Goal: Task Accomplishment & Management: Use online tool/utility

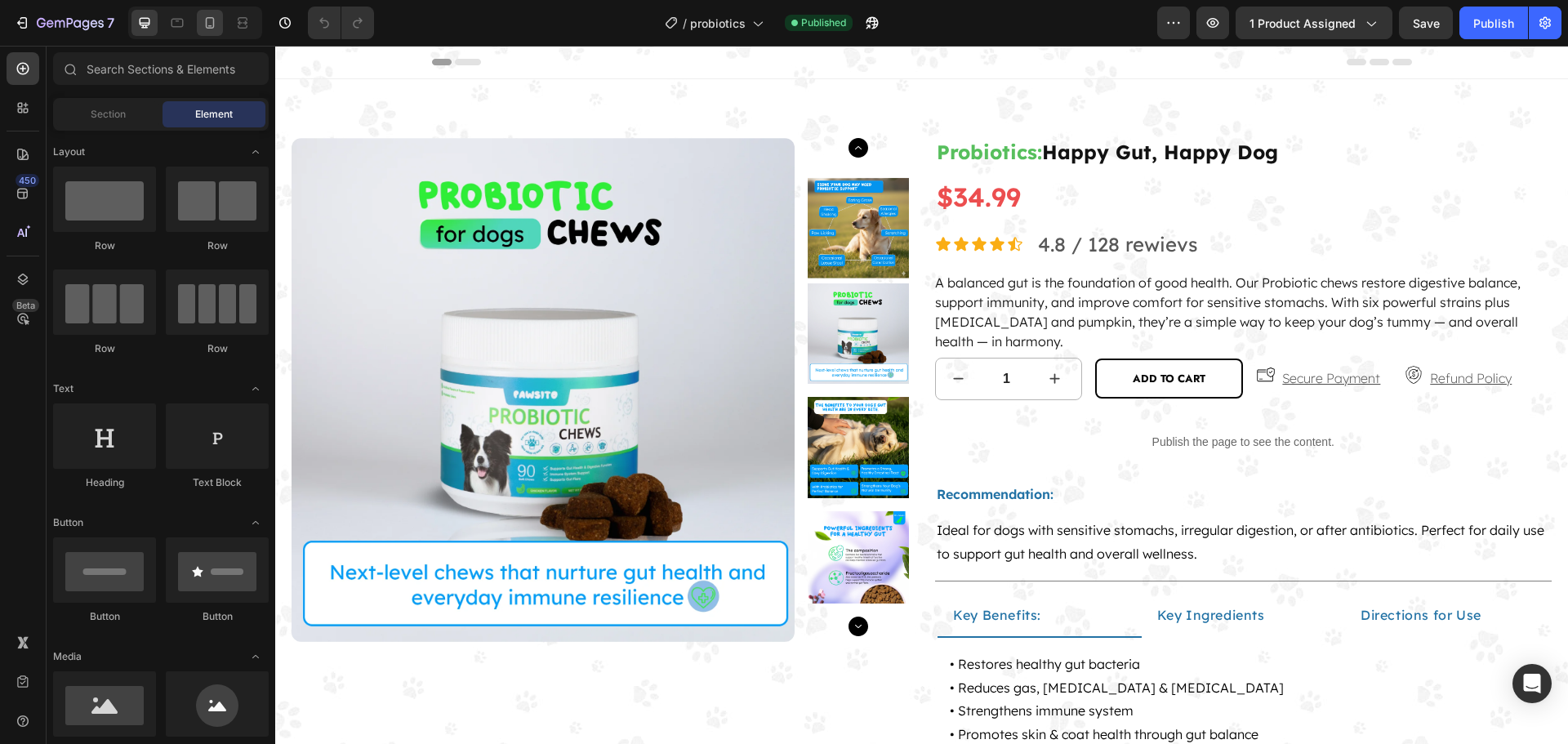
click at [207, 27] on icon at bounding box center [210, 23] width 16 height 16
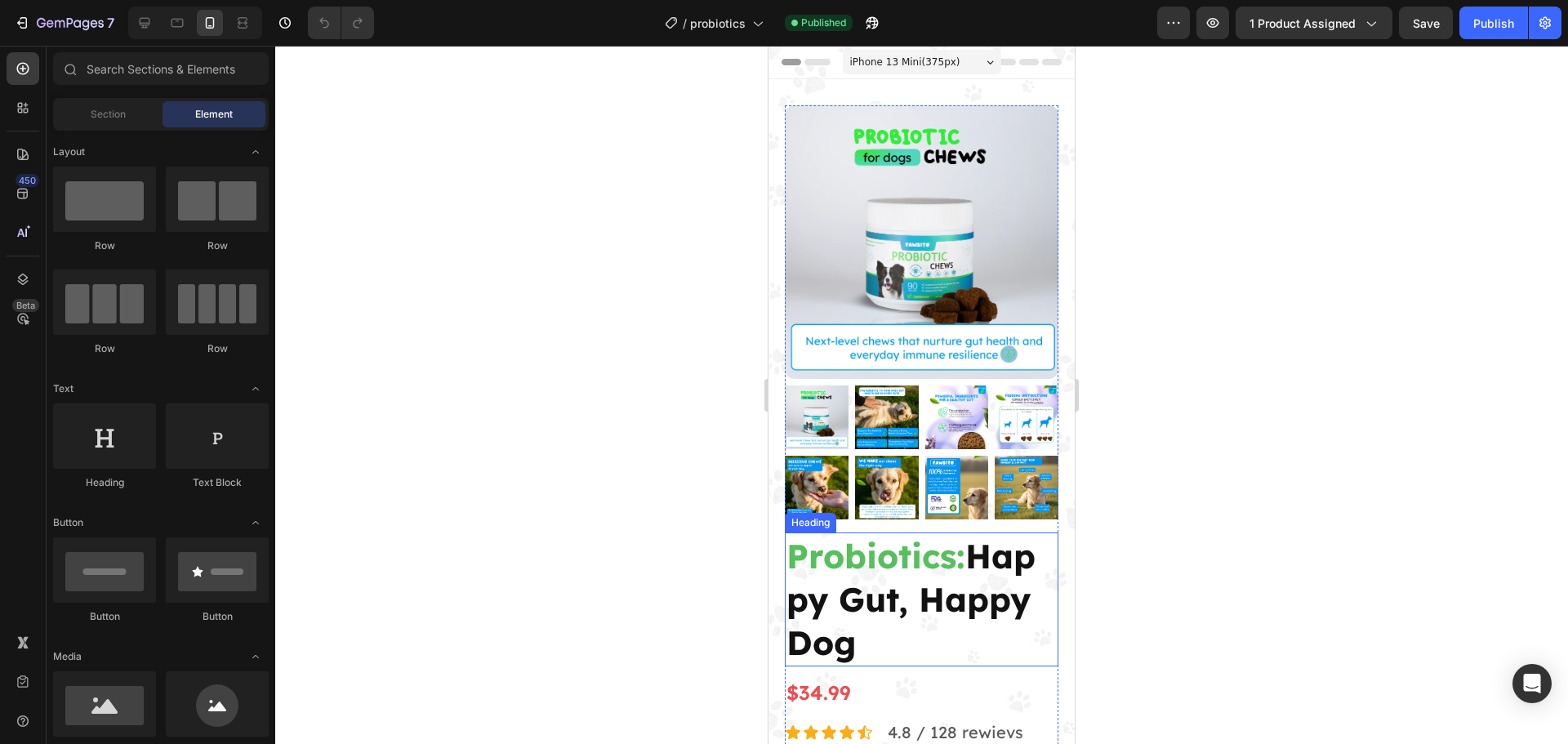
click at [922, 541] on span "Probiotics:" at bounding box center [875, 555] width 179 height 42
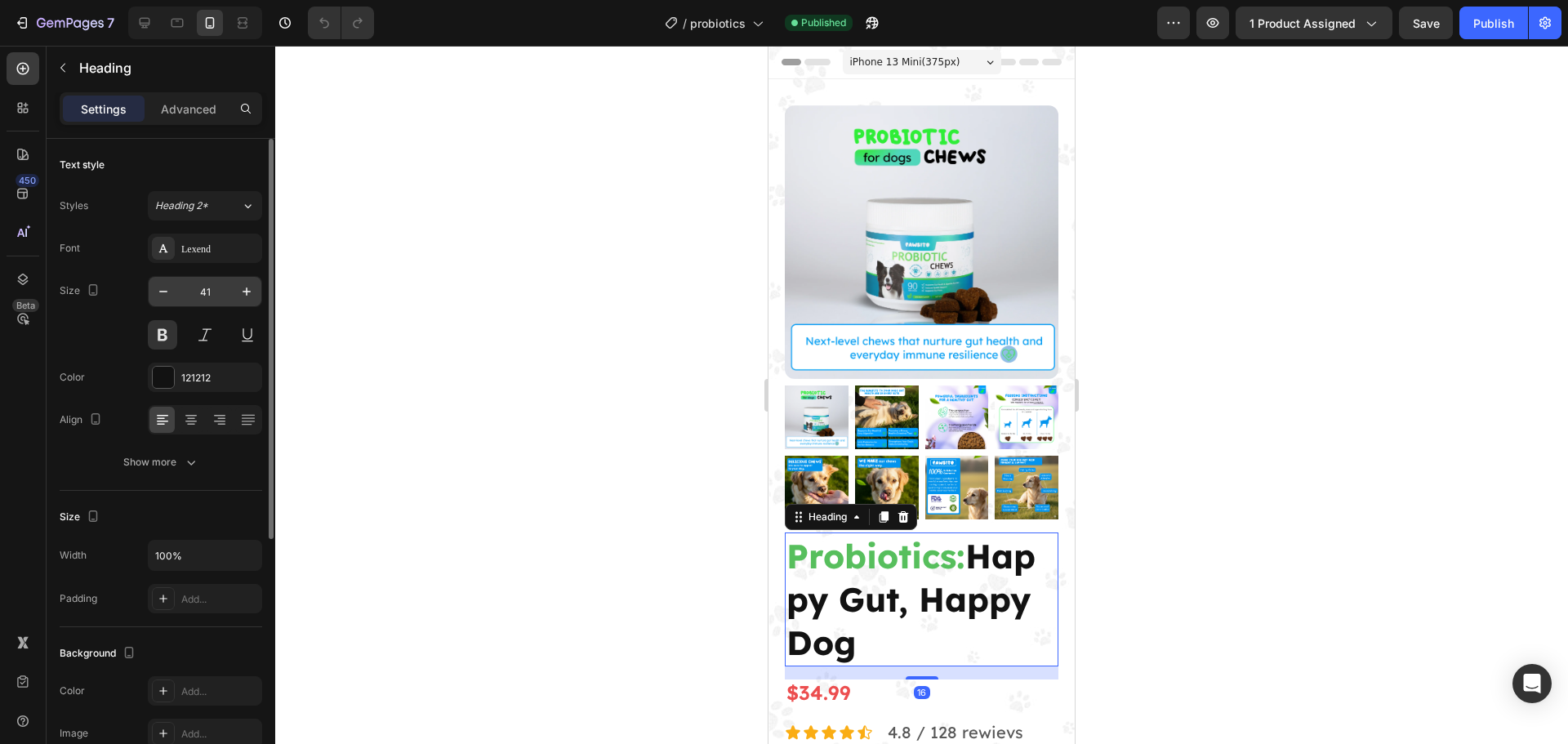
click at [200, 303] on input "41" at bounding box center [205, 291] width 54 height 30
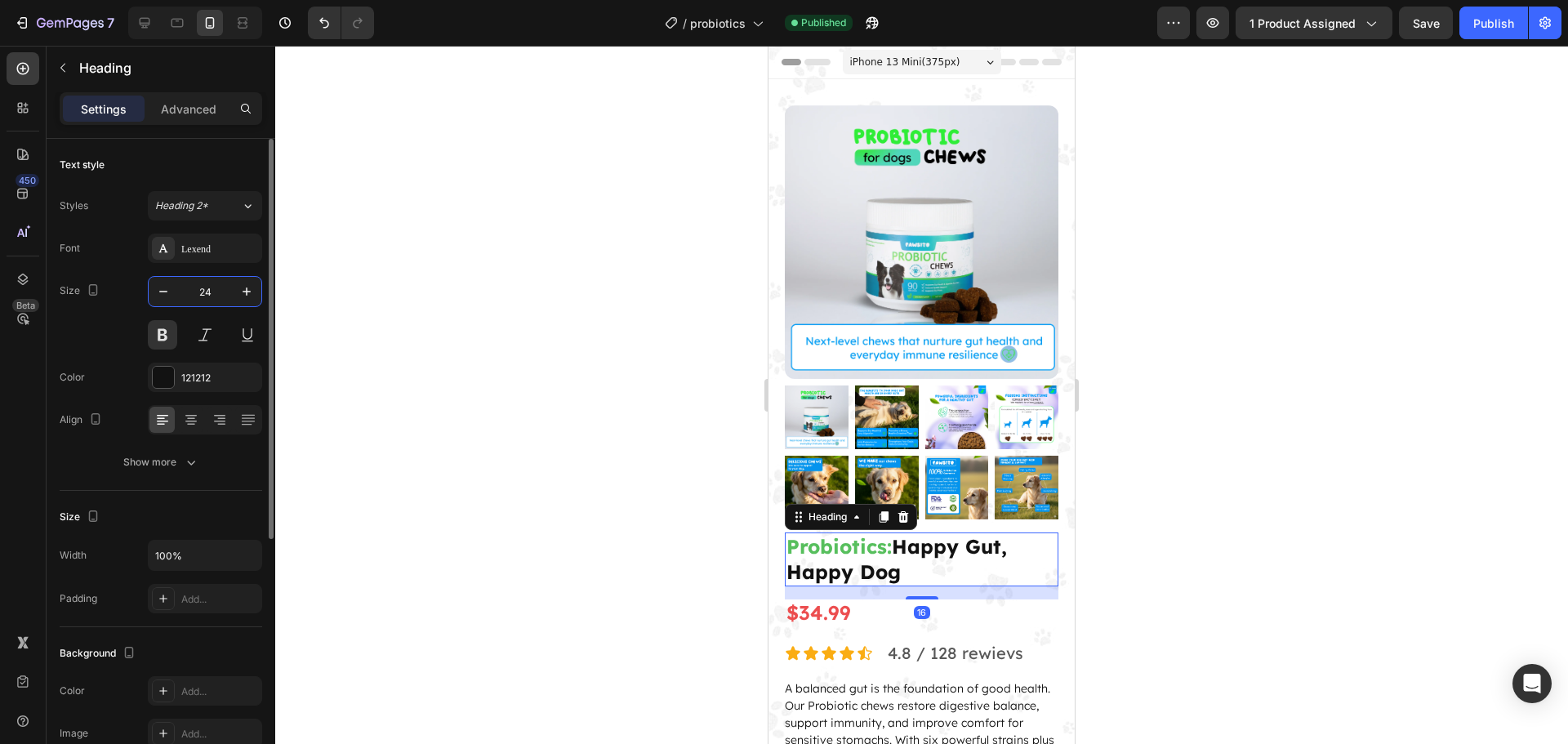
type input "24"
click at [1501, 30] on div "Publish" at bounding box center [1493, 23] width 41 height 17
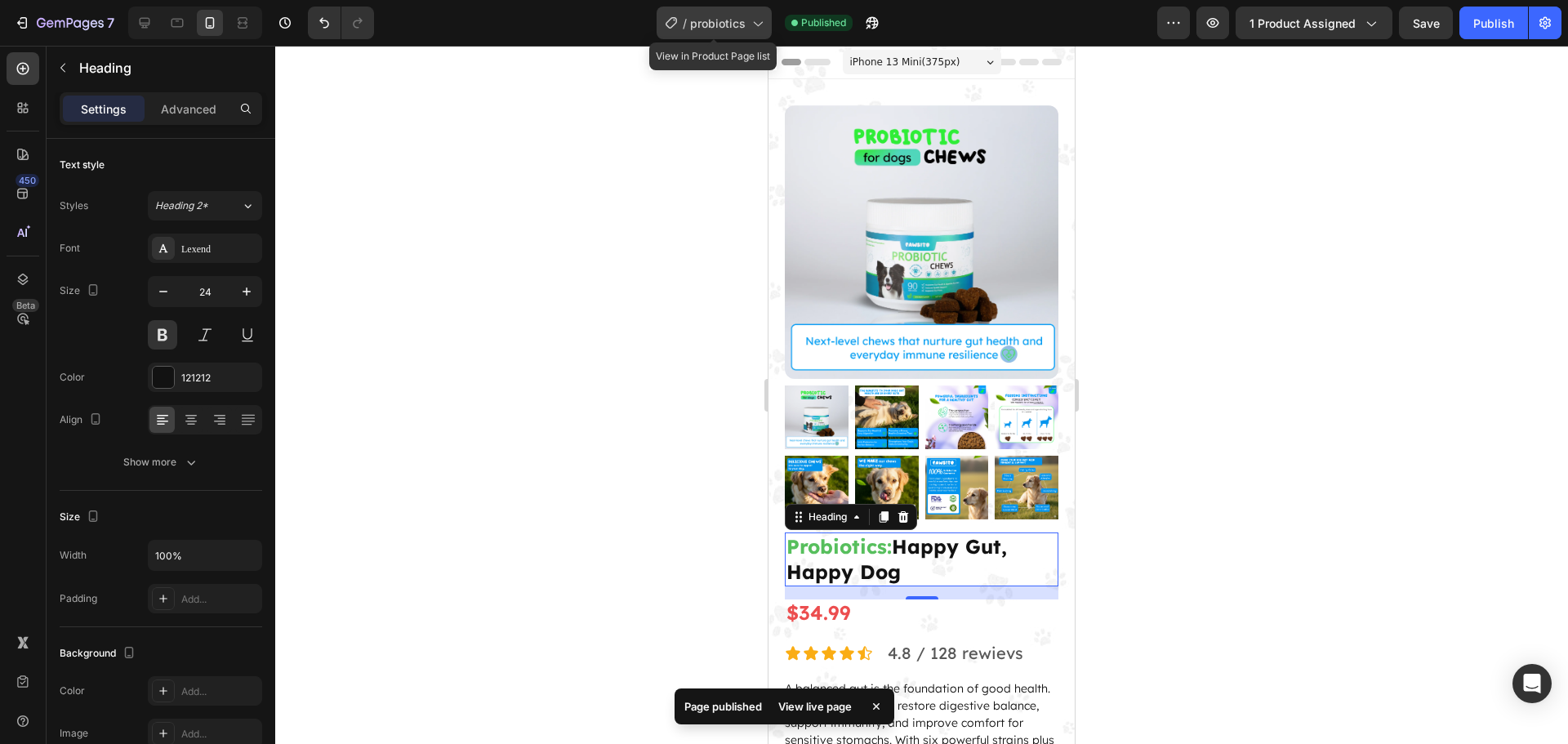
click at [708, 28] on span "probiotics" at bounding box center [717, 23] width 55 height 17
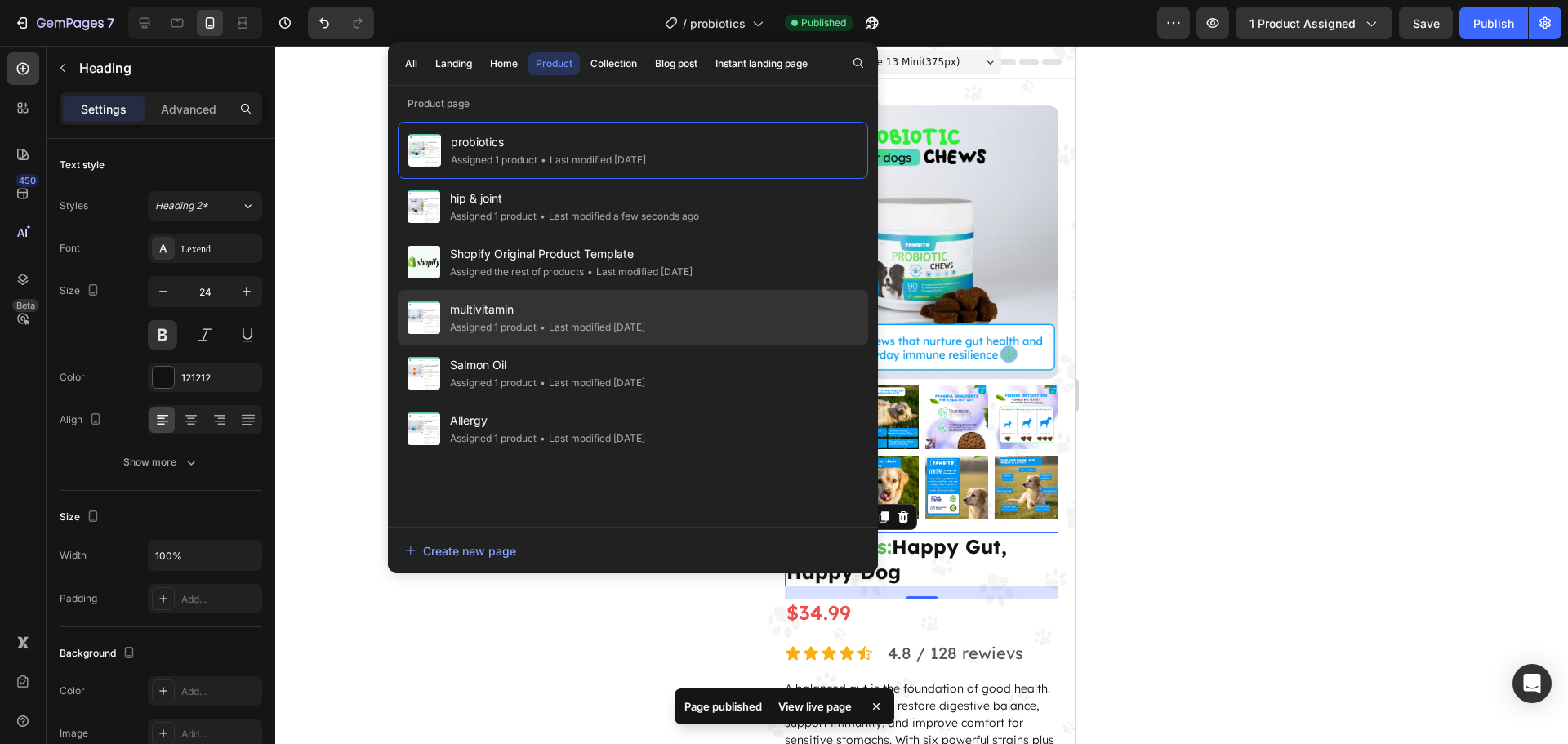
click at [641, 318] on span "multivitamin" at bounding box center [547, 309] width 195 height 20
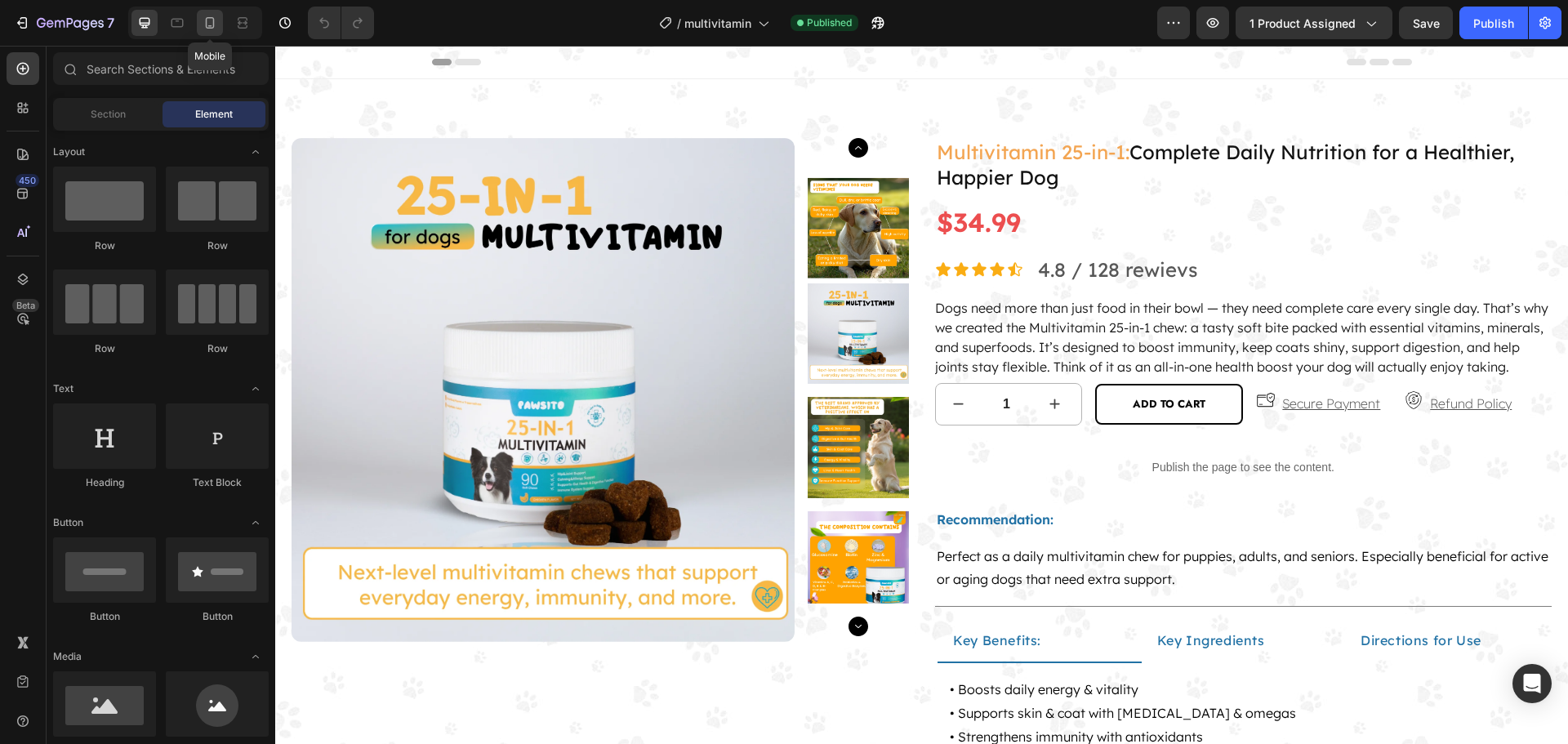
click at [213, 27] on icon at bounding box center [210, 23] width 16 height 16
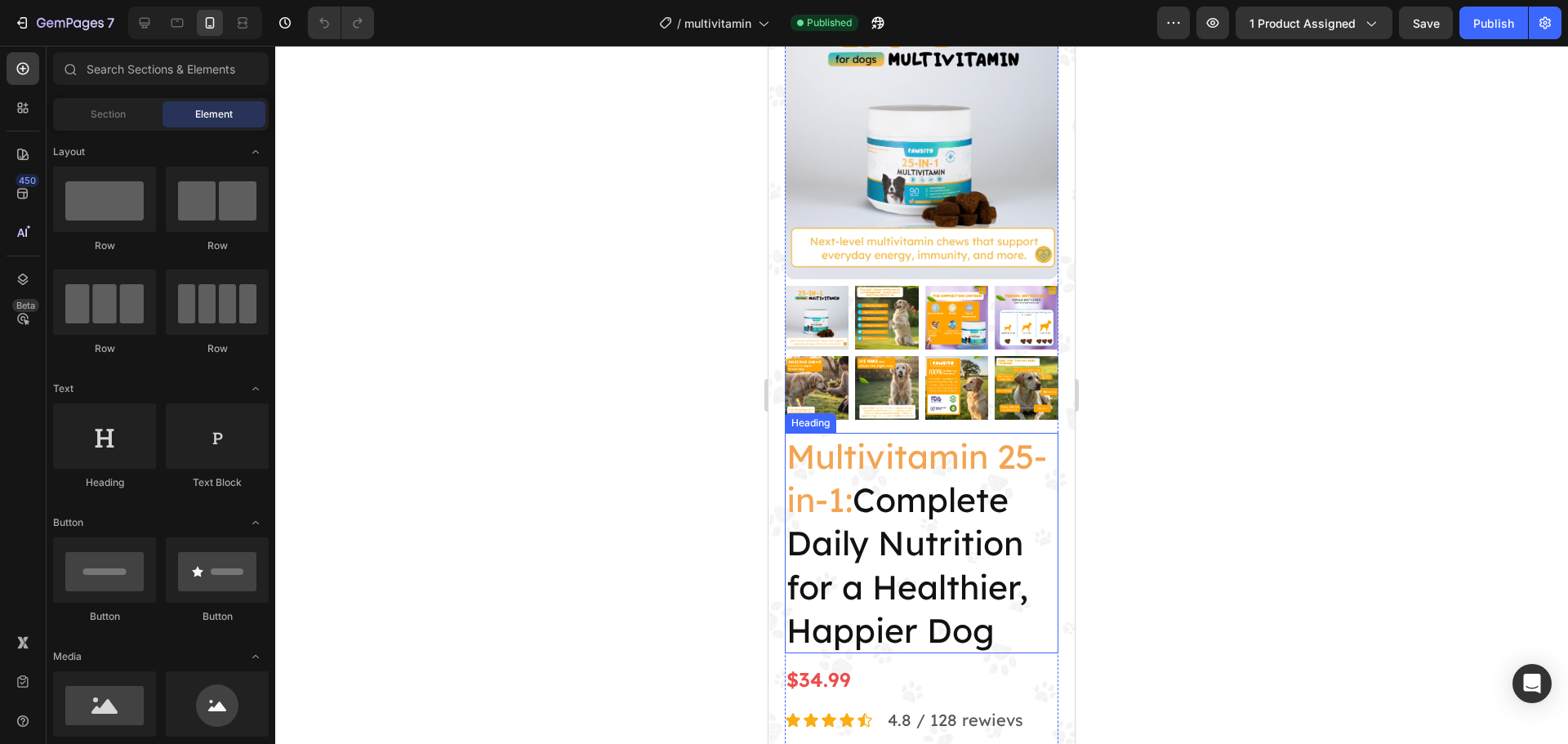
scroll to position [245, 0]
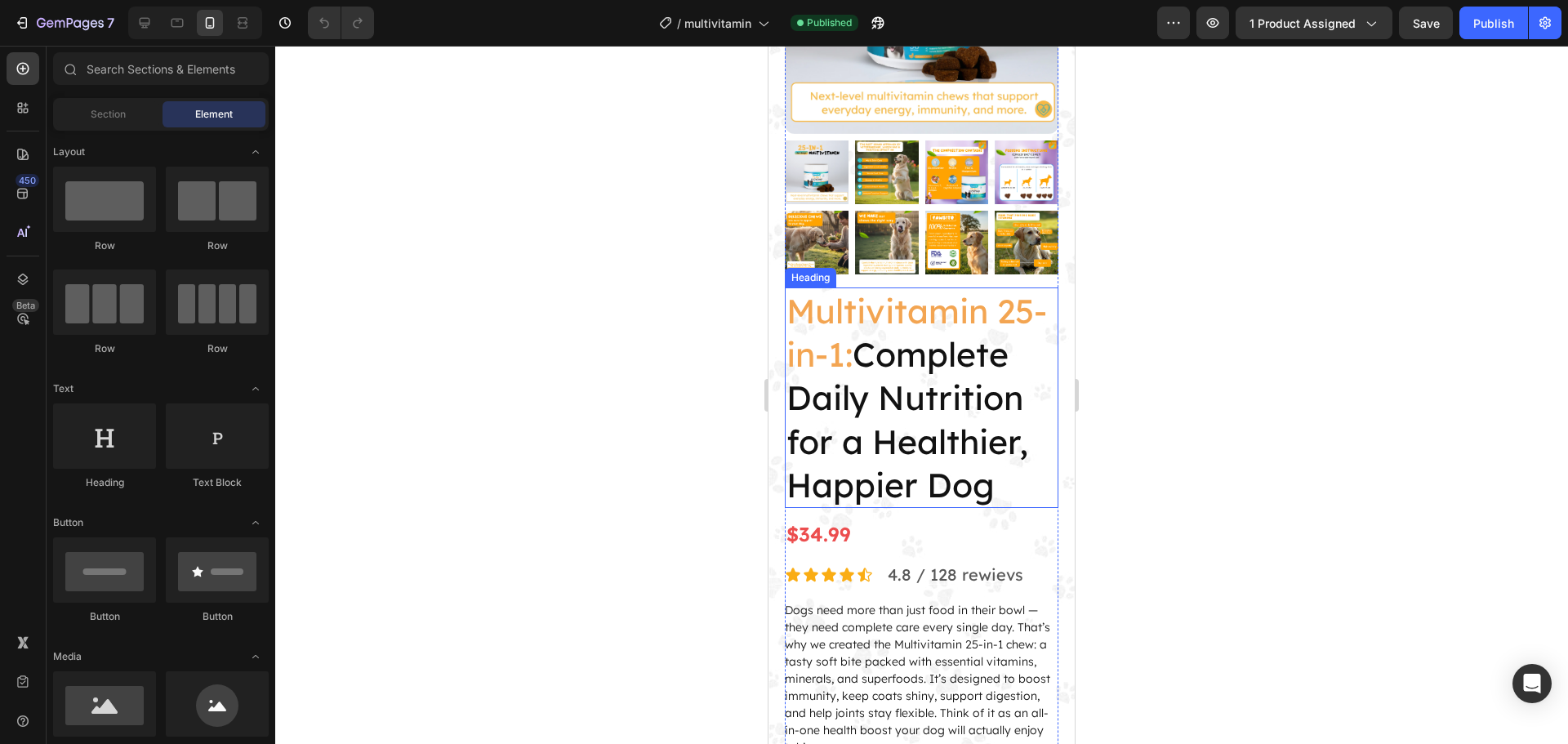
click at [894, 424] on h2 "Multivitamin 25-in-1: Complete Daily Nutrition for a Healthier, Happier Dog" at bounding box center [921, 398] width 273 height 221
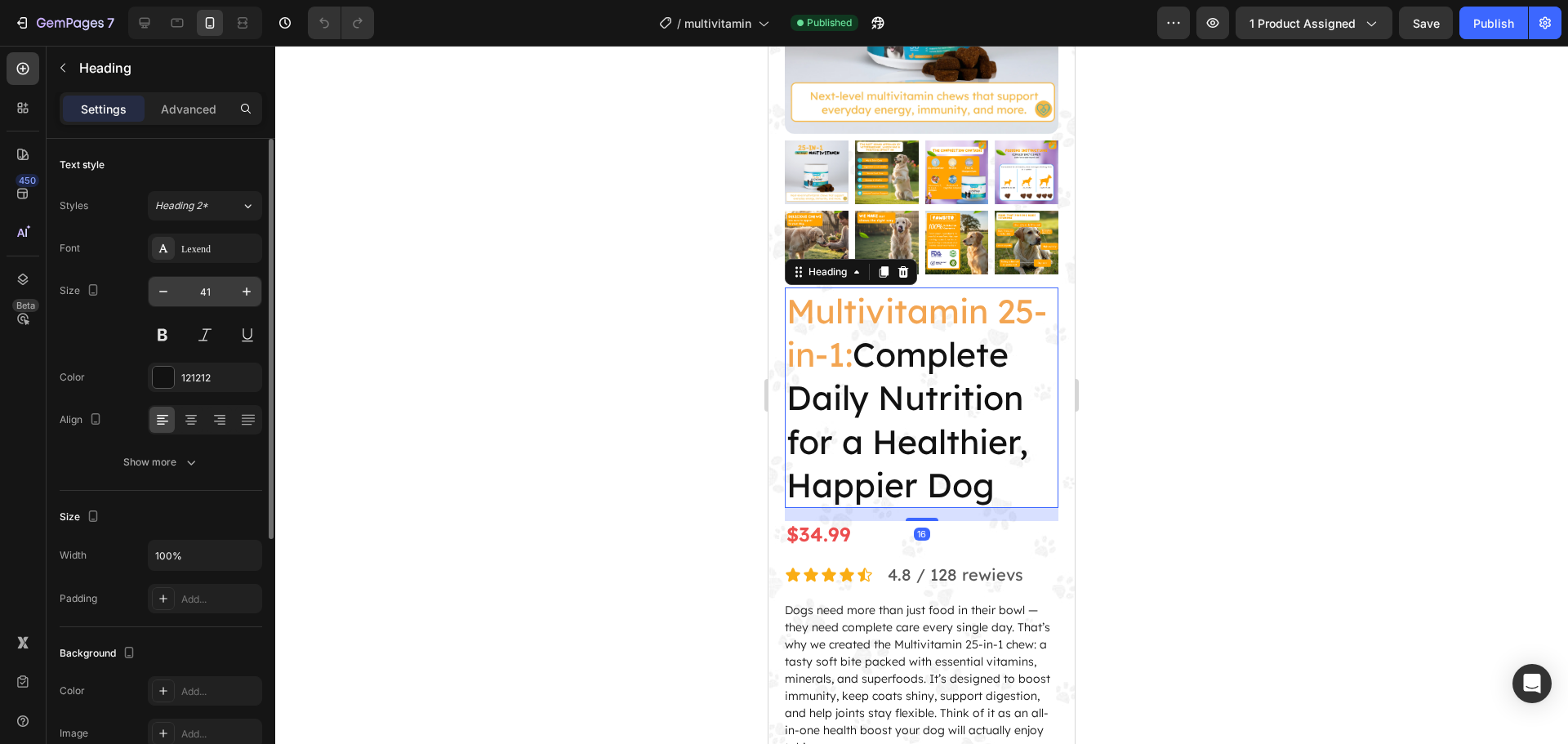
click at [214, 293] on input "41" at bounding box center [205, 291] width 54 height 30
click at [214, 292] on input "41" at bounding box center [205, 291] width 54 height 30
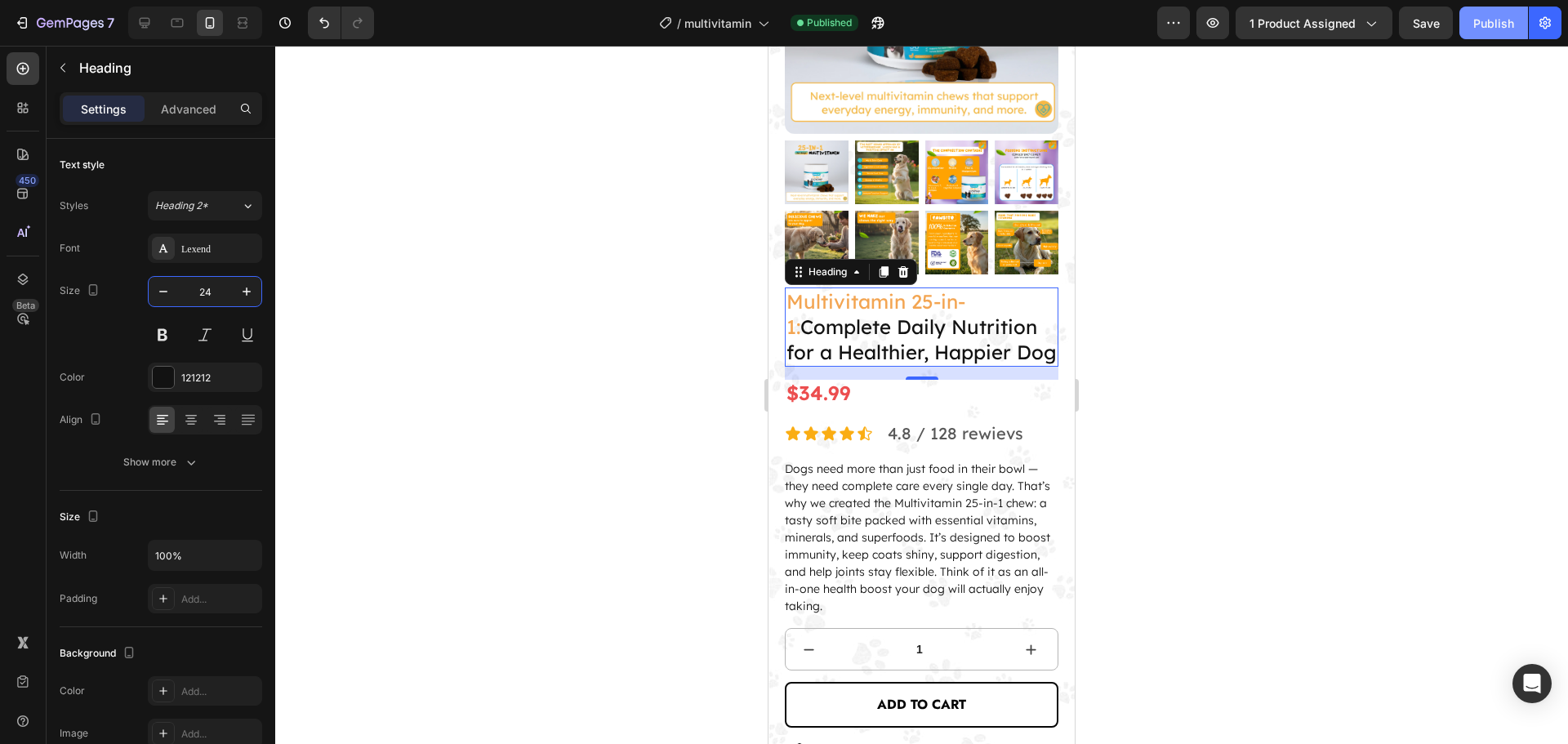
type input "24"
click at [1492, 19] on div "Publish" at bounding box center [1493, 23] width 41 height 17
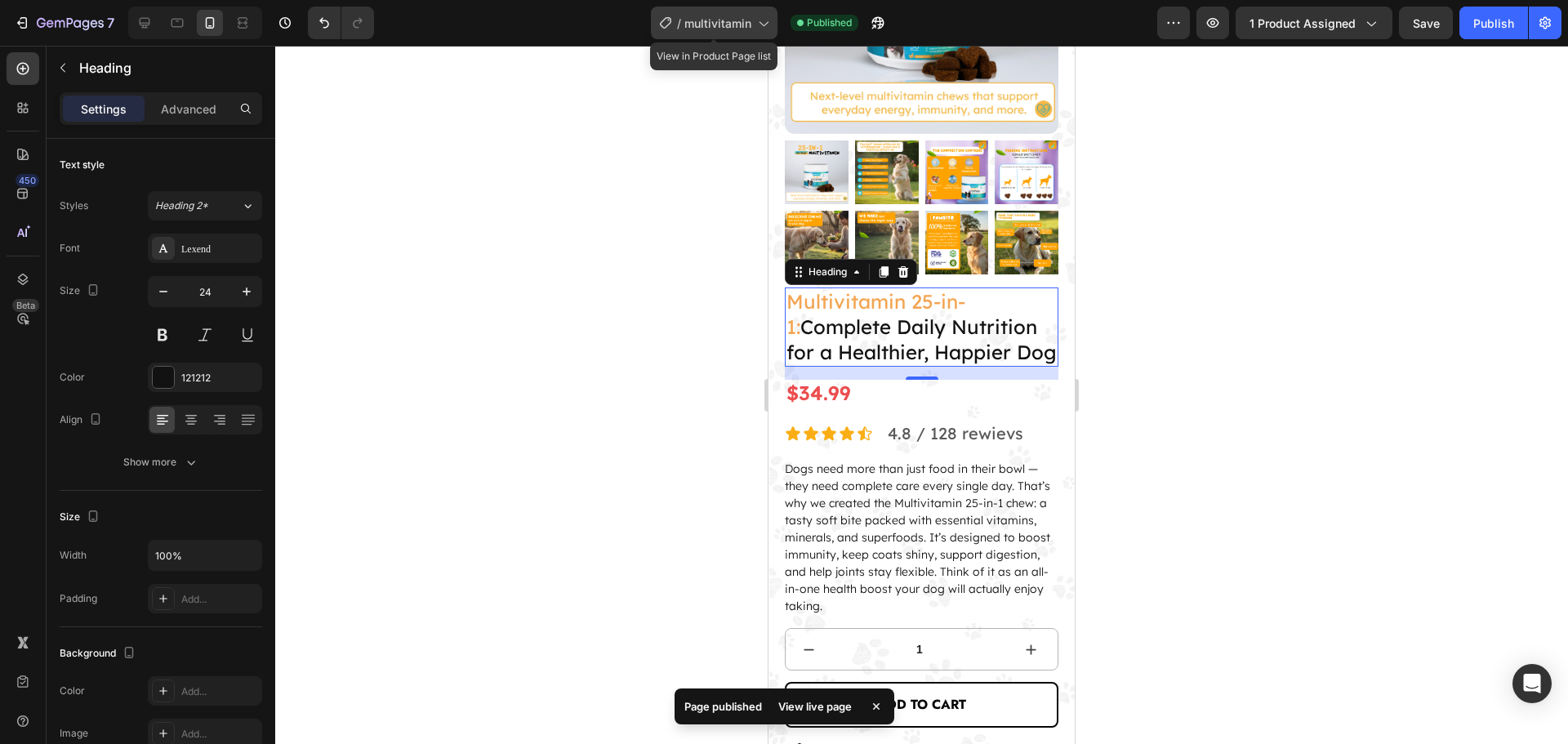
click at [742, 21] on span "multivitamin" at bounding box center [718, 23] width 67 height 17
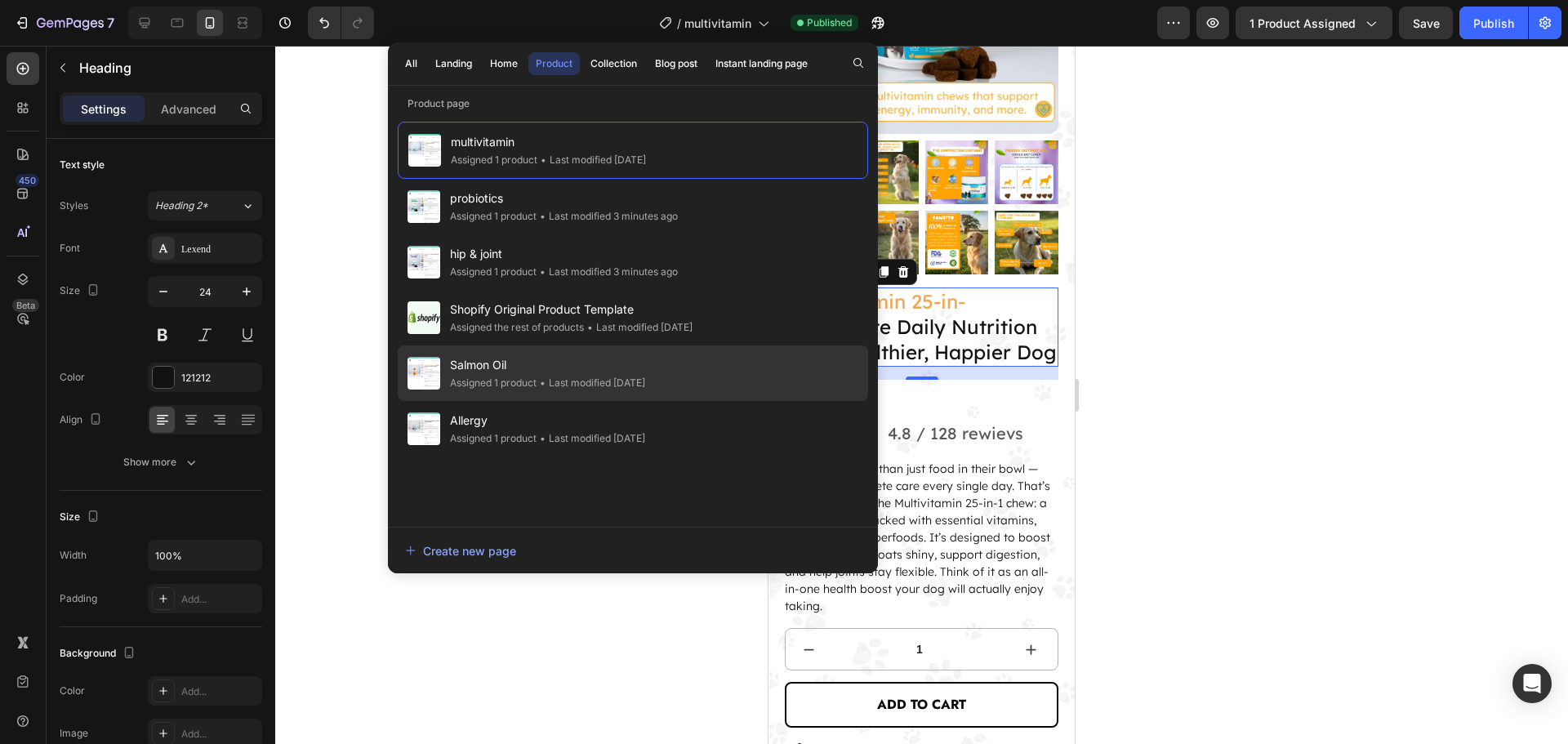
click at [696, 387] on div "Salmon Oil Assigned 1 product • Last modified 9 days ago" at bounding box center [633, 372] width 470 height 55
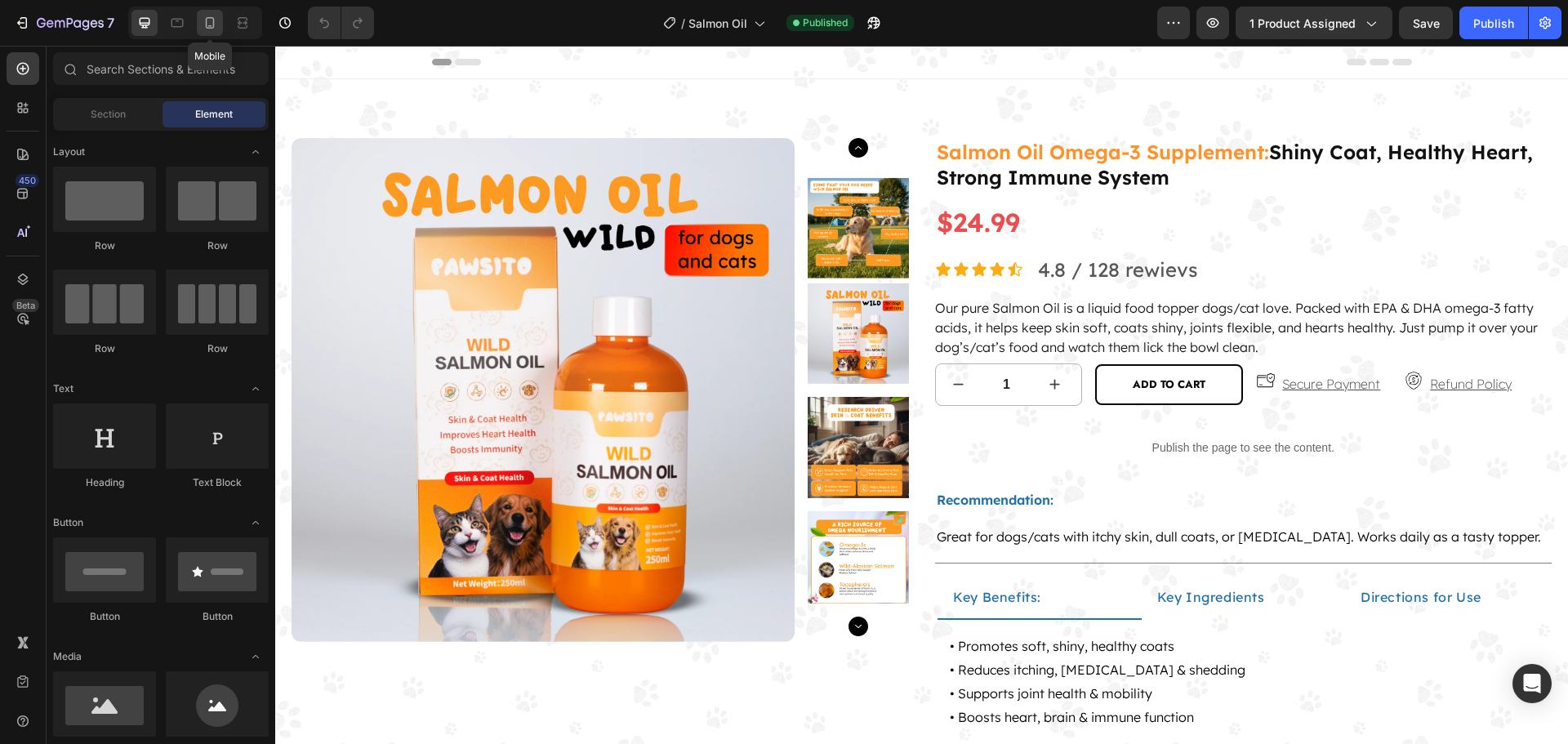
click at [211, 25] on icon at bounding box center [210, 26] width 5 height 2
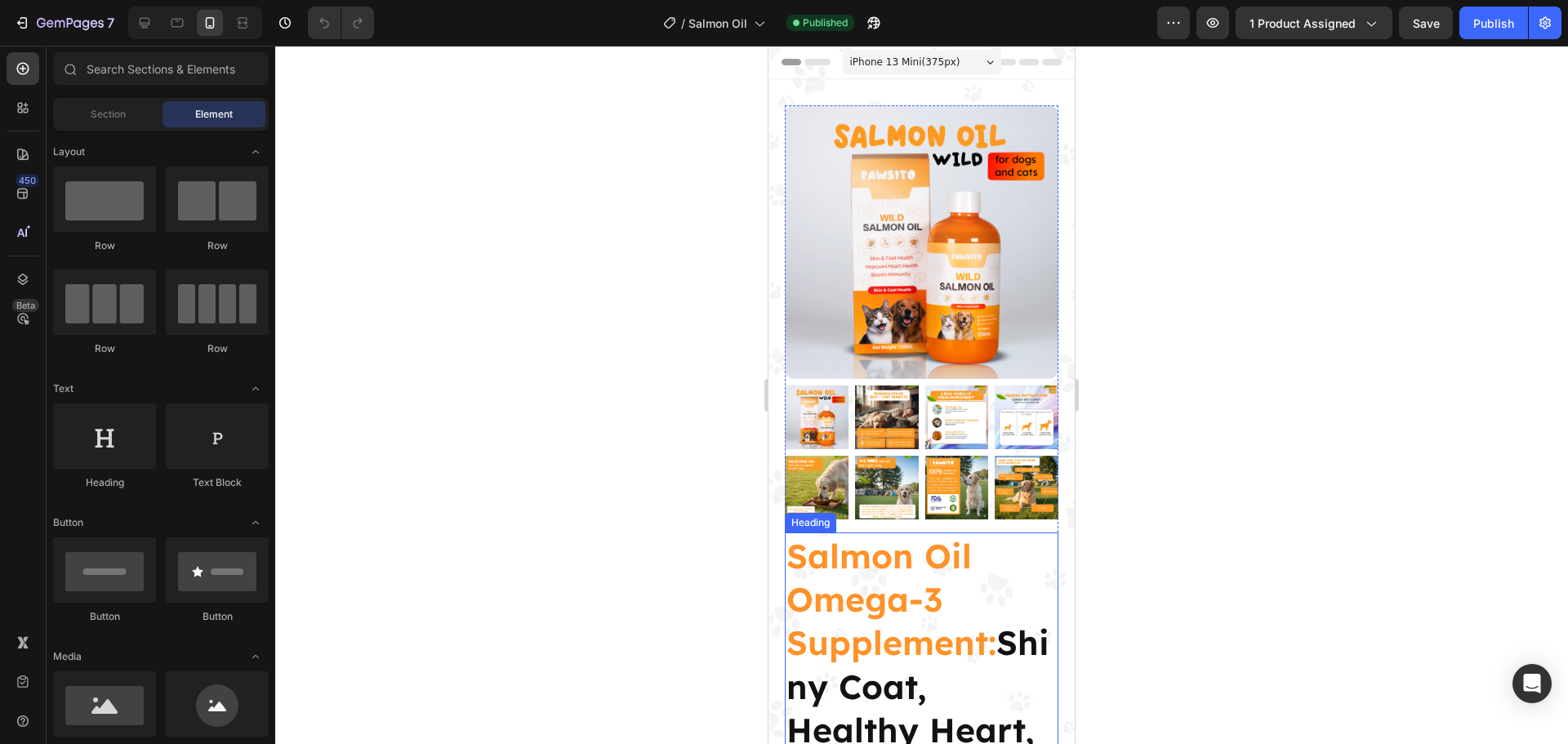
drag, startPoint x: 902, startPoint y: 589, endPoint x: 773, endPoint y: 538, distance: 138.7
click at [902, 589] on span "Salmon Oil Omega-3 Supplement:" at bounding box center [891, 598] width 210 height 129
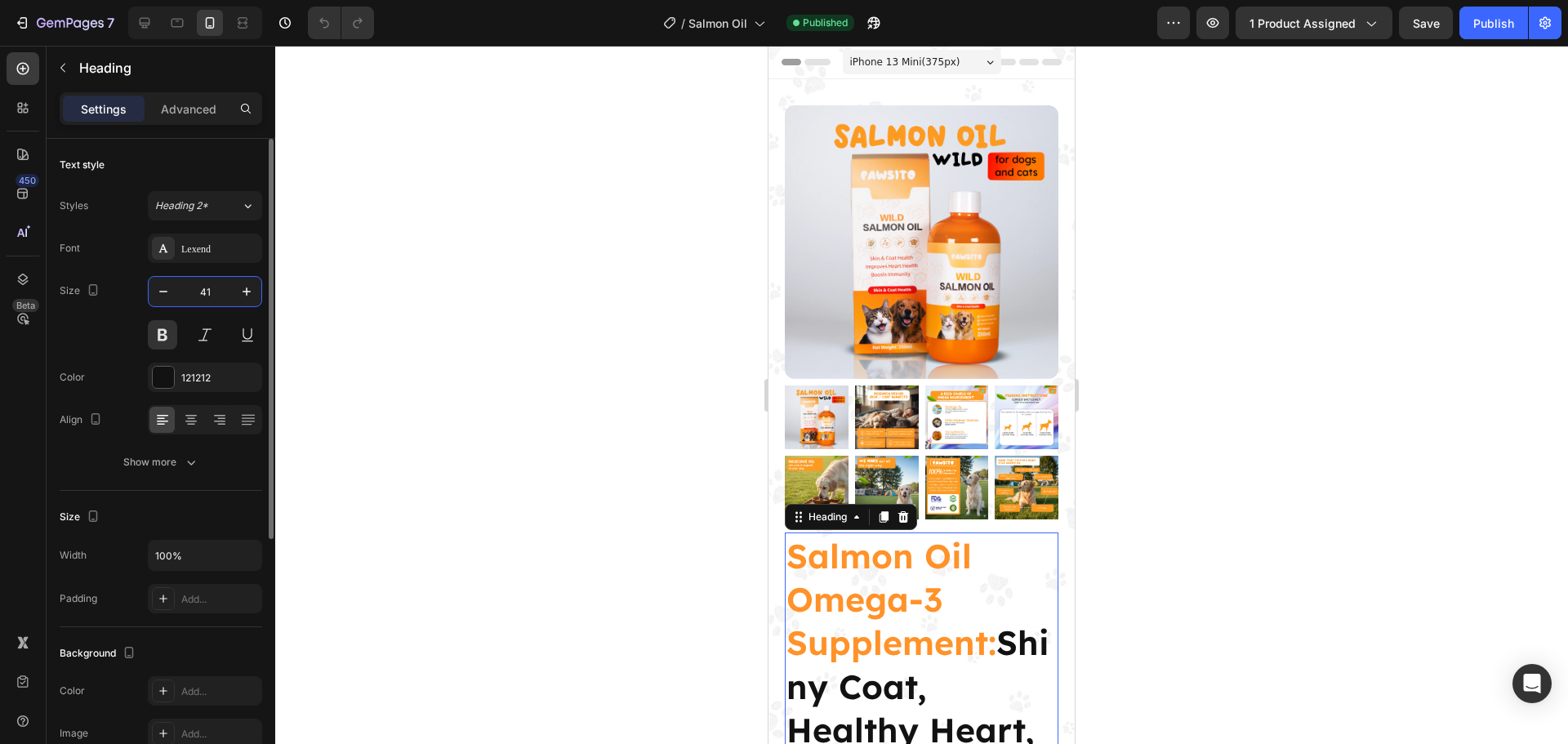
click at [195, 293] on input "41" at bounding box center [205, 291] width 54 height 30
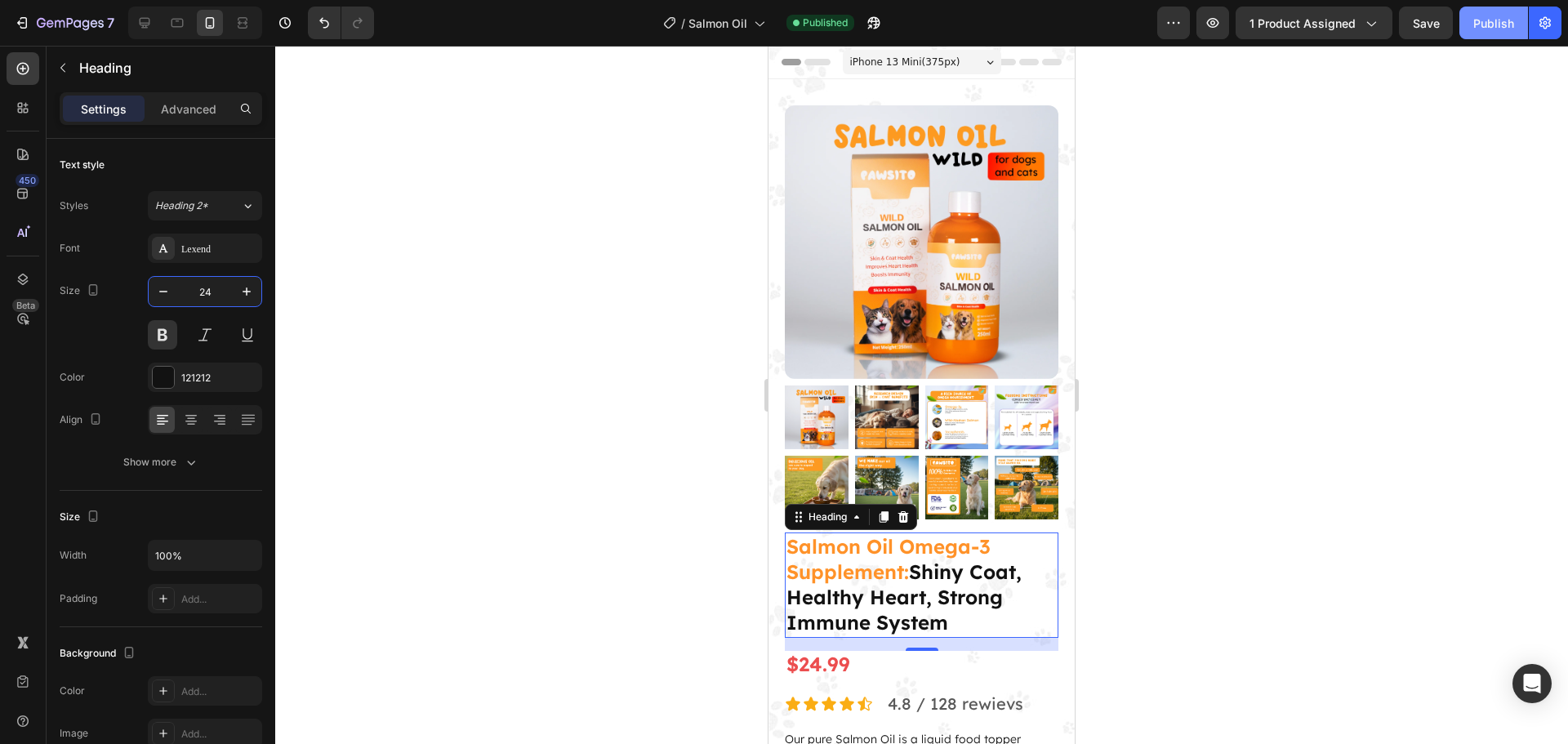
type input "24"
click at [1497, 19] on div "Publish" at bounding box center [1493, 23] width 41 height 17
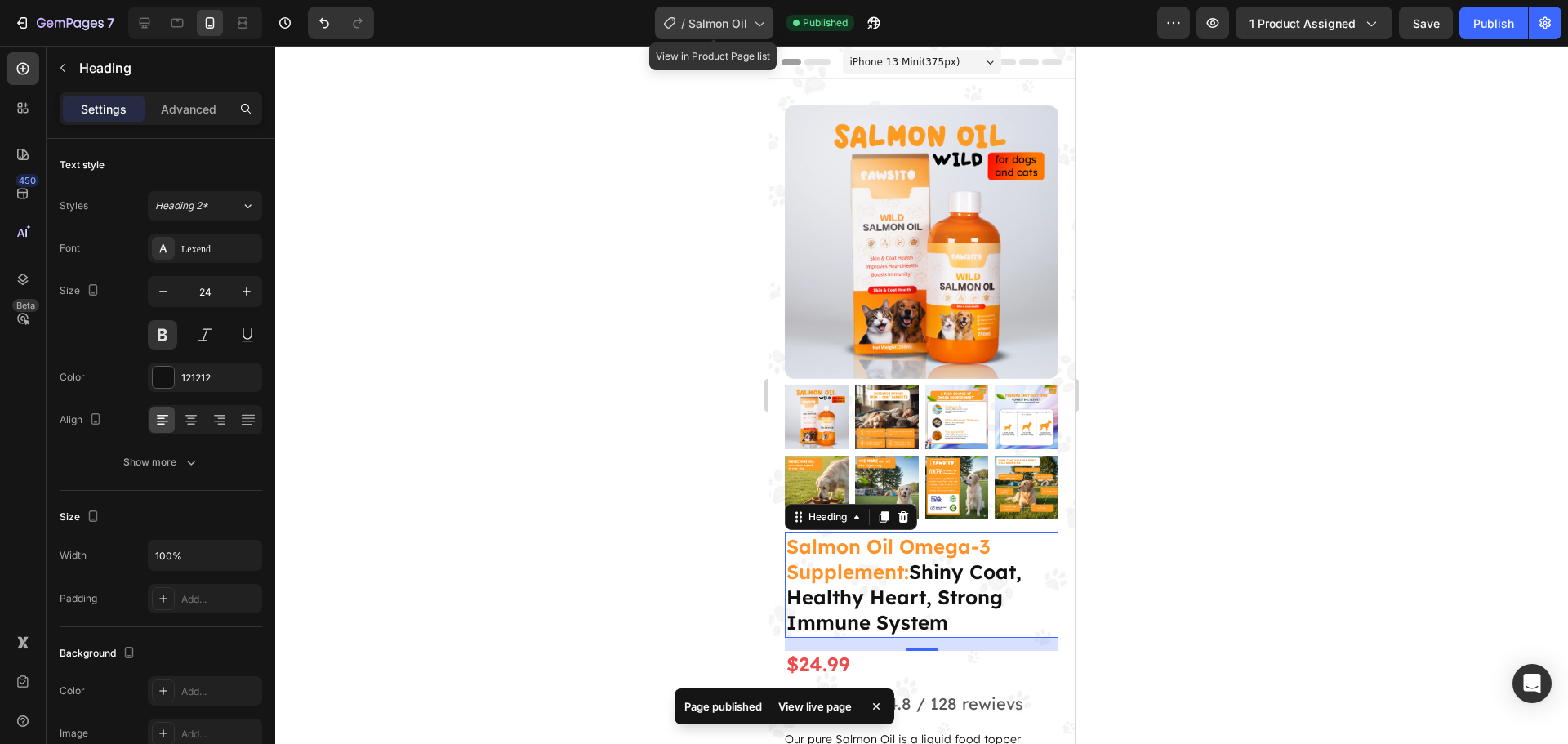
click at [762, 30] on icon at bounding box center [759, 23] width 16 height 16
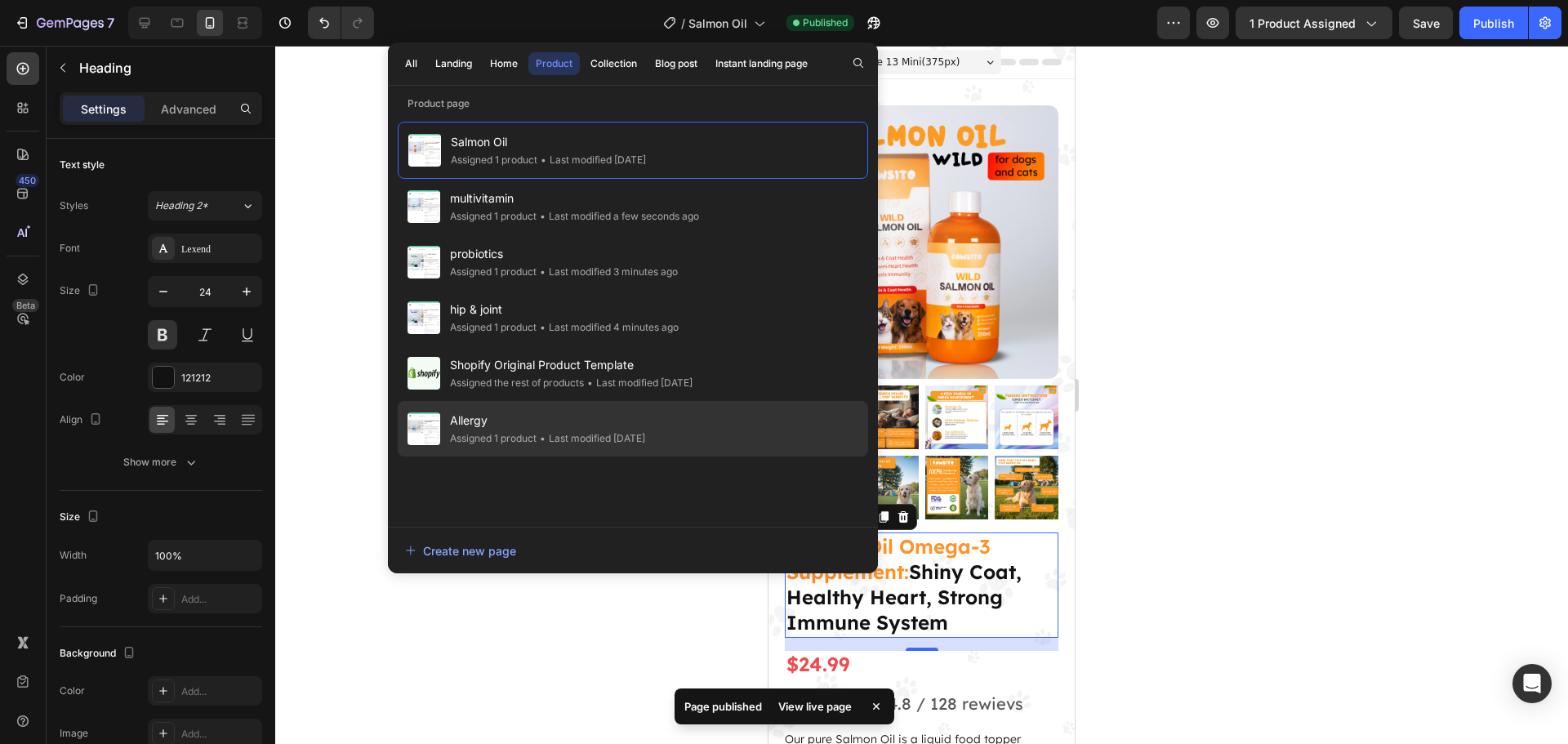
click at [549, 422] on span "Allergy" at bounding box center [547, 420] width 195 height 20
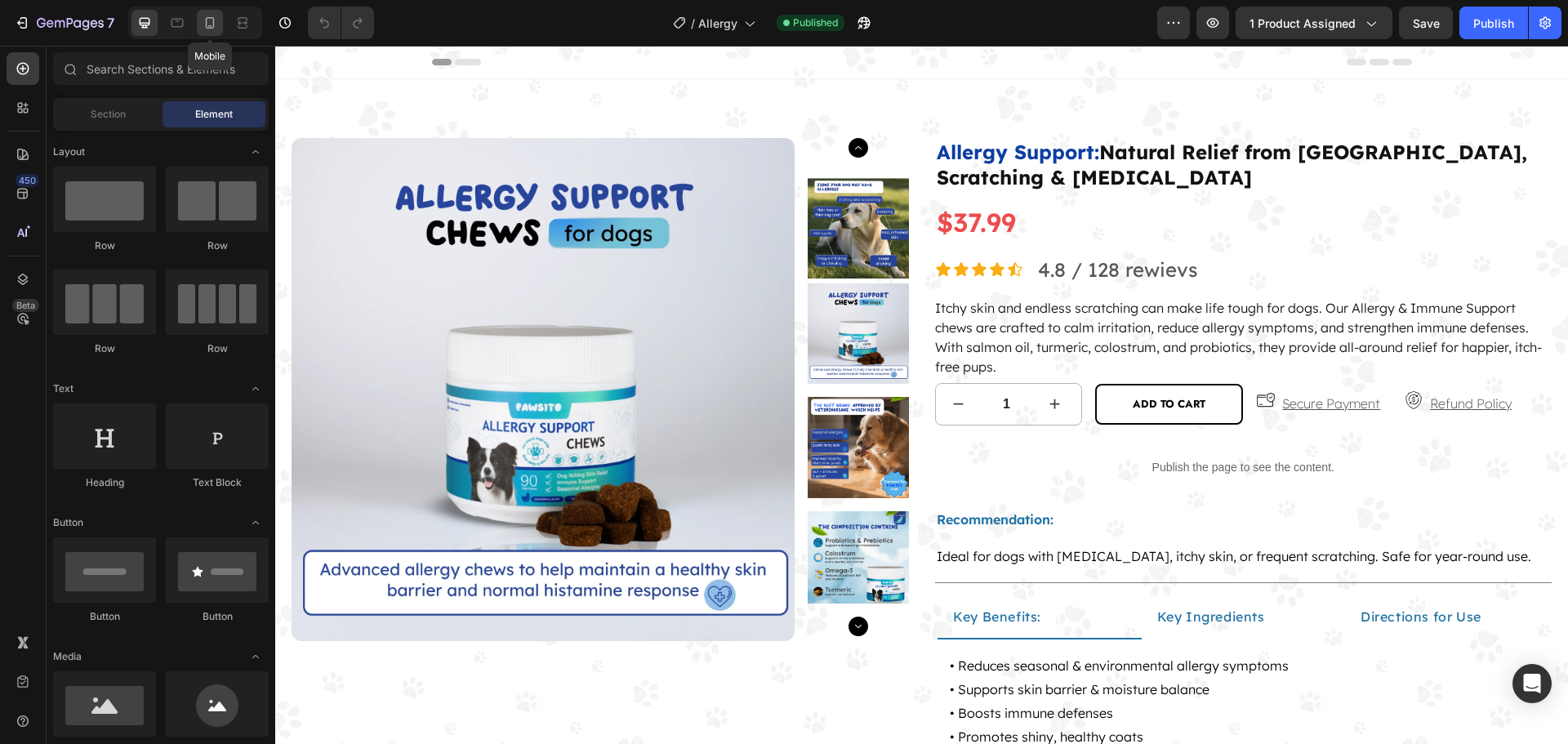
click at [210, 28] on icon at bounding box center [211, 23] width 9 height 12
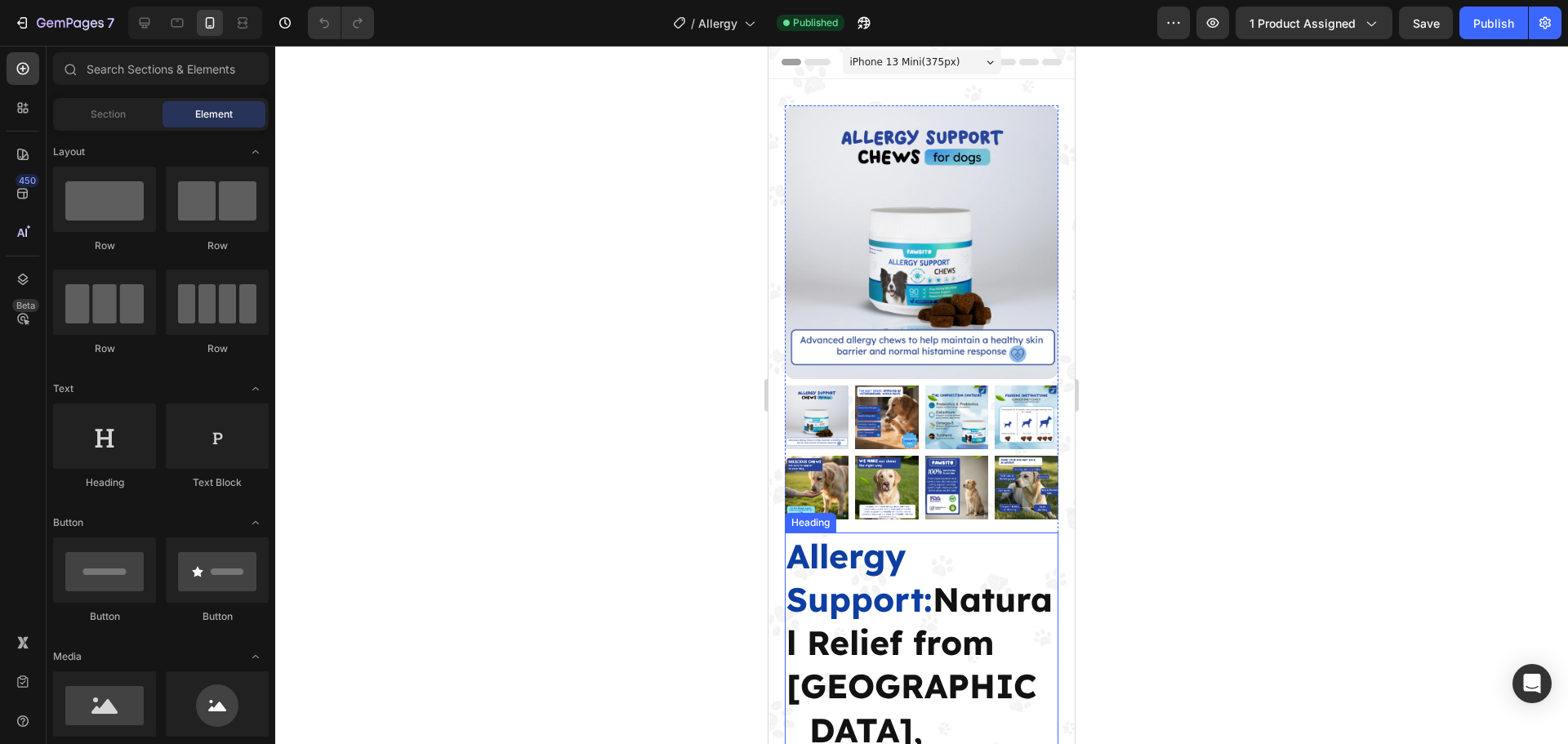
click at [902, 617] on h2 "Allergy Support: Natural Relief from Itching, Scratching & Allergies" at bounding box center [921, 708] width 273 height 351
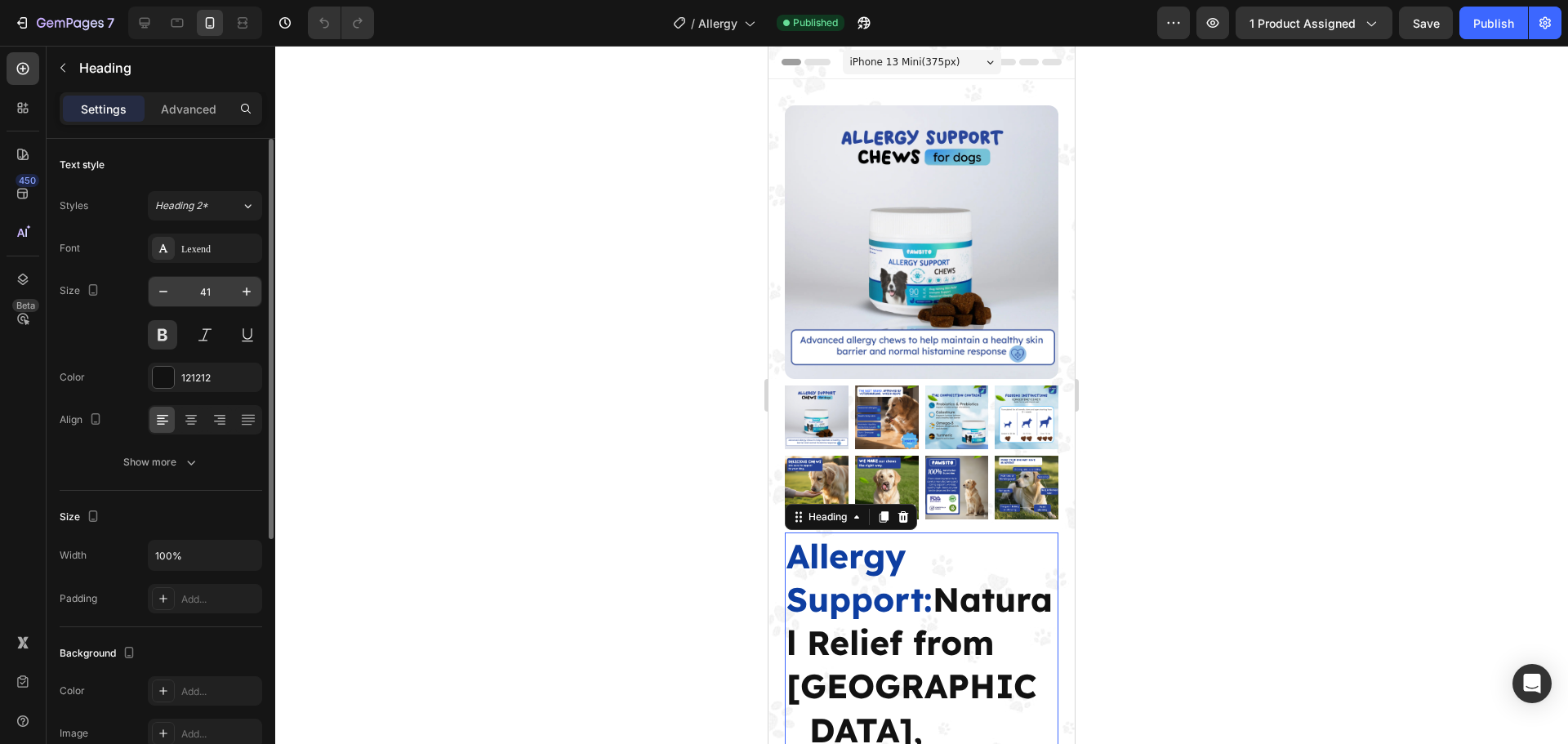
click at [206, 293] on input "41" at bounding box center [205, 291] width 54 height 30
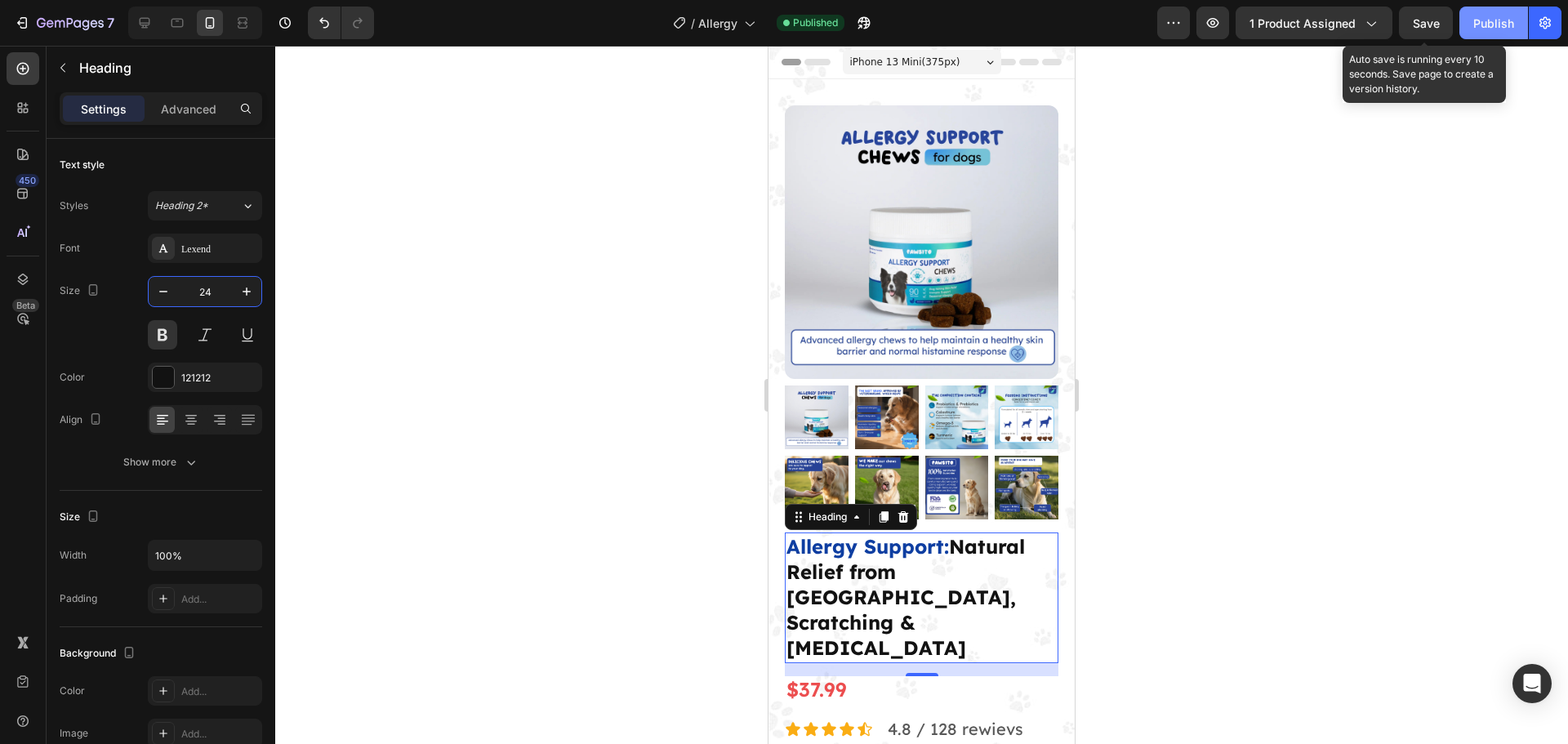
type input "24"
click at [1489, 27] on div "Publish" at bounding box center [1493, 23] width 41 height 17
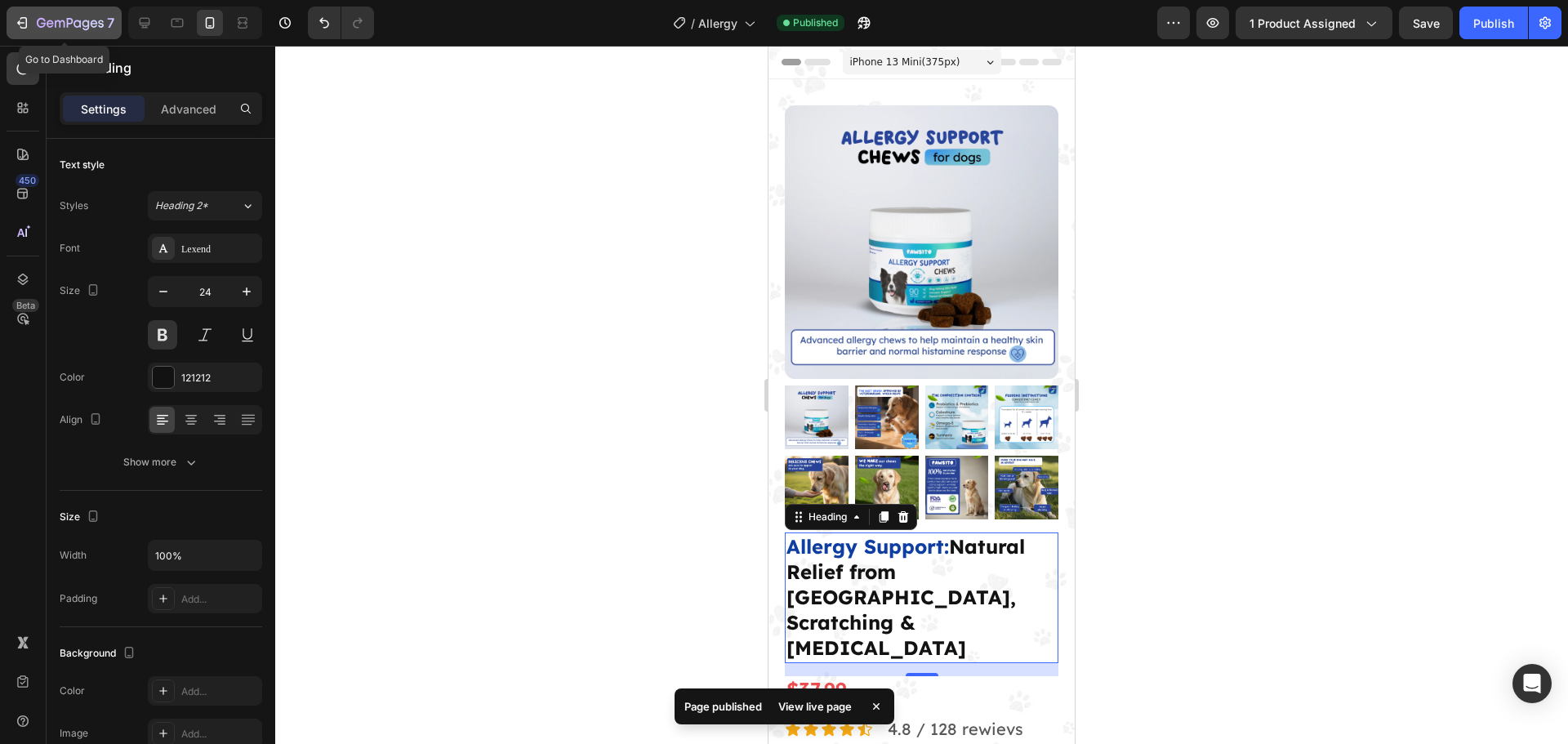
click at [46, 21] on icon "button" at bounding box center [71, 24] width 67 height 14
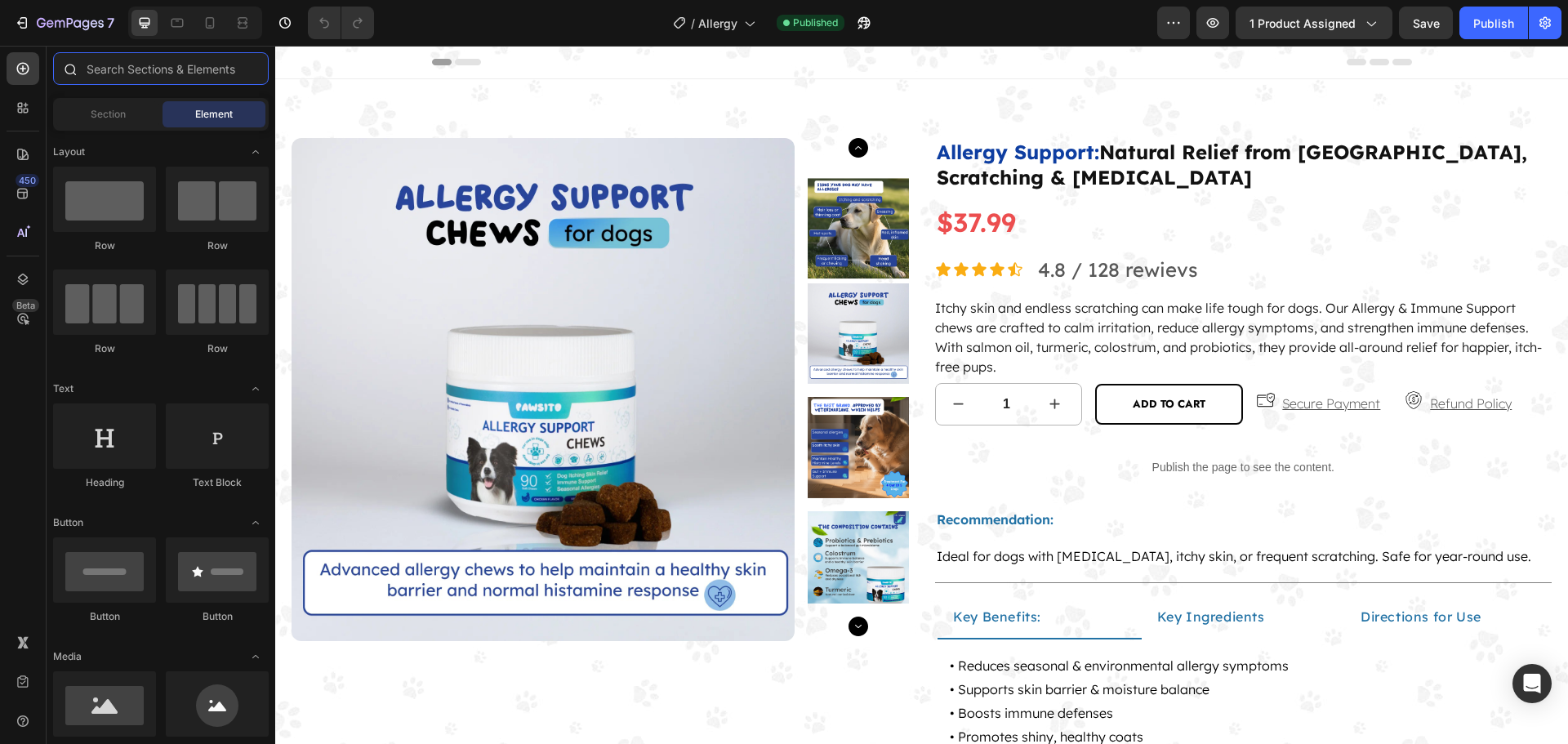
click at [149, 74] on input "text" at bounding box center [161, 69] width 215 height 33
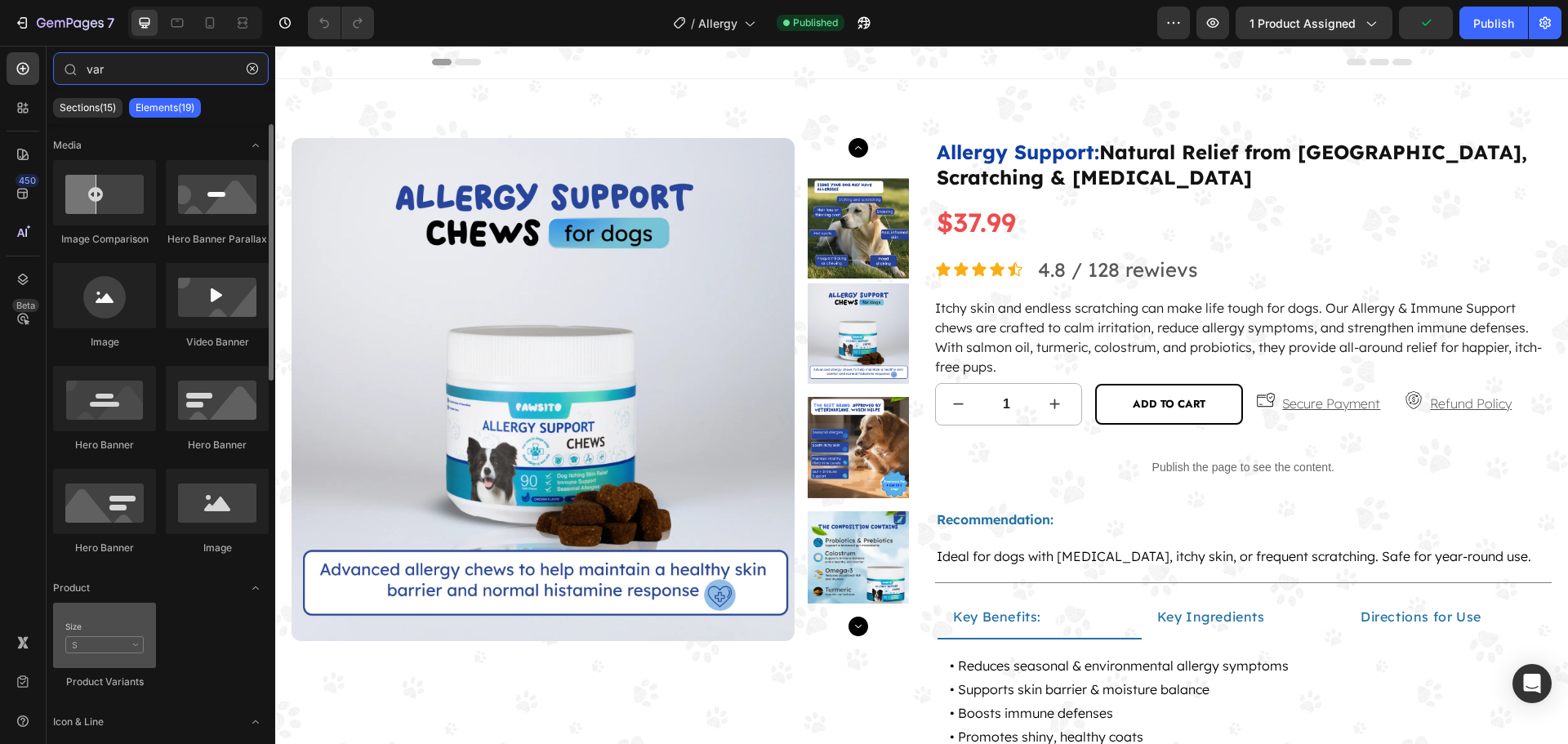
type input "var"
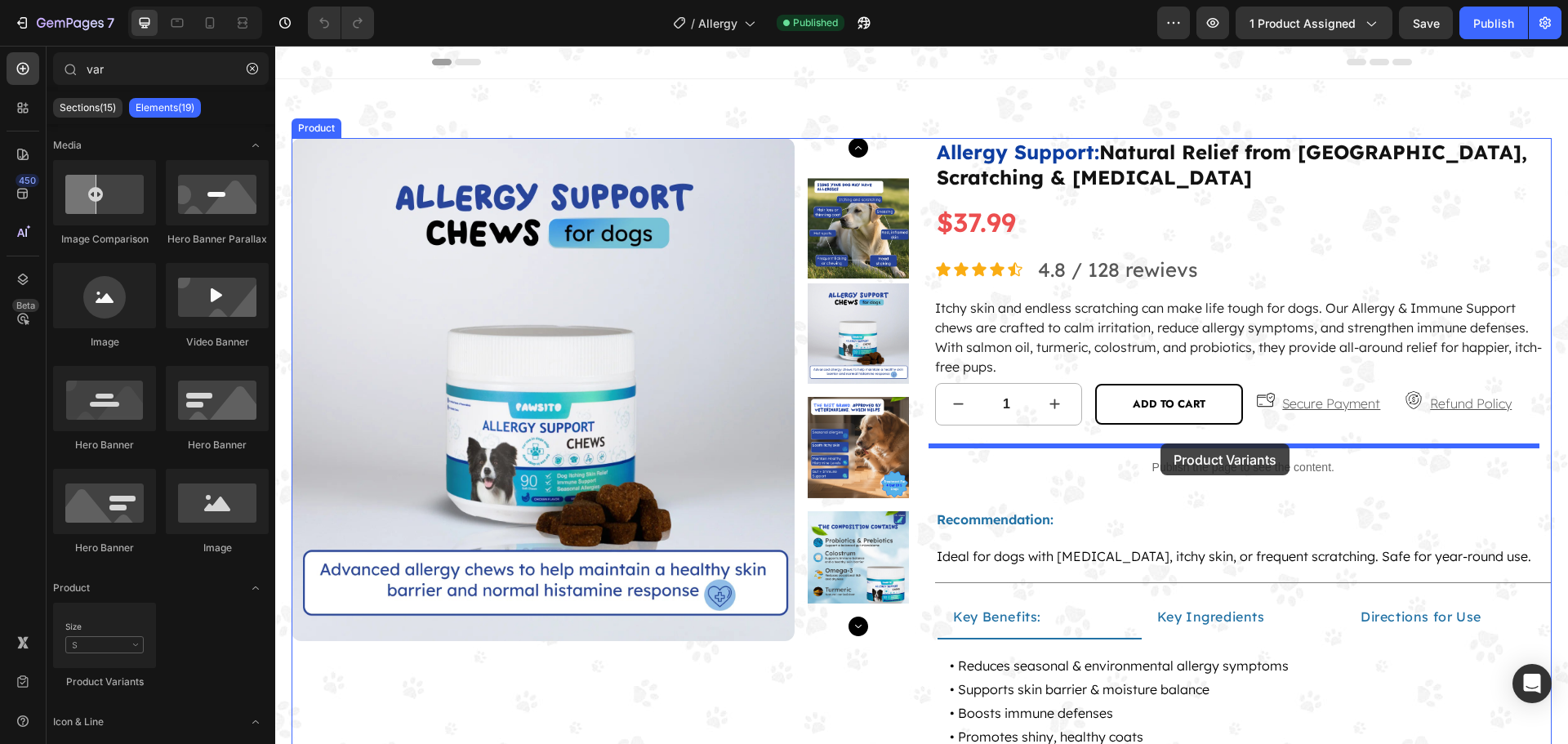
drag, startPoint x: 383, startPoint y: 676, endPoint x: 1160, endPoint y: 443, distance: 811.2
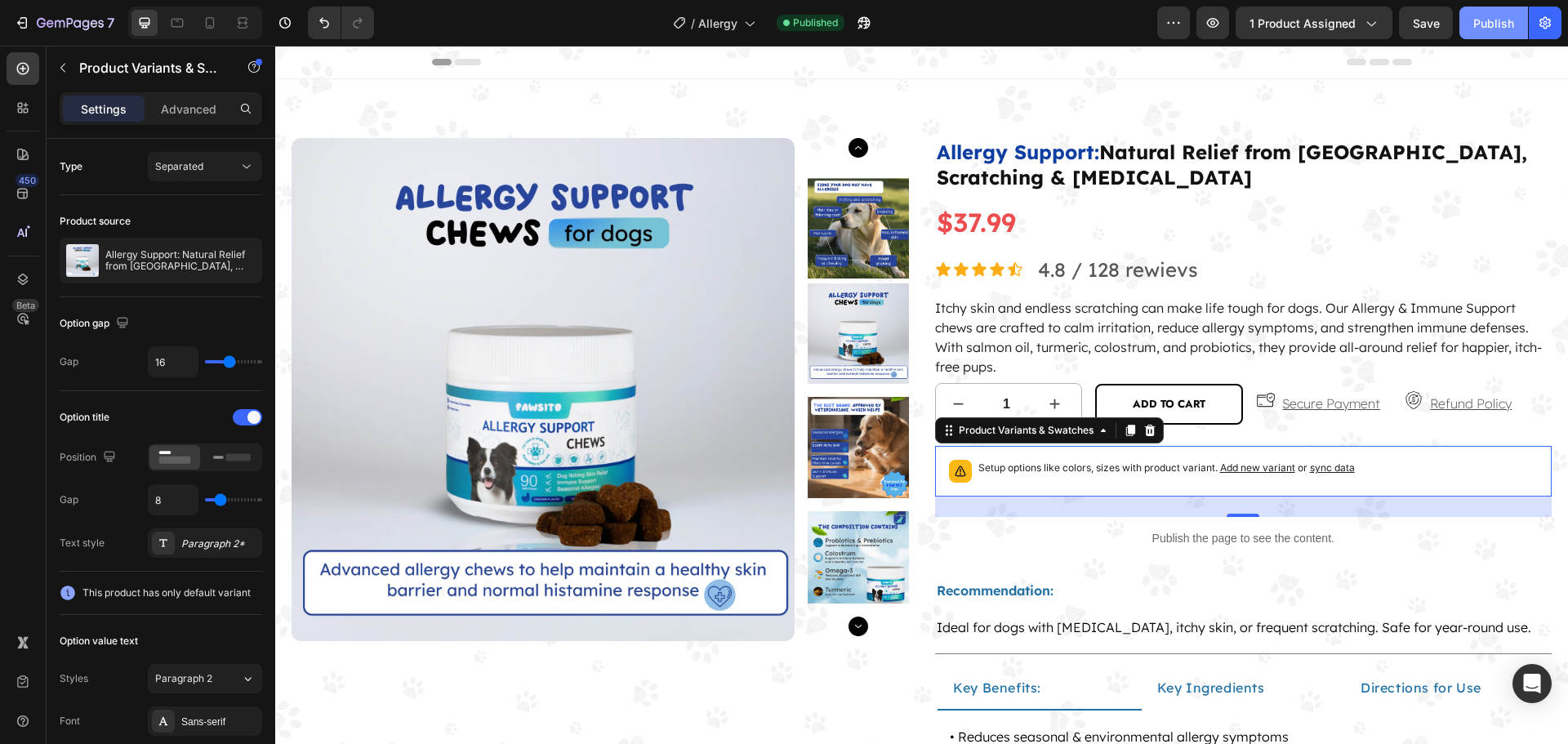
click at [1484, 12] on button "Publish" at bounding box center [1493, 23] width 69 height 33
click at [242, 163] on icon at bounding box center [247, 166] width 16 height 16
click at [204, 239] on p "Combine" at bounding box center [202, 238] width 93 height 14
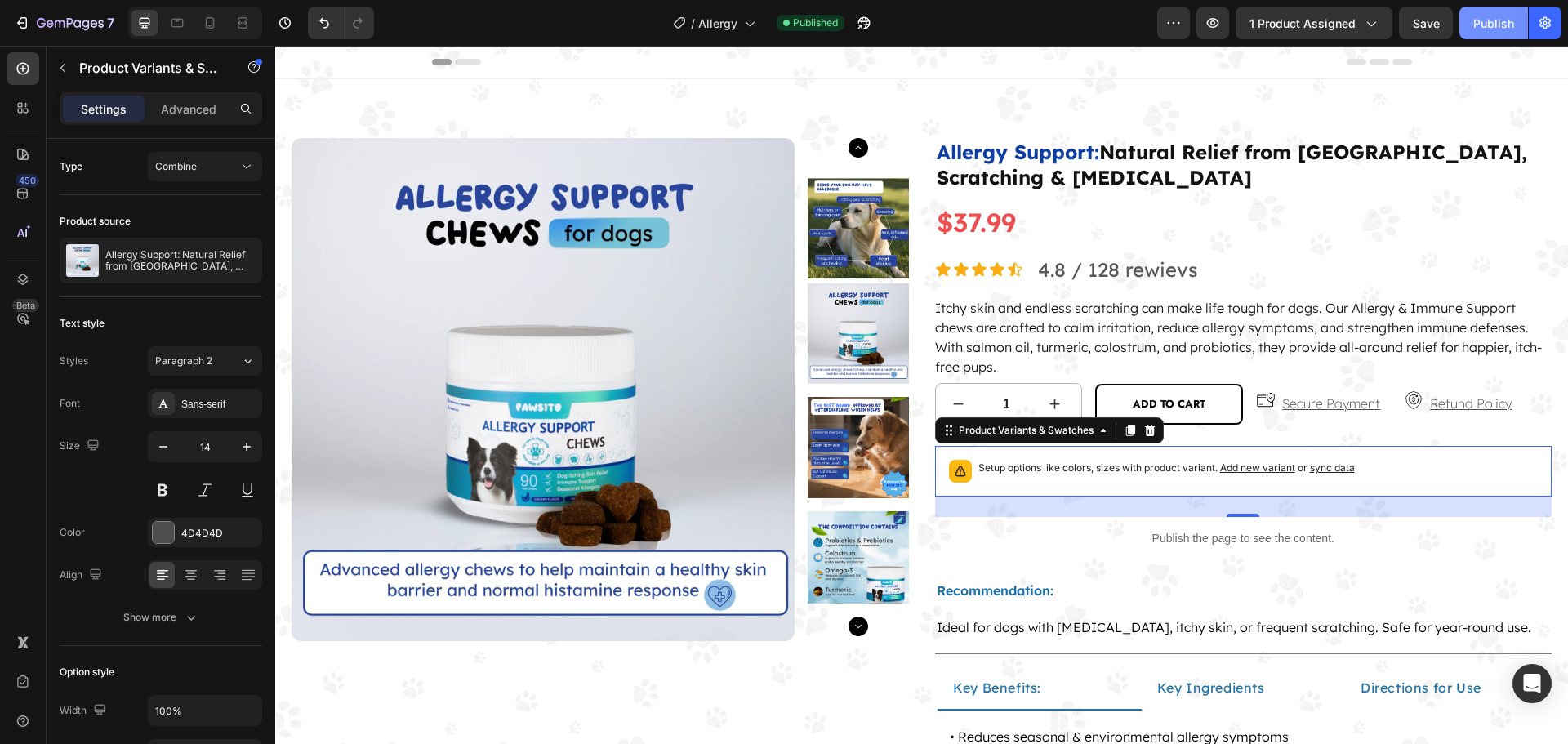
click at [1485, 33] on button "Publish" at bounding box center [1493, 23] width 69 height 33
click at [236, 165] on div "Combine" at bounding box center [197, 166] width 83 height 14
click at [224, 201] on p "Separated" at bounding box center [202, 206] width 93 height 14
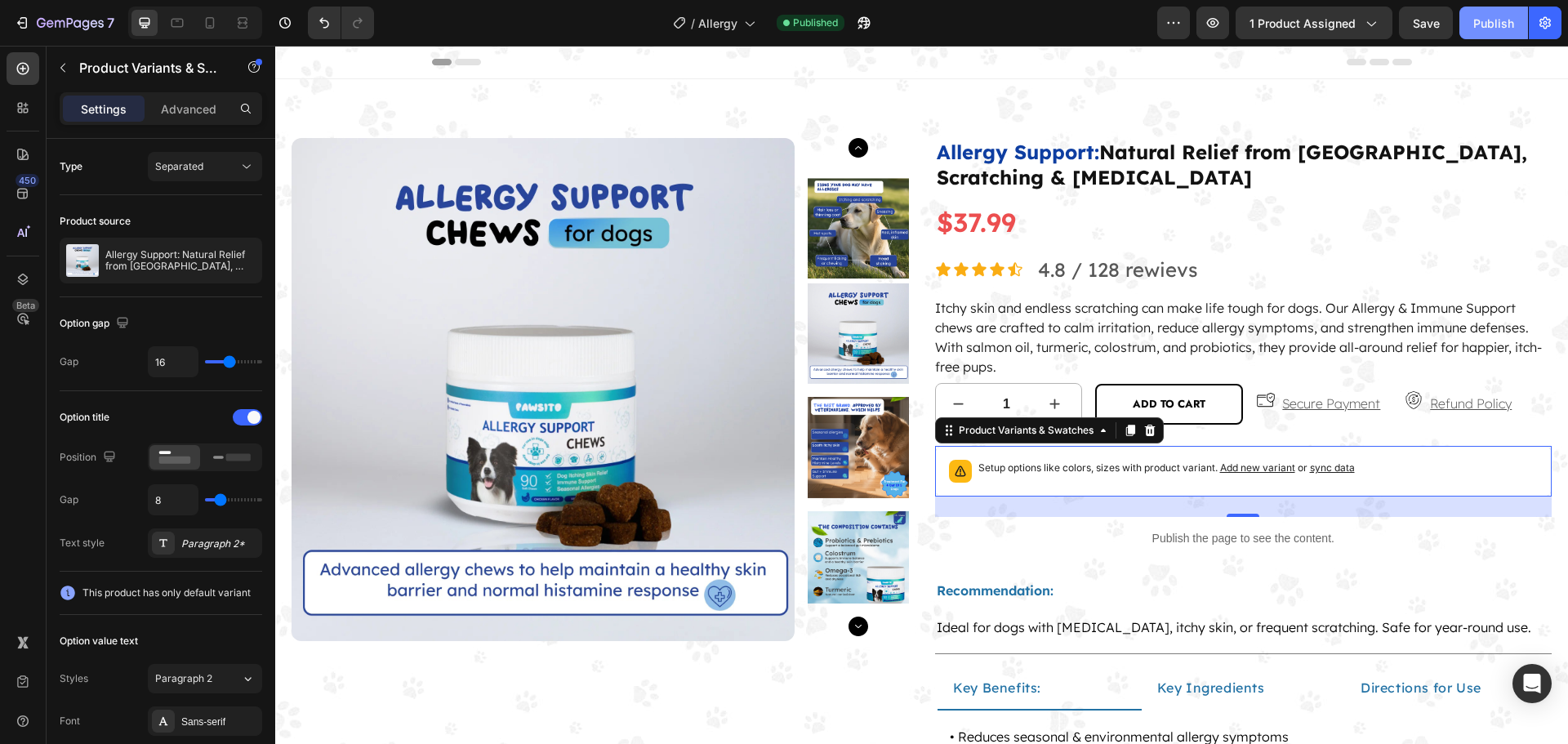
click at [1492, 26] on div "Publish" at bounding box center [1493, 23] width 41 height 17
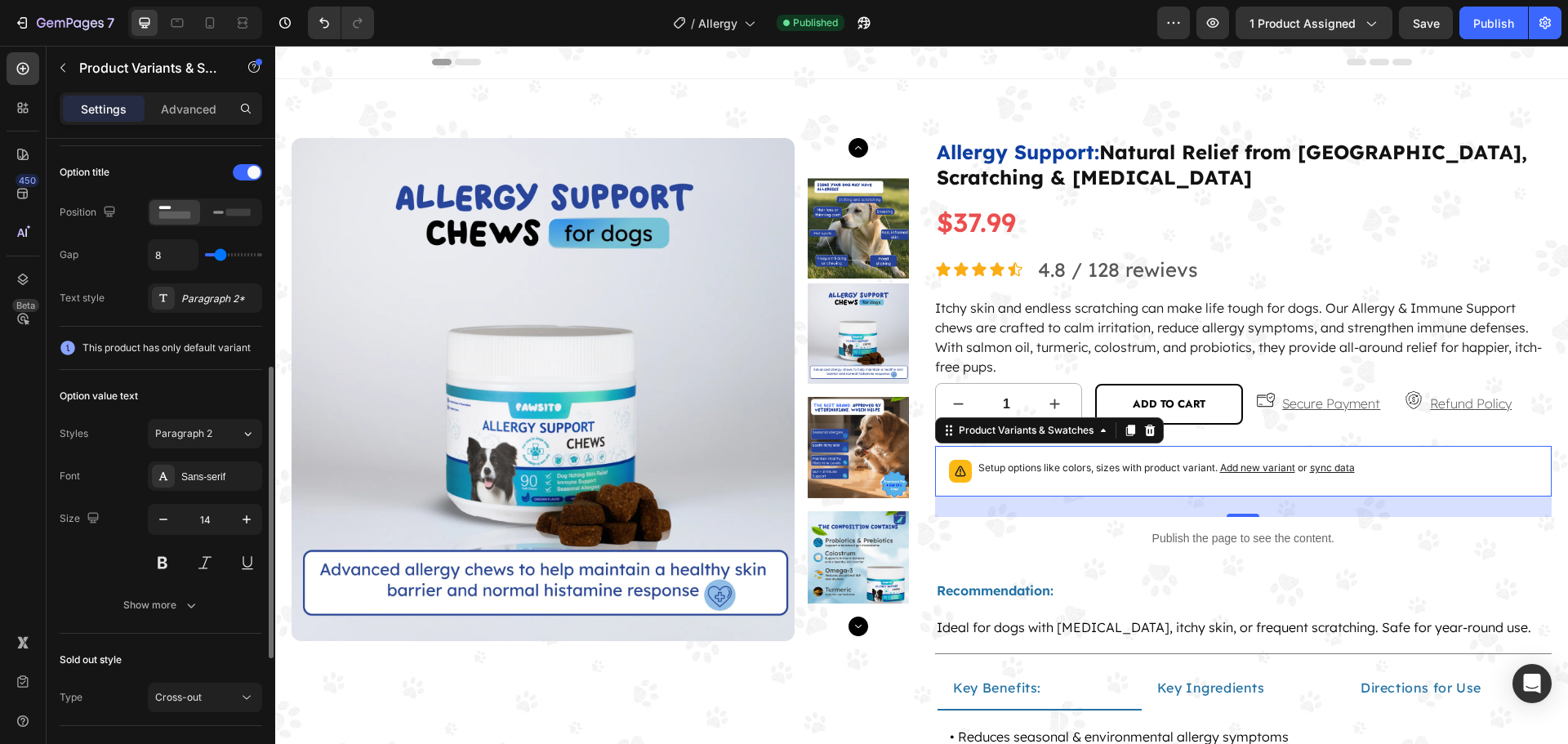
scroll to position [571, 0]
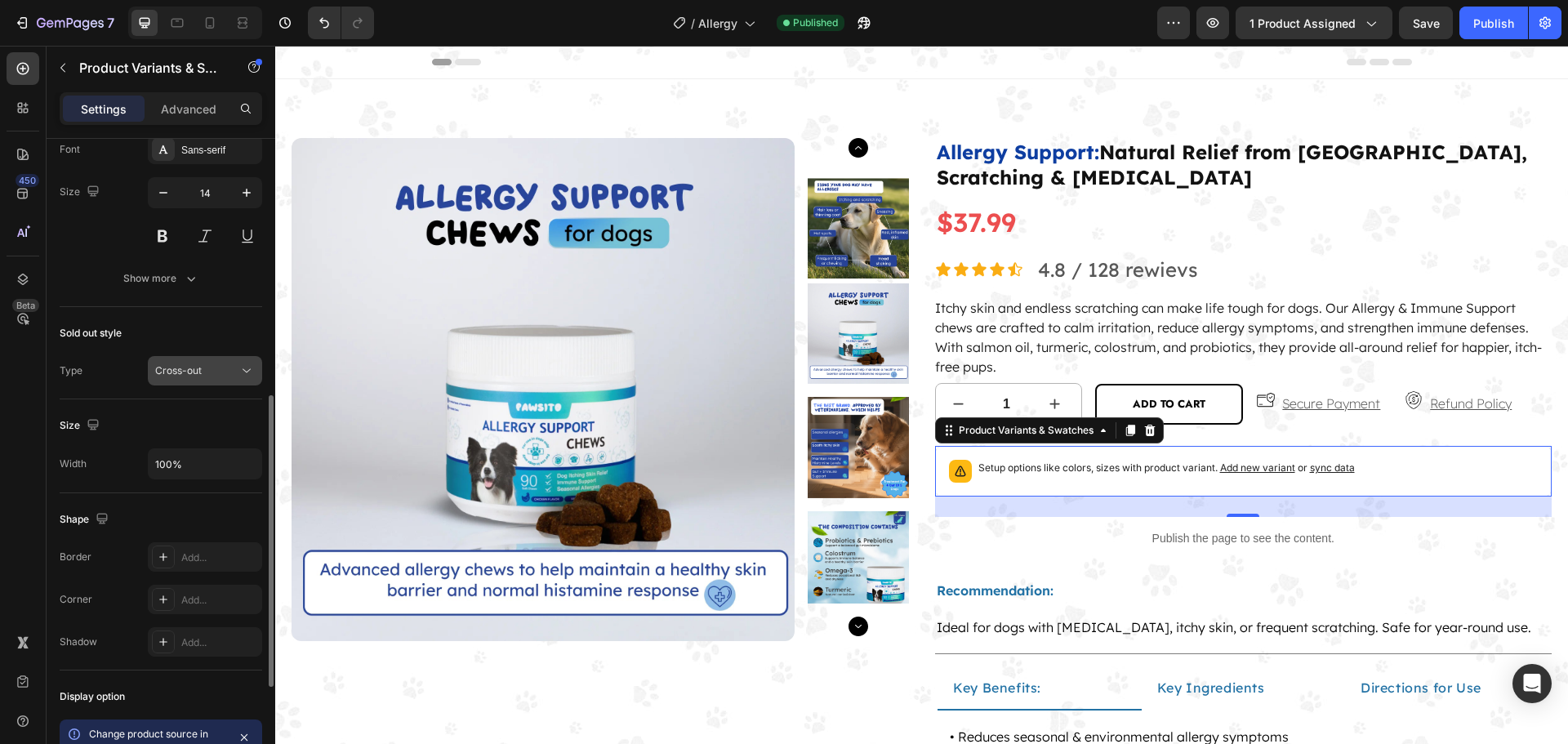
click at [182, 365] on span "Cross-out" at bounding box center [178, 371] width 46 height 13
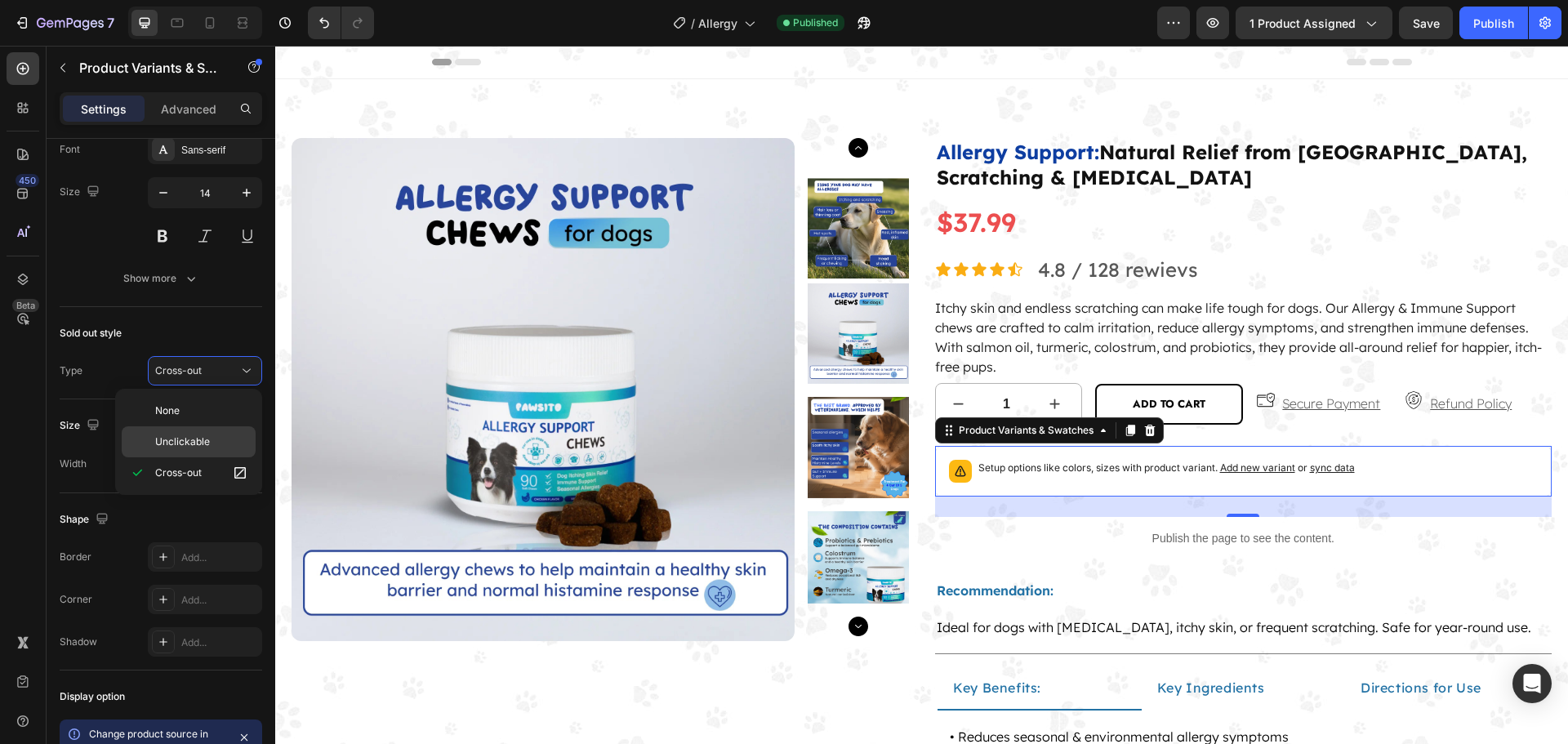
click at [201, 432] on div "Unclickable" at bounding box center [189, 441] width 134 height 31
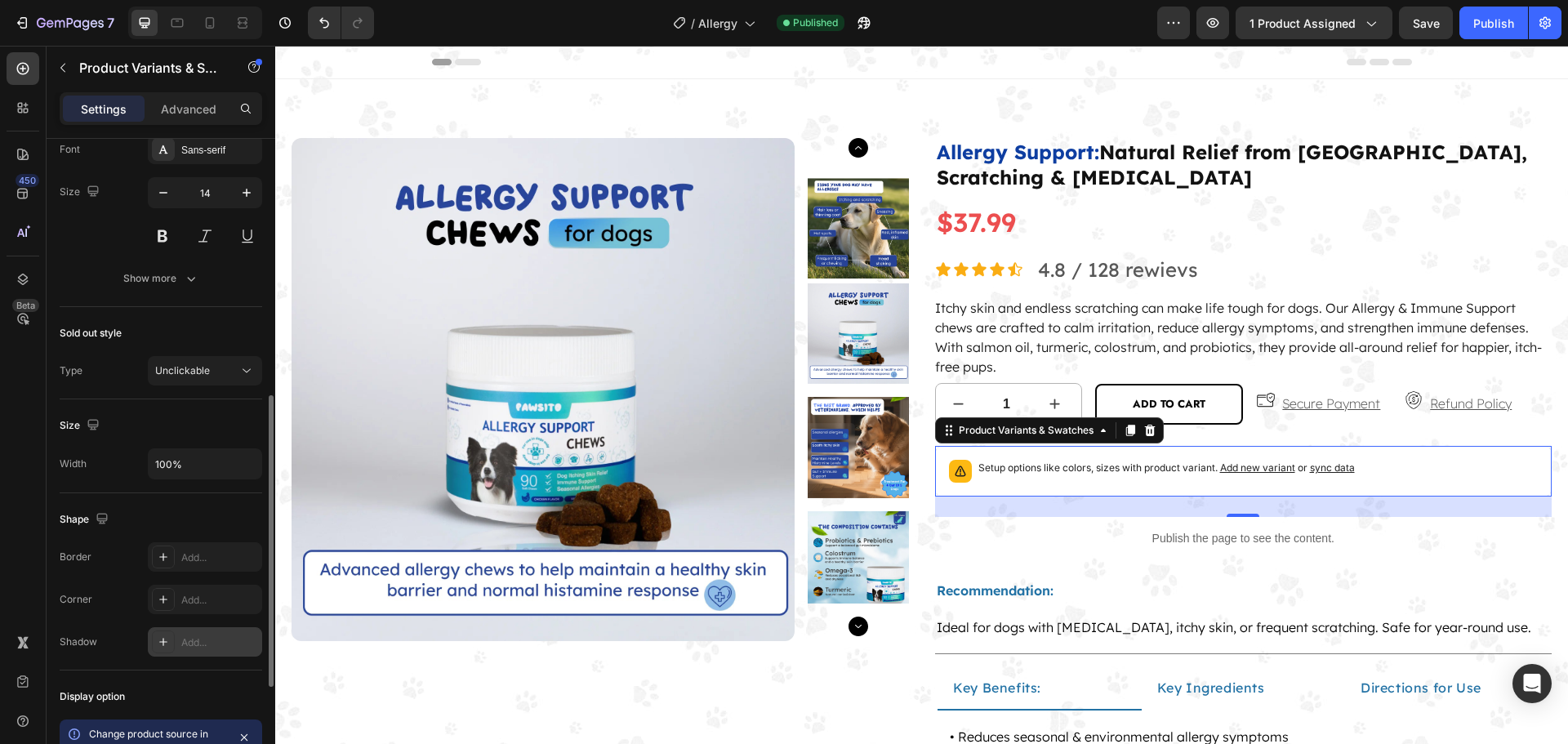
scroll to position [803, 0]
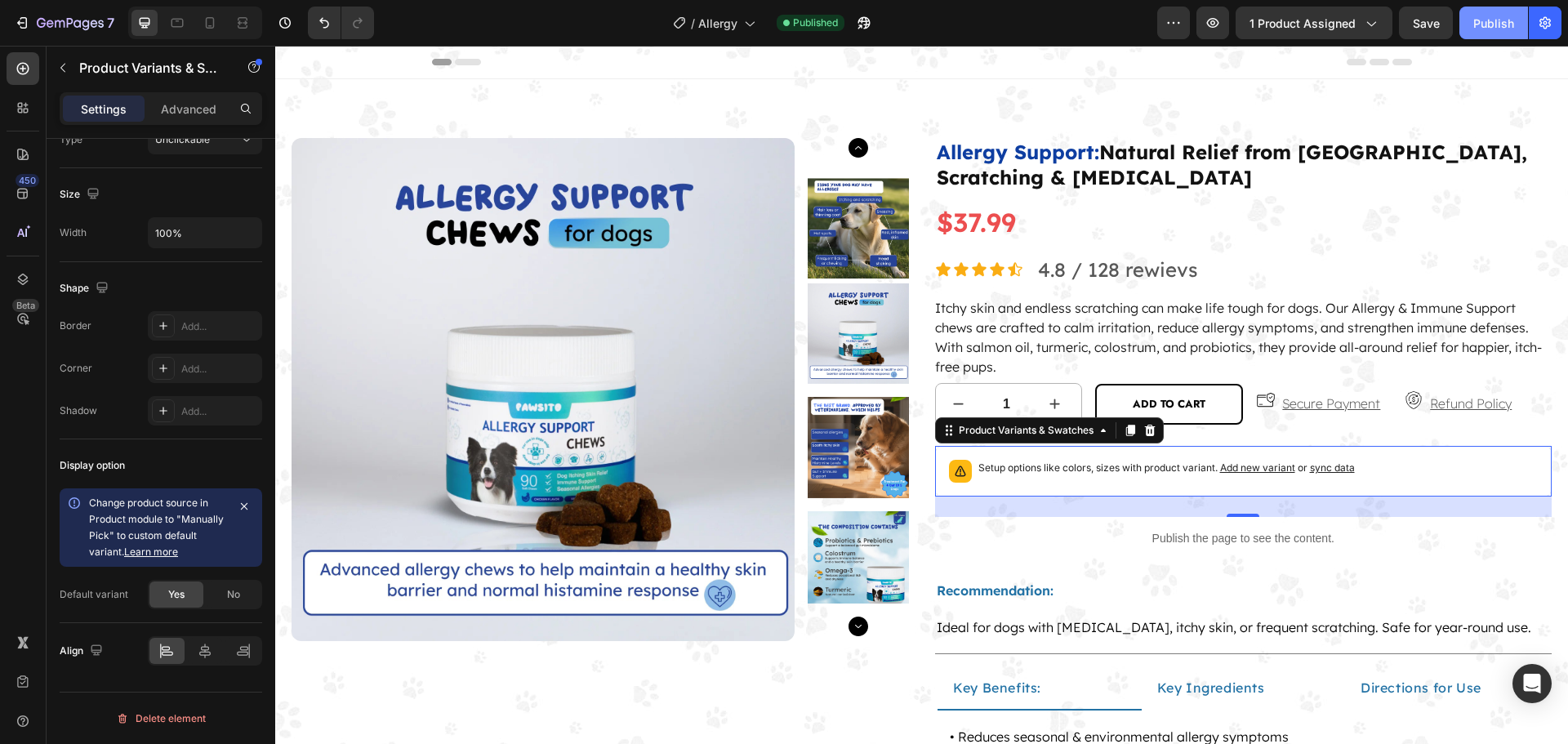
click at [1482, 24] on div "Publish" at bounding box center [1493, 23] width 41 height 17
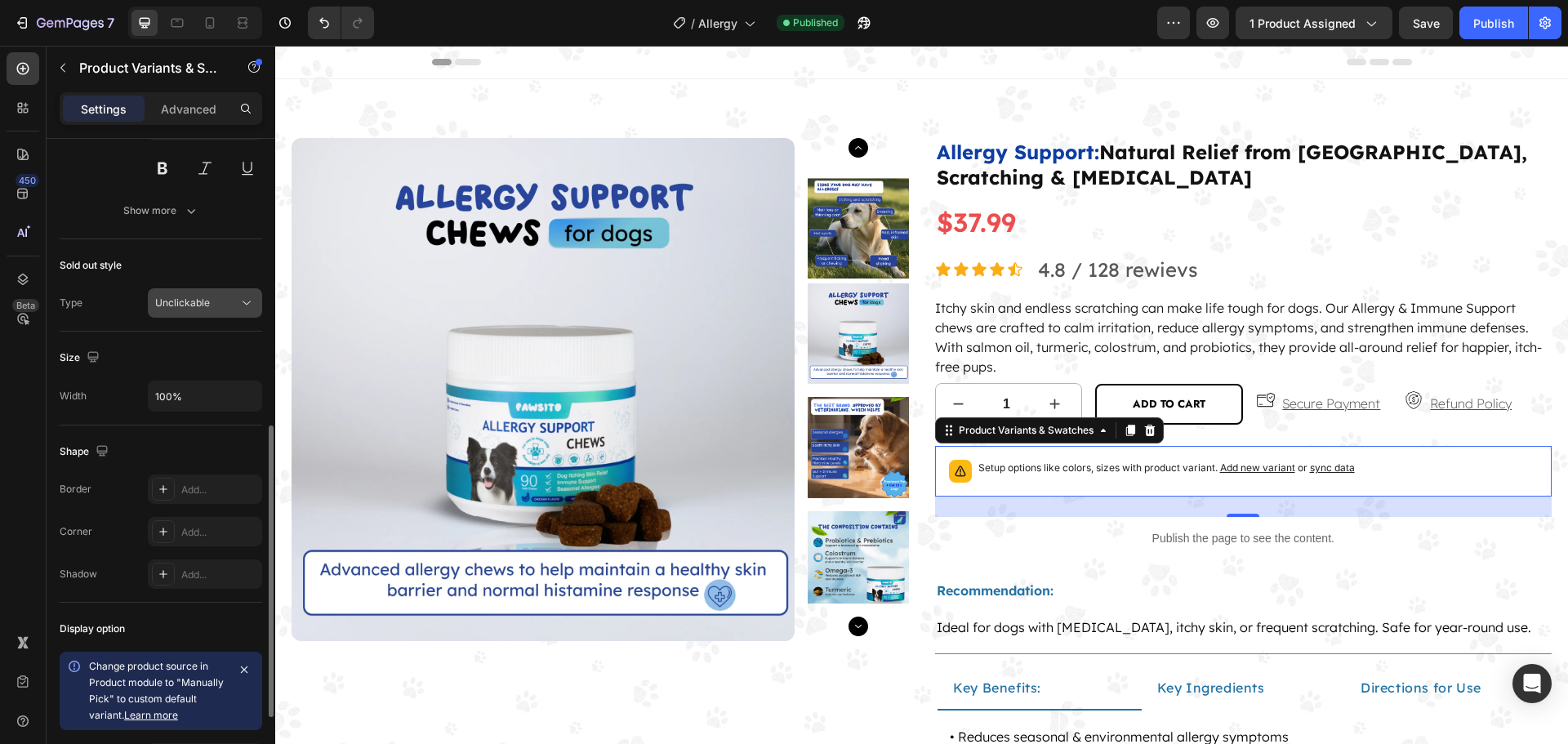
click at [222, 307] on div "Unclickable" at bounding box center [197, 303] width 83 height 14
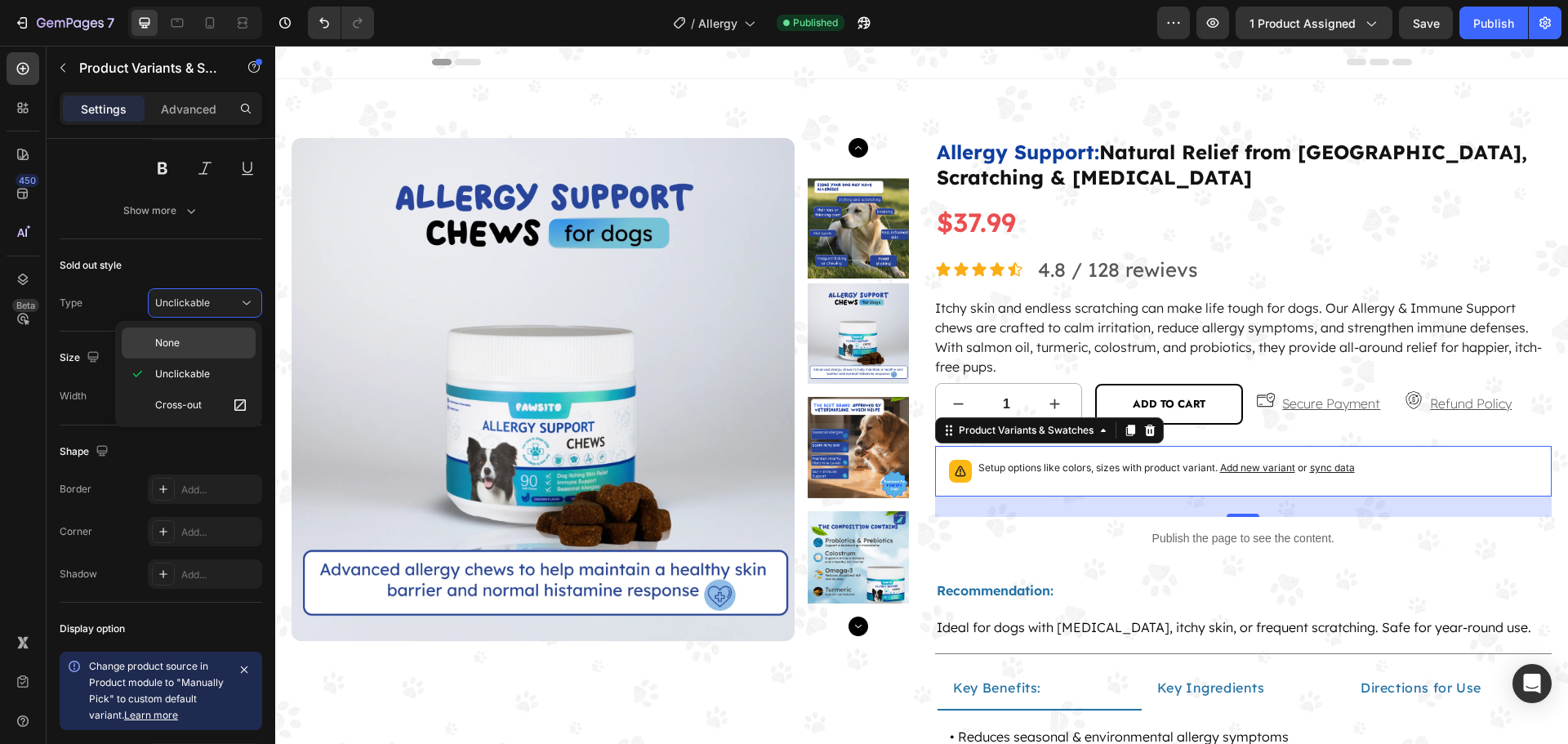
click at [197, 346] on p "None" at bounding box center [202, 343] width 93 height 14
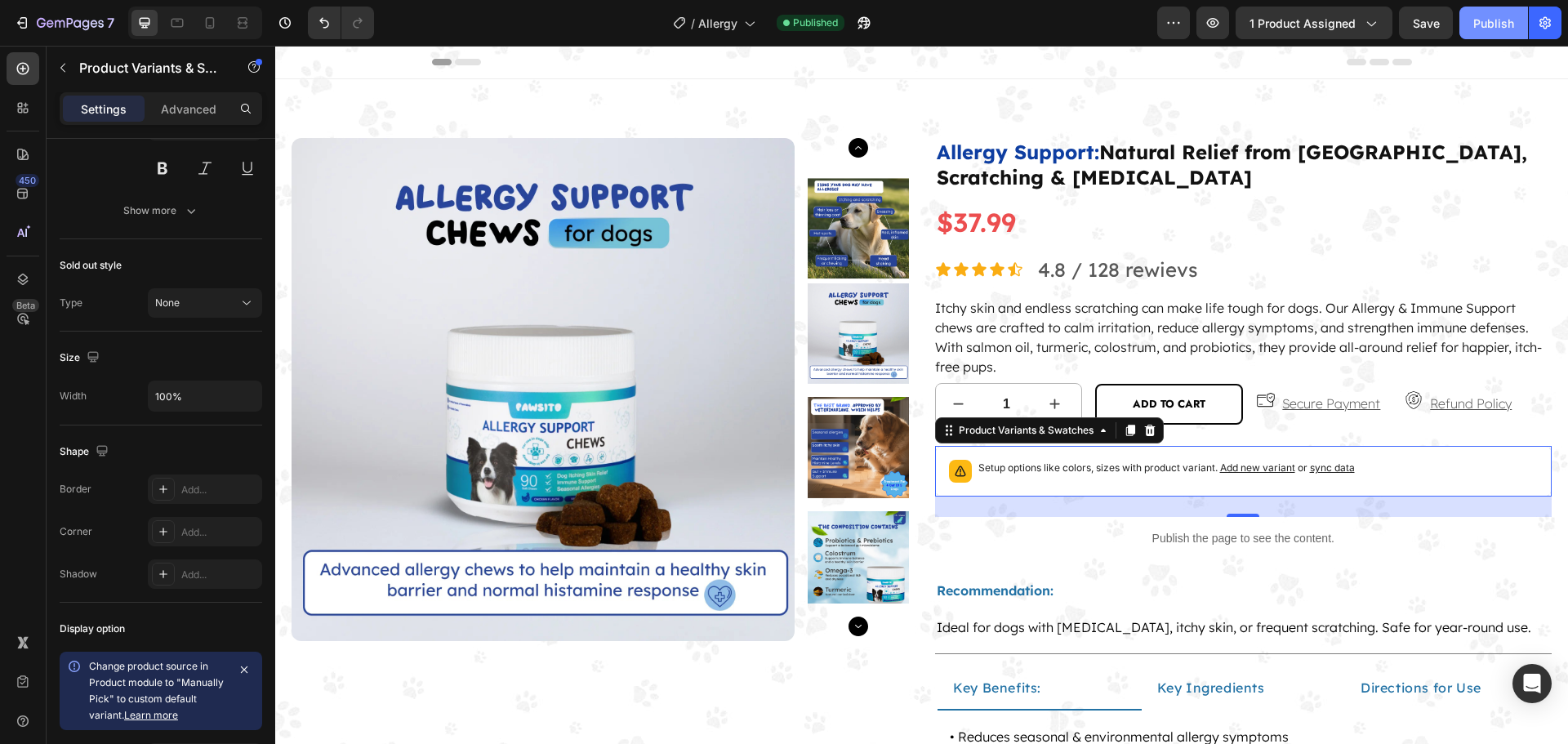
click at [1478, 21] on div "Publish" at bounding box center [1493, 23] width 41 height 17
click at [188, 304] on div "None" at bounding box center [197, 303] width 83 height 14
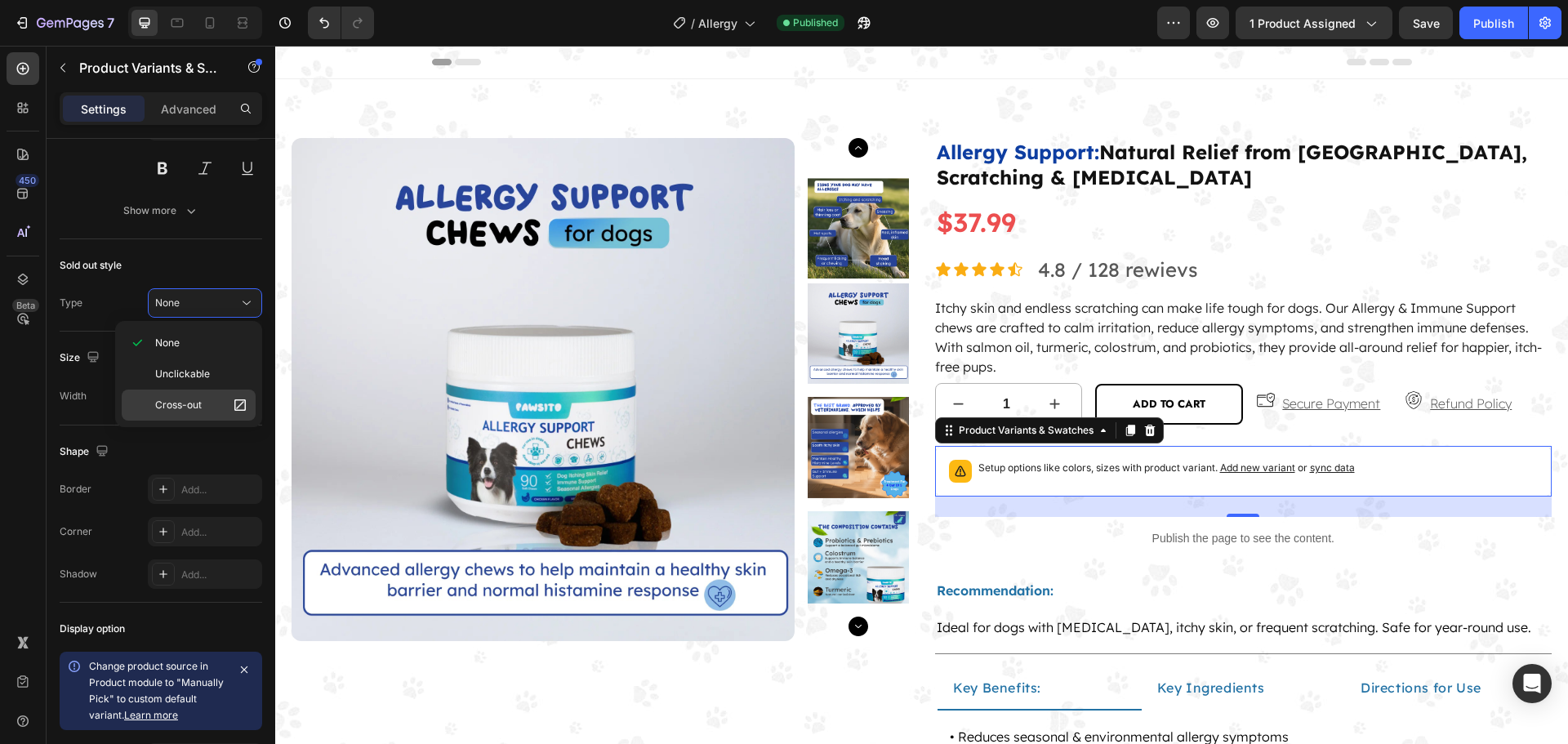
click at [170, 406] on span "Cross-out" at bounding box center [178, 405] width 46 height 14
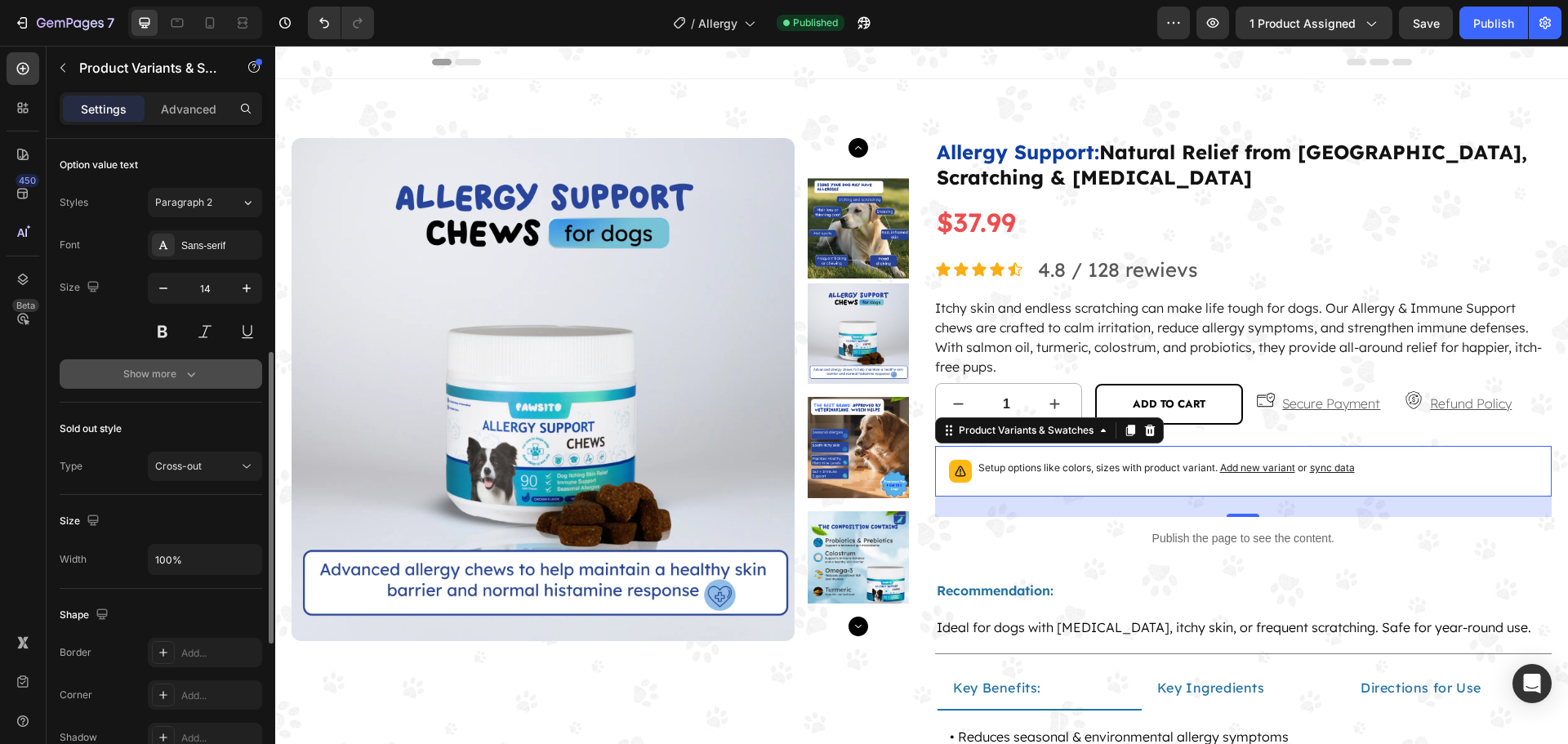
click at [151, 375] on div "Show more" at bounding box center [161, 373] width 76 height 16
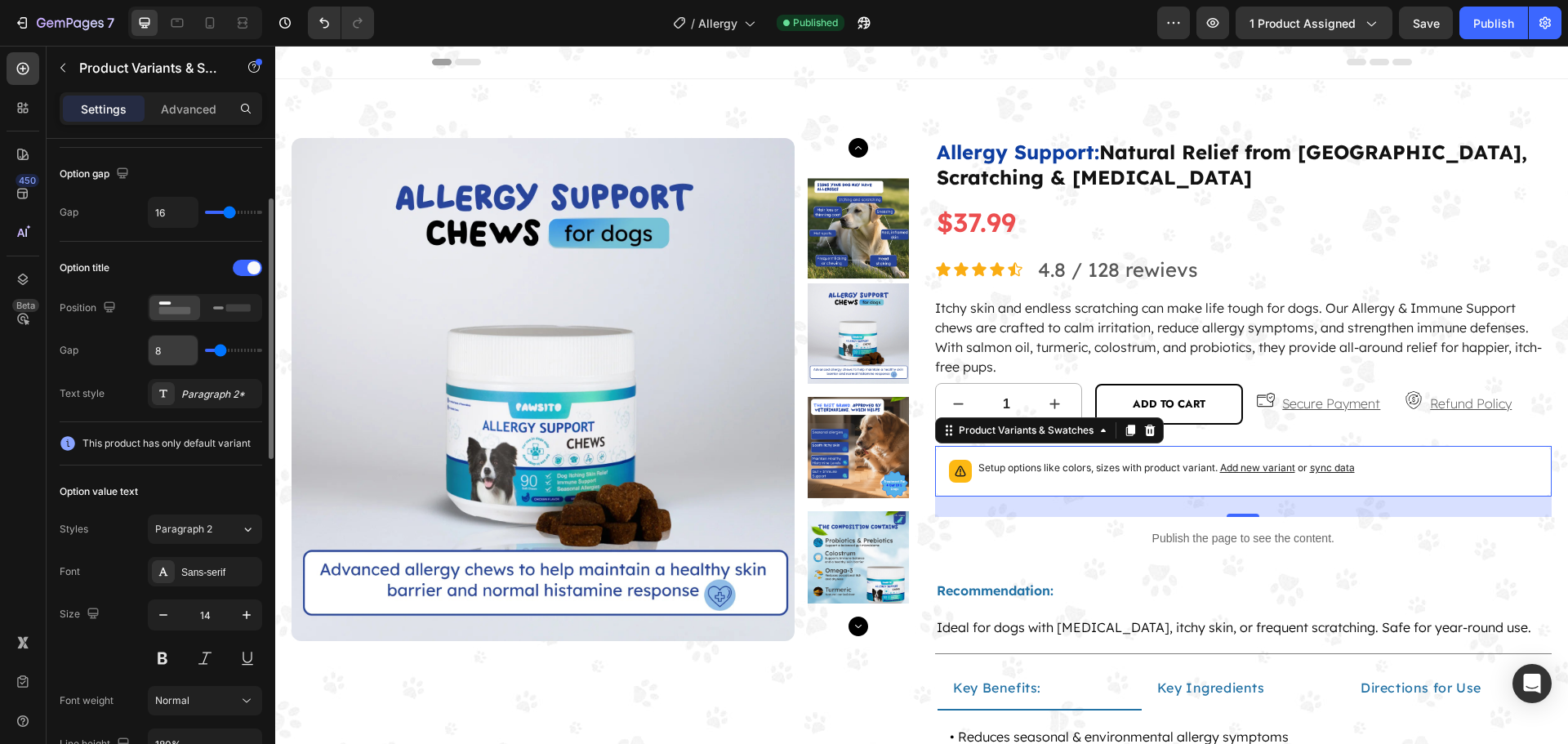
scroll to position [0, 0]
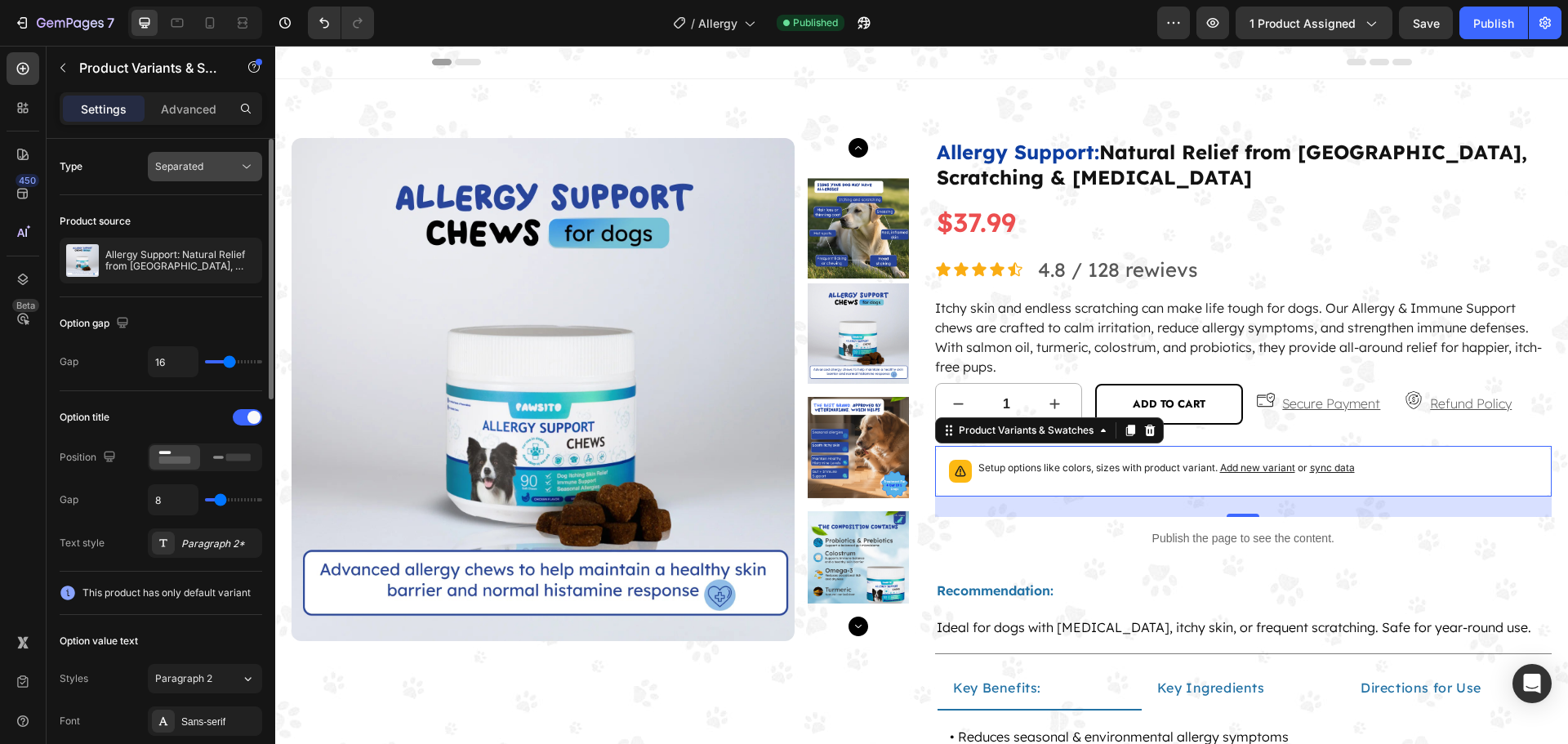
click at [222, 168] on div "Separated" at bounding box center [197, 166] width 83 height 14
click at [248, 421] on span at bounding box center [254, 417] width 13 height 13
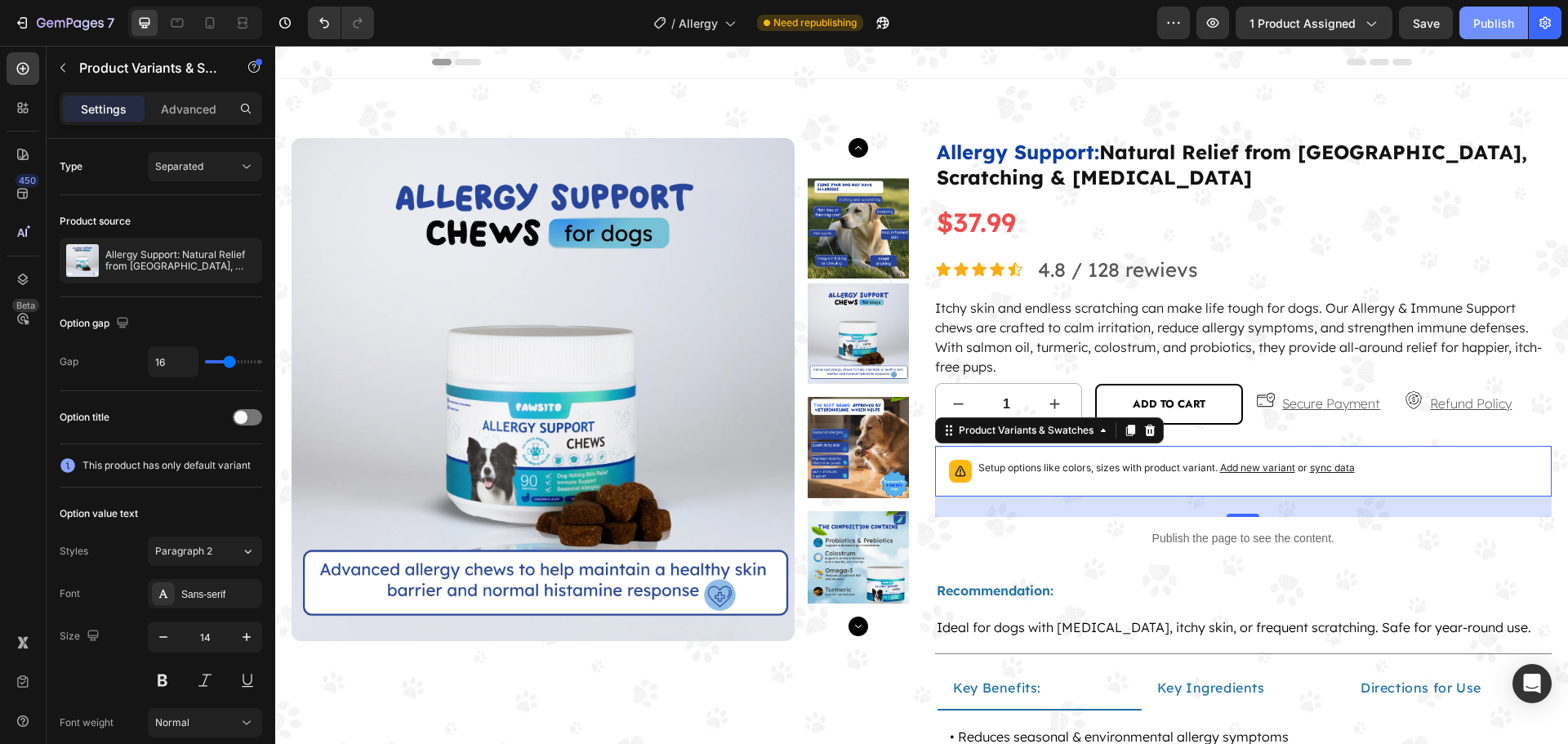
click at [1490, 24] on div "Publish" at bounding box center [1493, 23] width 41 height 17
click at [253, 416] on div at bounding box center [247, 417] width 30 height 16
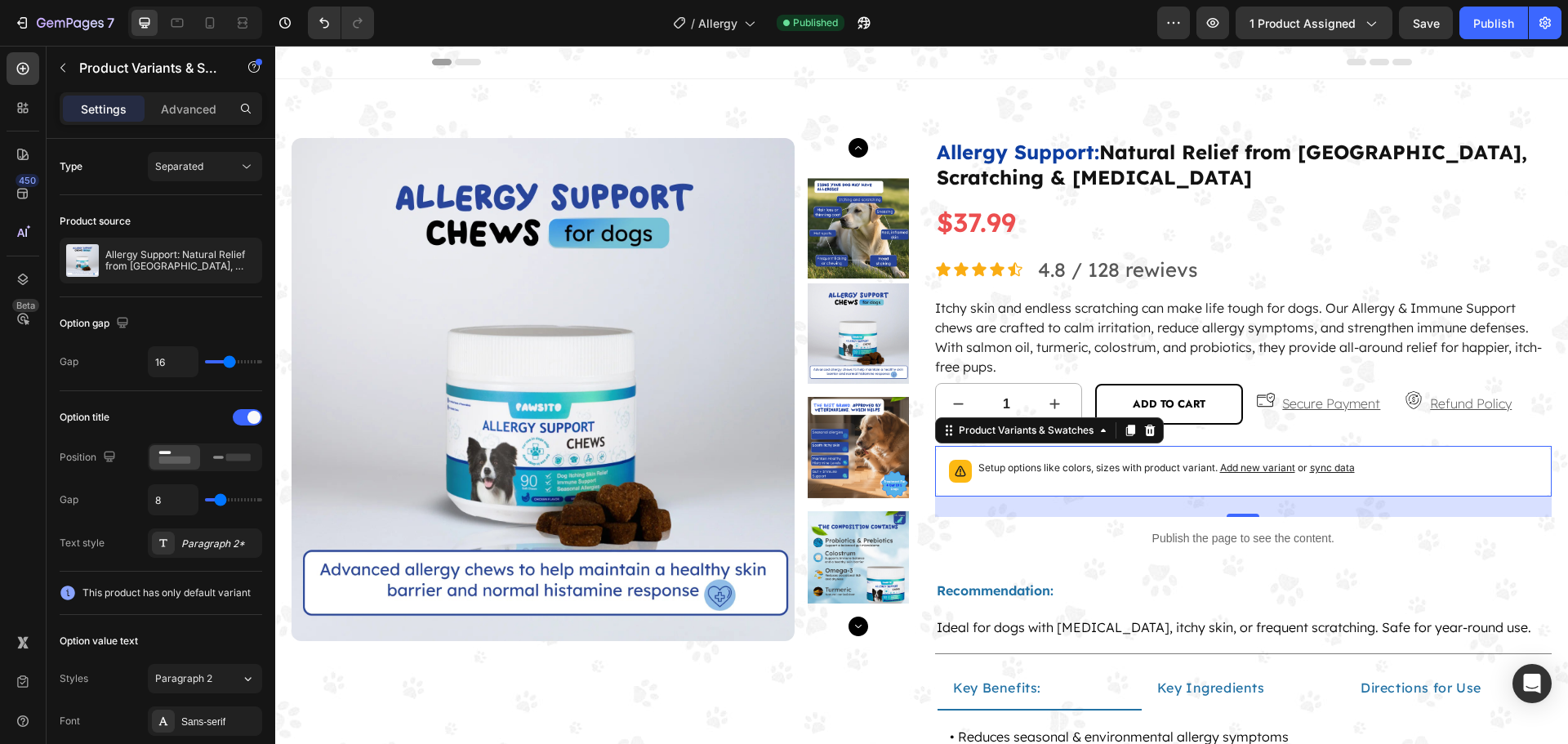
click at [1459, 33] on div "Preview 1 product assigned Save Publish" at bounding box center [1358, 23] width 404 height 33
click at [1465, 30] on button "Publish" at bounding box center [1493, 23] width 69 height 33
click at [187, 117] on div "Advanced" at bounding box center [188, 108] width 81 height 26
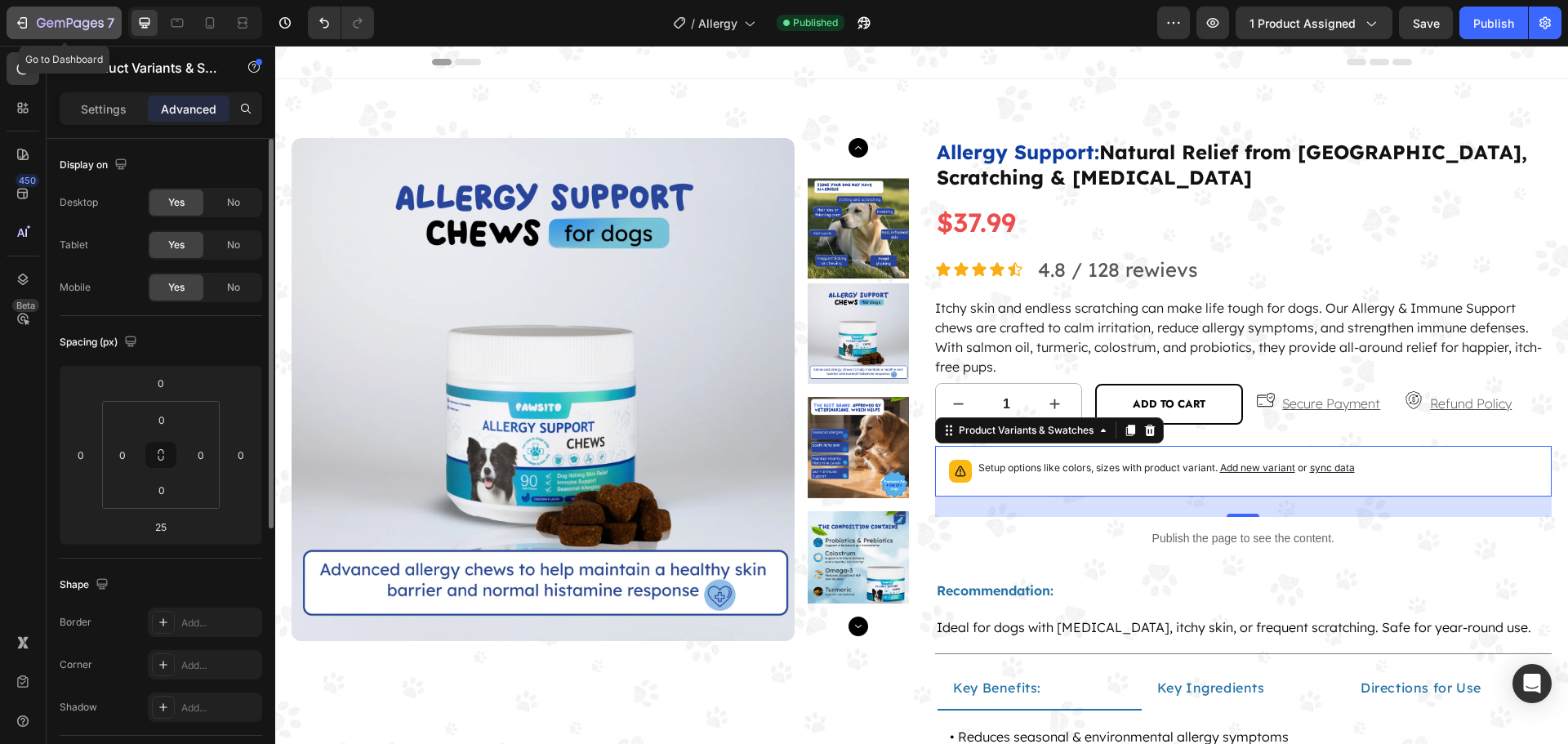
click at [76, 27] on icon "button" at bounding box center [77, 24] width 7 height 7
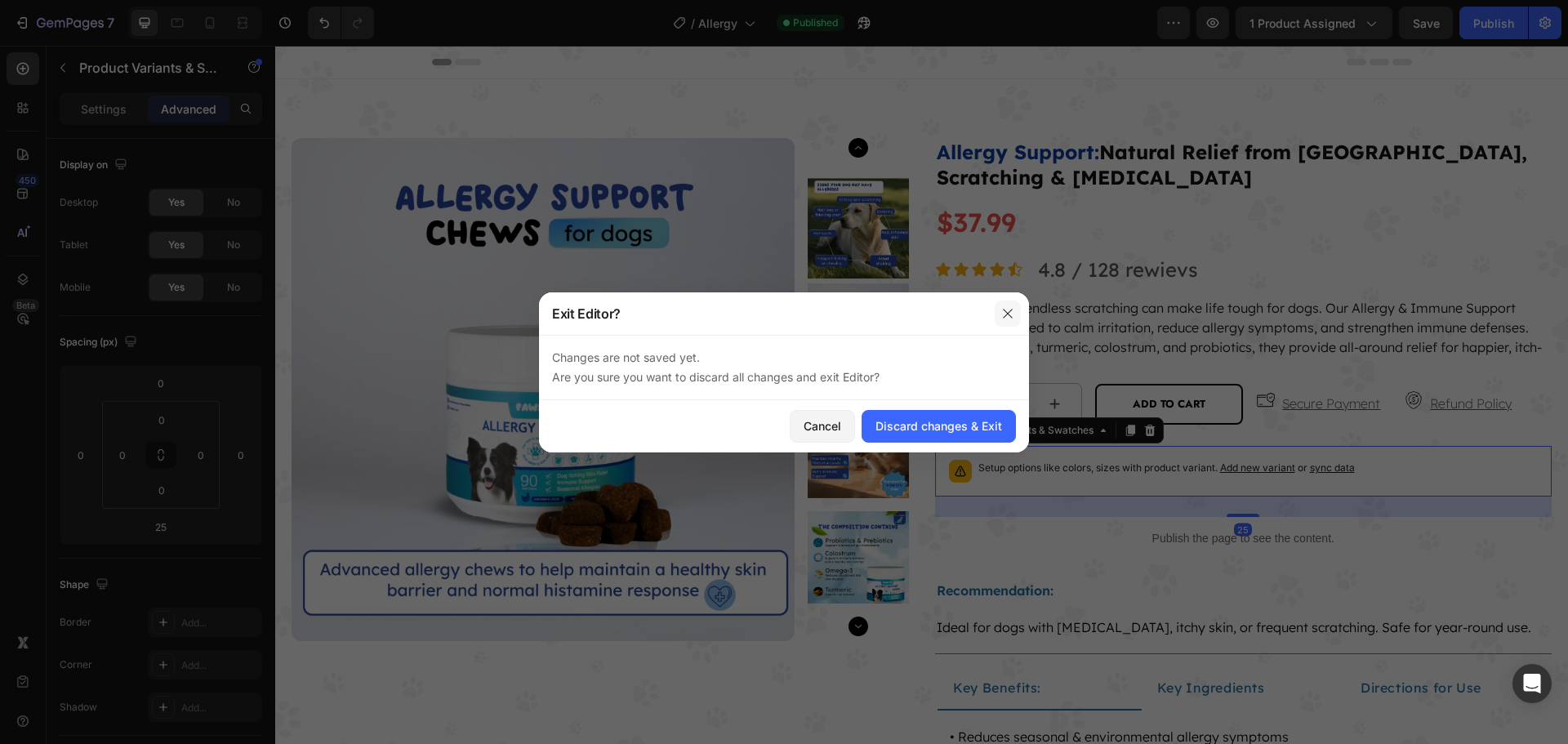
click at [1006, 310] on icon "button" at bounding box center [1007, 313] width 13 height 13
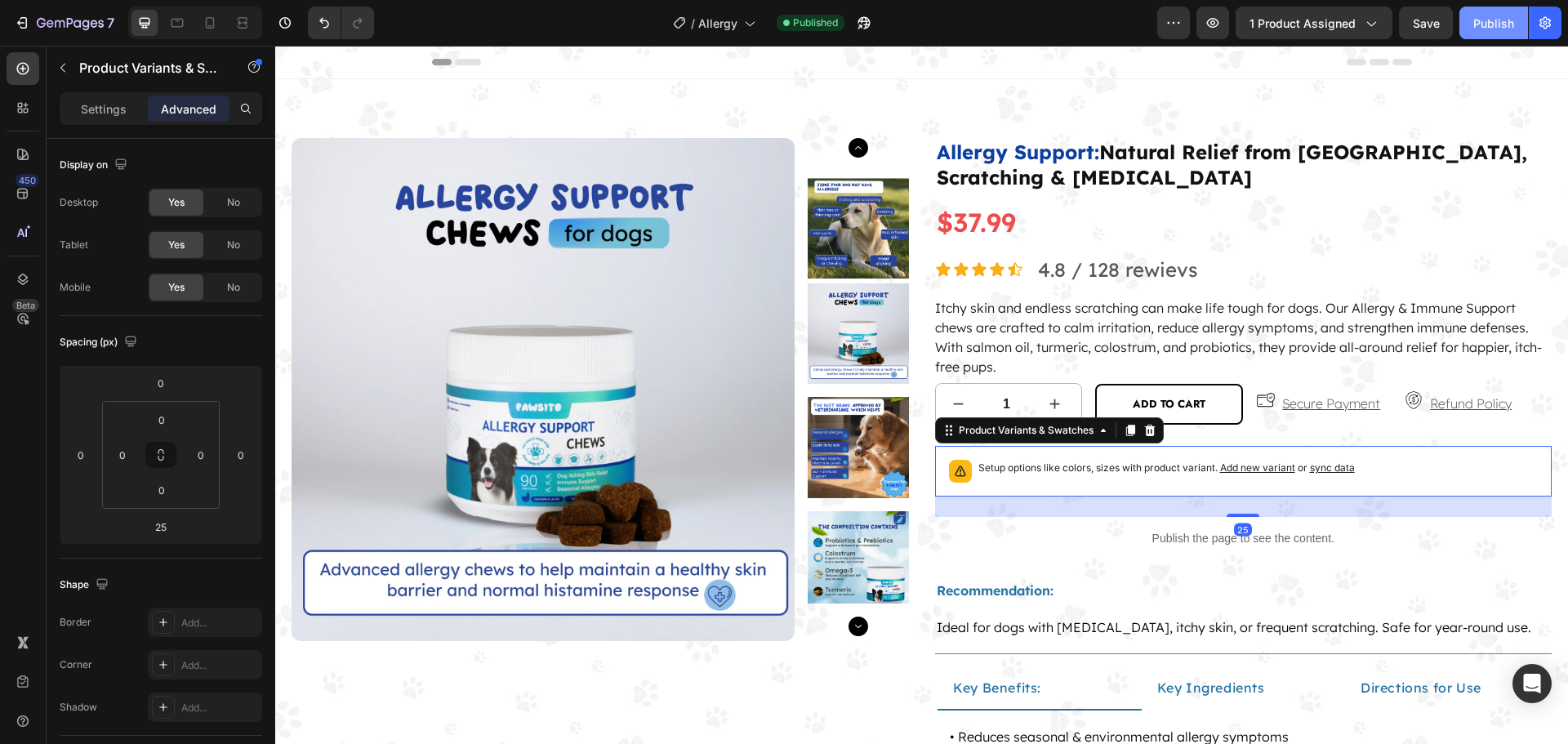
click at [1500, 32] on button "Publish" at bounding box center [1493, 23] width 69 height 33
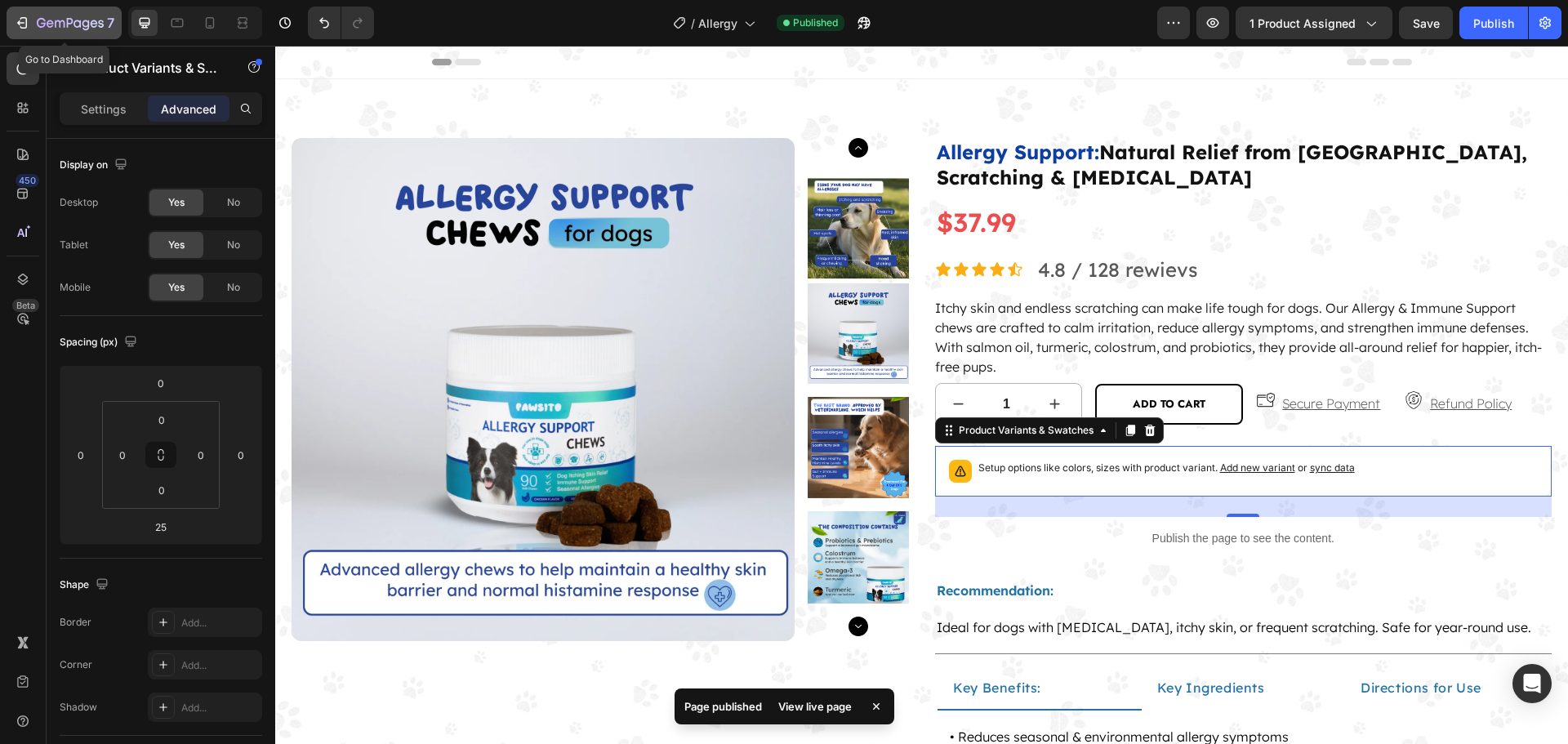
click at [76, 22] on icon "button" at bounding box center [71, 24] width 67 height 14
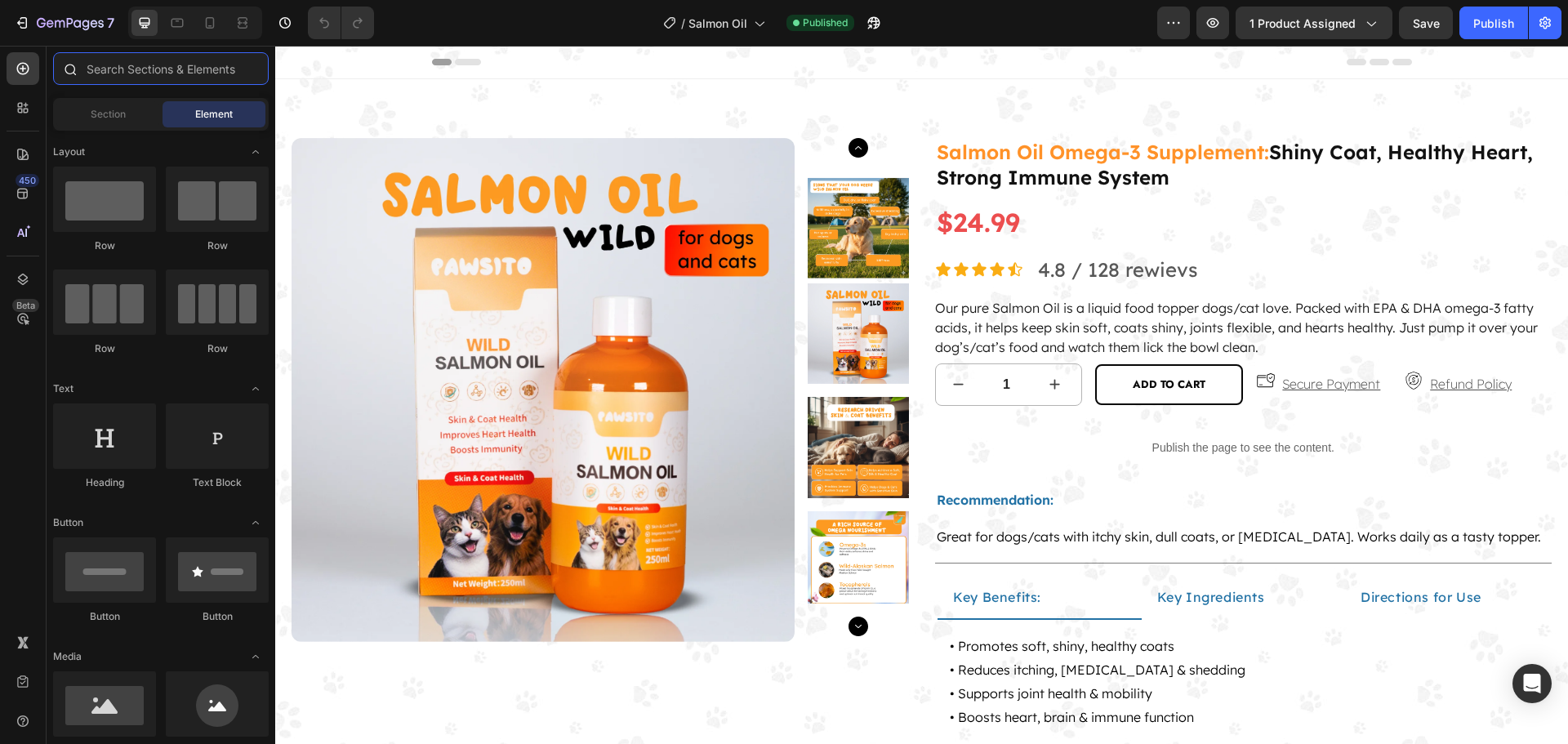
click at [222, 75] on input "text" at bounding box center [161, 69] width 215 height 33
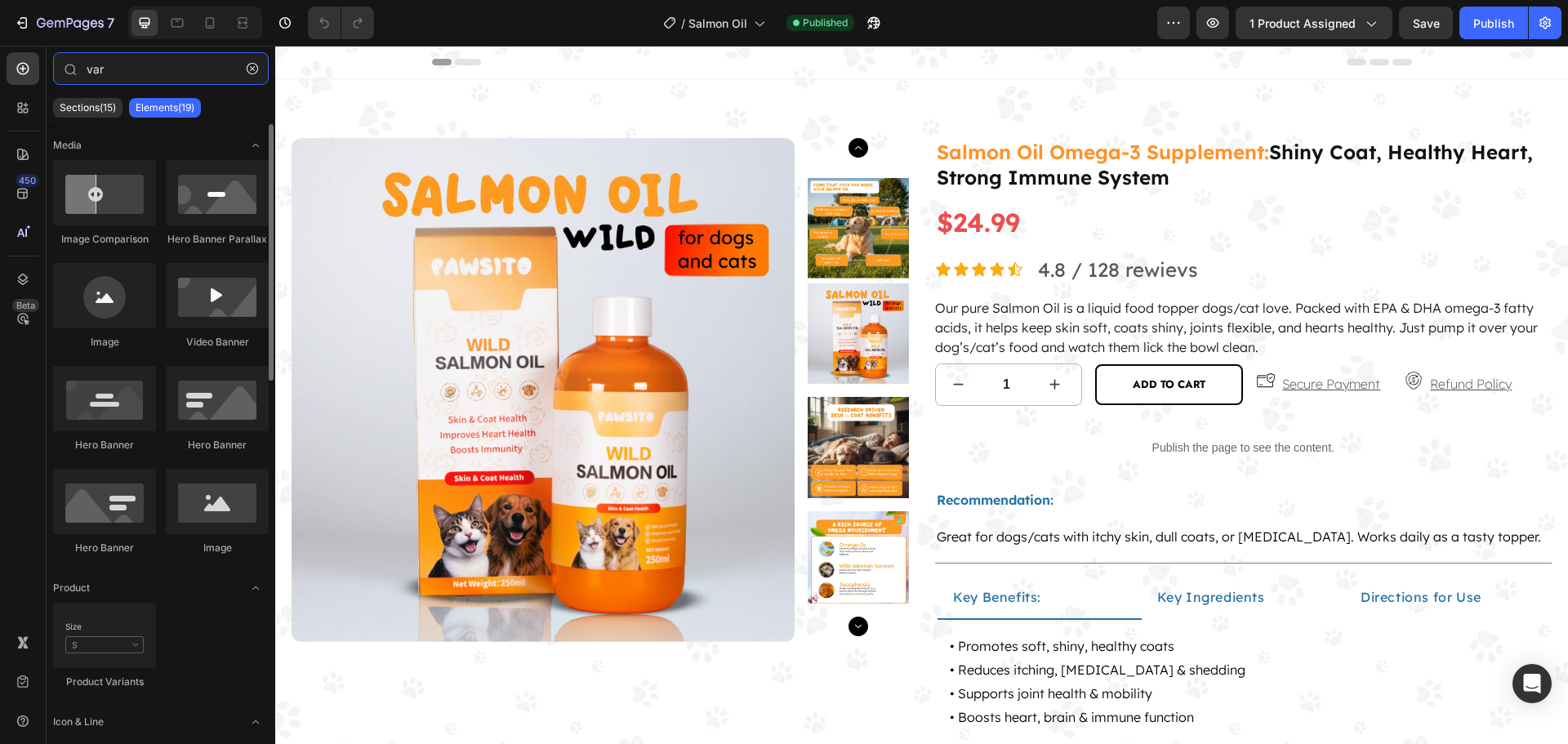
type input "var"
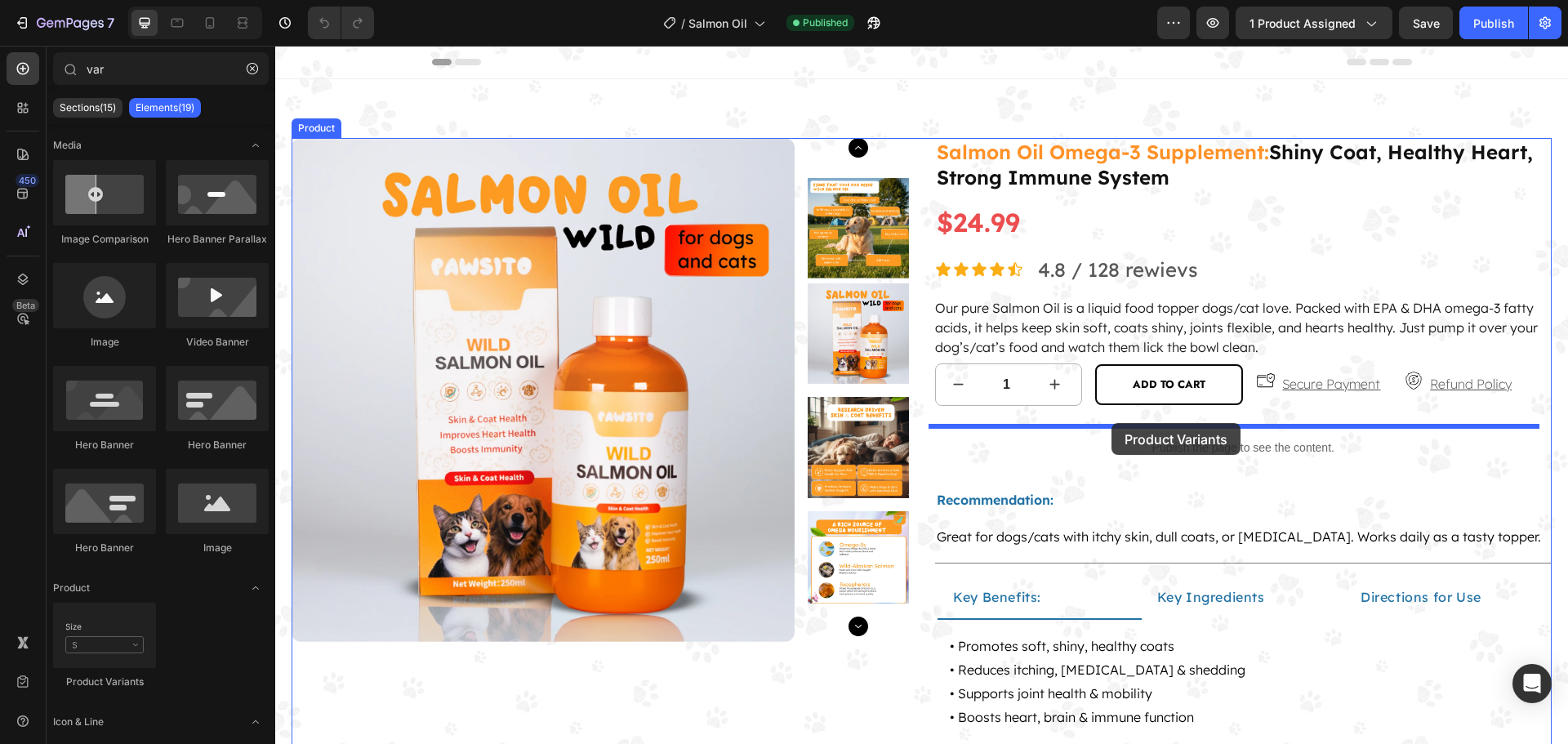
drag, startPoint x: 437, startPoint y: 681, endPoint x: 1111, endPoint y: 423, distance: 721.7
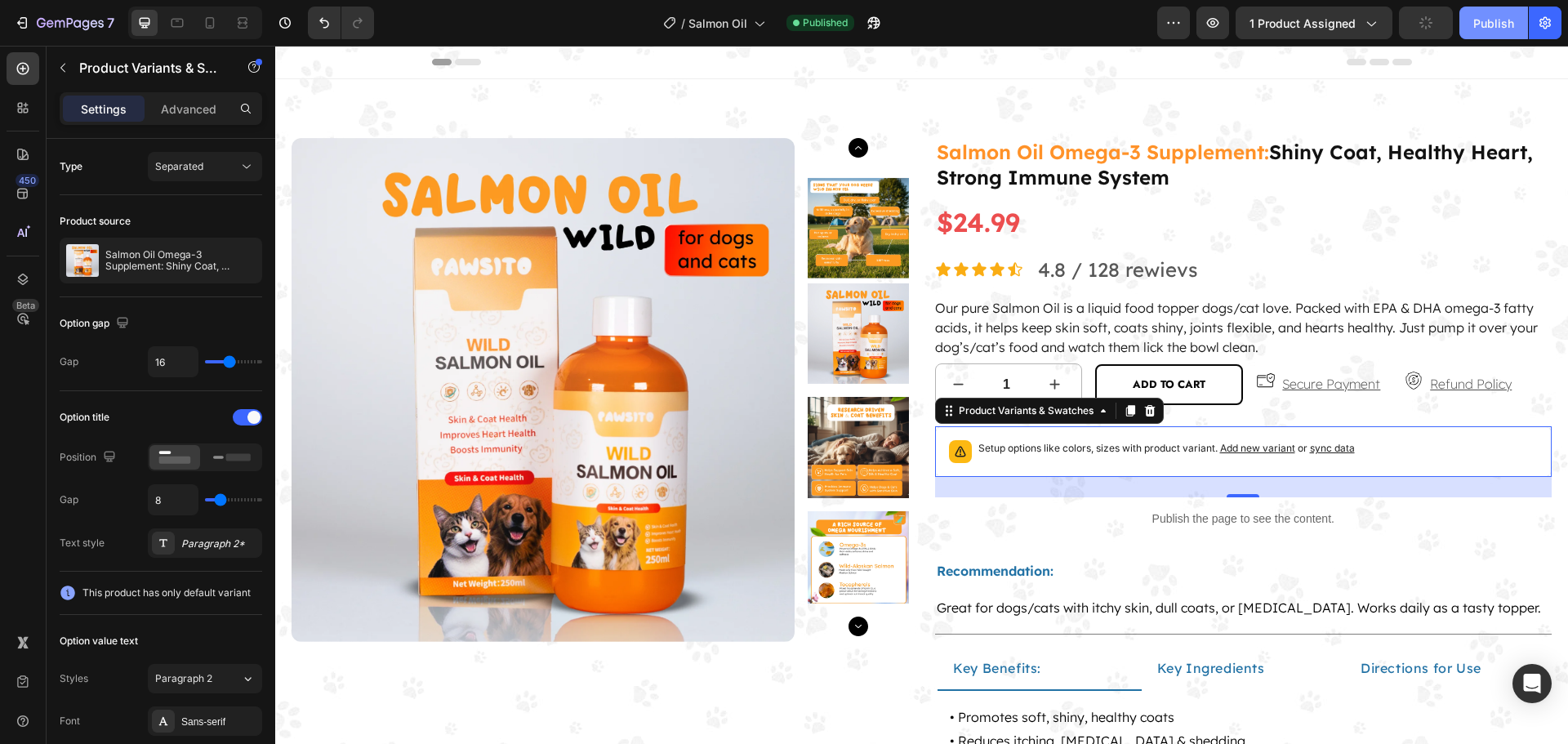
click at [1490, 23] on div "Publish" at bounding box center [1493, 23] width 41 height 17
click at [752, 20] on icon at bounding box center [759, 23] width 16 height 16
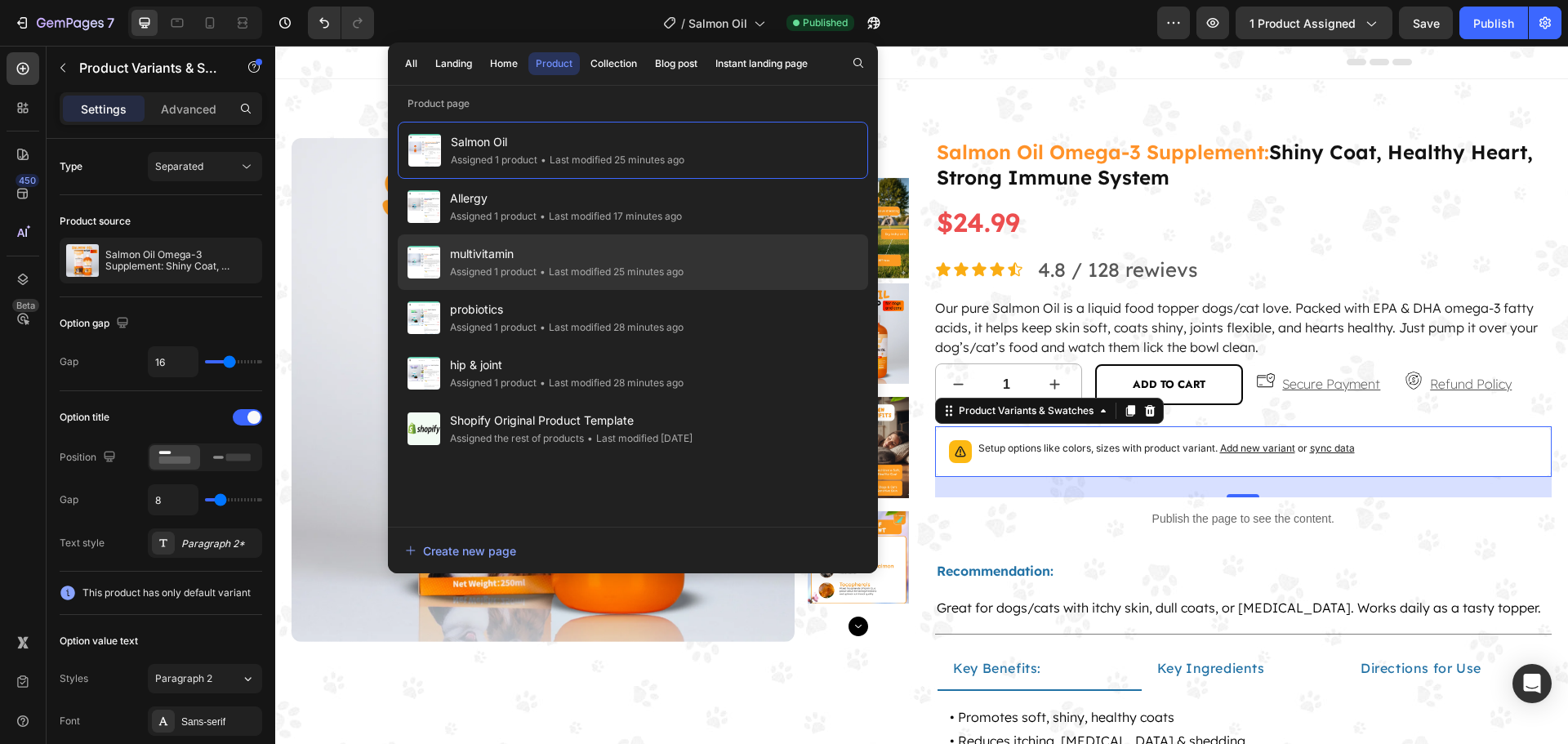
click at [715, 253] on div "multivitamin Assigned 1 product • Last modified 25 minutes ago" at bounding box center [633, 261] width 470 height 55
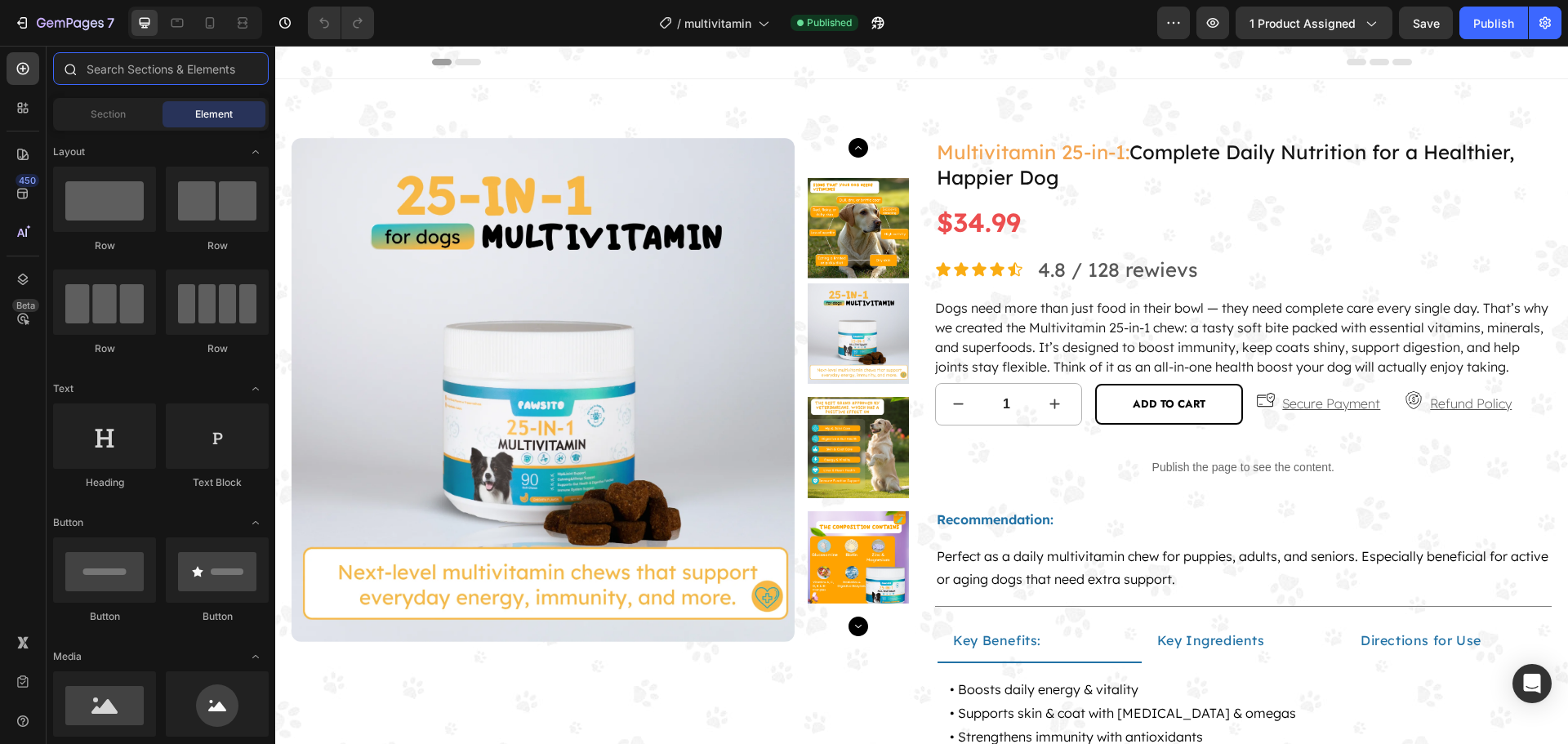
click at [156, 70] on input "text" at bounding box center [161, 69] width 215 height 33
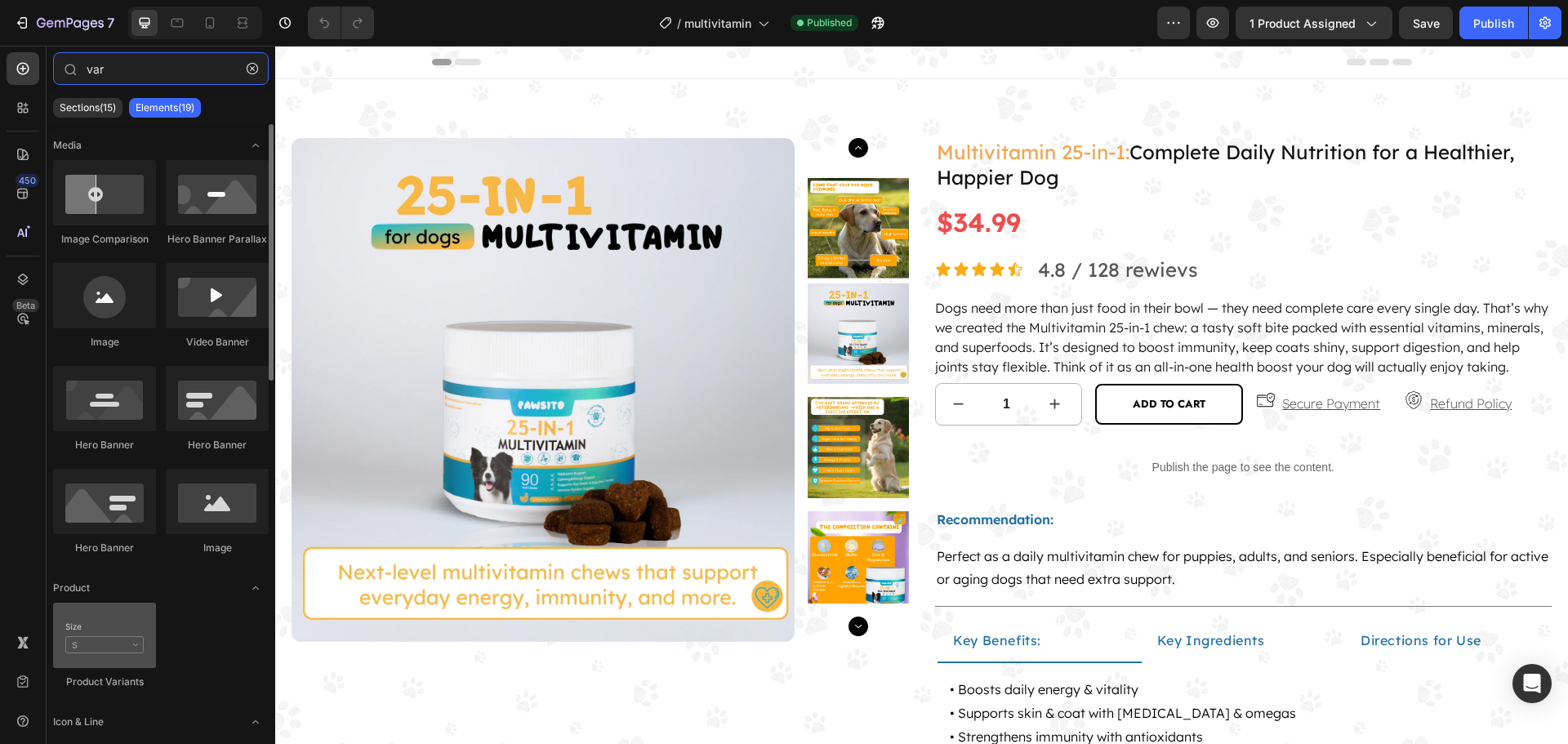
type input "var"
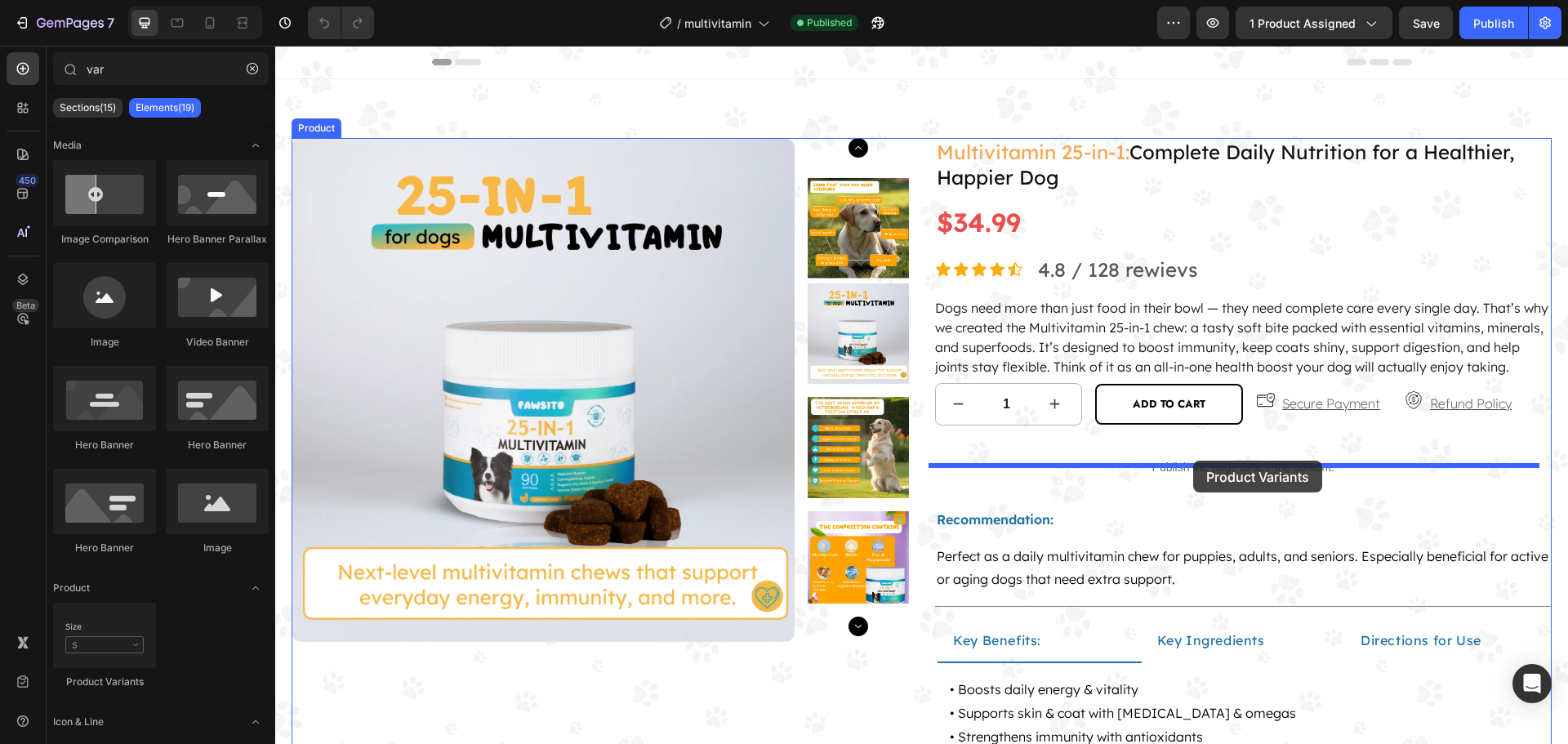
drag, startPoint x: 398, startPoint y: 700, endPoint x: 1193, endPoint y: 460, distance: 830.4
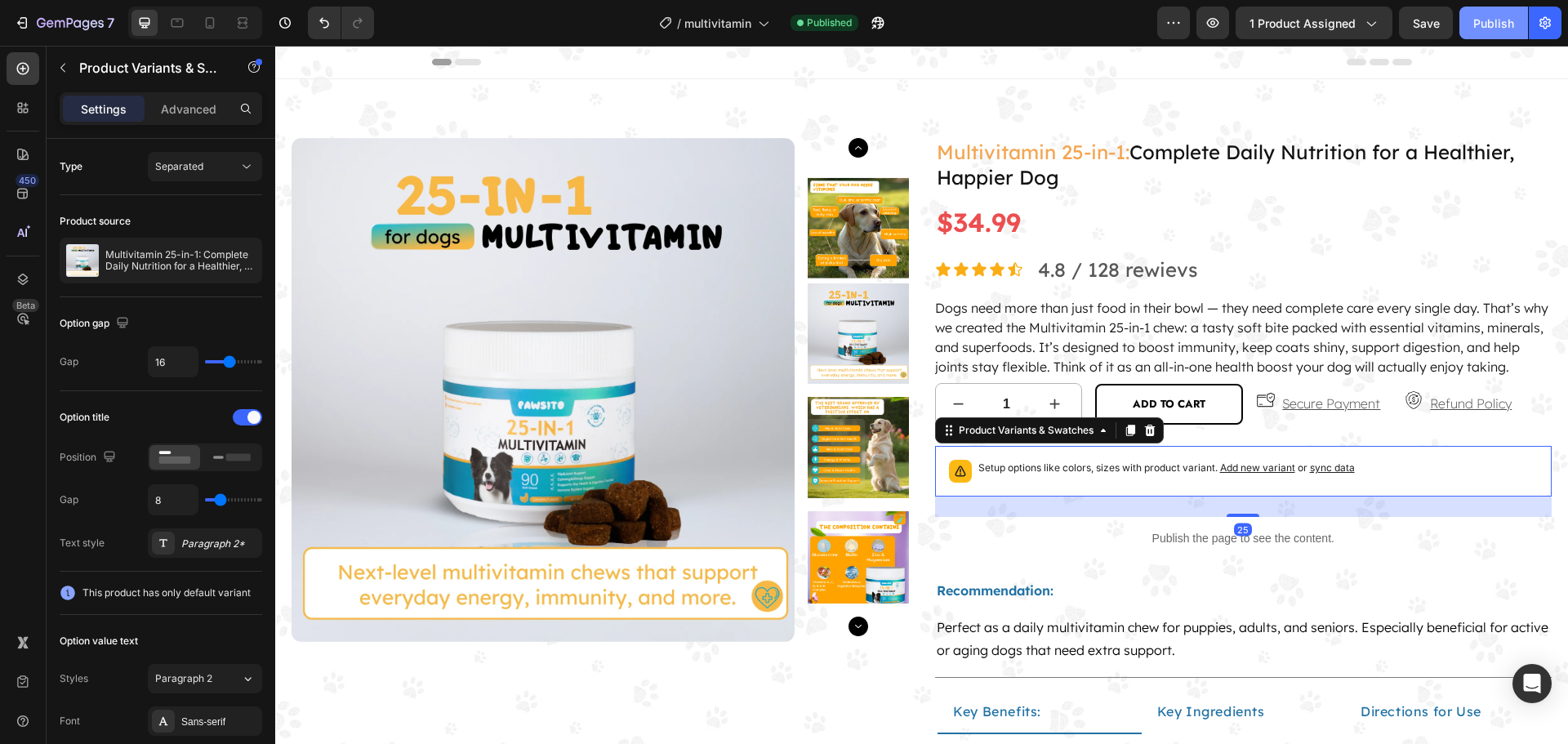
click at [1497, 19] on div "Publish" at bounding box center [1493, 23] width 41 height 17
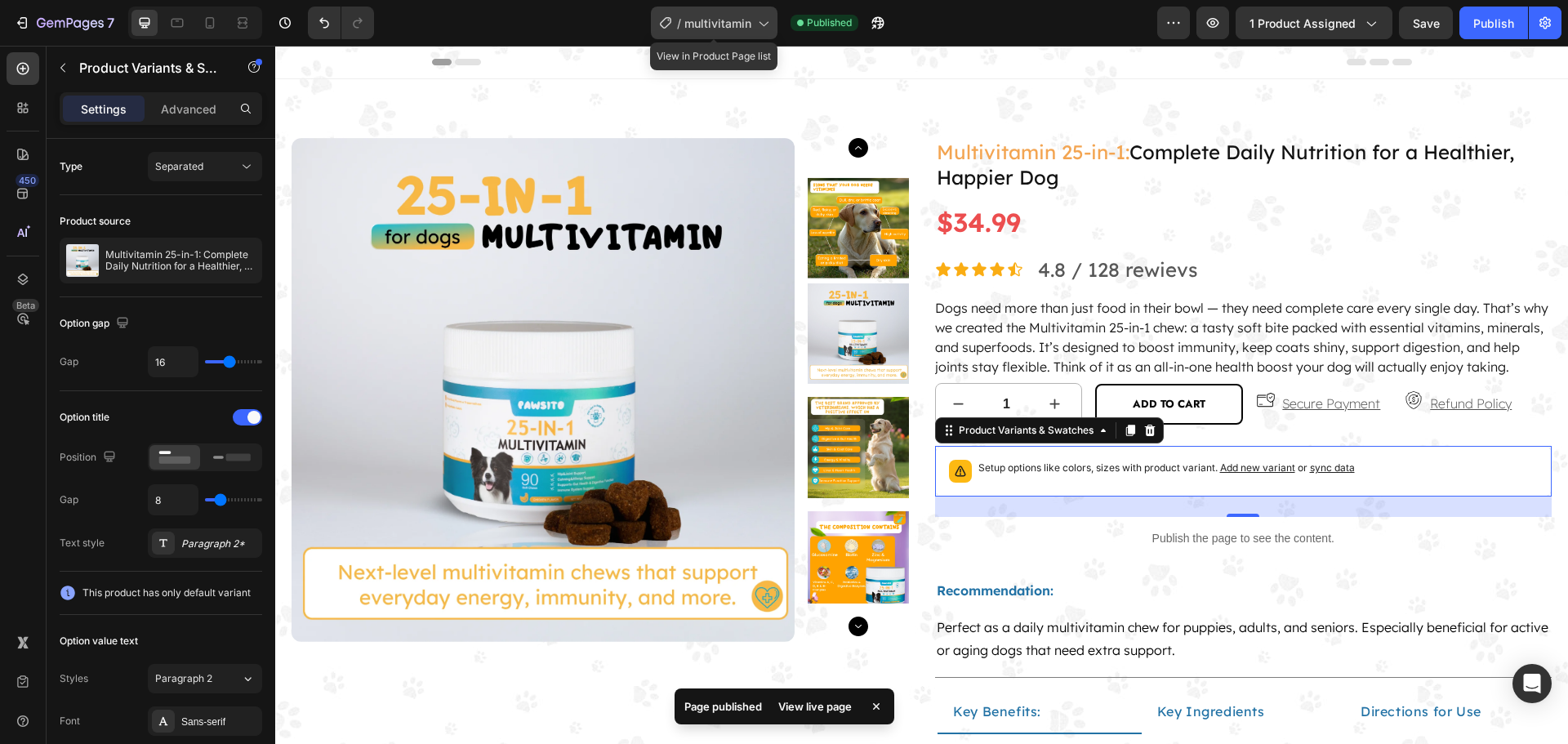
click at [688, 27] on span "multivitamin" at bounding box center [718, 23] width 67 height 17
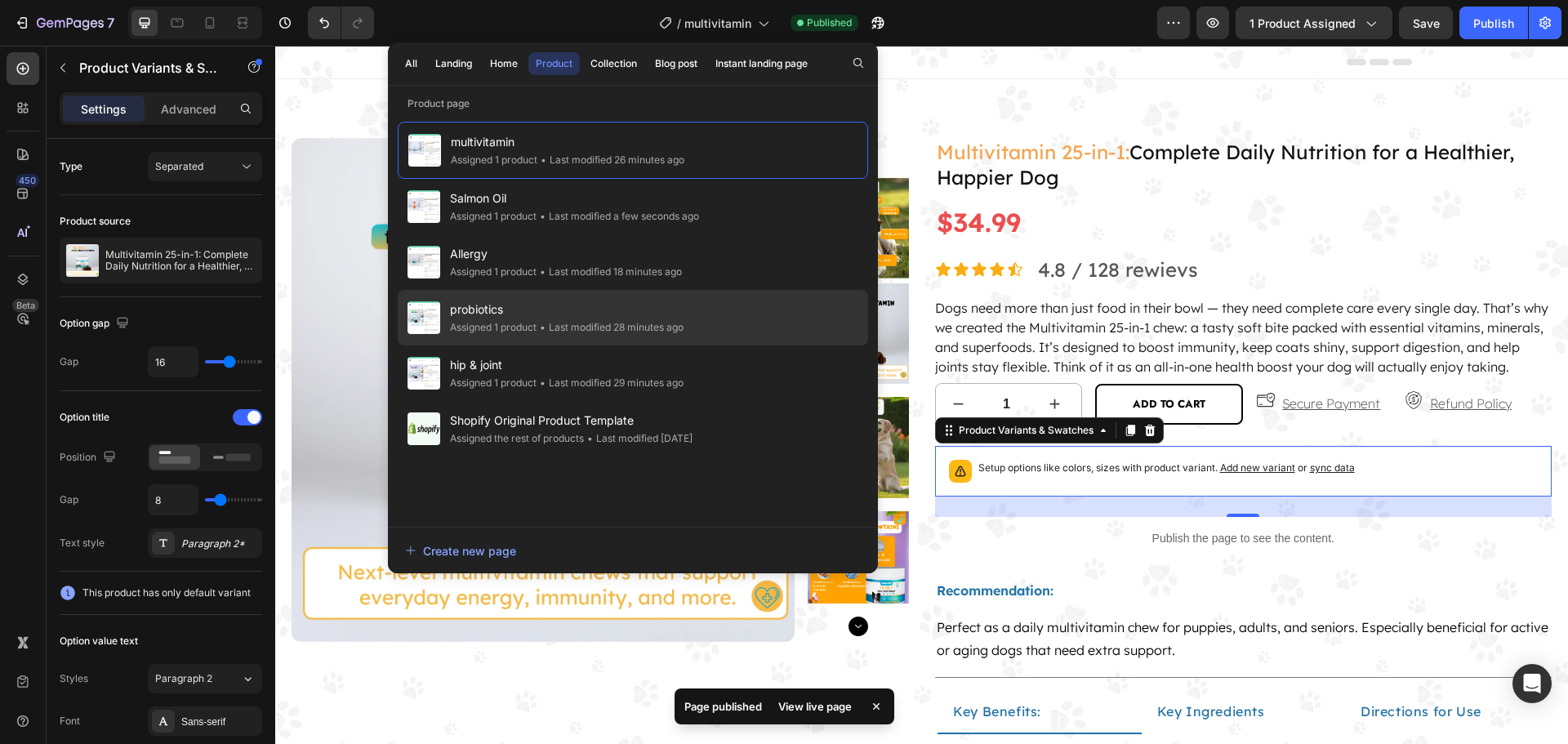
click at [574, 320] on div "• Last modified 28 minutes ago" at bounding box center [609, 327] width 147 height 16
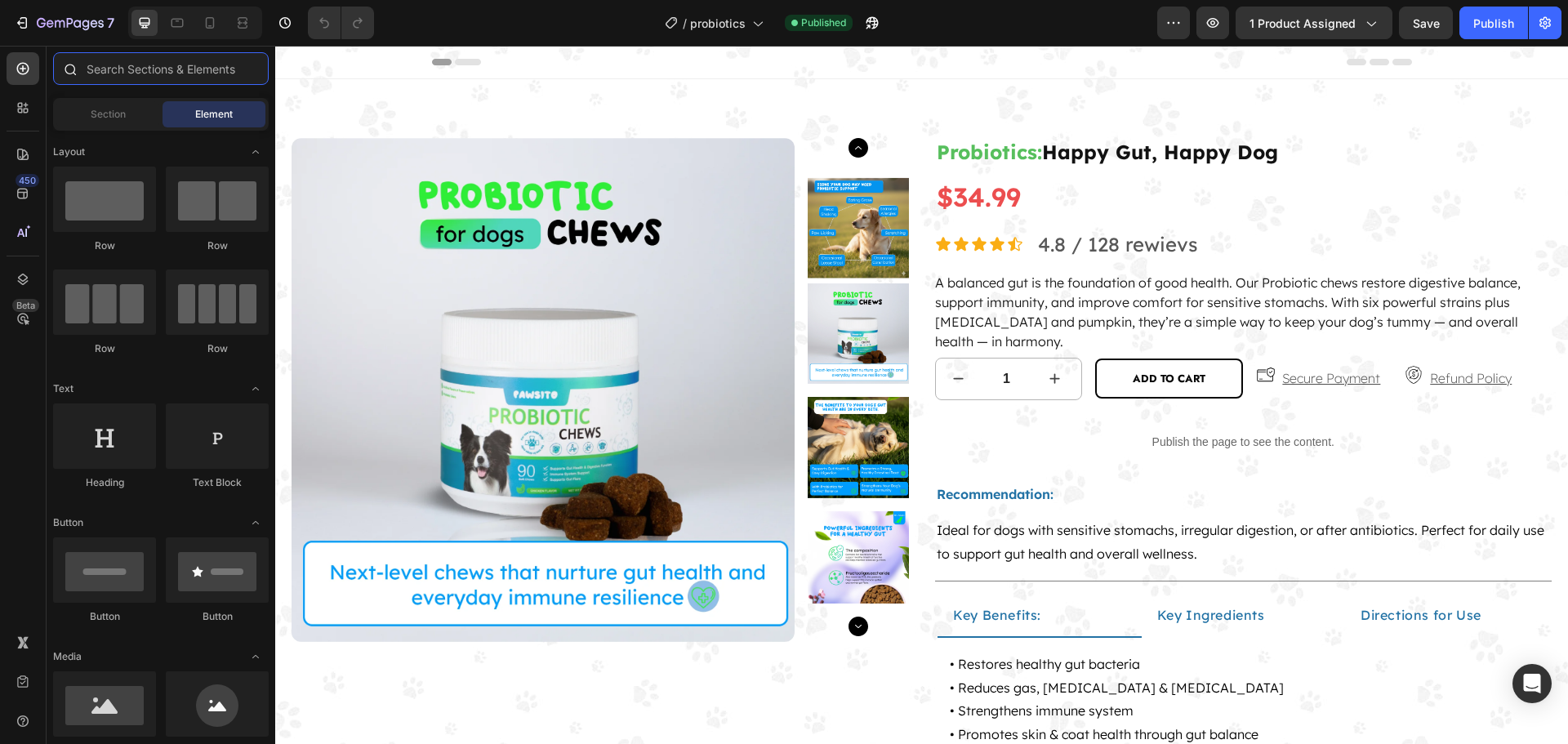
click at [178, 71] on input "text" at bounding box center [161, 69] width 215 height 33
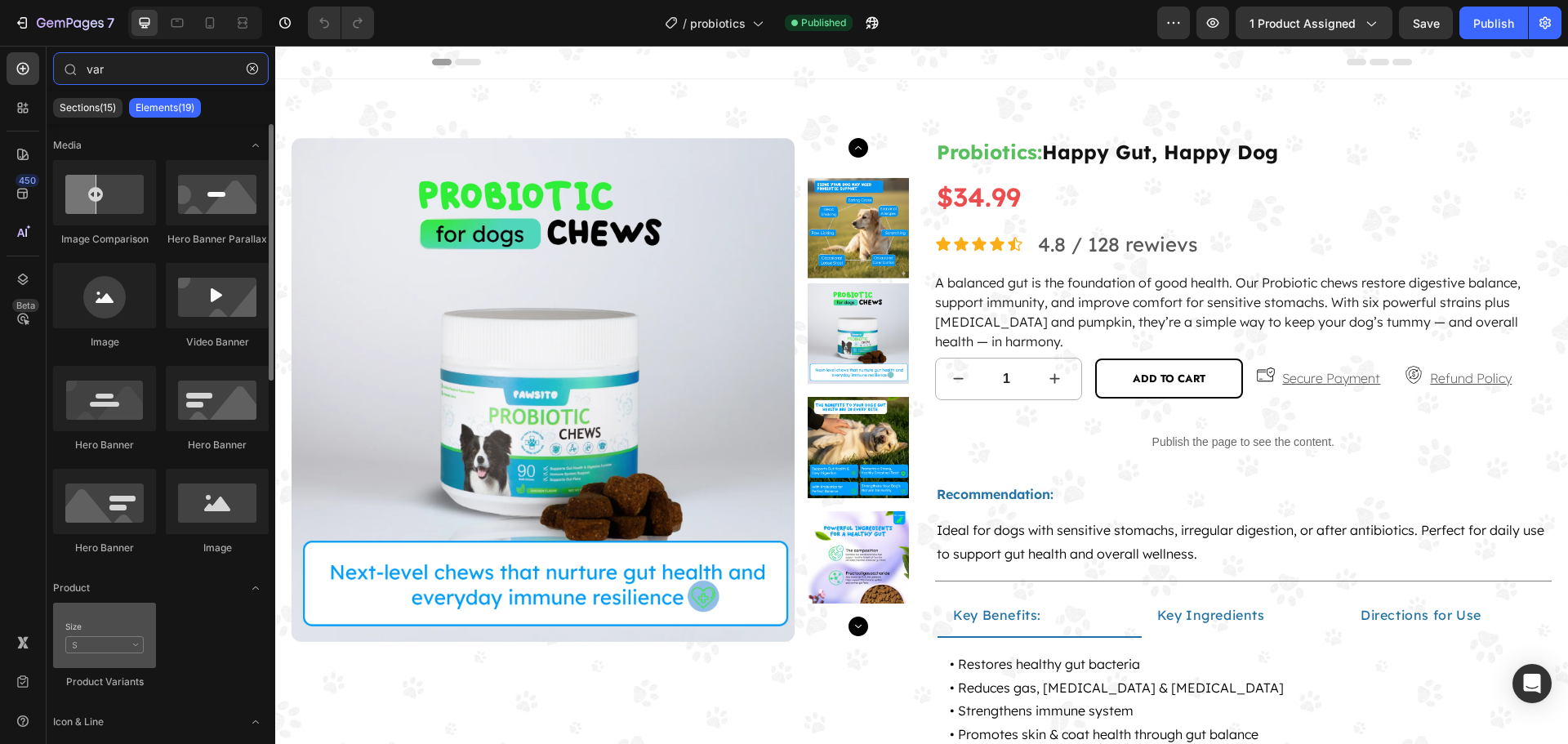
type input "var"
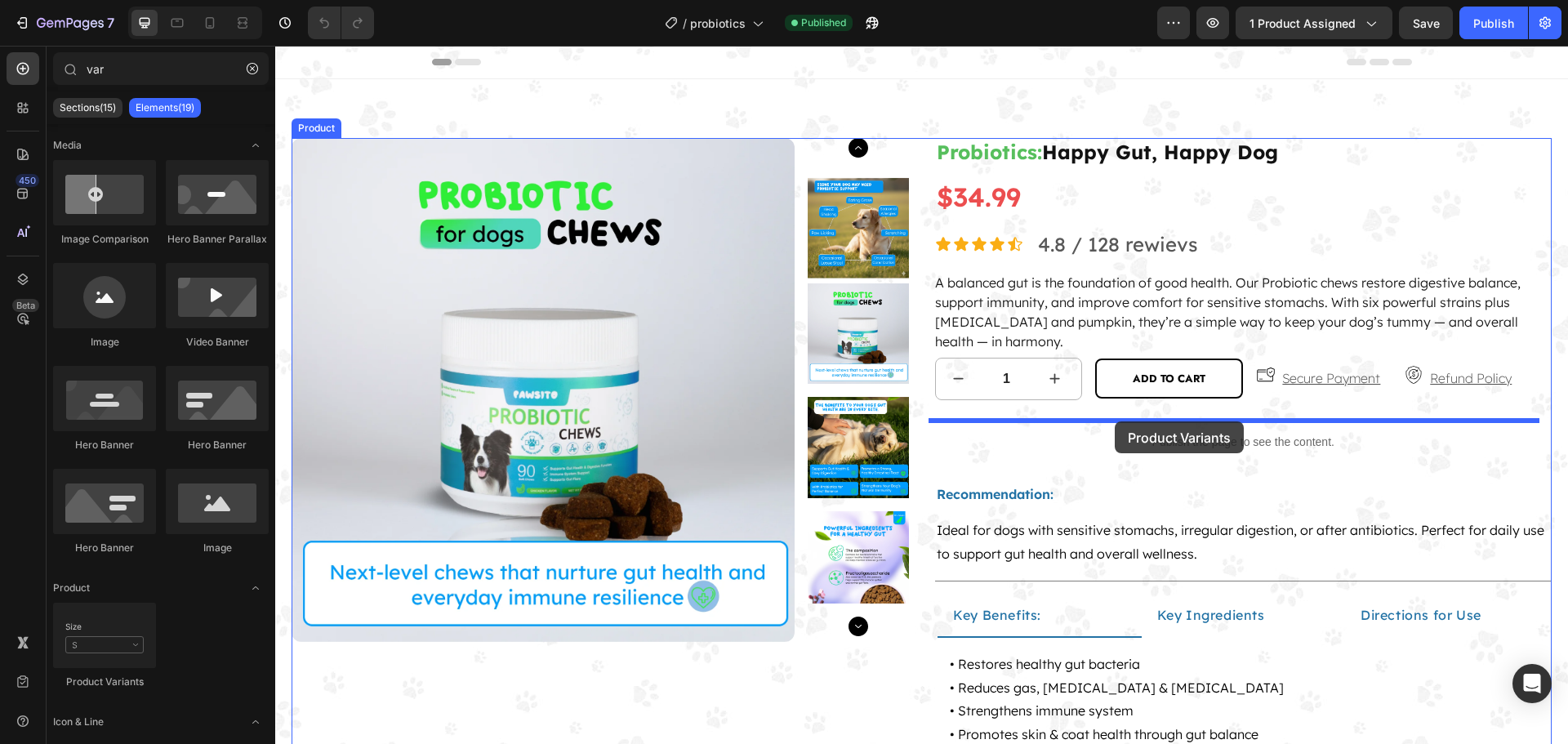
drag, startPoint x: 388, startPoint y: 677, endPoint x: 1505, endPoint y: 100, distance: 1257.2
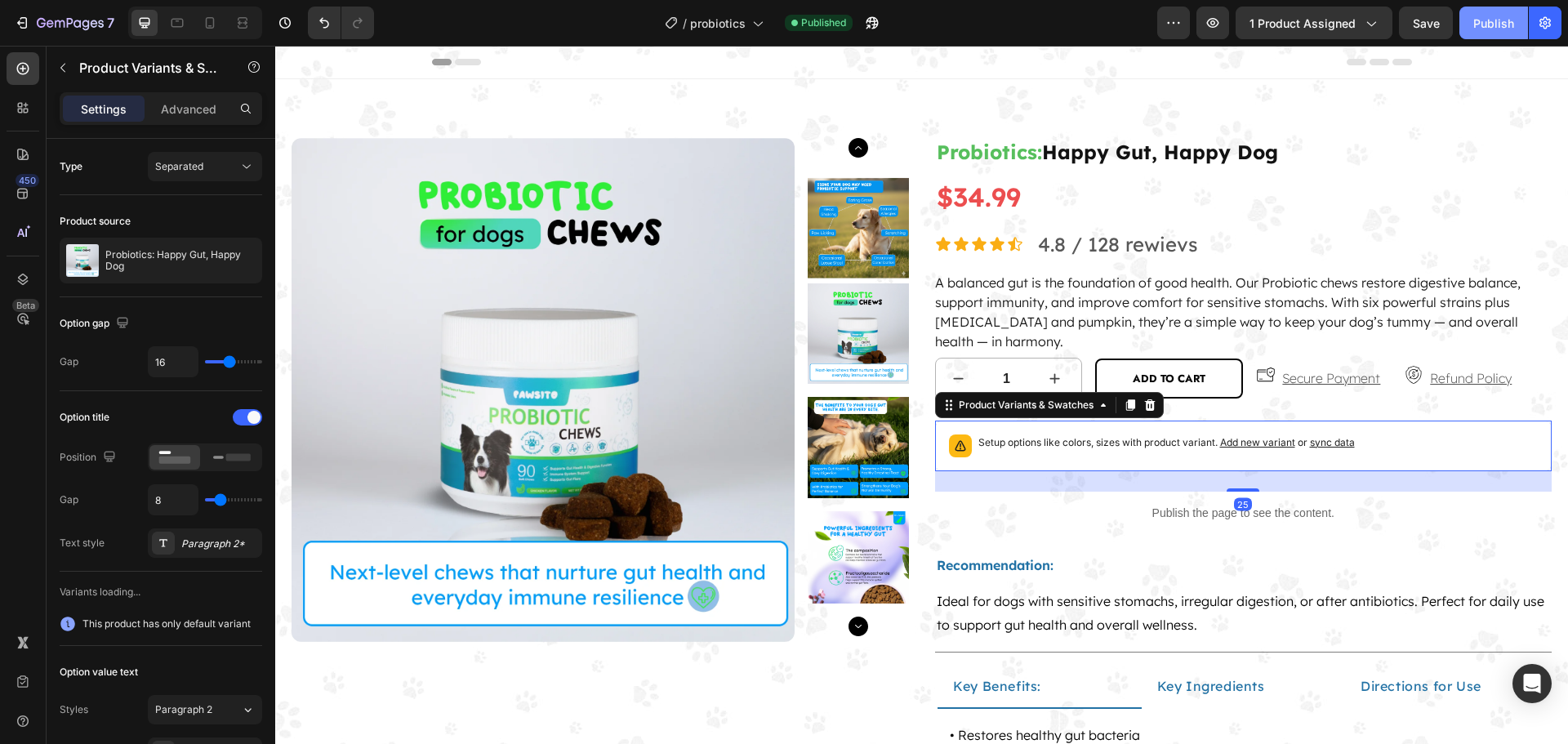
click at [1487, 28] on div "Publish" at bounding box center [1493, 23] width 41 height 17
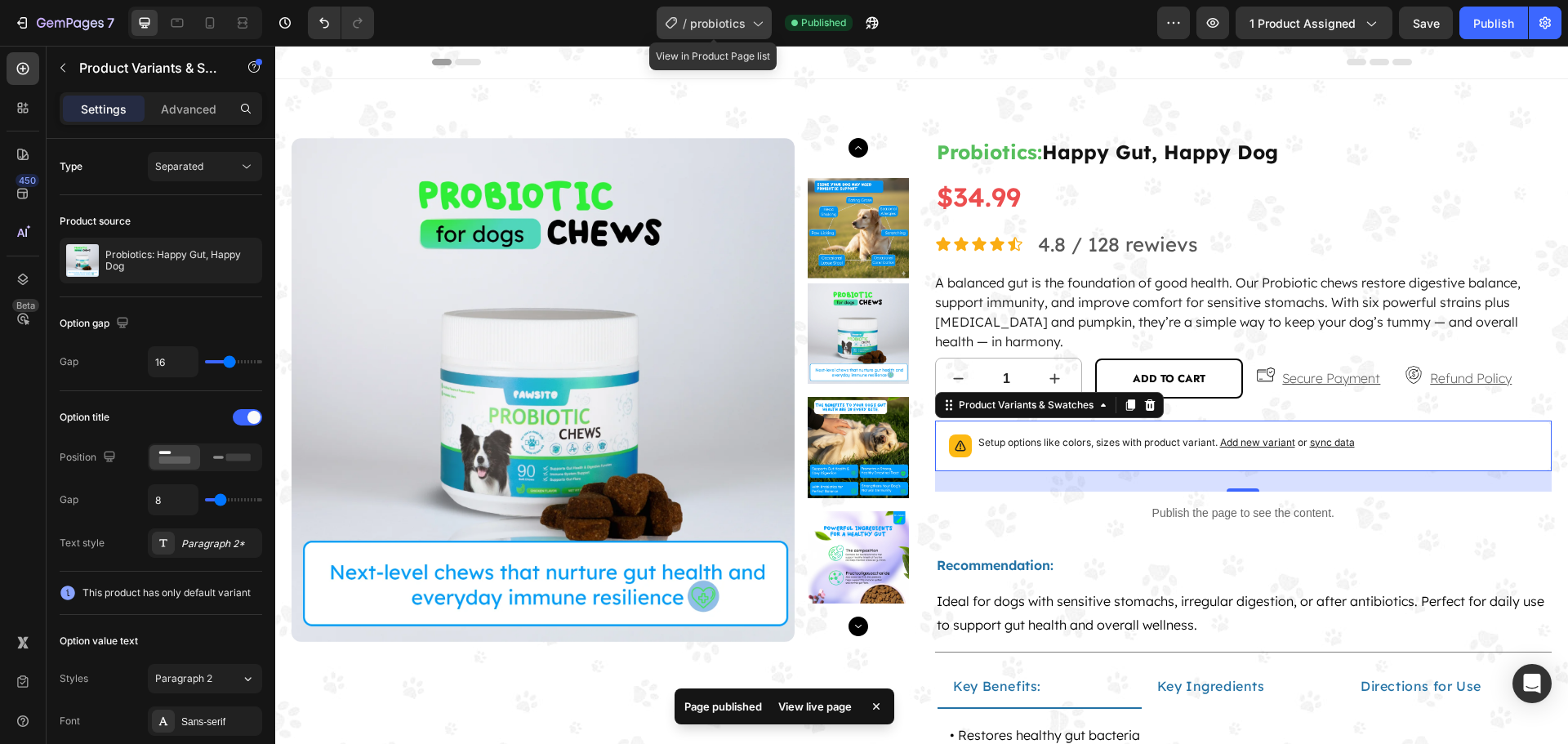
click at [702, 21] on span "probiotics" at bounding box center [717, 23] width 55 height 17
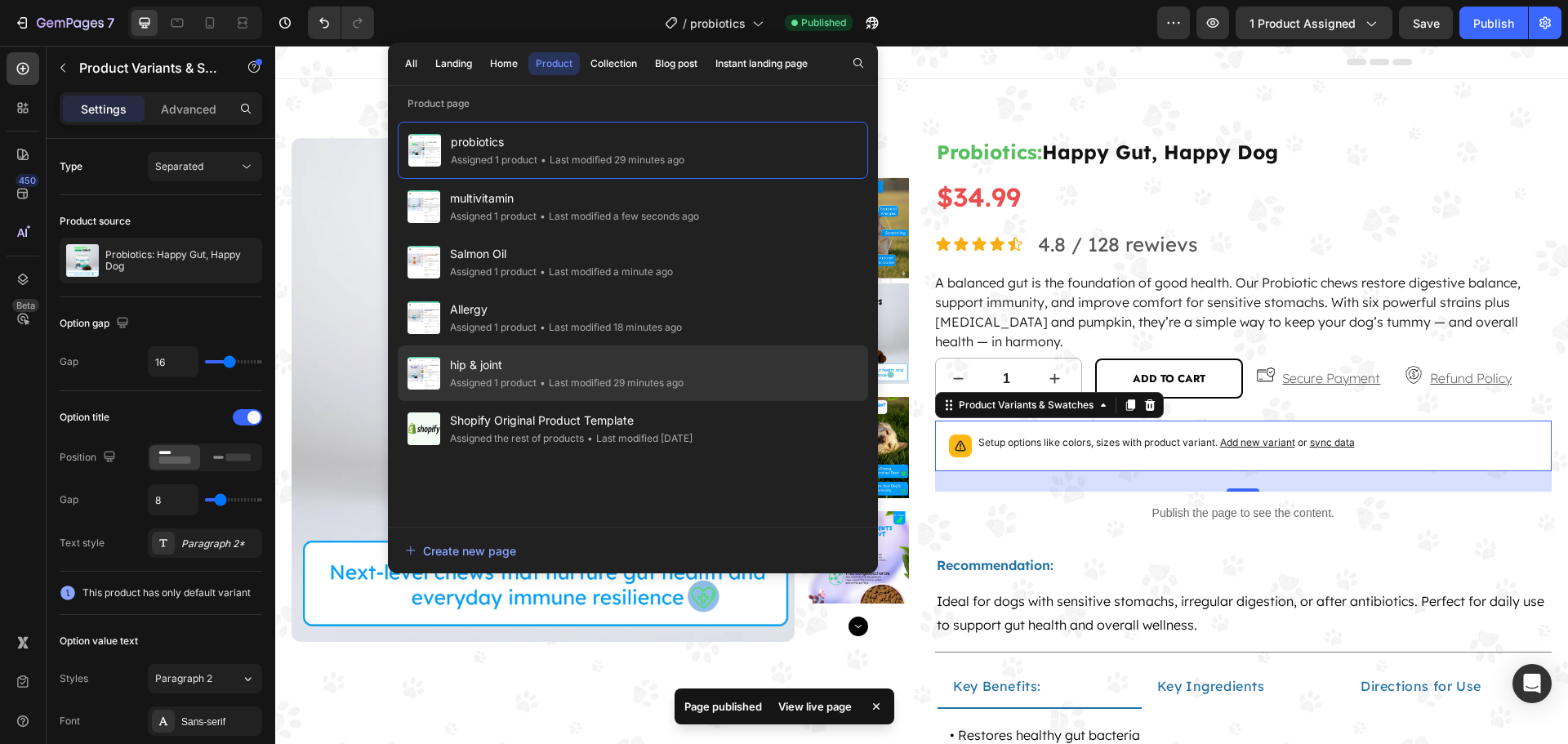
click at [575, 387] on div "• Last modified 29 minutes ago" at bounding box center [609, 382] width 147 height 16
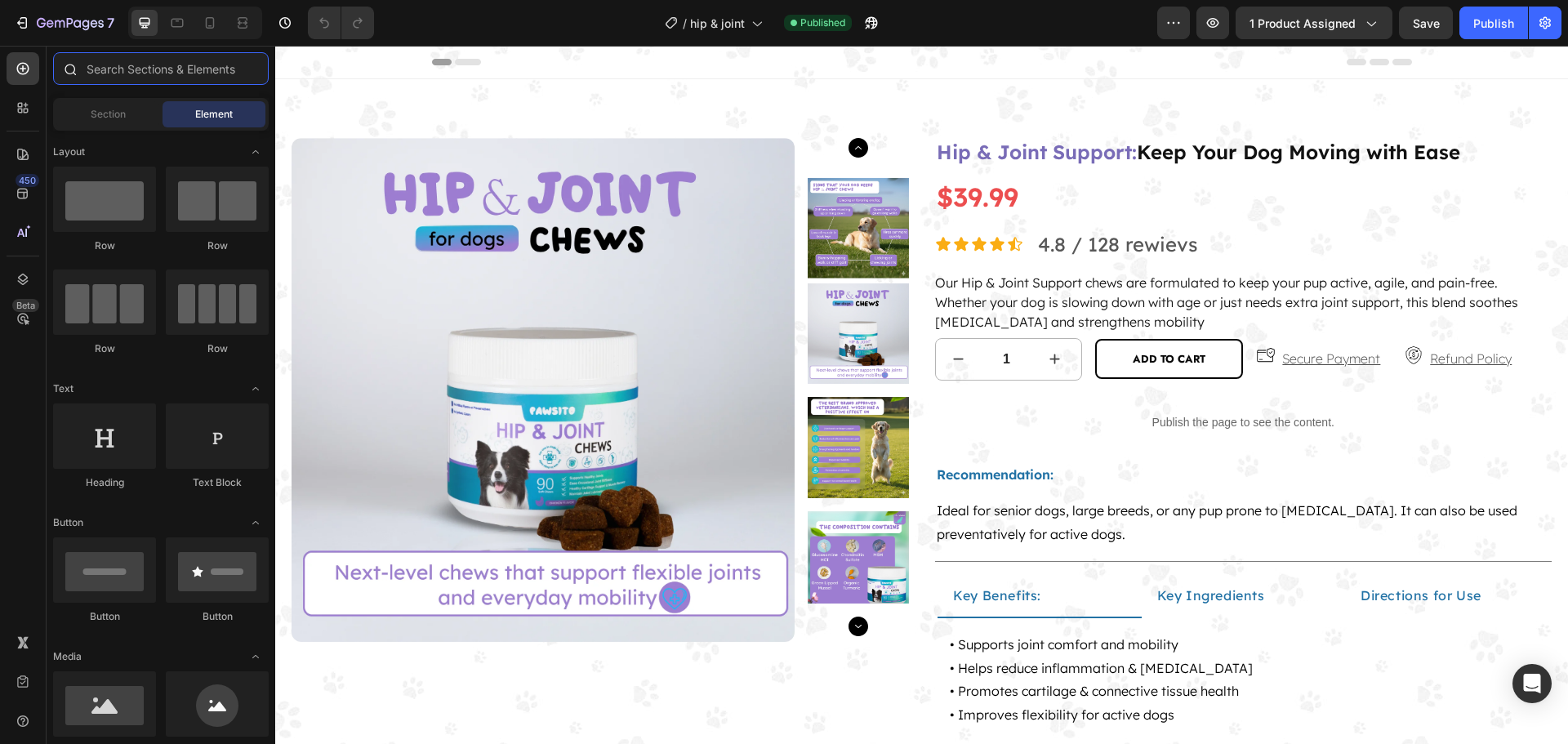
click at [148, 77] on input "text" at bounding box center [161, 69] width 215 height 33
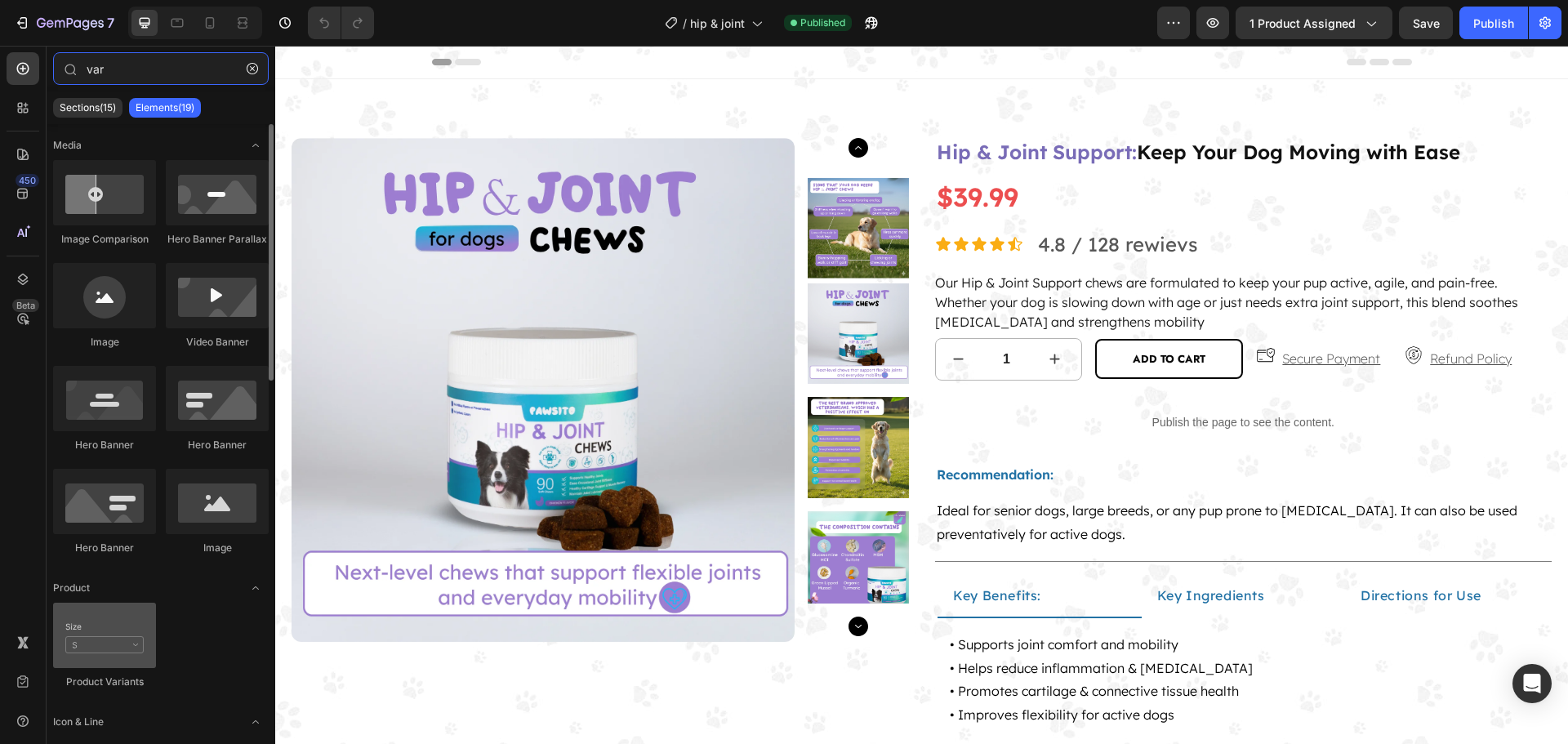
type input "var"
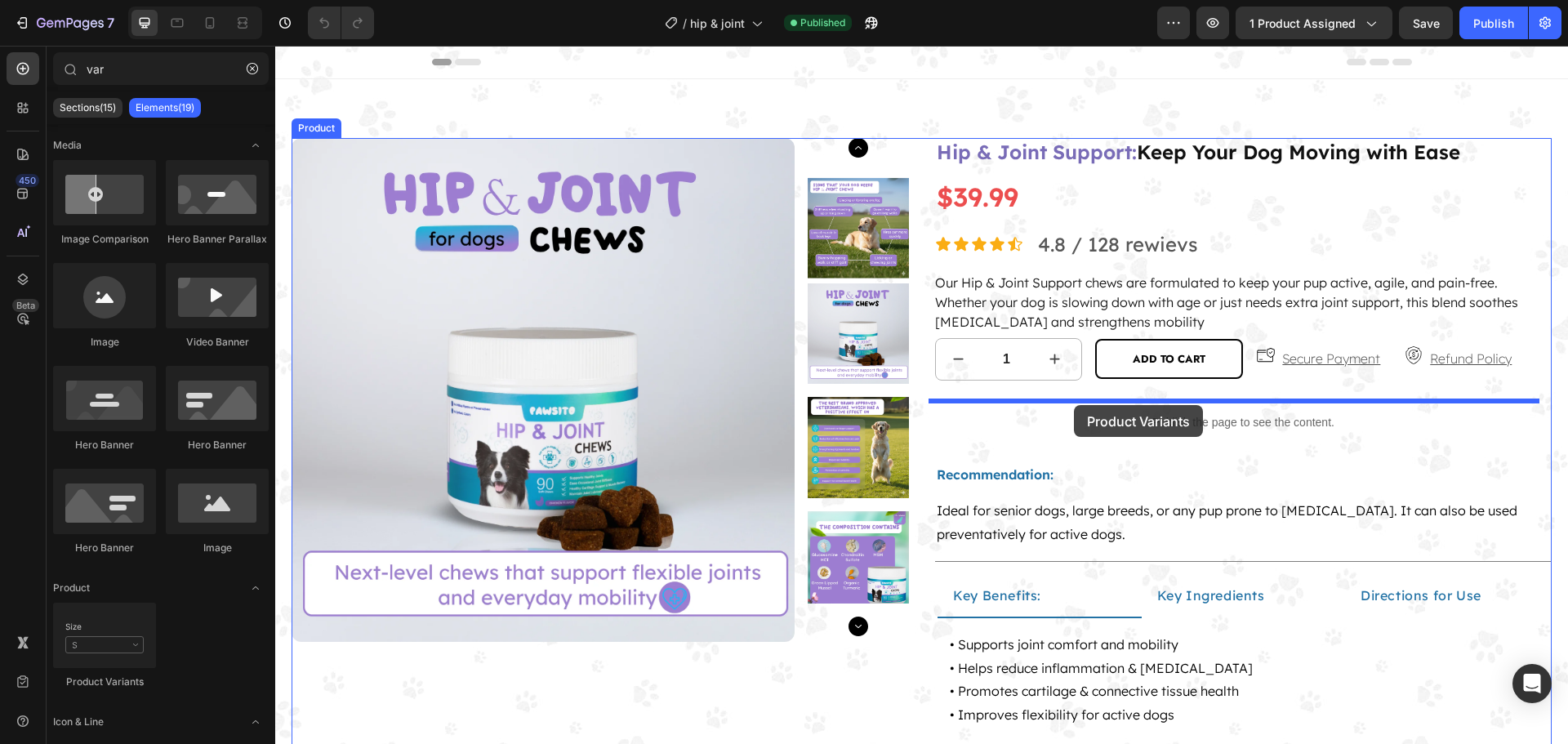
drag, startPoint x: 396, startPoint y: 668, endPoint x: 1073, endPoint y: 405, distance: 726.3
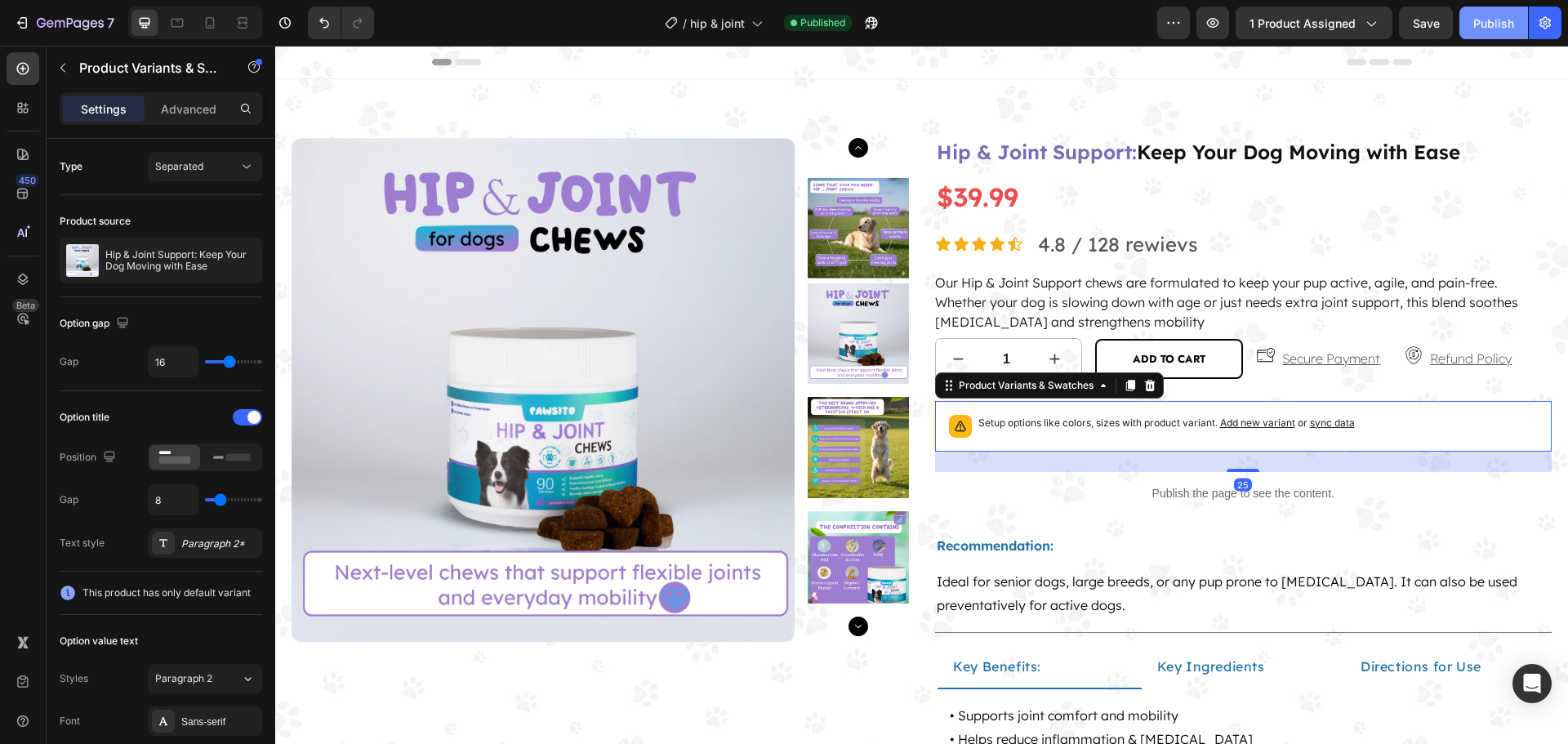
click at [1497, 33] on button "Publish" at bounding box center [1493, 23] width 69 height 33
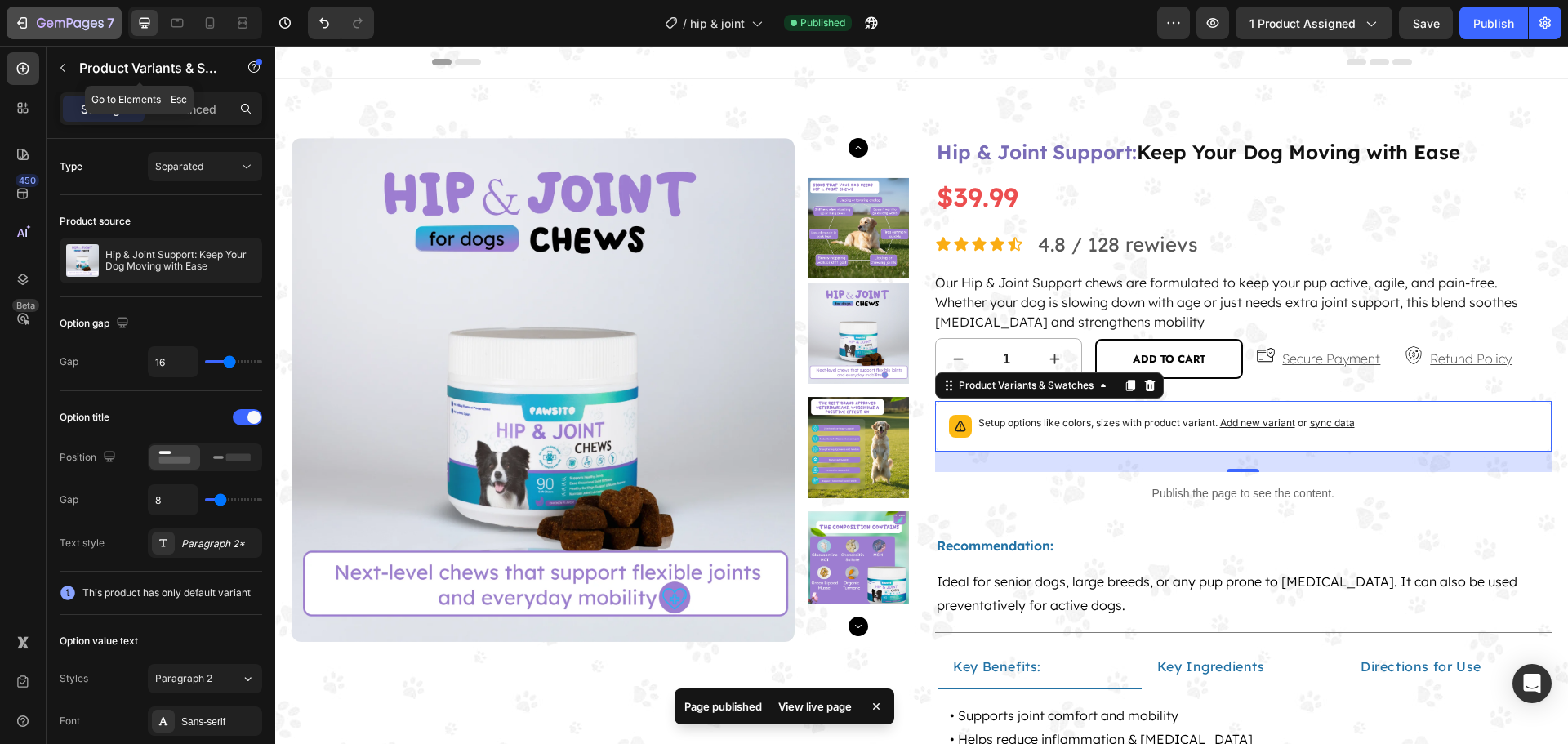
click at [71, 34] on button "7" at bounding box center [63, 23] width 115 height 33
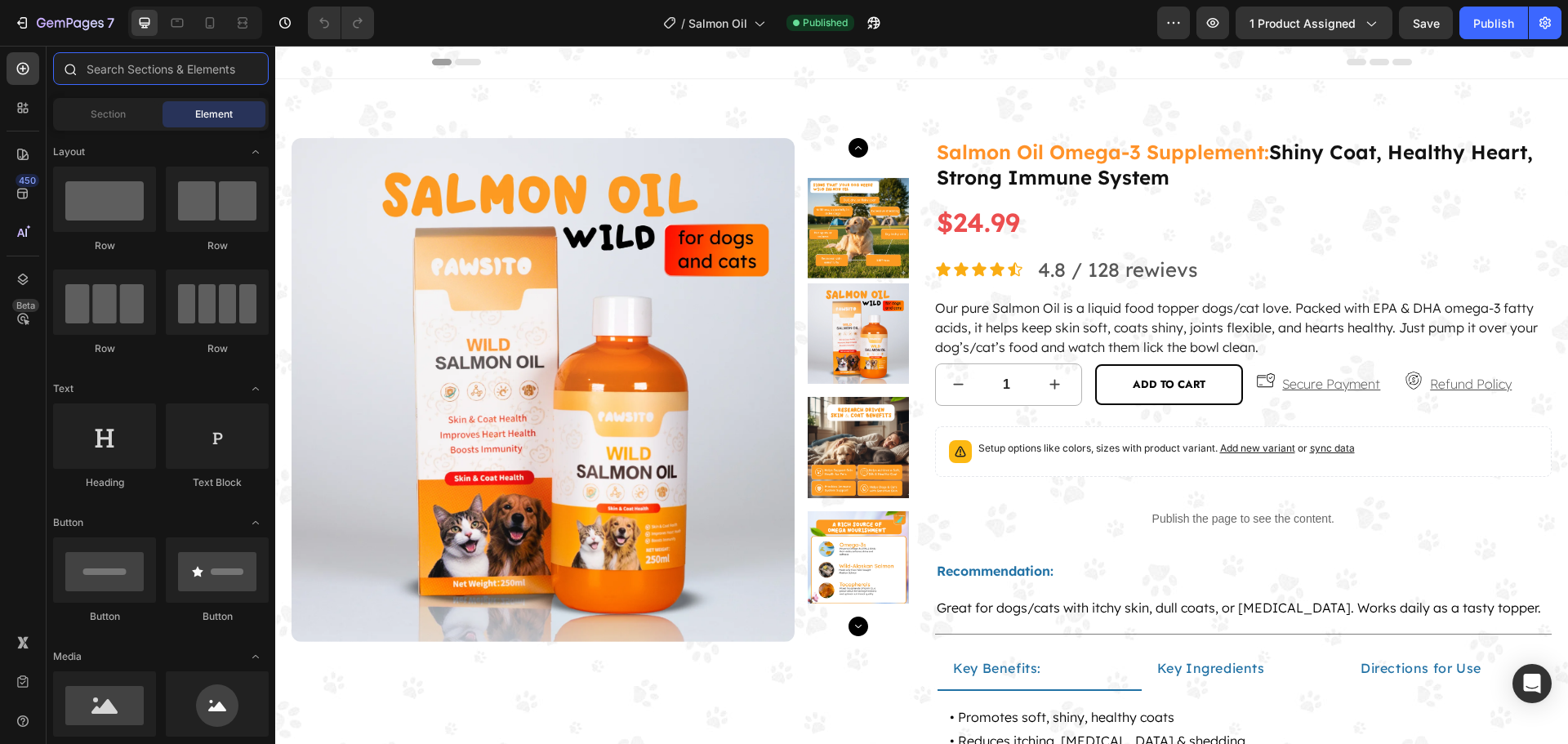
click at [153, 70] on input "text" at bounding box center [161, 69] width 215 height 33
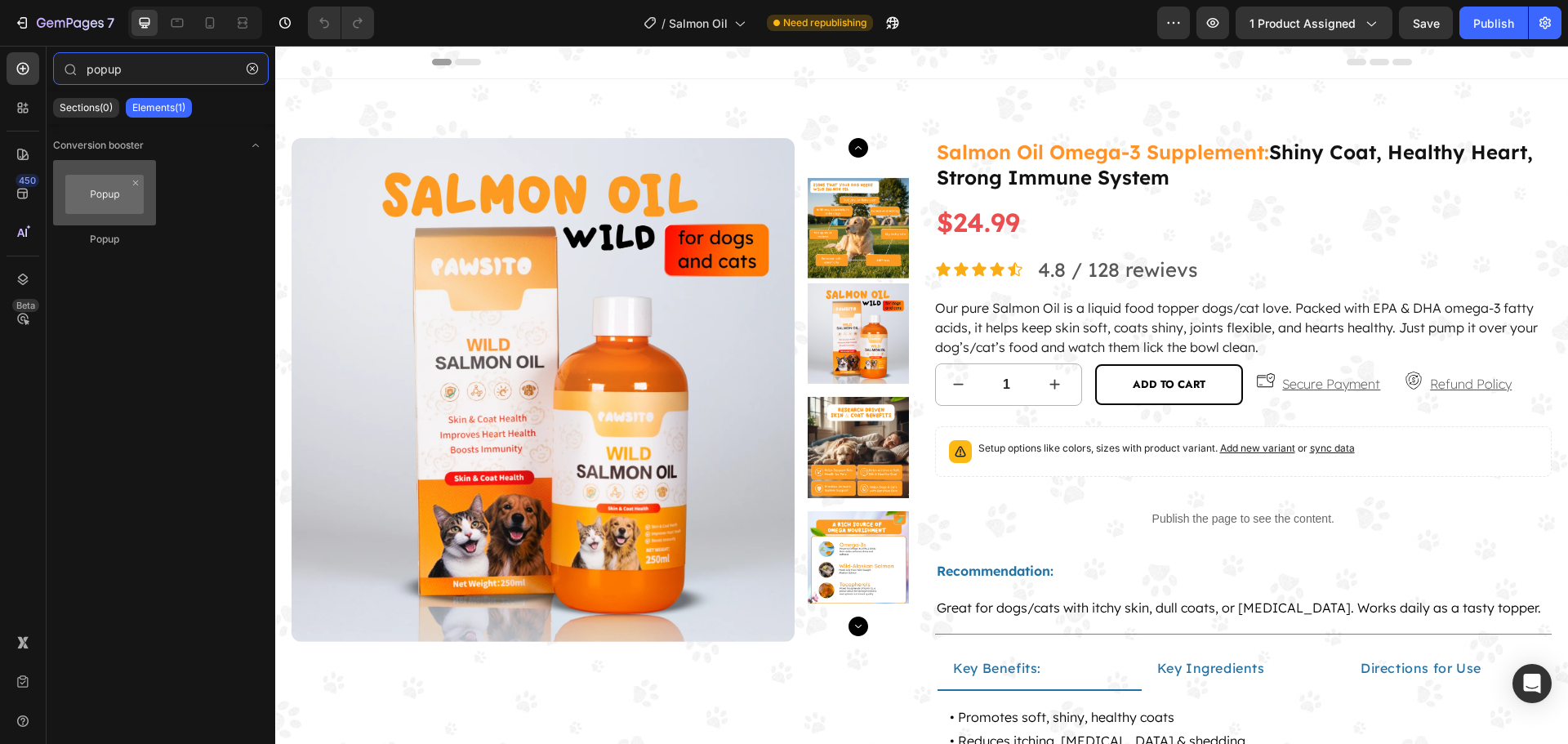
type input "popup"
click at [126, 221] on div at bounding box center [105, 193] width 103 height 65
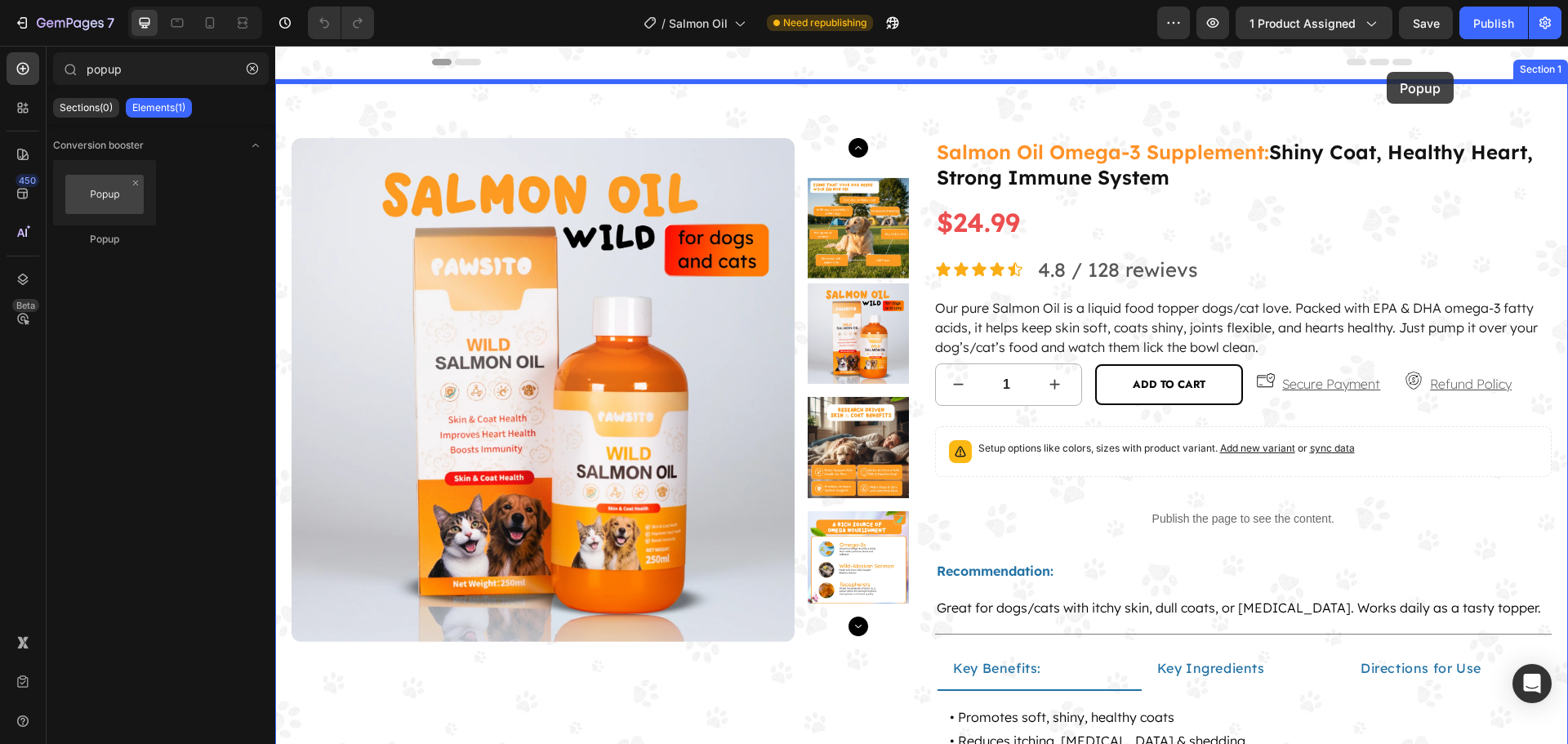
drag, startPoint x: 481, startPoint y: 258, endPoint x: 1385, endPoint y: 71, distance: 923.1
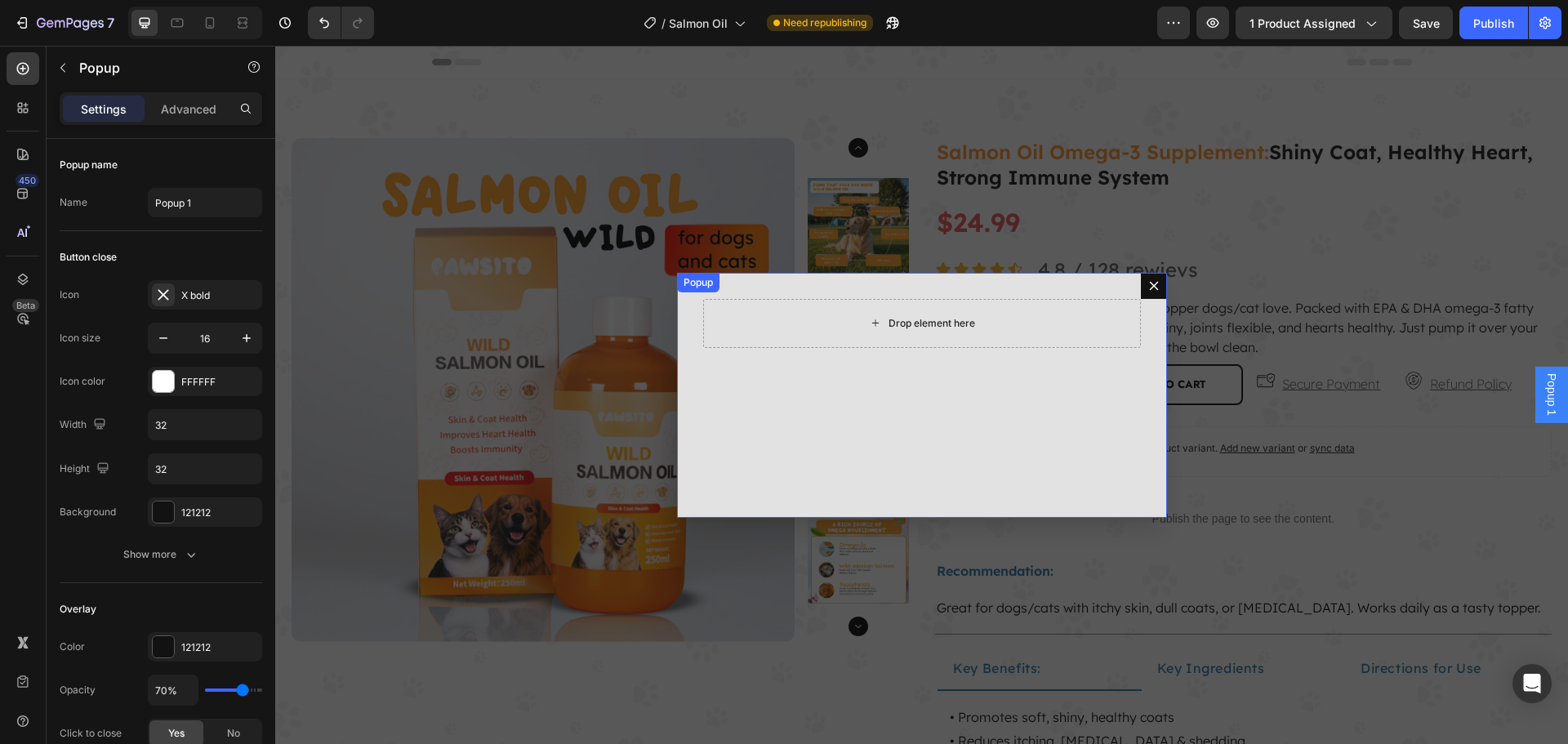
click at [803, 325] on div "Drop element here" at bounding box center [921, 323] width 438 height 49
click at [885, 334] on div "Drop element here" at bounding box center [921, 323] width 132 height 26
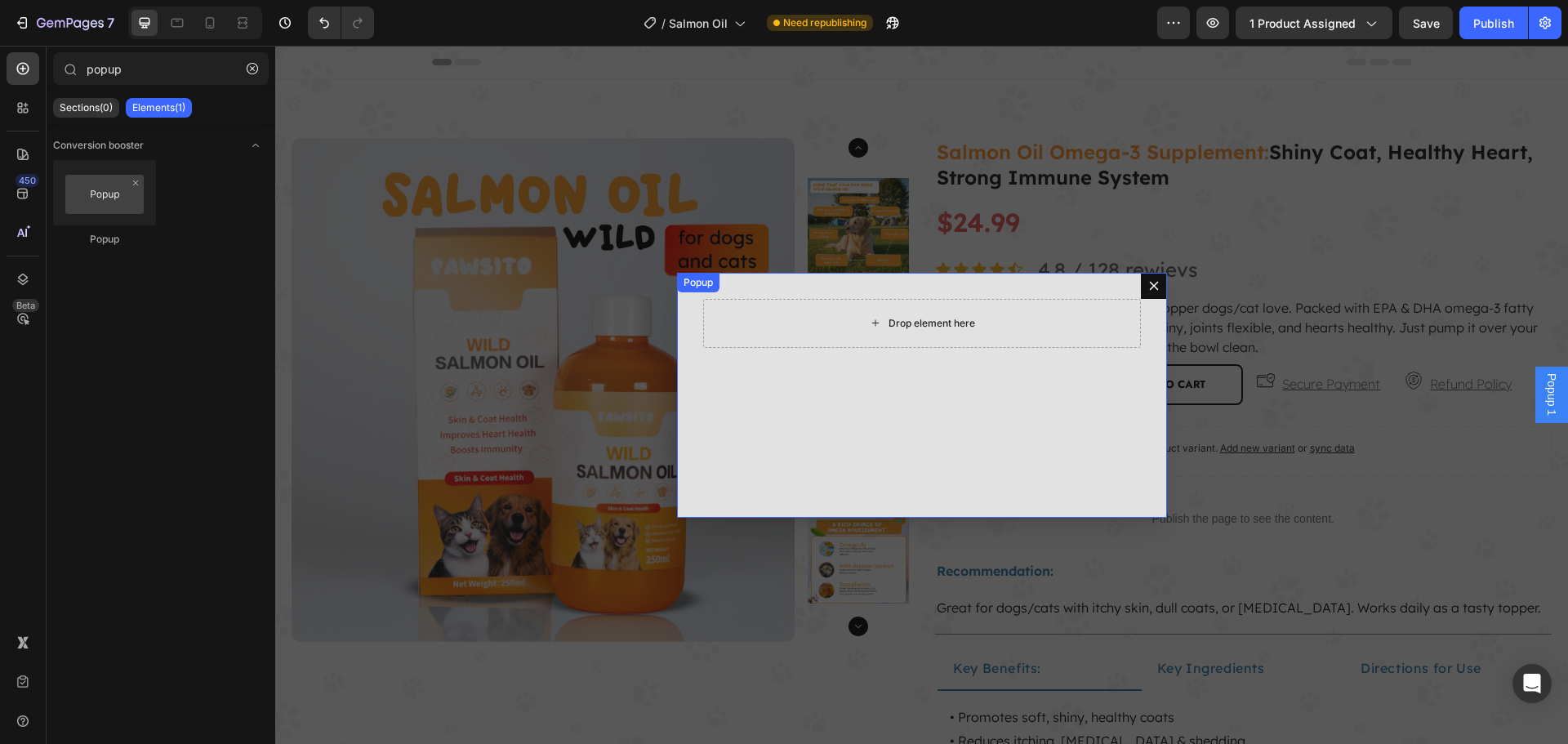
drag, startPoint x: 887, startPoint y: 333, endPoint x: 890, endPoint y: 324, distance: 9.5
click at [890, 325] on div "Drop element here" at bounding box center [921, 323] width 132 height 26
click at [756, 329] on div "Drop element here" at bounding box center [921, 323] width 438 height 49
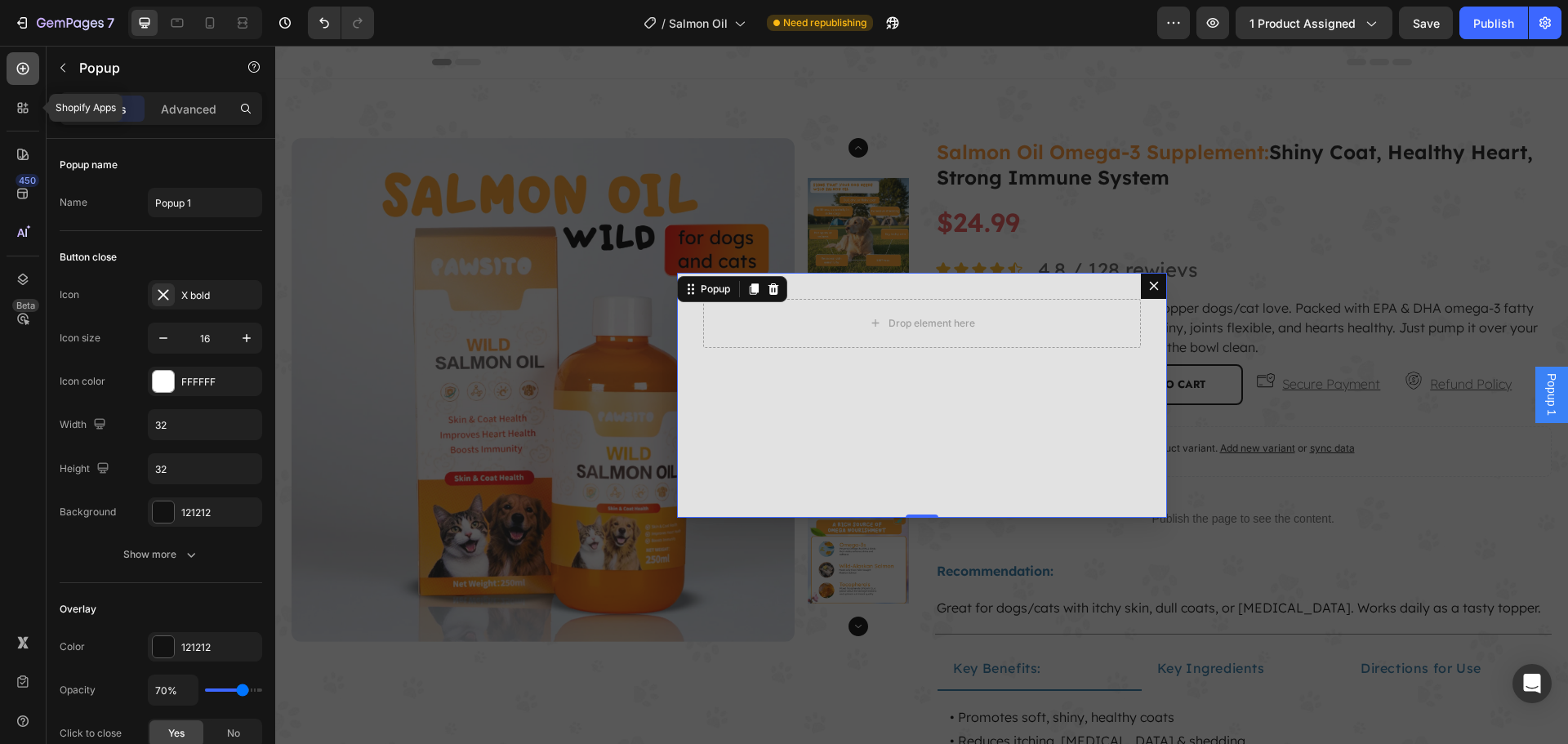
click at [21, 108] on icon at bounding box center [23, 108] width 16 height 16
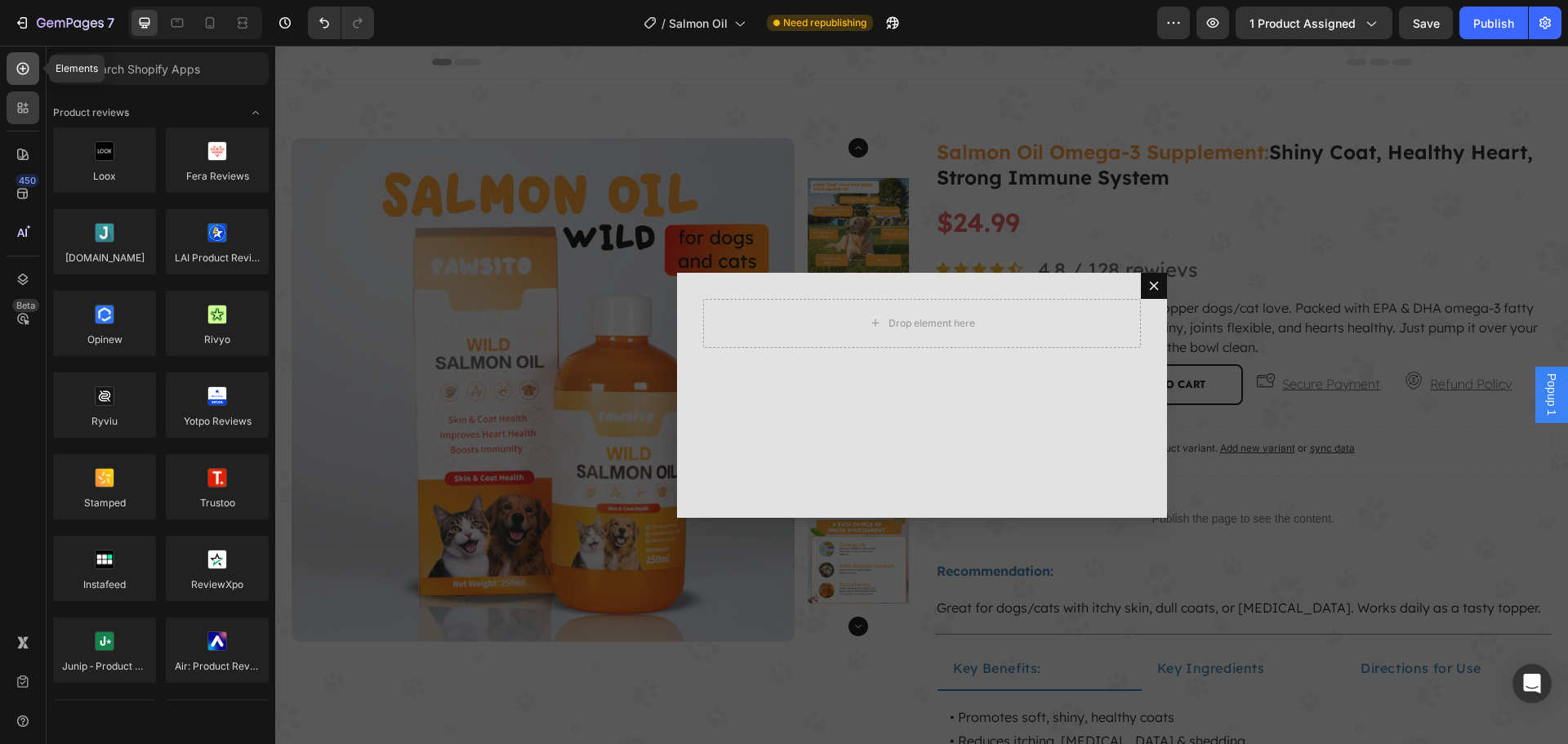
click at [24, 71] on icon at bounding box center [23, 69] width 16 height 16
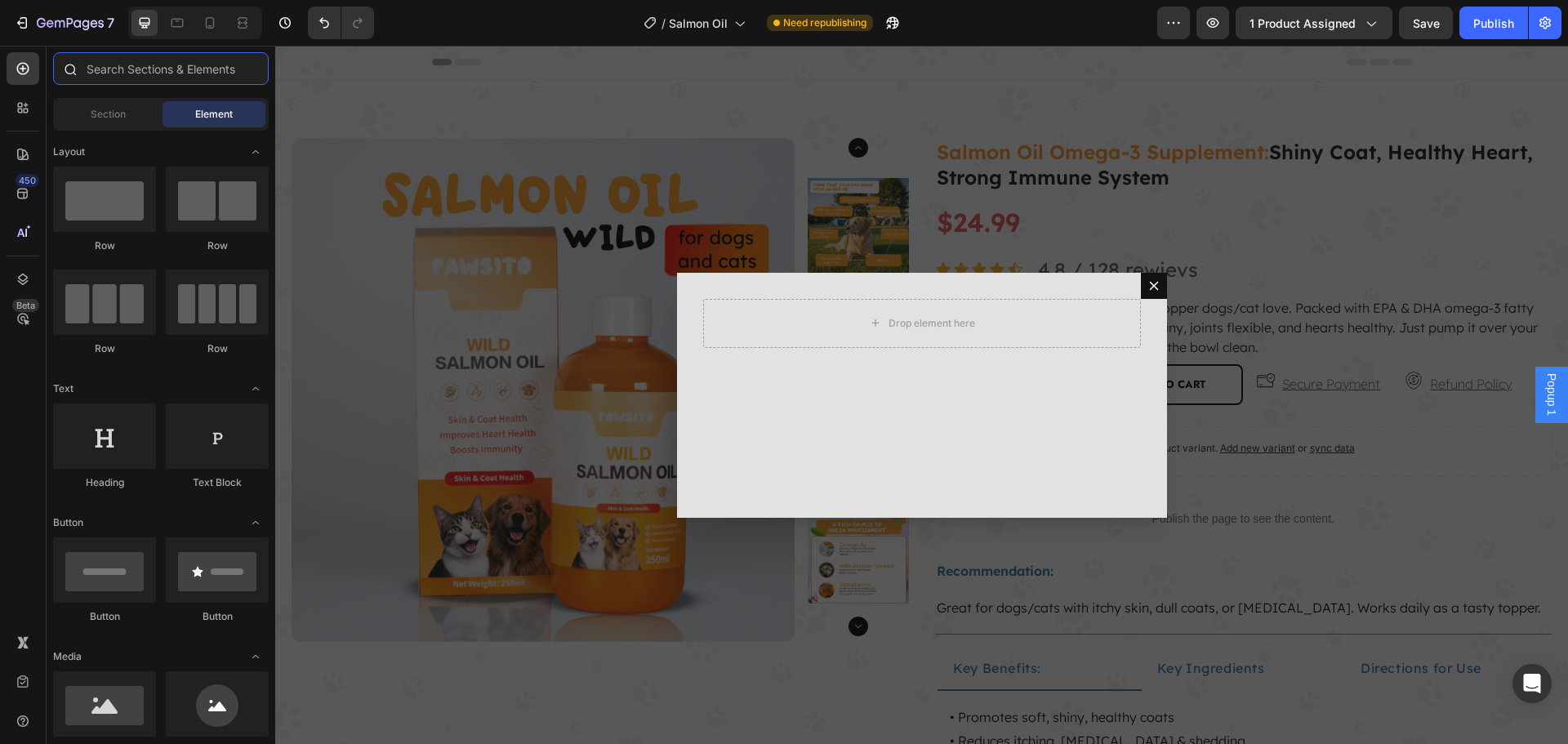
click at [171, 70] on input "text" at bounding box center [161, 69] width 215 height 33
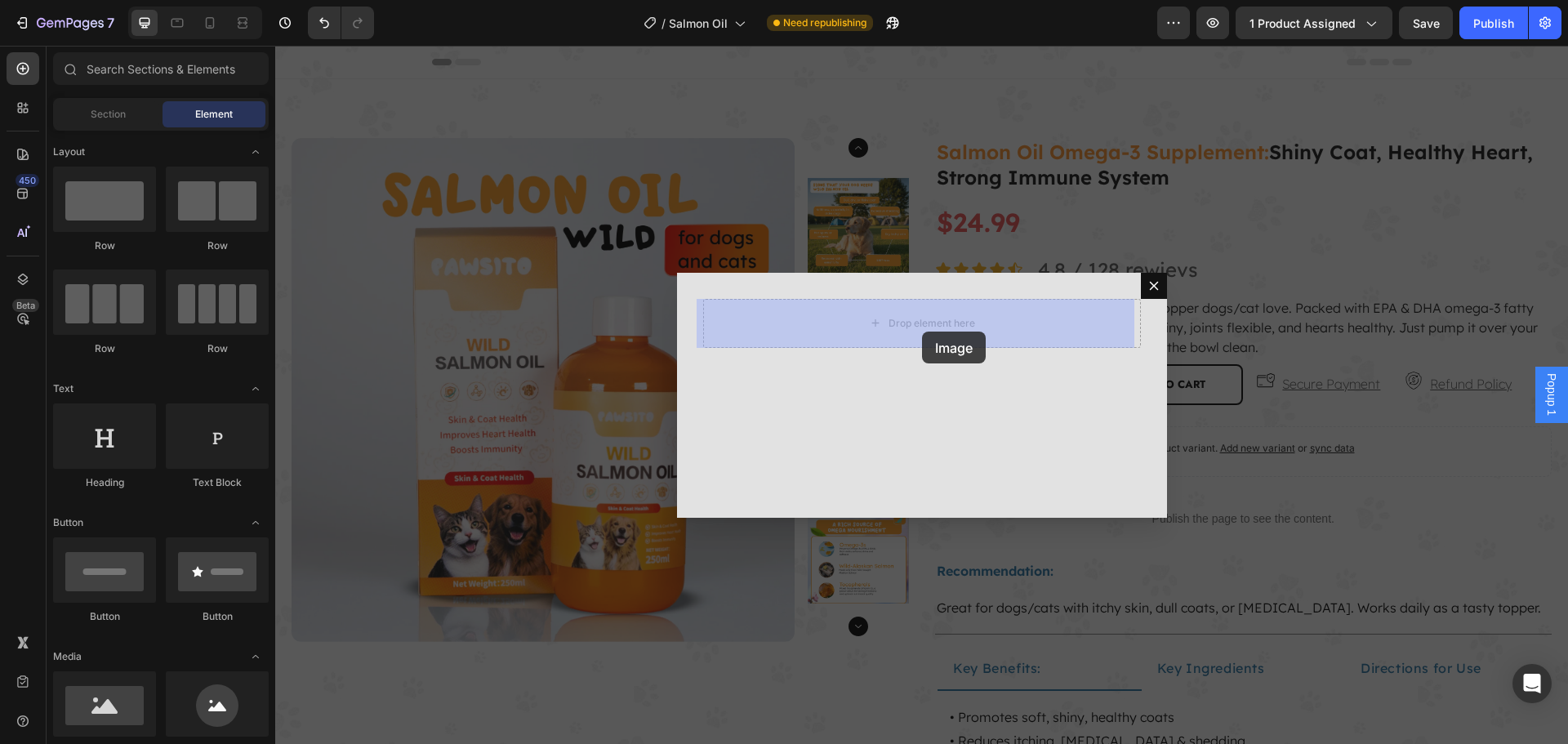
drag, startPoint x: 523, startPoint y: 734, endPoint x: 921, endPoint y: 328, distance: 568.5
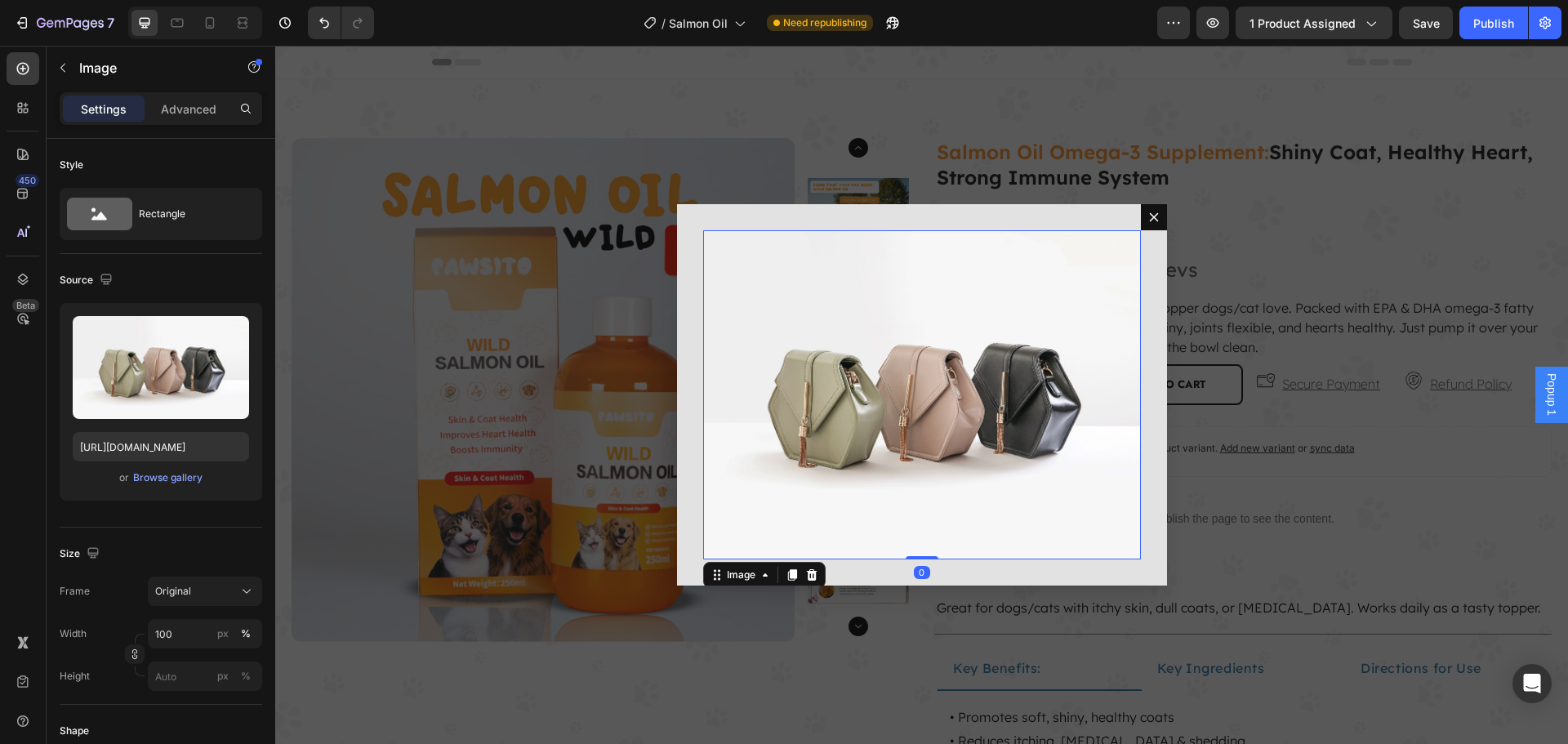
click at [876, 364] on img "Dialog body" at bounding box center [921, 394] width 438 height 328
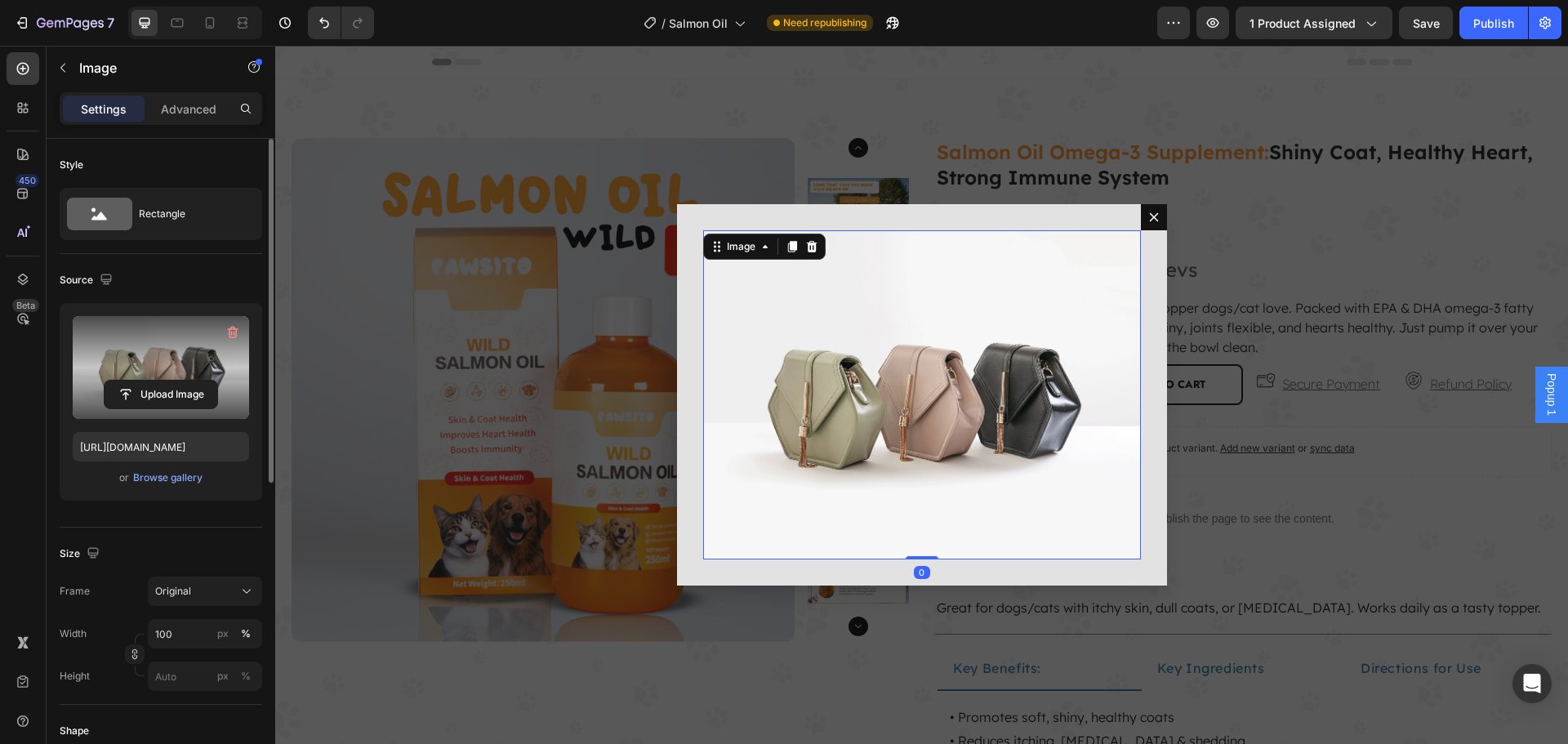
click at [150, 354] on label at bounding box center [160, 367] width 176 height 103
click at [150, 381] on input "file" at bounding box center [161, 394] width 113 height 28
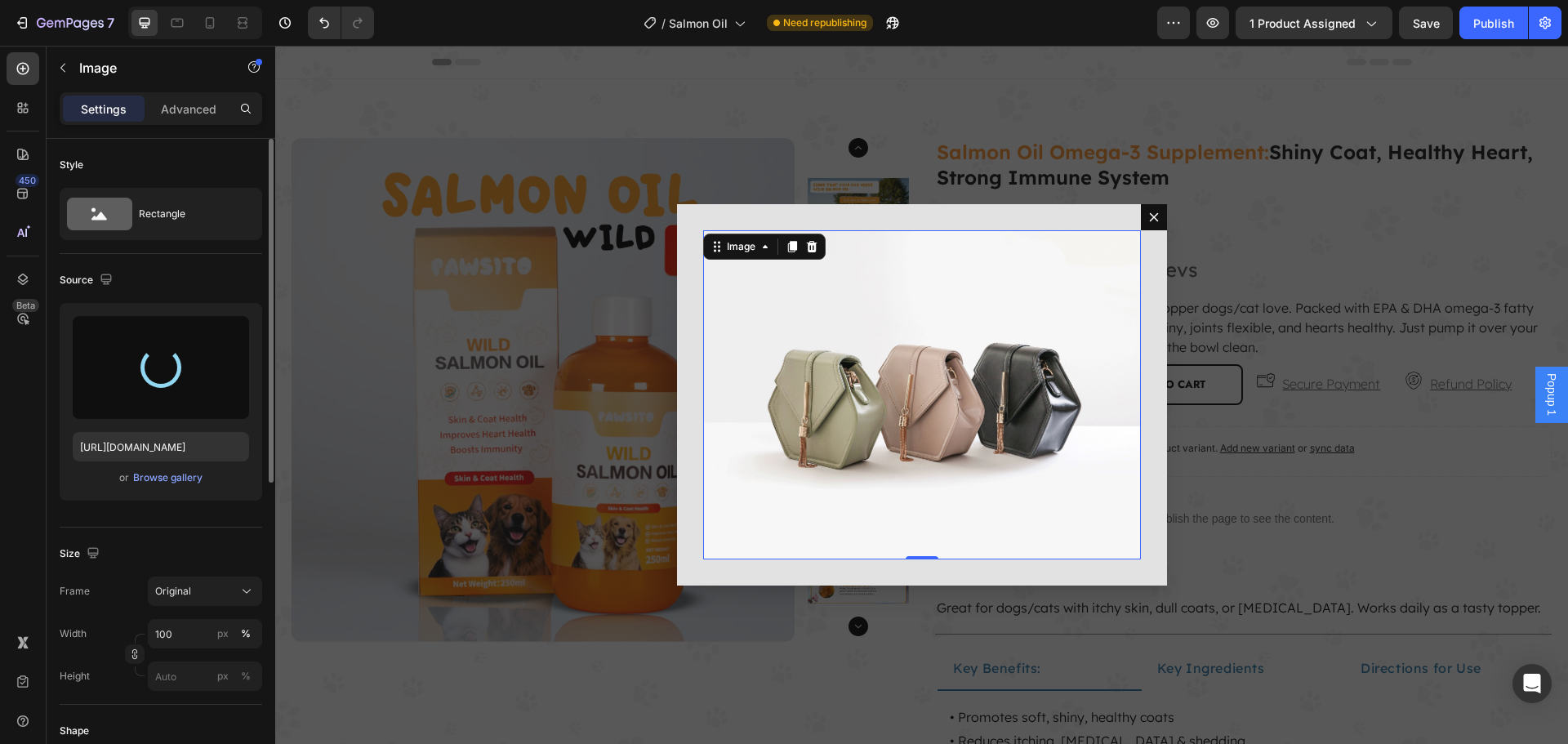
type input "[URL][DOMAIN_NAME]"
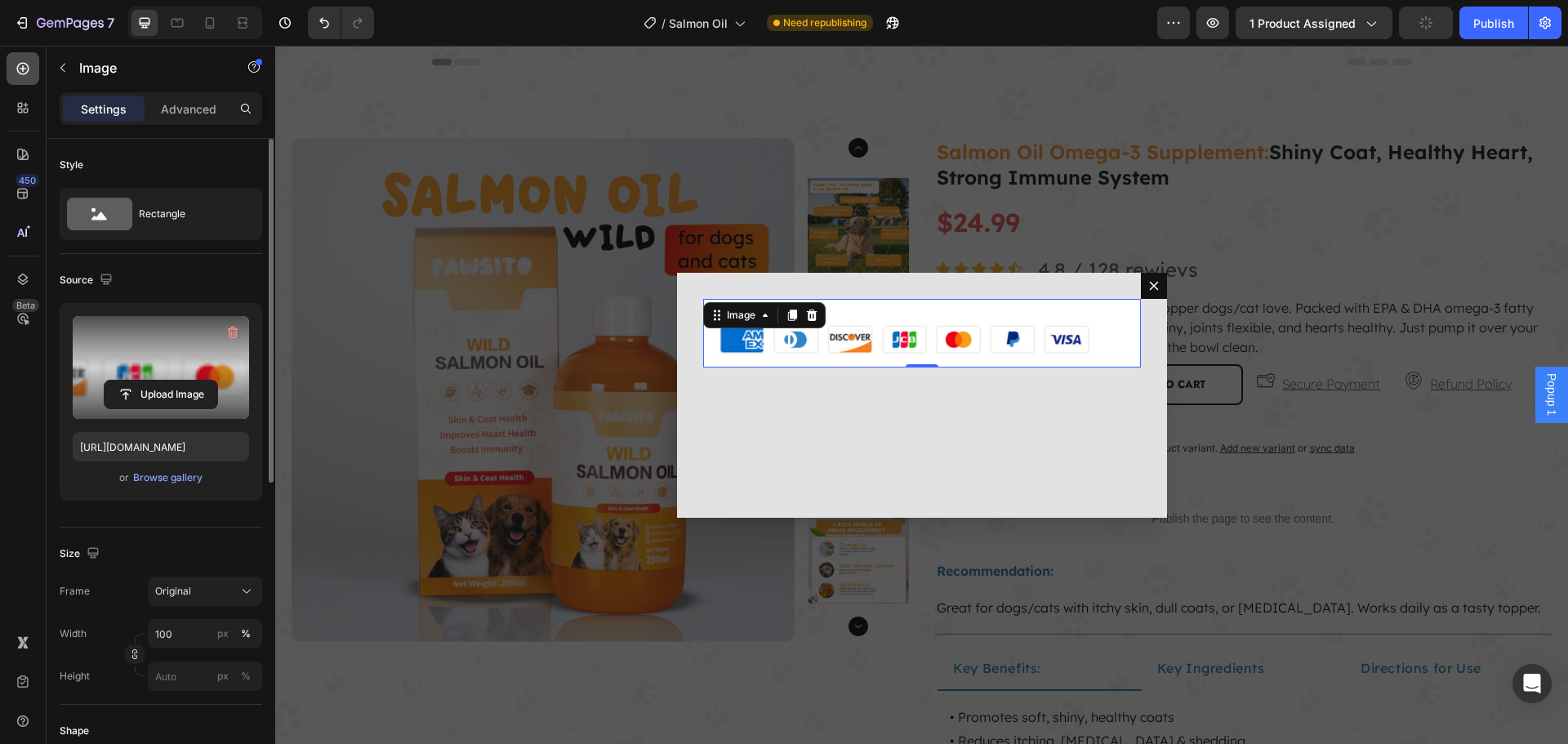
click at [25, 61] on icon at bounding box center [23, 69] width 16 height 16
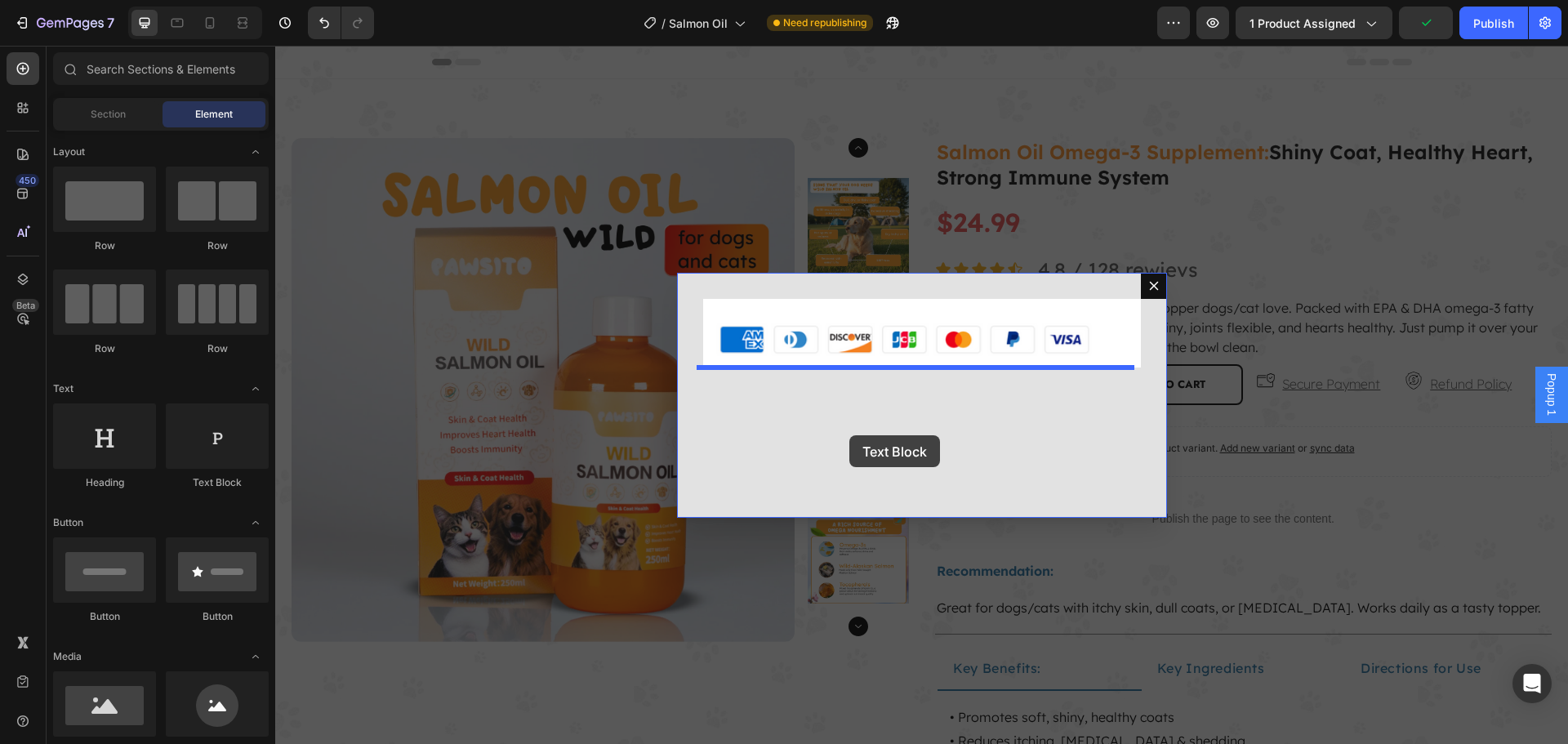
drag, startPoint x: 503, startPoint y: 503, endPoint x: 850, endPoint y: 435, distance: 353.6
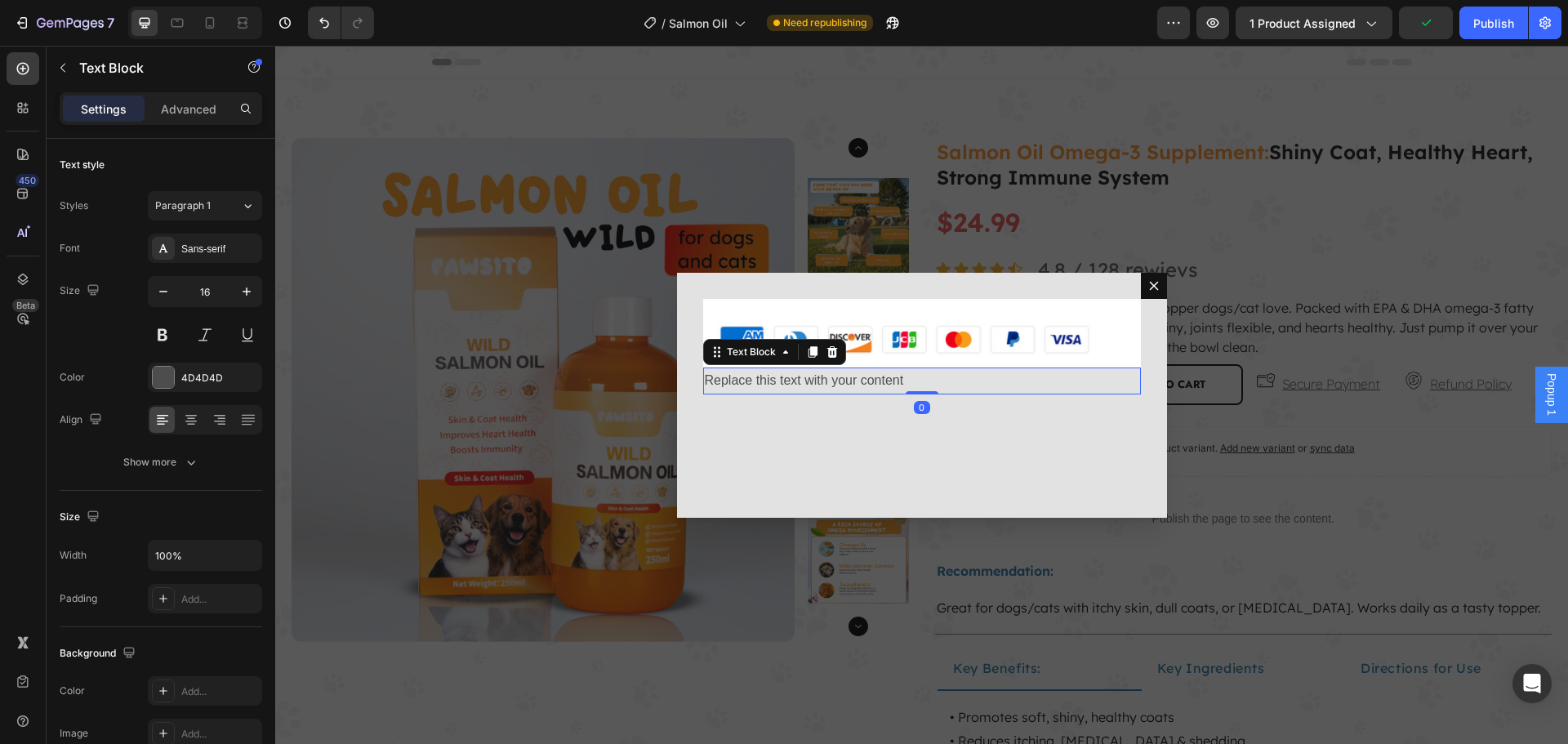
click at [824, 381] on div "Replace this text with your content" at bounding box center [921, 381] width 438 height 27
click at [824, 381] on p "Replace this text with your content" at bounding box center [921, 381] width 434 height 24
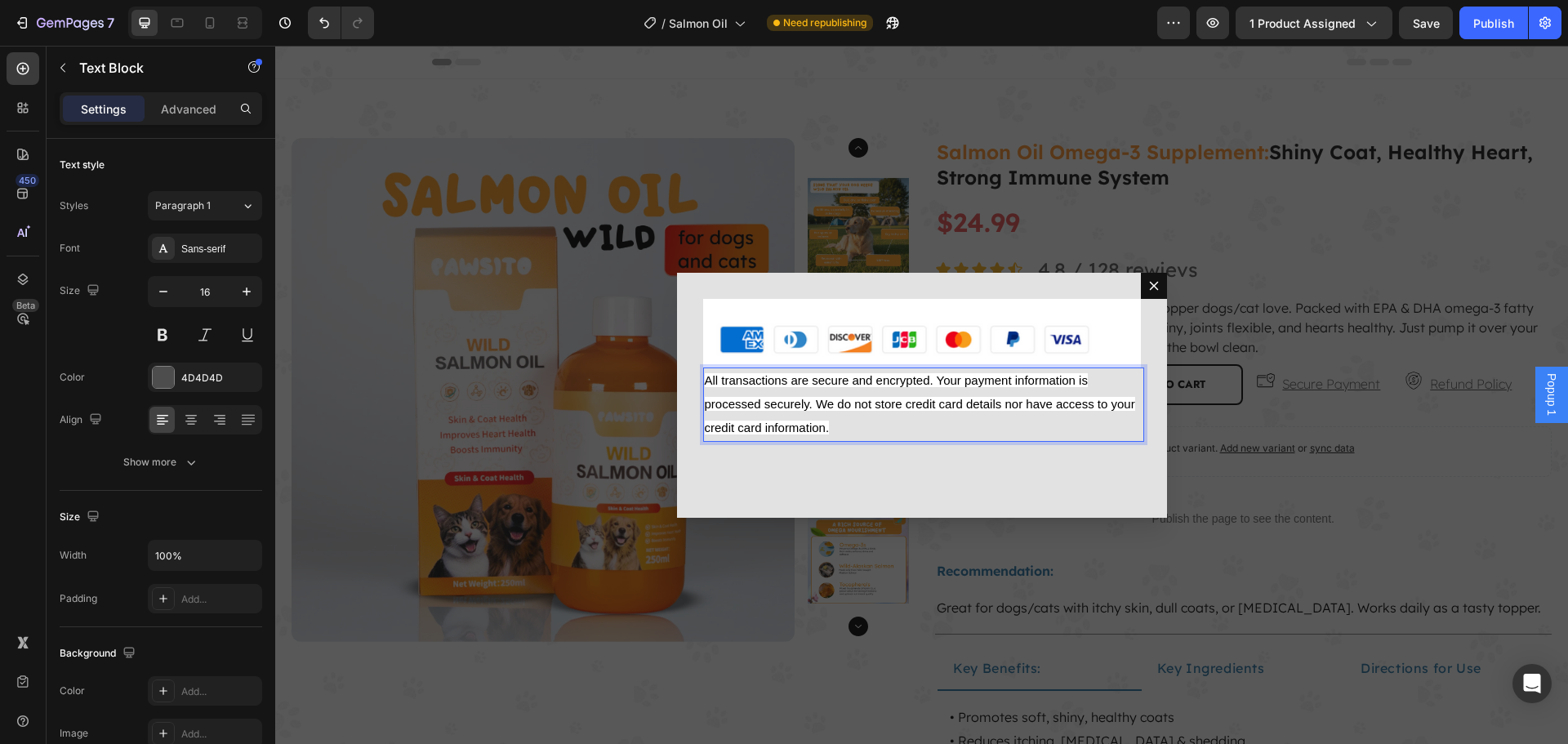
click at [893, 418] on p "All transactions are secure and encrypted. Your payment information is processe…" at bounding box center [921, 404] width 434 height 71
click at [842, 418] on p "All transactions are secure and encrypted. Your payment information is processe…" at bounding box center [921, 404] width 434 height 71
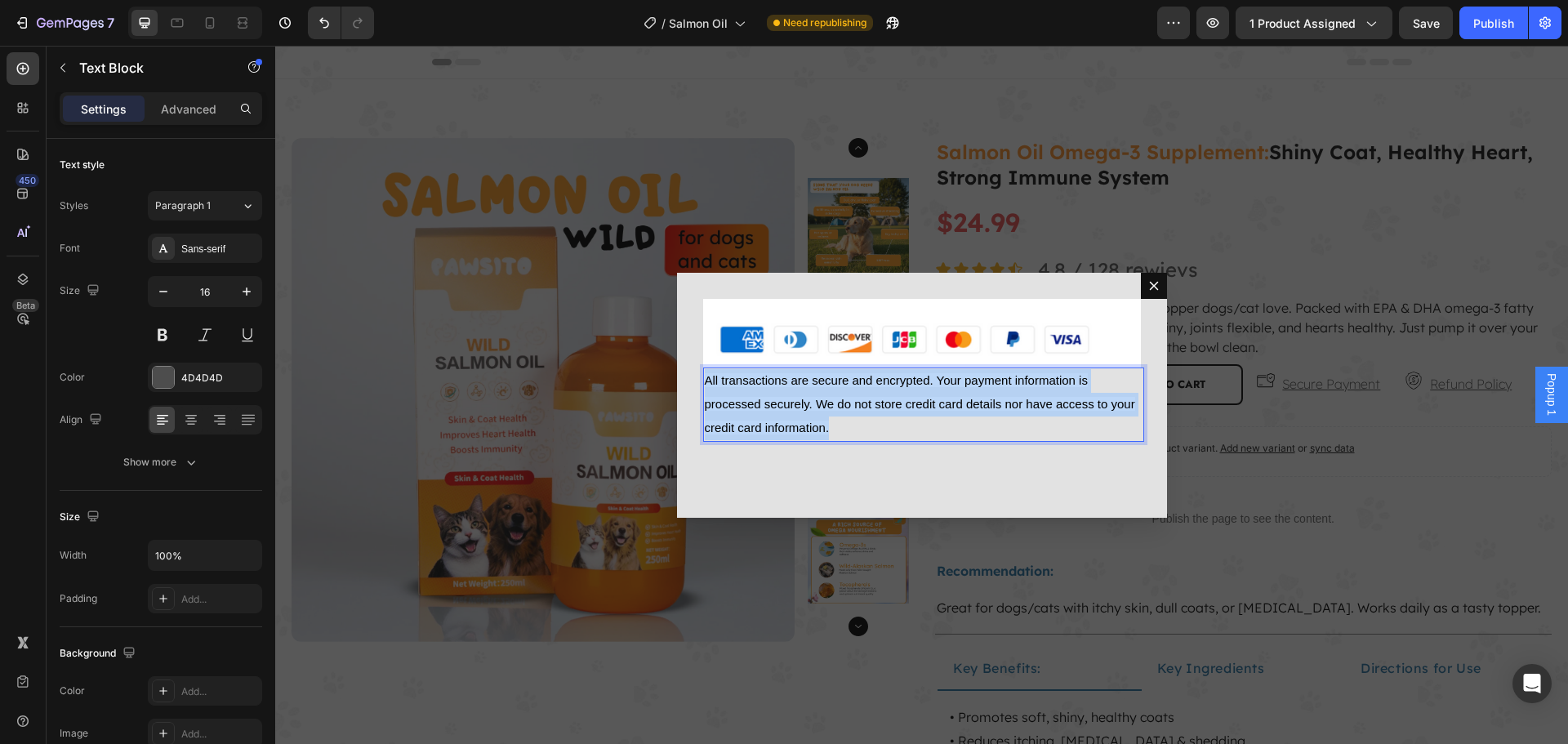
click at [842, 418] on p "All transactions are secure and encrypted. Your payment information is processe…" at bounding box center [921, 404] width 434 height 71
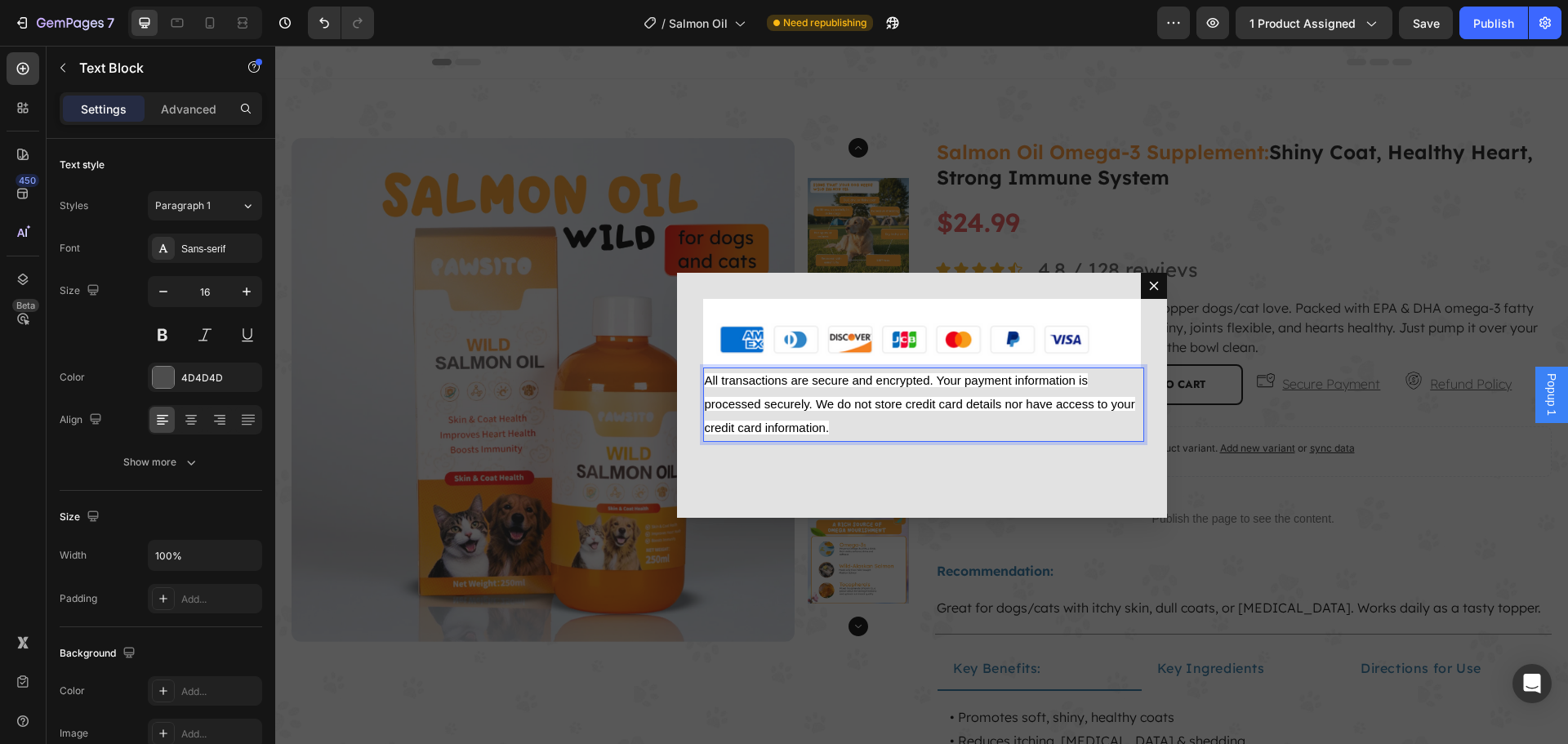
click at [809, 421] on span "All transactions are secure and encrypted. Your payment information is processe…" at bounding box center [920, 404] width 430 height 61
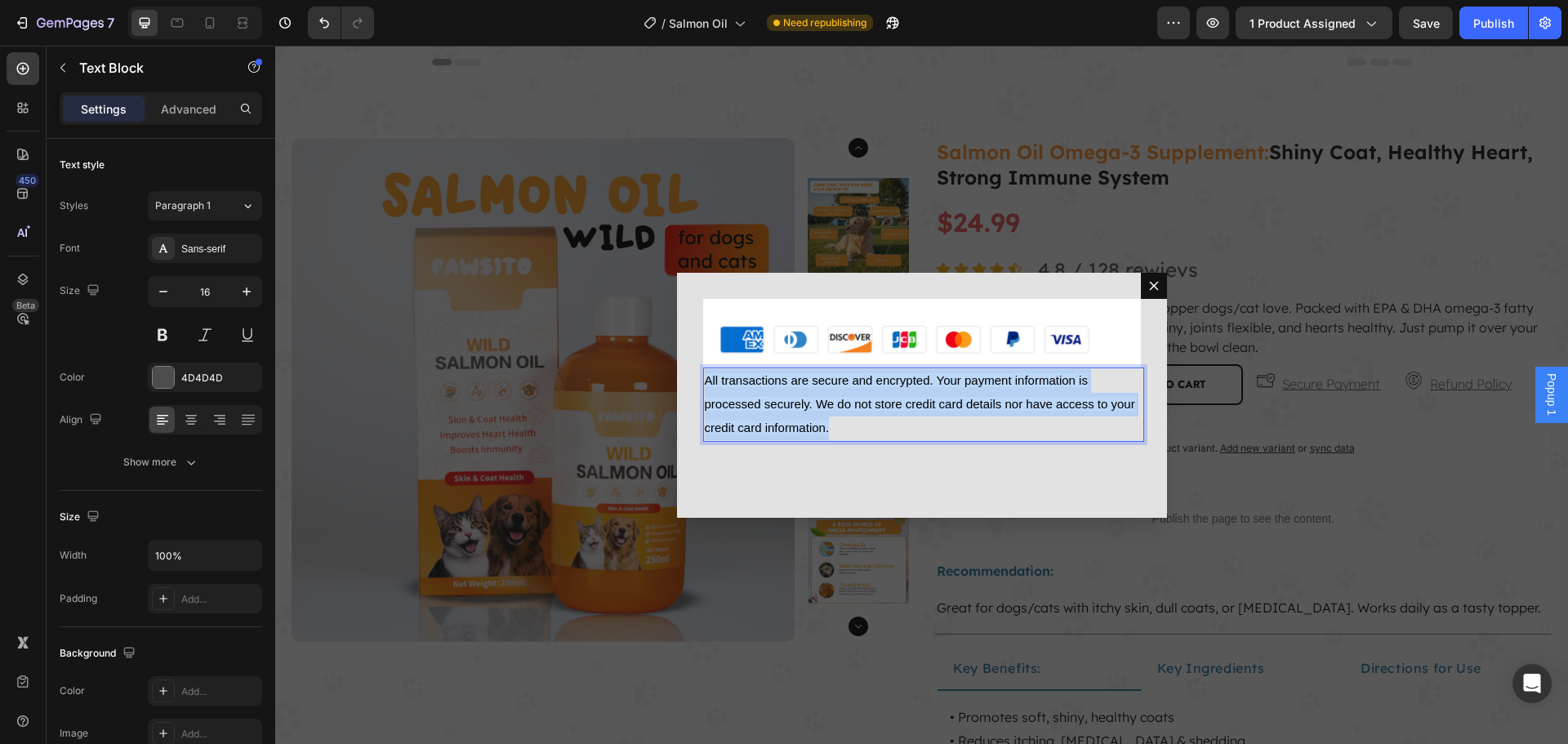
click at [809, 421] on span "All transactions are secure and encrypted. Your payment information is processe…" at bounding box center [920, 404] width 430 height 61
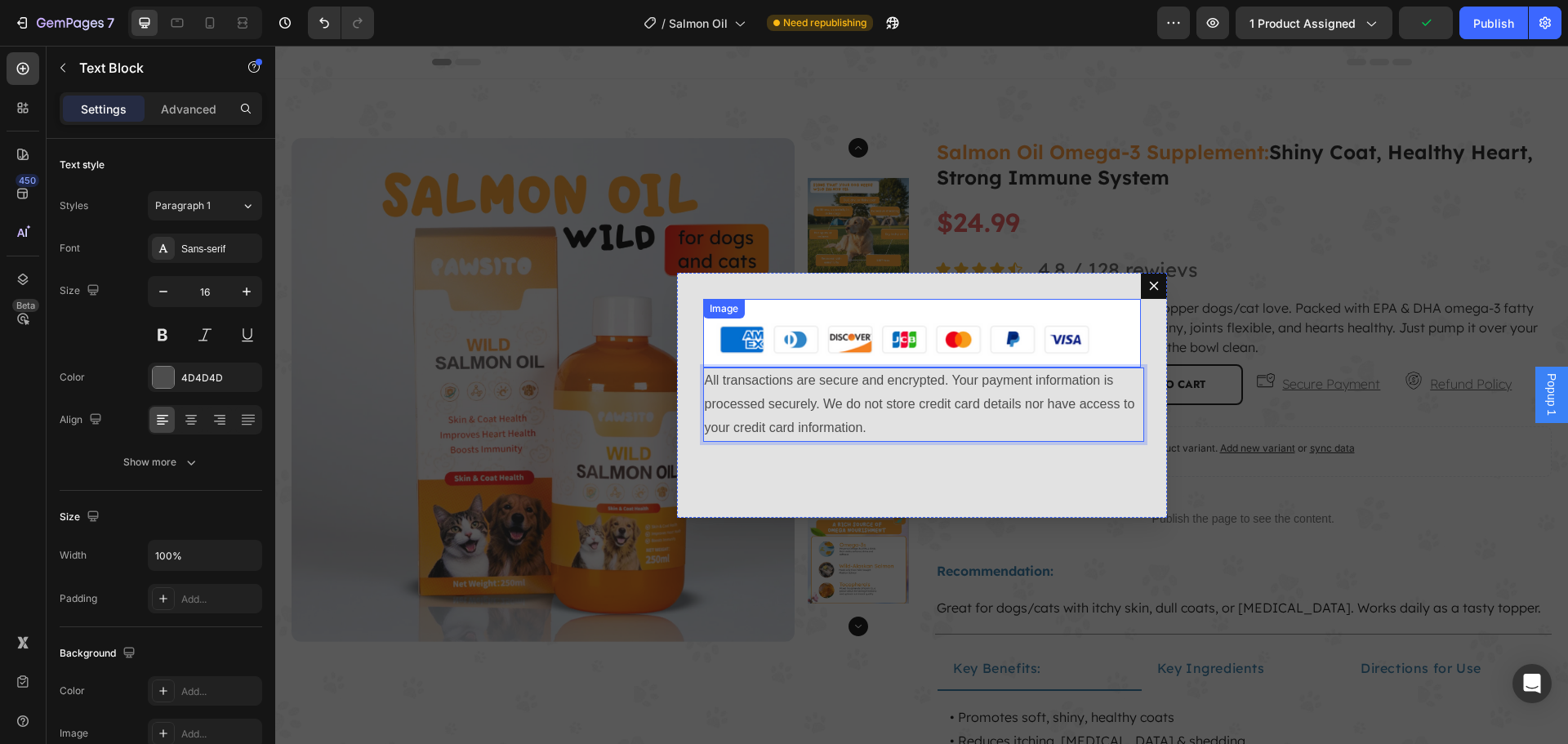
click at [804, 323] on img "Dialog body" at bounding box center [921, 333] width 438 height 70
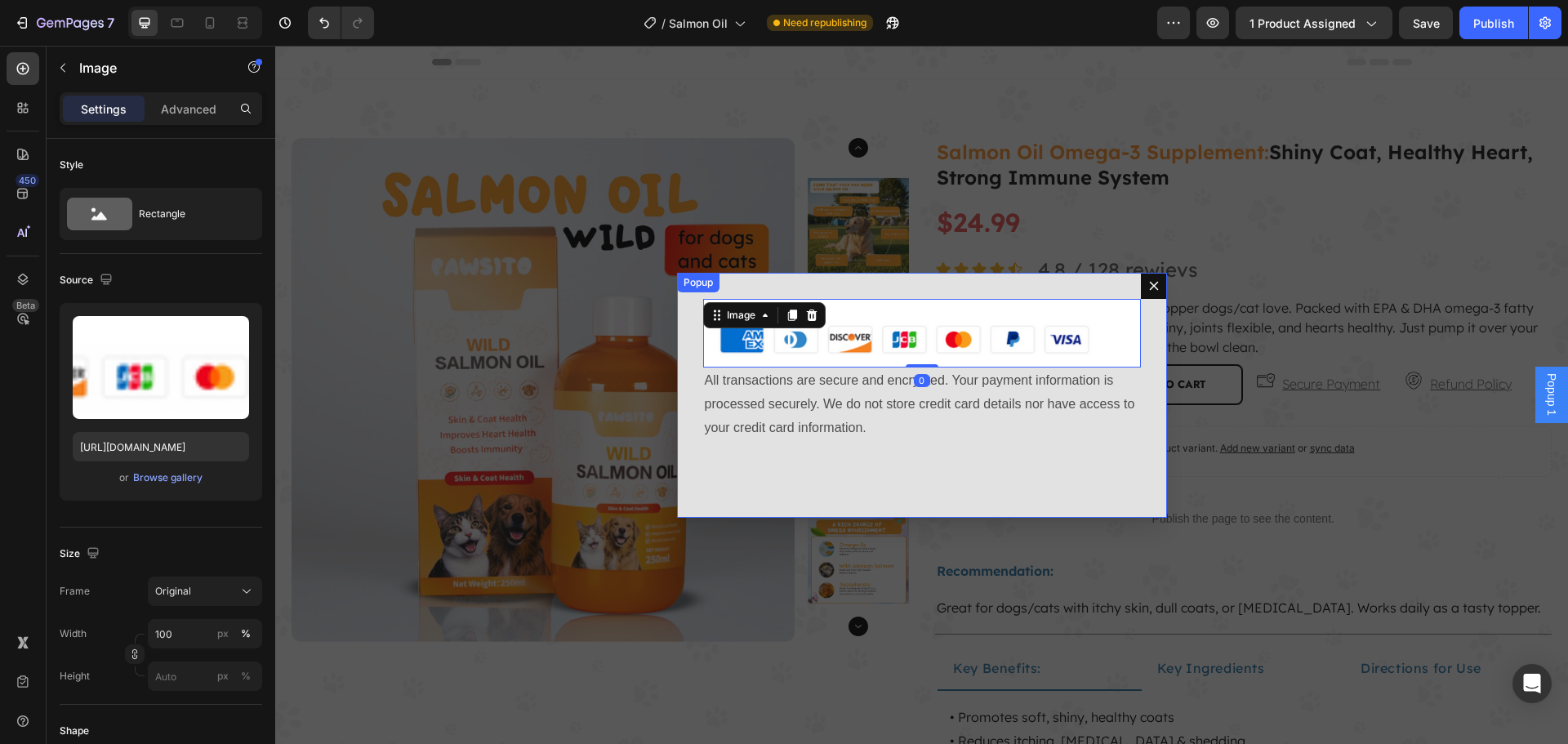
click at [683, 290] on div "Popup" at bounding box center [697, 283] width 43 height 20
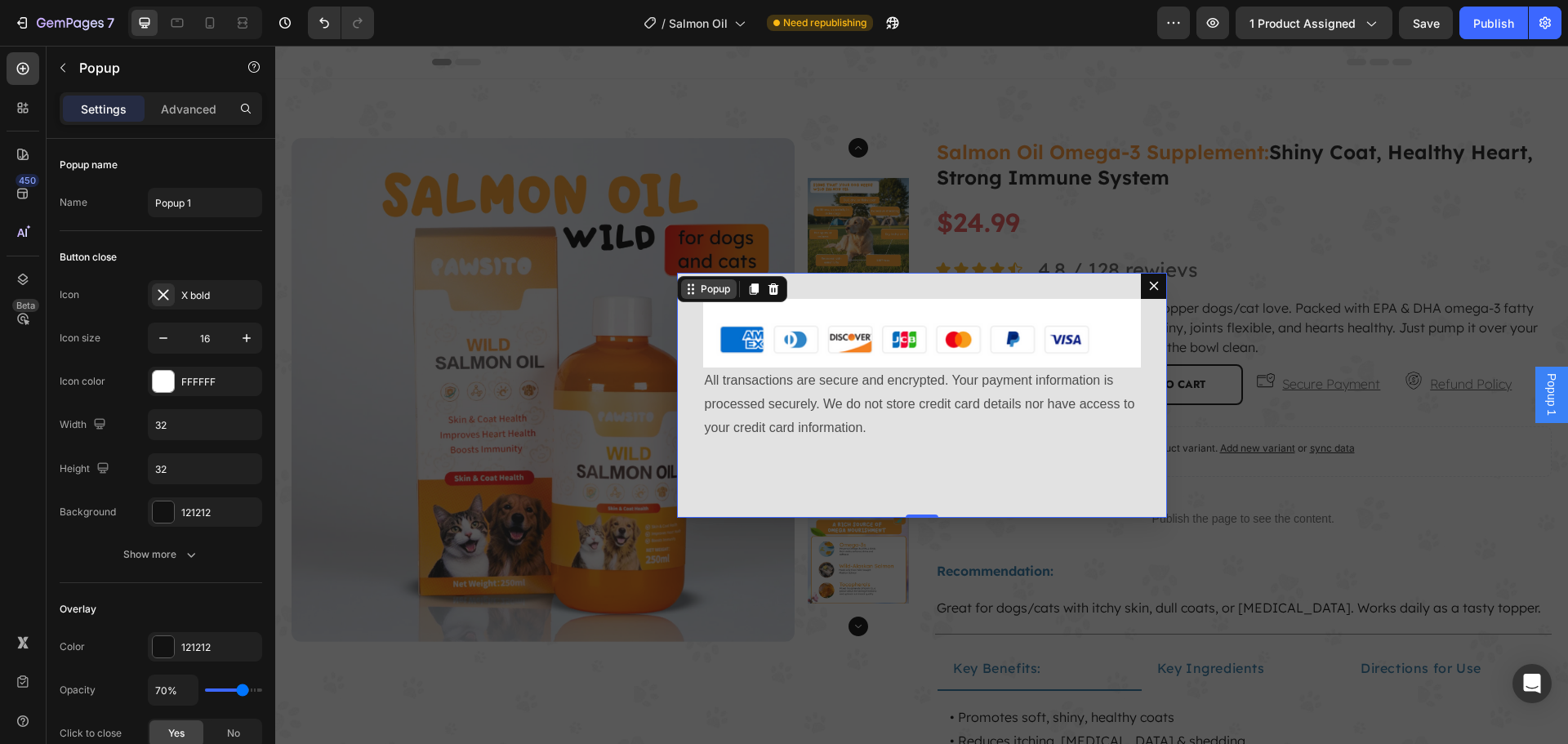
click at [685, 286] on icon "Dialog content" at bounding box center [691, 288] width 13 height 13
click at [736, 487] on div "Image All transactions are secure and encrypted. Your payment information is pr…" at bounding box center [921, 395] width 490 height 245
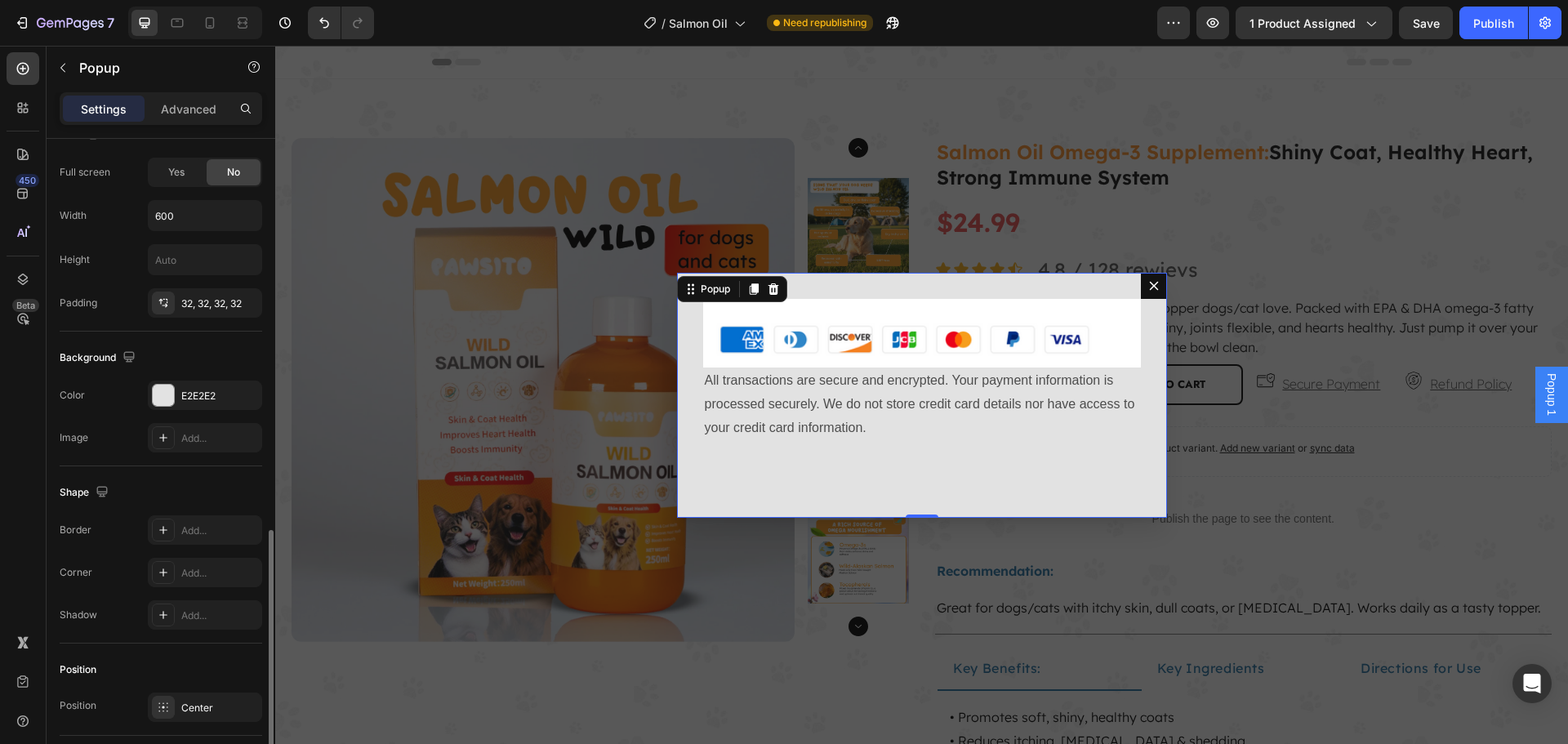
scroll to position [735, 0]
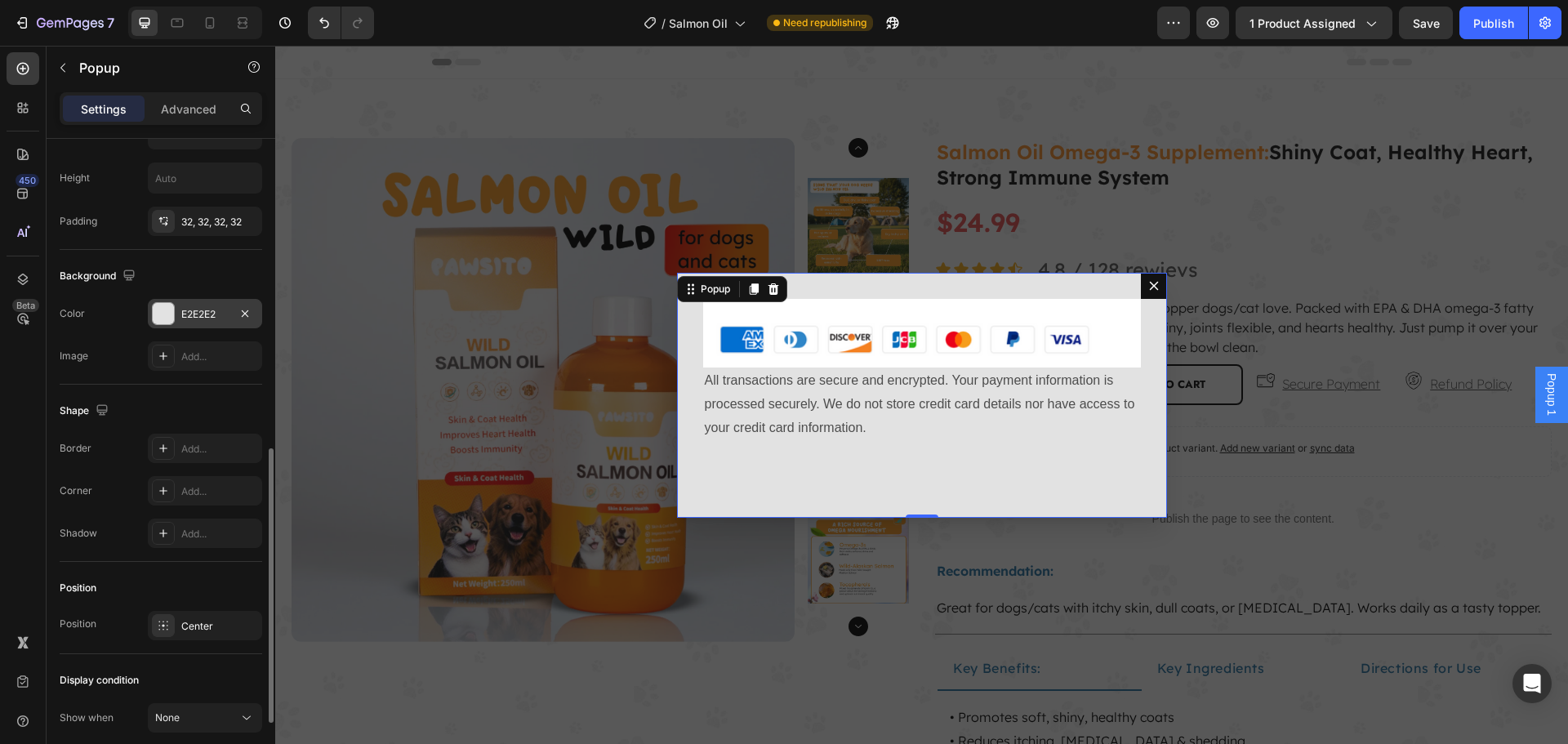
click at [160, 316] on div at bounding box center [163, 313] width 21 height 21
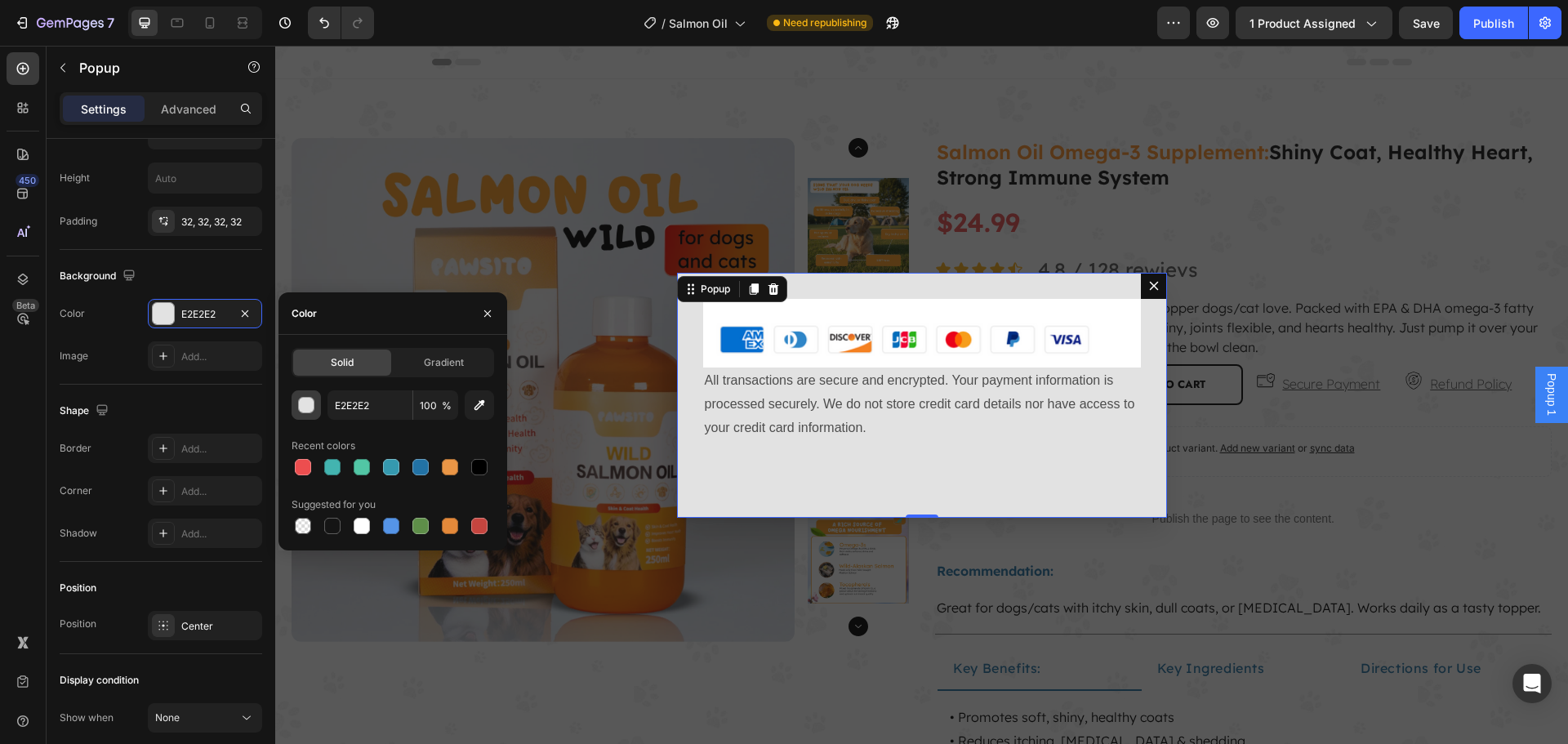
click at [313, 410] on div "button" at bounding box center [307, 406] width 16 height 16
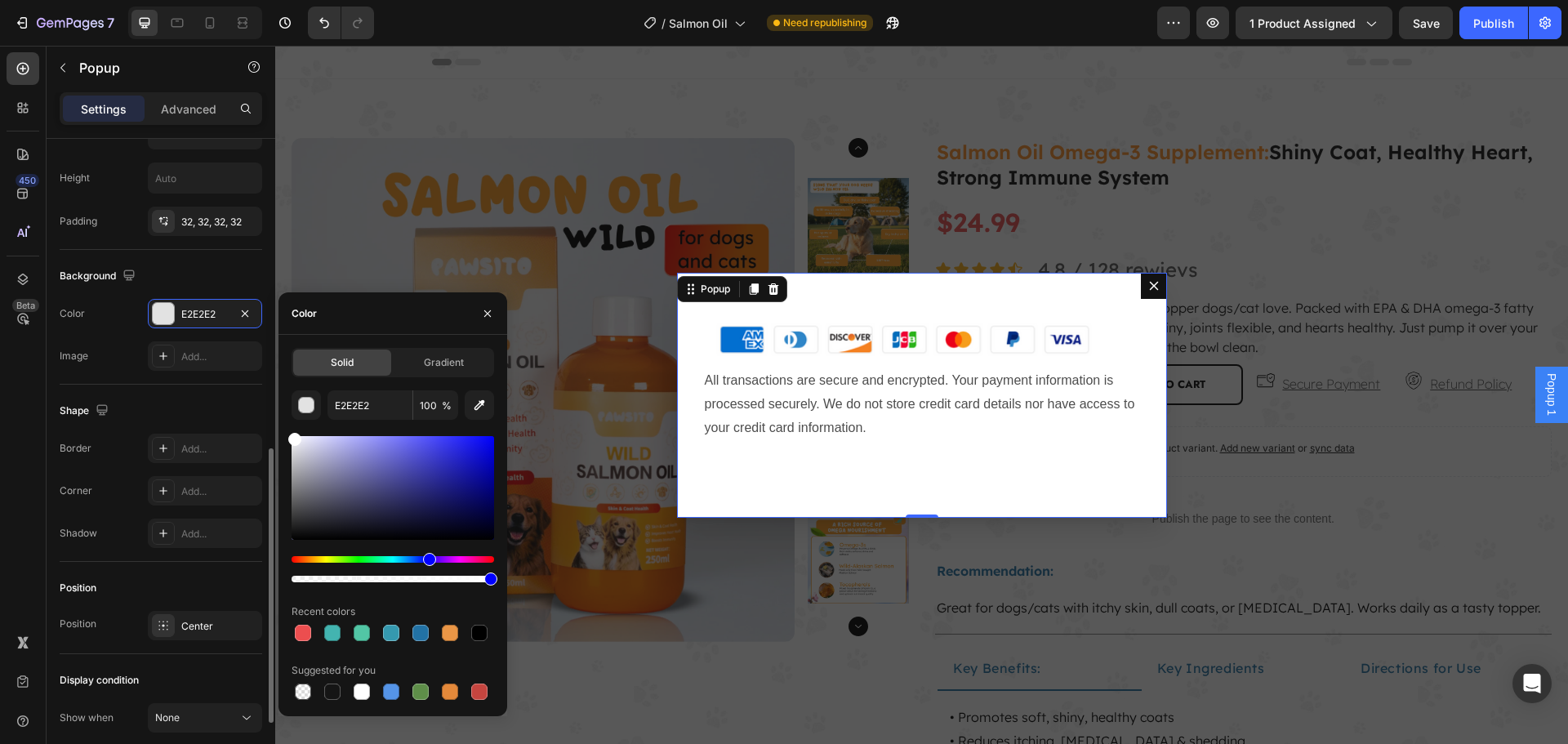
drag, startPoint x: 324, startPoint y: 488, endPoint x: 251, endPoint y: 422, distance: 98.4
click at [251, 422] on div "450 Beta Sections(30) Elements(84) Section Element Hero Section Product Detail …" at bounding box center [137, 395] width 275 height 698
click at [863, 457] on div "Image All transactions are secure and encrypted. Your payment information is pr…" at bounding box center [921, 395] width 490 height 245
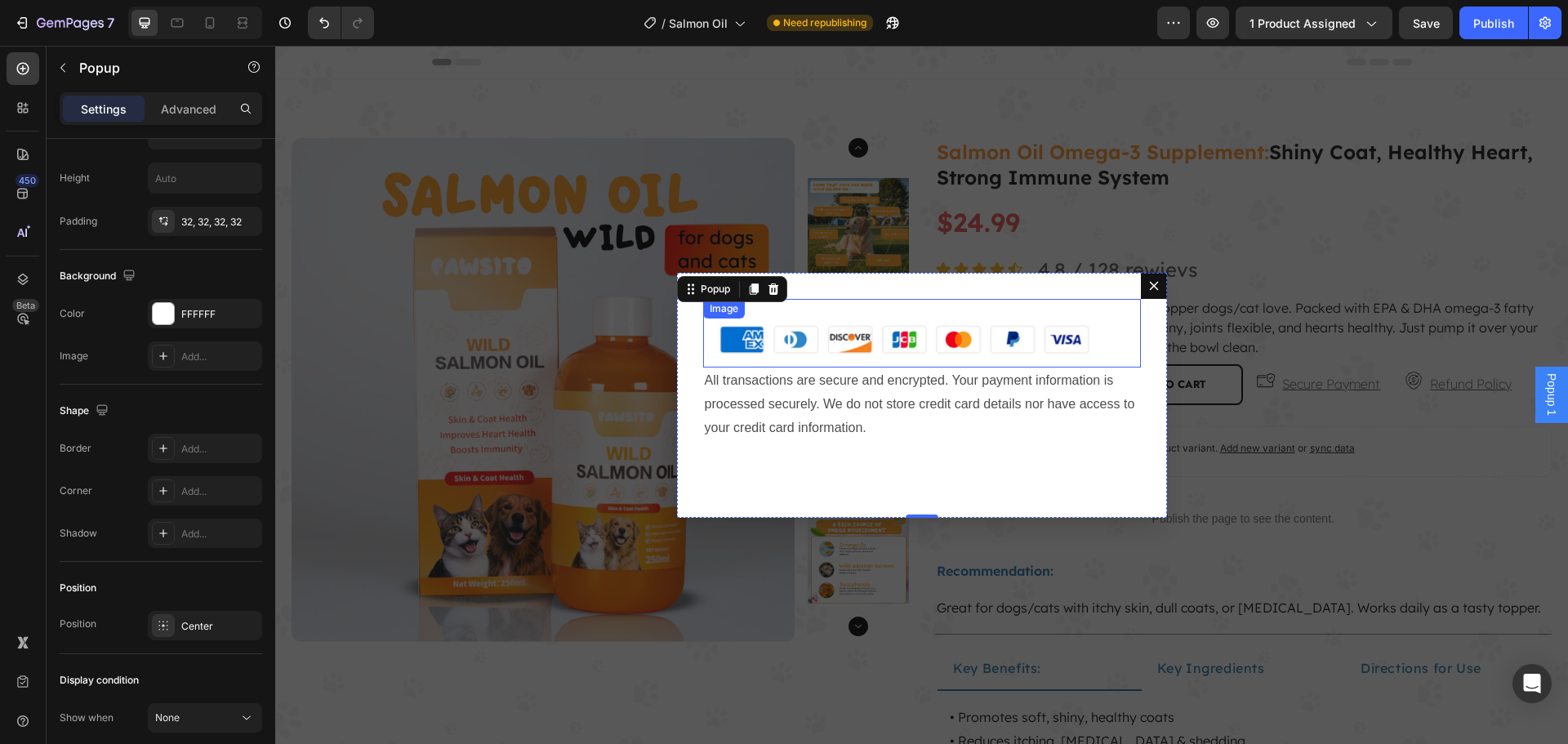
click at [797, 345] on img "Dialog body" at bounding box center [921, 333] width 438 height 70
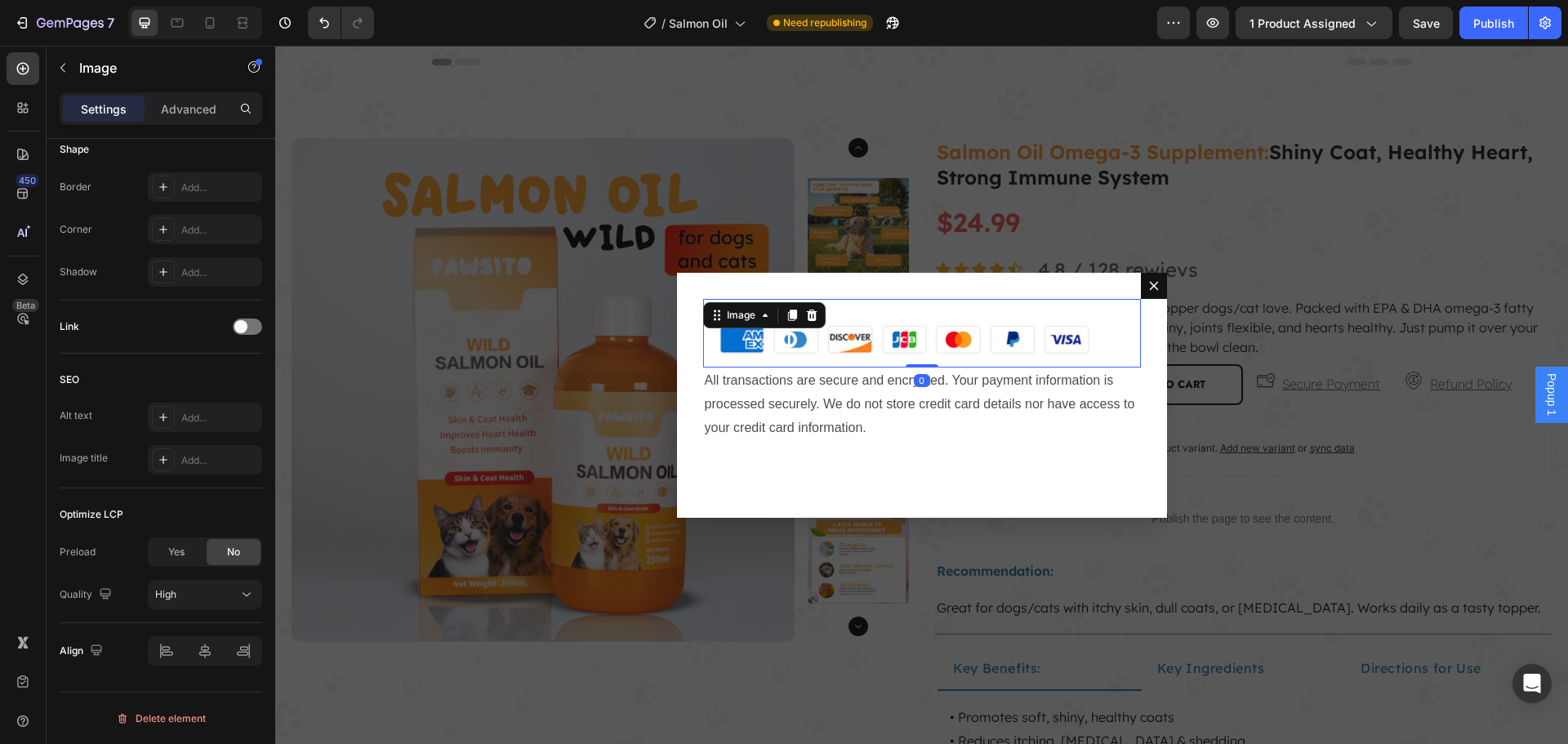
scroll to position [0, 0]
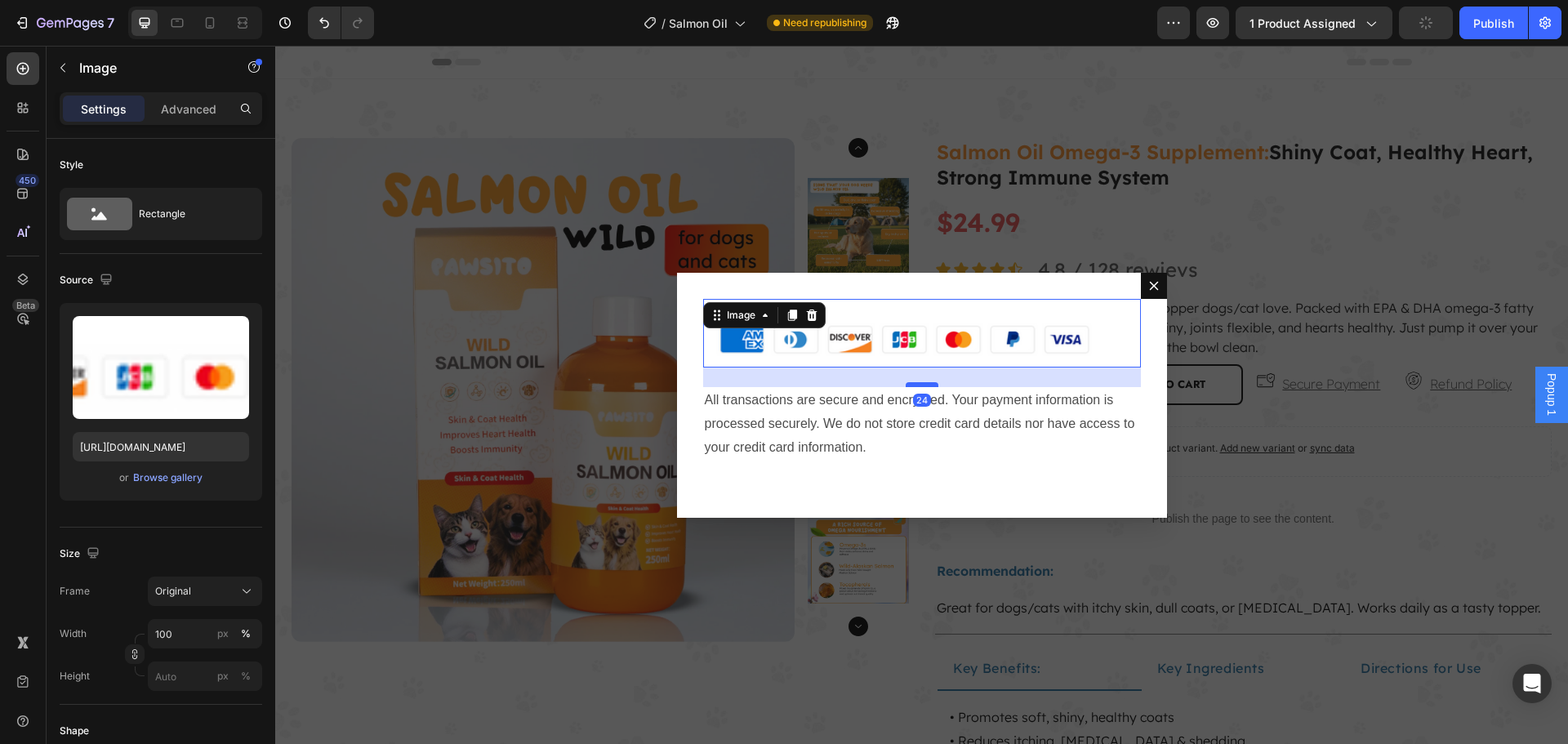
drag, startPoint x: 914, startPoint y: 365, endPoint x: 919, endPoint y: 385, distance: 20.6
click at [919, 385] on div "Dialog body" at bounding box center [921, 384] width 33 height 5
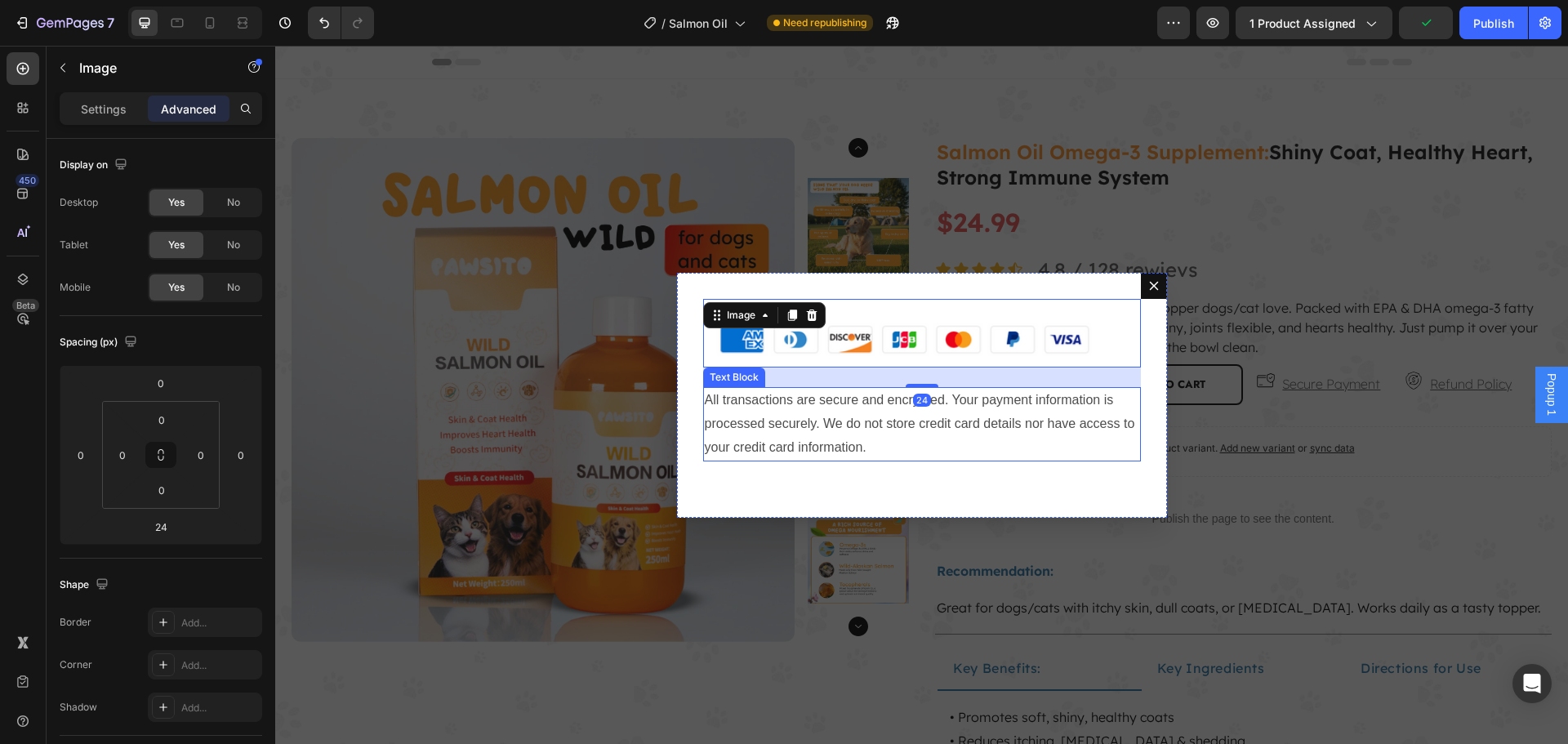
click at [935, 416] on p "All transactions are secure and encrypted. Your payment information is processe…" at bounding box center [921, 424] width 434 height 71
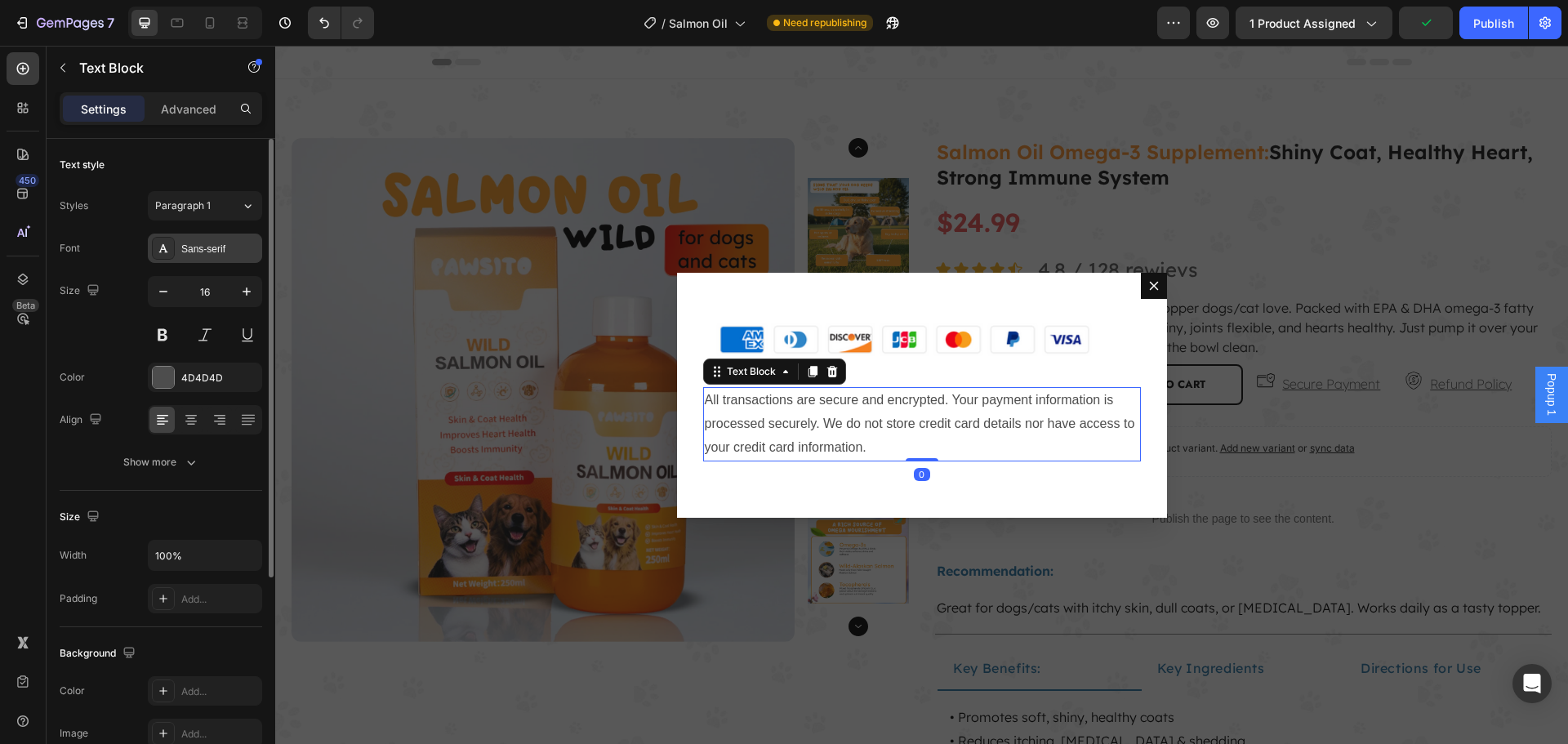
click at [206, 247] on div "Sans-serif" at bounding box center [219, 249] width 77 height 14
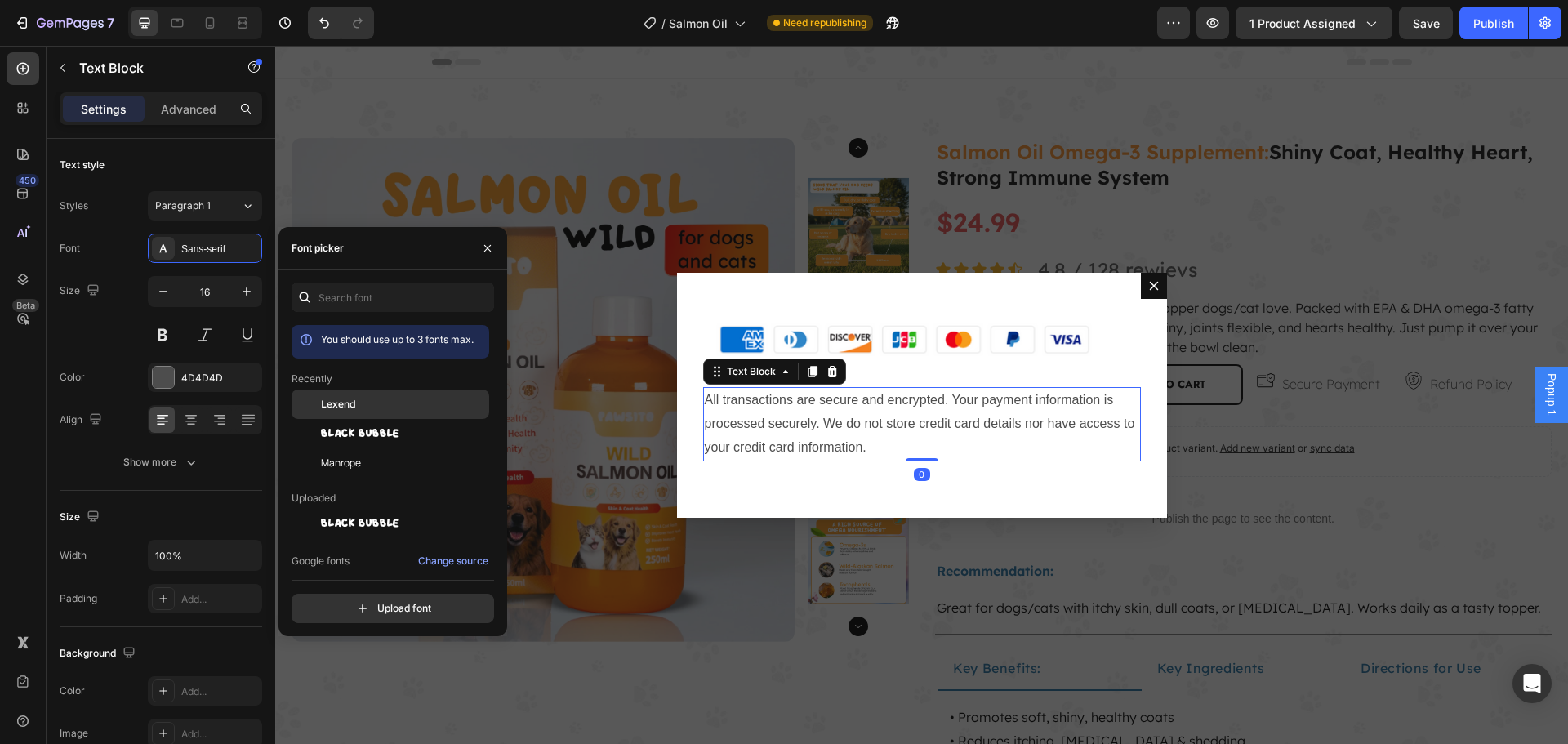
click at [341, 401] on span "Lexend" at bounding box center [338, 404] width 35 height 14
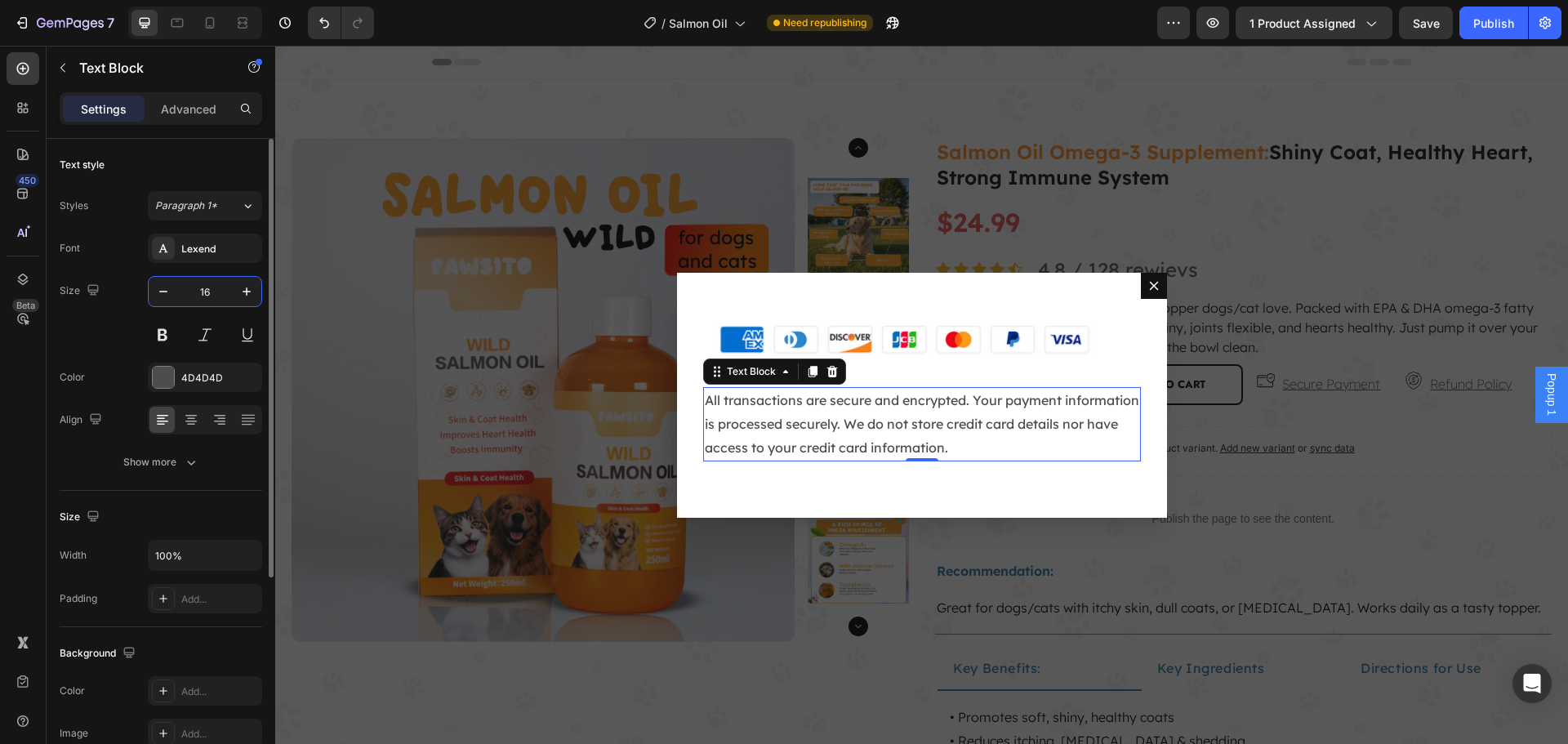
click at [209, 289] on input "16" at bounding box center [205, 291] width 54 height 30
click at [191, 419] on icon at bounding box center [191, 419] width 8 height 2
click at [997, 485] on div "Image All transactions are secure and encrypted. Your payment information is pr…" at bounding box center [921, 395] width 490 height 245
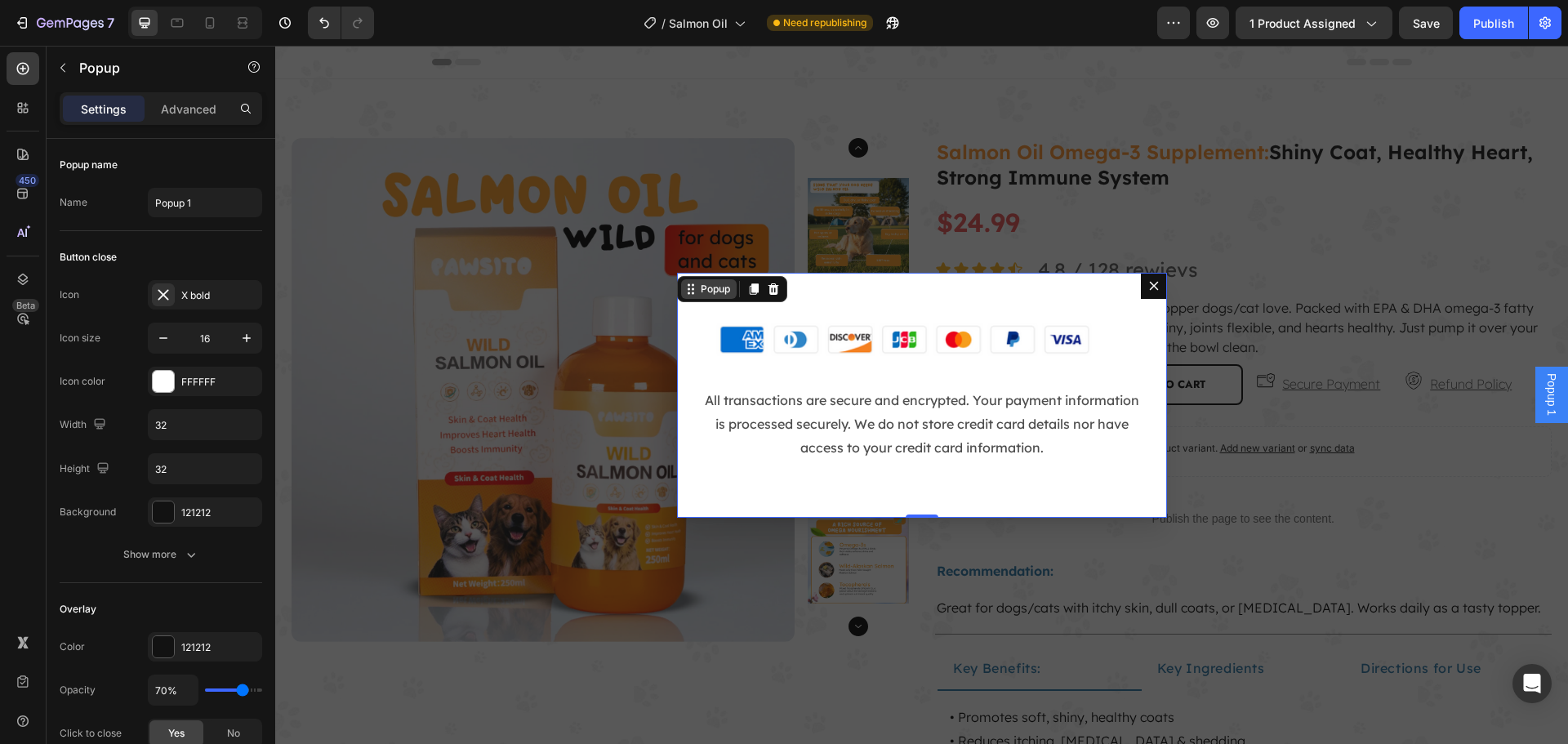
click at [699, 291] on div "Popup" at bounding box center [715, 288] width 36 height 14
click at [246, 469] on input "32" at bounding box center [204, 468] width 113 height 30
click at [250, 474] on input "32" at bounding box center [204, 468] width 113 height 30
type input "32"
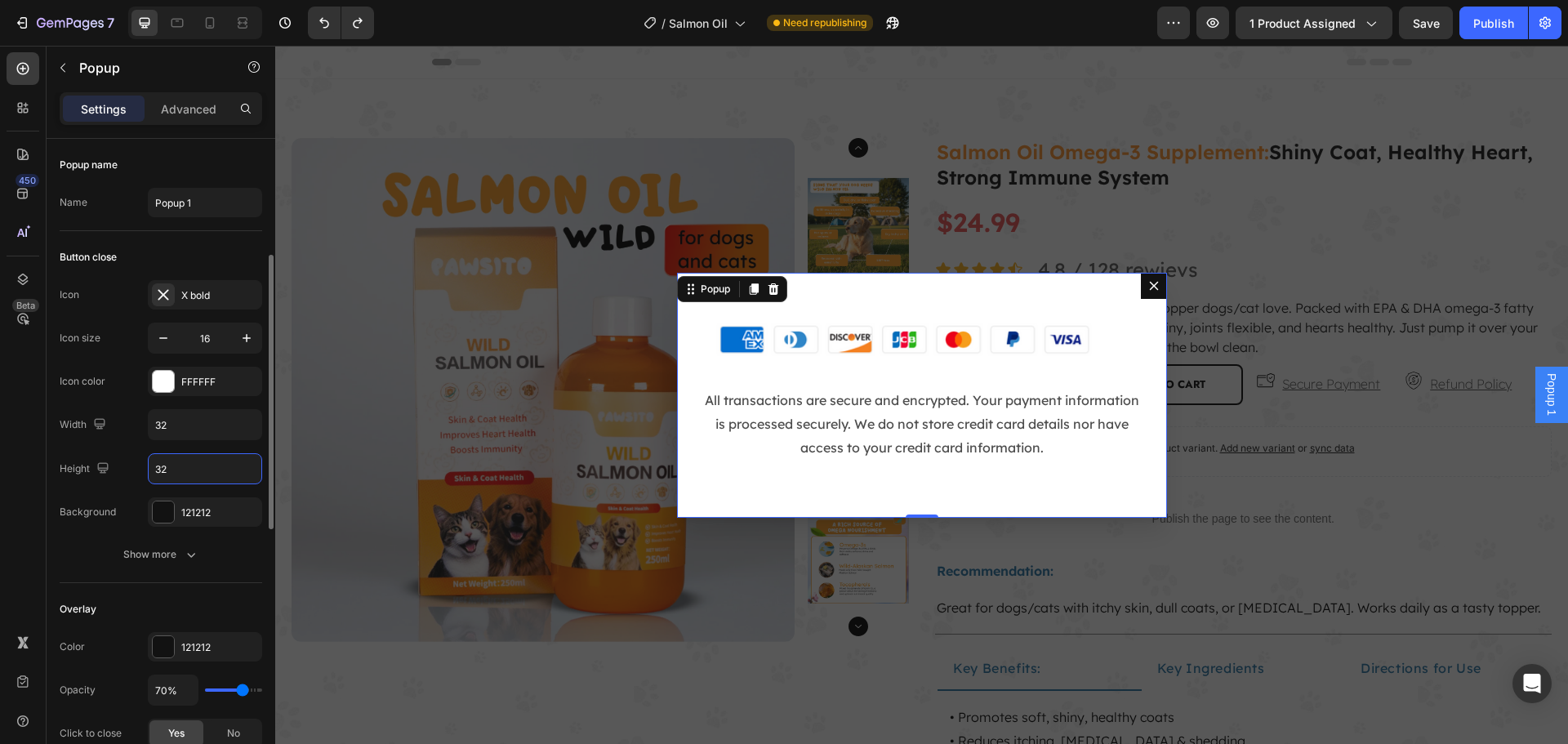
scroll to position [326, 0]
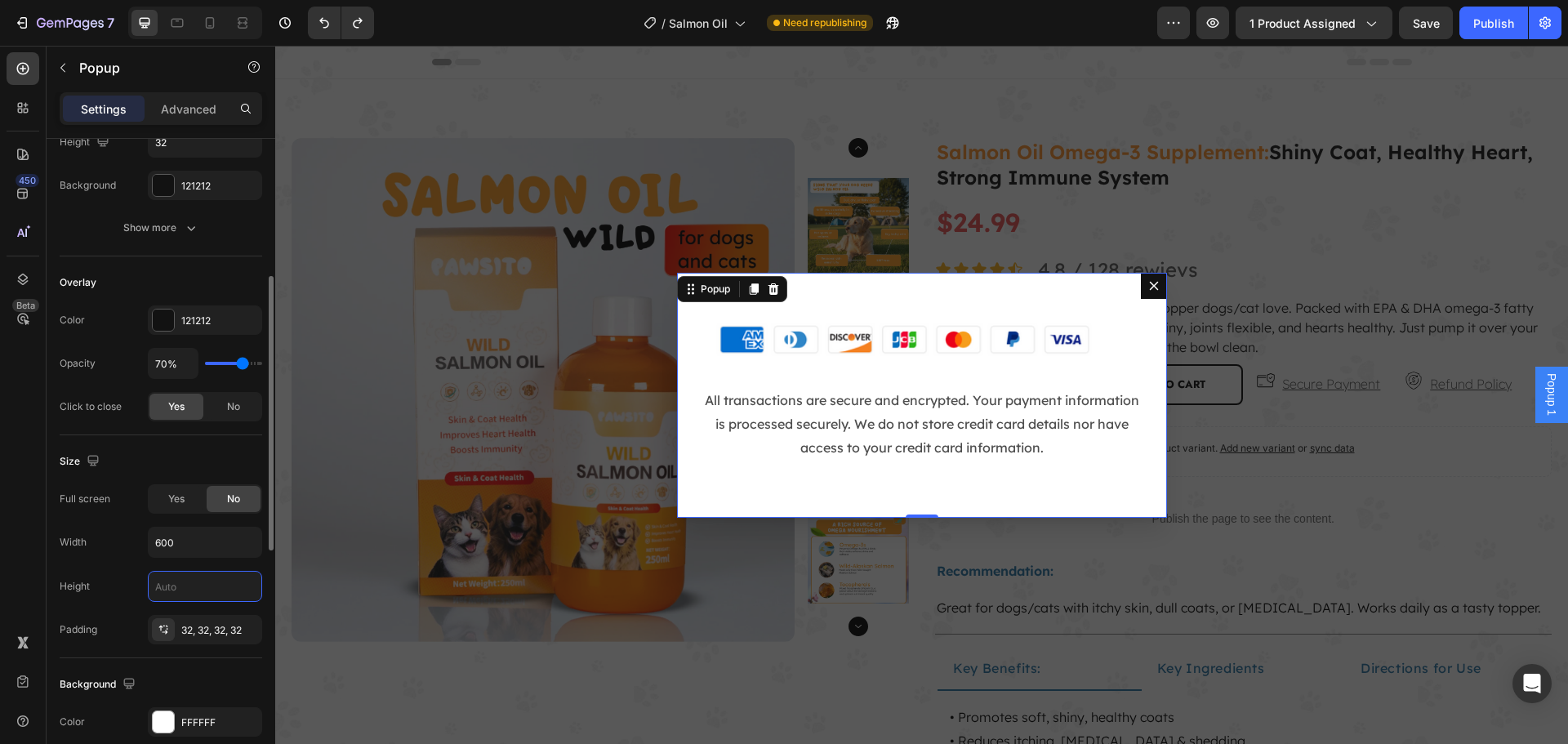
click at [193, 587] on input "text" at bounding box center [204, 586] width 113 height 30
click at [219, 588] on input "text" at bounding box center [204, 586] width 113 height 30
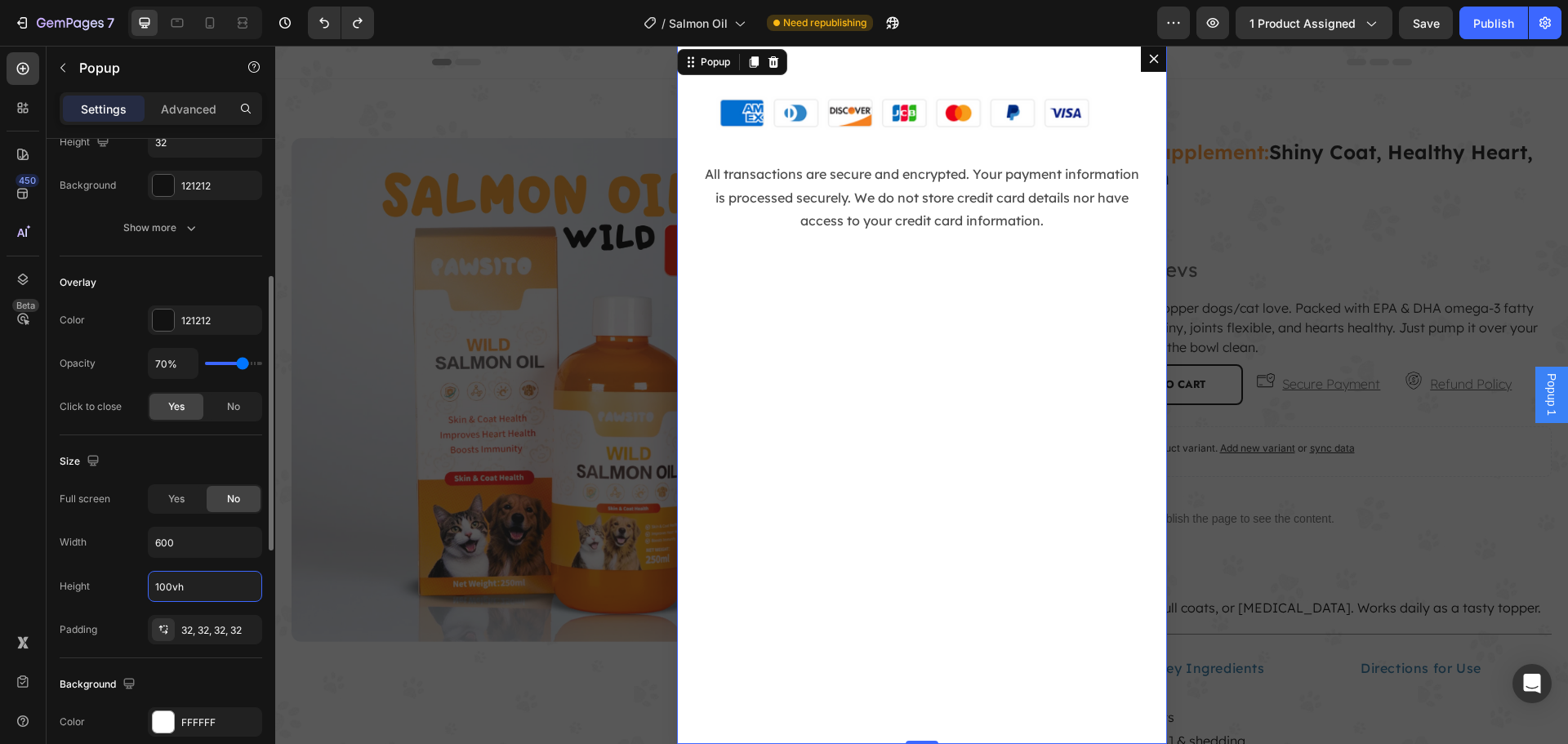
click at [232, 586] on input "100vh" at bounding box center [204, 586] width 113 height 30
type input "100vh"
click at [232, 542] on input "600" at bounding box center [204, 542] width 113 height 30
type input "67%"
type input "67"
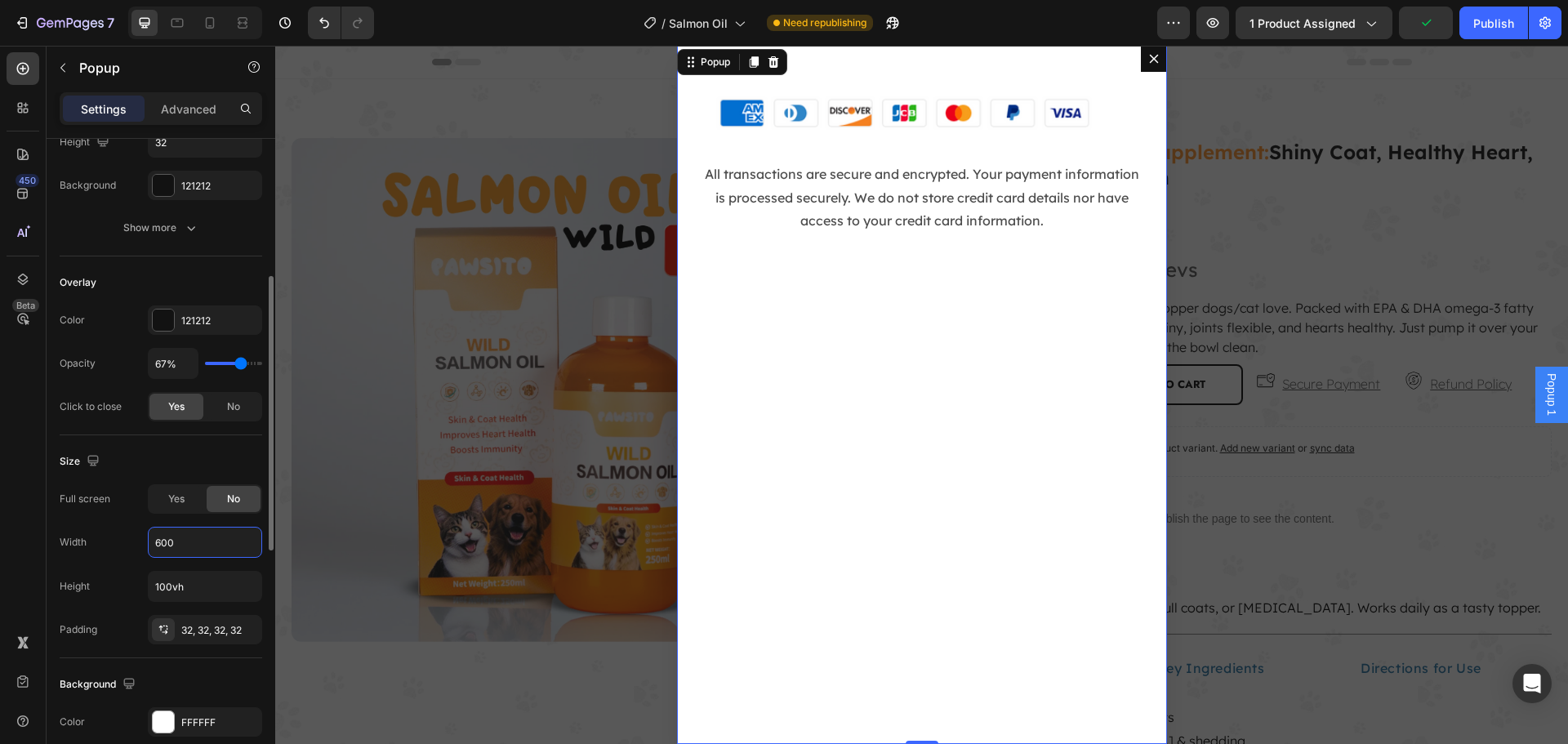
type input "69%"
type input "69"
type input "72%"
type input "72"
type input "78%"
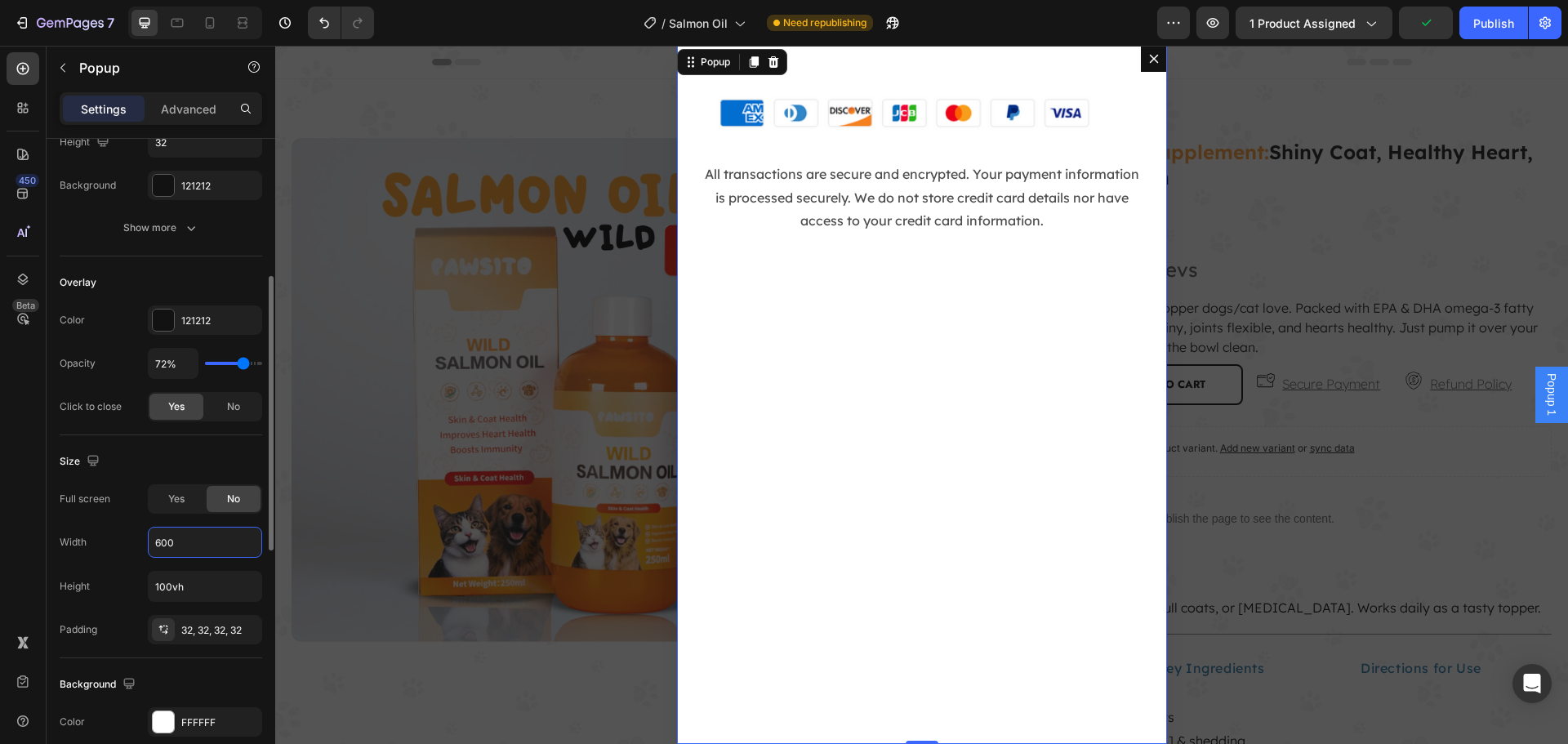
type input "78"
type input "85%"
type input "85"
type input "89%"
type input "89"
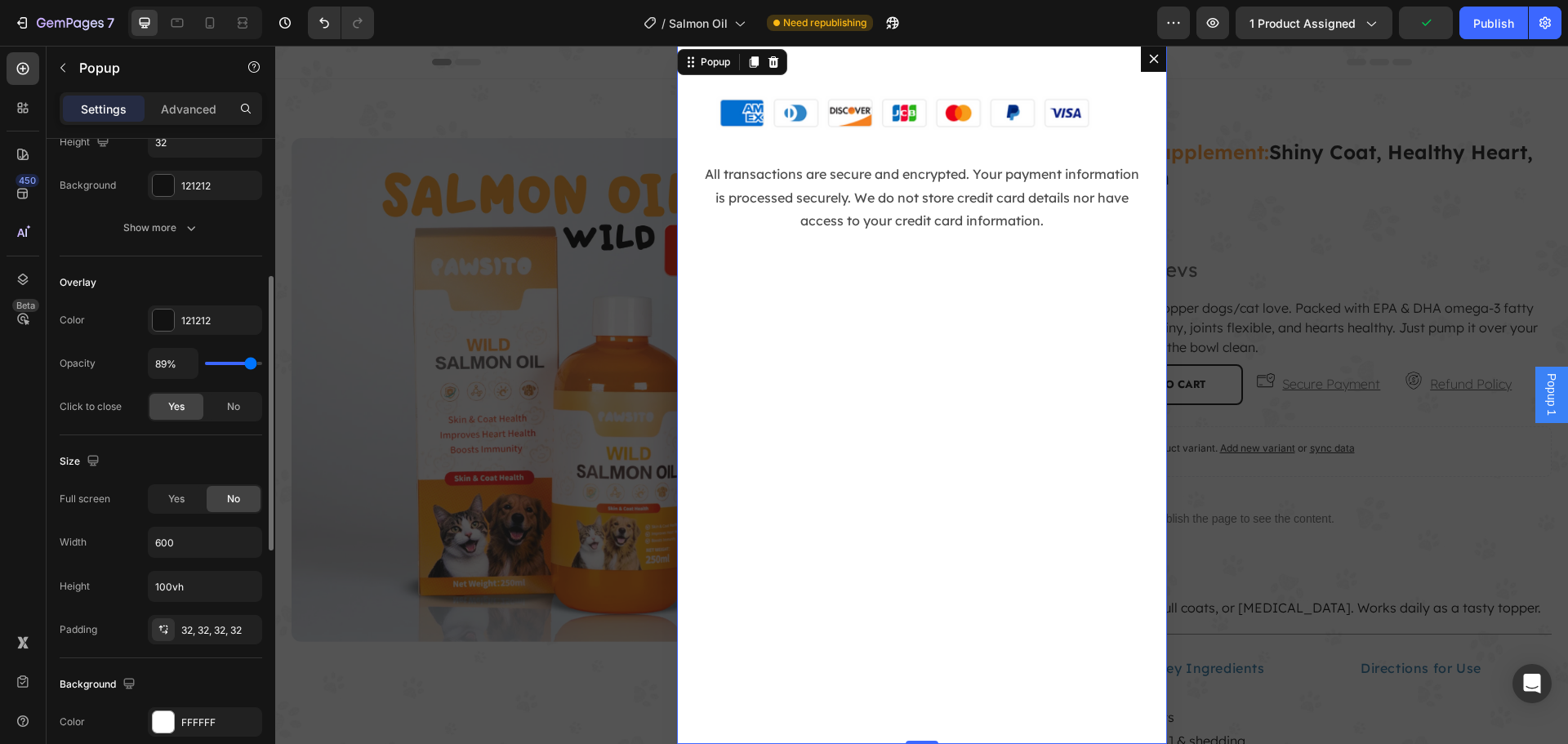
type input "93%"
type input "93"
type input "94%"
type input "94"
type input "96%"
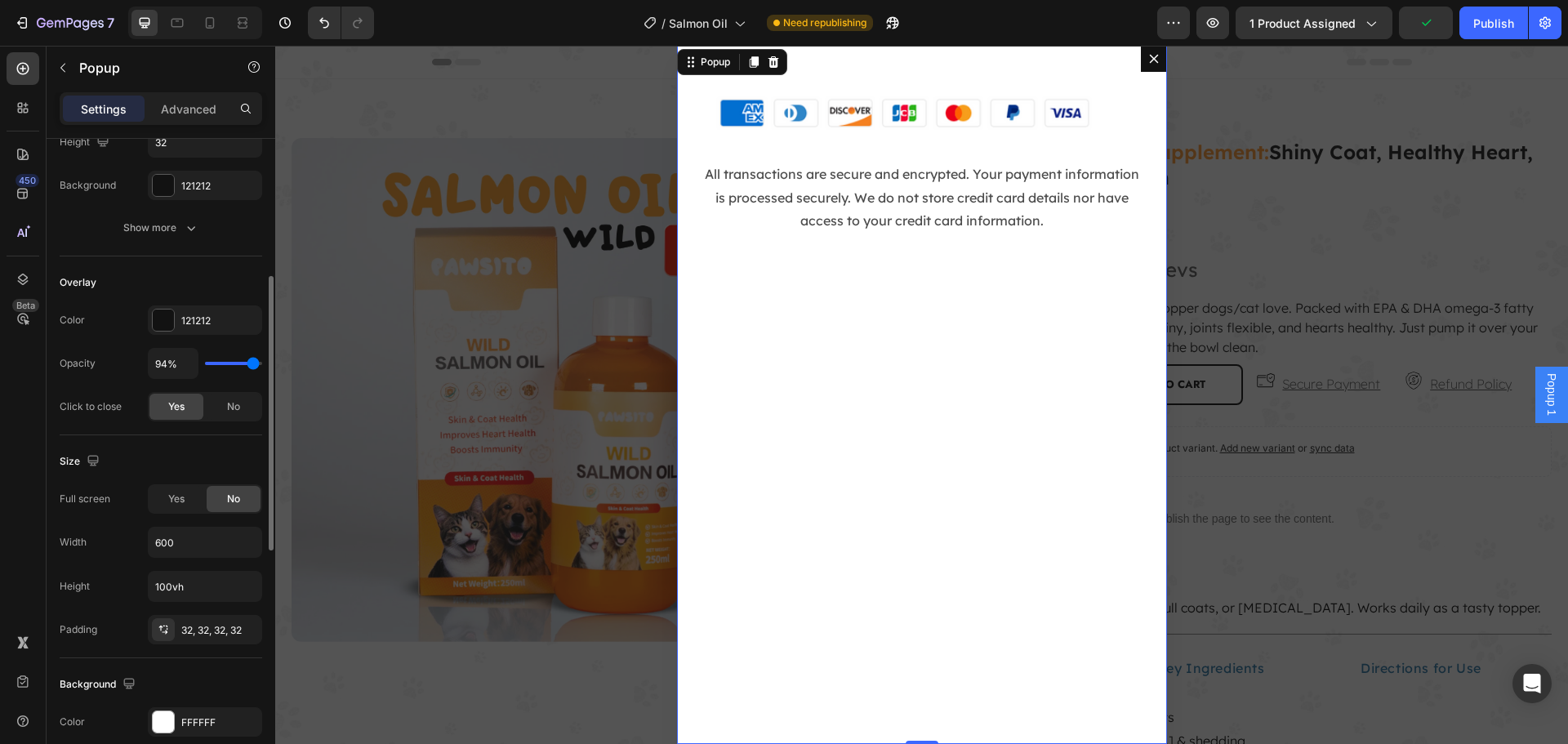
type input "96"
type input "98%"
type input "98"
type input "100%"
type input "100"
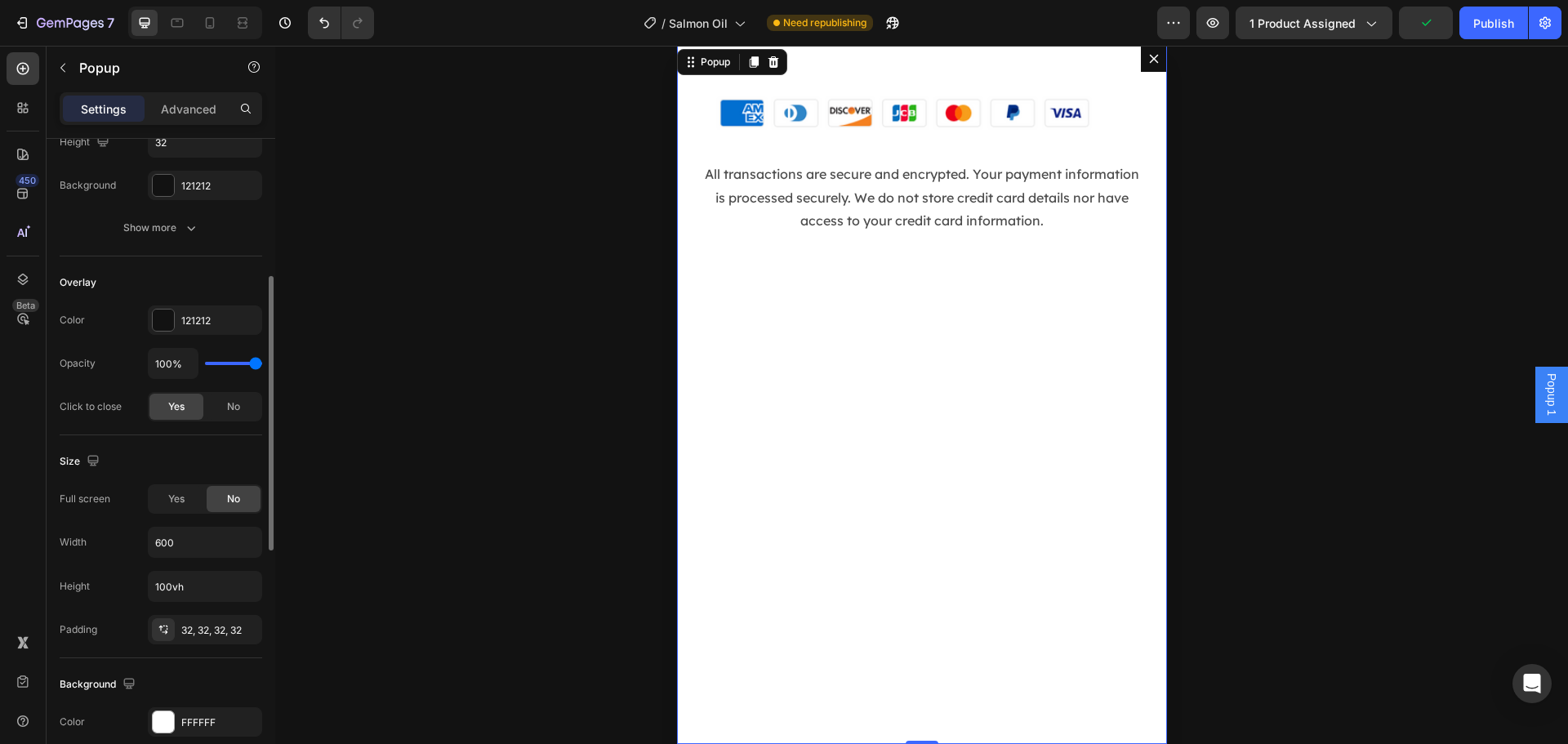
type input "94%"
type input "94"
type input "89%"
type input "89"
type input "81%"
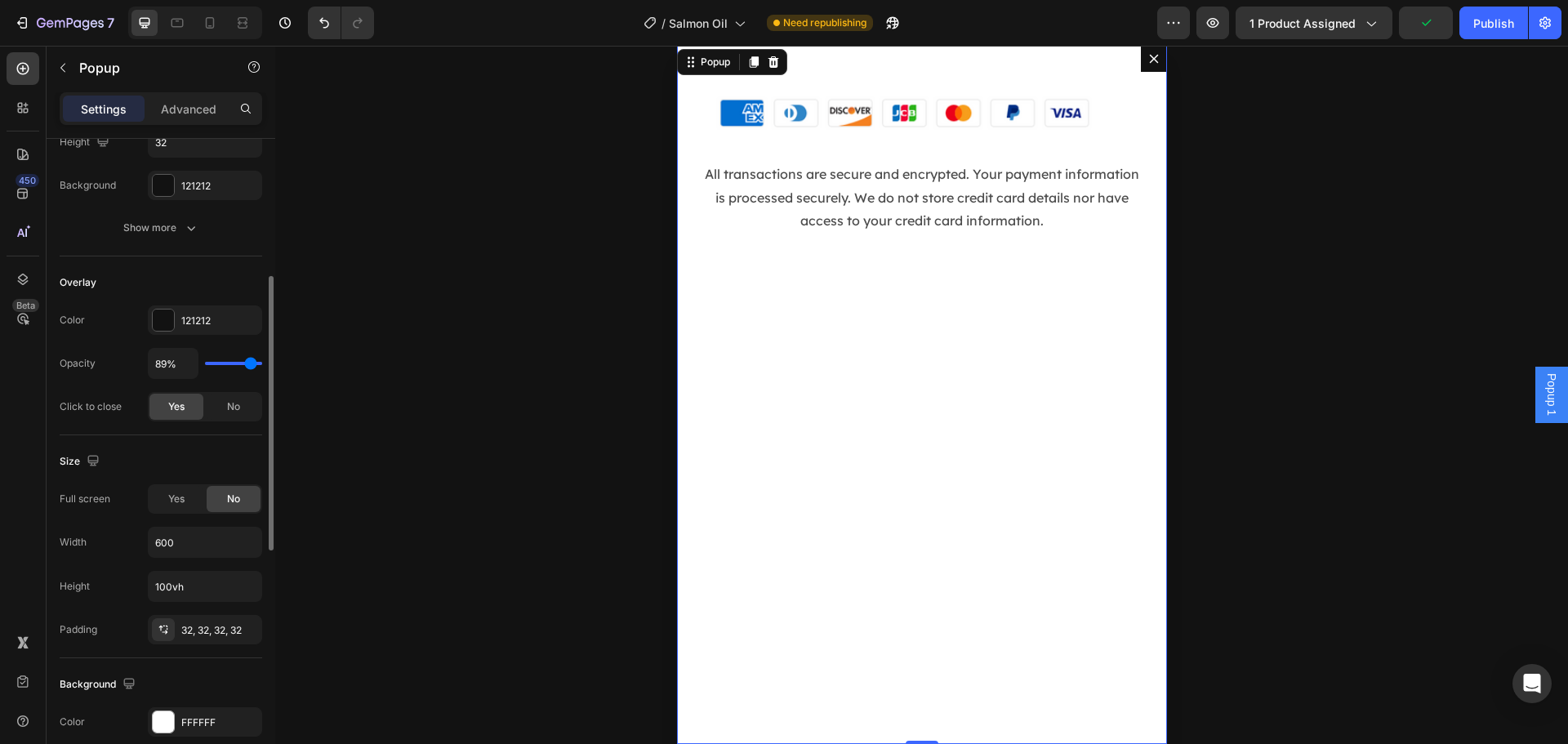
type input "81"
type input "76%"
type input "76"
type input "70%"
type input "70"
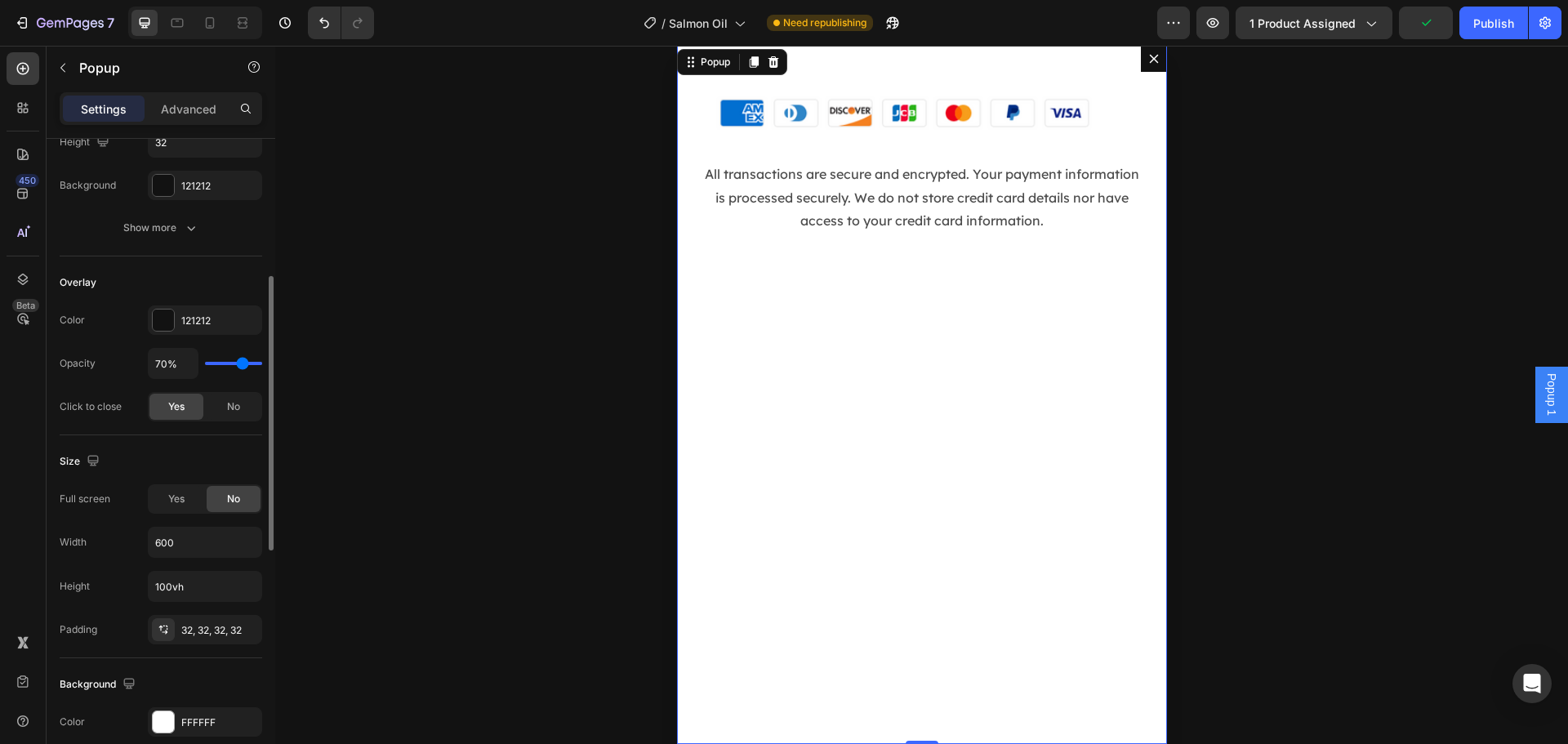
type input "65%"
type input "65"
type input "59%"
type input "59"
type input "57%"
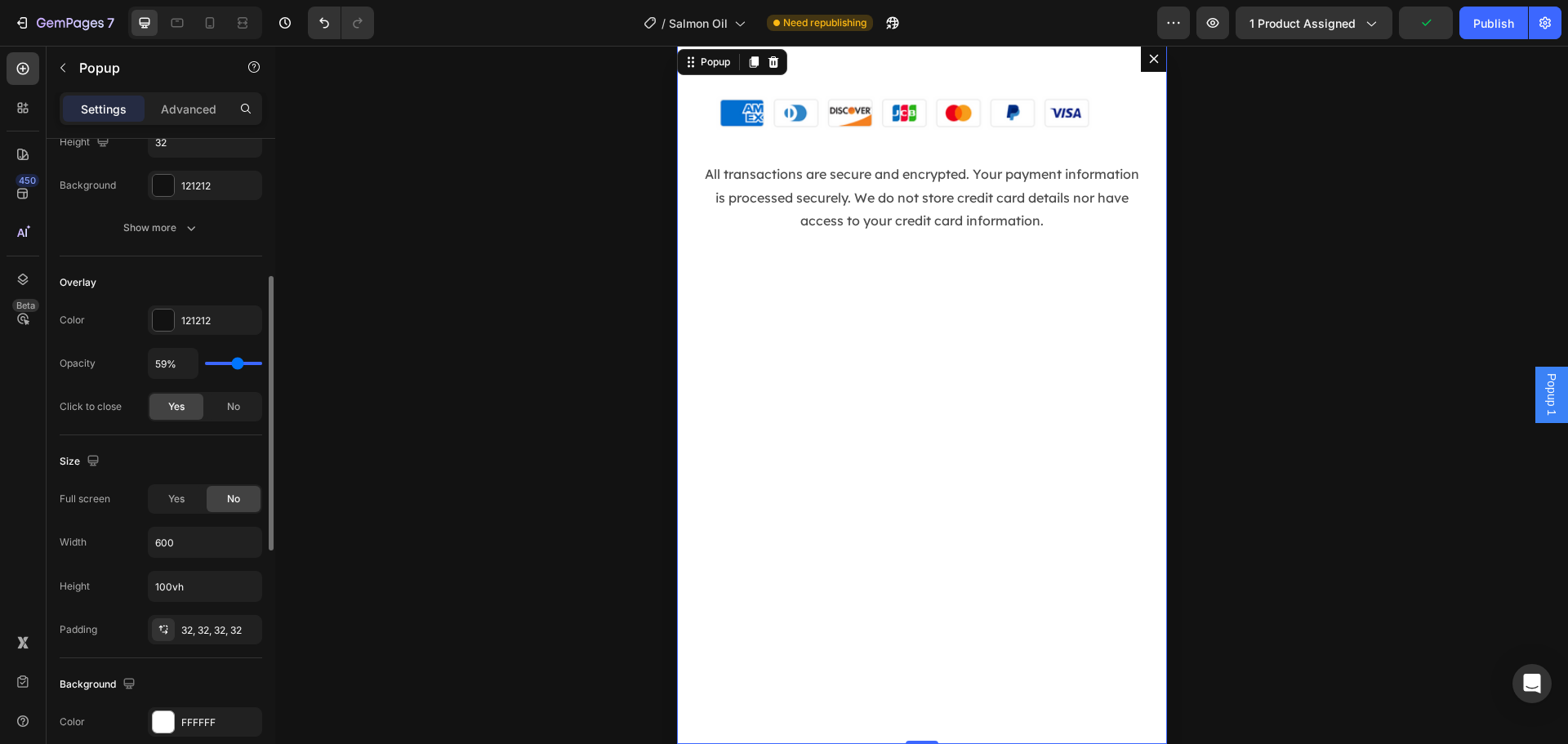
type input "57"
type input "52%"
type input "52"
type input "48%"
type input "48"
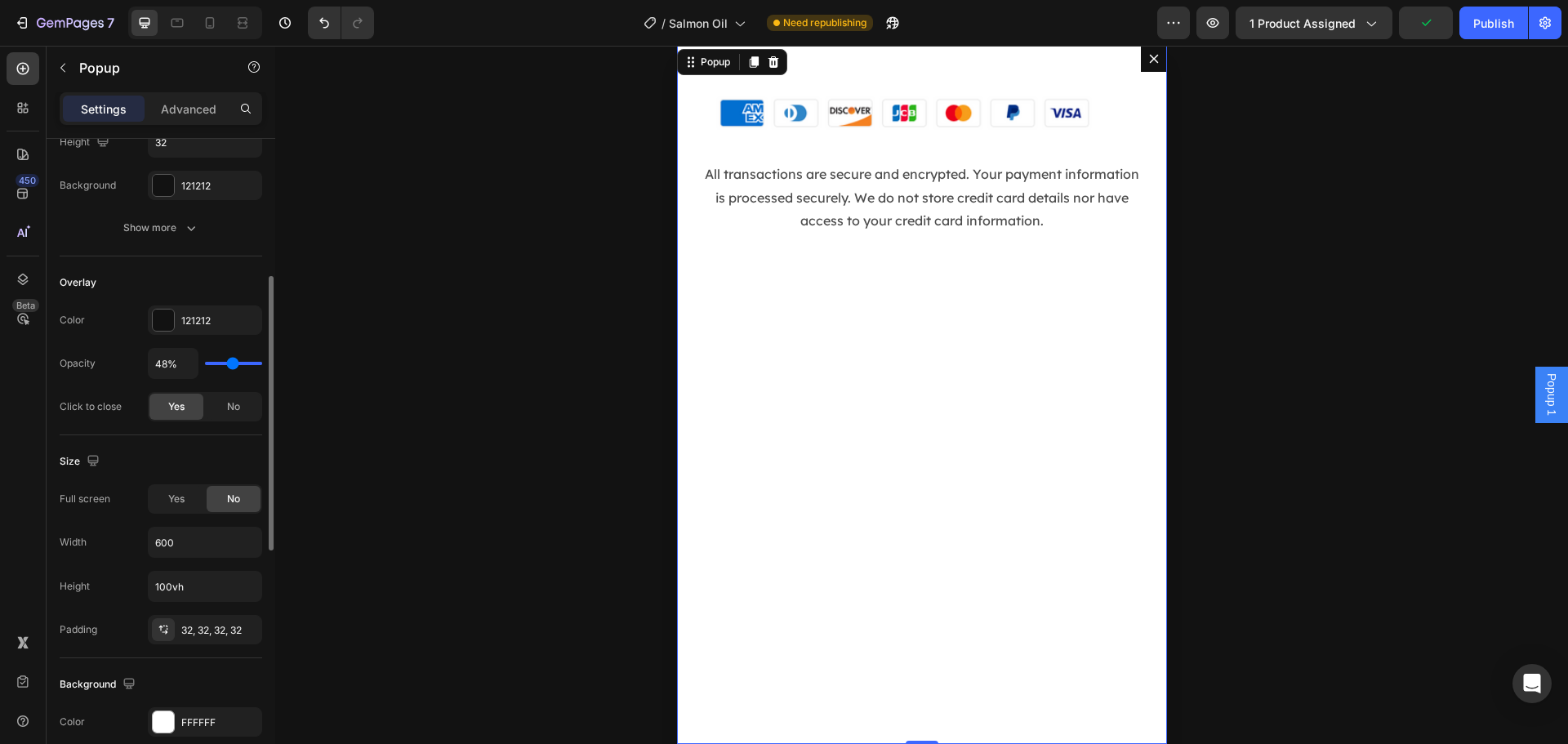
type input "41%"
type input "41"
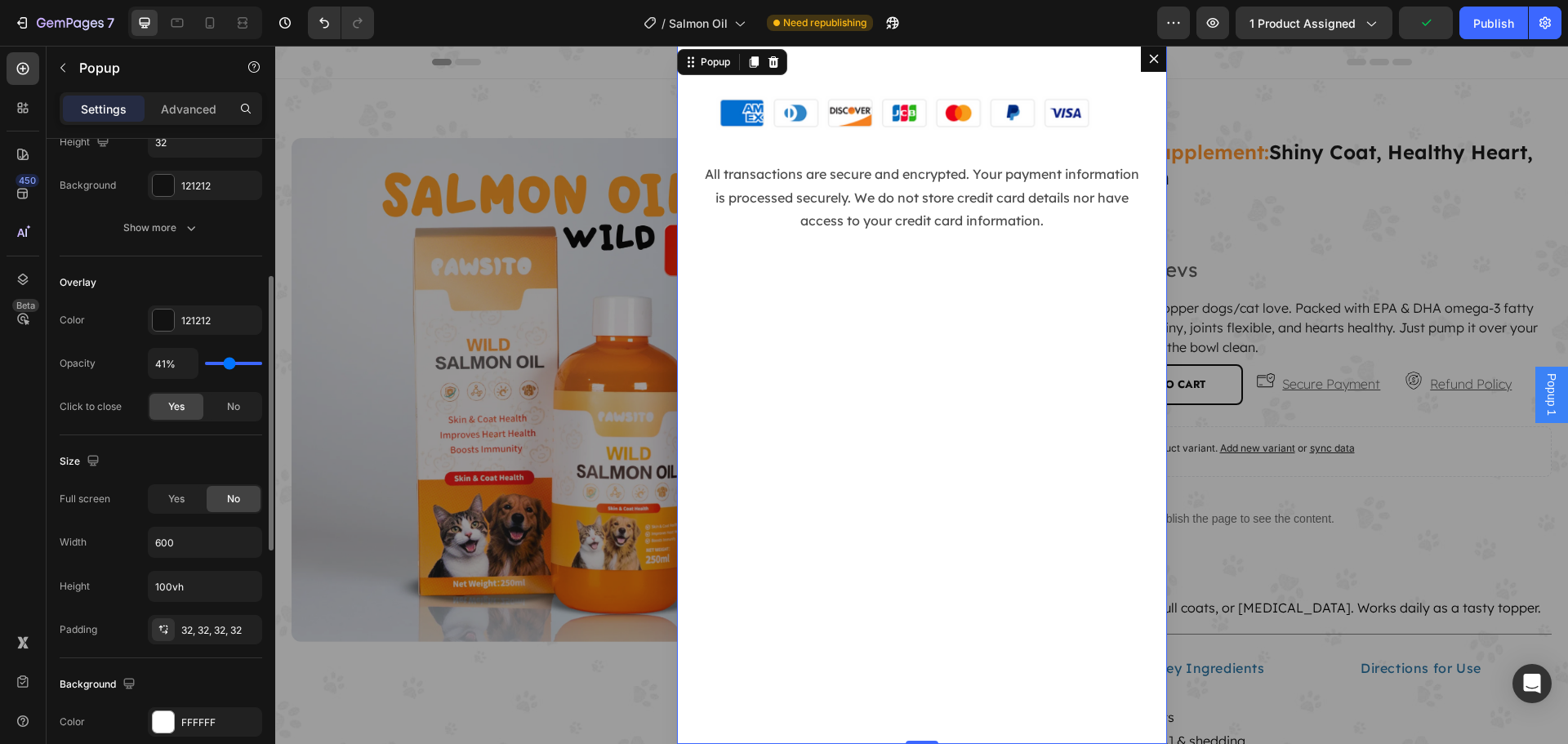
type input "33%"
type input "33"
type input "28%"
type input "28"
type input "26%"
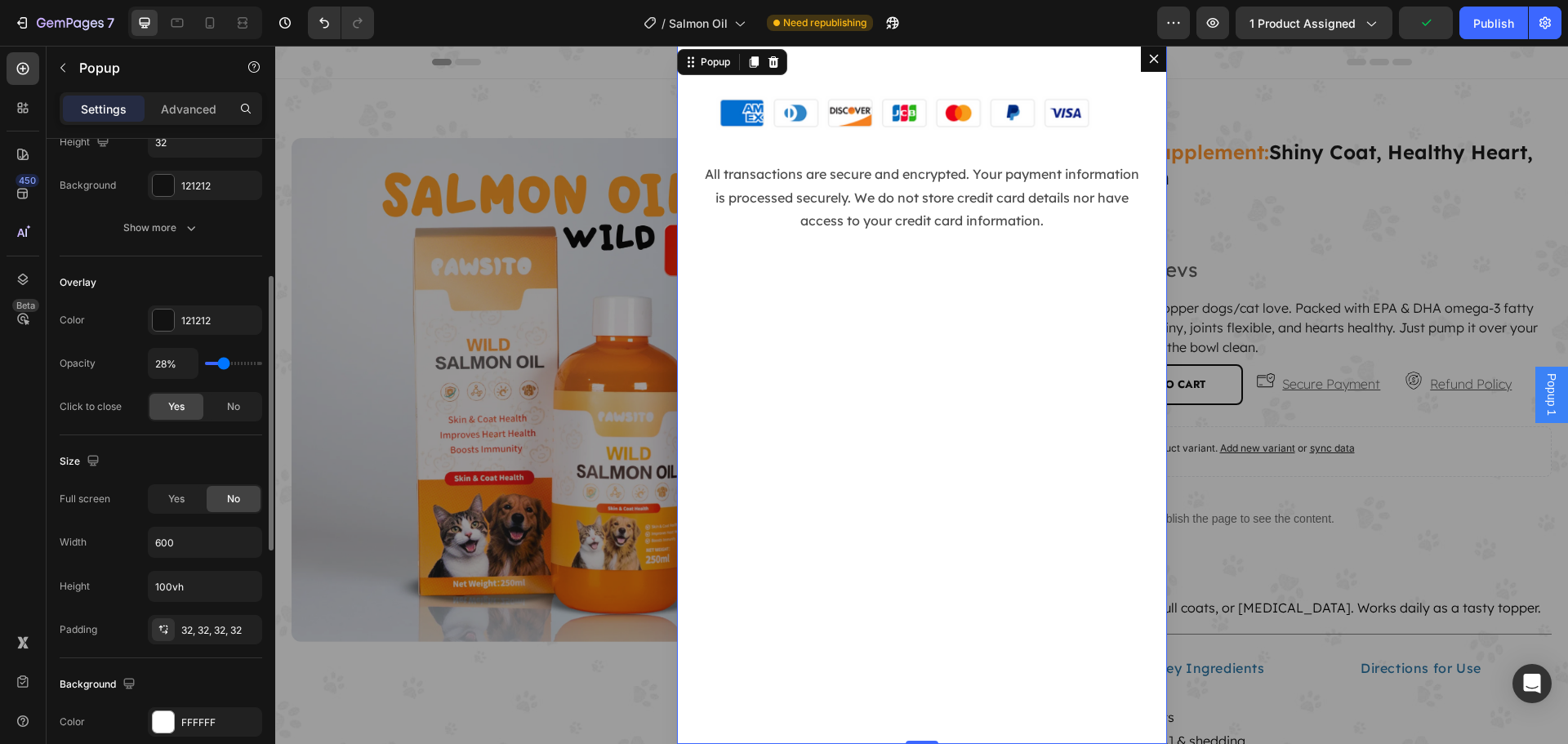
type input "26"
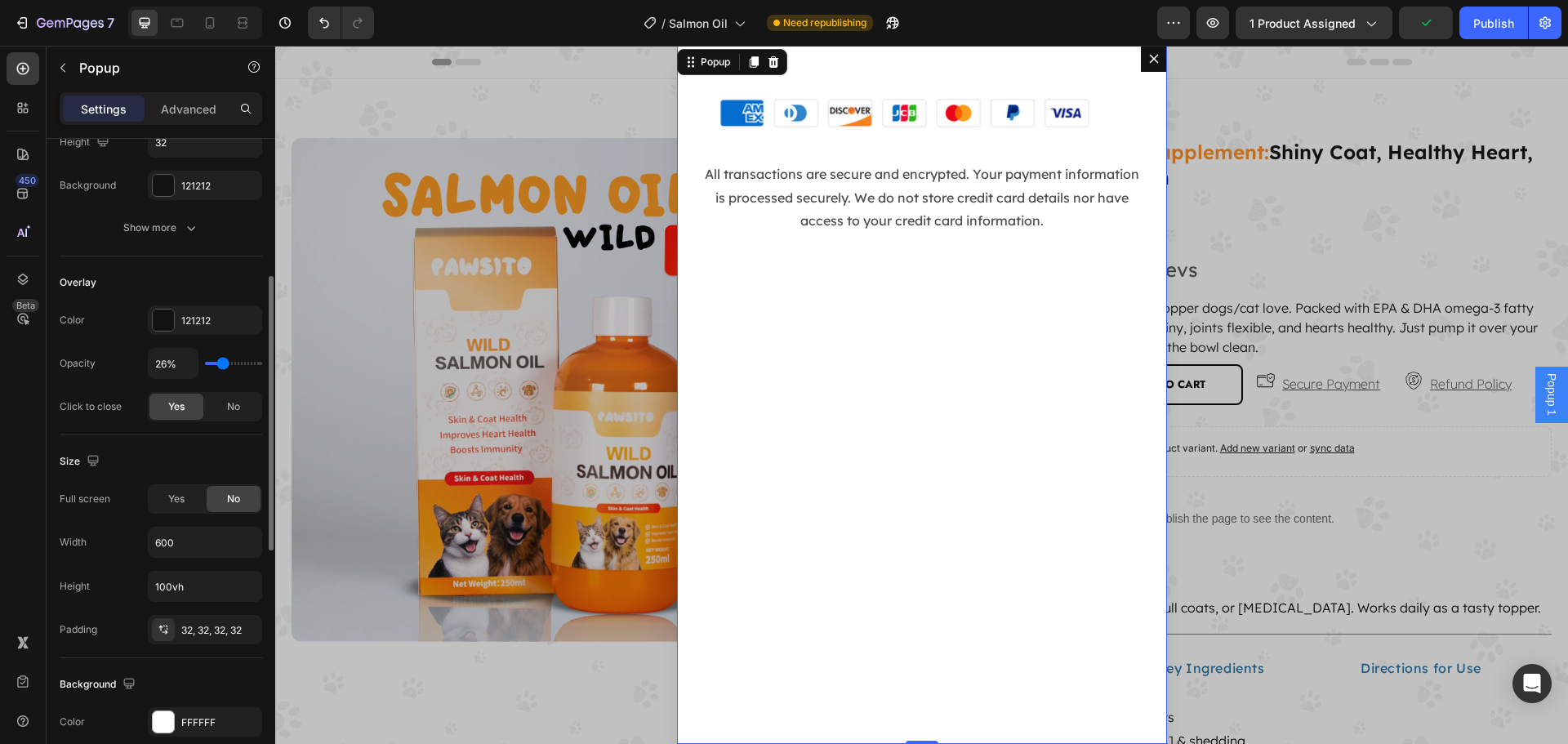
type input "30%"
type input "30"
type input "31%"
type input "31"
type input "33%"
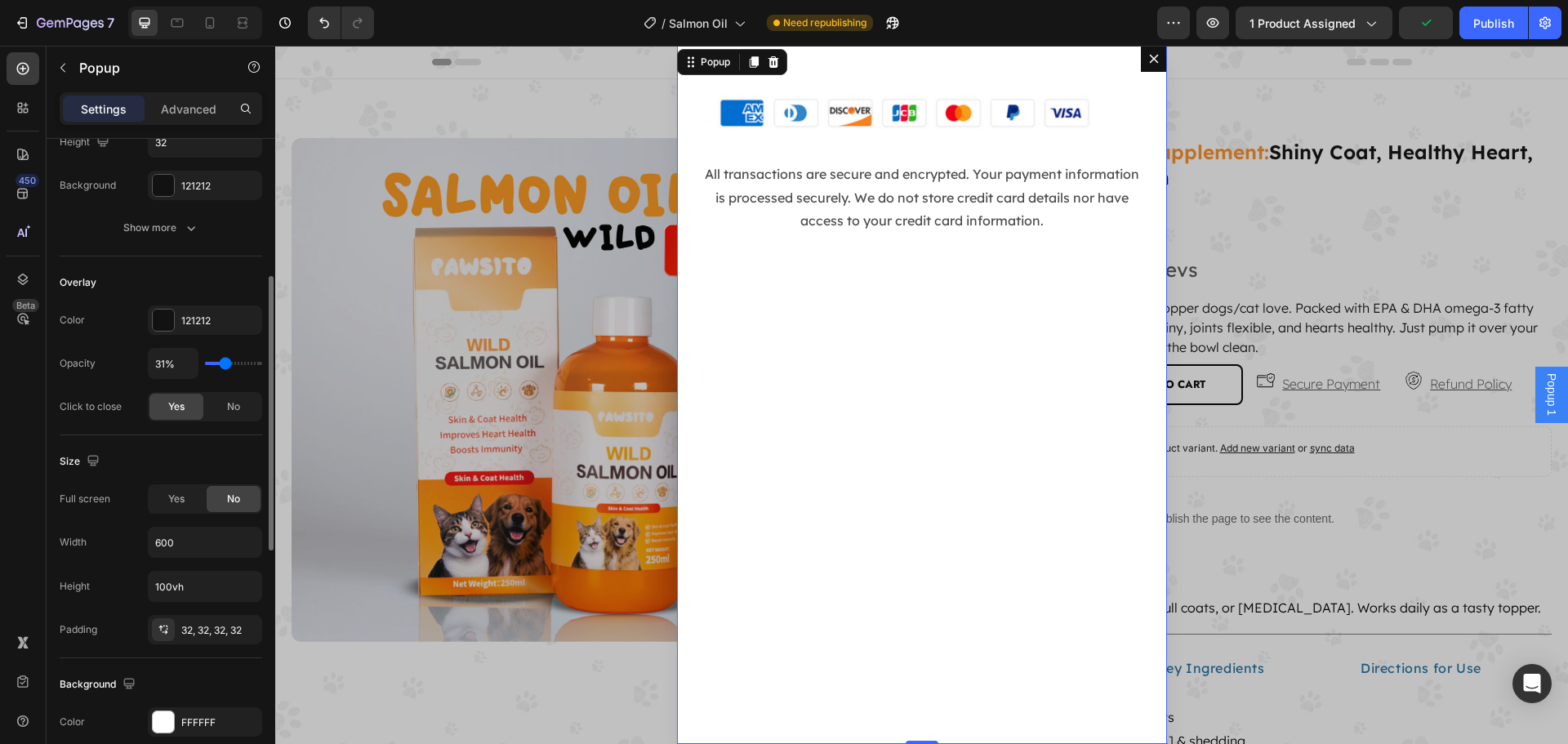
type input "33"
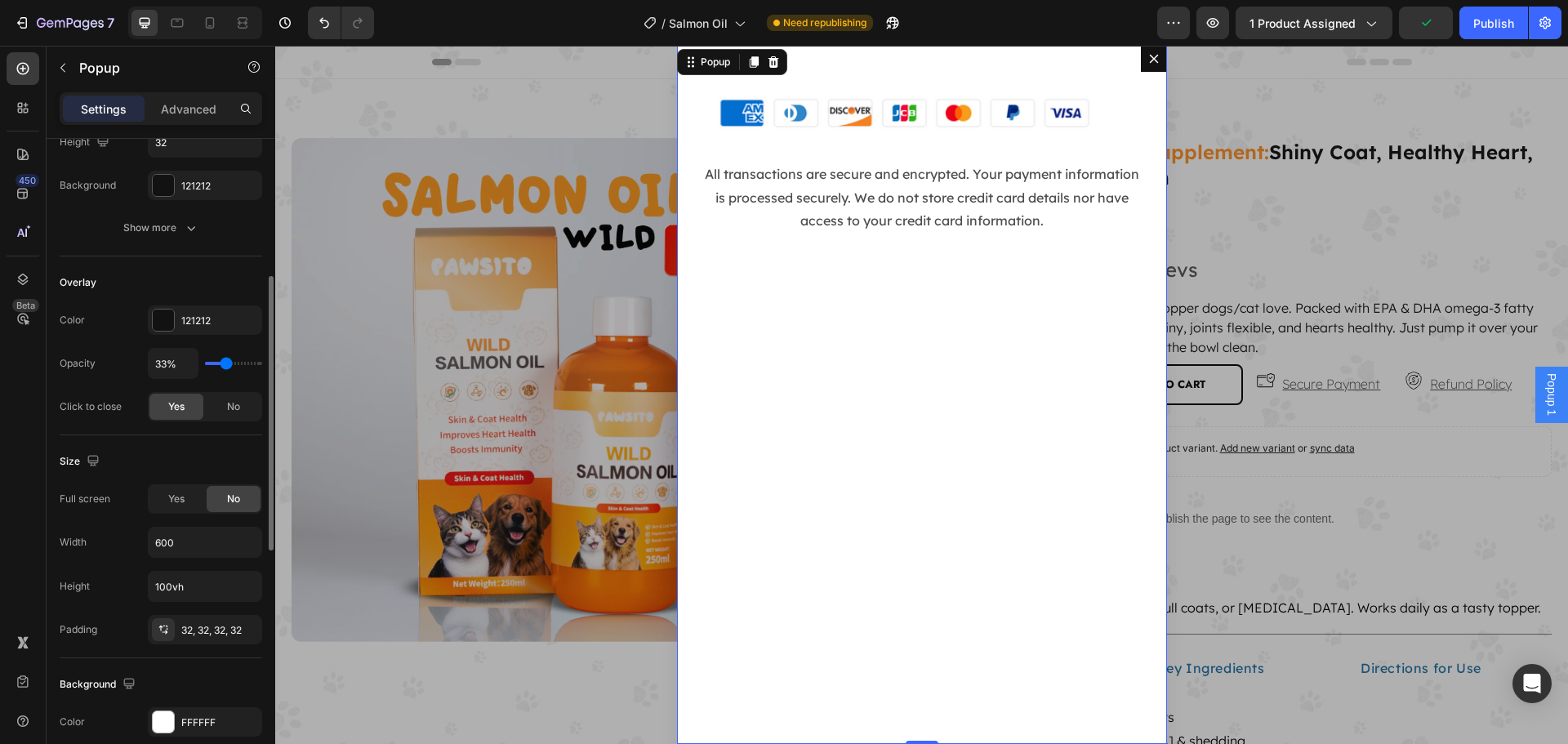
type input "35%"
type input "35"
type input "37%"
type input "37"
type input "39%"
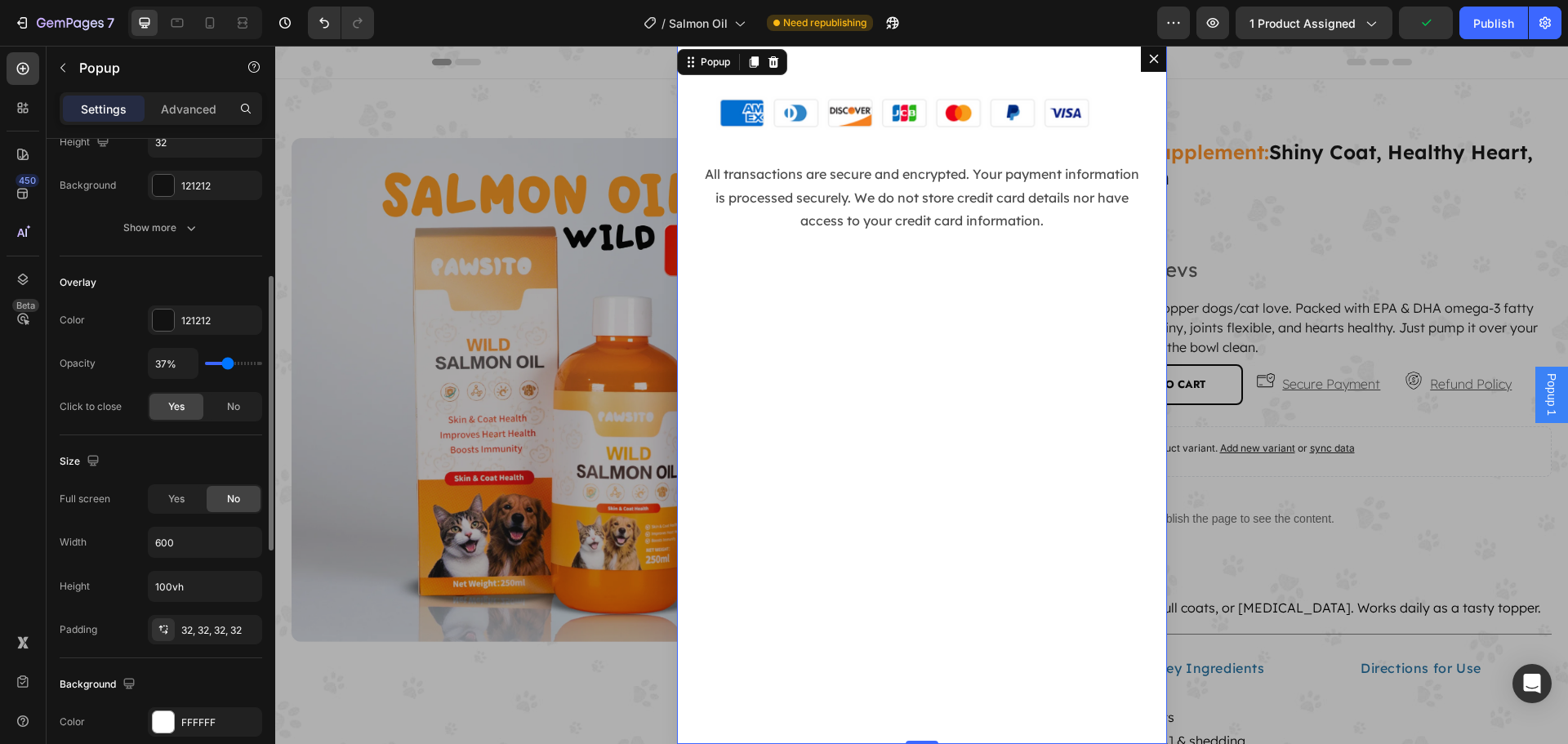
type input "39"
type input "41%"
type input "41"
type input "43%"
type input "43"
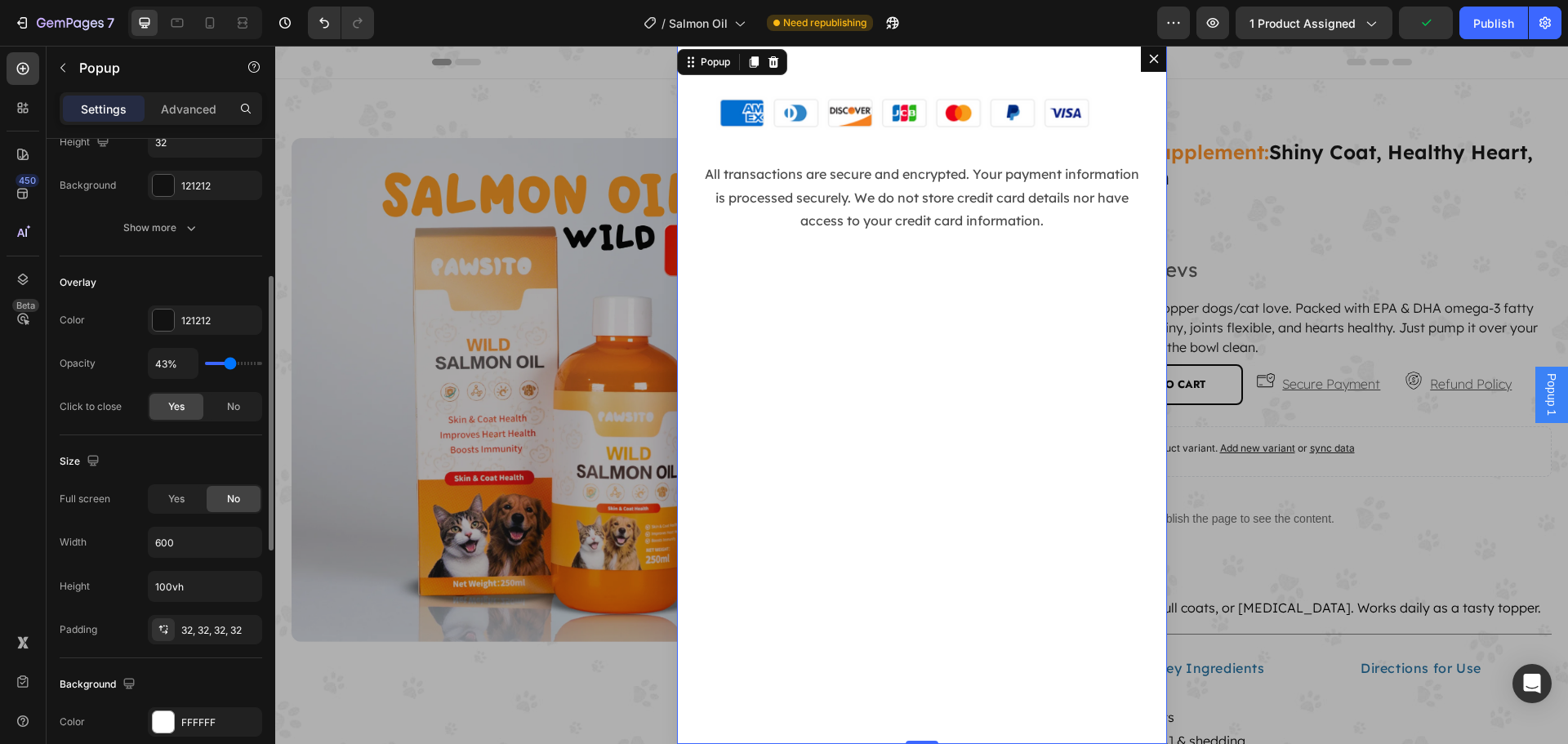
type input "44%"
type input "44"
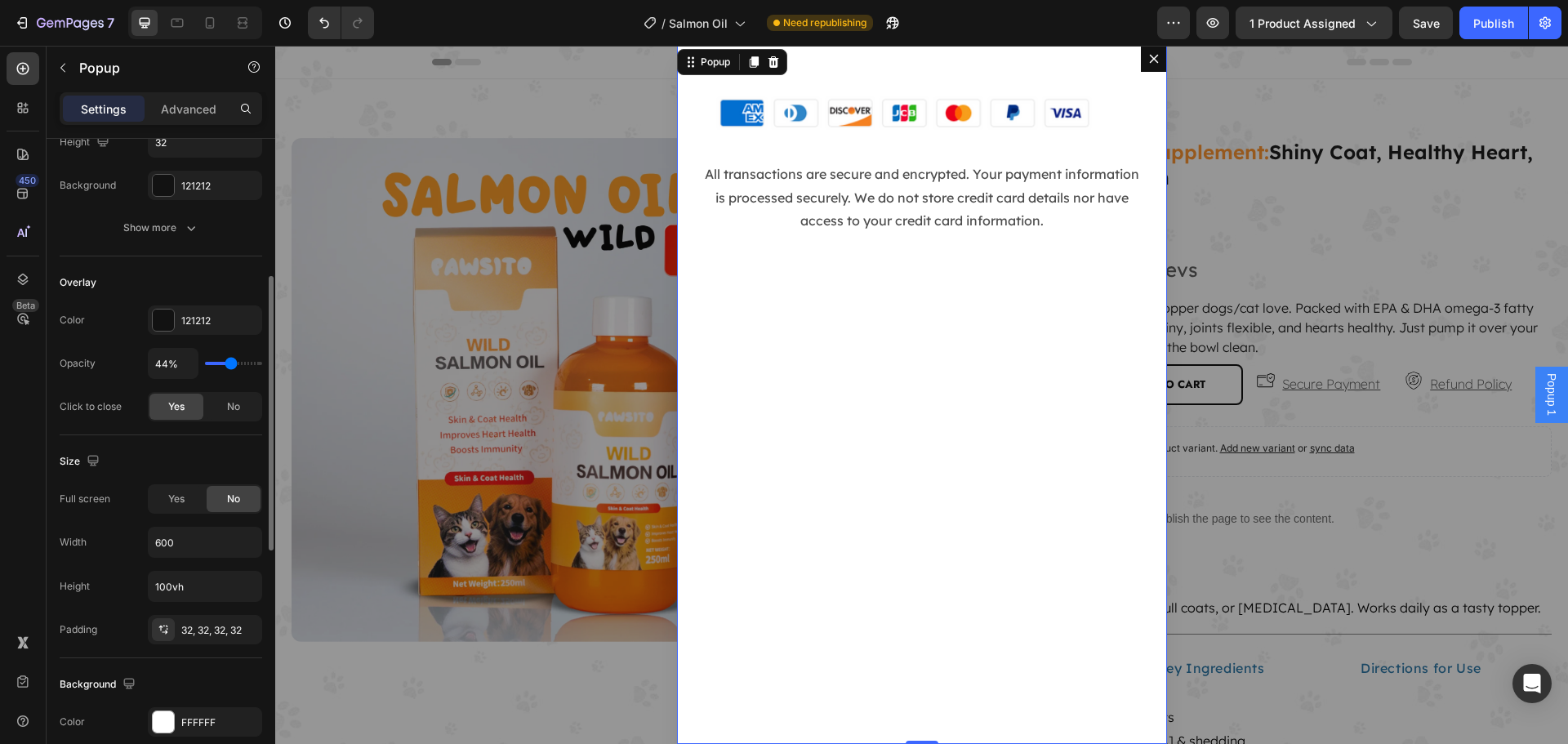
type input "46%"
type input "46"
type input "48%"
type input "48"
type input "50%"
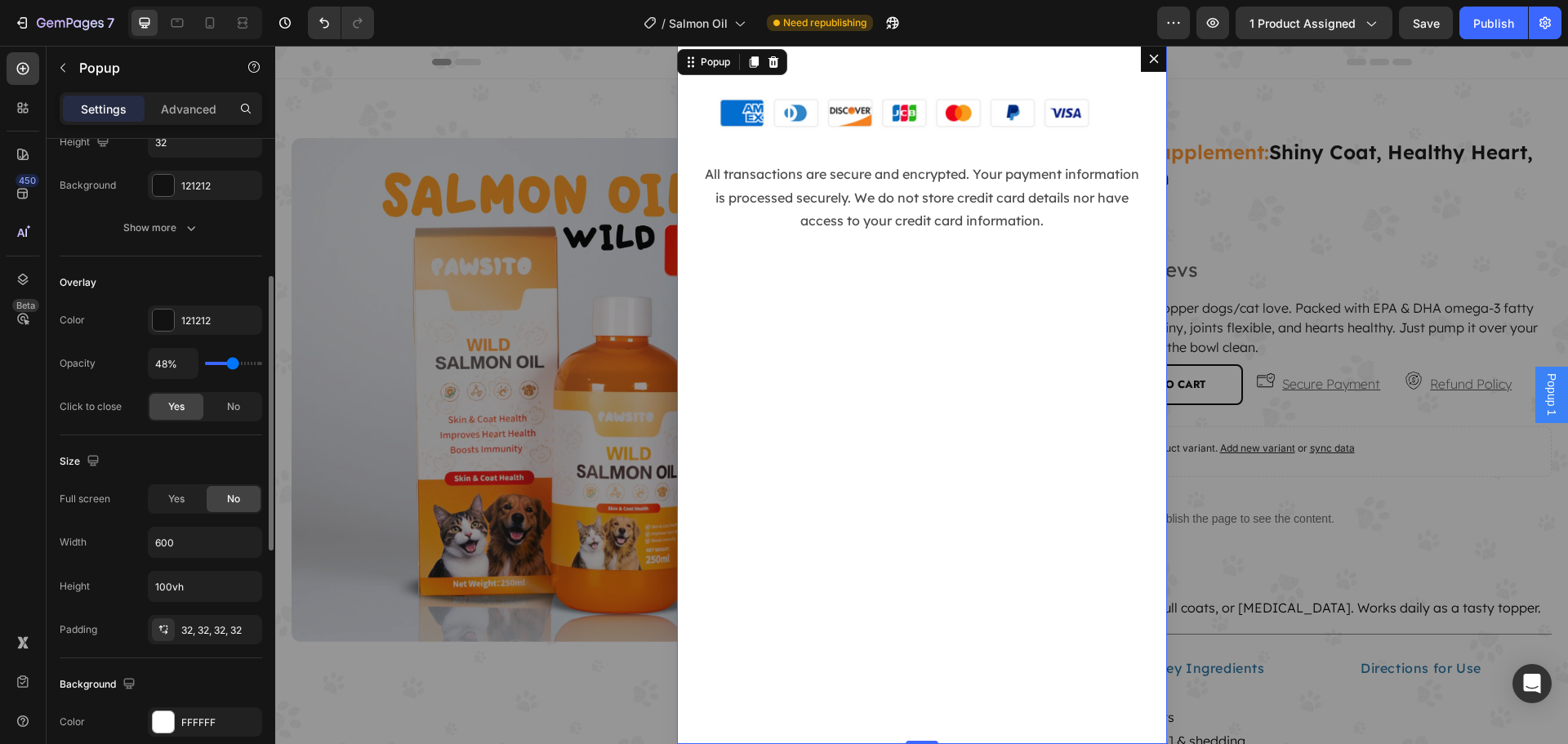
type input "50"
type input "52%"
type input "52"
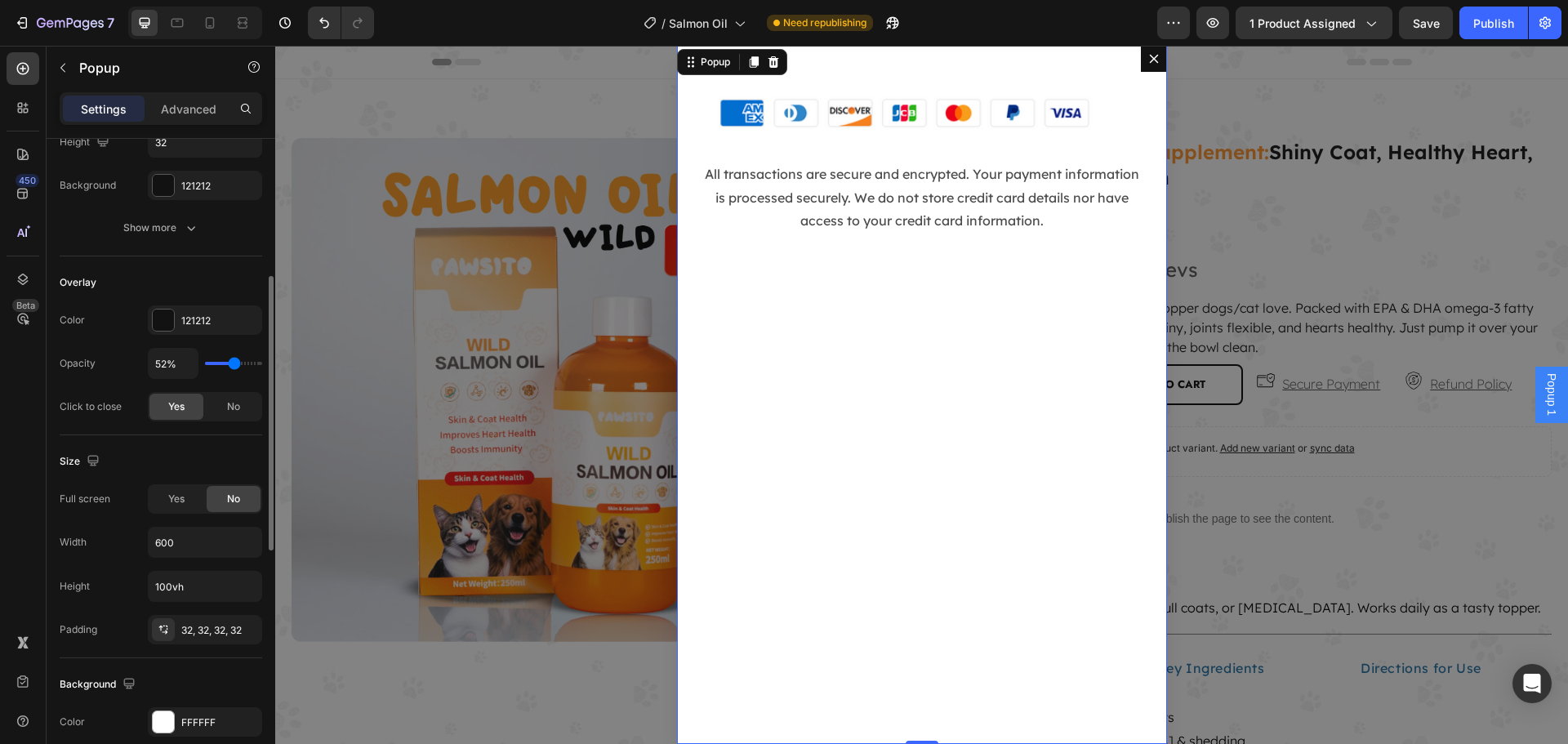
type input "54%"
type input "54"
type input "56%"
type input "56"
type input "57%"
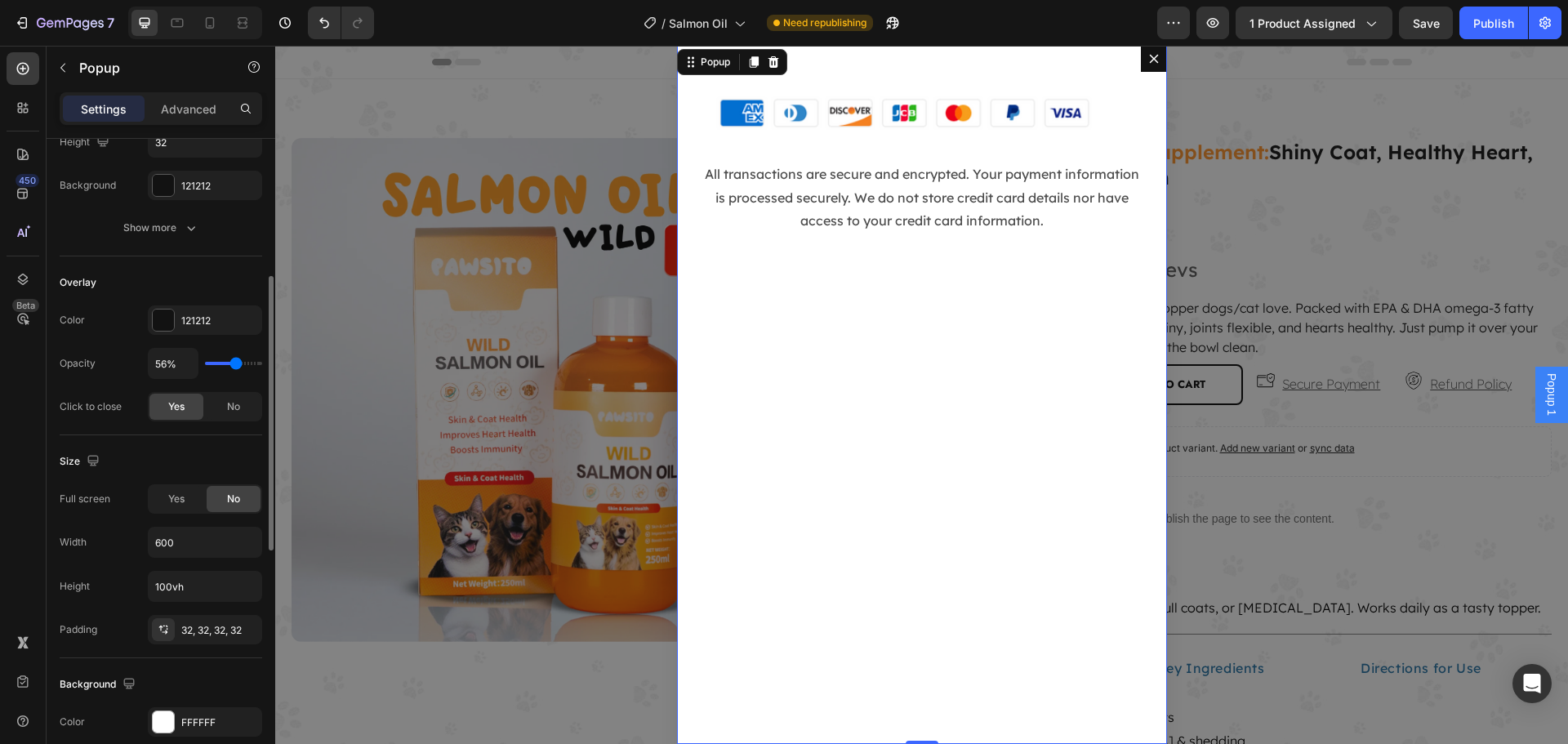
type input "57"
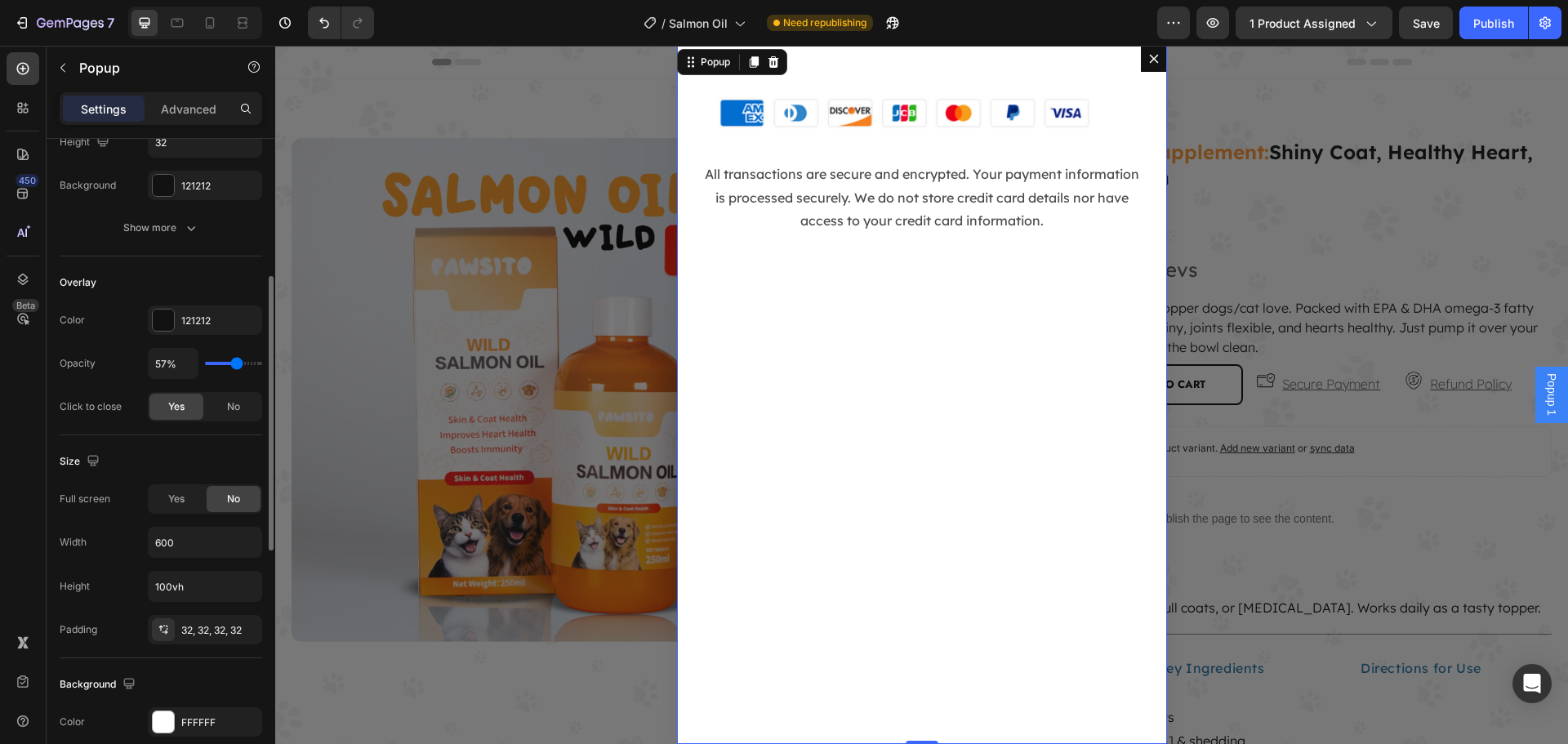
type input "59%"
type input "59"
type input "61%"
type input "61"
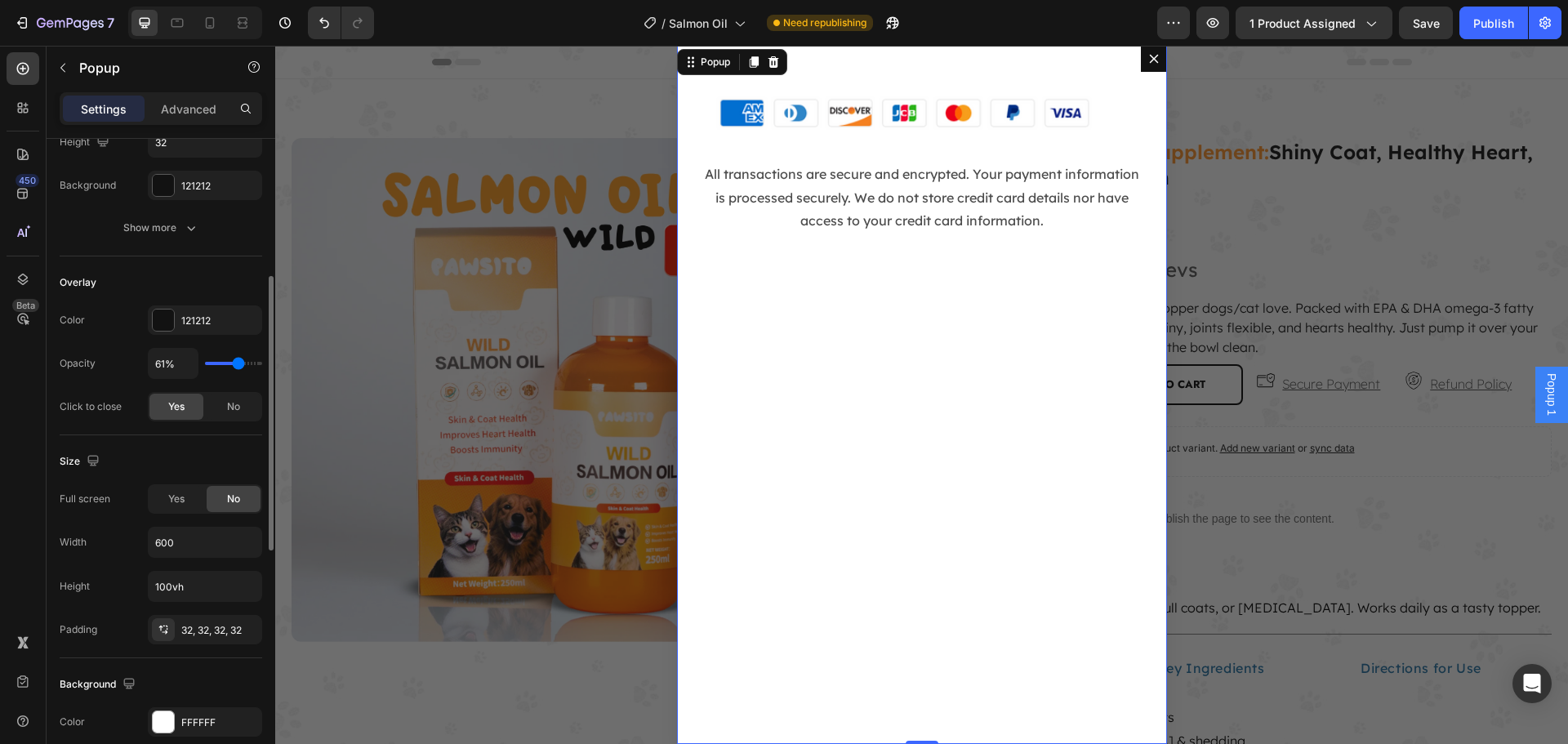
type input "63%"
type input "63"
type input "65%"
type input "65"
type input "67%"
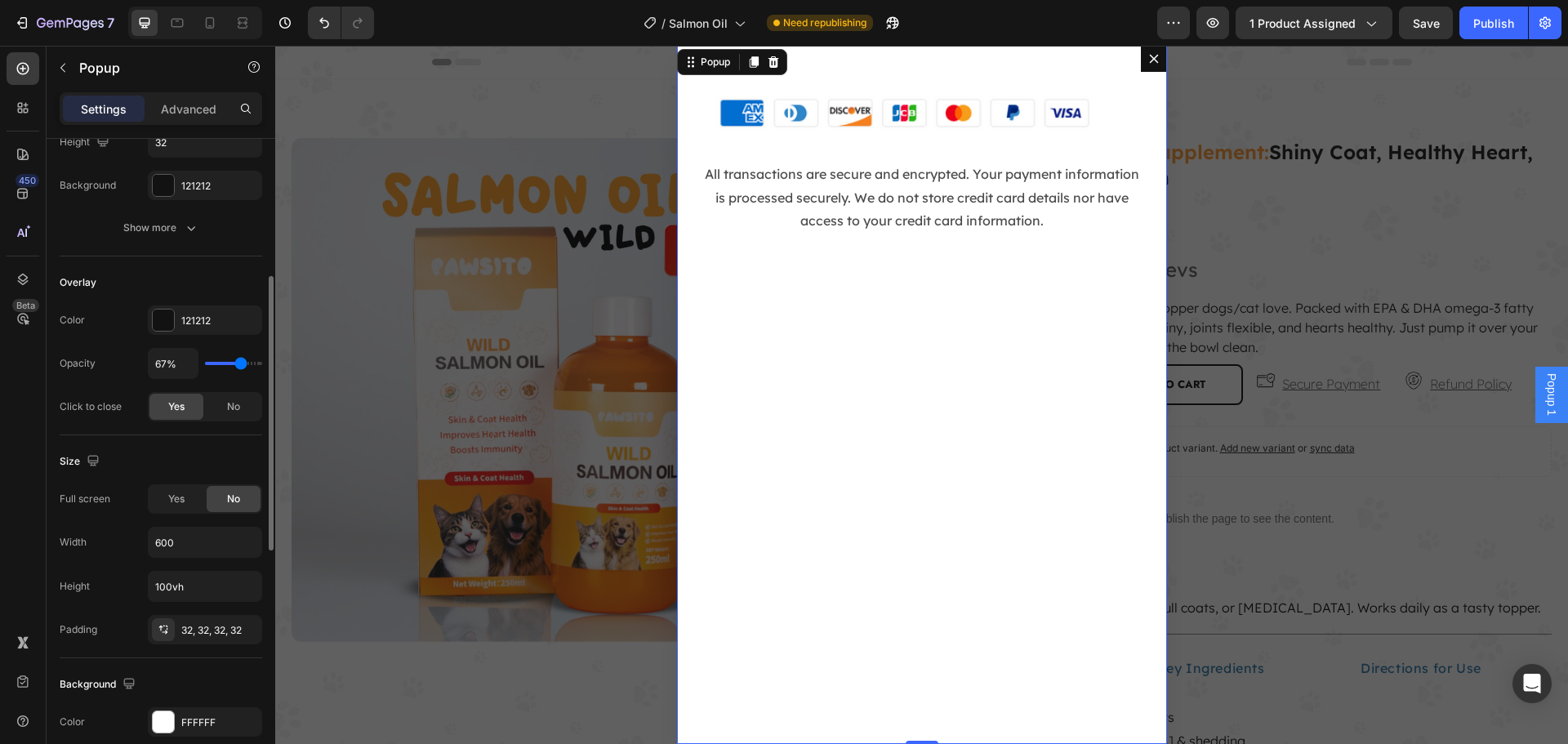
type input "67"
click at [241, 365] on input "range" at bounding box center [233, 363] width 57 height 4
click at [154, 372] on input "67%" at bounding box center [173, 363] width 49 height 30
type input "7%"
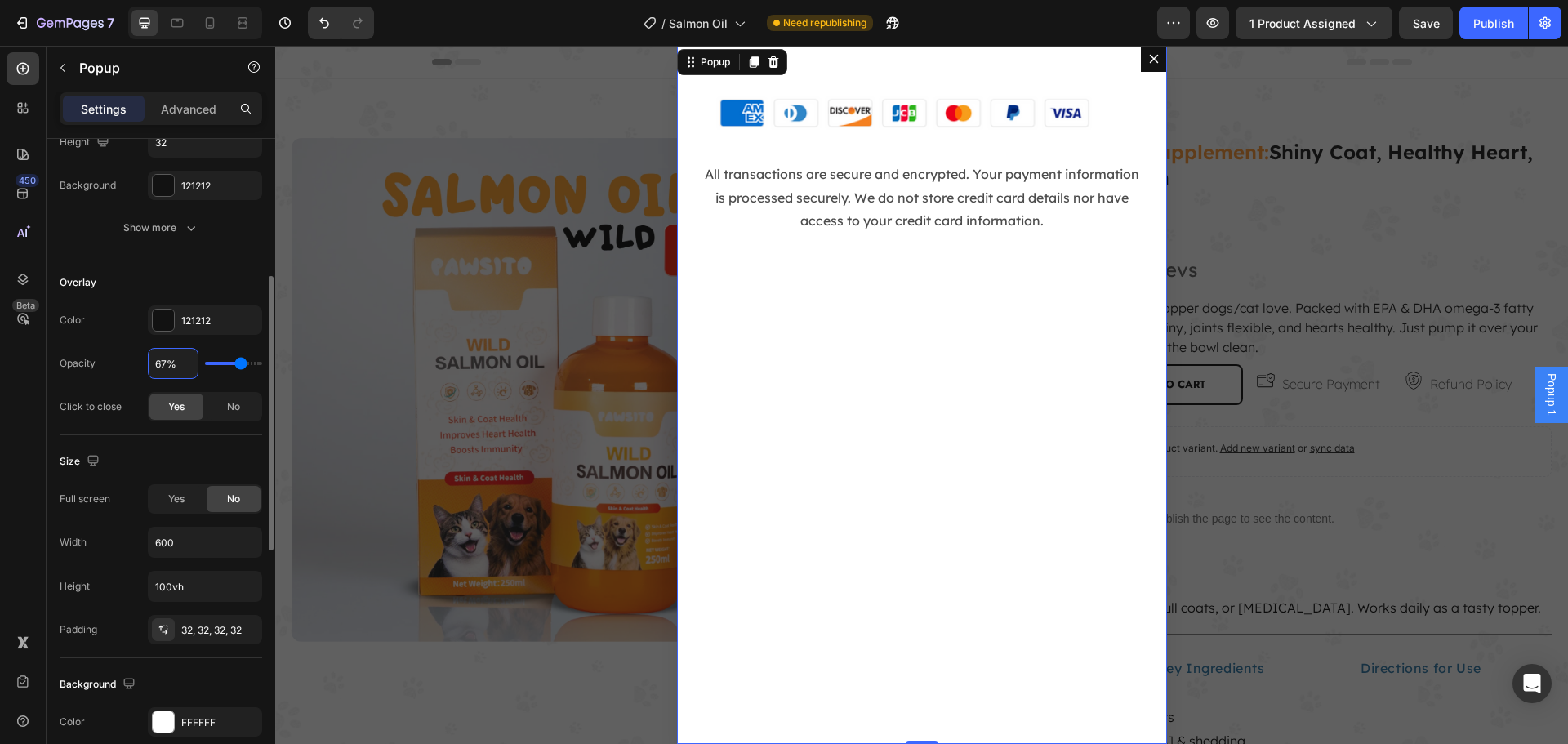
type input "7"
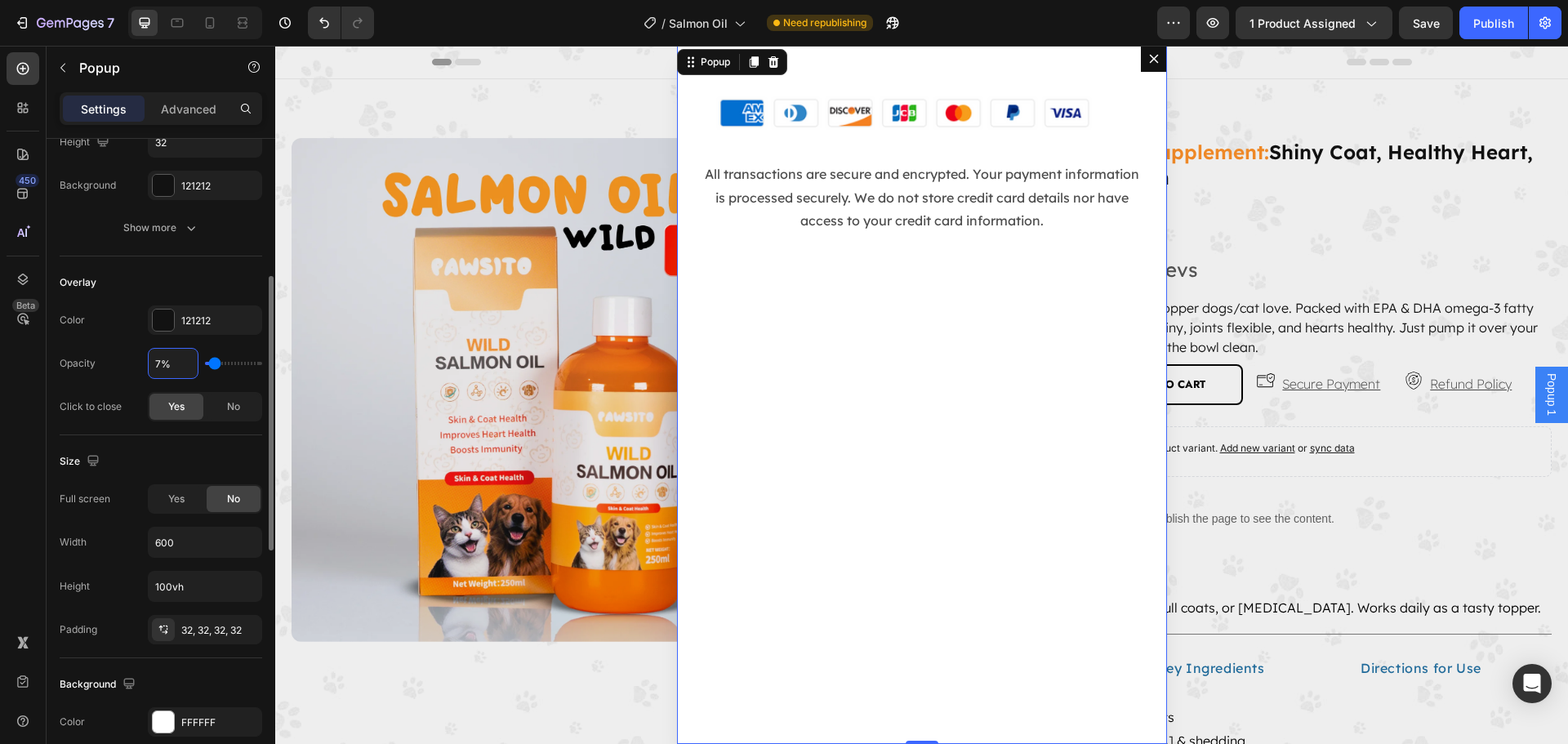
type input "70%"
type input "70"
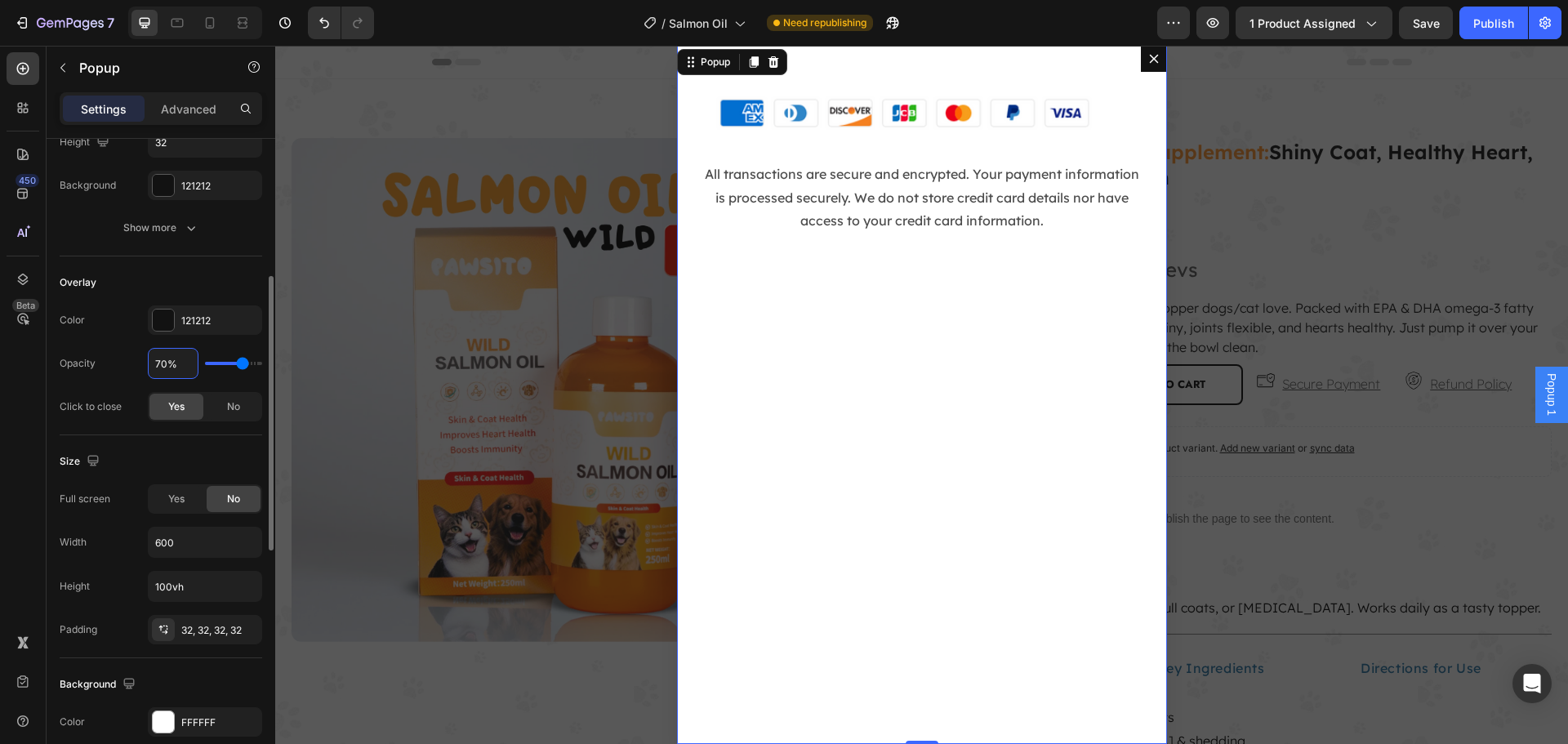
type input "71%"
type input "71"
type input "72%"
type input "72"
type input "73%"
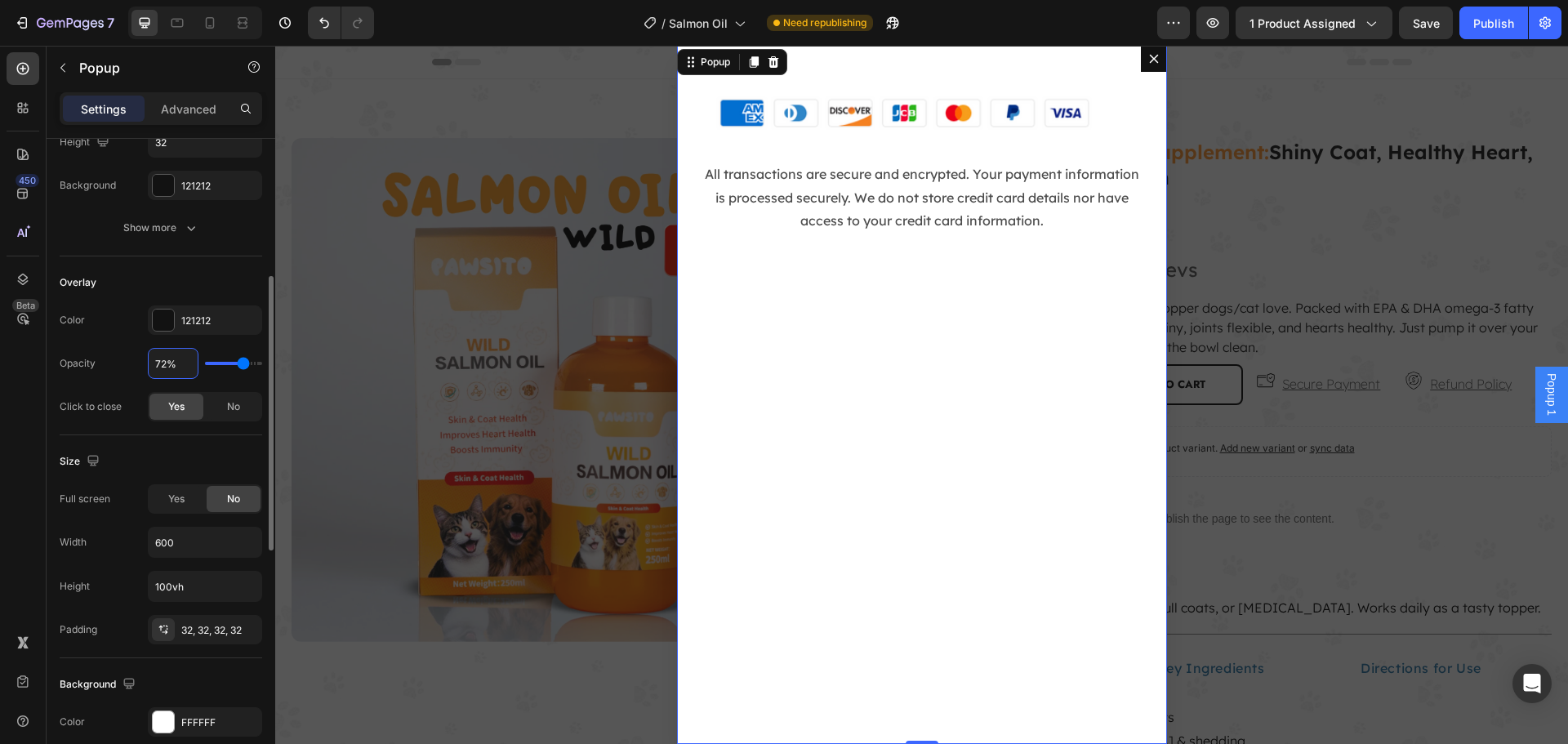
type input "73"
type input "74%"
type input "74"
type input "75%"
type input "75"
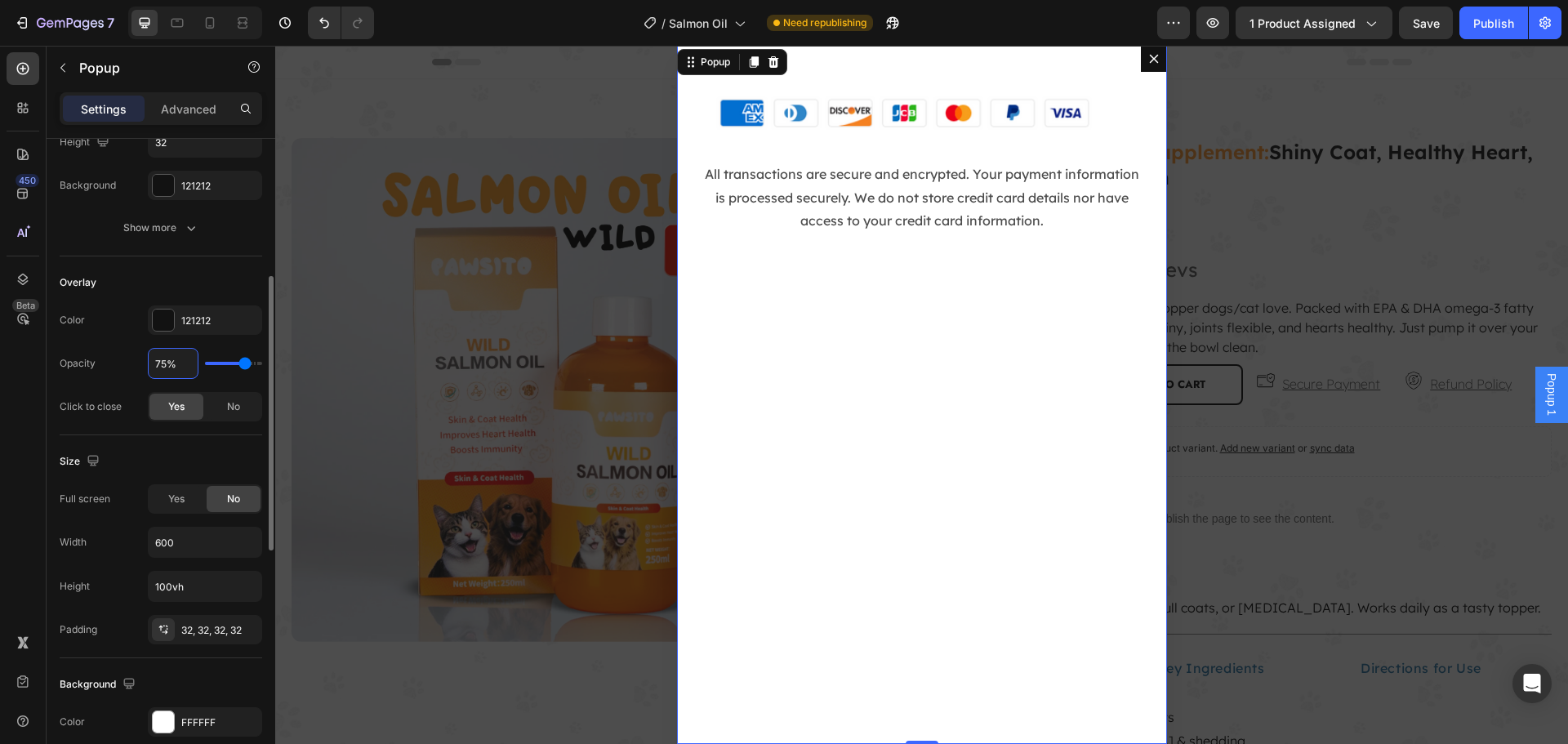
type input "76%"
type input "76"
type input "77%"
type input "77"
type input "78%"
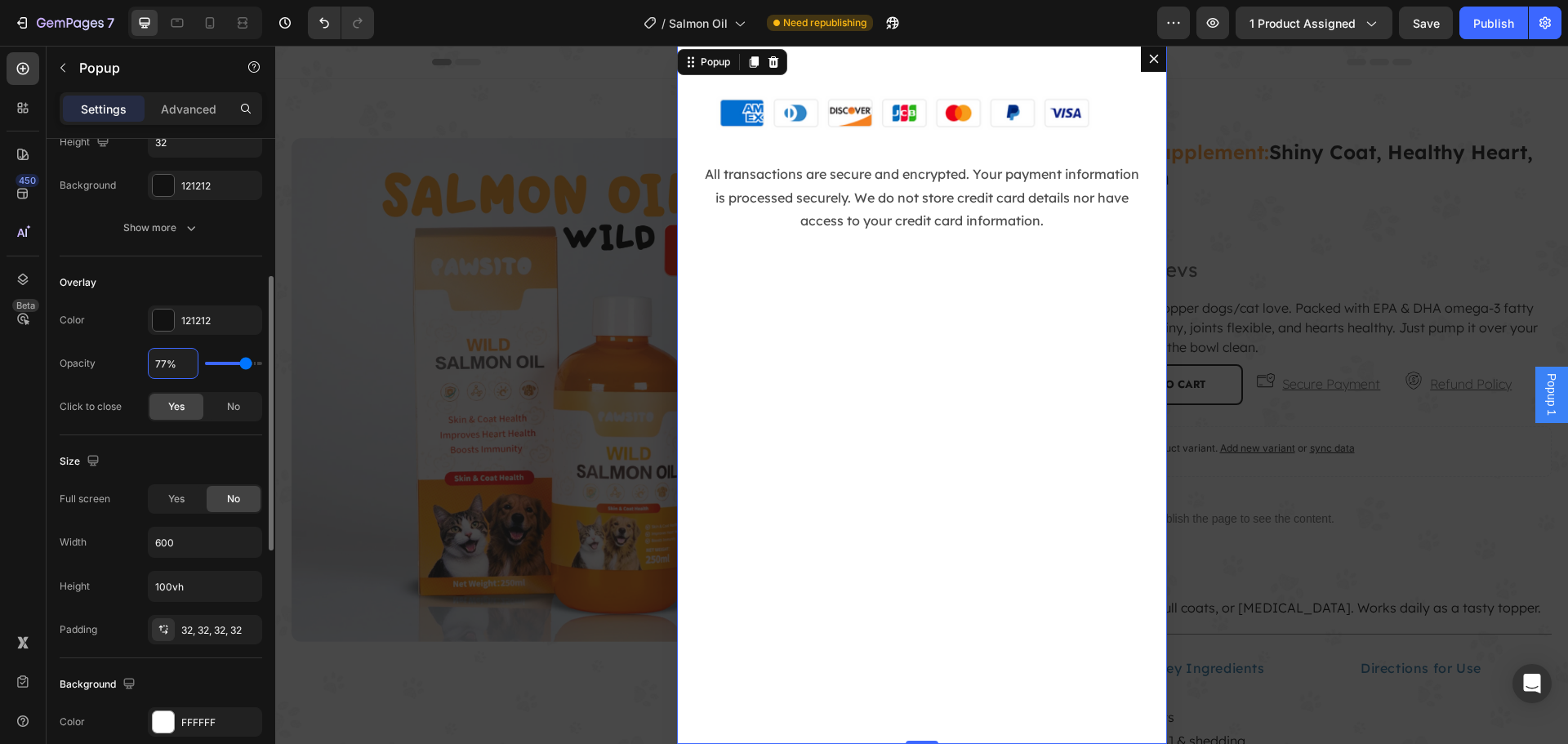
type input "78"
type input "79%"
type input "79"
type input "80%"
type input "80"
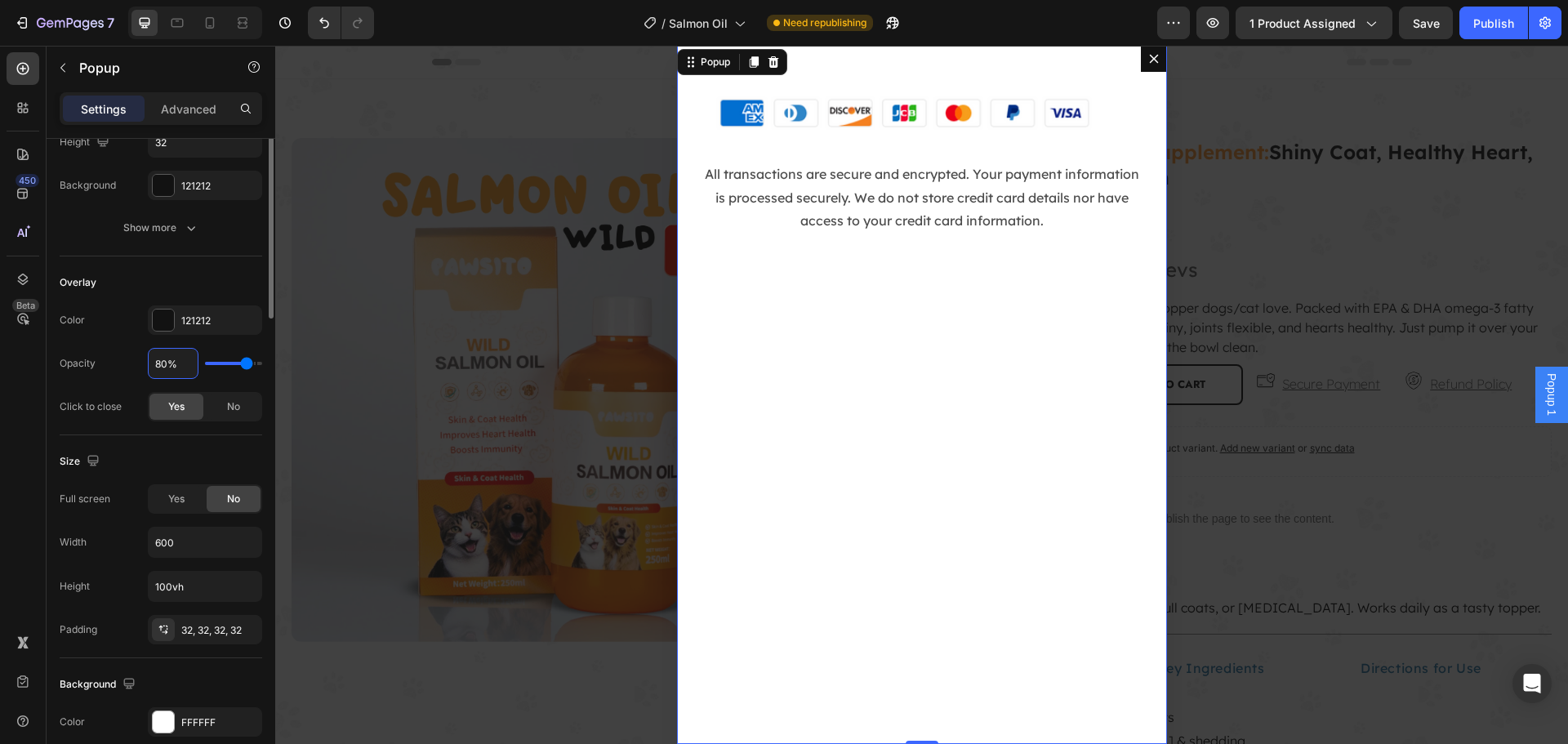
scroll to position [0, 0]
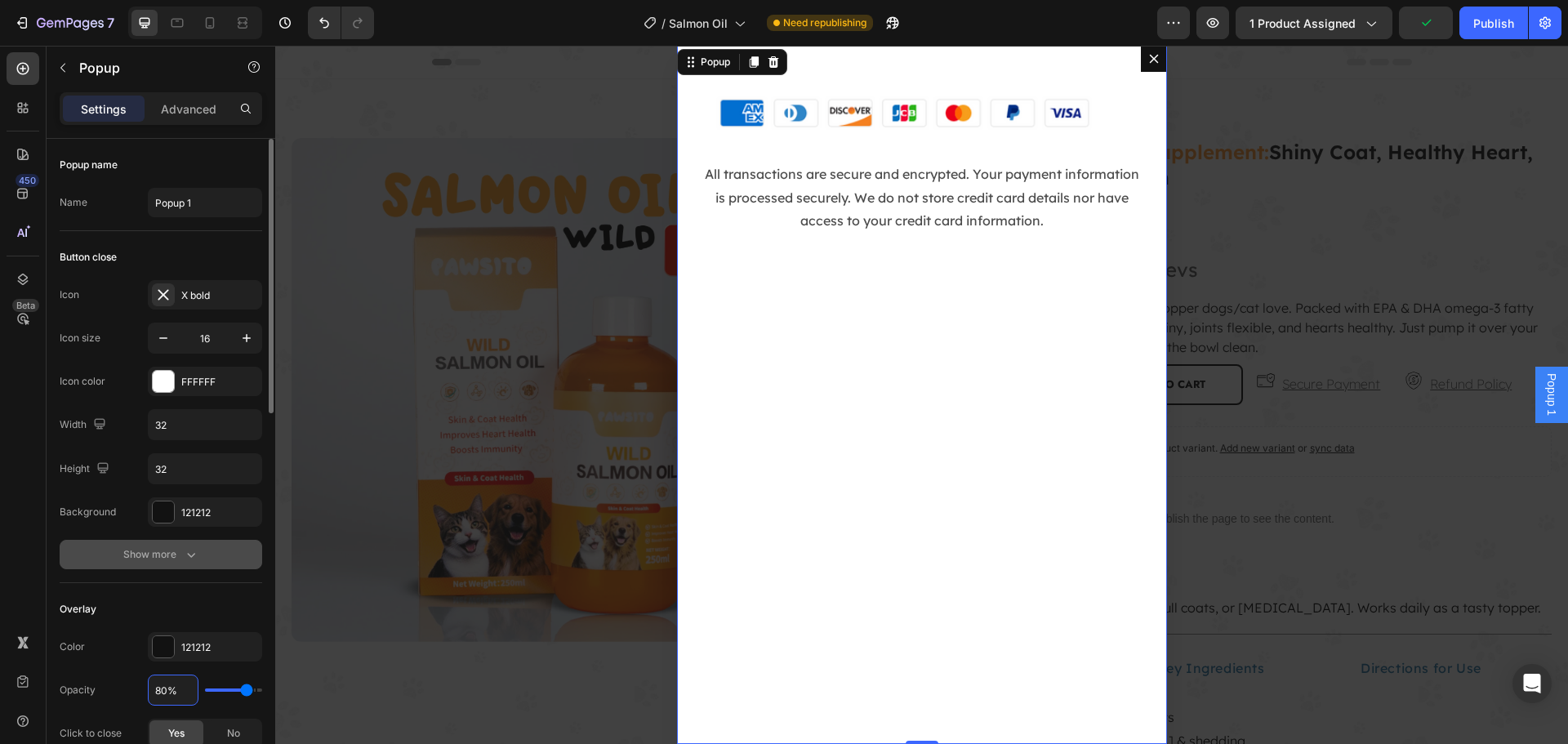
type input "80%"
click at [174, 551] on div "Show more" at bounding box center [161, 554] width 76 height 16
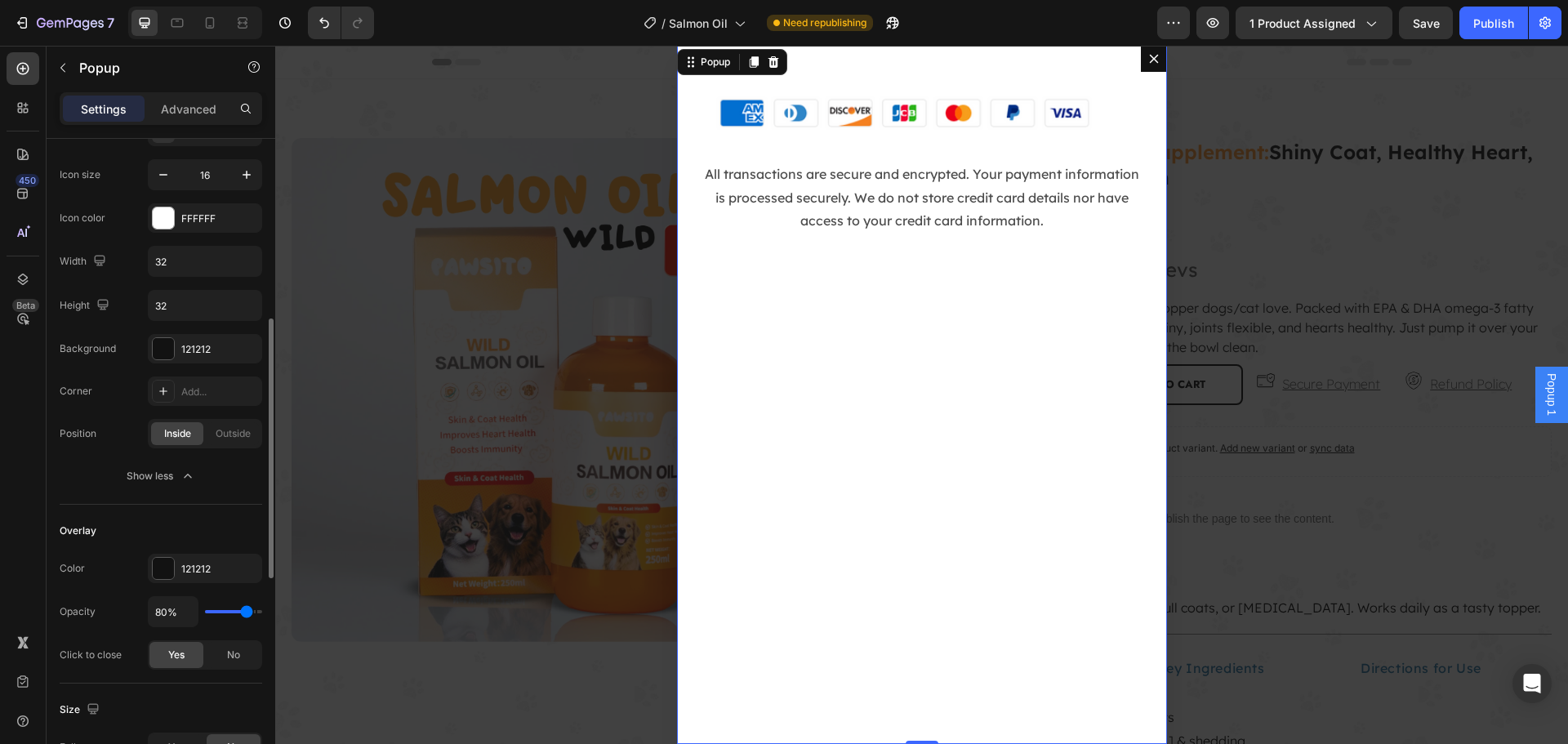
scroll to position [245, 0]
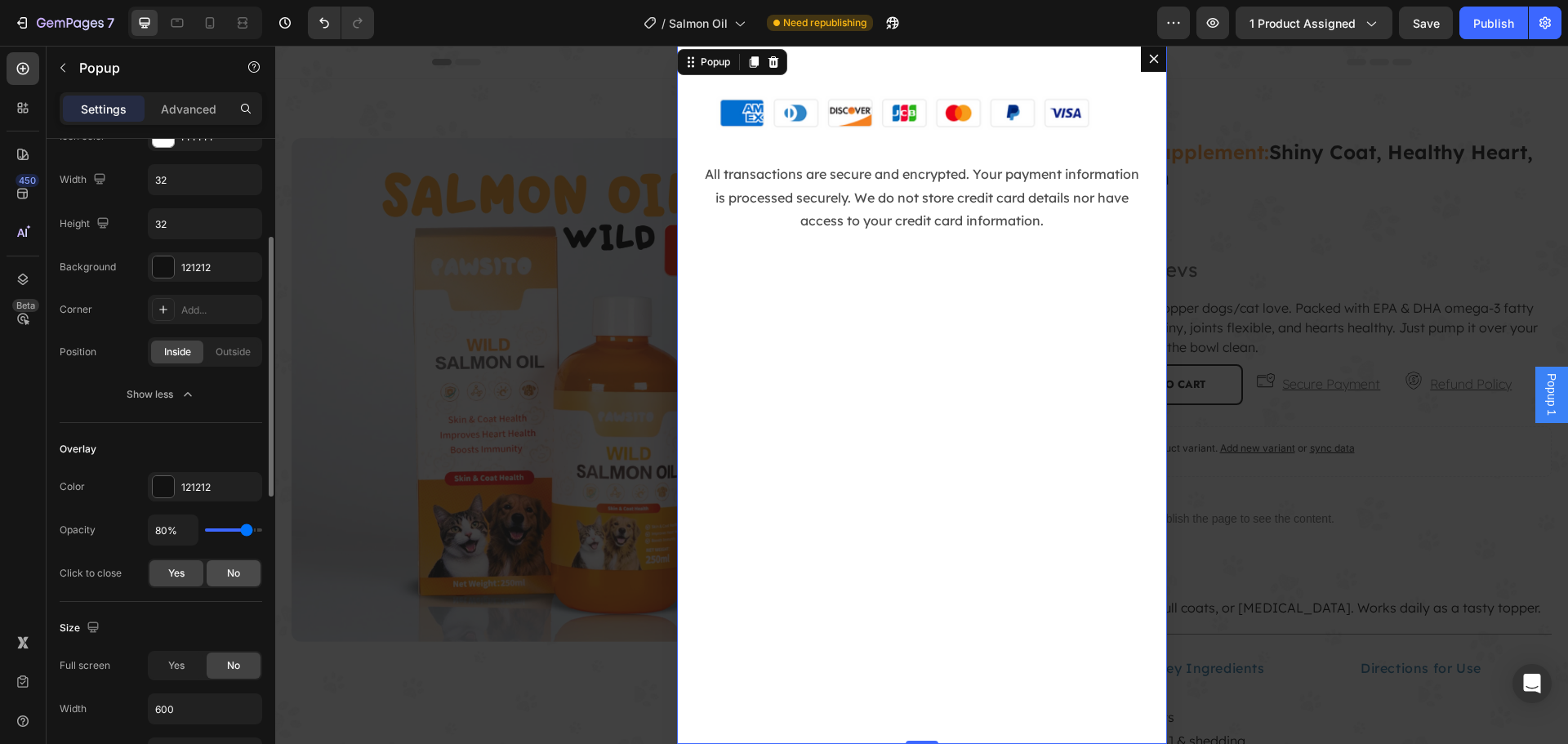
click at [222, 576] on div "No" at bounding box center [233, 572] width 54 height 26
click at [182, 578] on span "Yes" at bounding box center [176, 573] width 16 height 14
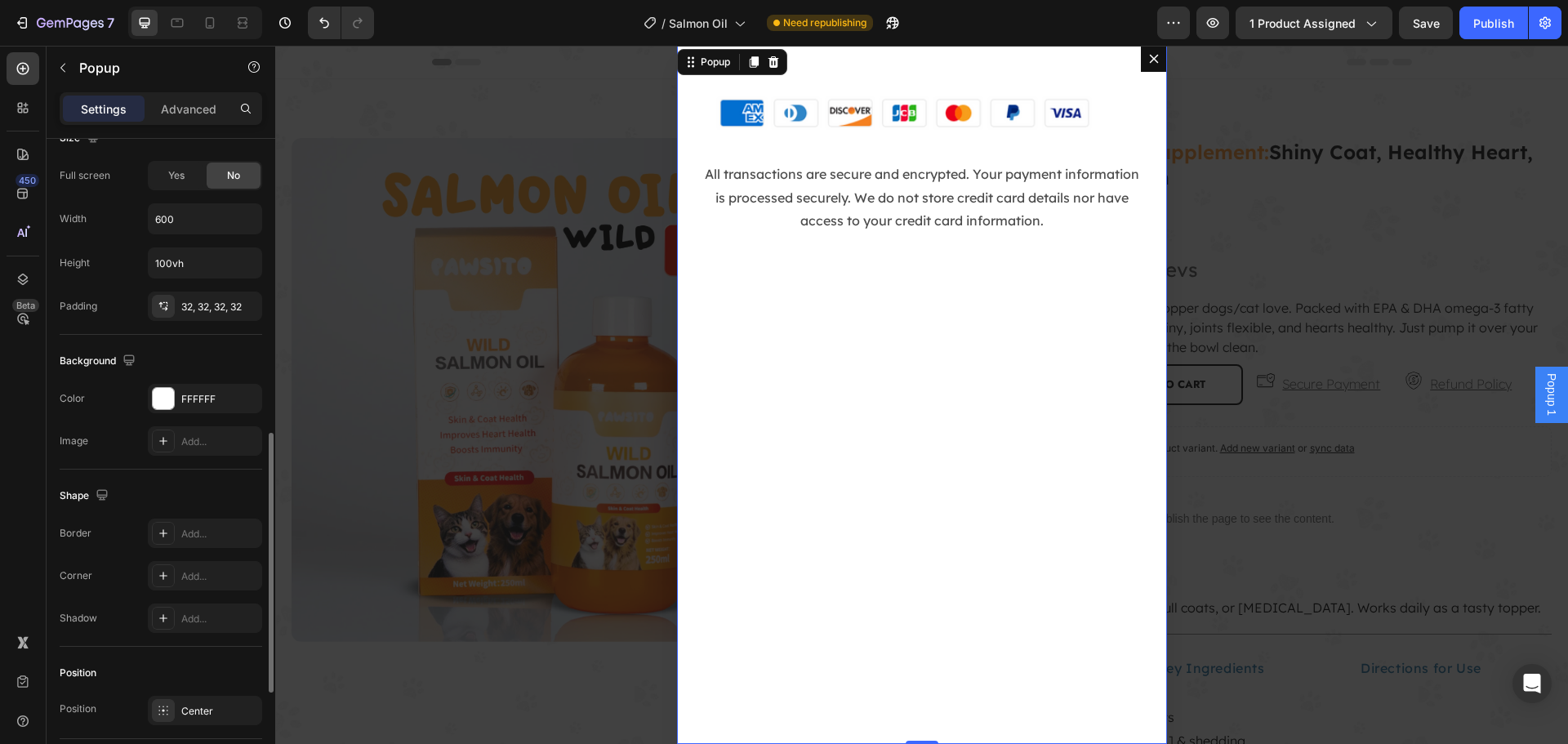
scroll to position [898, 0]
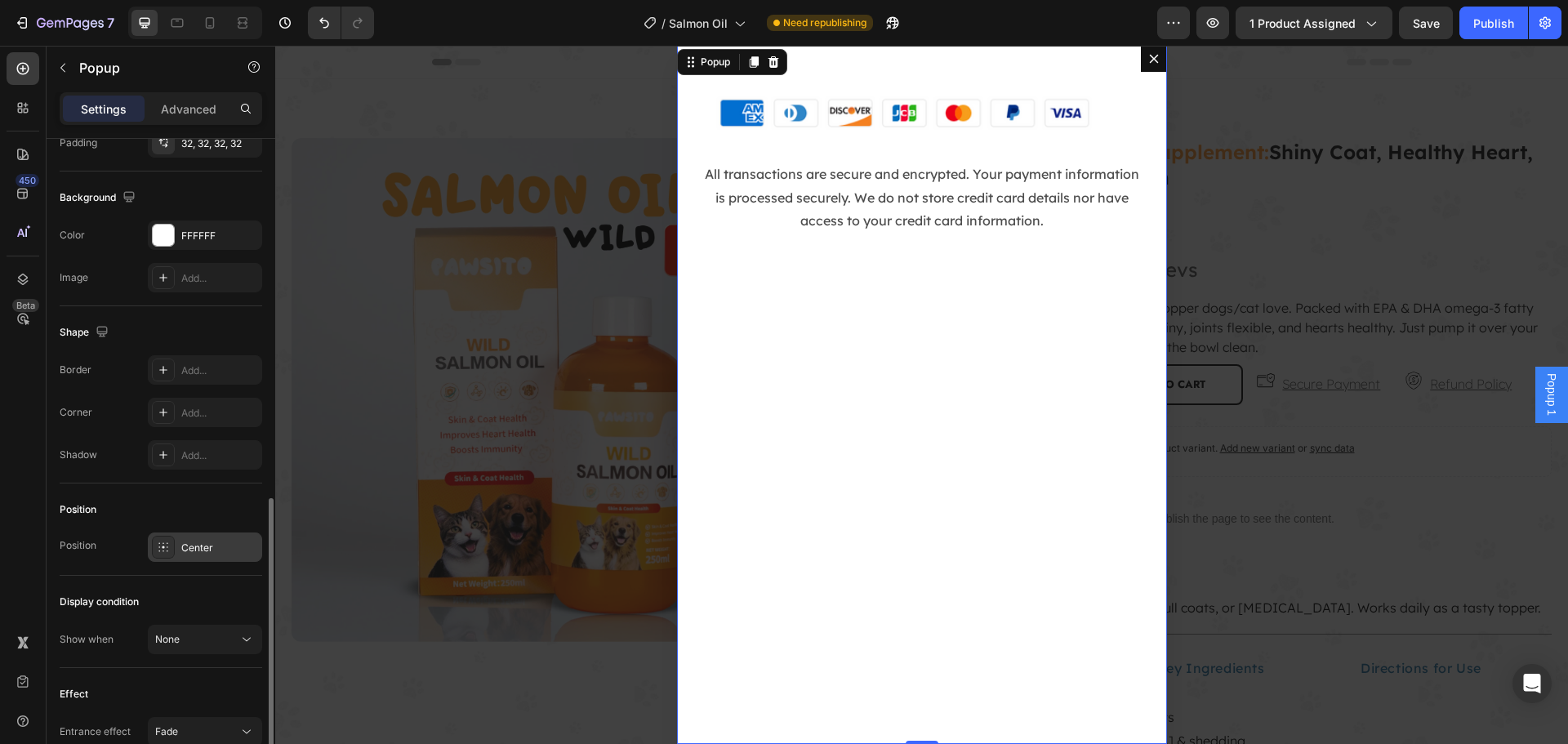
click at [203, 550] on div "Center" at bounding box center [219, 548] width 77 height 14
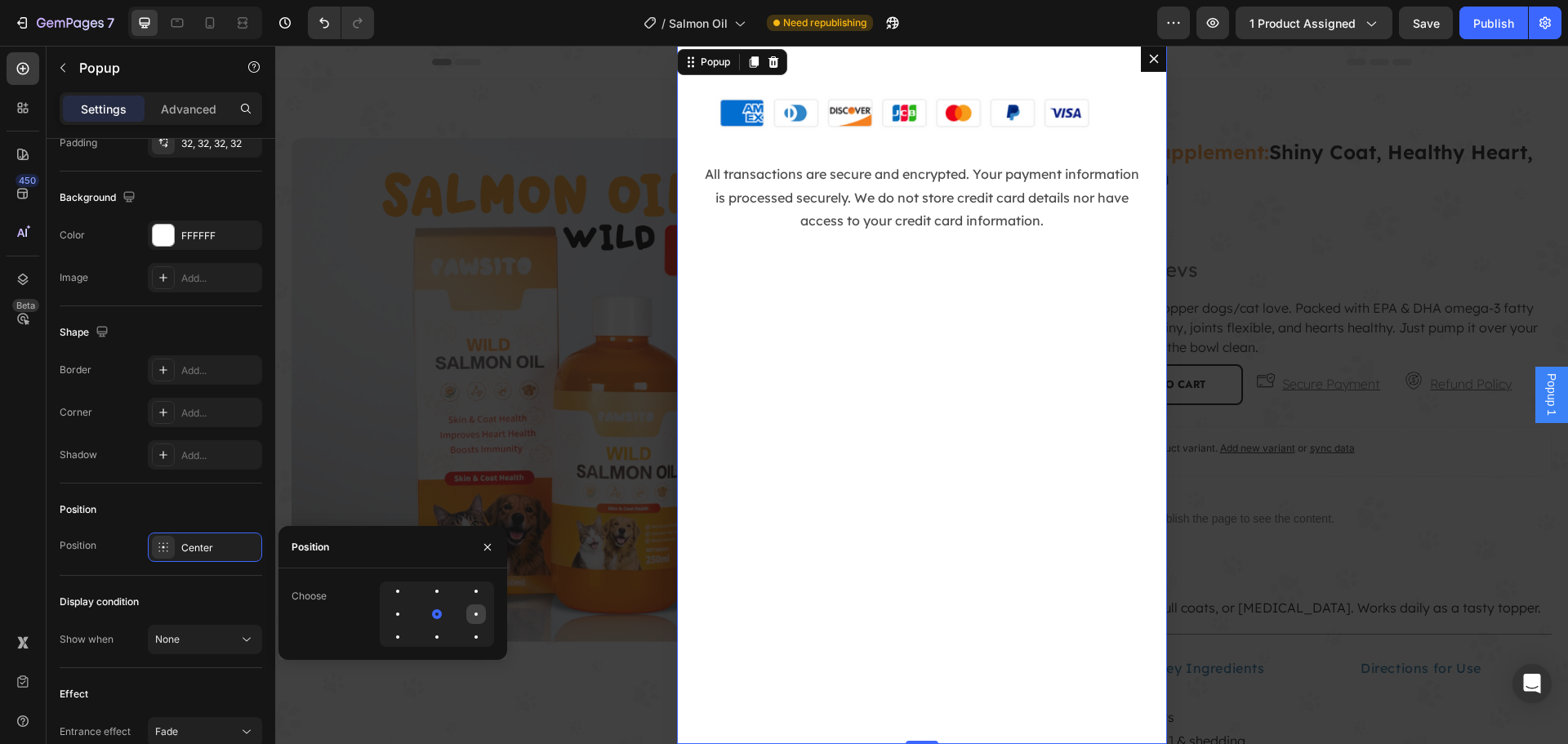
click at [480, 609] on div at bounding box center [477, 614] width 20 height 20
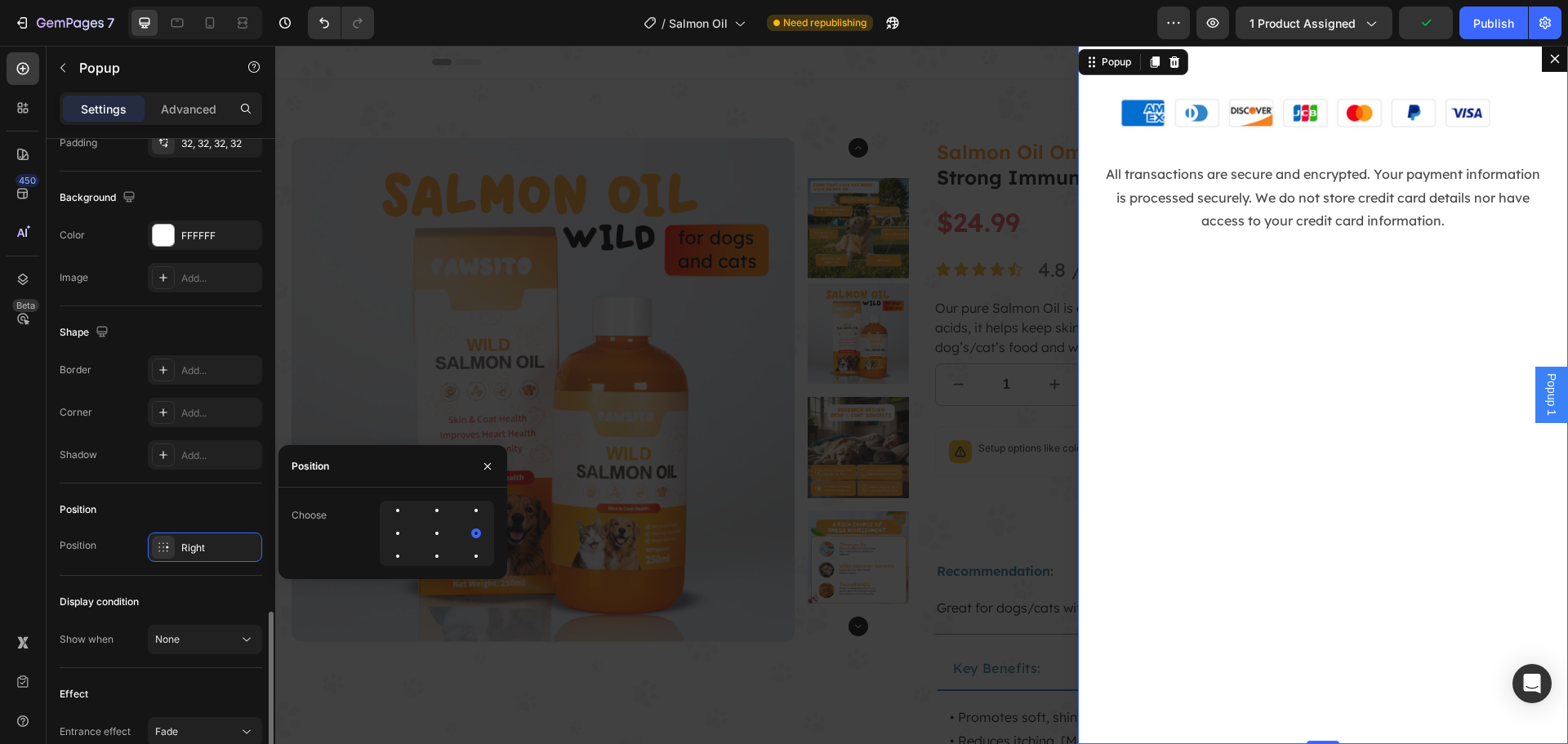
scroll to position [979, 0]
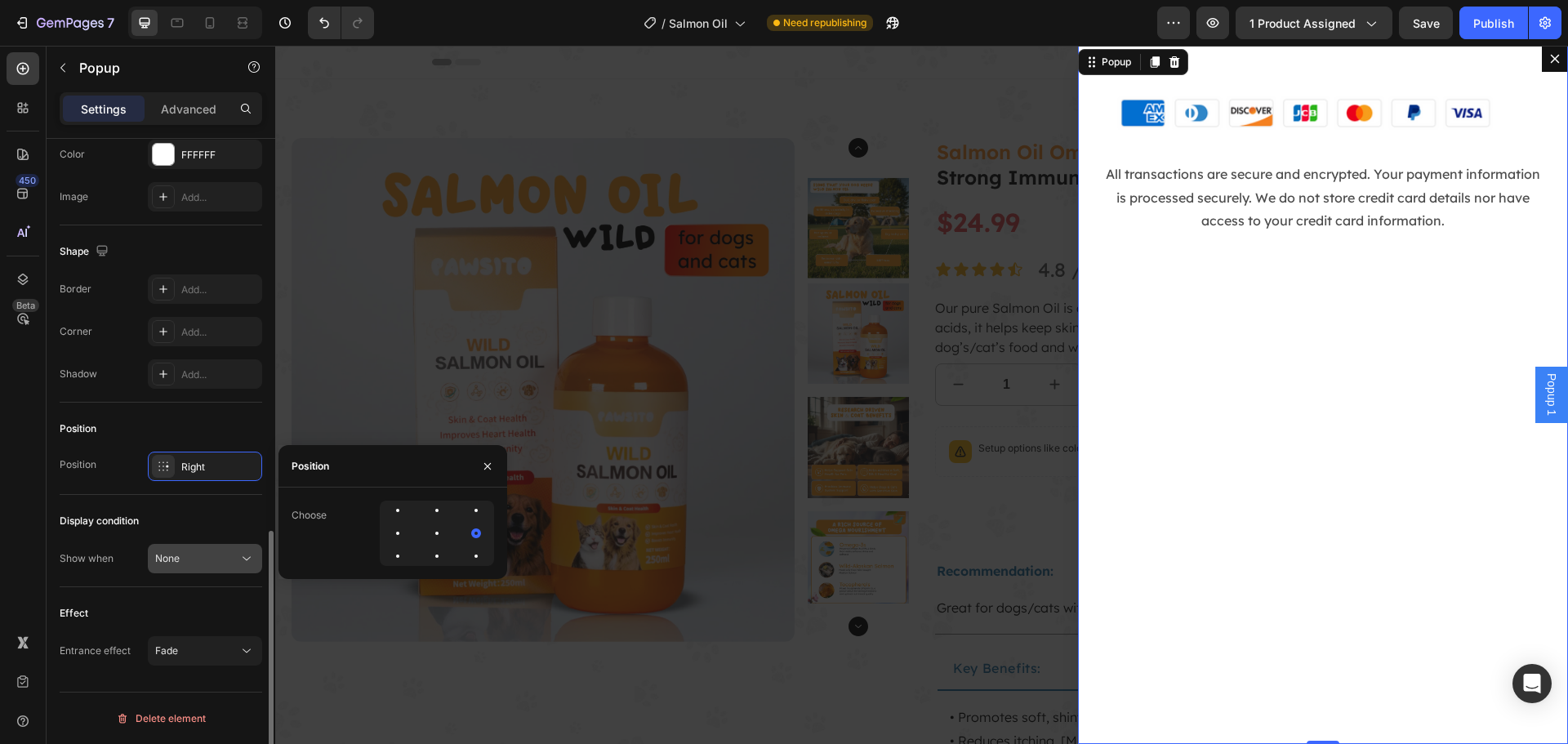
click at [192, 563] on div "None" at bounding box center [197, 558] width 83 height 14
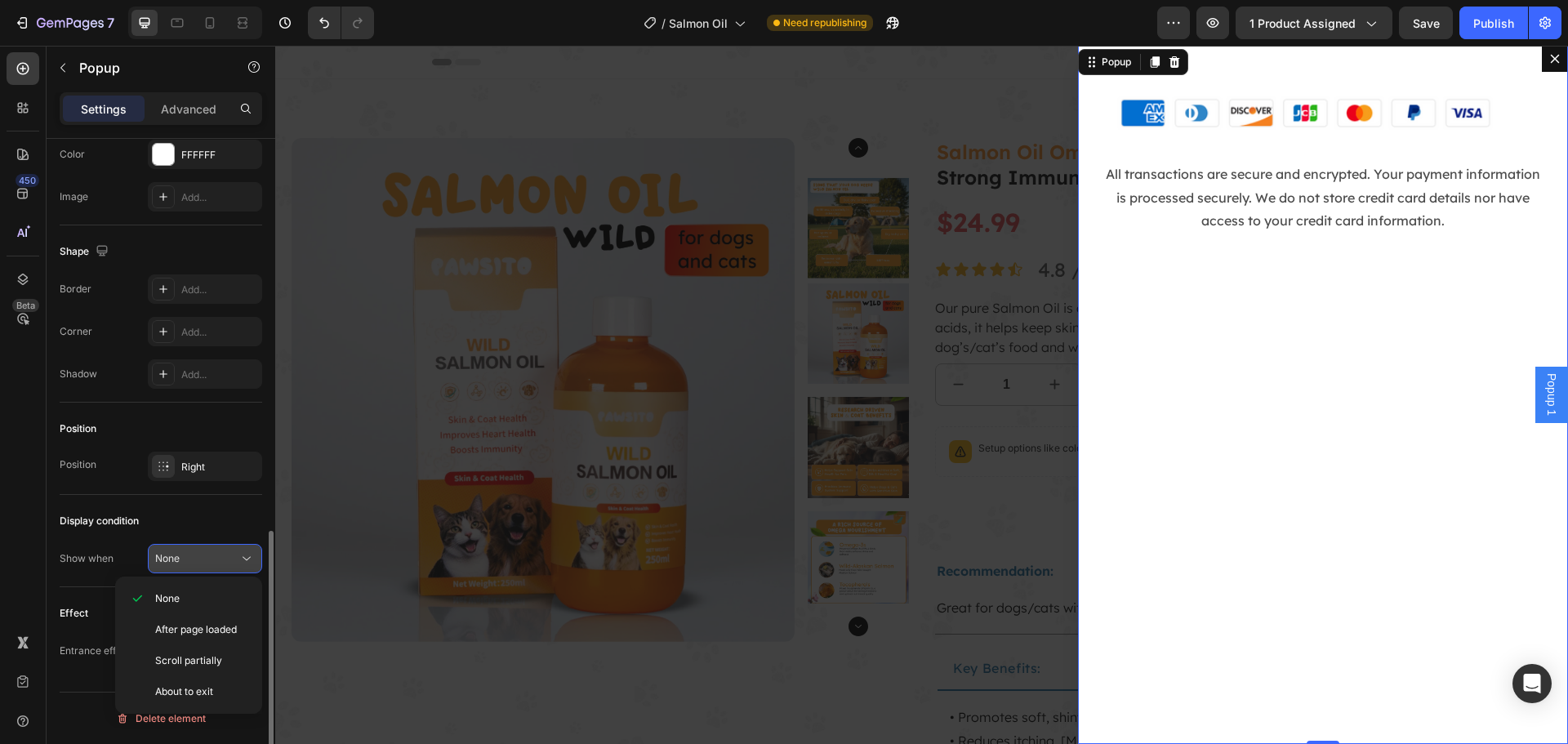
click at [204, 561] on div "None" at bounding box center [197, 558] width 83 height 14
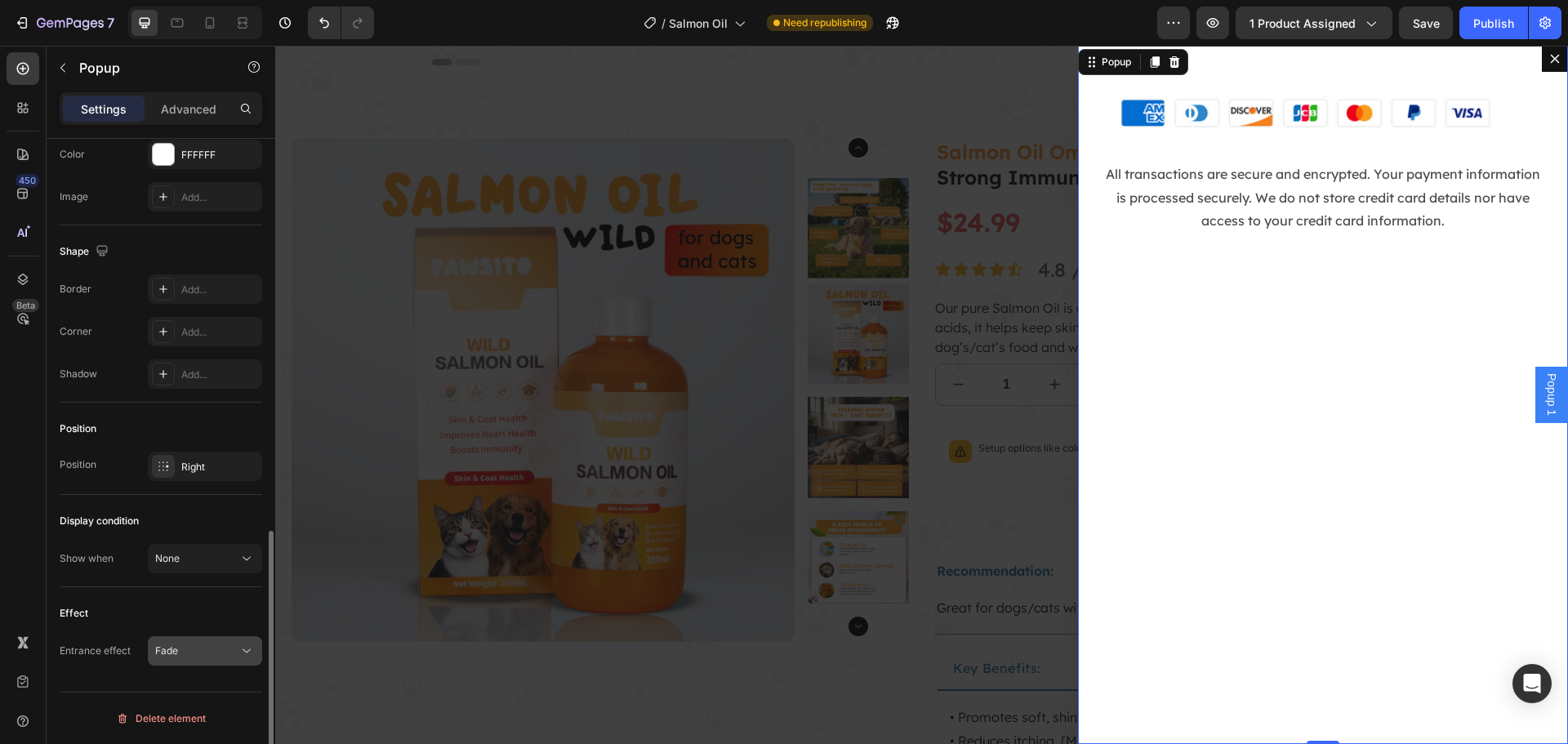
click at [208, 647] on div "Fade" at bounding box center [197, 650] width 83 height 14
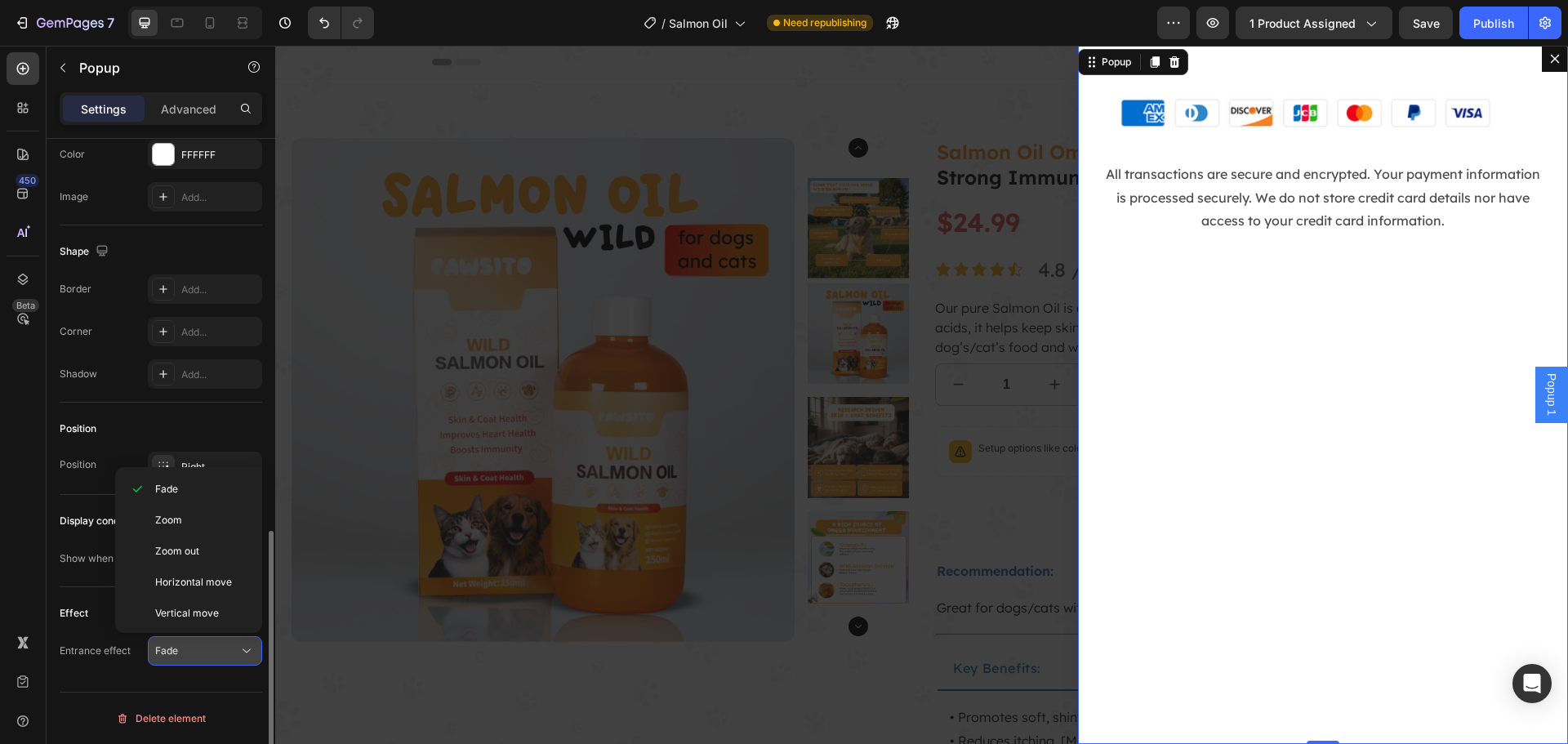
click at [208, 647] on div "Fade" at bounding box center [197, 650] width 83 height 14
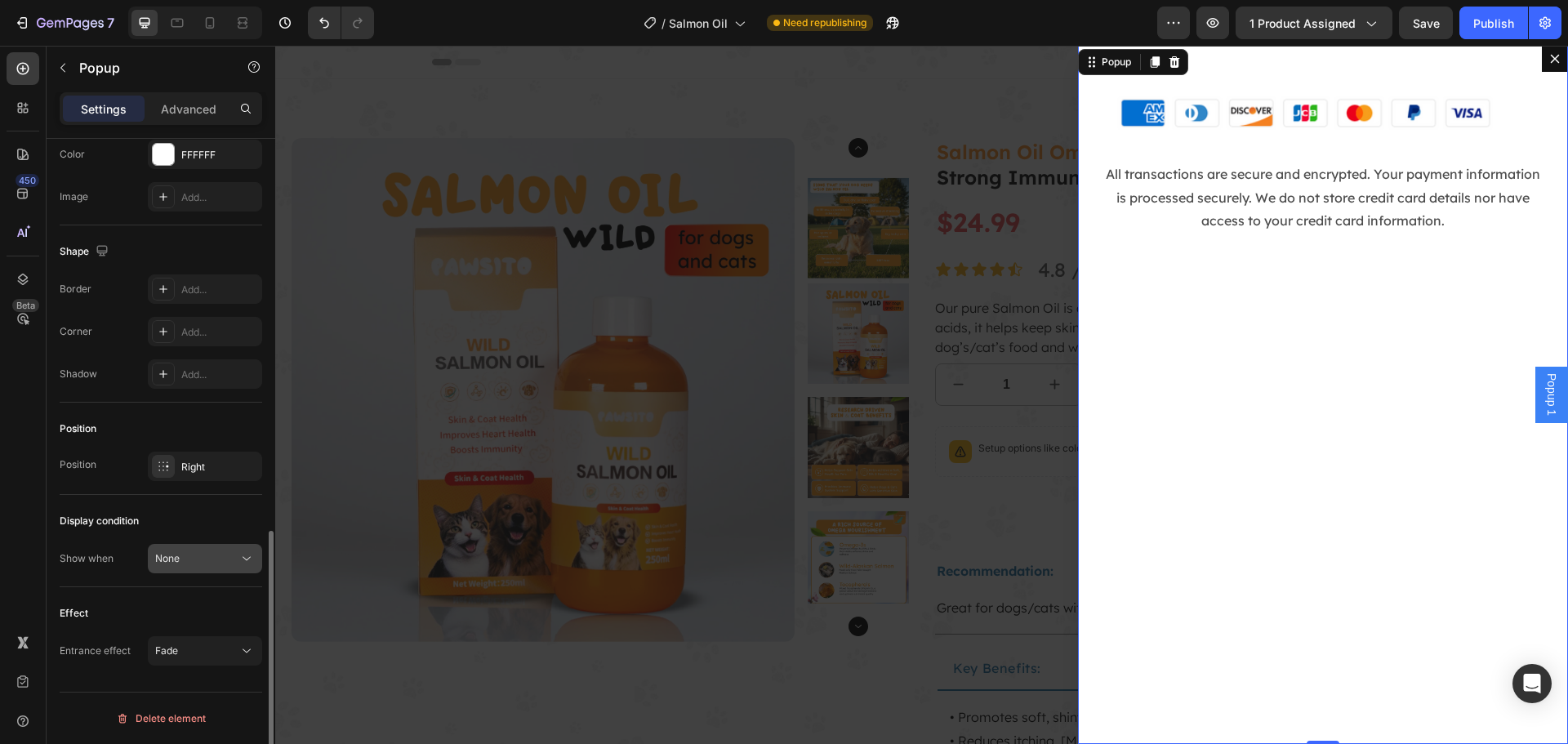
click at [222, 559] on div "None" at bounding box center [197, 558] width 83 height 14
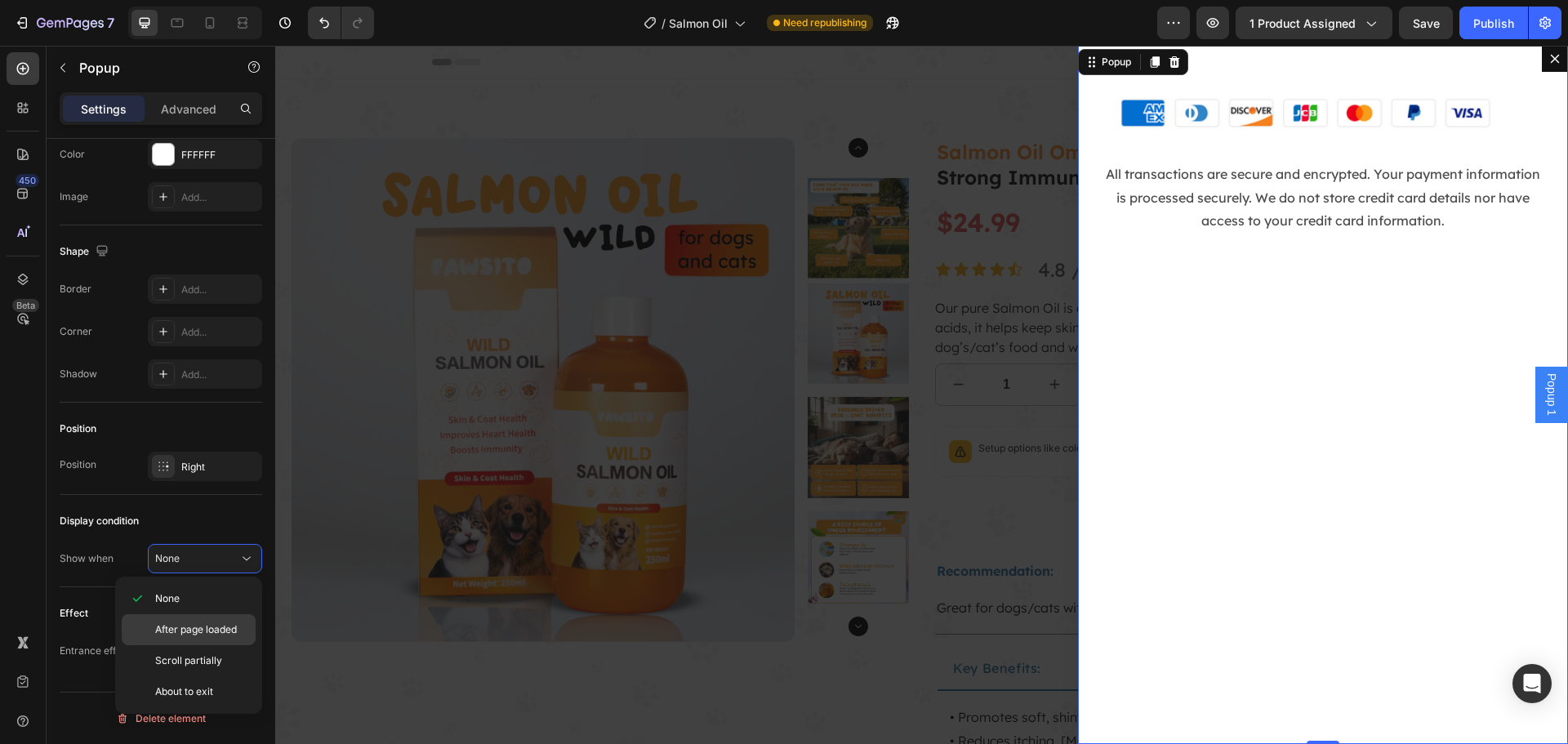
click at [203, 618] on div "After page loaded" at bounding box center [189, 629] width 134 height 31
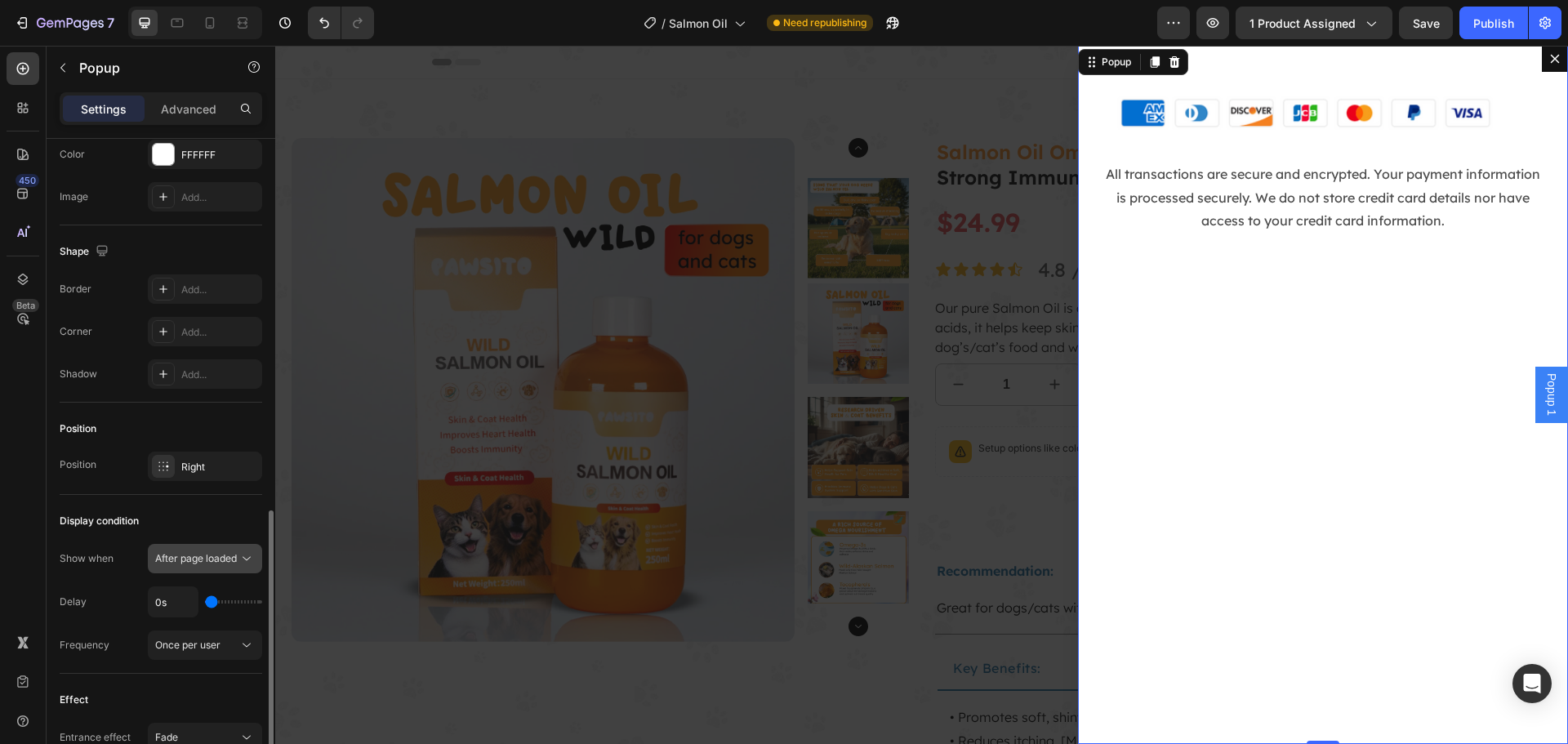
click at [244, 560] on icon at bounding box center [247, 559] width 16 height 16
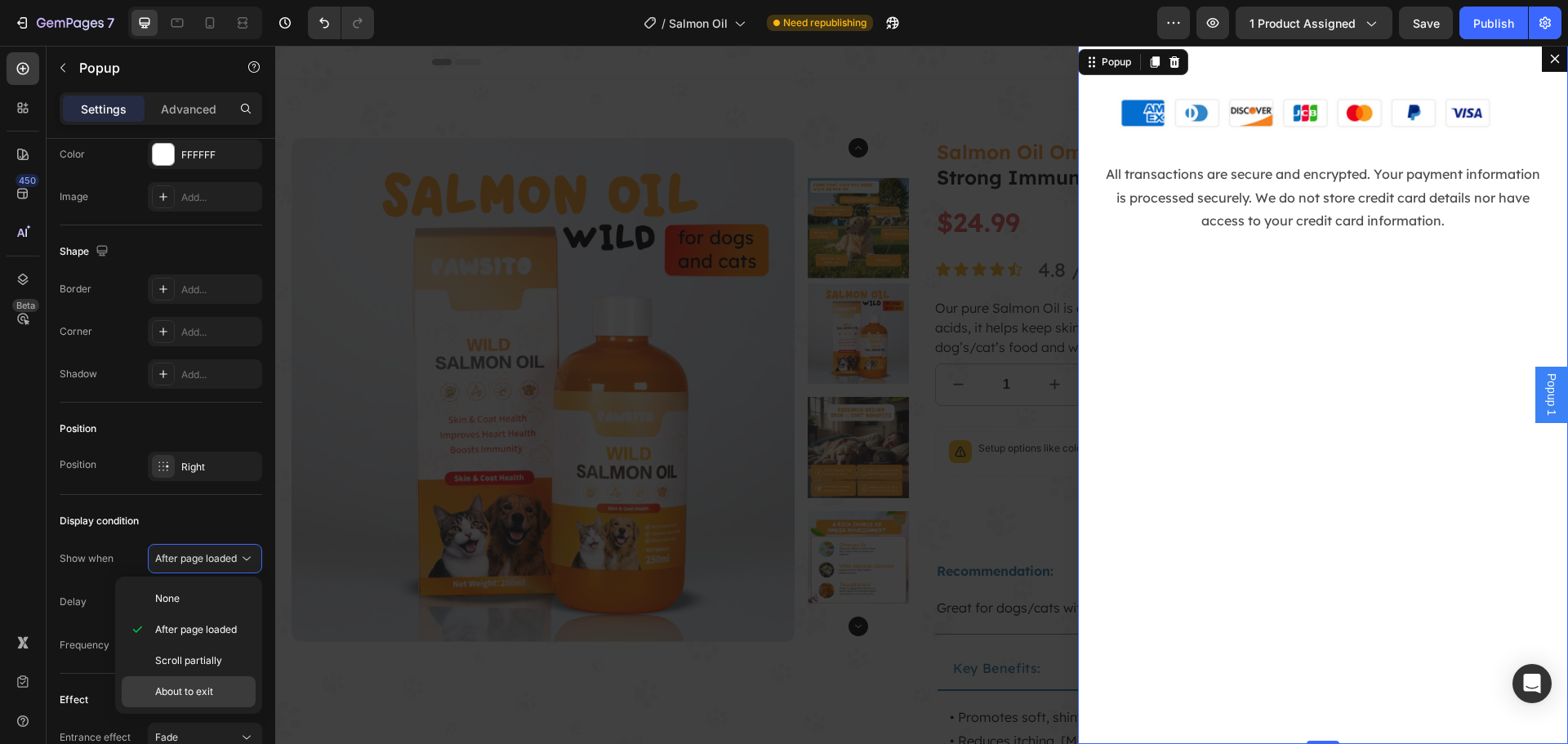
click at [231, 699] on div "About to exit" at bounding box center [189, 692] width 134 height 31
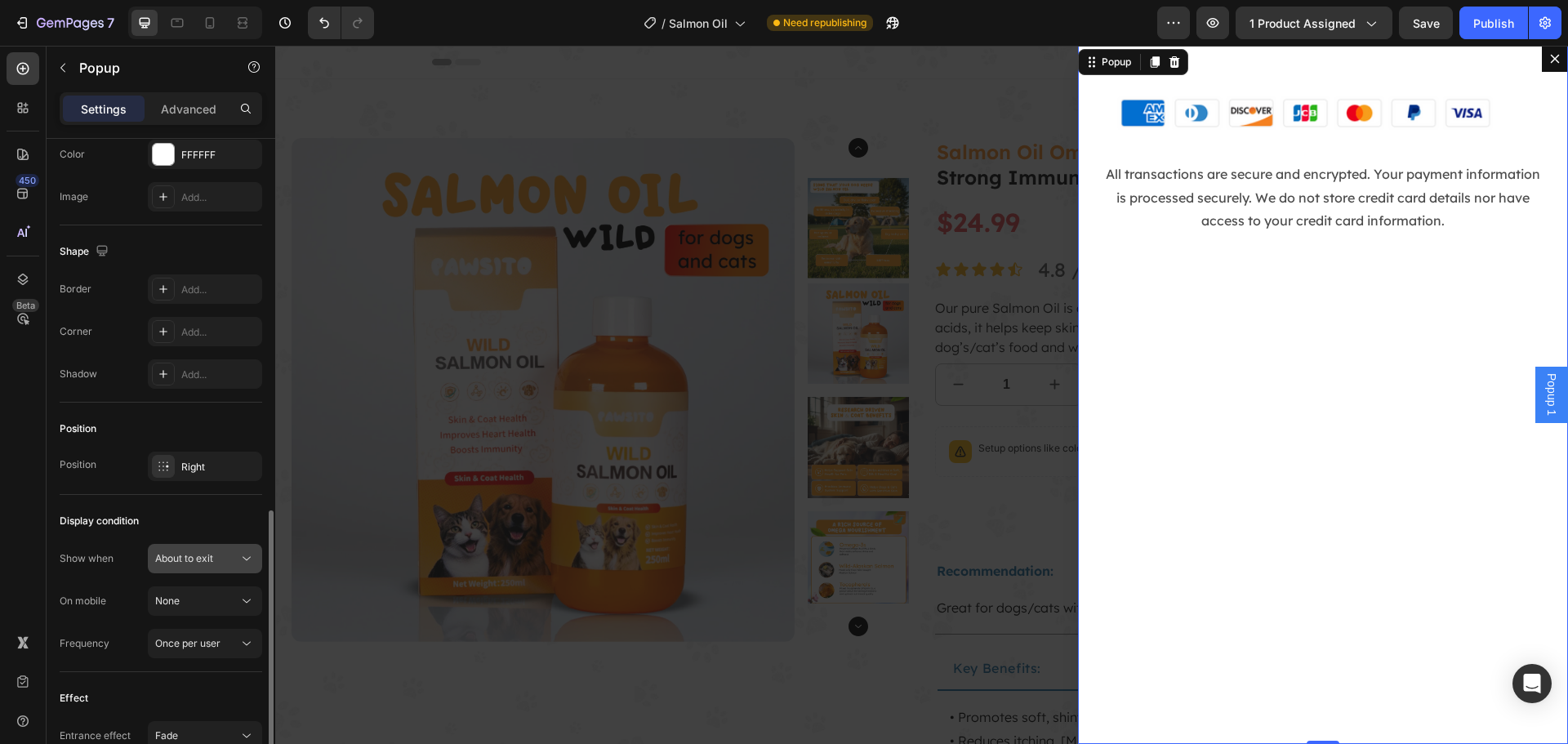
click at [230, 559] on div "About to exit" at bounding box center [197, 558] width 83 height 14
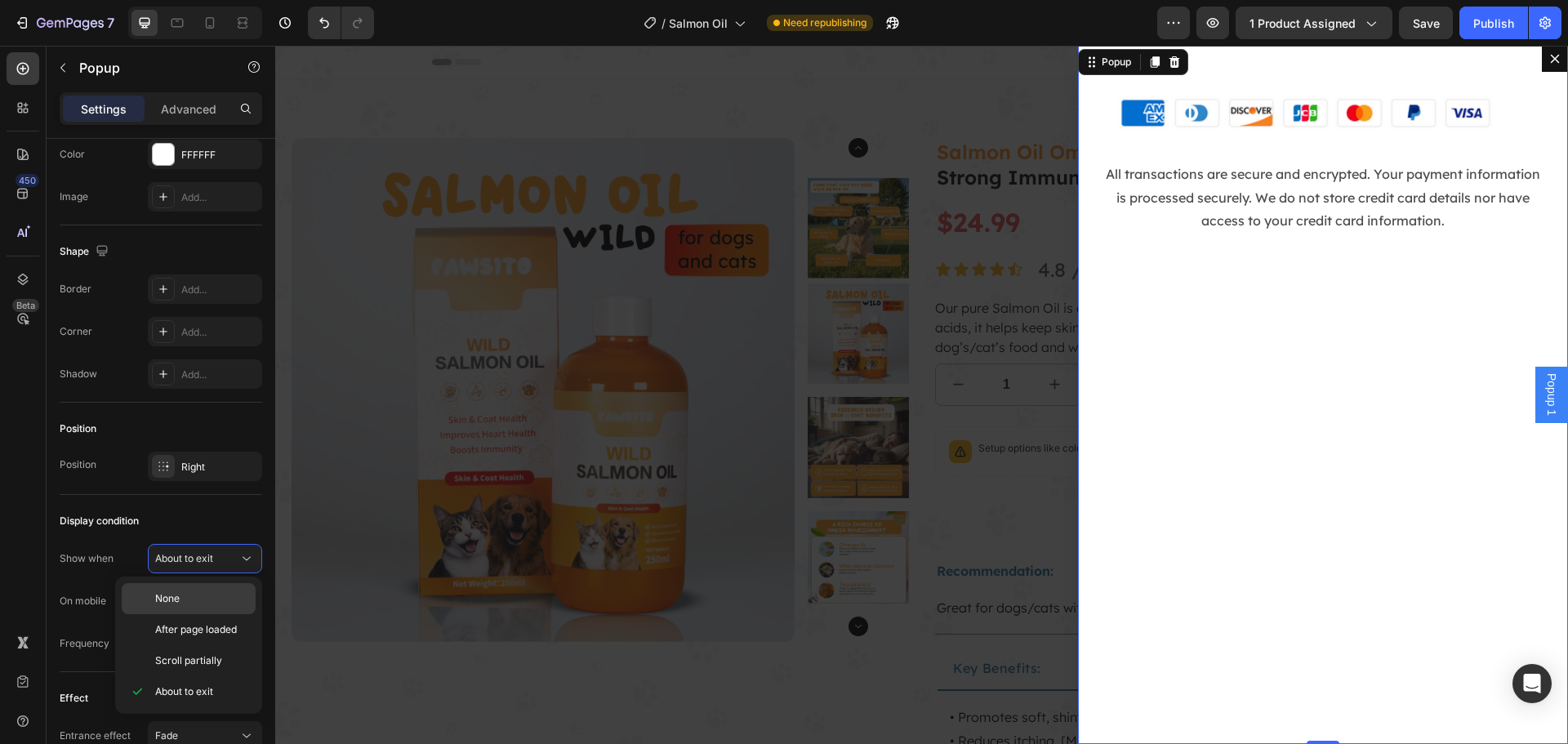
click at [223, 597] on p "None" at bounding box center [202, 598] width 93 height 14
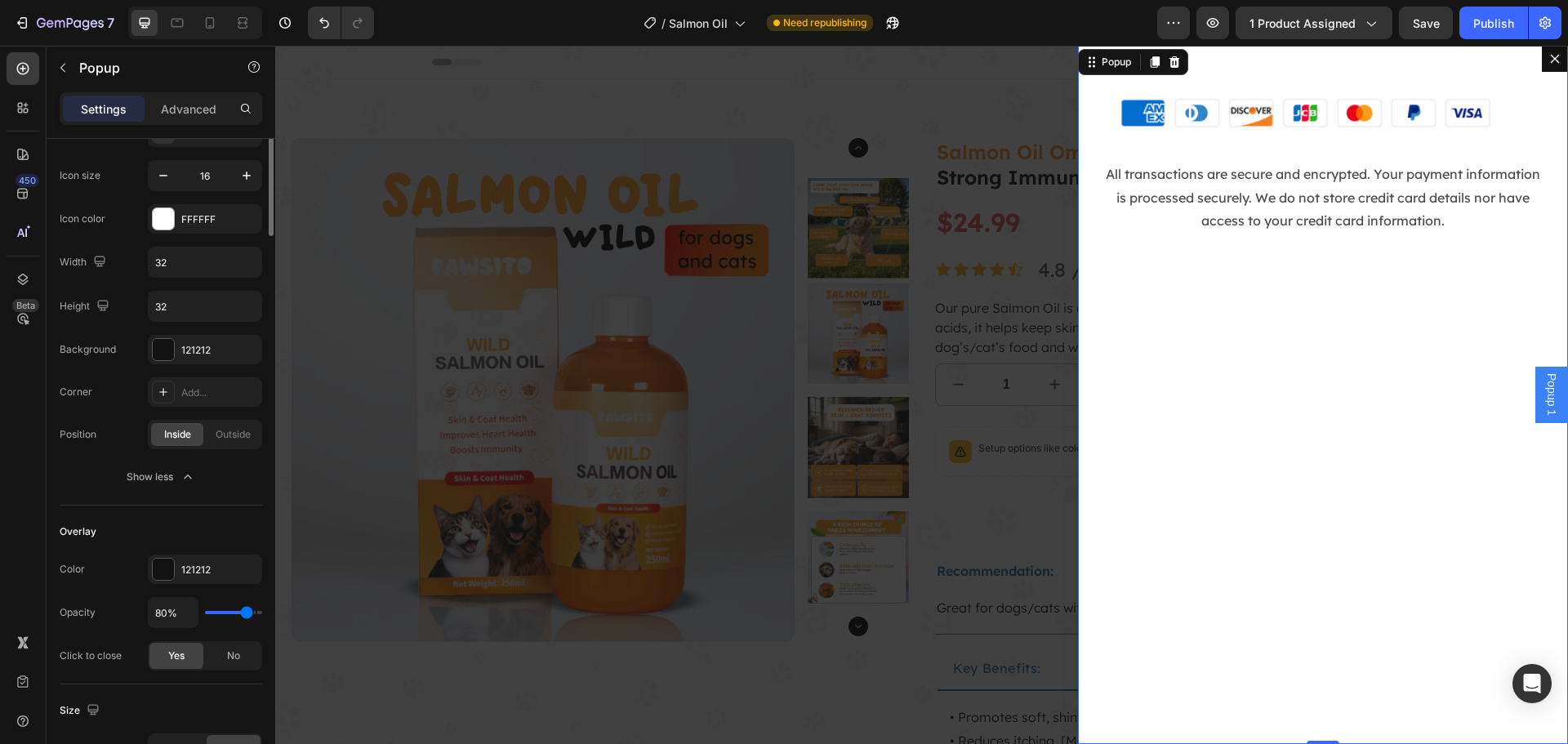
scroll to position [0, 0]
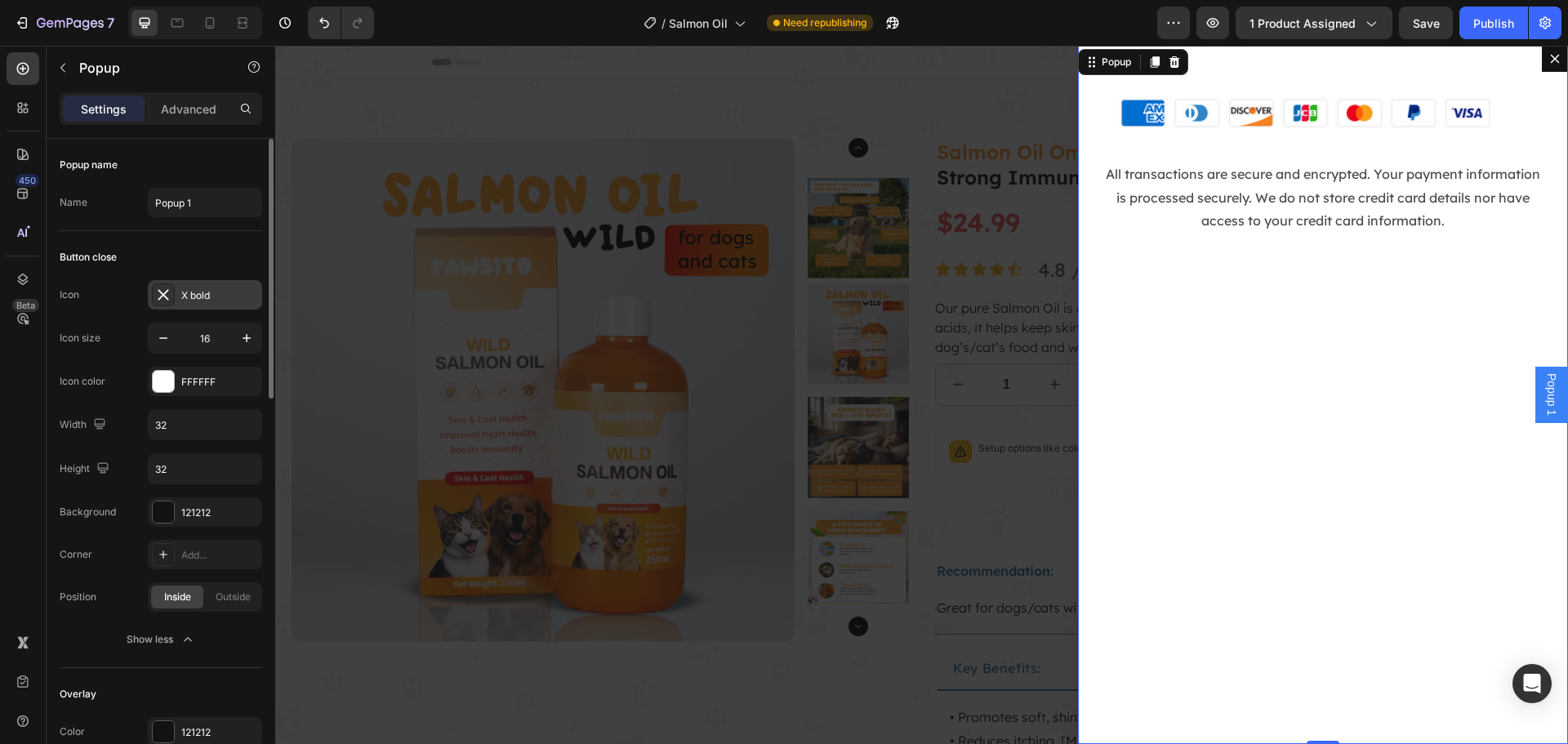
click at [215, 295] on div "X bold" at bounding box center [219, 296] width 77 height 14
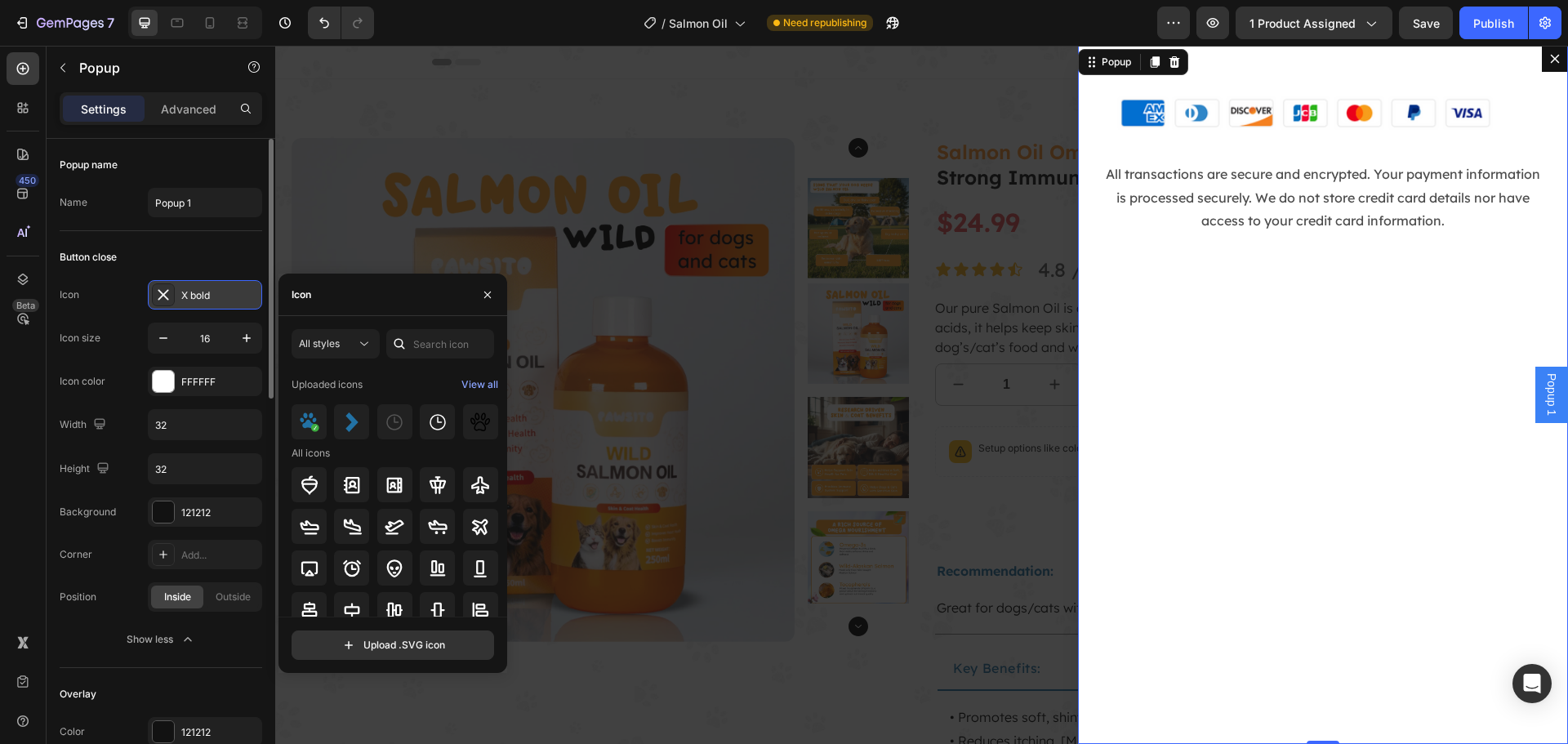
click at [215, 295] on div "X bold" at bounding box center [219, 296] width 77 height 14
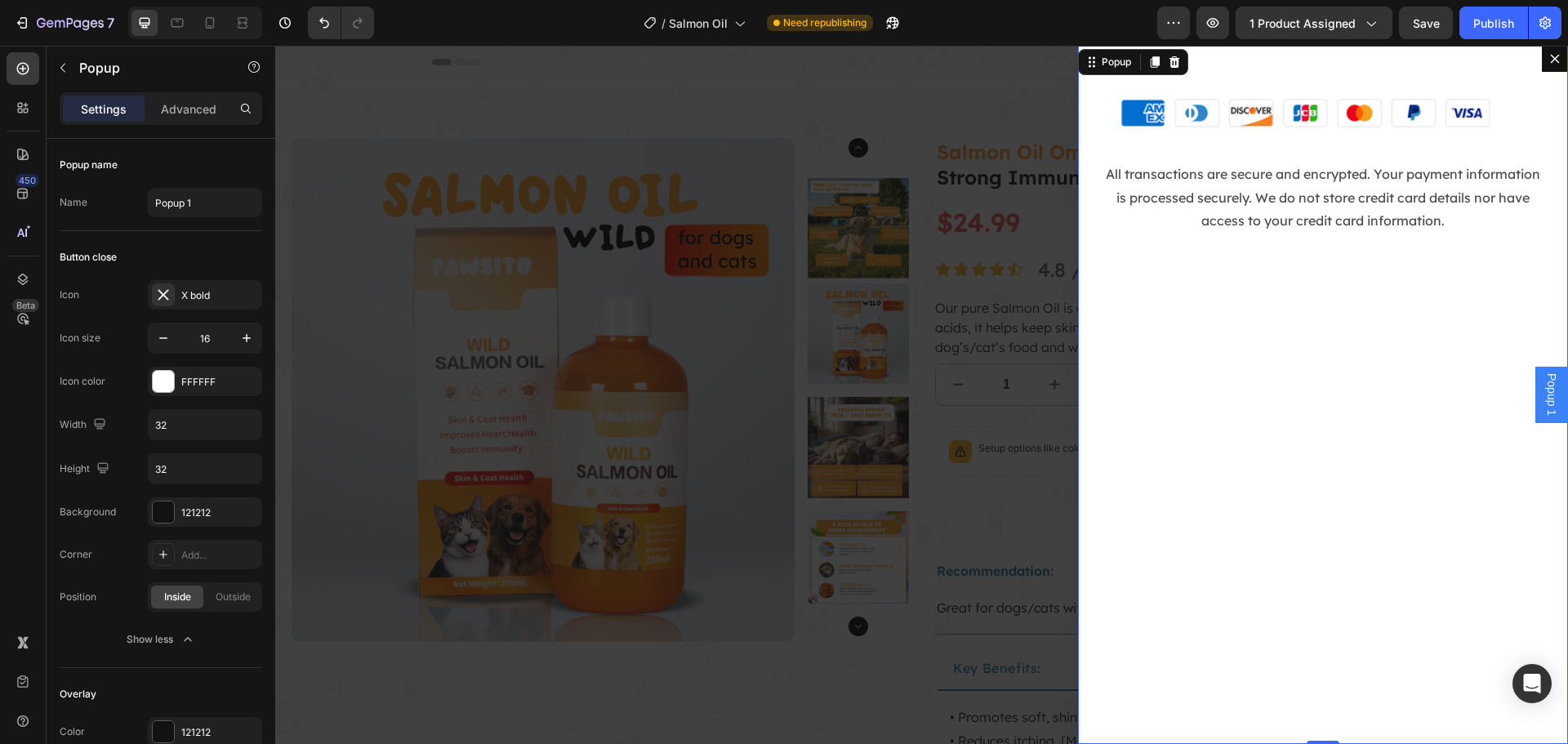
click at [1551, 61] on icon "Dialog content" at bounding box center [1555, 59] width 9 height 9
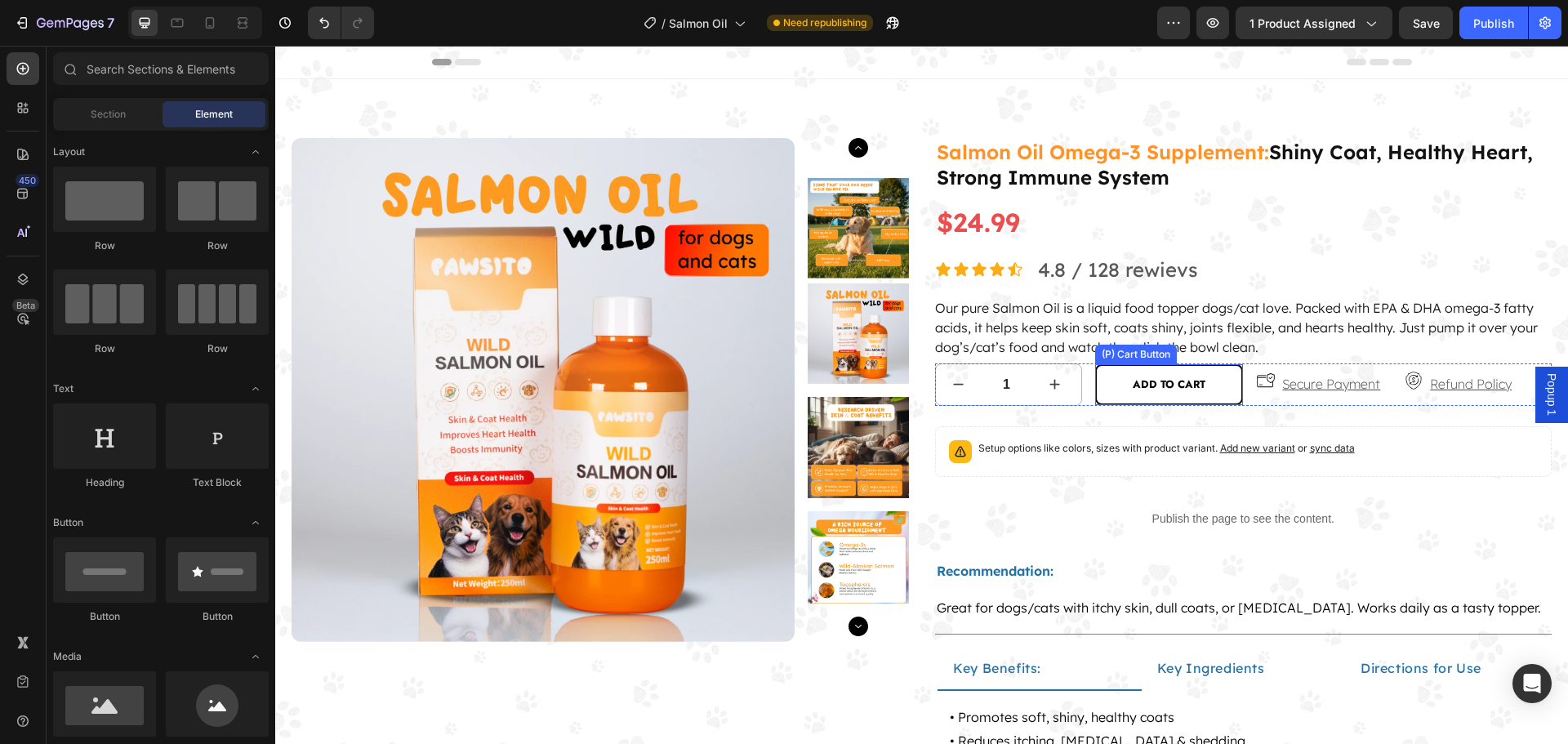
click at [1319, 388] on p "Secure Payment" at bounding box center [1331, 384] width 98 height 24
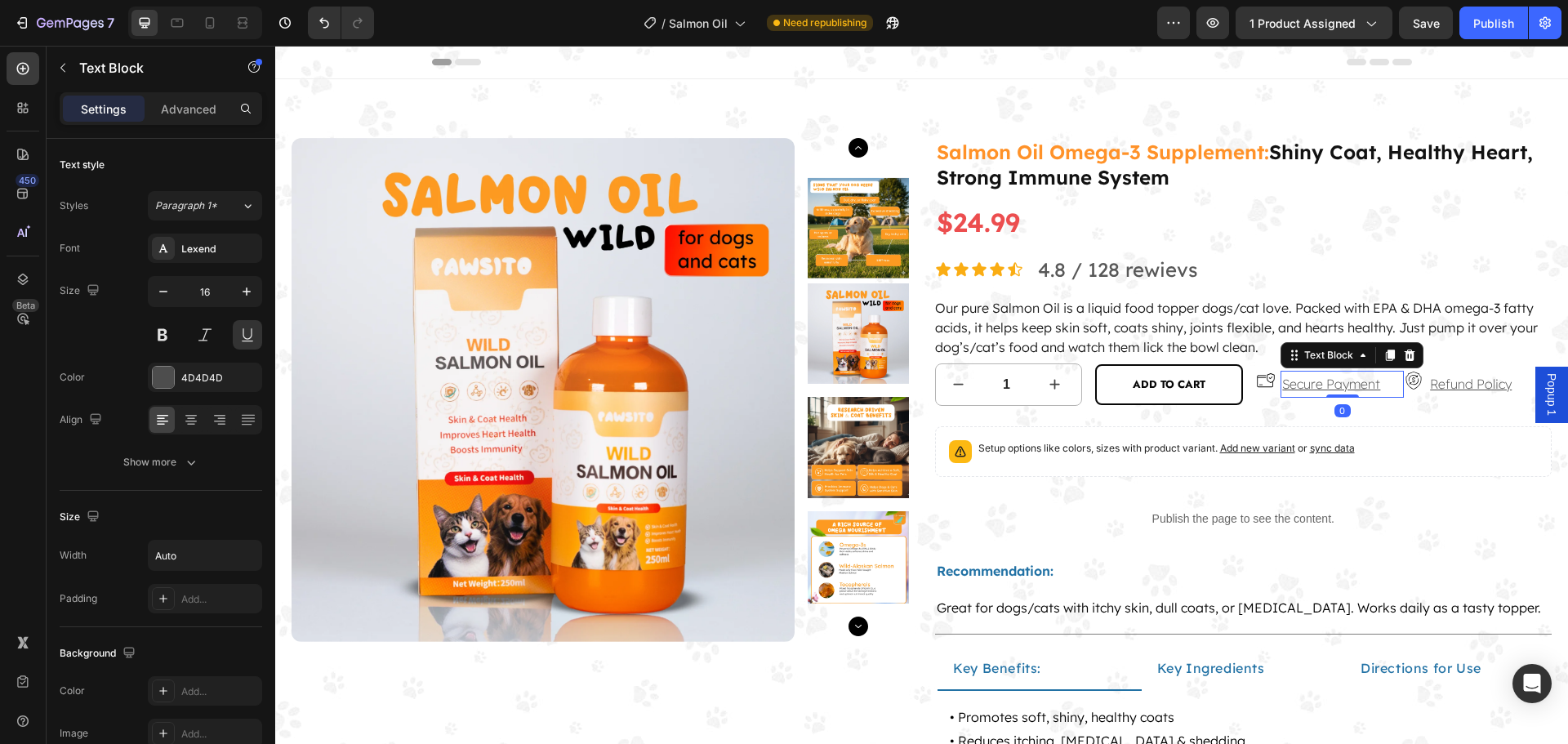
click at [1323, 383] on p "Secure Payment" at bounding box center [1331, 384] width 98 height 24
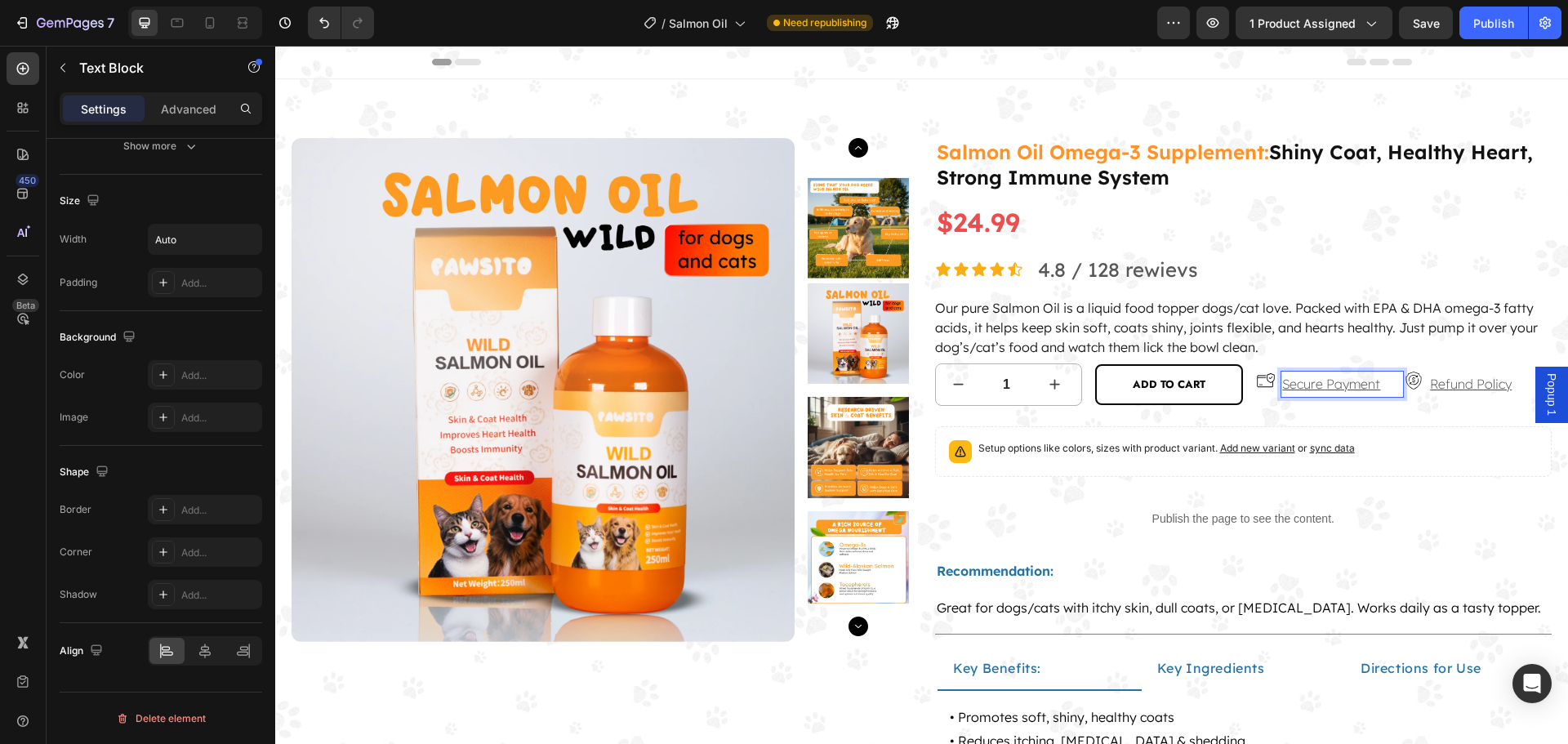
click at [1342, 382] on p "Secure Payment" at bounding box center [1331, 384] width 98 height 24
click at [1368, 385] on p "Secure Payment" at bounding box center [1331, 384] width 98 height 24
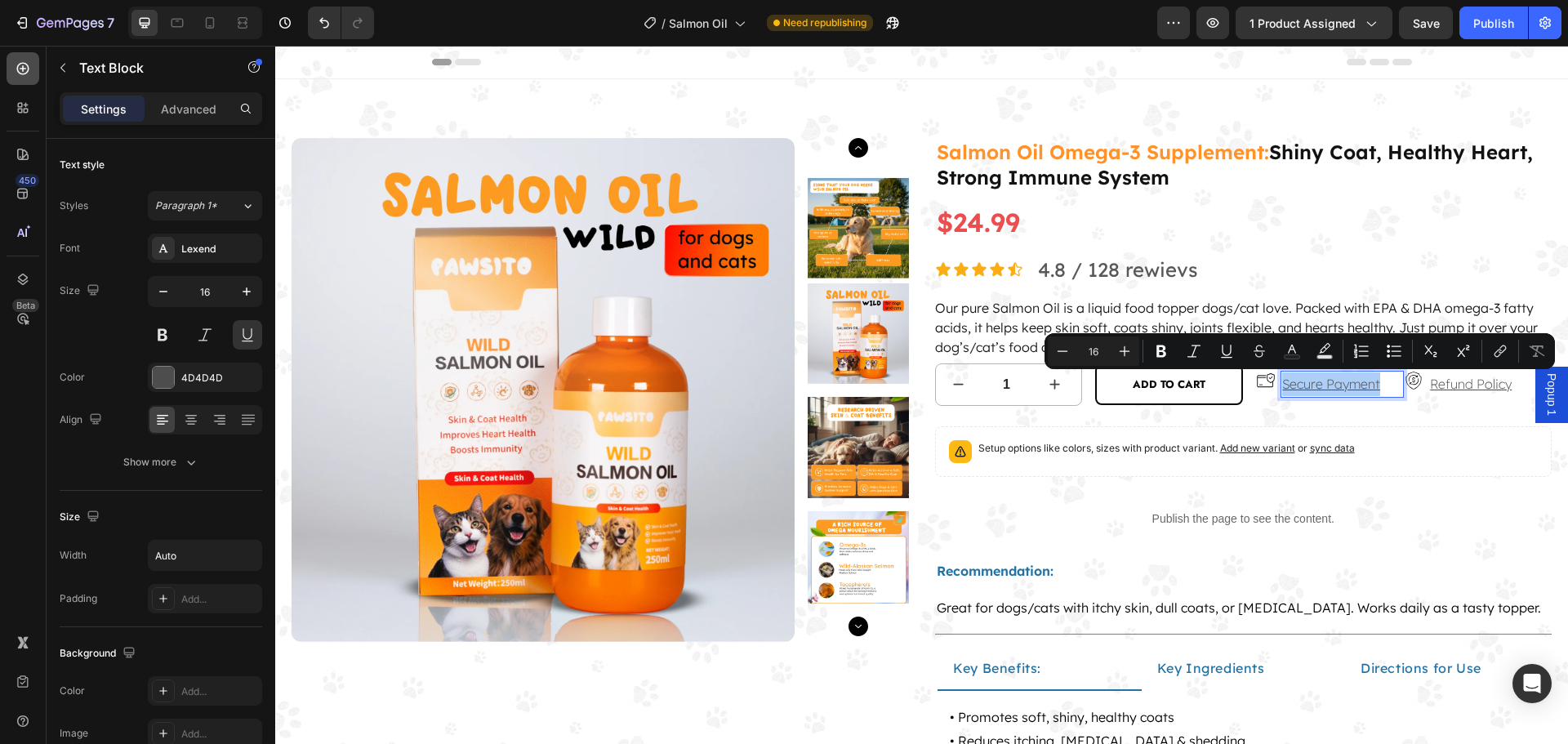
click at [24, 73] on icon at bounding box center [24, 70] width 13 height 13
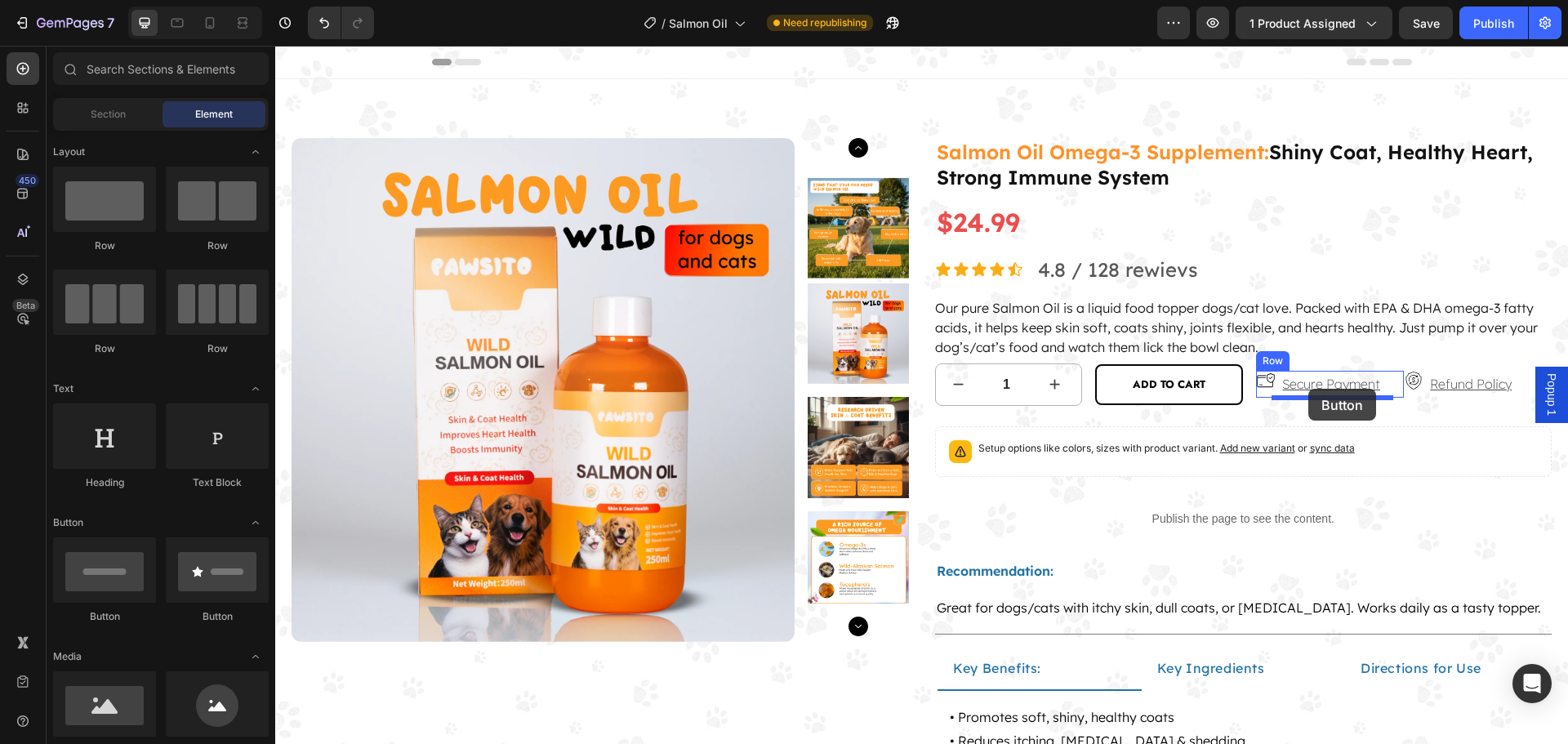
drag, startPoint x: 431, startPoint y: 613, endPoint x: 1308, endPoint y: 389, distance: 905.2
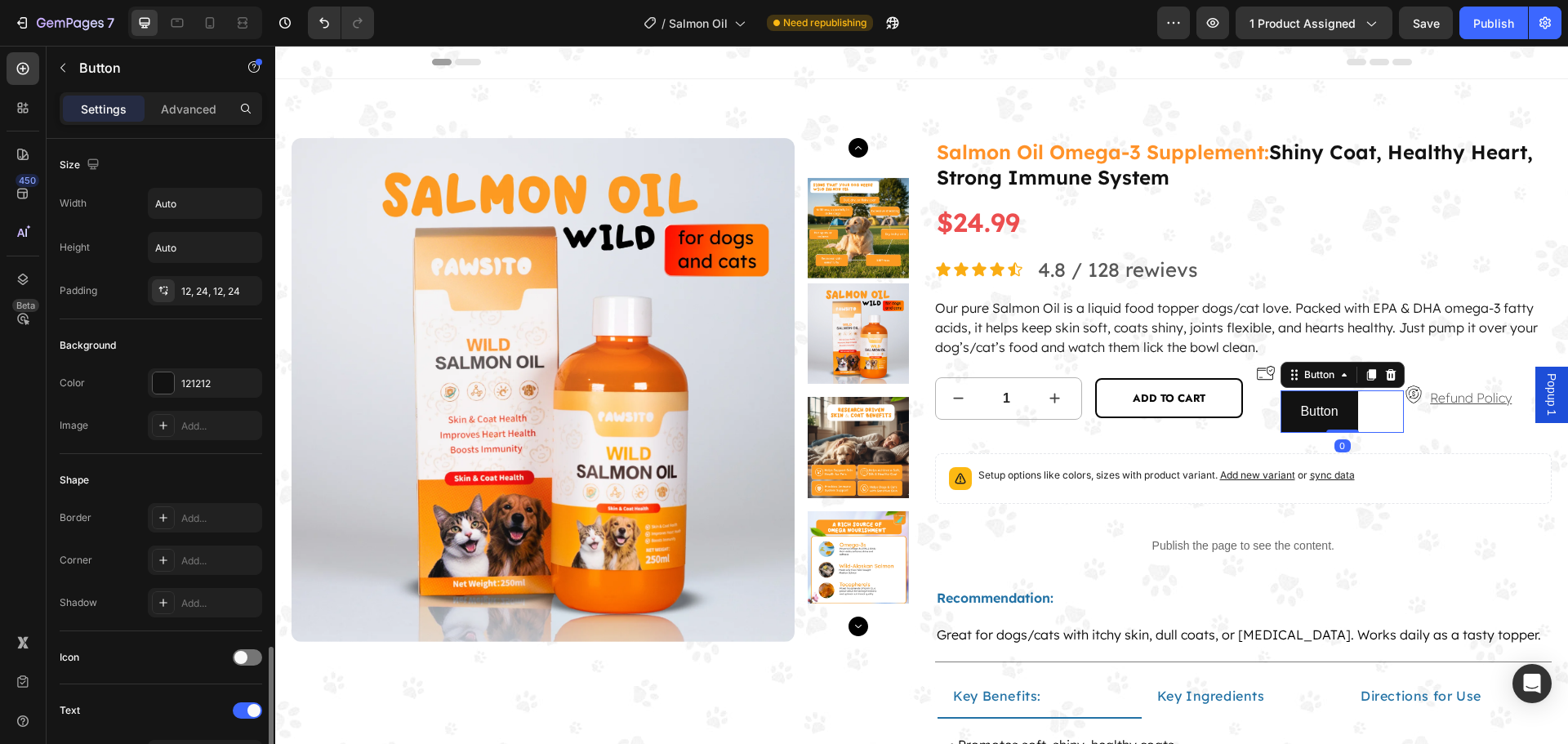
scroll to position [519, 0]
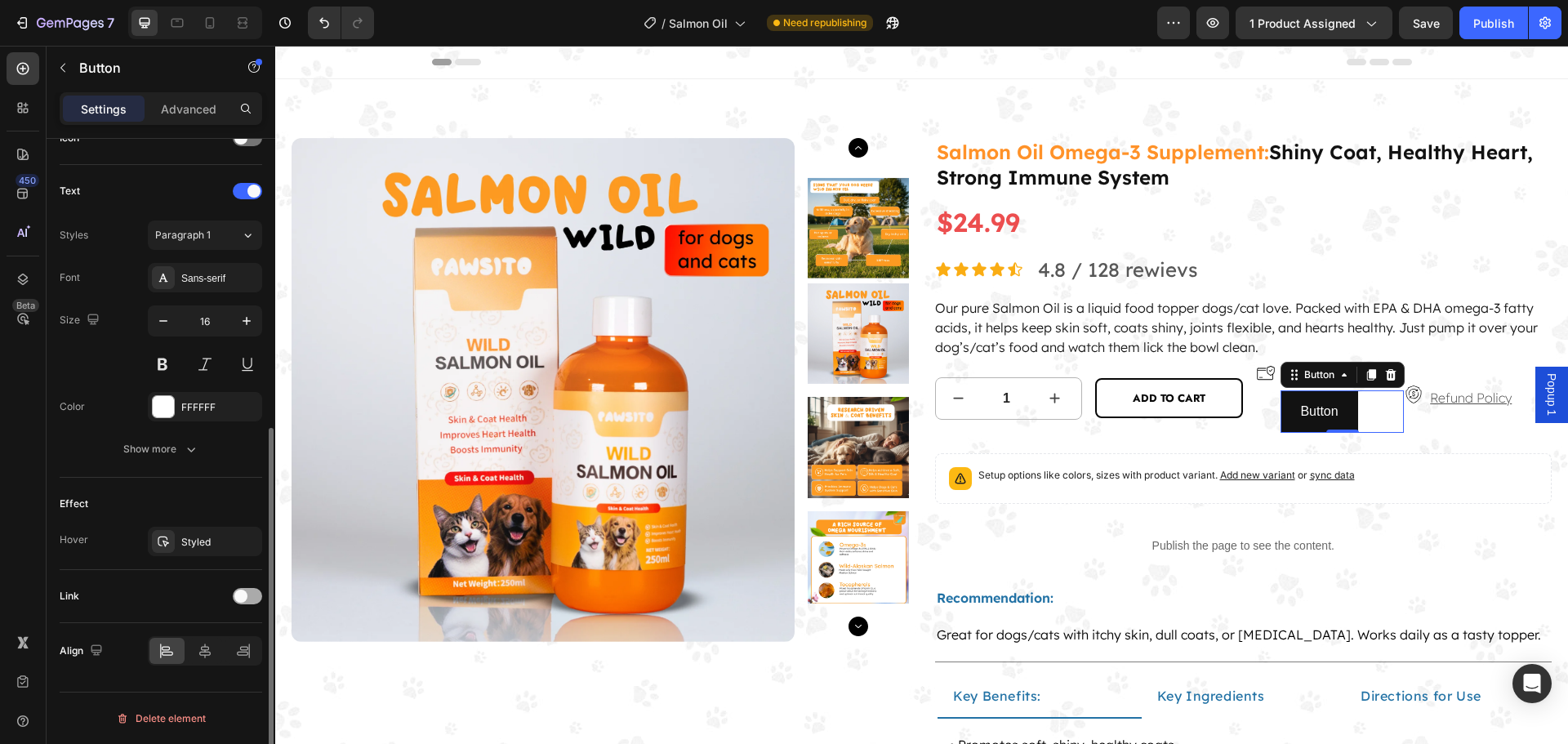
click at [250, 592] on div at bounding box center [247, 596] width 30 height 16
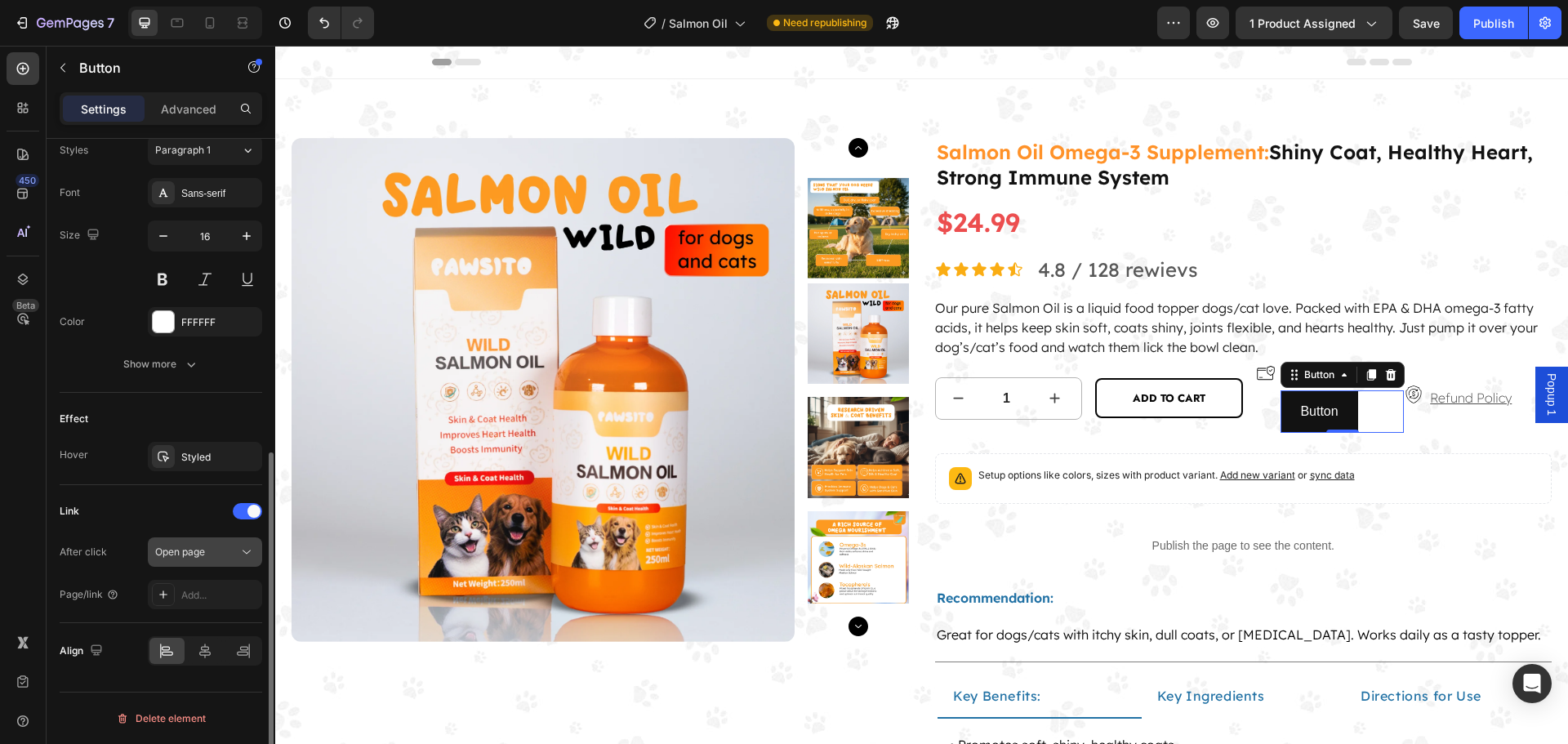
click at [220, 552] on div "Open page" at bounding box center [197, 551] width 83 height 14
click at [201, 511] on div "Link" at bounding box center [161, 511] width 203 height 26
click at [222, 551] on div "Open page" at bounding box center [197, 551] width 83 height 14
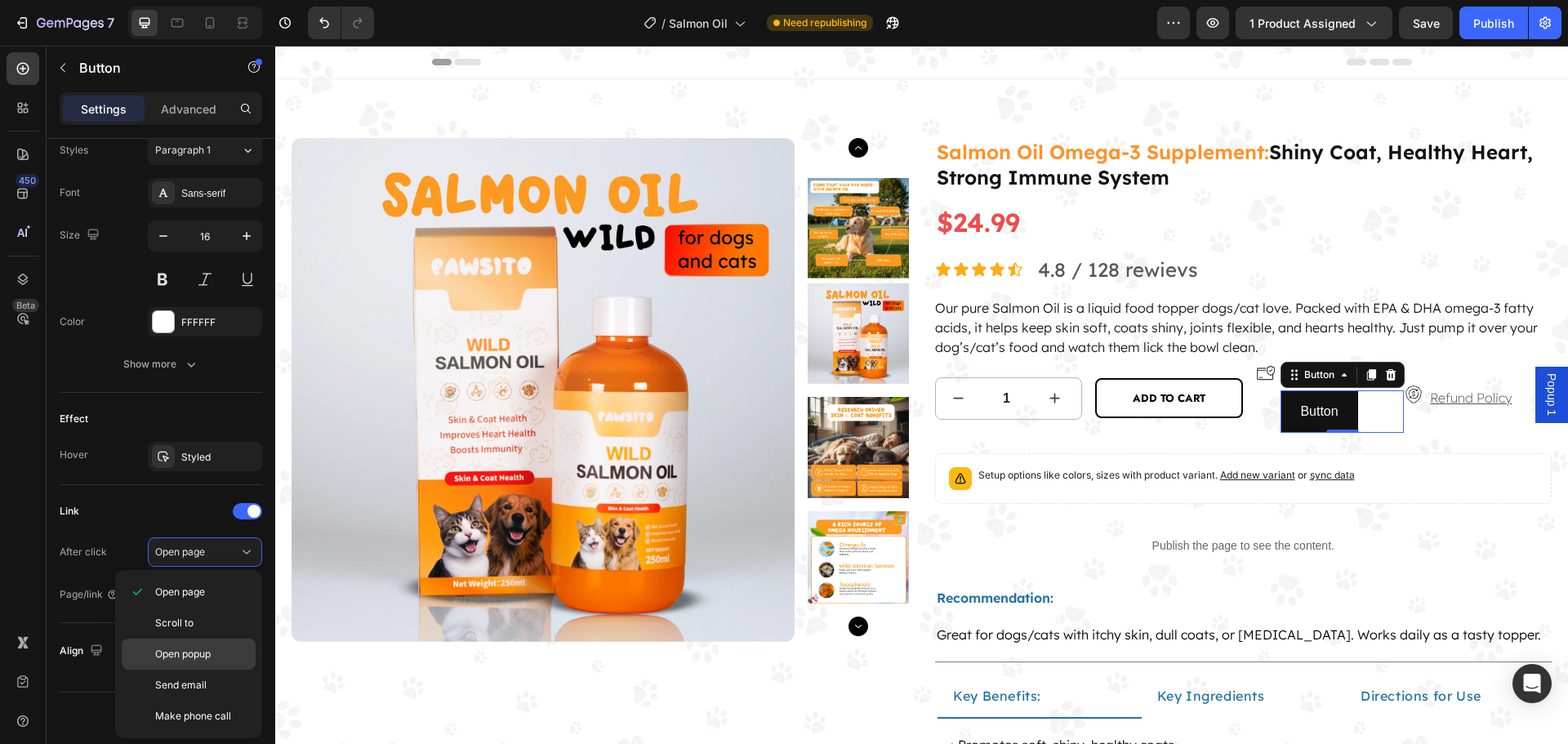
click at [234, 648] on p "Open popup" at bounding box center [202, 654] width 93 height 14
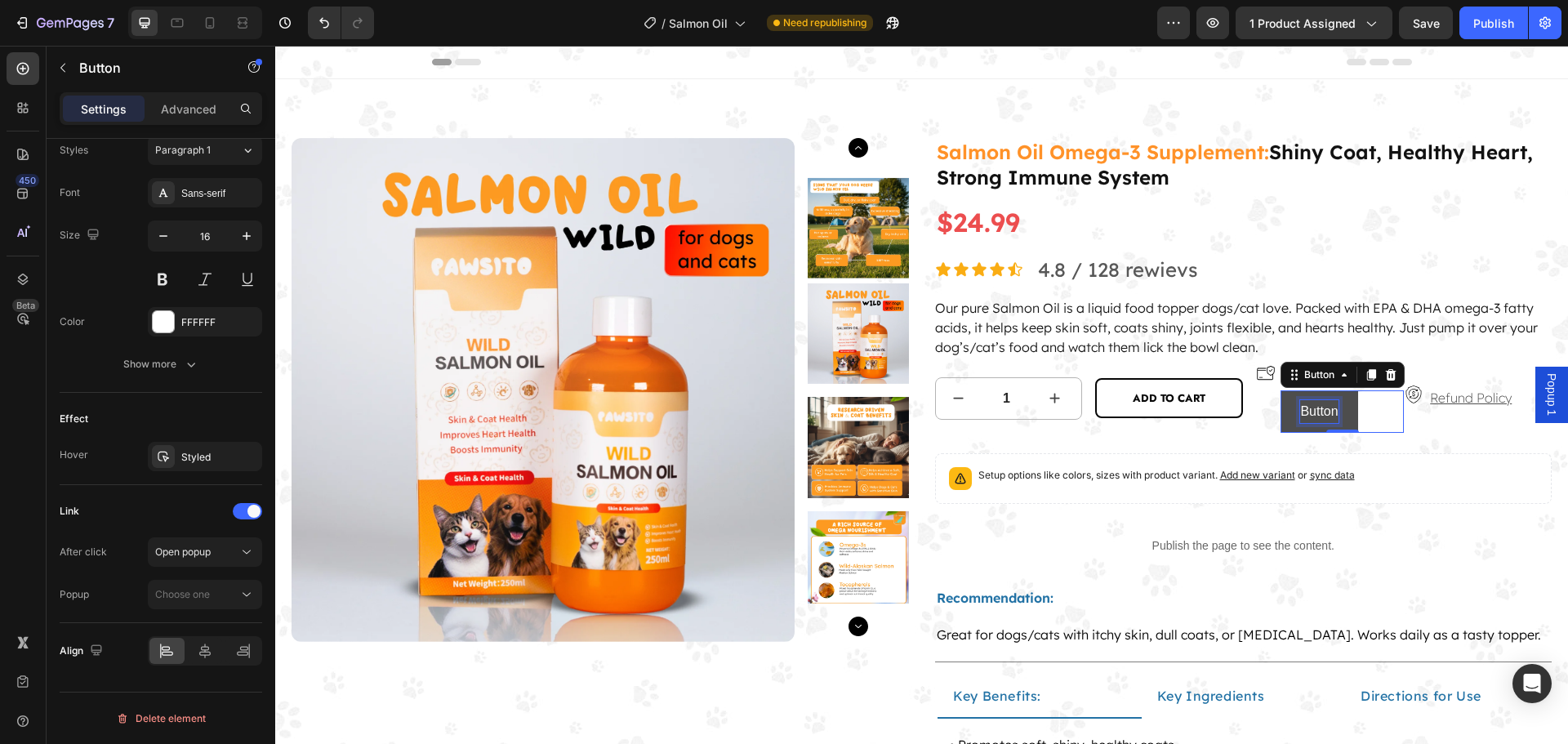
click at [1299, 412] on p "Button" at bounding box center [1318, 411] width 38 height 24
click at [1283, 413] on button "Button" at bounding box center [1318, 412] width 77 height 43
click at [203, 592] on span "Choose one" at bounding box center [183, 594] width 54 height 13
click at [194, 635] on p "Popup 1" at bounding box center [202, 634] width 93 height 14
click at [1299, 413] on p "Button" at bounding box center [1318, 411] width 38 height 24
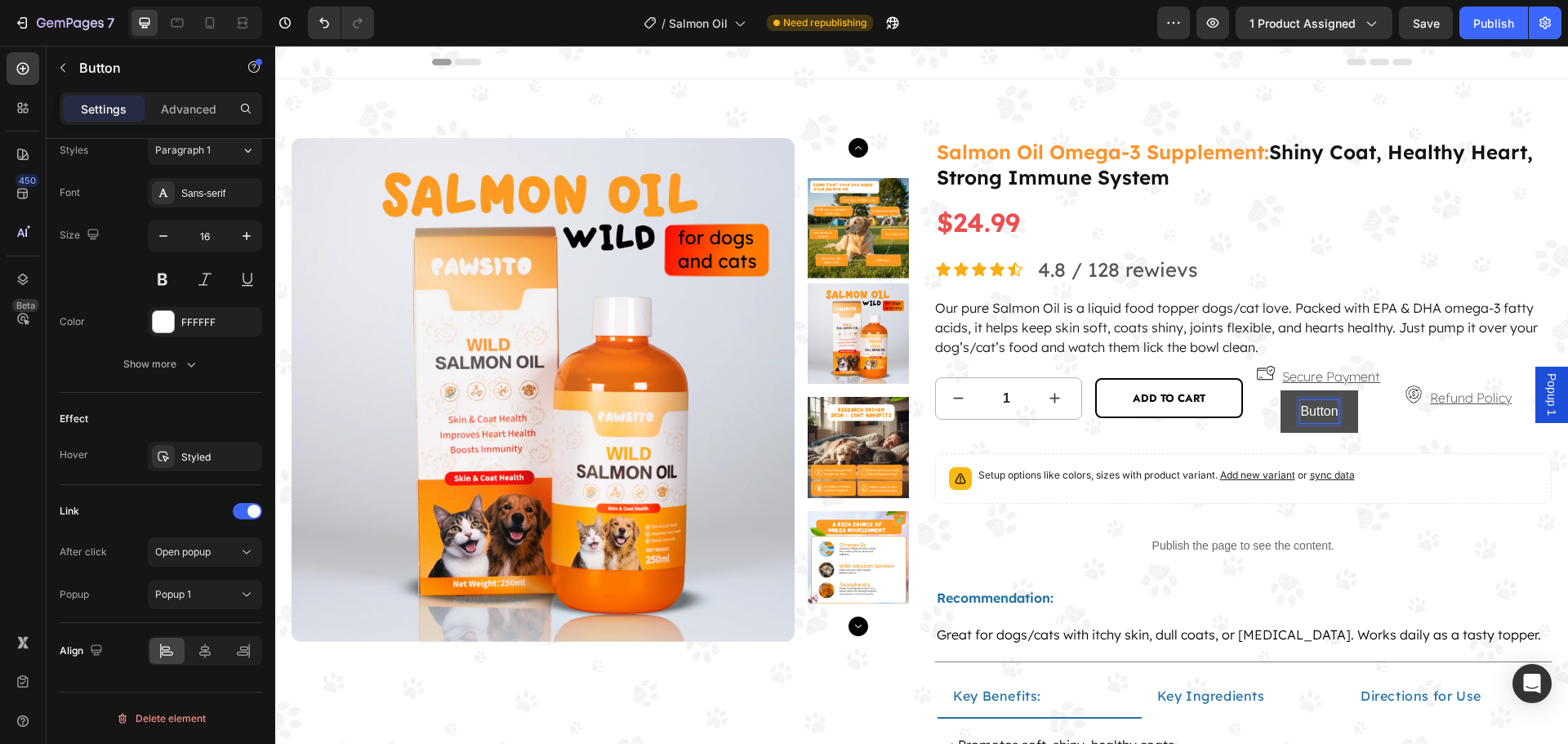
click at [1282, 416] on link "Button" at bounding box center [1318, 412] width 77 height 43
click at [1493, 15] on div "Publish" at bounding box center [1493, 23] width 41 height 17
click at [1543, 407] on span "Popup 1" at bounding box center [1551, 394] width 16 height 42
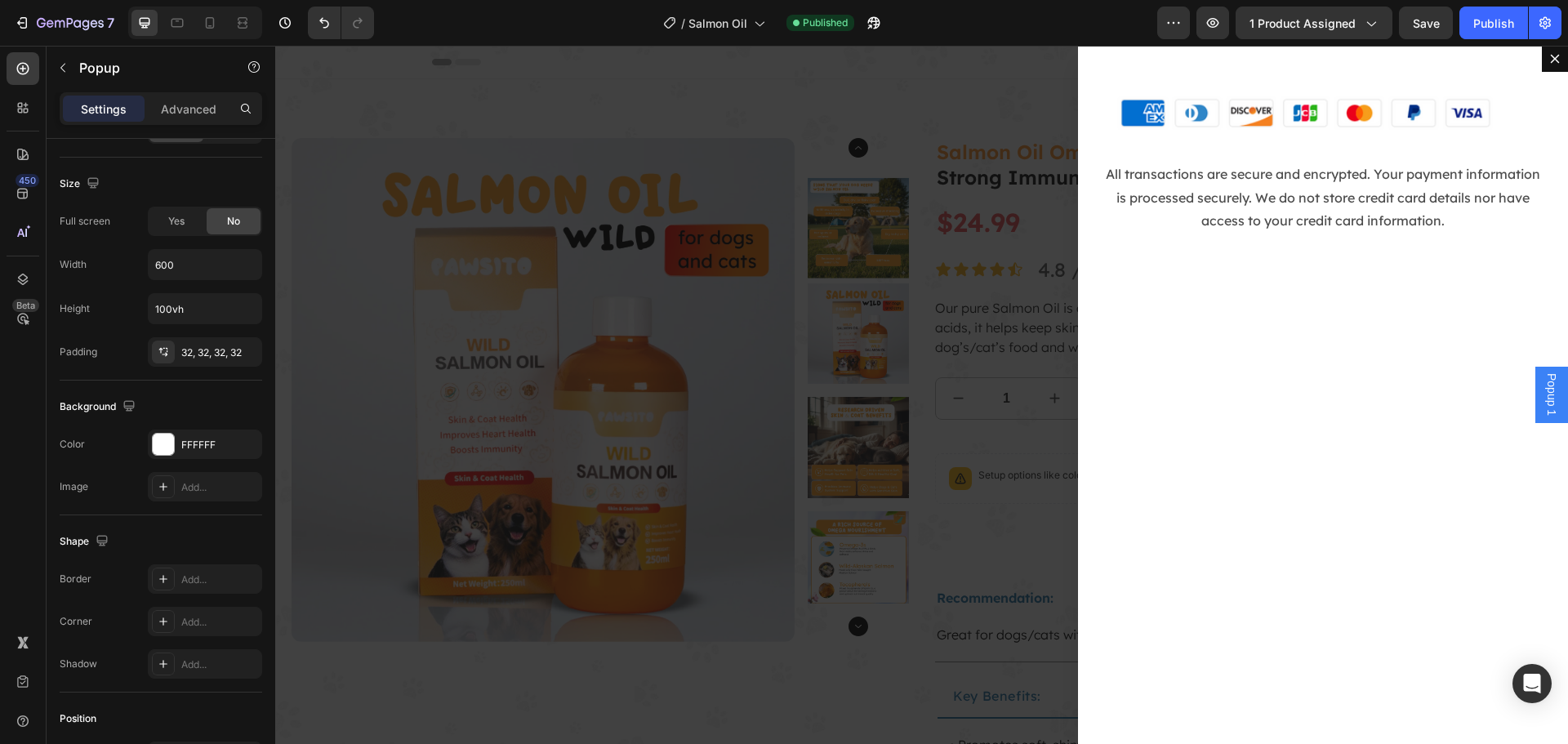
scroll to position [0, 0]
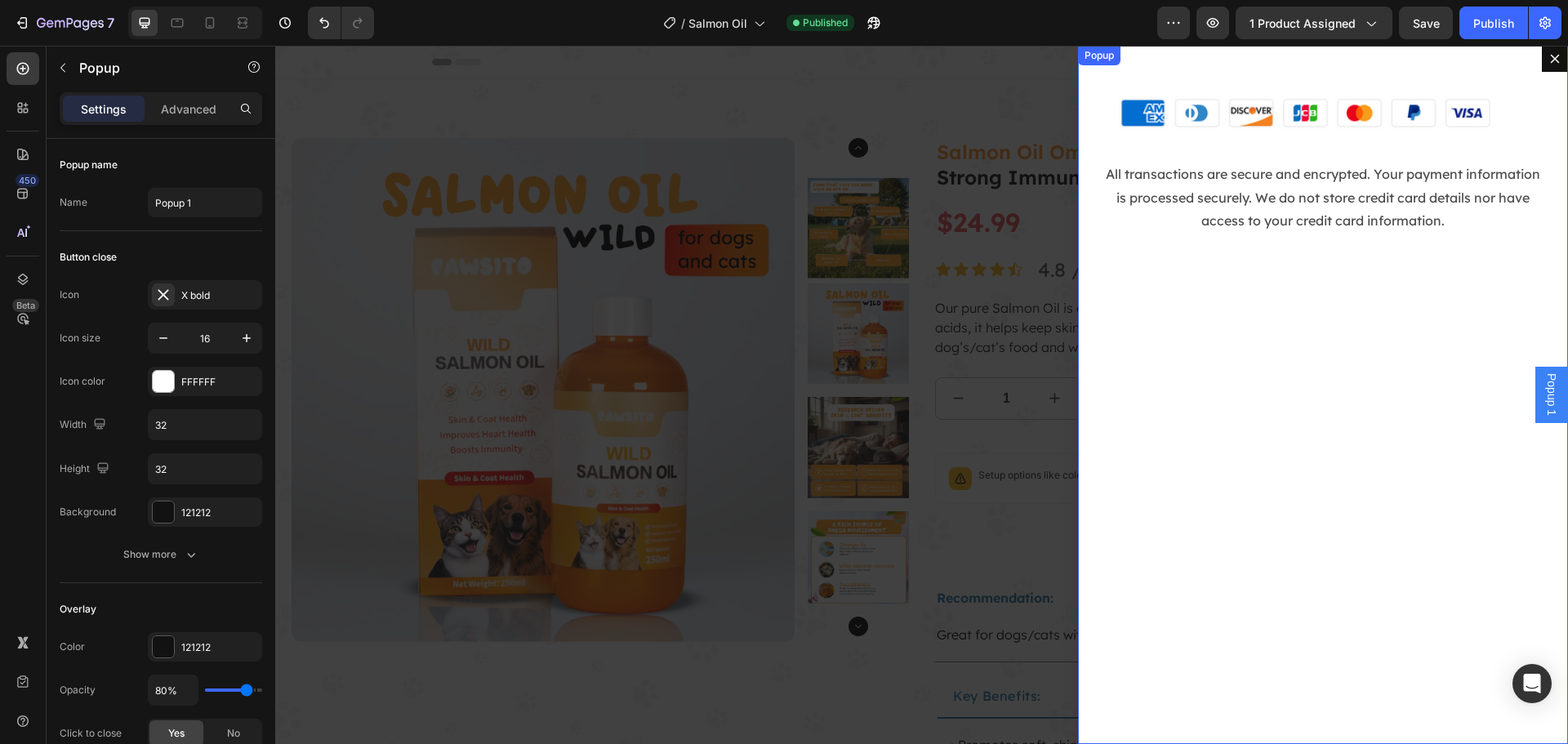
click at [1096, 56] on div "Popup" at bounding box center [1099, 55] width 36 height 14
click at [205, 202] on input "Popup 1" at bounding box center [204, 202] width 114 height 30
click at [213, 197] on input "Popup 1" at bounding box center [204, 202] width 114 height 30
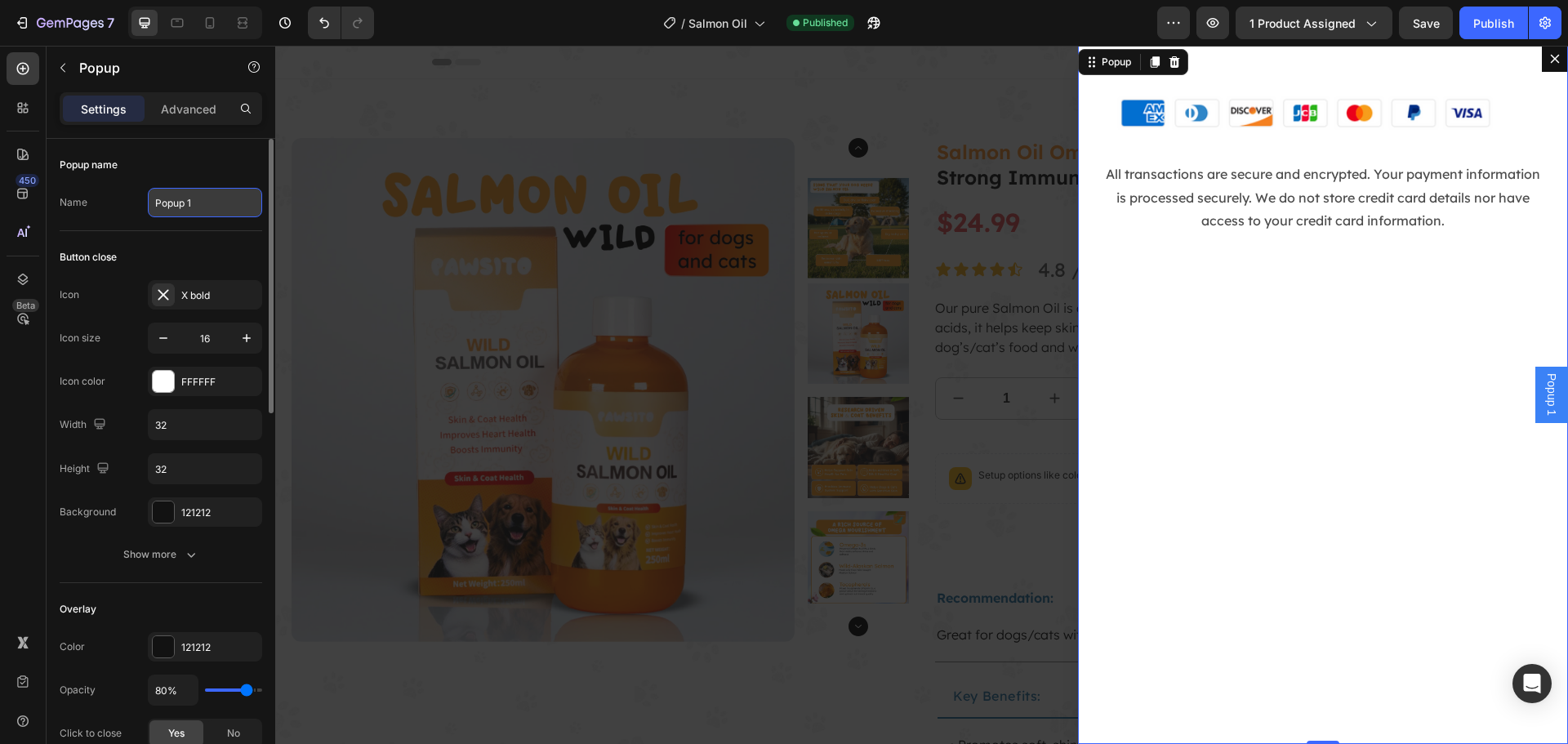
click at [213, 197] on input "Popup 1" at bounding box center [204, 202] width 114 height 30
paste input "Secure Payments"
type input "Secure Payments"
click at [213, 150] on div "Popup name Name Secure Payments" at bounding box center [161, 184] width 203 height 92
click at [24, 71] on icon at bounding box center [23, 69] width 16 height 16
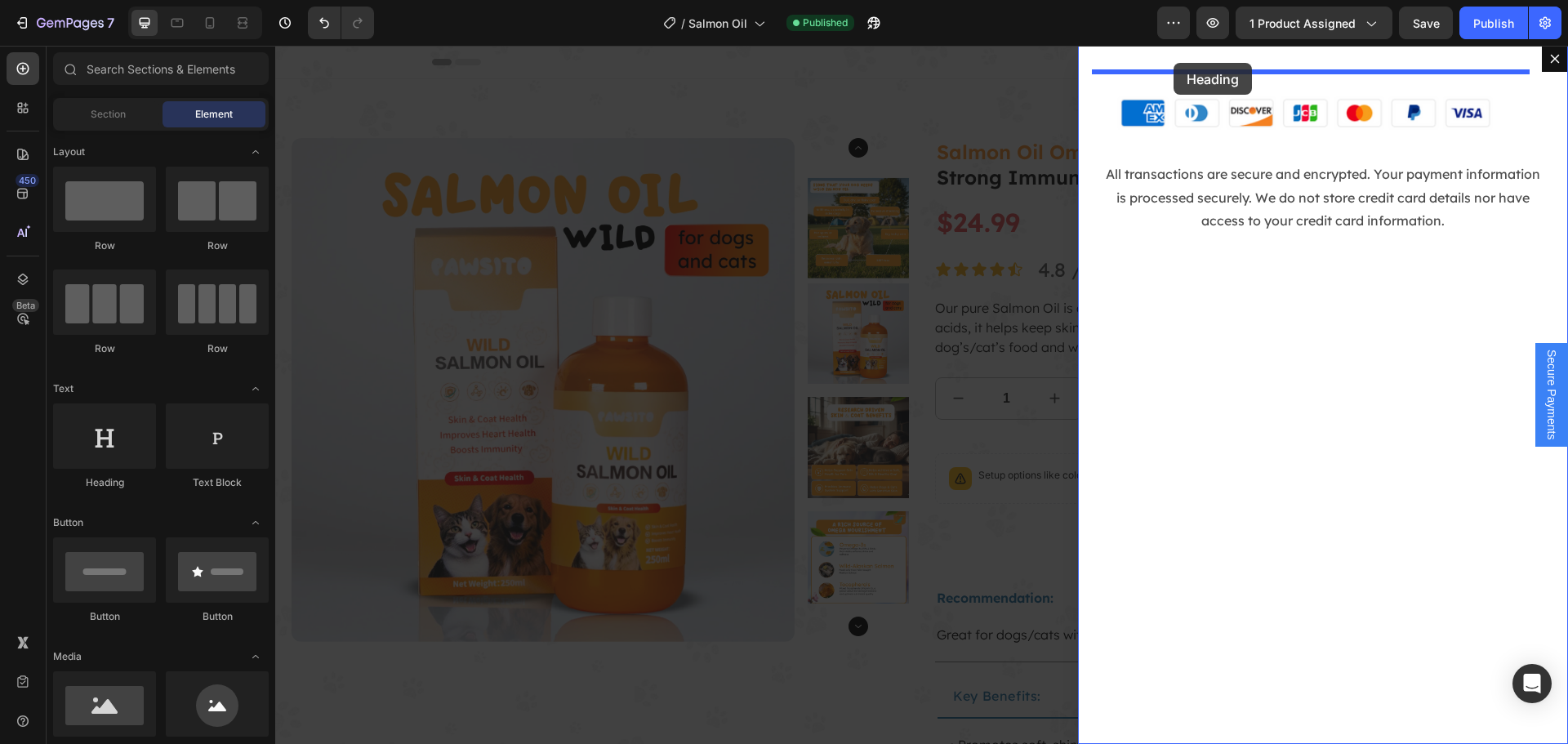
drag, startPoint x: 484, startPoint y: 475, endPoint x: 1173, endPoint y: 63, distance: 802.8
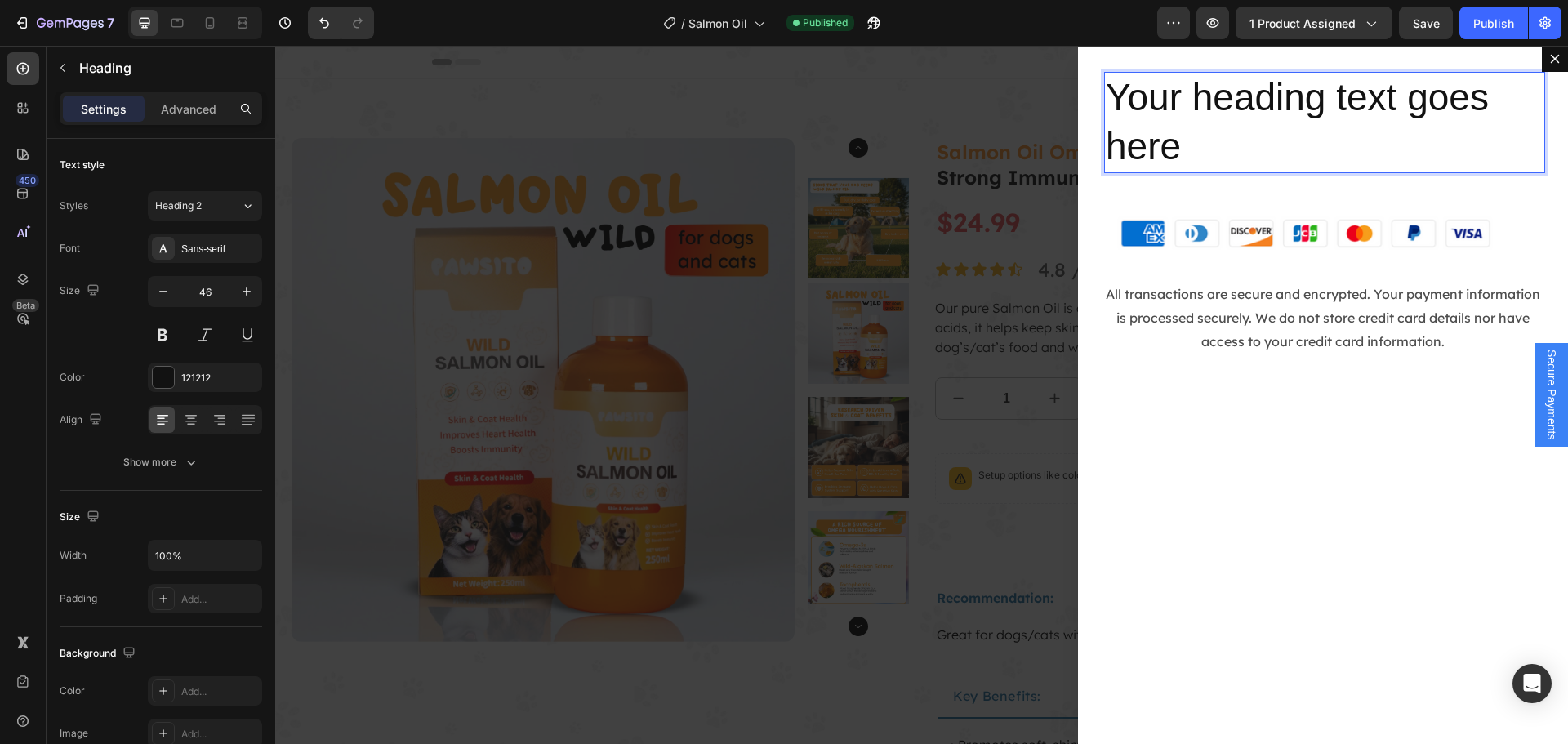
click at [1125, 131] on h2 "Your heading text goes here" at bounding box center [1323, 122] width 438 height 101
click at [1125, 131] on p "Your heading text goes here" at bounding box center [1323, 122] width 434 height 98
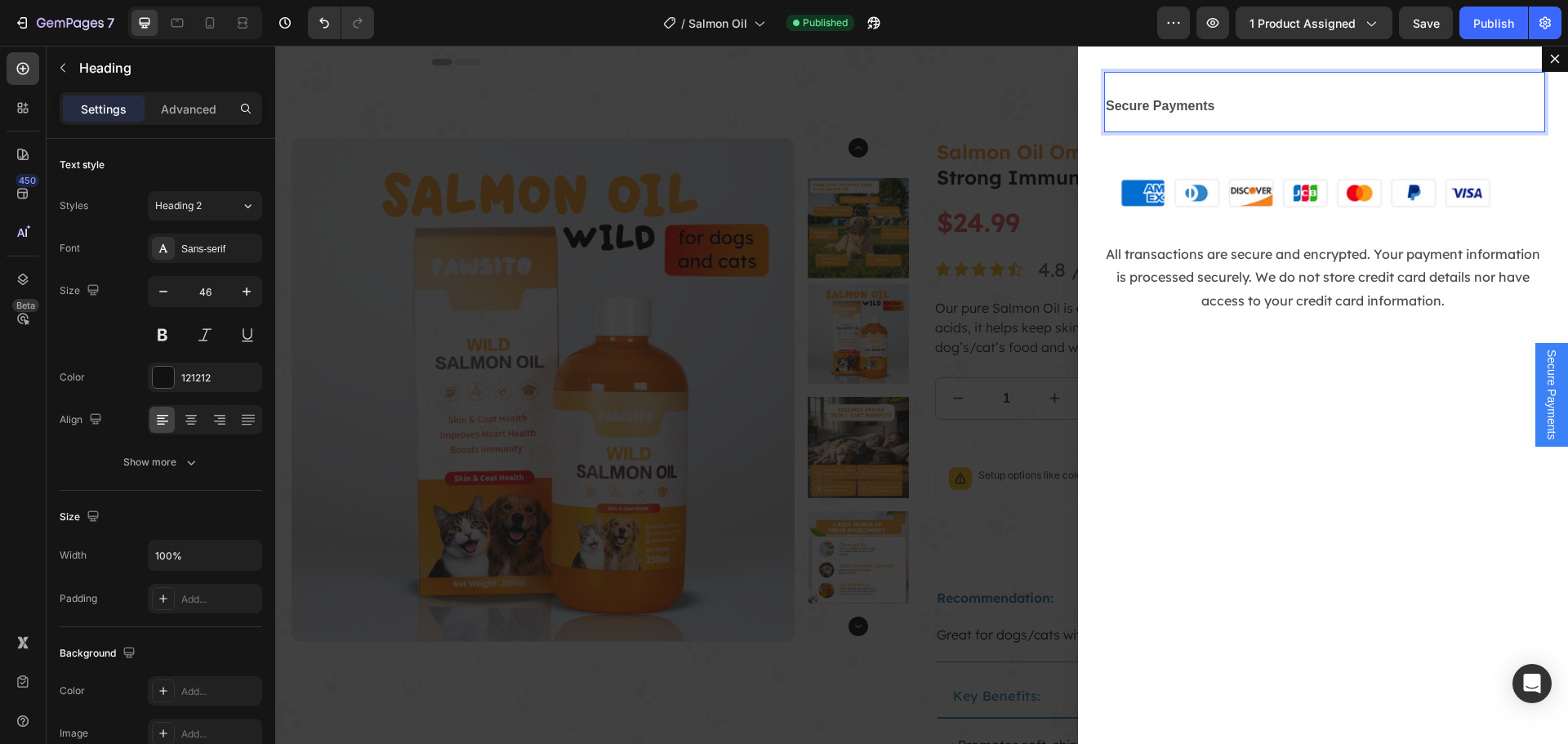
click at [1242, 100] on p "Secure Payments" at bounding box center [1323, 101] width 434 height 57
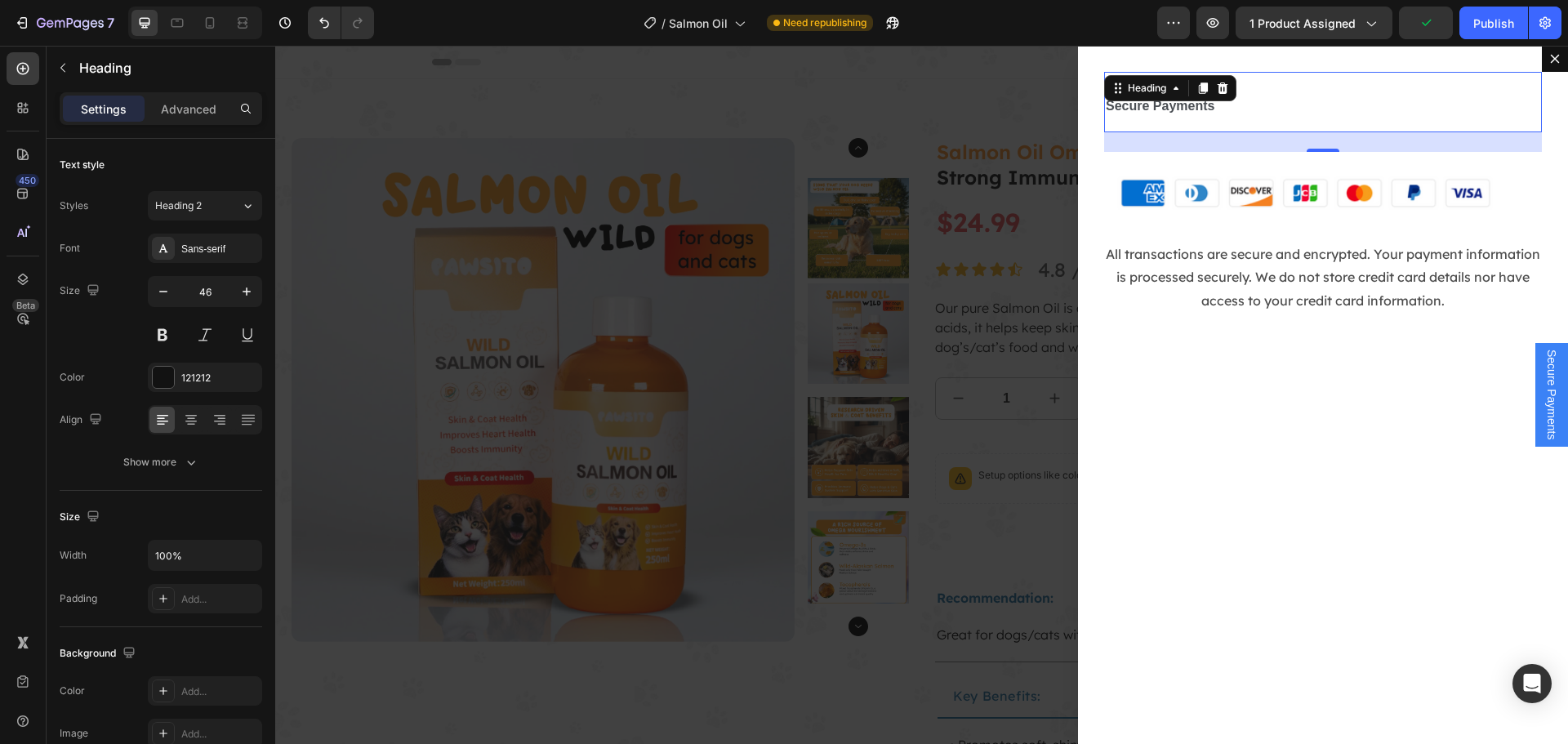
click at [1274, 99] on p "Secure Payments" at bounding box center [1323, 101] width 434 height 57
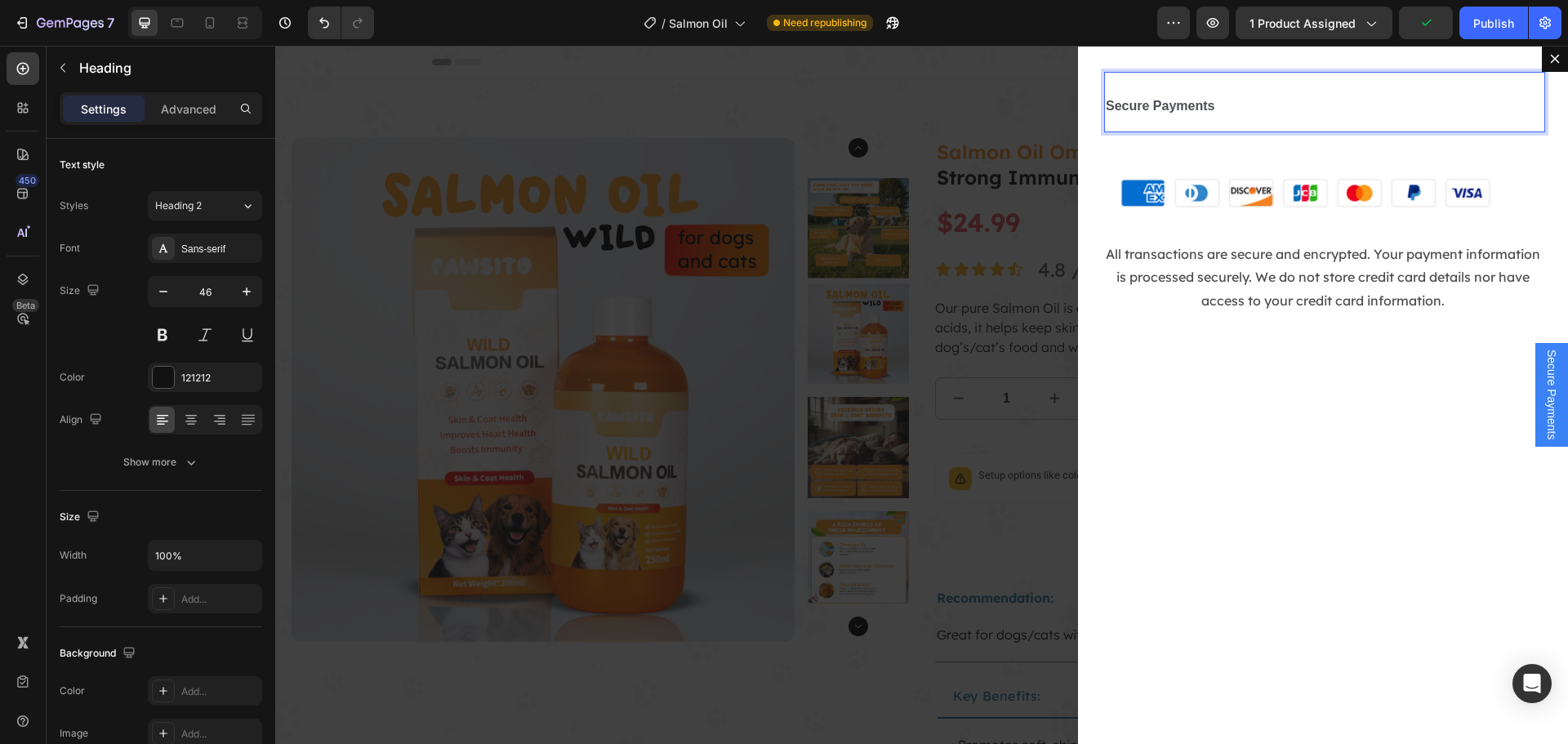
click at [1274, 99] on p "Secure Payments" at bounding box center [1323, 101] width 434 height 57
click at [184, 462] on icon "button" at bounding box center [191, 462] width 16 height 16
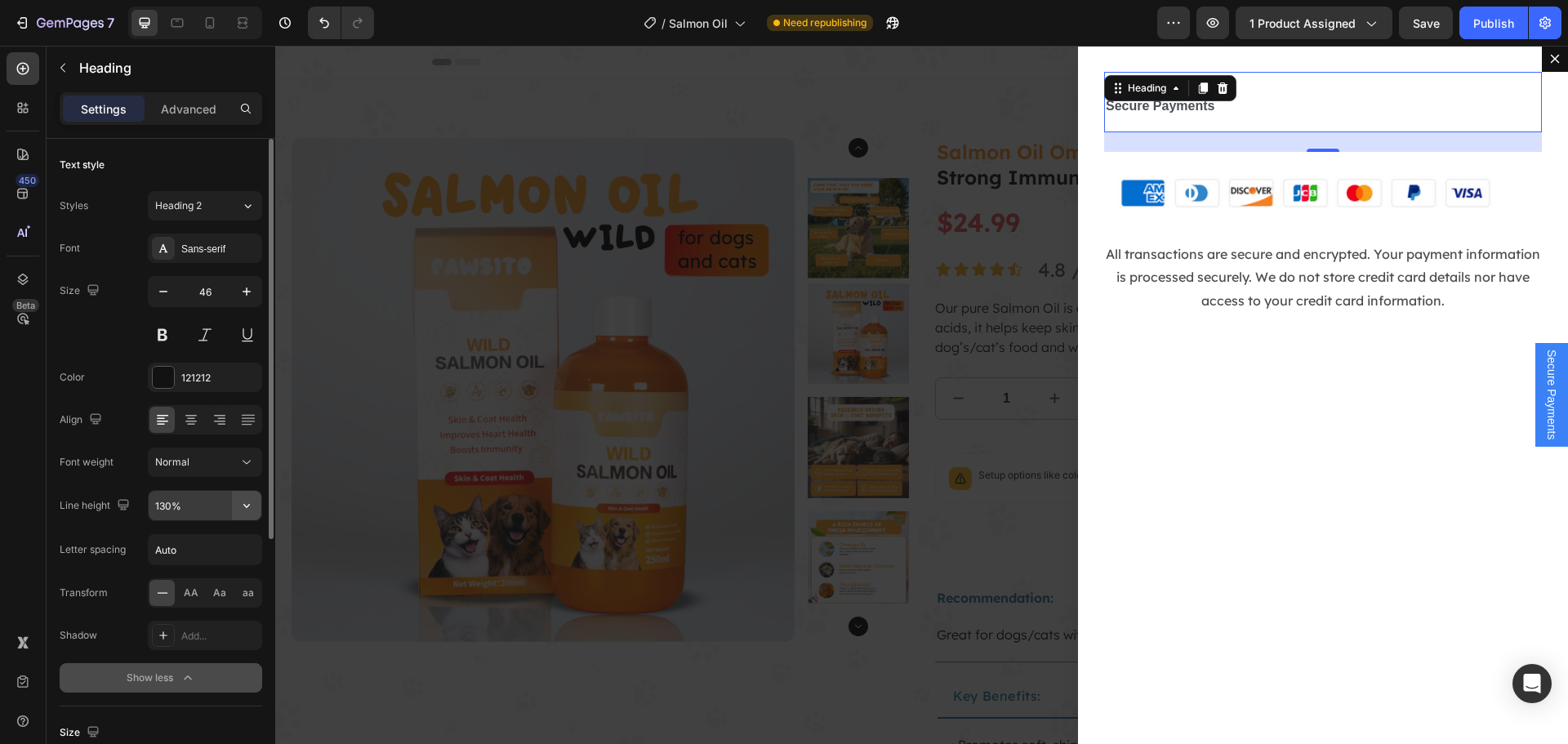
click at [247, 510] on icon "button" at bounding box center [247, 505] width 16 height 16
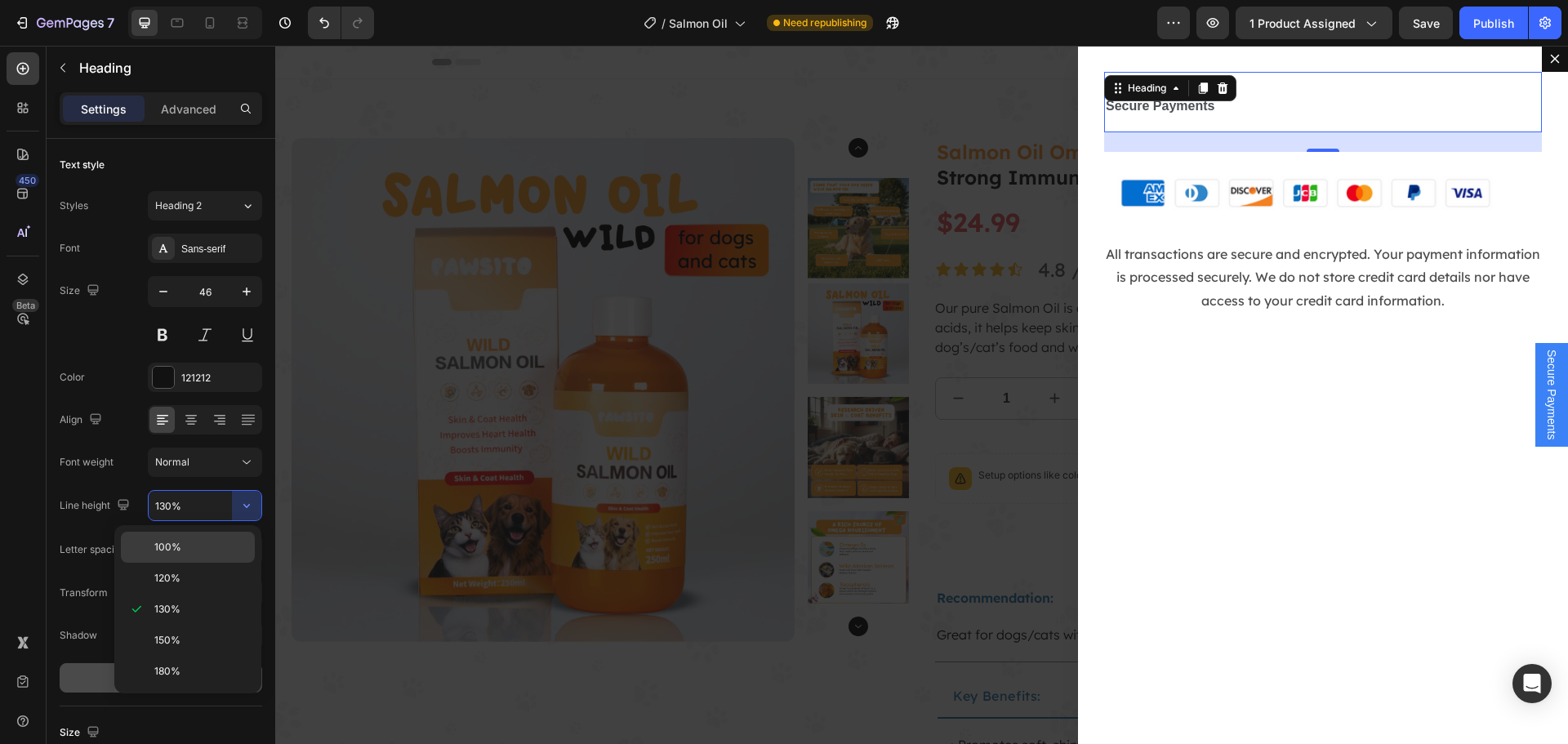
click at [205, 548] on p "100%" at bounding box center [201, 547] width 93 height 14
type input "100%"
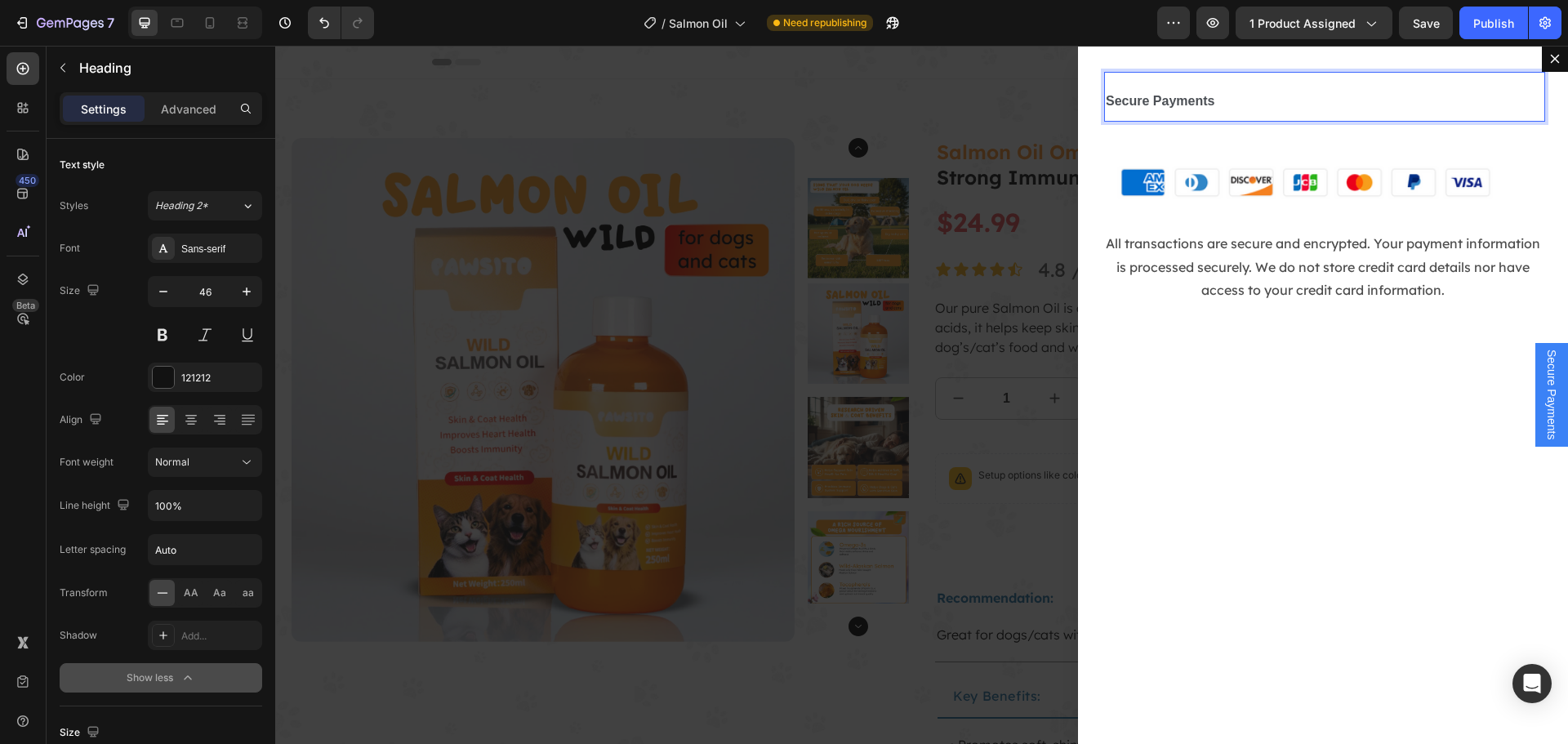
click at [1343, 114] on p "Secure Payments" at bounding box center [1323, 96] width 434 height 46
click at [1106, 80] on p "Secure Payments" at bounding box center [1323, 96] width 434 height 46
click at [1104, 71] on h2 "Secure Payments" at bounding box center [1323, 96] width 438 height 50
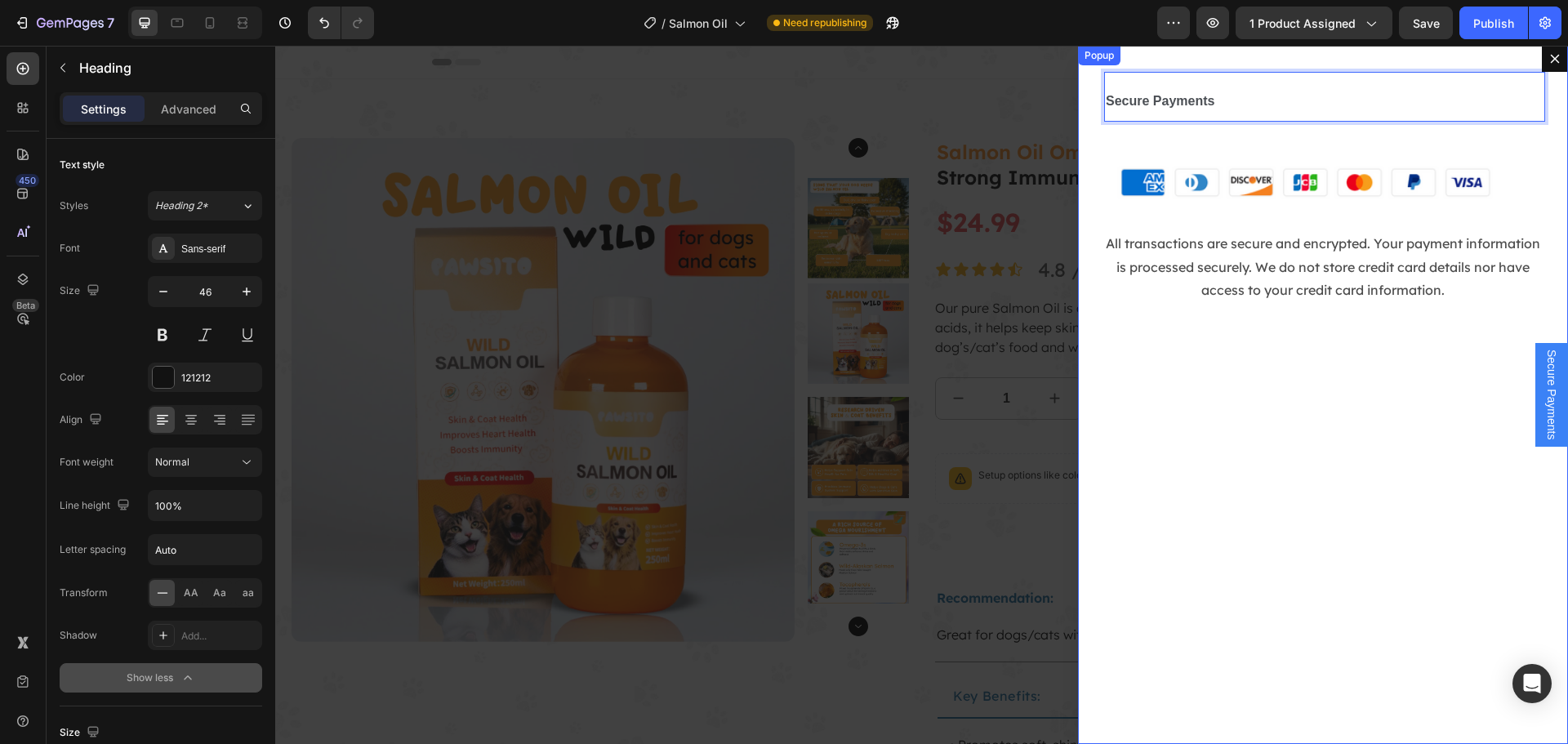
click at [1091, 65] on div "Secure Payments Heading 24 Image All transactions are secure and encrypted. You…" at bounding box center [1323, 395] width 490 height 698
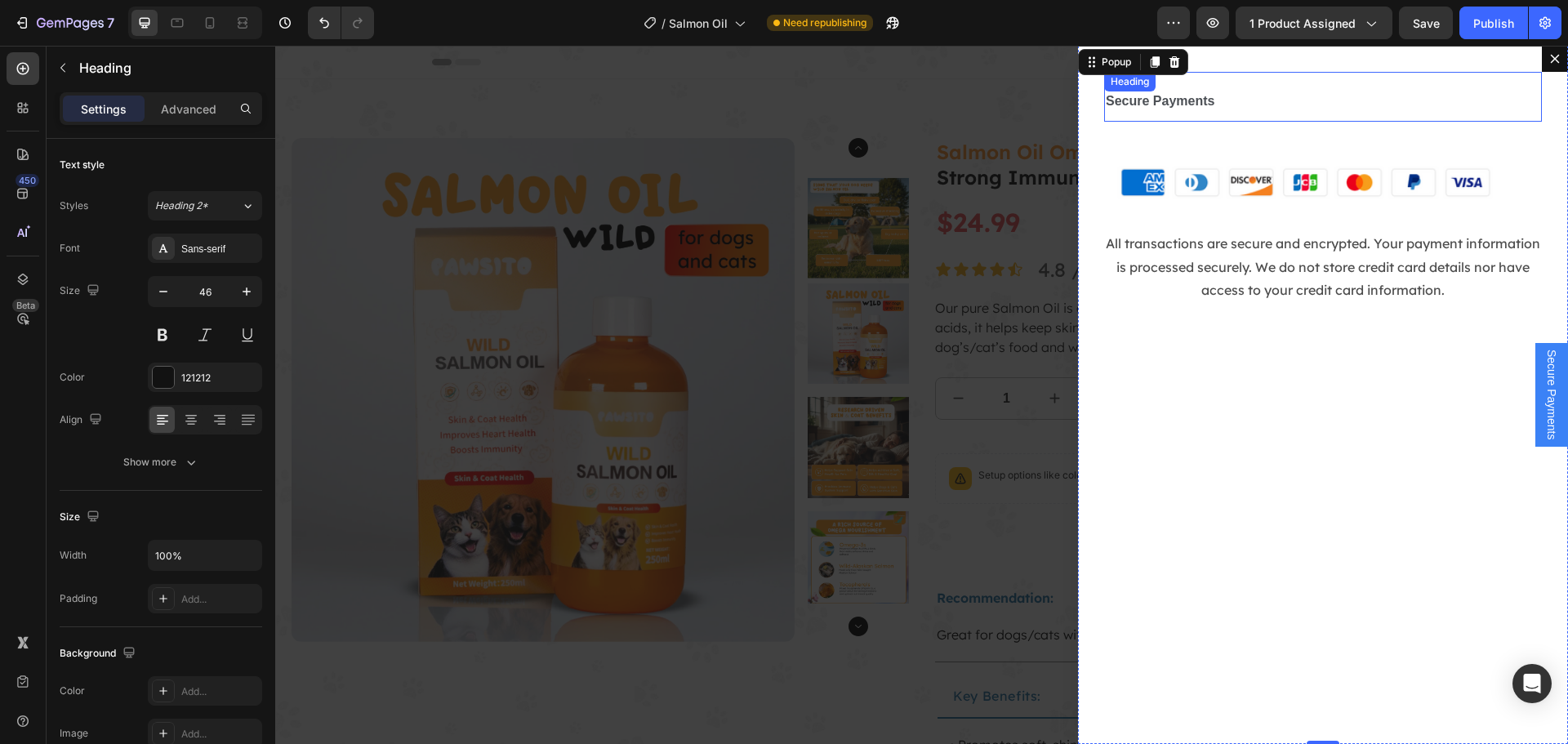
click at [1166, 99] on div "⁠⁠⁠⁠⁠⁠⁠ Secure Payments Heading" at bounding box center [1323, 96] width 438 height 50
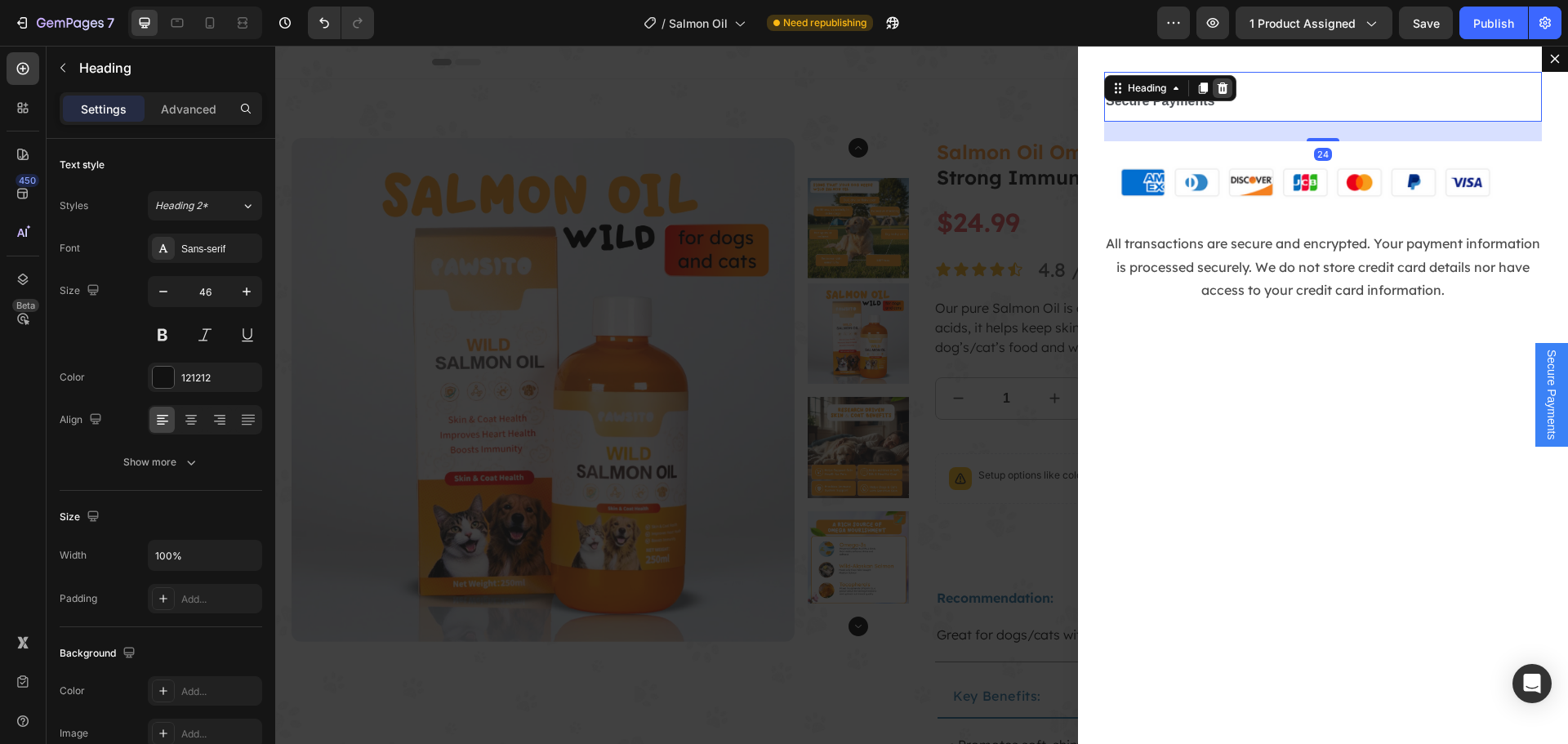
click at [1217, 84] on icon "Dialog body" at bounding box center [1223, 88] width 11 height 12
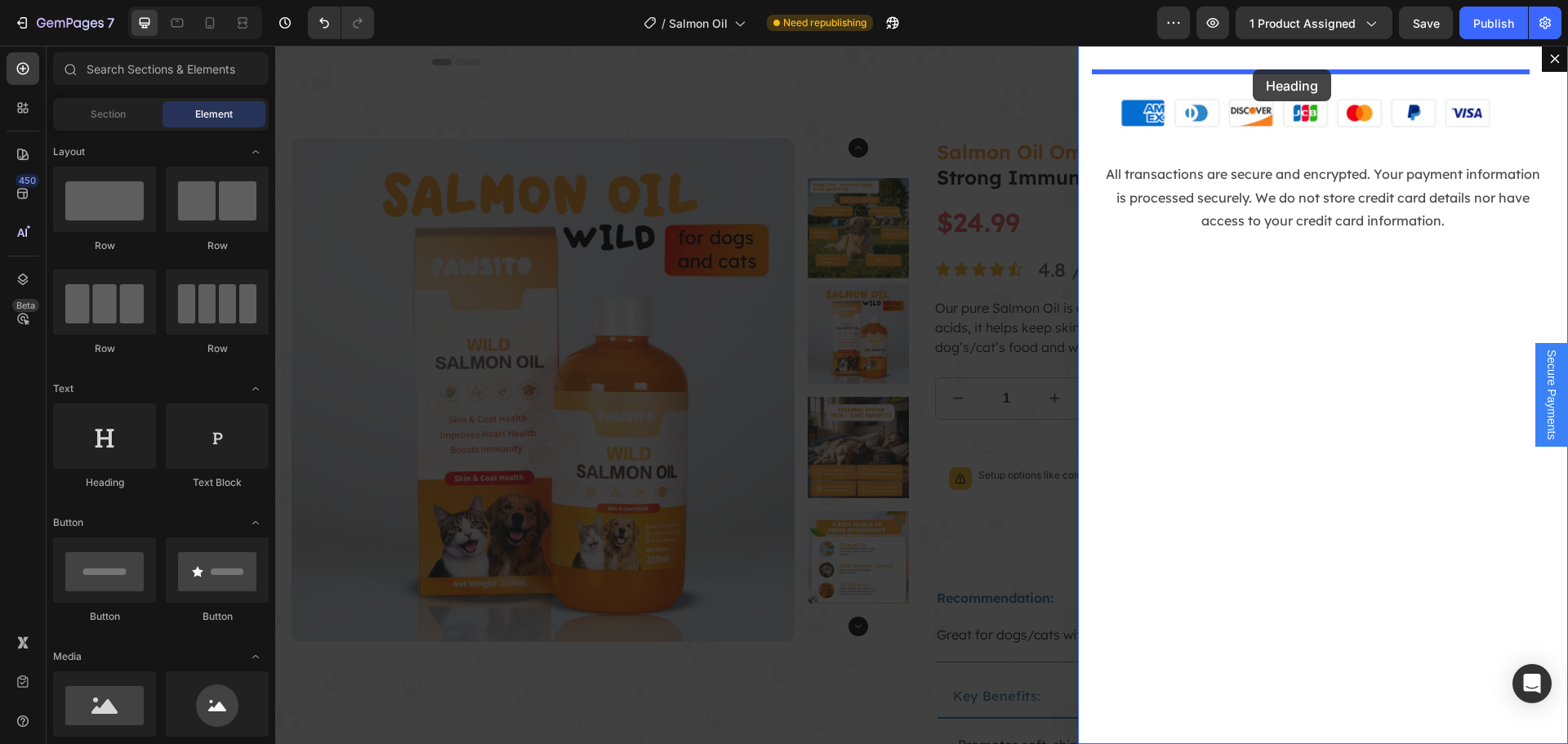
drag, startPoint x: 408, startPoint y: 493, endPoint x: 1252, endPoint y: 69, distance: 944.5
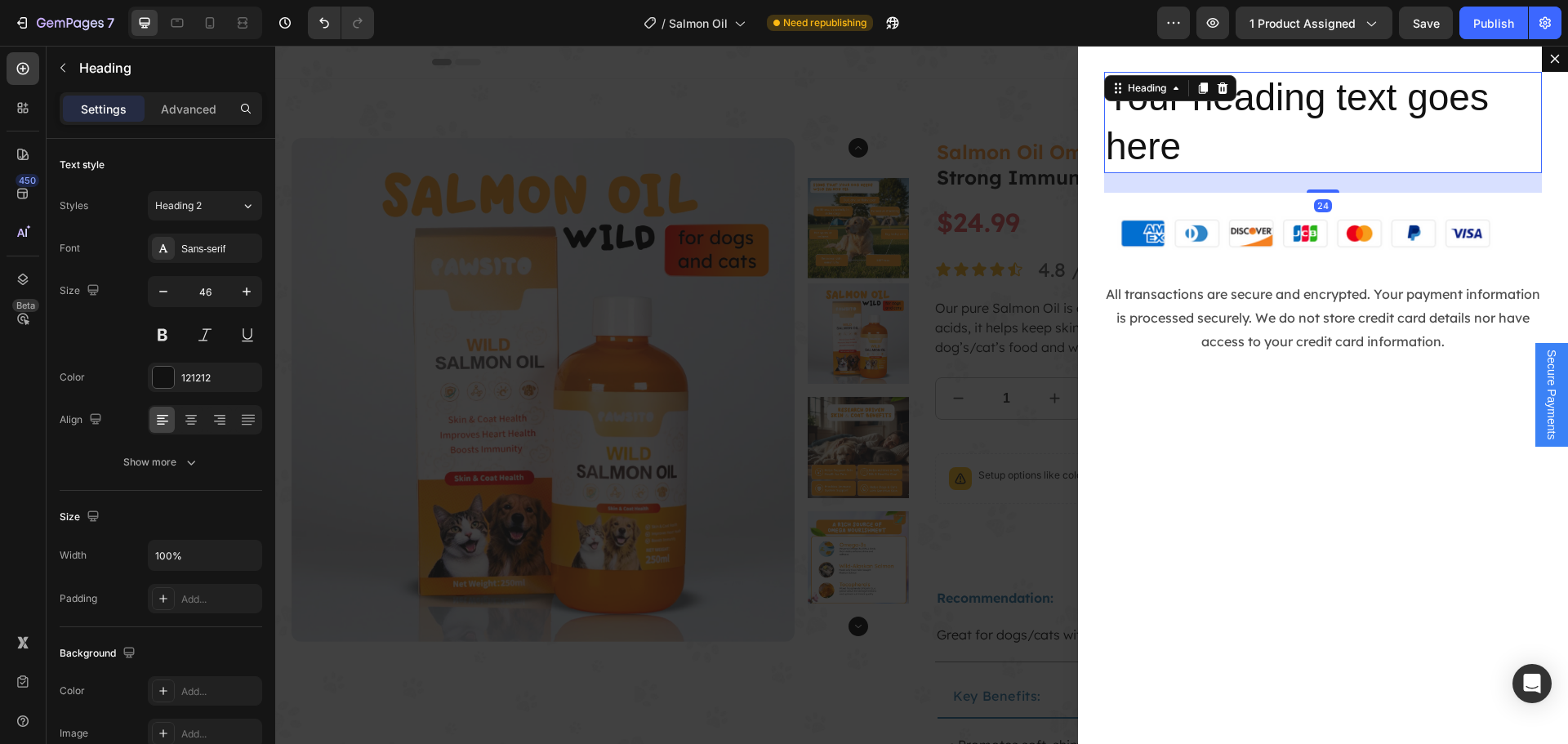
click at [1151, 135] on h2 "Your heading text goes here" at bounding box center [1323, 122] width 438 height 101
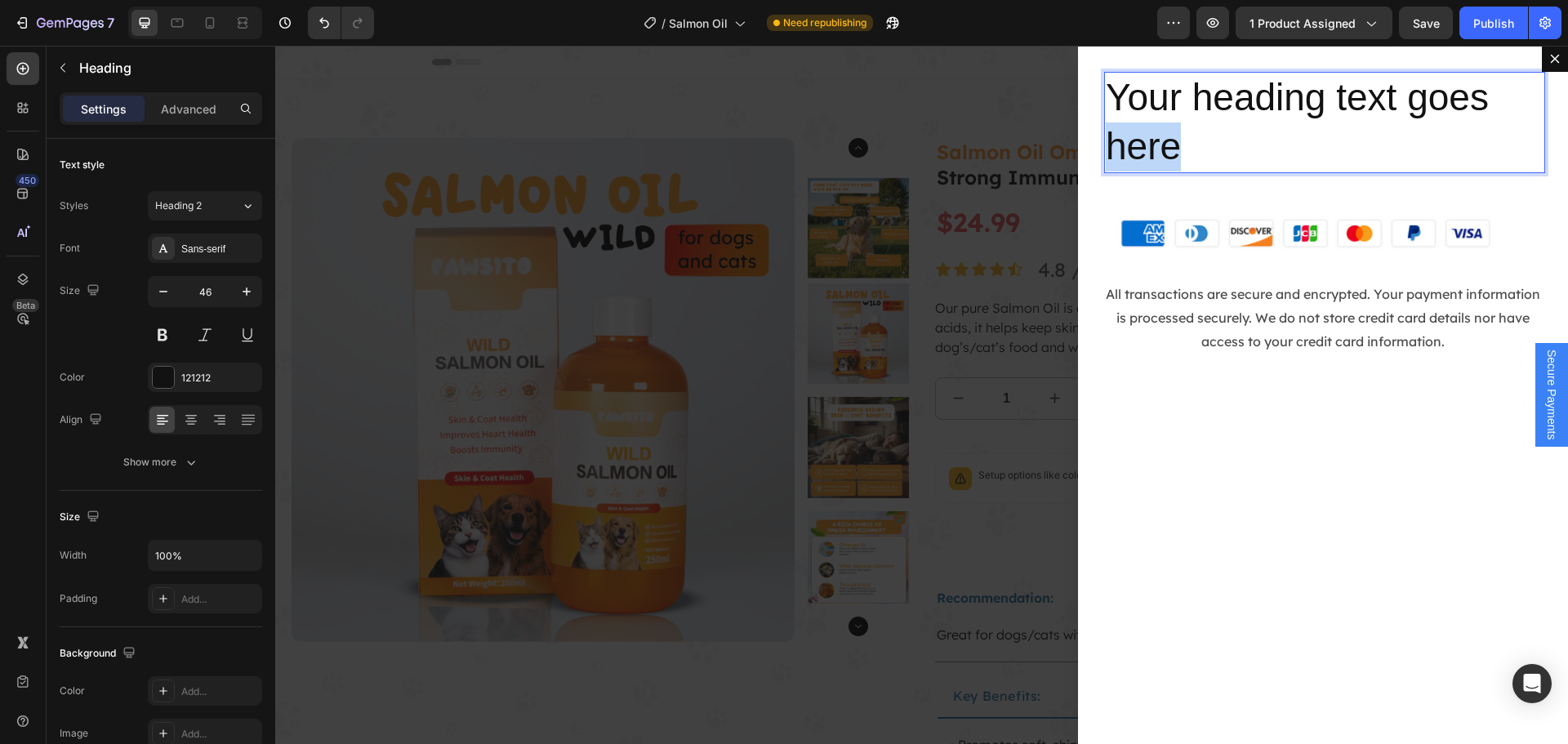
click at [1151, 135] on p "Your heading text goes here" at bounding box center [1323, 122] width 434 height 98
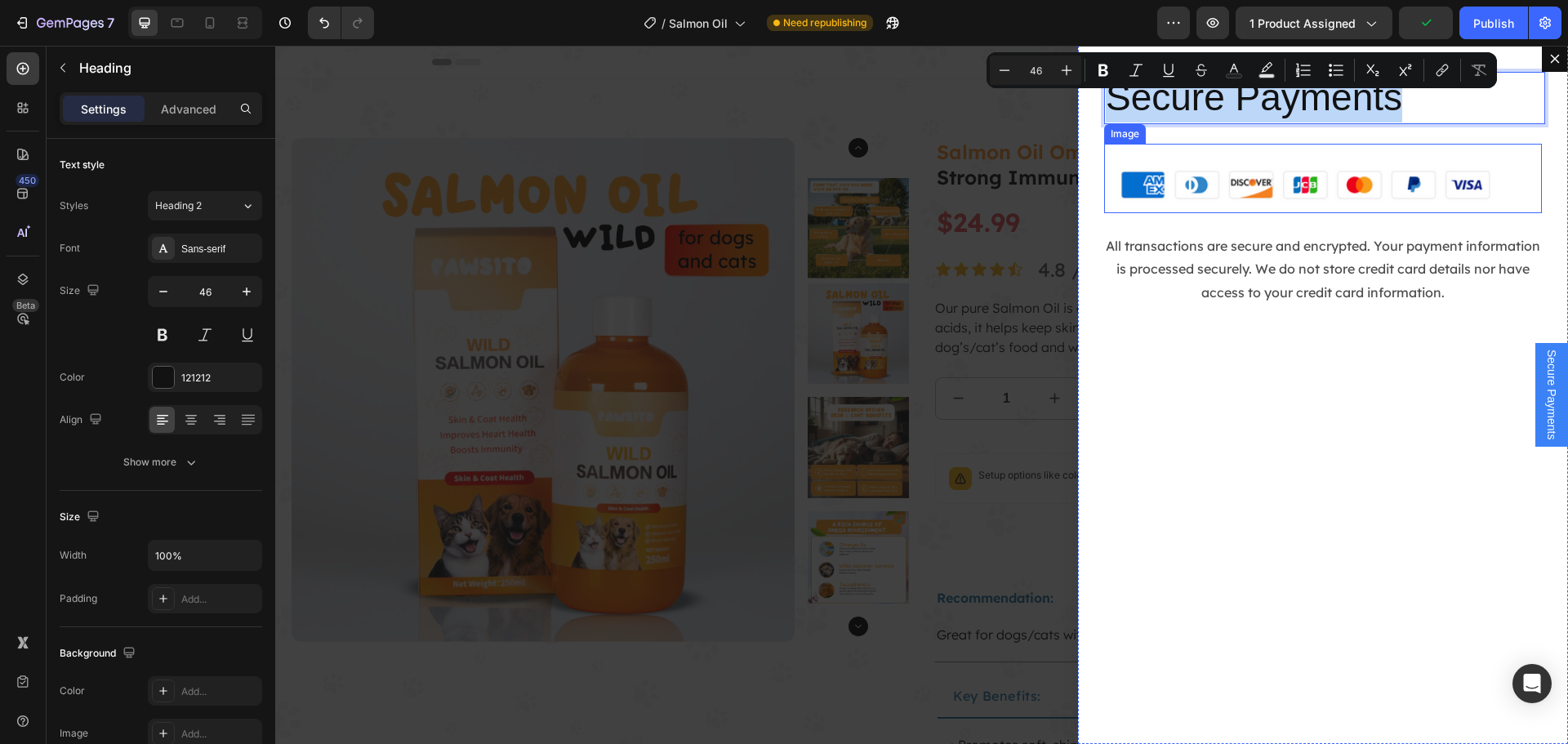
click at [1243, 147] on img "Dialog body" at bounding box center [1323, 178] width 438 height 70
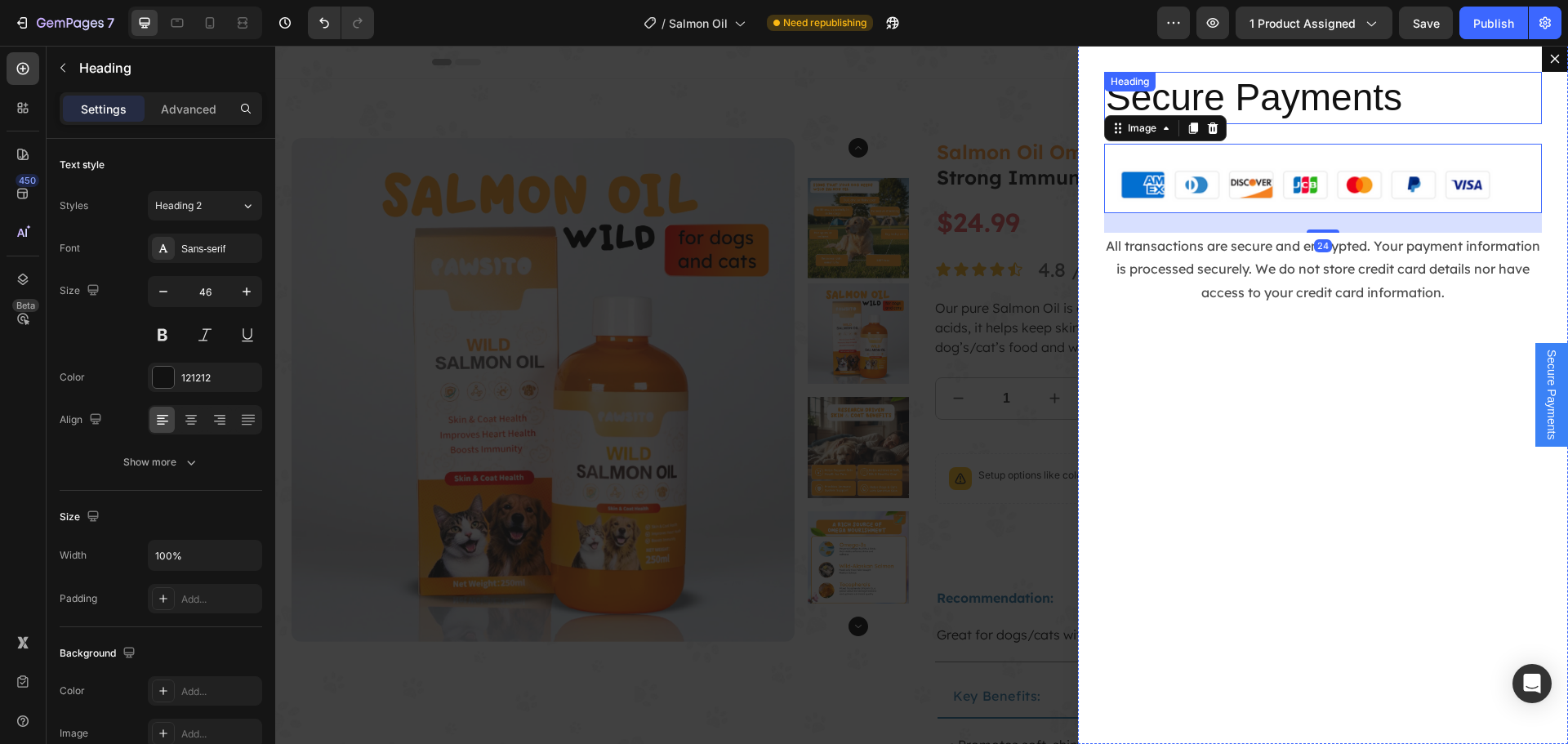
click at [1201, 102] on p "Secure Payments" at bounding box center [1323, 98] width 434 height 49
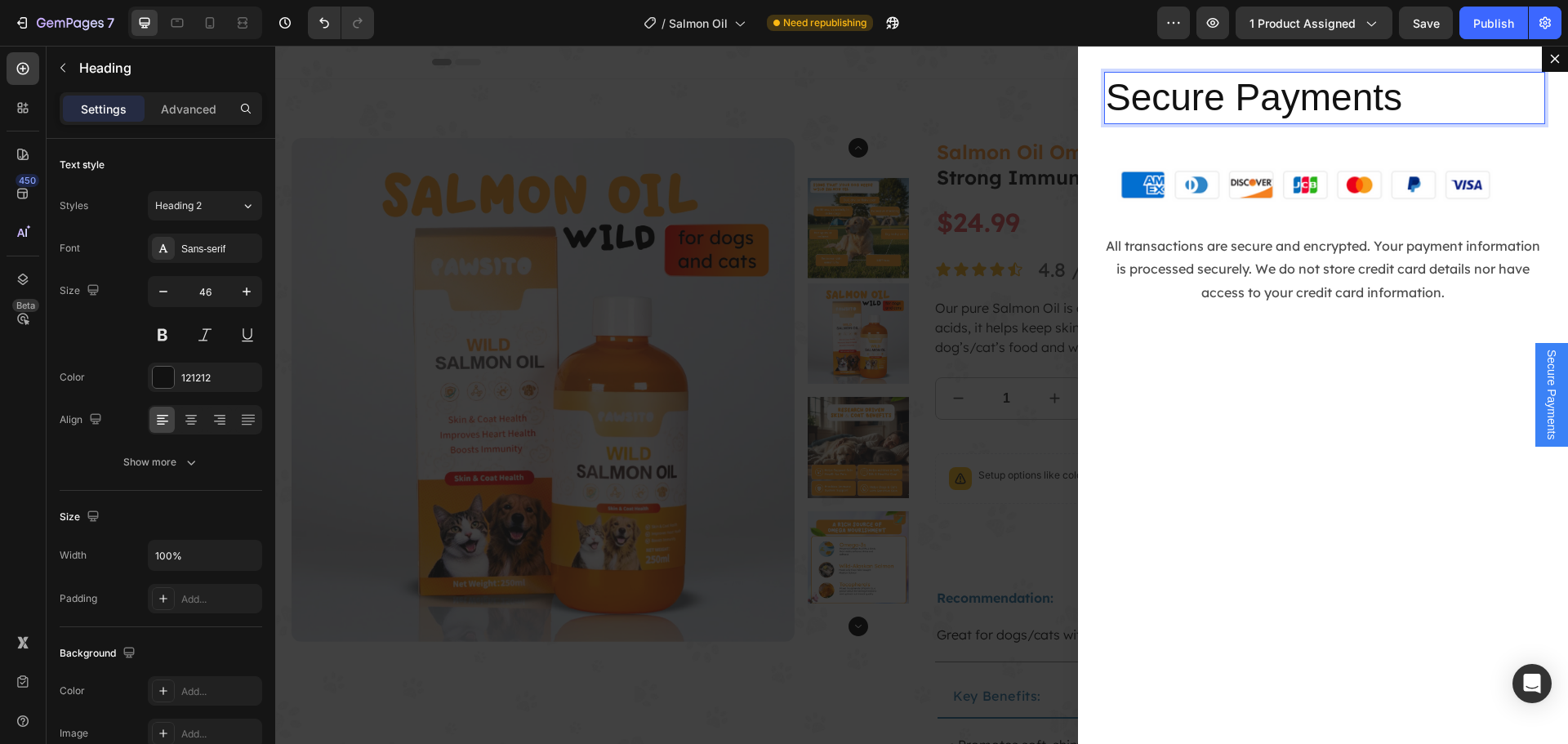
click at [1207, 101] on p "Secure Payments" at bounding box center [1323, 98] width 434 height 49
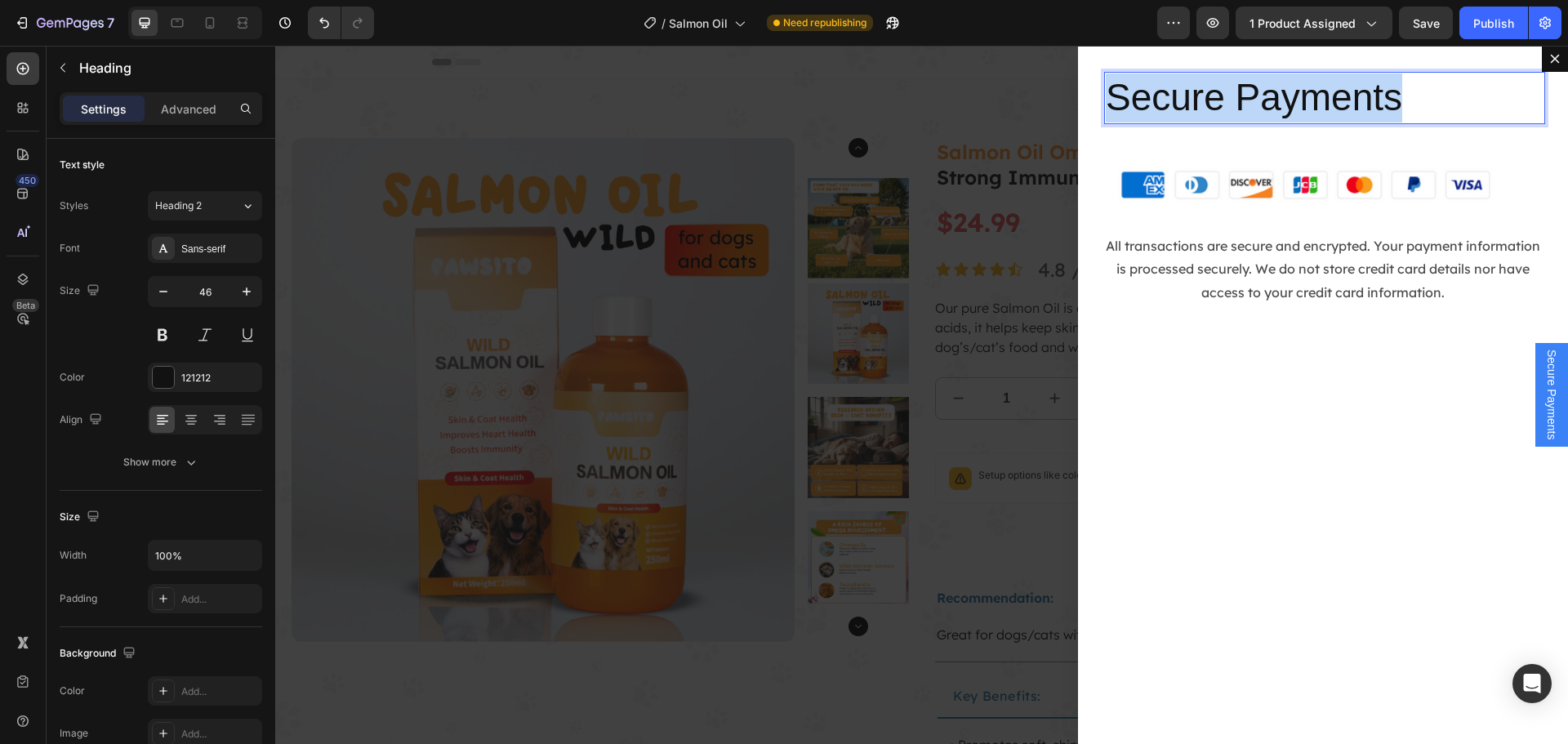
click at [1207, 101] on p "Secure Payments" at bounding box center [1323, 98] width 434 height 49
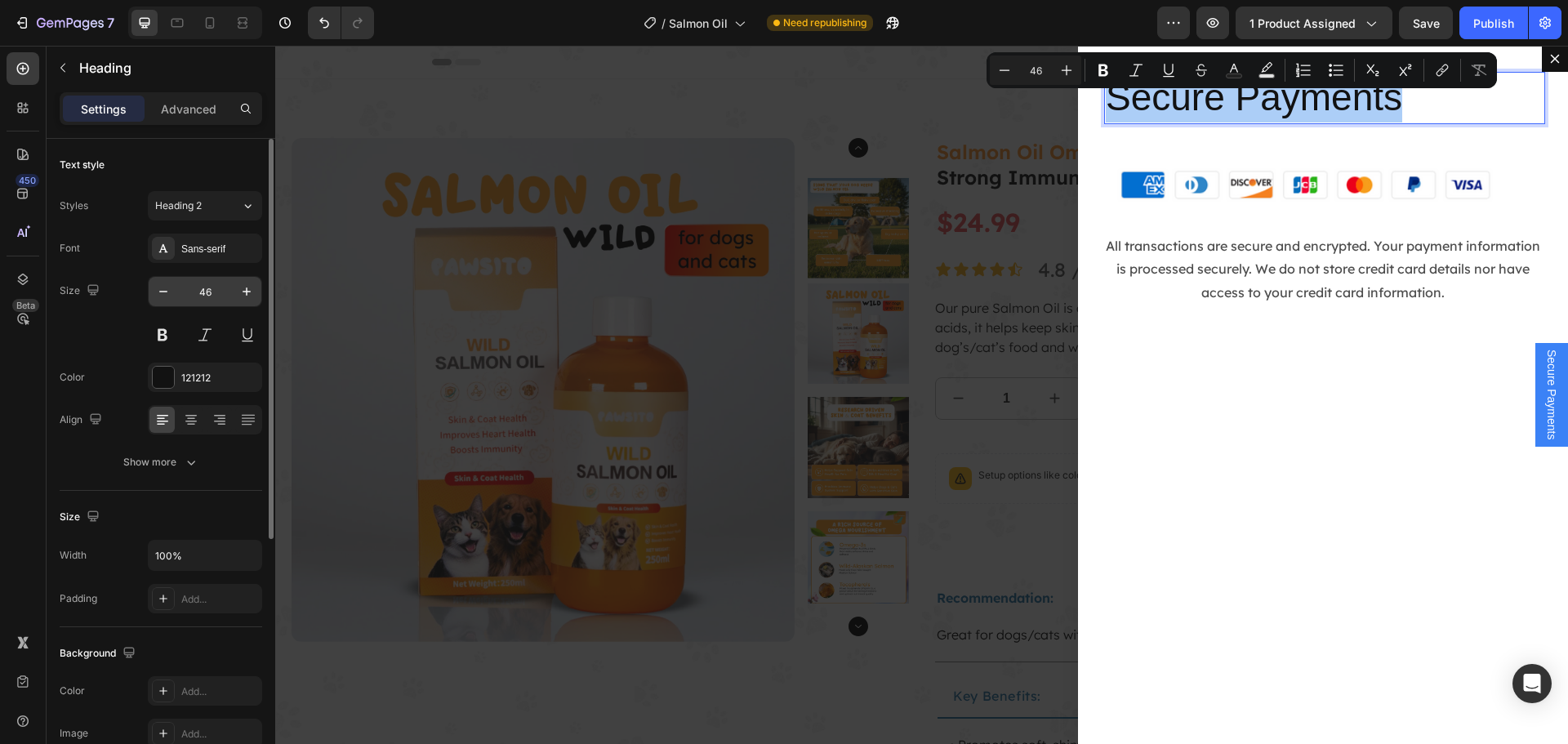
click at [199, 287] on input "46" at bounding box center [205, 291] width 54 height 30
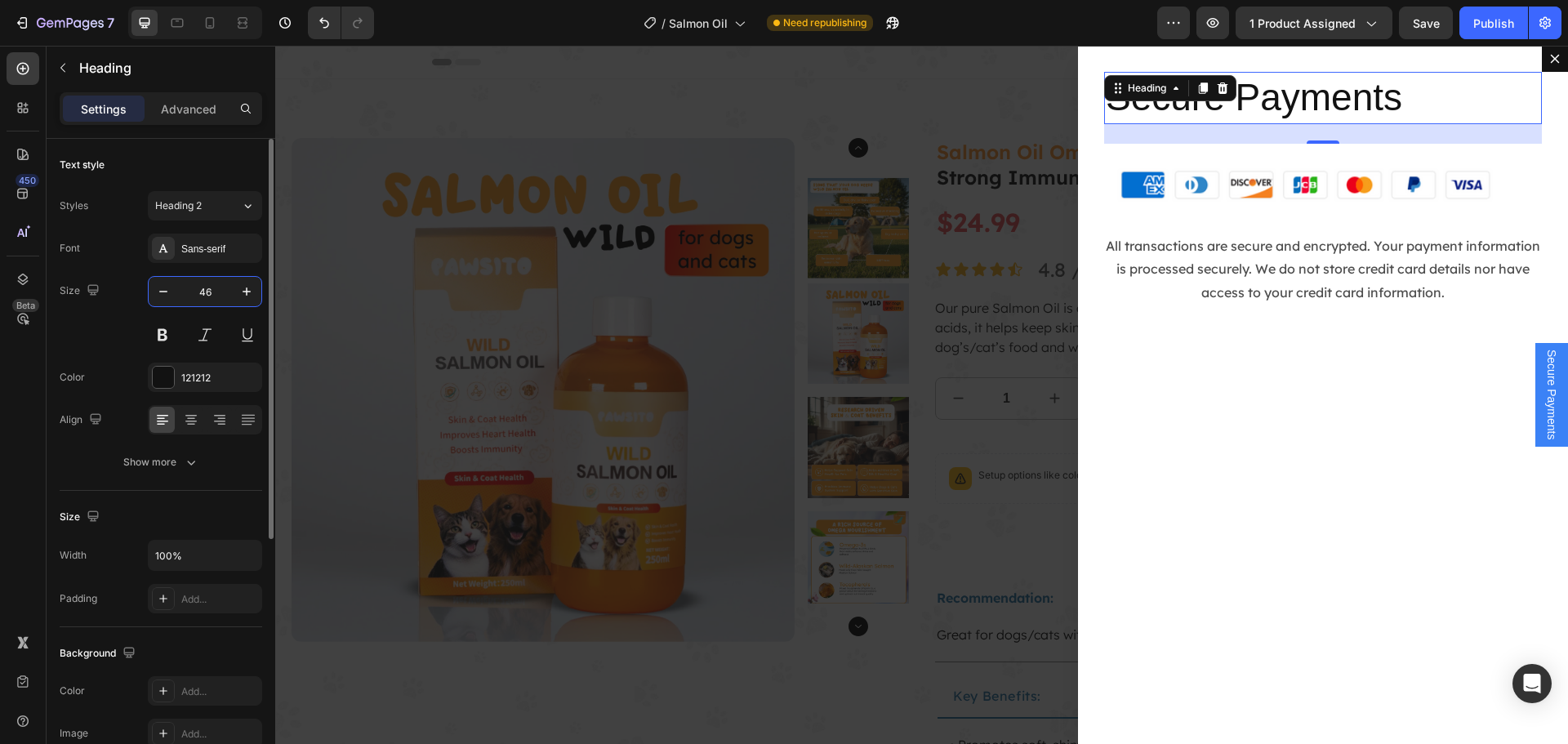
click at [199, 287] on input "46" at bounding box center [205, 291] width 54 height 30
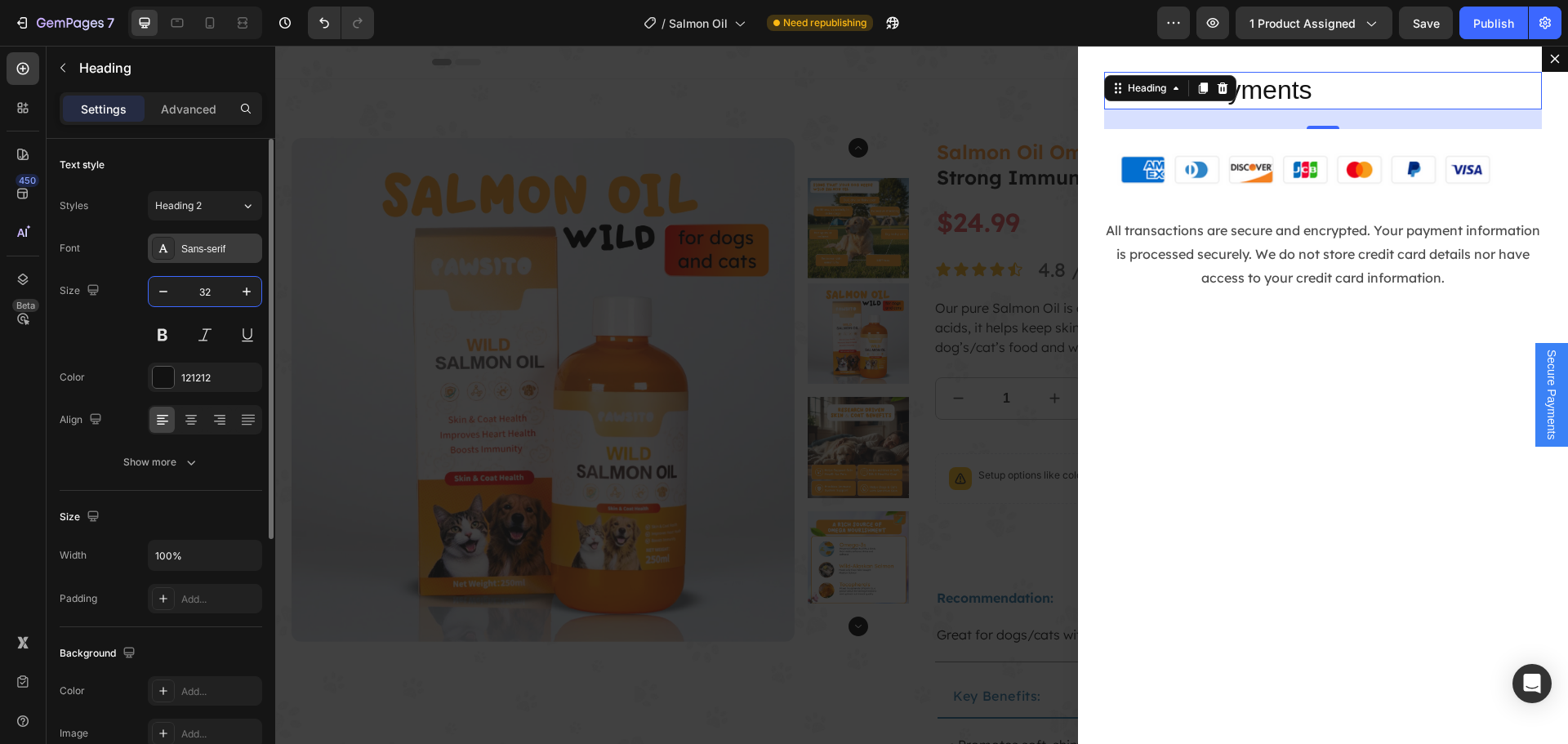
type input "32"
click at [230, 253] on div "Sans-serif" at bounding box center [219, 249] width 77 height 14
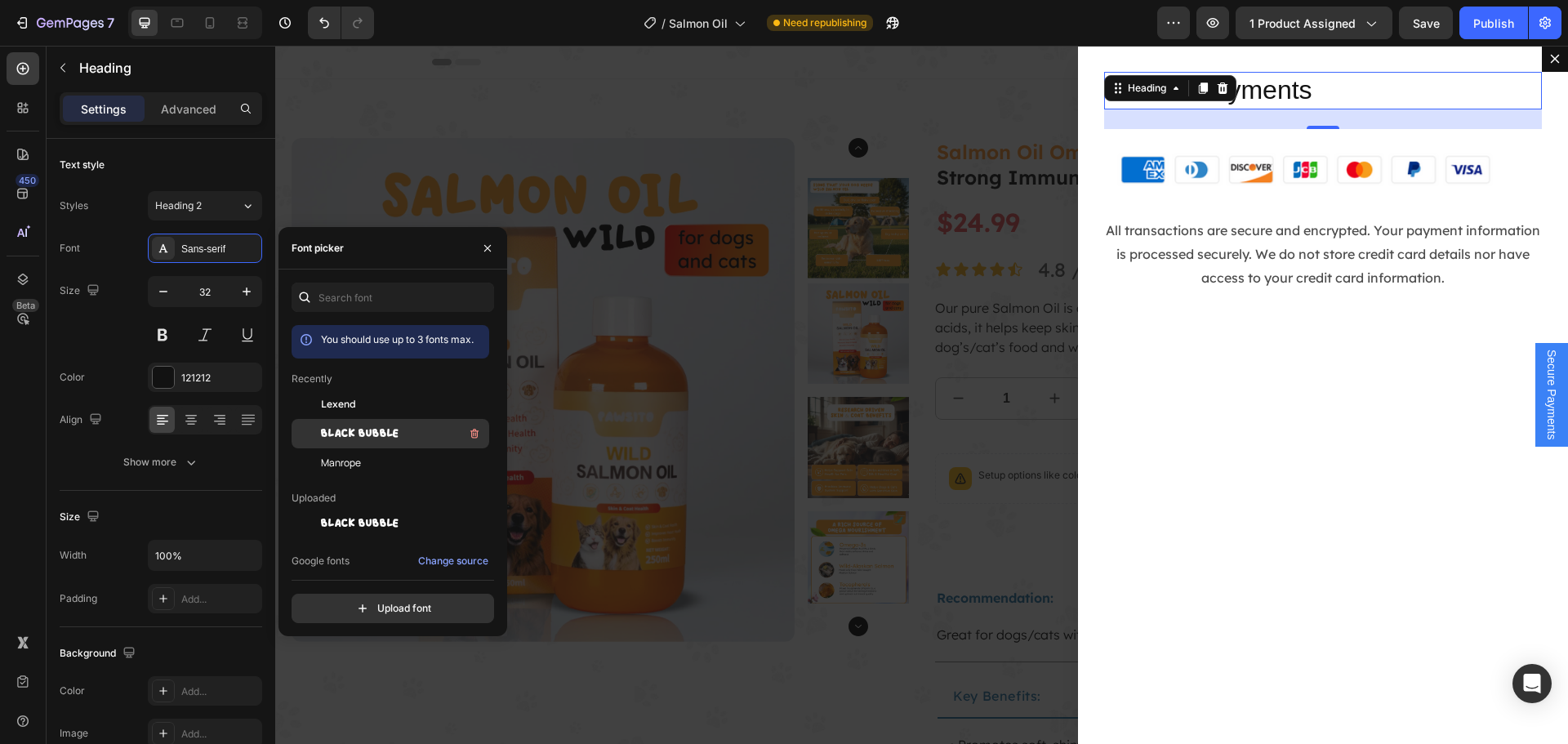
click at [370, 426] on span "BLACK BUBBLE" at bounding box center [360, 433] width 79 height 14
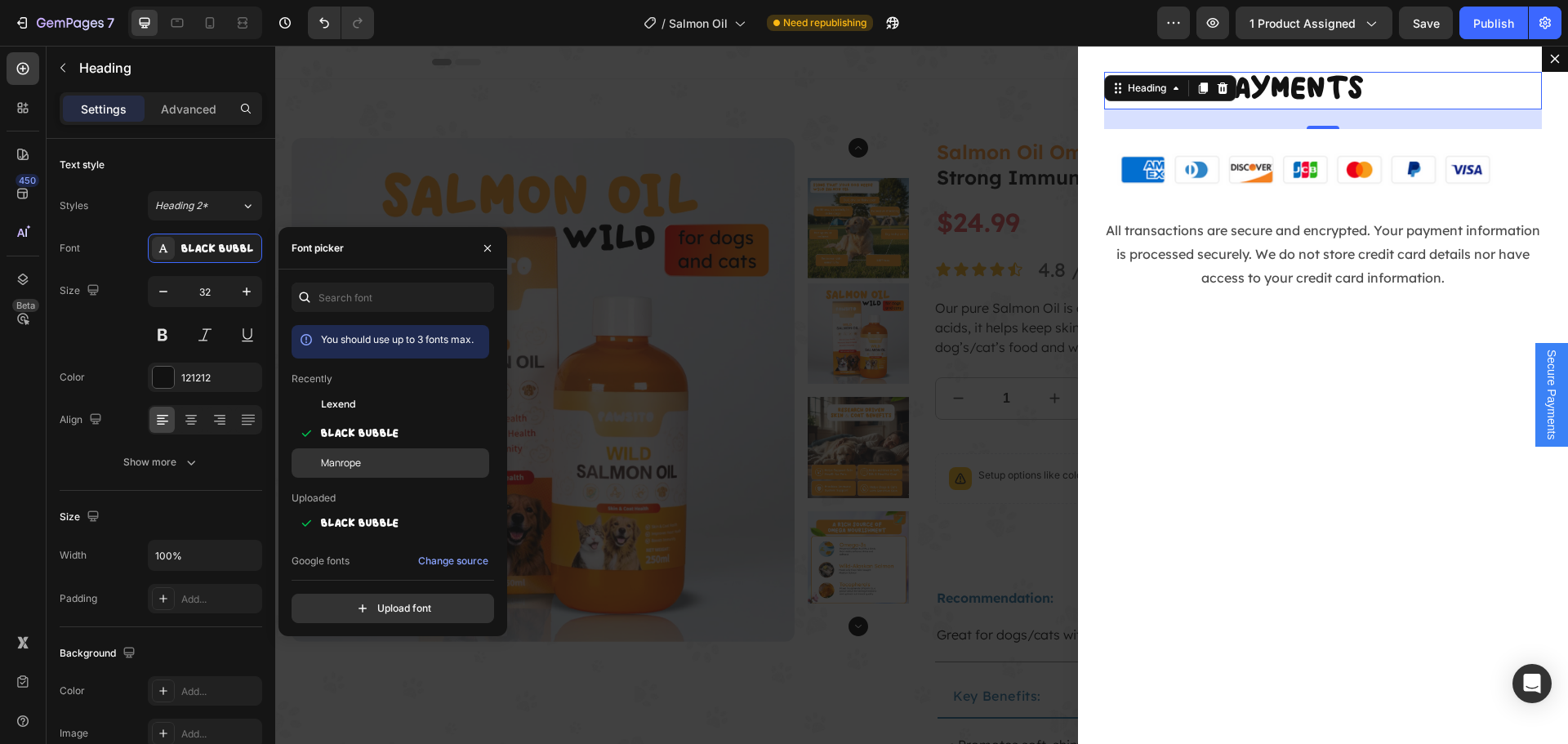
click at [378, 460] on div "Manrope" at bounding box center [403, 463] width 165 height 14
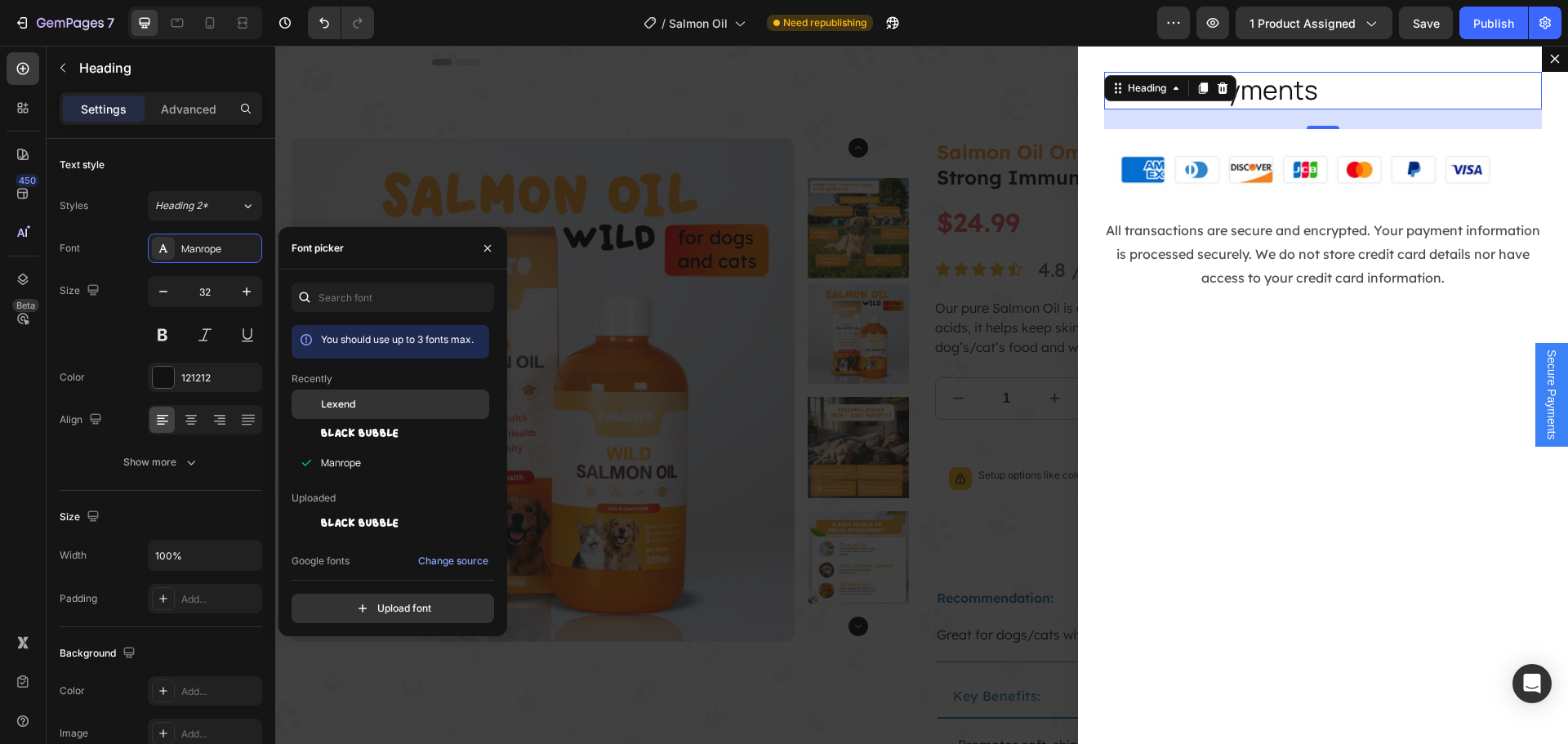
click at [388, 404] on div "Lexend" at bounding box center [403, 404] width 165 height 14
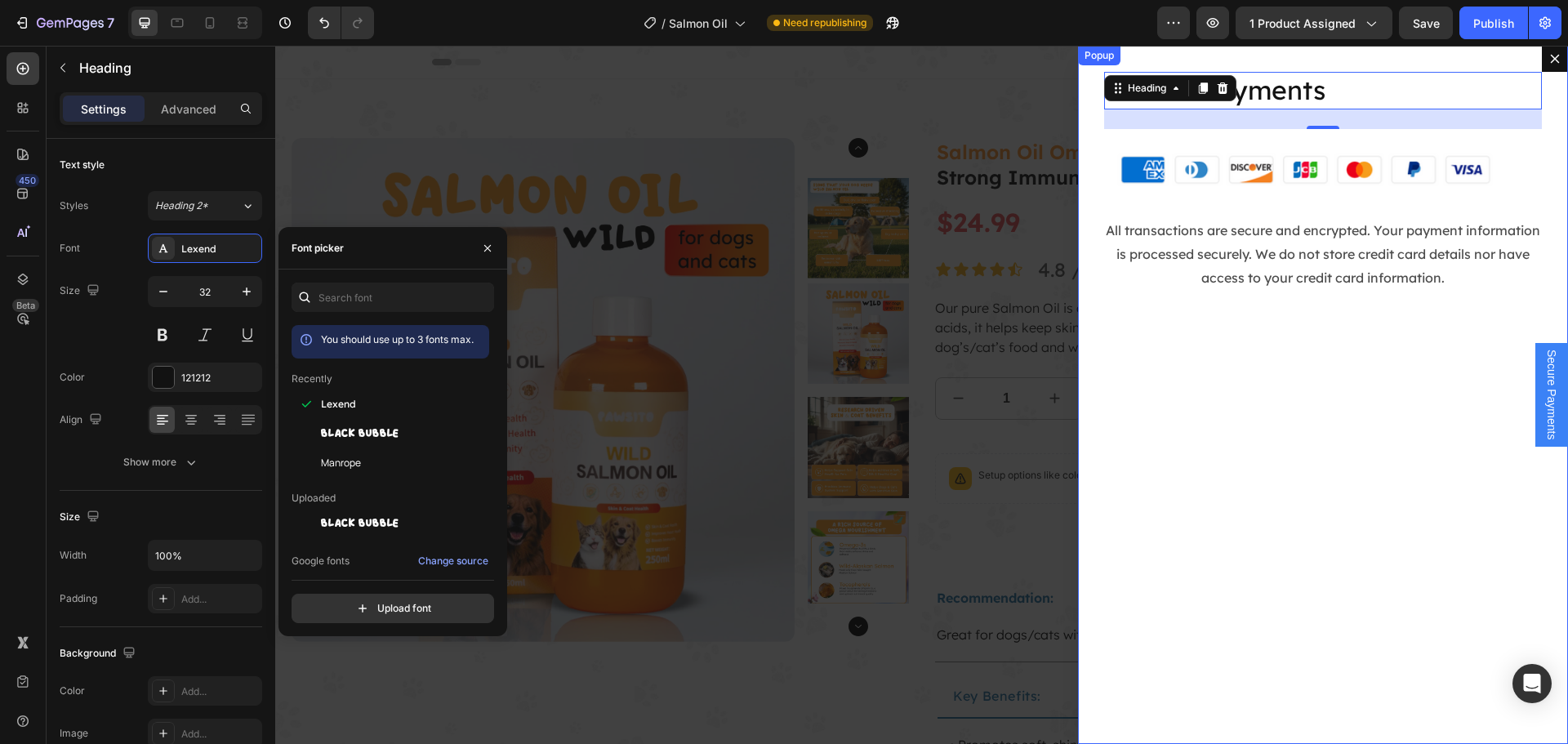
click at [1420, 419] on div "Secure Payments Heading 24 Image All transactions are secure and encrypted. You…" at bounding box center [1323, 395] width 490 height 698
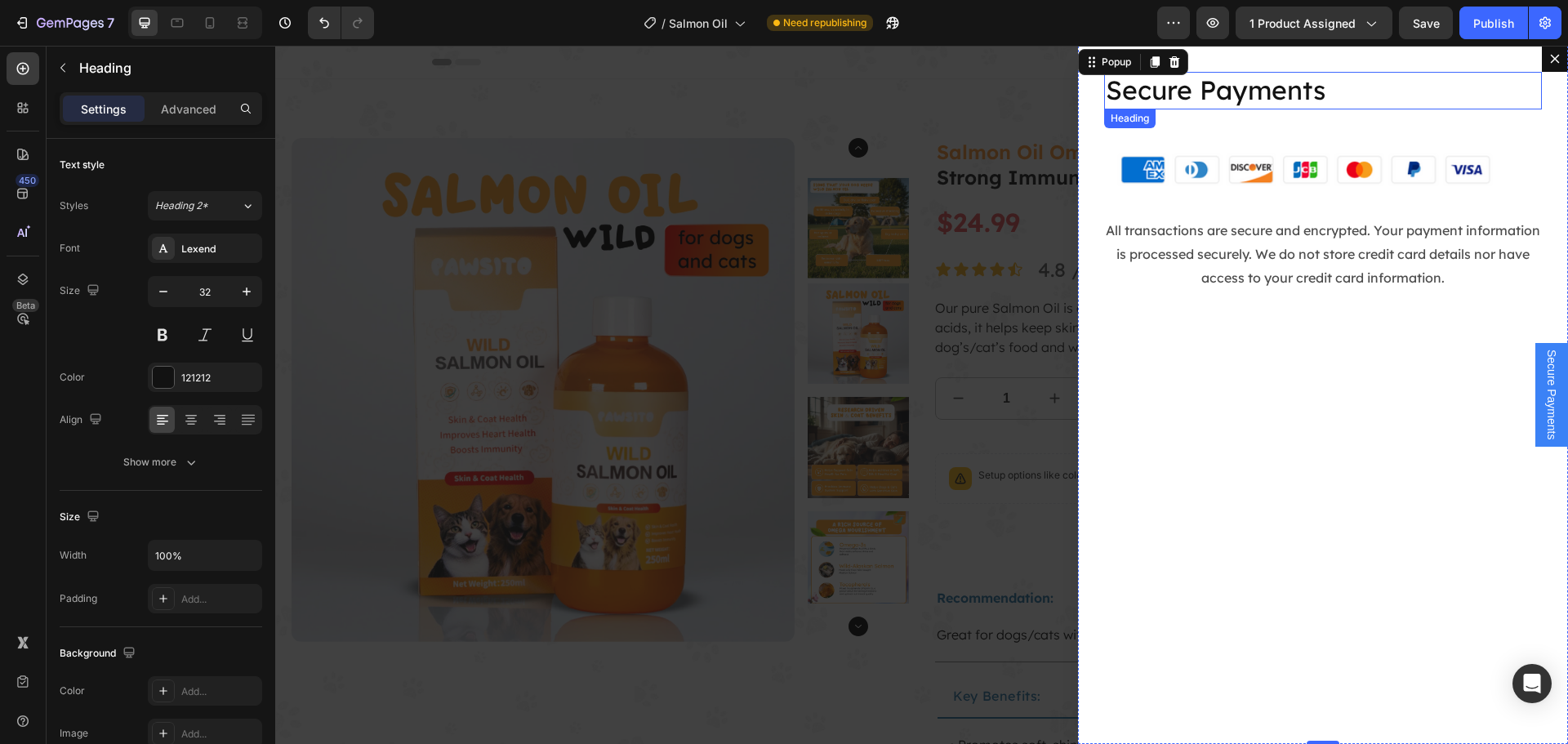
click at [1298, 94] on p "Secure Payments" at bounding box center [1323, 90] width 434 height 34
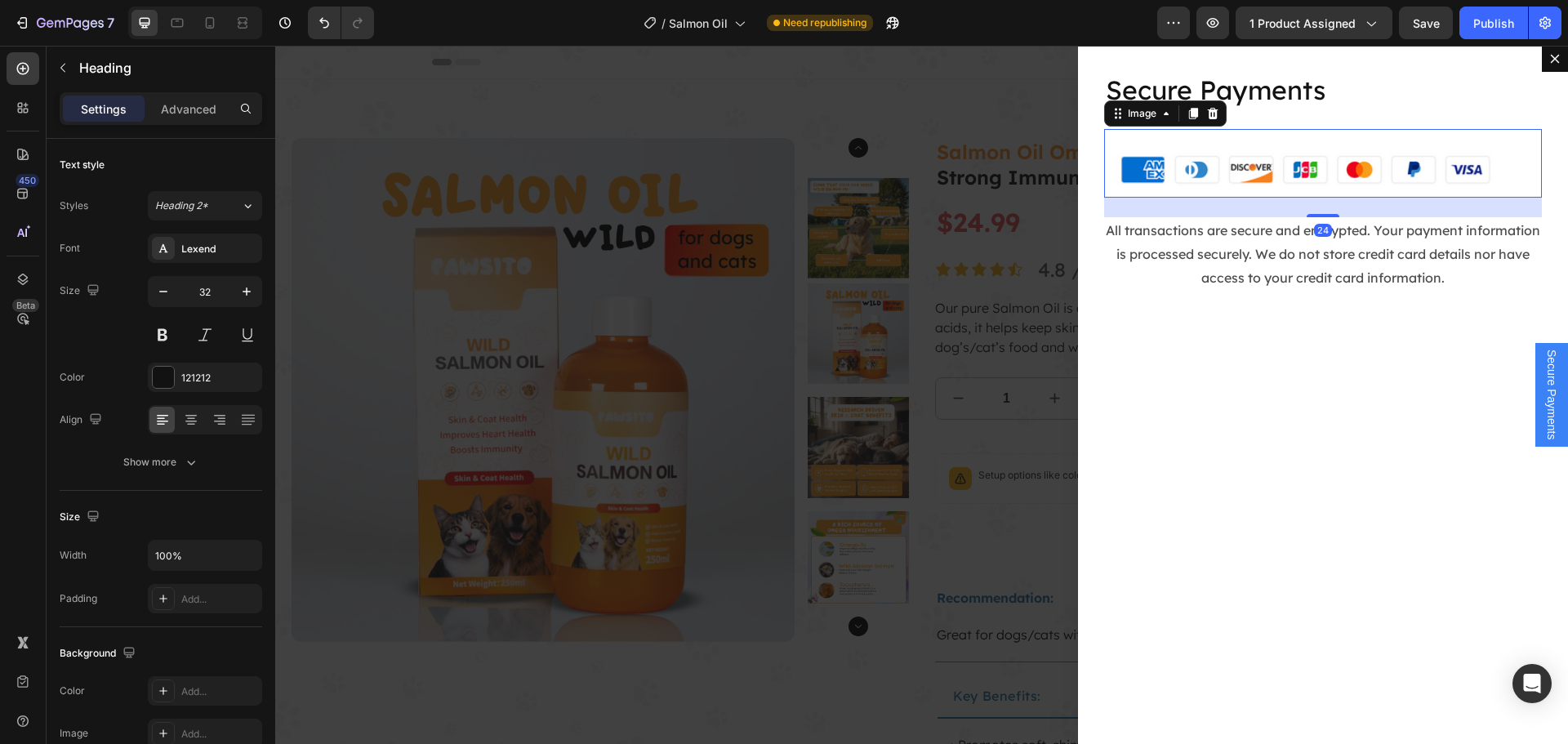
click at [1318, 172] on img "Dialog body" at bounding box center [1323, 164] width 438 height 70
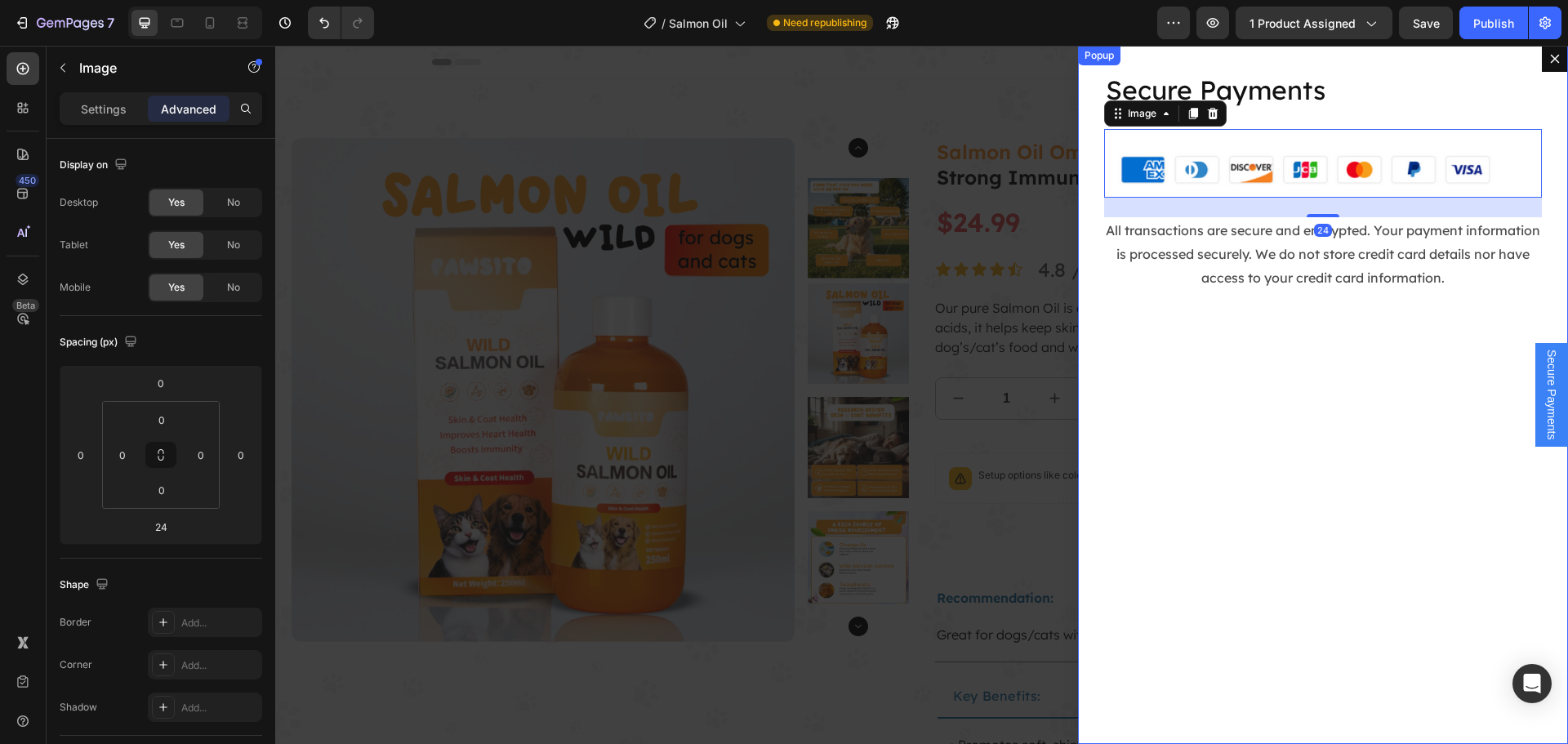
click at [1329, 345] on div "Secure Payments Heading Image 24 All transactions are secure and encrypted. You…" at bounding box center [1323, 395] width 490 height 698
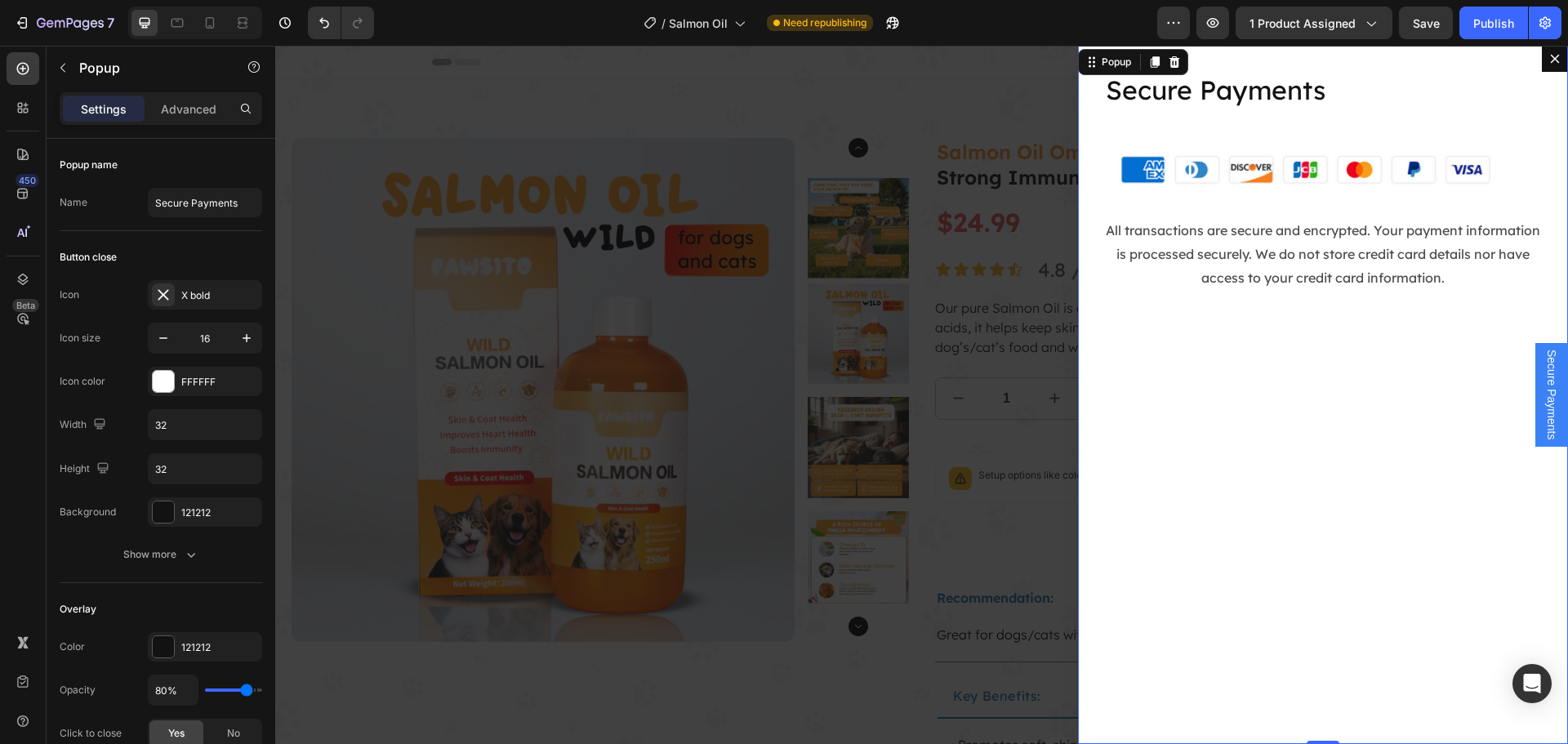
click at [1285, 264] on p "All transactions are secure and encrypted. Your payment information is processe…" at bounding box center [1323, 254] width 434 height 71
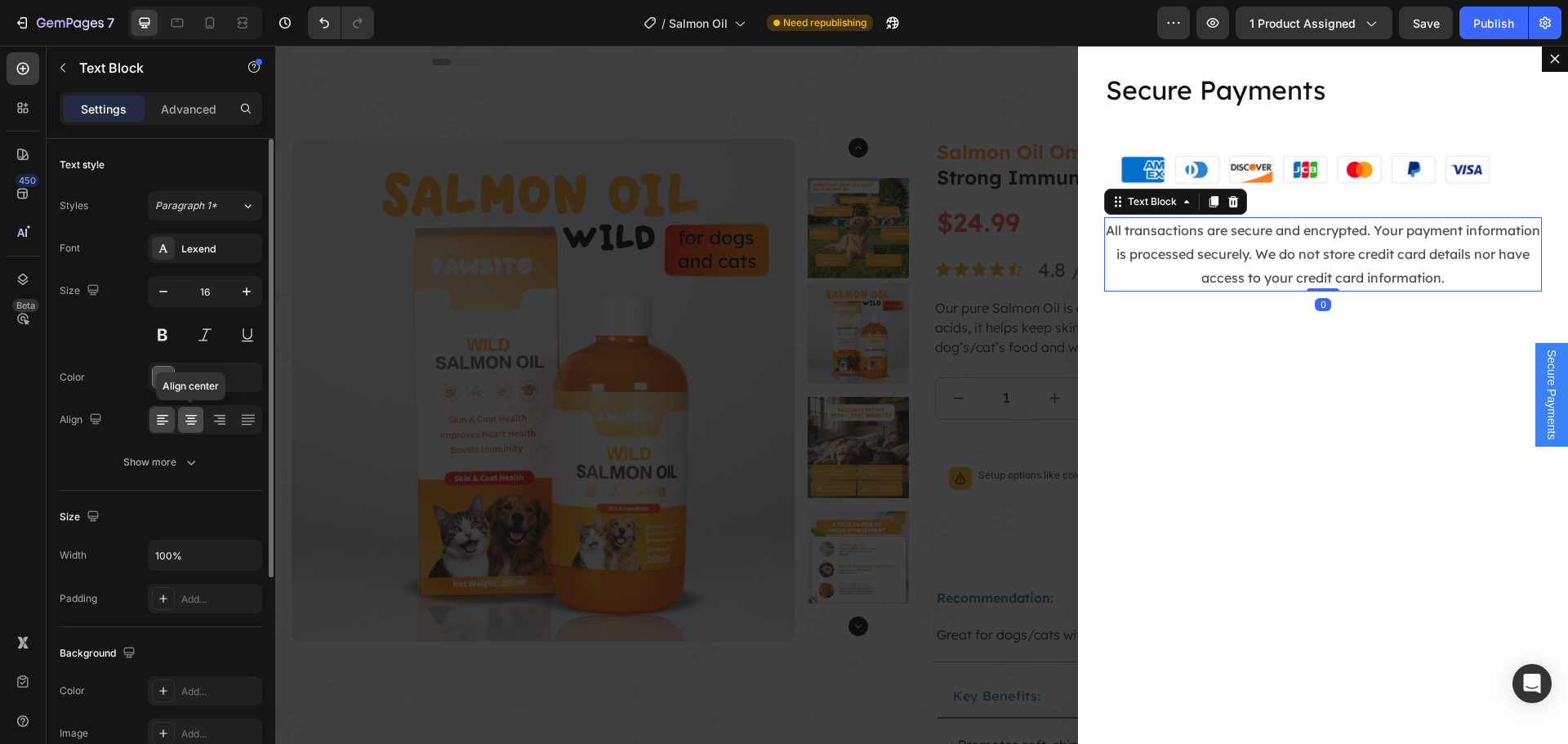
click at [195, 422] on icon at bounding box center [191, 419] width 16 height 16
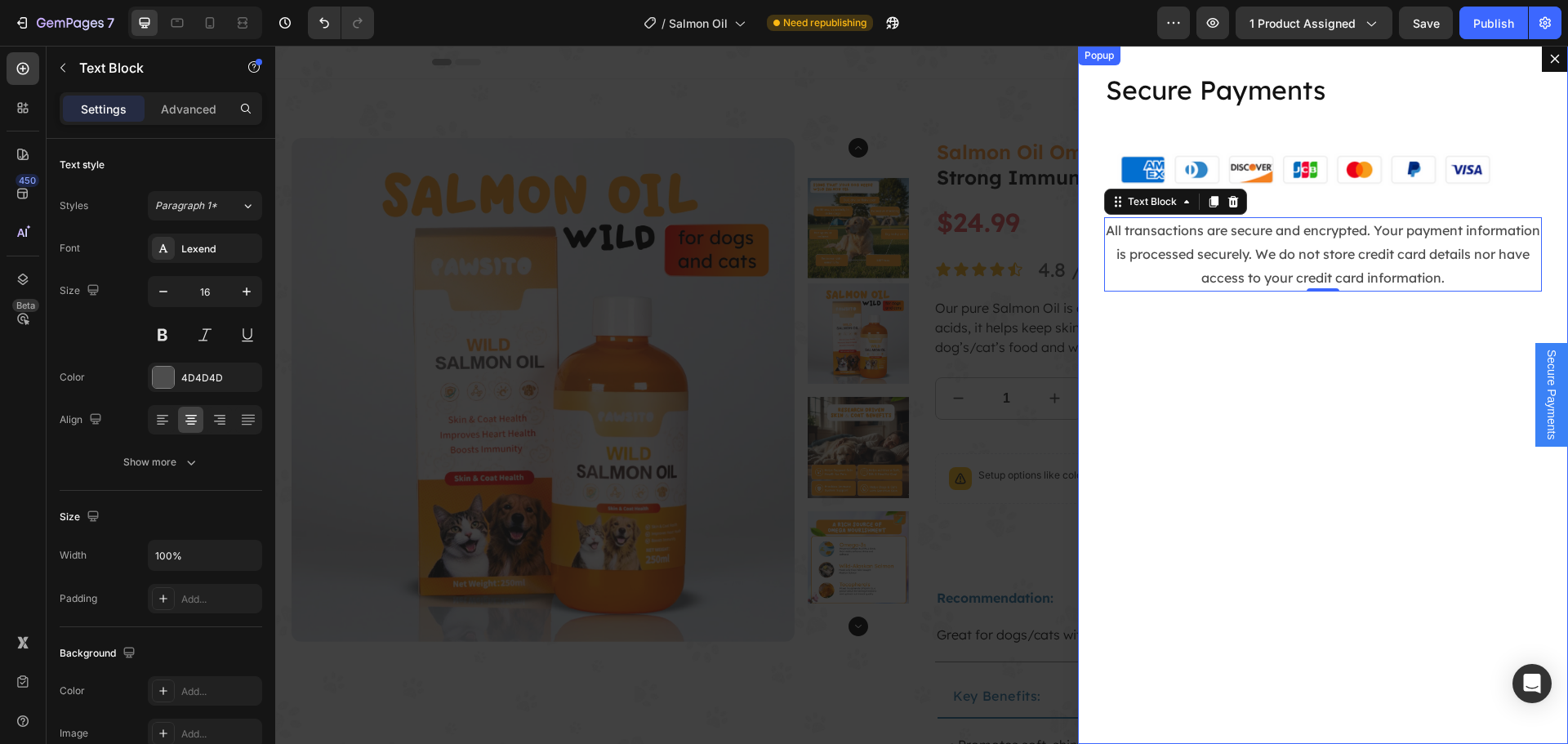
click at [1449, 357] on div "Secure Payments Heading Image All transactions are secure and encrypted. Your p…" at bounding box center [1323, 395] width 490 height 698
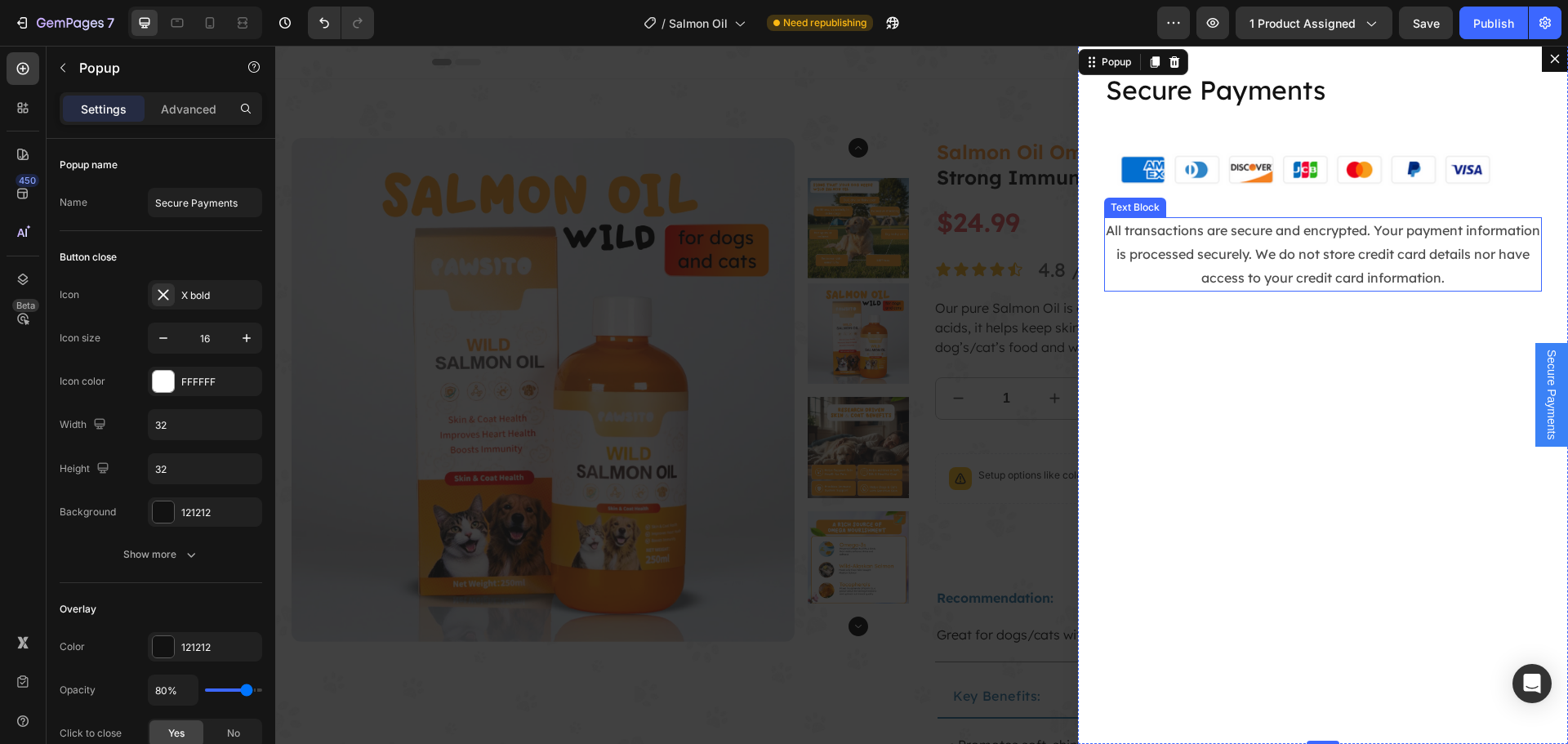
click at [1230, 250] on p "All transactions are secure and encrypted. Your payment information is processe…" at bounding box center [1323, 254] width 434 height 71
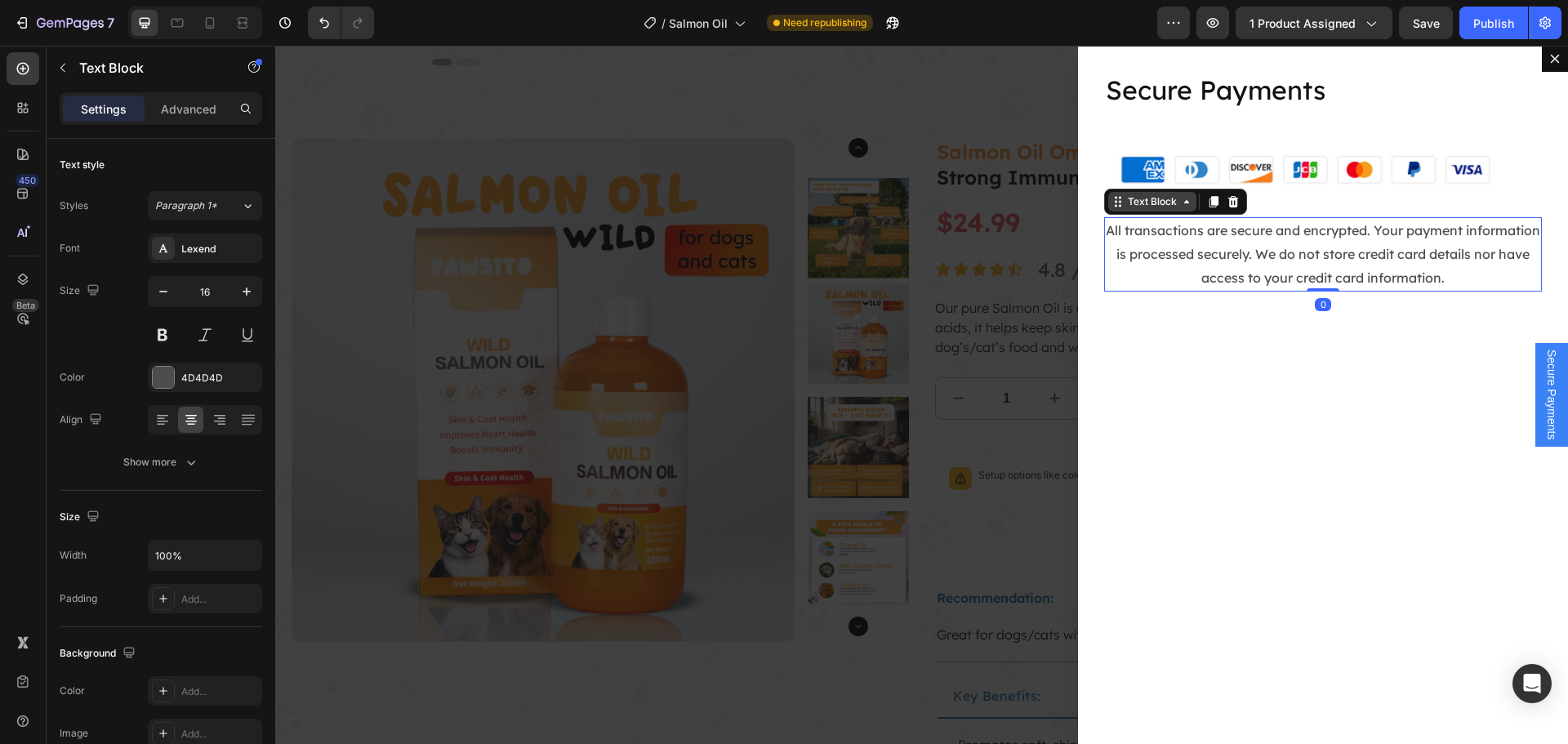
click at [1140, 205] on div "Text Block" at bounding box center [1151, 202] width 55 height 14
click at [197, 419] on icon at bounding box center [191, 419] width 16 height 16
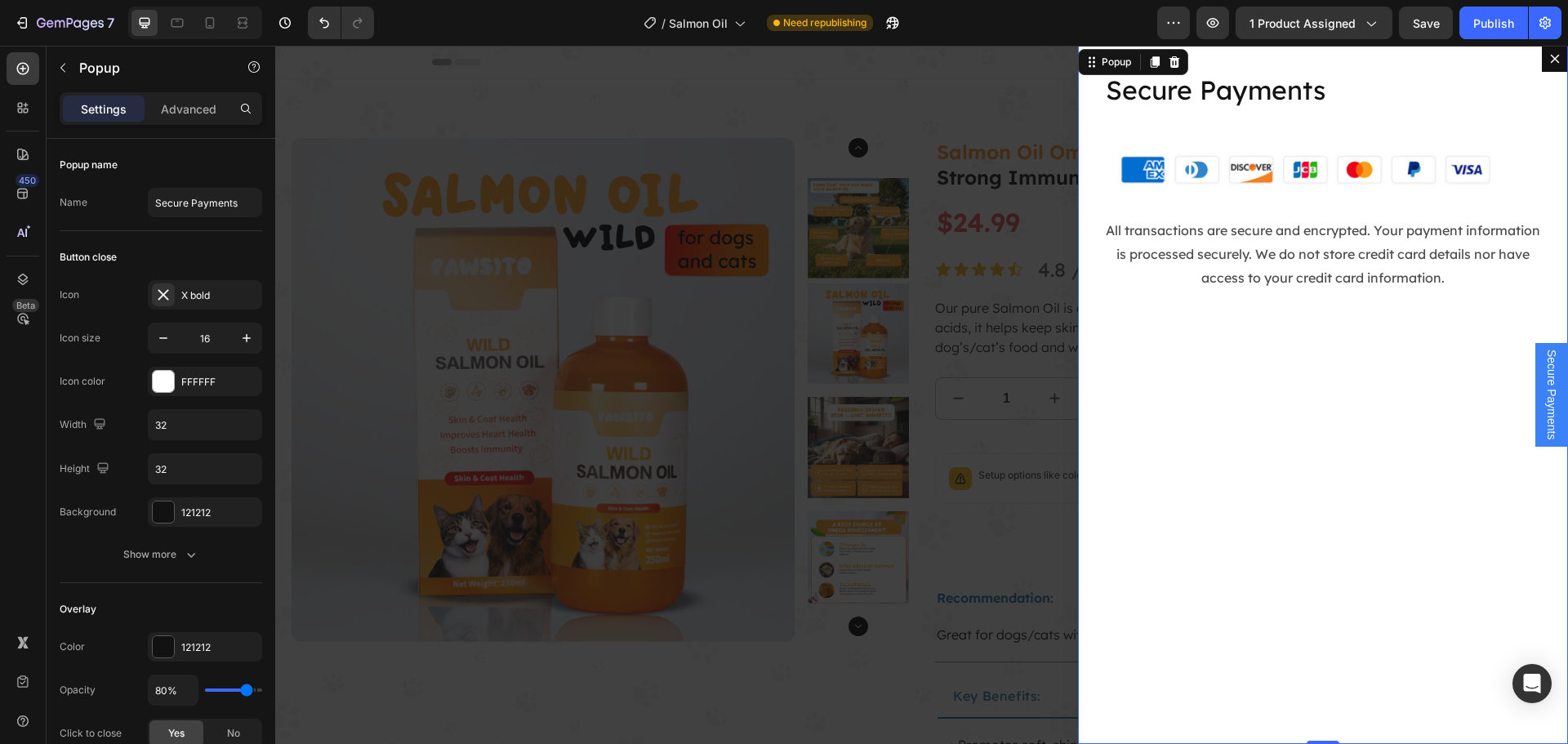
click at [1317, 352] on div "Secure Payments Heading Image All transactions are secure and encrypted. Your p…" at bounding box center [1323, 395] width 490 height 698
click at [1244, 90] on p "Secure Payments" at bounding box center [1323, 90] width 434 height 34
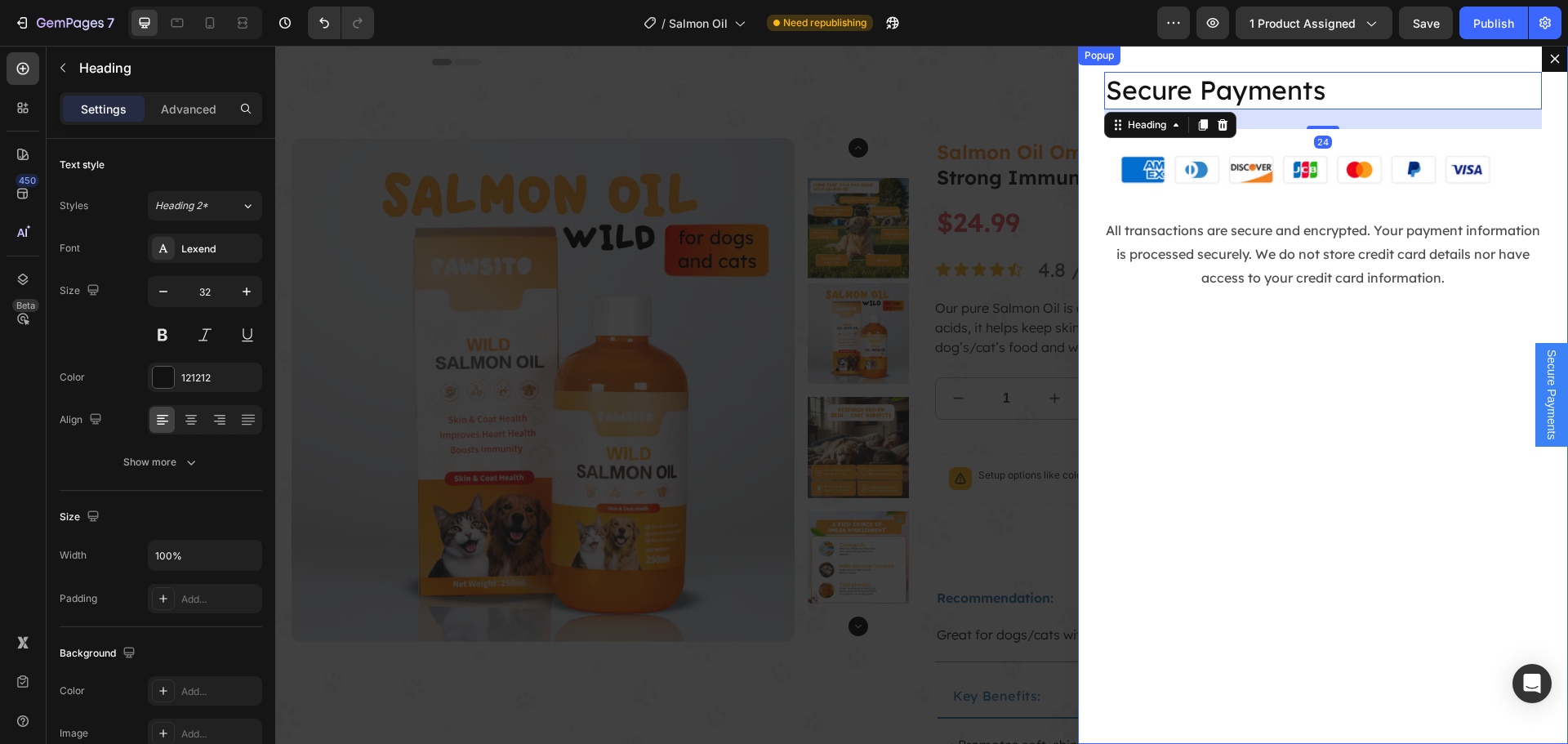
click at [1308, 332] on div "Secure Payments Heading 24 Image All transactions are secure and encrypted. You…" at bounding box center [1323, 395] width 490 height 698
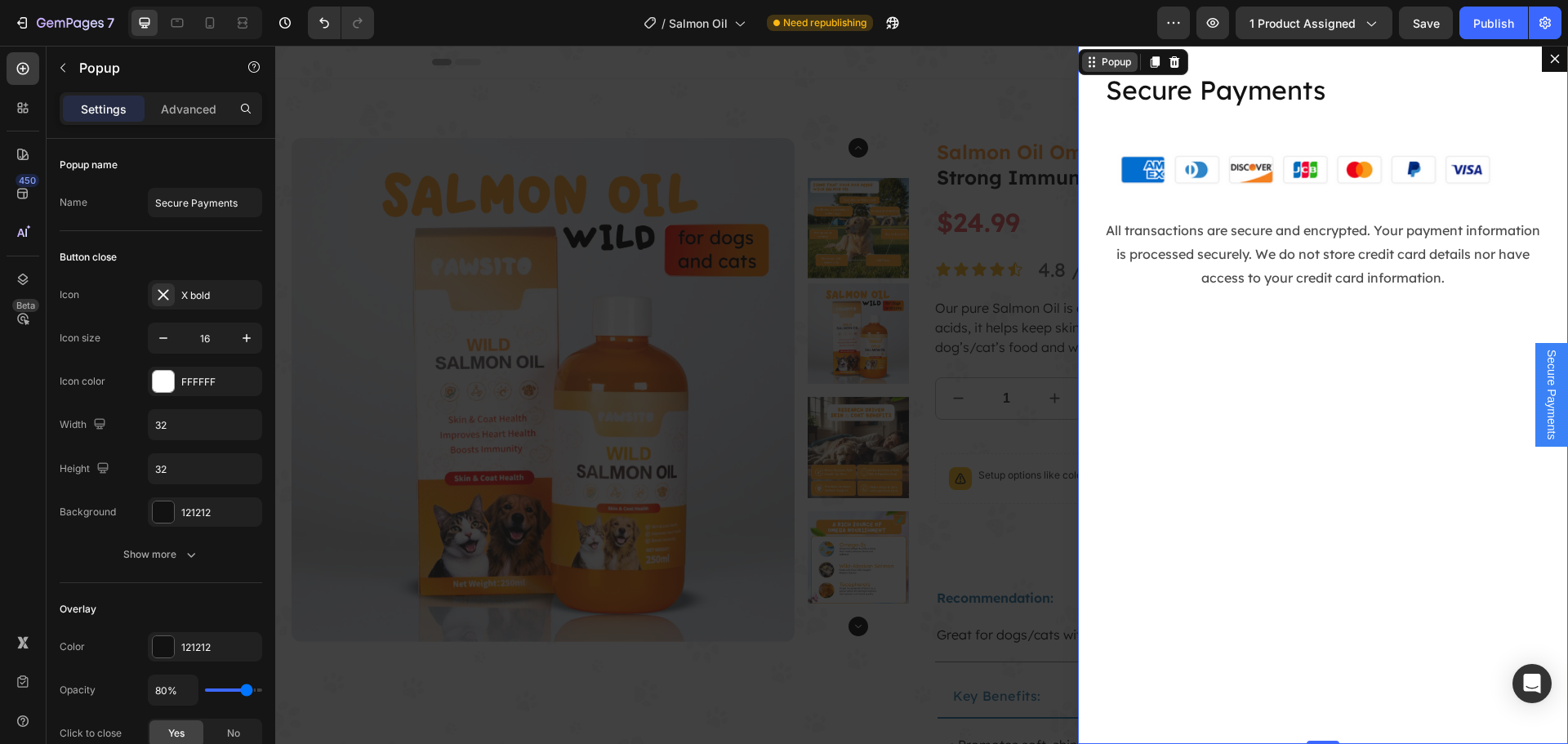
click at [1114, 62] on div "Popup" at bounding box center [1116, 61] width 36 height 14
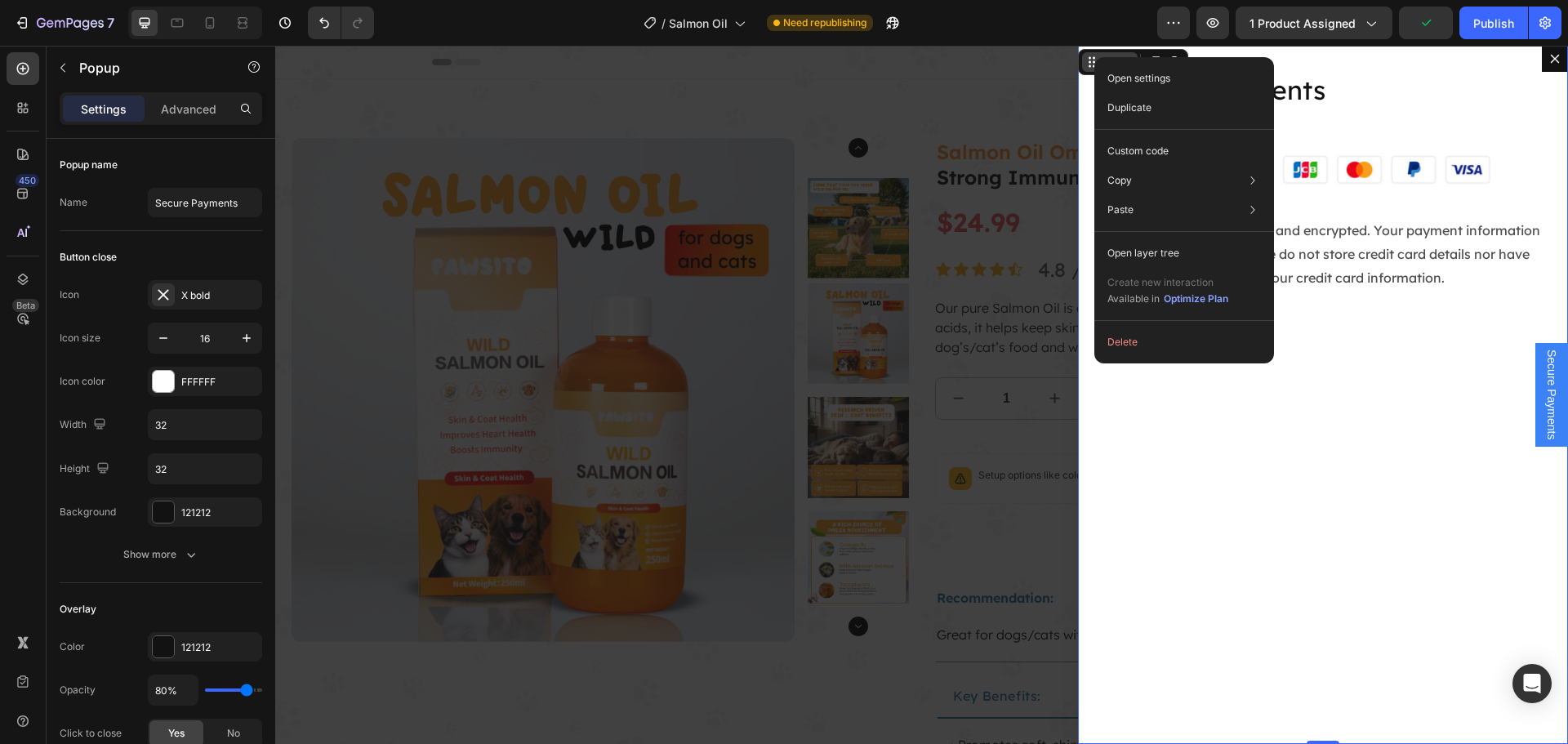
click at [1098, 57] on div "Popup" at bounding box center [1116, 61] width 36 height 14
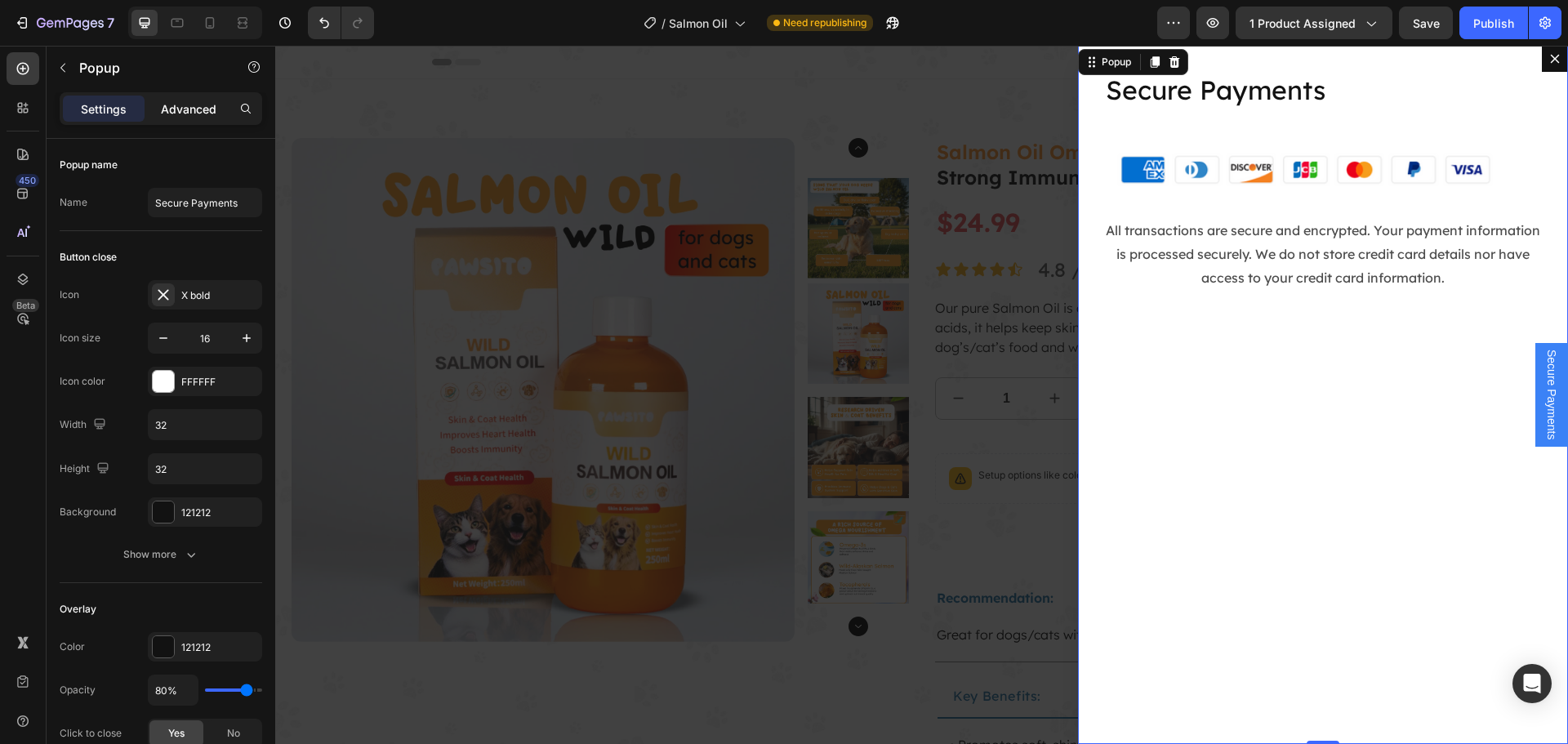
click at [181, 105] on p "Advanced" at bounding box center [188, 108] width 55 height 17
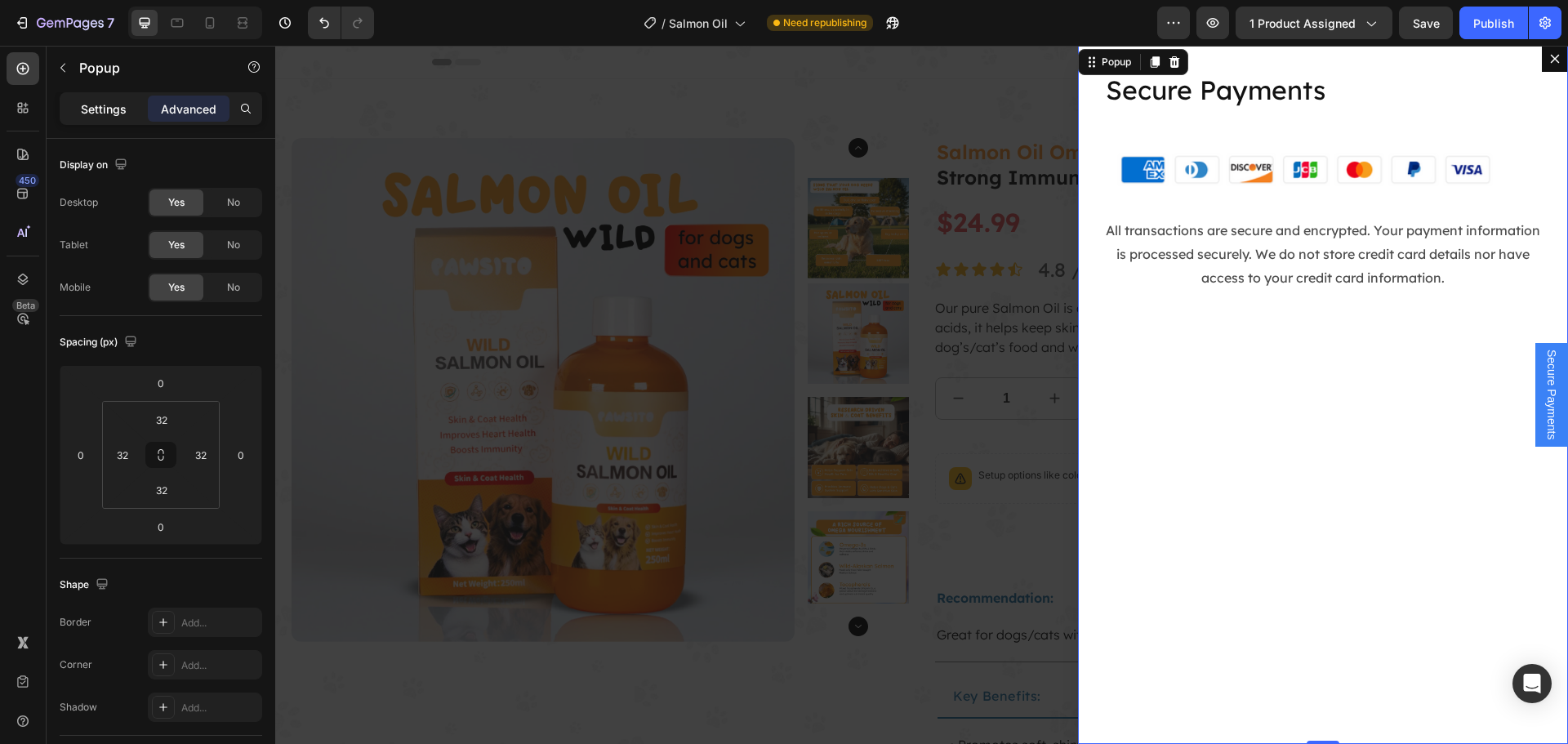
click at [102, 110] on p "Settings" at bounding box center [103, 108] width 46 height 17
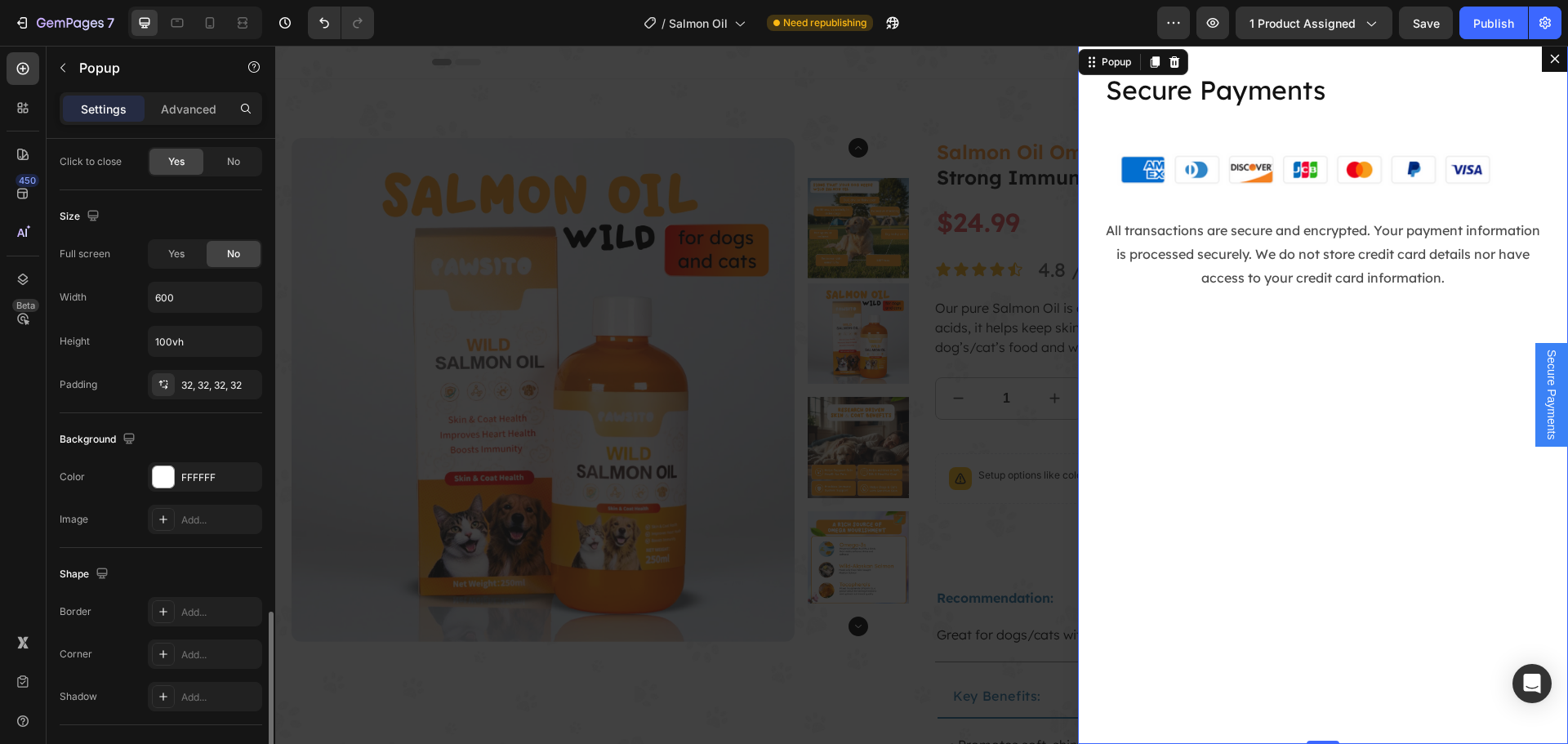
scroll to position [894, 0]
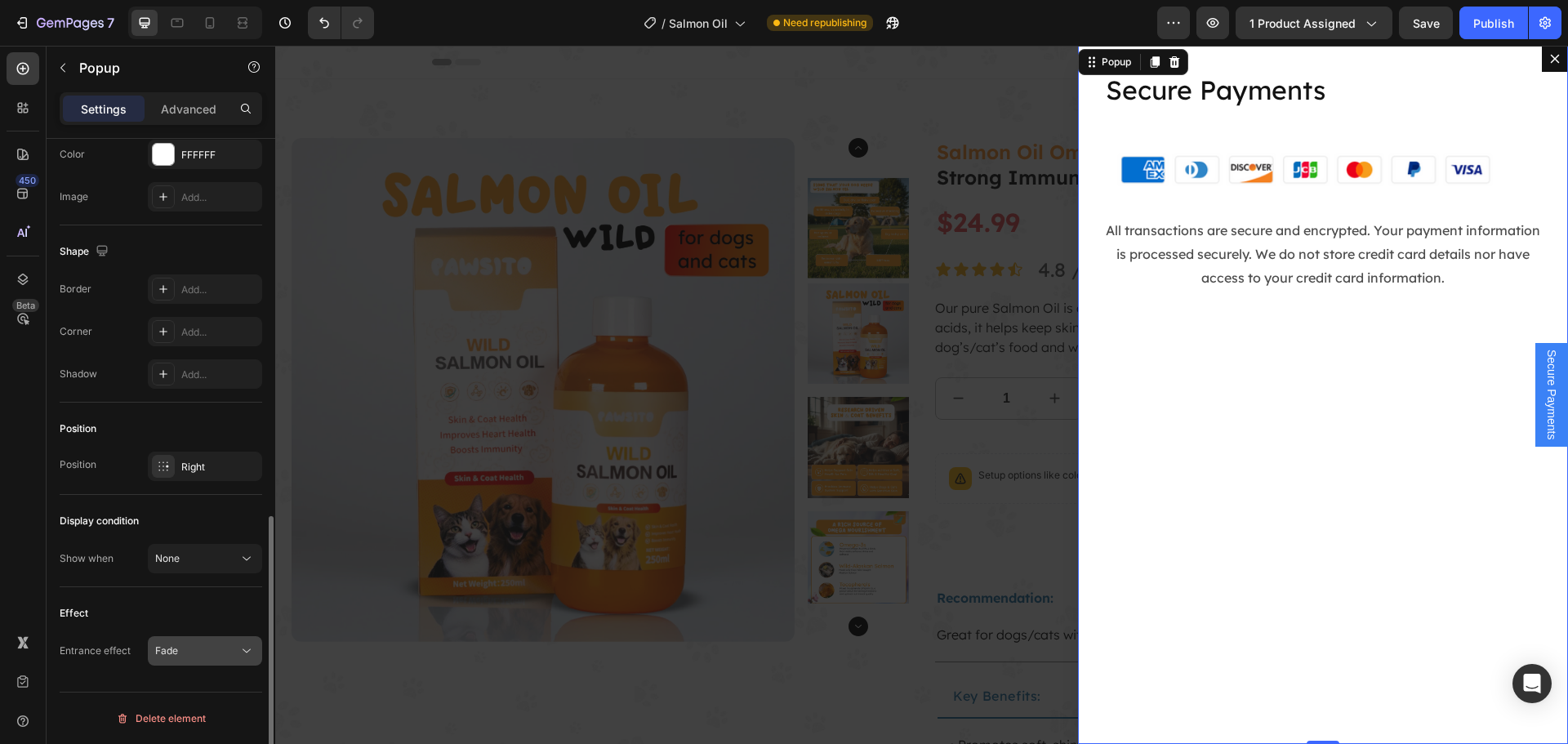
click at [203, 654] on div "Fade" at bounding box center [197, 650] width 83 height 14
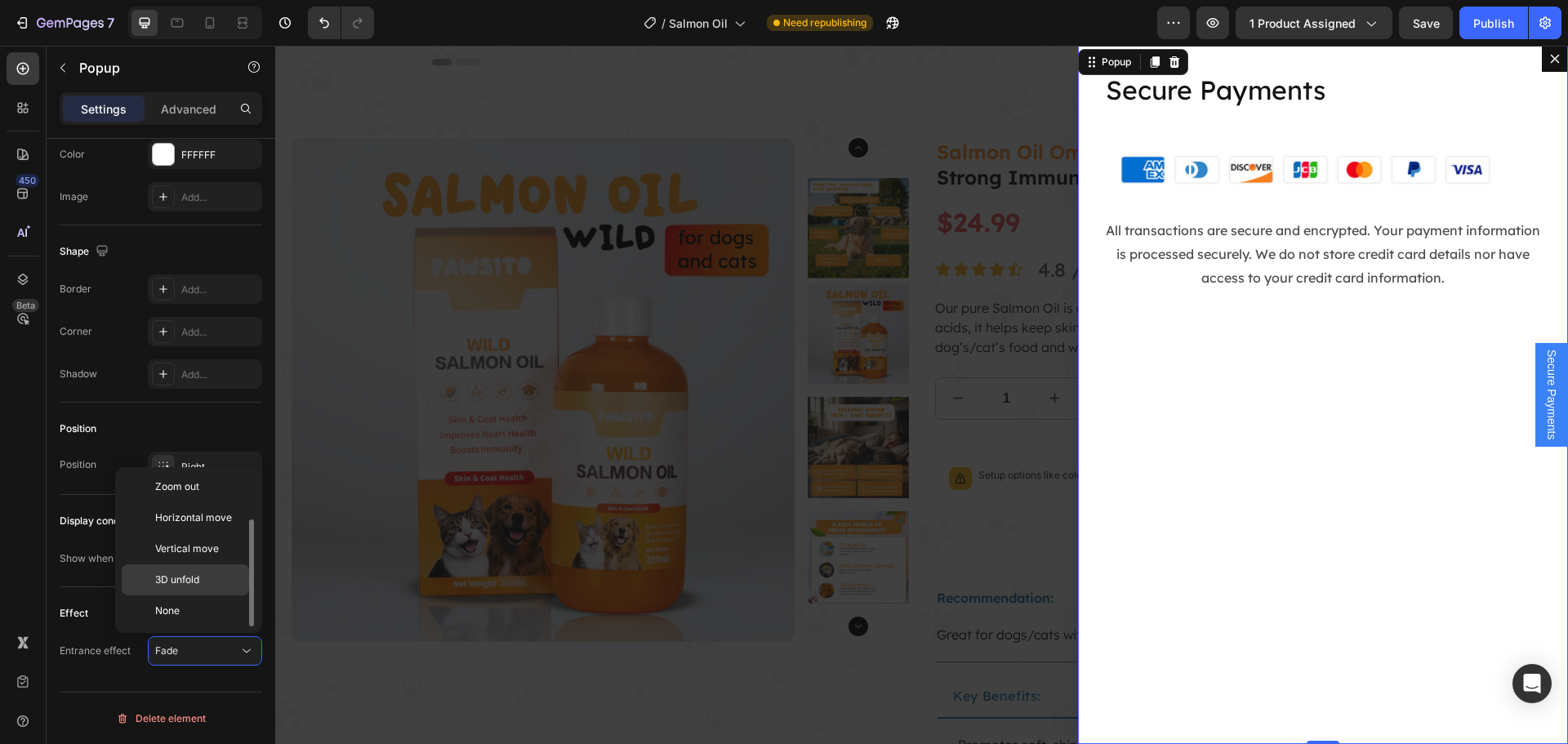
scroll to position [0, 0]
click at [171, 429] on div "Position" at bounding box center [161, 429] width 203 height 26
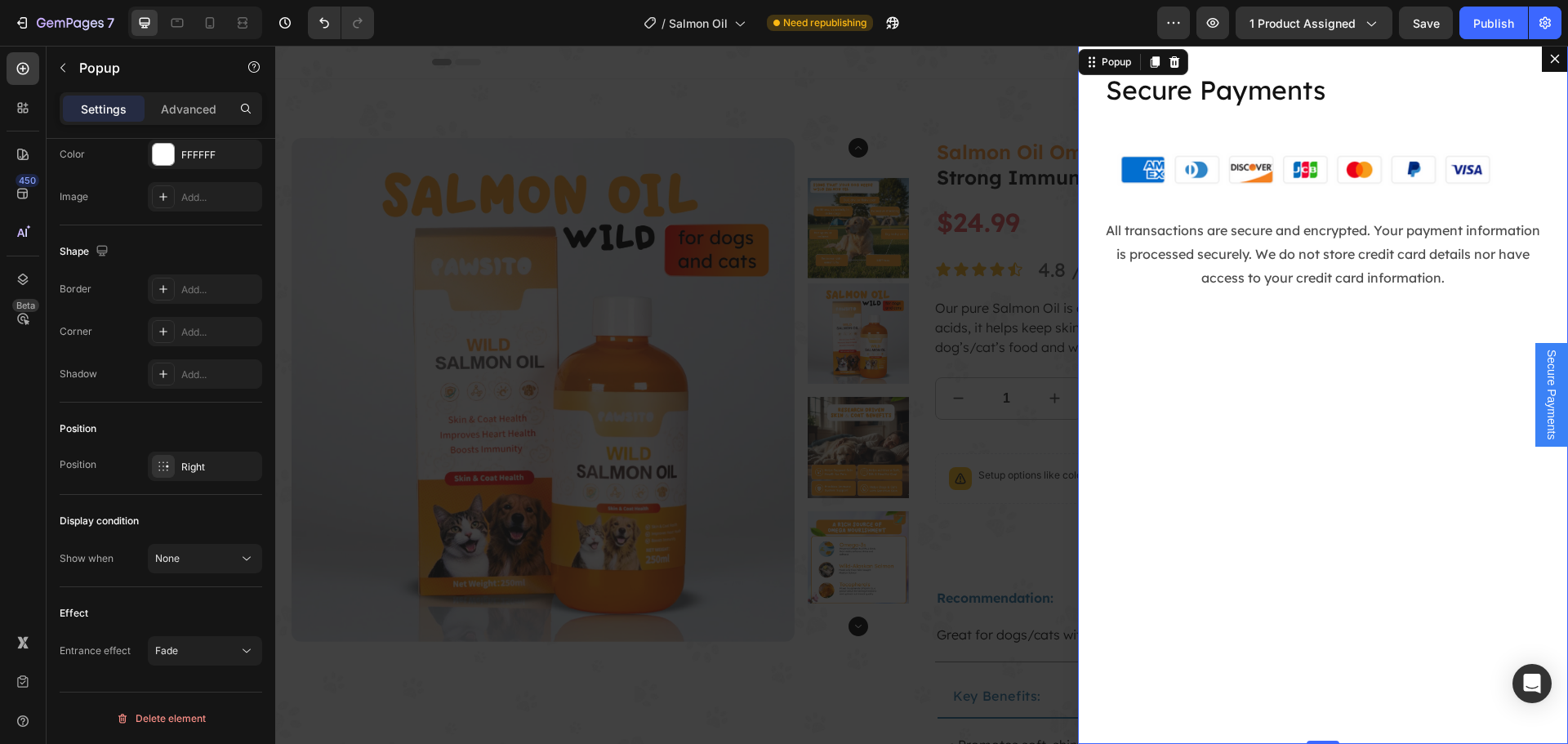
click at [1551, 61] on icon "Dialog content" at bounding box center [1555, 59] width 9 height 9
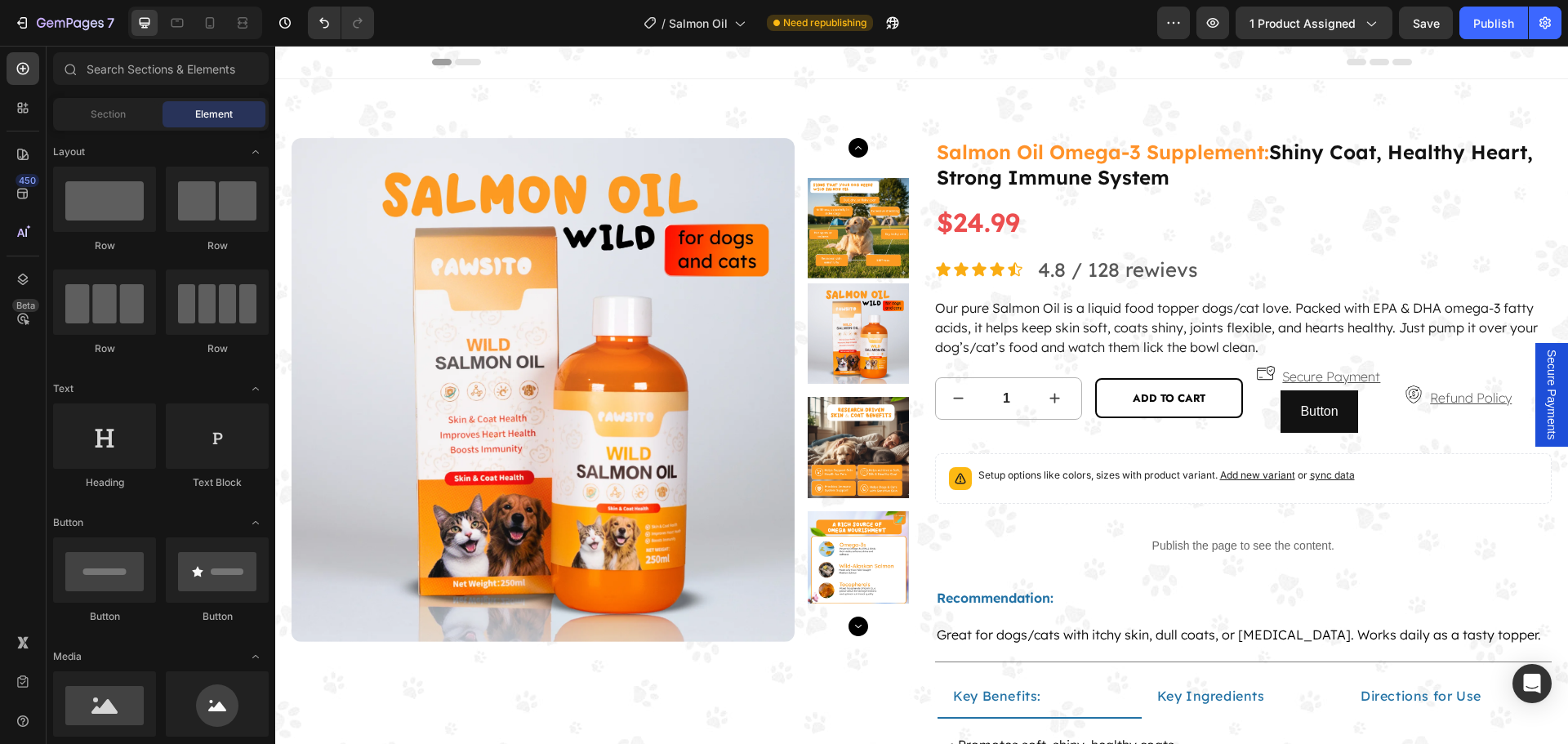
click at [1543, 367] on span "Secure Payments" at bounding box center [1551, 394] width 16 height 90
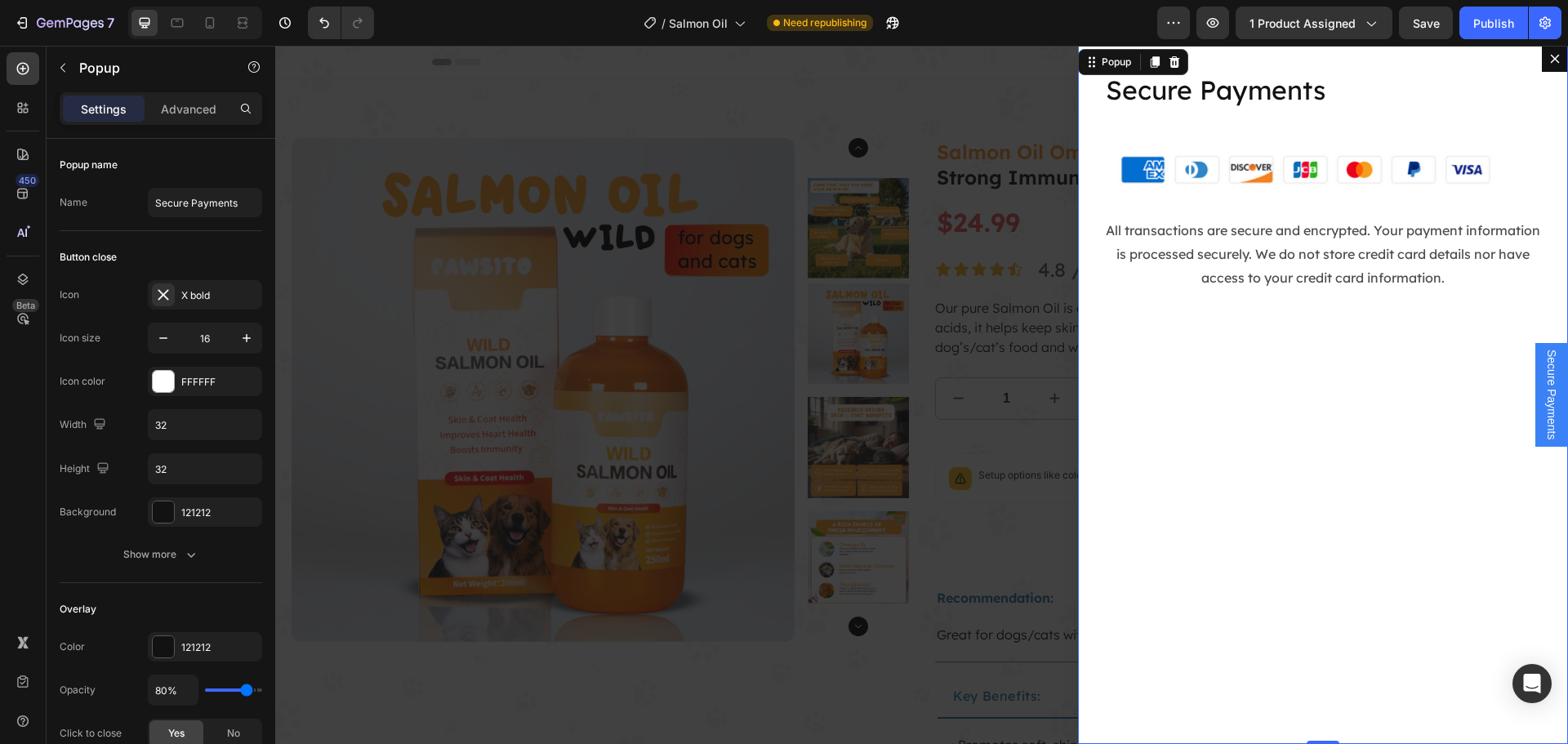
click at [1551, 58] on icon "Dialog content" at bounding box center [1555, 59] width 9 height 9
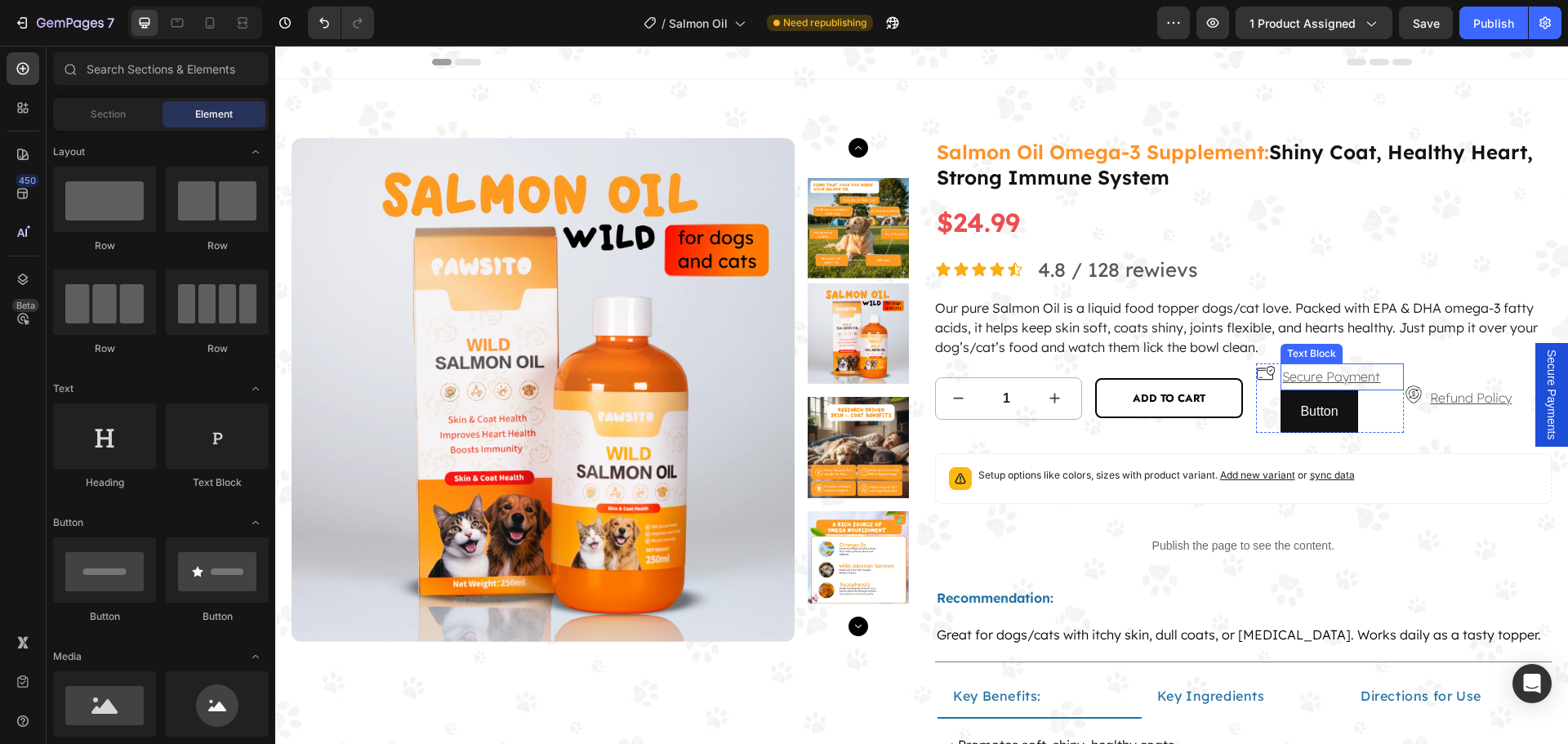
click at [1343, 378] on p "Secure Payment" at bounding box center [1331, 377] width 98 height 24
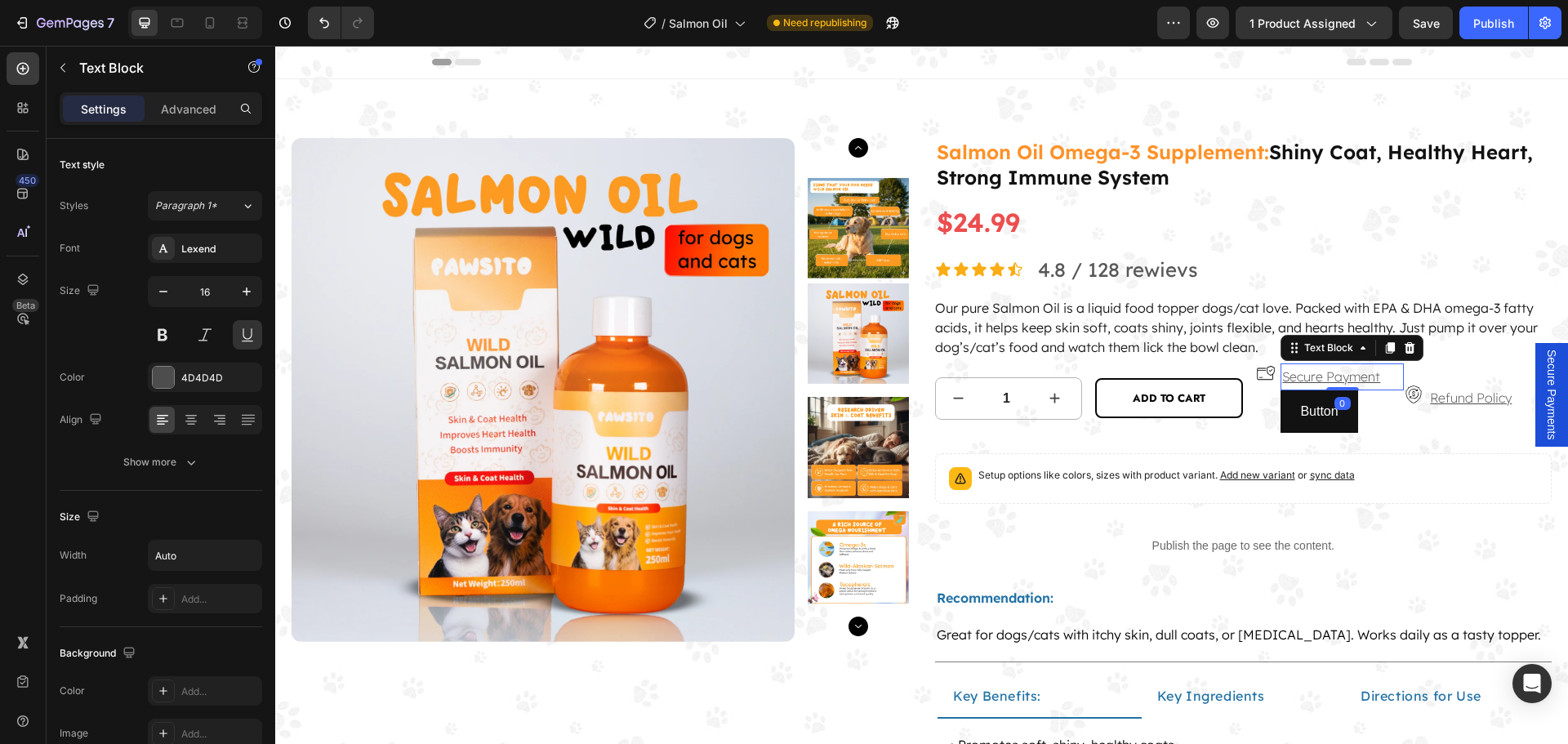
click at [1343, 378] on p "Secure Payment" at bounding box center [1331, 377] width 98 height 24
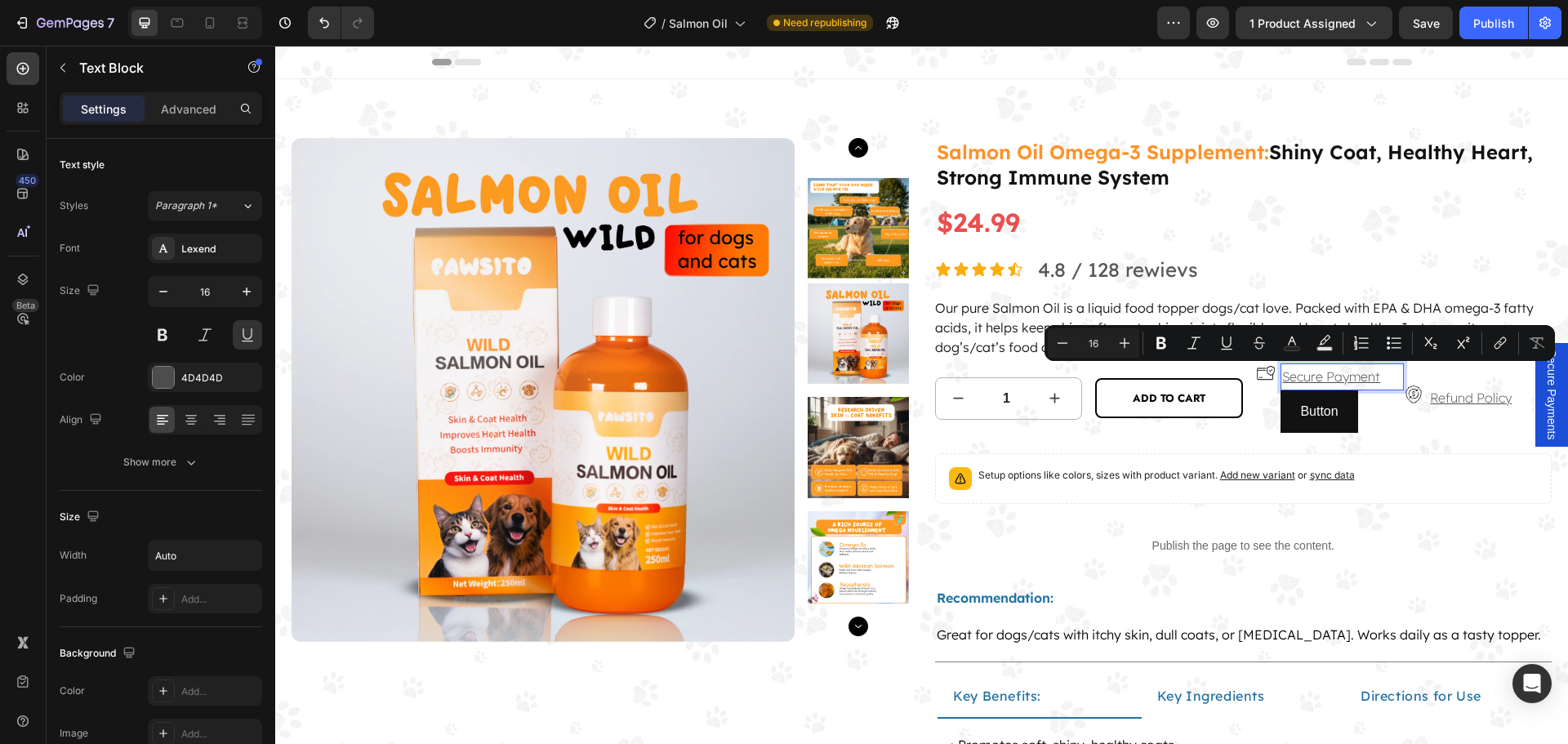
click at [1369, 374] on p "Secure Payment" at bounding box center [1331, 377] width 98 height 24
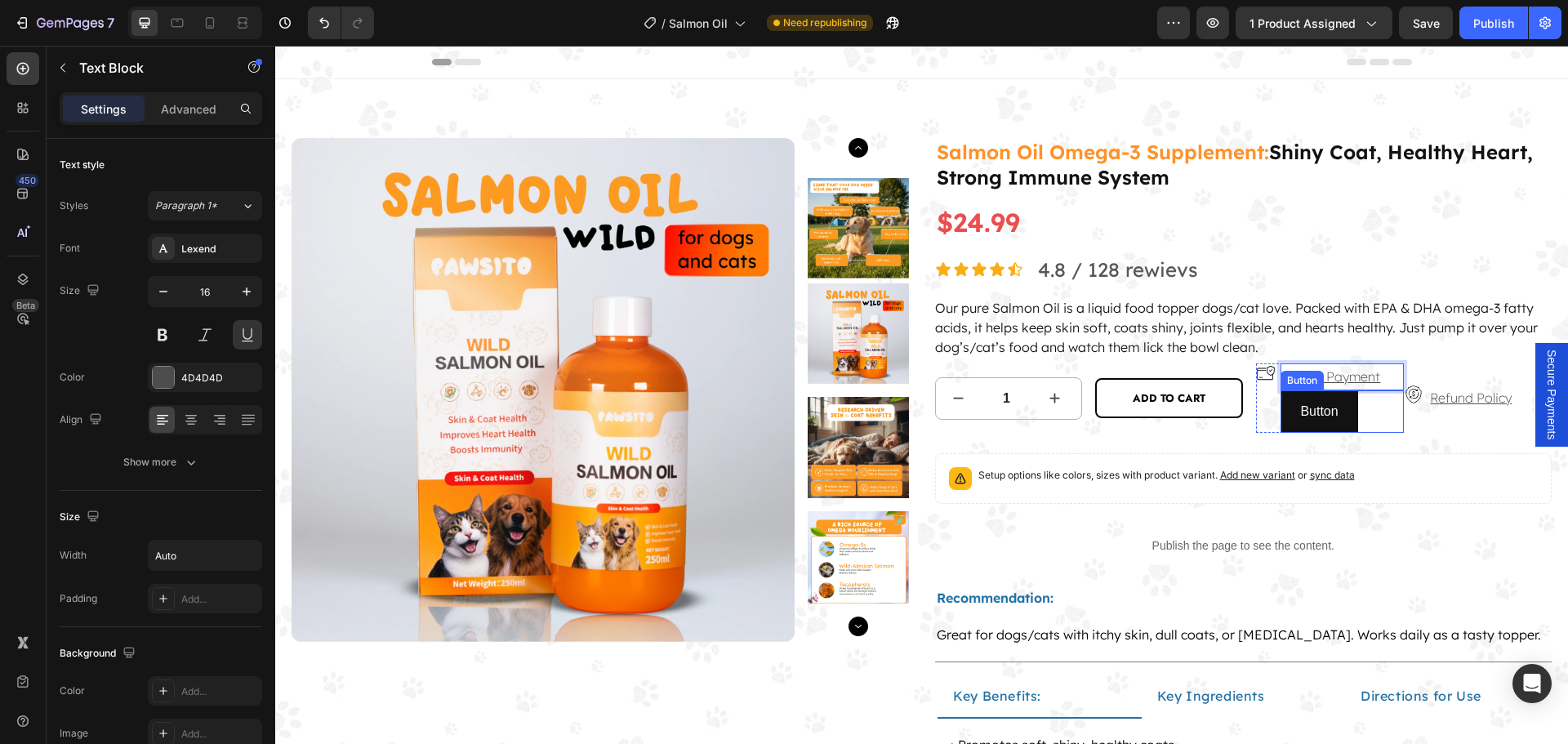
click at [1391, 374] on div "Secure Payment" at bounding box center [1342, 377] width 123 height 27
click at [1386, 433] on div "Button Button" at bounding box center [1342, 412] width 123 height 43
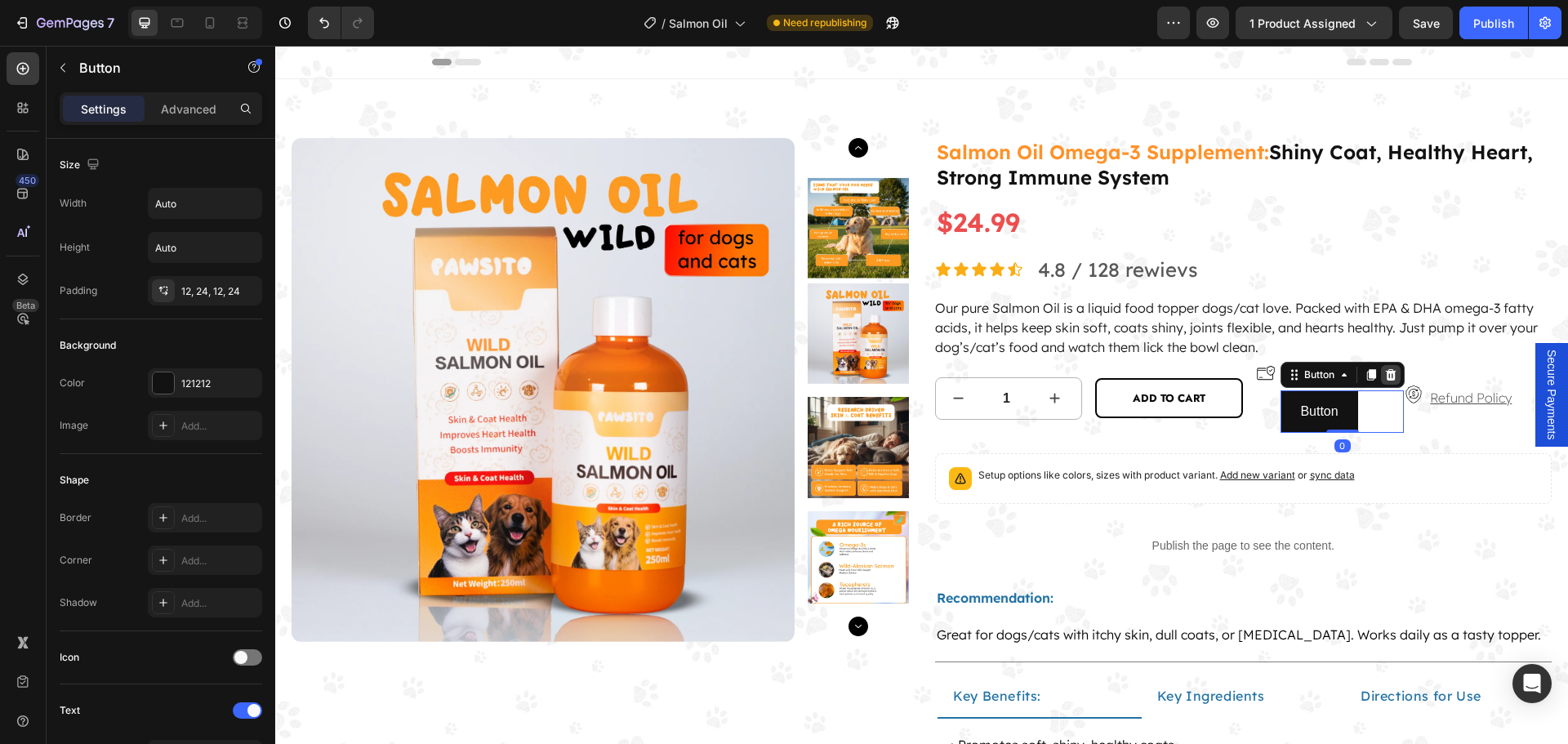
click at [1384, 374] on icon at bounding box center [1390, 374] width 13 height 13
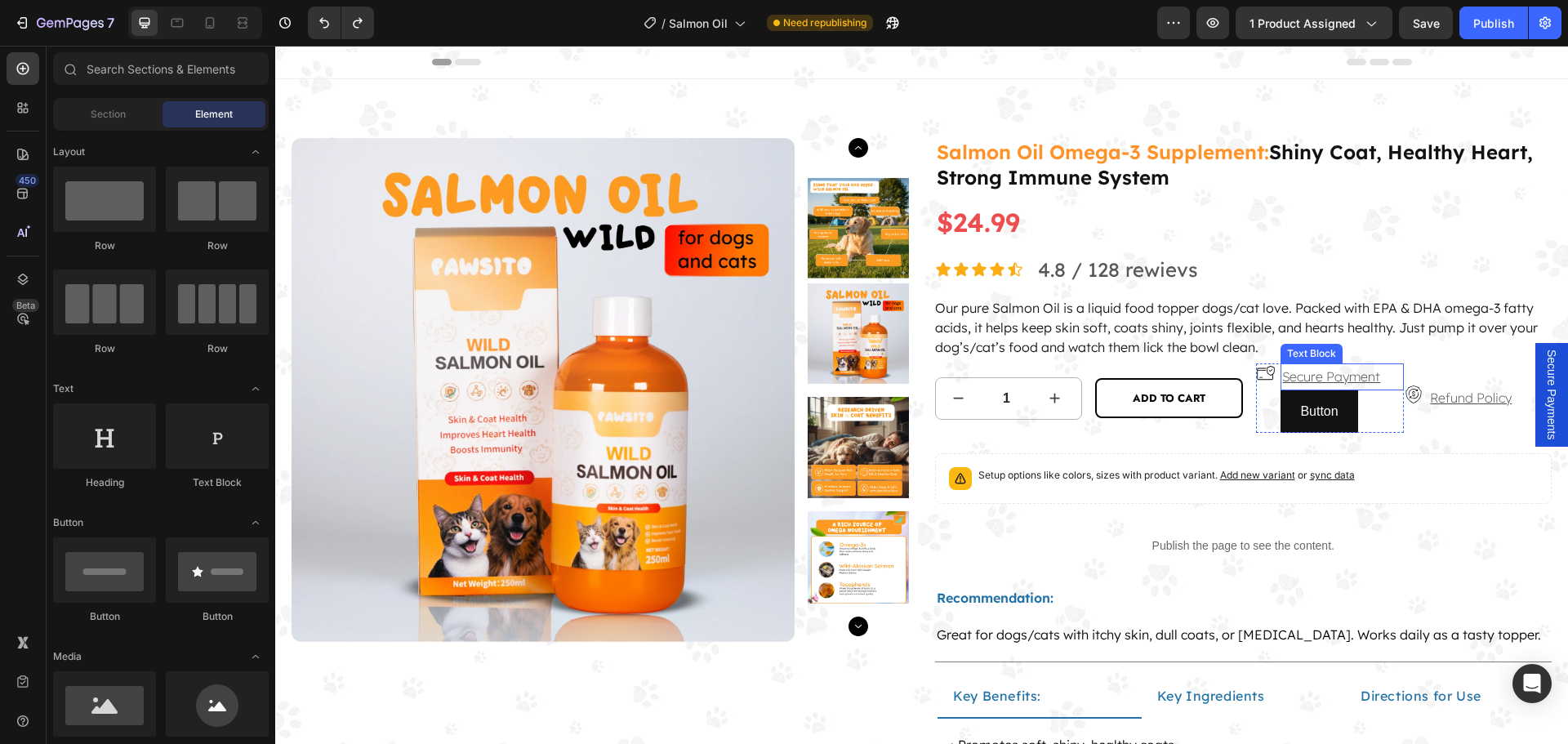
click at [1375, 373] on div "Secure Payment" at bounding box center [1342, 377] width 123 height 27
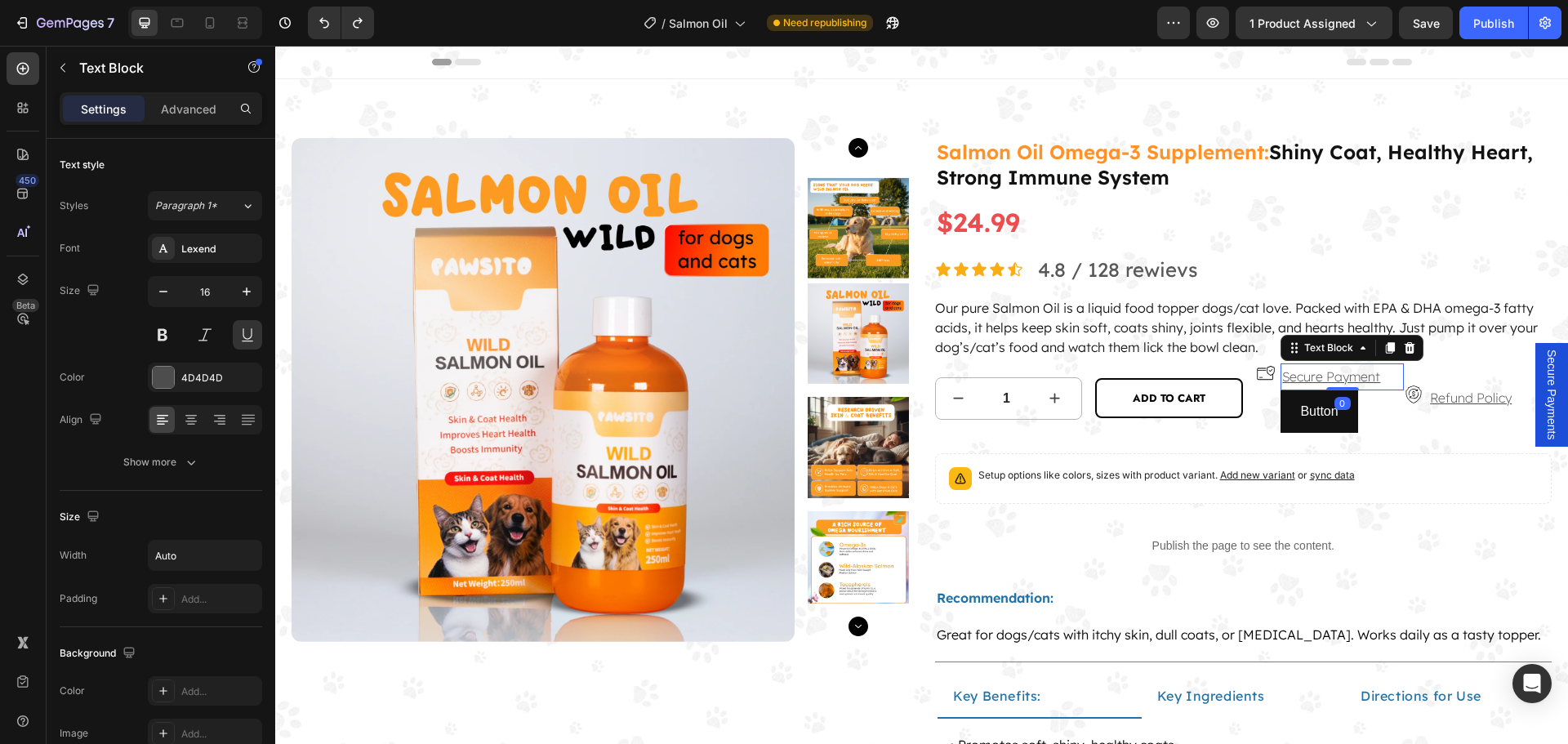
click at [1403, 349] on icon at bounding box center [1409, 347] width 13 height 13
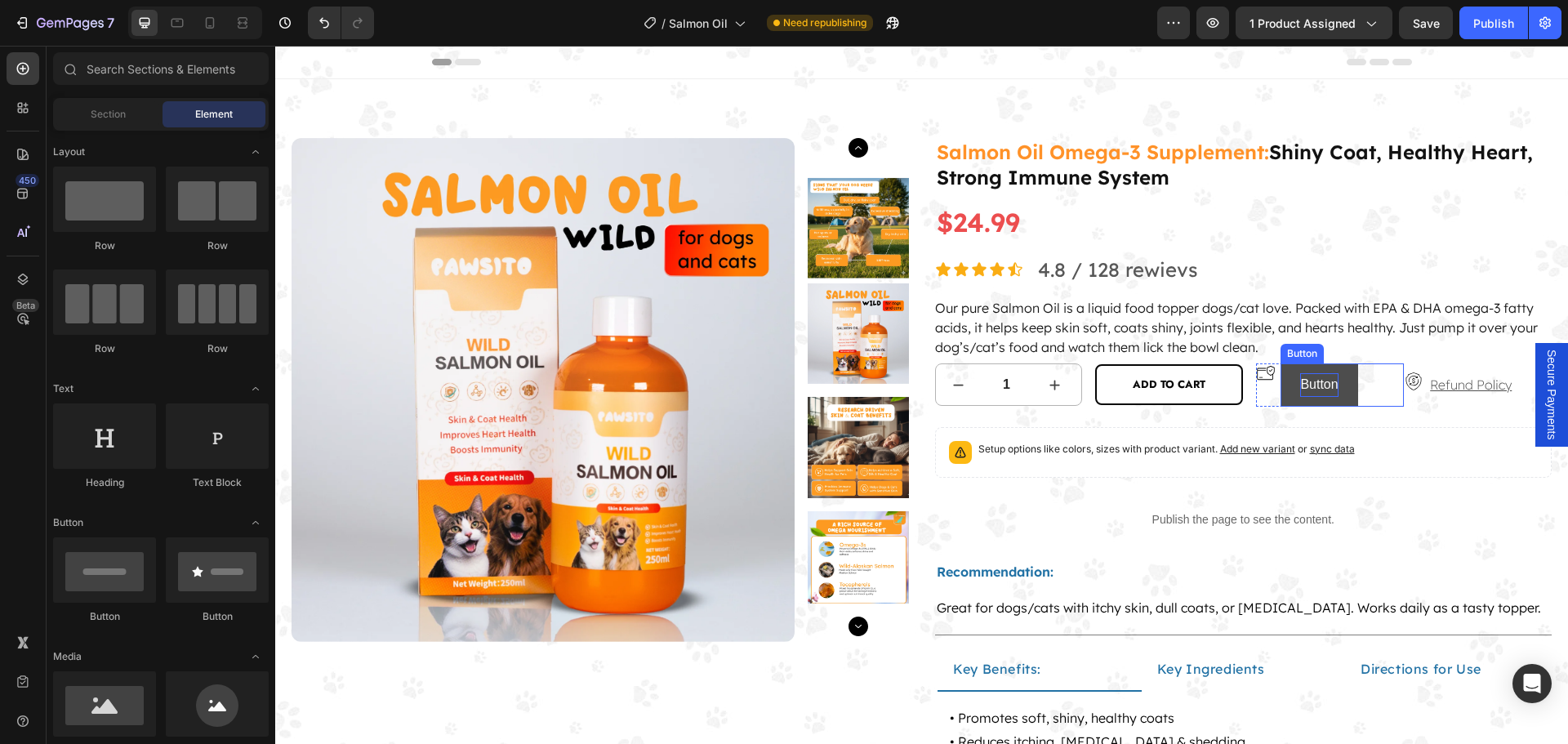
click at [1321, 384] on p "Button" at bounding box center [1318, 385] width 38 height 24
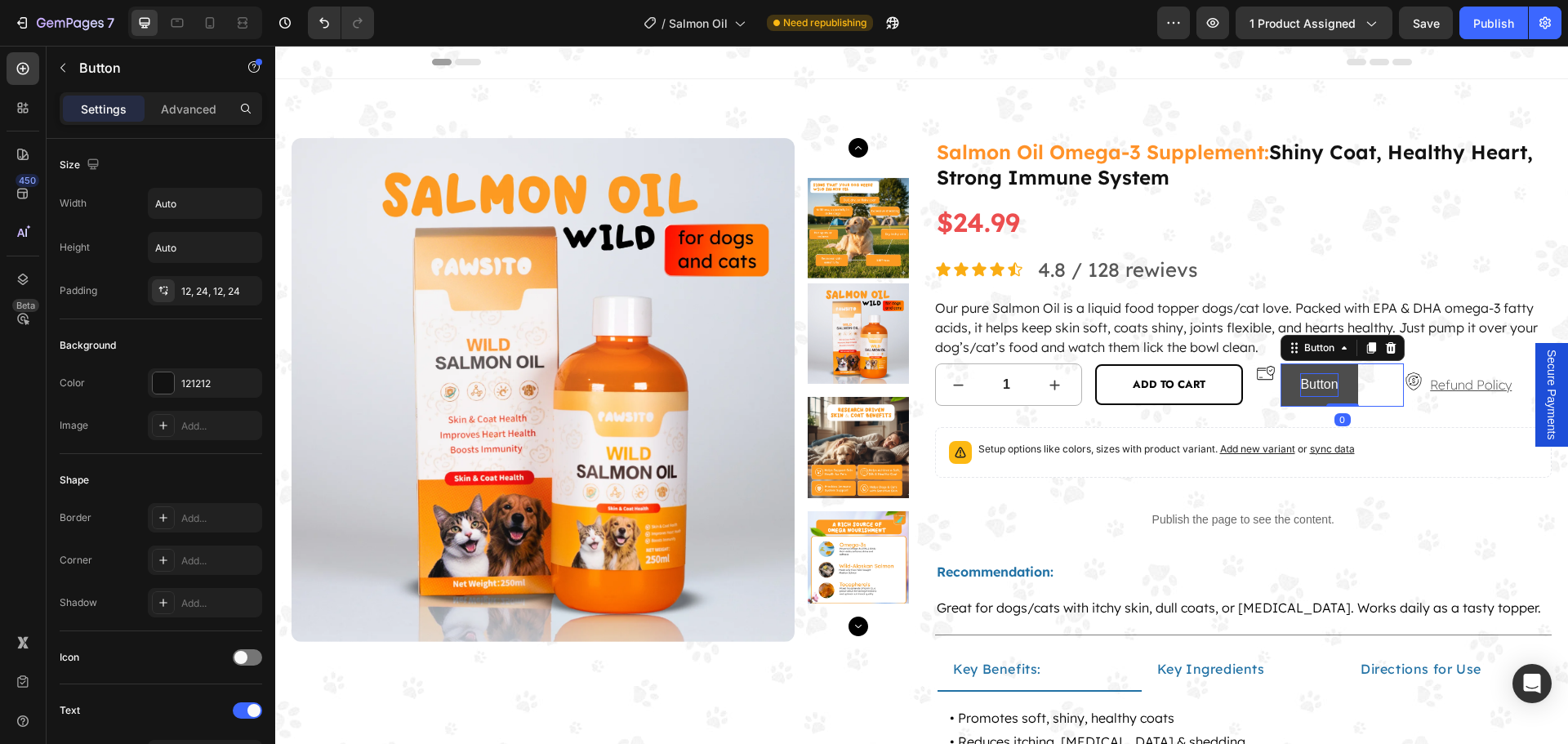
click at [1321, 384] on p "Button" at bounding box center [1318, 385] width 38 height 24
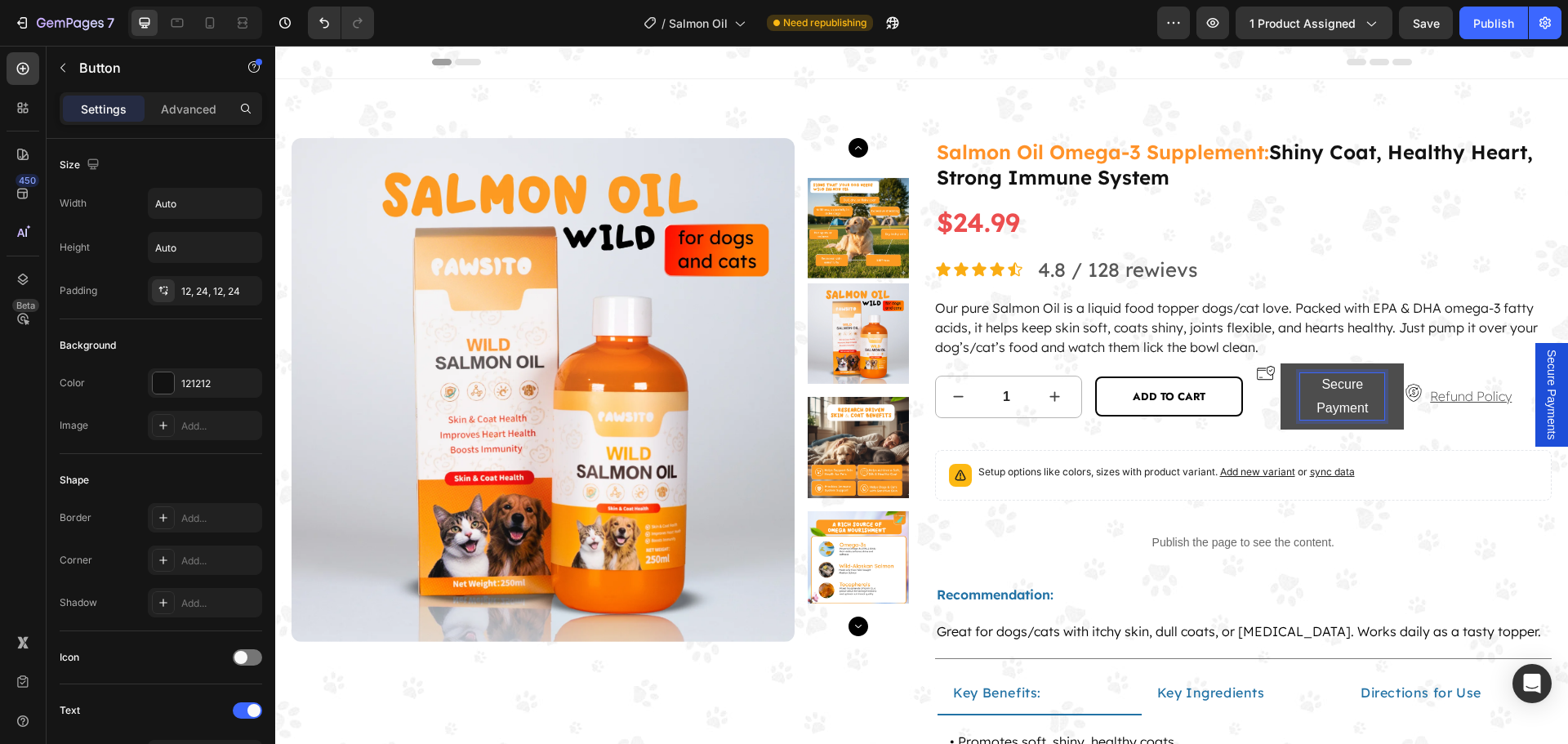
click at [1372, 400] on p "Secure Payment" at bounding box center [1341, 397] width 84 height 47
click at [1385, 400] on link "Secure Payment" at bounding box center [1342, 397] width 123 height 67
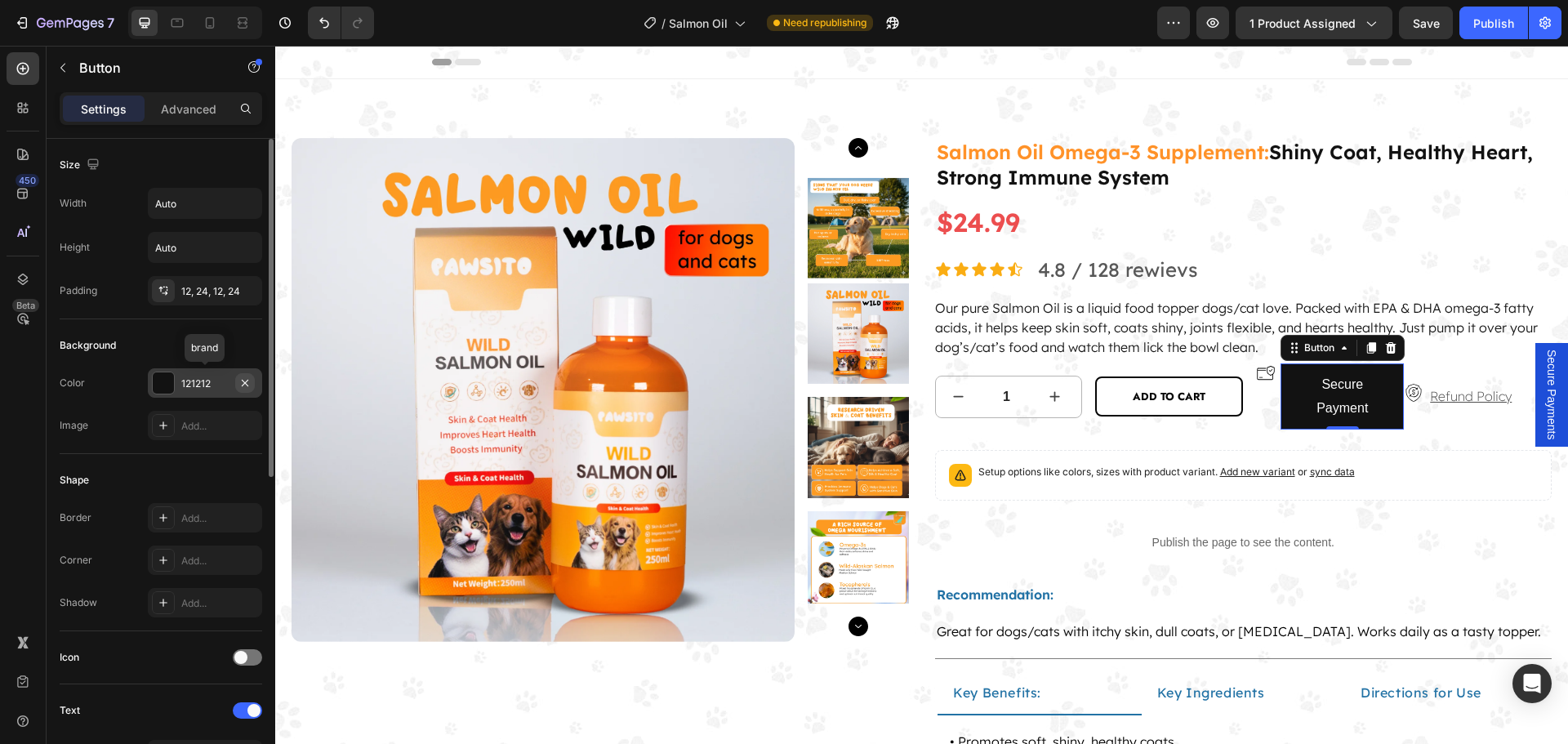
click at [247, 388] on icon "button" at bounding box center [245, 382] width 13 height 13
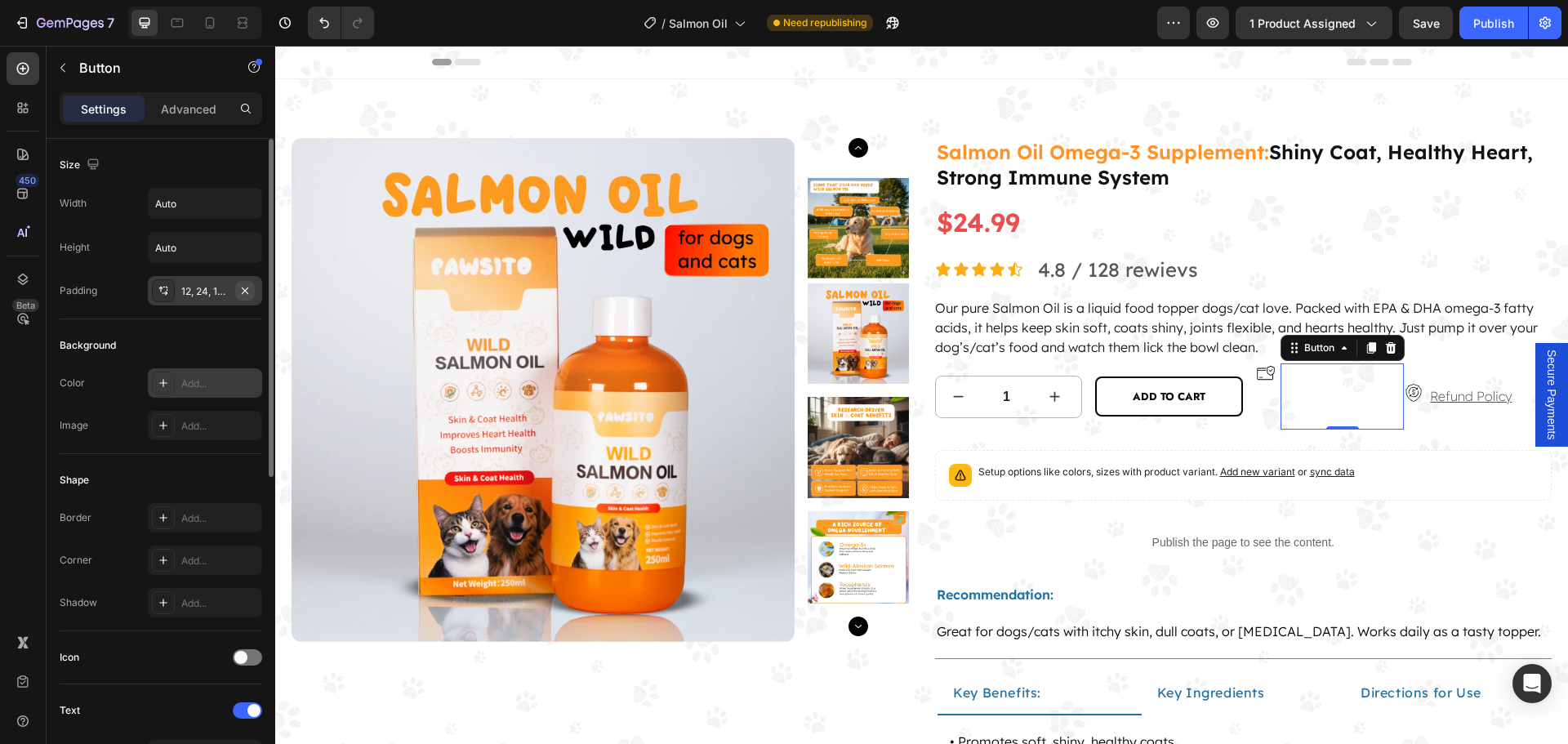
click at [246, 292] on icon "button" at bounding box center [245, 290] width 13 height 13
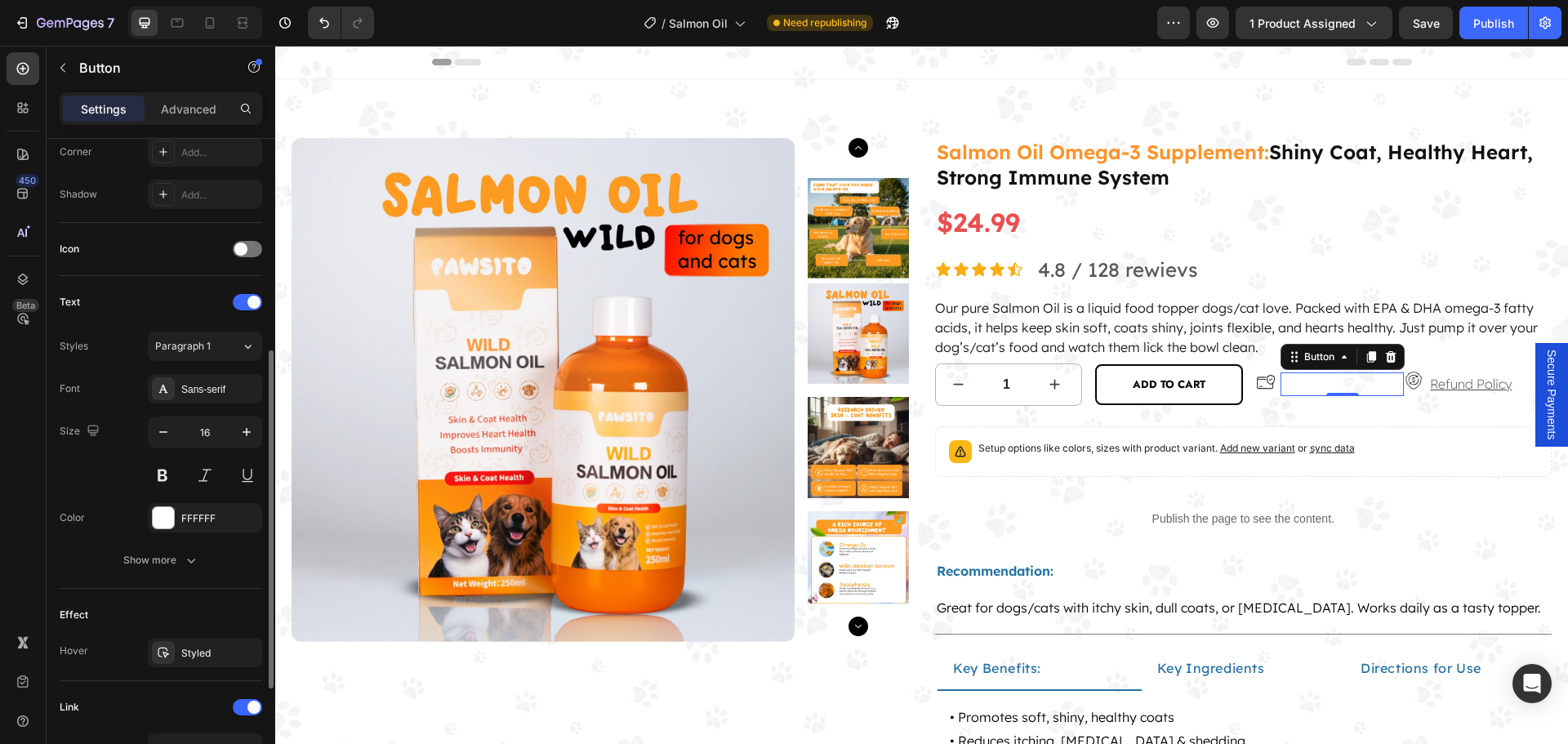
scroll to position [490, 0]
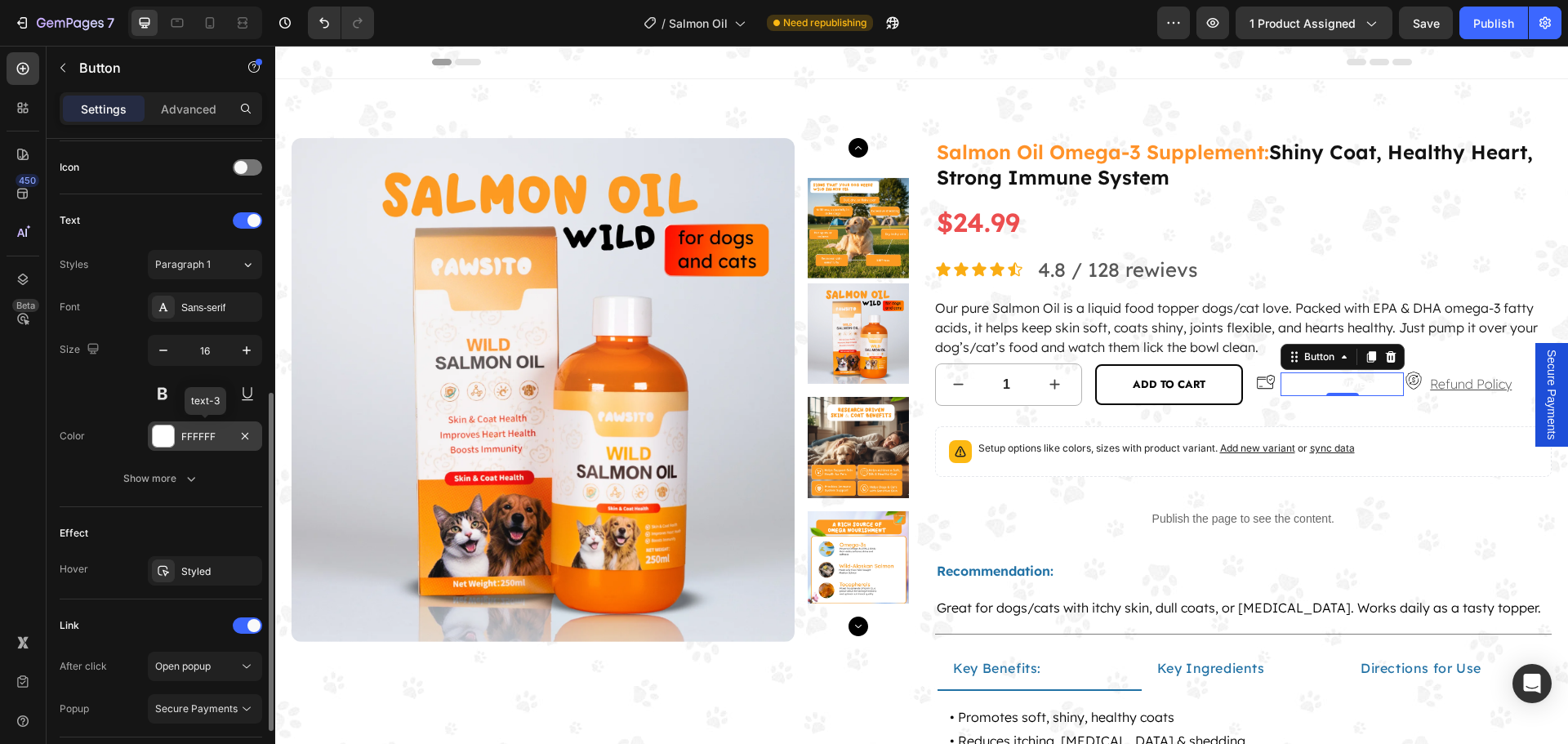
click at [160, 435] on div at bounding box center [163, 435] width 21 height 21
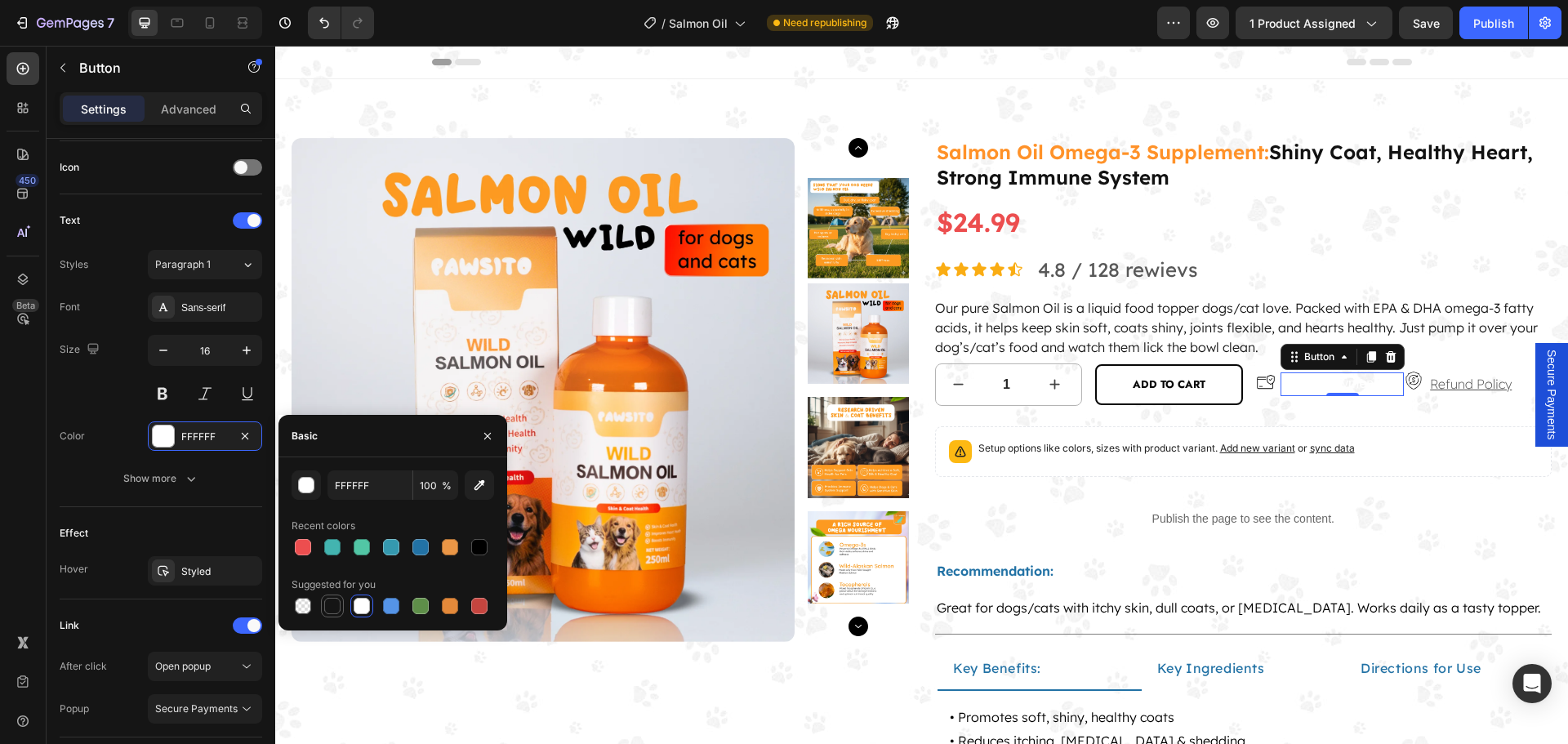
click at [332, 606] on div at bounding box center [332, 606] width 16 height 16
type input "151515"
click at [1453, 390] on p "Refund Policy" at bounding box center [1489, 384] width 120 height 24
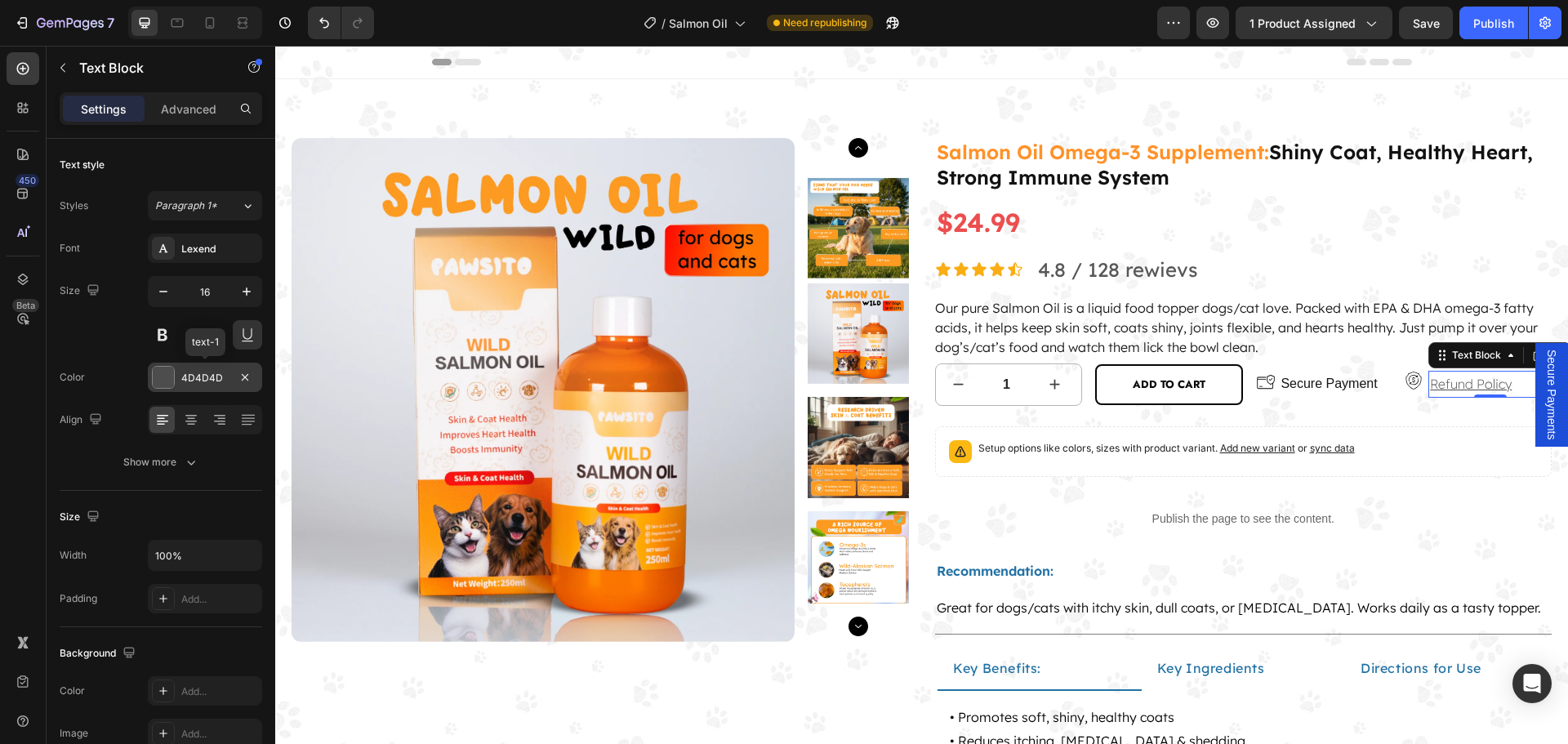
click at [206, 377] on div "4D4D4D" at bounding box center [204, 378] width 47 height 14
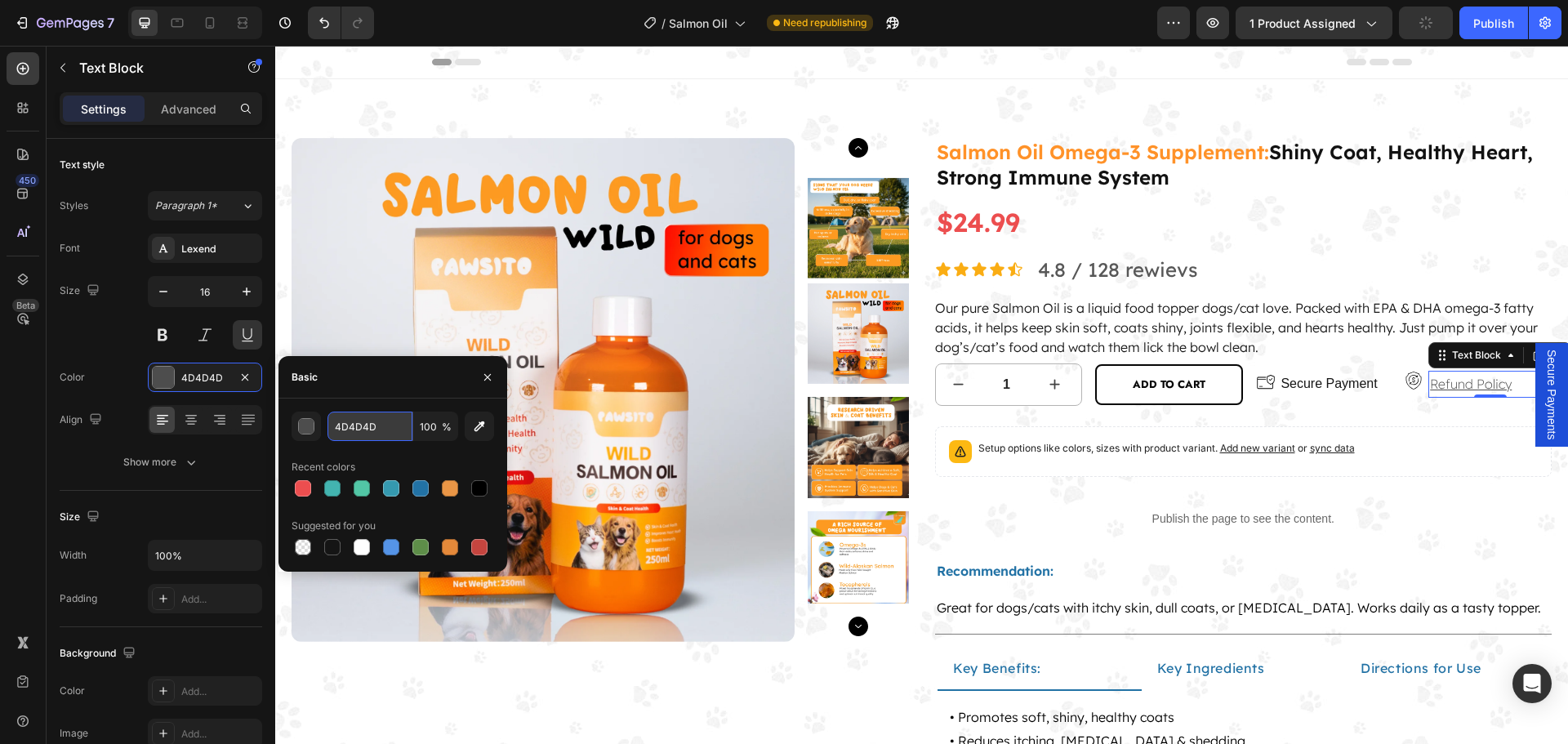
click at [372, 425] on input "4D4D4D" at bounding box center [370, 426] width 85 height 30
click at [1302, 382] on p "Secure Payment" at bounding box center [1328, 384] width 97 height 24
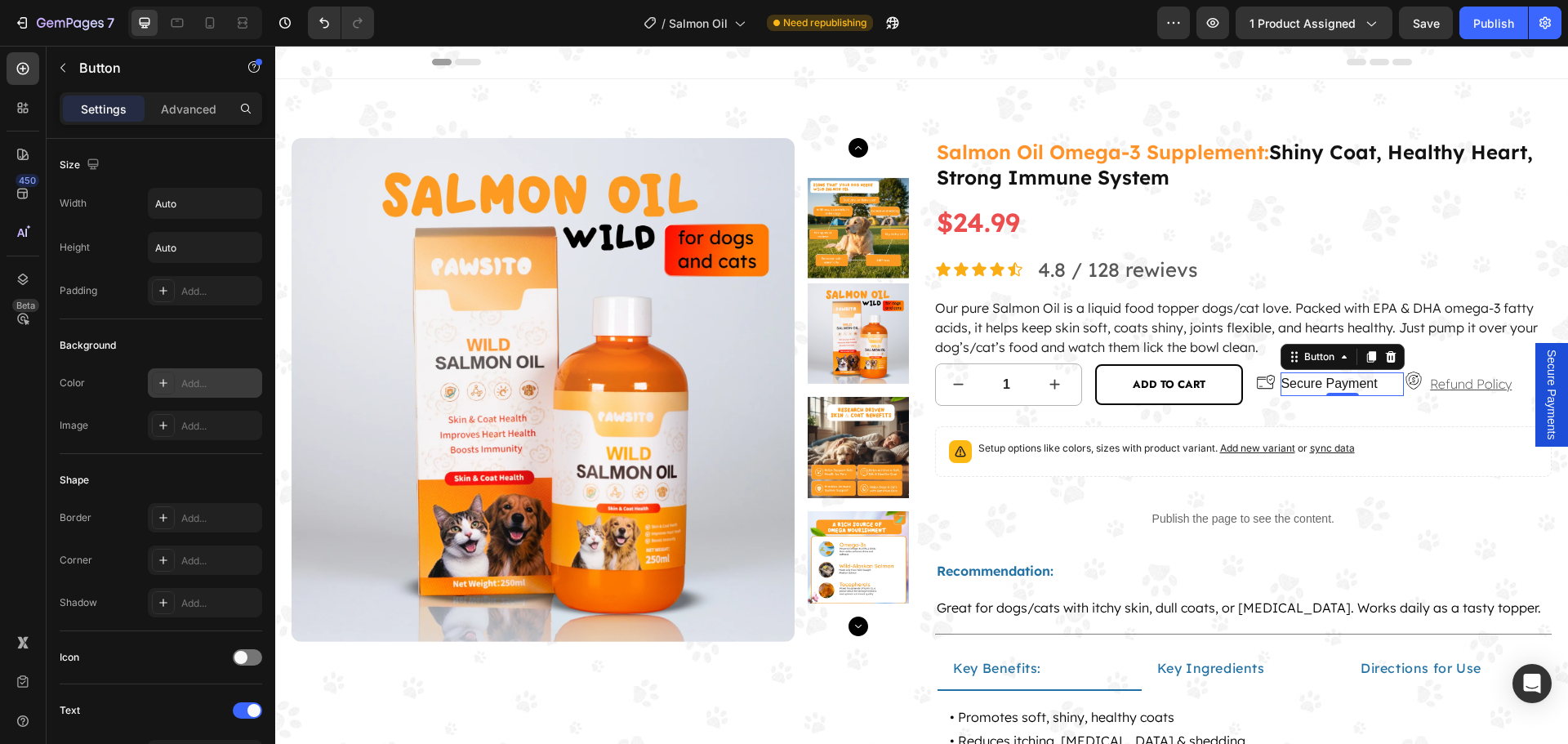
click at [202, 378] on div "Add..." at bounding box center [219, 383] width 77 height 14
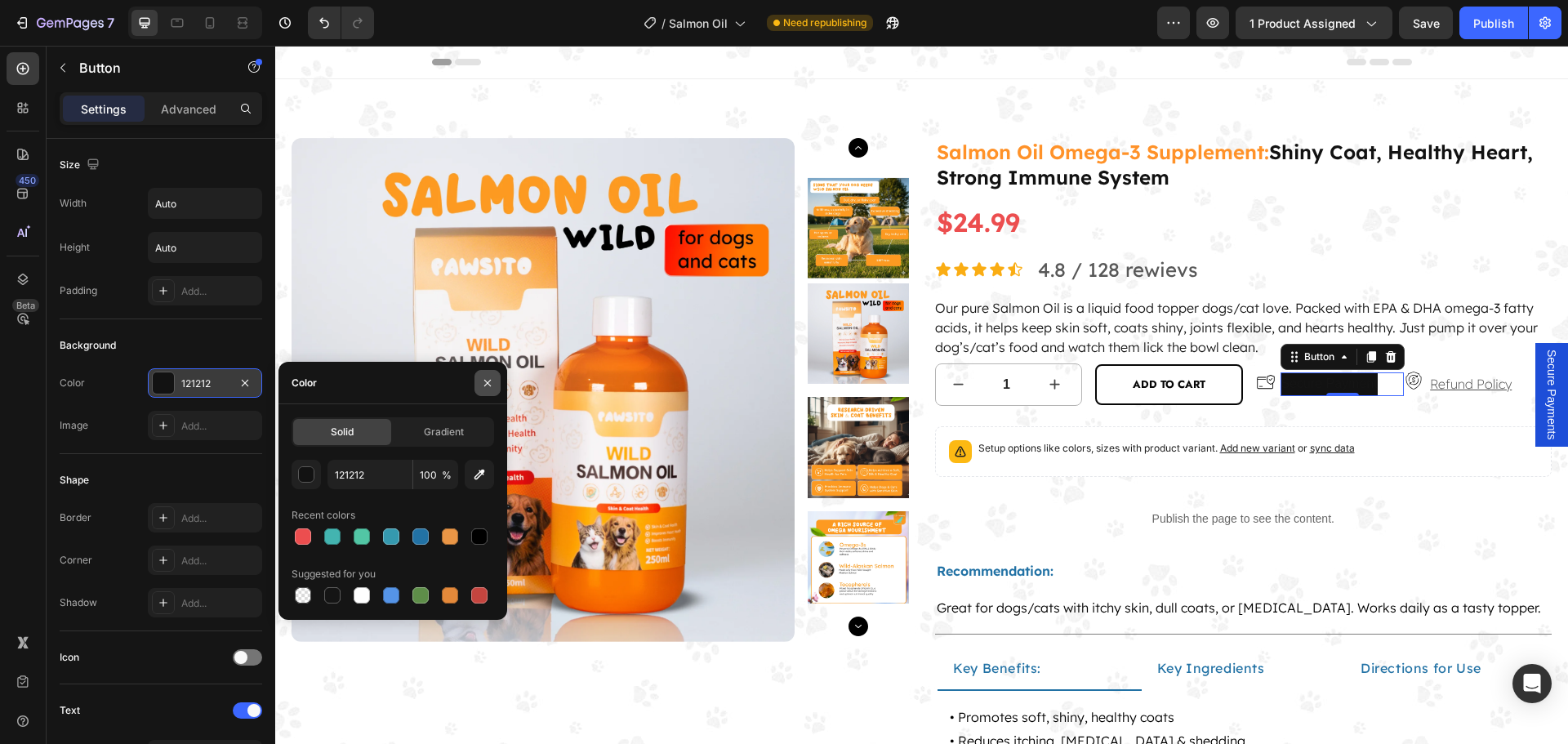
drag, startPoint x: 492, startPoint y: 381, endPoint x: 63, endPoint y: 341, distance: 430.9
click at [492, 381] on icon "button" at bounding box center [487, 382] width 13 height 13
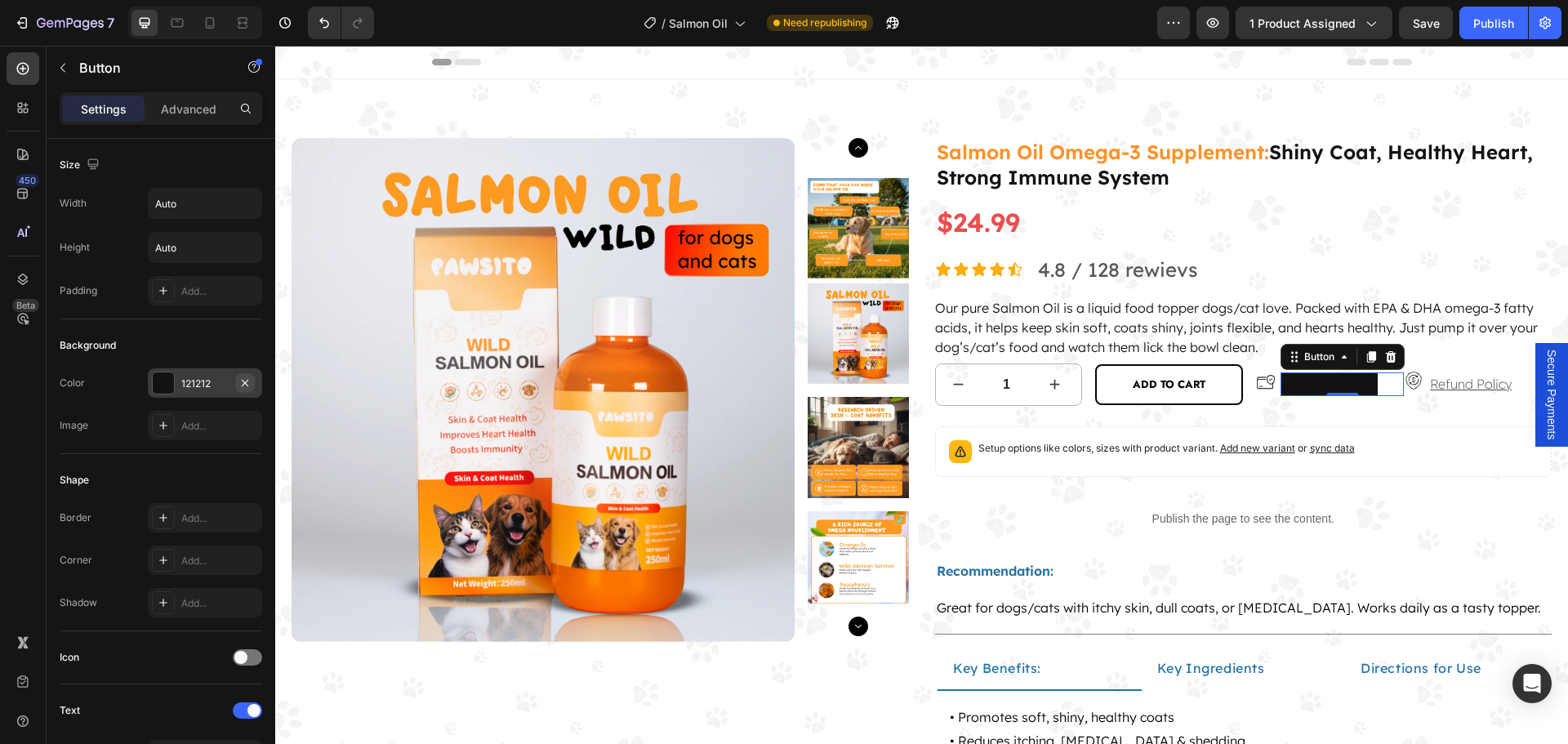
click at [243, 386] on icon "button" at bounding box center [245, 382] width 13 height 13
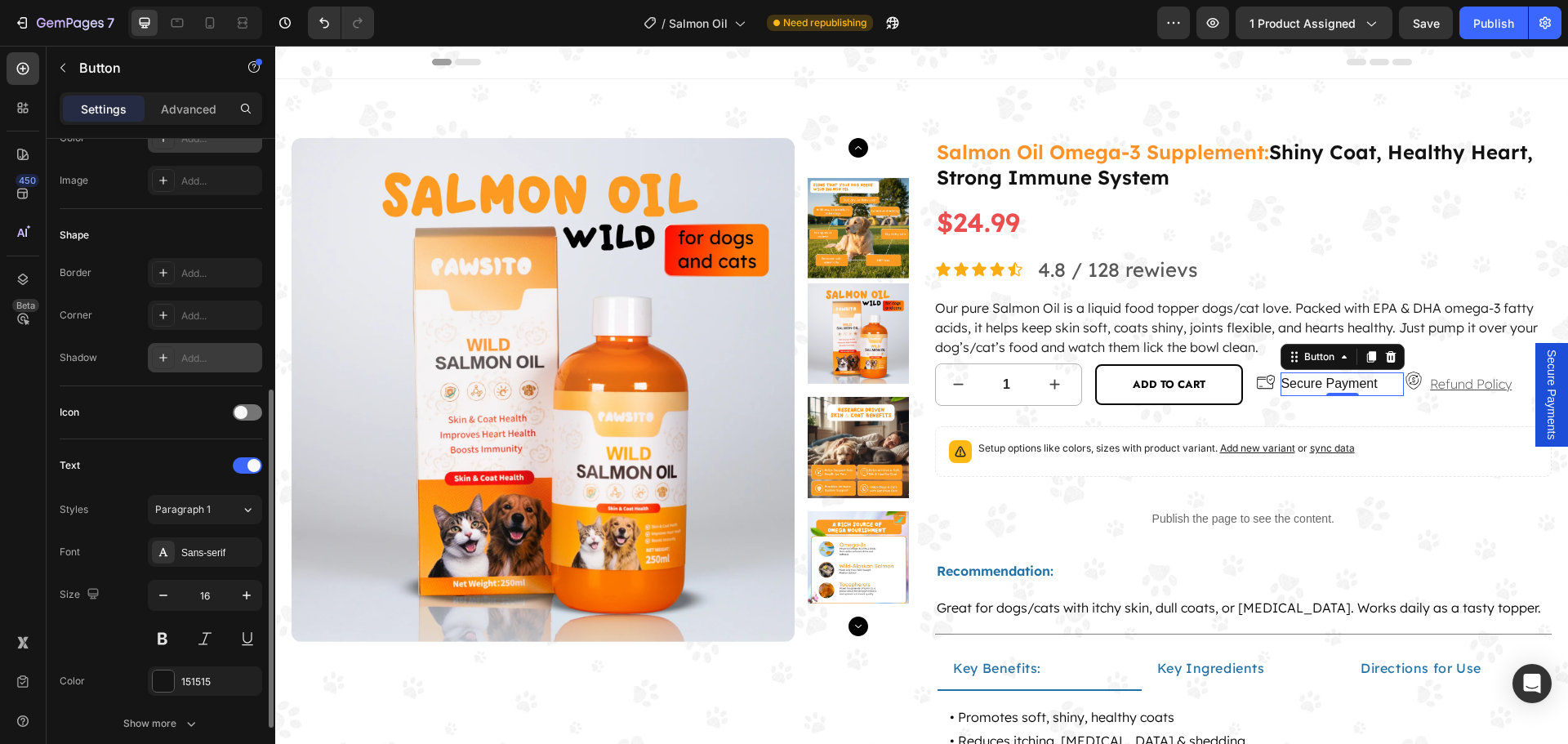
scroll to position [326, 0]
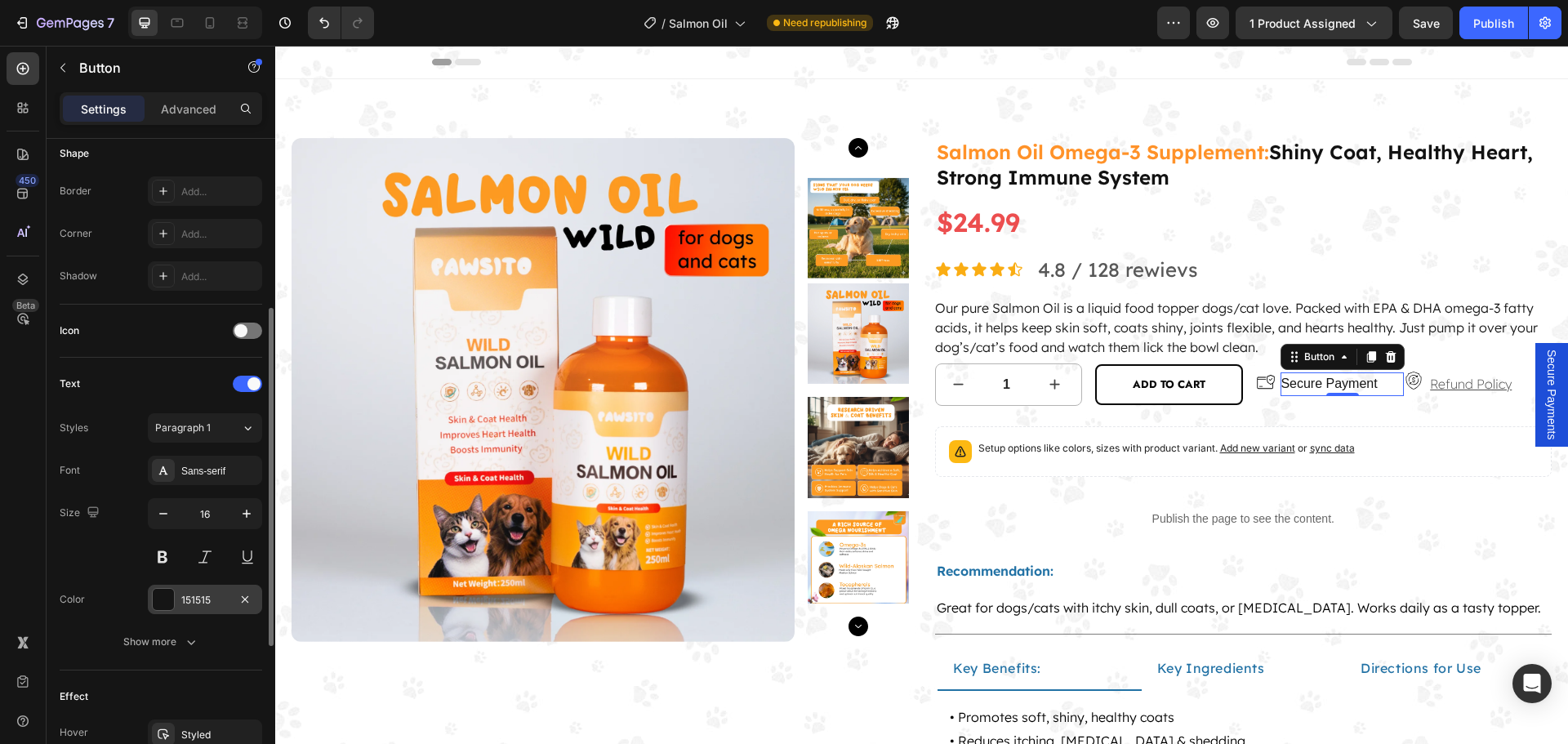
click at [203, 607] on div "151515" at bounding box center [204, 598] width 114 height 30
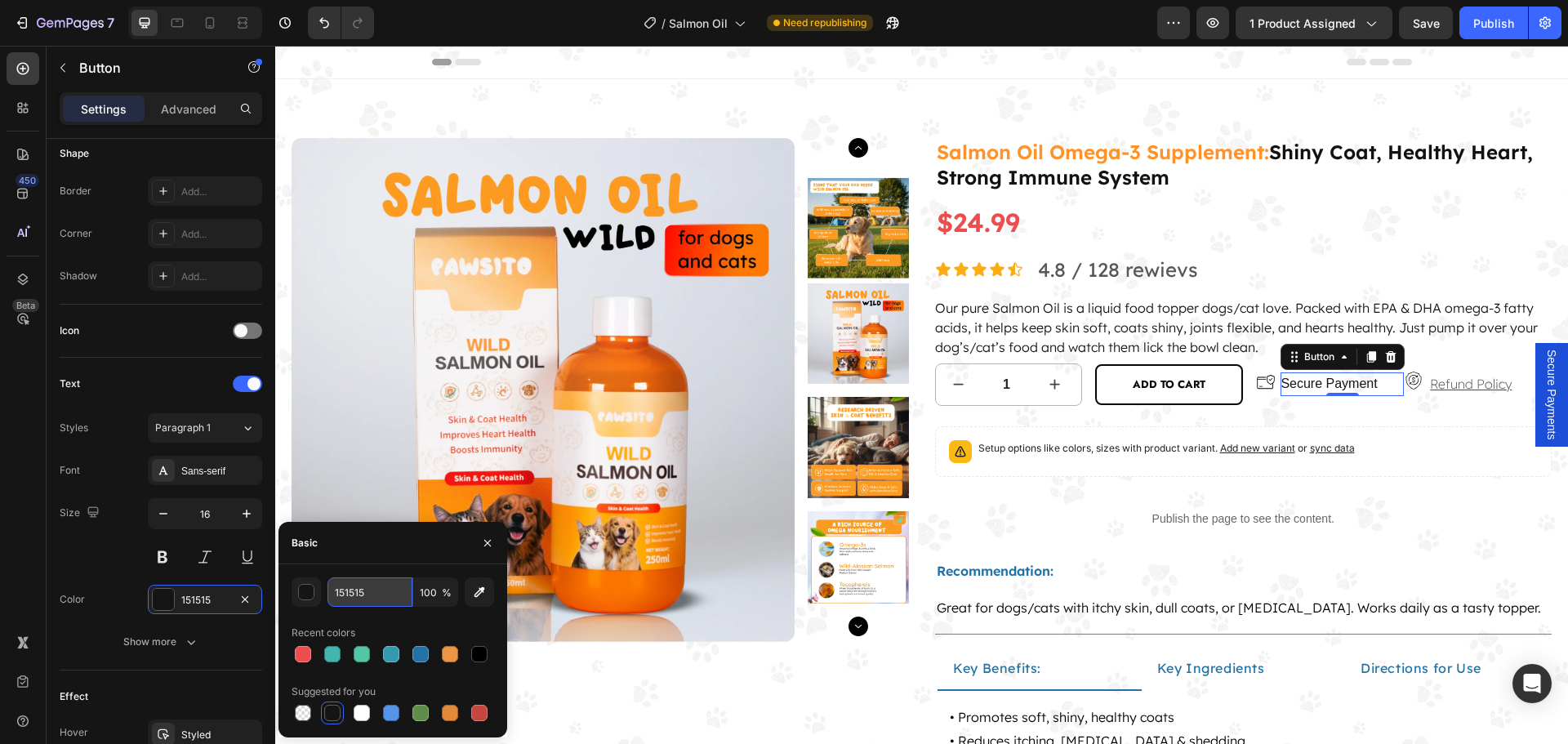
click at [369, 598] on input "151515" at bounding box center [370, 591] width 85 height 30
paste input "4D4D4D"
type input "4D4D4D"
click at [143, 575] on div "Font Sans-serif Size 16 Color 151515 Show more" at bounding box center [161, 556] width 203 height 201
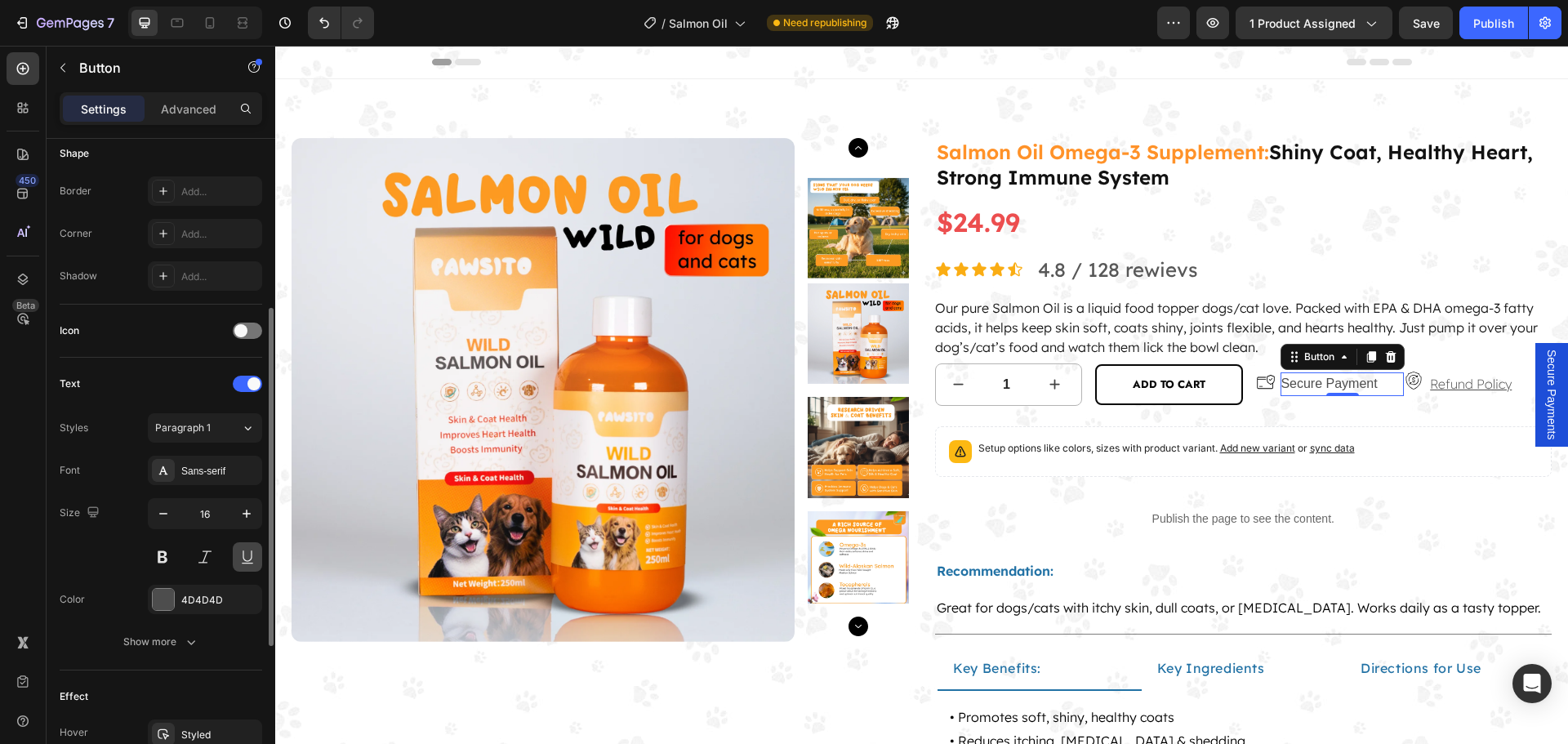
click at [250, 559] on button at bounding box center [247, 557] width 30 height 30
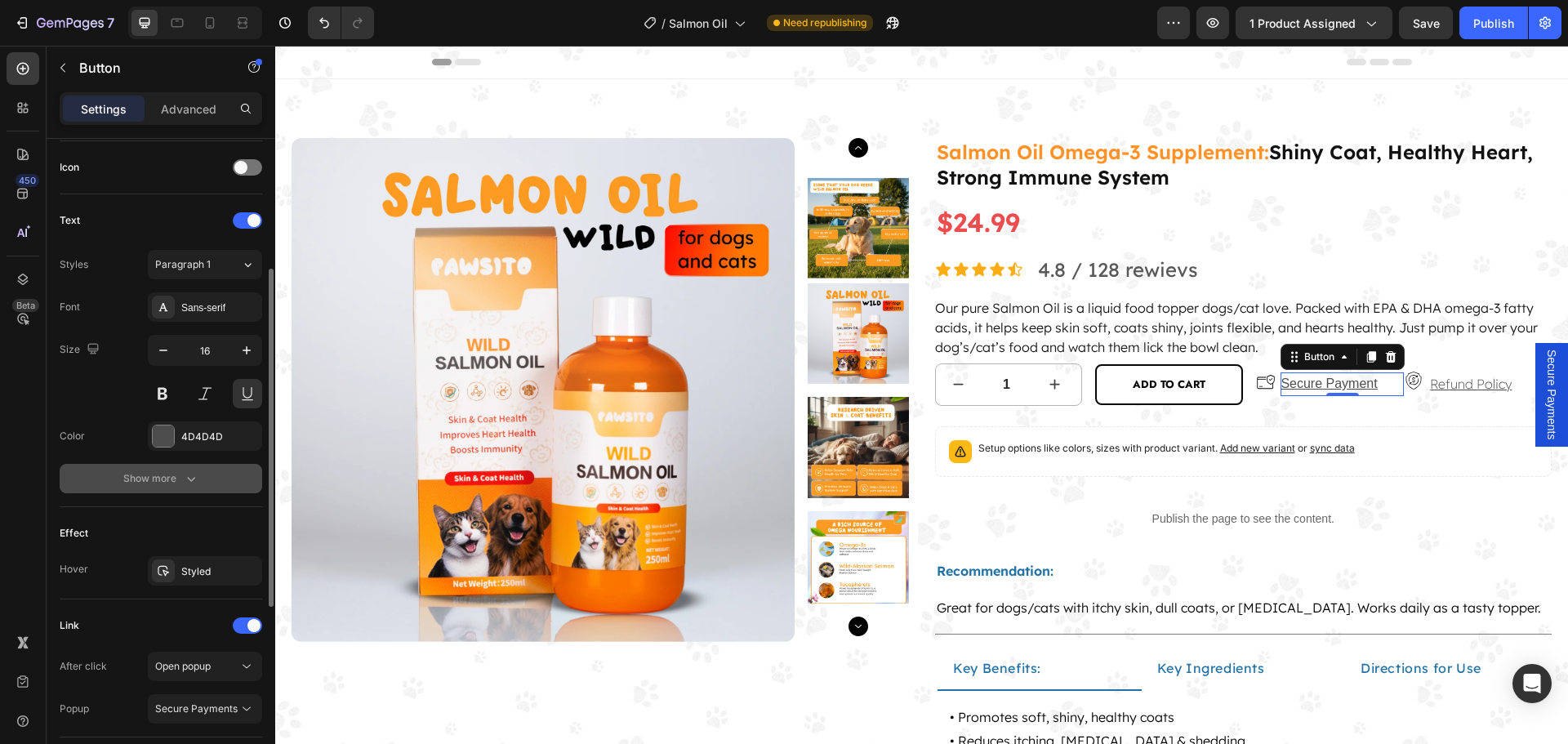
scroll to position [571, 0]
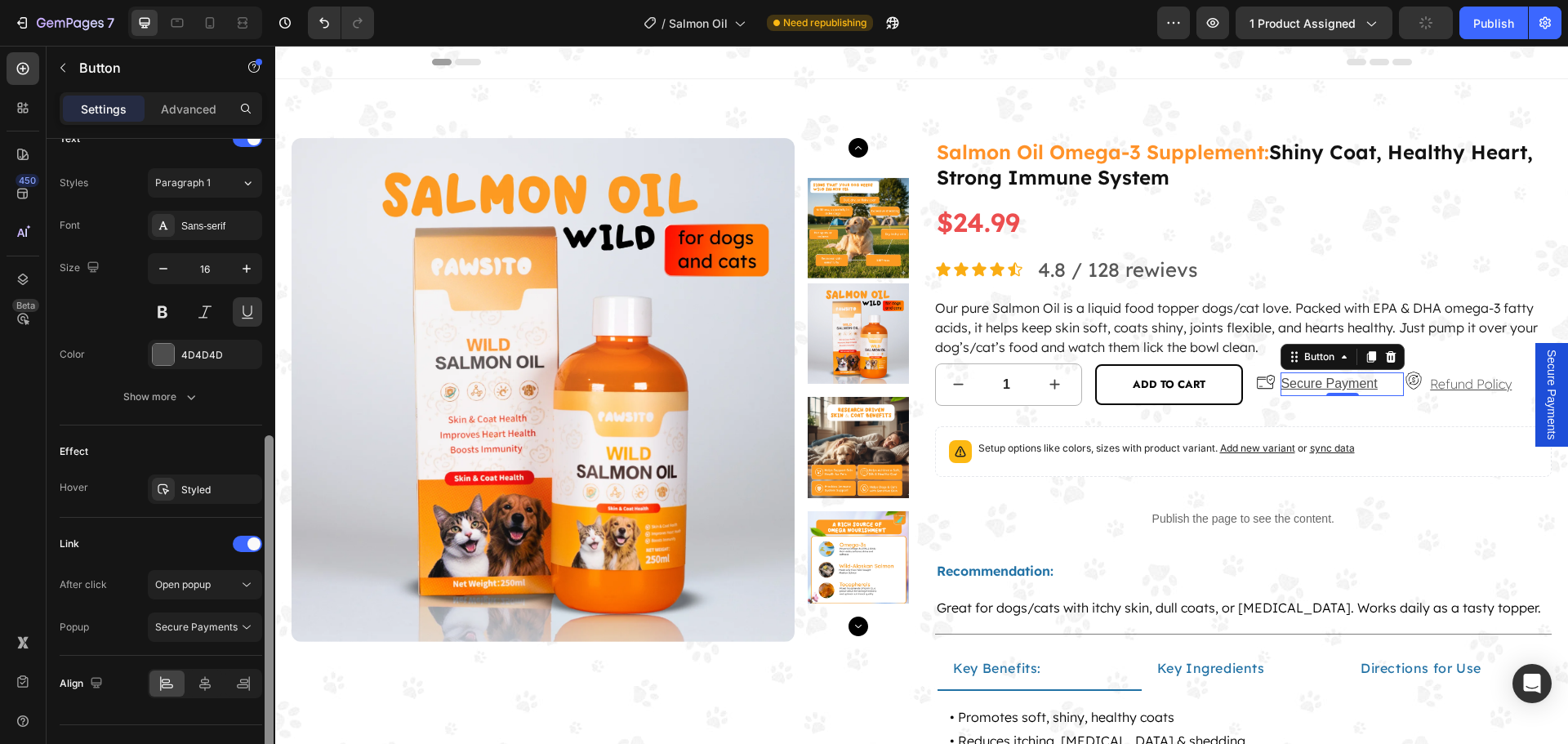
click at [0, 0] on icon "button" at bounding box center [0, 0] width 0 height 0
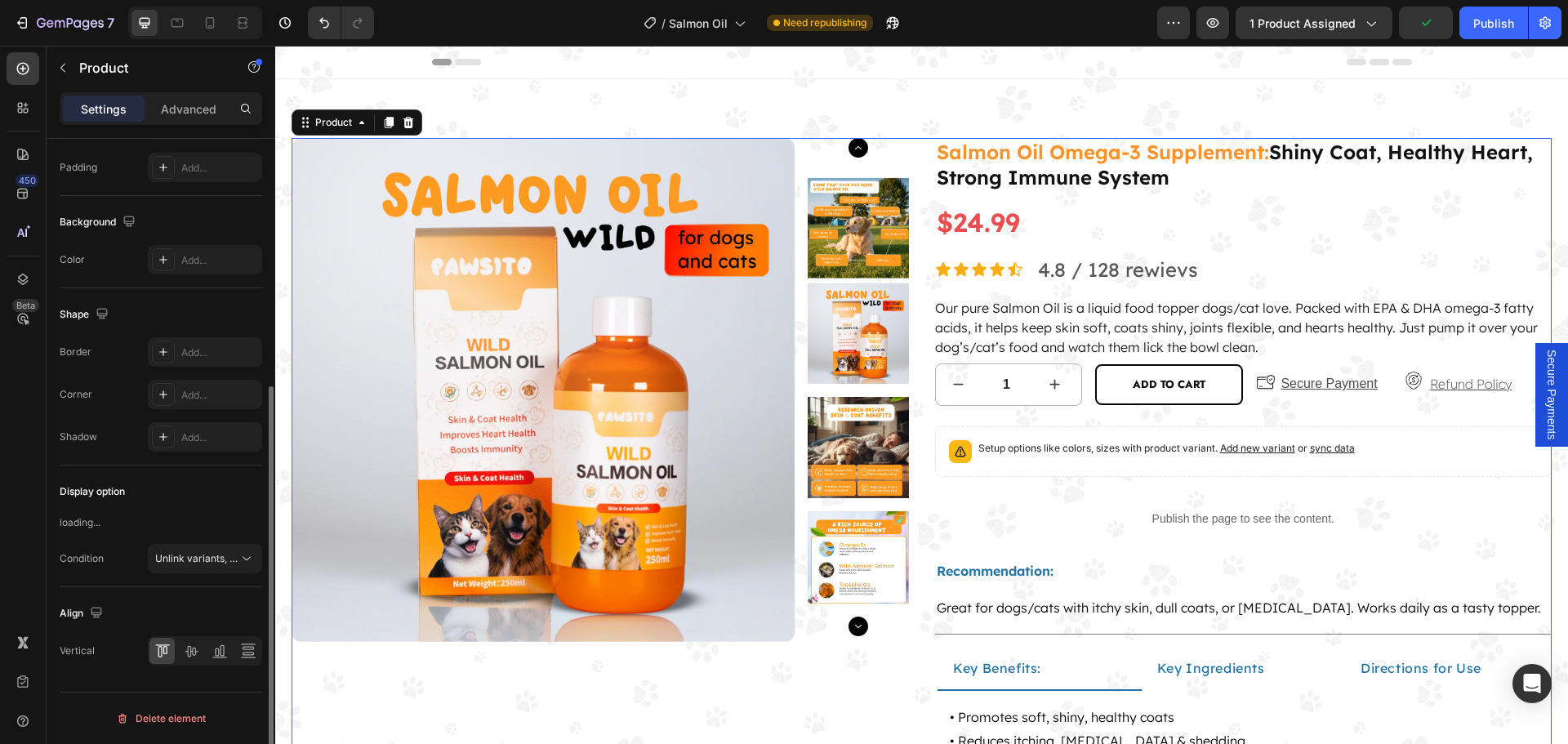
scroll to position [0, 0]
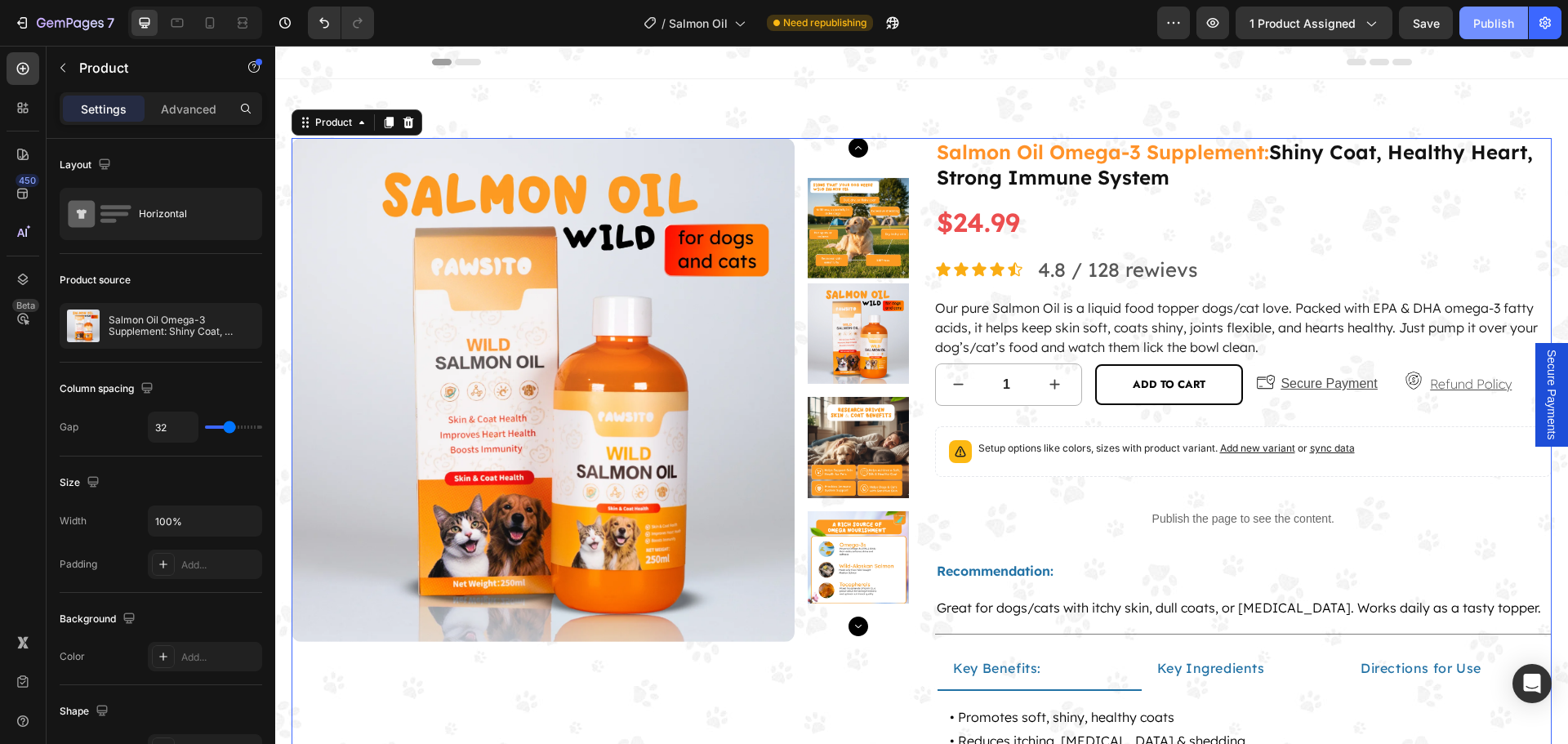
click at [1483, 33] on button "Publish" at bounding box center [1493, 23] width 69 height 33
click at [1546, 375] on span "Secure Payments" at bounding box center [1551, 394] width 16 height 90
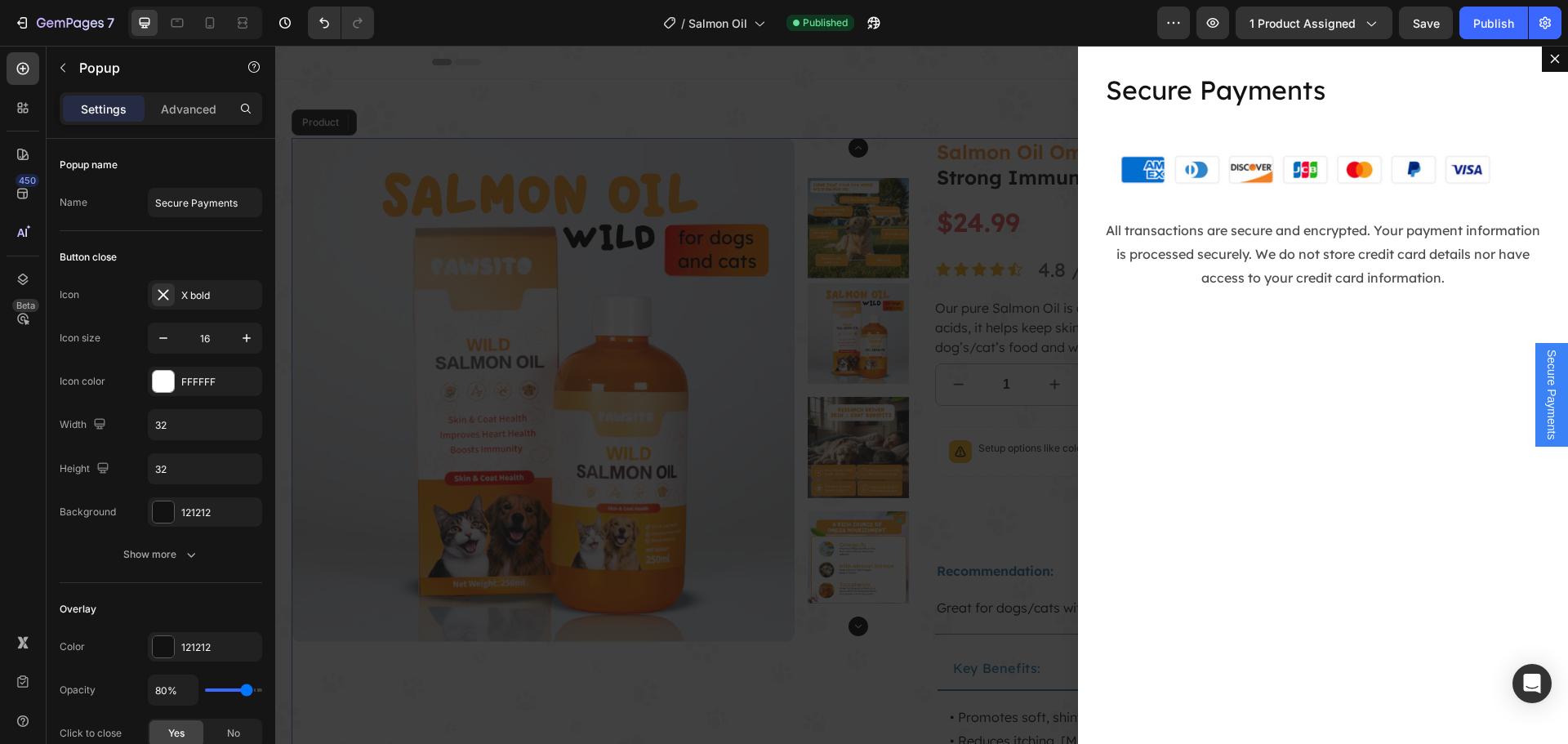
drag, startPoint x: 1544, startPoint y: 376, endPoint x: 1541, endPoint y: 390, distance: 14.3
click at [1543, 390] on span "Secure Payments" at bounding box center [1551, 394] width 16 height 90
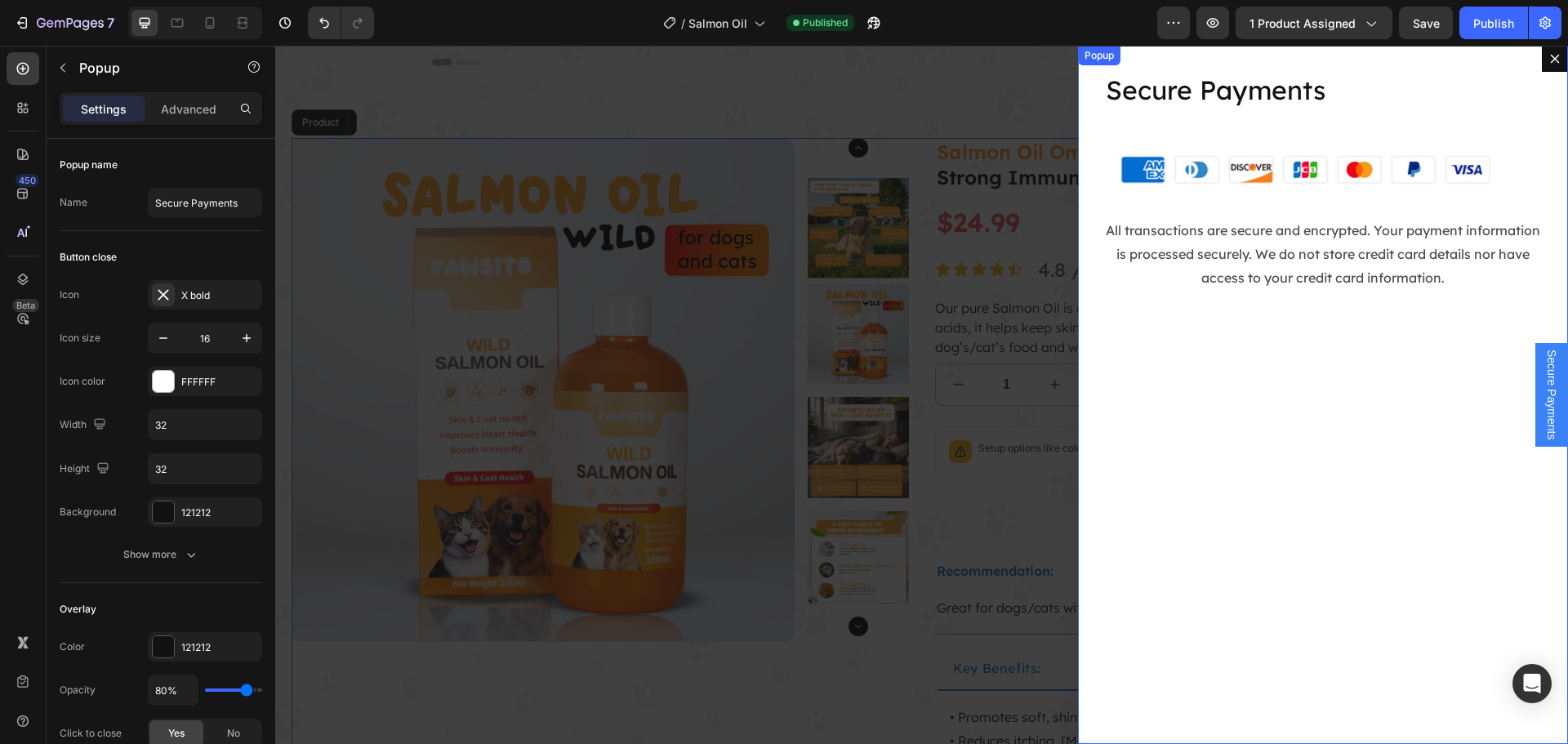
click at [1088, 60] on div "Popup" at bounding box center [1099, 55] width 36 height 14
click at [1100, 63] on div "Popup" at bounding box center [1116, 61] width 36 height 14
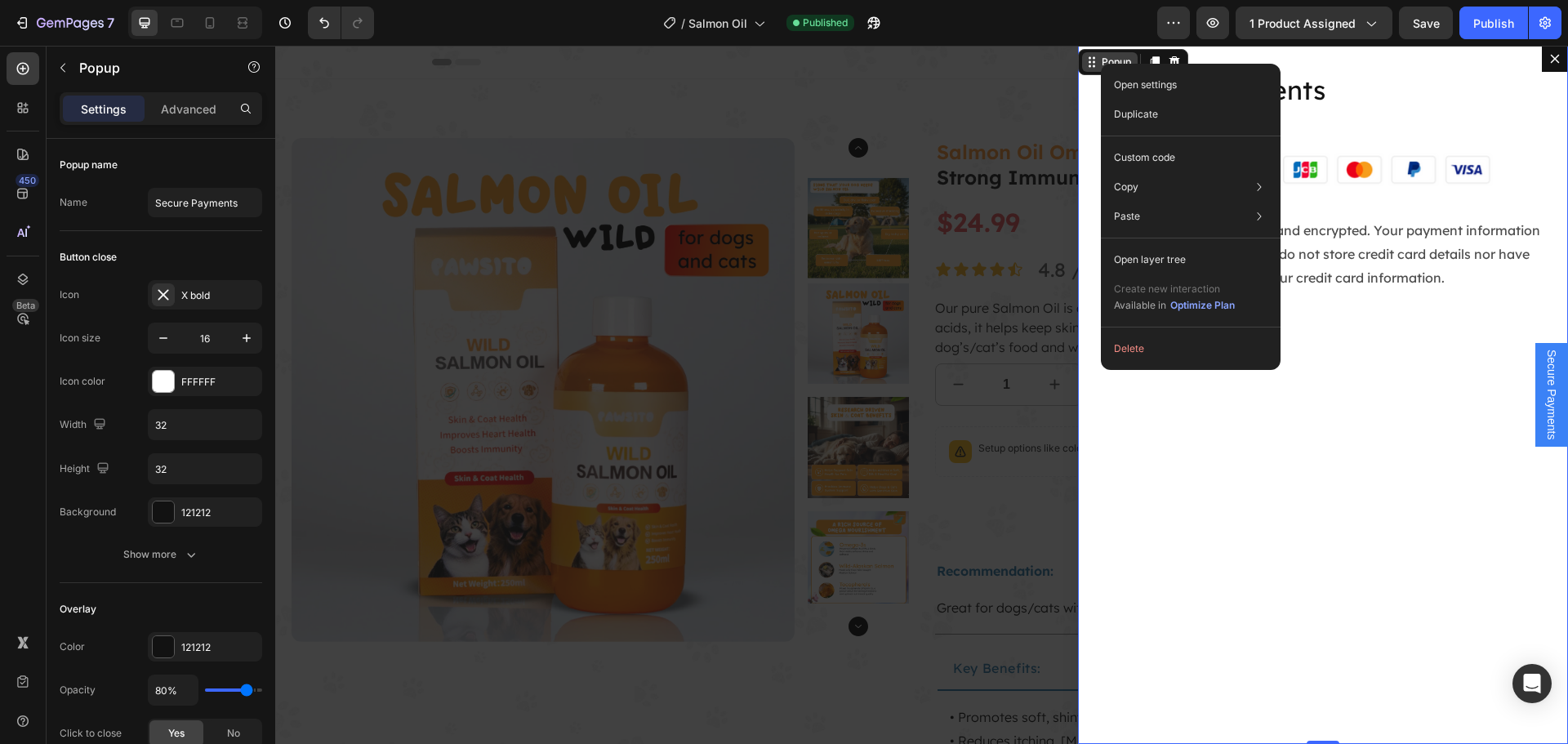
click at [1085, 63] on icon "Dialog content" at bounding box center [1091, 61] width 13 height 13
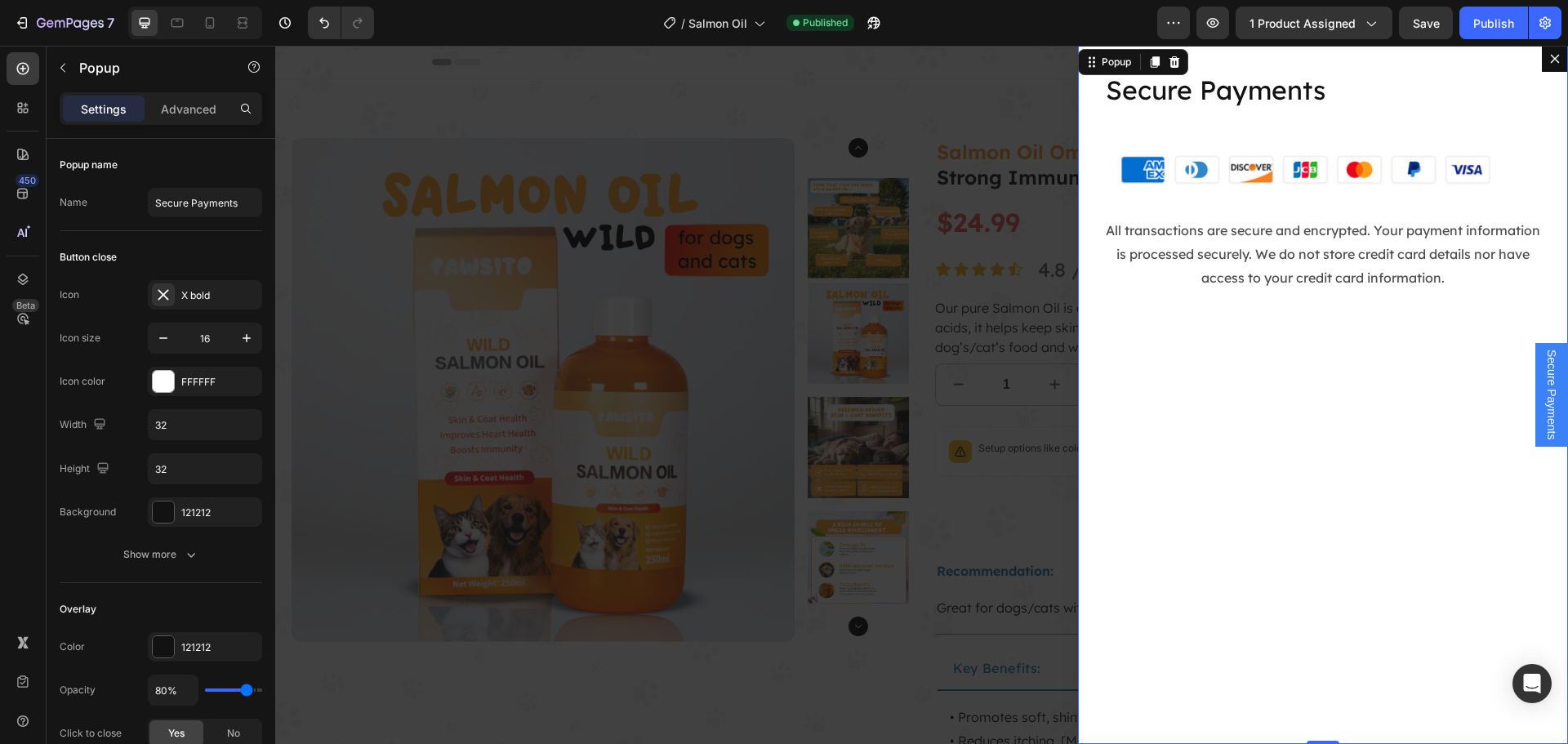
click at [1548, 58] on icon "Dialog content" at bounding box center [1554, 59] width 13 height 13
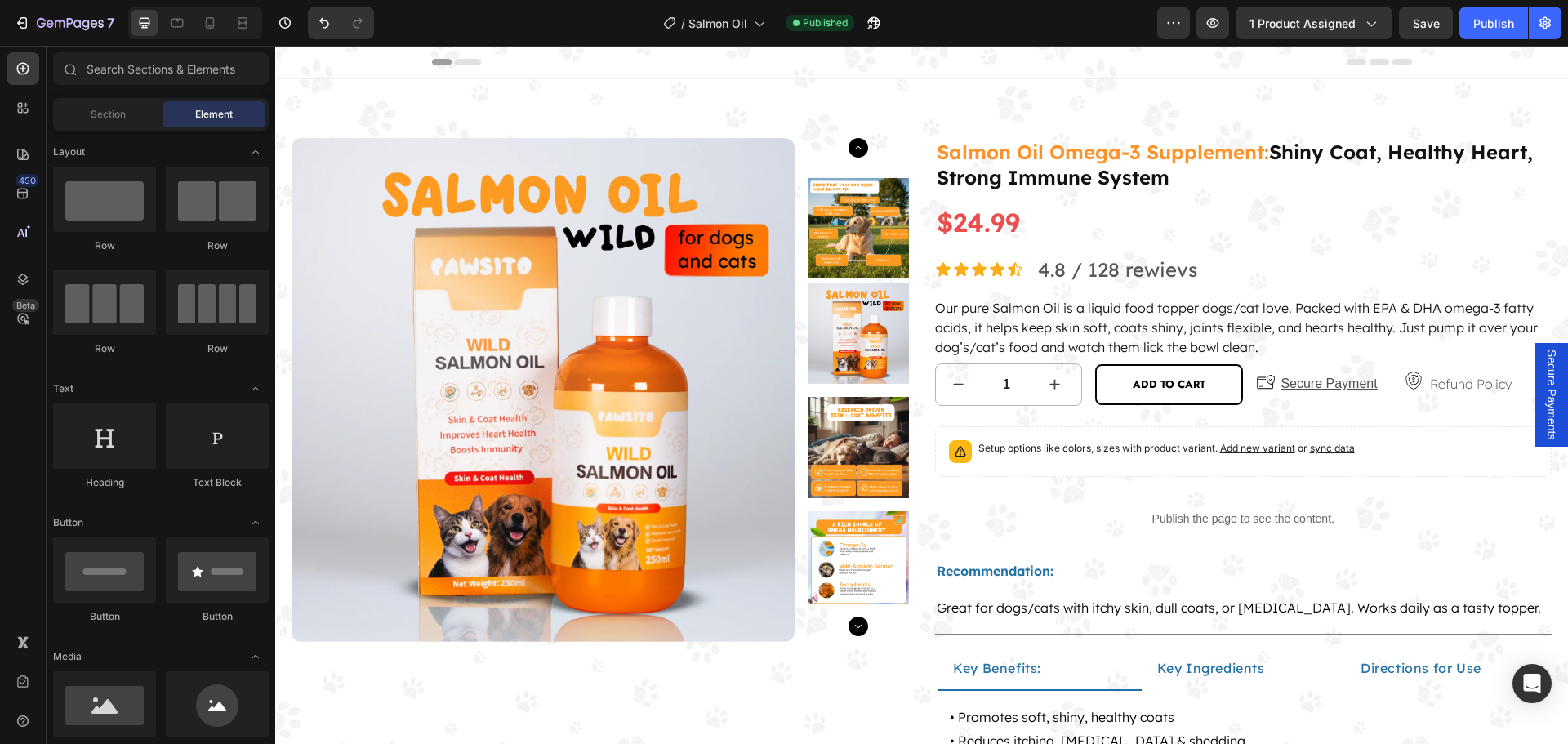
click at [1543, 357] on span "Secure Payments" at bounding box center [1551, 394] width 16 height 90
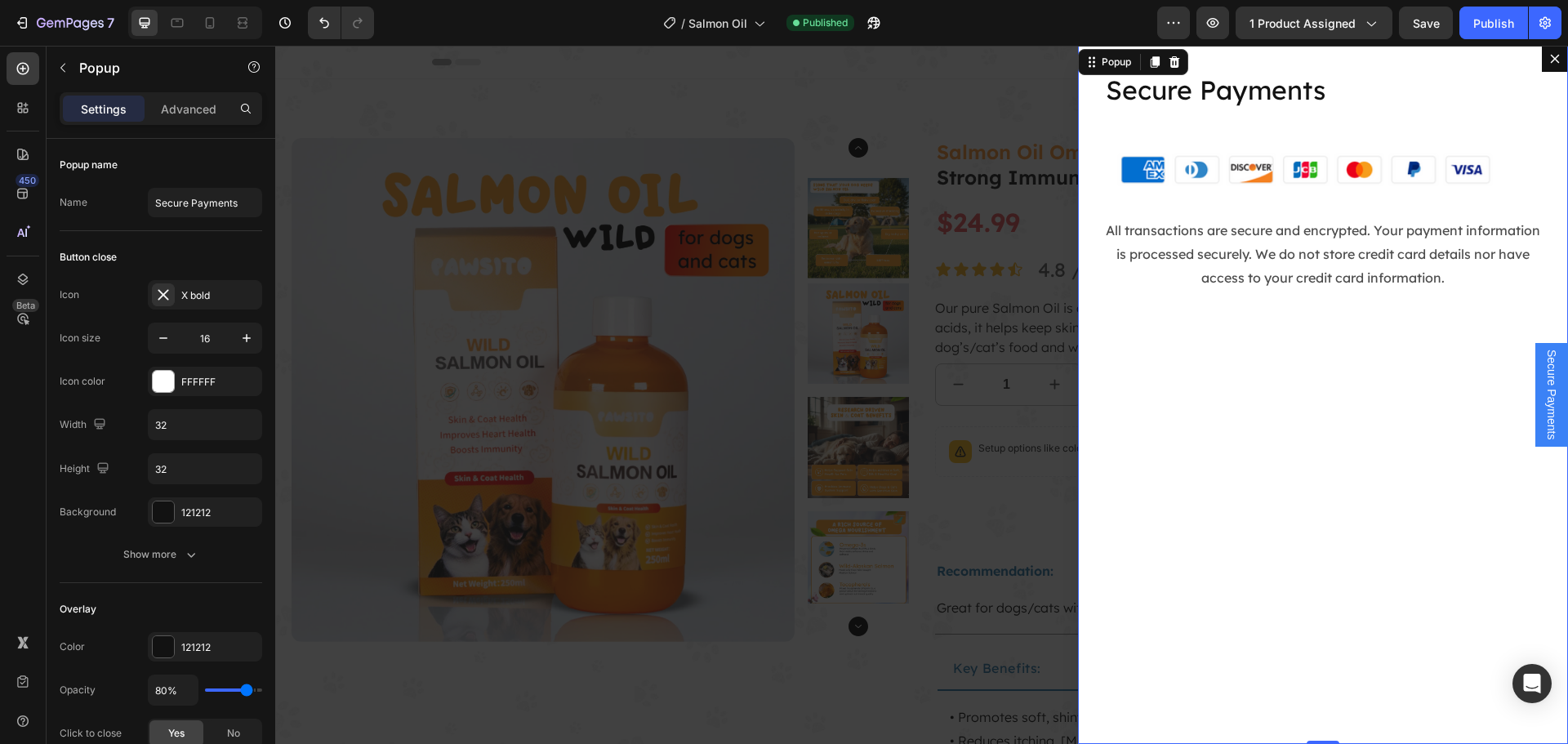
click at [940, 353] on div "Backdrop" at bounding box center [921, 395] width 1292 height 698
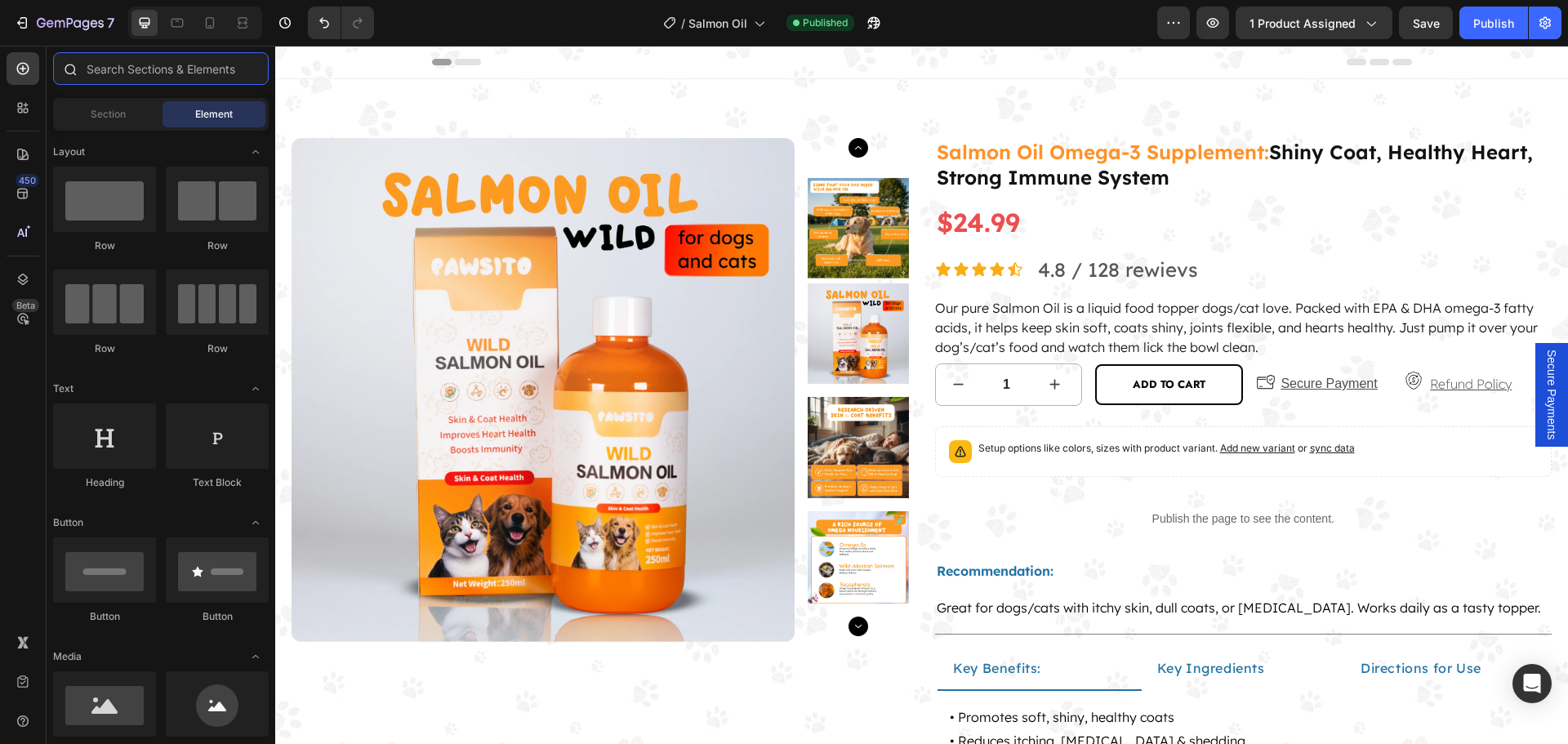
click at [123, 79] on input "text" at bounding box center [161, 69] width 215 height 33
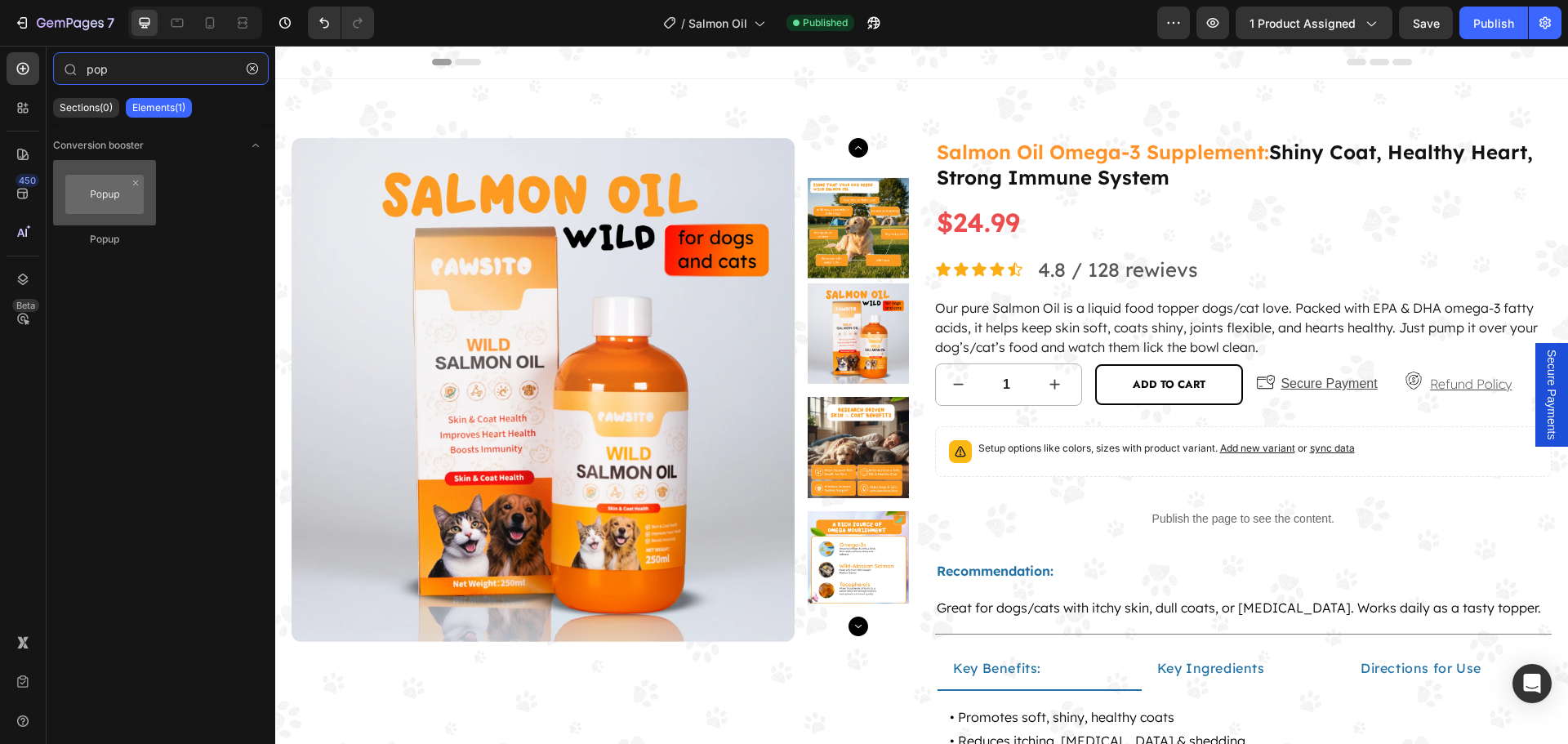
type input "pop"
click at [109, 216] on div at bounding box center [105, 193] width 103 height 65
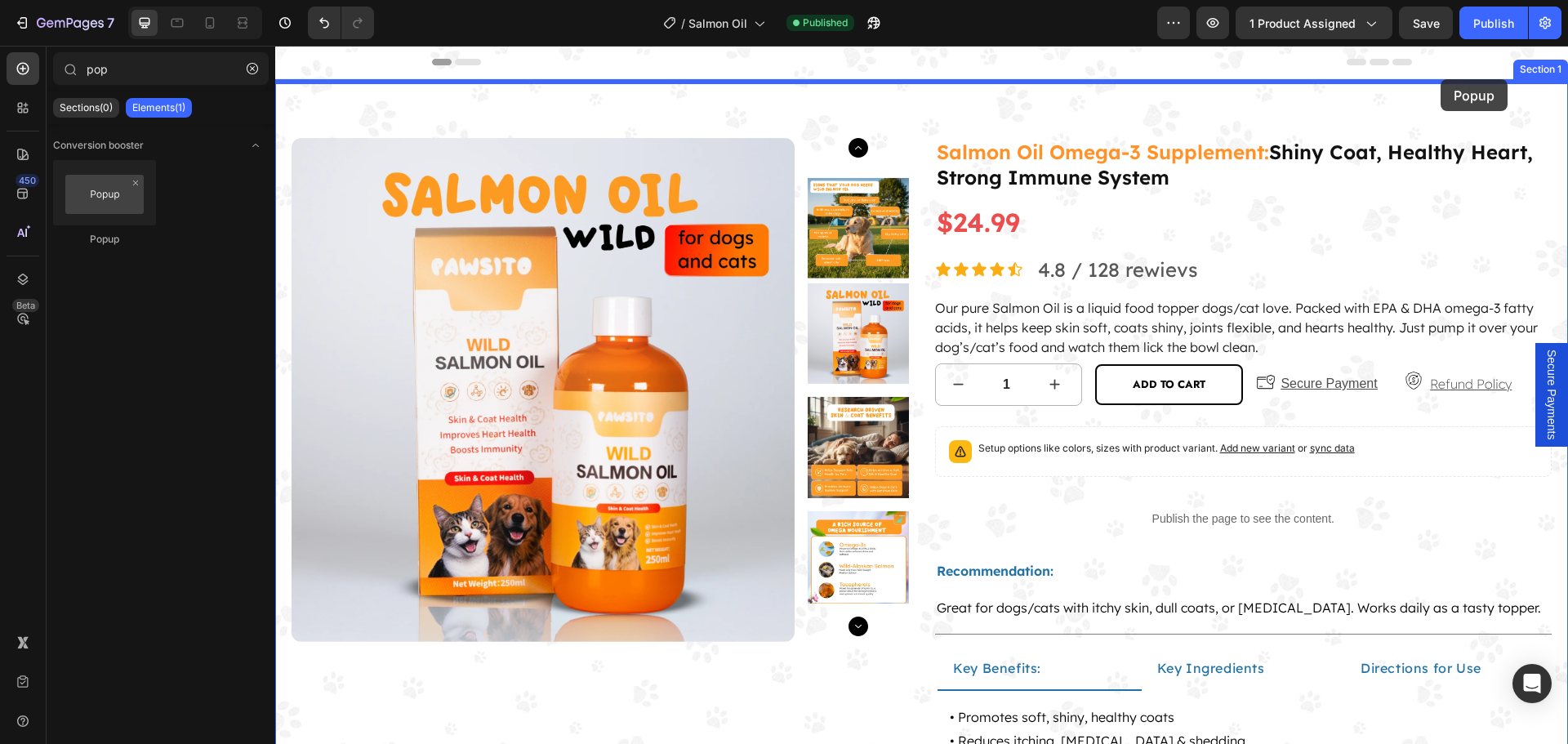
drag, startPoint x: 399, startPoint y: 250, endPoint x: 1440, endPoint y: 80, distance: 1054.8
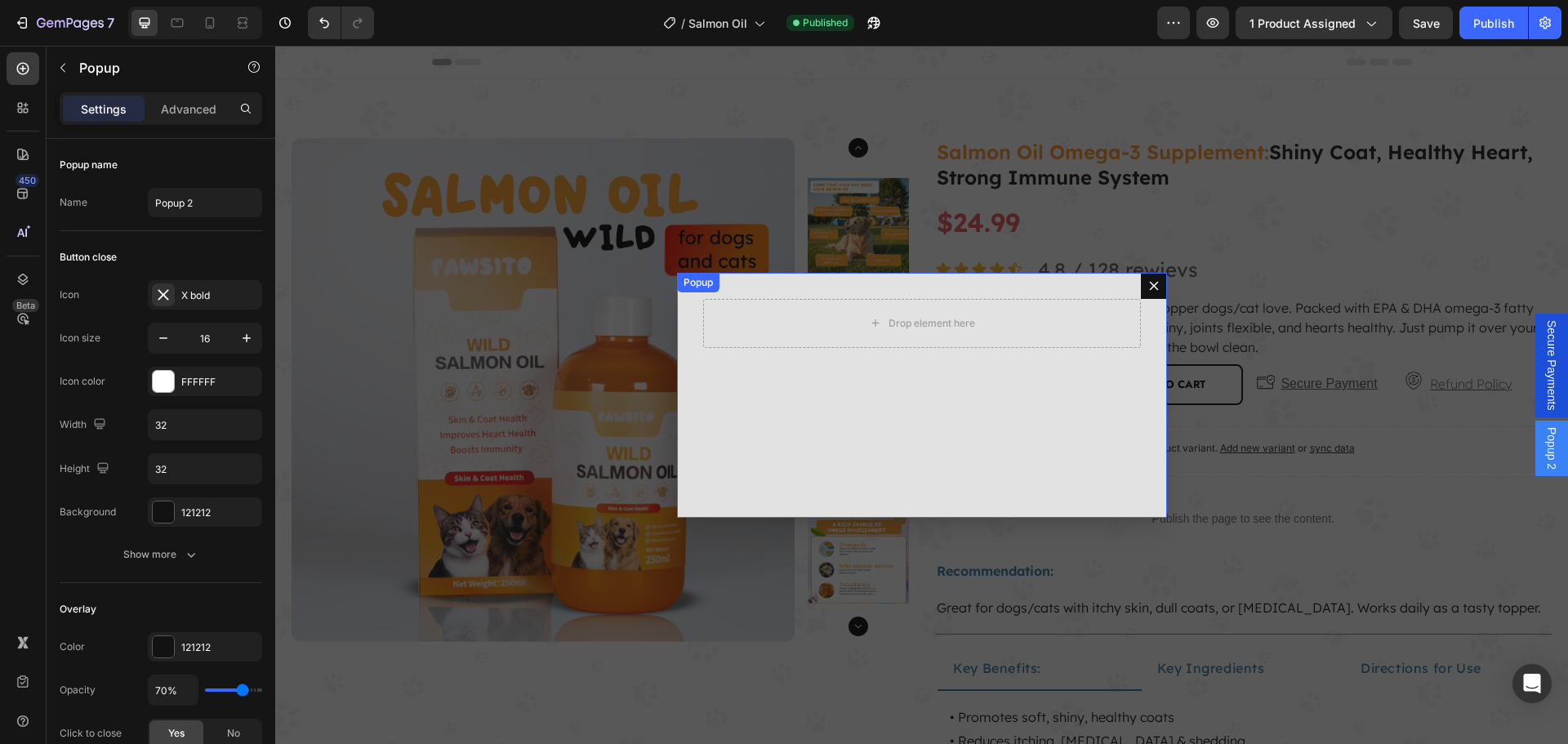
click at [1148, 291] on icon "Dialog content" at bounding box center [1154, 286] width 13 height 13
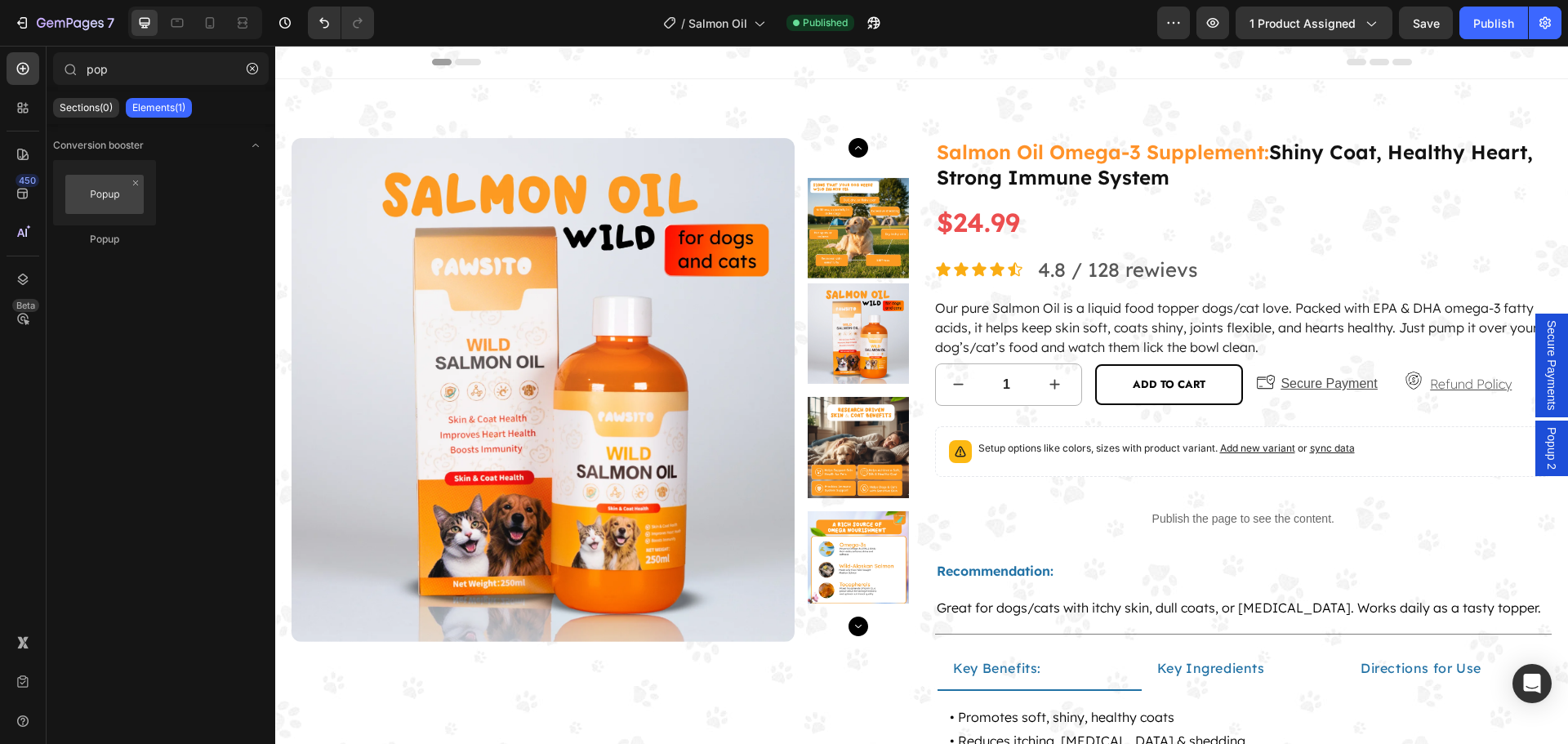
click at [1543, 447] on span "Popup 2" at bounding box center [1551, 447] width 16 height 42
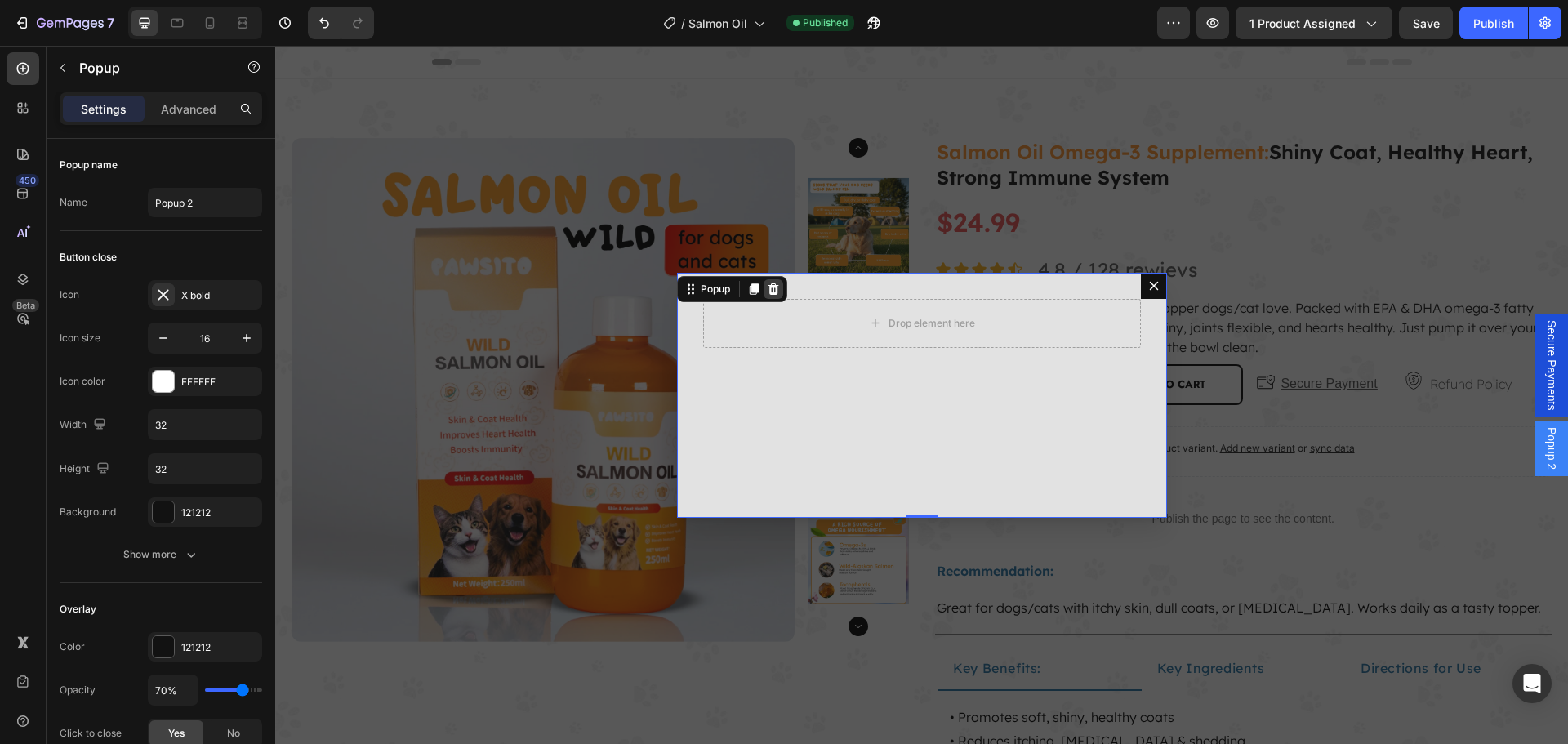
click at [772, 290] on icon "Dialog content" at bounding box center [773, 288] width 13 height 13
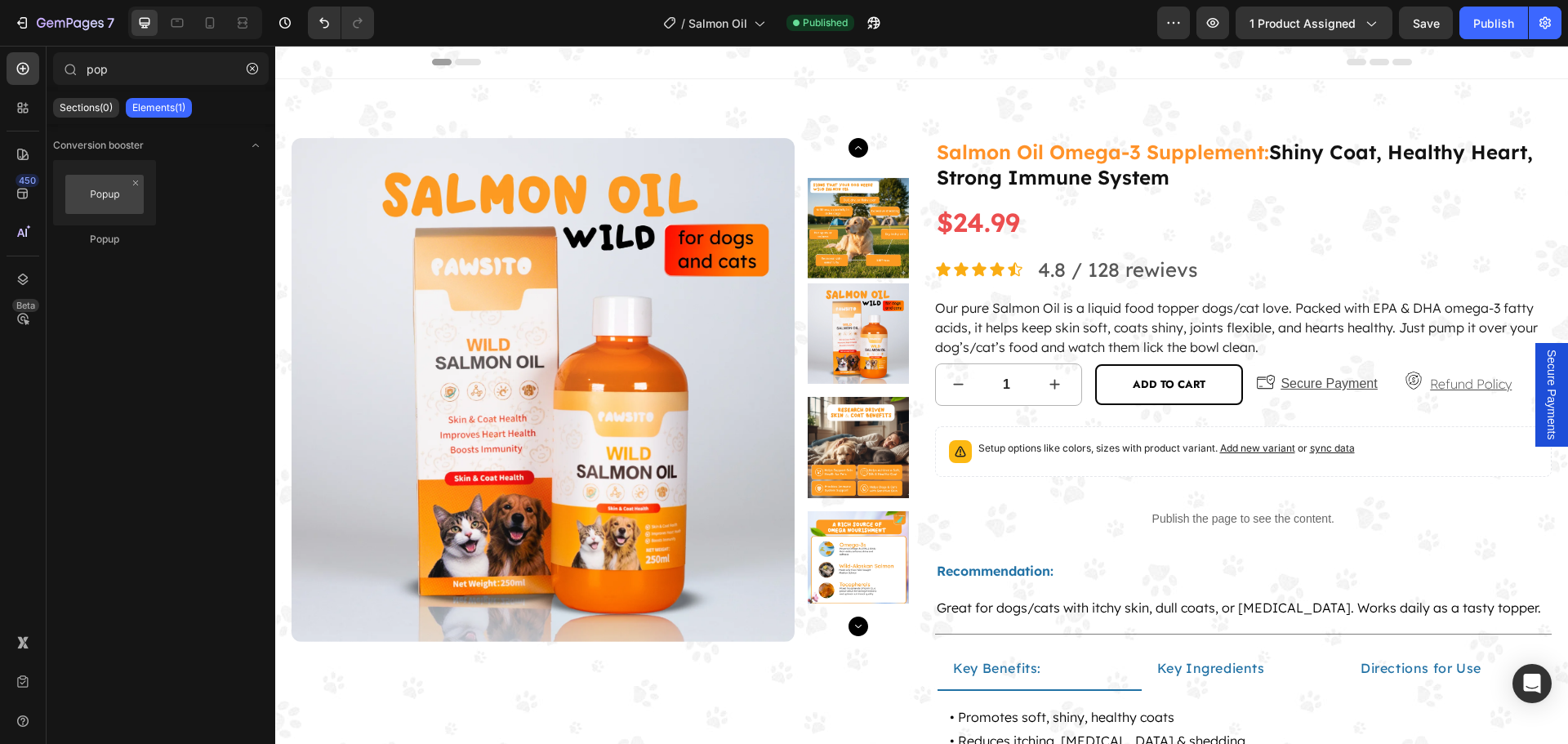
click at [1535, 387] on div "Secure Payments" at bounding box center [1551, 394] width 33 height 104
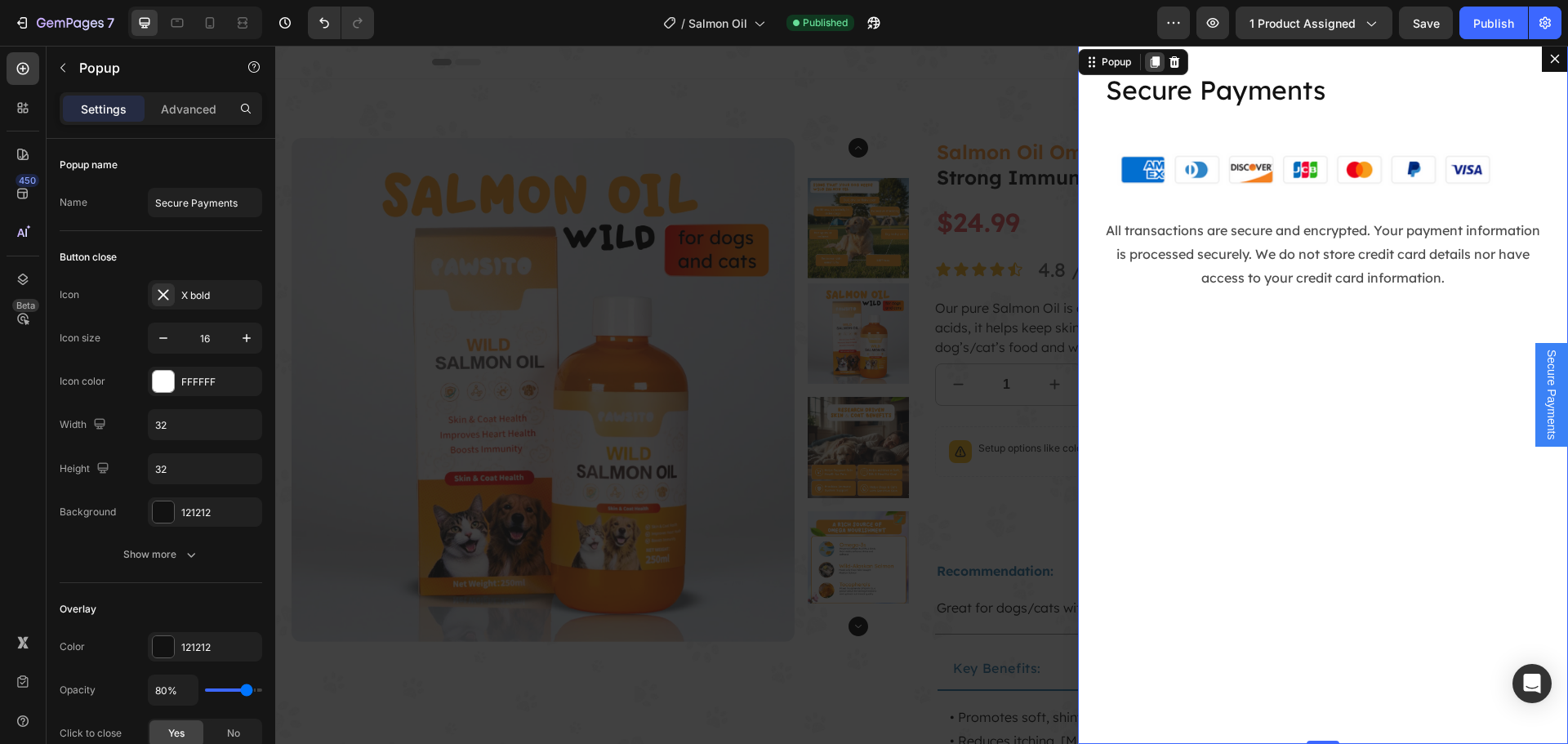
click at [1148, 58] on icon "Dialog content" at bounding box center [1154, 61] width 13 height 13
click at [1543, 429] on span "Secure Payments" at bounding box center [1551, 448] width 16 height 90
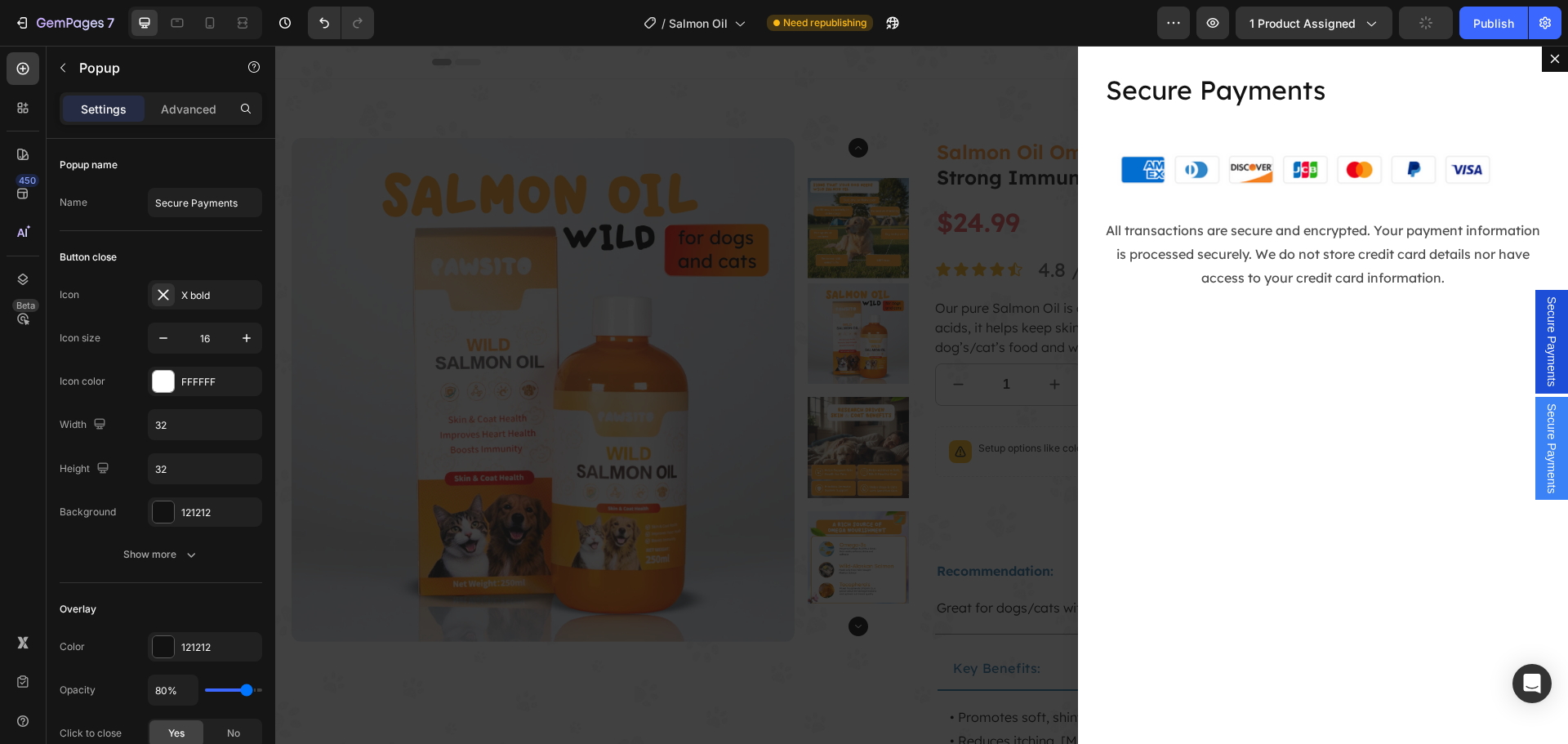
click at [1522, 334] on div "Secure Payments Heading Image All transactions are secure and encrypted. Your p…" at bounding box center [1323, 395] width 490 height 698
click at [1543, 353] on span "Secure Payments" at bounding box center [1551, 342] width 16 height 90
click at [1552, 438] on div "Secure Payments" at bounding box center [1551, 448] width 33 height 104
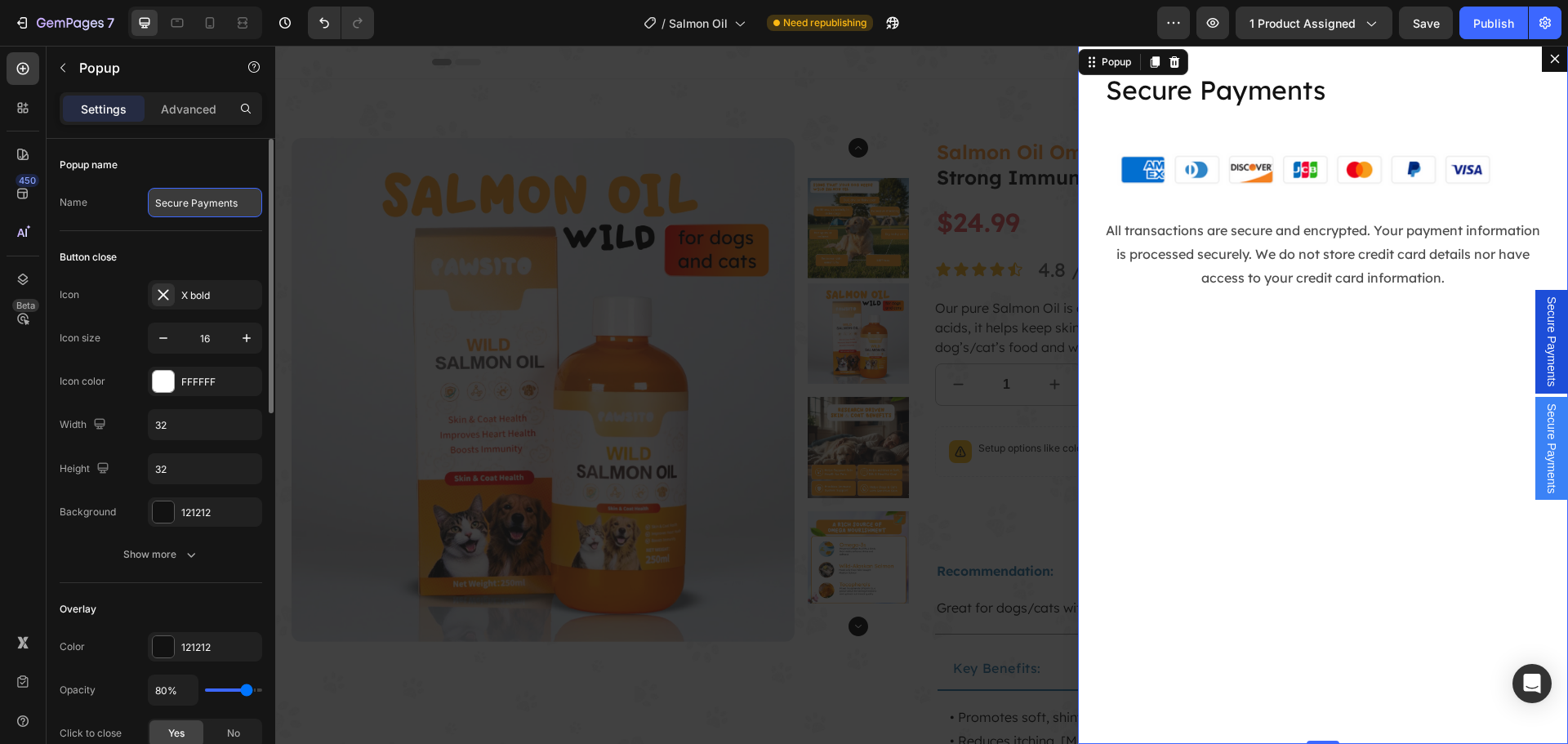
click at [170, 197] on input "Secure Payments" at bounding box center [204, 202] width 114 height 30
paste input "Refund Policy"
type input "Refund Policy"
click at [179, 237] on div "Button close Icon X bold Icon size 16 Icon color FFFFFF Width 32 Height 32 Back…" at bounding box center [161, 407] width 203 height 352
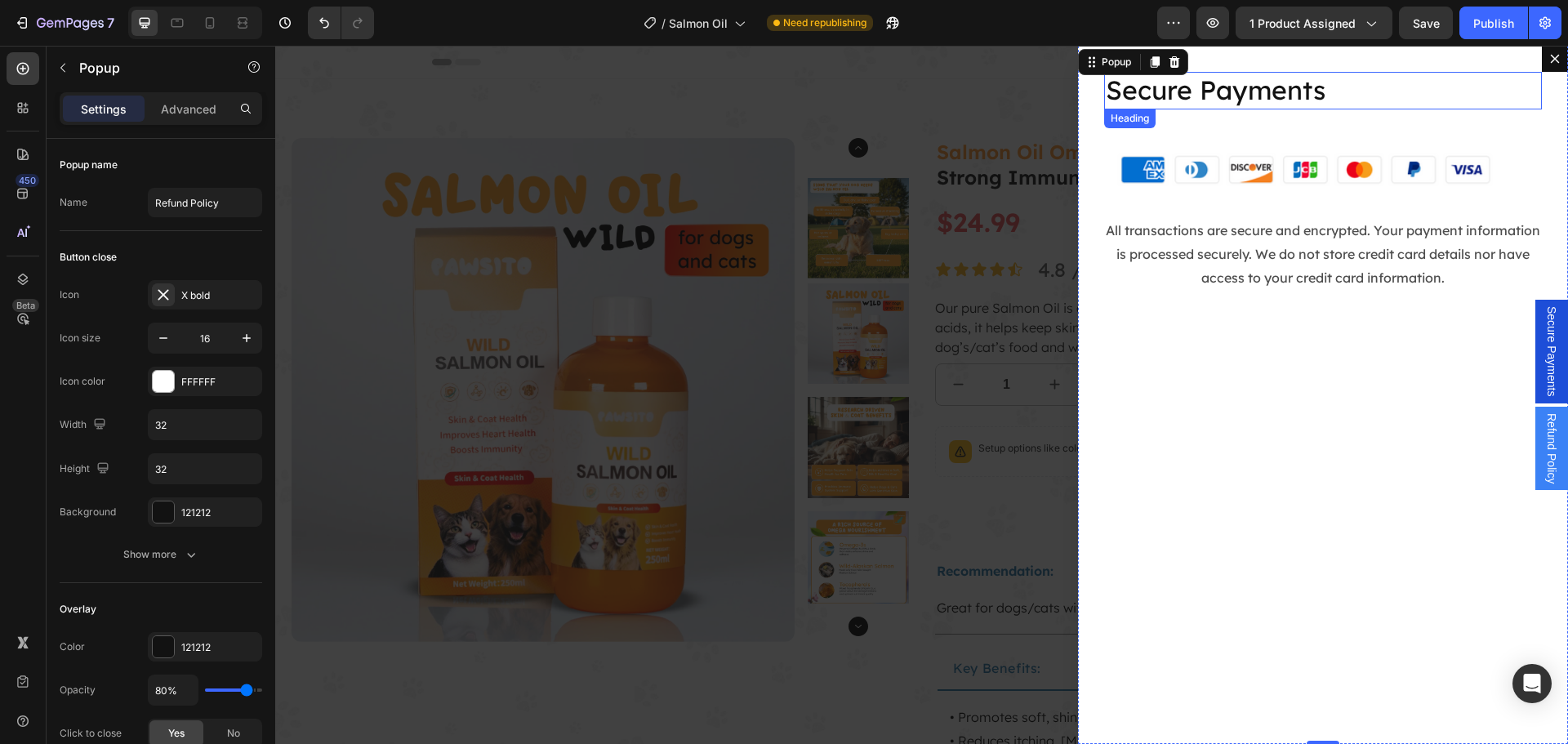
click at [1258, 93] on h2 "Secure Payments" at bounding box center [1323, 90] width 438 height 38
click at [1257, 93] on h2 "Secure Payments" at bounding box center [1323, 90] width 438 height 38
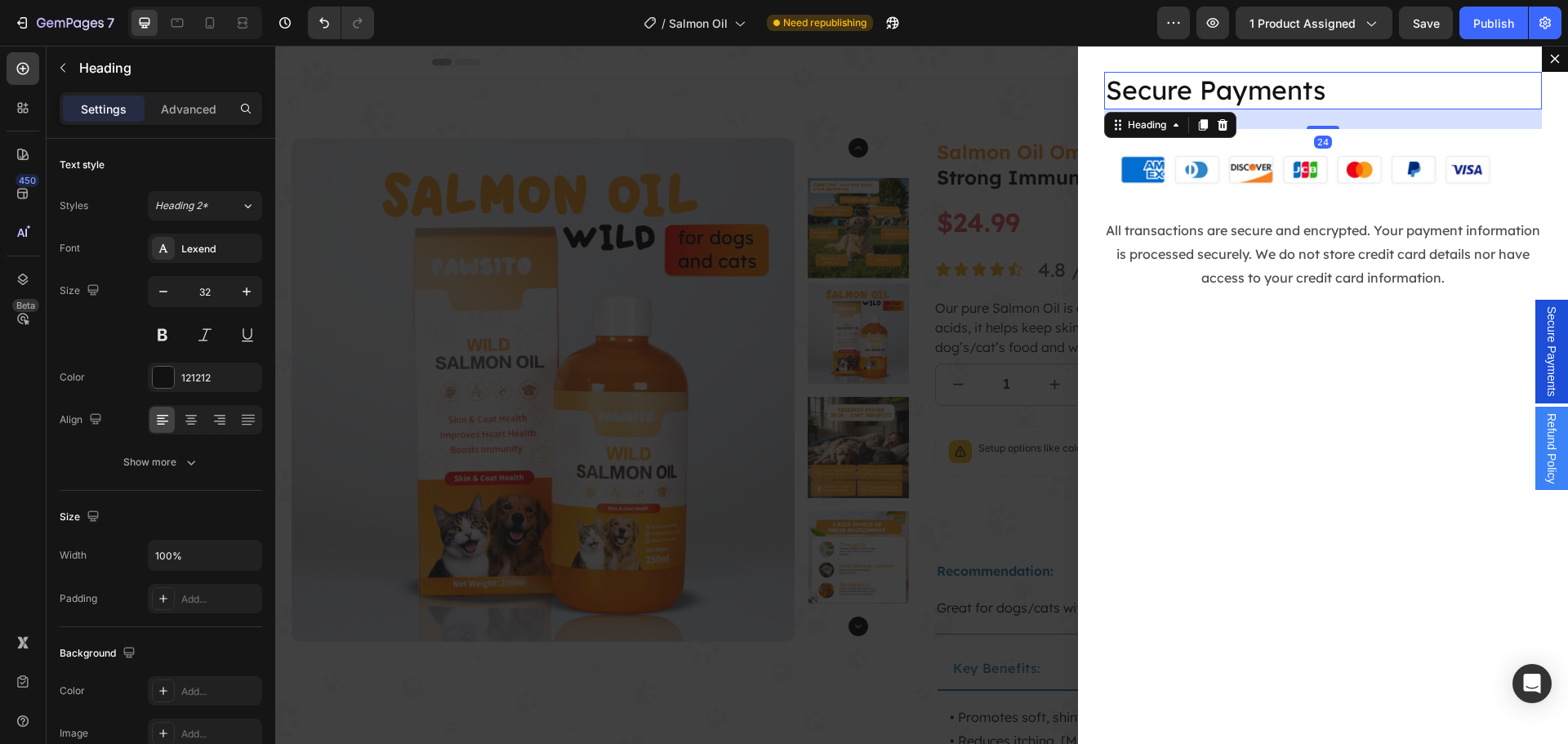
click at [1257, 93] on p "Secure Payments" at bounding box center [1323, 90] width 434 height 34
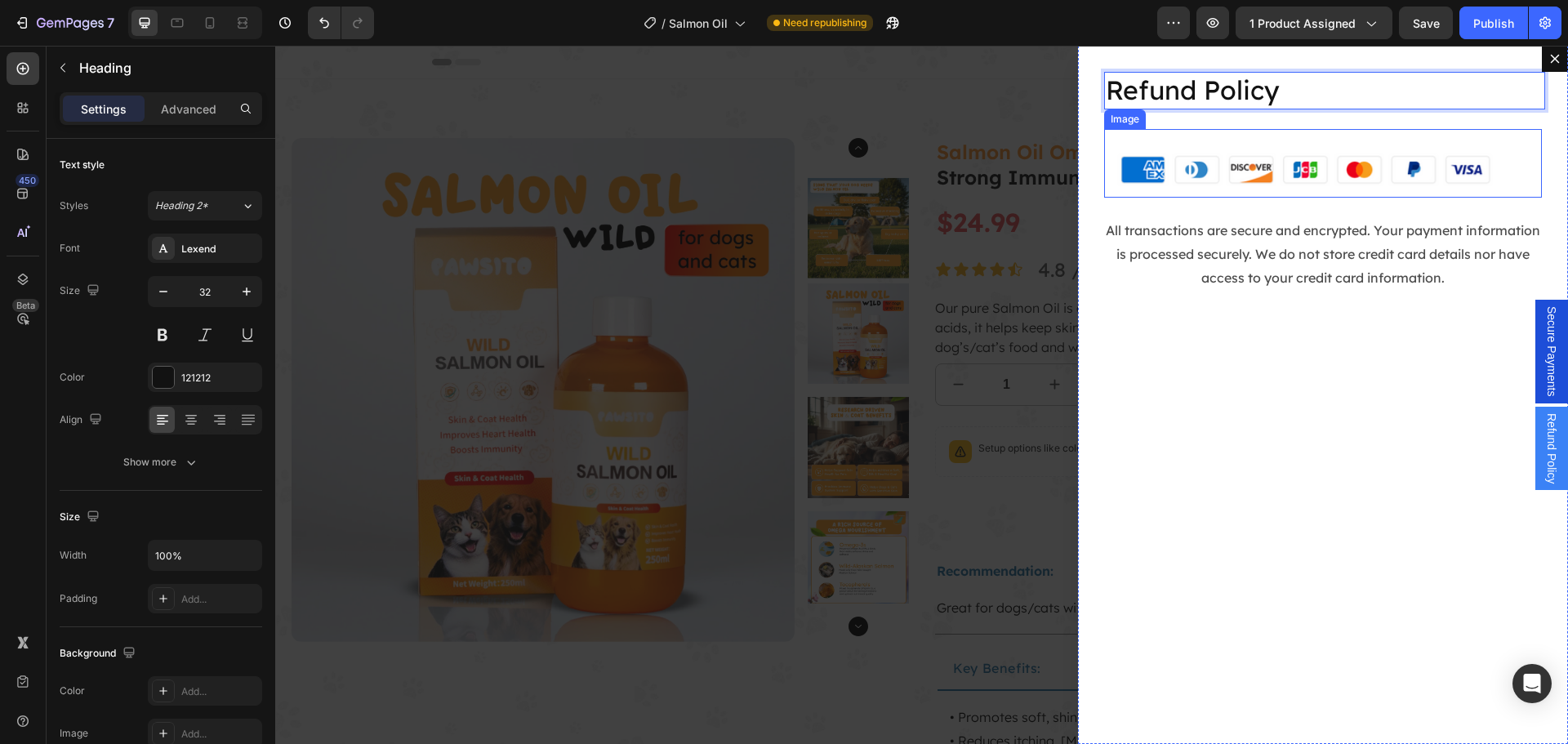
click at [1244, 169] on img "Dialog body" at bounding box center [1323, 164] width 438 height 70
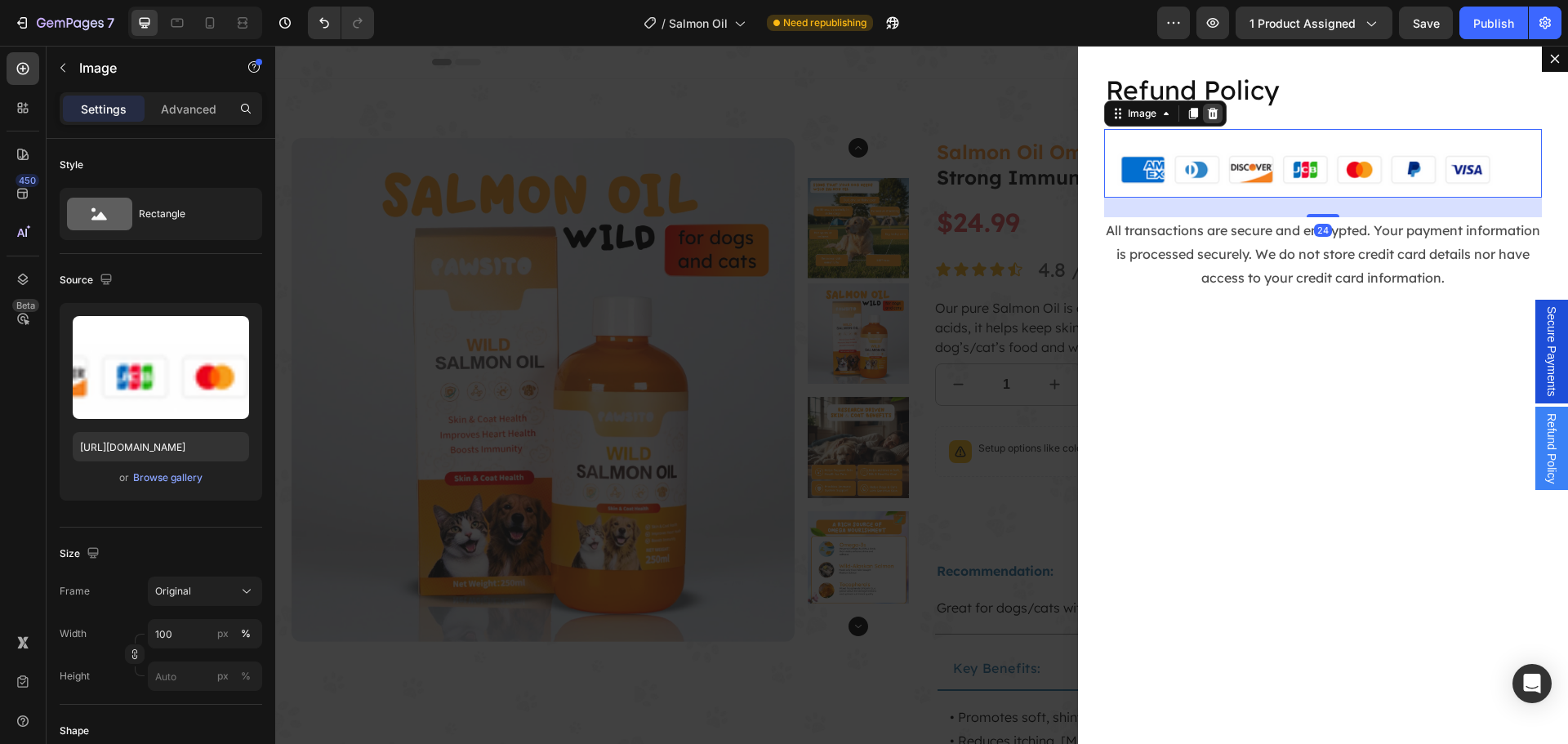
click at [1207, 113] on icon "Dialog body" at bounding box center [1213, 112] width 11 height 12
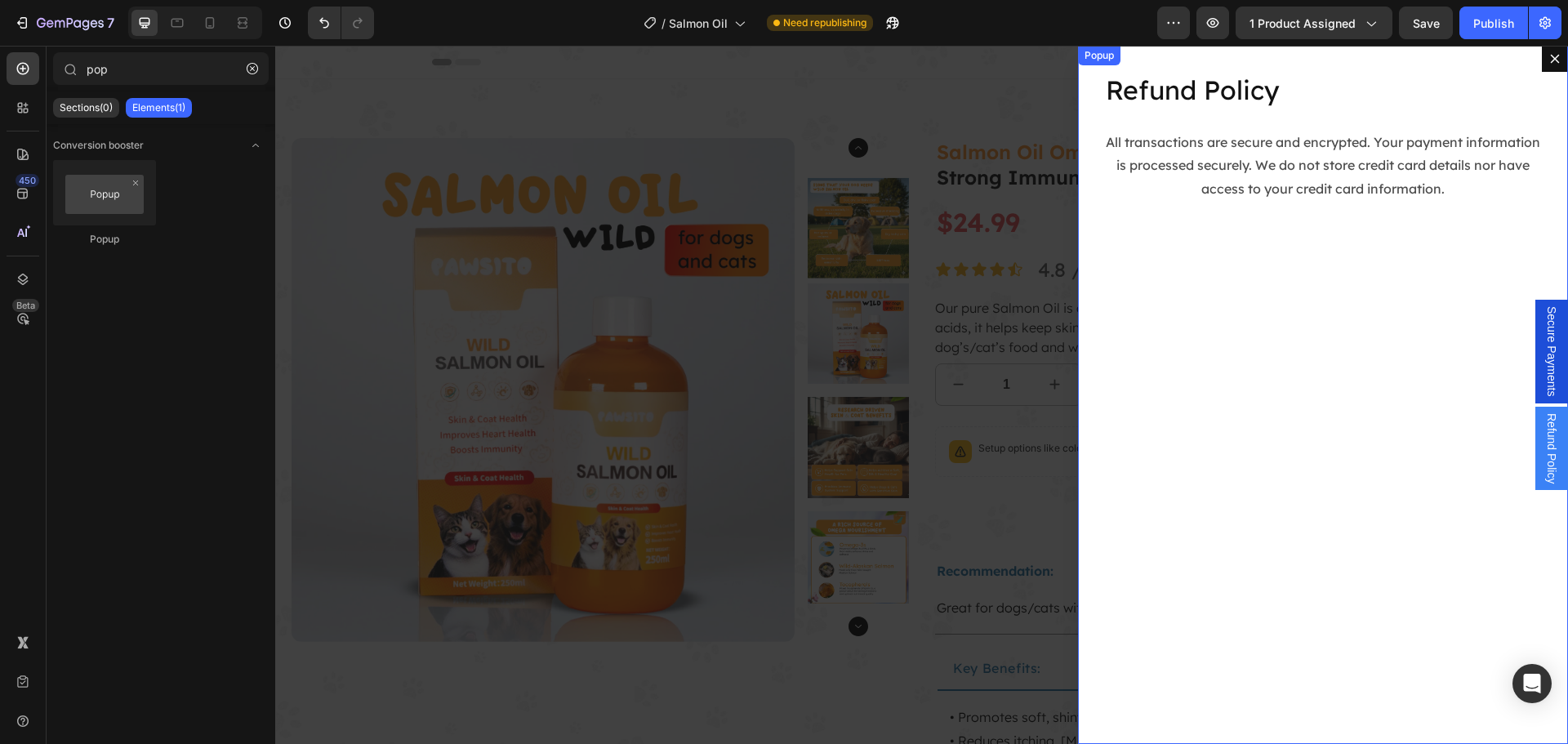
click at [1298, 170] on p "All transactions are secure and encrypted. Your payment information is processe…" at bounding box center [1323, 165] width 434 height 71
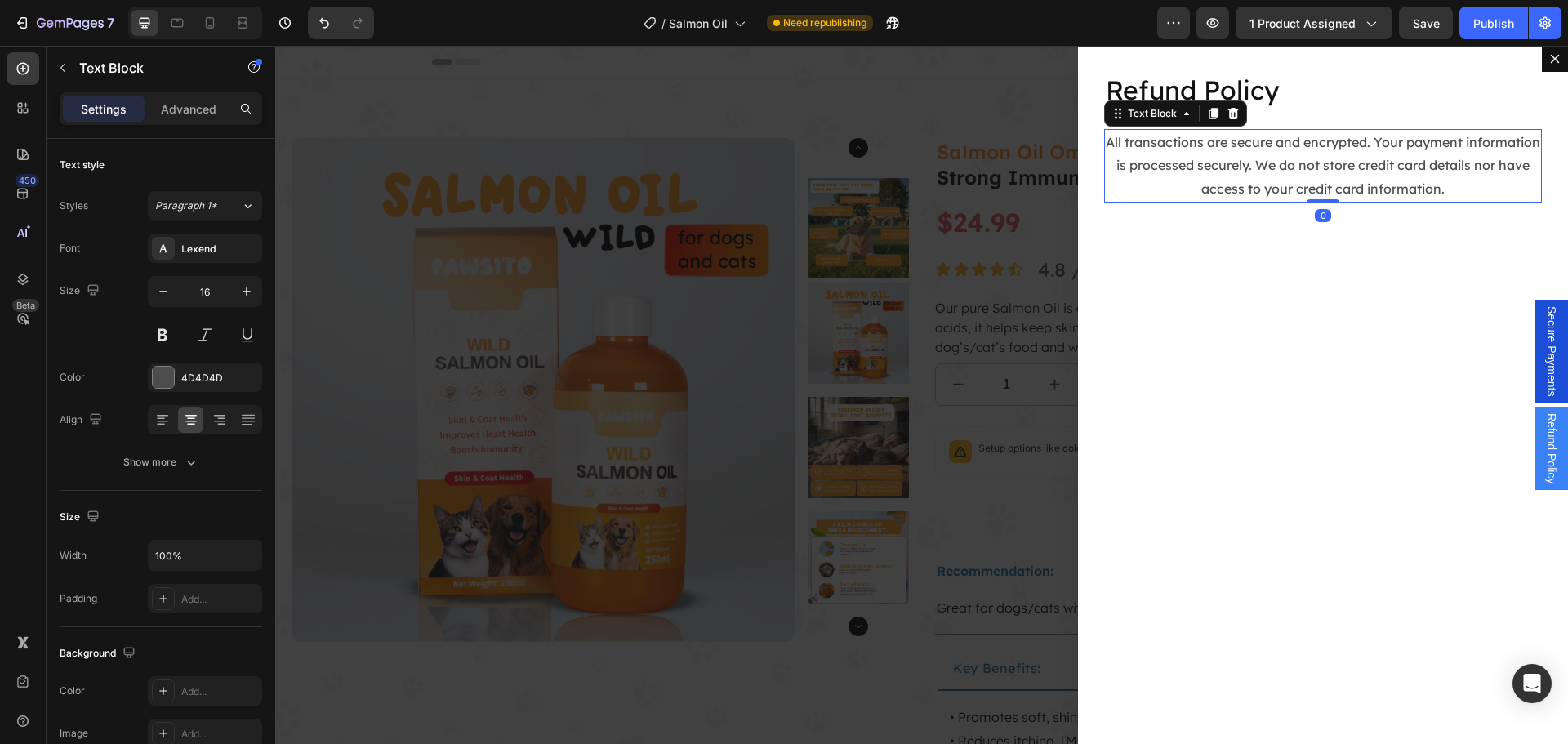
click at [1280, 164] on p "All transactions are secure and encrypted. Your payment information is processe…" at bounding box center [1323, 165] width 434 height 71
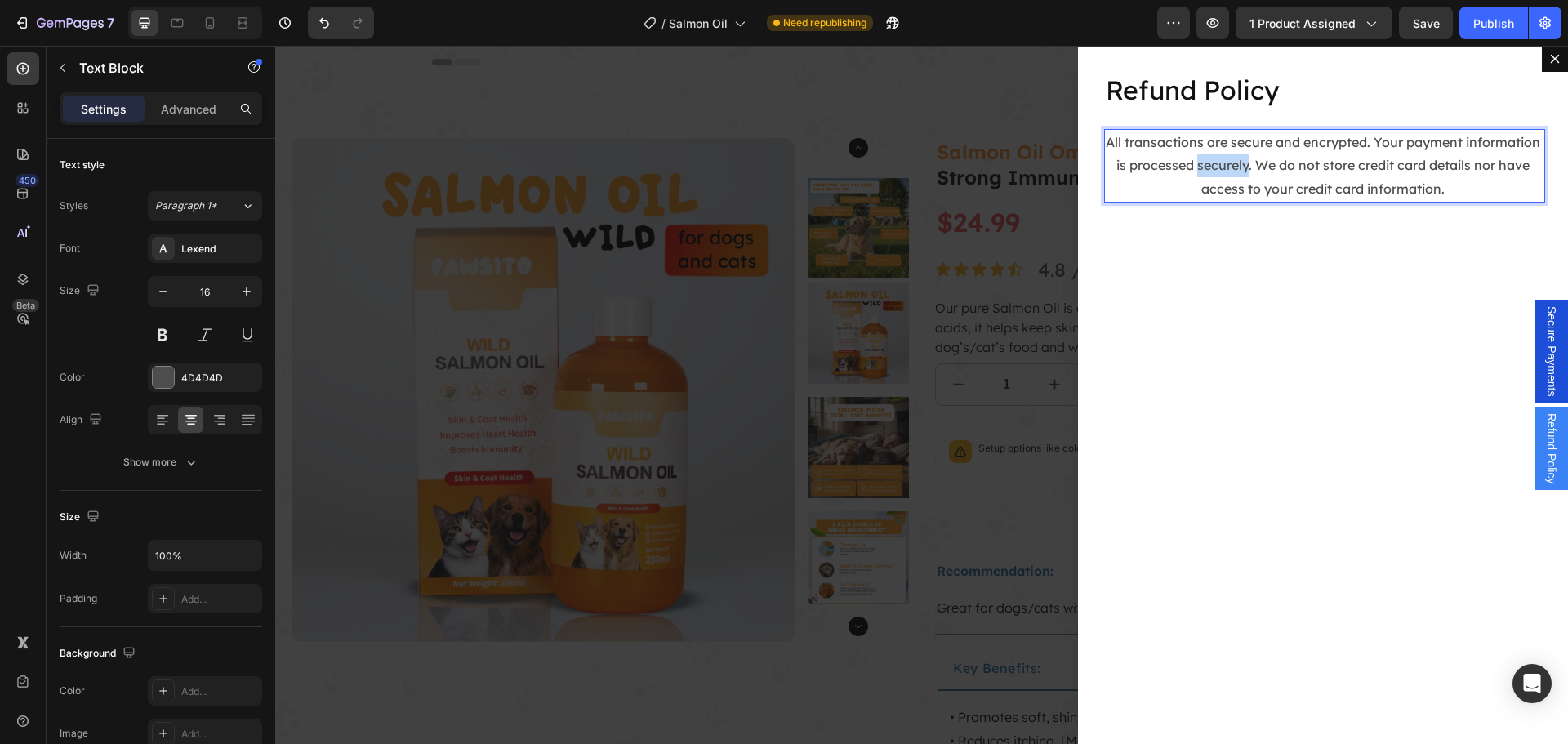
click at [1280, 164] on p "All transactions are secure and encrypted. Your payment information is processe…" at bounding box center [1323, 165] width 434 height 71
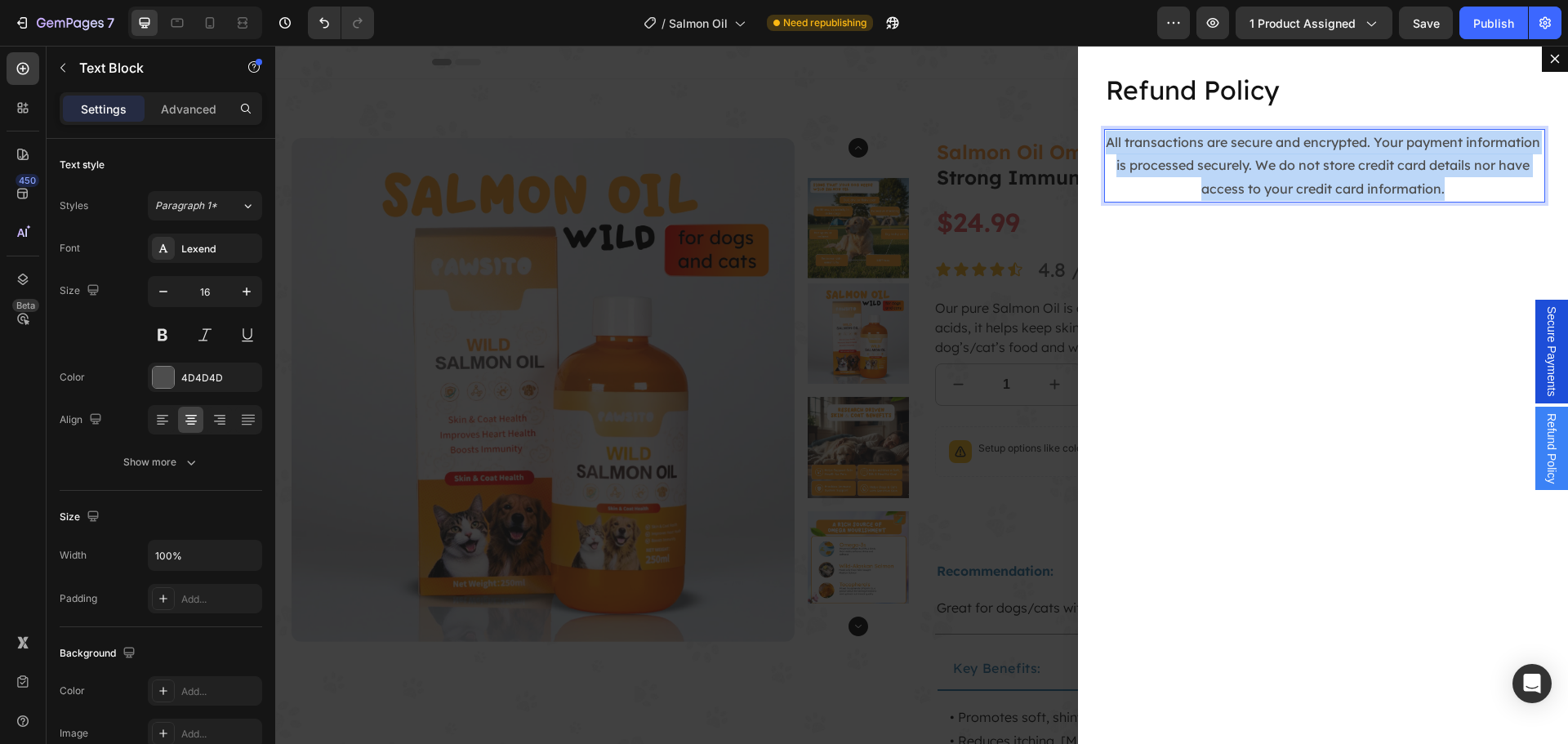
click at [1280, 164] on p "All transactions are secure and encrypted. Your payment information is processe…" at bounding box center [1323, 165] width 434 height 71
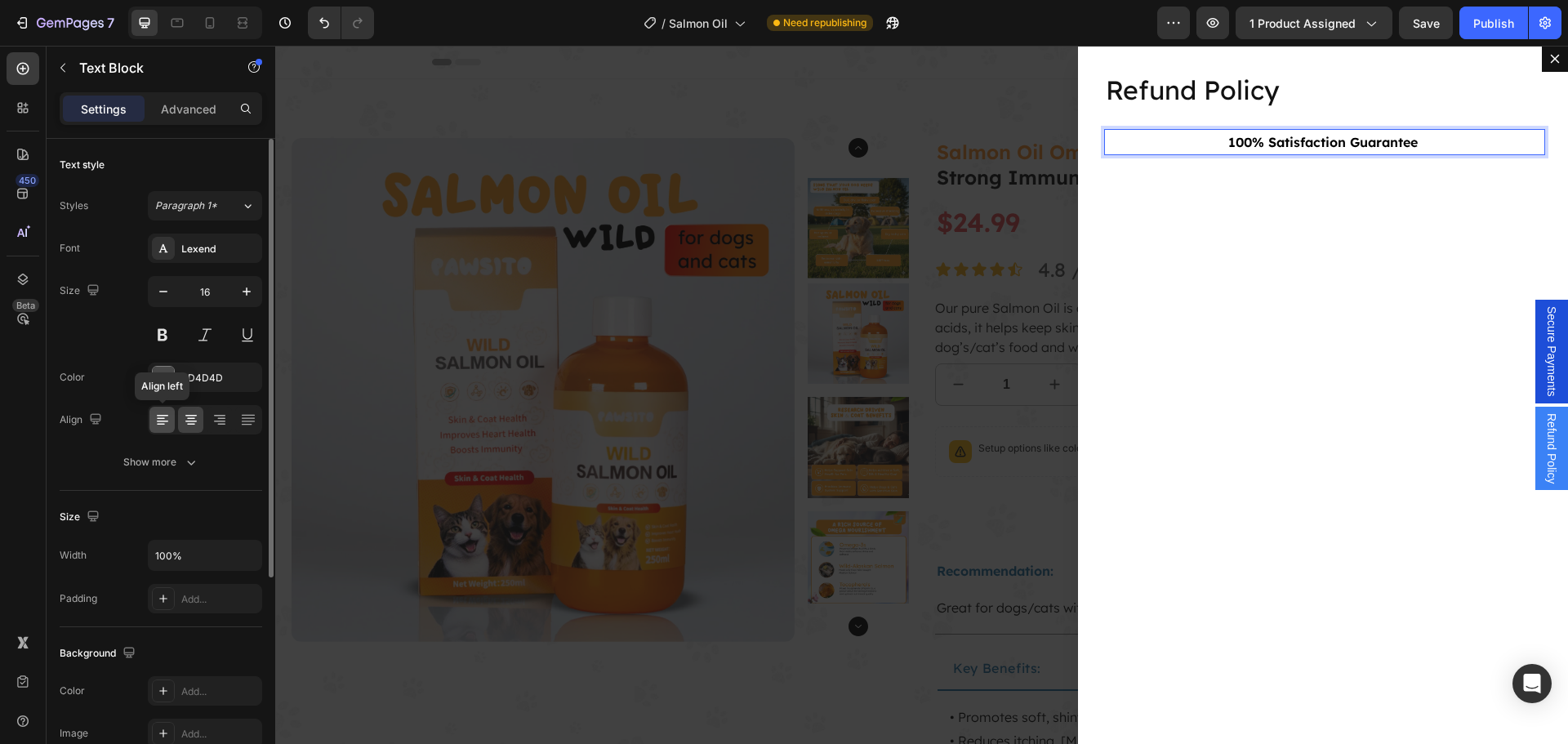
click at [164, 411] on icon at bounding box center [163, 419] width 16 height 16
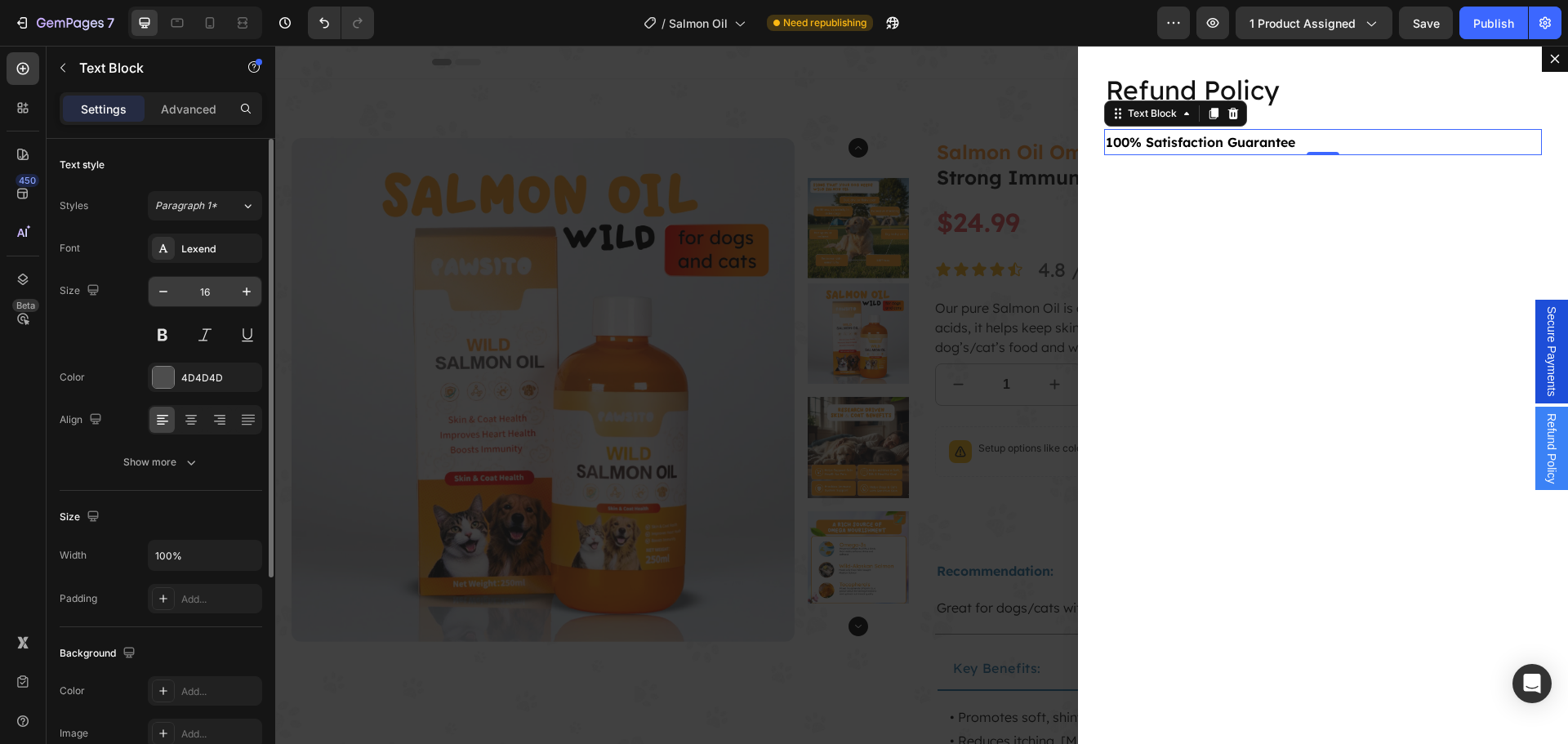
click at [203, 284] on input "16" at bounding box center [205, 291] width 54 height 30
click at [204, 284] on input "16" at bounding box center [205, 291] width 54 height 30
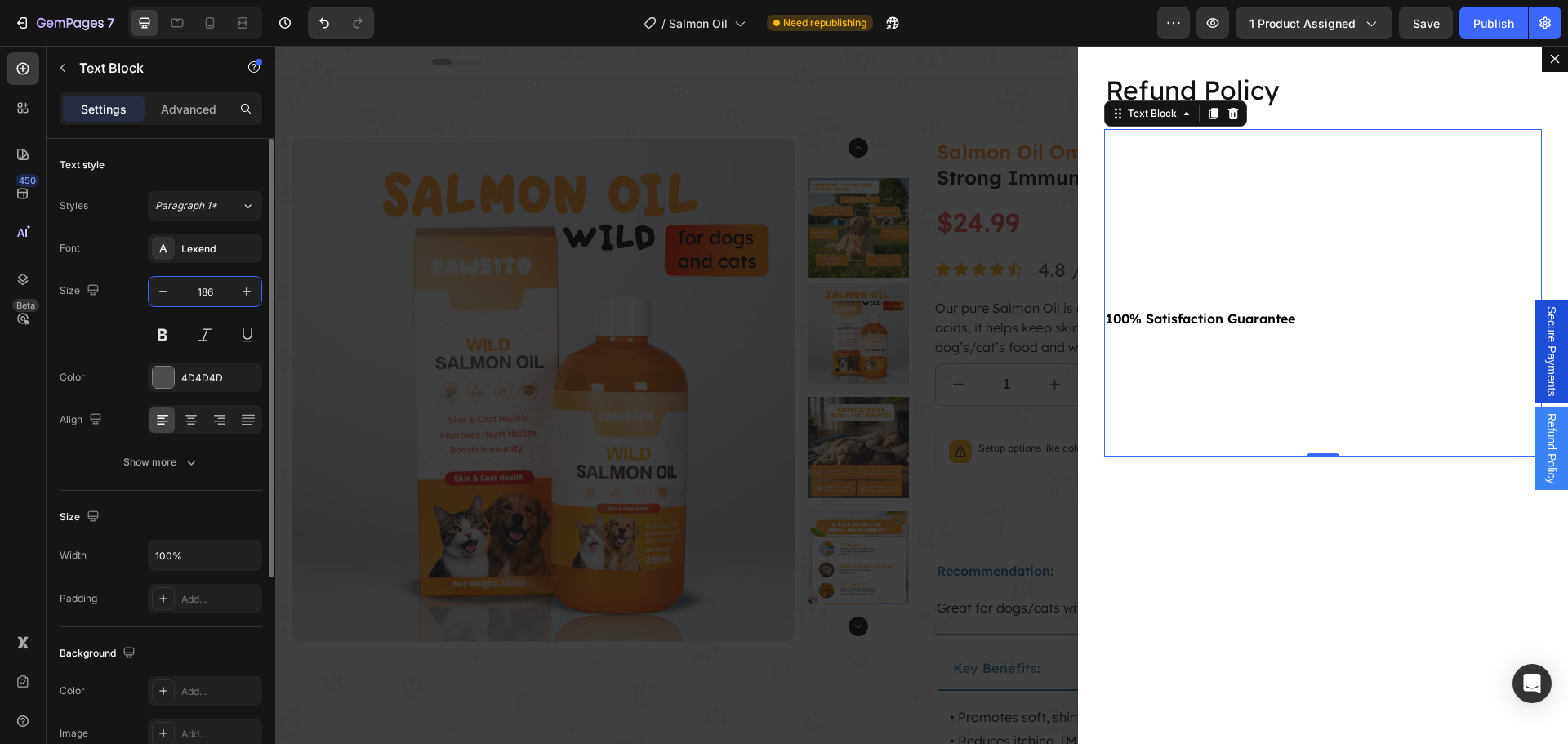
click at [203, 298] on input "186" at bounding box center [205, 291] width 54 height 30
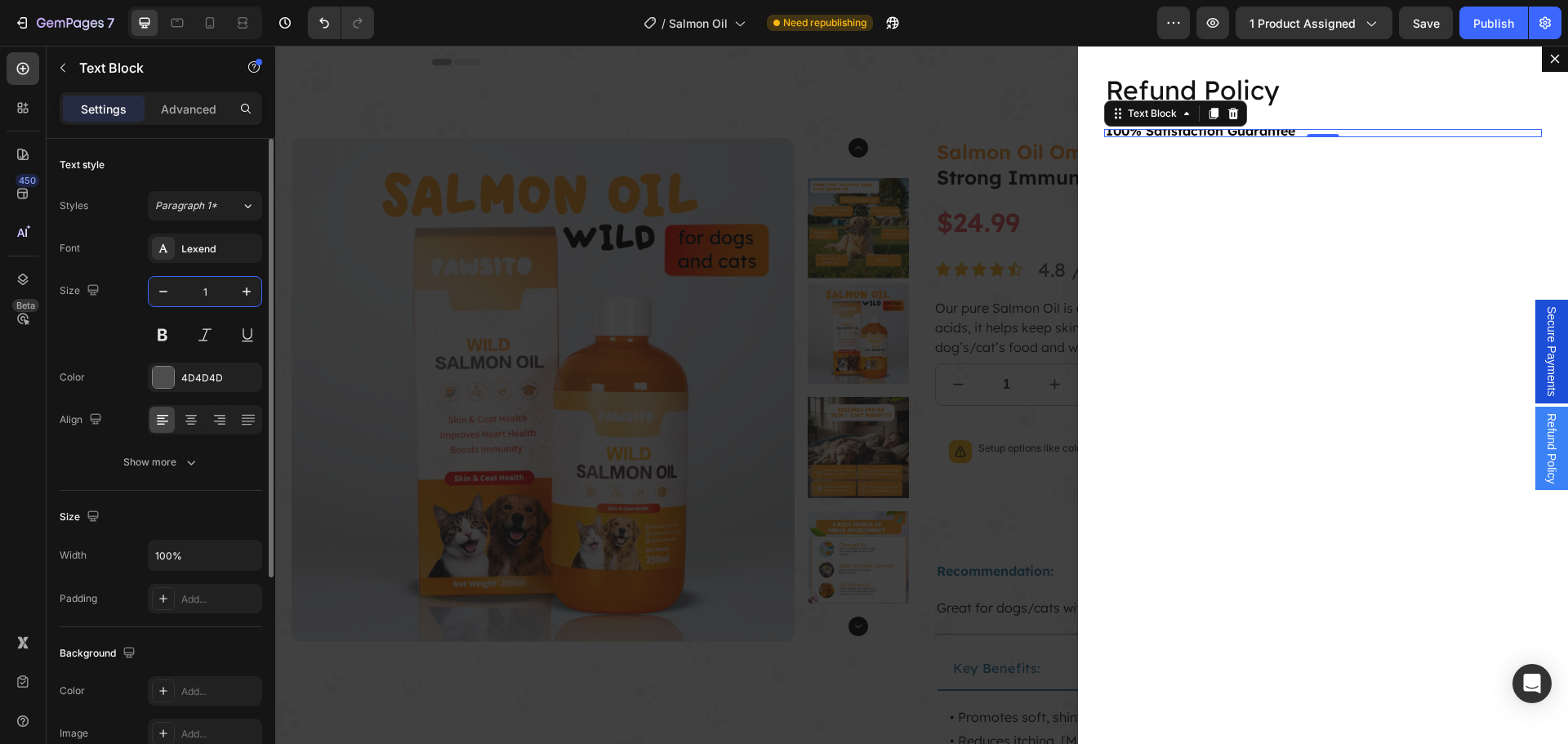
type input "18"
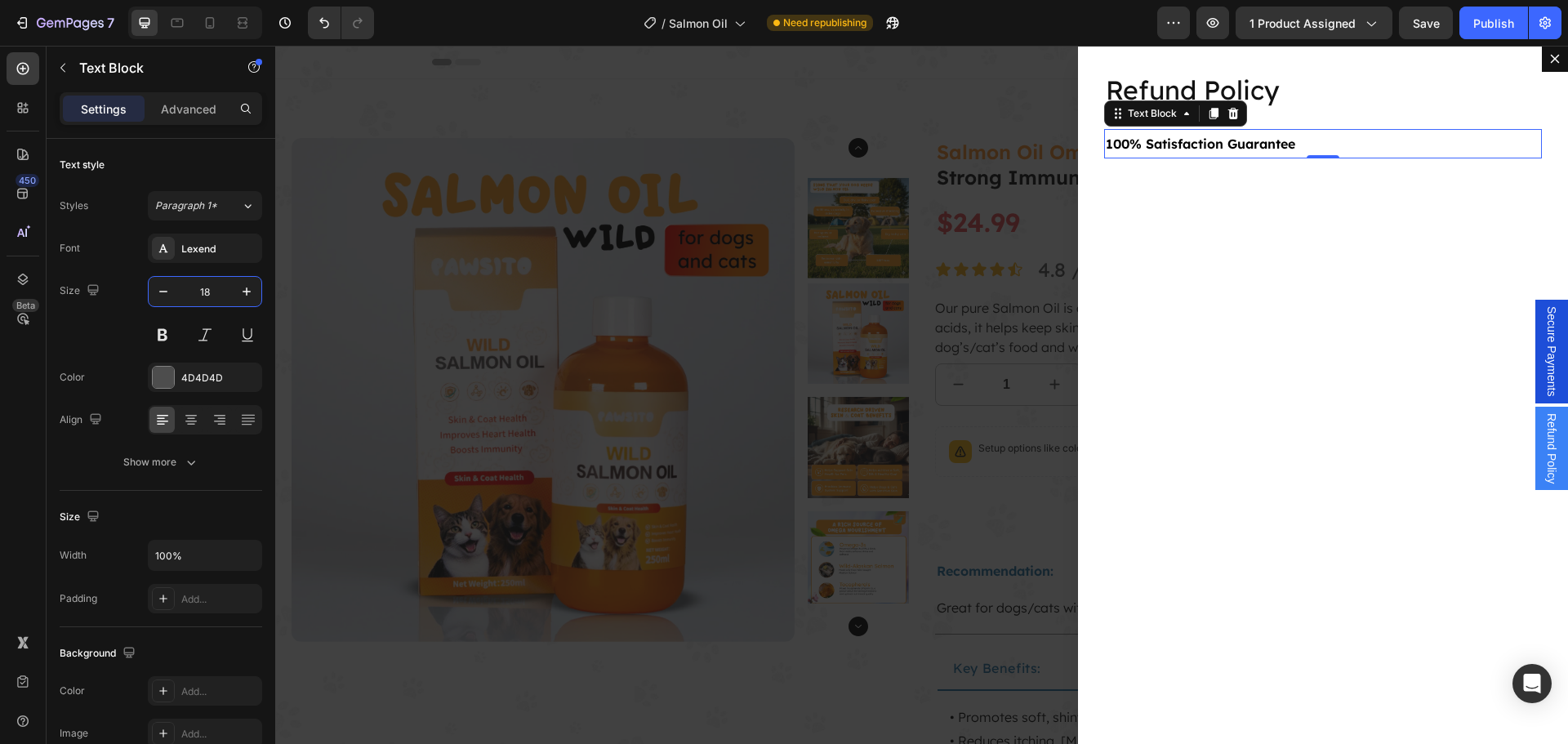
click at [1261, 290] on div "Refund Policy Heading 100% Satisfaction Guarantee Text Block 0" at bounding box center [1323, 395] width 490 height 698
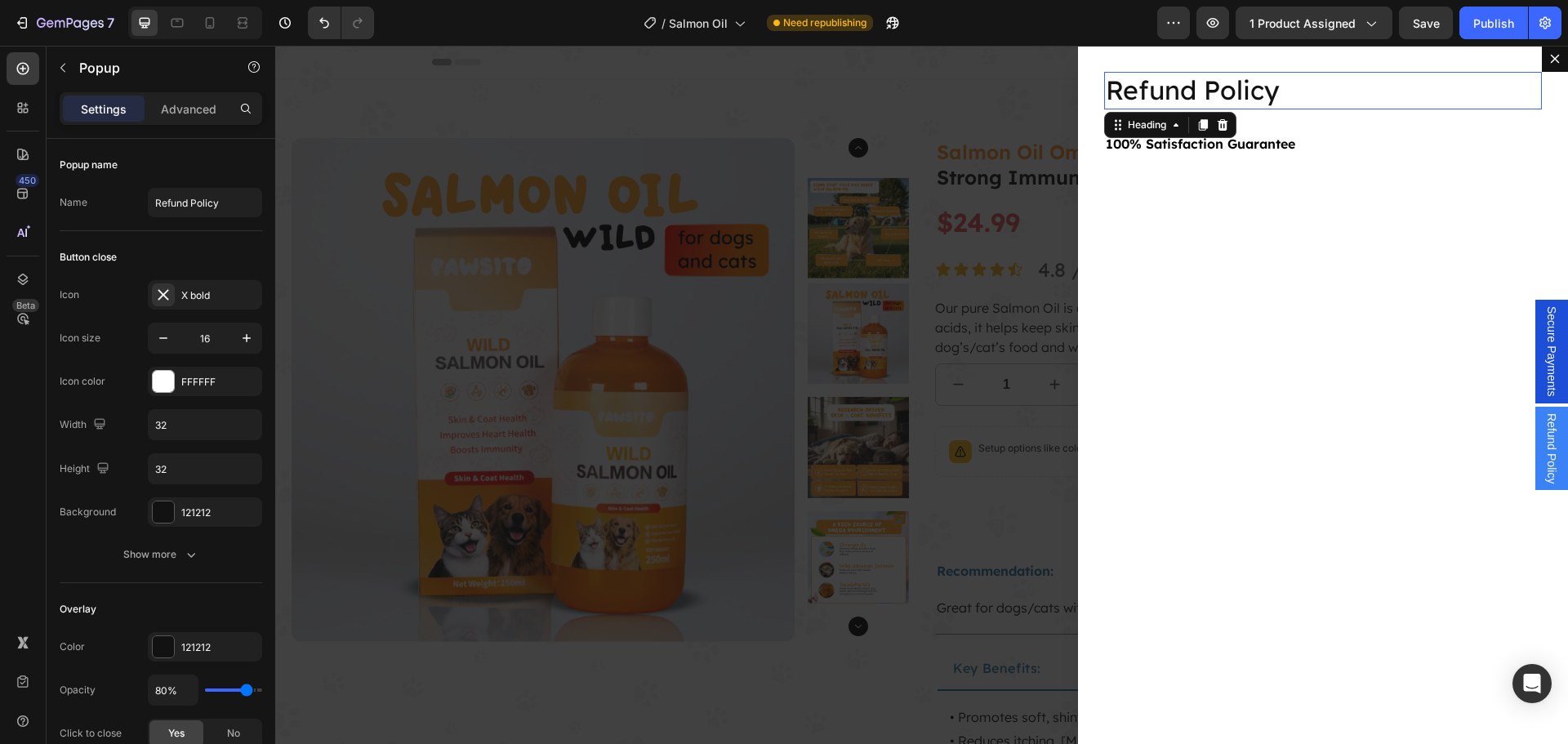
click at [1247, 99] on p "Refund Policy" at bounding box center [1323, 90] width 434 height 34
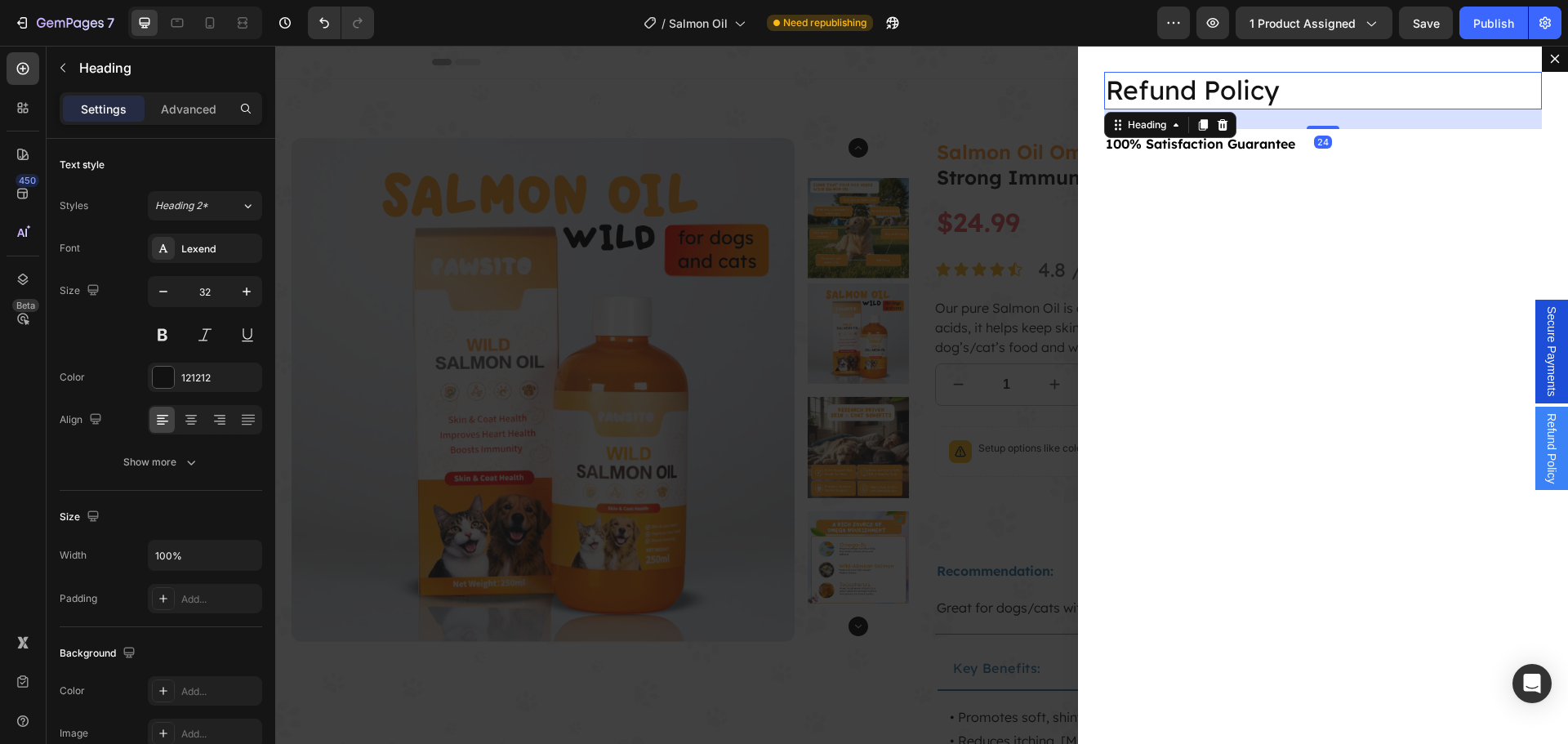
click at [1318, 181] on div "Refund Policy Heading 24 100% Satisfaction Guarantee Text Block" at bounding box center [1323, 395] width 490 height 698
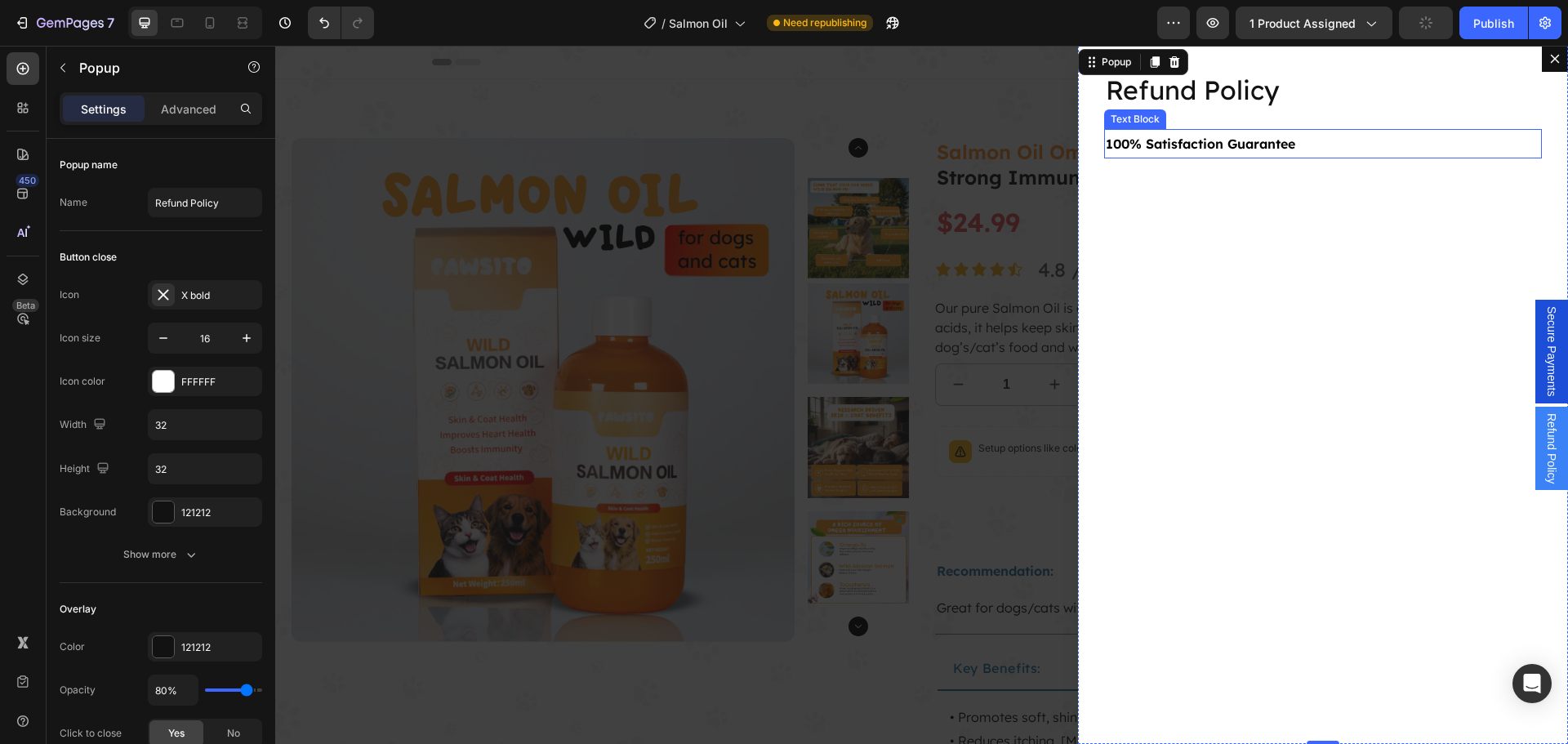
click at [1270, 147] on strong "100% Satisfaction Guarantee" at bounding box center [1200, 144] width 189 height 16
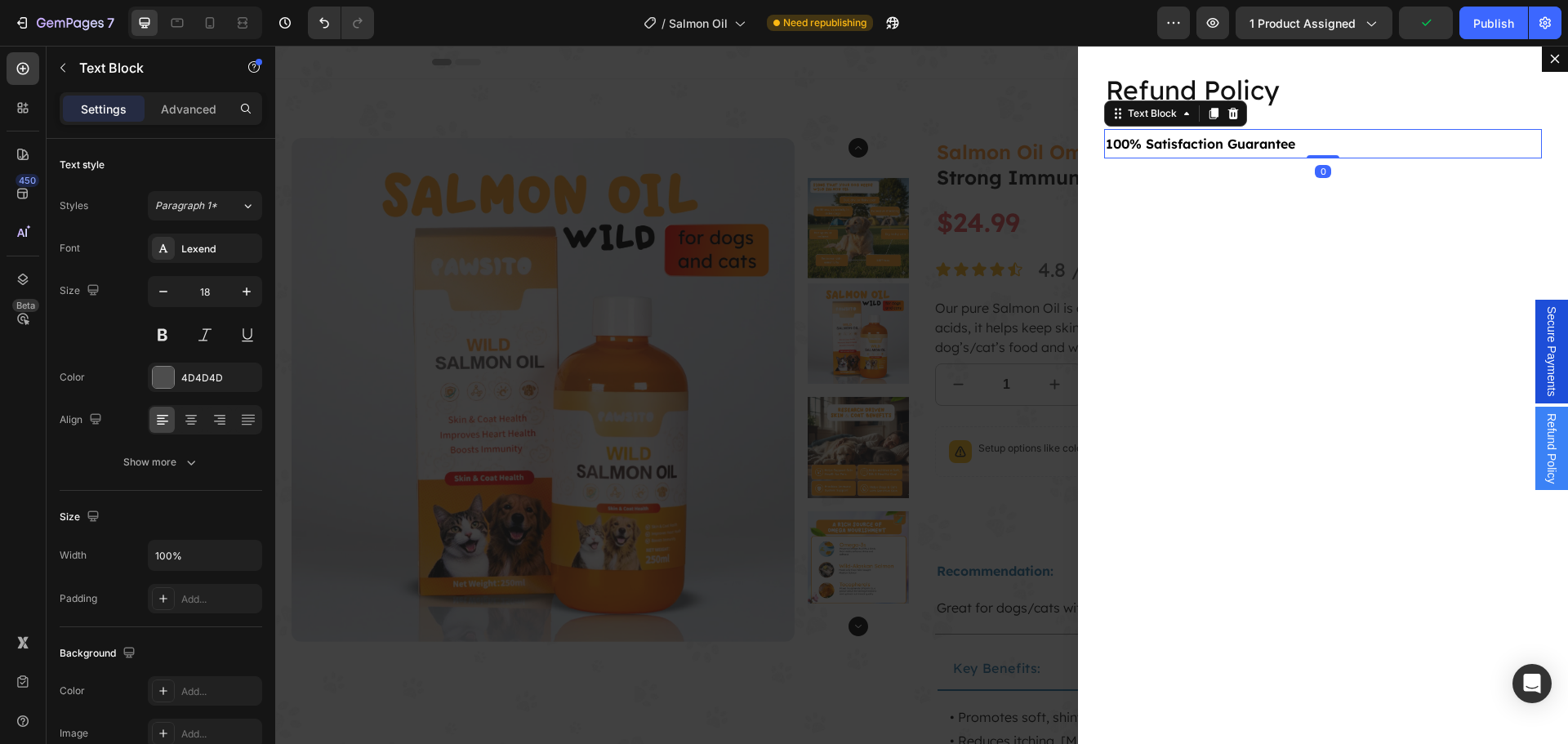
click at [1206, 107] on icon "Dialog body" at bounding box center [1213, 113] width 13 height 13
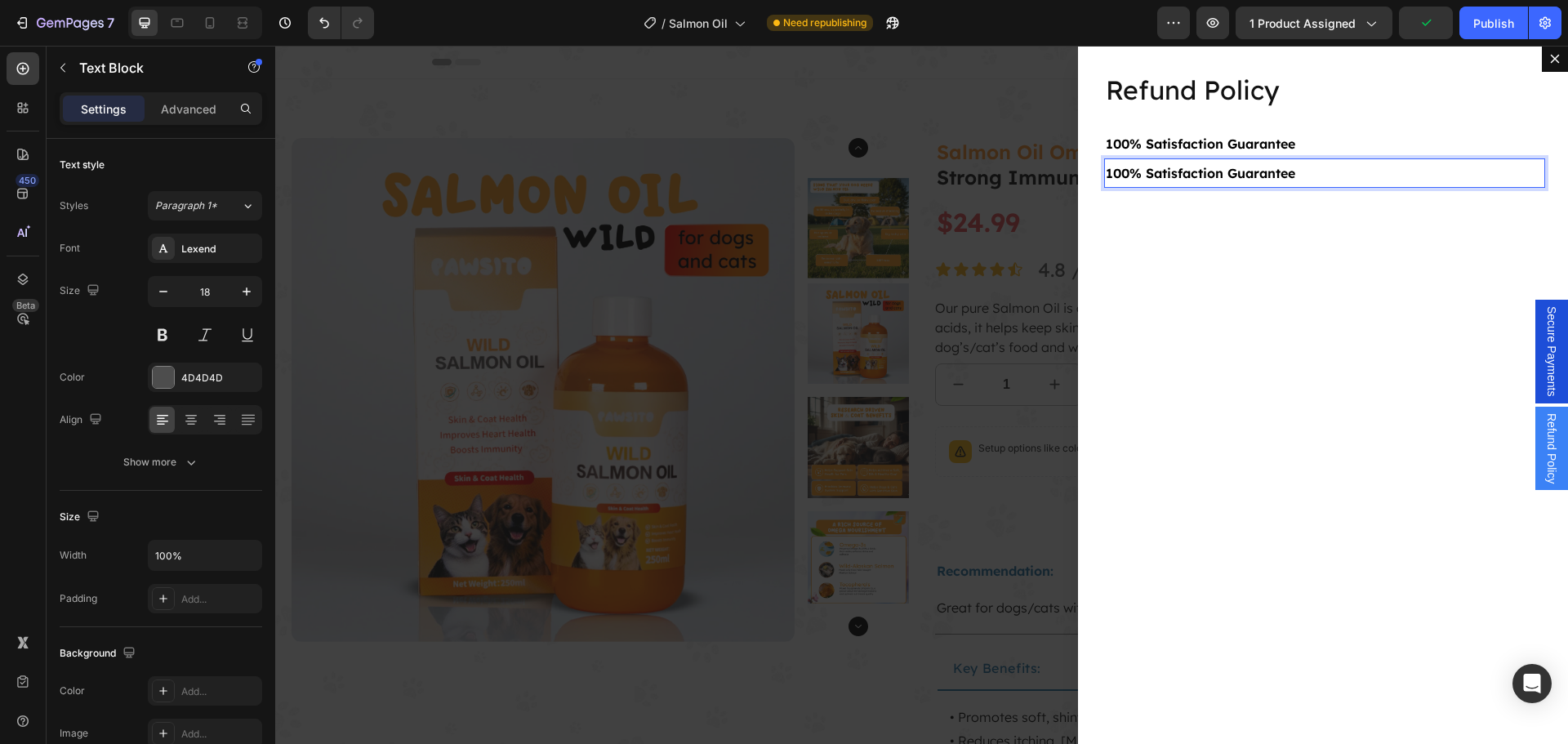
click at [1180, 174] on strong "100% Satisfaction Guarantee" at bounding box center [1200, 173] width 189 height 16
click at [1180, 173] on strong "100% Satisfaction Guarantee" at bounding box center [1200, 173] width 189 height 16
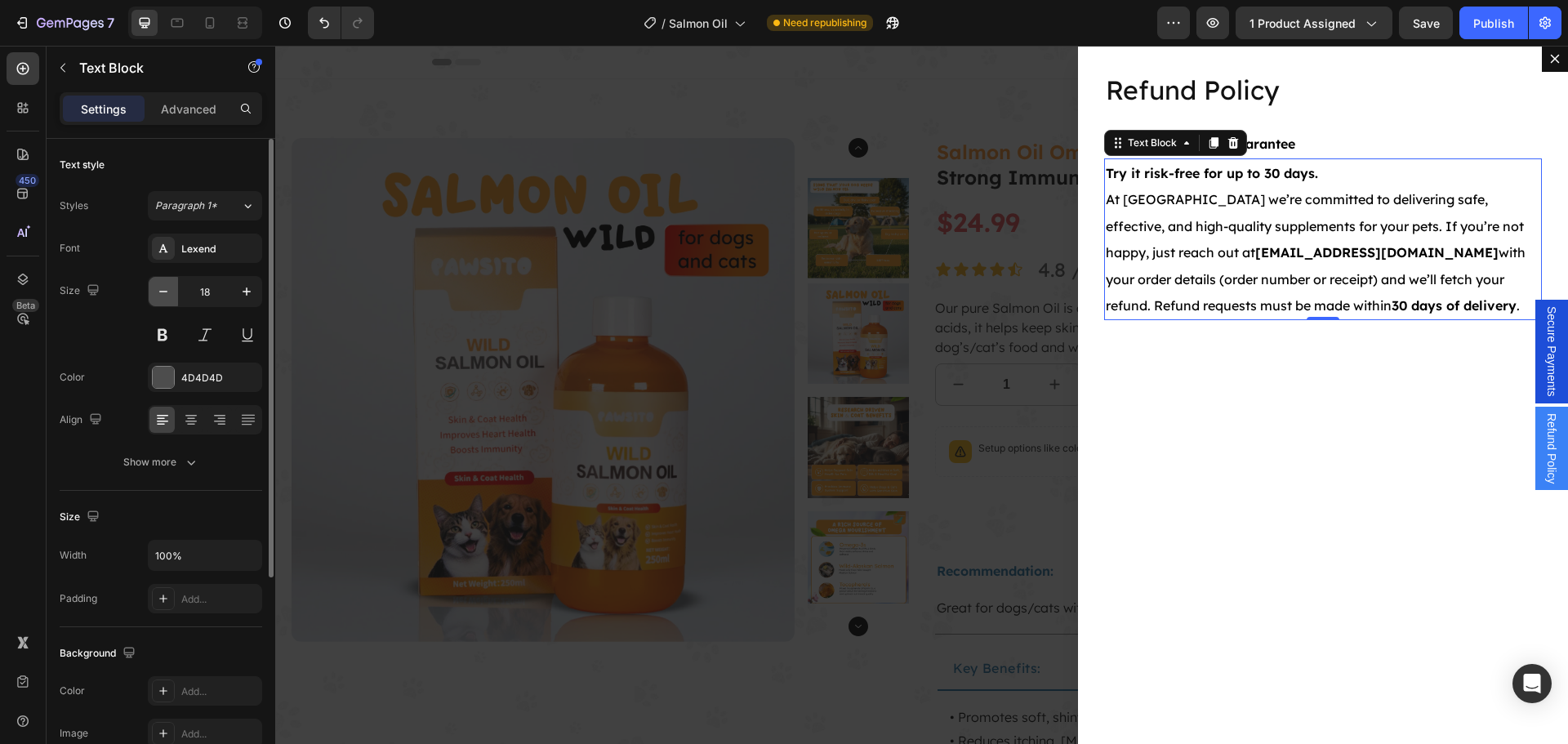
click at [168, 297] on icon "button" at bounding box center [164, 291] width 16 height 16
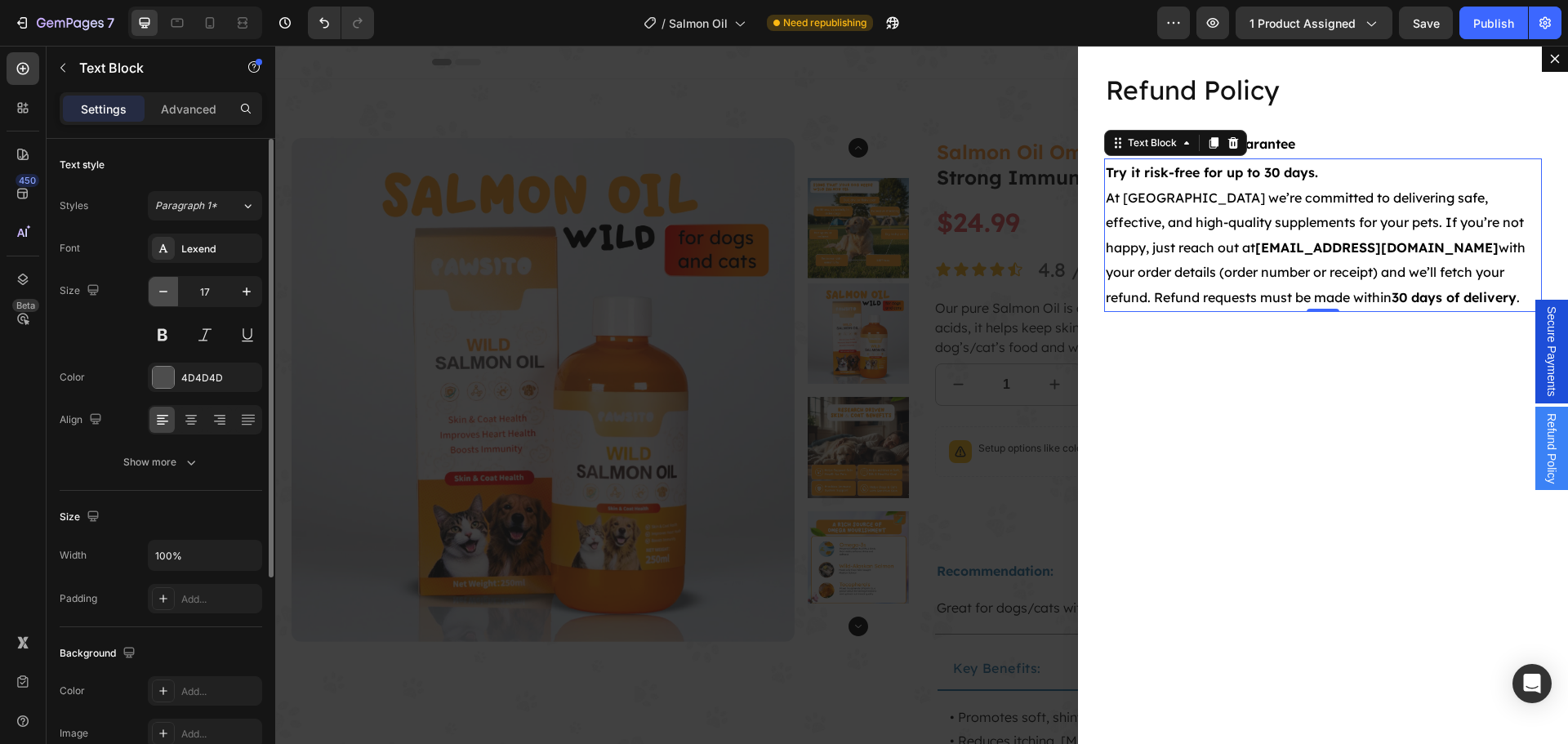
type input "16"
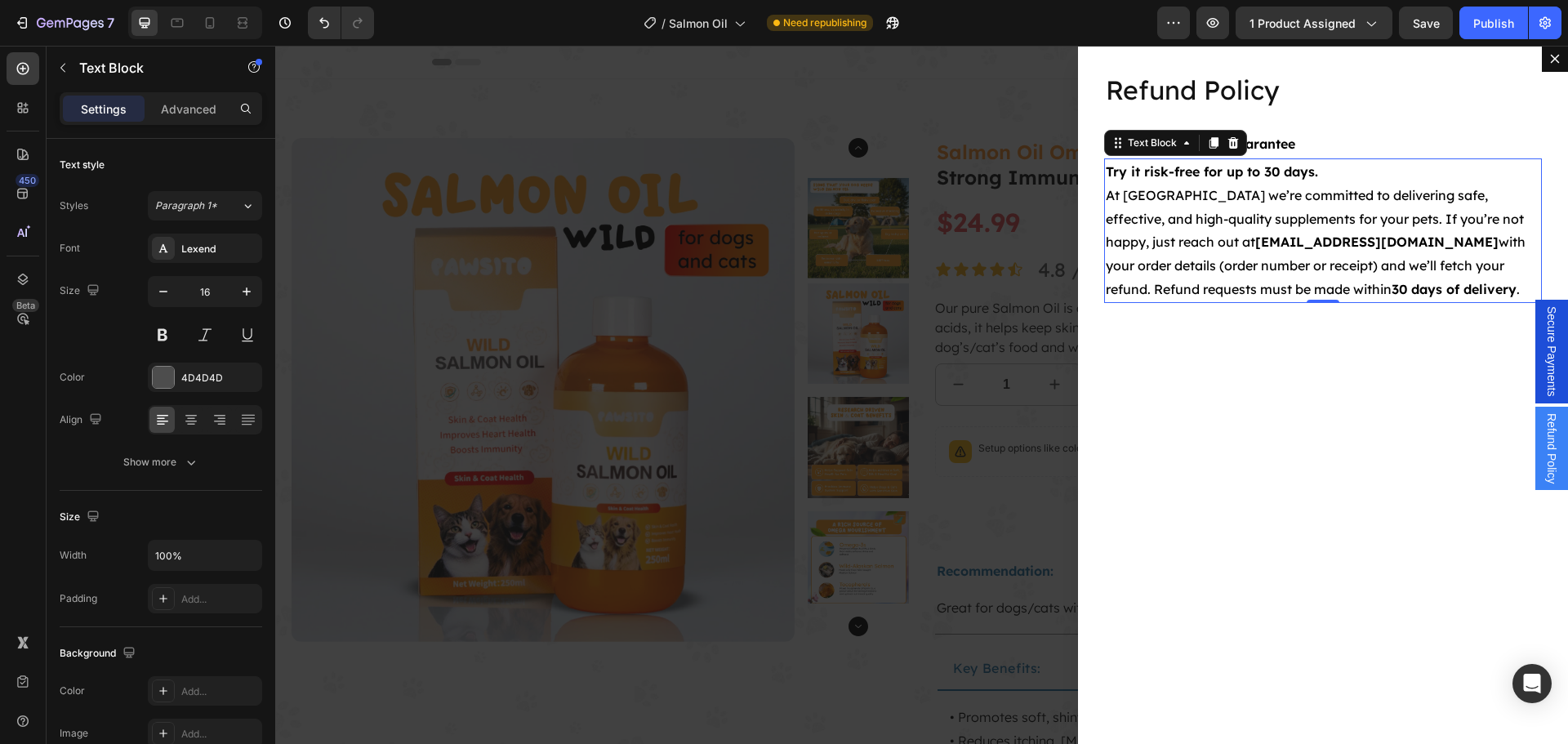
click at [1285, 235] on span "At Pawsito we’re committed to delivering safe, effective, and high-quality supp…" at bounding box center [1316, 242] width 420 height 110
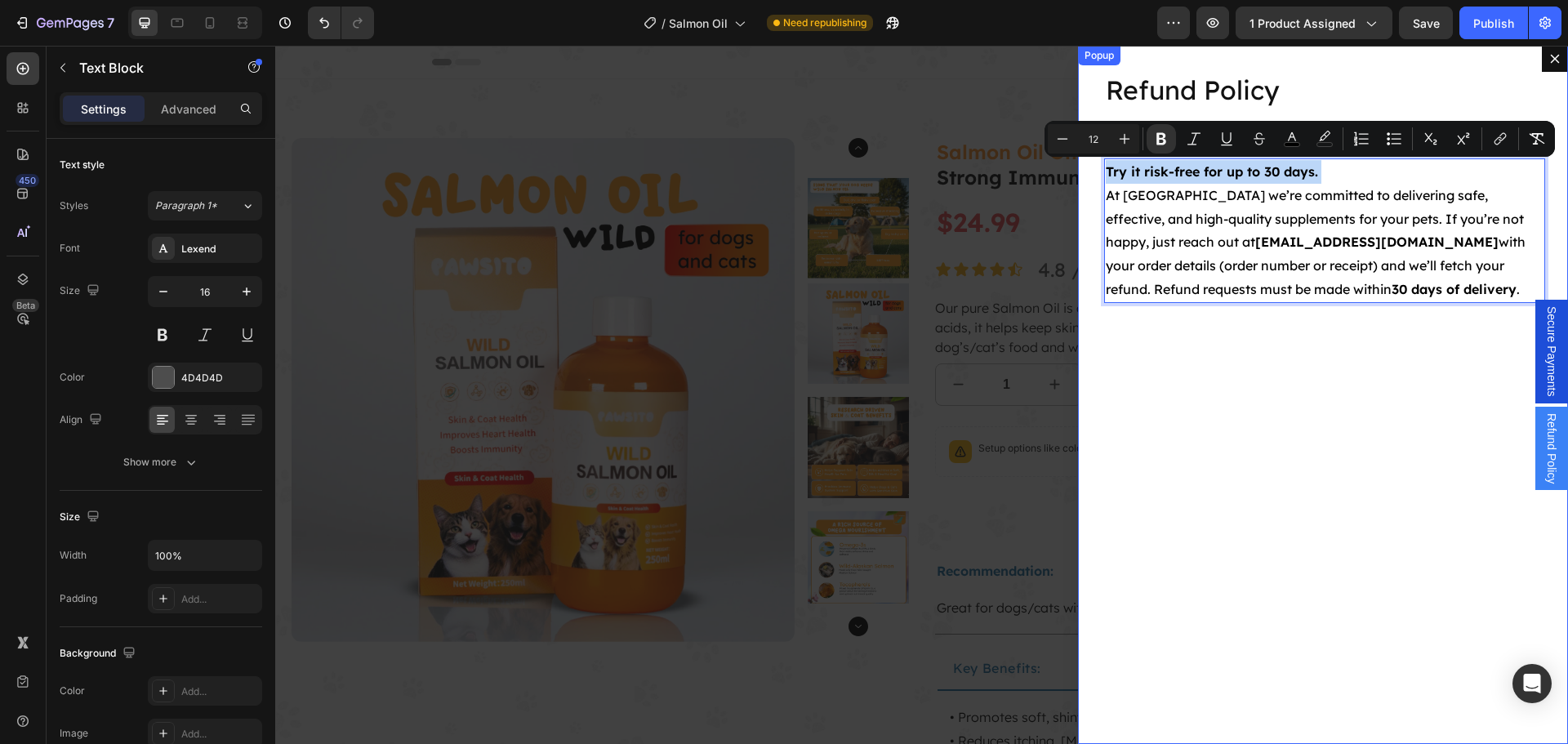
click at [1349, 400] on div "Refund Policy Heading 100% Satisfaction Guarantee Text Block Try it risk-free f…" at bounding box center [1323, 395] width 490 height 698
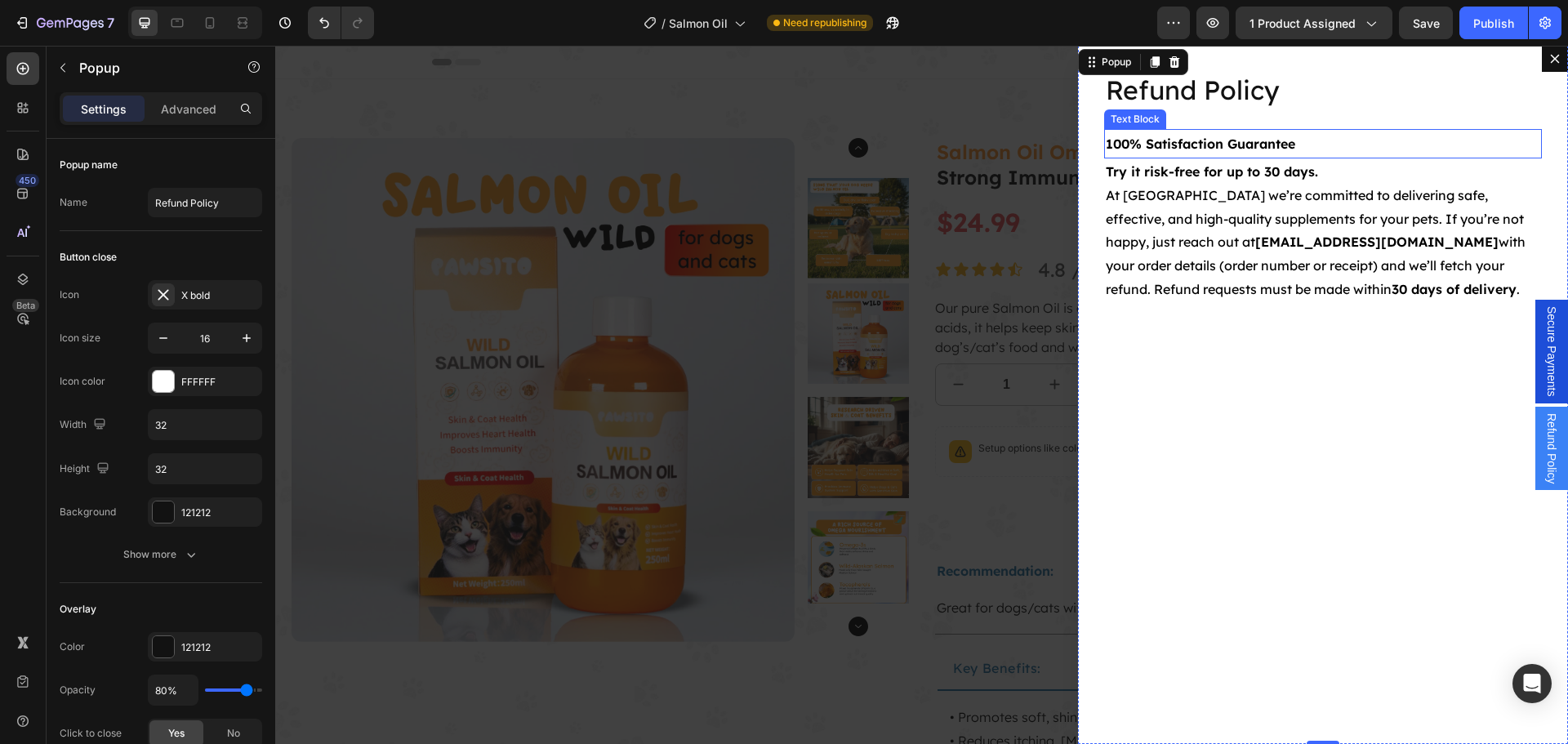
click at [1262, 144] on strong "100% Satisfaction Guarantee" at bounding box center [1200, 144] width 189 height 16
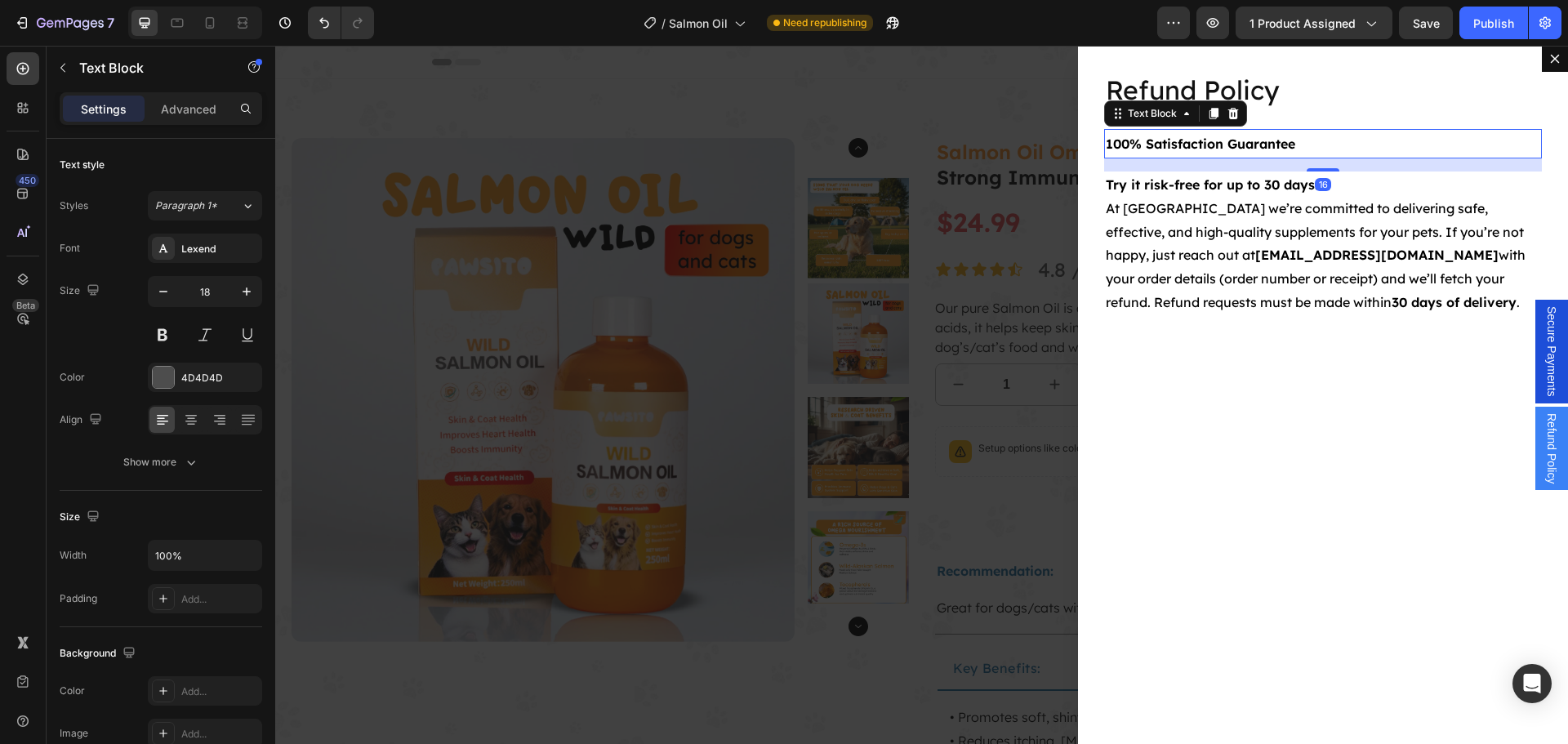
drag, startPoint x: 1309, startPoint y: 156, endPoint x: 1329, endPoint y: 169, distance: 23.9
click at [1329, 158] on div "16" at bounding box center [1323, 158] width 438 height 0
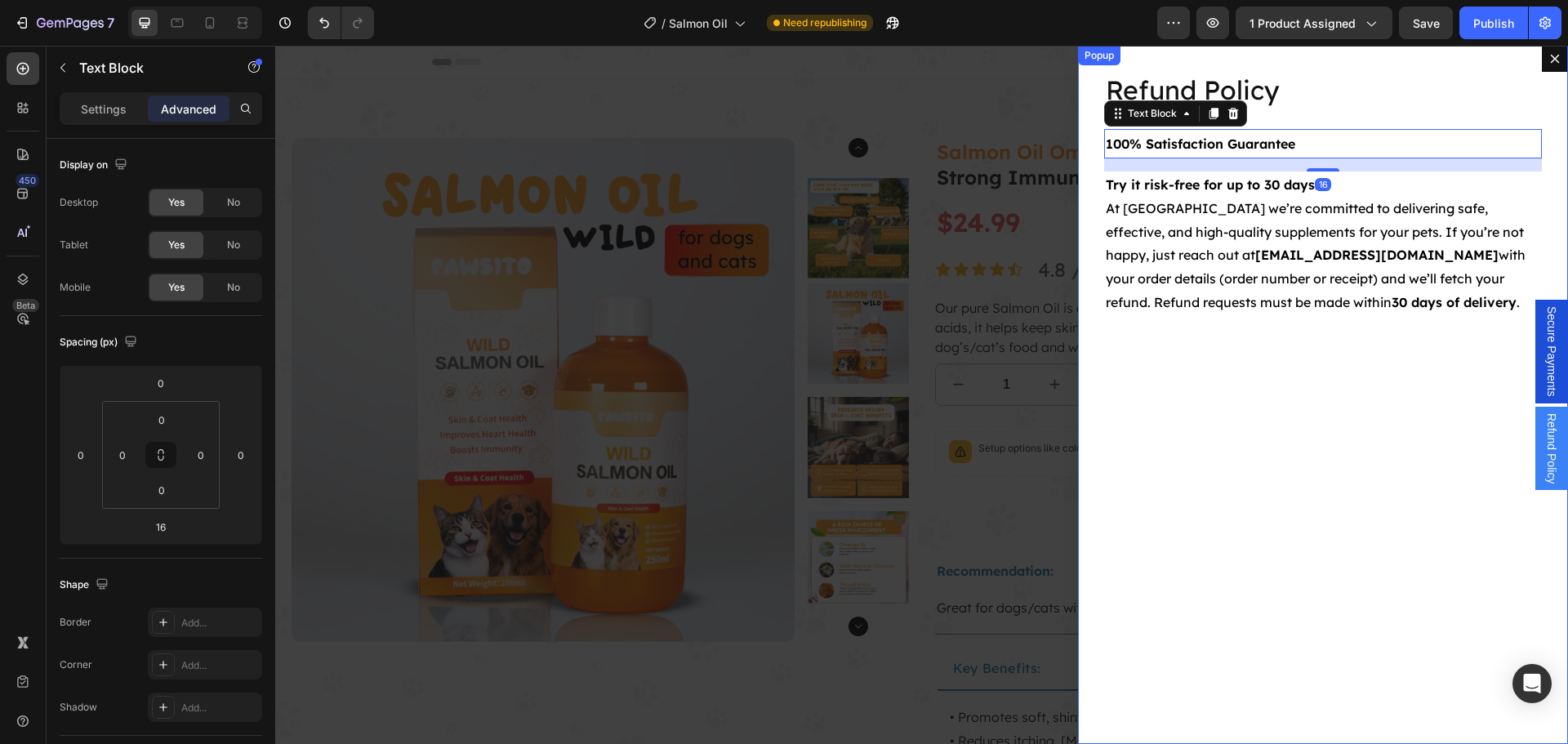
click at [1358, 448] on div "Refund Policy Heading 100% Satisfaction Guarantee Text Block 16 Try it risk-fre…" at bounding box center [1323, 395] width 490 height 698
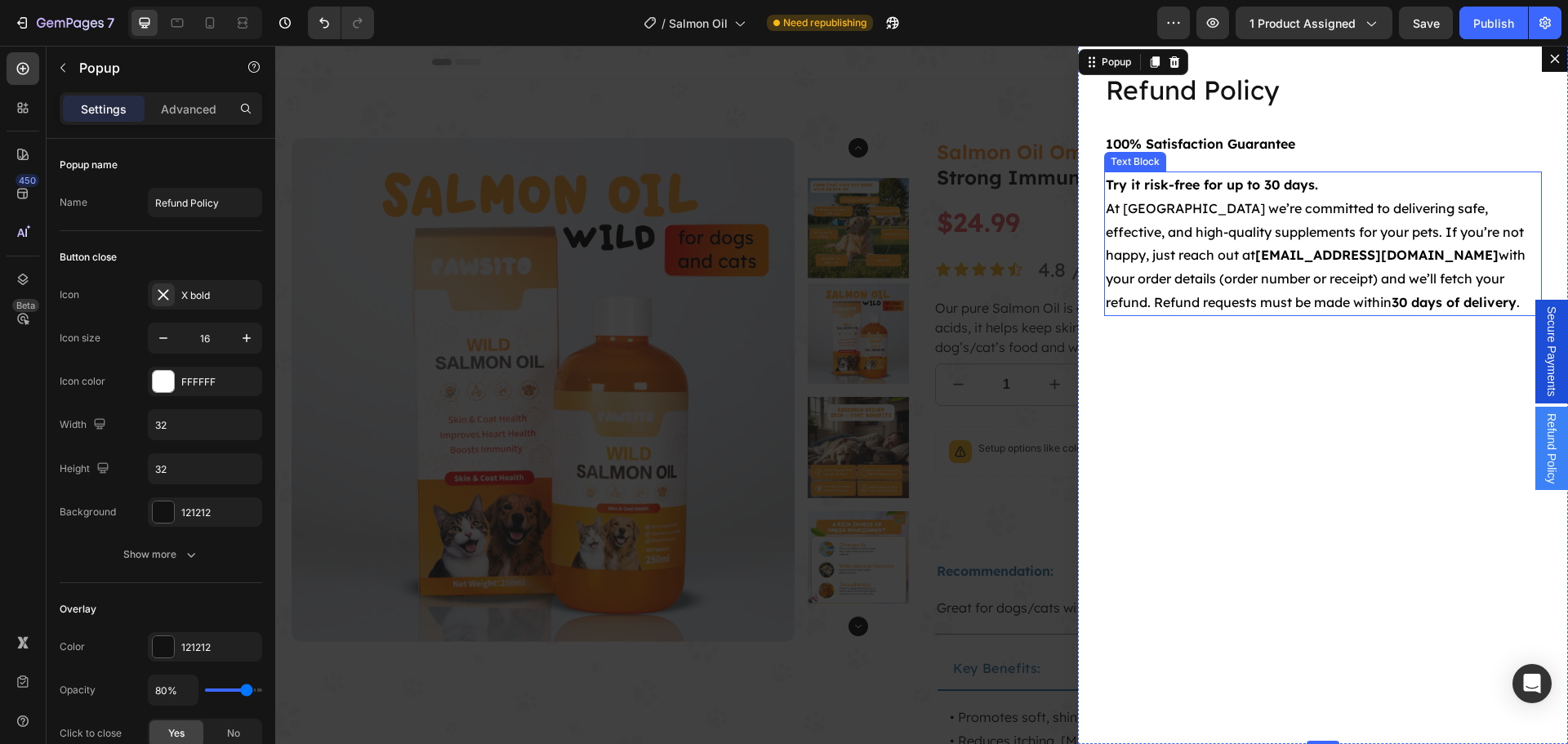
click at [1286, 281] on span "At Pawsito we’re committed to delivering safe, effective, and high-quality supp…" at bounding box center [1316, 255] width 420 height 110
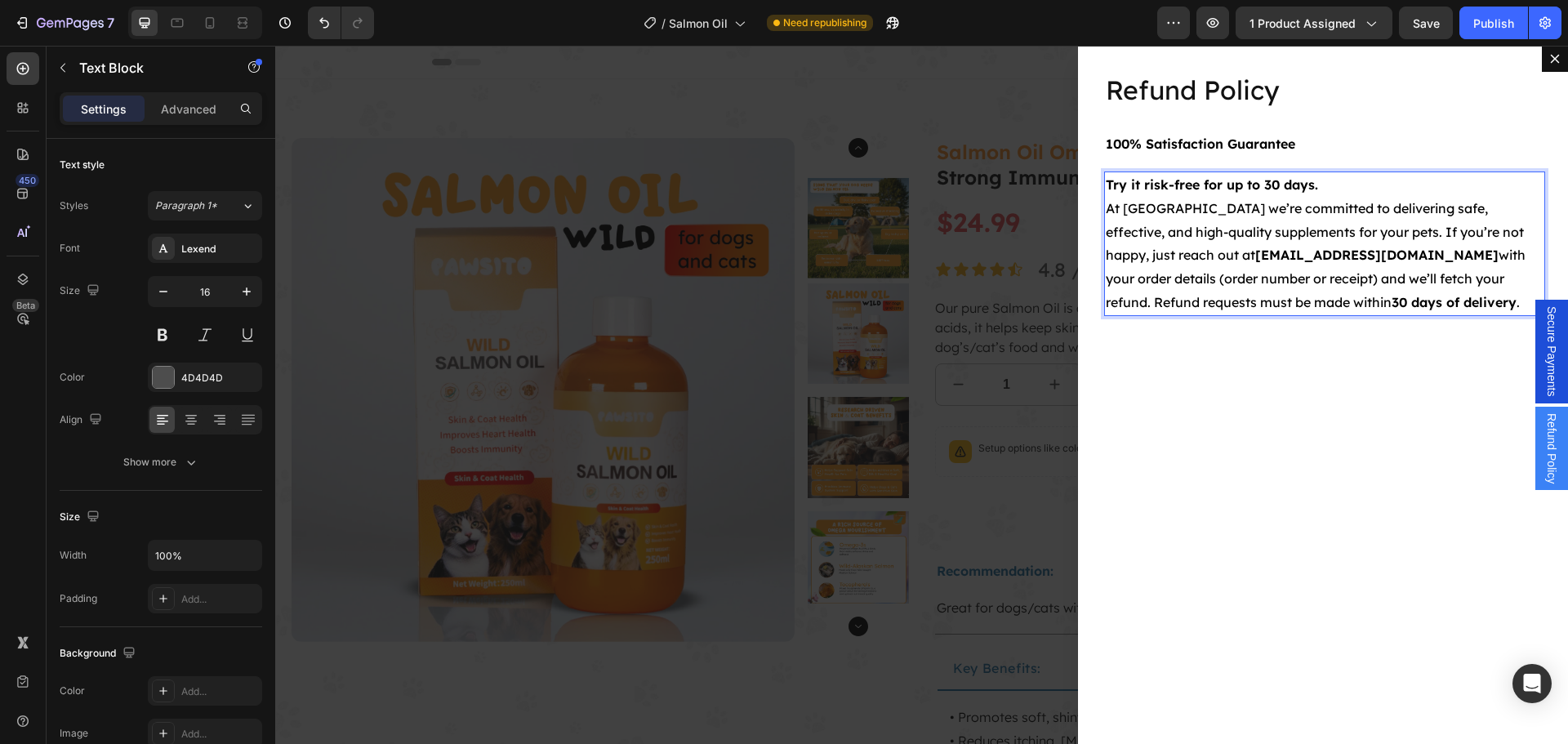
click at [1255, 257] on strong "[EMAIL_ADDRESS][DOMAIN_NAME]" at bounding box center [1376, 255] width 243 height 16
click at [1255, 258] on strong "[EMAIL_ADDRESS][DOMAIN_NAME]" at bounding box center [1376, 255] width 243 height 16
drag, startPoint x: 1136, startPoint y: 259, endPoint x: 1277, endPoint y: 256, distance: 141.0
click at [1277, 256] on strong "[EMAIL_ADDRESS][DOMAIN_NAME]" at bounding box center [1376, 255] width 243 height 16
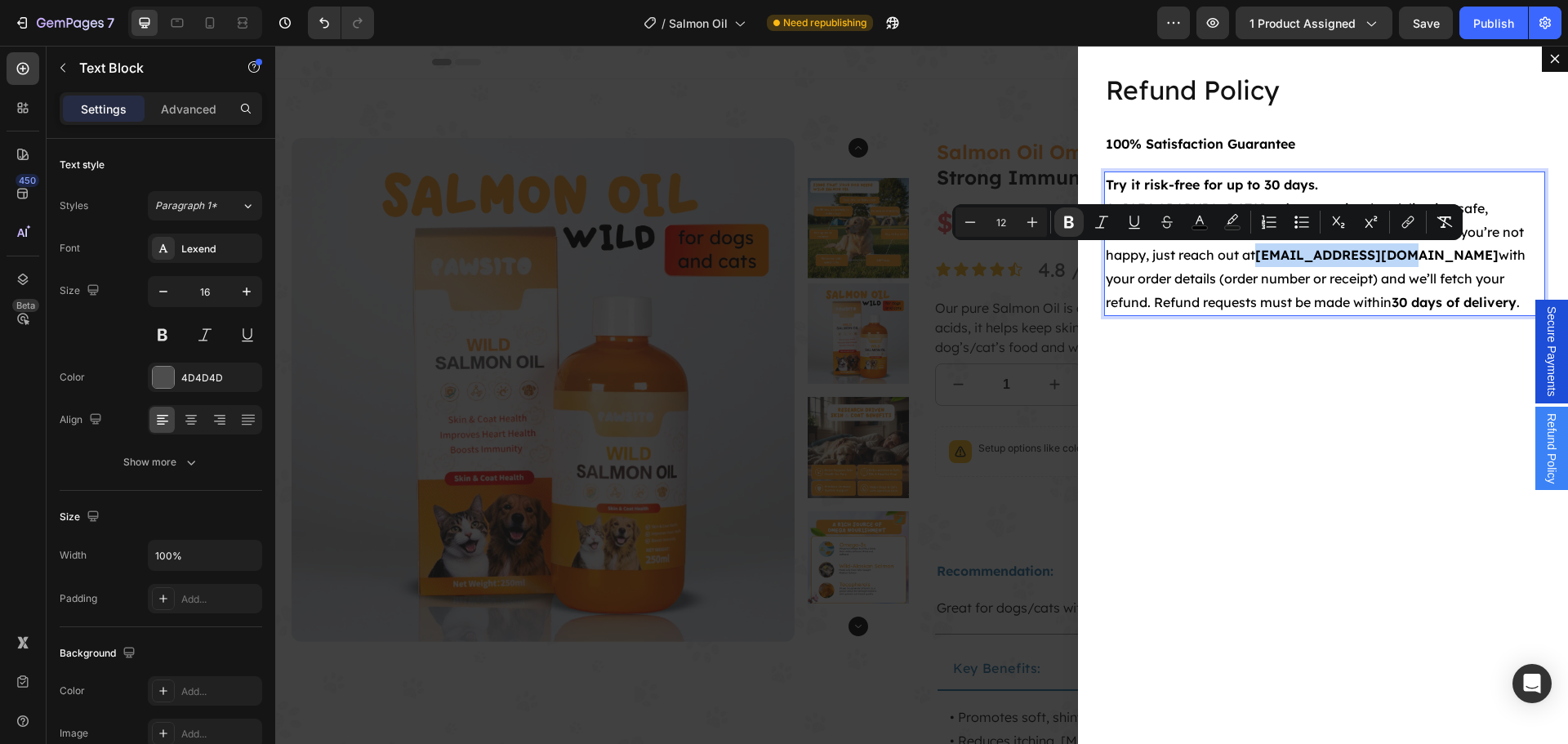
copy strong "[EMAIL_ADDRESS][DOMAIN_NAME]"
click at [1132, 224] on icon "Editor contextual toolbar" at bounding box center [1134, 222] width 16 height 16
click at [1408, 225] on icon "Editor contextual toolbar" at bounding box center [1408, 222] width 16 height 16
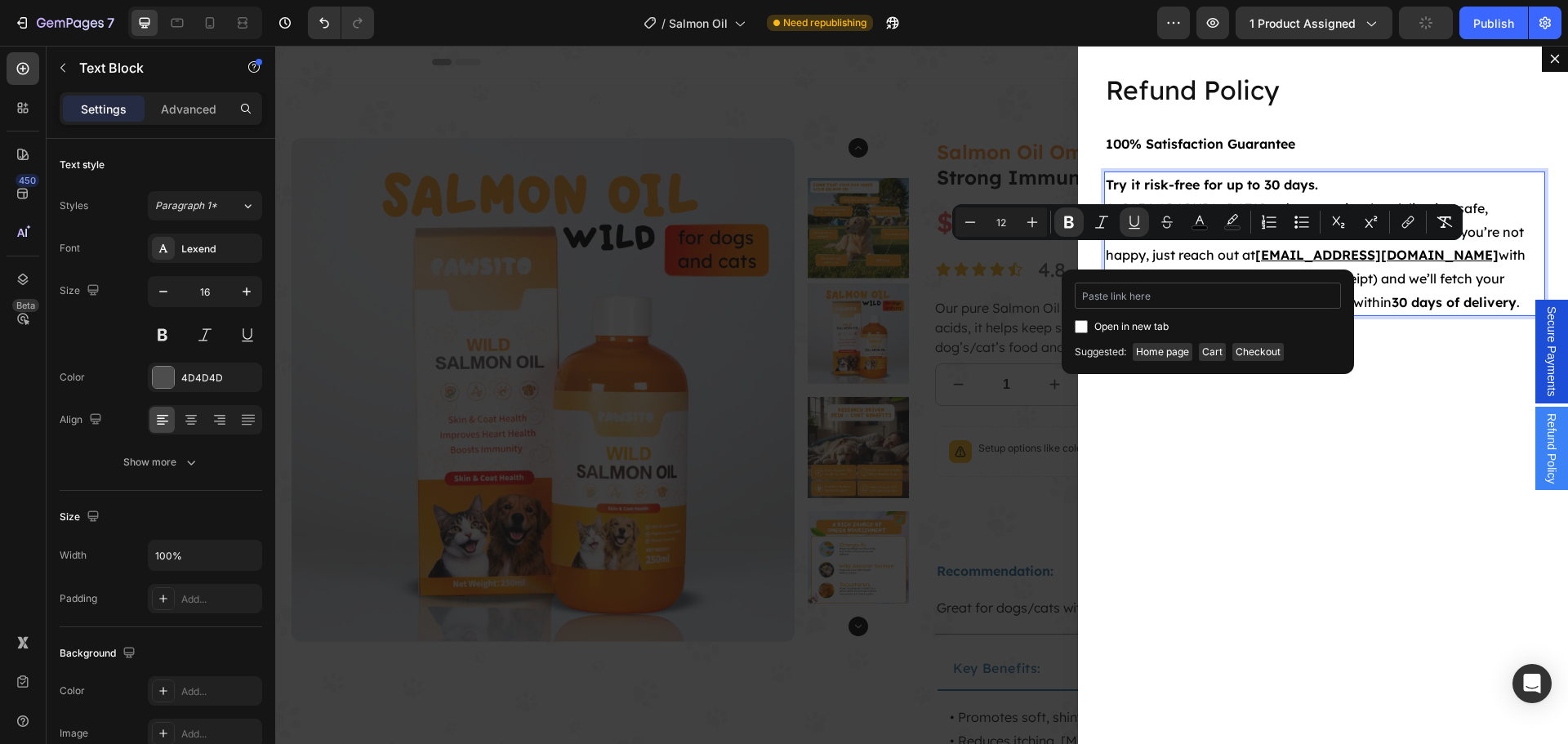
click at [1151, 296] on input "Editor contextual toolbar" at bounding box center [1207, 295] width 266 height 26
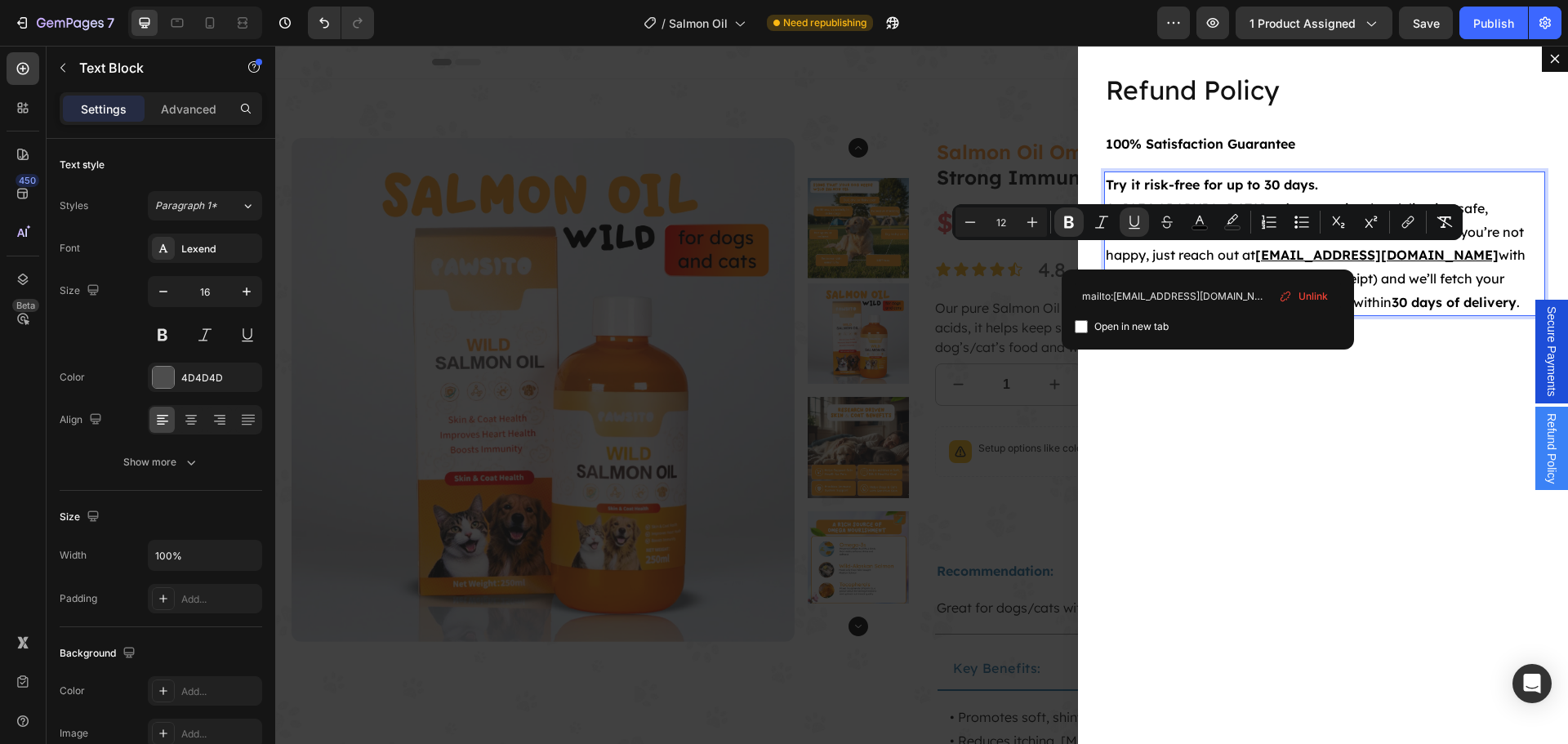
type input "mailto:support@pawsito.com"
click at [1261, 325] on div "Open in new tab" at bounding box center [1207, 326] width 266 height 20
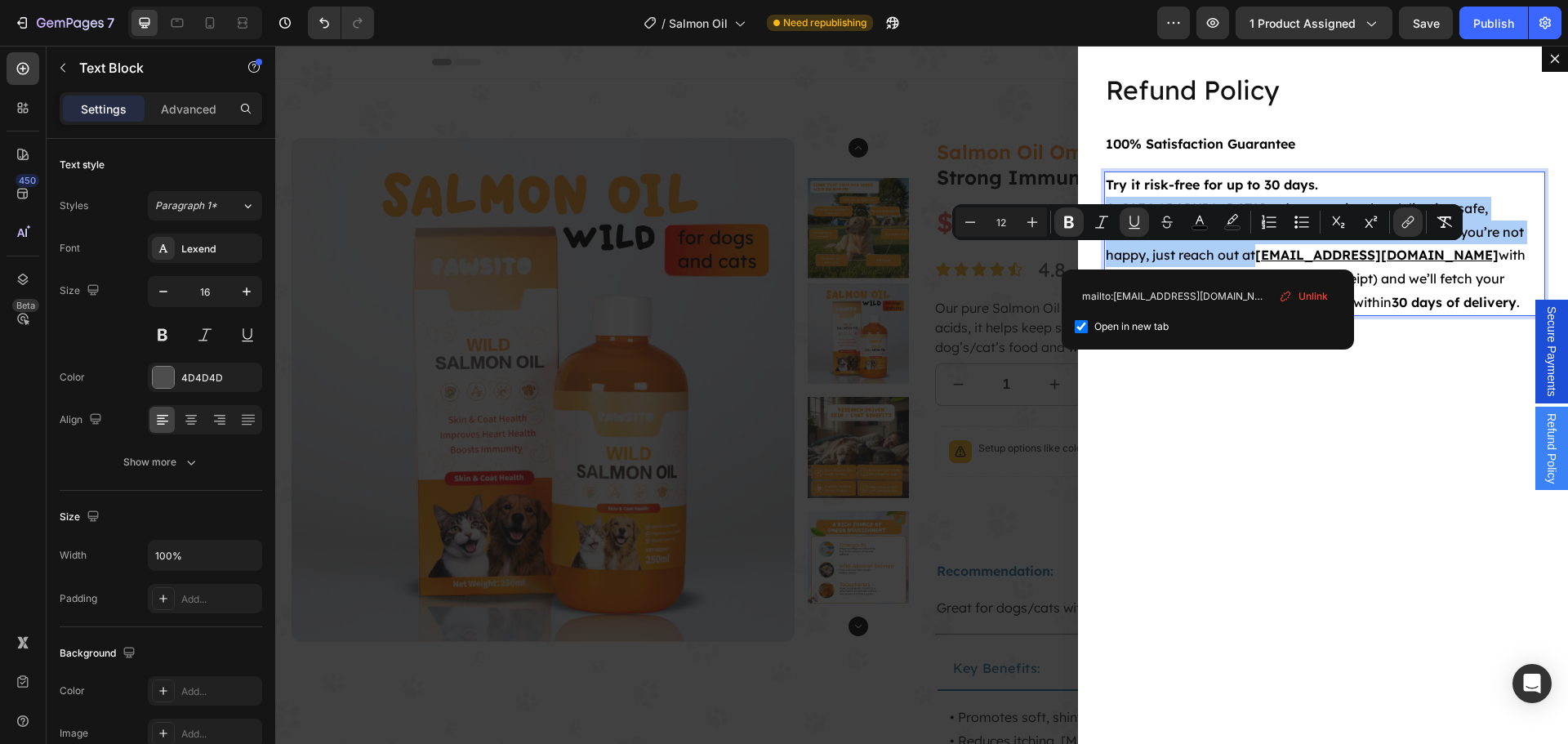
click at [1246, 324] on div "Open in new tab" at bounding box center [1207, 326] width 266 height 20
checkbox input "false"
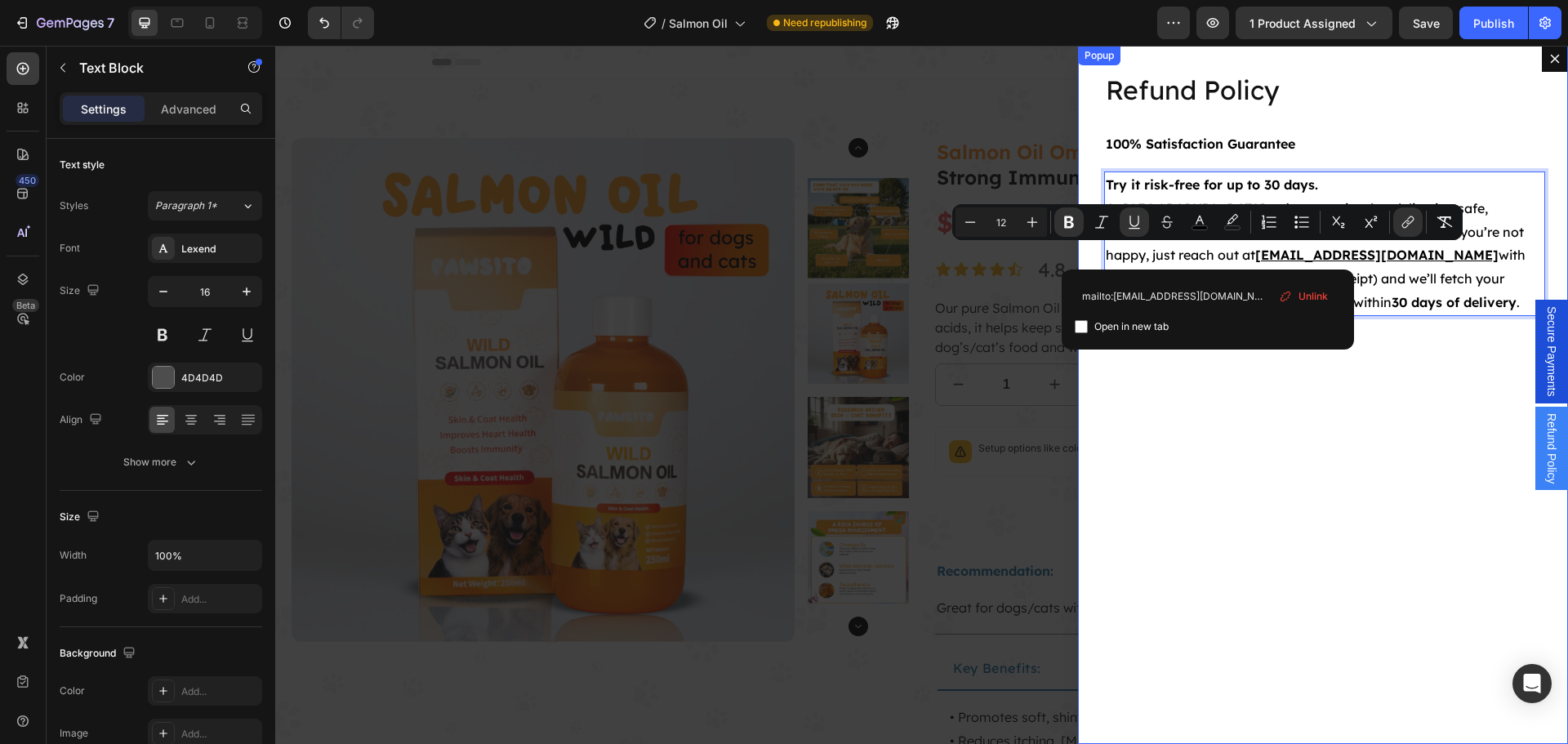
click at [1320, 414] on div "Refund Policy Heading 100% Satisfaction Guarantee Text Block Try it risk-free f…" at bounding box center [1323, 395] width 490 height 698
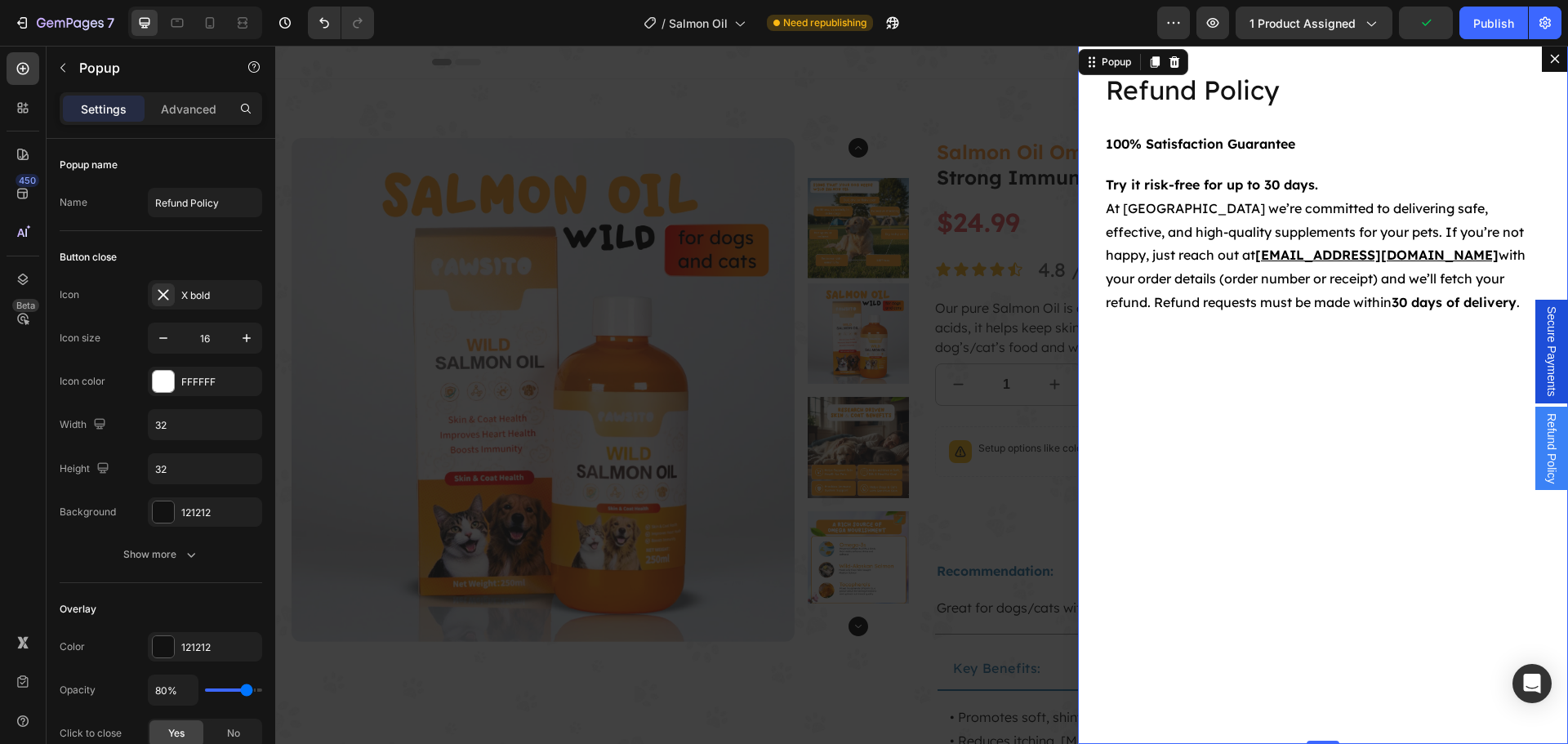
click at [1551, 63] on icon "Dialog content" at bounding box center [1555, 59] width 9 height 9
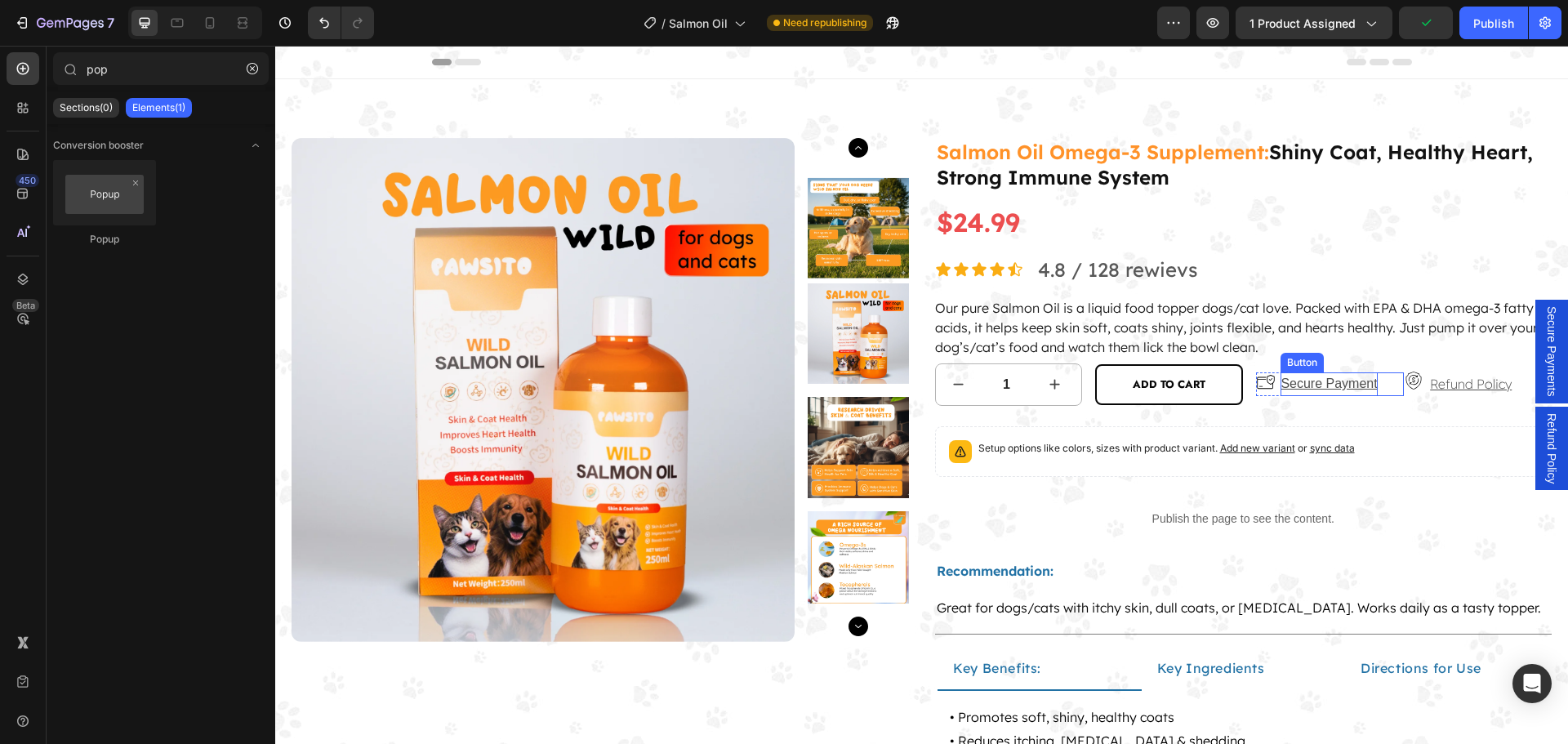
click at [1311, 388] on p "Secure Payment" at bounding box center [1328, 384] width 97 height 24
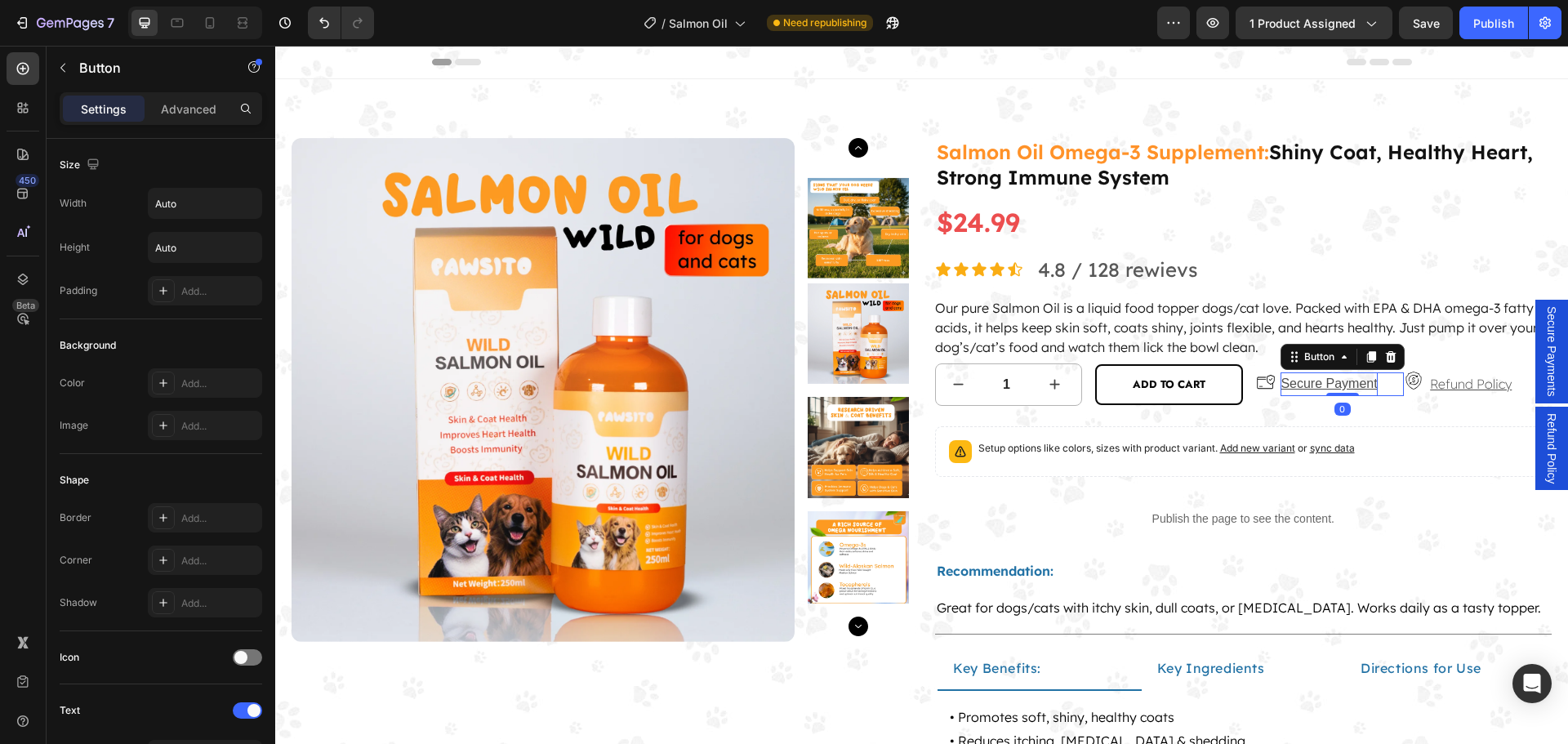
drag, startPoint x: 1363, startPoint y: 356, endPoint x: 1354, endPoint y: 366, distance: 13.5
click at [1366, 356] on icon at bounding box center [1371, 357] width 9 height 12
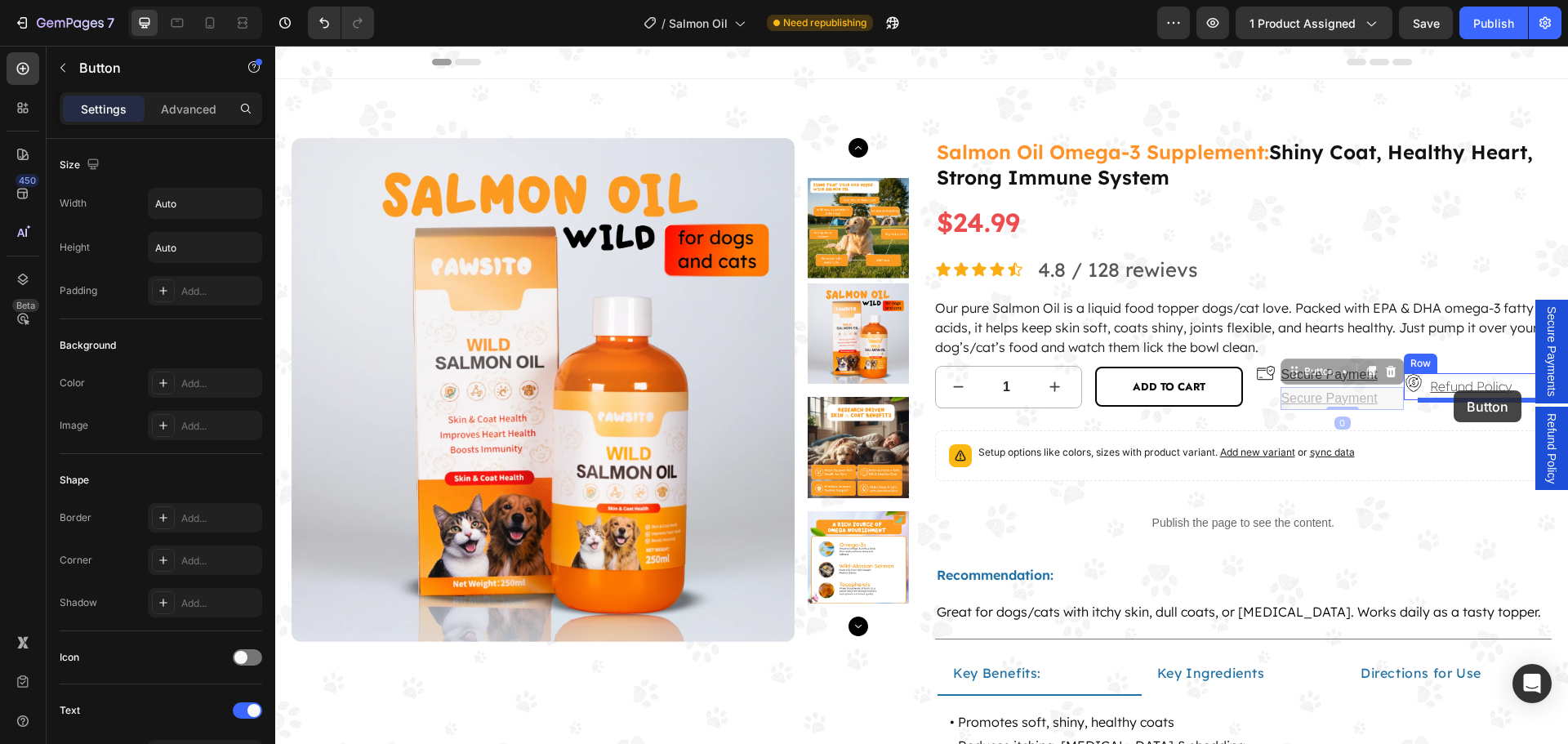
drag, startPoint x: 1297, startPoint y: 374, endPoint x: 1453, endPoint y: 391, distance: 156.9
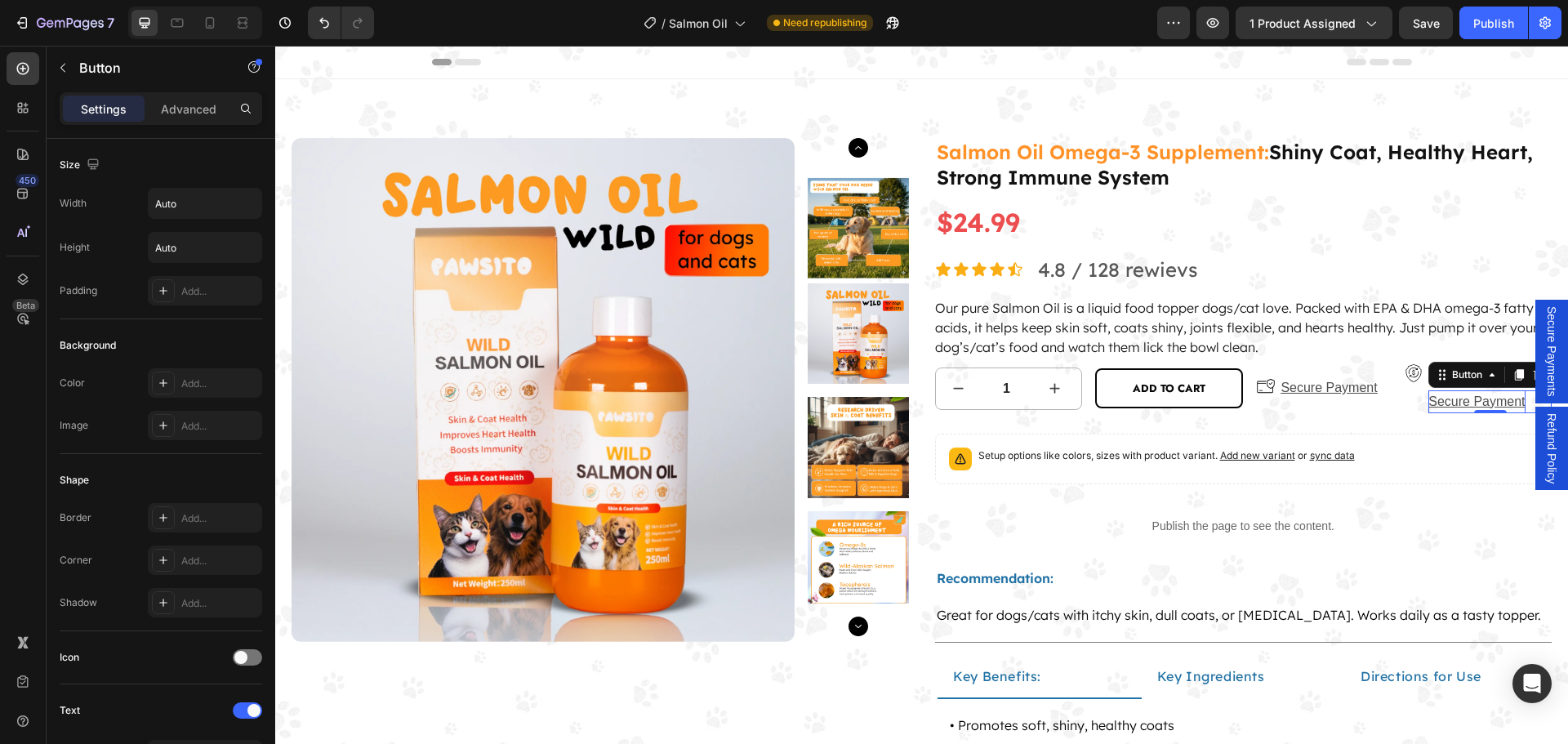
click at [1439, 400] on p "Secure Payment" at bounding box center [1476, 402] width 97 height 24
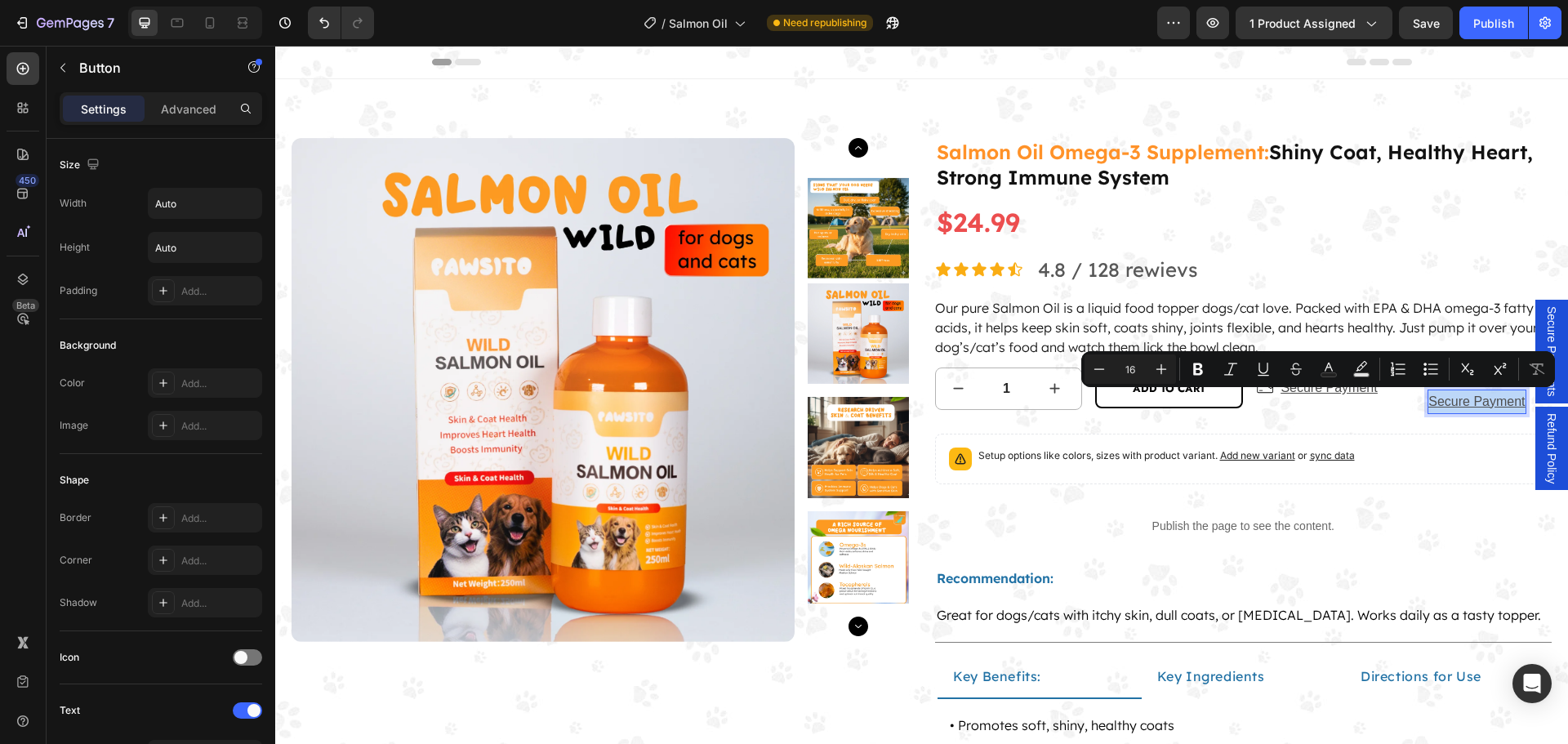
click at [1439, 400] on p "Secure Payment" at bounding box center [1476, 402] width 97 height 24
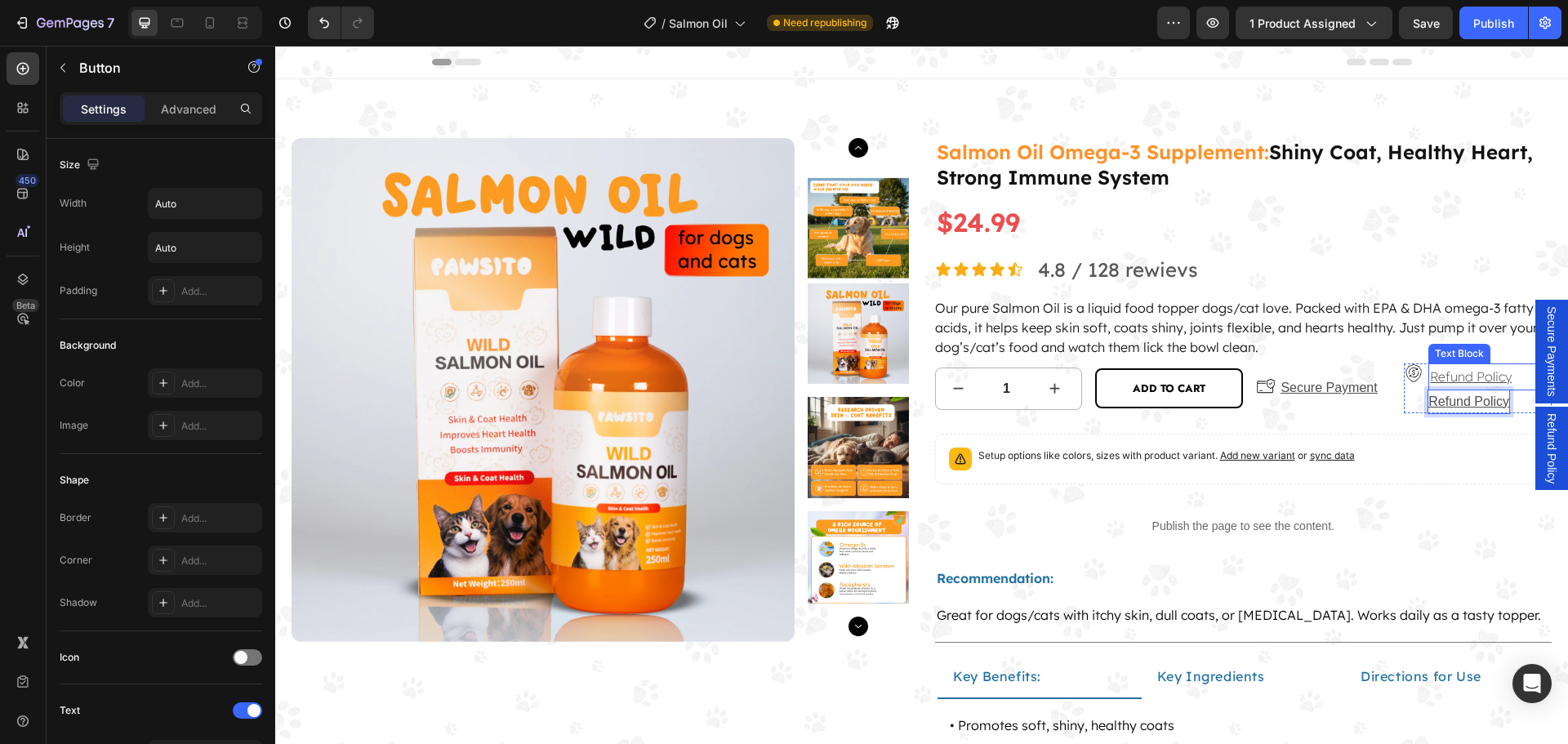
click at [1442, 370] on p "Refund Policy" at bounding box center [1489, 377] width 120 height 24
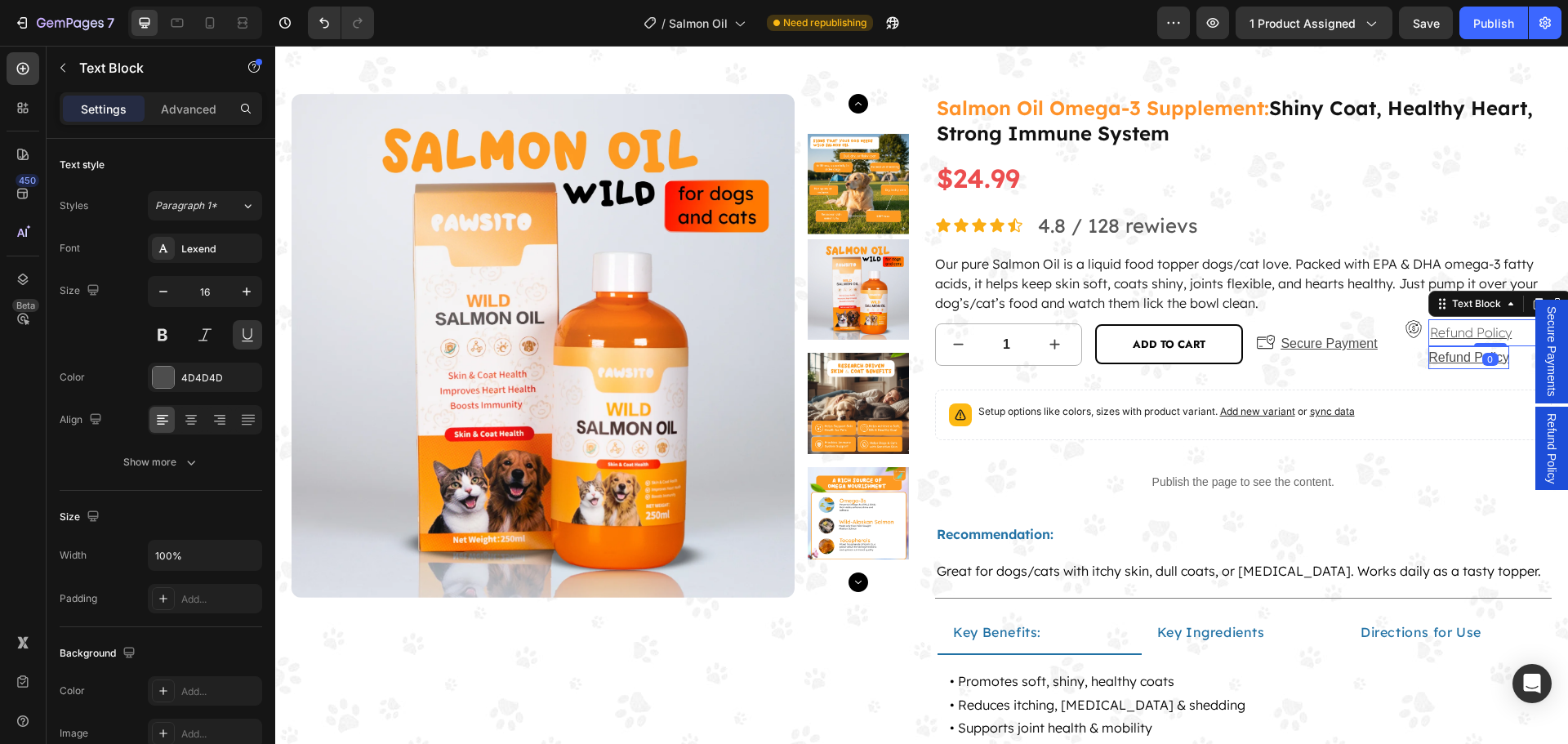
scroll to position [81, 0]
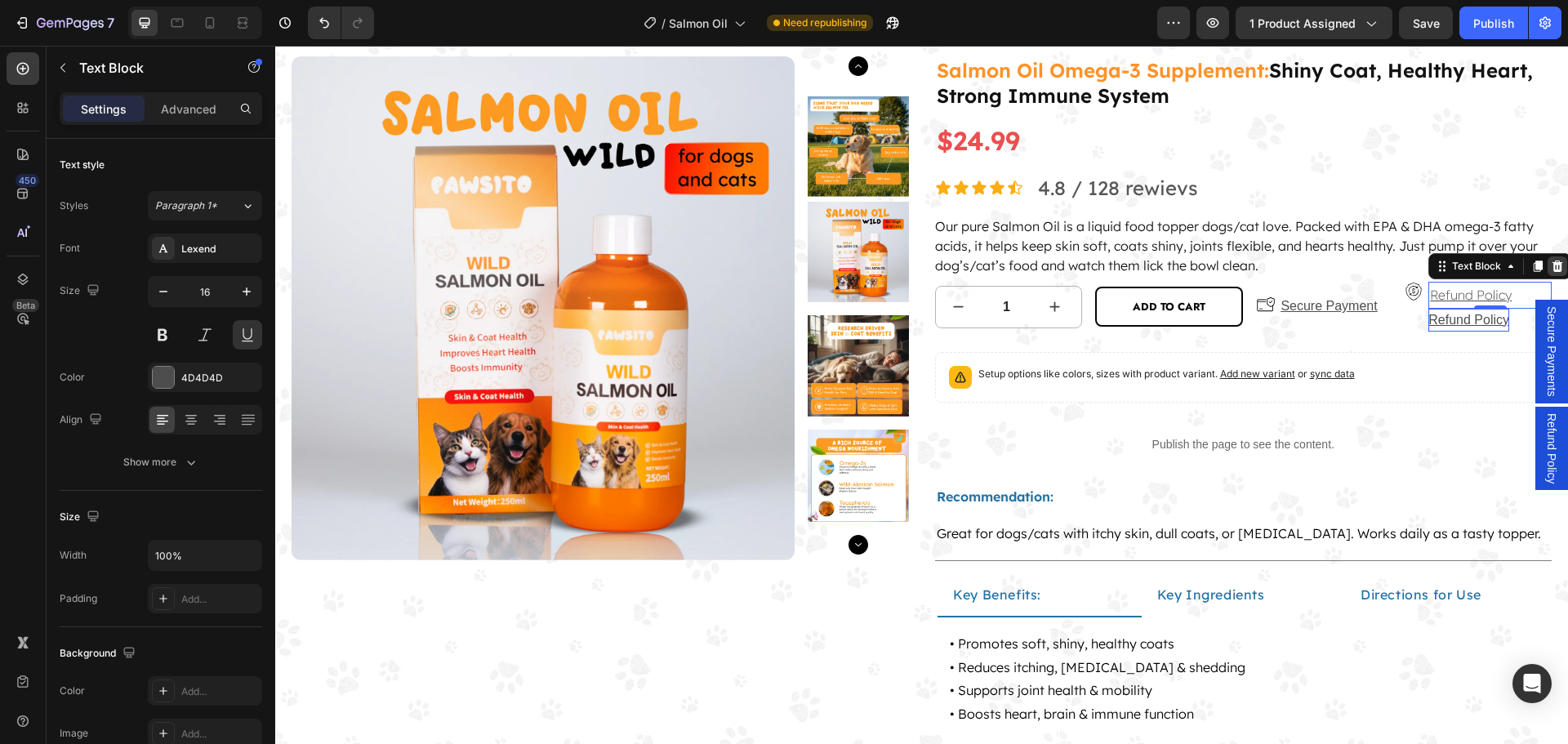
click at [1551, 259] on icon at bounding box center [1557, 266] width 13 height 13
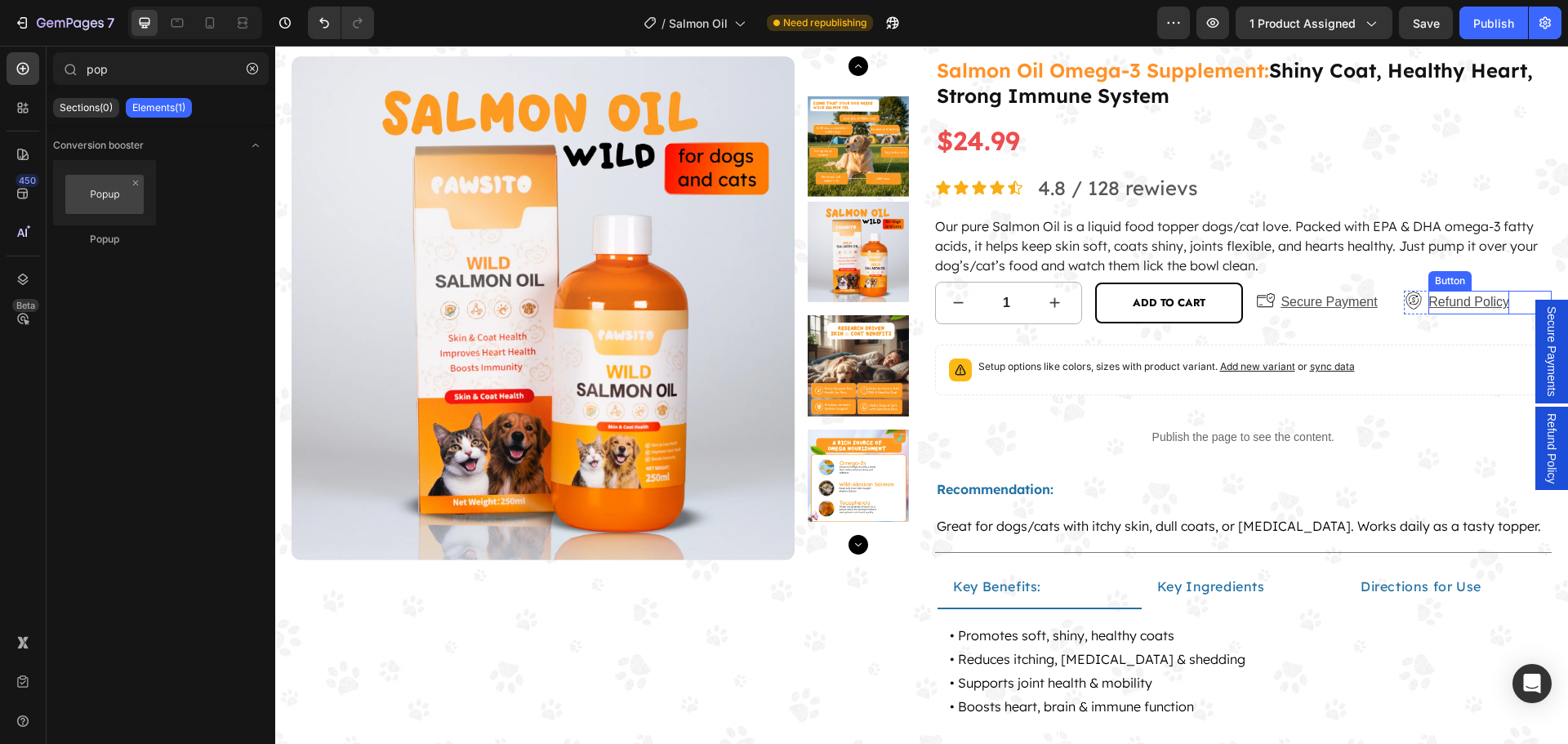
click at [1456, 300] on p "Refund Policy" at bounding box center [1468, 302] width 80 height 24
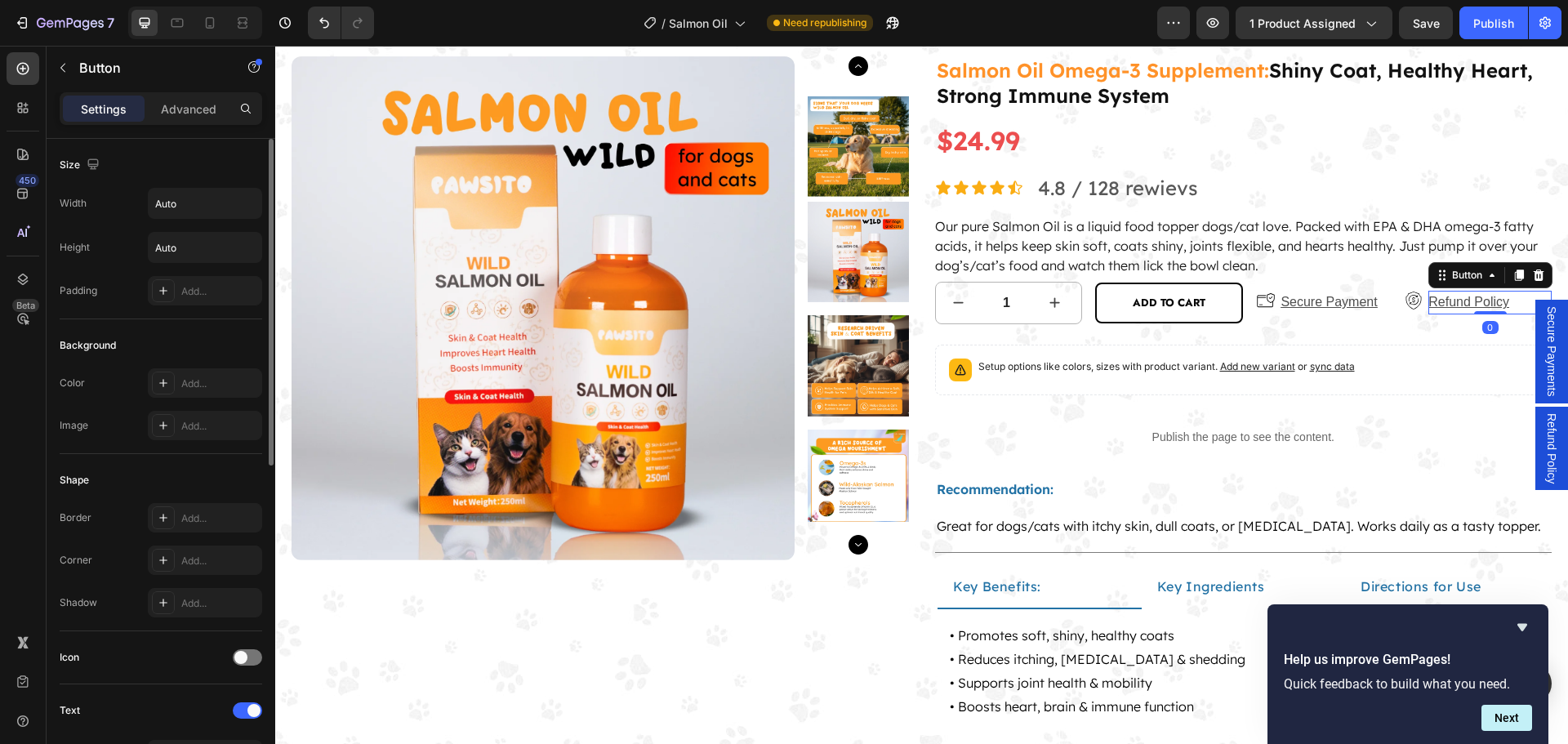
scroll to position [604, 0]
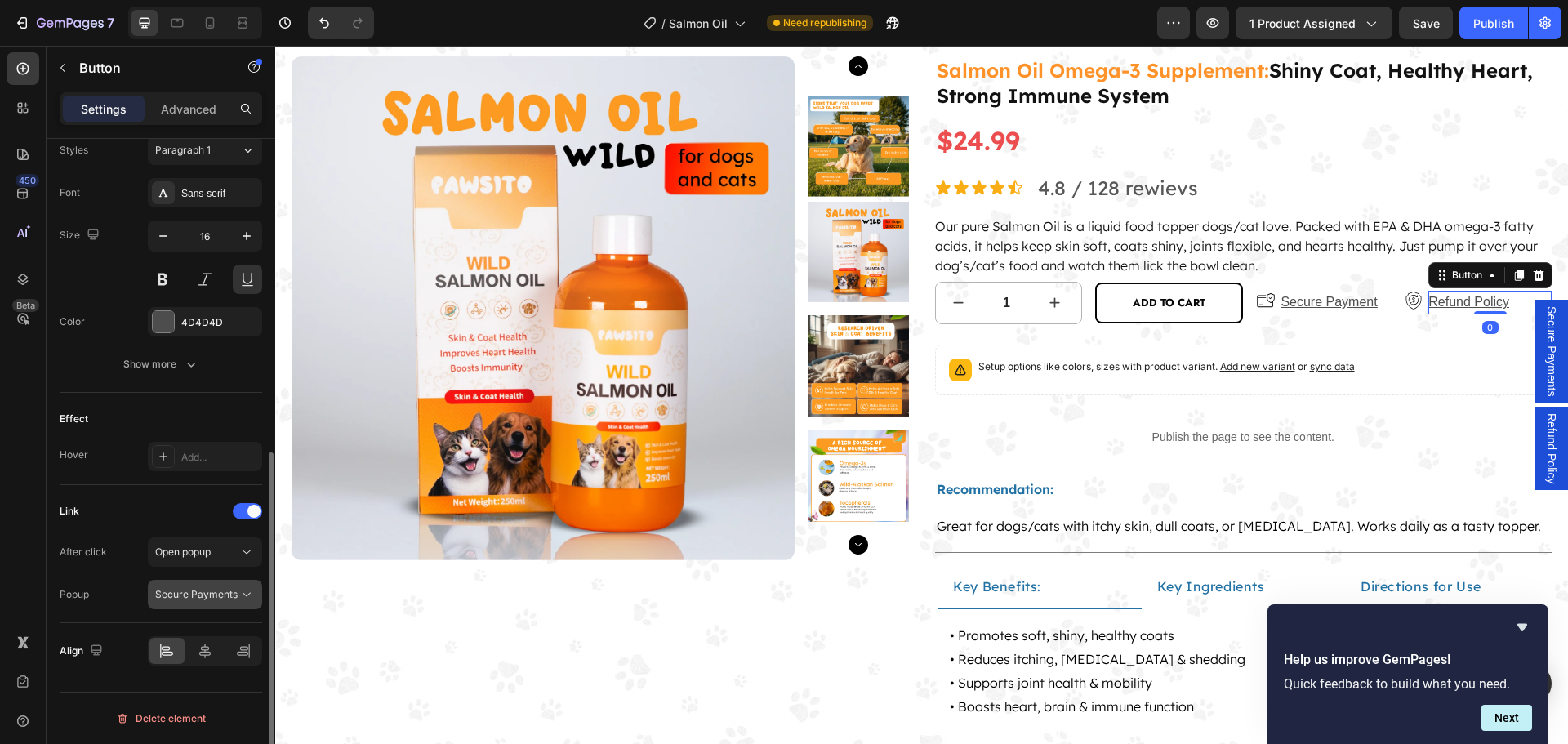
click at [195, 596] on span "Secure Payments" at bounding box center [196, 594] width 82 height 13
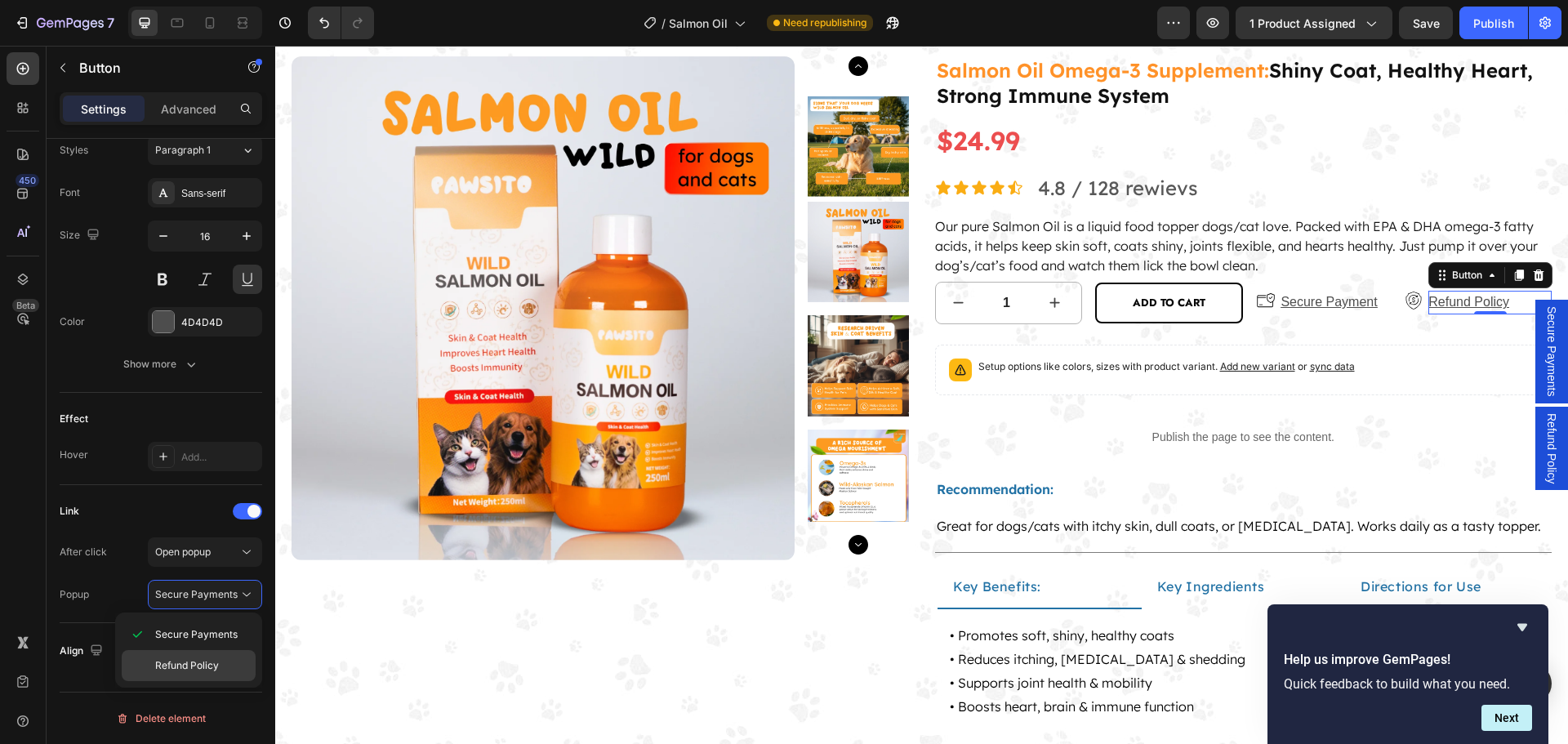
click at [211, 657] on div "Refund Policy" at bounding box center [189, 665] width 134 height 31
click at [1485, 25] on div "Publish" at bounding box center [1493, 23] width 41 height 17
click at [1520, 622] on icon "Hide survey" at bounding box center [1522, 627] width 20 height 20
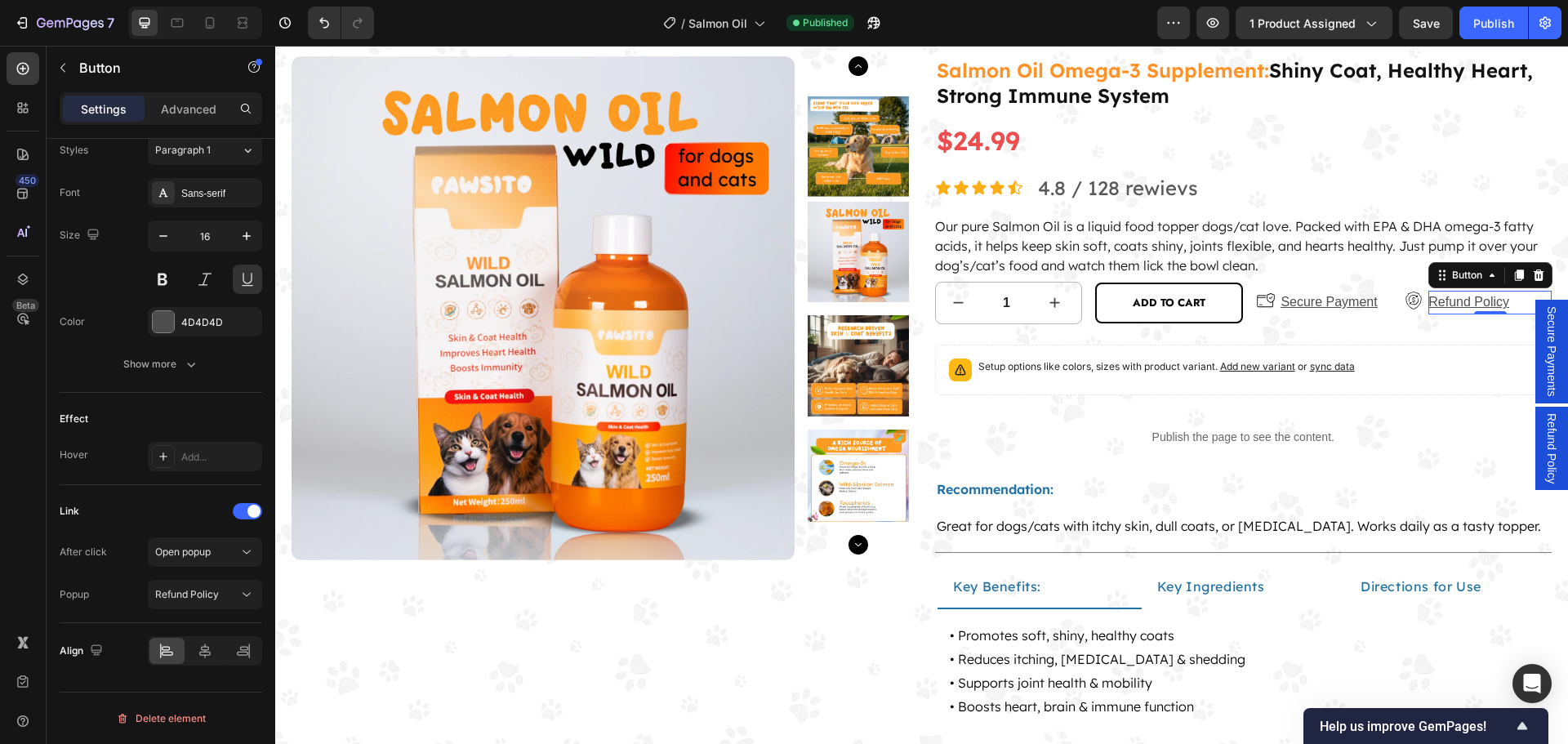
click at [1543, 455] on span "Refund Policy" at bounding box center [1551, 448] width 16 height 71
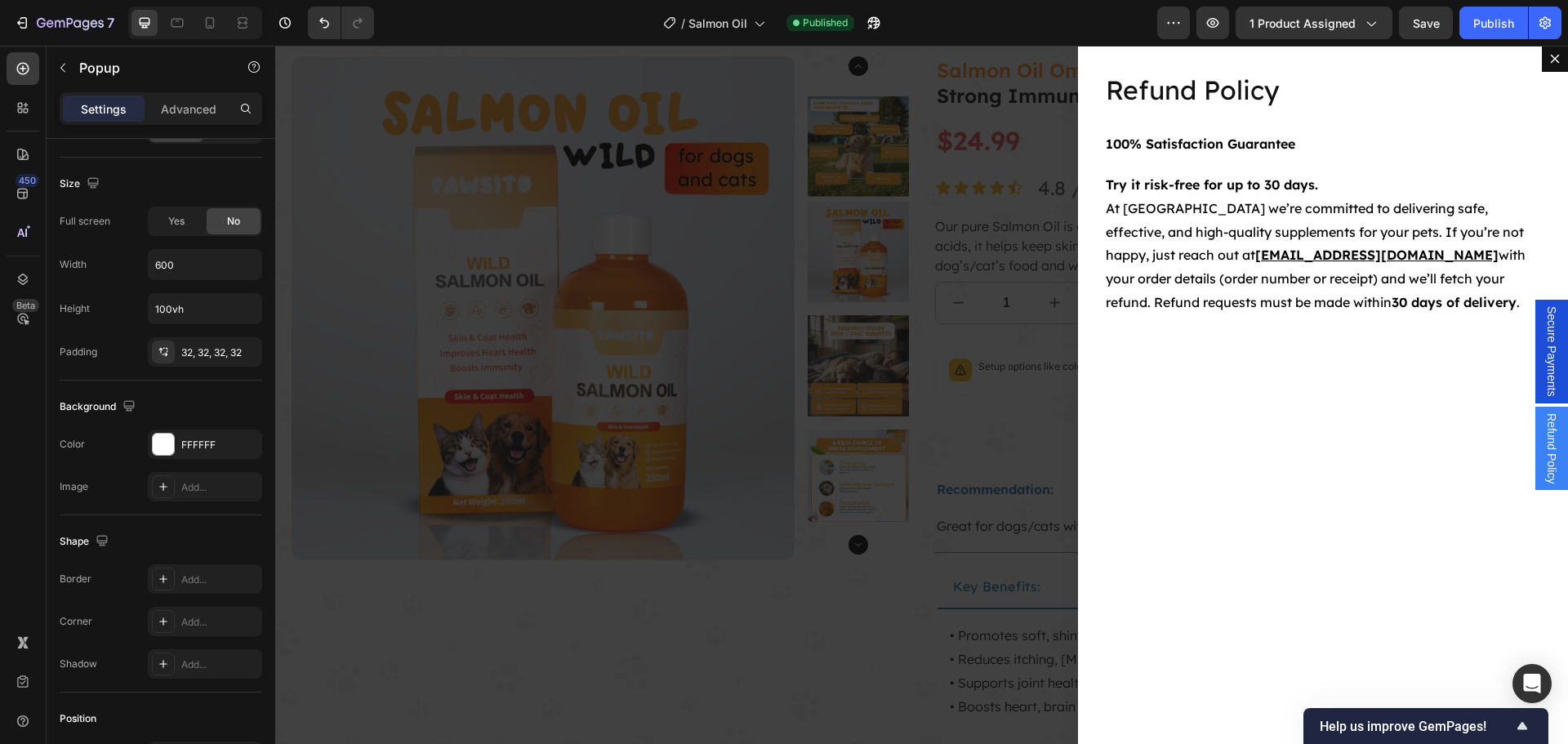
scroll to position [0, 0]
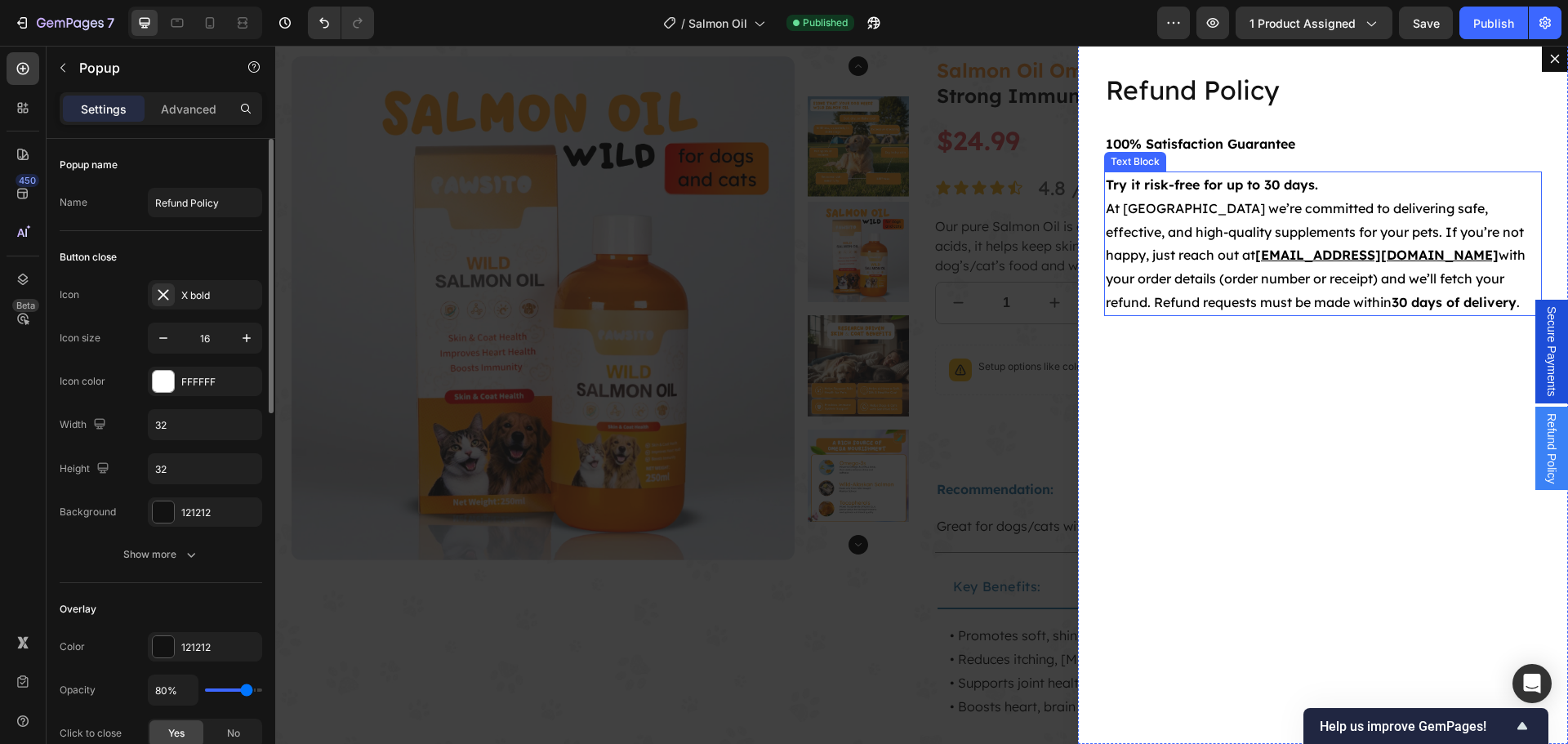
click at [1213, 246] on p "Try it risk-free for up to 30 days. At Pawsito we’re committed to delivering sa…" at bounding box center [1323, 243] width 434 height 141
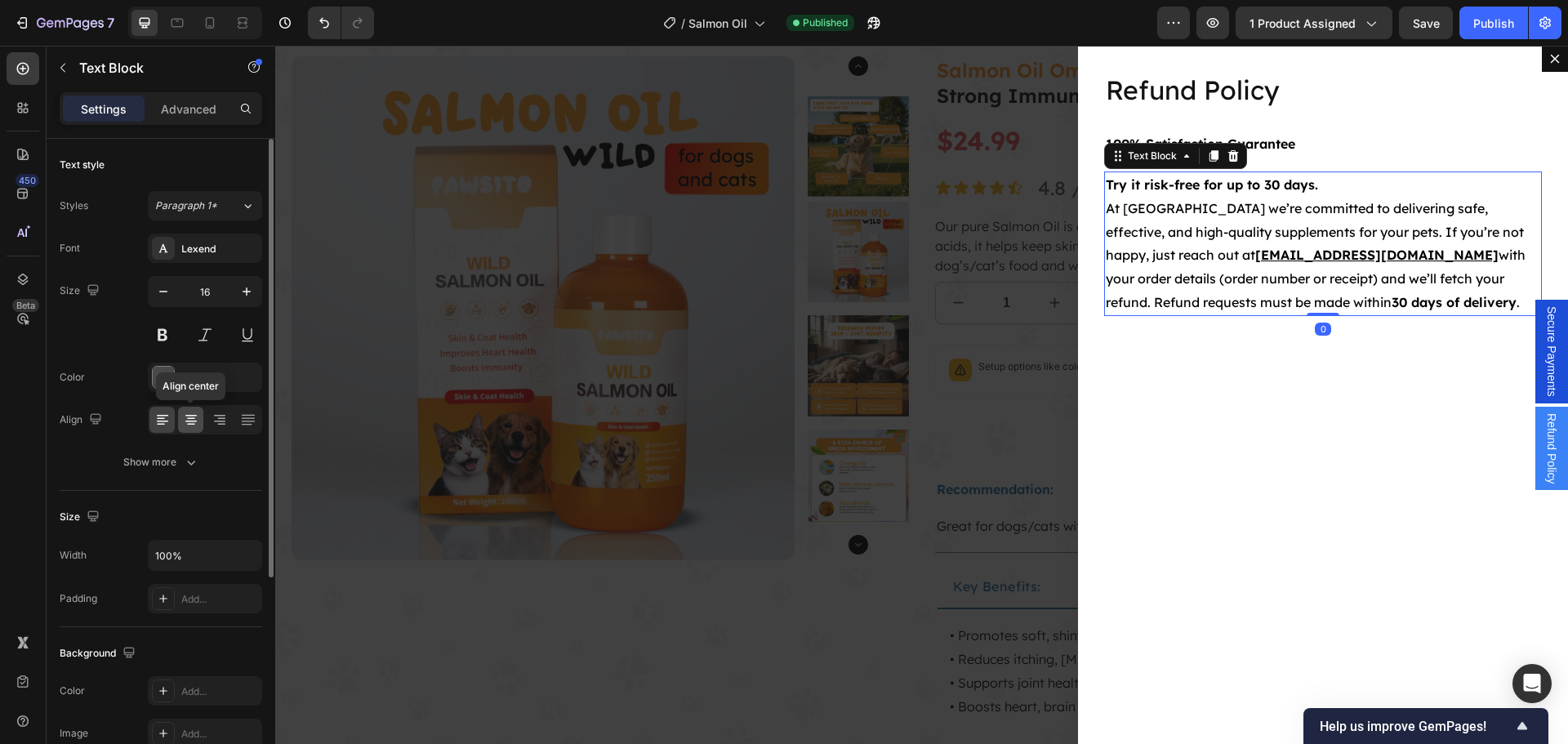
click at [191, 425] on icon at bounding box center [191, 419] width 16 height 16
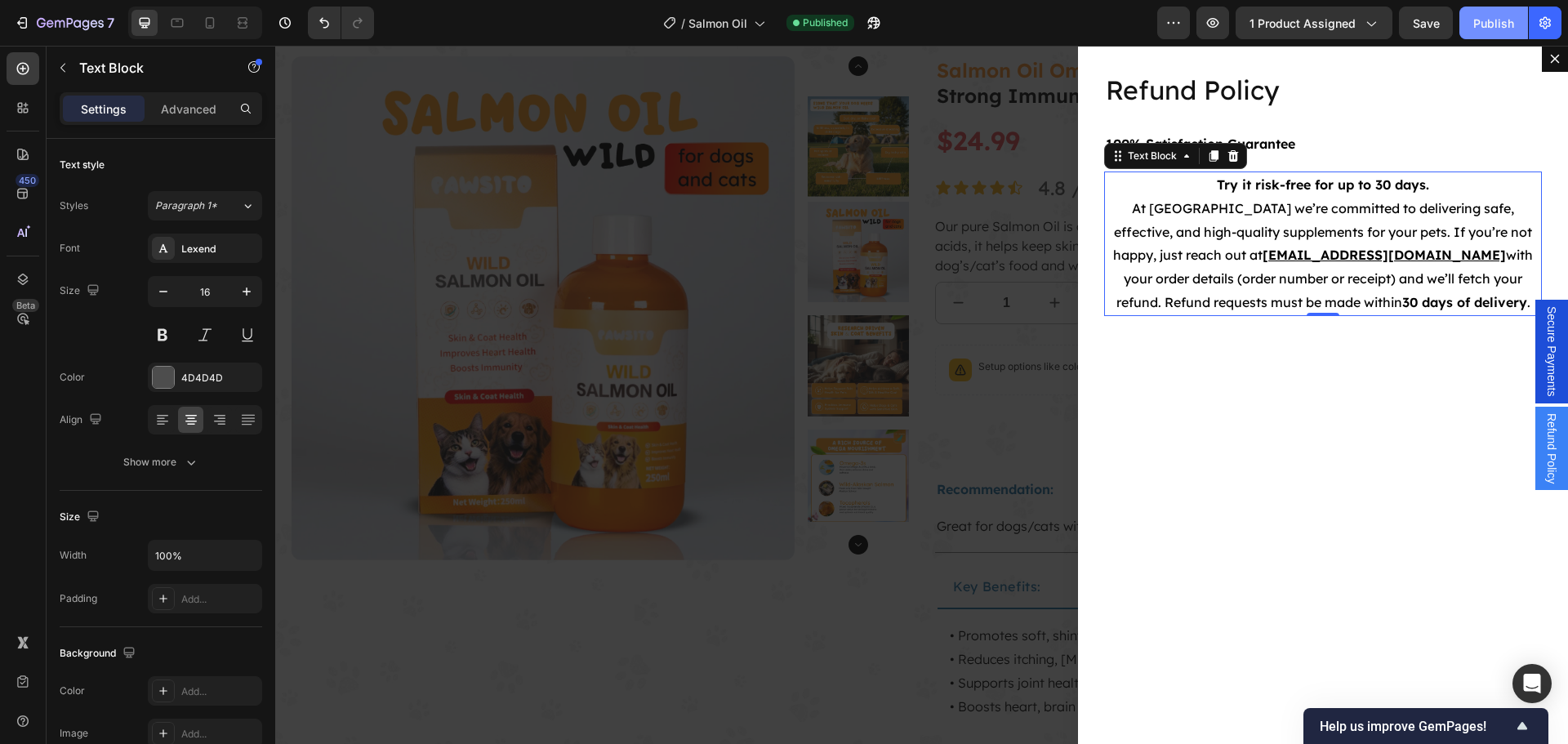
click at [1494, 32] on button "Publish" at bounding box center [1493, 23] width 69 height 33
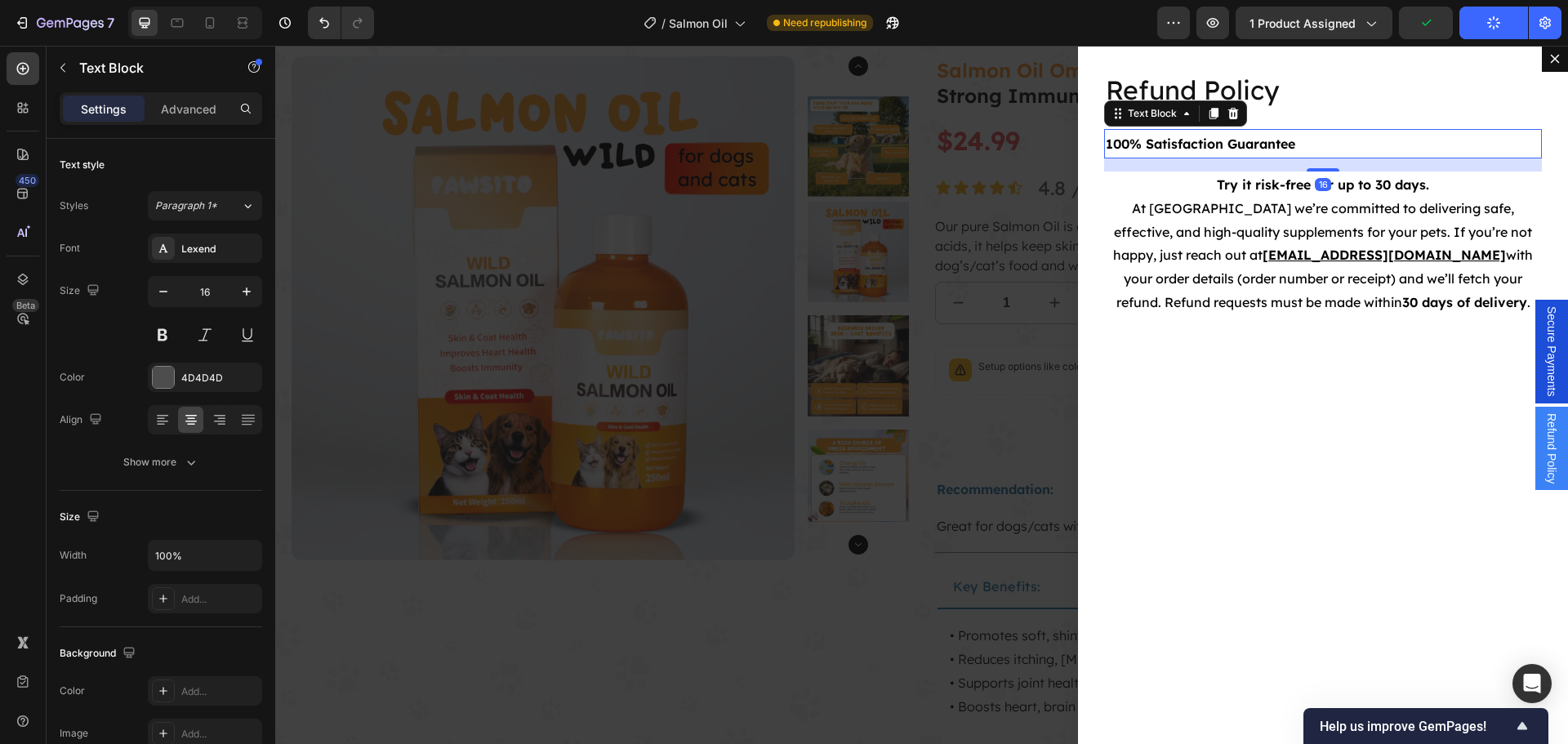
click at [1285, 150] on strong "100% Satisfaction Guarantee" at bounding box center [1200, 144] width 189 height 16
click at [1148, 138] on strong "100% Satisfaction Guarantee" at bounding box center [1200, 144] width 189 height 16
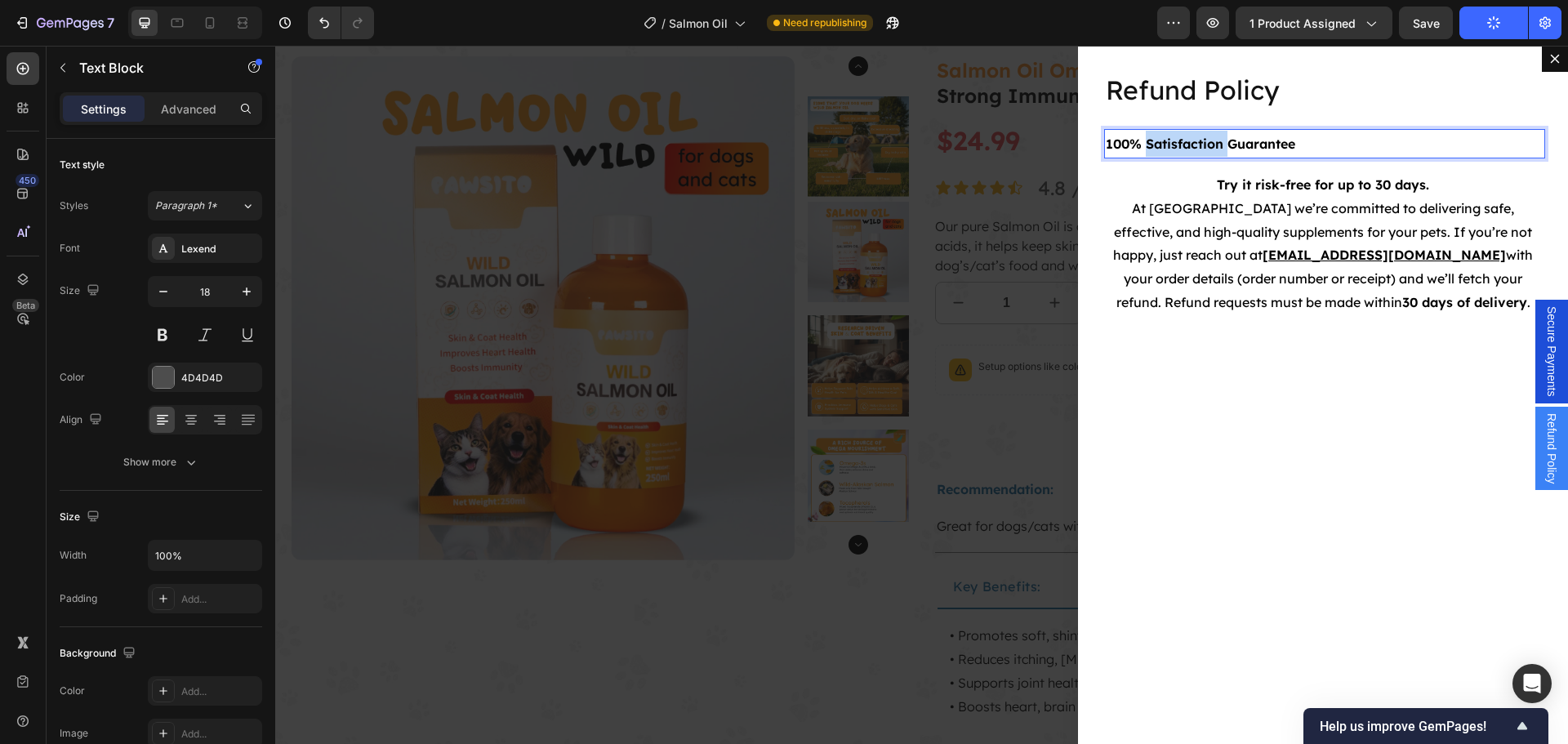
click at [1148, 138] on strong "100% Satisfaction Guarantee" at bounding box center [1200, 144] width 189 height 16
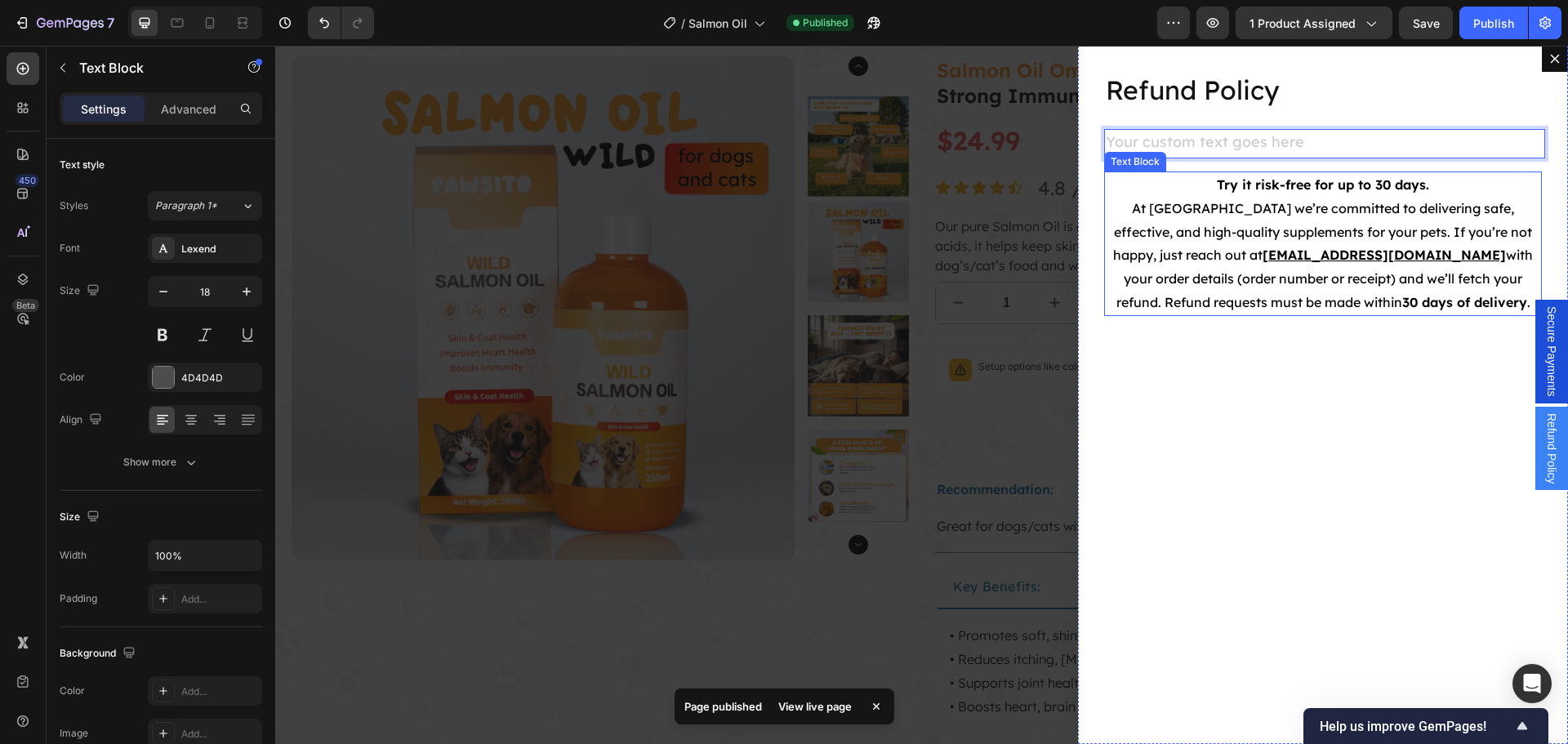
click at [1412, 180] on strong "Try it risk-free for up to 30 days." at bounding box center [1322, 184] width 213 height 16
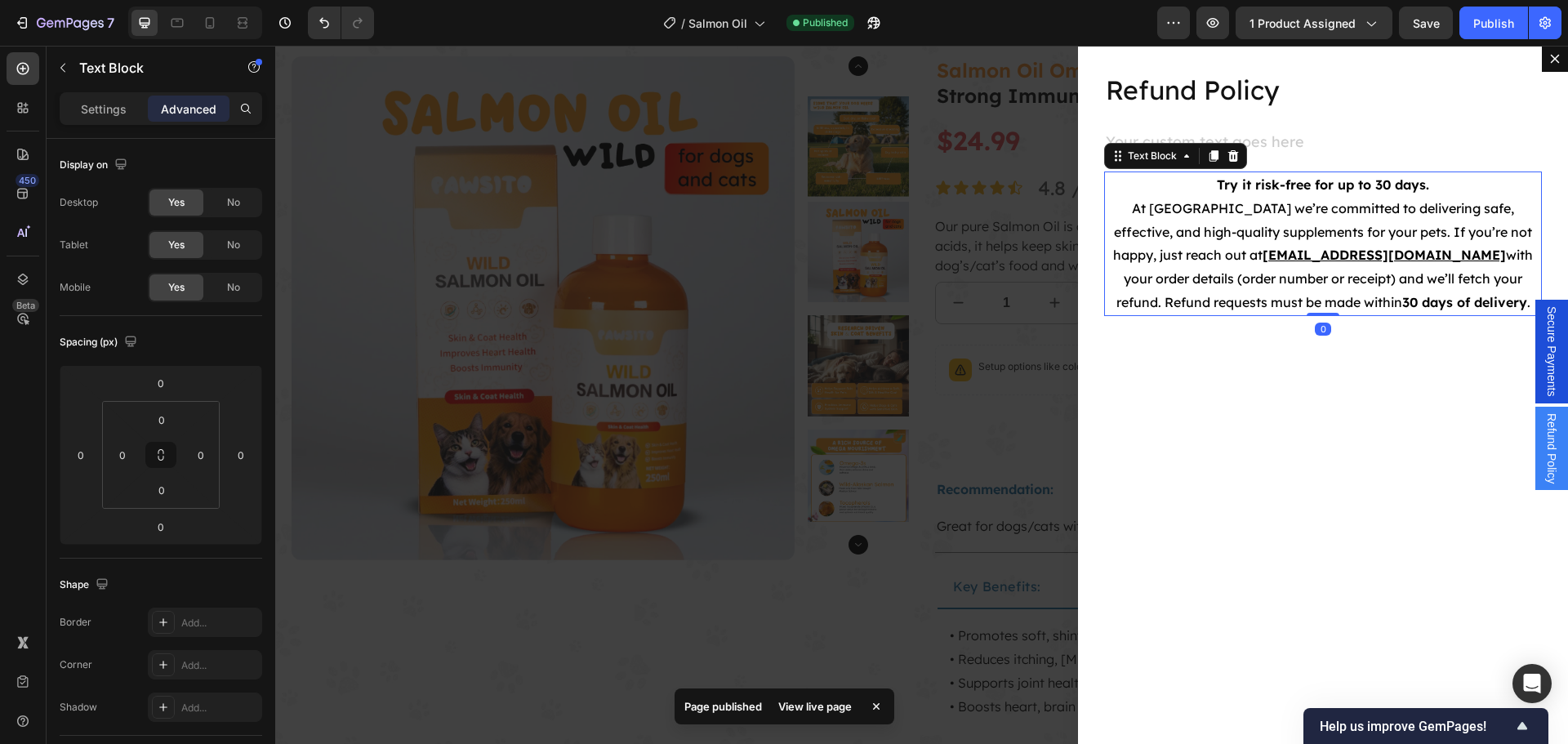
click at [1437, 182] on p "Try it risk-free for up to 30 days. At Pawsito we’re committed to delivering sa…" at bounding box center [1323, 243] width 434 height 141
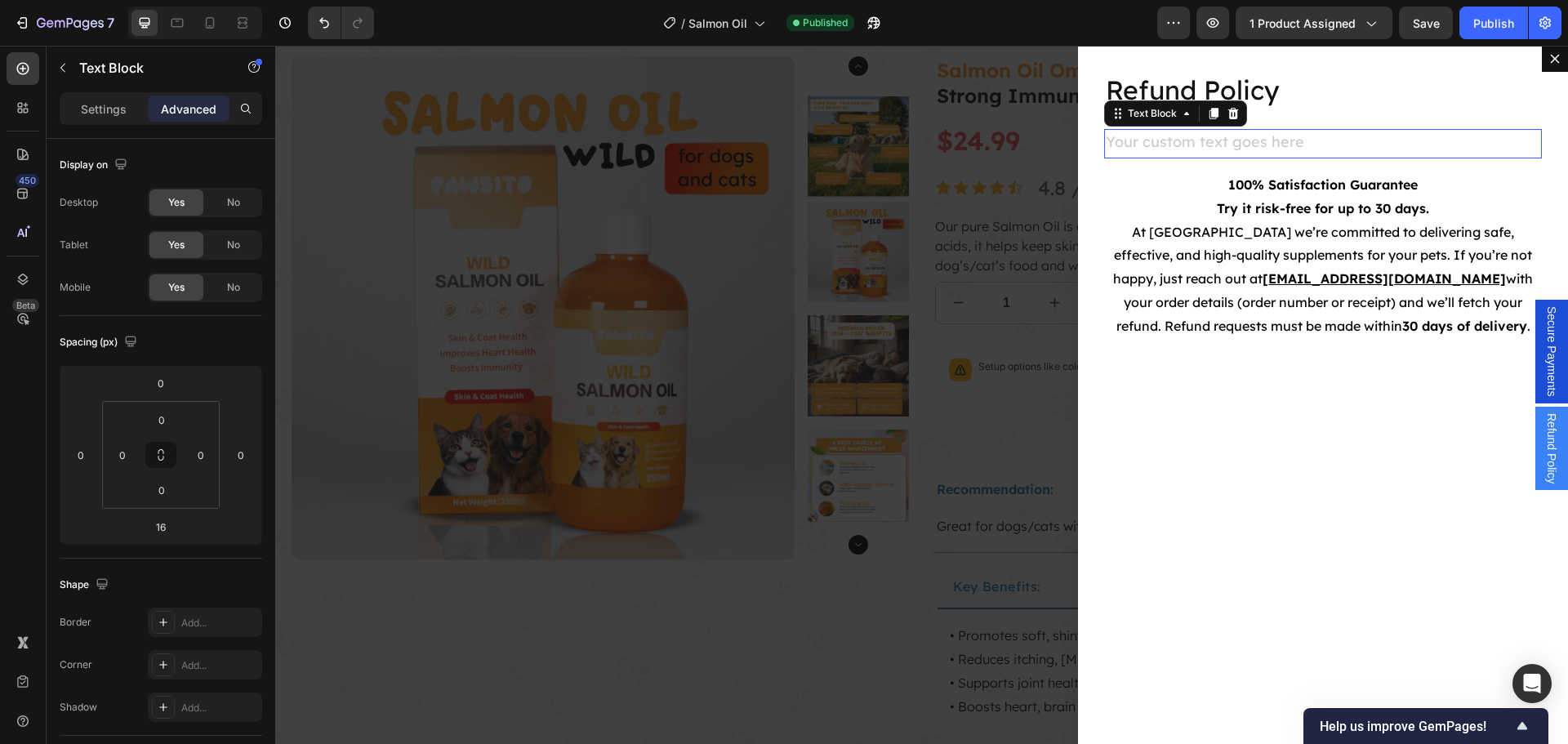
click at [1256, 137] on div "Rich Text Editor. Editing area: main" at bounding box center [1323, 144] width 438 height 30
click at [1228, 114] on icon "Dialog body" at bounding box center [1233, 112] width 11 height 12
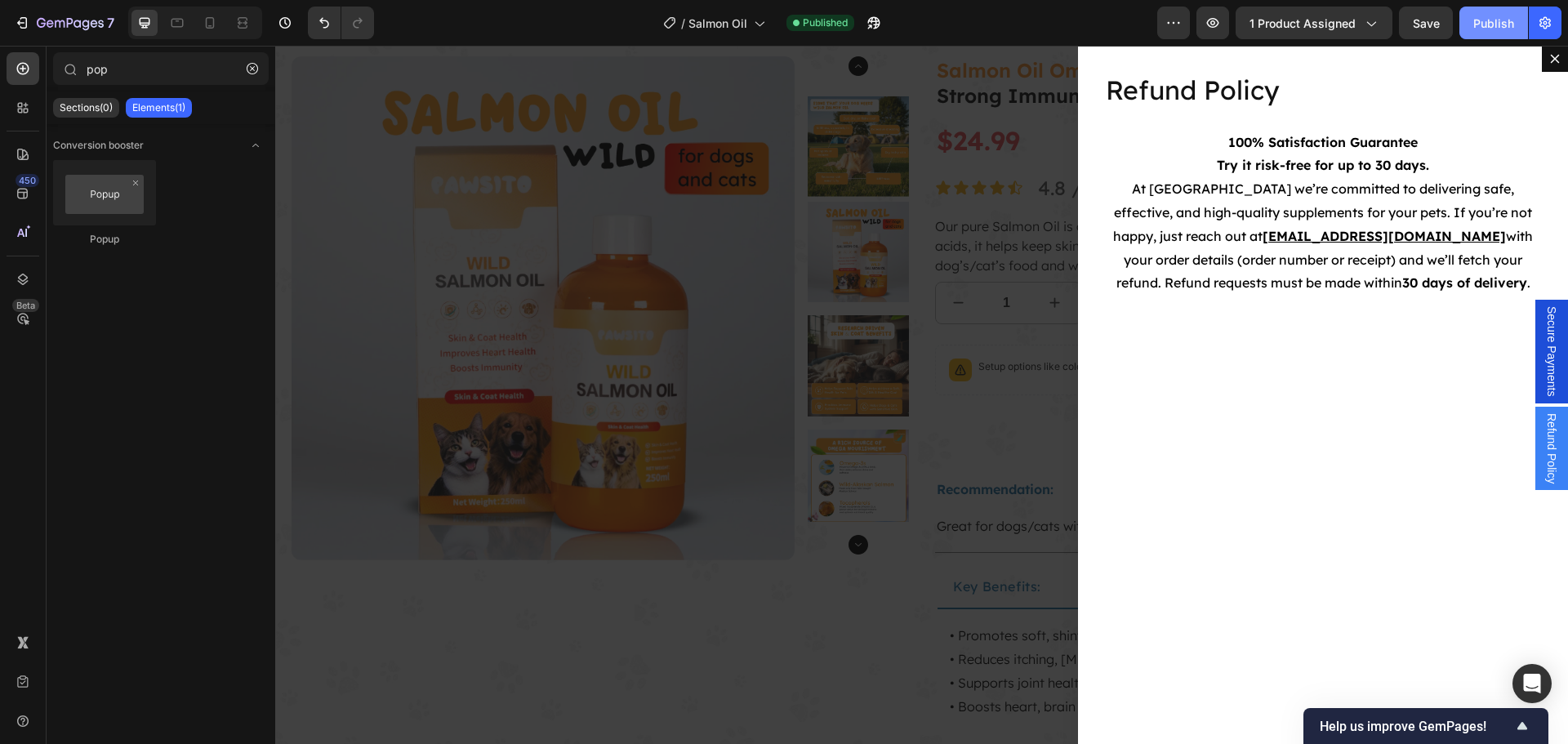
click at [1504, 20] on div "Publish" at bounding box center [1493, 23] width 41 height 17
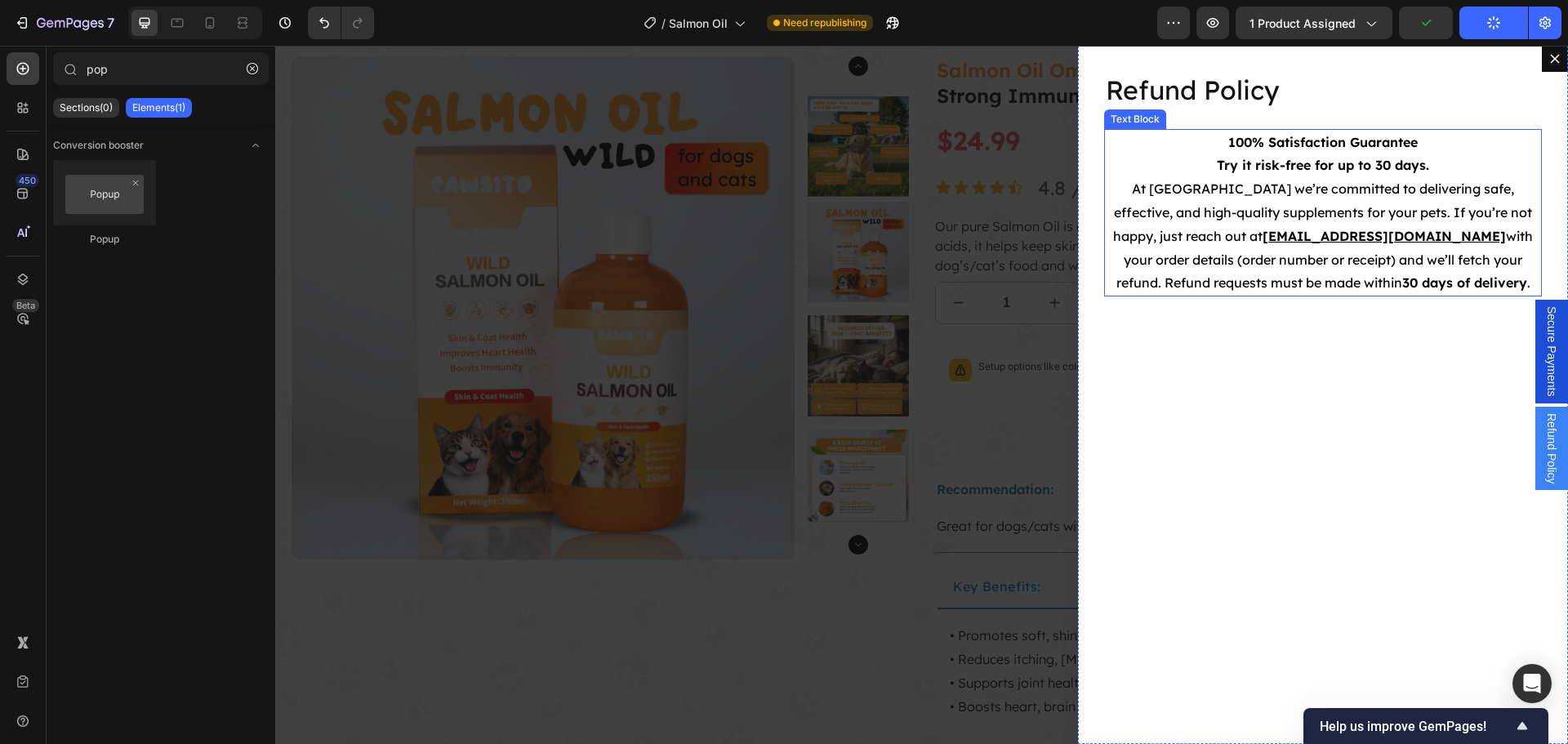
click at [1334, 254] on span "with your order details (order number or receipt) and we’ll fetch your refund. …" at bounding box center [1324, 259] width 417 height 63
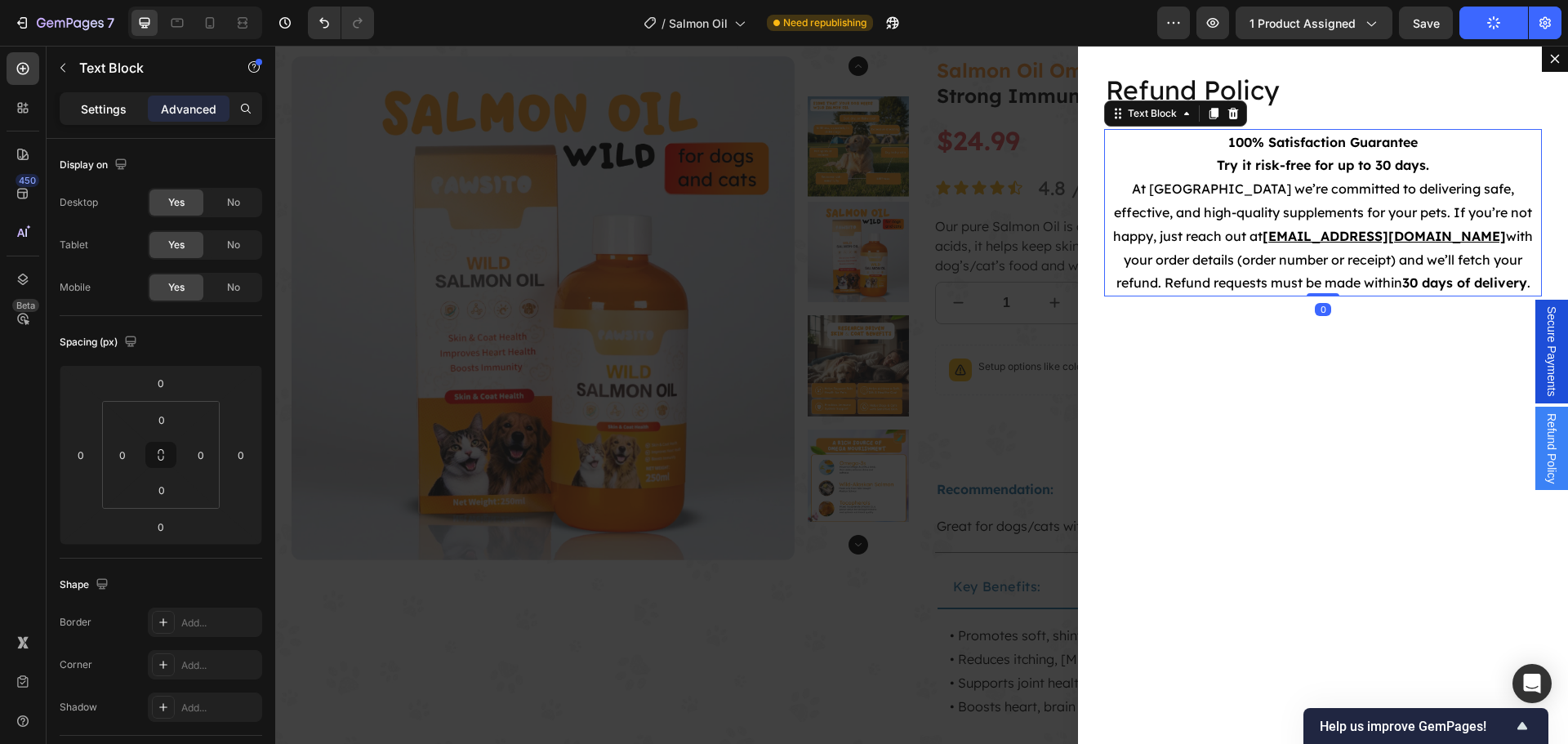
click at [86, 109] on p "Settings" at bounding box center [103, 108] width 46 height 17
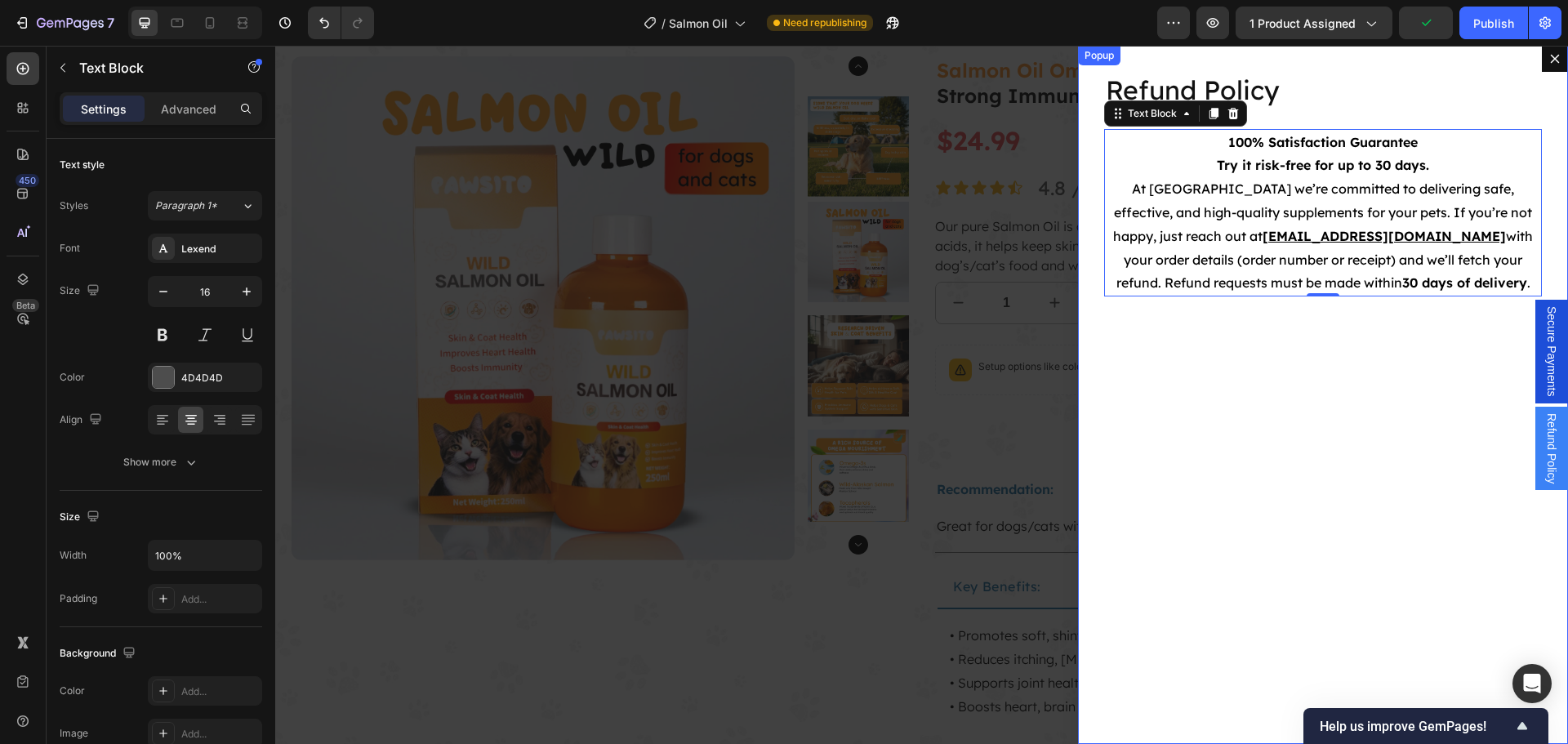
click at [1548, 55] on icon "Dialog content" at bounding box center [1554, 59] width 13 height 13
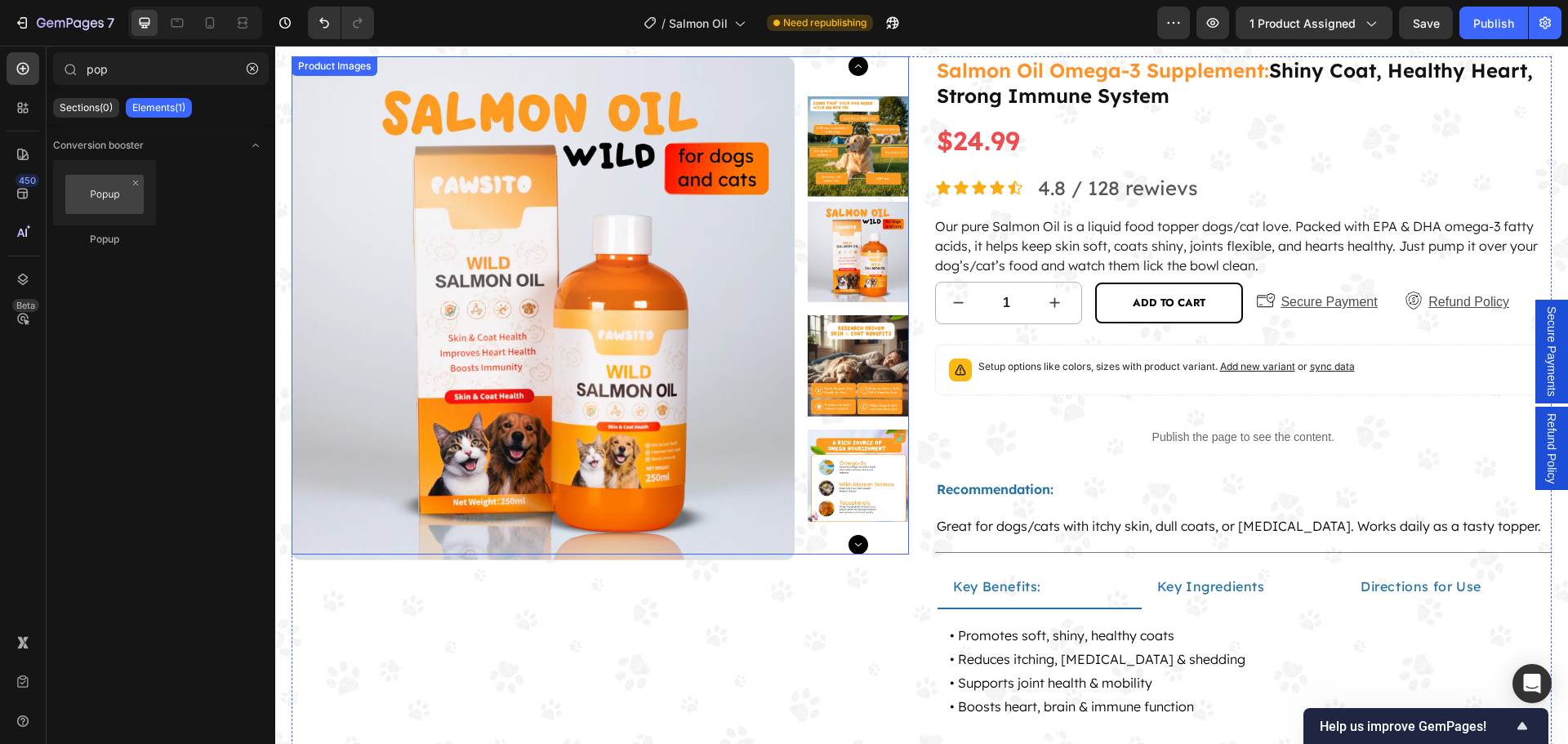
click at [316, 63] on div "Product Images" at bounding box center [335, 66] width 80 height 14
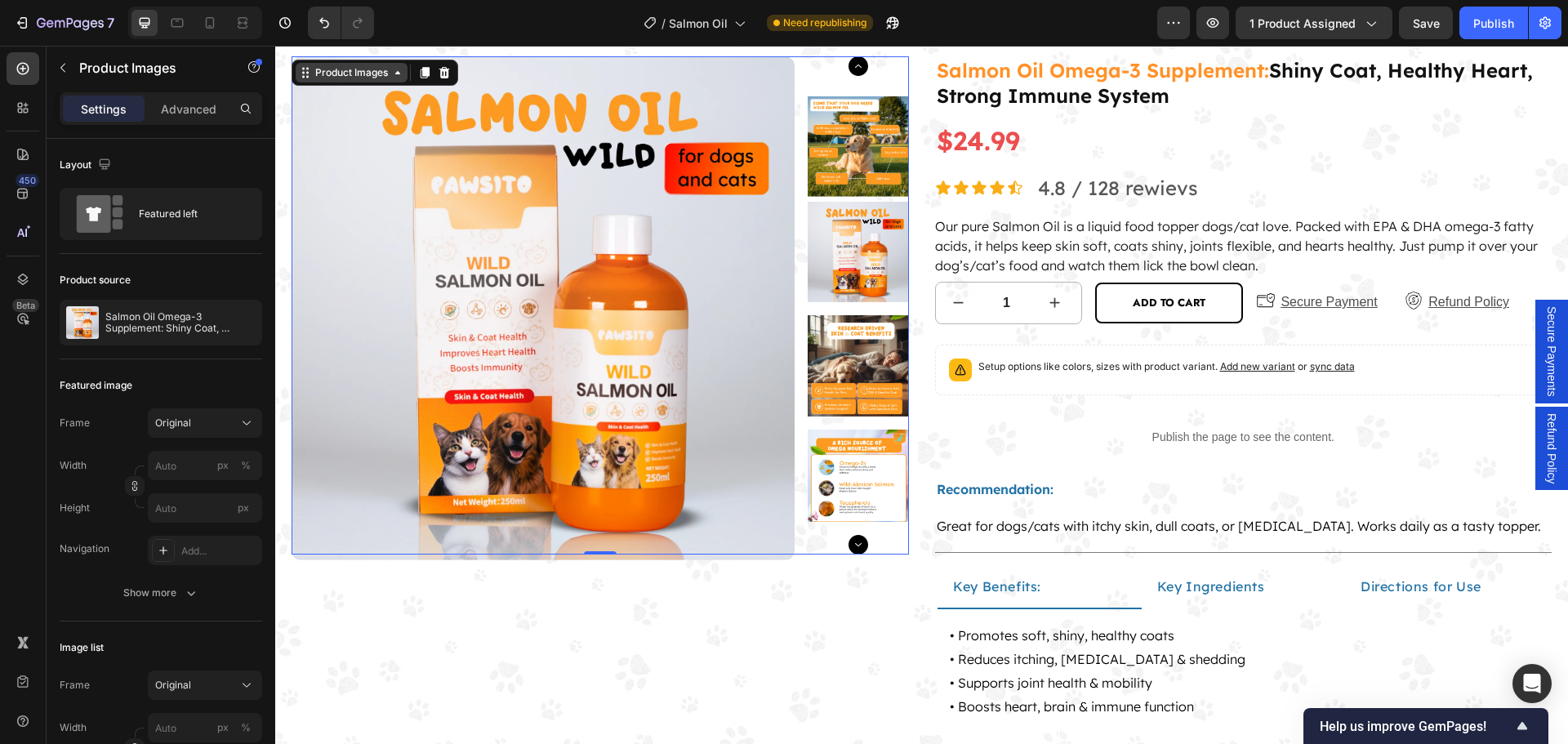
click at [364, 77] on div "Product Images" at bounding box center [352, 72] width 80 height 14
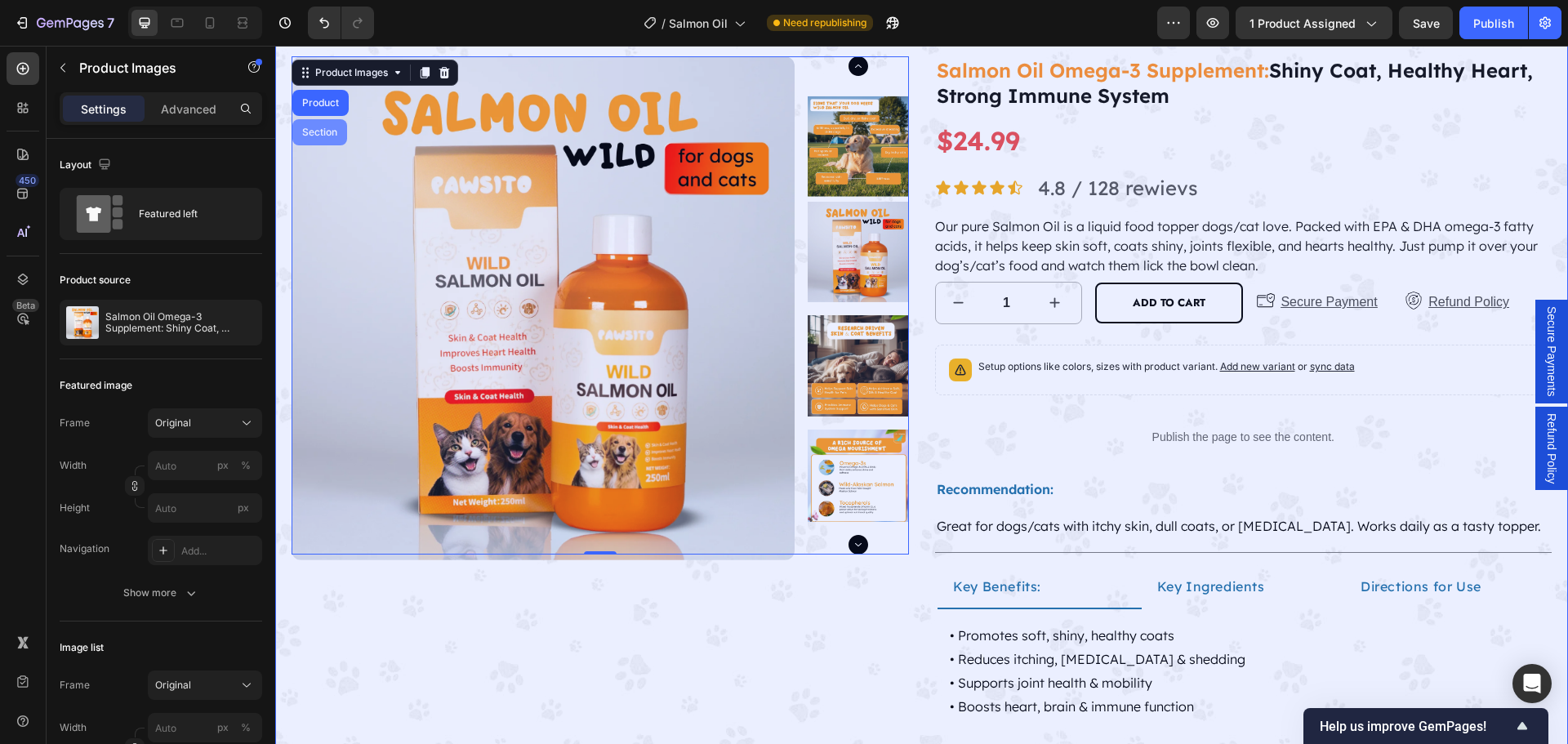
click at [316, 133] on div "Section" at bounding box center [319, 132] width 42 height 10
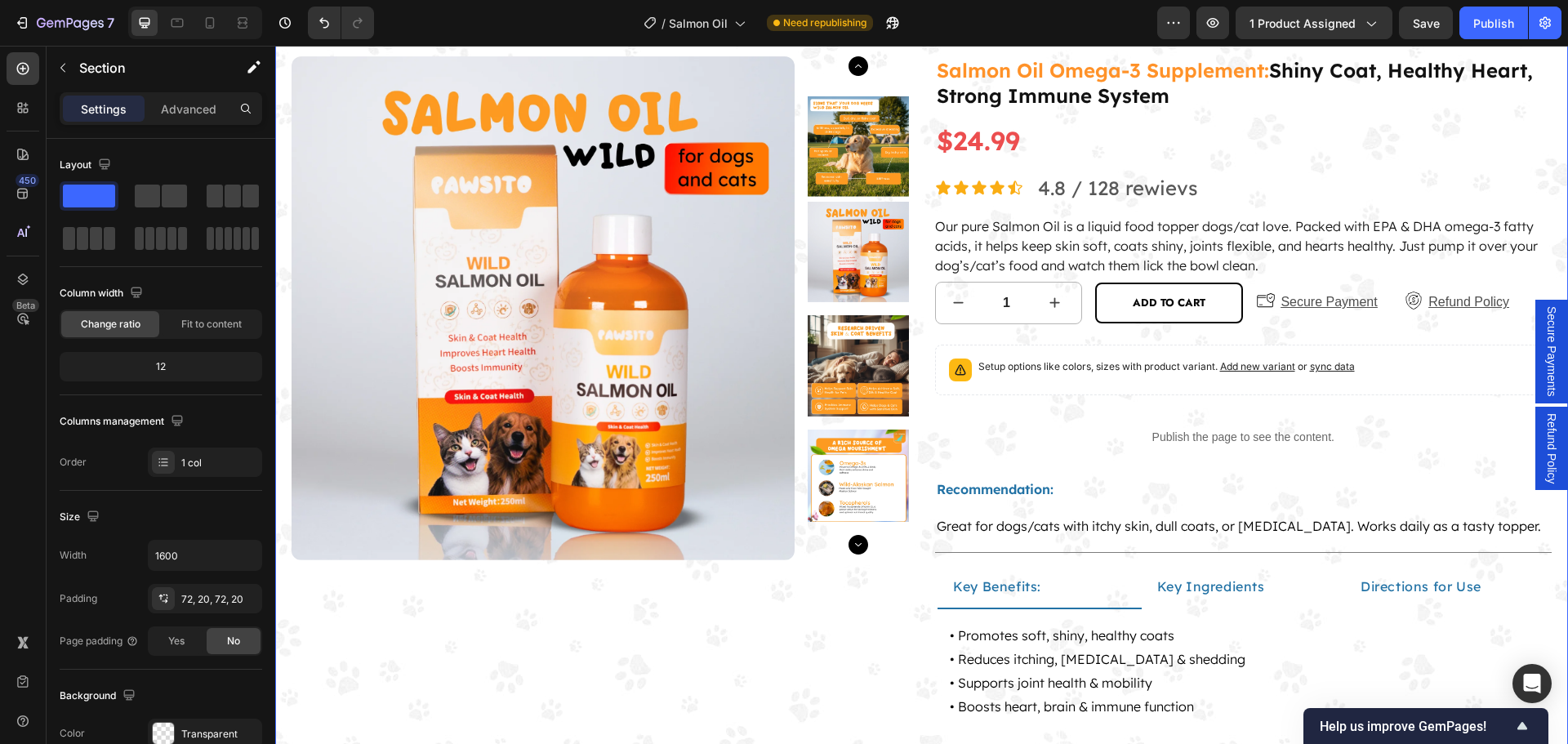
click at [298, 56] on div "Product Images" at bounding box center [335, 47] width 88 height 20
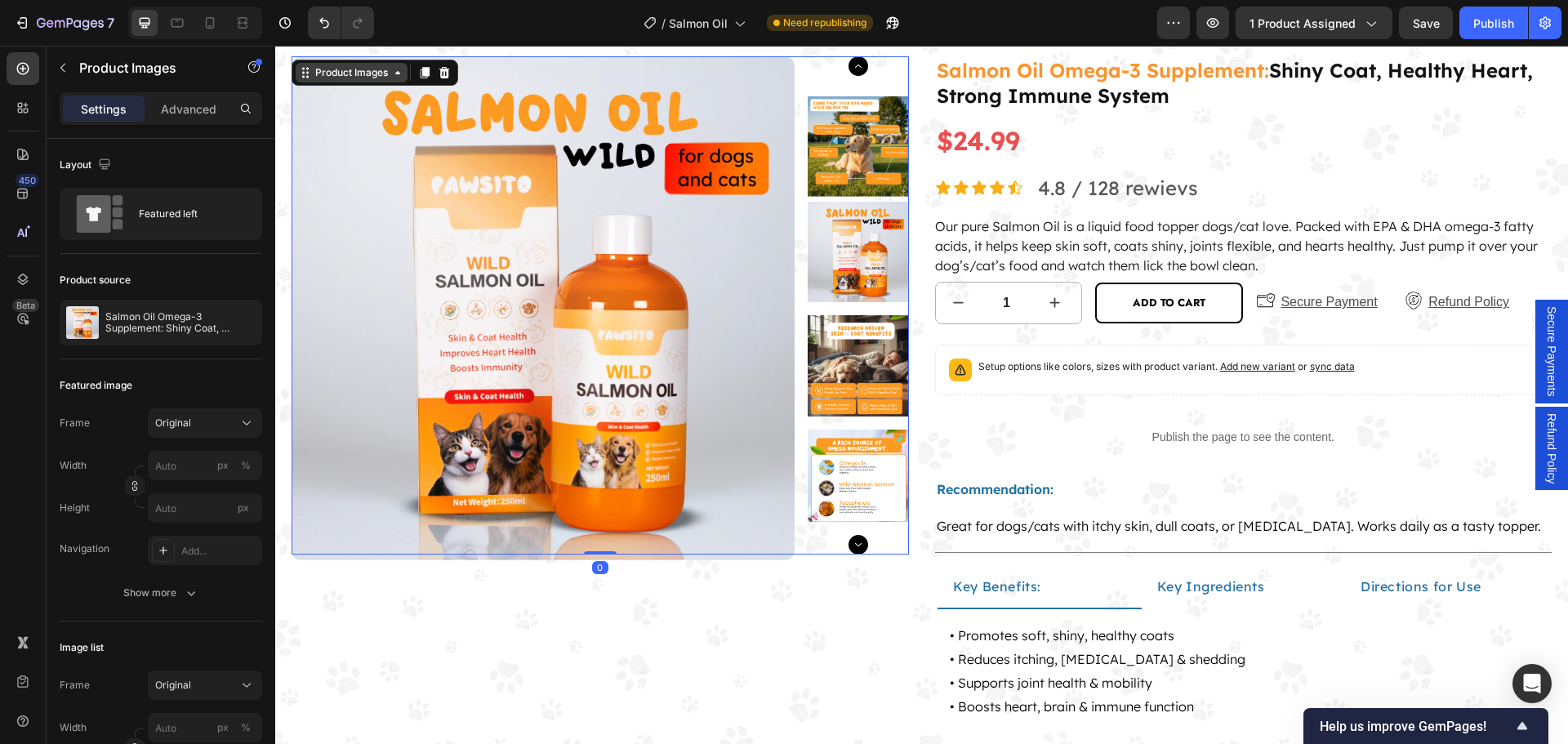
click at [347, 75] on div "Product Images" at bounding box center [352, 72] width 80 height 14
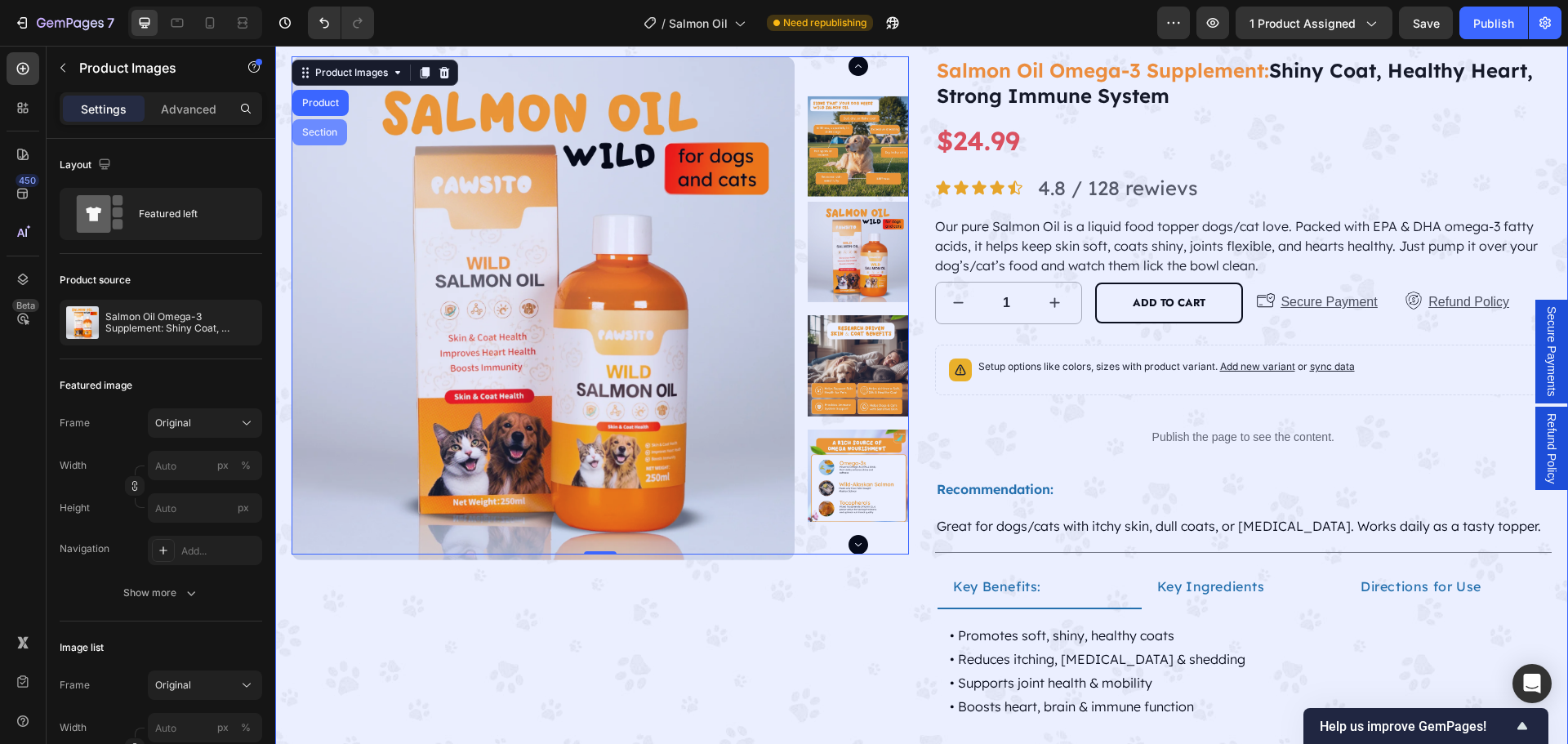
click at [321, 129] on div "Section" at bounding box center [319, 132] width 42 height 10
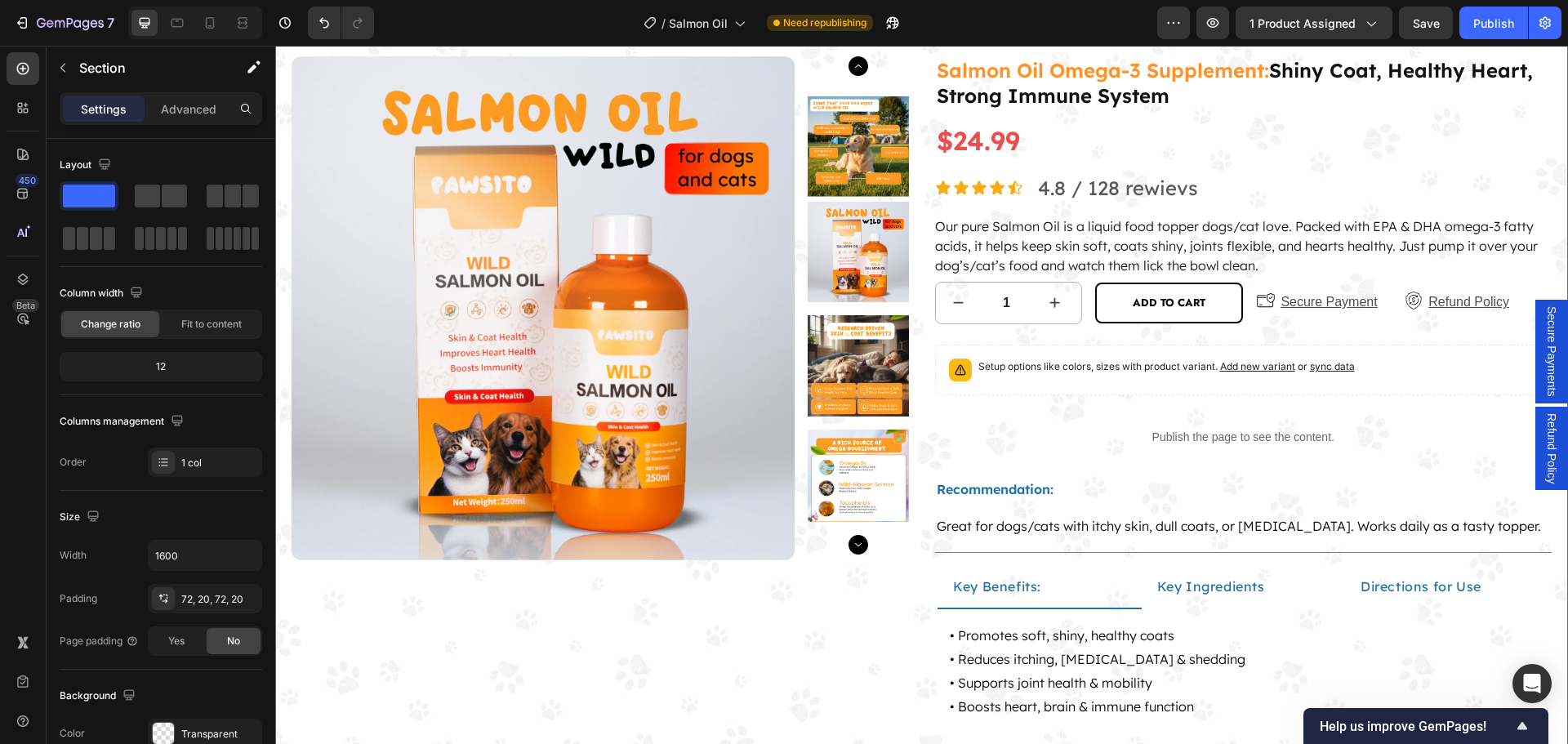
click at [1543, 415] on span "Refund Policy" at bounding box center [1551, 448] width 16 height 71
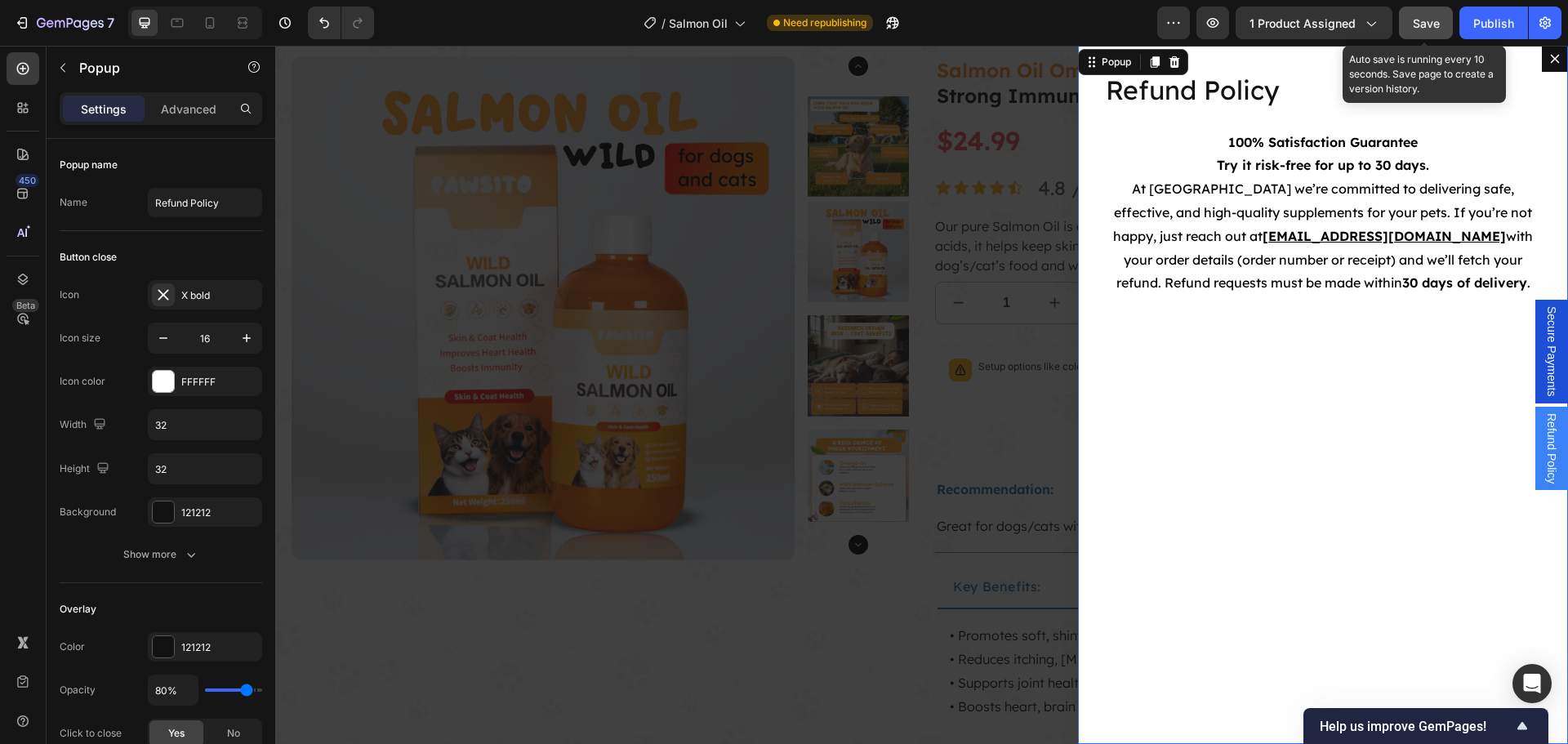
click at [1427, 22] on span "Save" at bounding box center [1426, 23] width 27 height 14
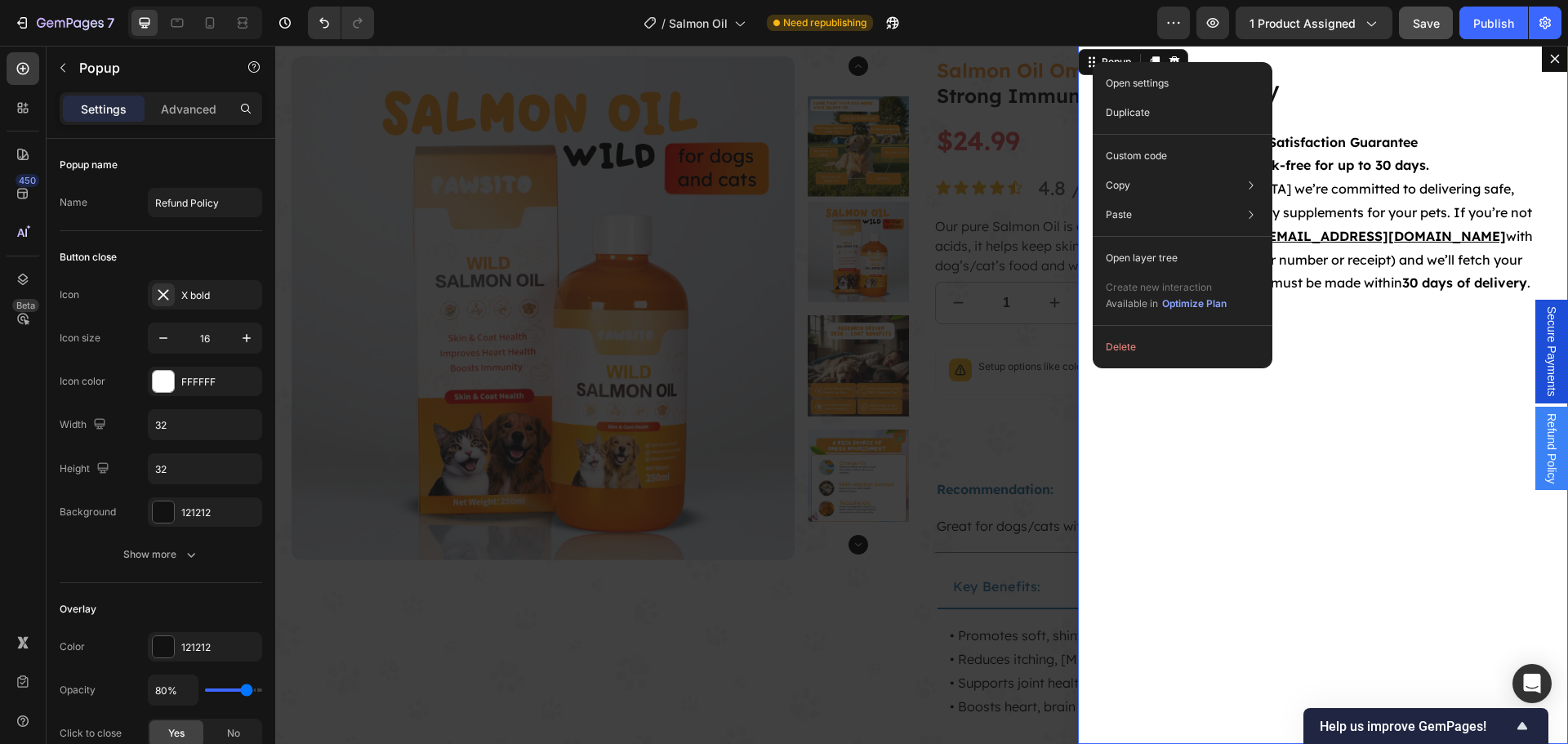
click at [985, 97] on div "Backdrop" at bounding box center [921, 395] width 1292 height 698
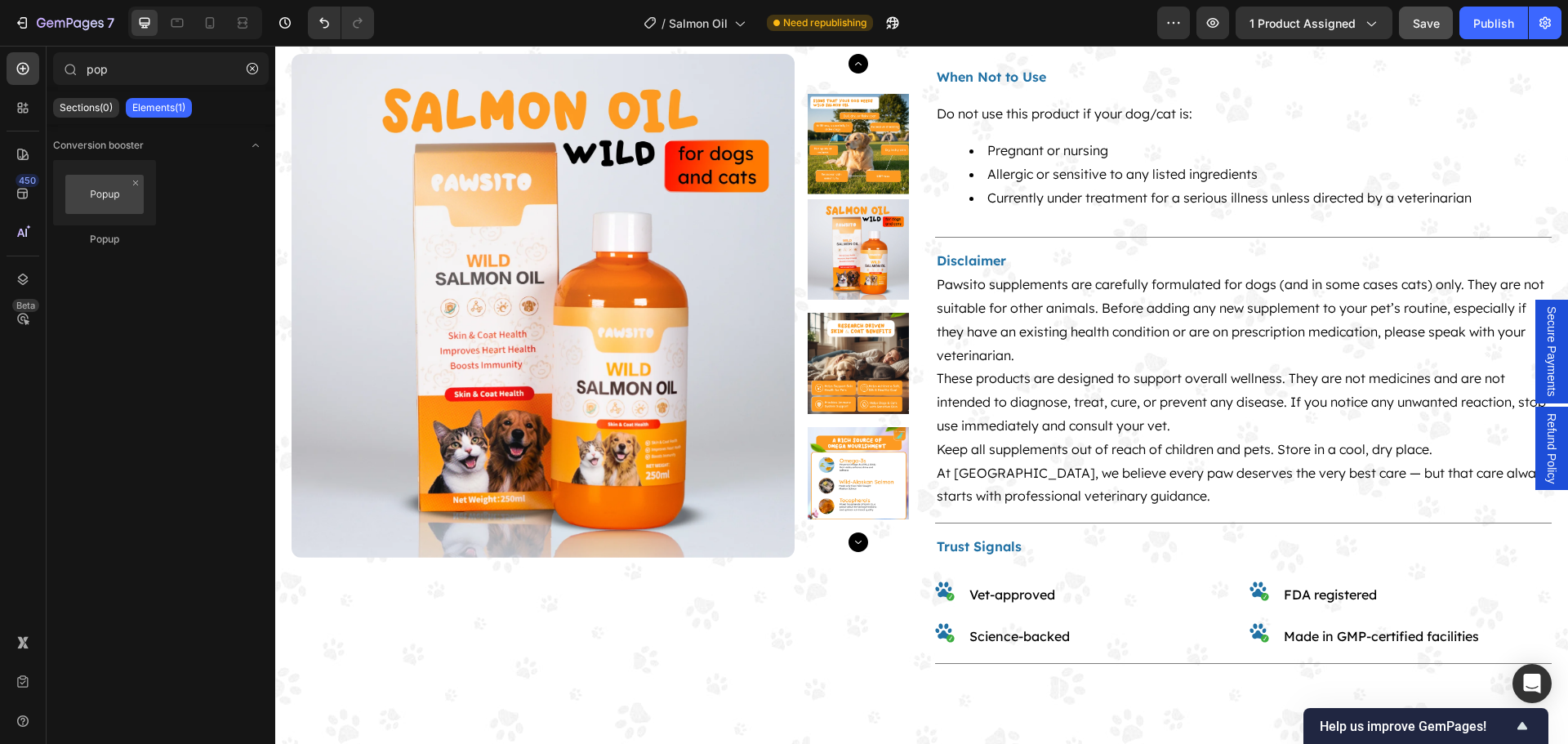
scroll to position [1469, 0]
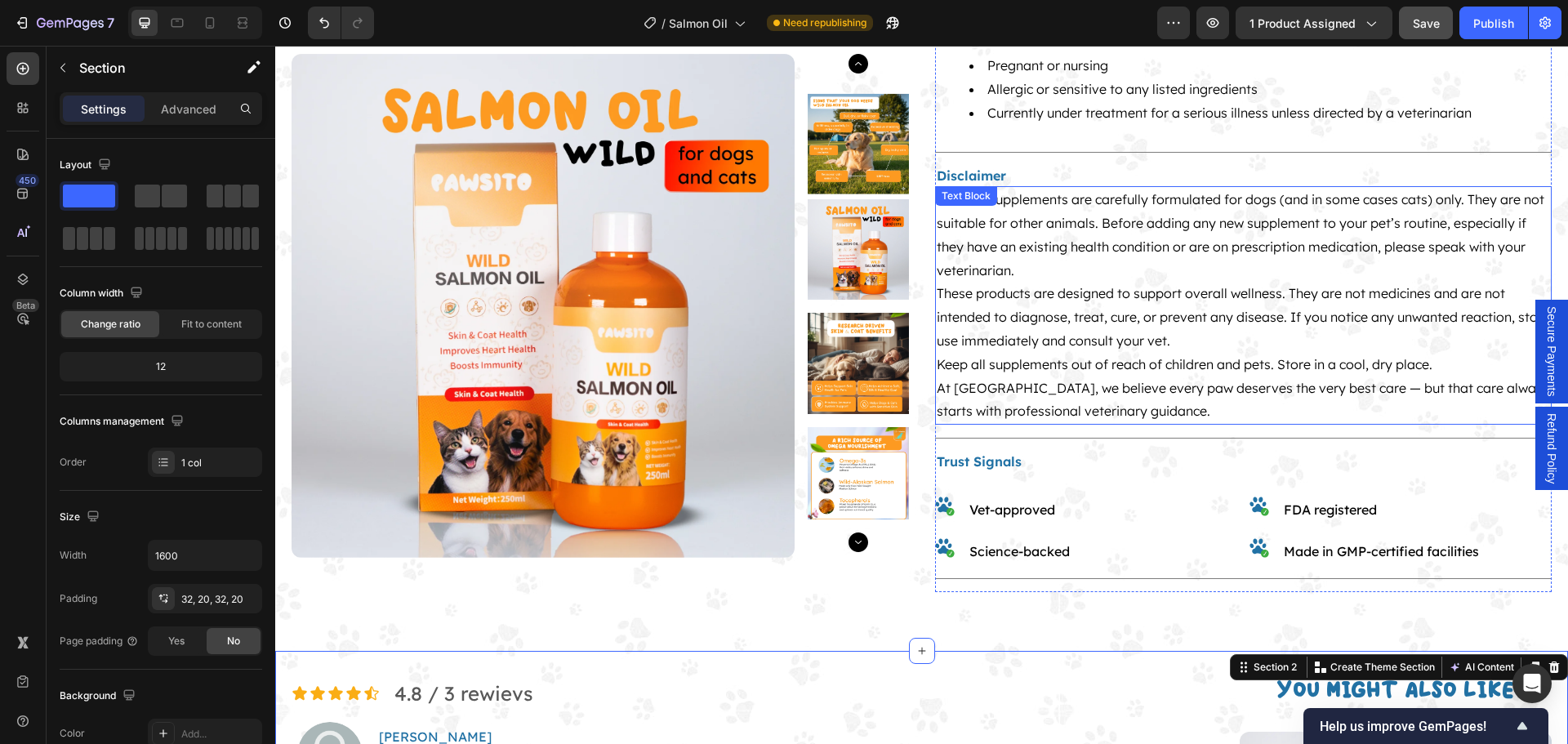
scroll to position [816, 0]
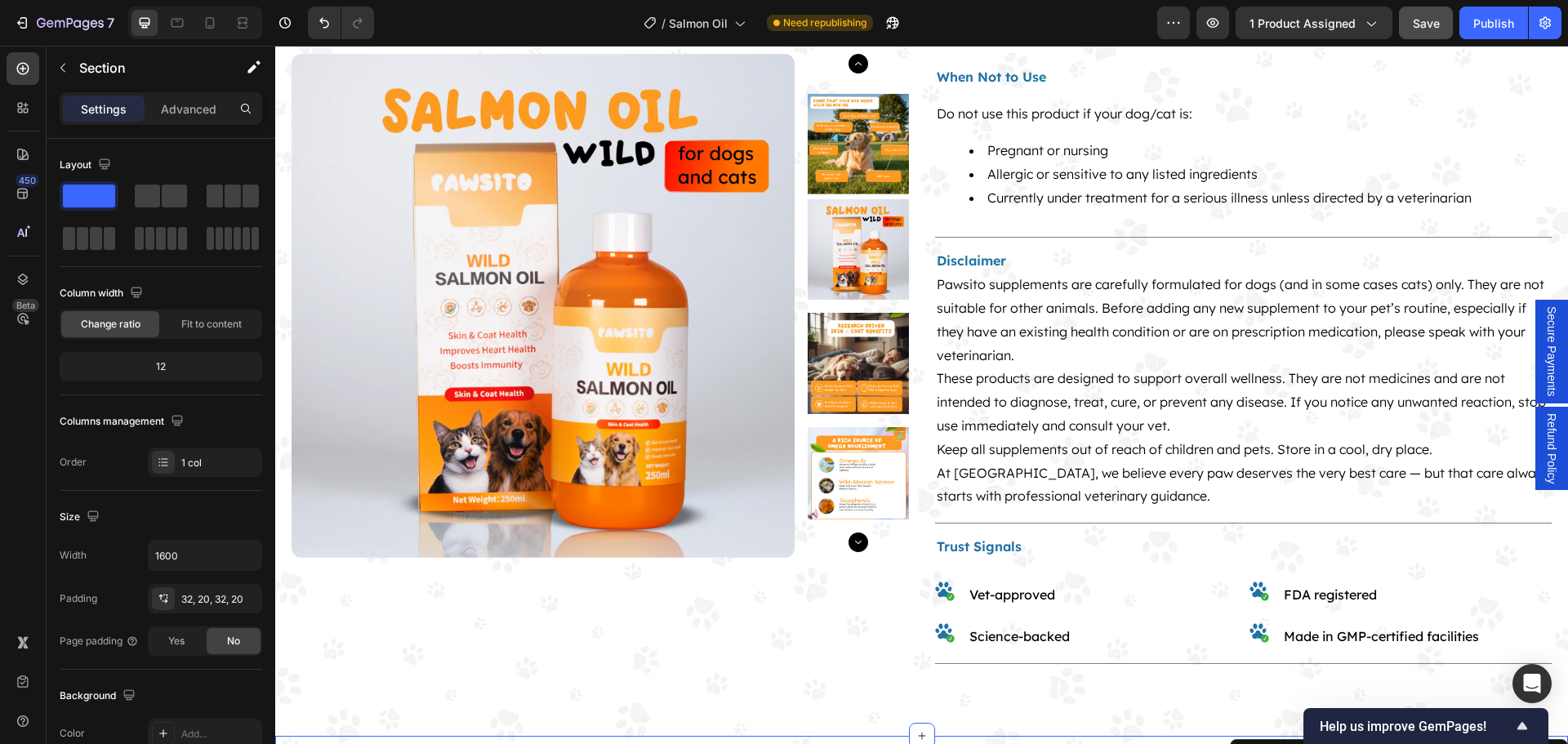
click at [1543, 321] on span "Secure Payments" at bounding box center [1551, 352] width 16 height 90
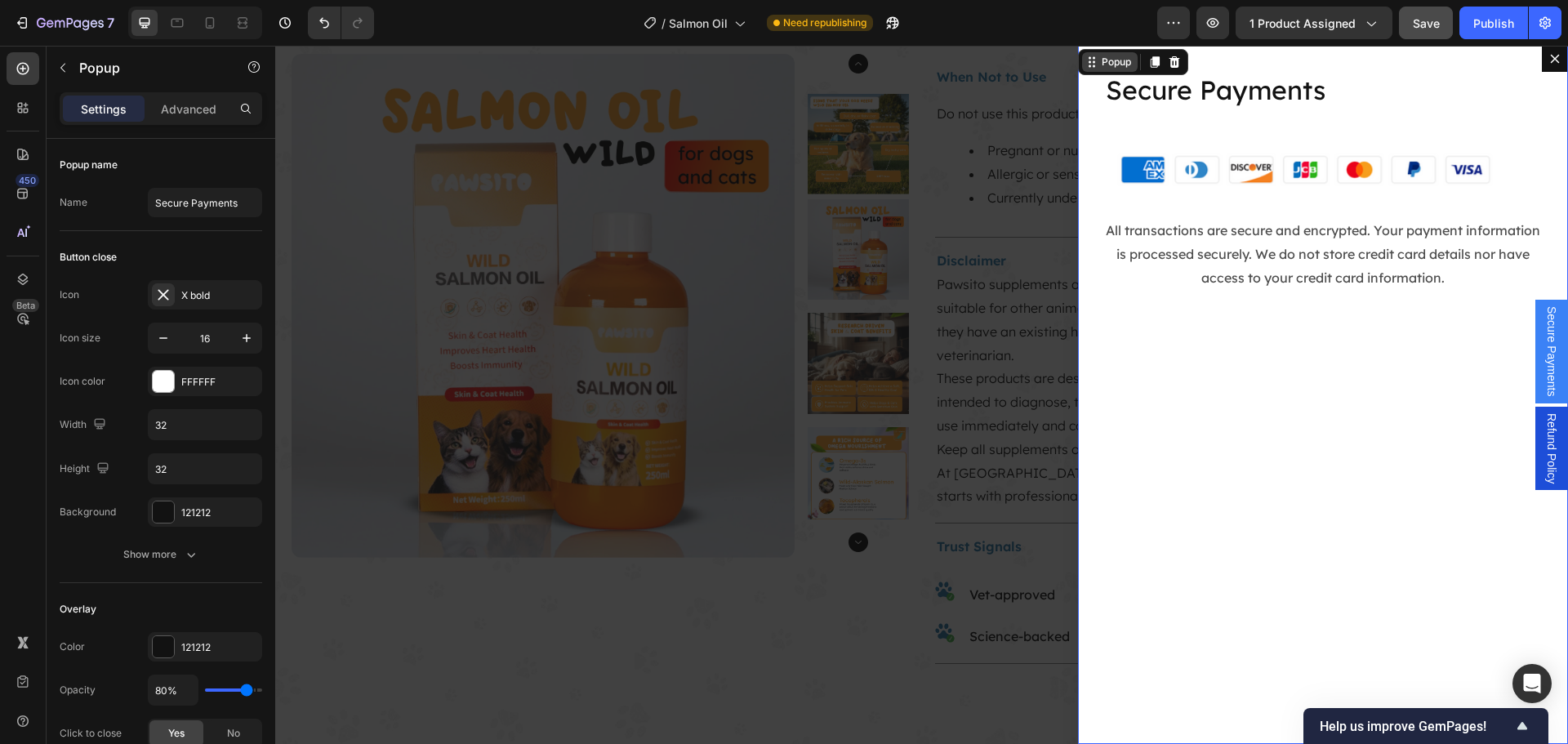
click at [1098, 63] on div "Popup" at bounding box center [1116, 61] width 36 height 14
click at [1098, 64] on div "Popup" at bounding box center [1116, 61] width 36 height 14
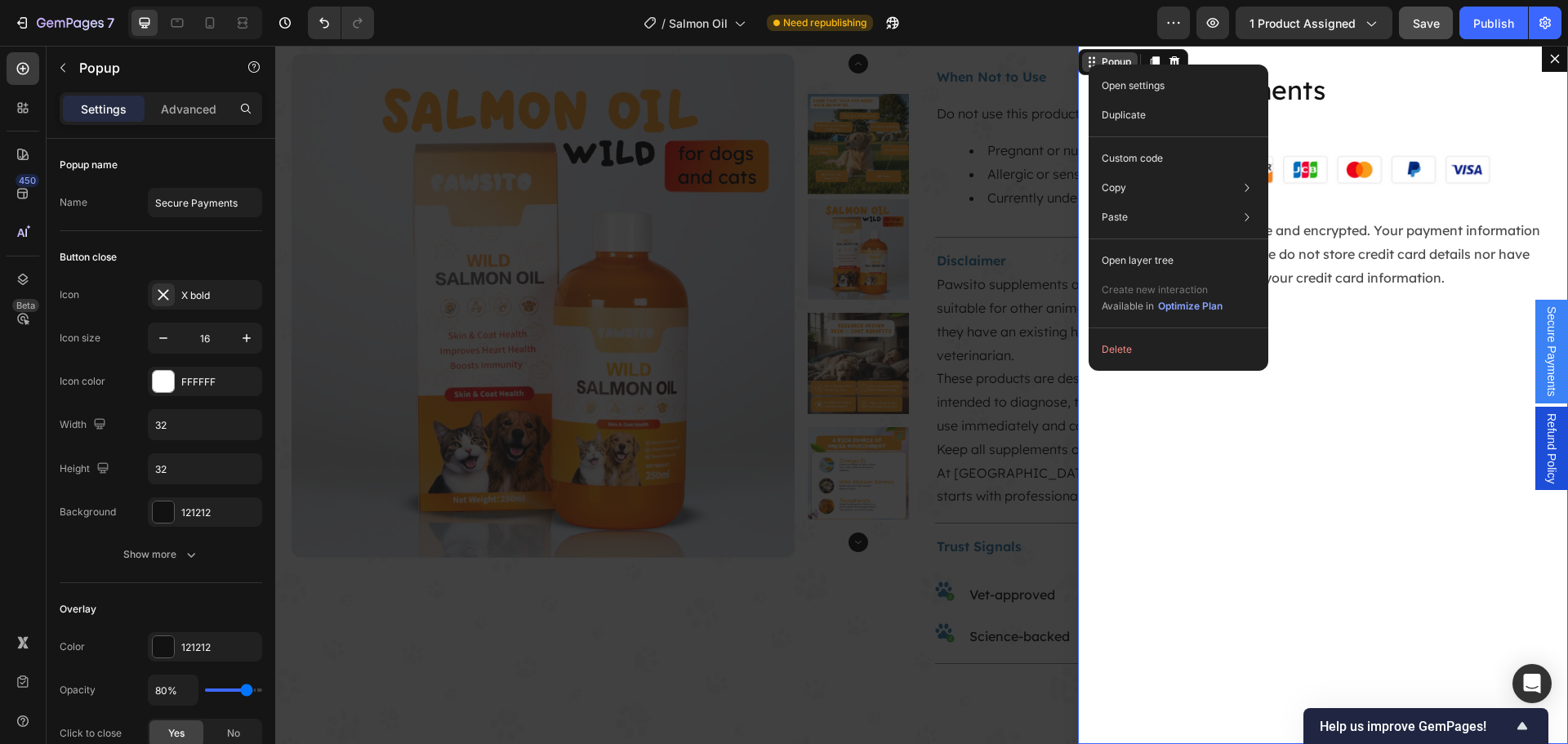
click at [1089, 64] on div "Open settings Duplicate Custom code Copy Copy element Ctrl + C Copy style Copy …" at bounding box center [1178, 217] width 180 height 306
click at [1260, 468] on div "Secure Payments Heading Image All transactions are secure and encrypted. Your p…" at bounding box center [1323, 395] width 490 height 698
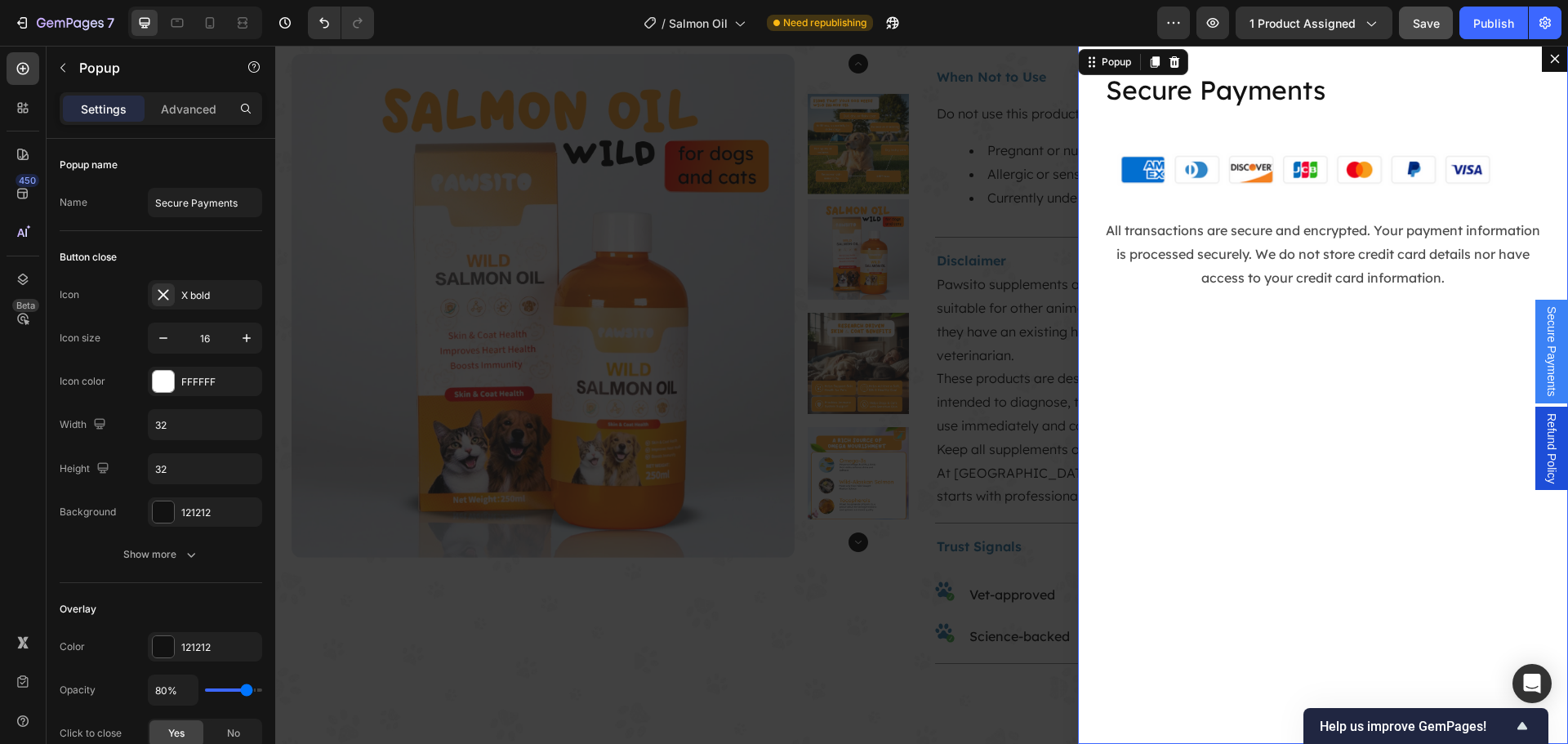
click at [480, 353] on div "Backdrop" at bounding box center [921, 395] width 1292 height 698
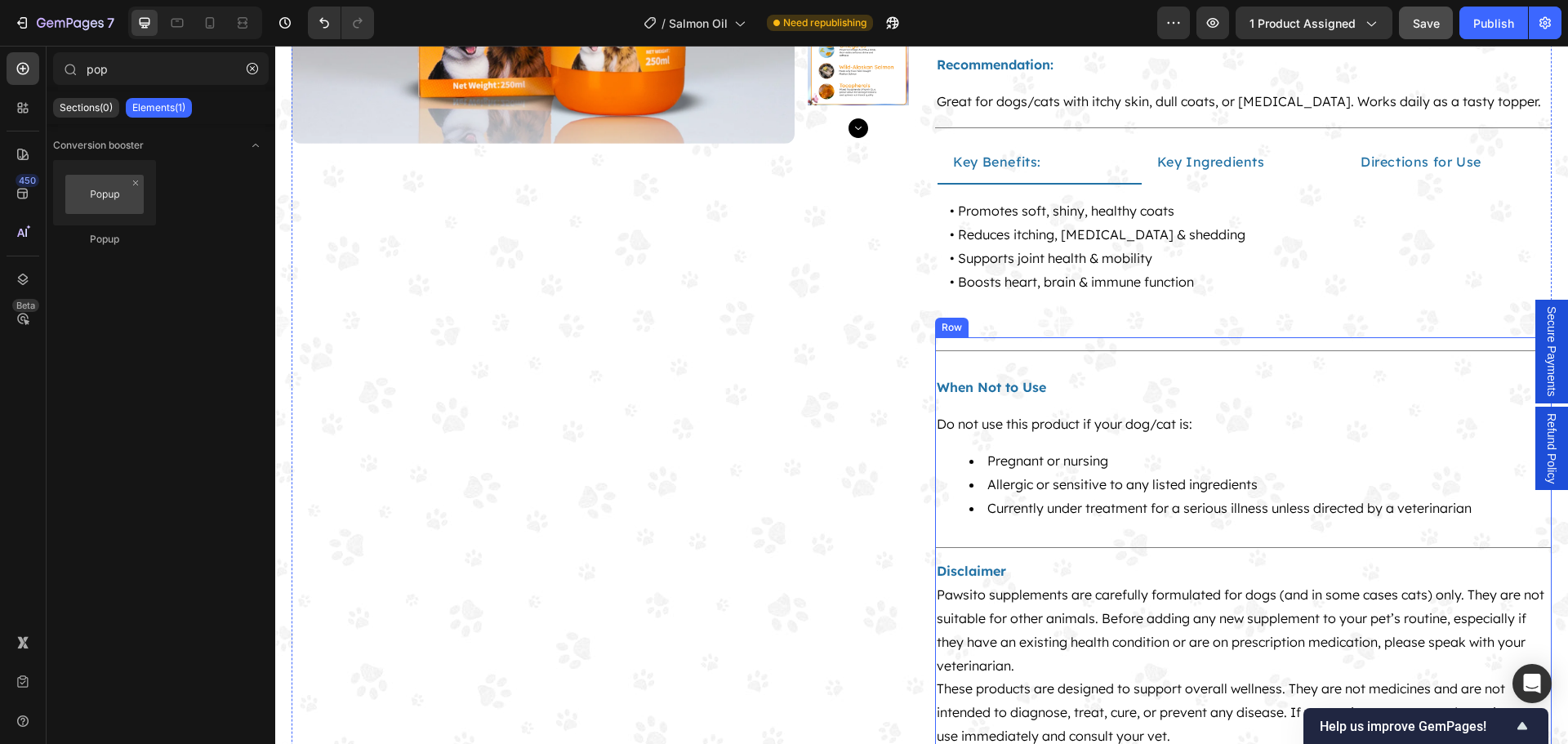
scroll to position [326, 0]
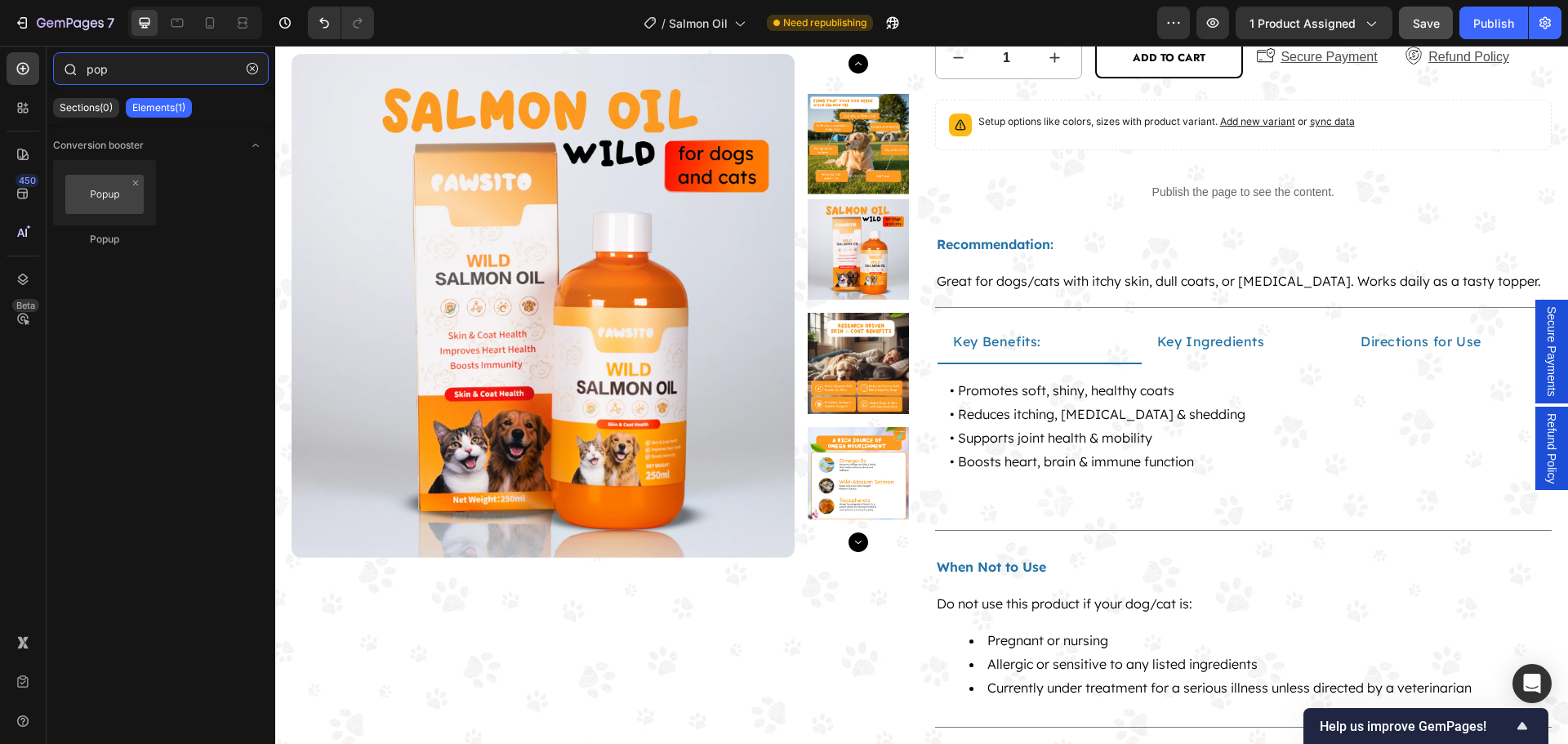
click at [126, 73] on input "pop" at bounding box center [161, 69] width 215 height 33
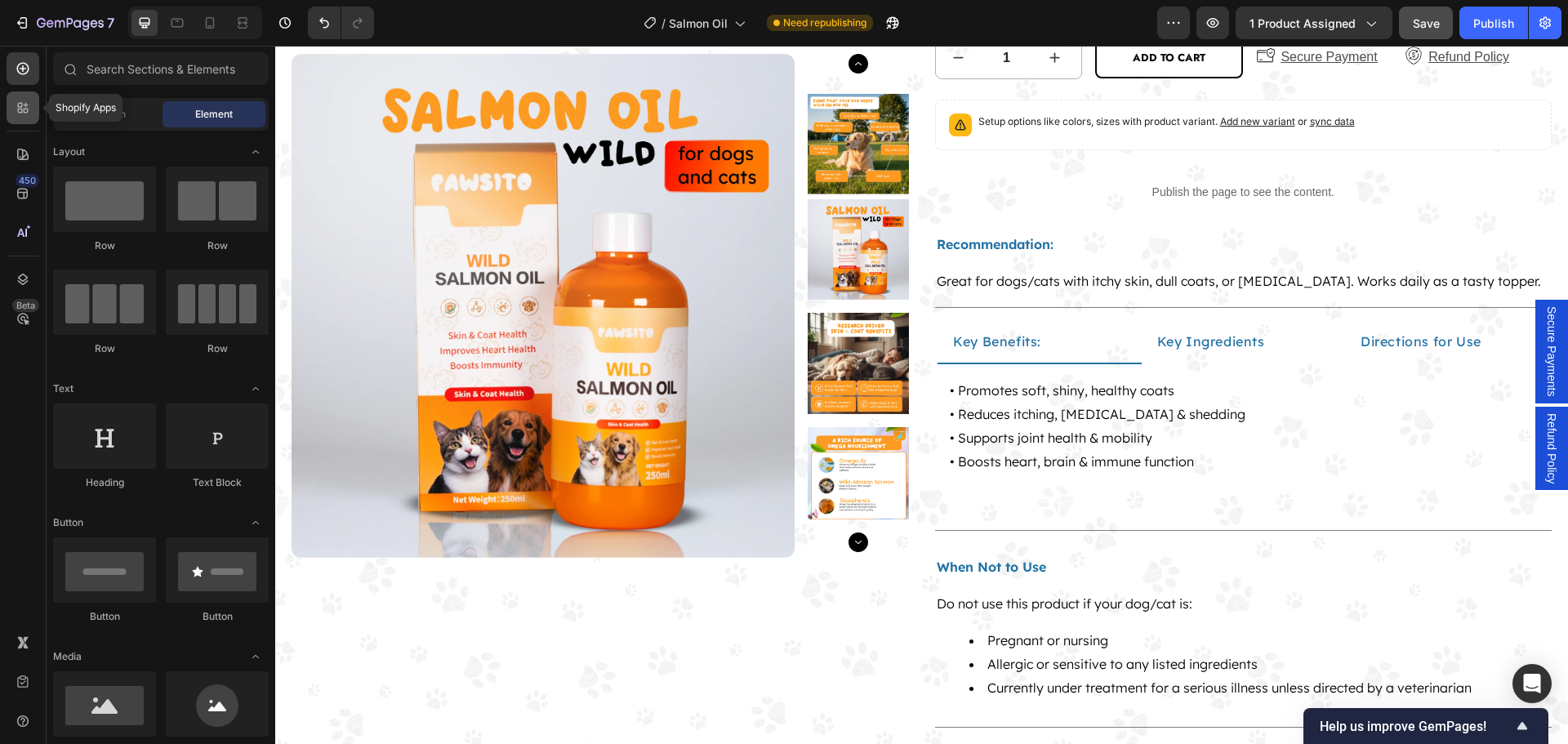
click at [24, 113] on icon at bounding box center [25, 110] width 5 height 5
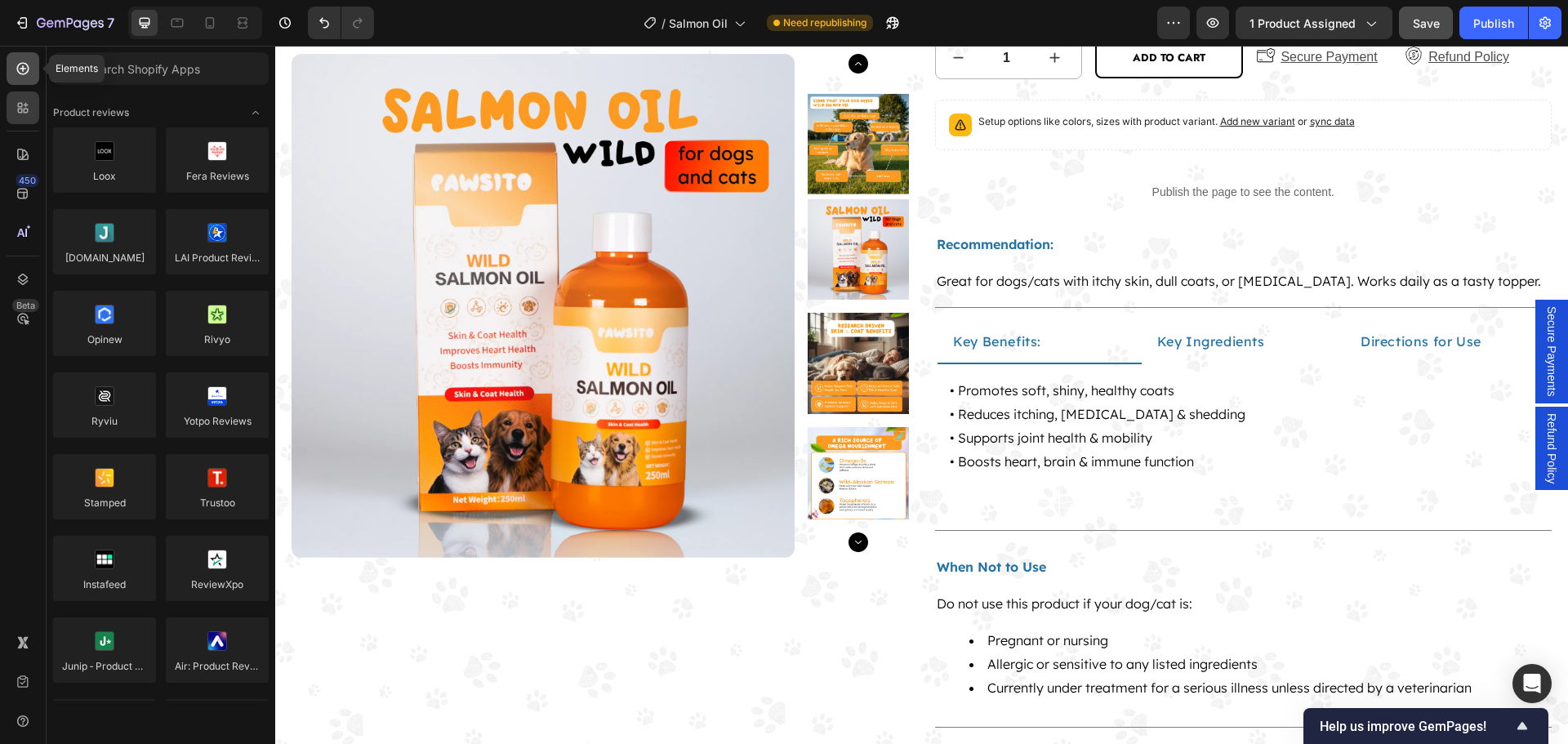
click at [21, 71] on icon at bounding box center [23, 69] width 16 height 16
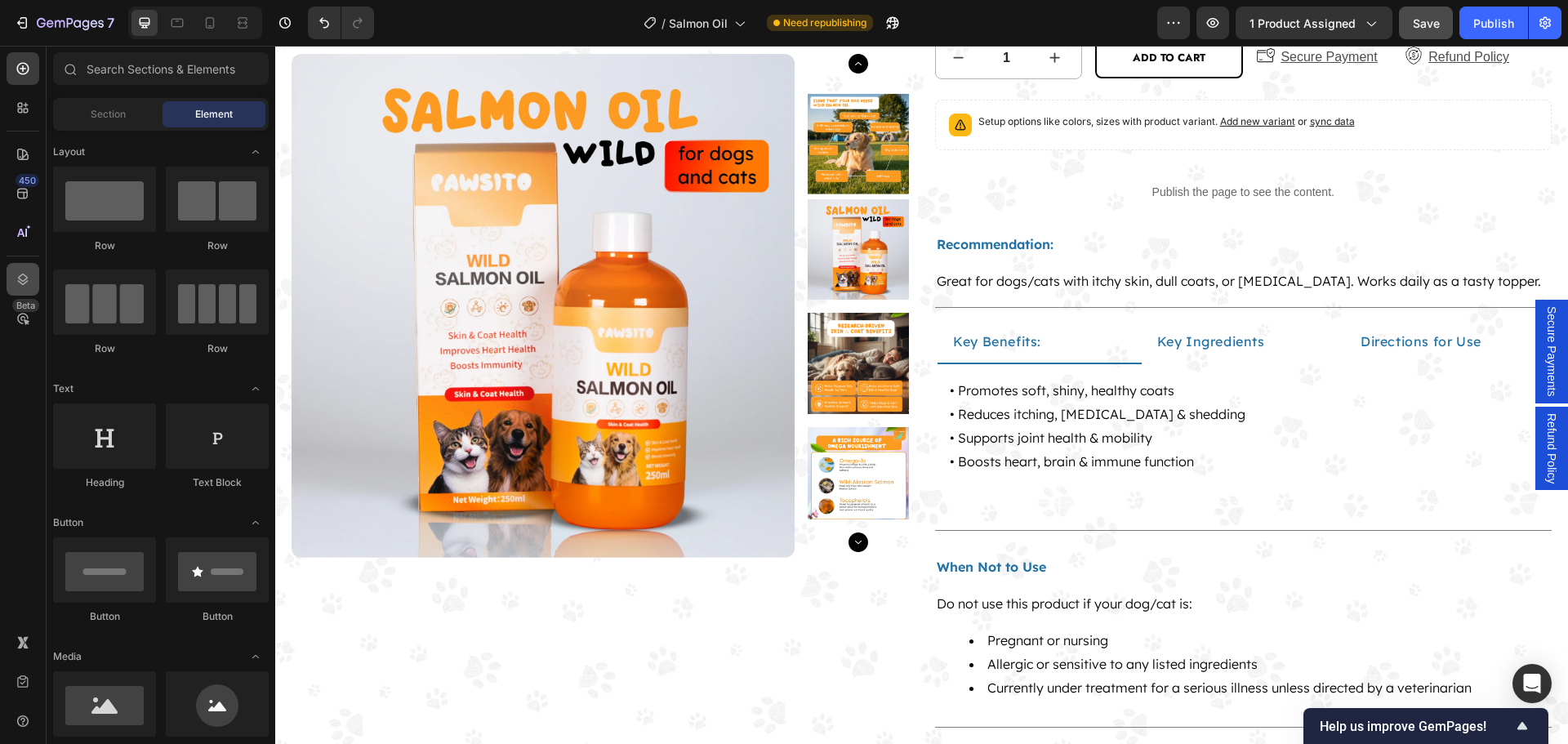
click at [11, 266] on div at bounding box center [23, 279] width 33 height 33
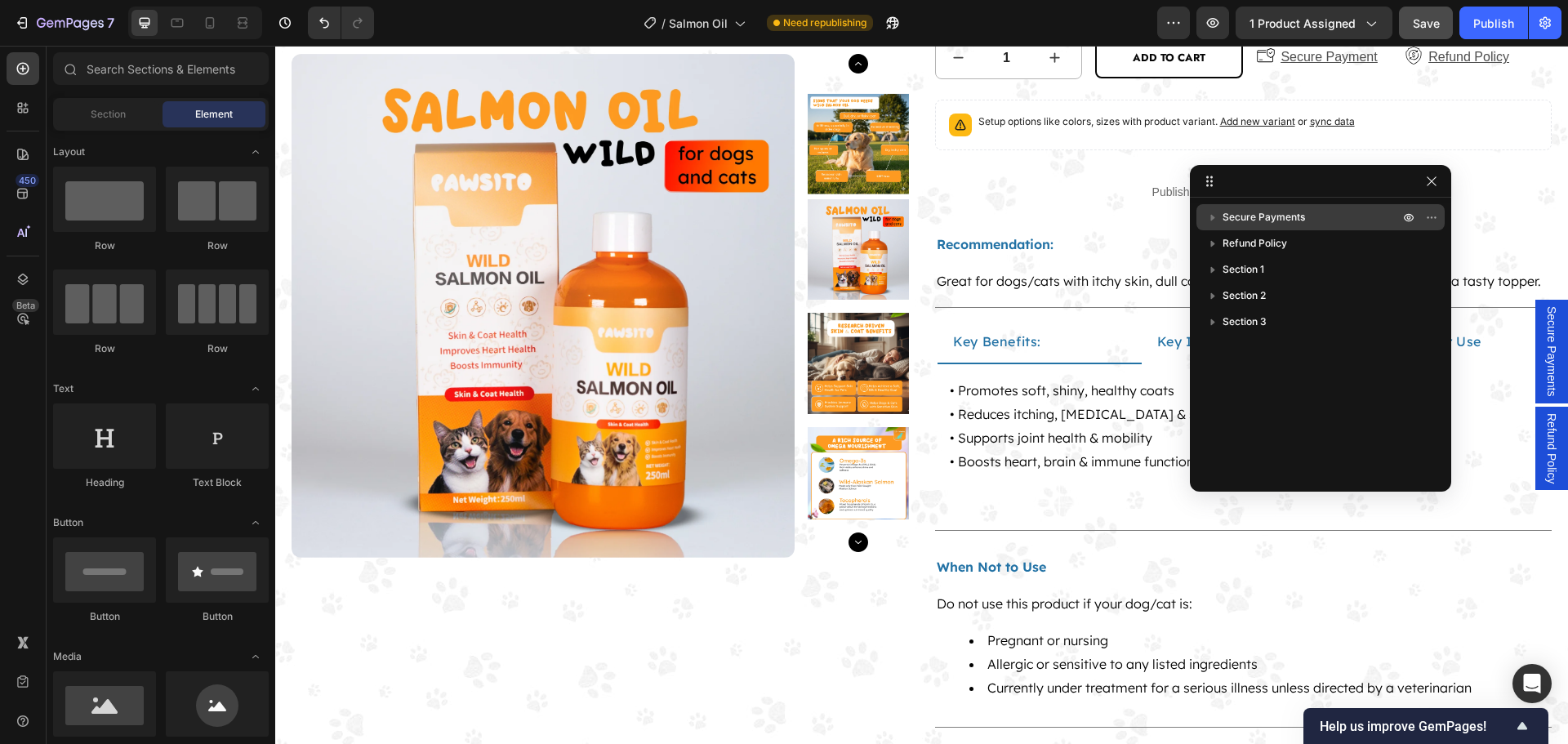
click at [1316, 214] on p "Secure Payments" at bounding box center [1312, 217] width 180 height 16
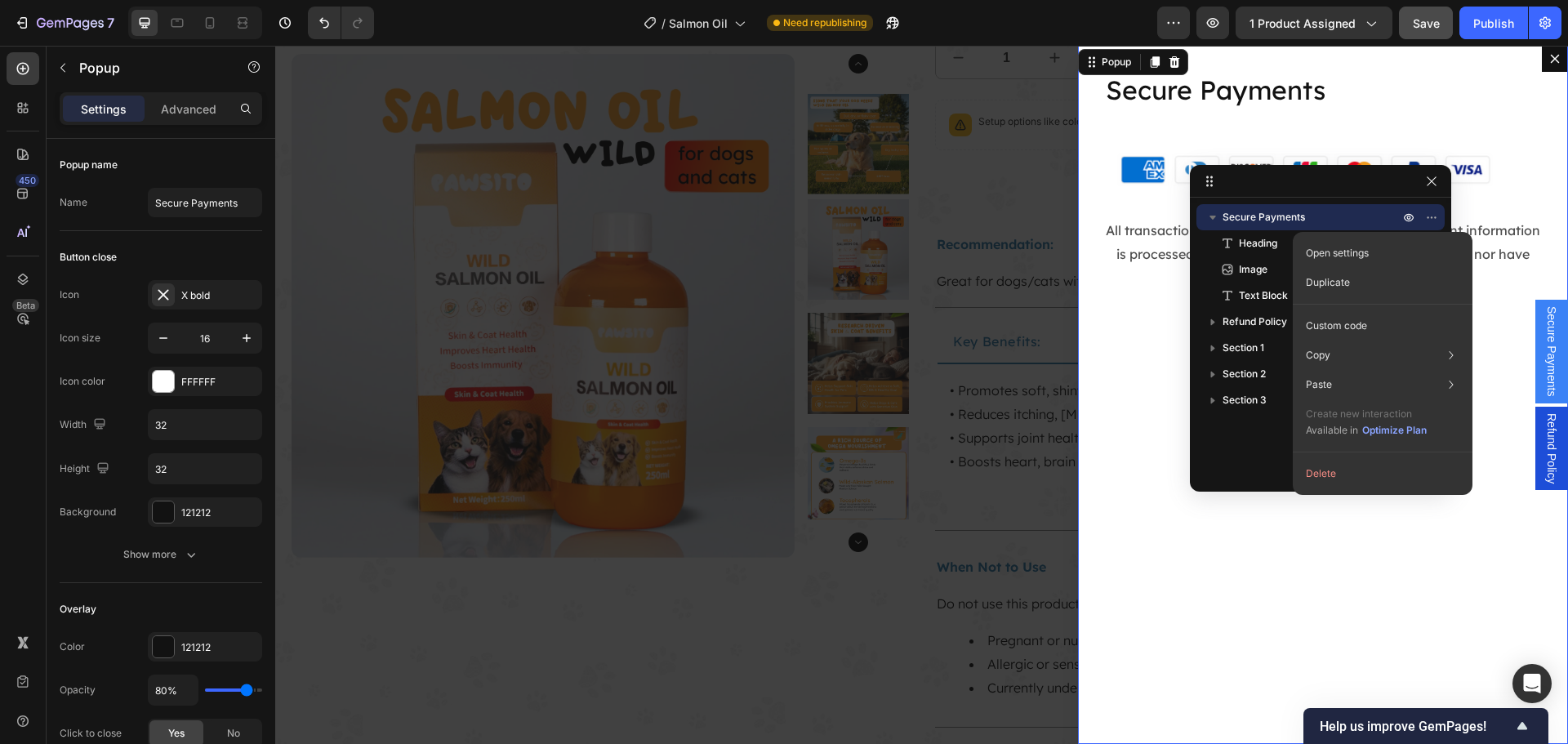
click at [1245, 455] on div "Secure Payments Heading Image Text Block Refund Policy Section 1 Section 2 Sect…" at bounding box center [1320, 339] width 261 height 269
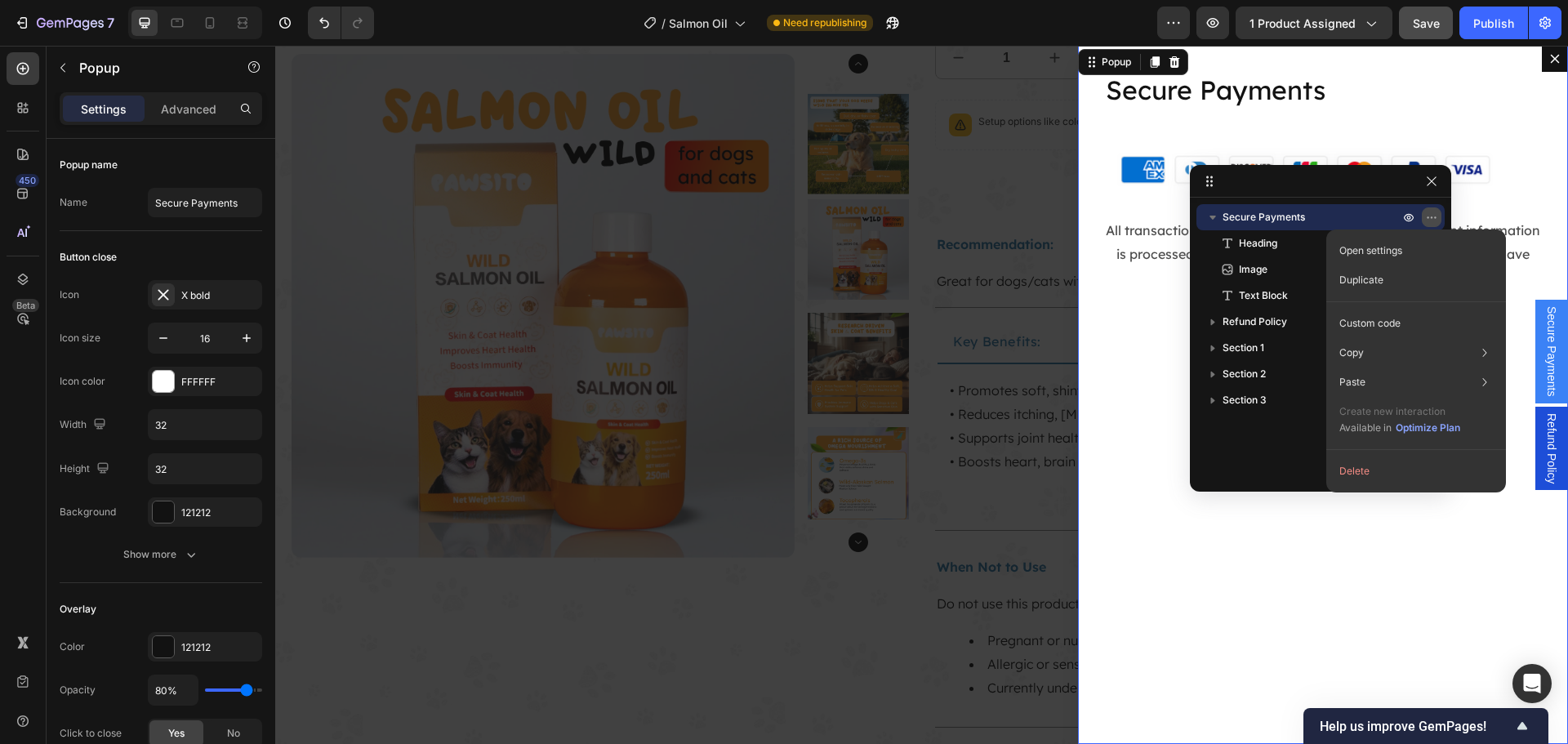
click at [1432, 221] on icon "button" at bounding box center [1431, 217] width 13 height 13
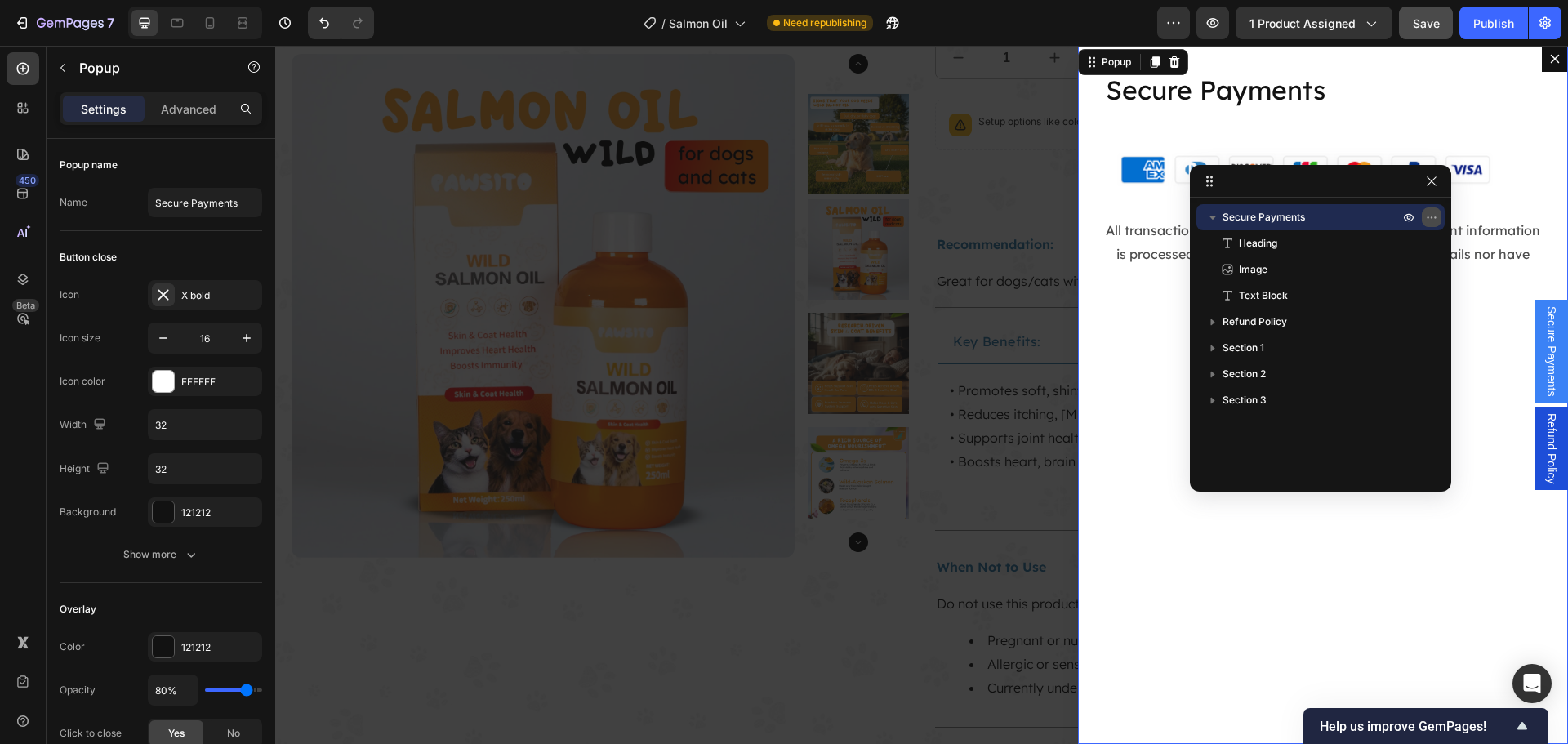
click at [1432, 221] on icon "button" at bounding box center [1431, 217] width 13 height 13
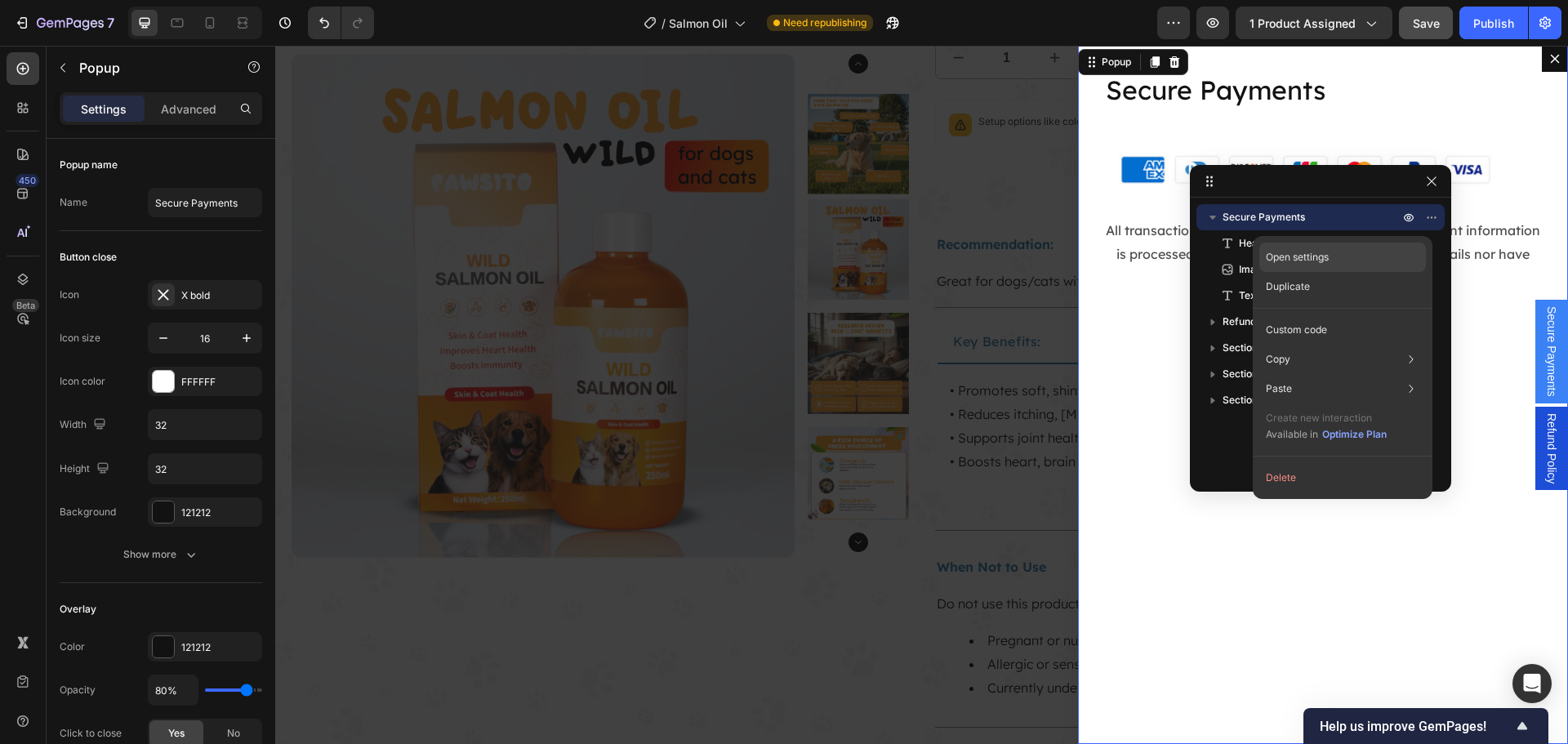
click at [1392, 260] on div "Open settings" at bounding box center [1342, 257] width 166 height 30
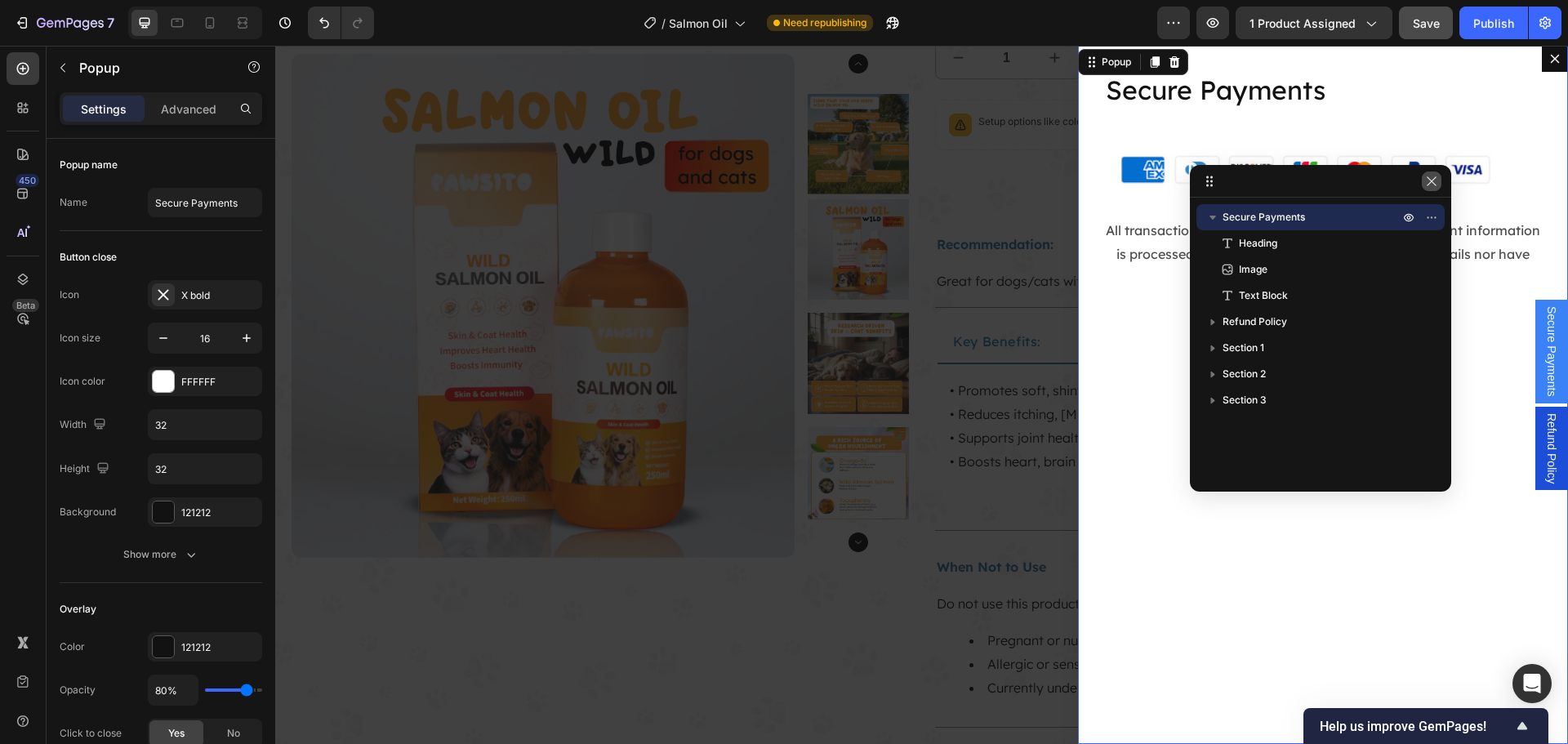
click at [1431, 189] on button "button" at bounding box center [1431, 182] width 20 height 20
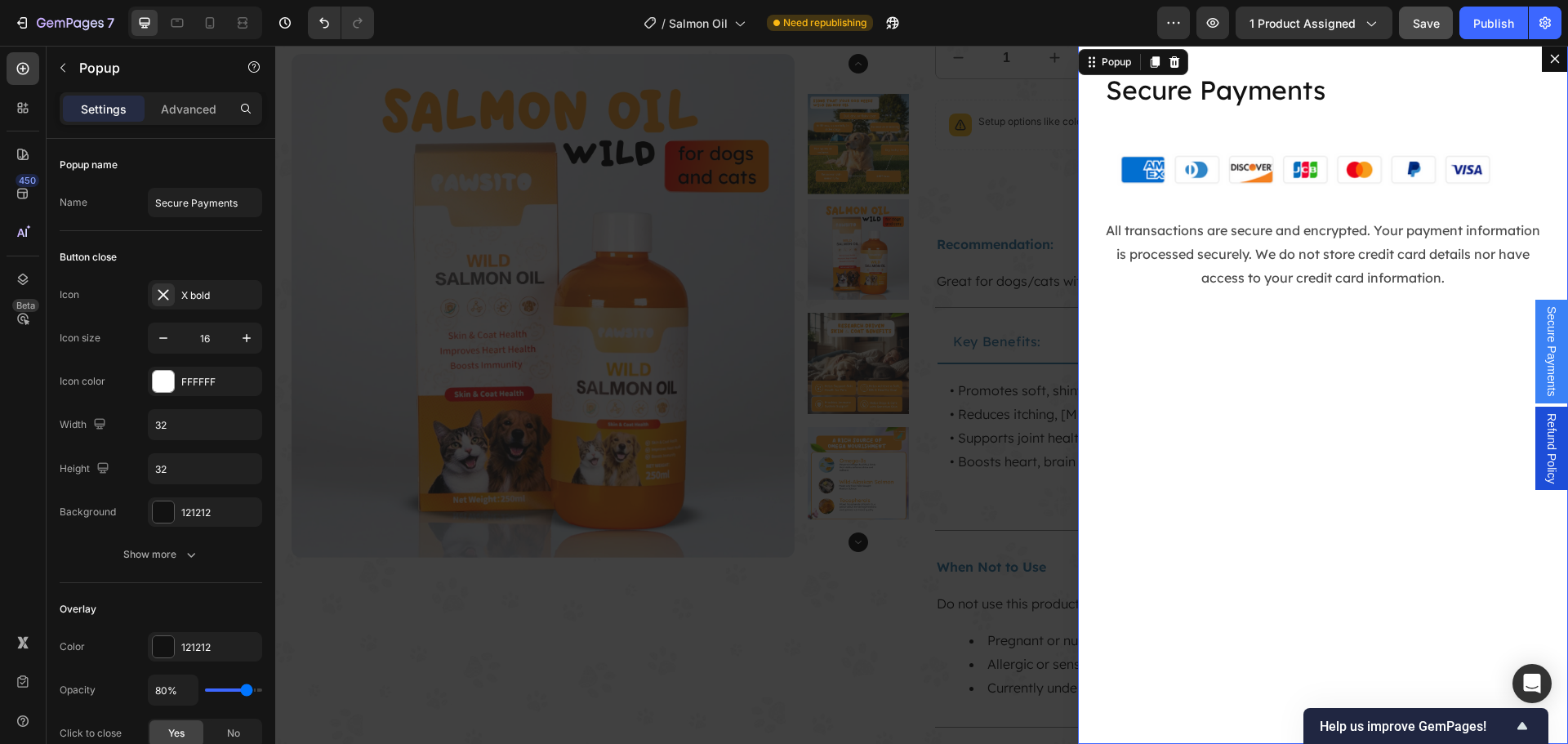
click at [945, 184] on div "Backdrop" at bounding box center [921, 395] width 1292 height 698
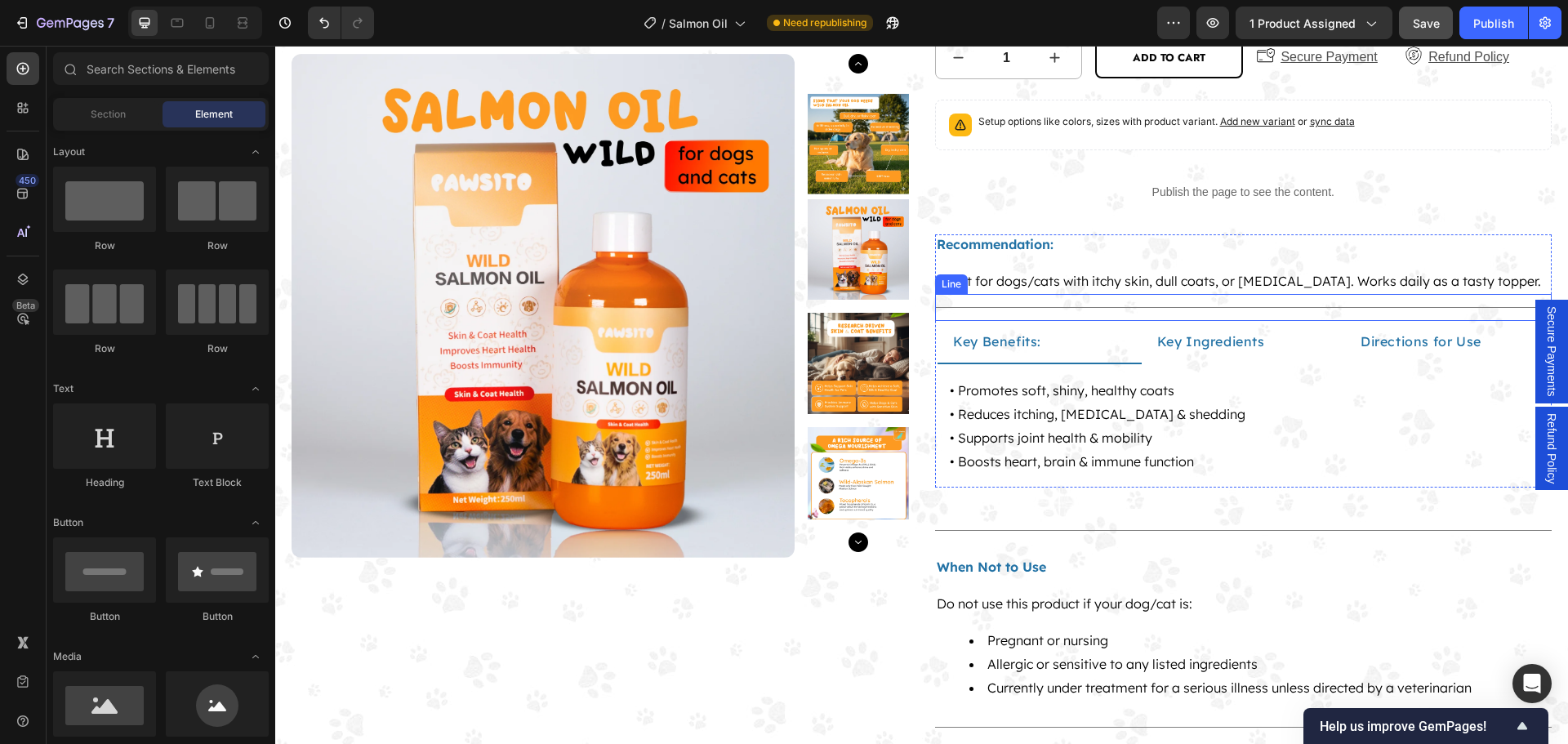
scroll to position [0, 0]
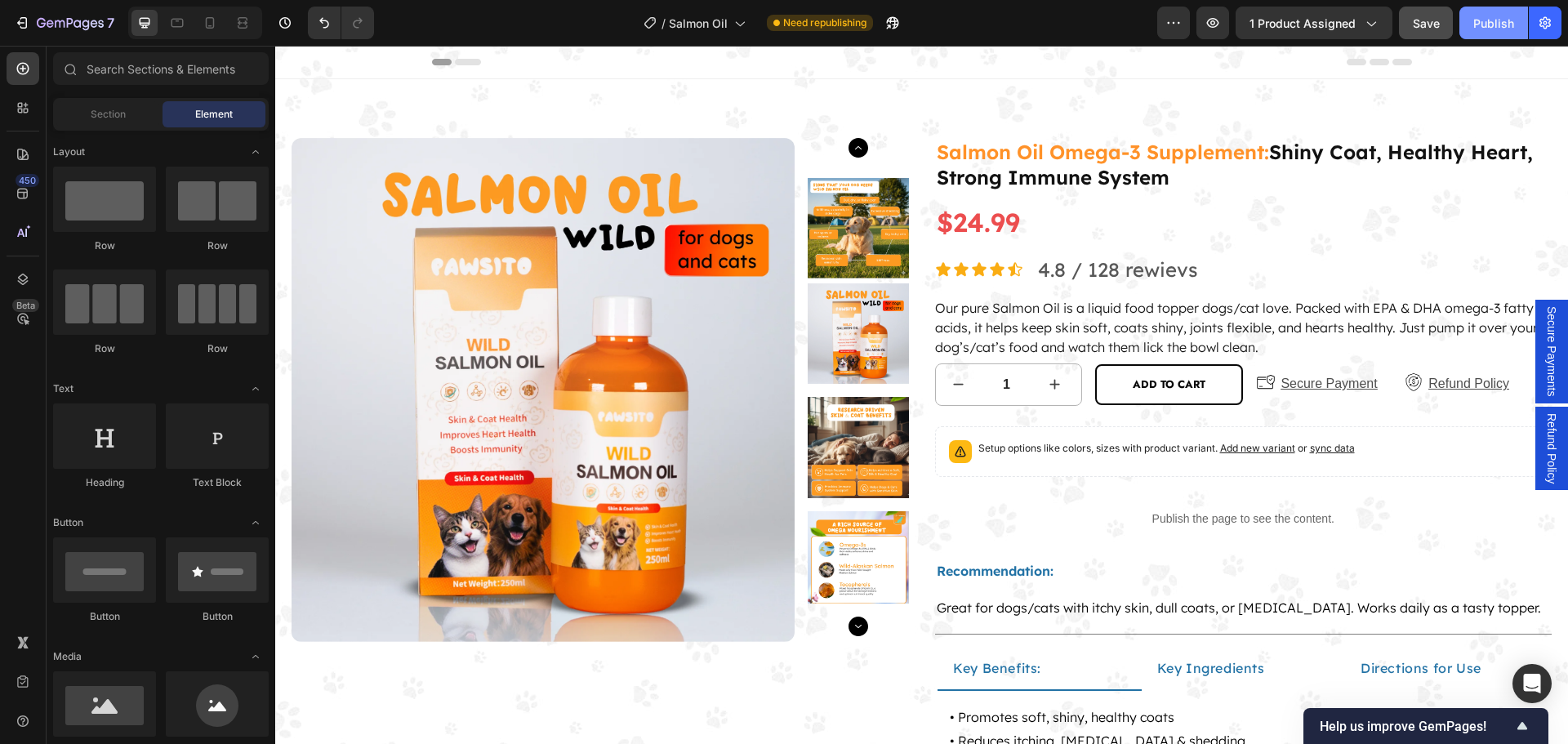
click at [1482, 37] on button "Publish" at bounding box center [1493, 23] width 69 height 33
drag, startPoint x: 1530, startPoint y: 344, endPoint x: 1538, endPoint y: 346, distance: 8.2
click at [1538, 346] on div "Secure Payments" at bounding box center [1551, 351] width 33 height 104
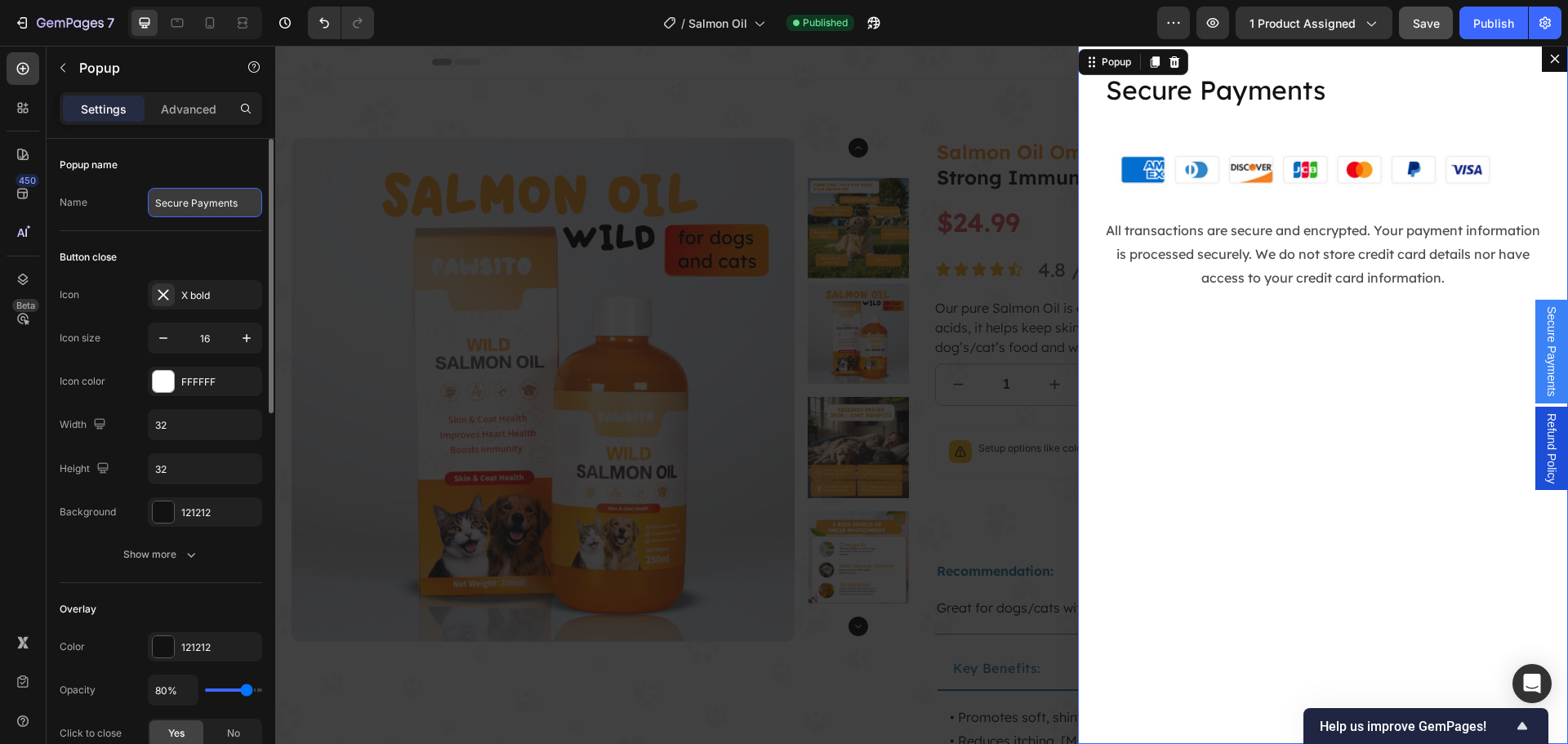
click at [183, 208] on input "Secure Payments" at bounding box center [204, 202] width 114 height 30
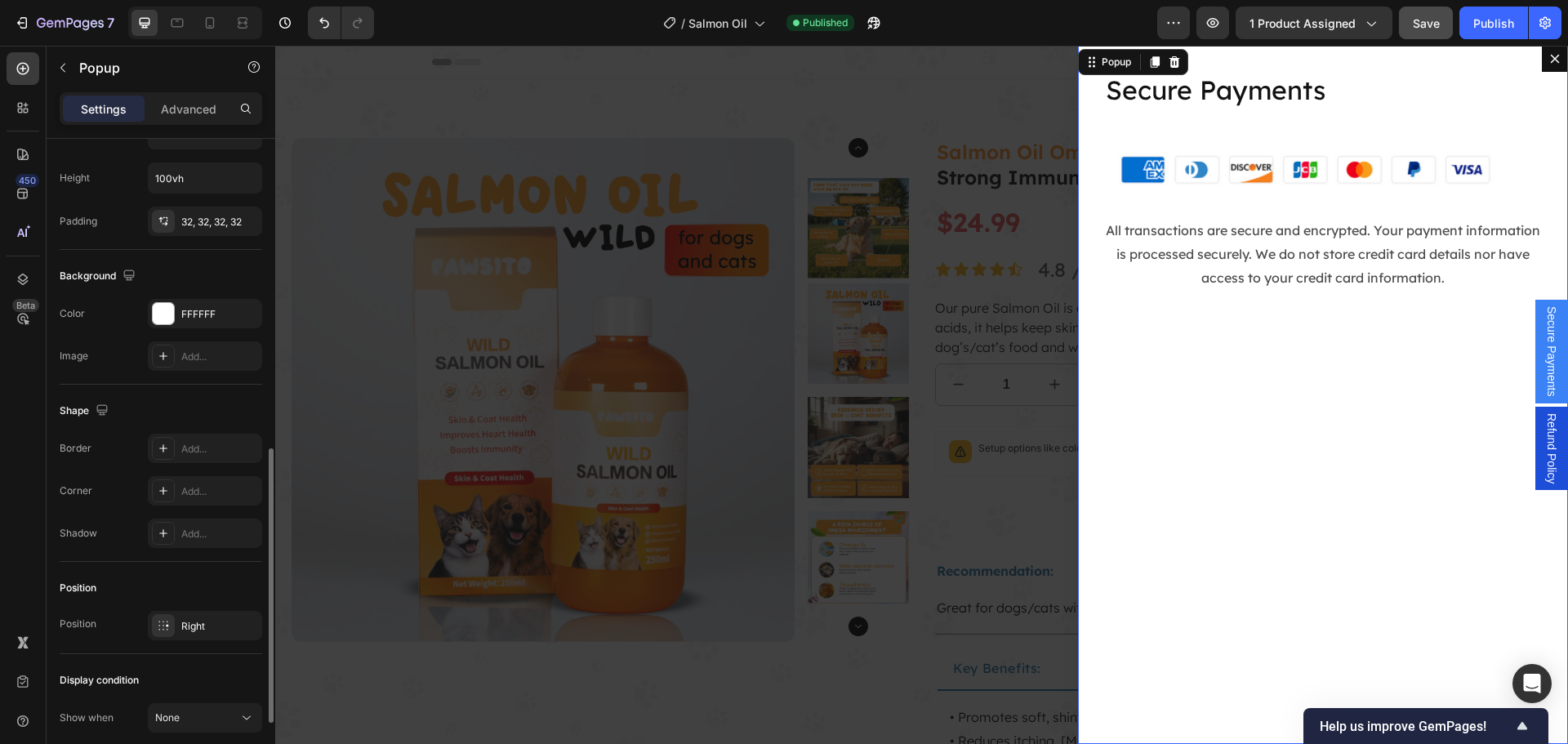
scroll to position [894, 0]
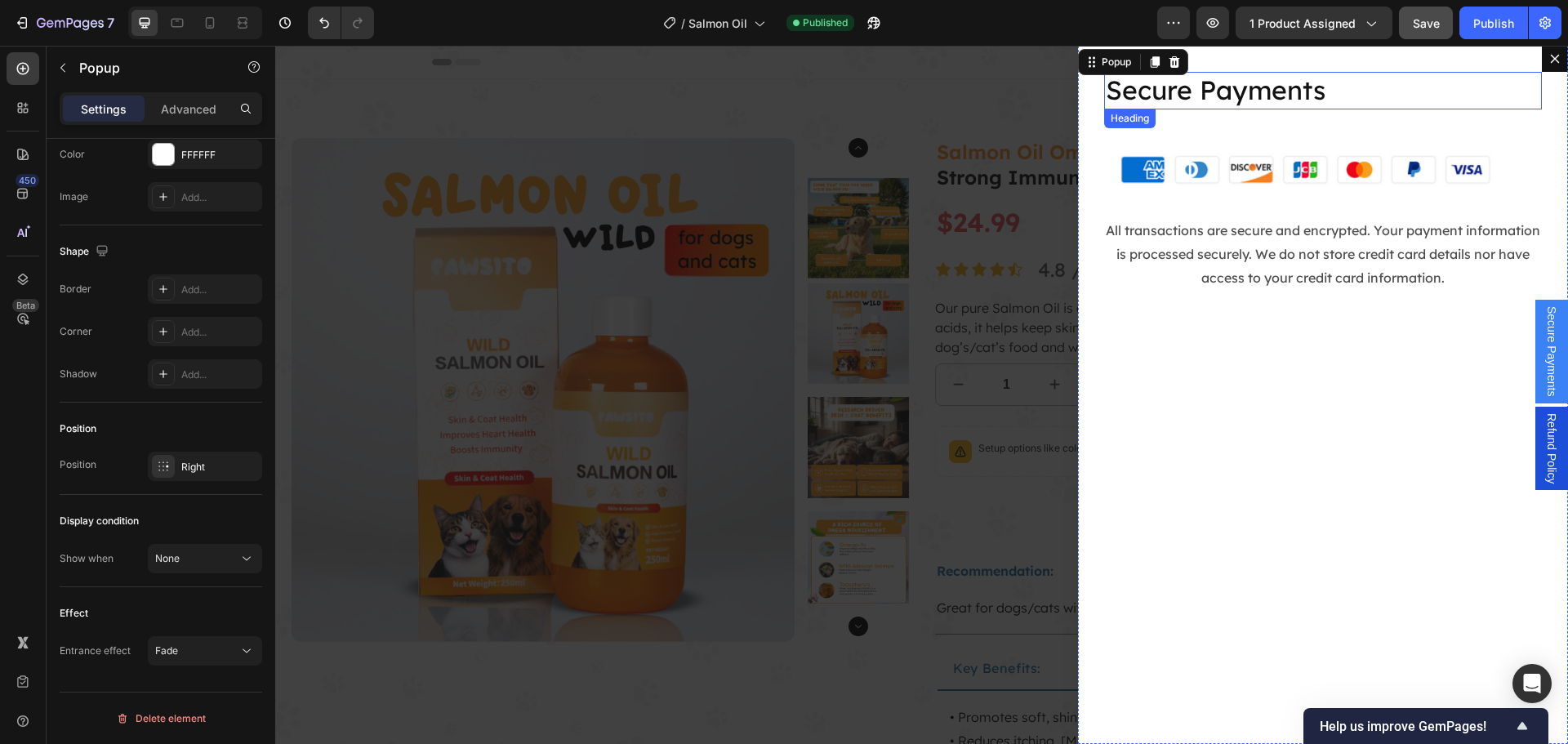
click at [1225, 87] on h2 "Secure Payments" at bounding box center [1323, 90] width 438 height 38
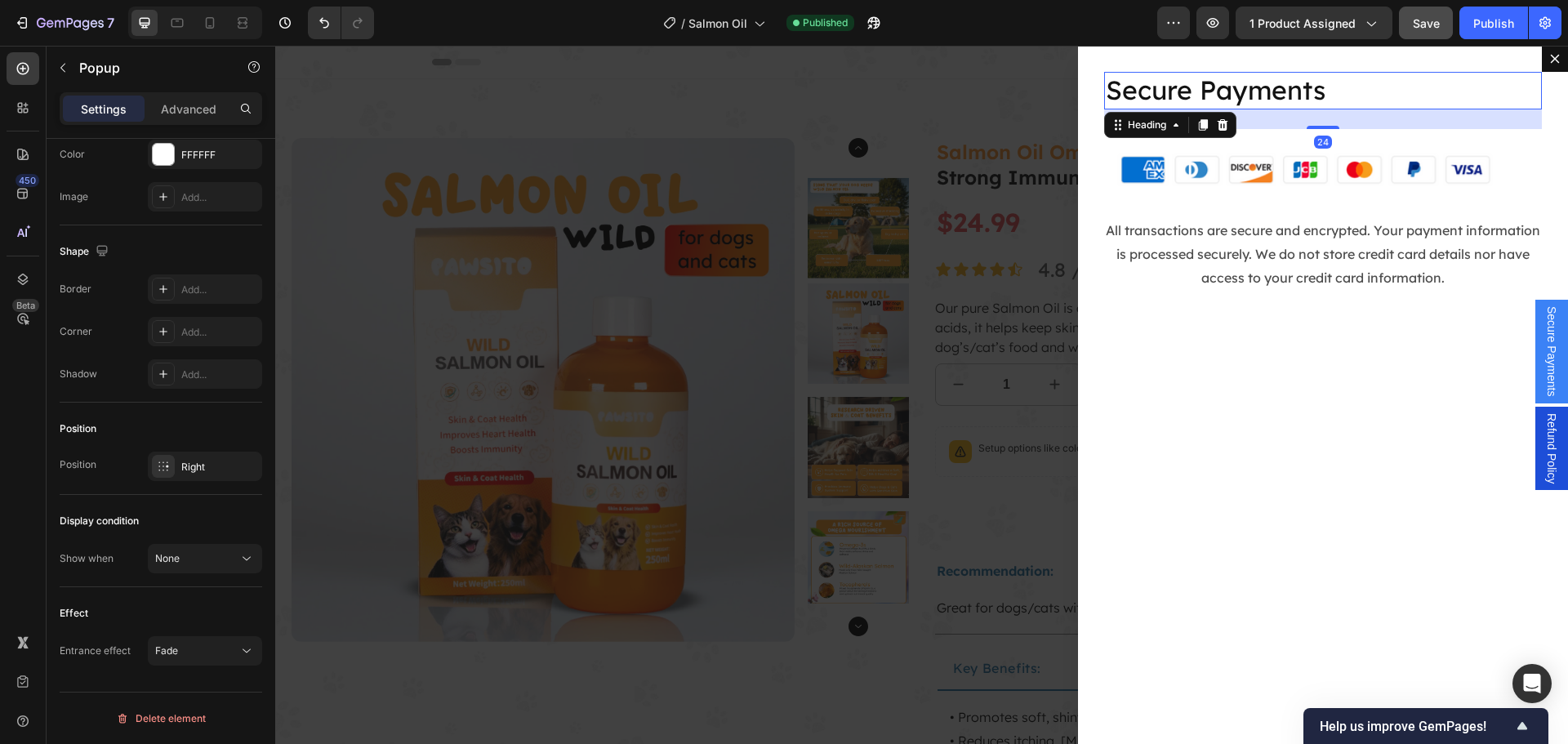
scroll to position [0, 0]
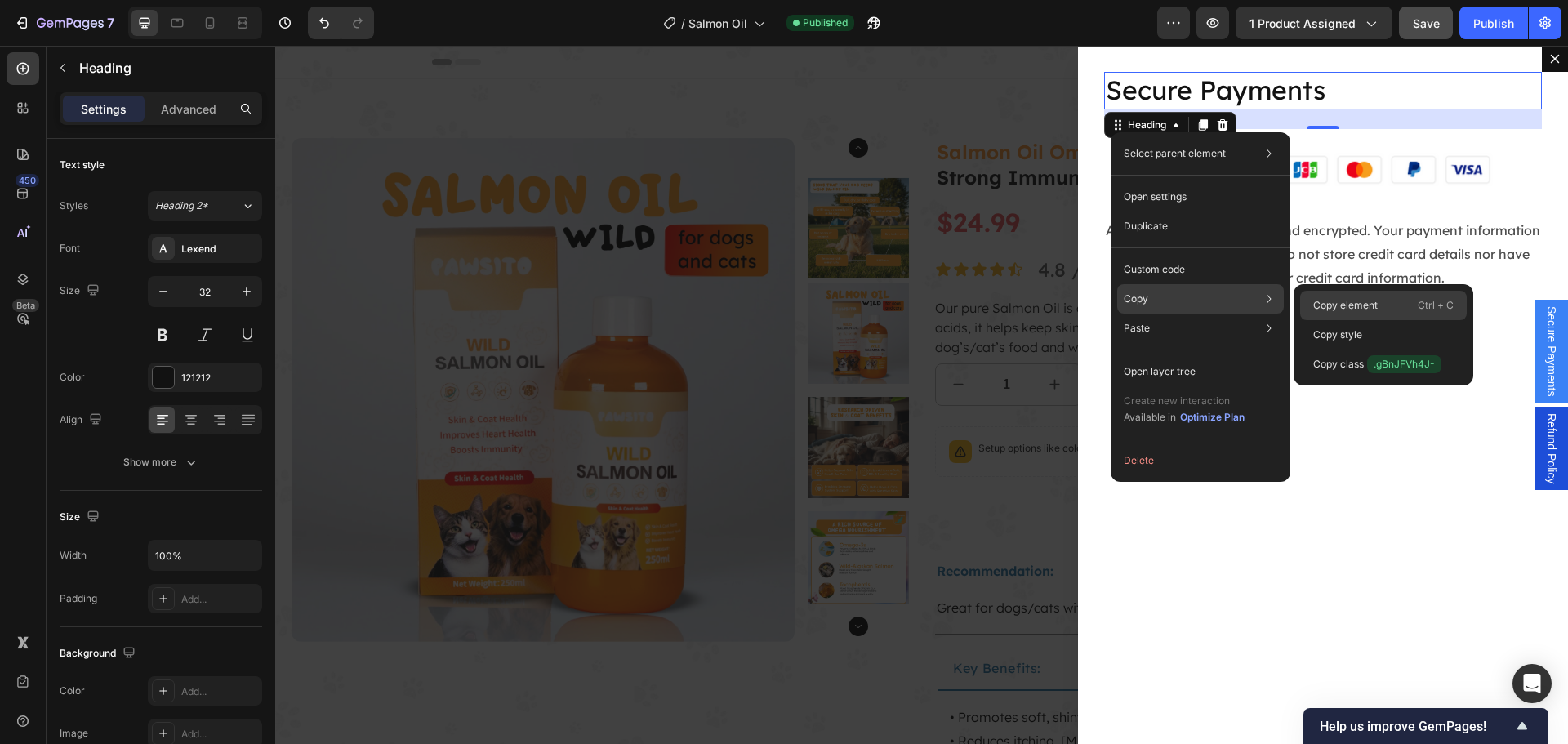
click at [1415, 300] on div "Copy element Ctrl + C" at bounding box center [1383, 305] width 166 height 30
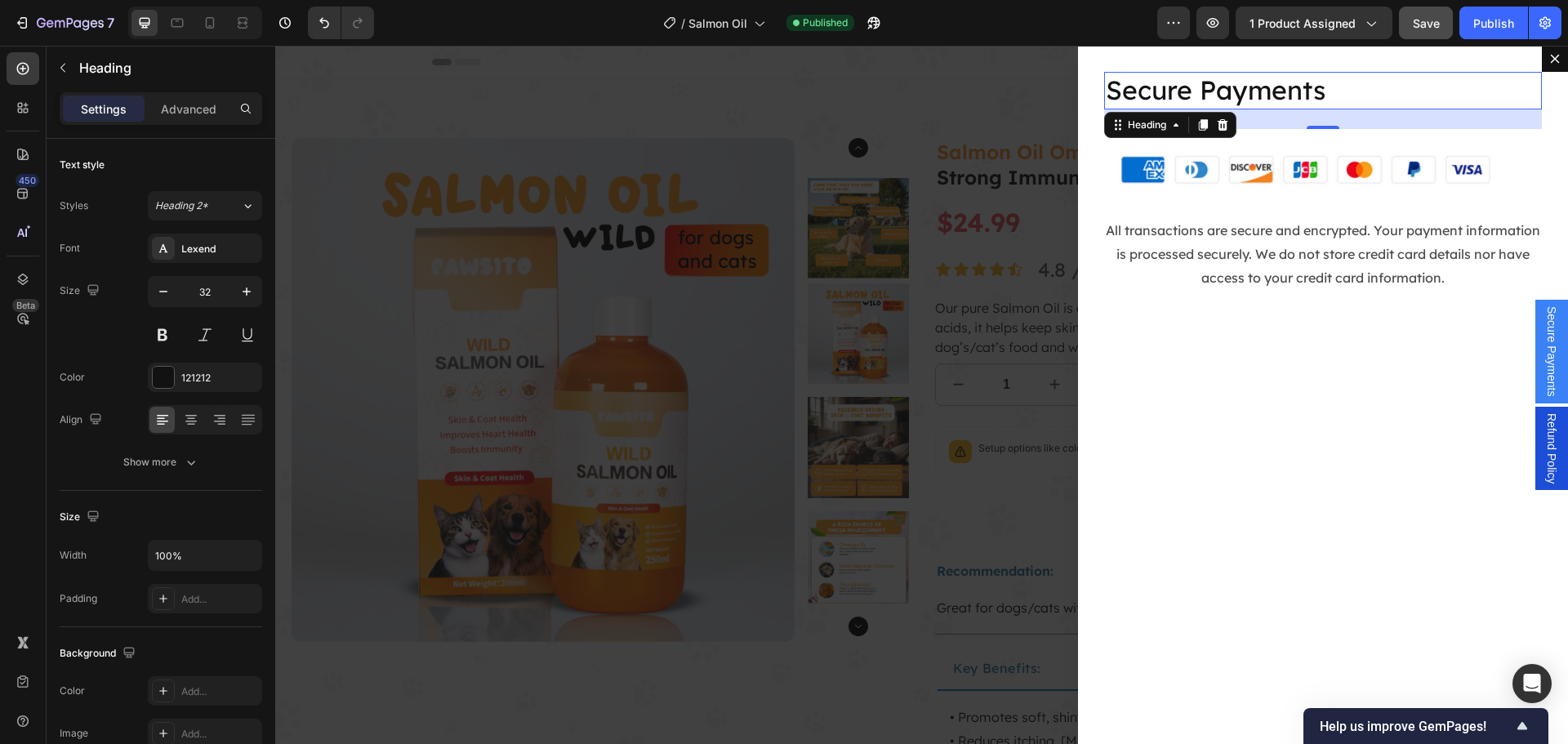
click at [1315, 80] on h2 "Secure Payments" at bounding box center [1323, 90] width 438 height 38
click at [1315, 80] on p "Secure Payments" at bounding box center [1323, 90] width 434 height 34
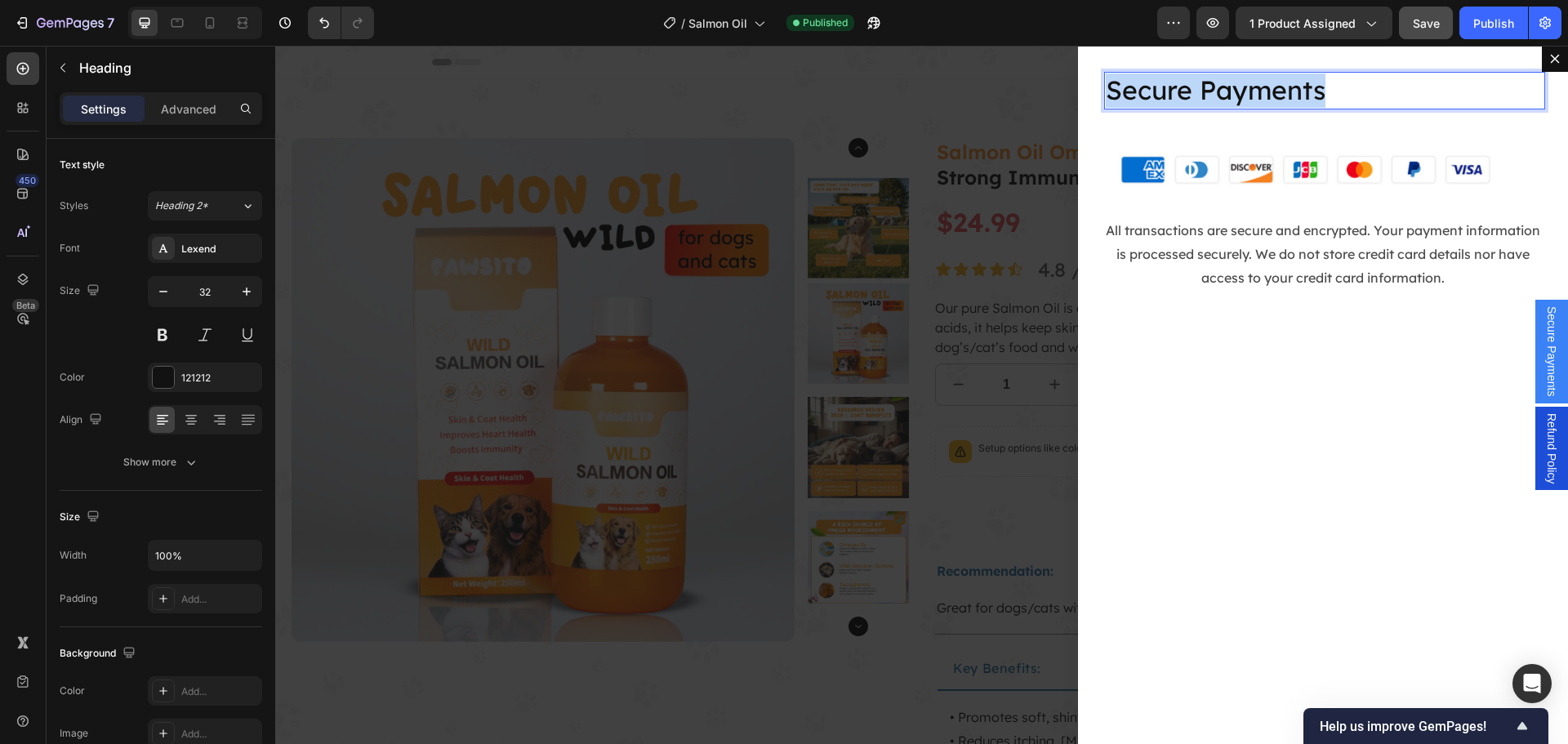
click at [1315, 80] on p "Secure Payments" at bounding box center [1323, 90] width 434 height 34
copy p "Secure Payments"
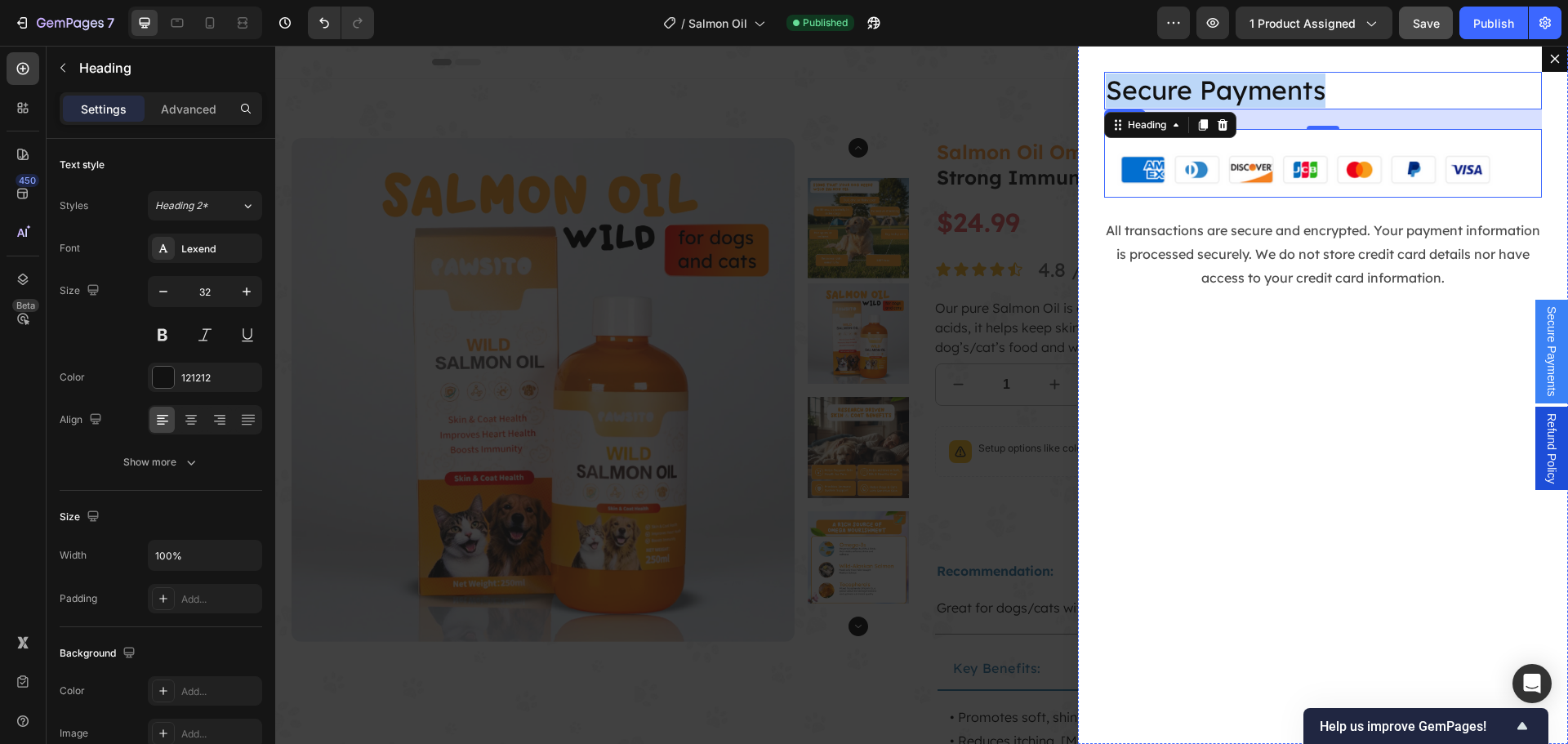
drag, startPoint x: 1234, startPoint y: 170, endPoint x: 1258, endPoint y: 180, distance: 26.0
click at [1234, 170] on img "Dialog body" at bounding box center [1323, 164] width 438 height 70
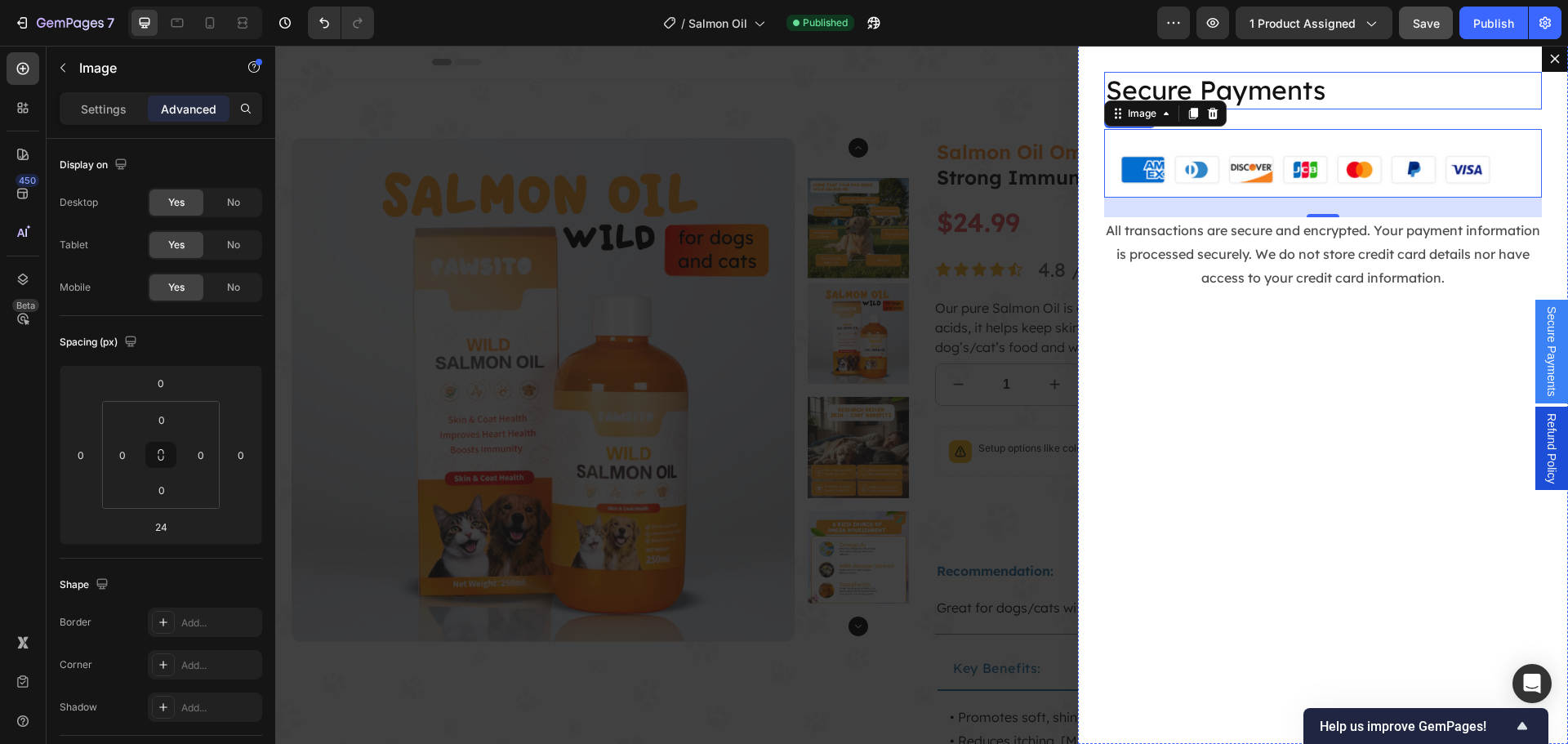
click at [1319, 100] on p "Secure Payments" at bounding box center [1323, 90] width 434 height 34
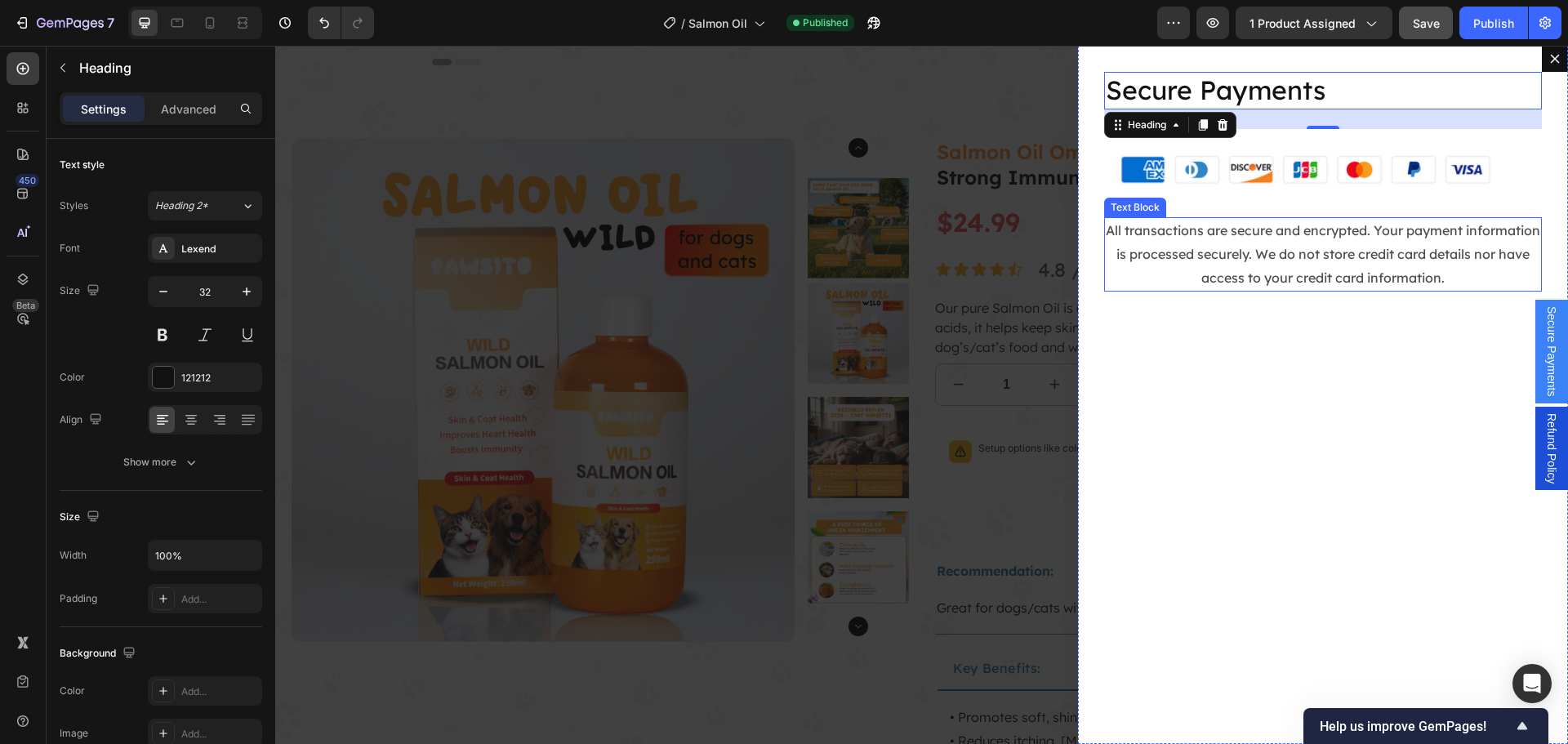
click at [1202, 231] on p "All transactions are secure and encrypted. Your payment information is processe…" at bounding box center [1323, 254] width 434 height 71
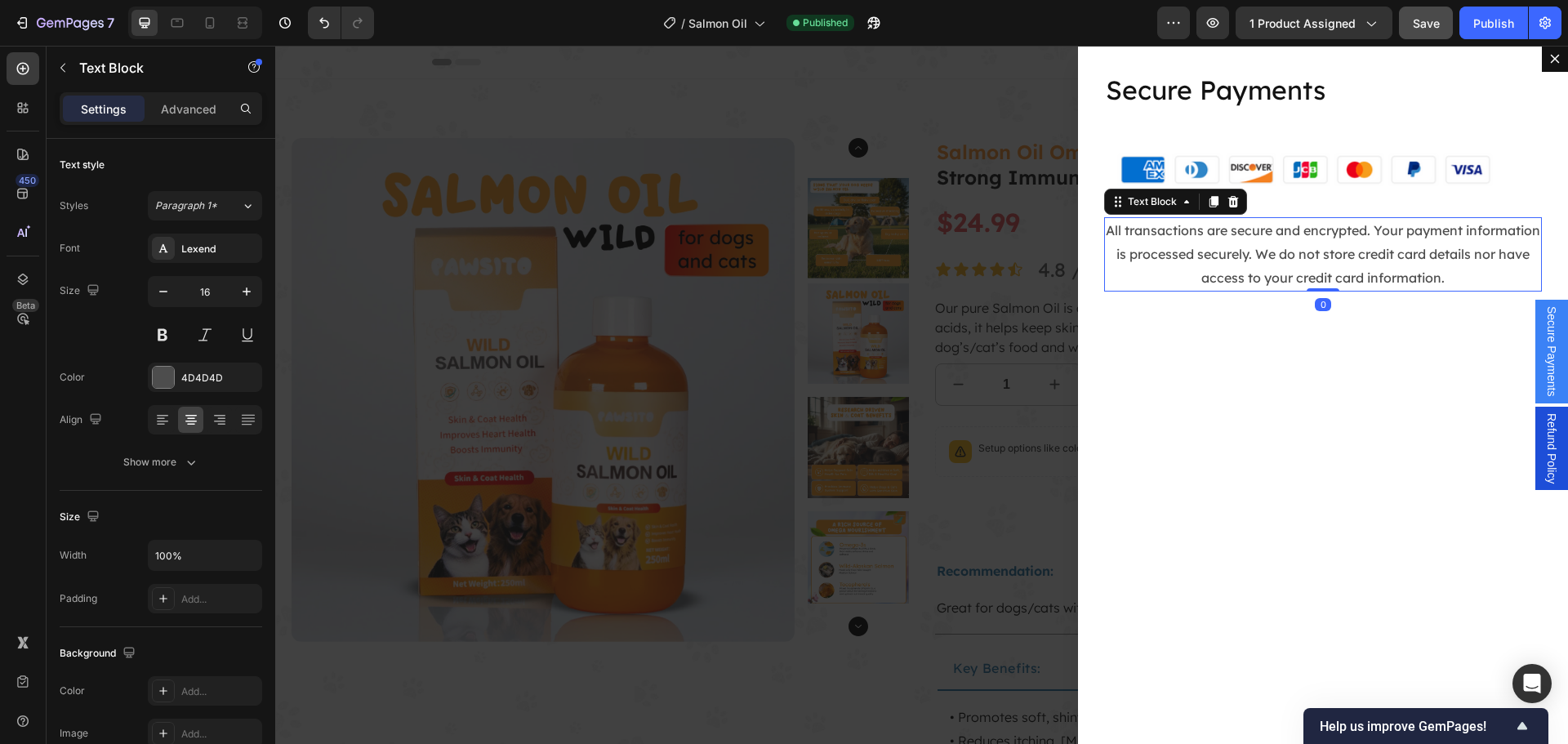
click at [1202, 231] on p "All transactions are secure and encrypted. Your payment information is processe…" at bounding box center [1323, 254] width 434 height 71
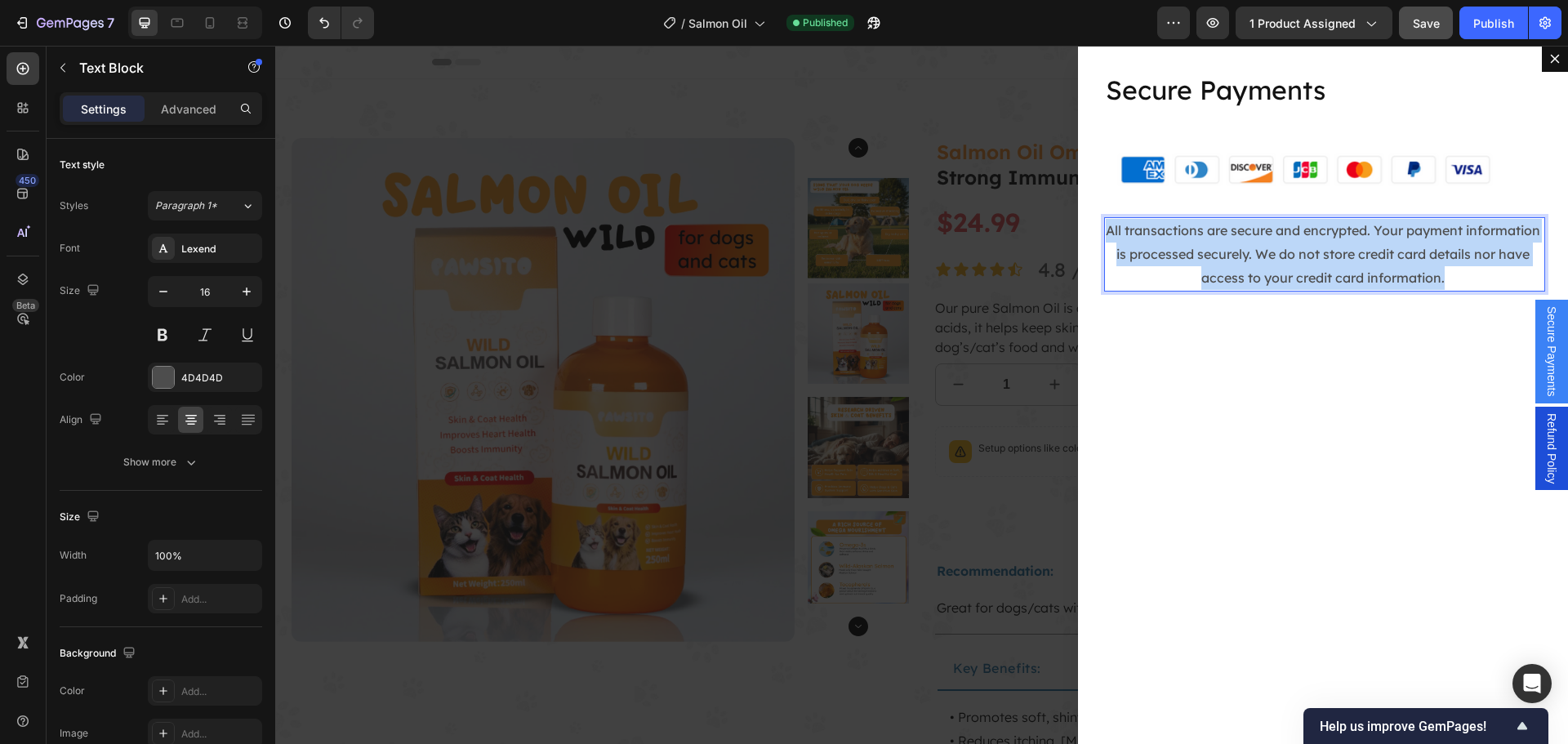
click at [1202, 231] on p "All transactions are secure and encrypted. Your payment information is processe…" at bounding box center [1323, 254] width 434 height 71
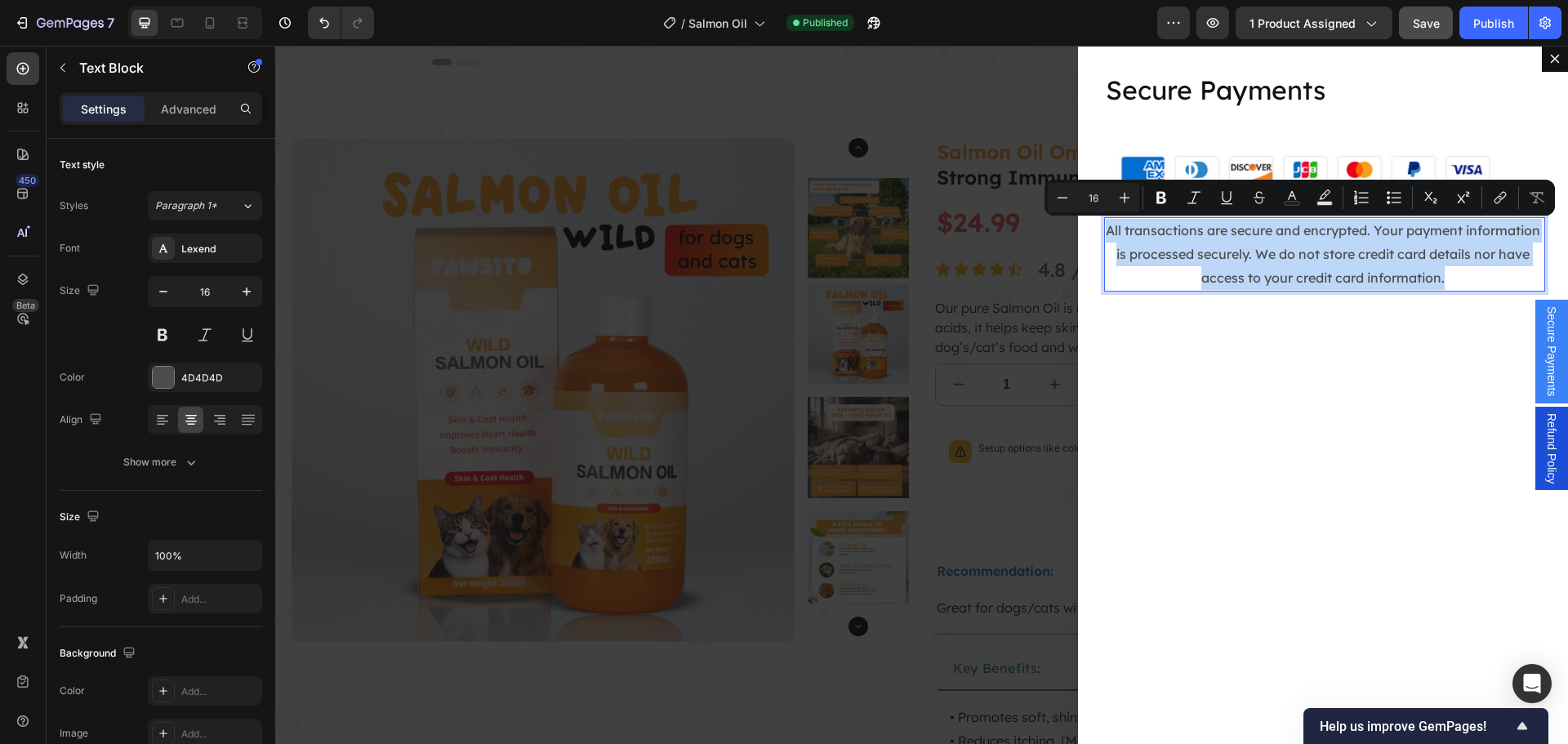
copy p "All transactions are secure and encrypted. Your payment information is processe…"
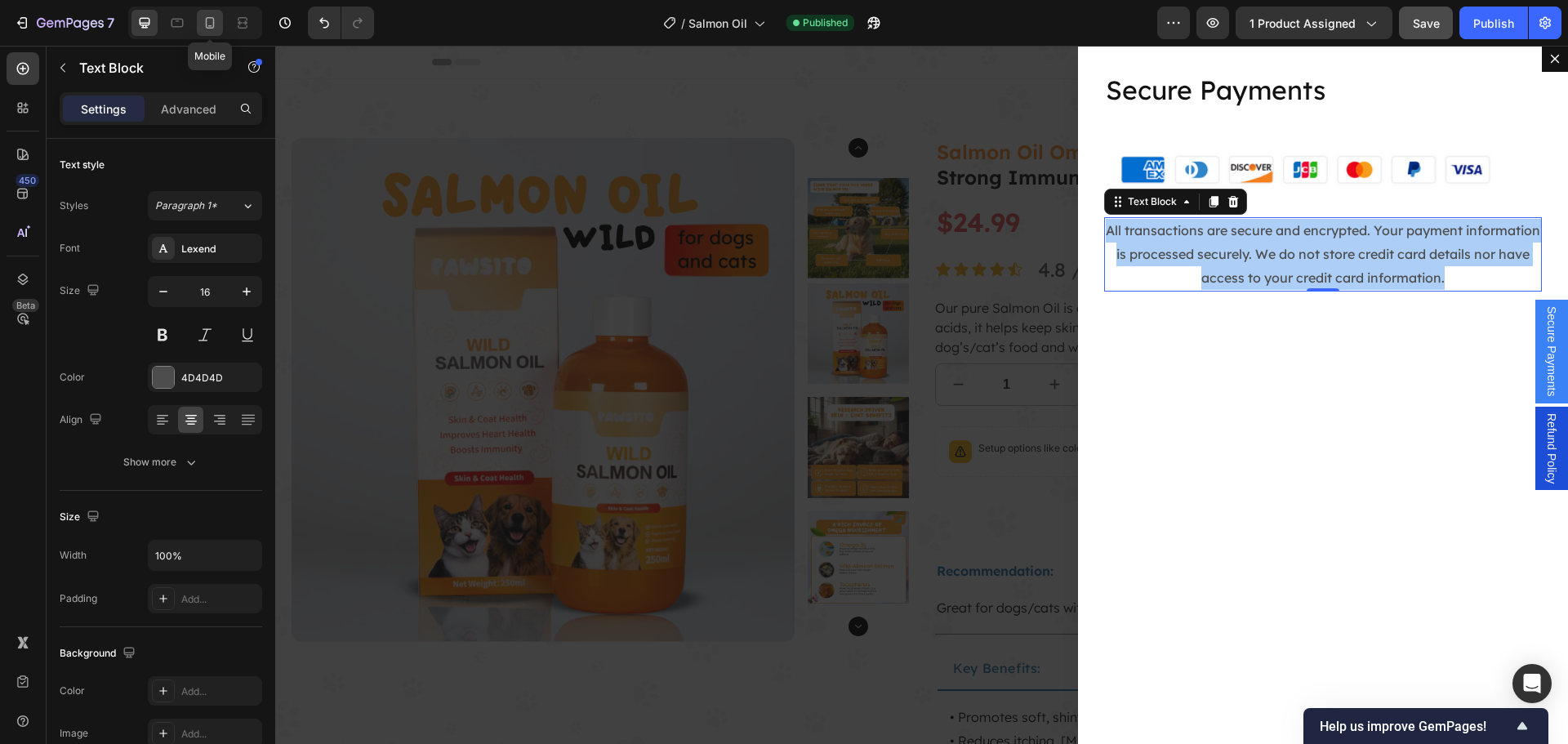
click at [210, 27] on icon at bounding box center [210, 23] width 16 height 16
type input "14"
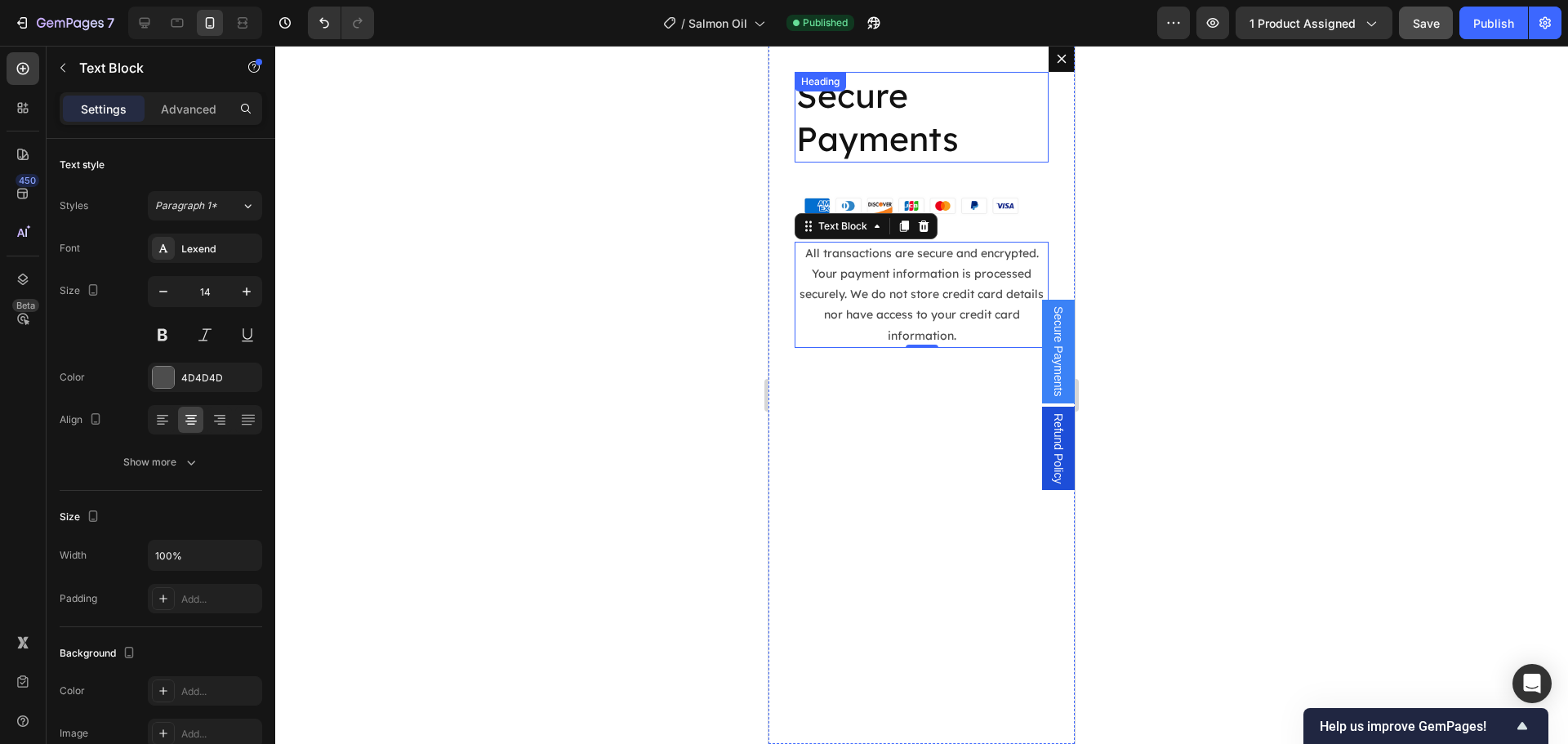
scroll to position [137, 0]
click at [859, 116] on p "Secure Payments" at bounding box center [921, 117] width 250 height 88
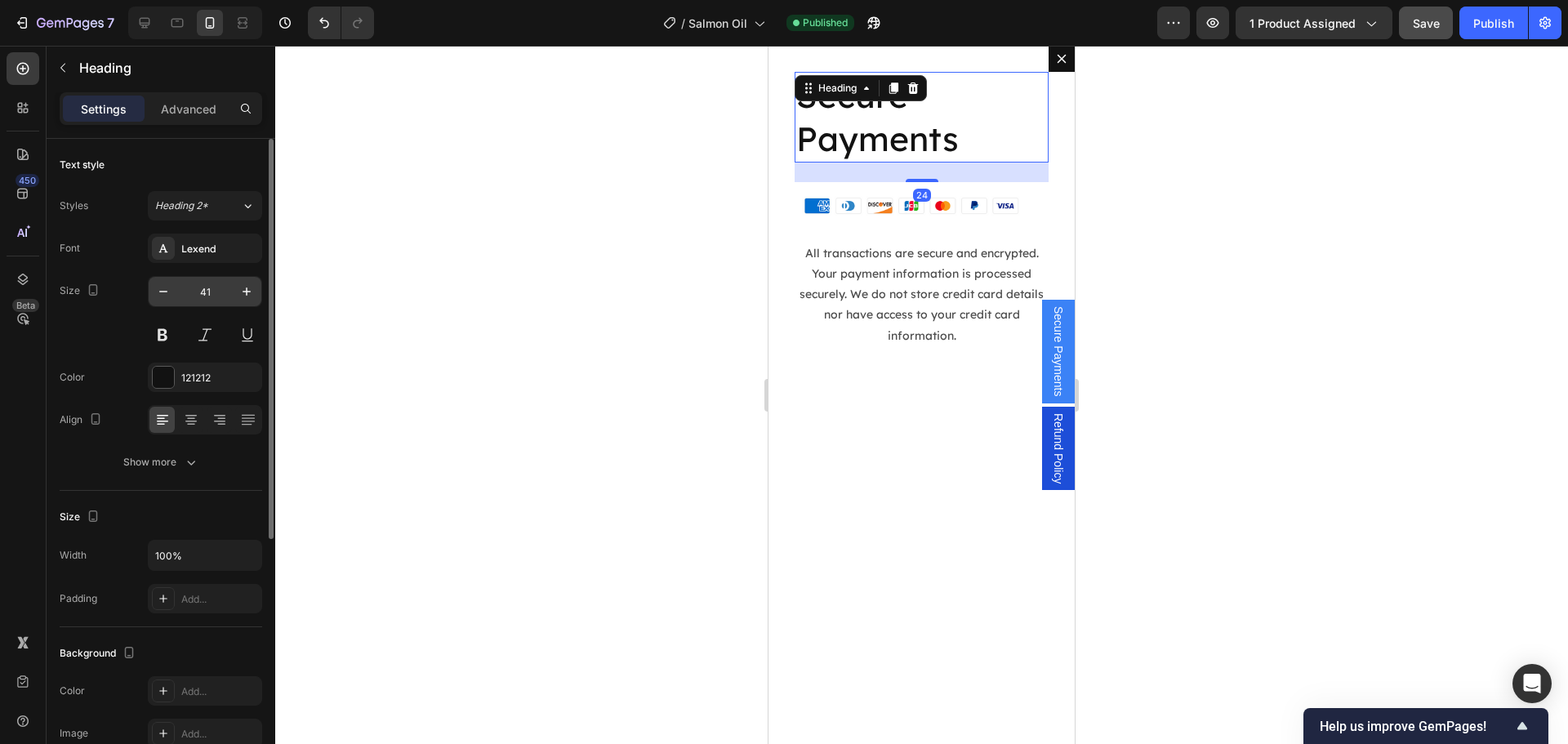
click at [212, 281] on input "41" at bounding box center [205, 291] width 54 height 30
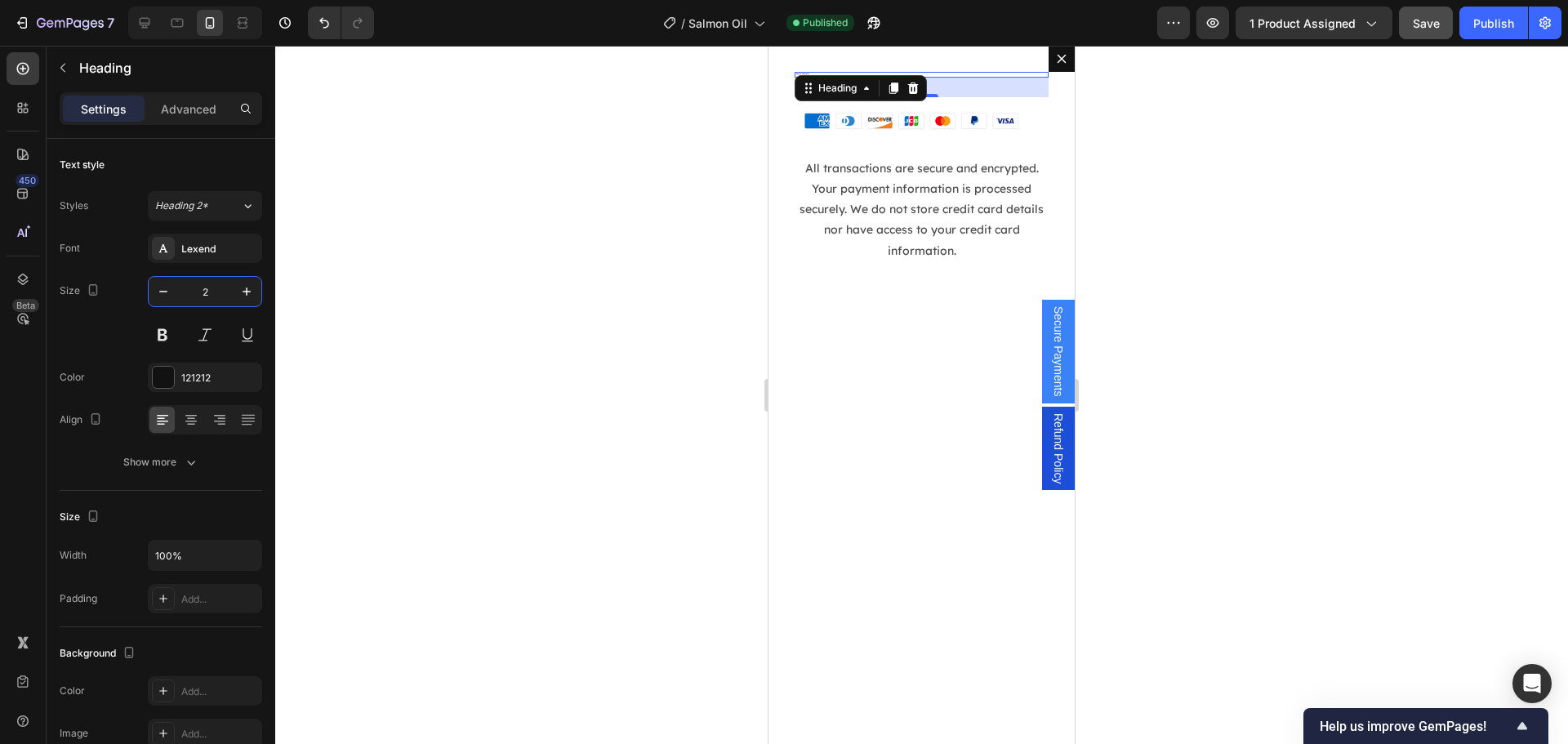
type input "24"
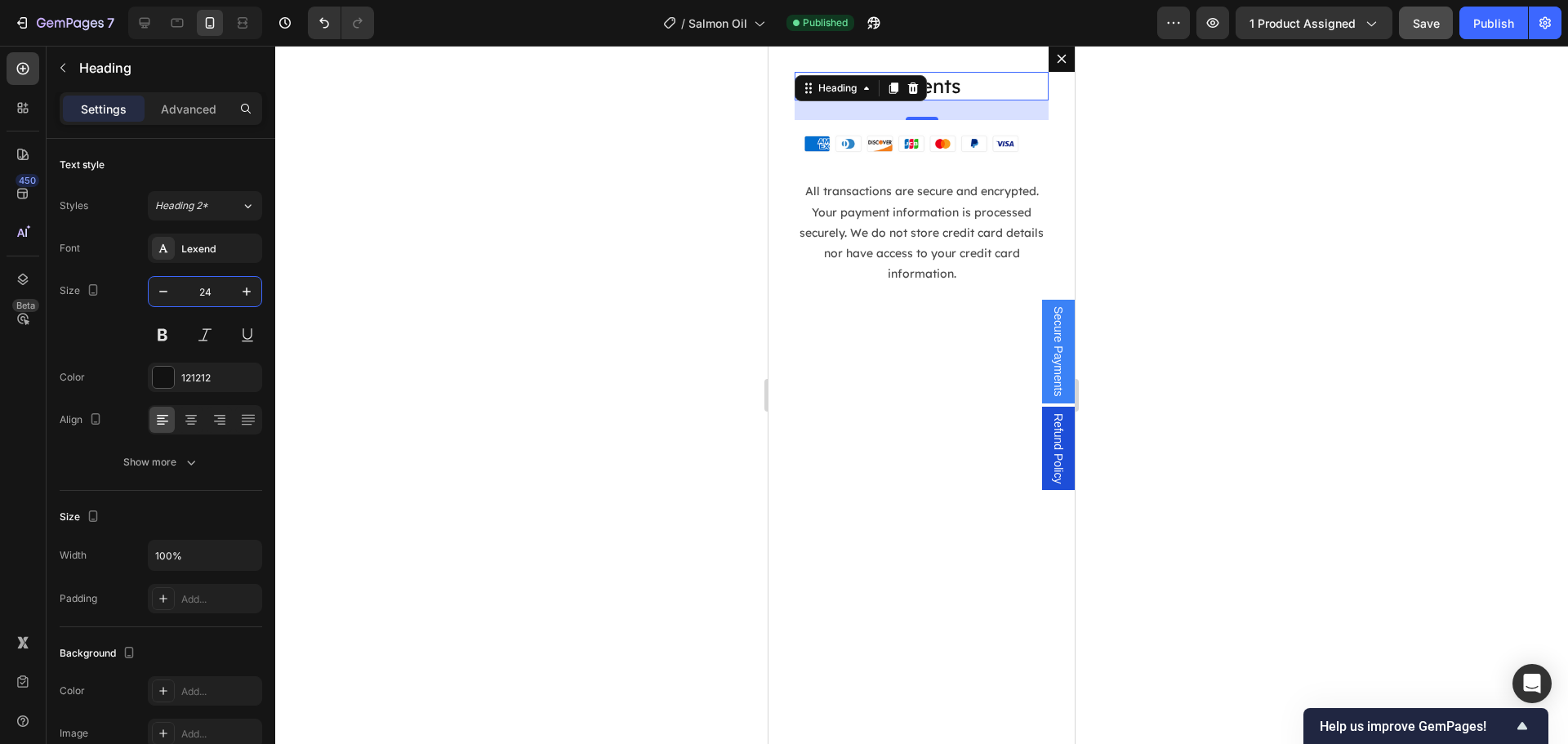
click at [1050, 441] on span "Refund Policy" at bounding box center [1058, 448] width 16 height 71
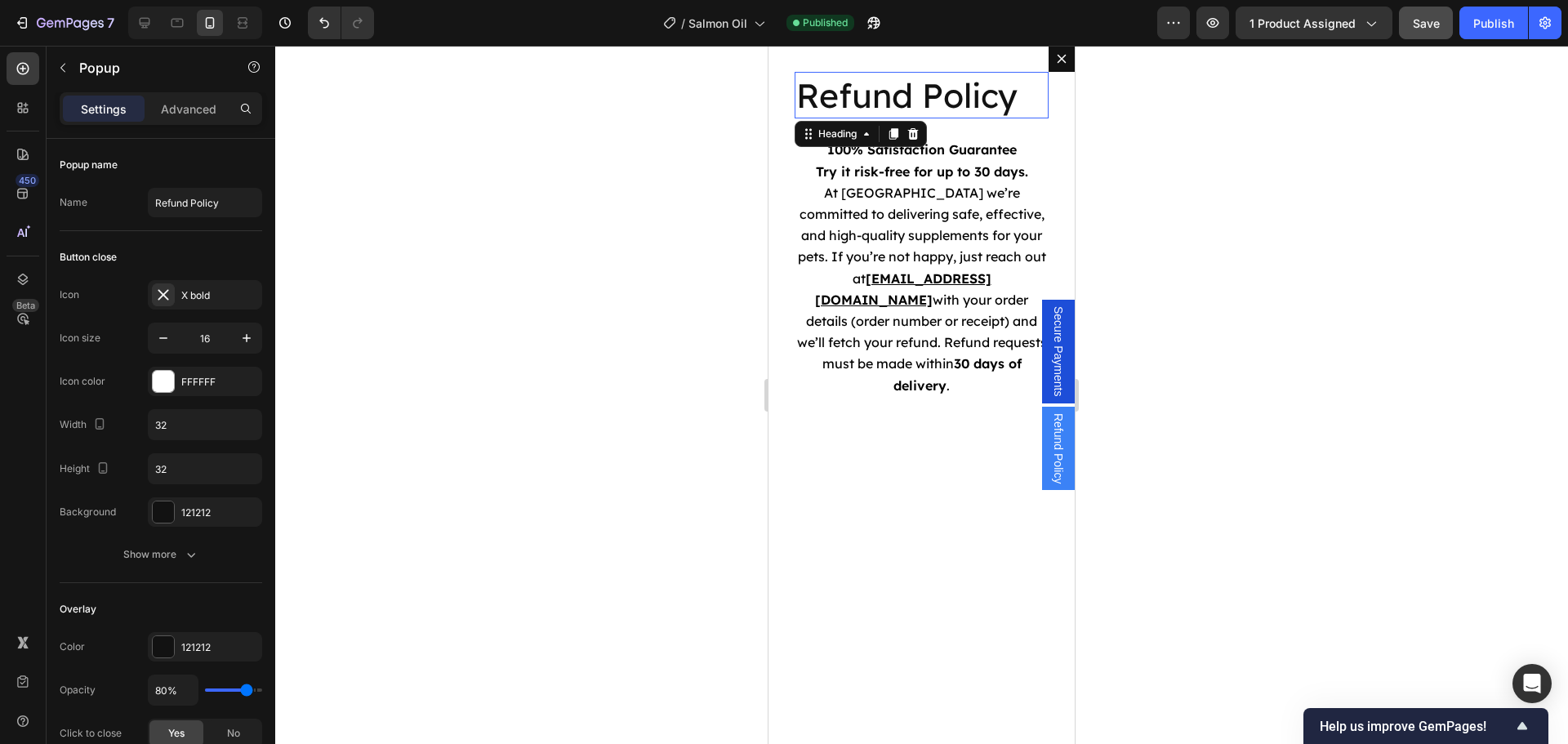
click at [862, 105] on h2 "Refund Policy" at bounding box center [921, 94] width 254 height 46
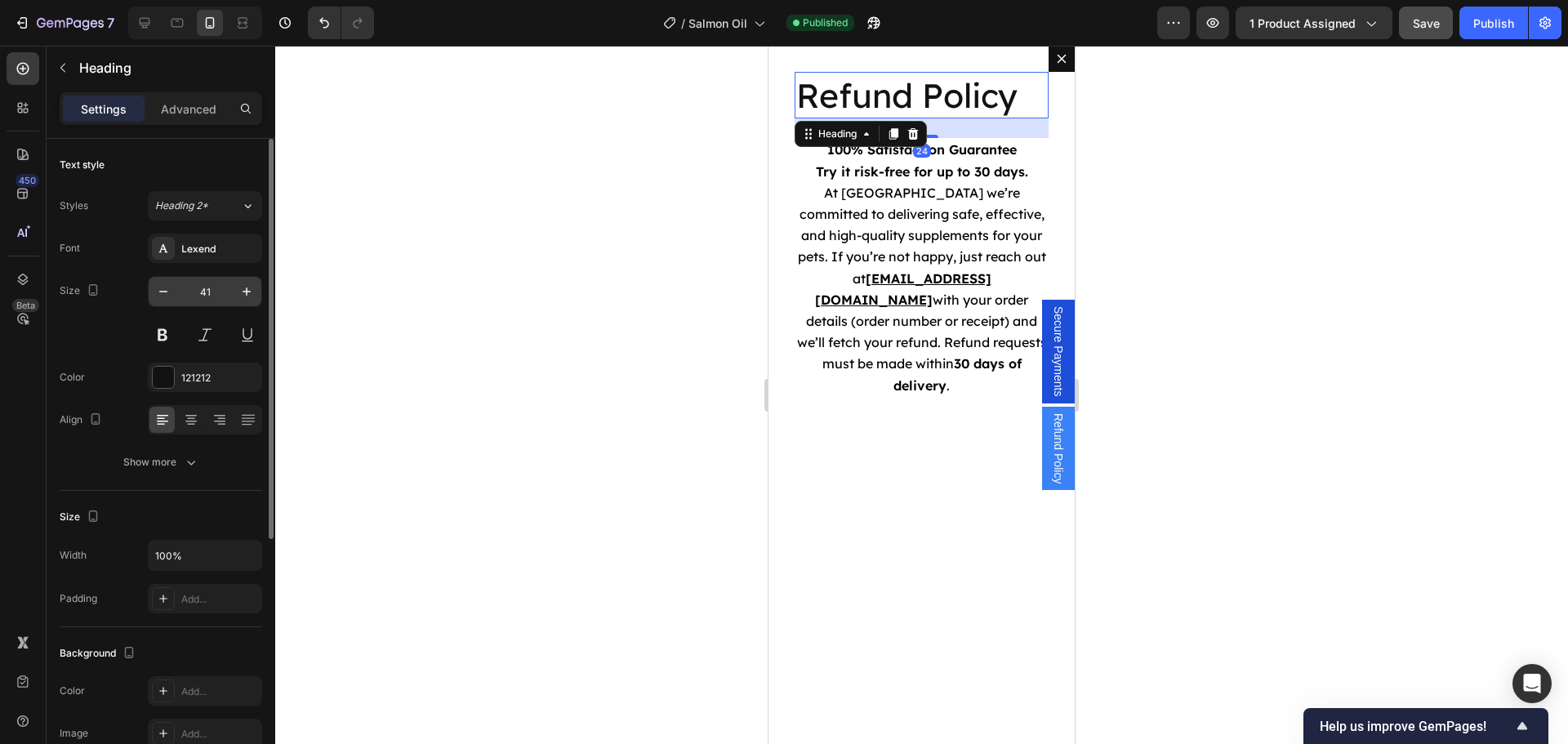
click at [219, 290] on input "41" at bounding box center [205, 291] width 54 height 30
type input "24"
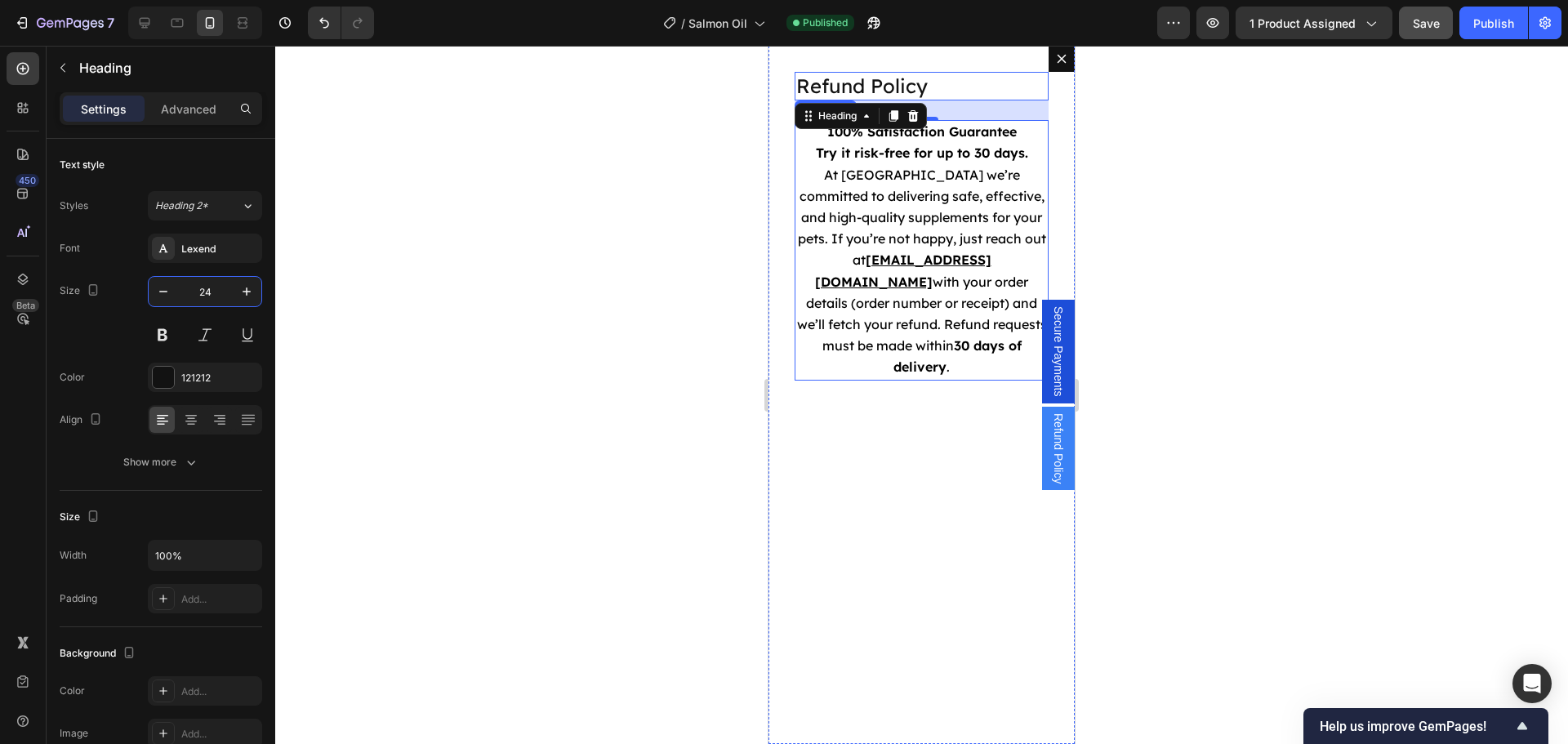
click at [910, 221] on span "At [GEOGRAPHIC_DATA] we’re committed to delivering safe, effective, and high-qu…" at bounding box center [921, 217] width 248 height 102
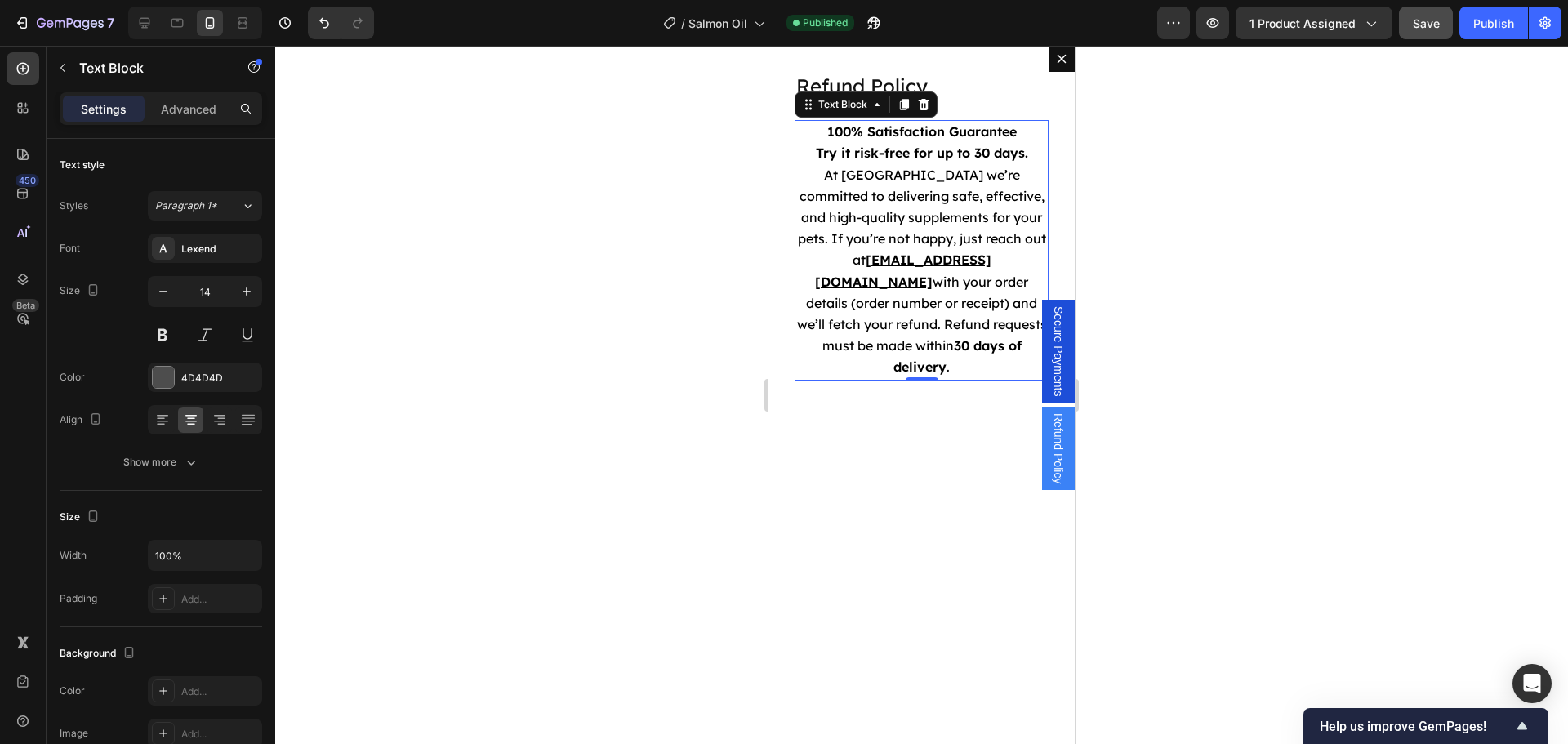
click at [1050, 335] on span "Secure Payments" at bounding box center [1058, 352] width 16 height 90
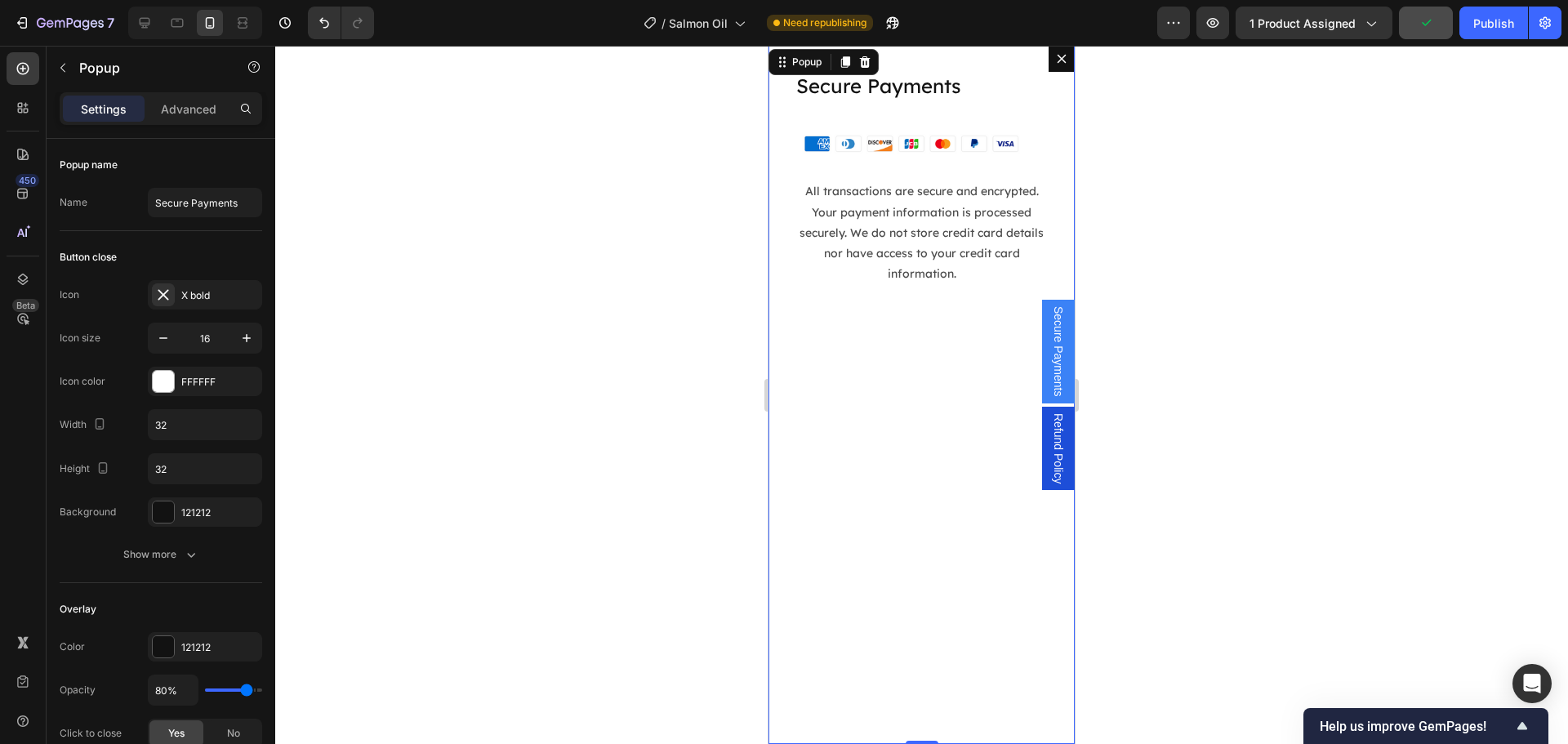
click at [1055, 53] on icon "Dialog content" at bounding box center [1062, 59] width 13 height 13
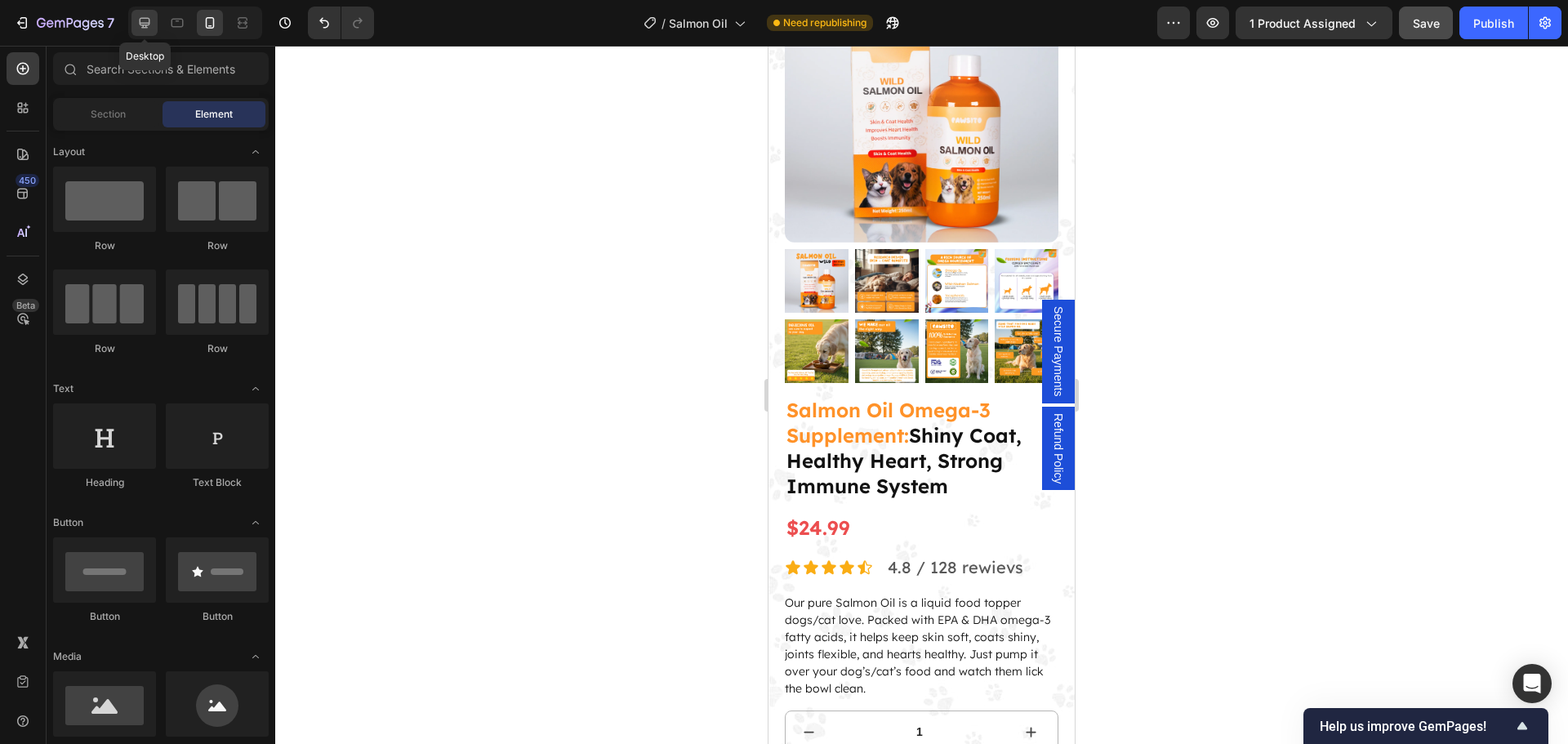
click at [142, 30] on icon at bounding box center [145, 23] width 16 height 16
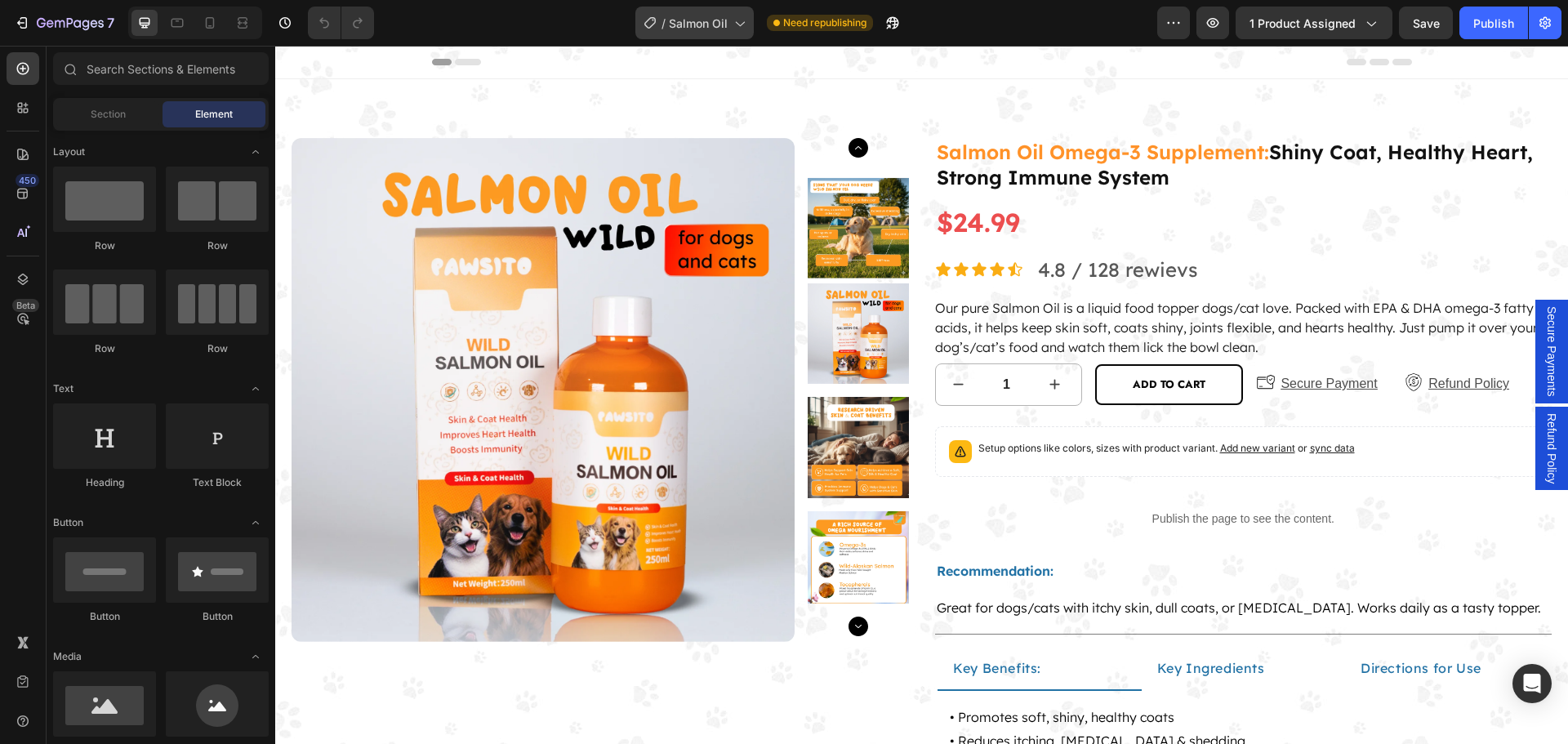
click at [694, 35] on div "/ Salmon Oil" at bounding box center [694, 23] width 118 height 33
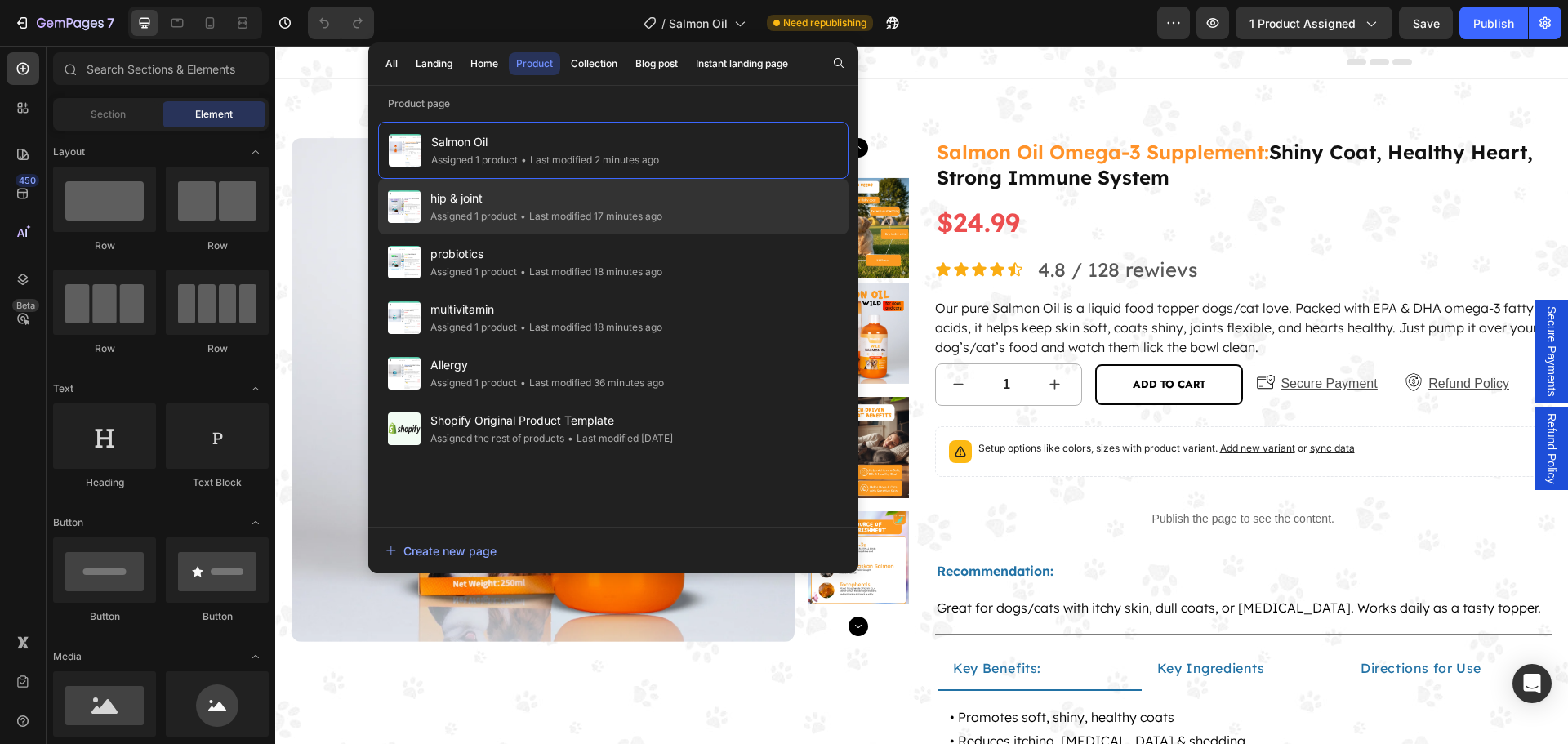
click at [505, 206] on span "hip & joint" at bounding box center [546, 199] width 231 height 20
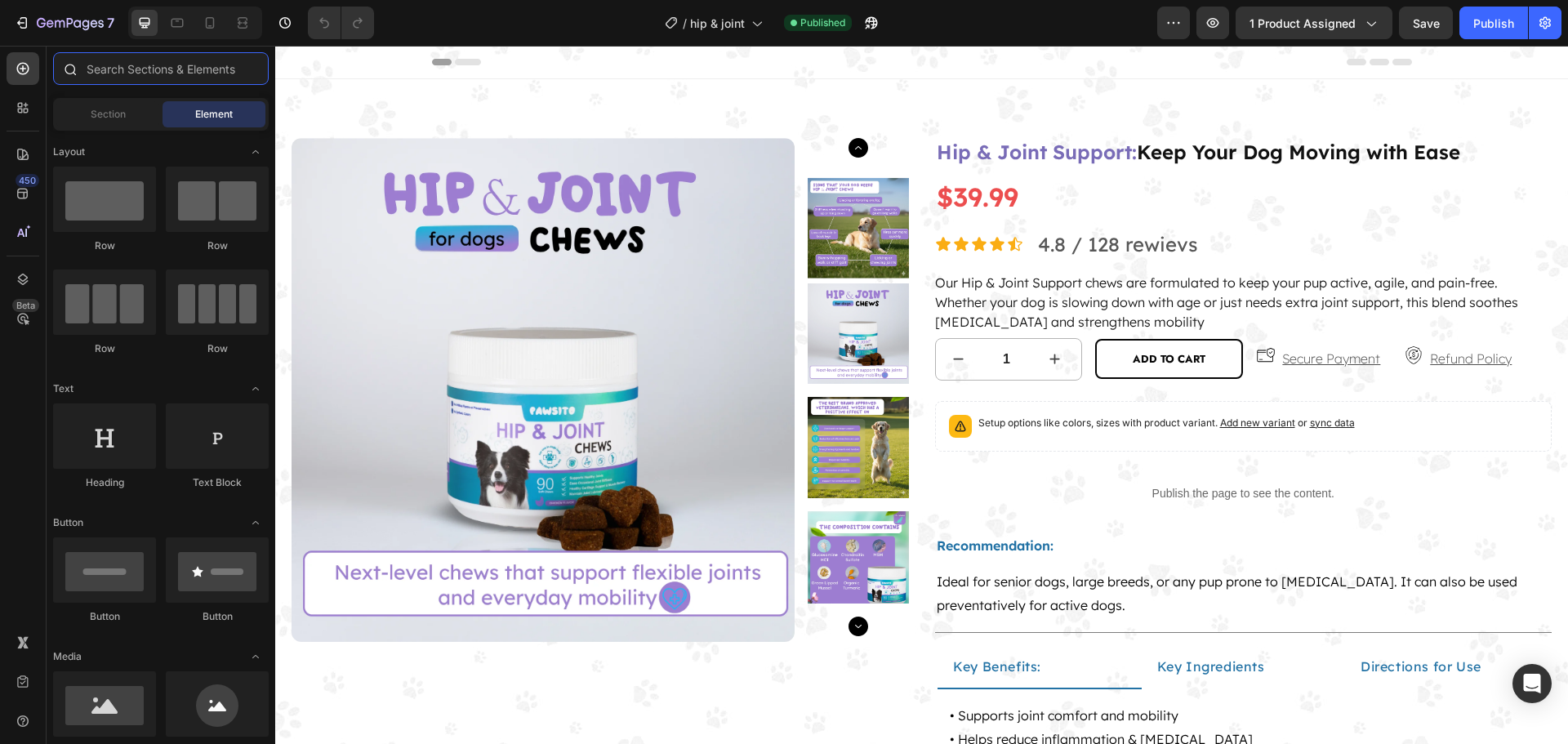
click at [145, 69] on input "text" at bounding box center [161, 69] width 215 height 33
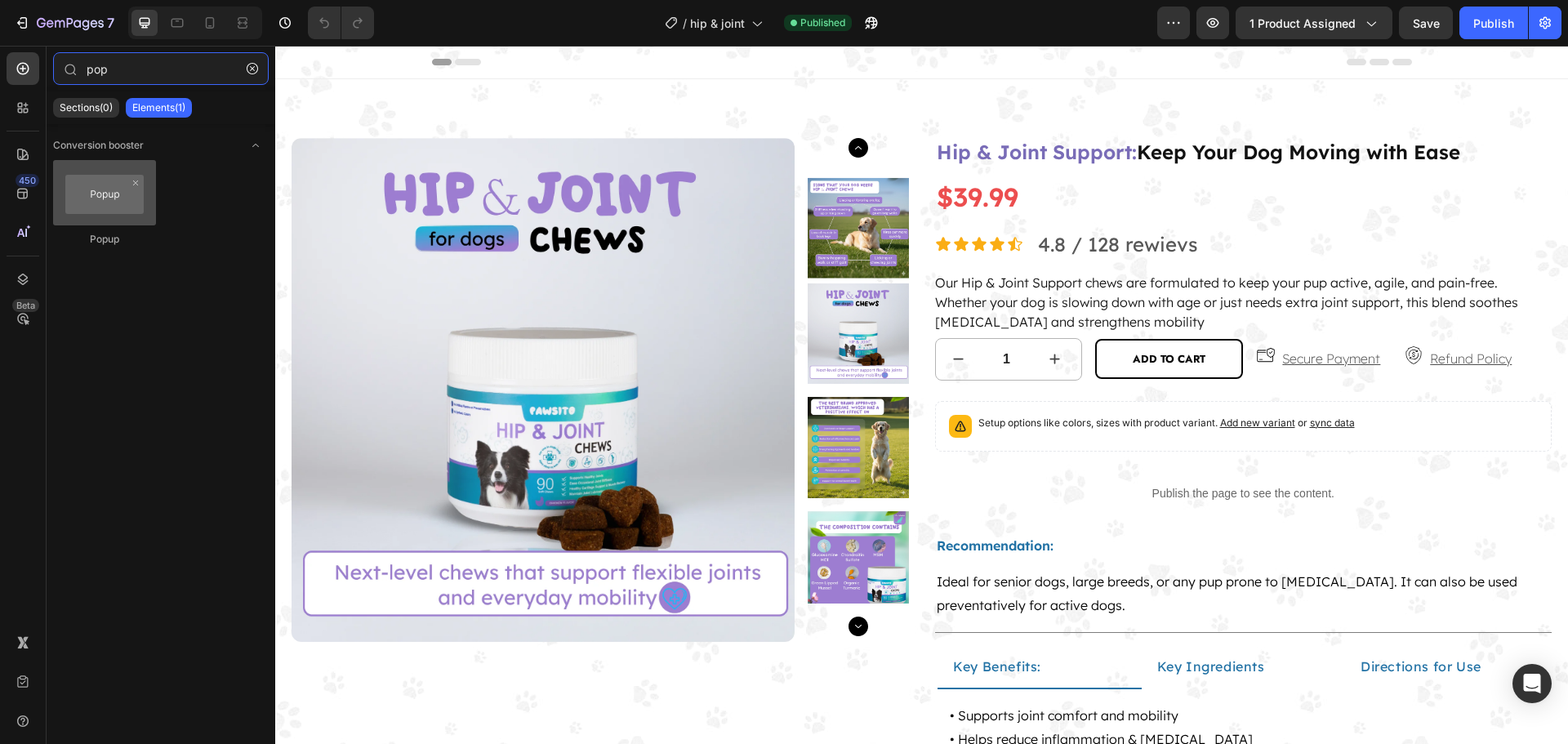
type input "pop"
click at [110, 199] on div at bounding box center [105, 193] width 103 height 65
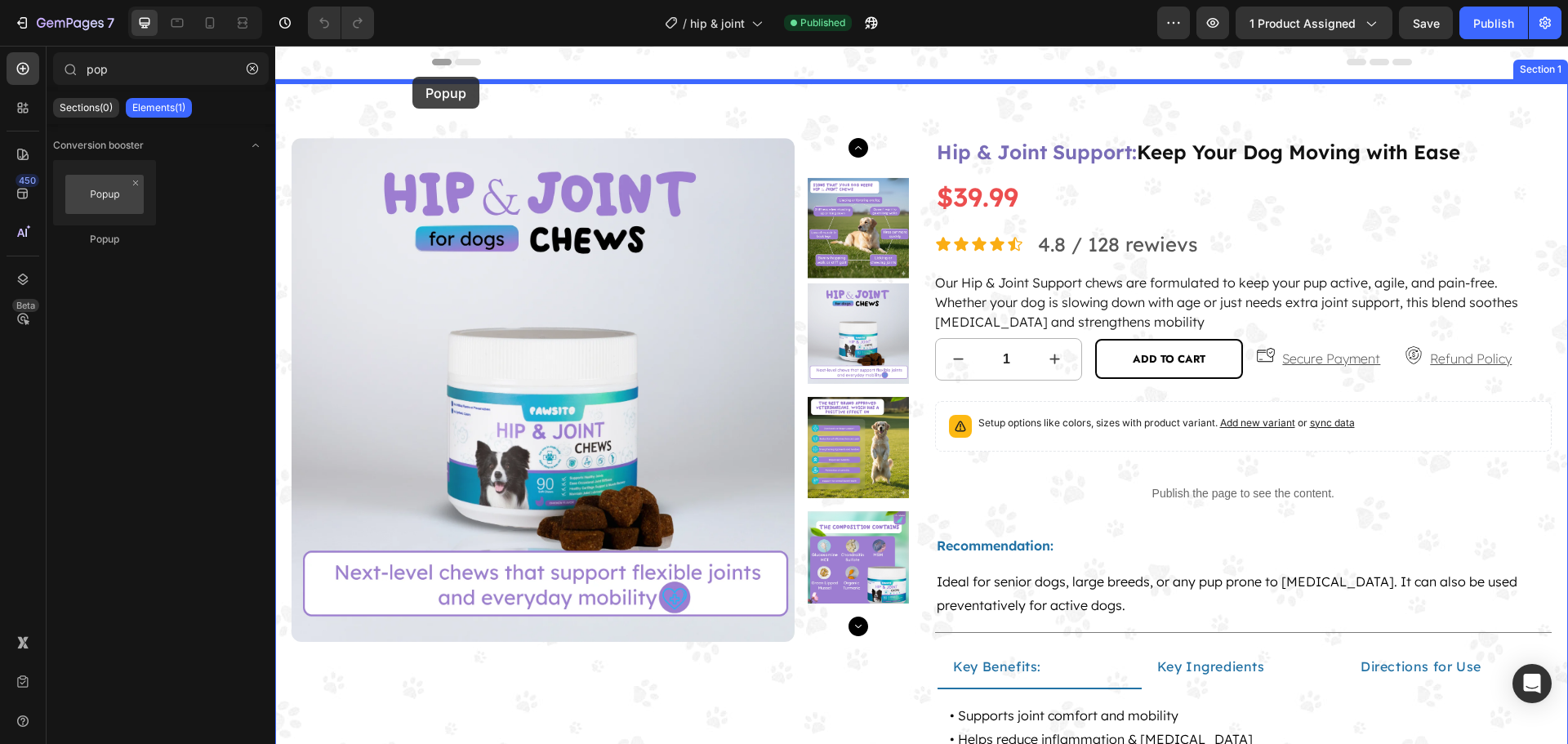
drag, startPoint x: 385, startPoint y: 245, endPoint x: 412, endPoint y: 77, distance: 170.2
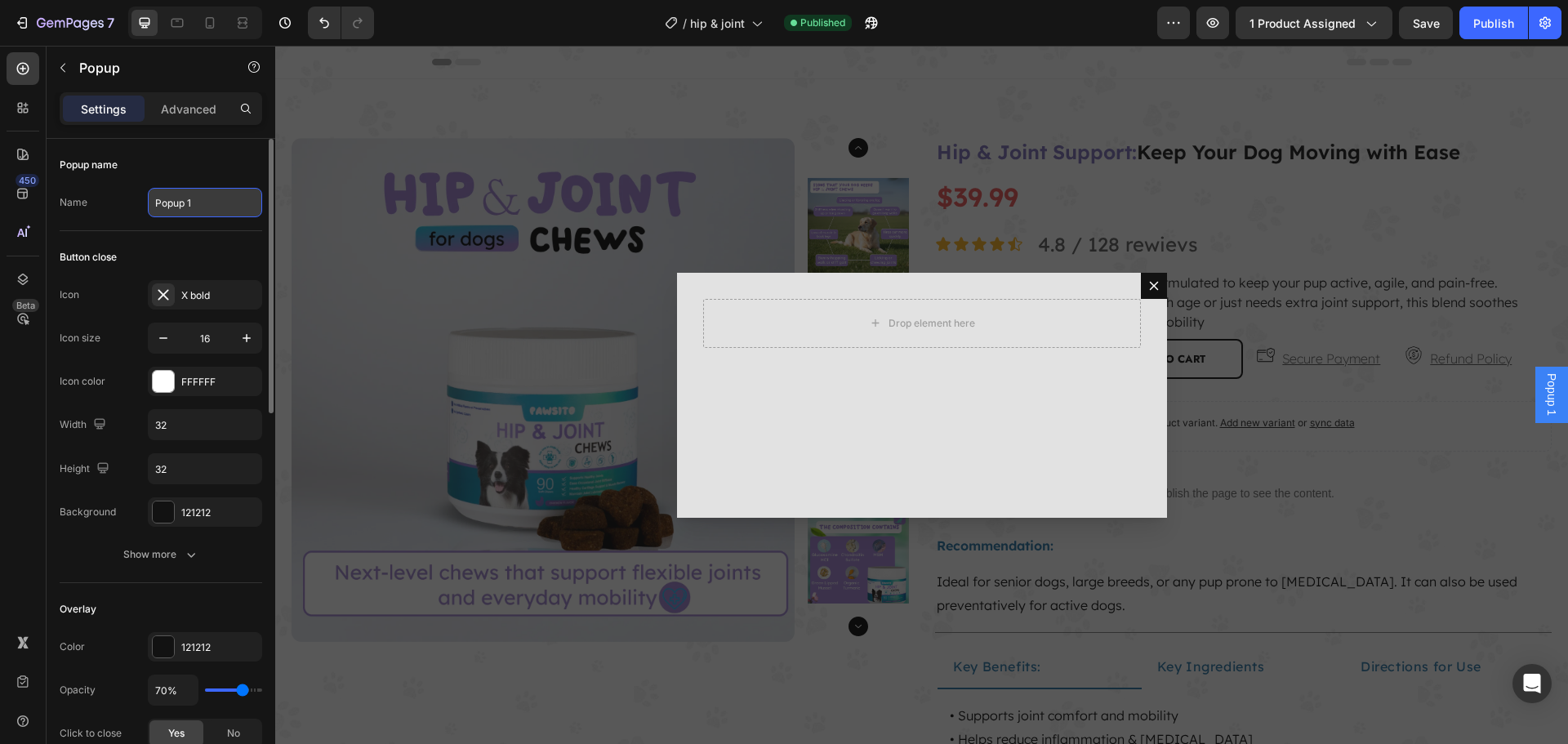
click at [203, 199] on input "Popup 1" at bounding box center [204, 202] width 114 height 30
paste input "Secure Payments"
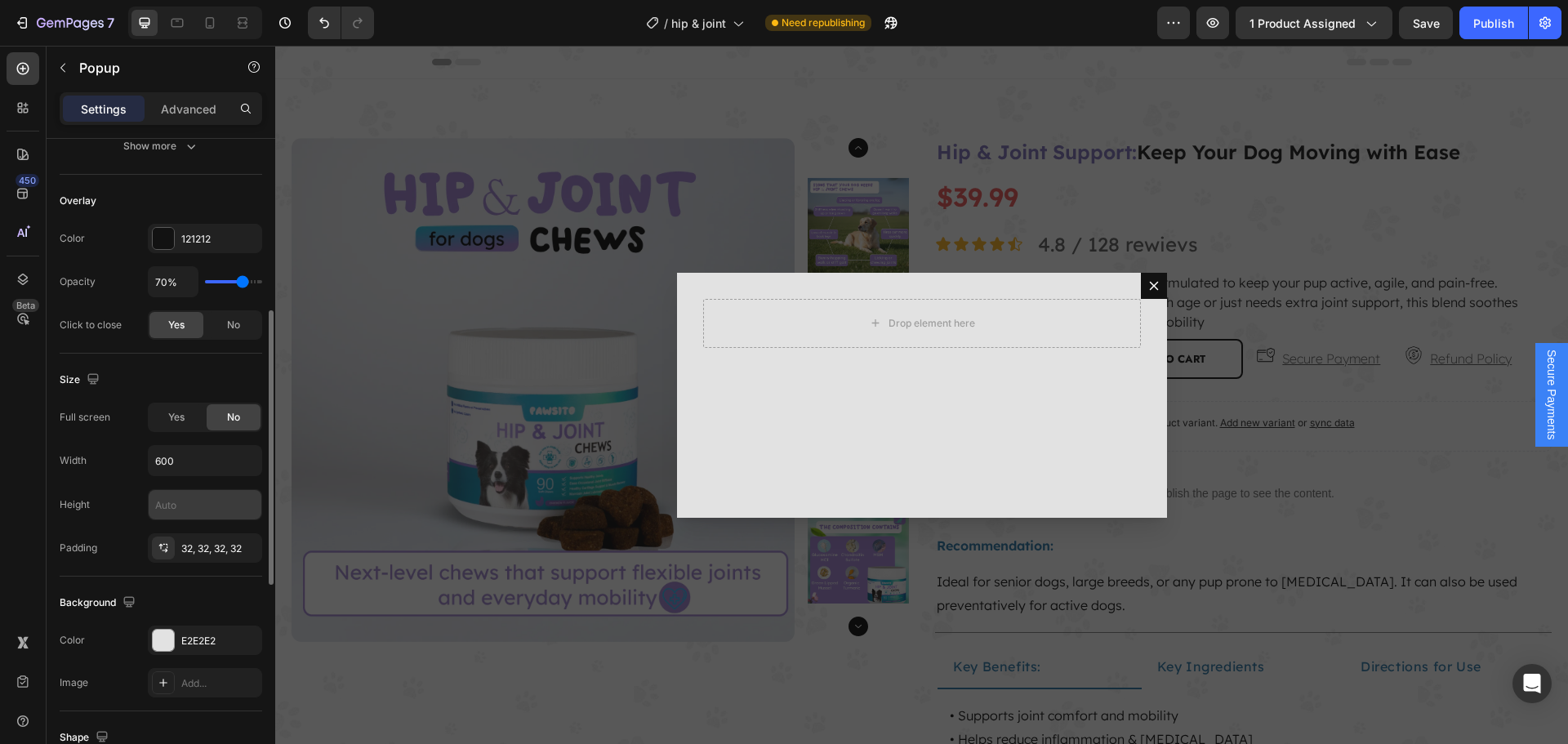
type input "Secure Payments"
click at [197, 504] on input "text" at bounding box center [204, 504] width 113 height 30
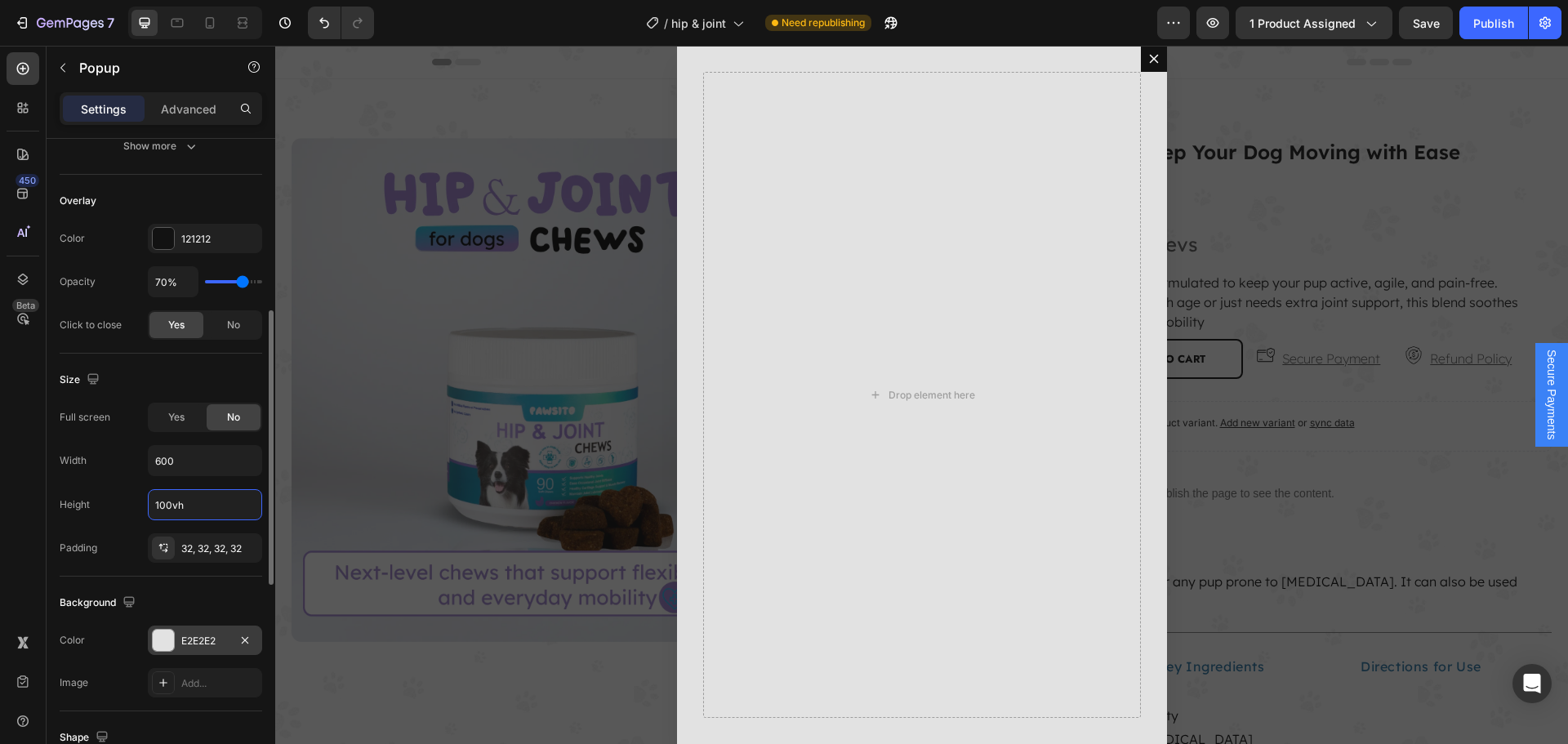
type input "100vh"
click at [159, 649] on div at bounding box center [163, 639] width 21 height 21
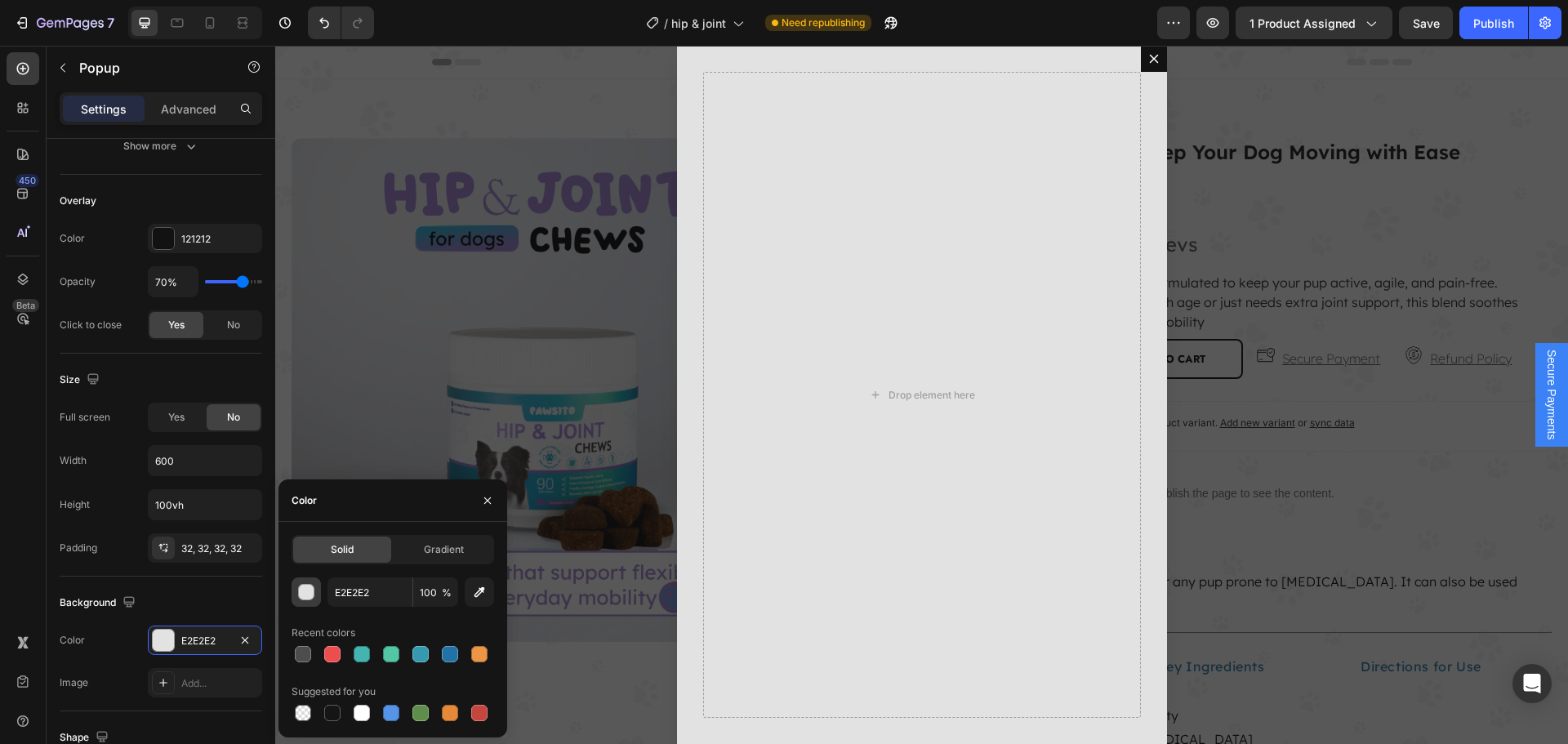
click at [311, 599] on div "button" at bounding box center [307, 592] width 16 height 16
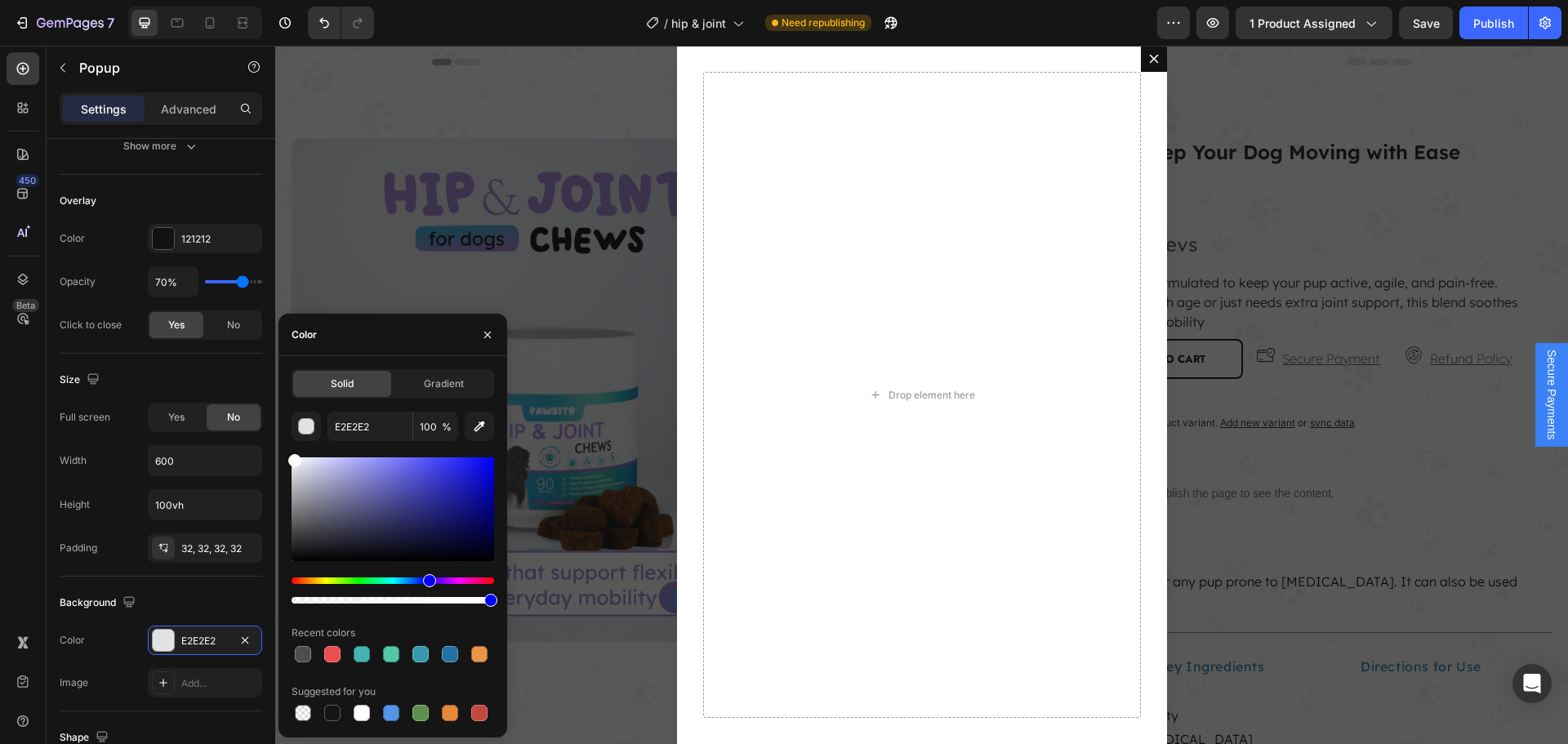
drag, startPoint x: 291, startPoint y: 475, endPoint x: 281, endPoint y: 447, distance: 29.7
click at [281, 447] on div "Solid Gradient E2E2E2 100 % Recent colors Suggested for you" at bounding box center [392, 546] width 229 height 355
type input "FFFFFF"
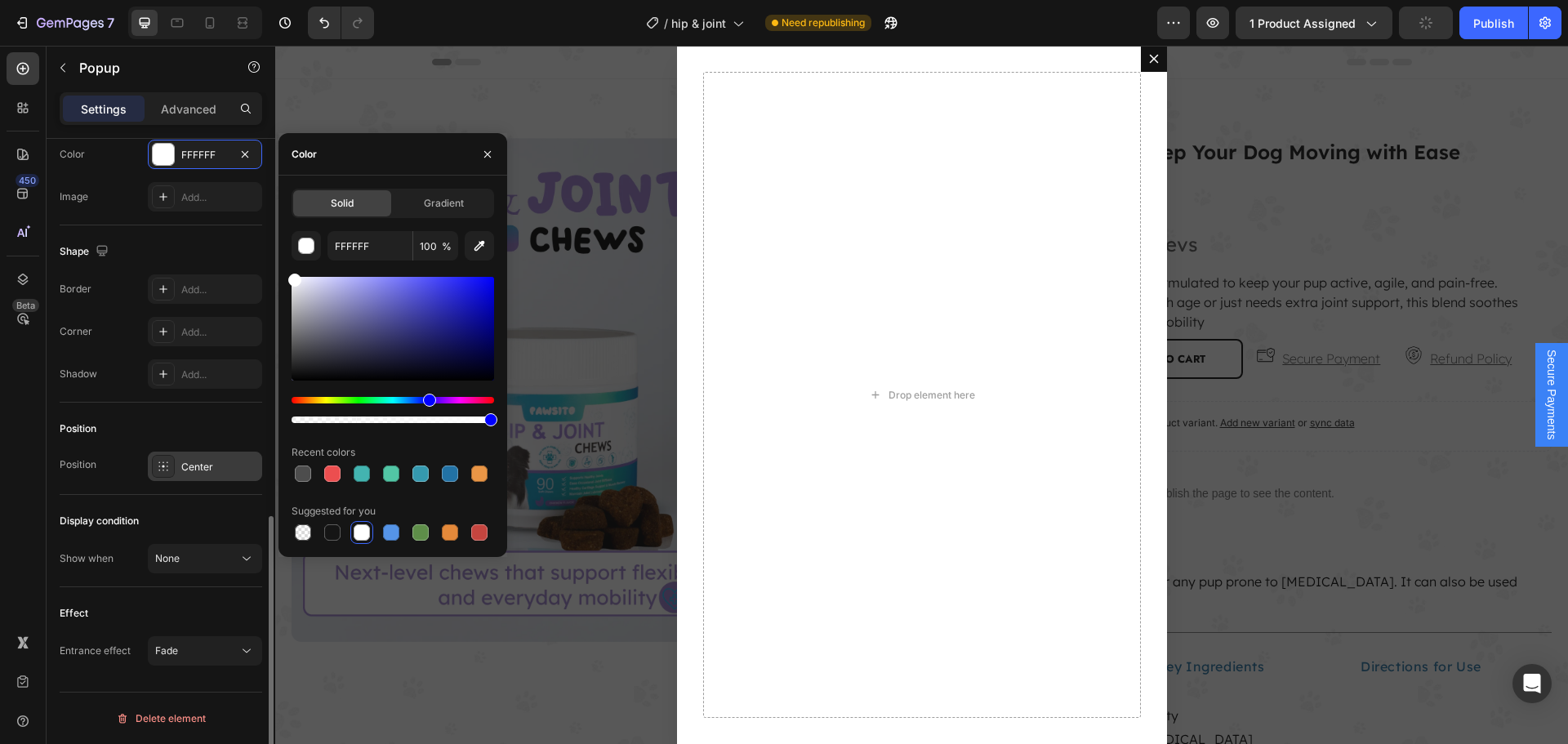
click at [224, 477] on div "Center" at bounding box center [204, 466] width 114 height 30
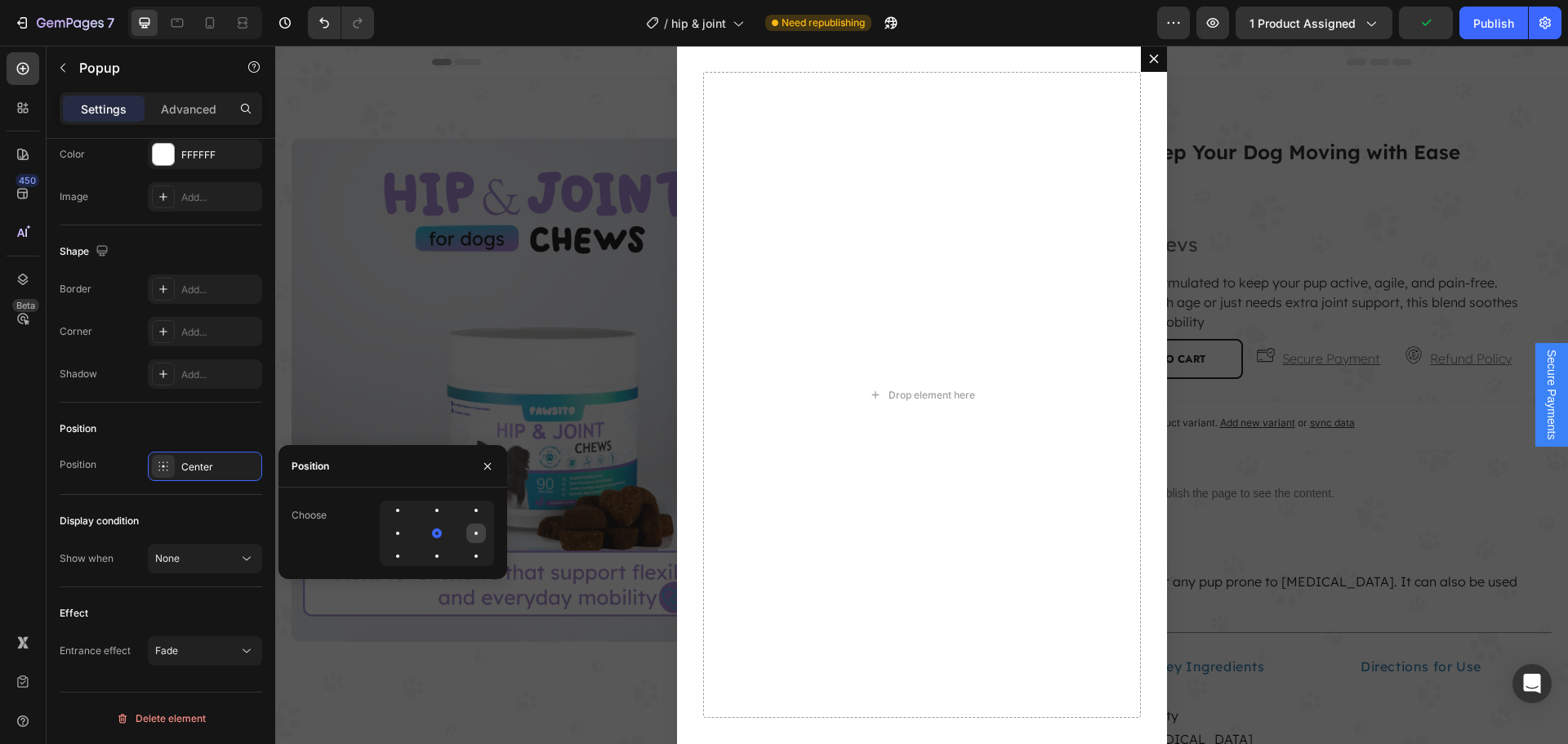
click at [477, 533] on div at bounding box center [477, 533] width 20 height 20
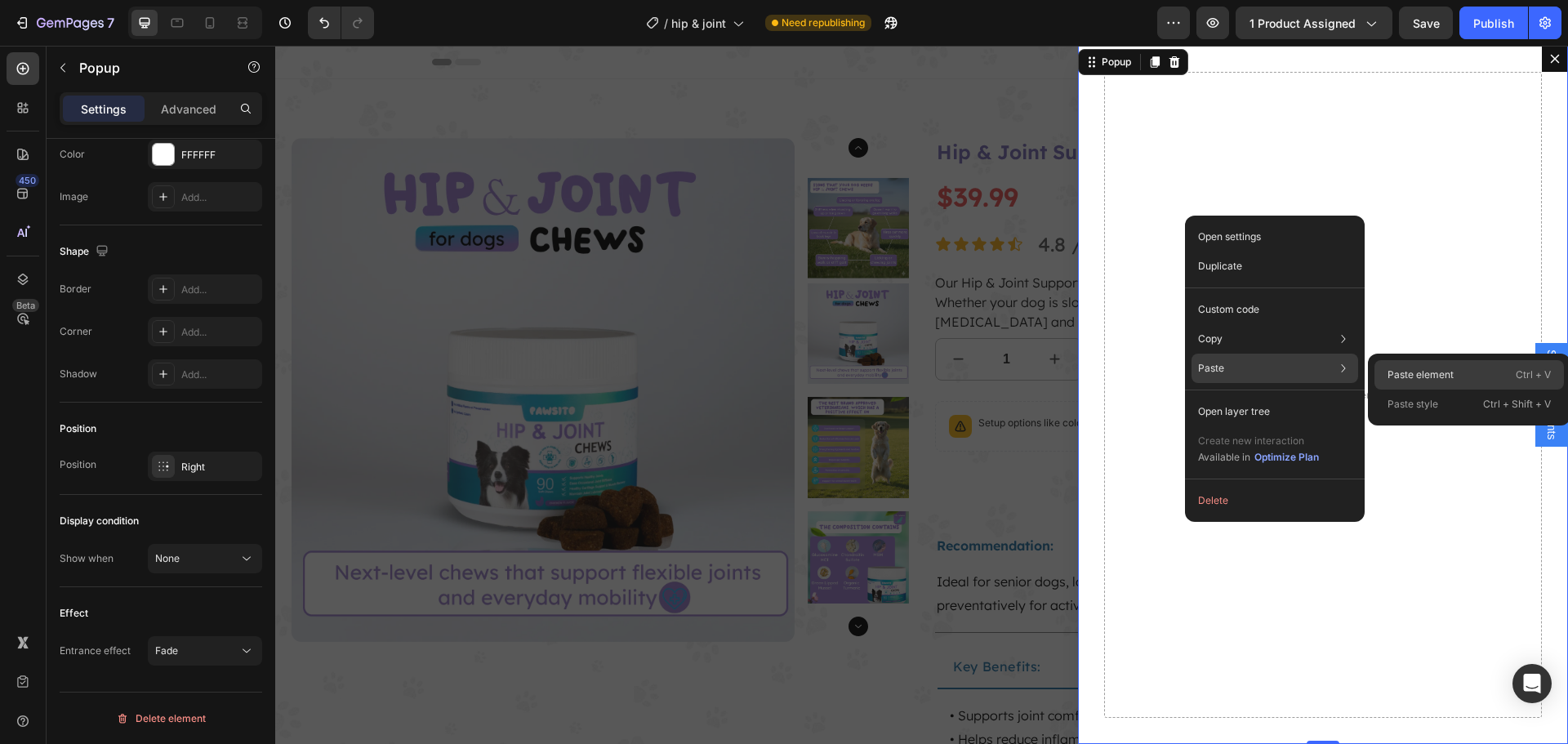
drag, startPoint x: 1138, startPoint y: 323, endPoint x: 1412, endPoint y: 368, distance: 277.7
click at [1412, 368] on p "Paste element" at bounding box center [1420, 374] width 66 height 14
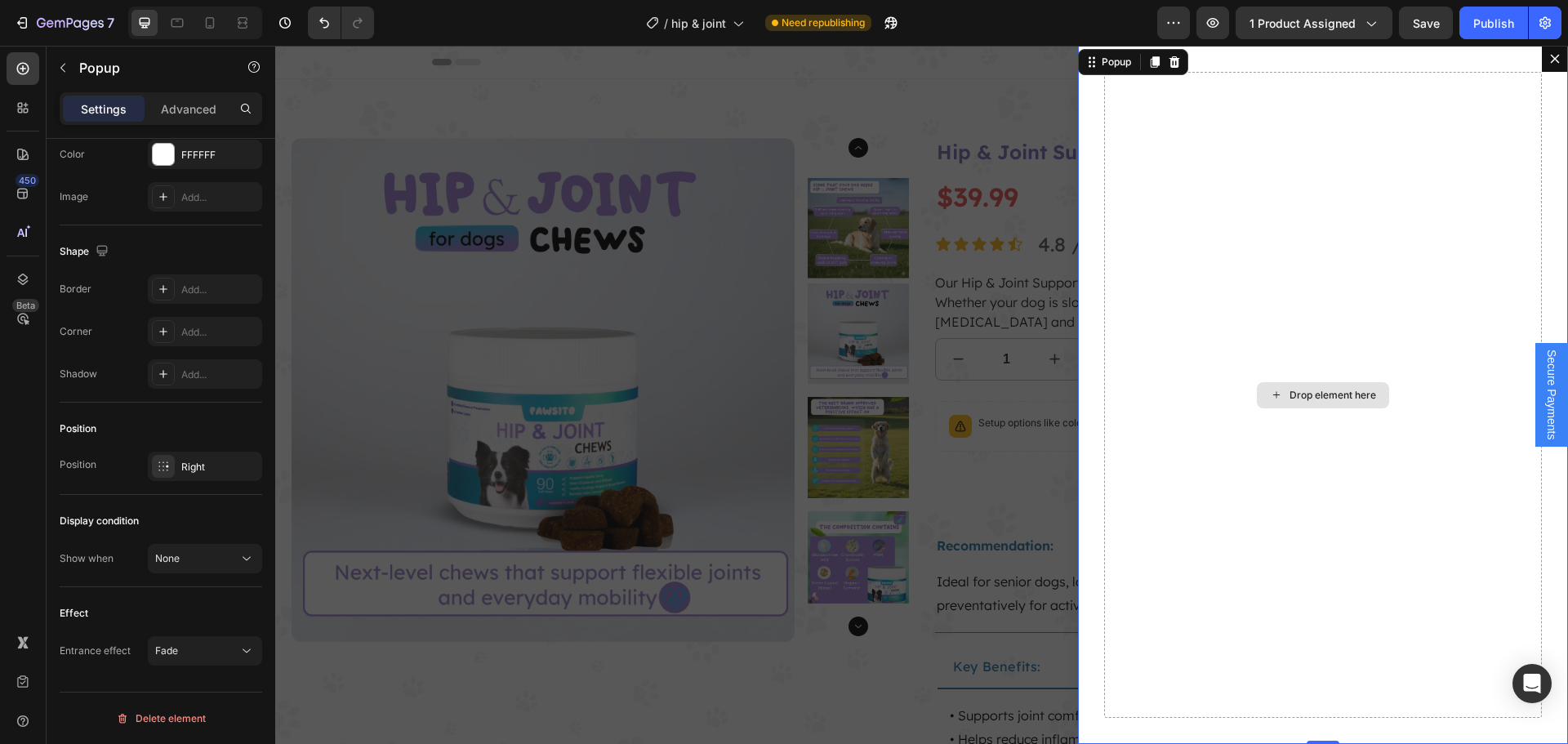
click at [1223, 242] on div "Drop element here" at bounding box center [1323, 394] width 438 height 645
click at [21, 71] on icon at bounding box center [23, 69] width 16 height 16
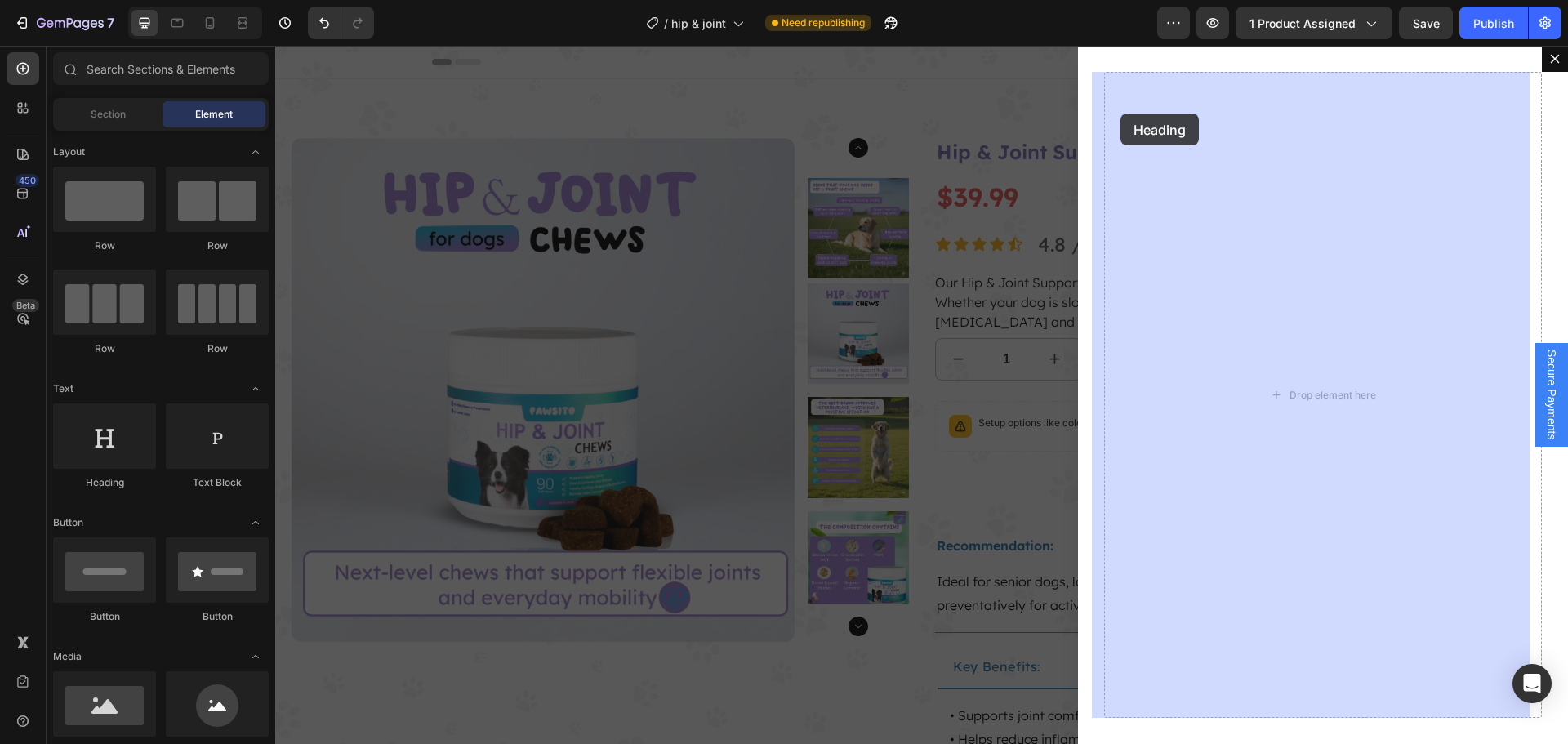
drag, startPoint x: 497, startPoint y: 475, endPoint x: 1174, endPoint y: 94, distance: 776.8
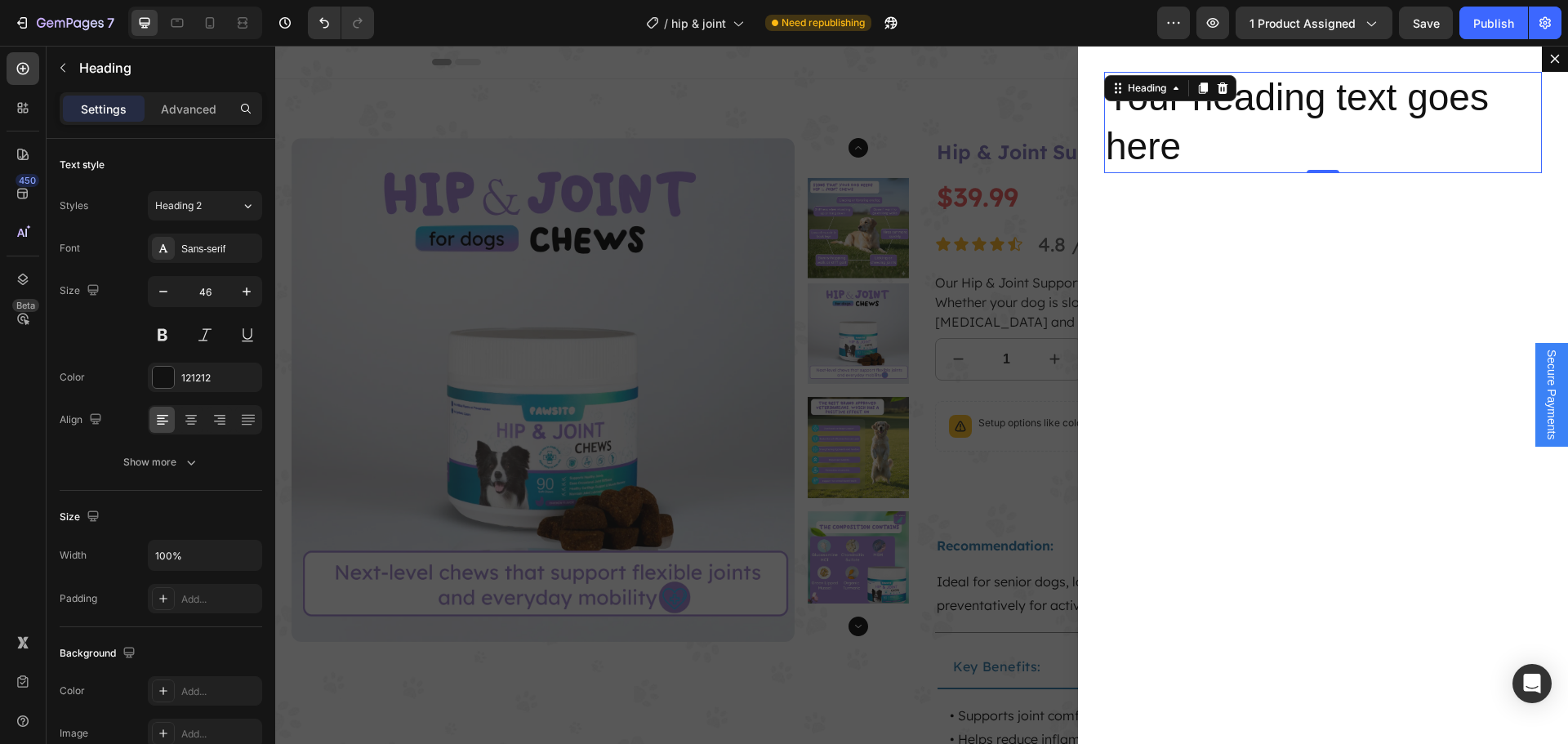
click at [1195, 156] on h2 "Your heading text goes here" at bounding box center [1323, 122] width 438 height 101
click at [1195, 156] on p "Your heading text goes here" at bounding box center [1323, 122] width 434 height 98
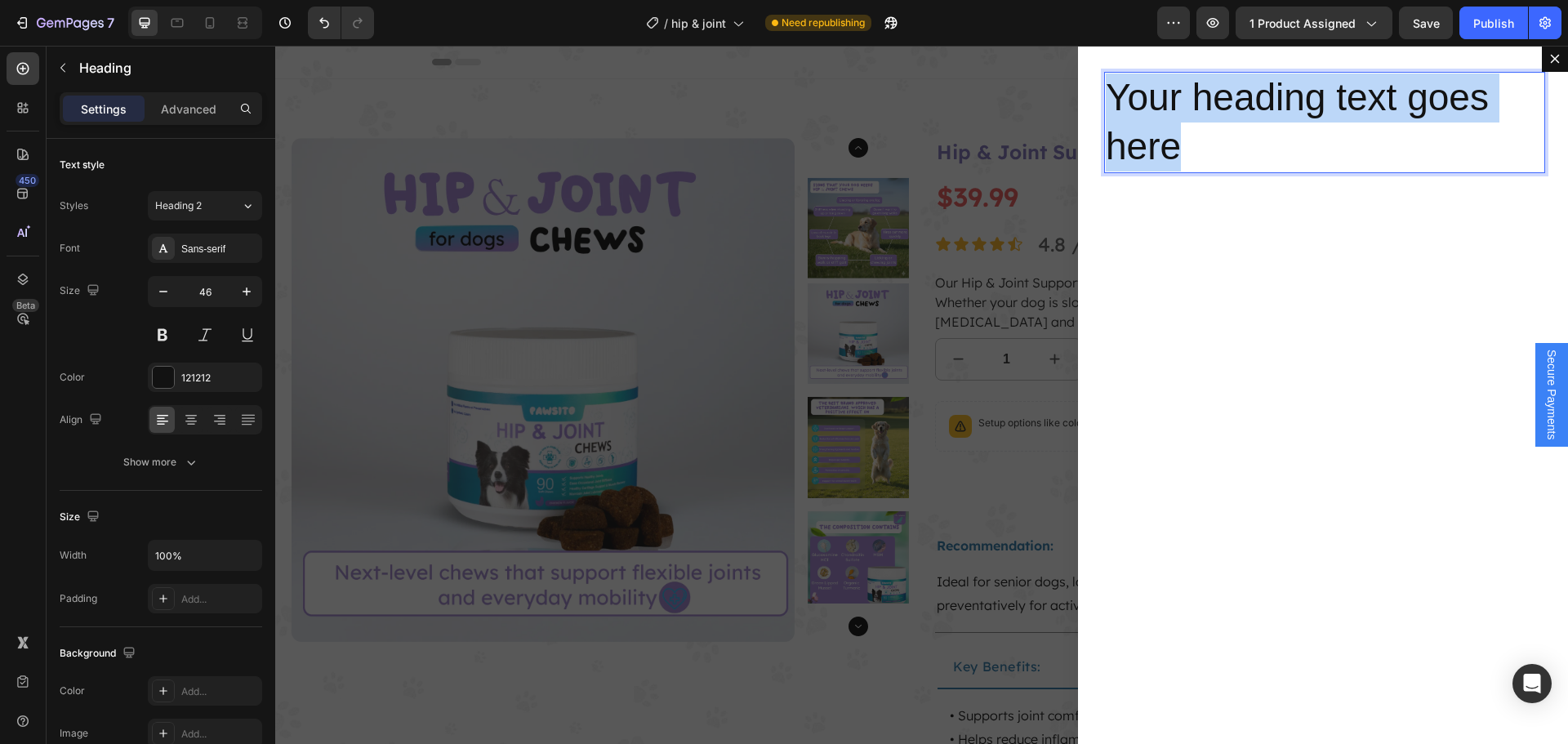
click at [1195, 156] on p "Your heading text goes here" at bounding box center [1323, 122] width 434 height 98
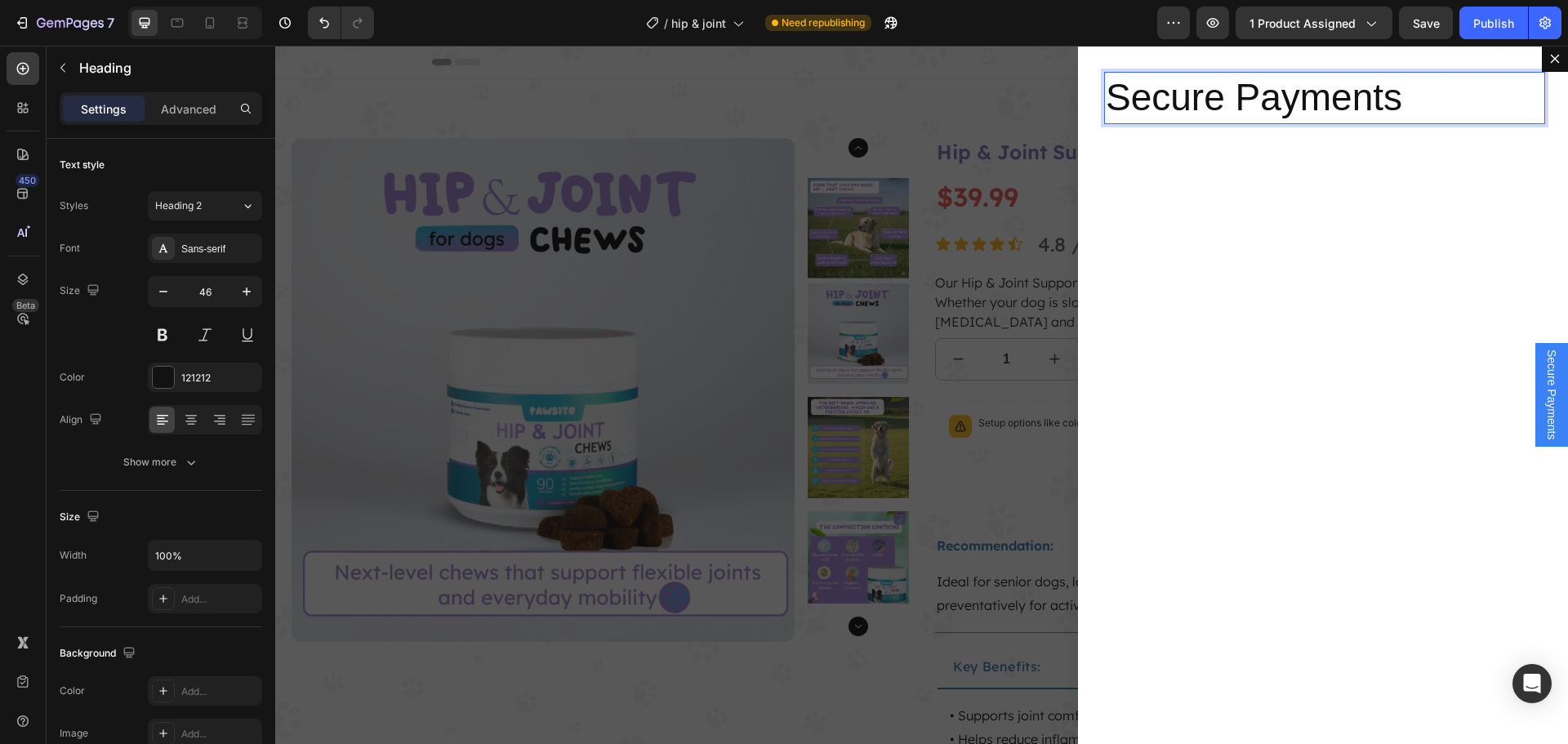
click at [1228, 208] on div "Secure Payments Heading 0" at bounding box center [1323, 395] width 490 height 698
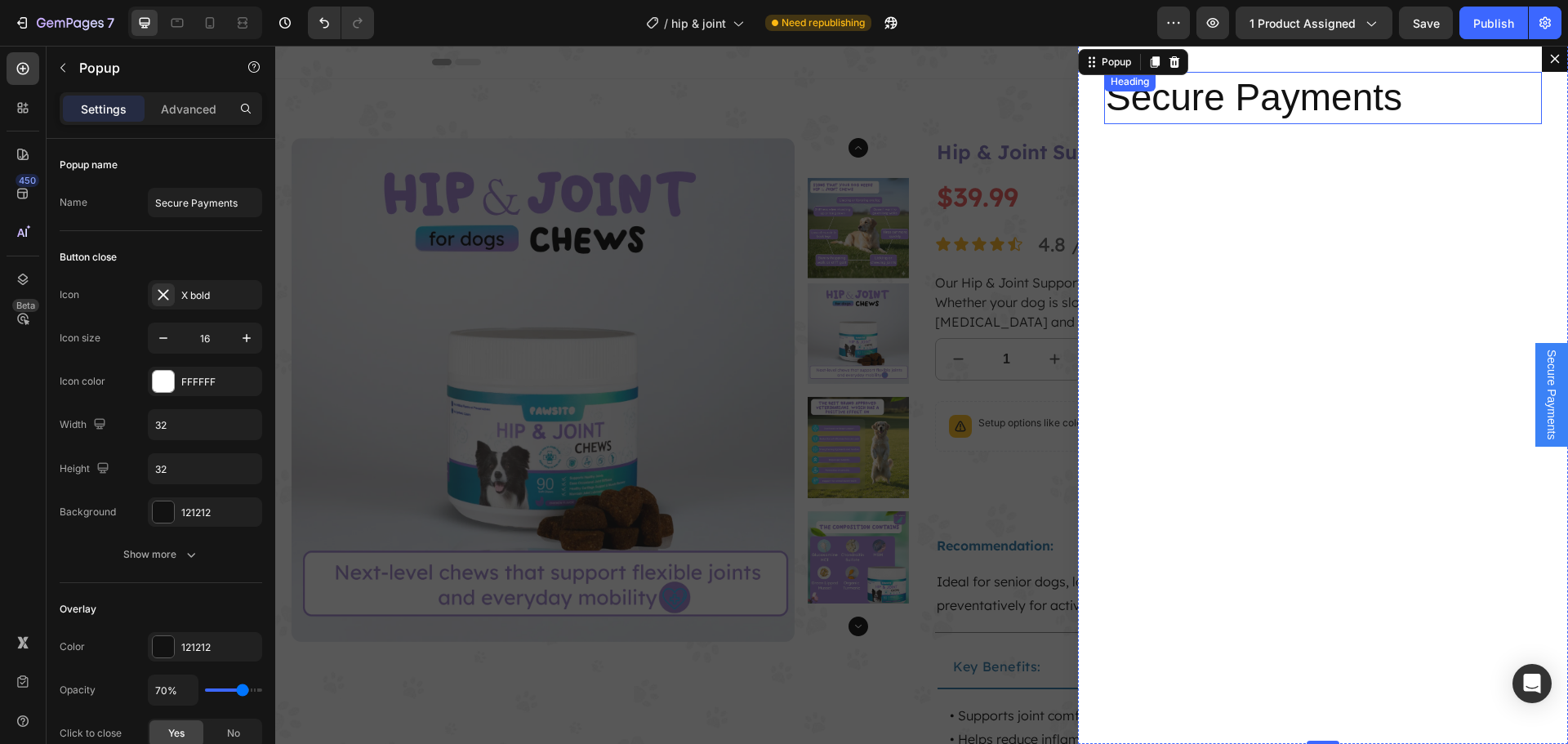
click at [1225, 99] on p "Secure Payments" at bounding box center [1323, 98] width 434 height 49
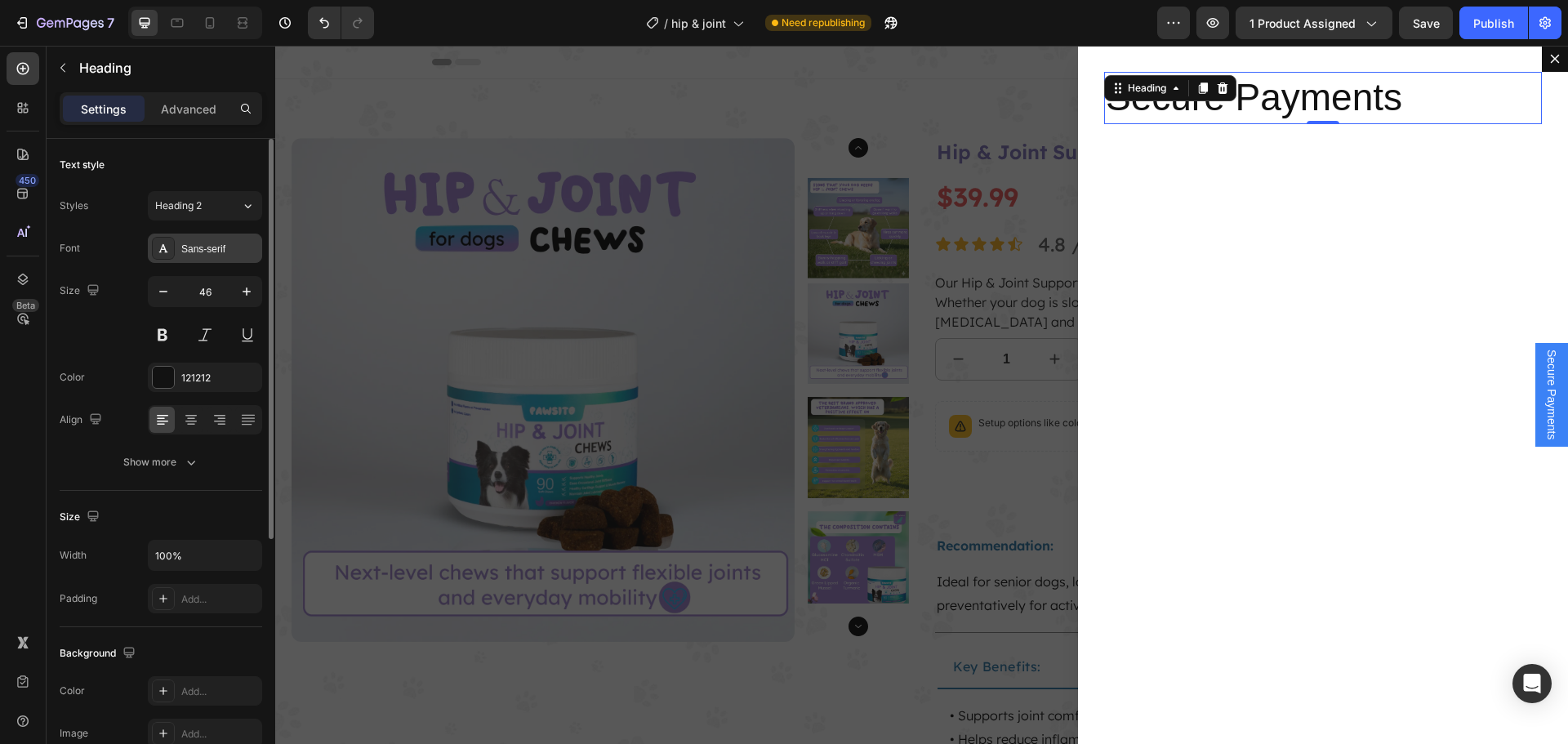
click at [206, 245] on div "Sans-serif" at bounding box center [219, 249] width 77 height 14
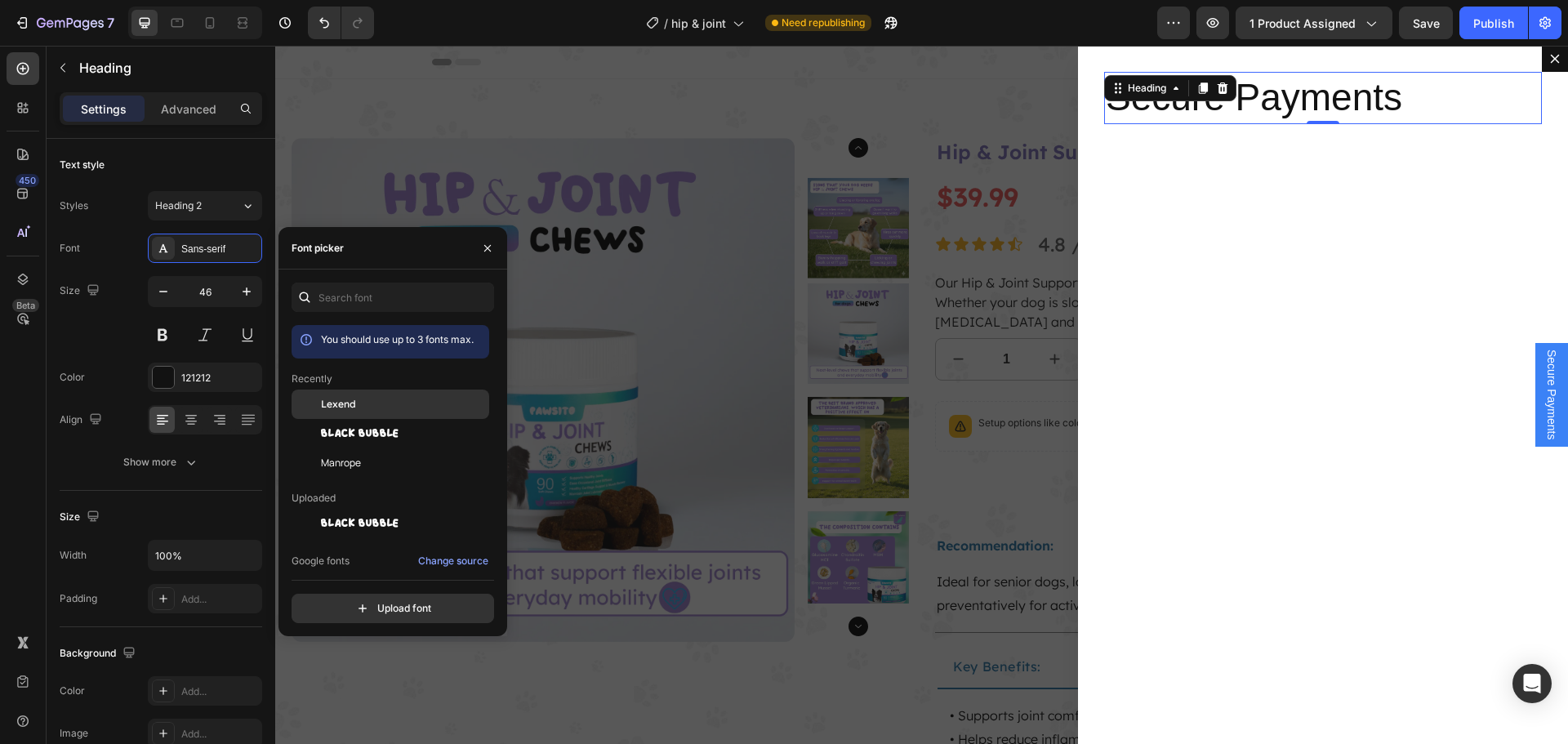
click at [371, 400] on div "Lexend" at bounding box center [403, 404] width 165 height 14
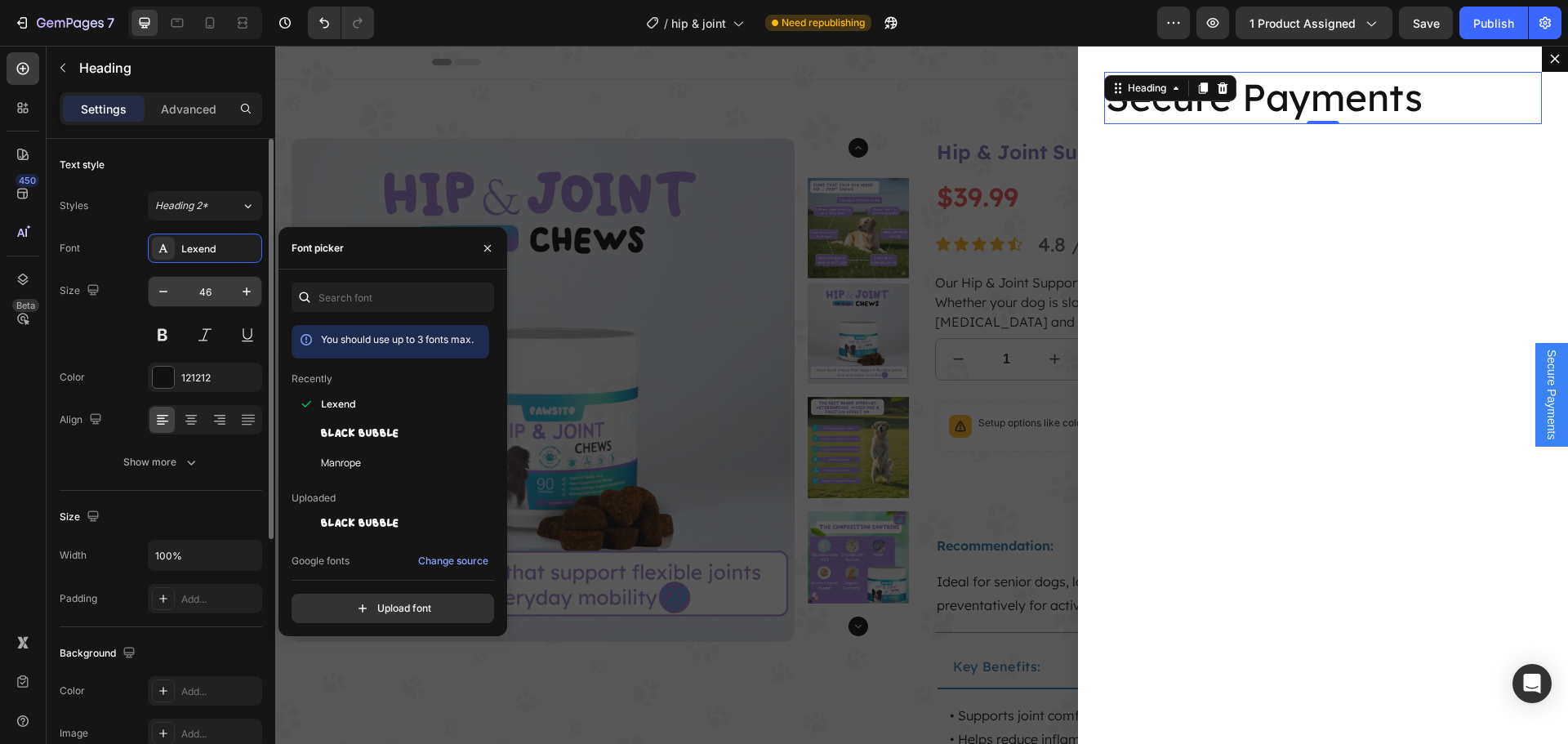
click at [206, 289] on input "46" at bounding box center [205, 291] width 54 height 30
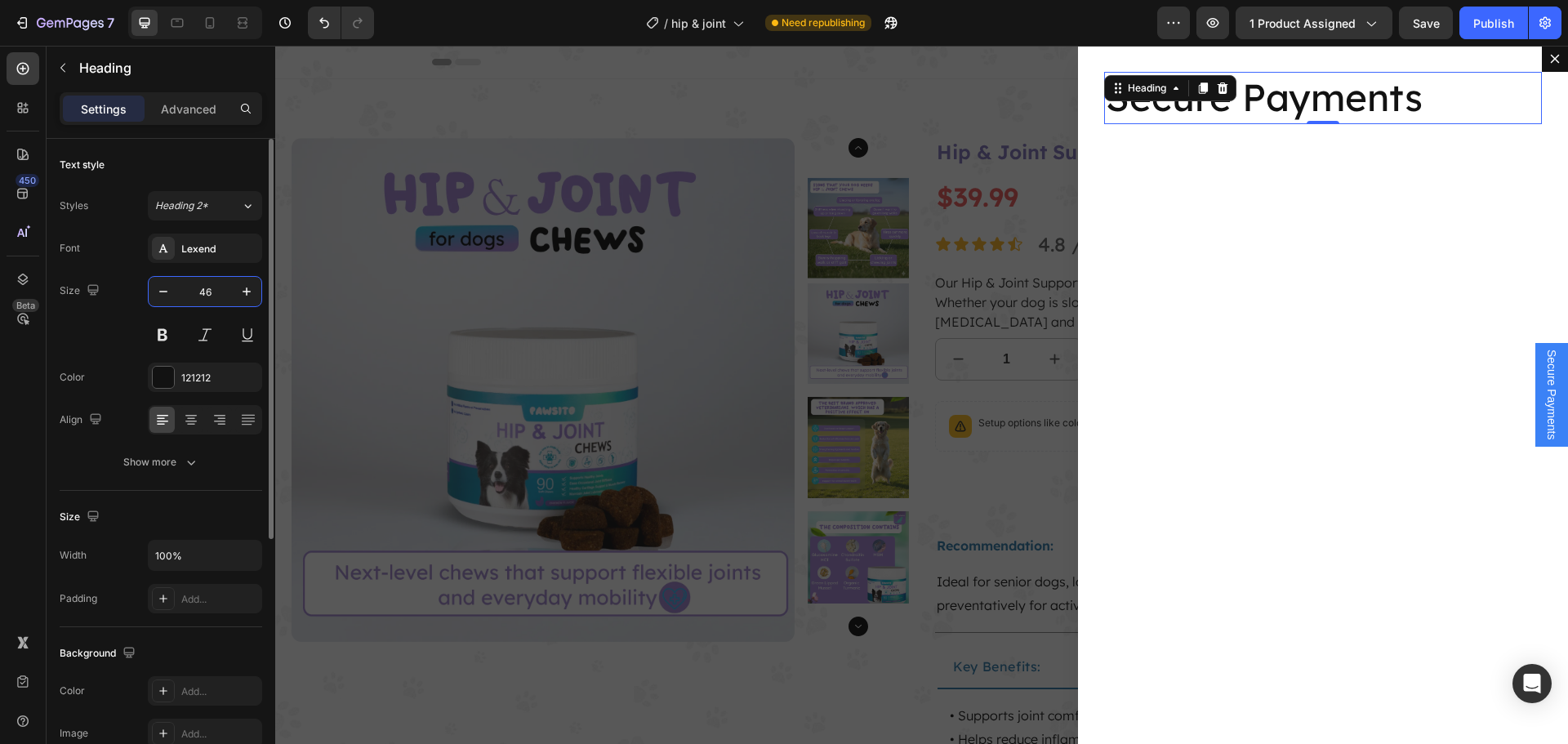
click at [206, 289] on input "46" at bounding box center [205, 291] width 54 height 30
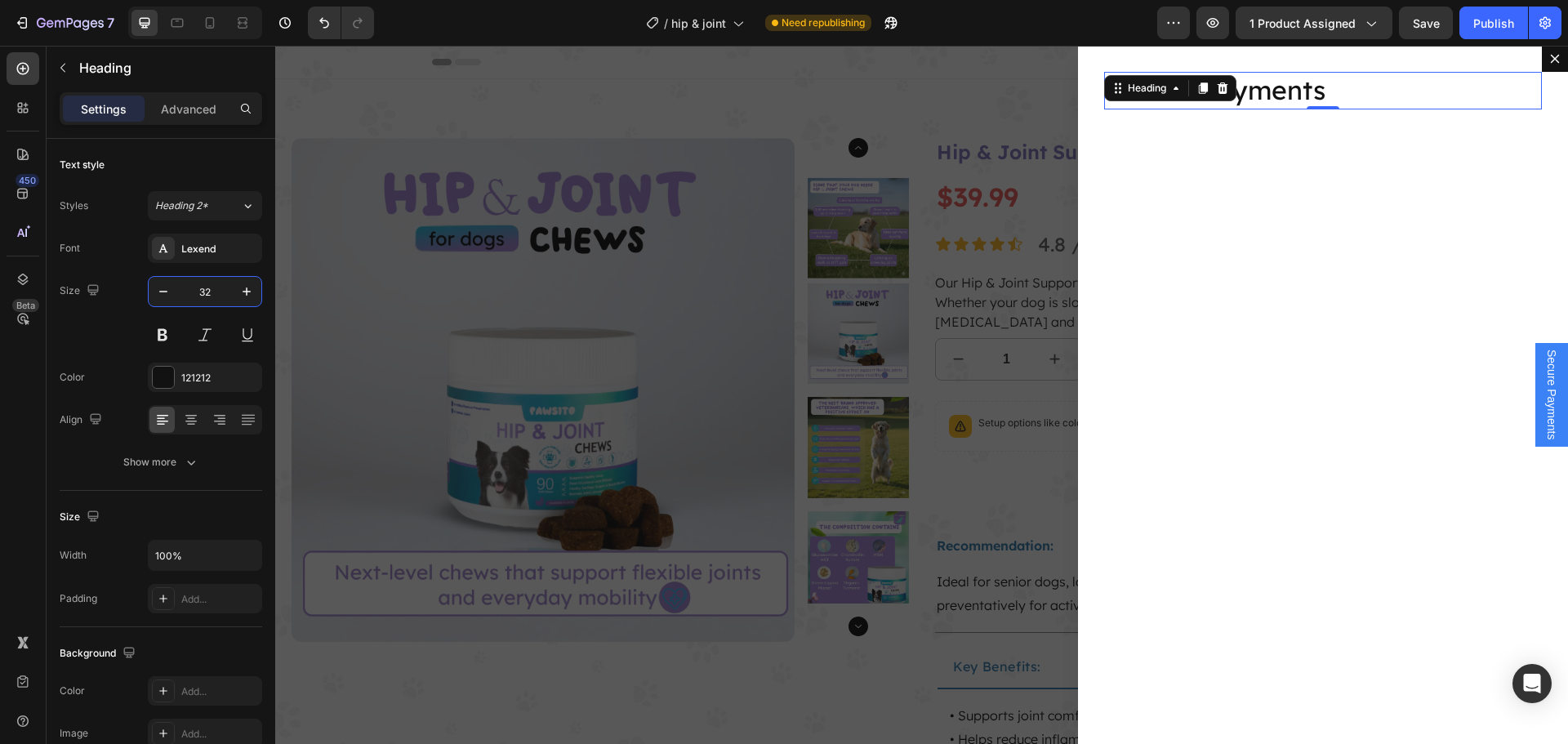
type input "32"
click at [22, 71] on icon at bounding box center [23, 69] width 16 height 16
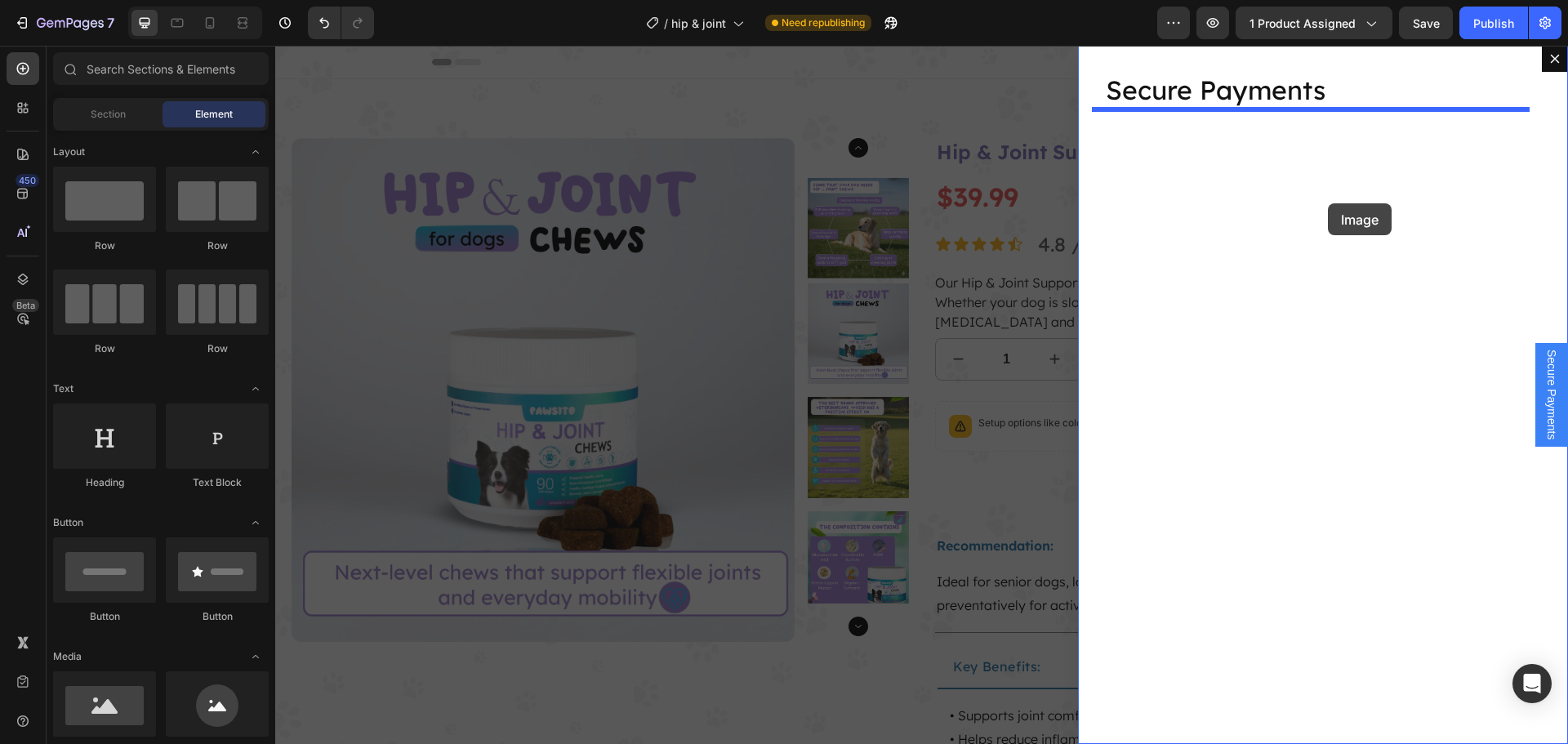
drag, startPoint x: 484, startPoint y: 719, endPoint x: 1324, endPoint y: 194, distance: 990.6
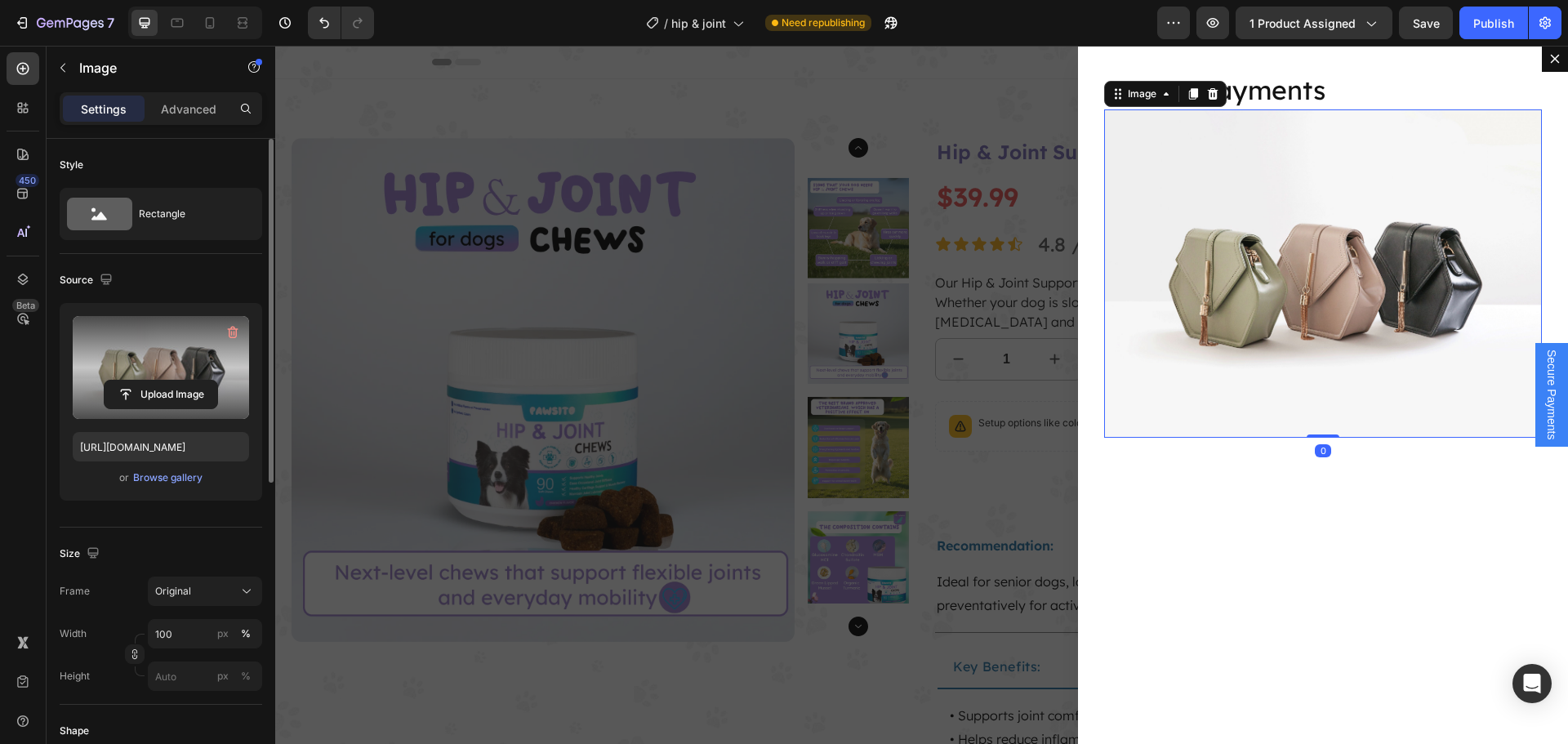
click at [169, 329] on label at bounding box center [160, 367] width 176 height 103
click at [169, 381] on input "file" at bounding box center [161, 394] width 113 height 28
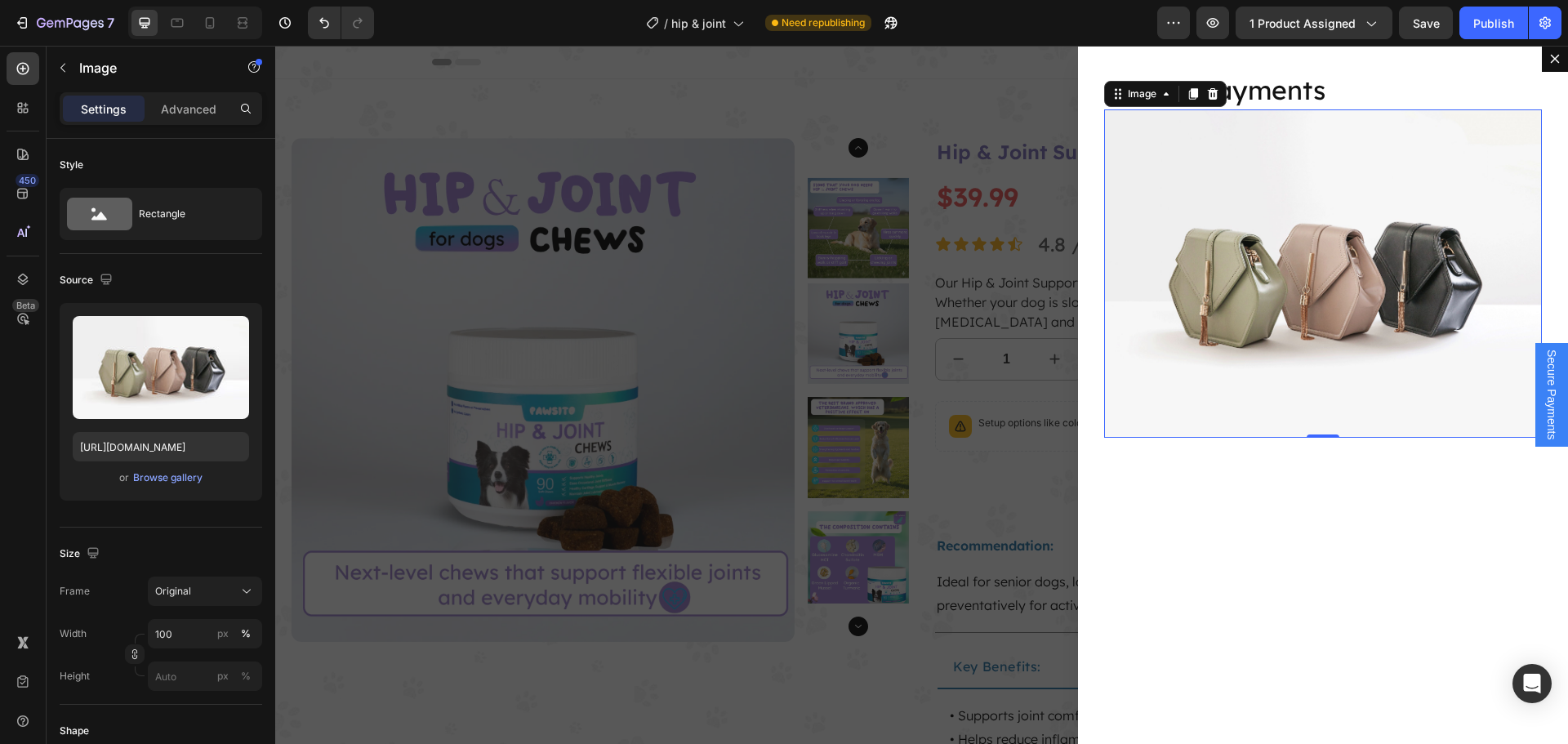
type input "[URL][DOMAIN_NAME]"
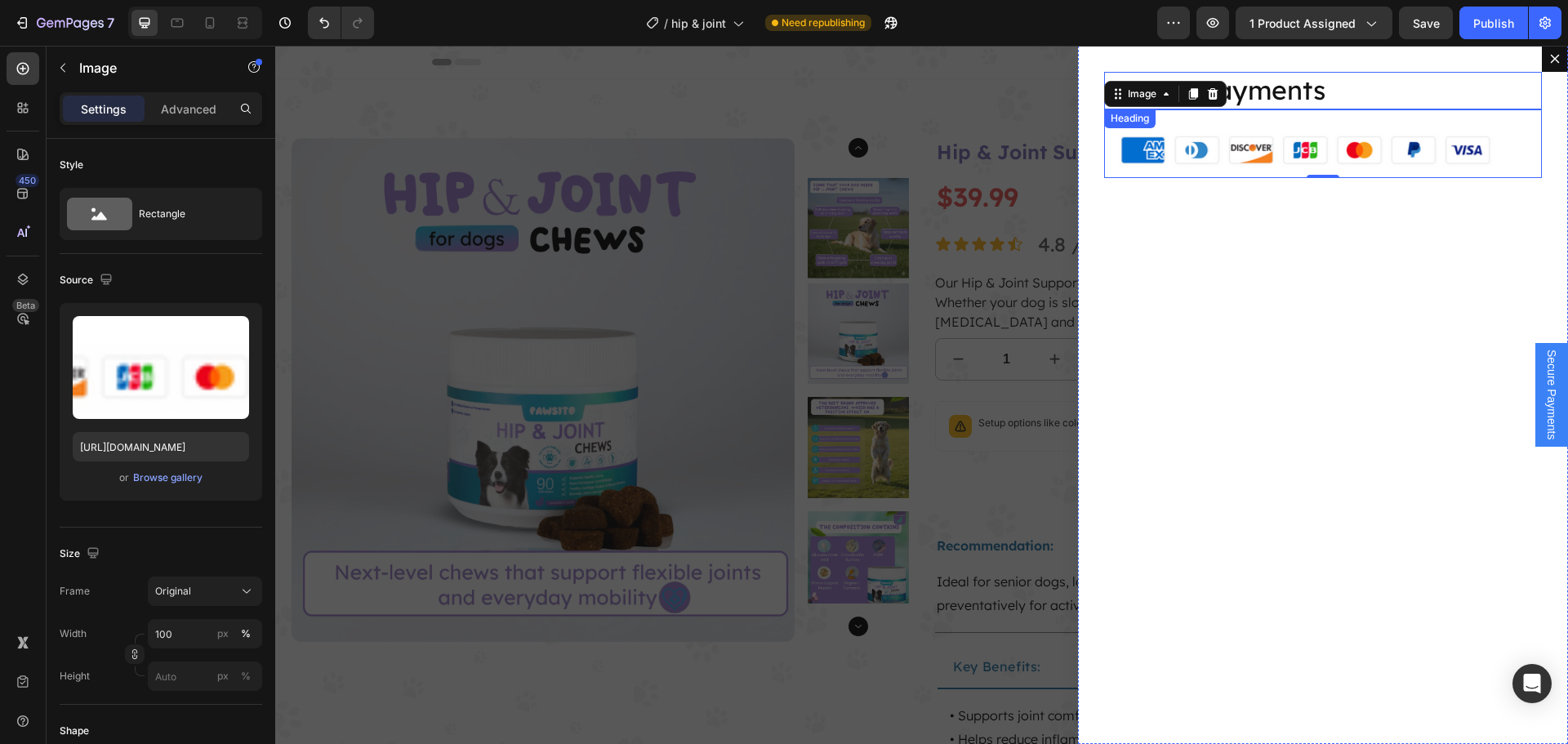
click at [1265, 98] on p "Secure Payments" at bounding box center [1323, 90] width 434 height 34
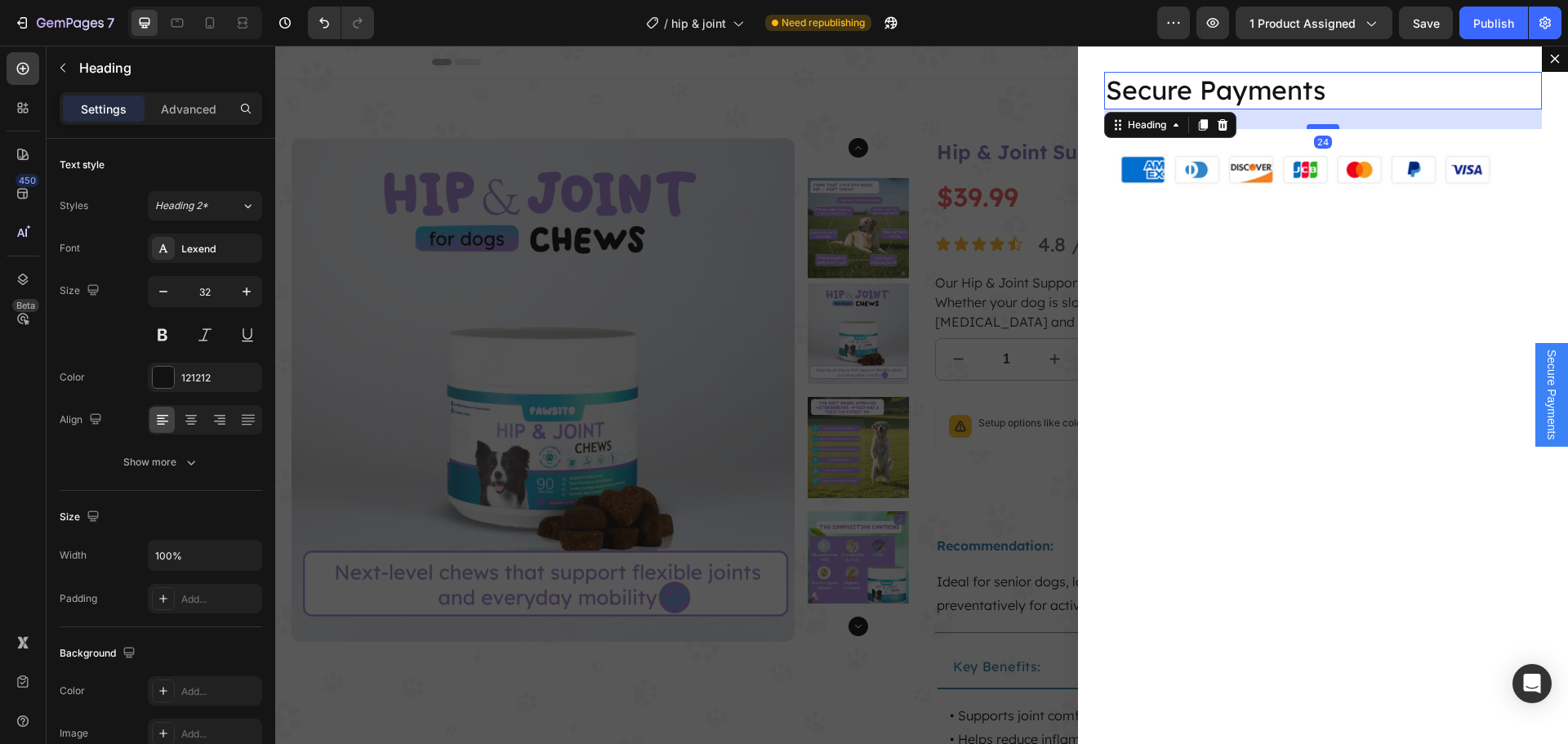
drag, startPoint x: 1306, startPoint y: 108, endPoint x: 1304, endPoint y: 127, distance: 19.1
click at [1307, 127] on div "Dialog body" at bounding box center [1323, 126] width 33 height 5
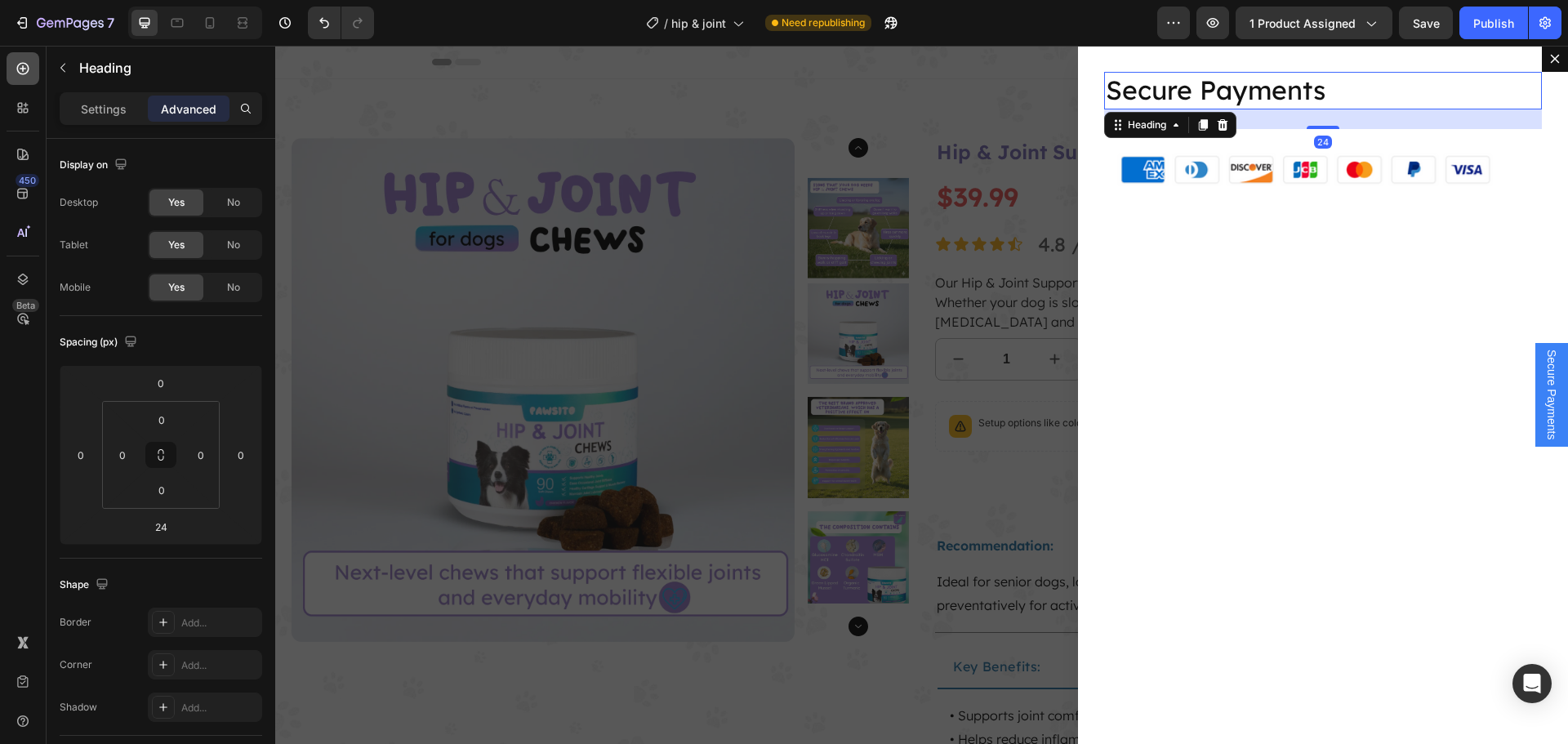
click at [24, 69] on icon at bounding box center [23, 68] width 6 height 6
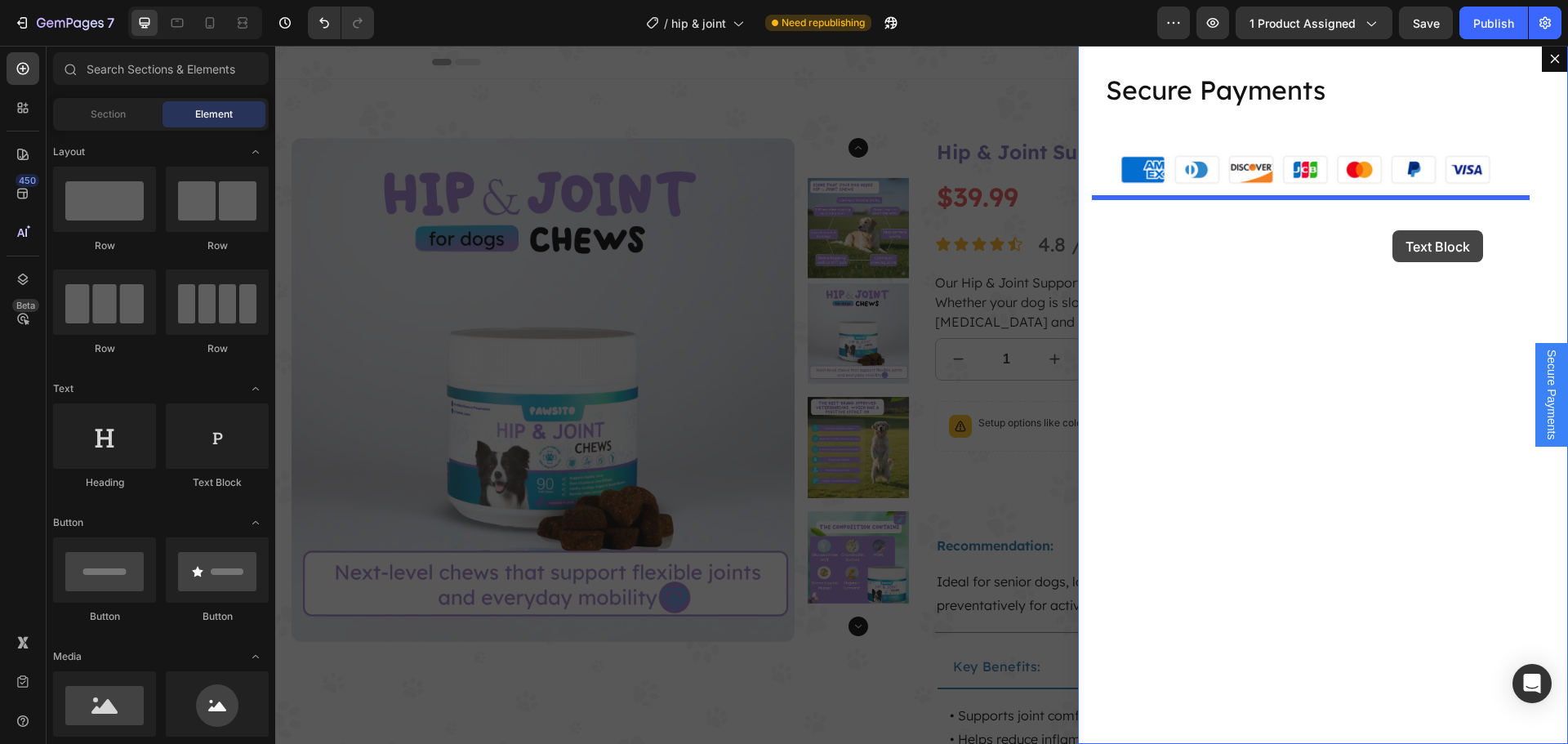
drag, startPoint x: 512, startPoint y: 504, endPoint x: 1392, endPoint y: 231, distance: 921.4
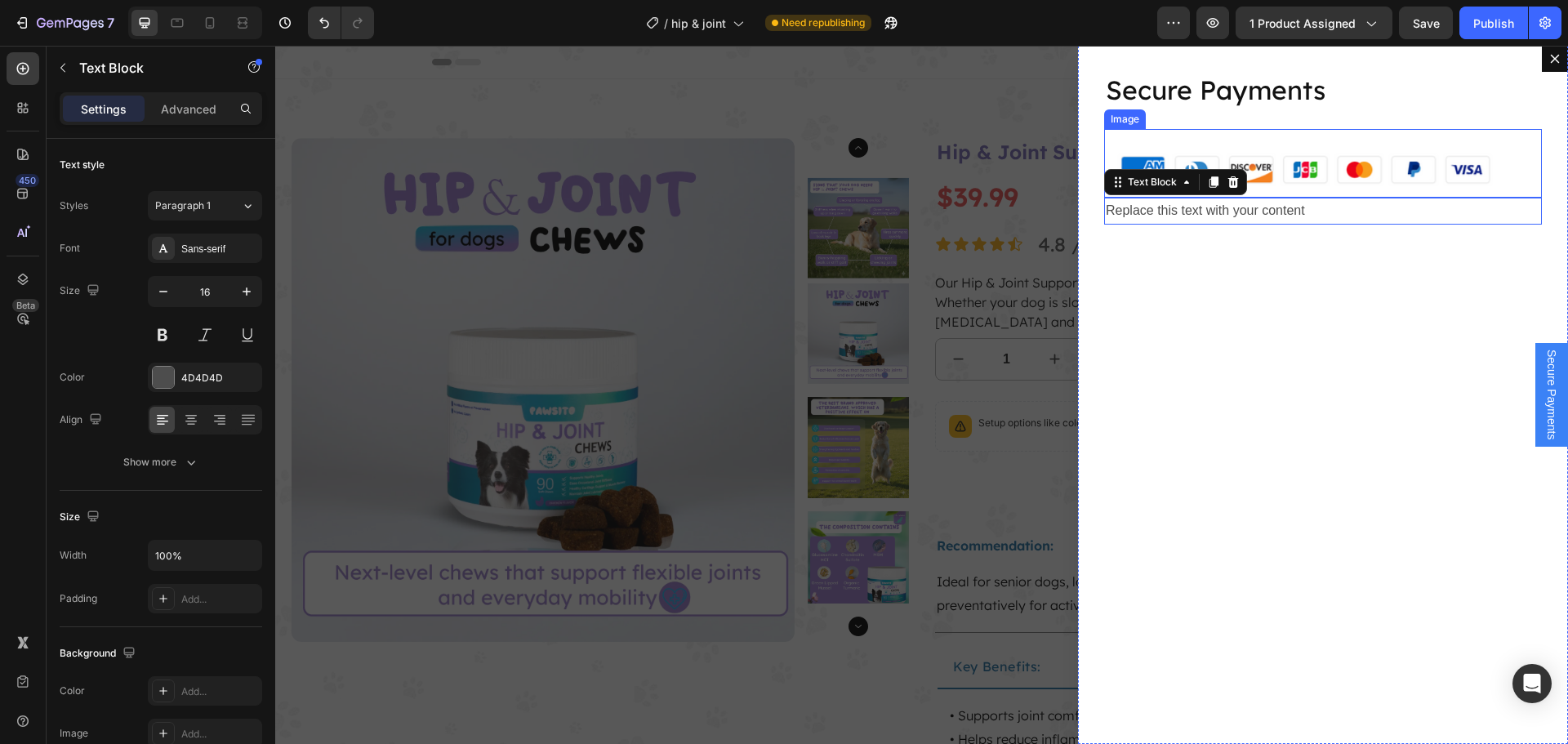
click at [1358, 180] on img "Dialog body" at bounding box center [1323, 164] width 438 height 70
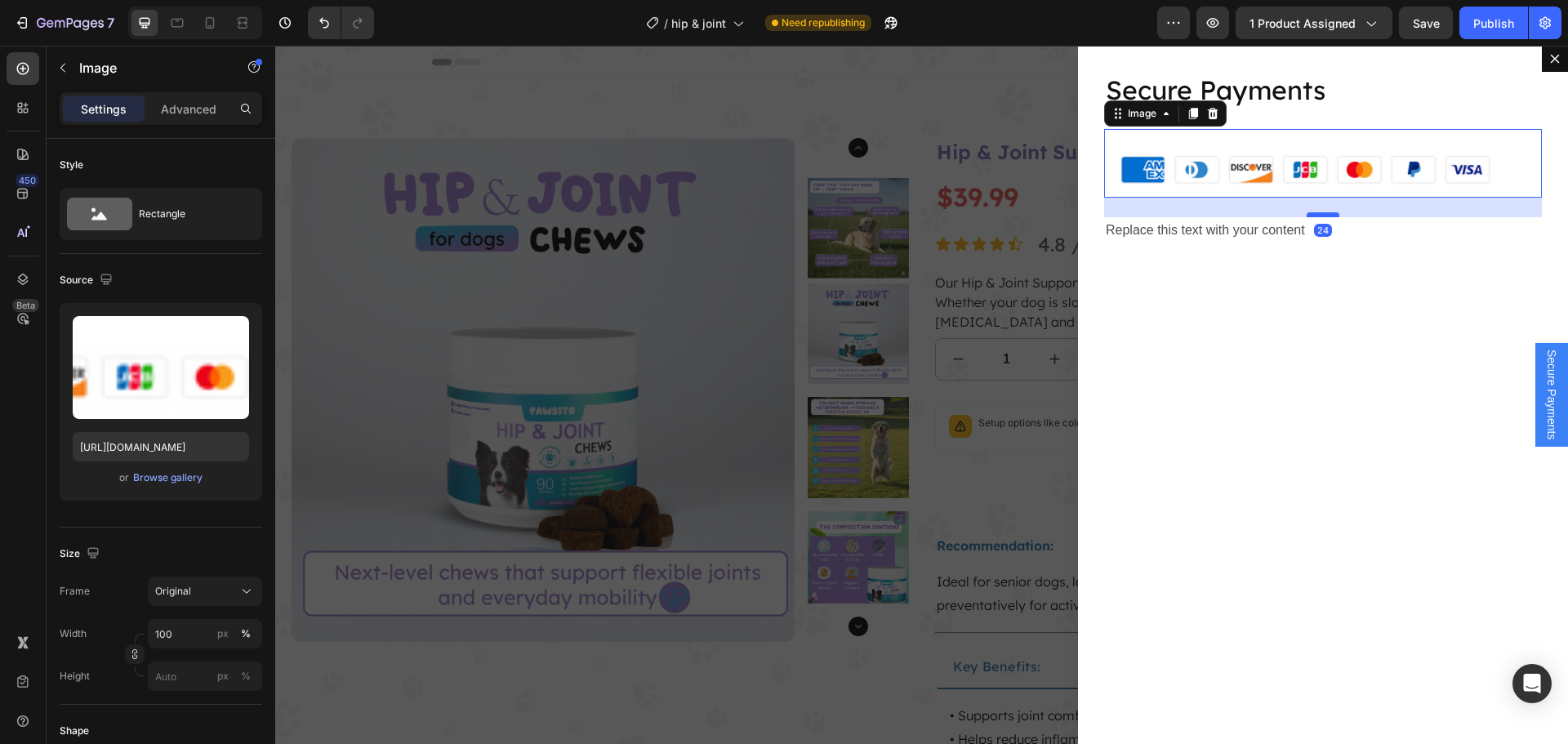
drag, startPoint x: 1315, startPoint y: 196, endPoint x: 1323, endPoint y: 215, distance: 20.6
click at [1323, 215] on div "Dialog body" at bounding box center [1323, 214] width 33 height 5
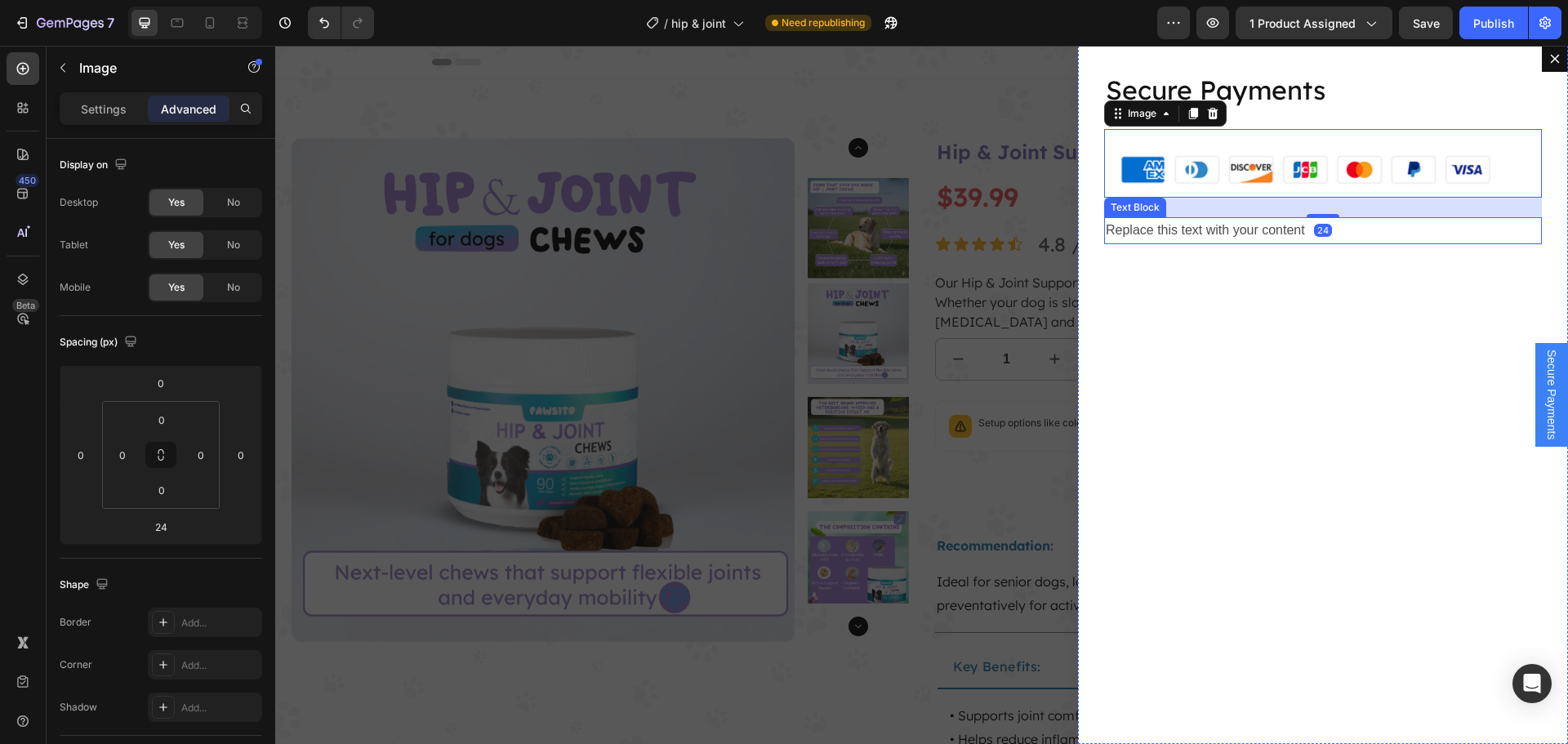
click at [1232, 229] on div "Replace this text with your content" at bounding box center [1323, 231] width 438 height 27
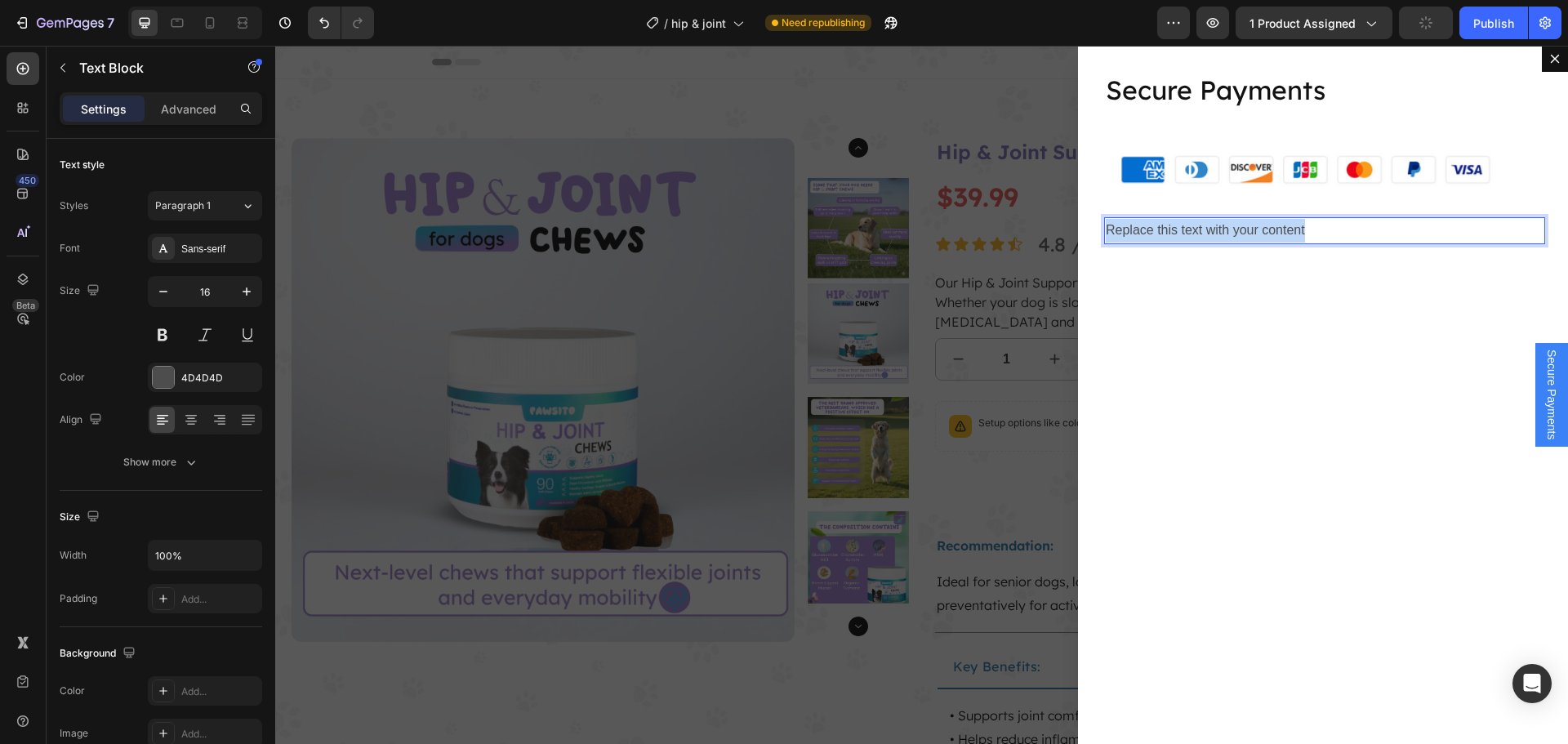
click at [1232, 229] on p "Replace this text with your content" at bounding box center [1323, 231] width 434 height 24
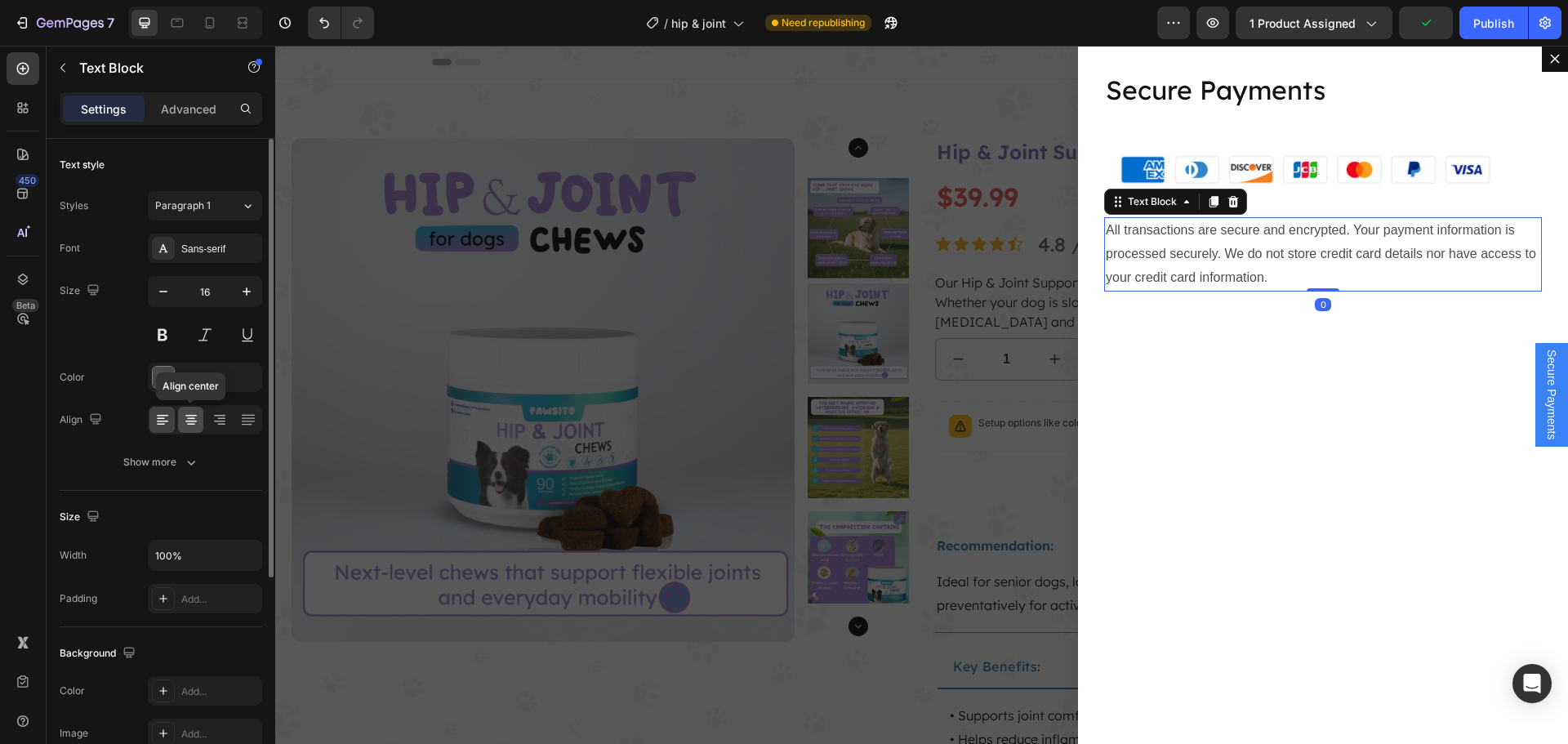
click at [189, 424] on icon at bounding box center [191, 425] width 8 height 2
click at [220, 250] on div "Sans-serif" at bounding box center [219, 249] width 77 height 14
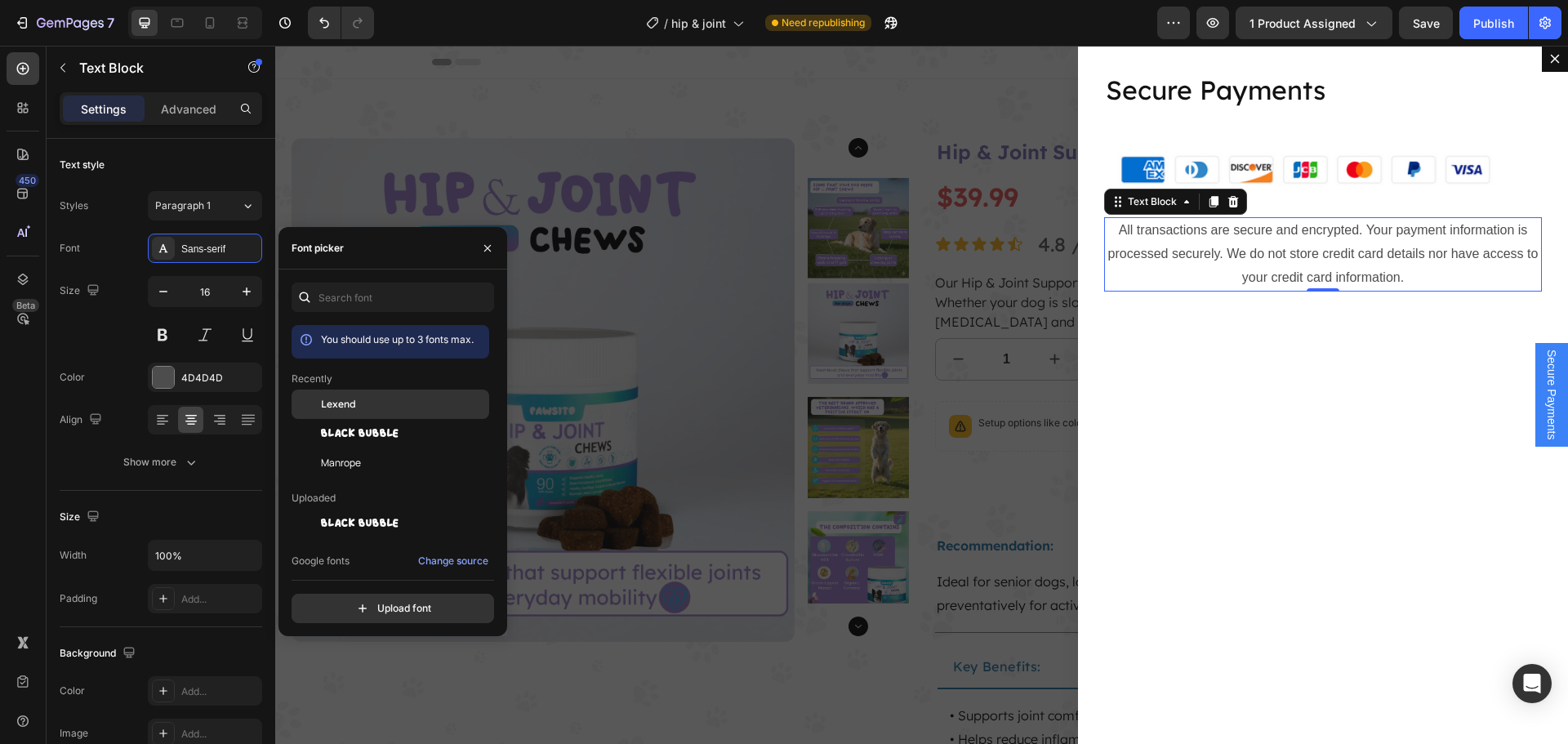
click at [395, 410] on div "Lexend" at bounding box center [403, 404] width 165 height 14
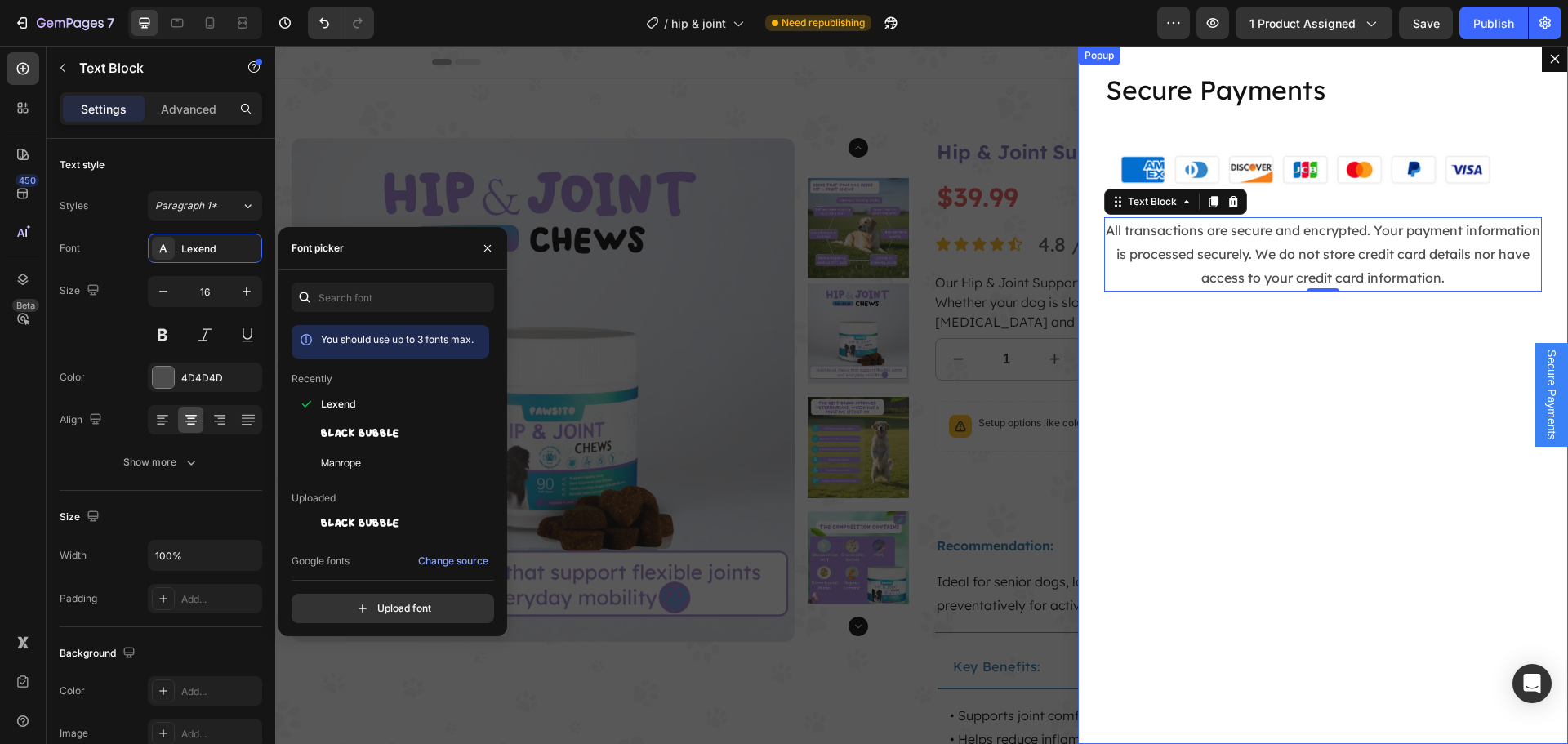
click at [1109, 370] on div "Secure Payments Heading Image All transactions are secure and encrypted. Your p…" at bounding box center [1323, 395] width 490 height 698
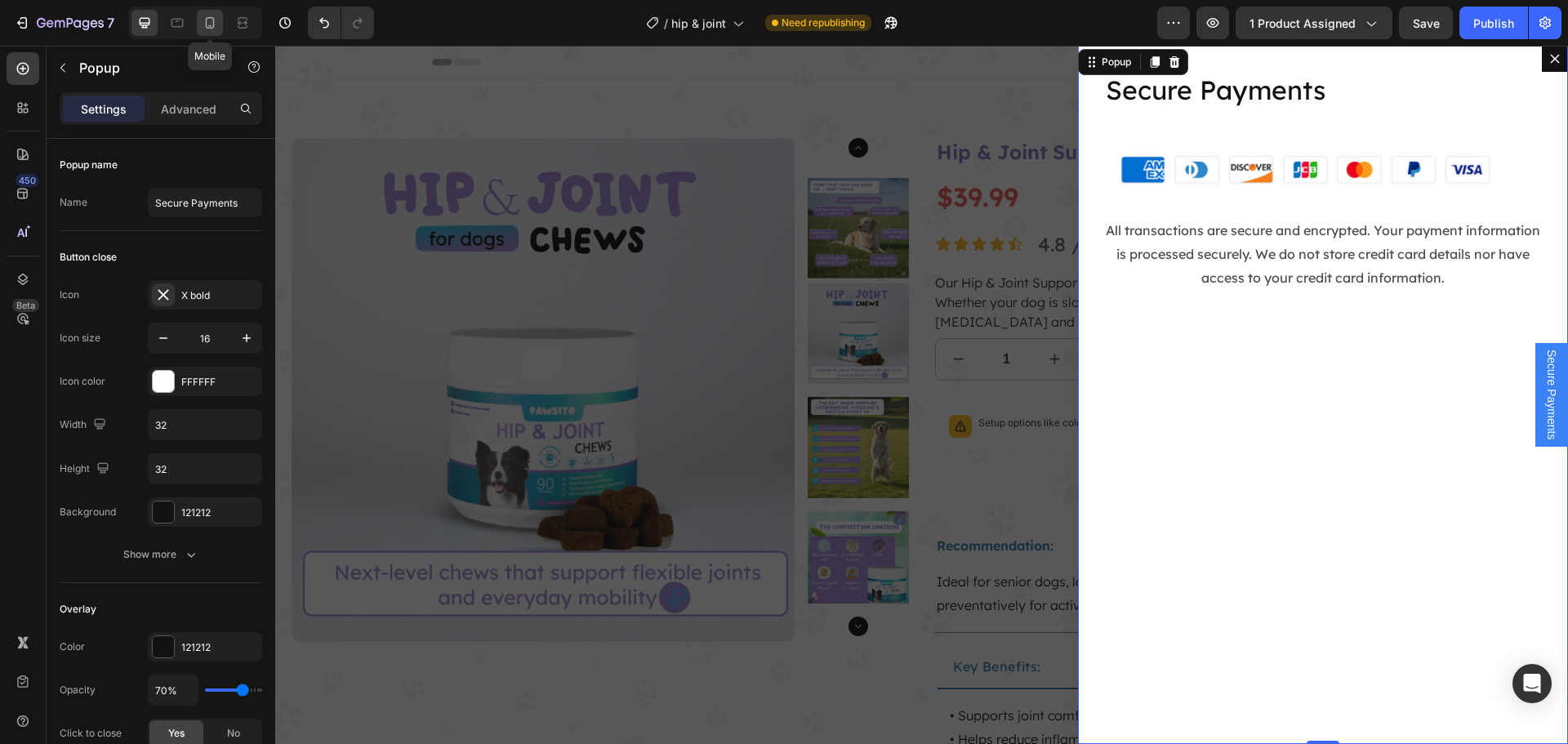
click at [207, 21] on icon at bounding box center [210, 23] width 16 height 16
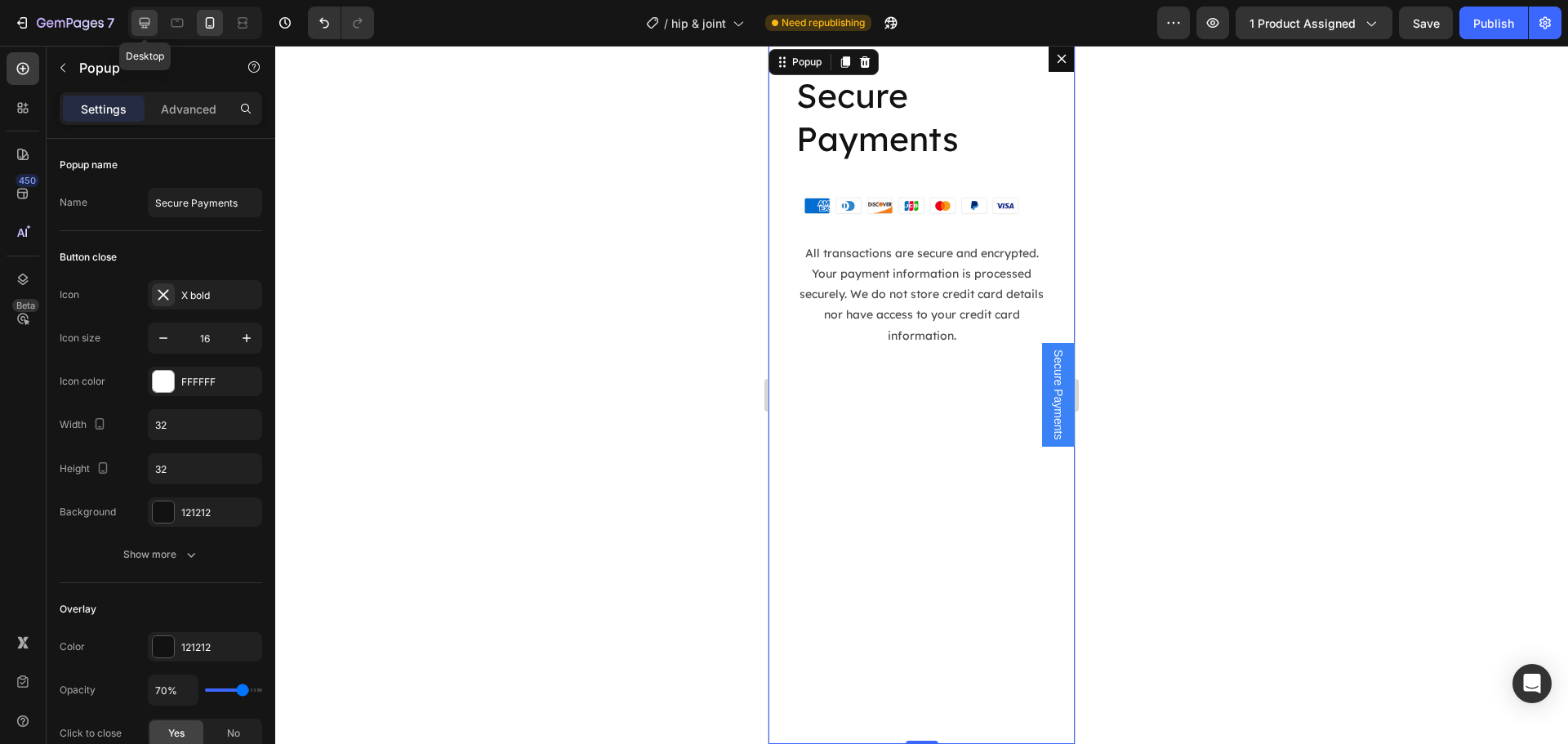
click at [150, 30] on icon at bounding box center [145, 23] width 16 height 16
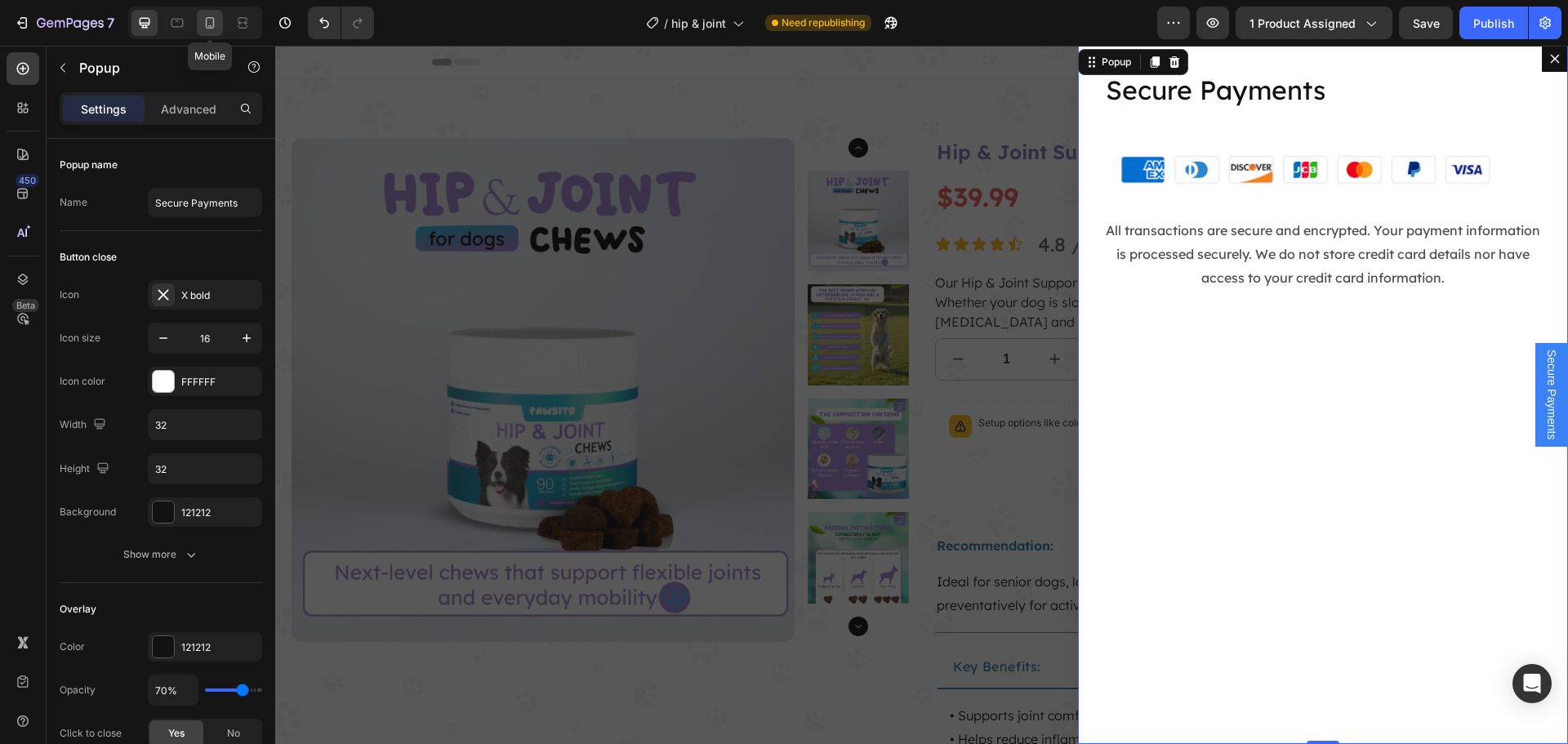
click at [213, 26] on icon at bounding box center [211, 23] width 9 height 12
type input "100%"
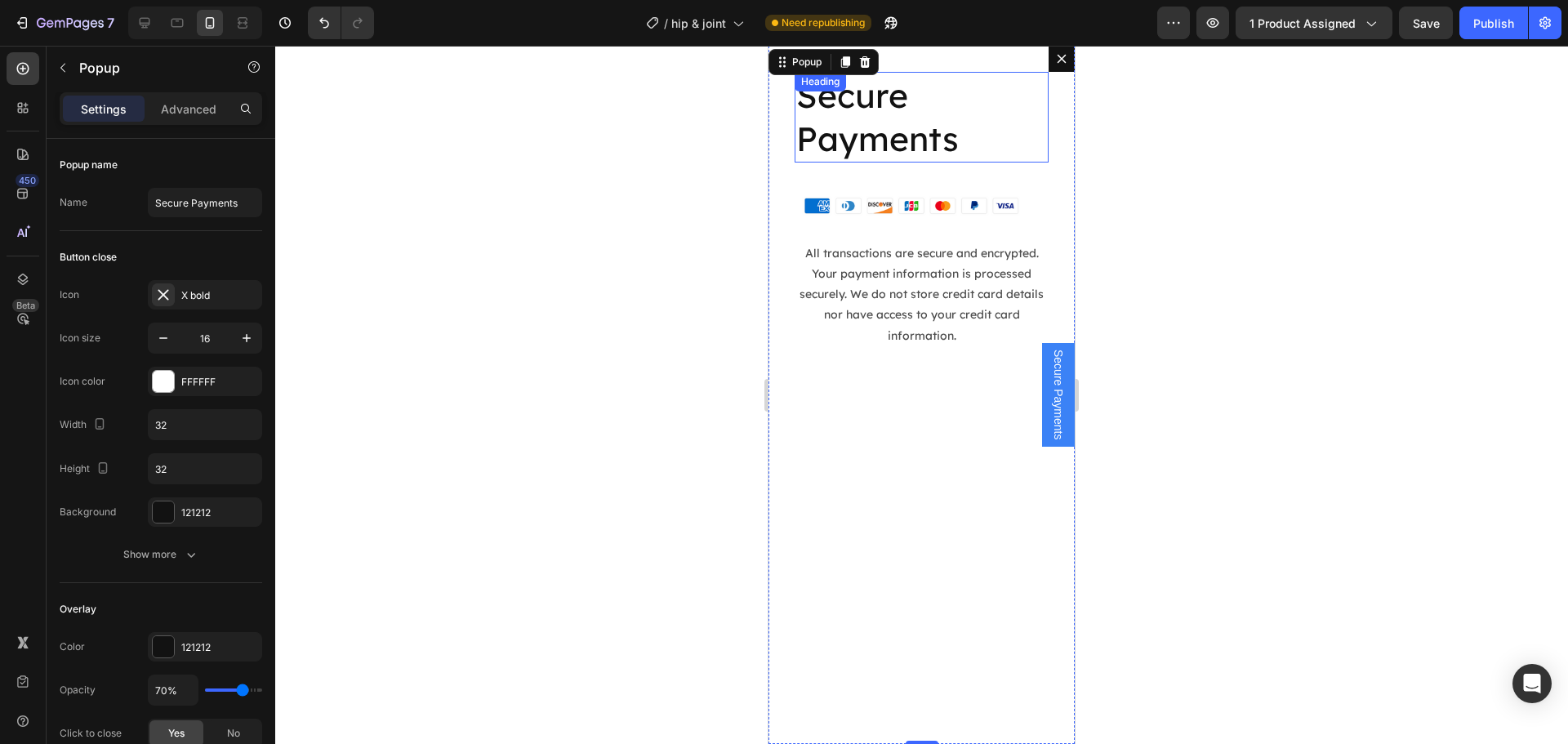
click at [864, 108] on p "Secure Payments" at bounding box center [921, 117] width 250 height 88
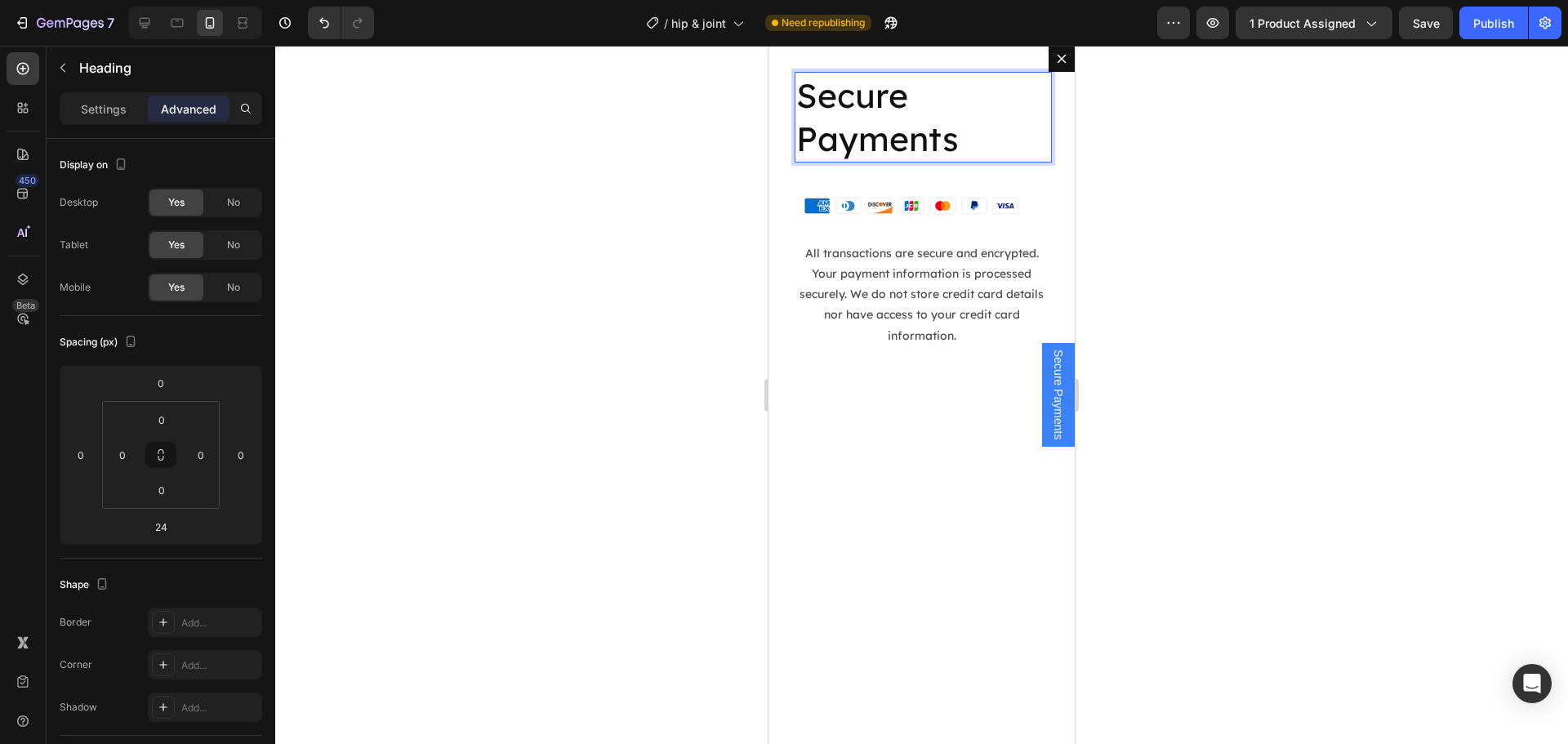
click at [90, 122] on div "Settings Advanced" at bounding box center [161, 108] width 203 height 33
click at [99, 102] on p "Settings" at bounding box center [103, 108] width 46 height 17
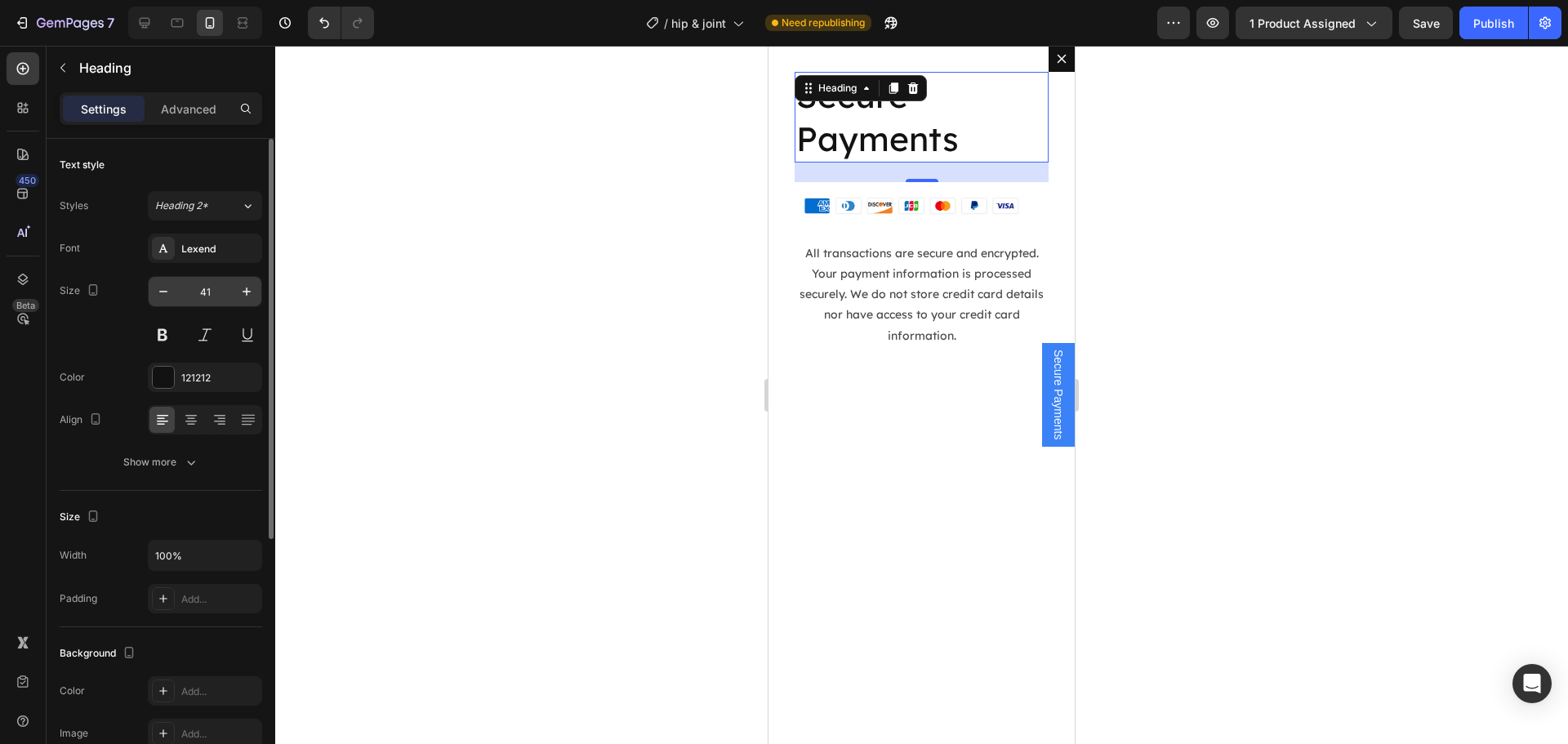
click at [194, 287] on input "41" at bounding box center [205, 291] width 54 height 30
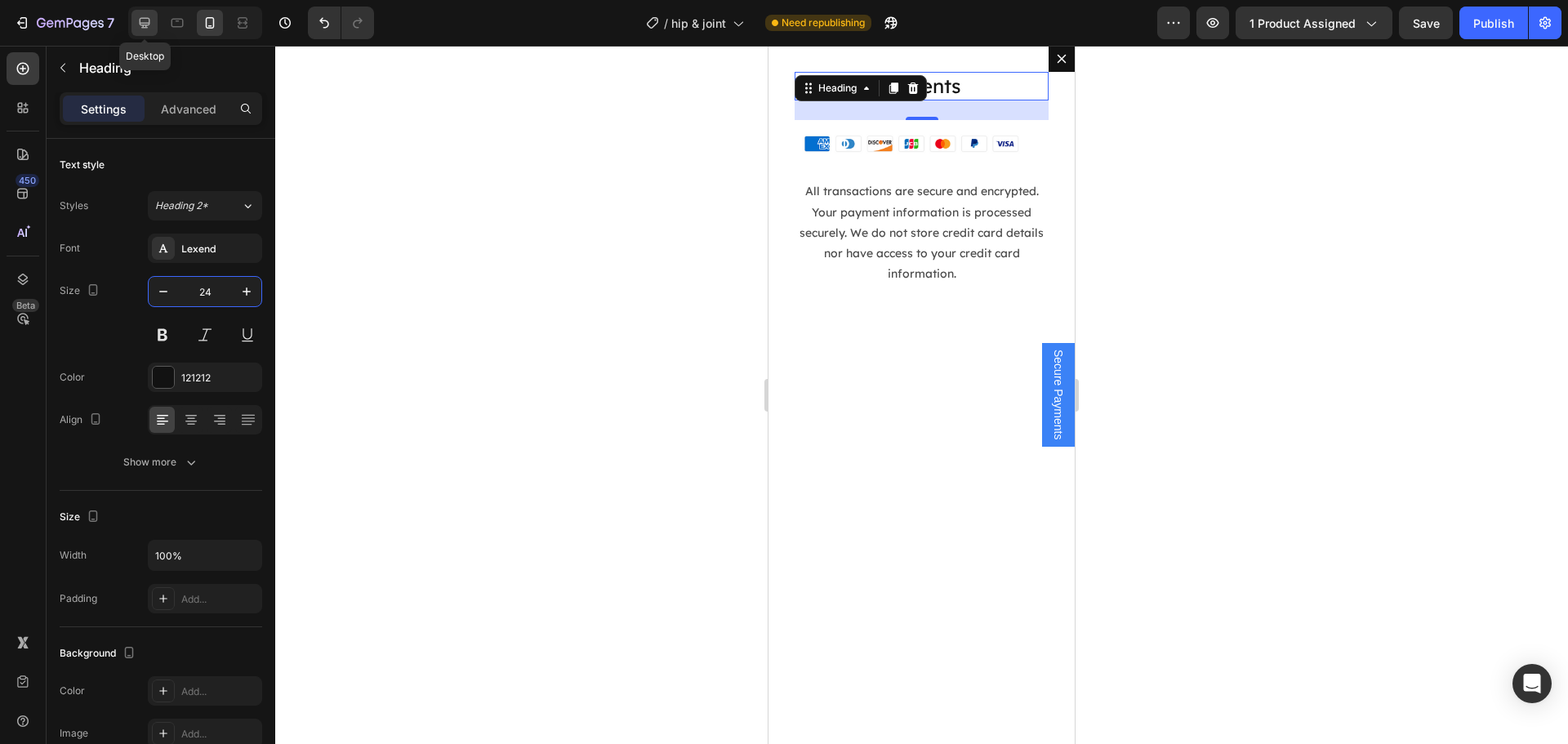
click at [148, 29] on icon at bounding box center [145, 23] width 16 height 16
type input "32"
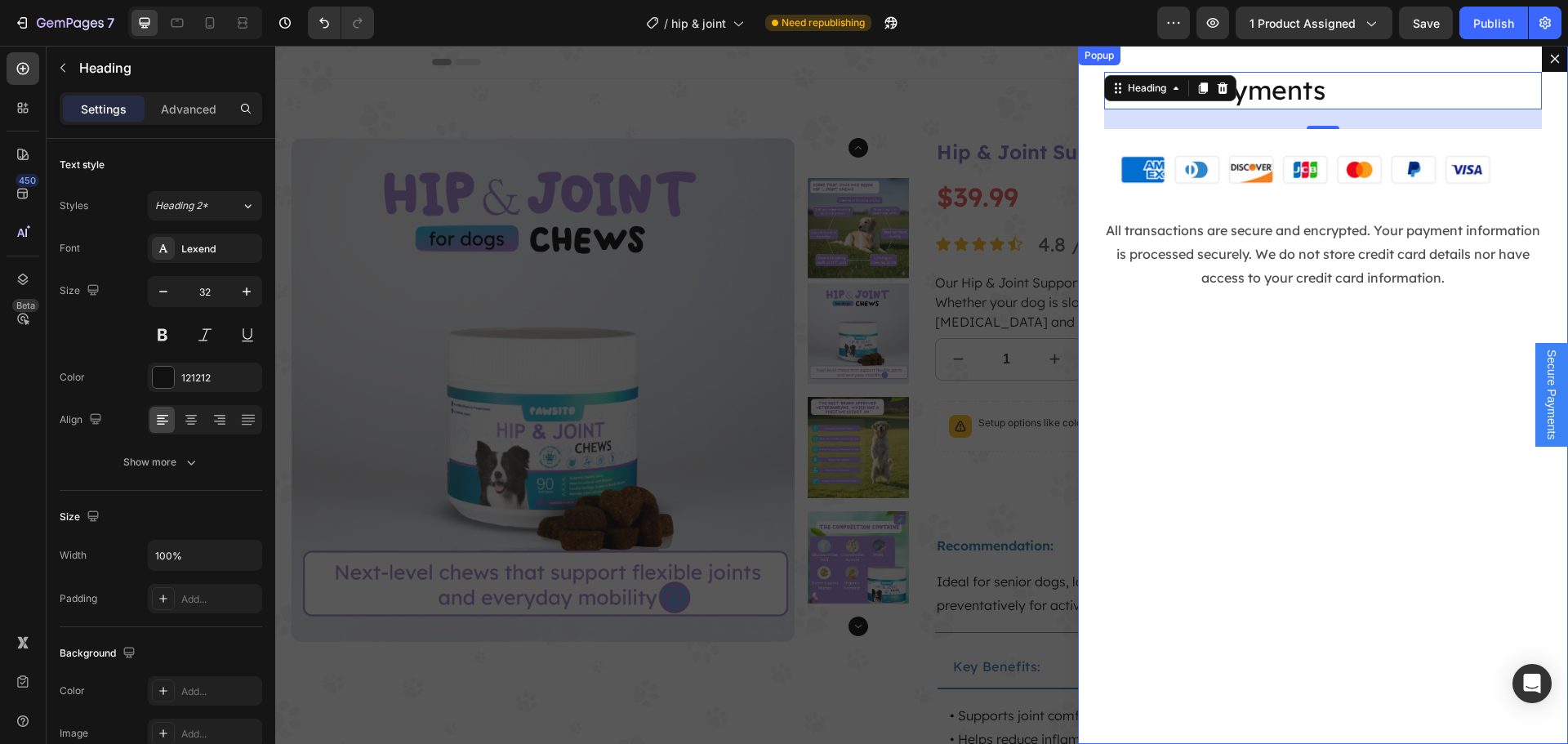
click at [1227, 393] on div "Secure Payments Heading 24 Image All transactions are secure and encrypted. You…" at bounding box center [1323, 395] width 490 height 698
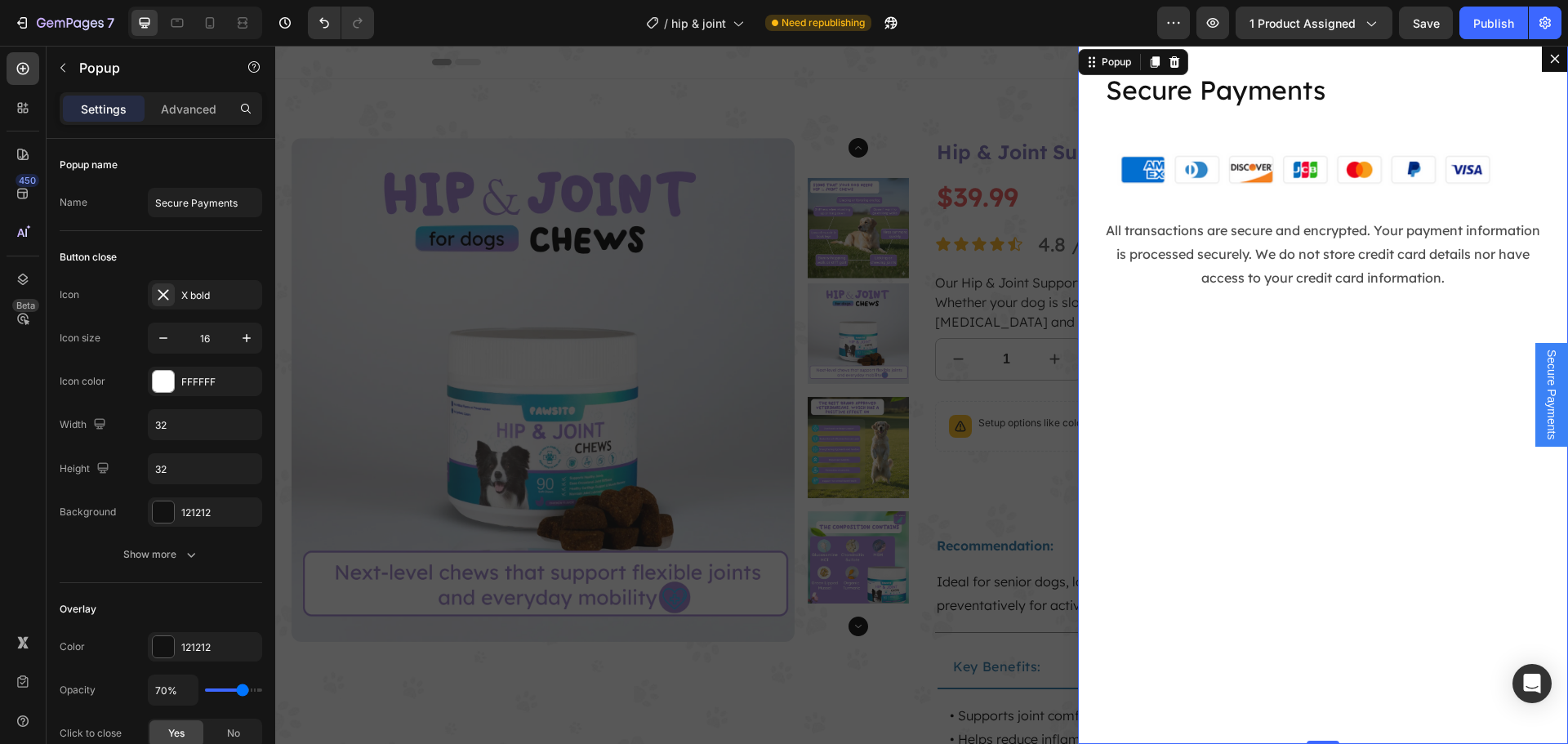
click at [1078, 322] on div "Secure Payments Heading Image All transactions are secure and encrypted. Your p…" at bounding box center [1323, 395] width 490 height 698
click at [1148, 60] on icon "Dialog content" at bounding box center [1154, 61] width 13 height 13
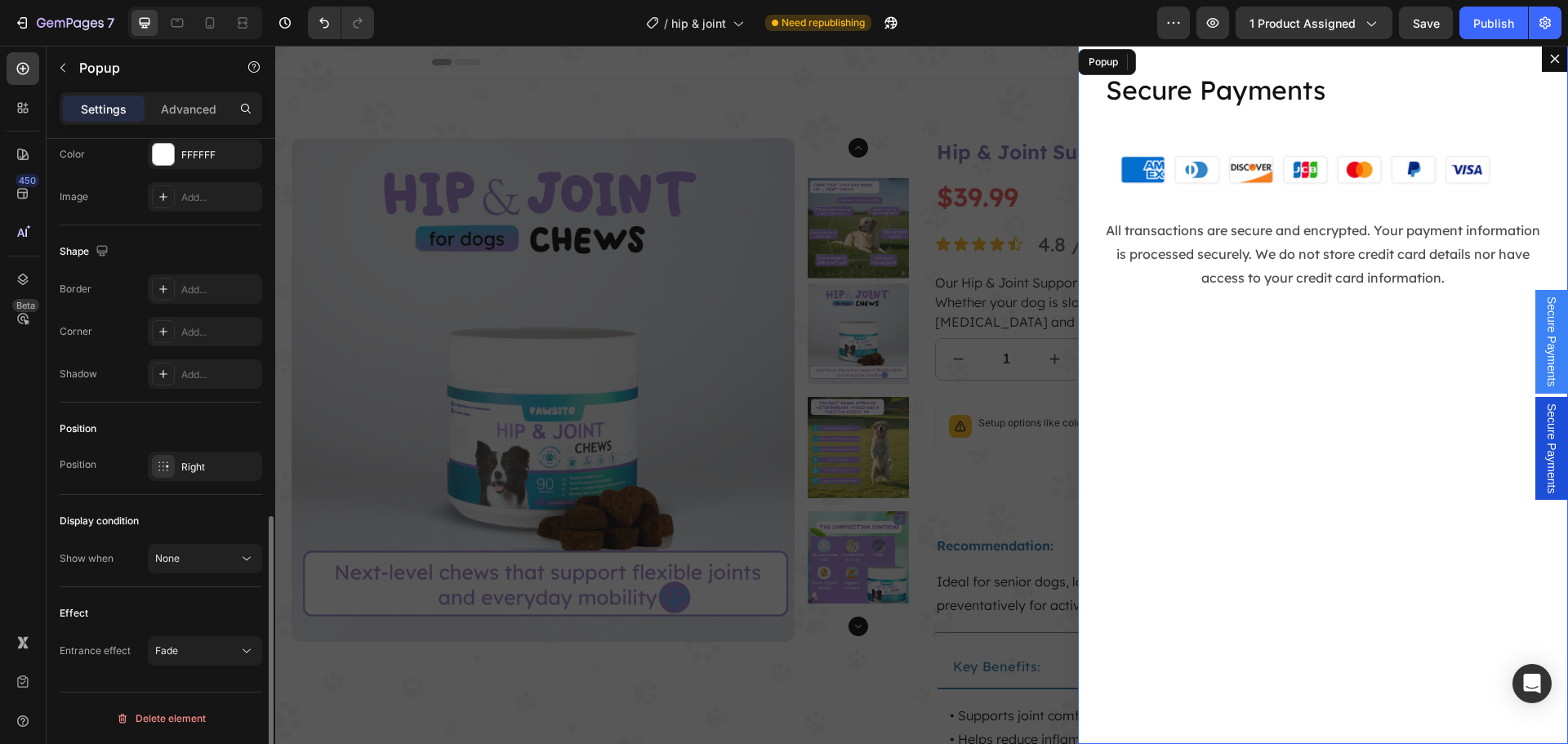
click at [1543, 437] on span "Secure Payments" at bounding box center [1551, 448] width 16 height 90
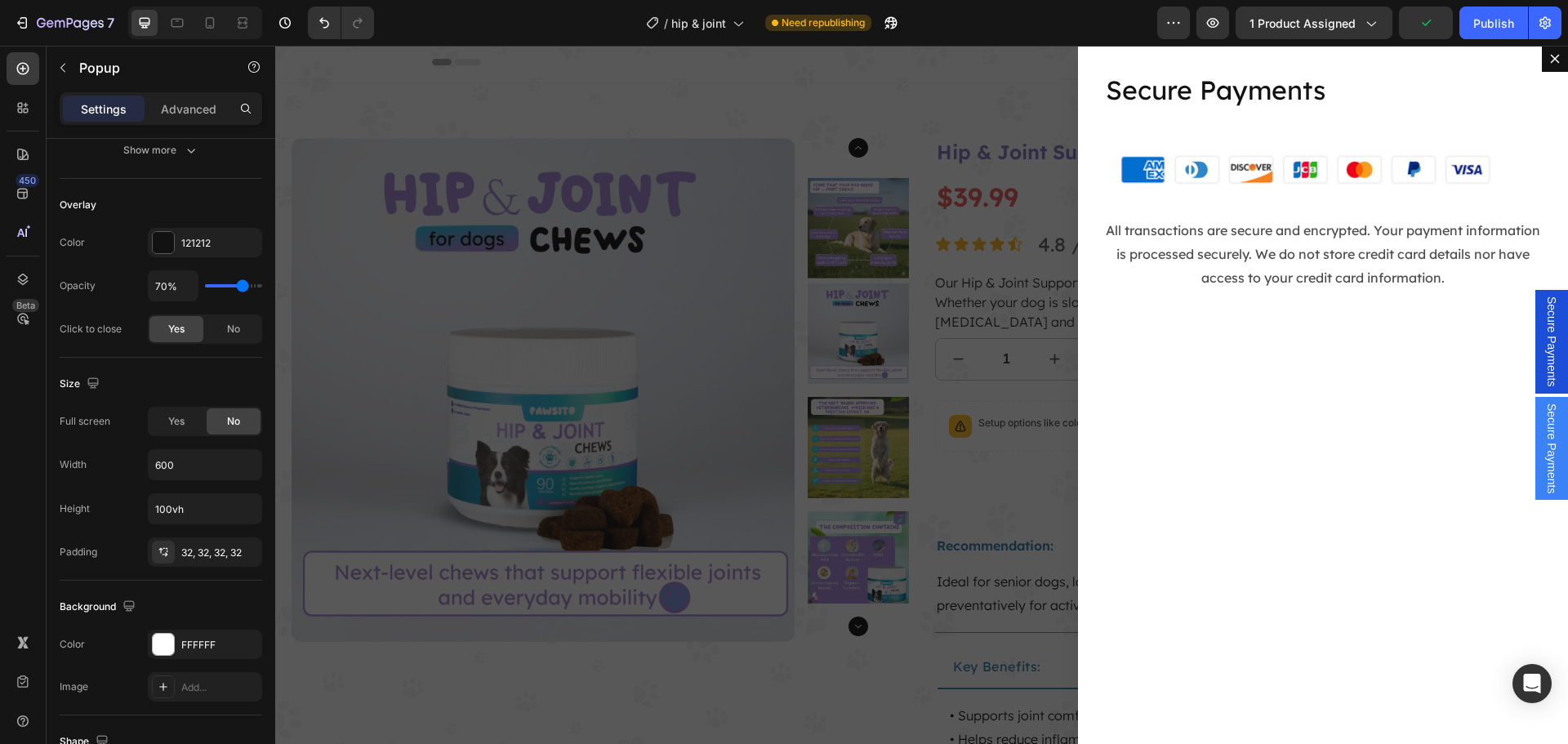
scroll to position [0, 0]
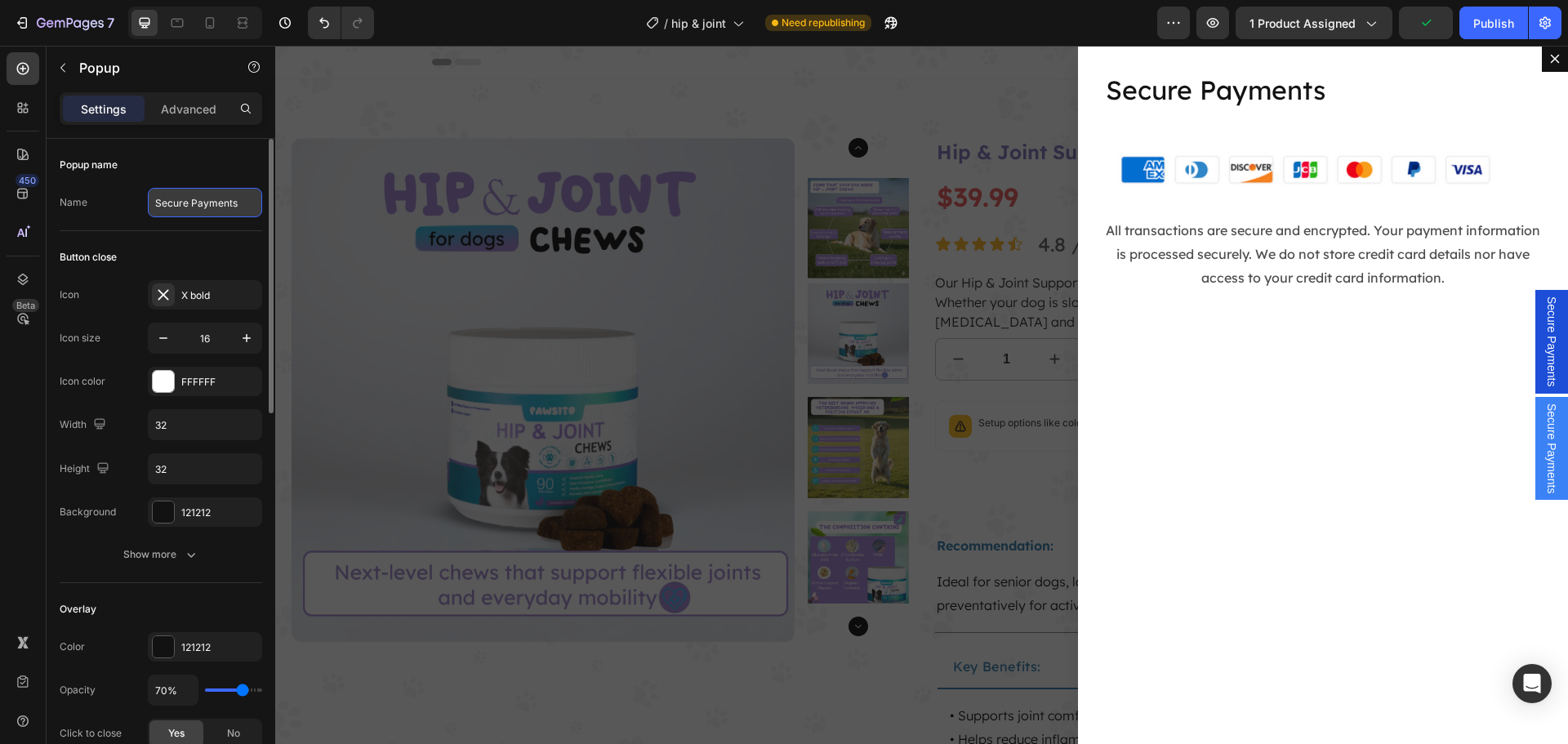
click at [182, 214] on input "Secure Payments" at bounding box center [204, 202] width 114 height 30
paste input "Refund Policy"
type input "Refund Policy"
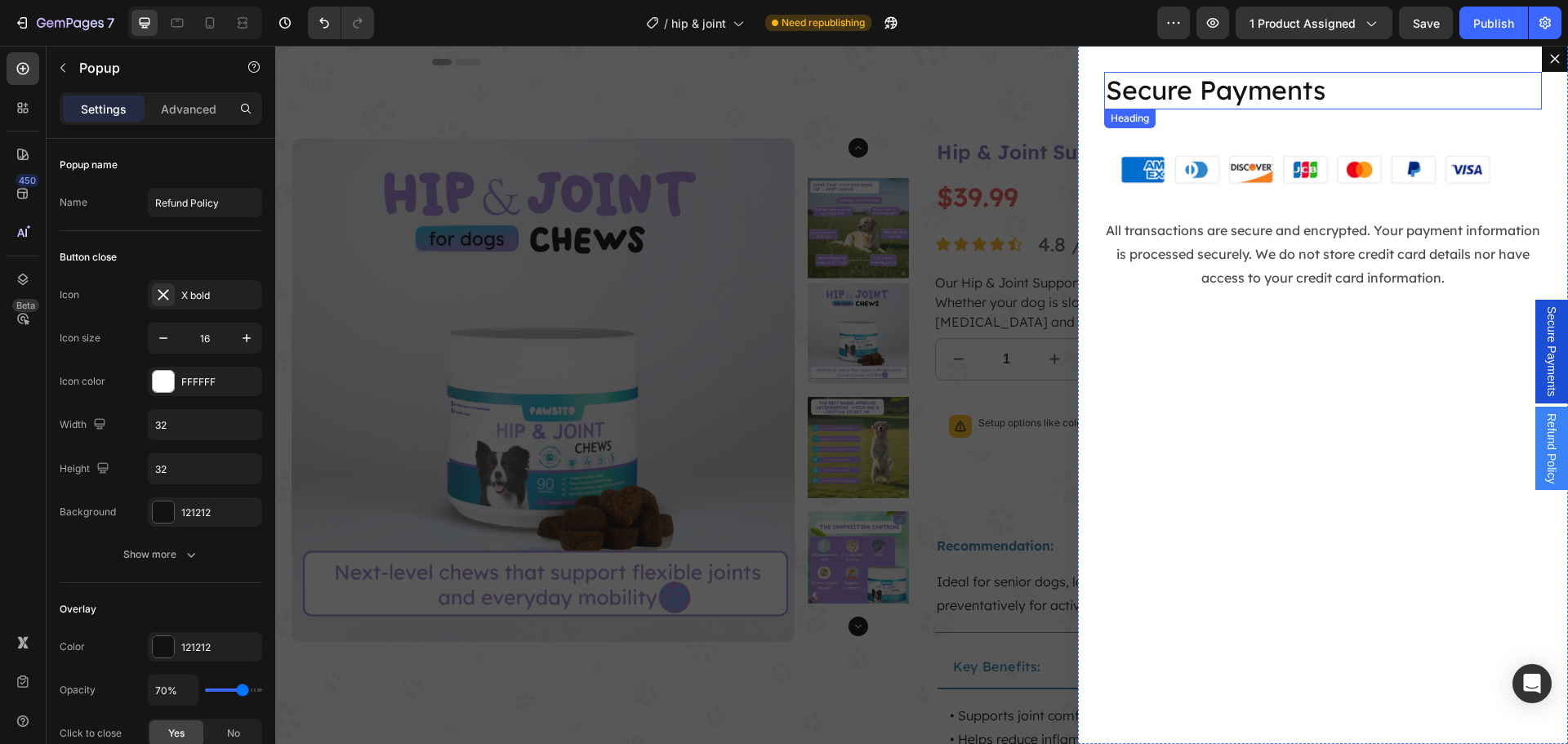
click at [1183, 97] on h2 "Secure Payments" at bounding box center [1323, 90] width 438 height 38
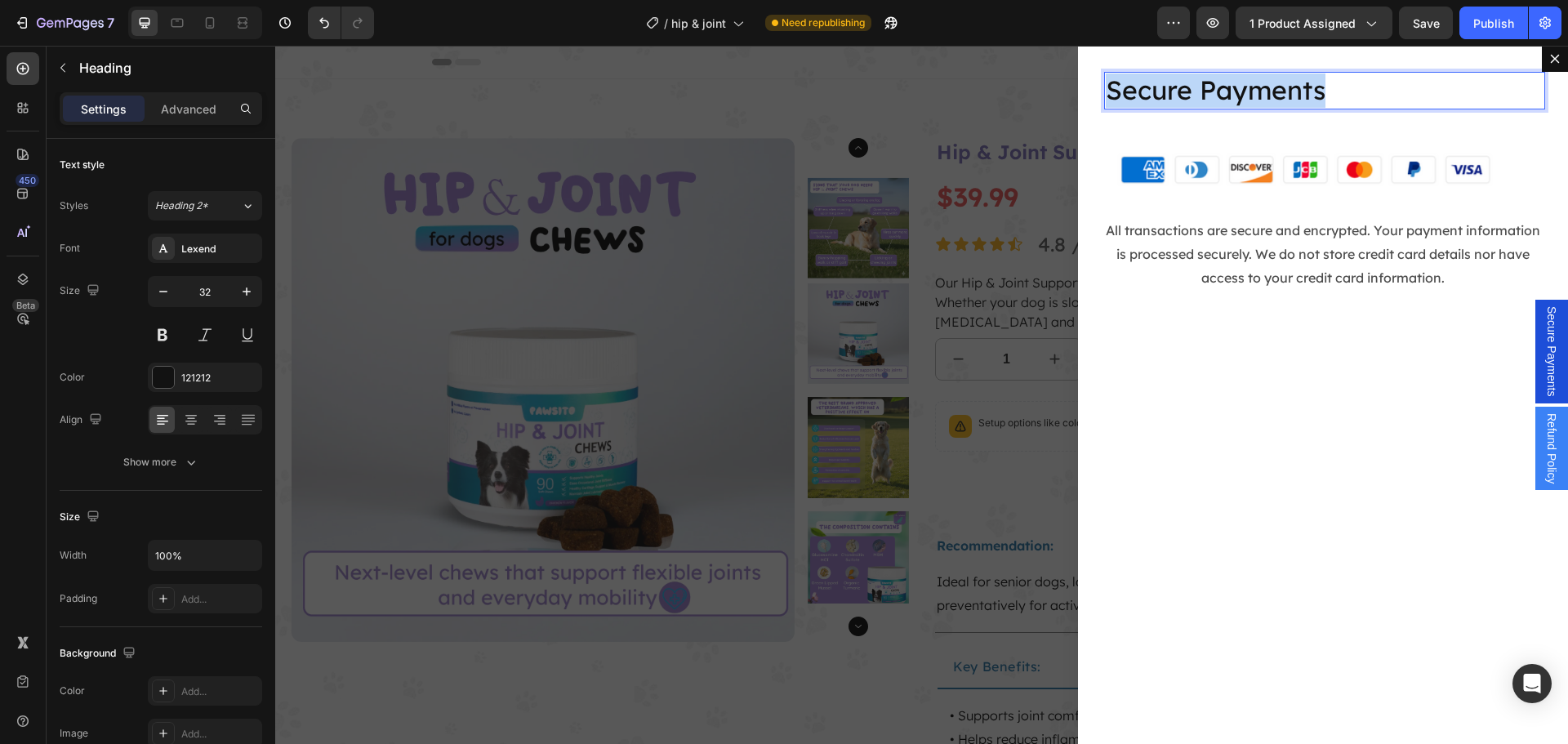
click at [1183, 97] on p "Secure Payments" at bounding box center [1323, 90] width 434 height 34
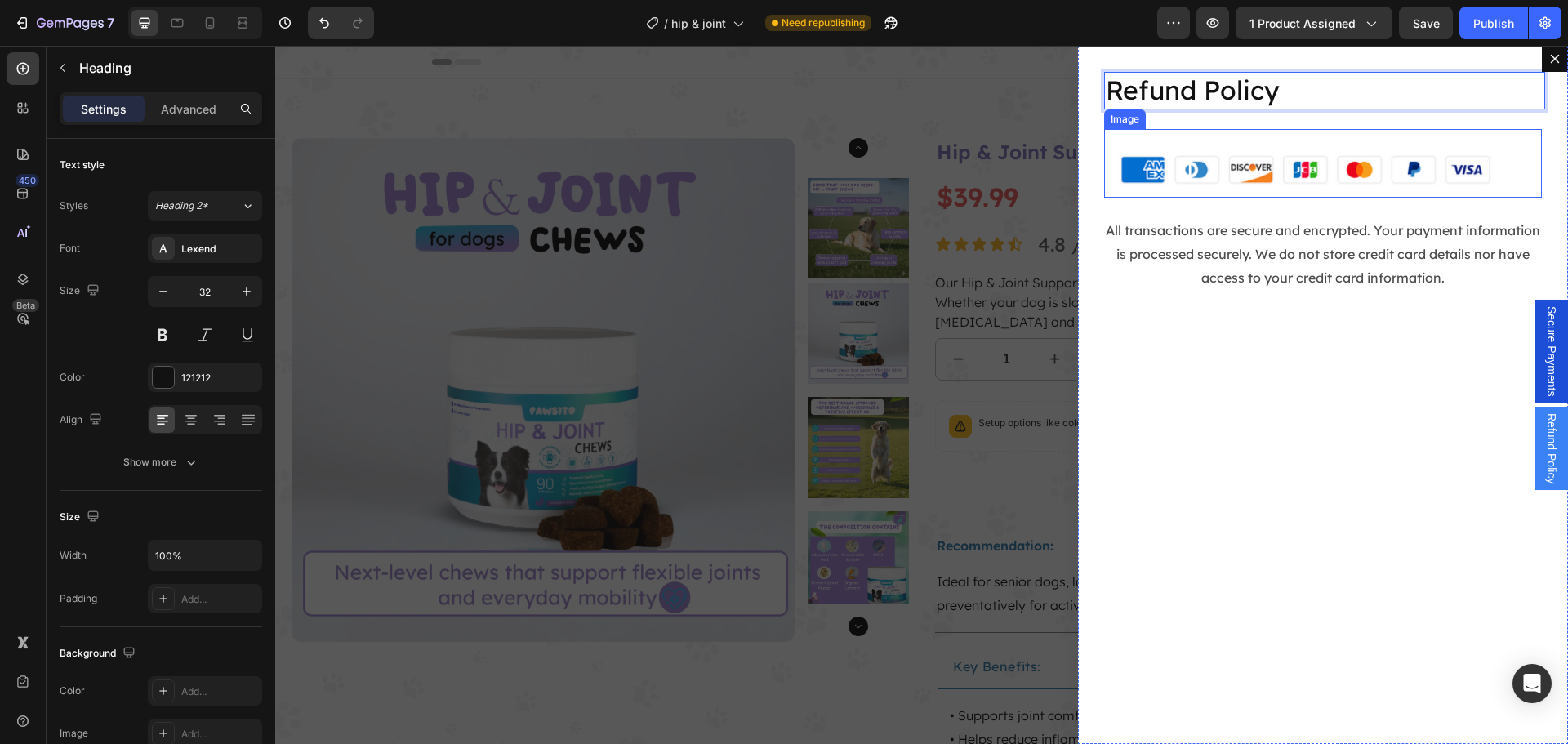
click at [1197, 150] on img "Dialog body" at bounding box center [1323, 164] width 438 height 70
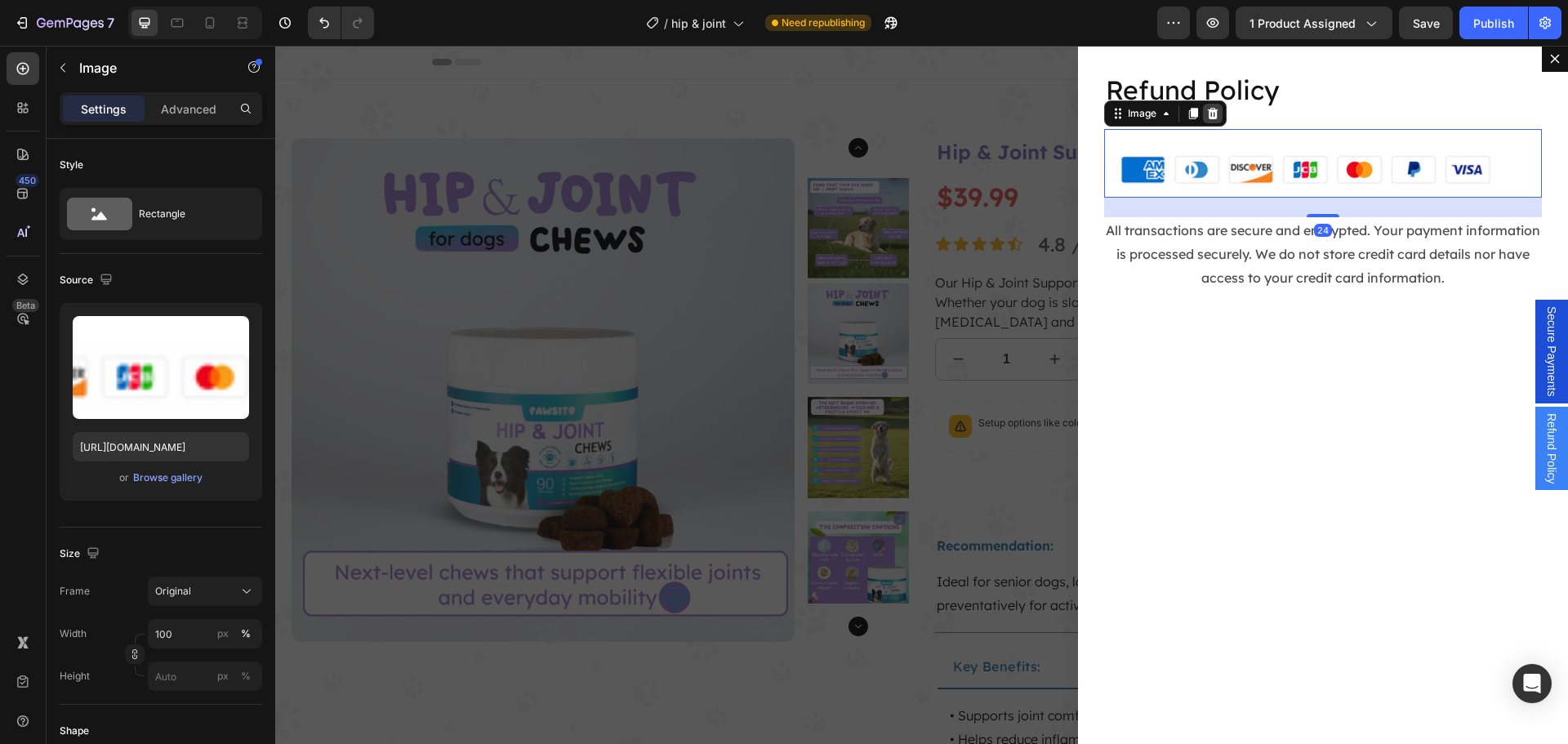
click at [1206, 112] on icon "Dialog body" at bounding box center [1213, 113] width 13 height 13
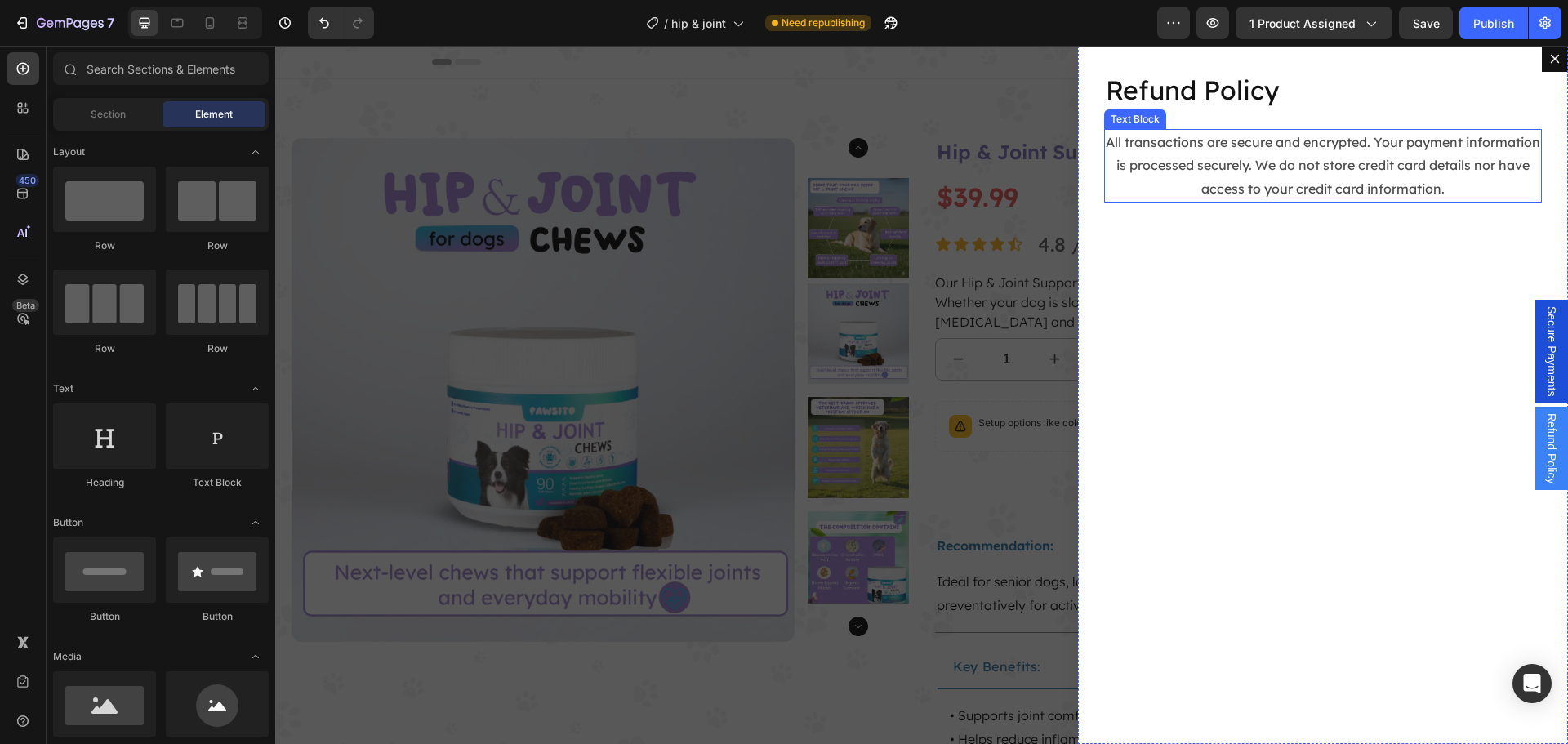
click at [1225, 149] on p "All transactions are secure and encrypted. Your payment information is processe…" at bounding box center [1323, 165] width 434 height 71
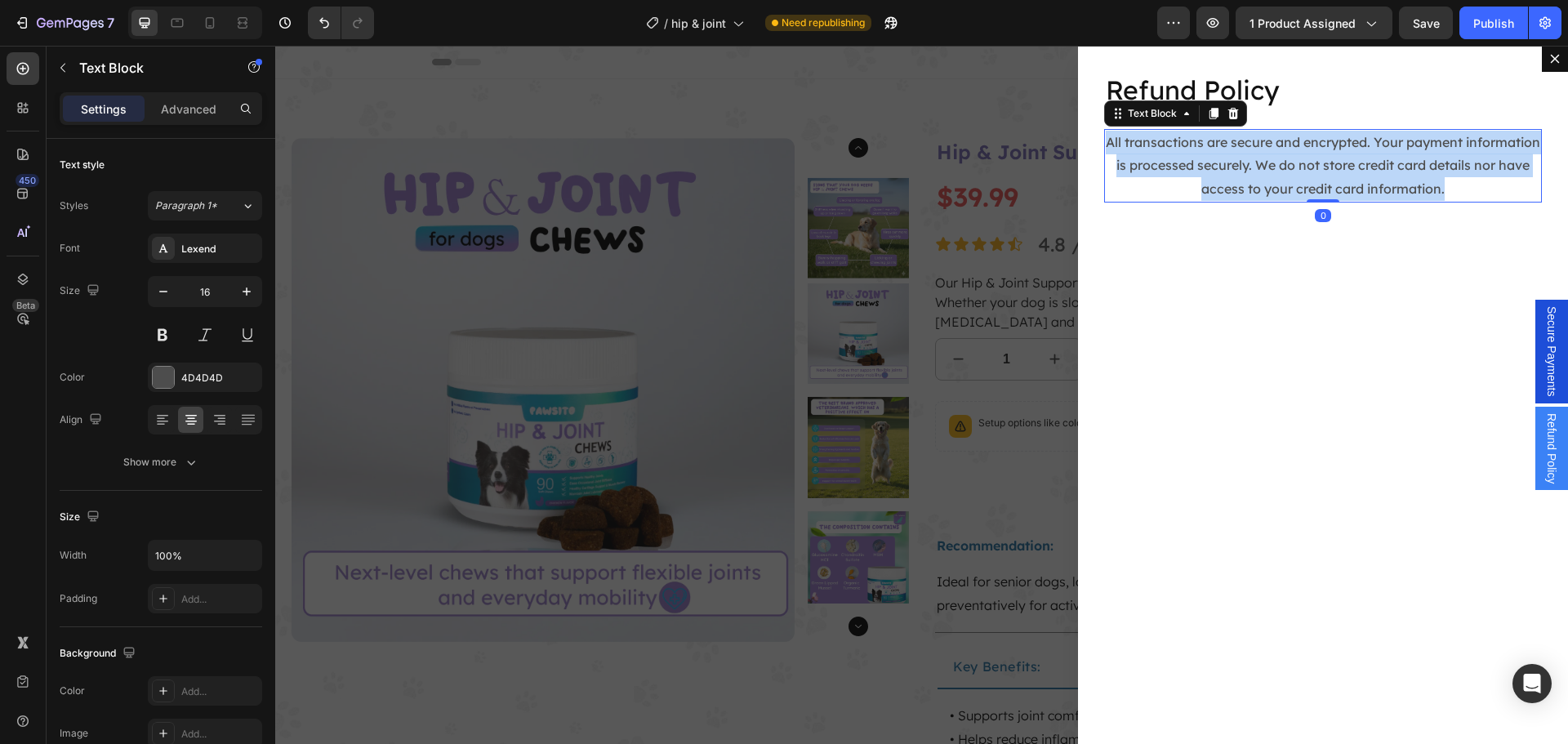
click at [1225, 149] on p "All transactions are secure and encrypted. Your payment information is processe…" at bounding box center [1323, 165] width 434 height 71
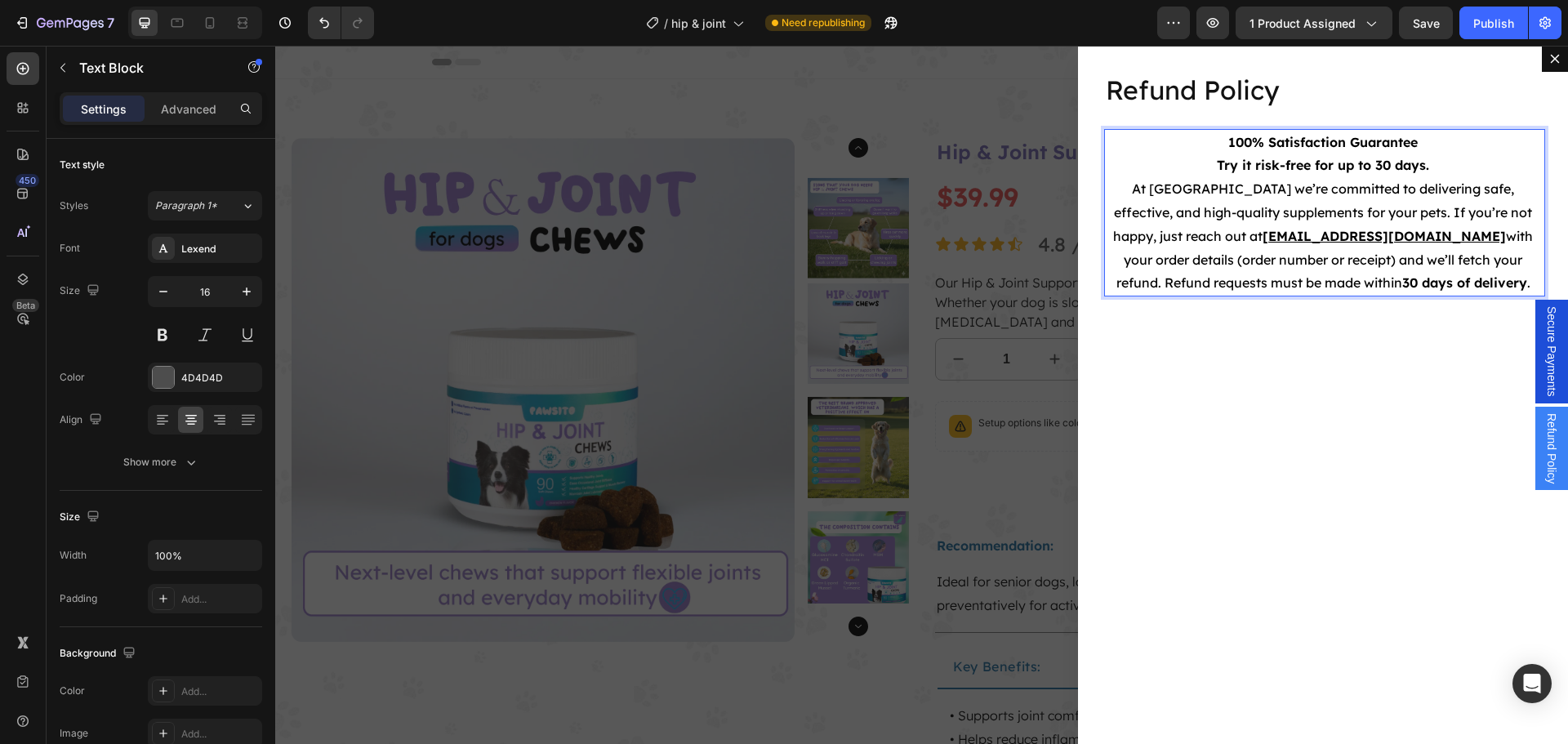
click at [1161, 270] on p "Try it risk-free for up to 30 days. At Pawsito we’re committed to delivering sa…" at bounding box center [1323, 224] width 434 height 141
click at [1262, 239] on u "[EMAIL_ADDRESS][DOMAIN_NAME]" at bounding box center [1384, 236] width 243 height 16
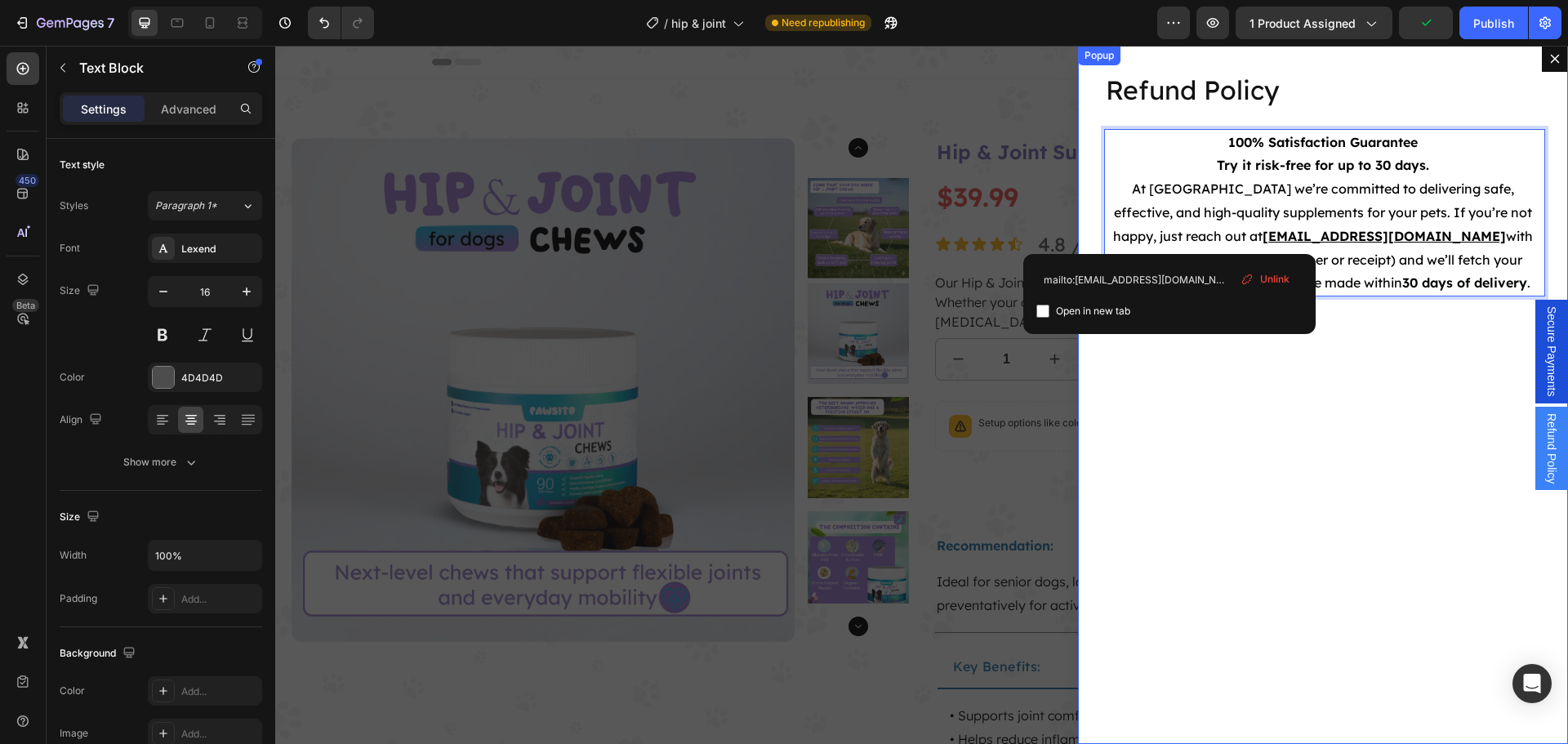
click at [1215, 383] on div "Refund Policy Heading 100% Satisfaction Guarantee Try it risk-free for up to 30…" at bounding box center [1323, 395] width 490 height 698
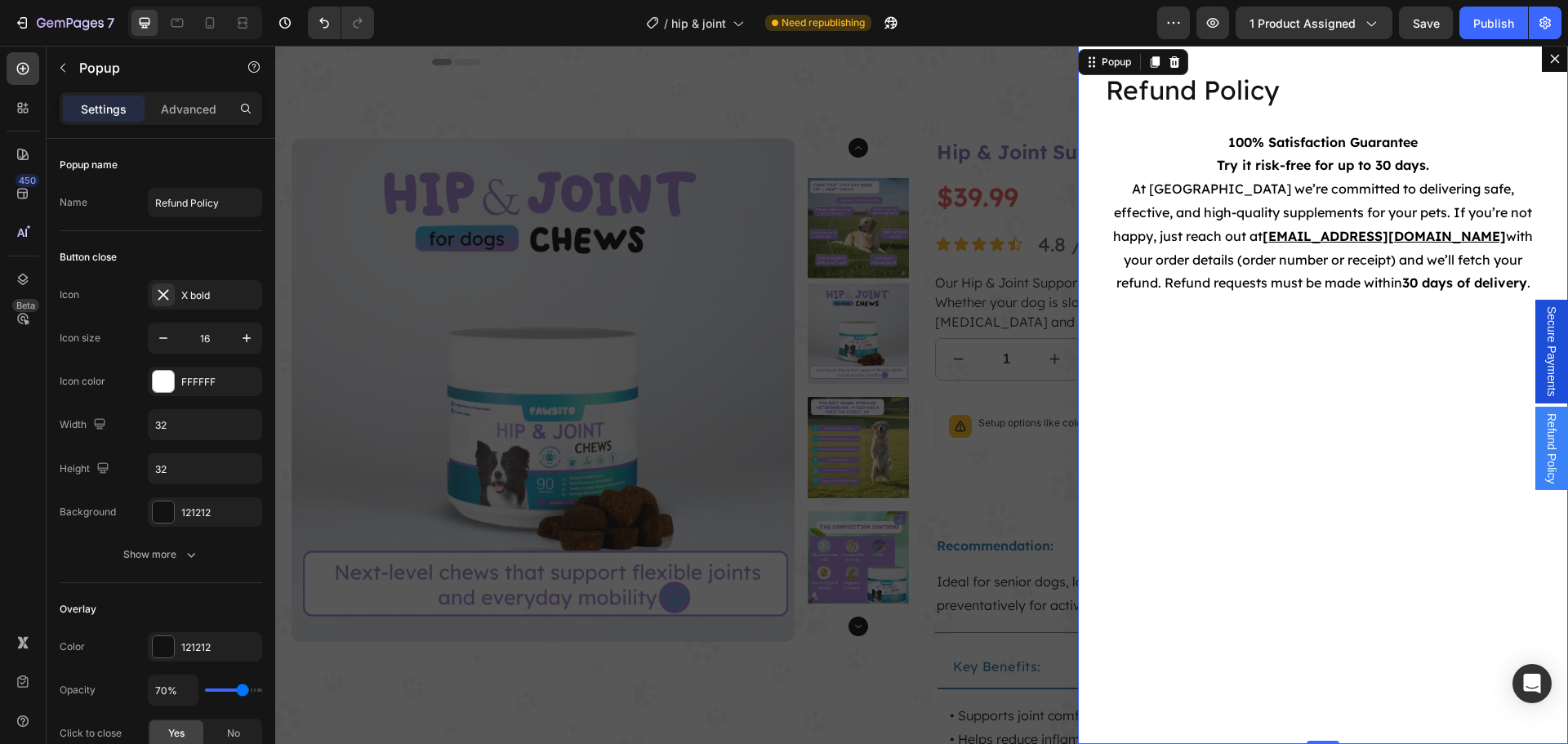
click at [1168, 366] on div "Refund Policy Heading 100% Satisfaction Guarantee Try it risk-free for up to 30…" at bounding box center [1323, 395] width 490 height 698
click at [984, 178] on div "Backdrop" at bounding box center [921, 395] width 1292 height 698
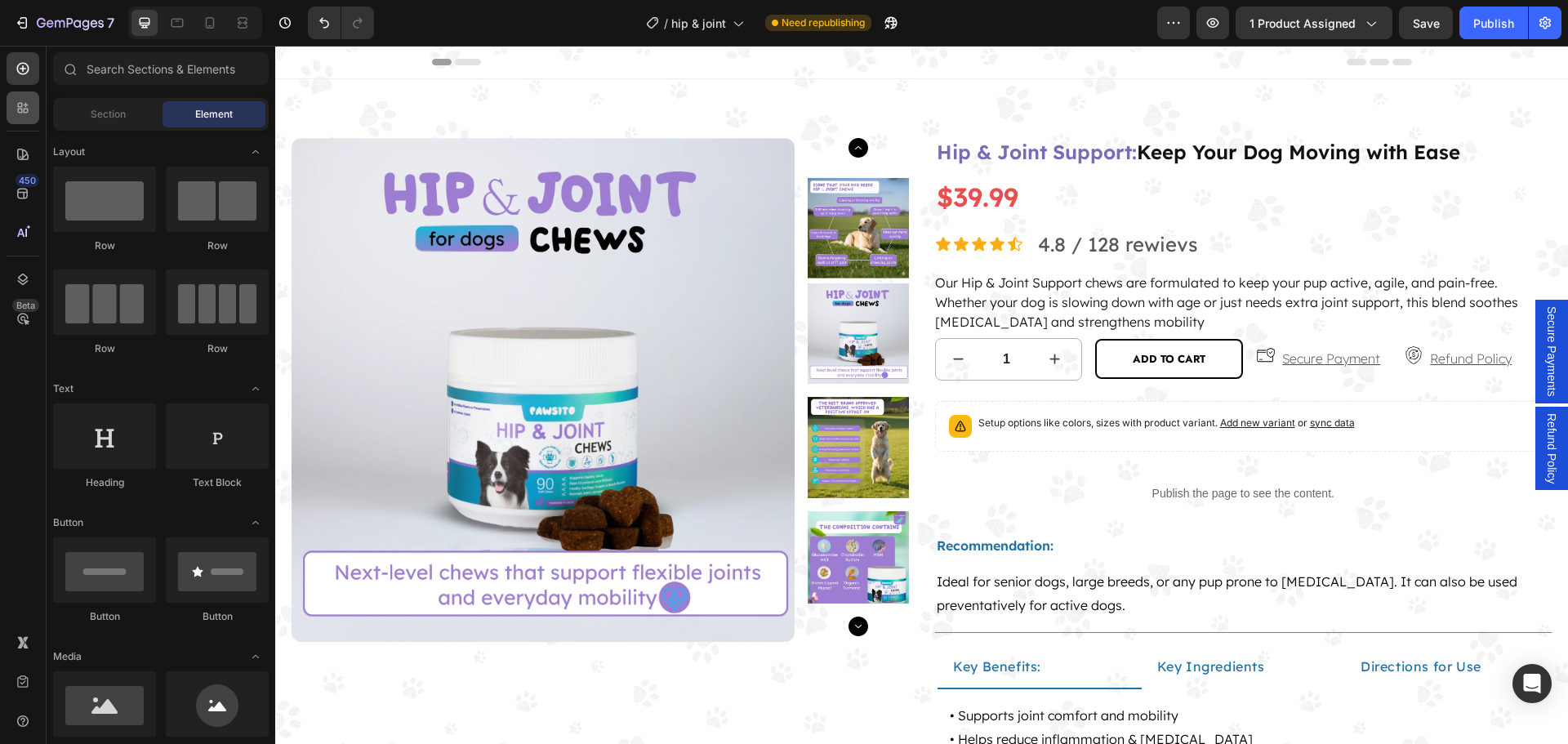
drag, startPoint x: 25, startPoint y: 74, endPoint x: 38, endPoint y: 107, distance: 35.5
click at [25, 74] on icon at bounding box center [23, 69] width 16 height 16
drag, startPoint x: 389, startPoint y: 632, endPoint x: 1297, endPoint y: 365, distance: 946.4
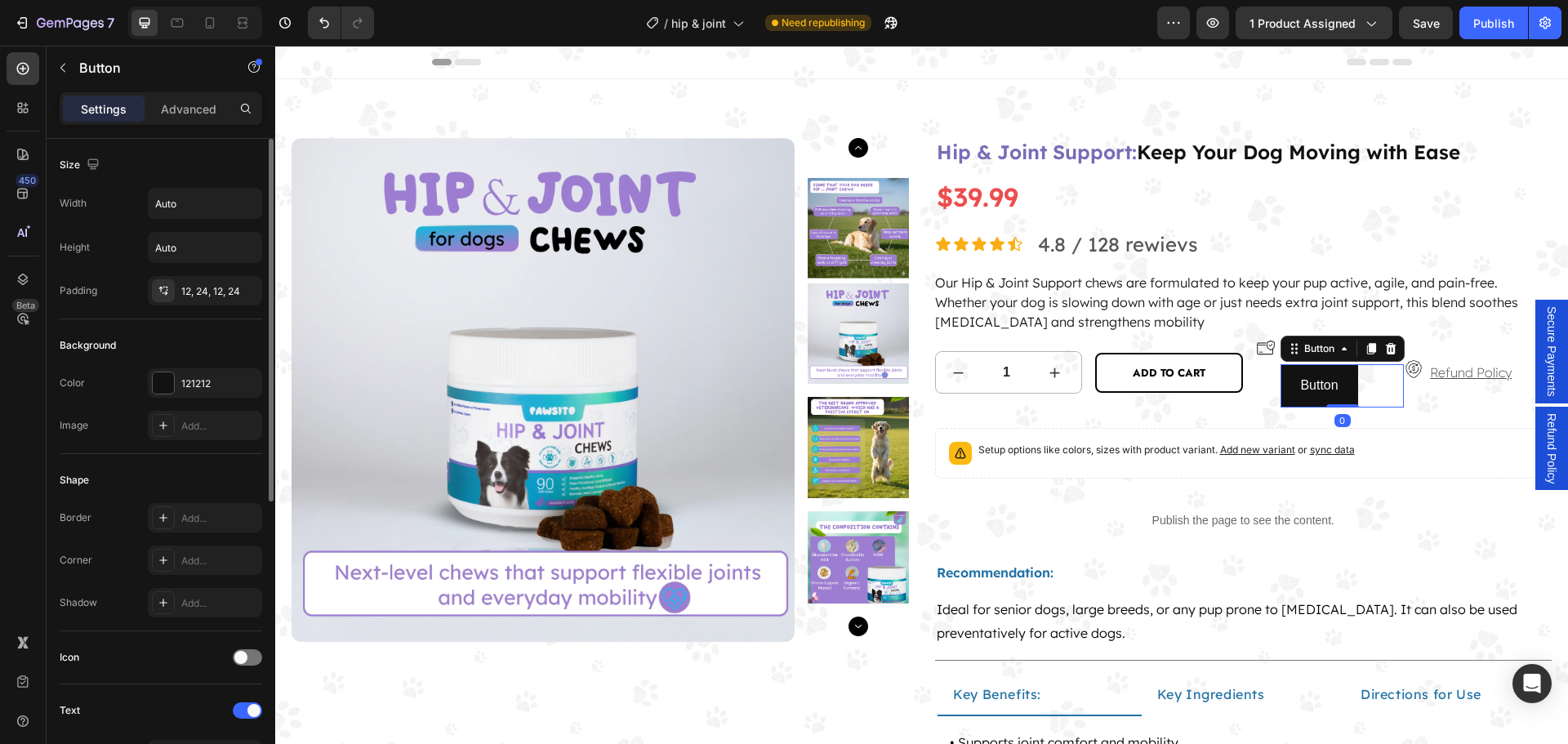
click at [0, 0] on icon "button" at bounding box center [0, 0] width 0 height 0
click at [241, 290] on icon "button" at bounding box center [245, 290] width 13 height 13
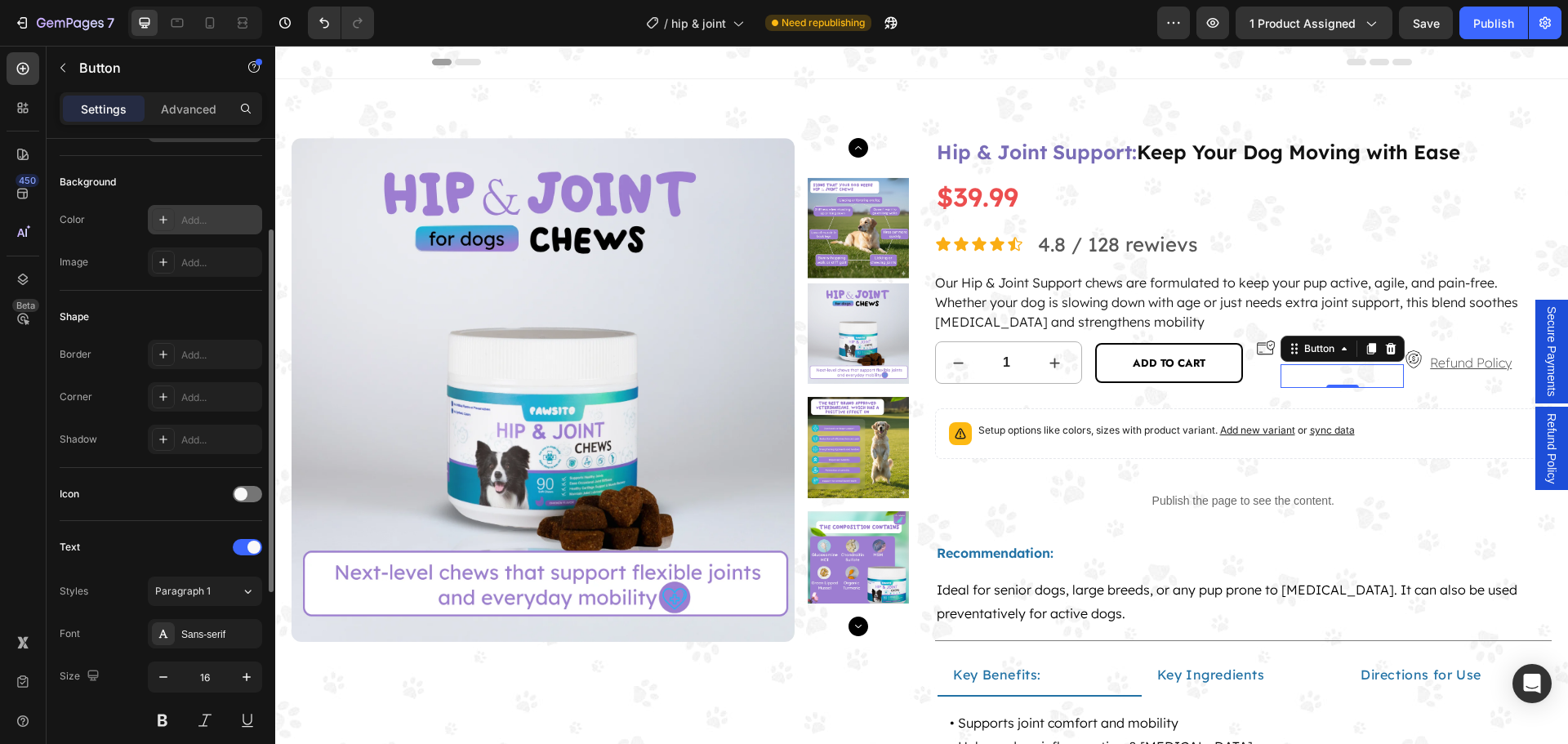
scroll to position [326, 0]
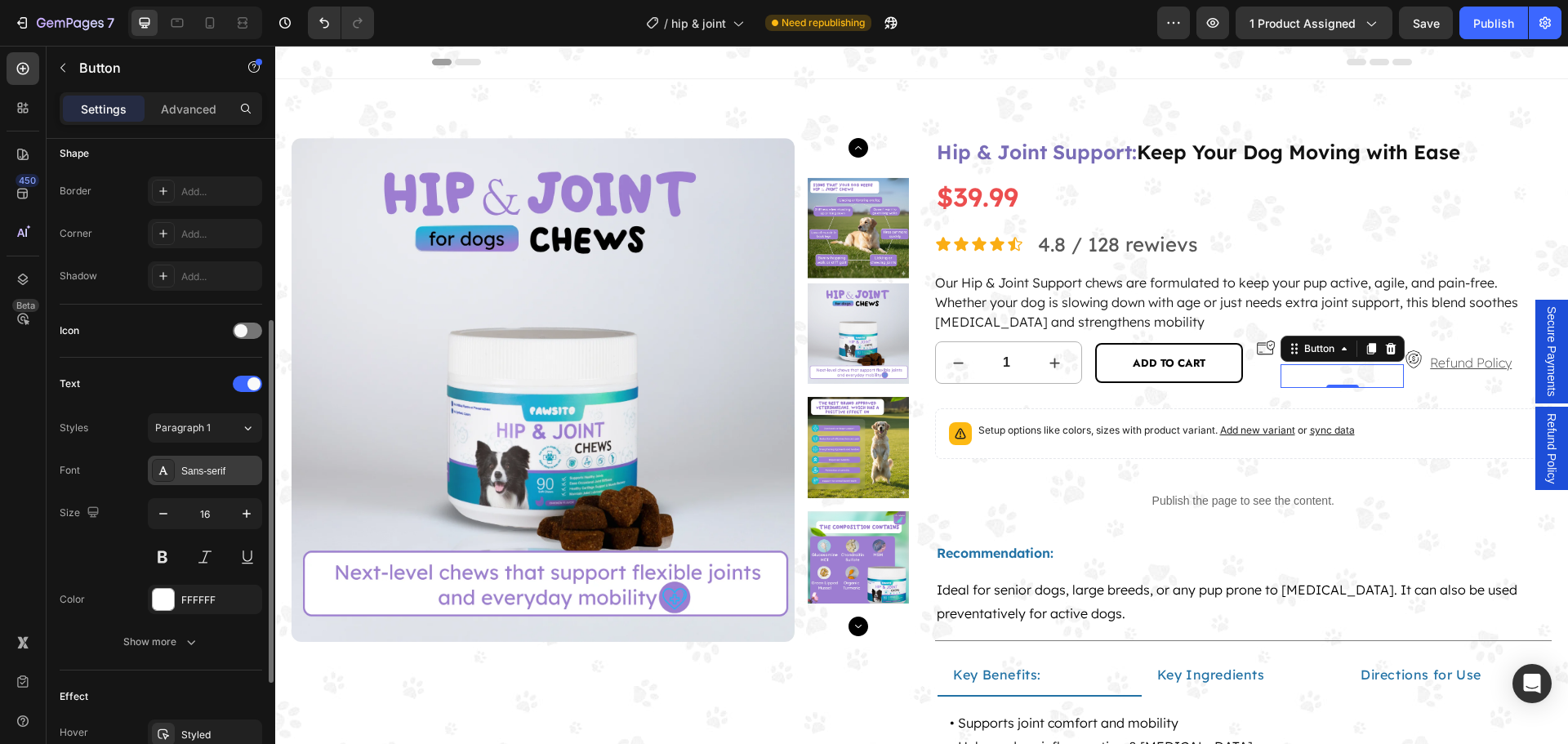
click at [210, 478] on div "Sans-serif" at bounding box center [204, 470] width 114 height 30
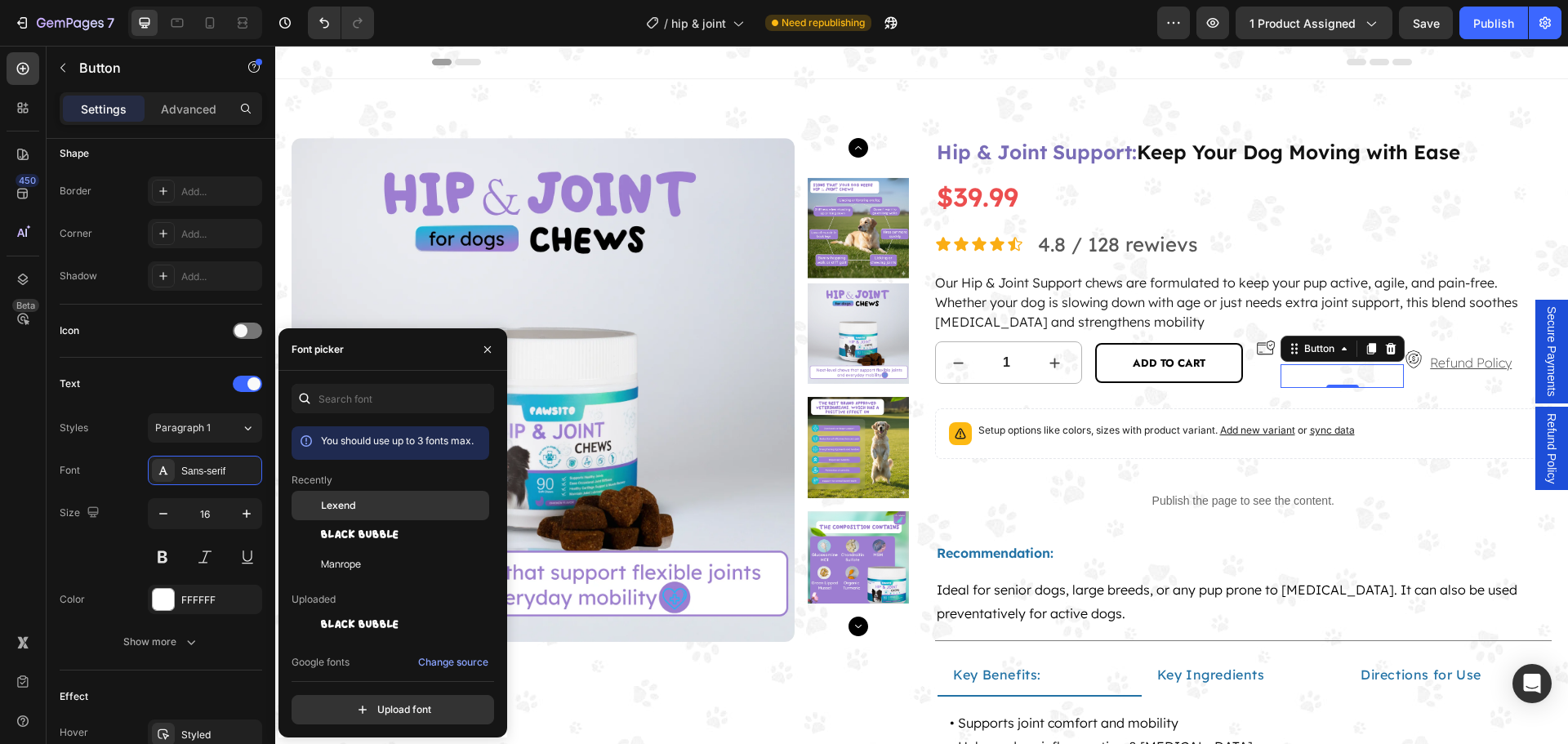
click at [374, 500] on div "Lexend" at bounding box center [403, 505] width 165 height 14
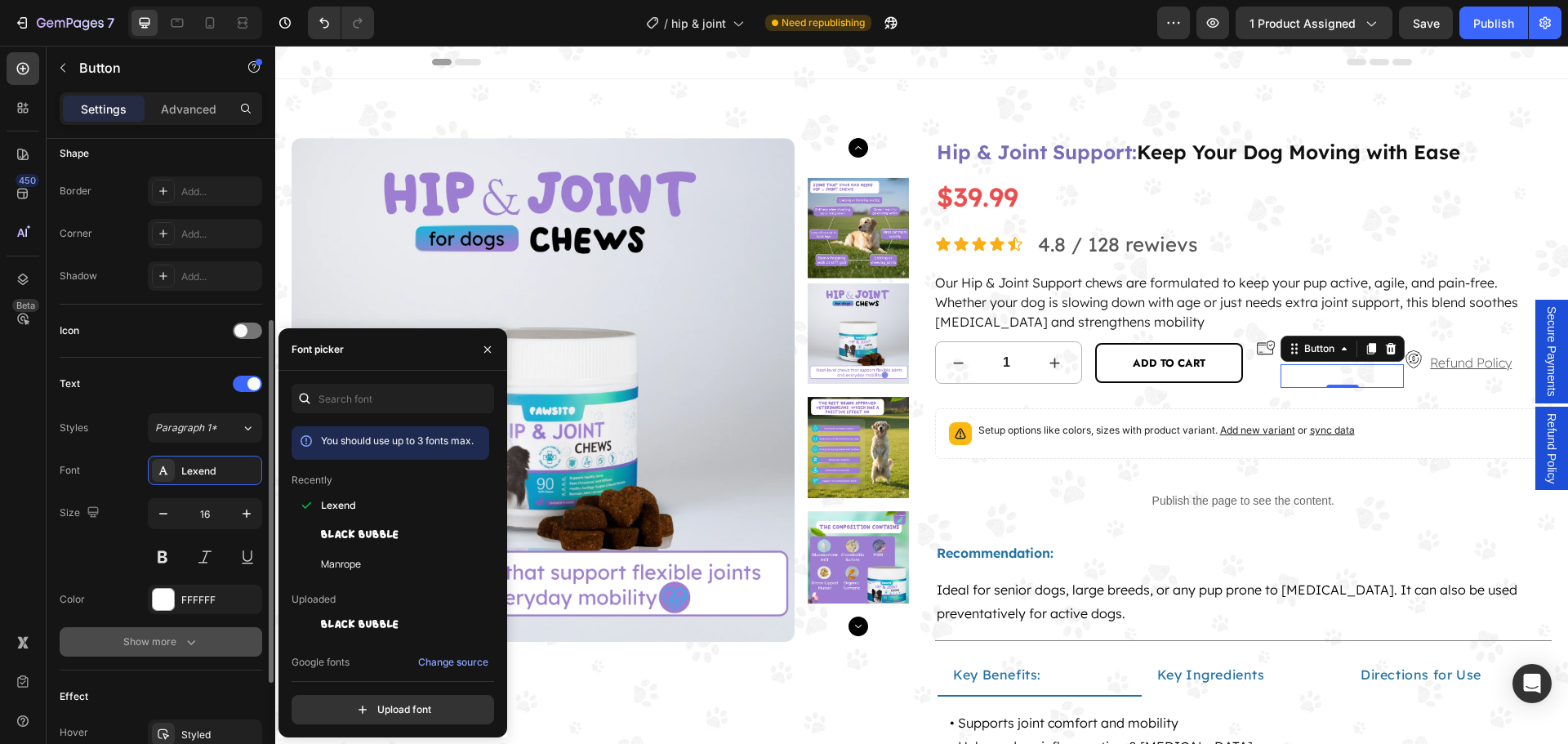
click at [181, 640] on div "Show more" at bounding box center [161, 642] width 76 height 16
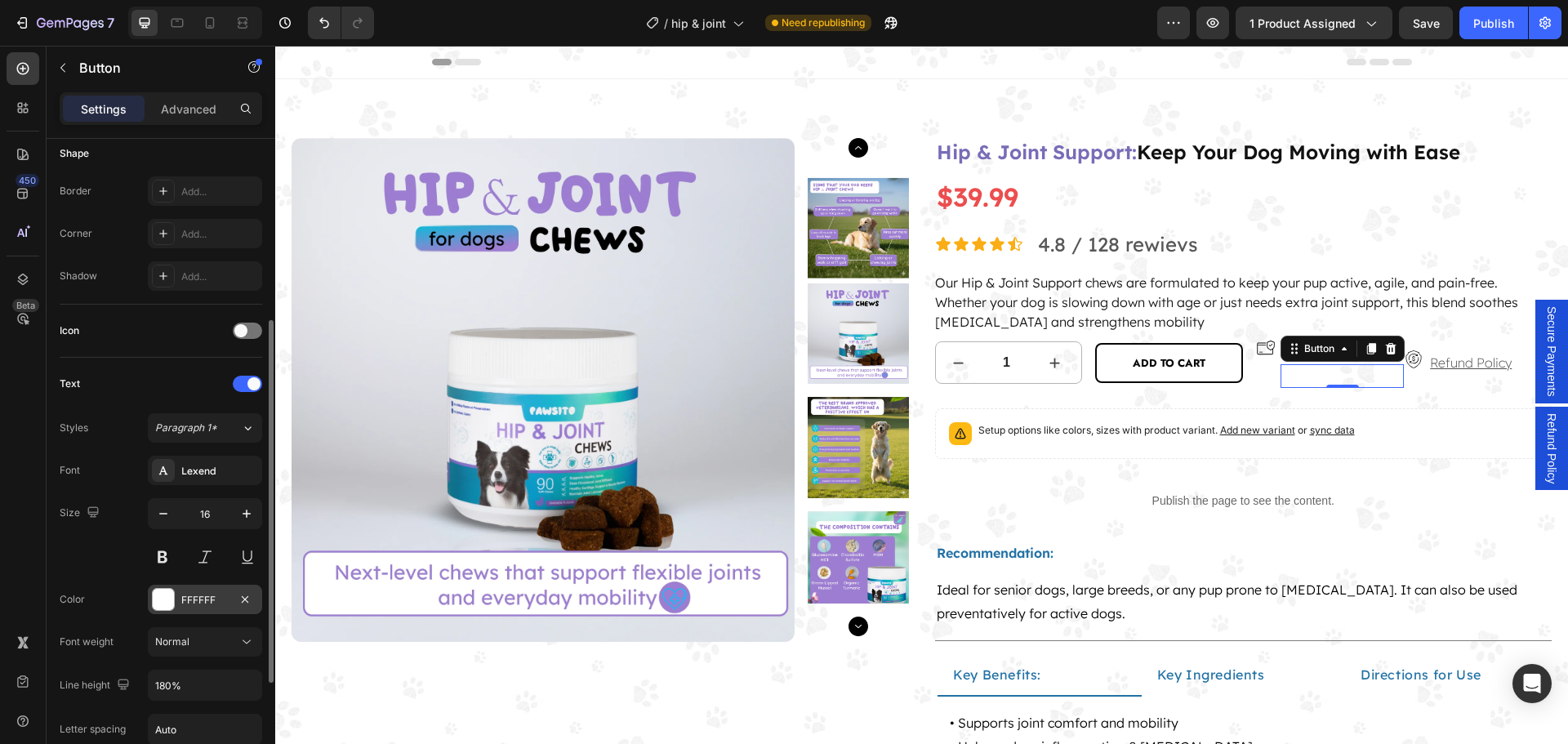
click at [167, 604] on div at bounding box center [163, 598] width 21 height 21
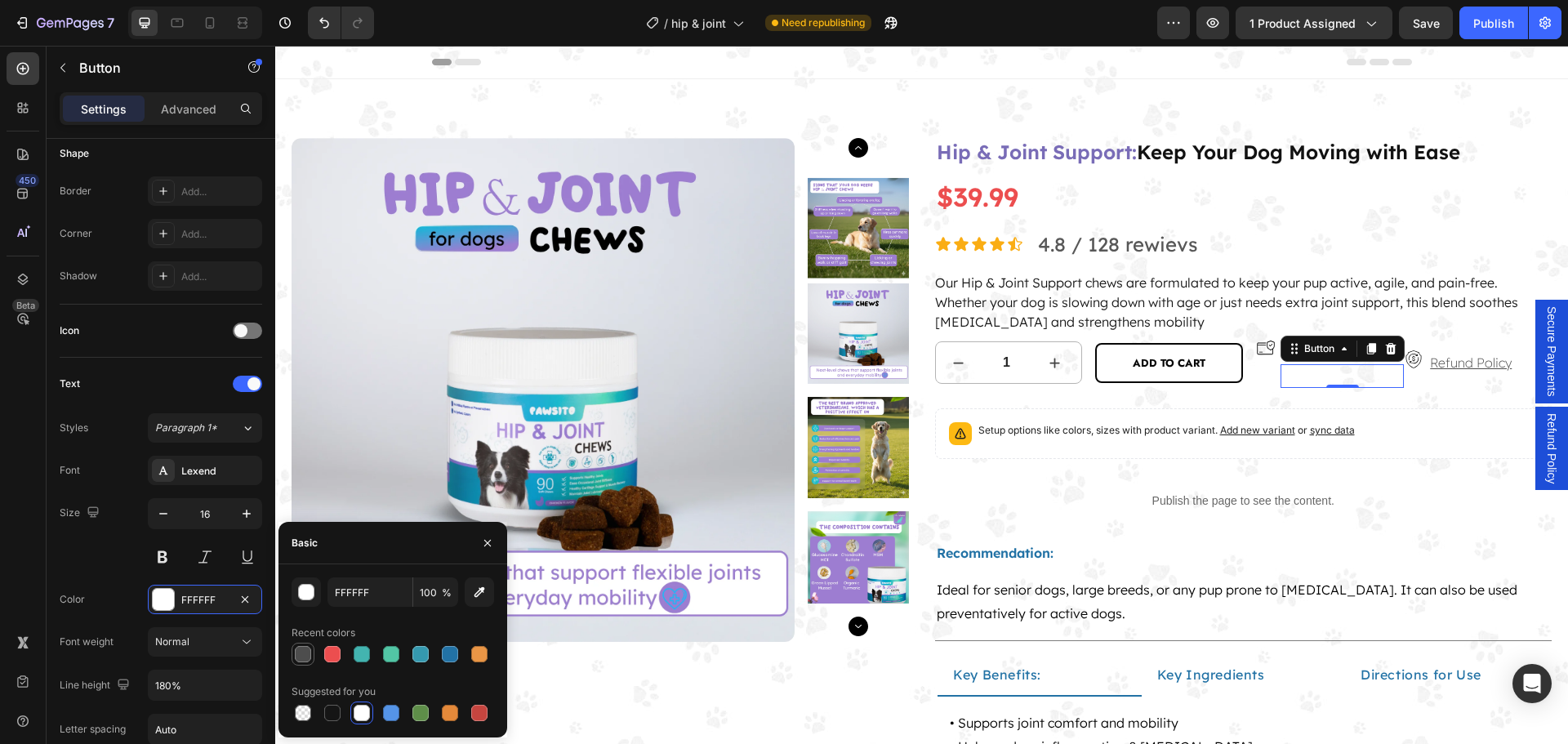
click at [306, 651] on div at bounding box center [303, 654] width 16 height 16
type input "4D4D4D"
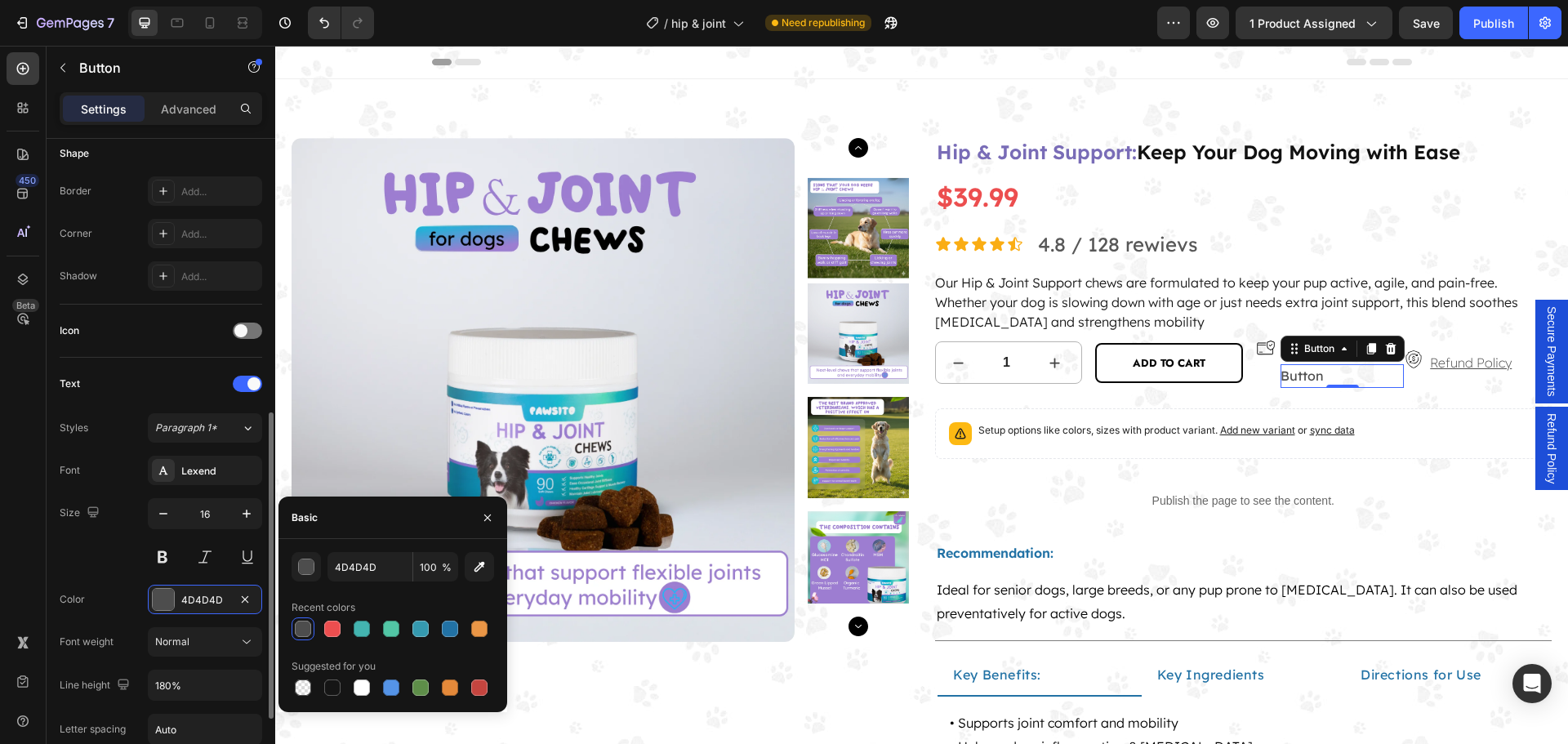
scroll to position [490, 0]
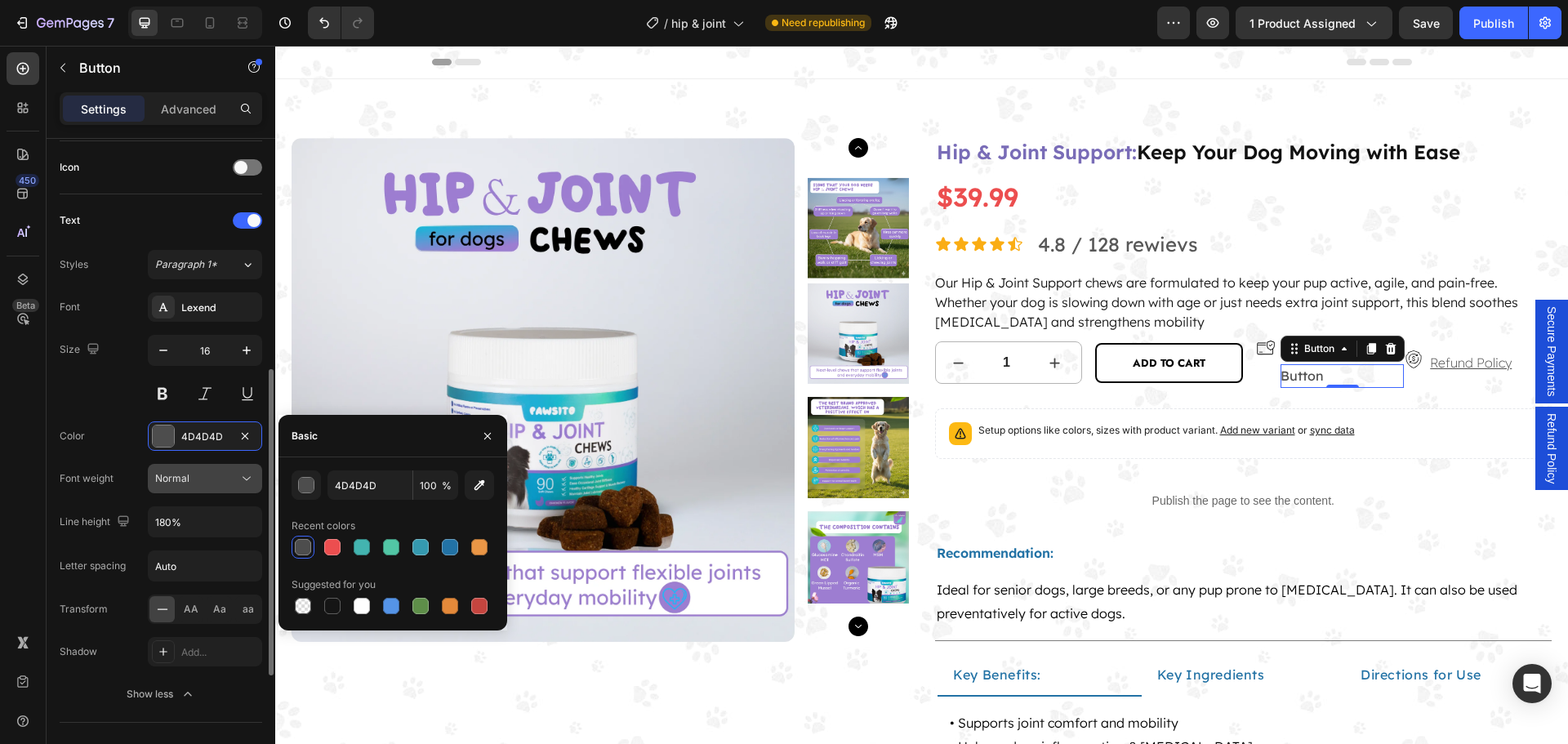
click at [241, 479] on icon at bounding box center [247, 478] width 16 height 16
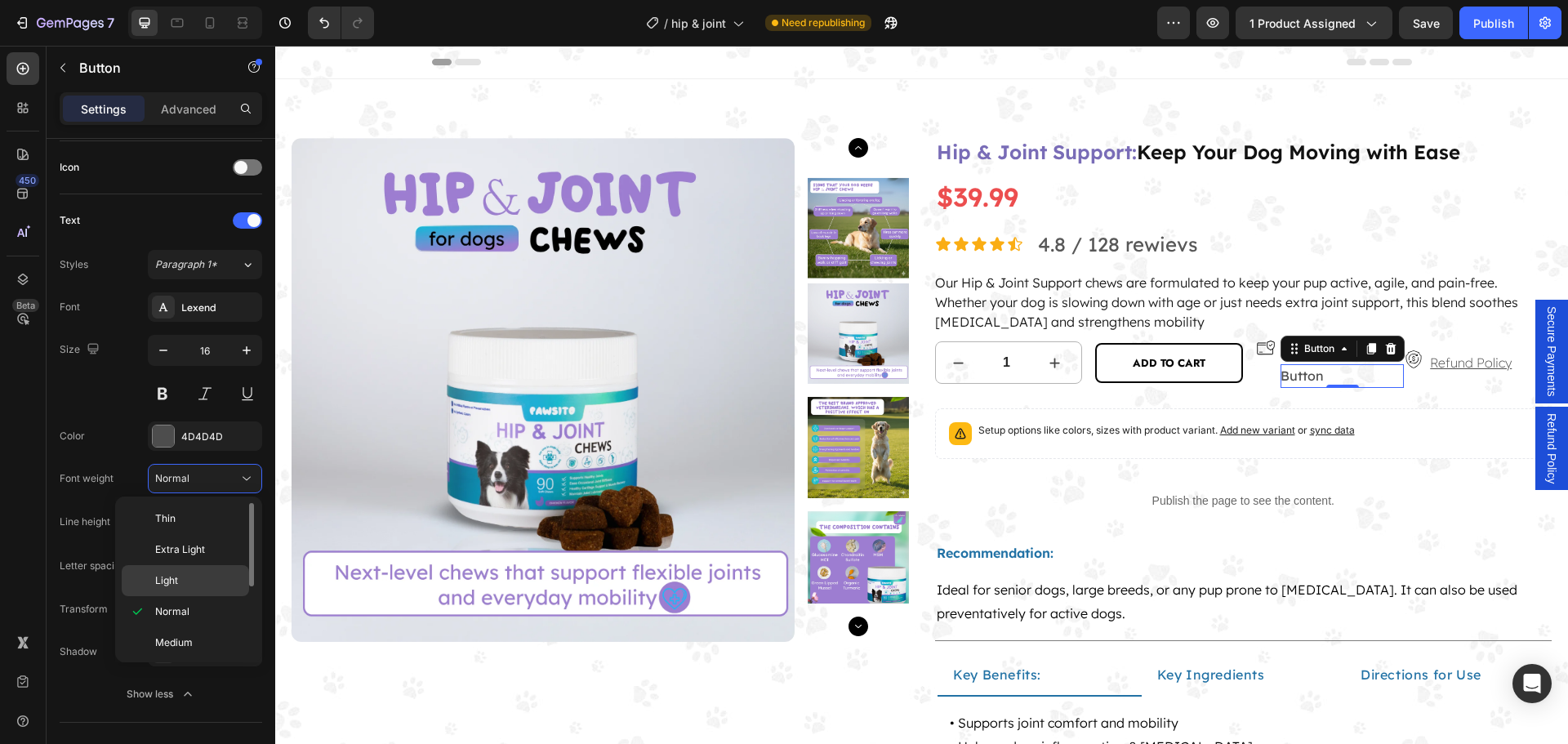
click at [185, 570] on div "Light" at bounding box center [185, 580] width 128 height 31
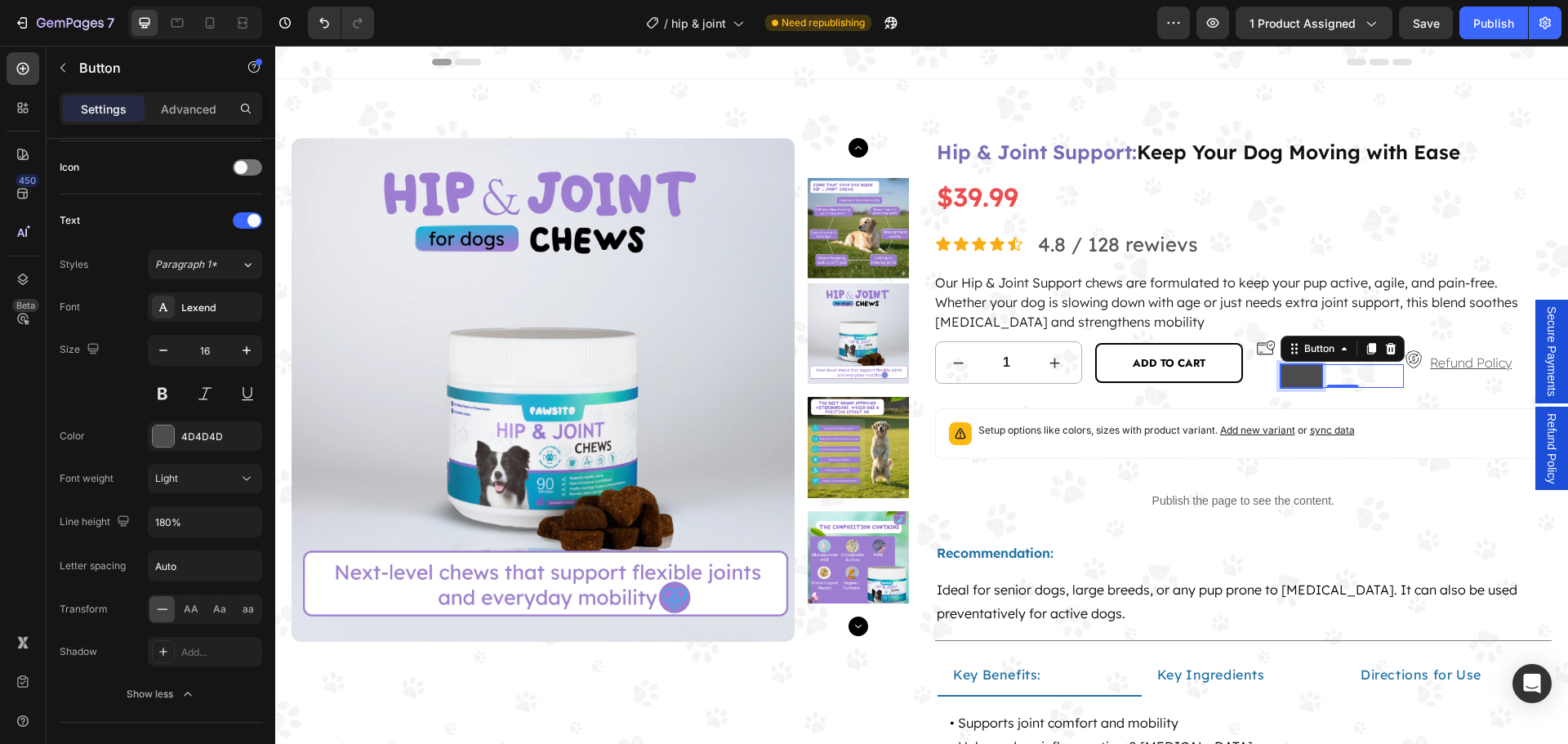
click at [1297, 376] on p "Button" at bounding box center [1301, 376] width 42 height 24
click at [1327, 379] on p "Secure Payment" at bounding box center [1330, 376] width 100 height 24
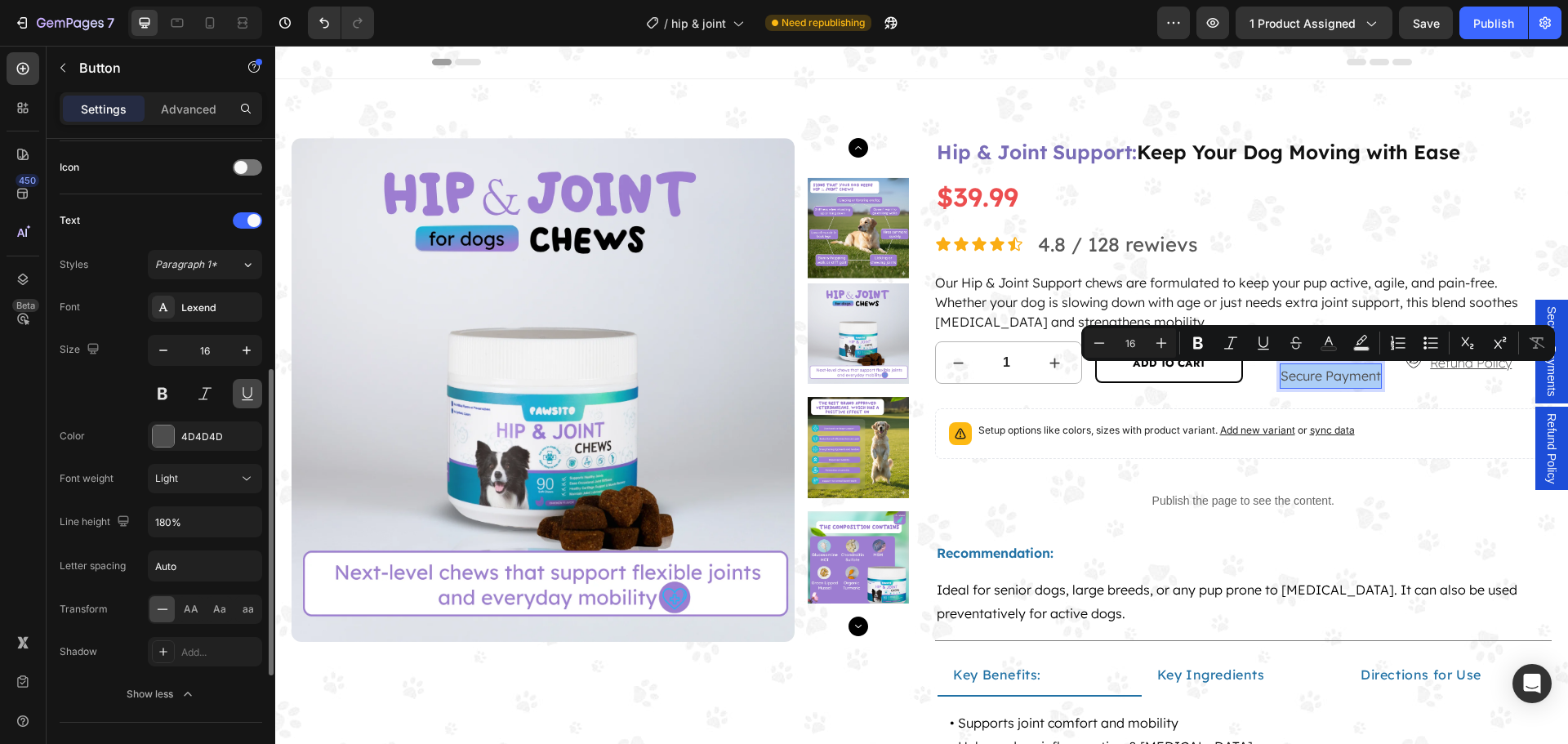
click at [240, 391] on button at bounding box center [247, 393] width 30 height 30
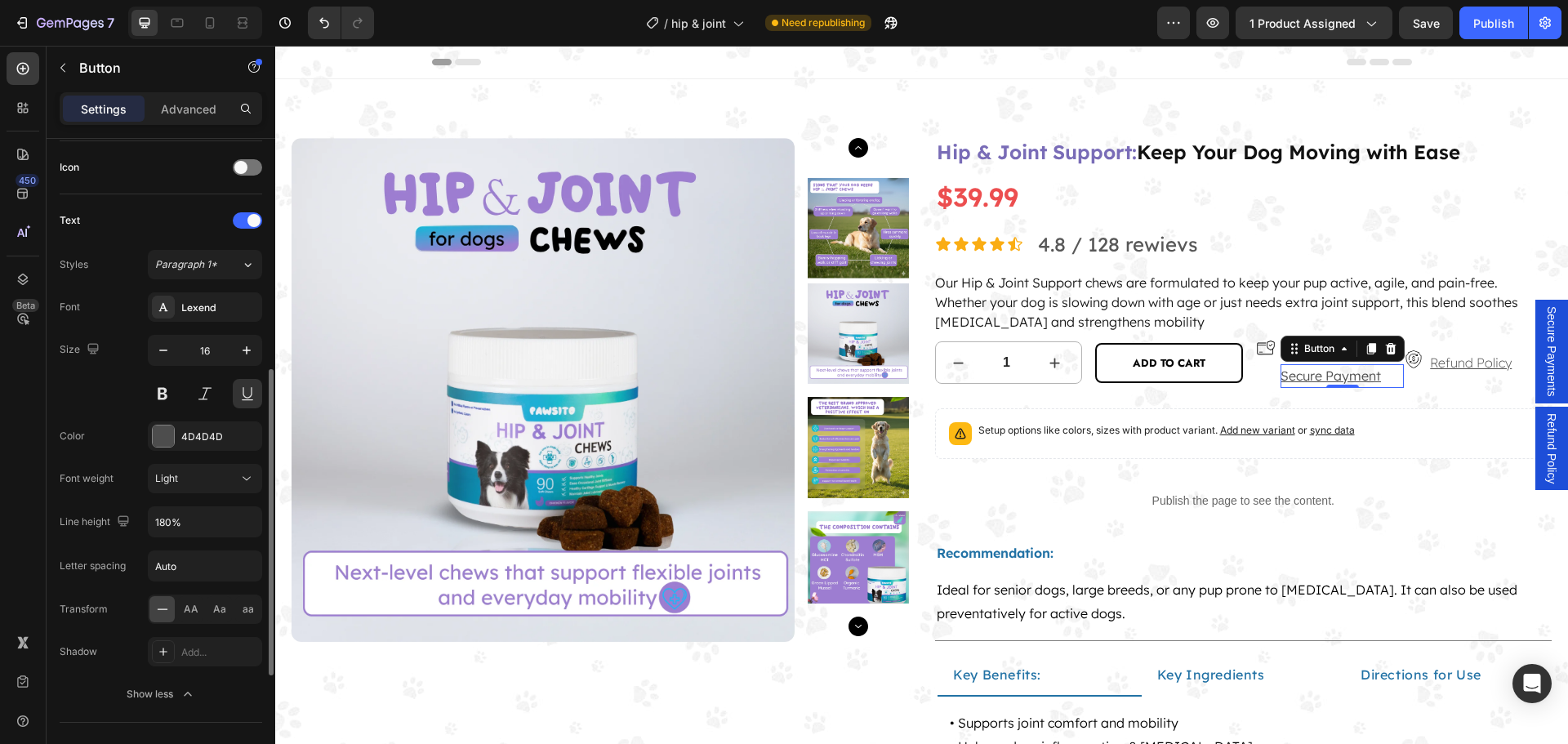
scroll to position [653, 0]
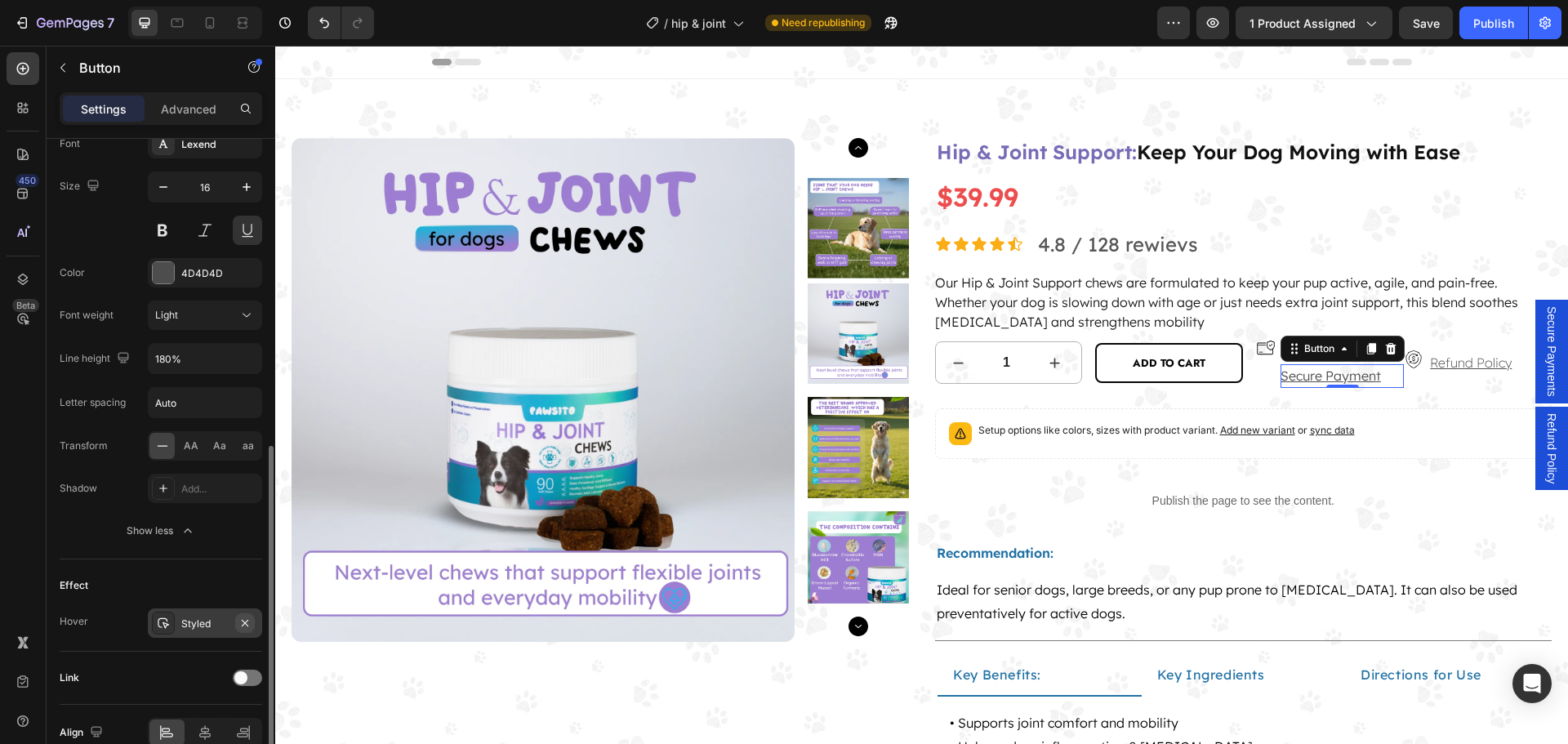
click at [241, 626] on icon "button" at bounding box center [245, 623] width 13 height 13
click at [1404, 312] on div "Our Hip & Joint Support chews are formulated to keep your pup active, agile, an…" at bounding box center [1243, 302] width 618 height 59
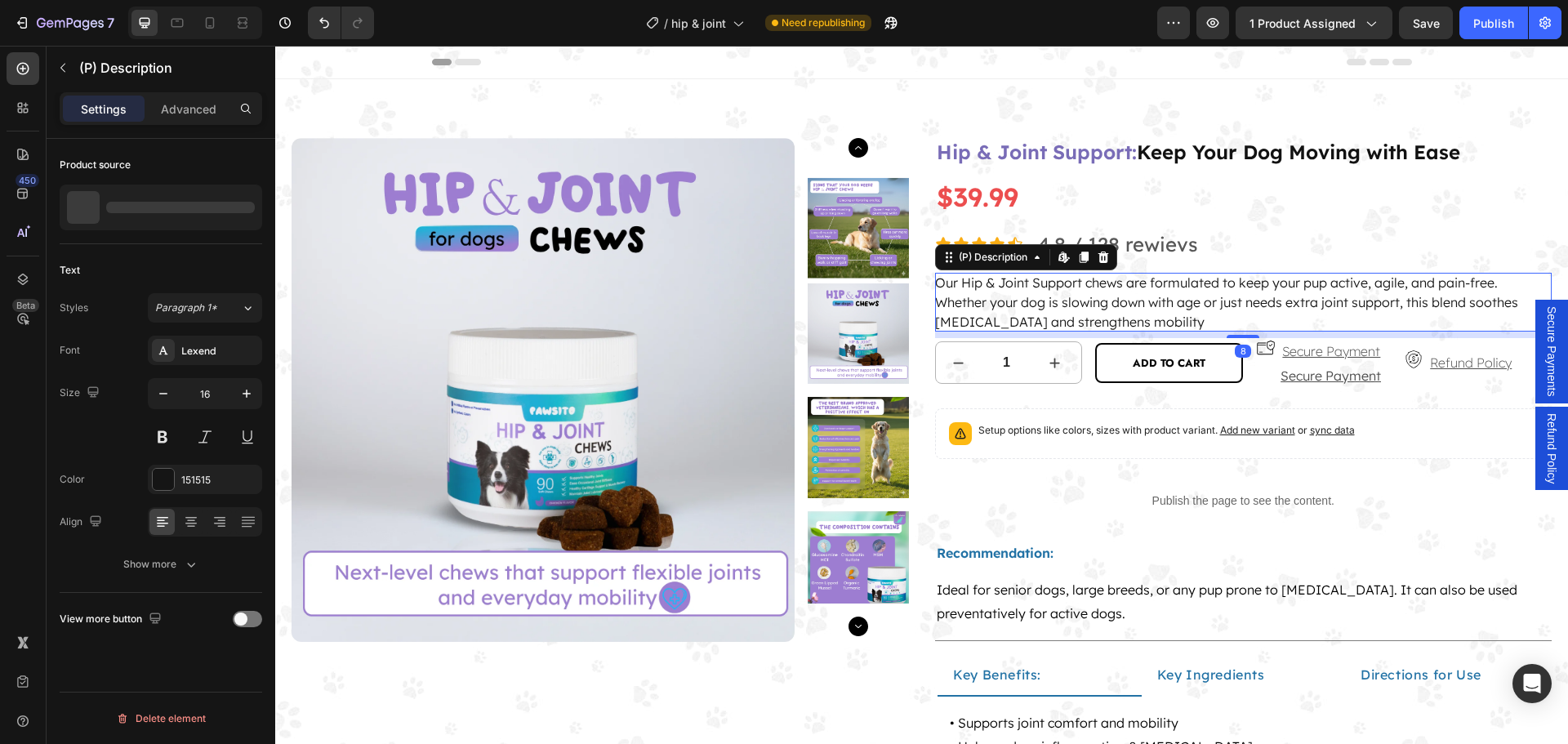
scroll to position [0, 0]
click at [1352, 348] on p "Secure Payment" at bounding box center [1331, 352] width 98 height 24
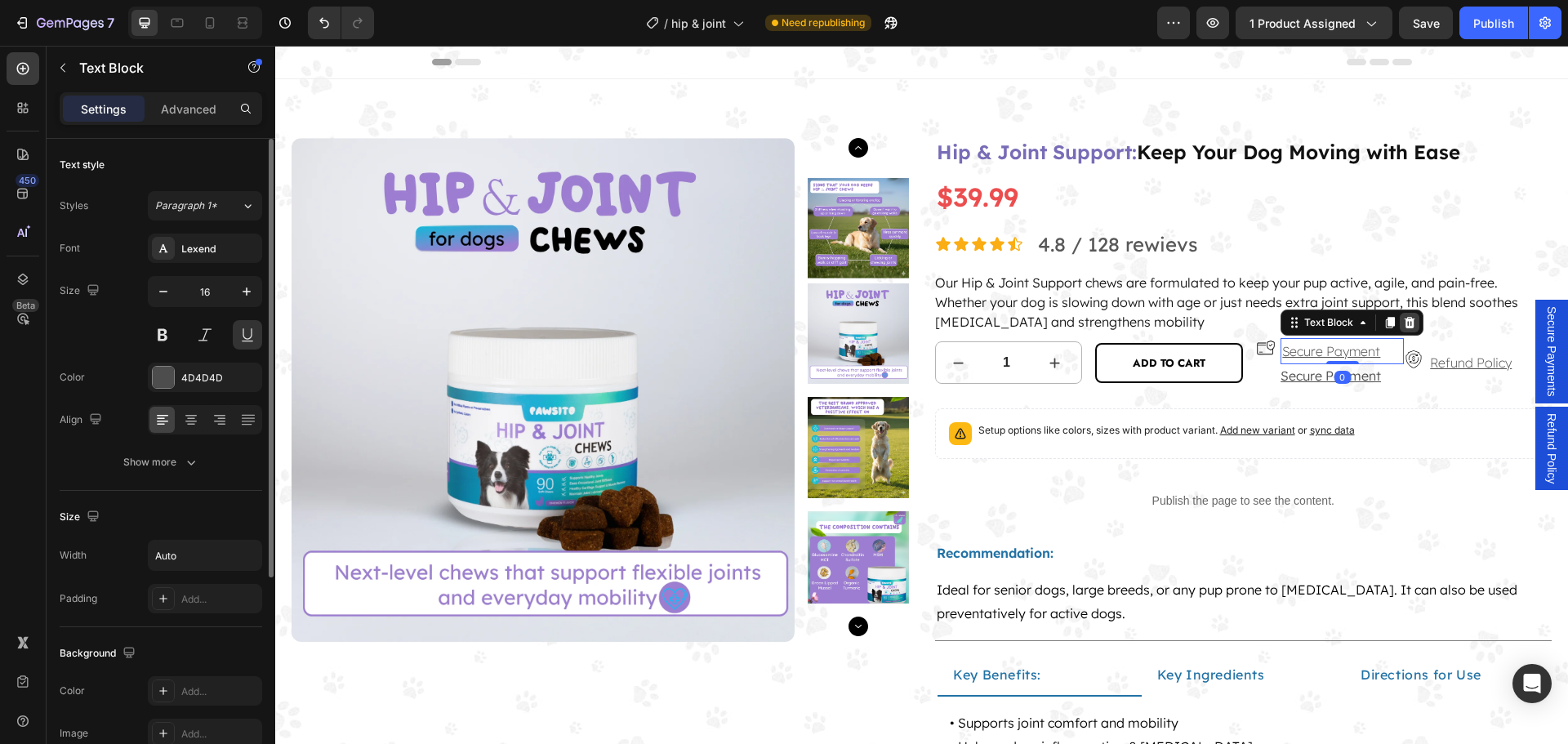
click at [1405, 325] on icon at bounding box center [1409, 322] width 13 height 13
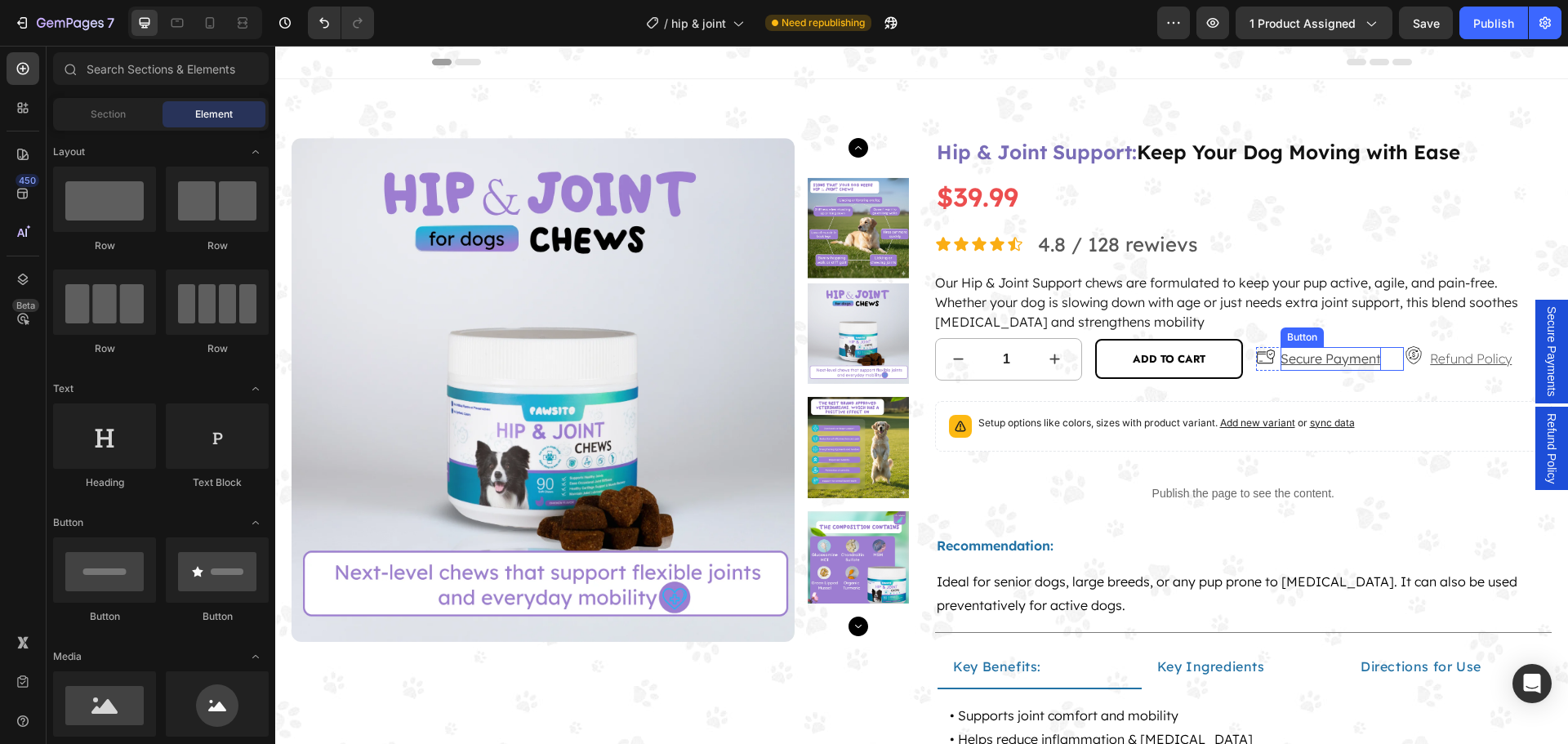
click at [1306, 355] on p "Secure Payment" at bounding box center [1330, 359] width 100 height 24
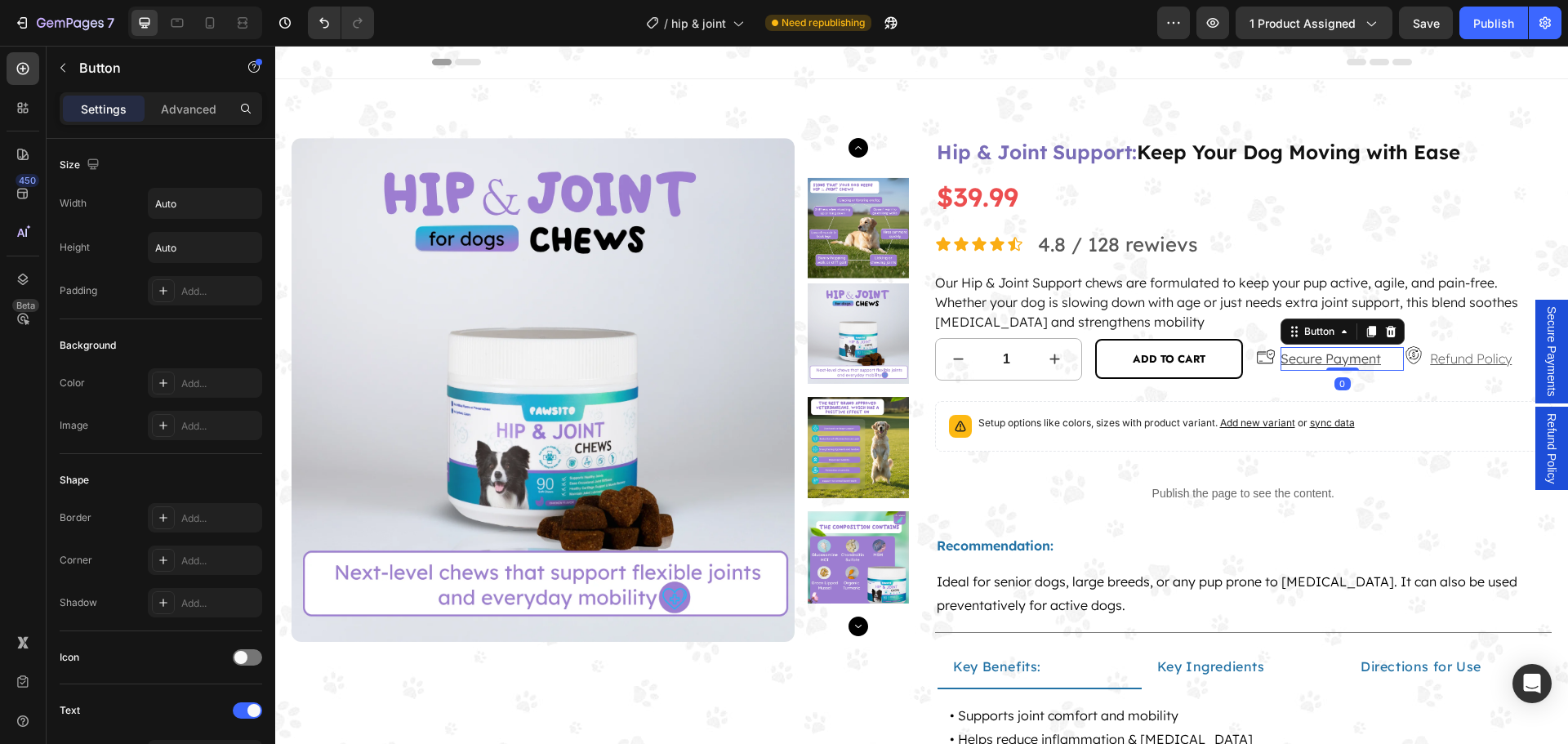
scroll to position [519, 0]
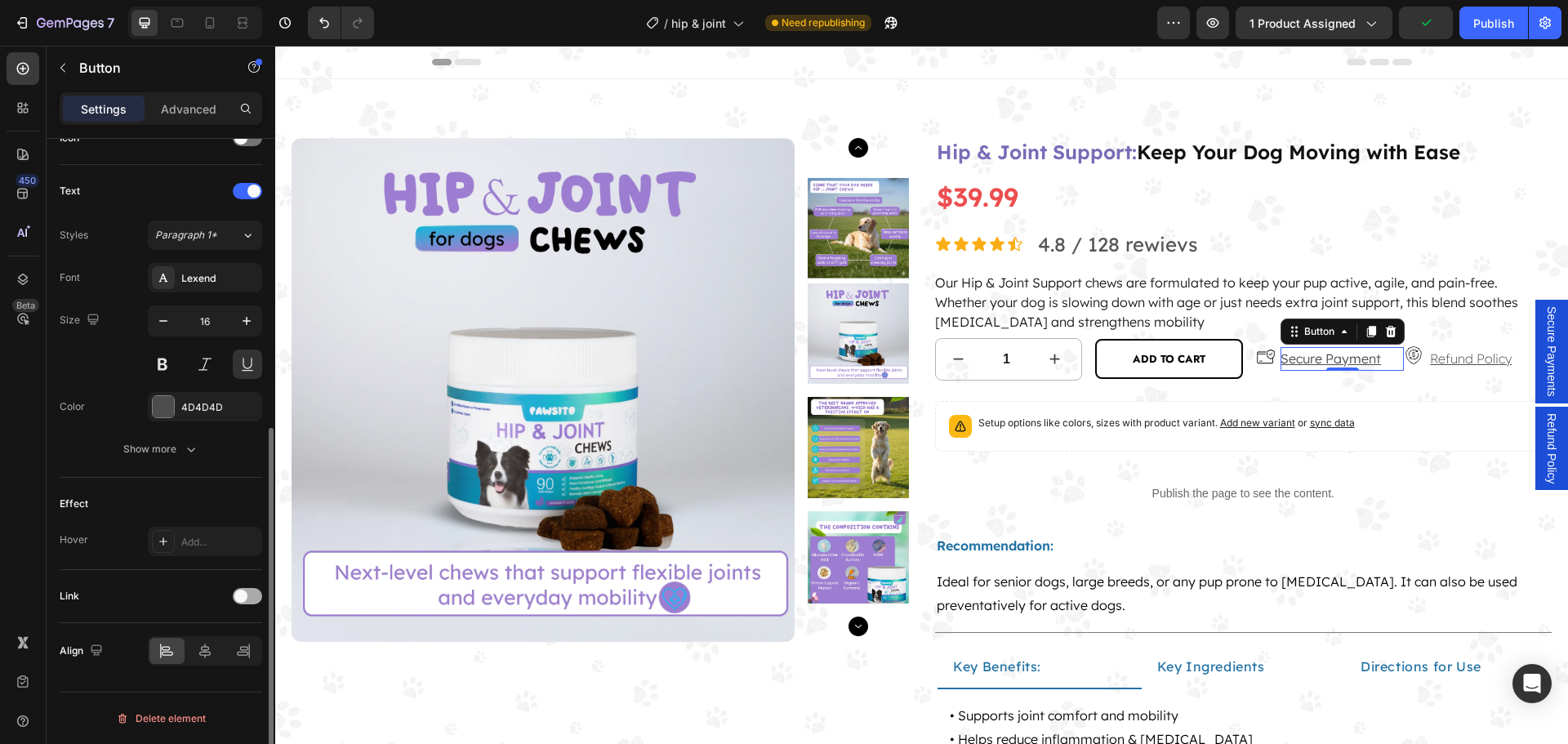
click at [240, 593] on span at bounding box center [241, 596] width 13 height 13
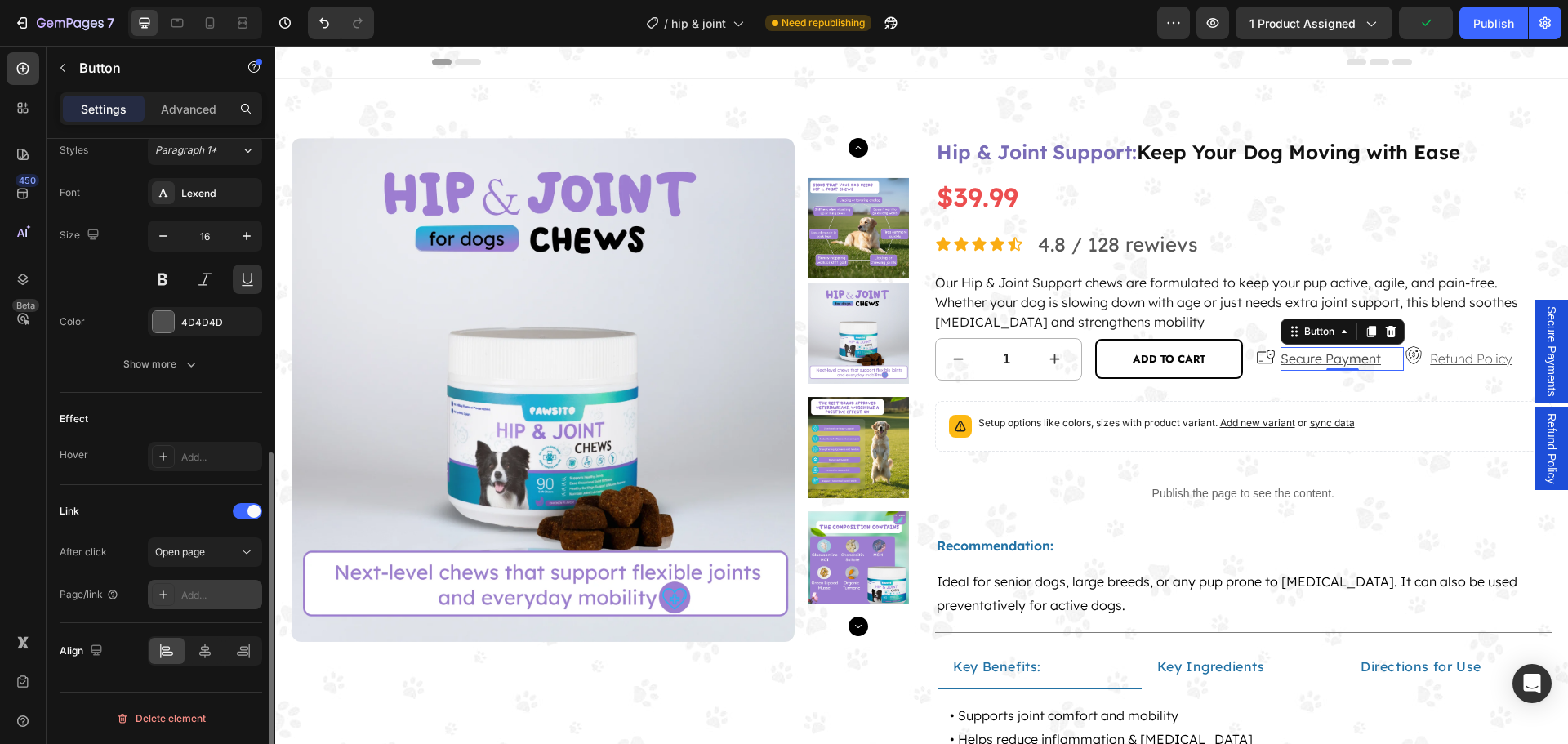
click at [223, 596] on div "Add..." at bounding box center [219, 595] width 77 height 14
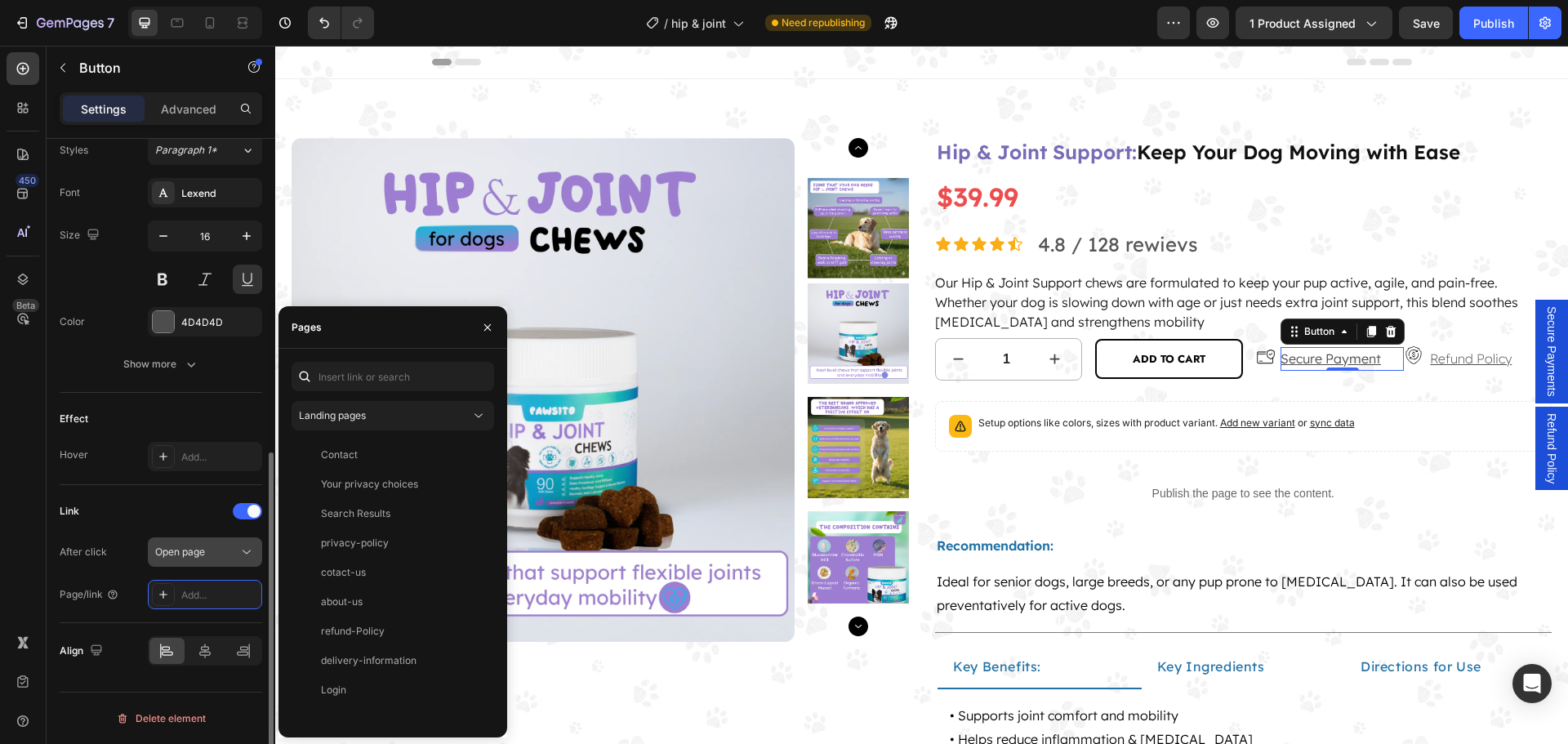
click at [231, 559] on div "Open page" at bounding box center [205, 551] width 99 height 16
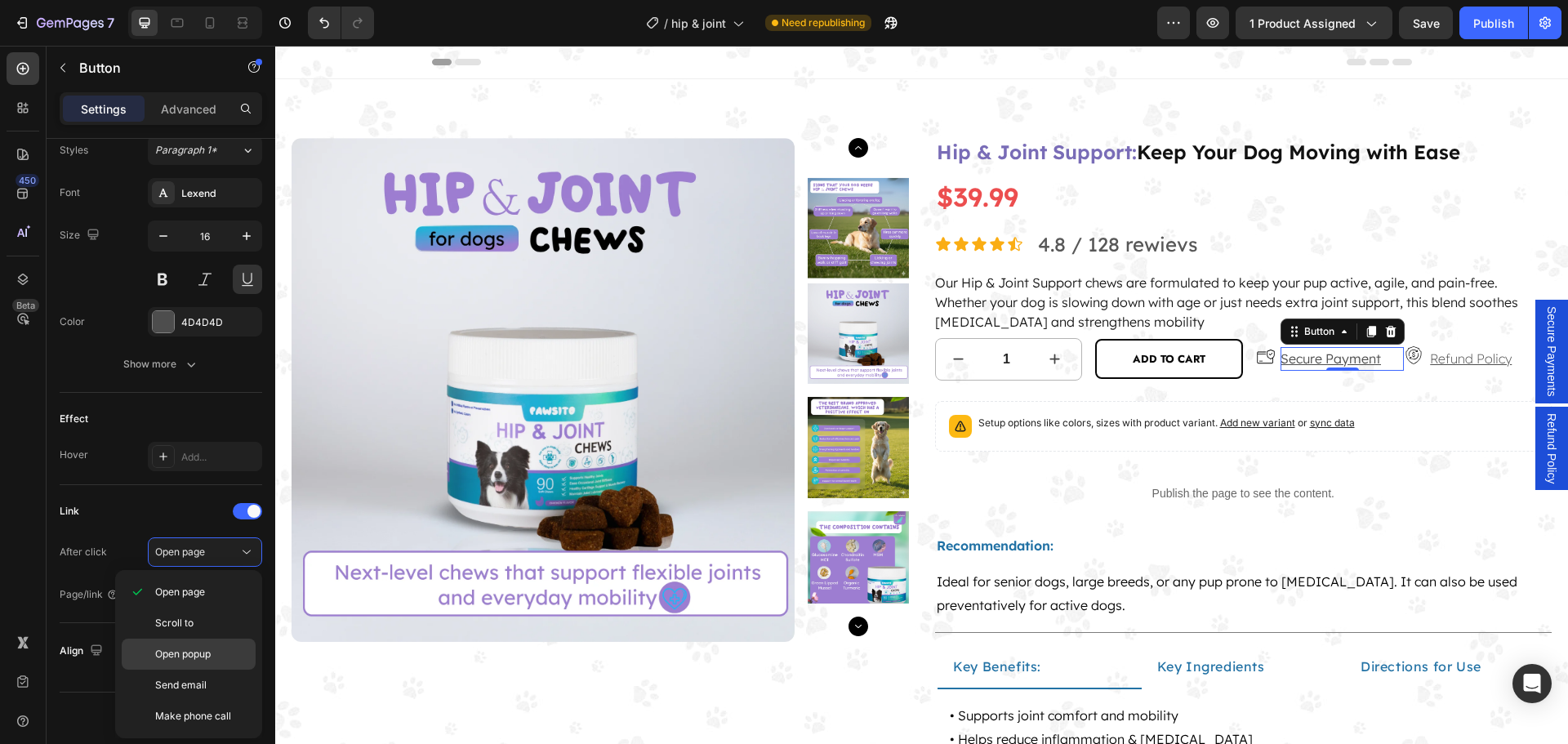
click at [202, 656] on span "Open popup" at bounding box center [183, 654] width 55 height 14
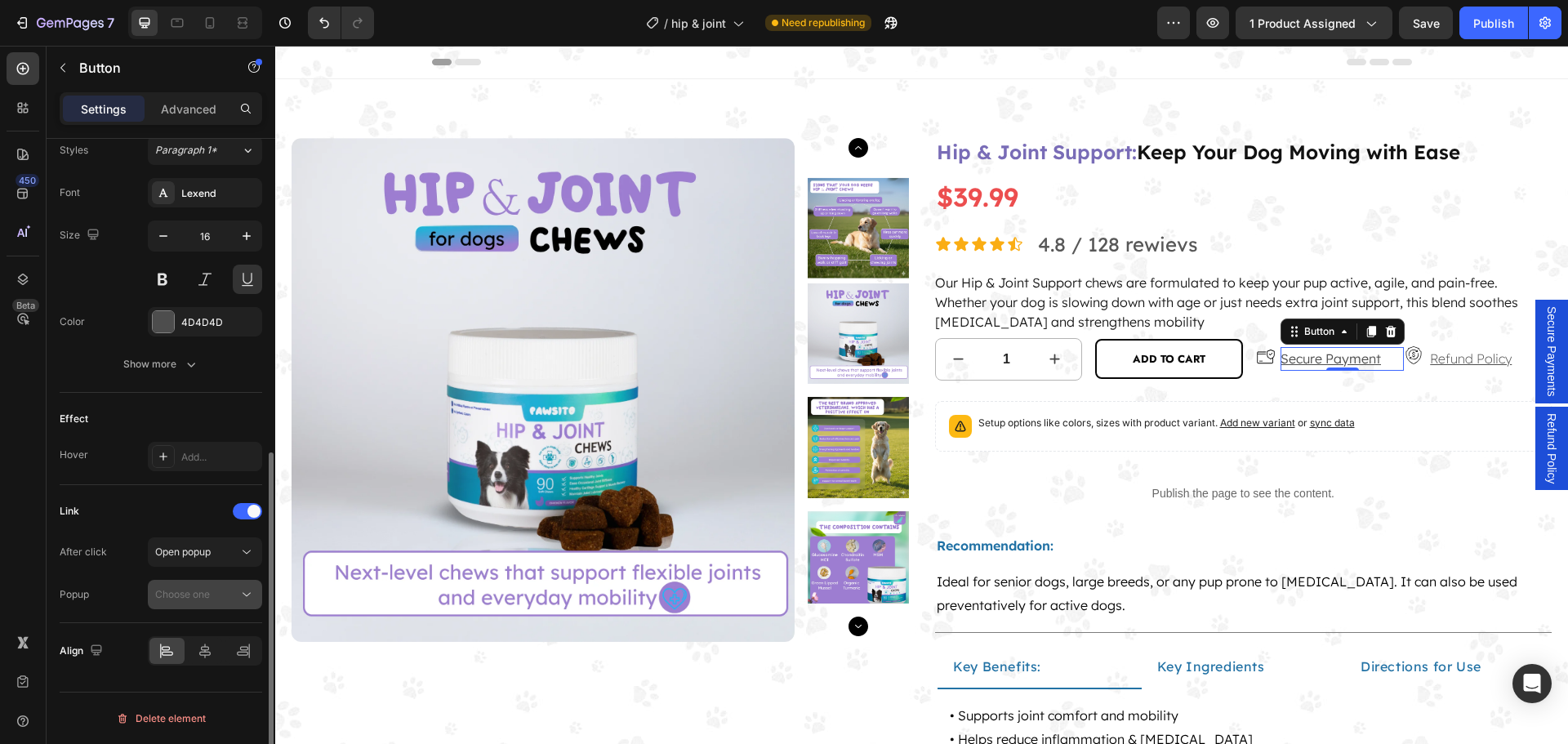
click at [221, 596] on div "Choose one" at bounding box center [197, 594] width 83 height 14
click at [218, 629] on span "Secure Payments" at bounding box center [196, 634] width 82 height 14
drag, startPoint x: 1364, startPoint y: 328, endPoint x: 1341, endPoint y: 349, distance: 31.1
click at [1366, 327] on icon at bounding box center [1371, 331] width 9 height 12
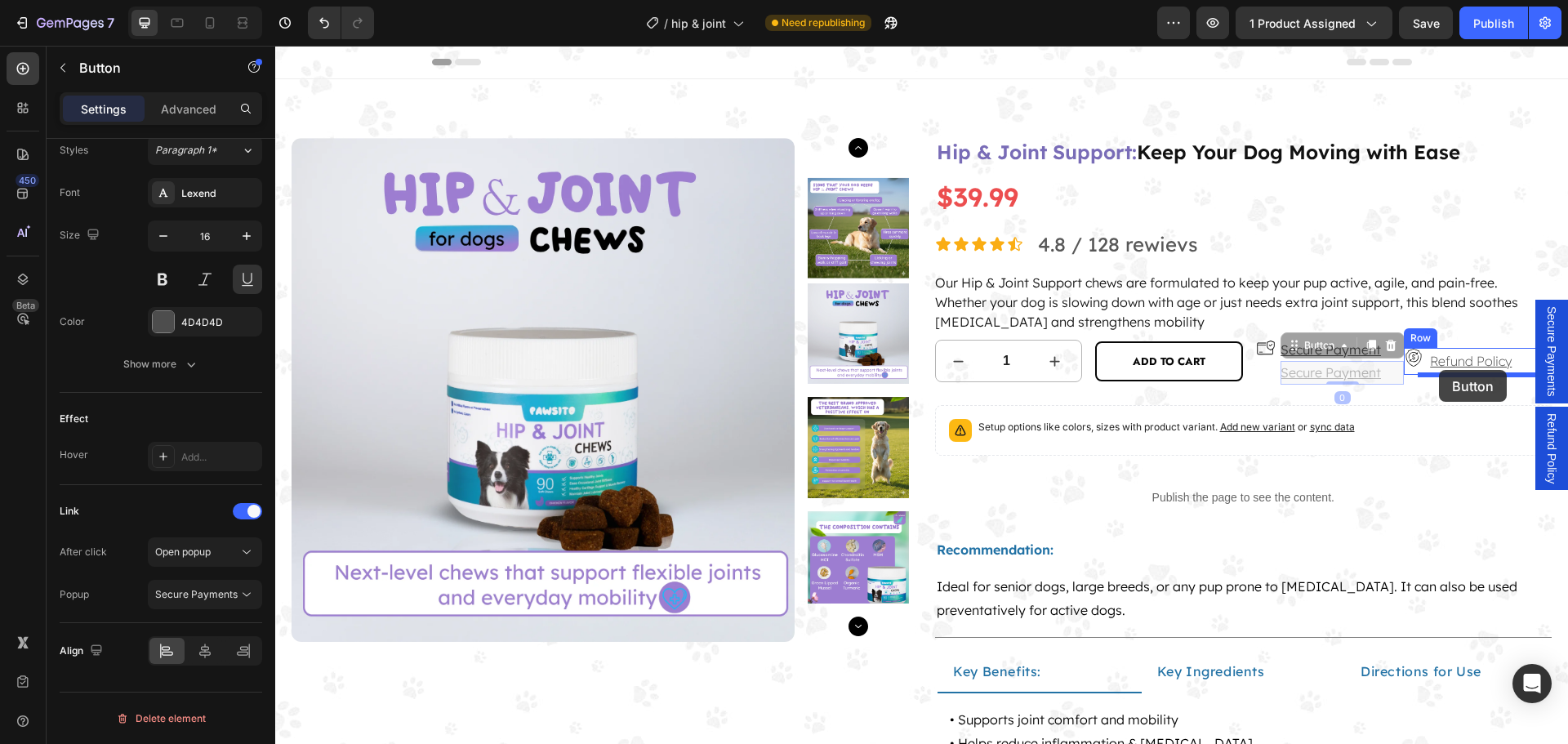
drag, startPoint x: 1295, startPoint y: 346, endPoint x: 1440, endPoint y: 370, distance: 147.0
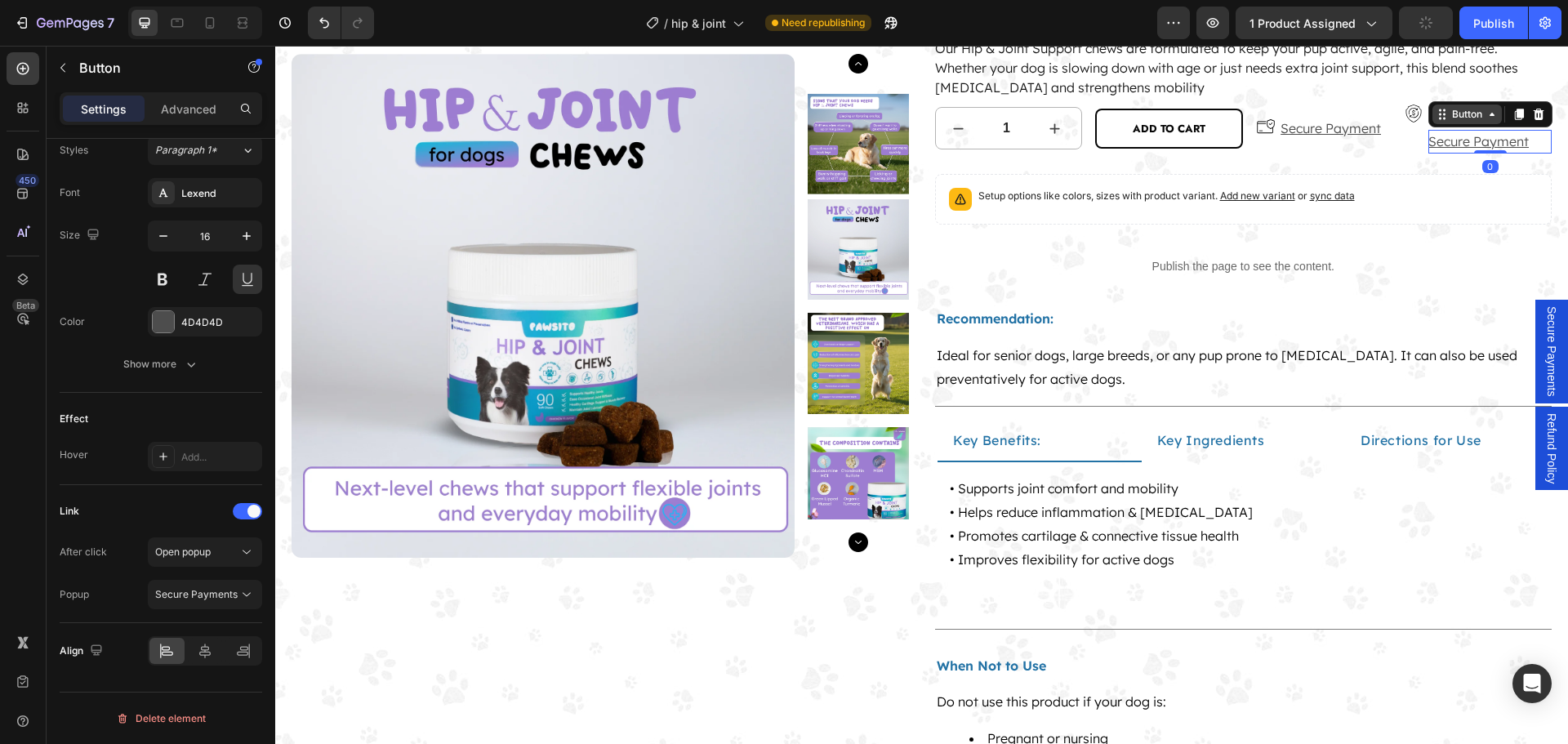
scroll to position [164, 0]
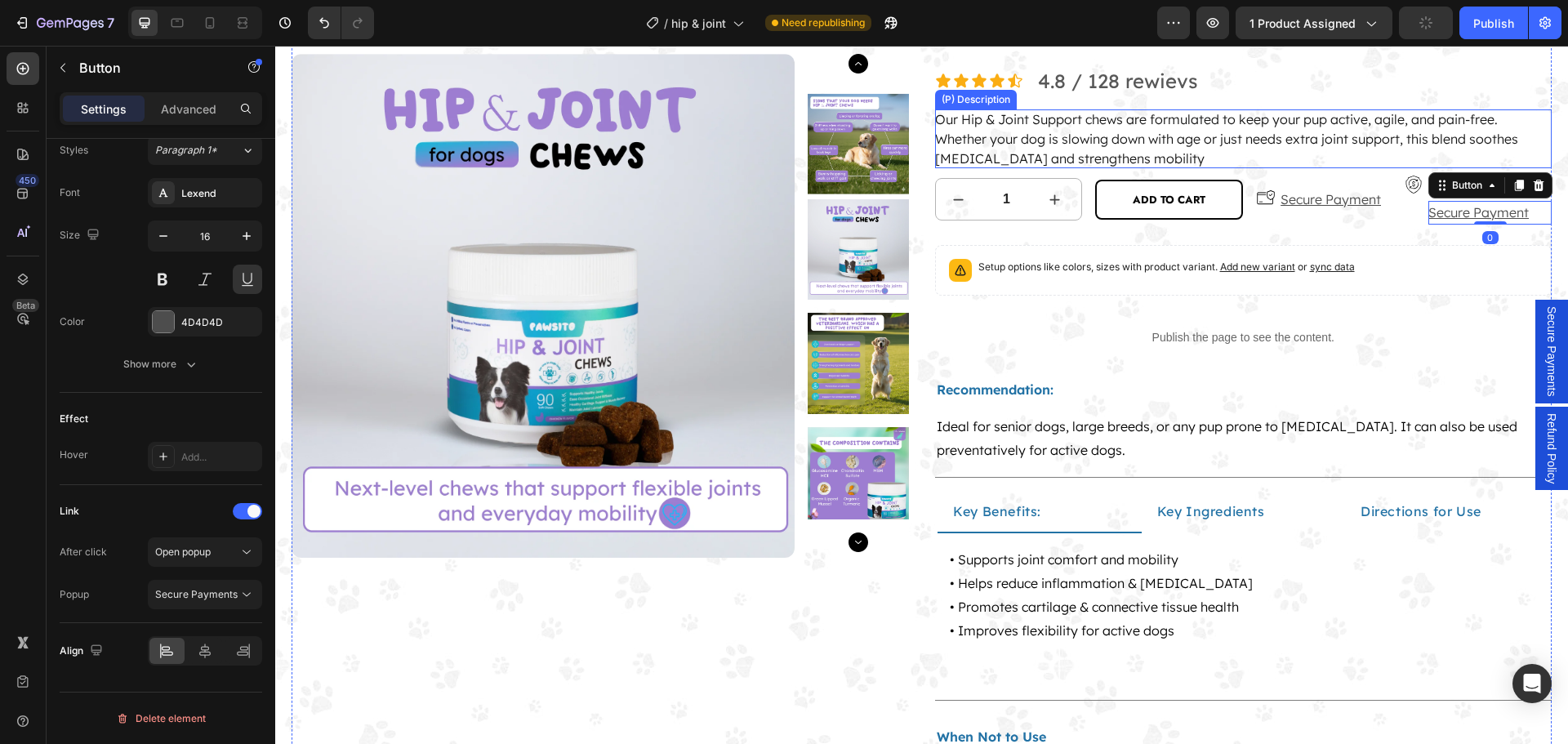
click at [1440, 131] on span "Our Hip & Joint Support chews are formulated to keep your pup active, agile, an…" at bounding box center [1226, 138] width 583 height 55
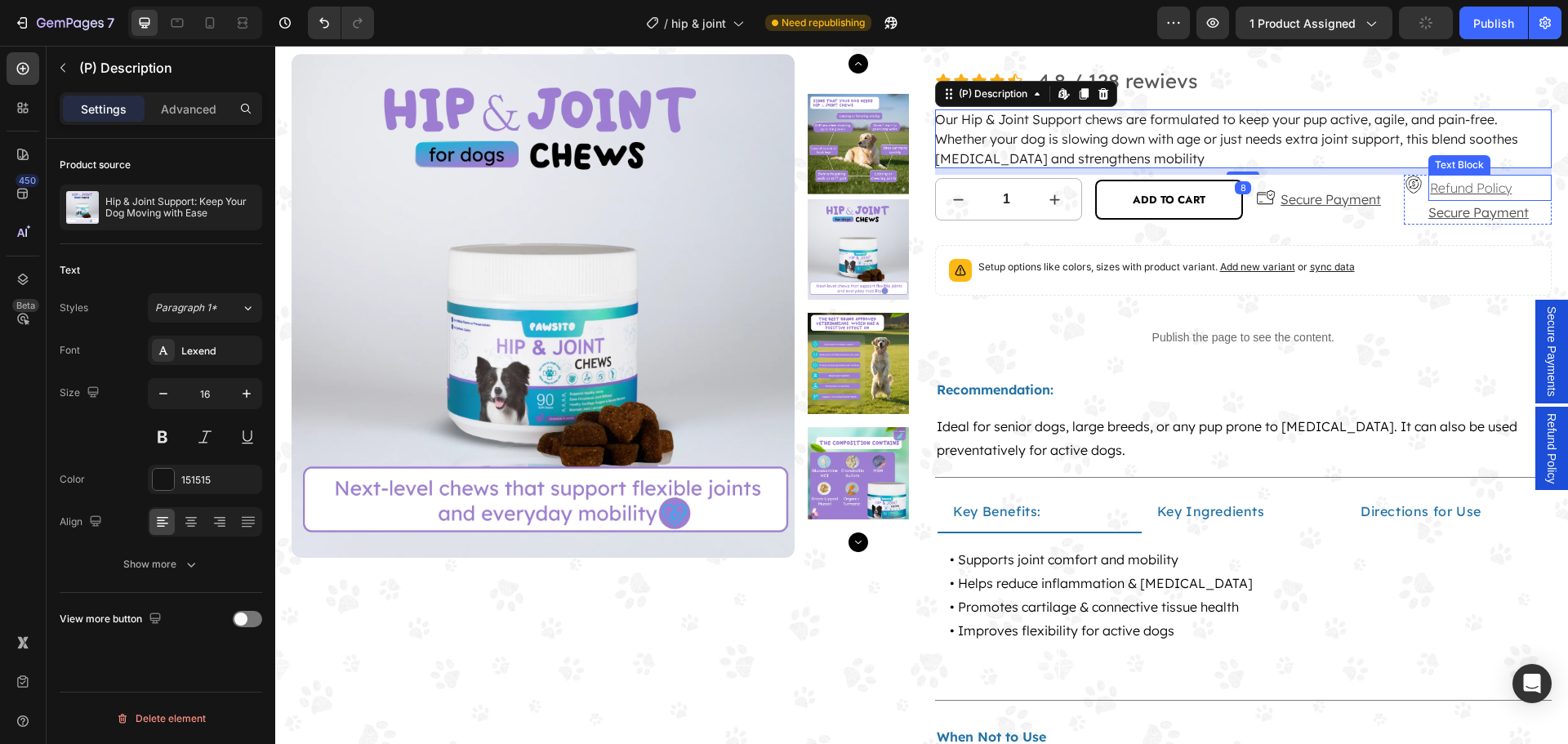
click at [1453, 181] on p "Refund Policy" at bounding box center [1489, 188] width 120 height 24
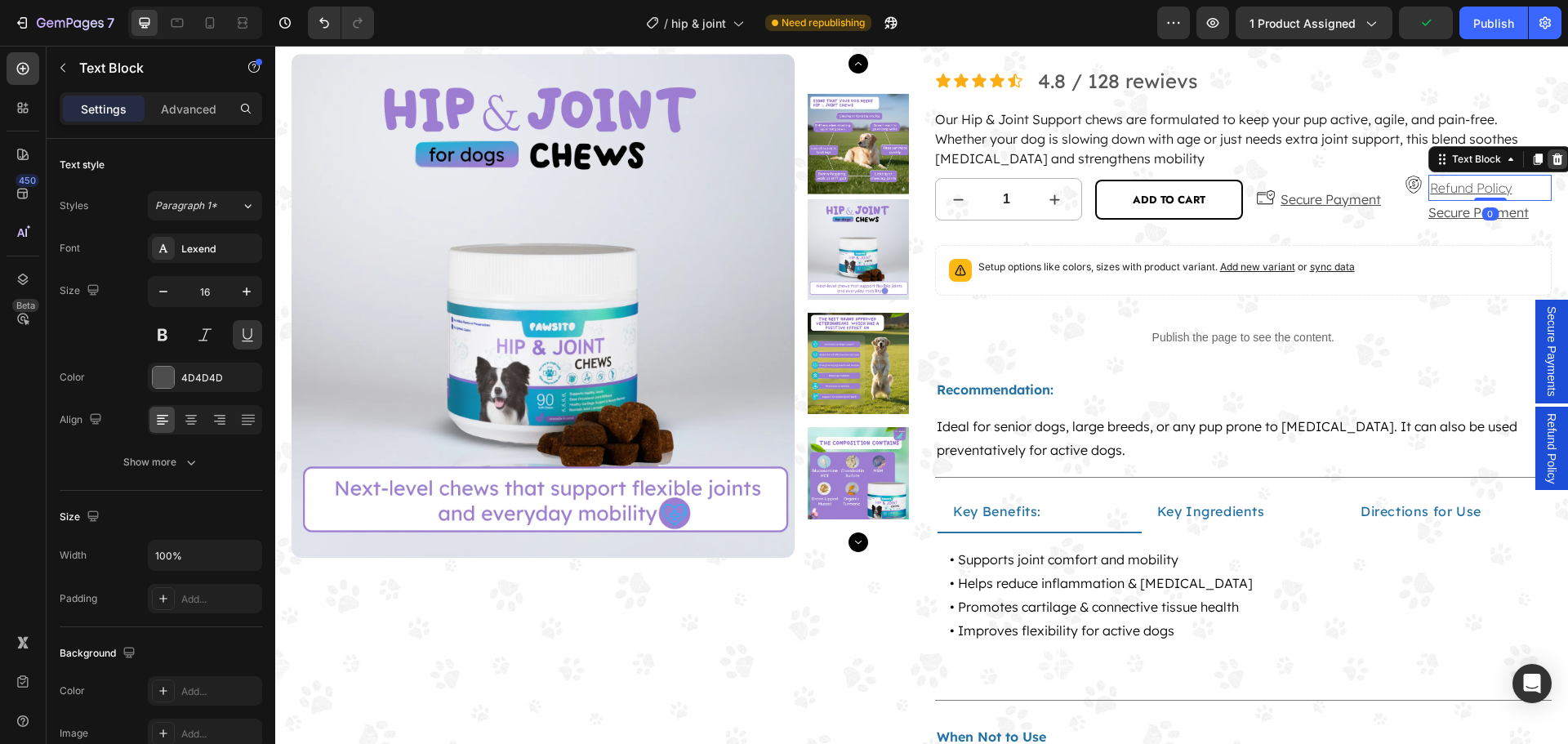
click at [1552, 156] on icon at bounding box center [1557, 158] width 11 height 12
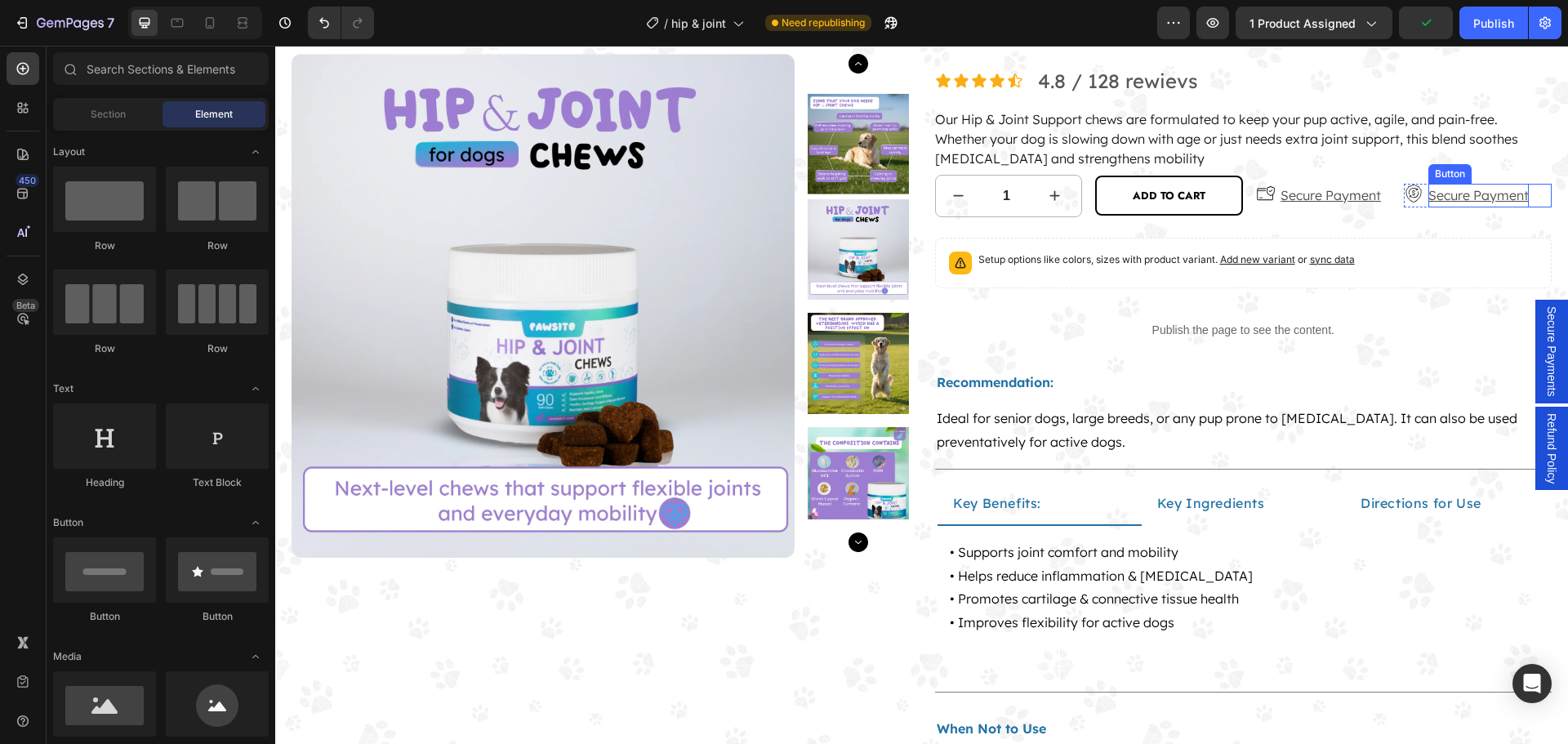
click at [1443, 197] on p "Secure Payment" at bounding box center [1478, 195] width 100 height 24
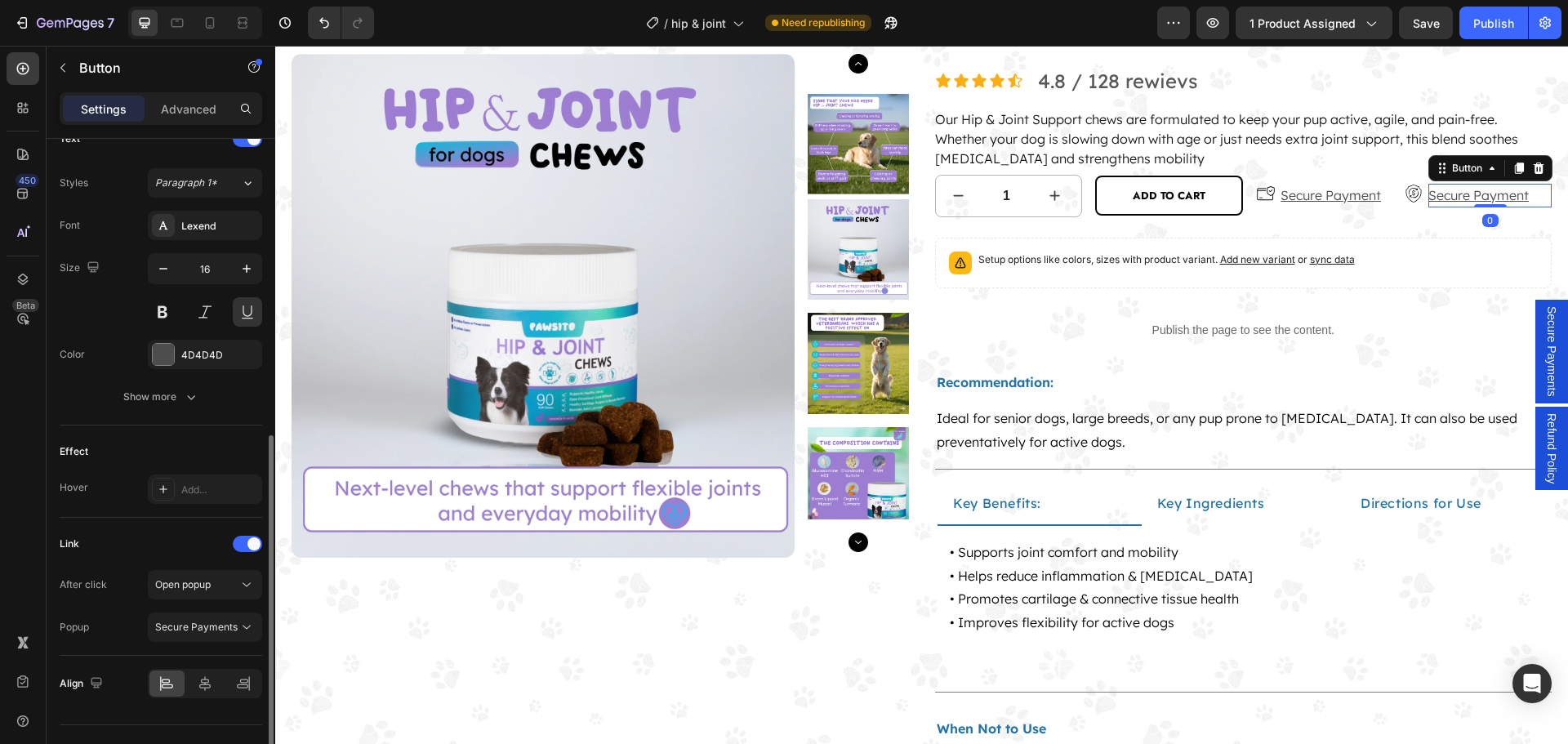
scroll to position [604, 0]
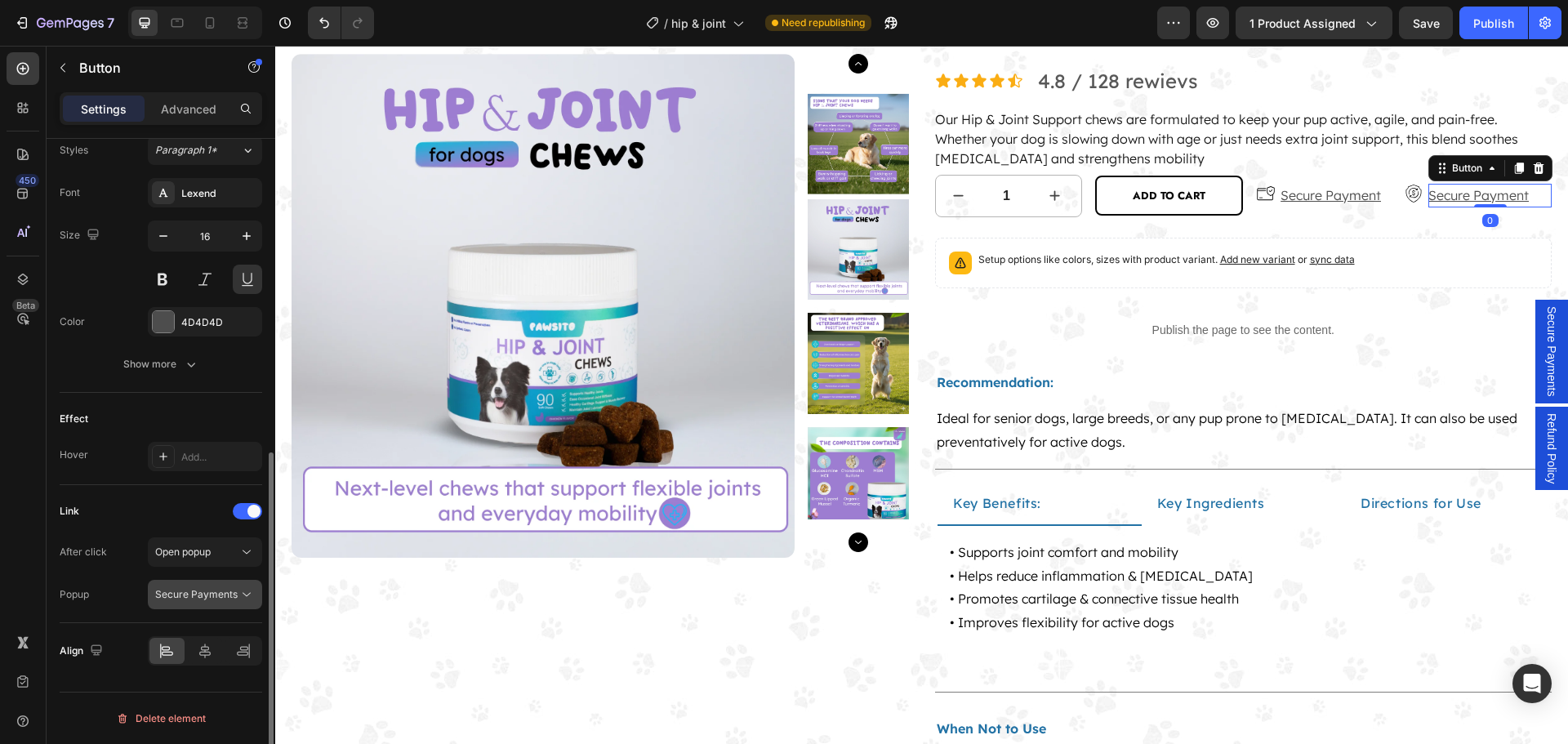
click at [225, 592] on span "Secure Payments" at bounding box center [196, 594] width 82 height 13
click at [204, 666] on span "Refund Policy" at bounding box center [187, 665] width 63 height 14
click at [1459, 191] on p "Secure Payment" at bounding box center [1478, 195] width 100 height 24
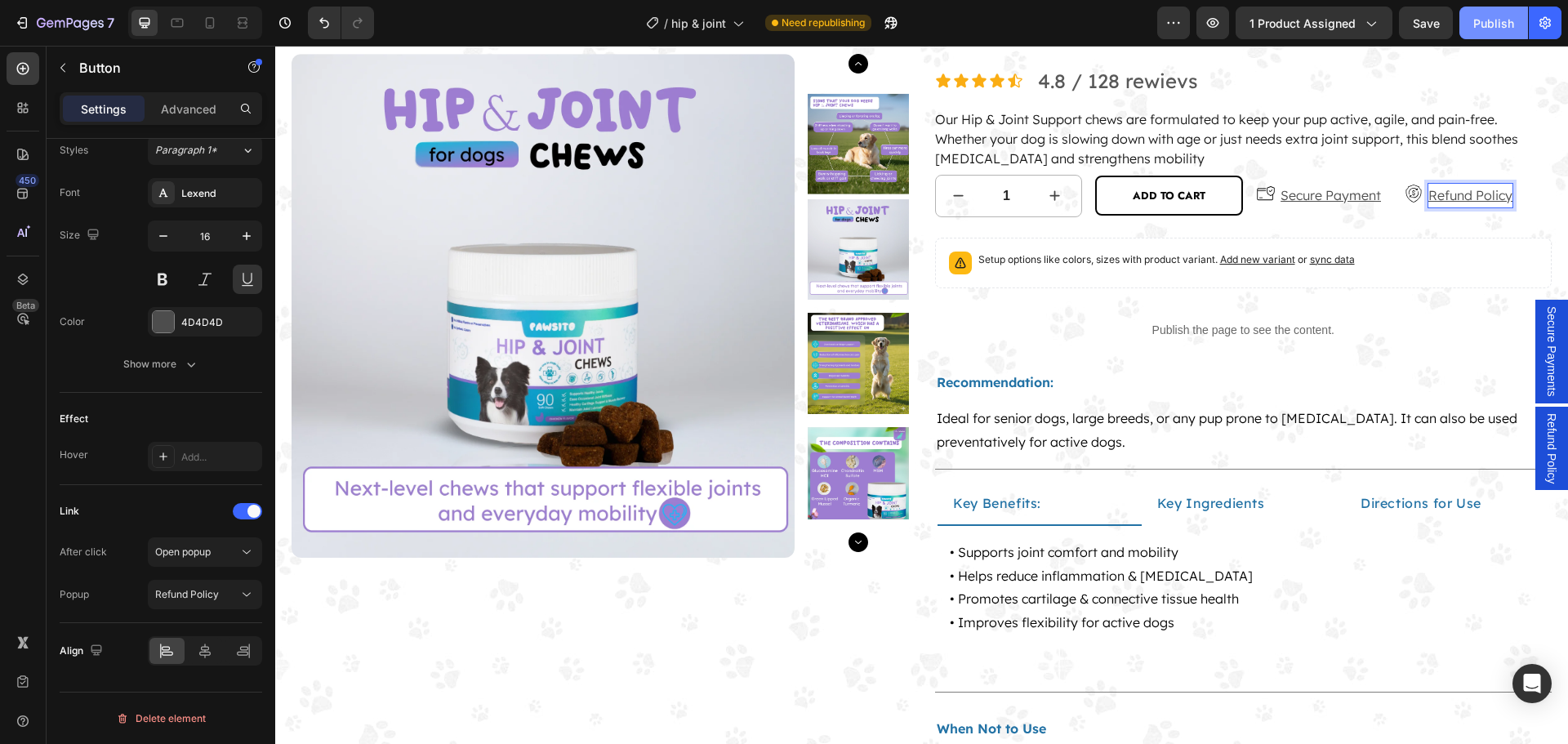
click at [1486, 19] on div "Publish" at bounding box center [1493, 23] width 41 height 17
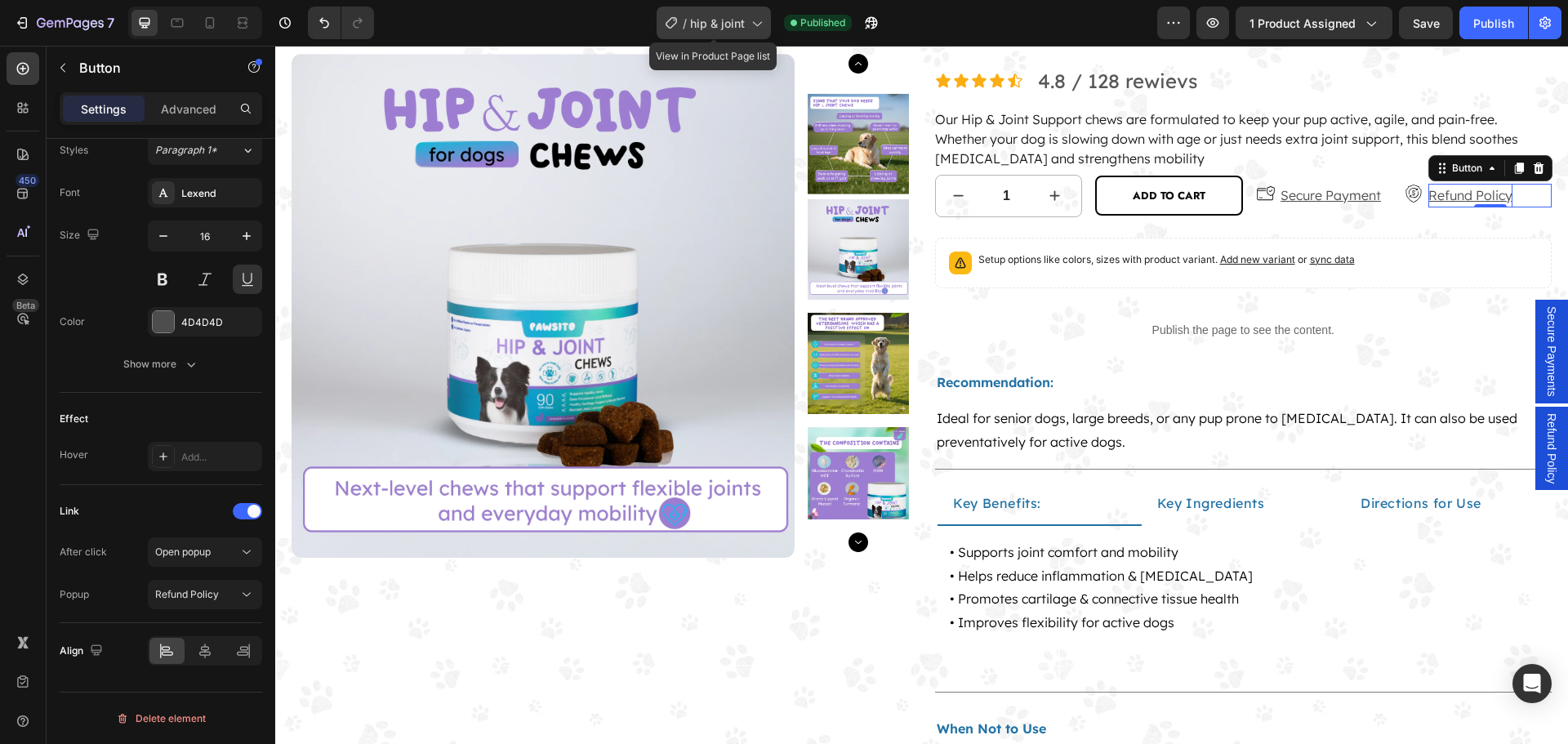
click at [738, 25] on span "hip & joint" at bounding box center [717, 23] width 54 height 17
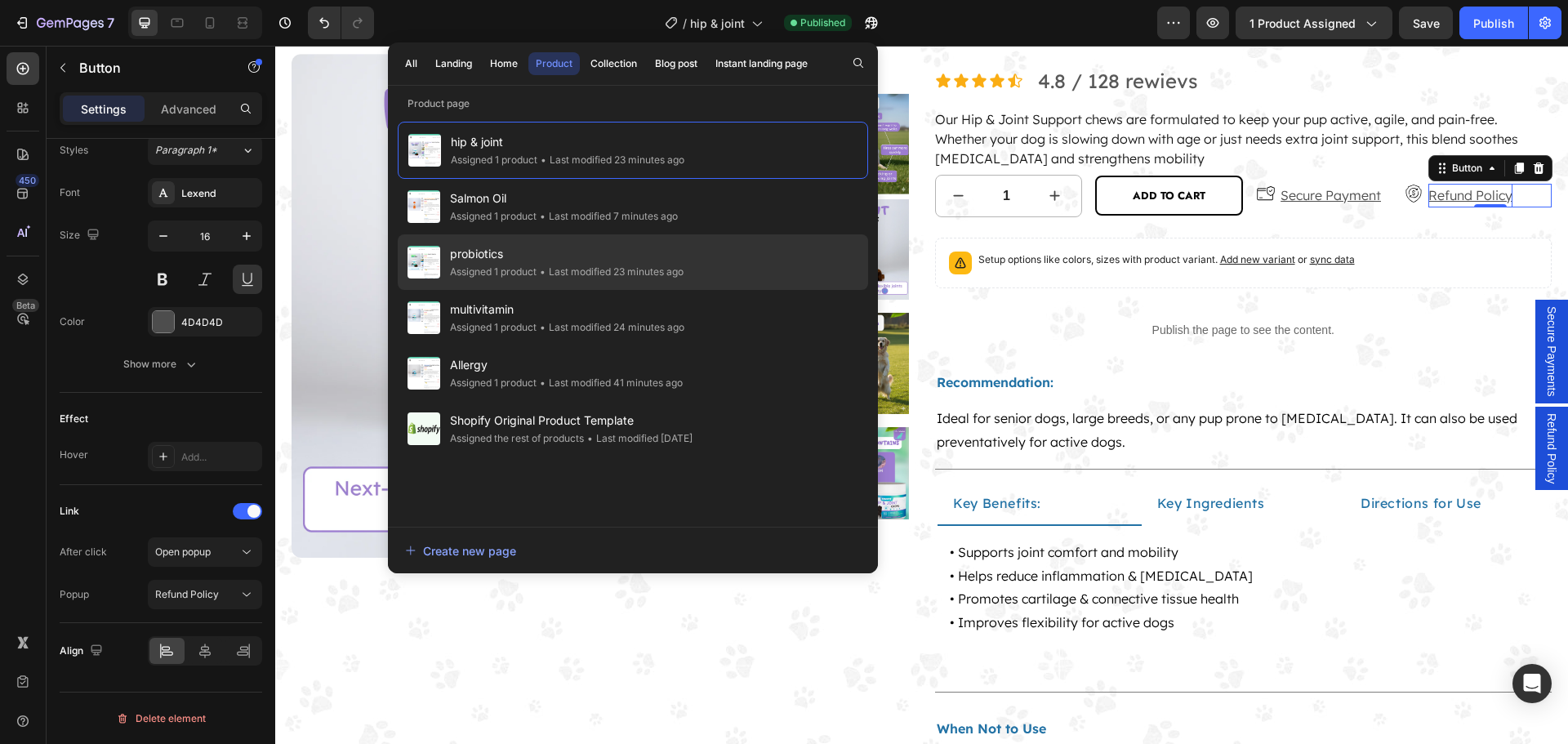
click at [585, 266] on div "• Last modified 23 minutes ago" at bounding box center [609, 272] width 147 height 16
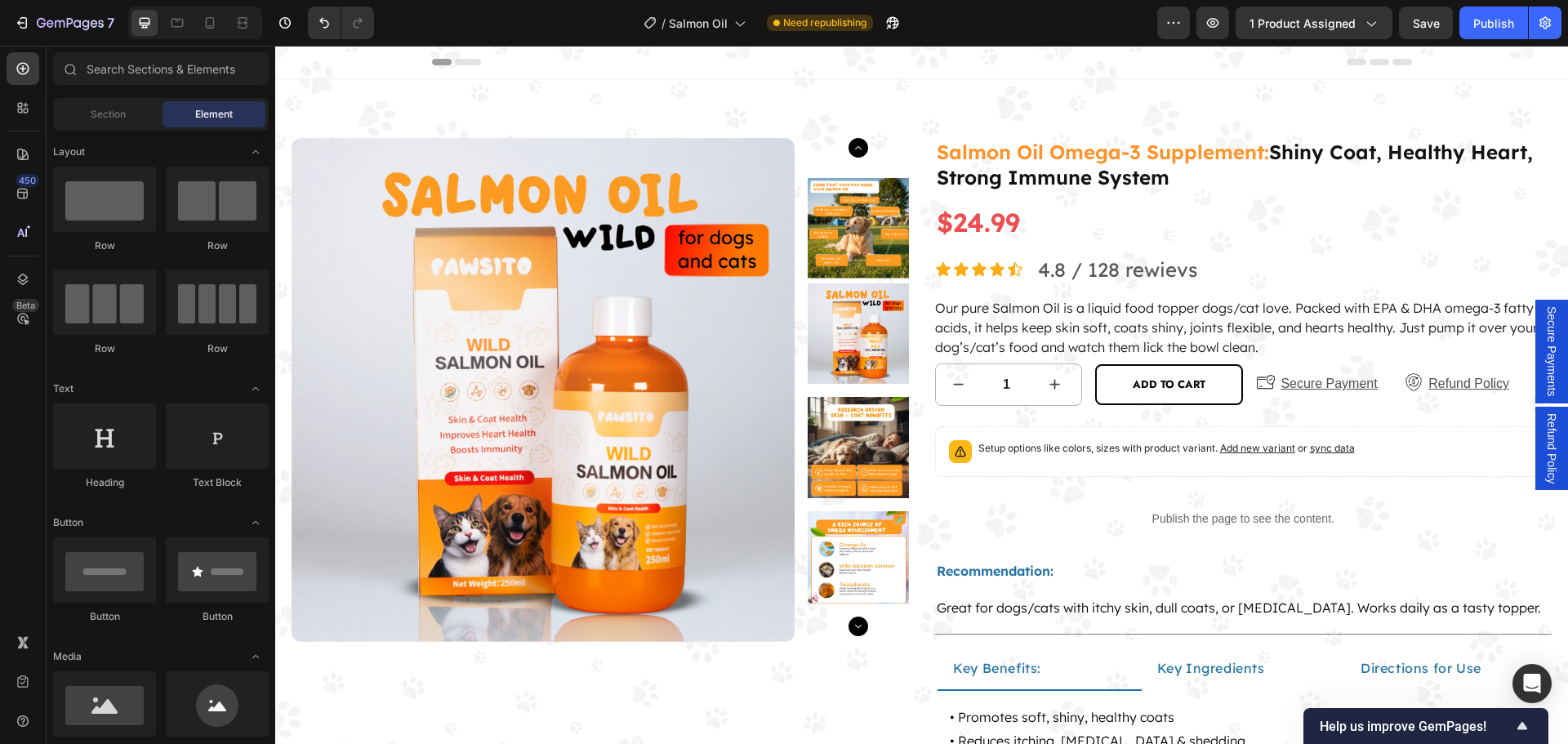
scroll to position [137, 0]
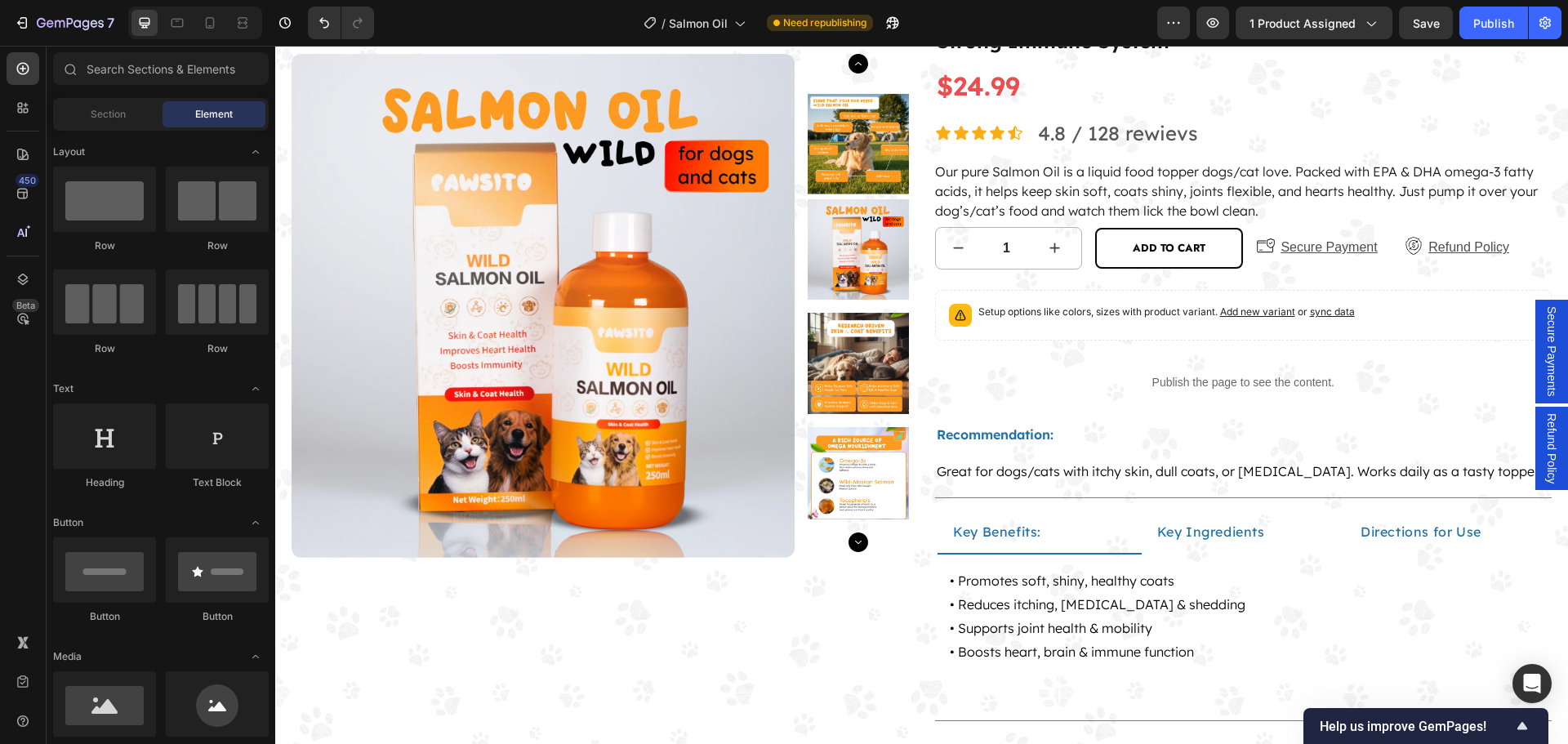
click at [1546, 445] on span "Refund Policy" at bounding box center [1551, 448] width 16 height 71
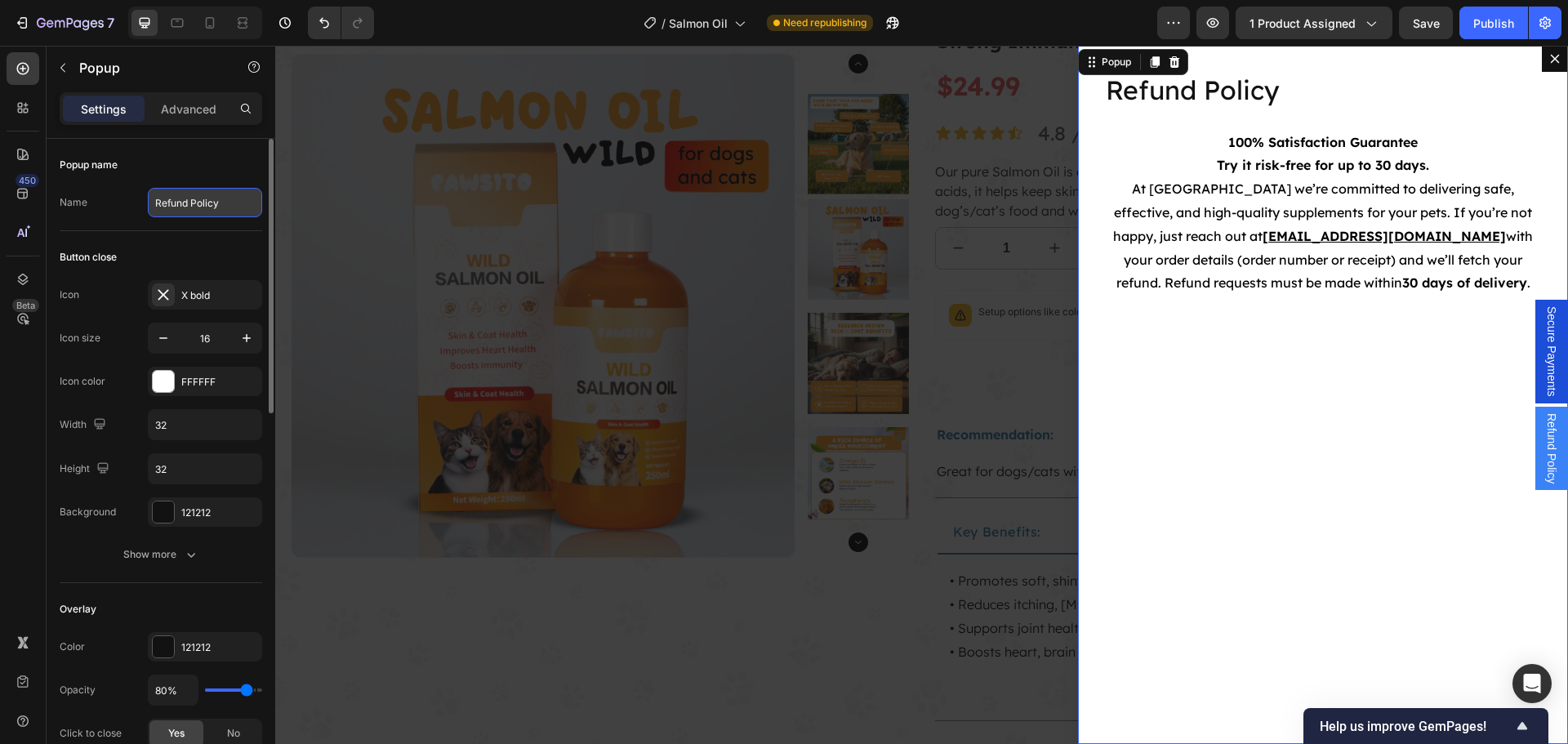
click at [197, 216] on input "Refund Policy" at bounding box center [204, 202] width 114 height 30
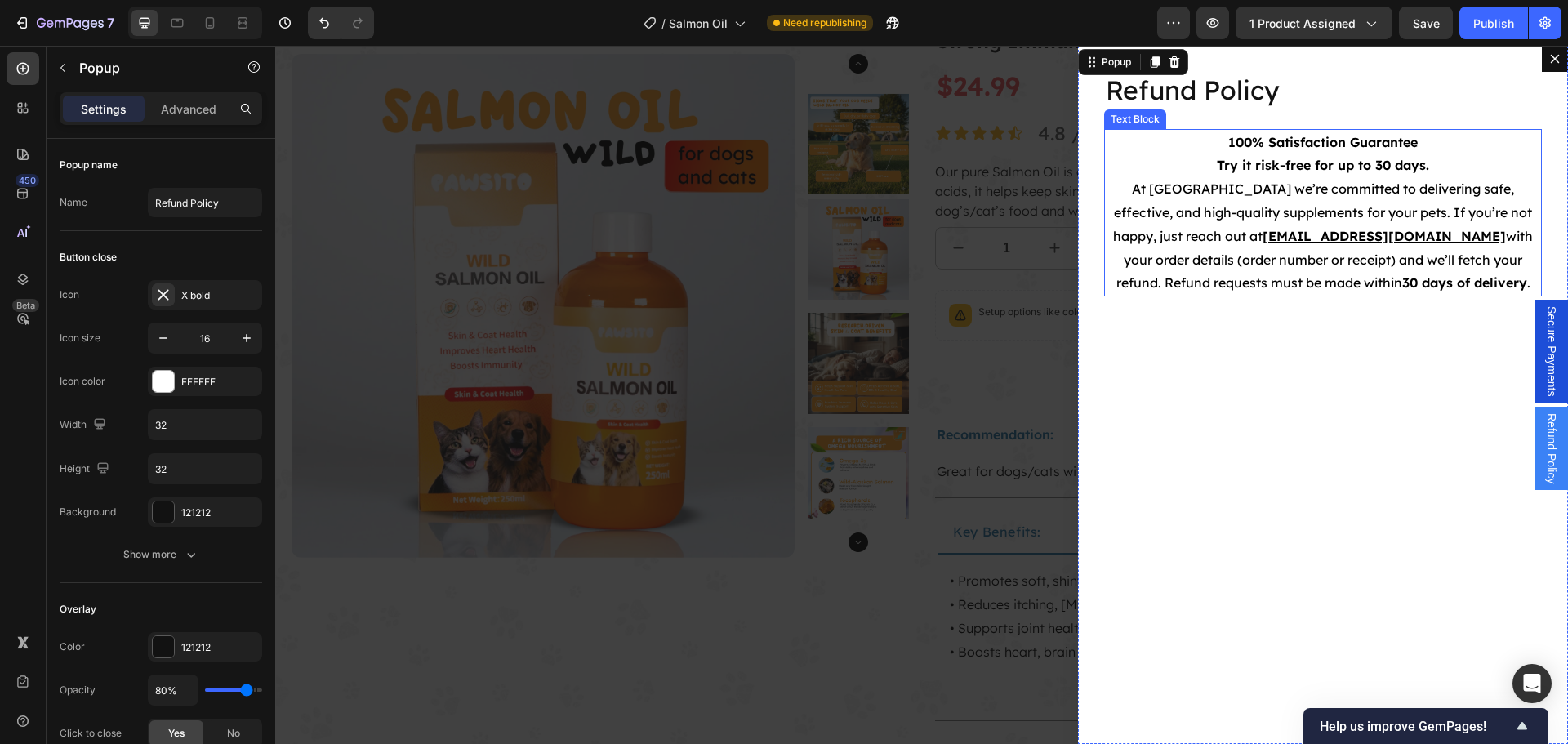
click at [1335, 159] on strong "Try it risk-free for up to 30 days." at bounding box center [1322, 165] width 213 height 16
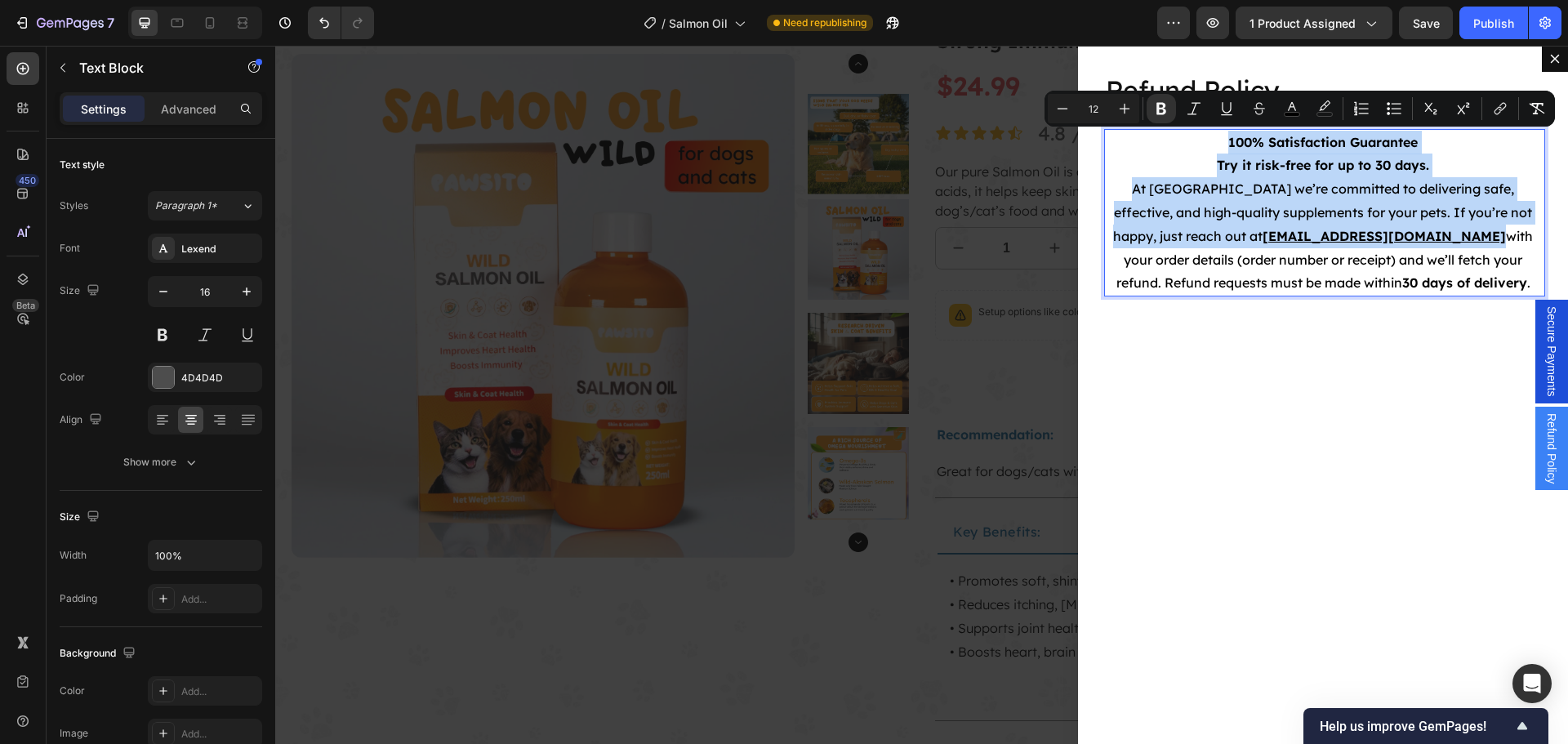
copy div "100% Satisfaction Guarantee Try it risk-free for up to 30 days. At [GEOGRAPHIC_…"
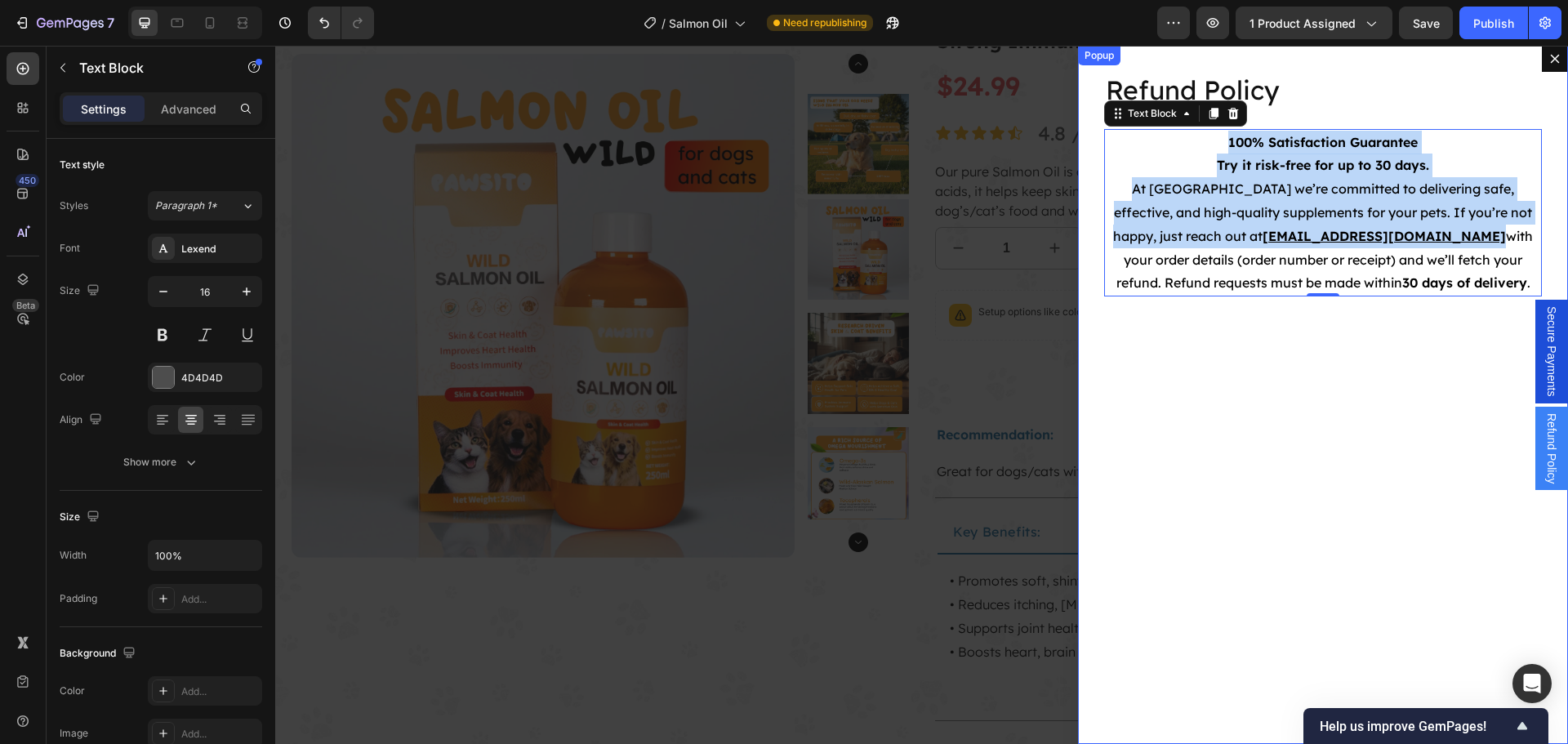
click at [1012, 297] on div "Backdrop" at bounding box center [921, 395] width 1292 height 698
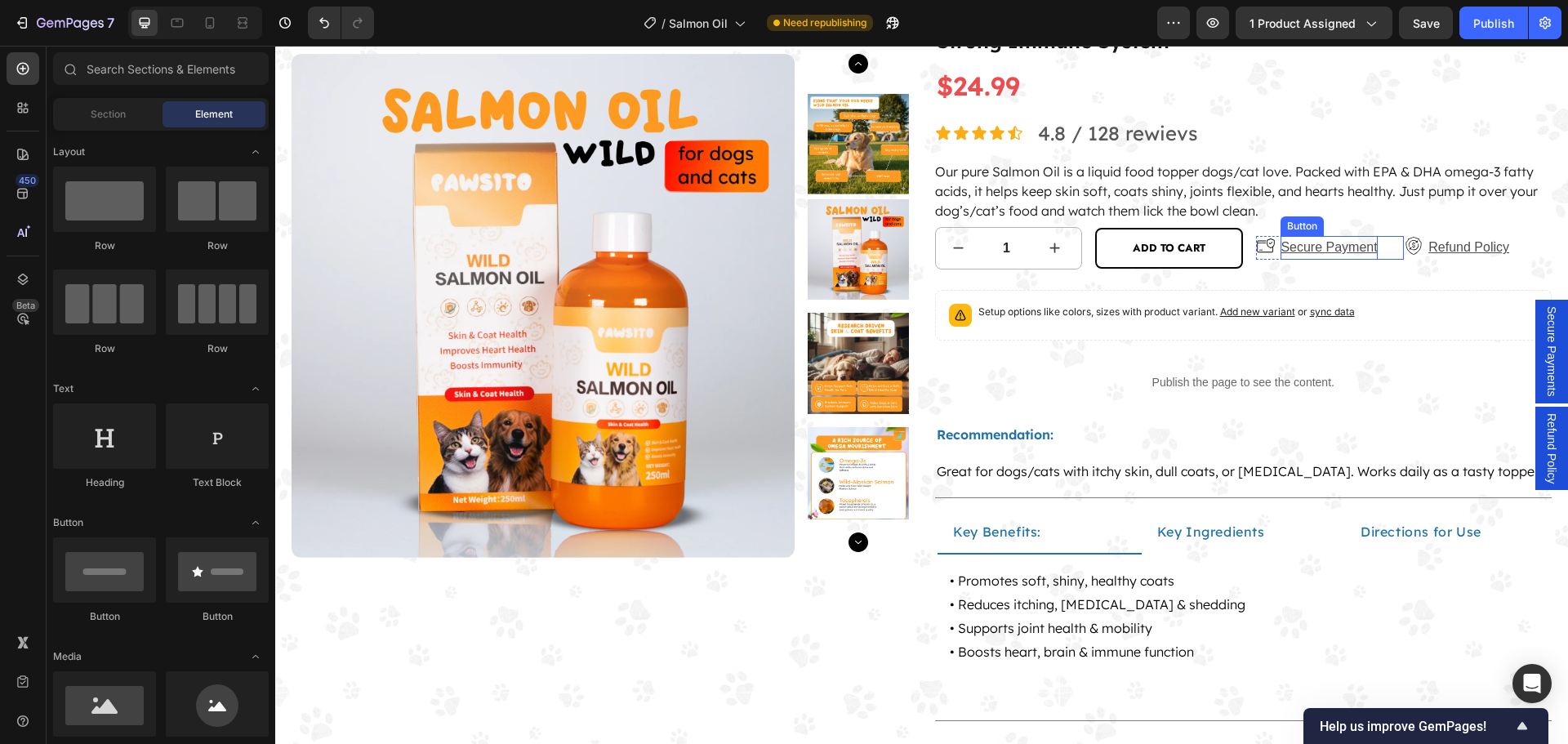
click at [1315, 249] on p "Secure Payment" at bounding box center [1328, 248] width 97 height 24
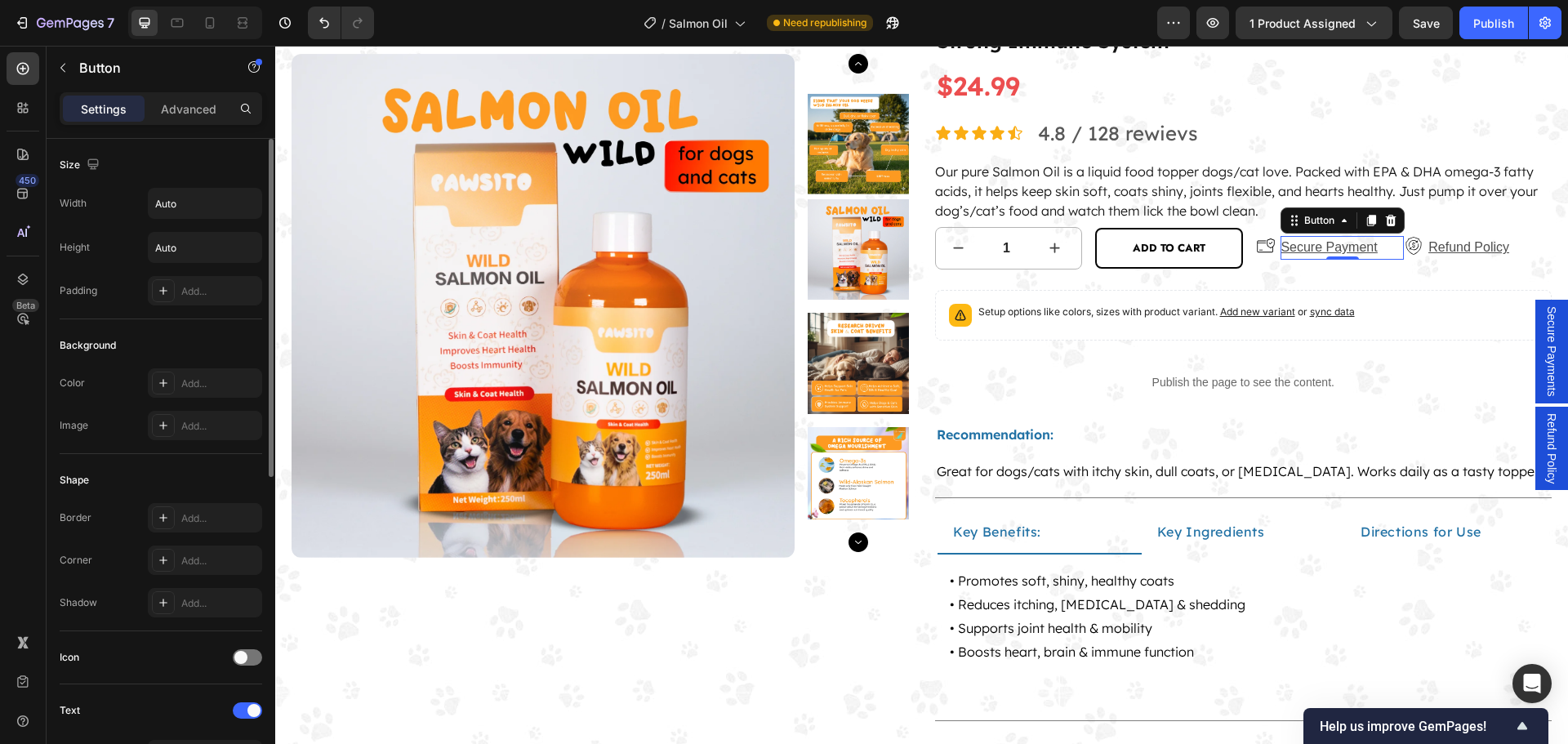
scroll to position [408, 0]
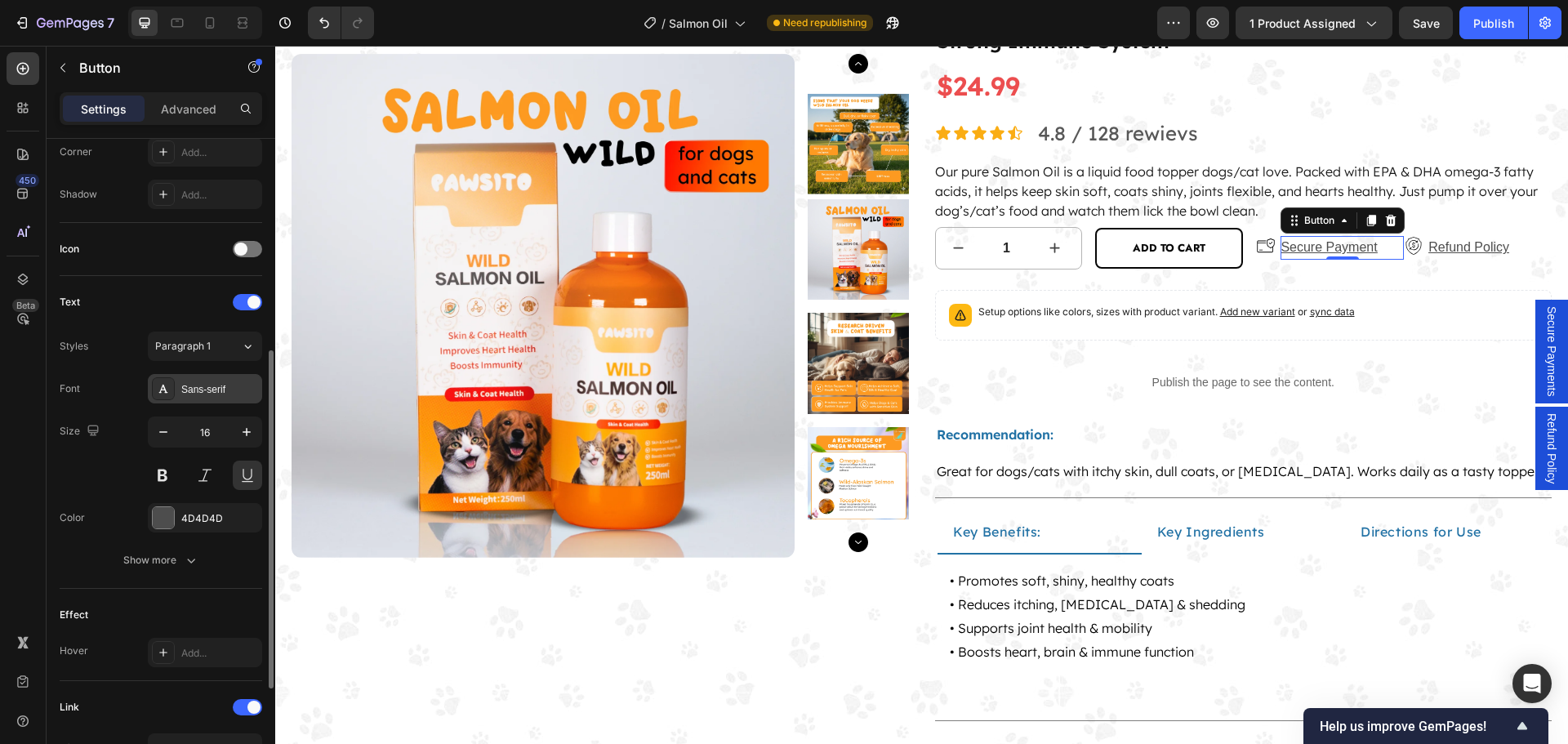
click at [200, 391] on div "Sans-serif" at bounding box center [219, 390] width 77 height 14
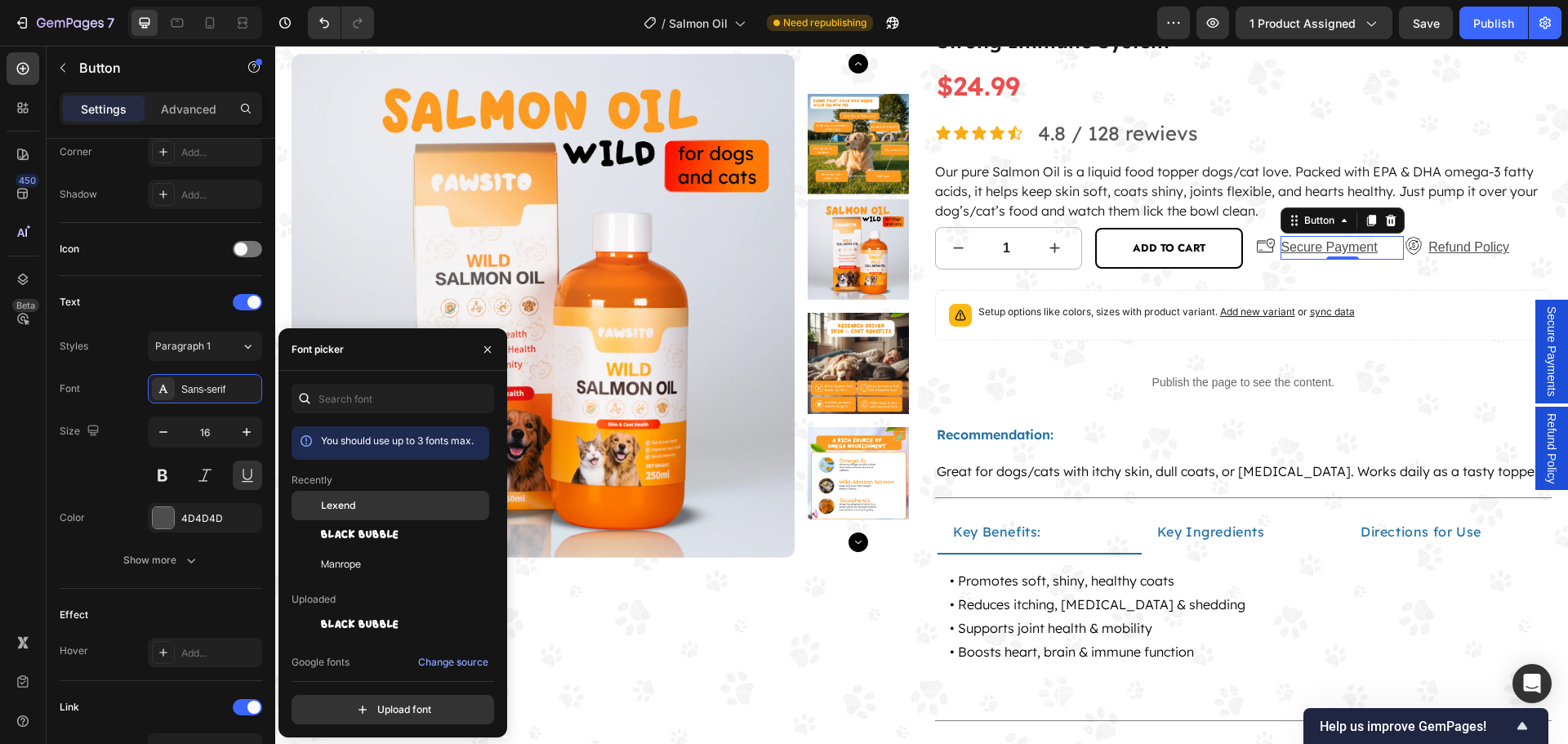
click at [373, 504] on div "Lexend" at bounding box center [403, 505] width 165 height 14
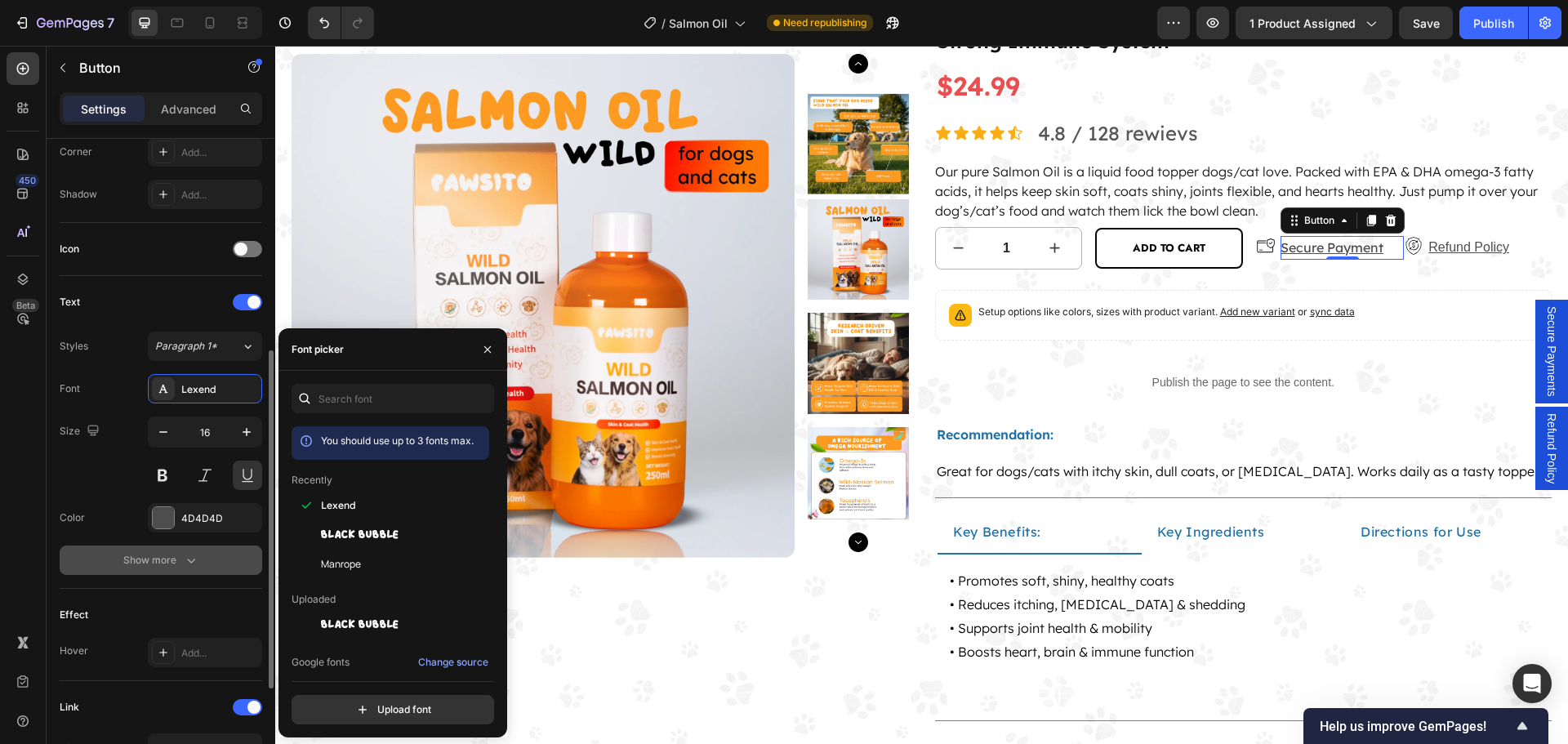
click at [176, 562] on div "Show more" at bounding box center [161, 560] width 76 height 16
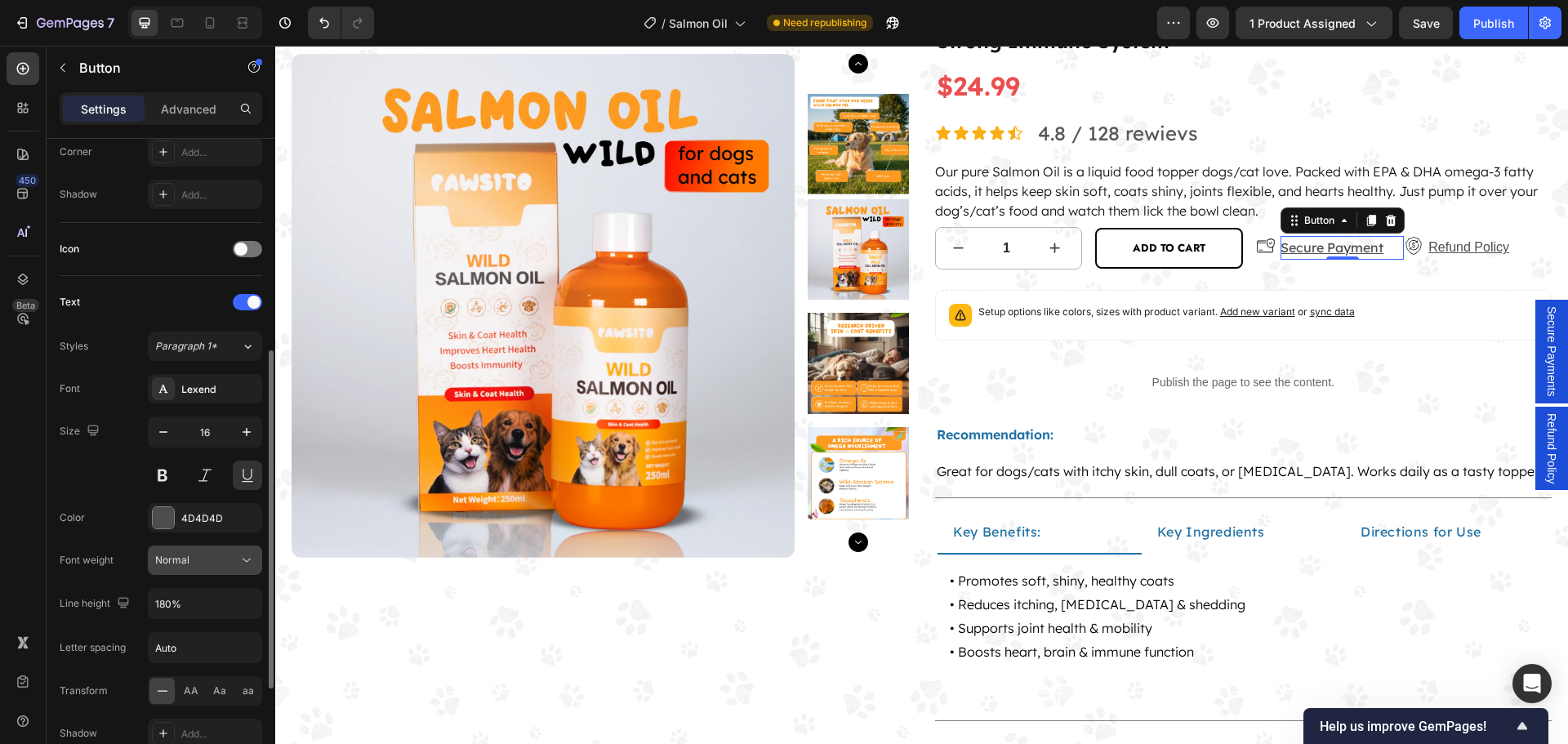
click at [244, 552] on icon at bounding box center [247, 560] width 16 height 16
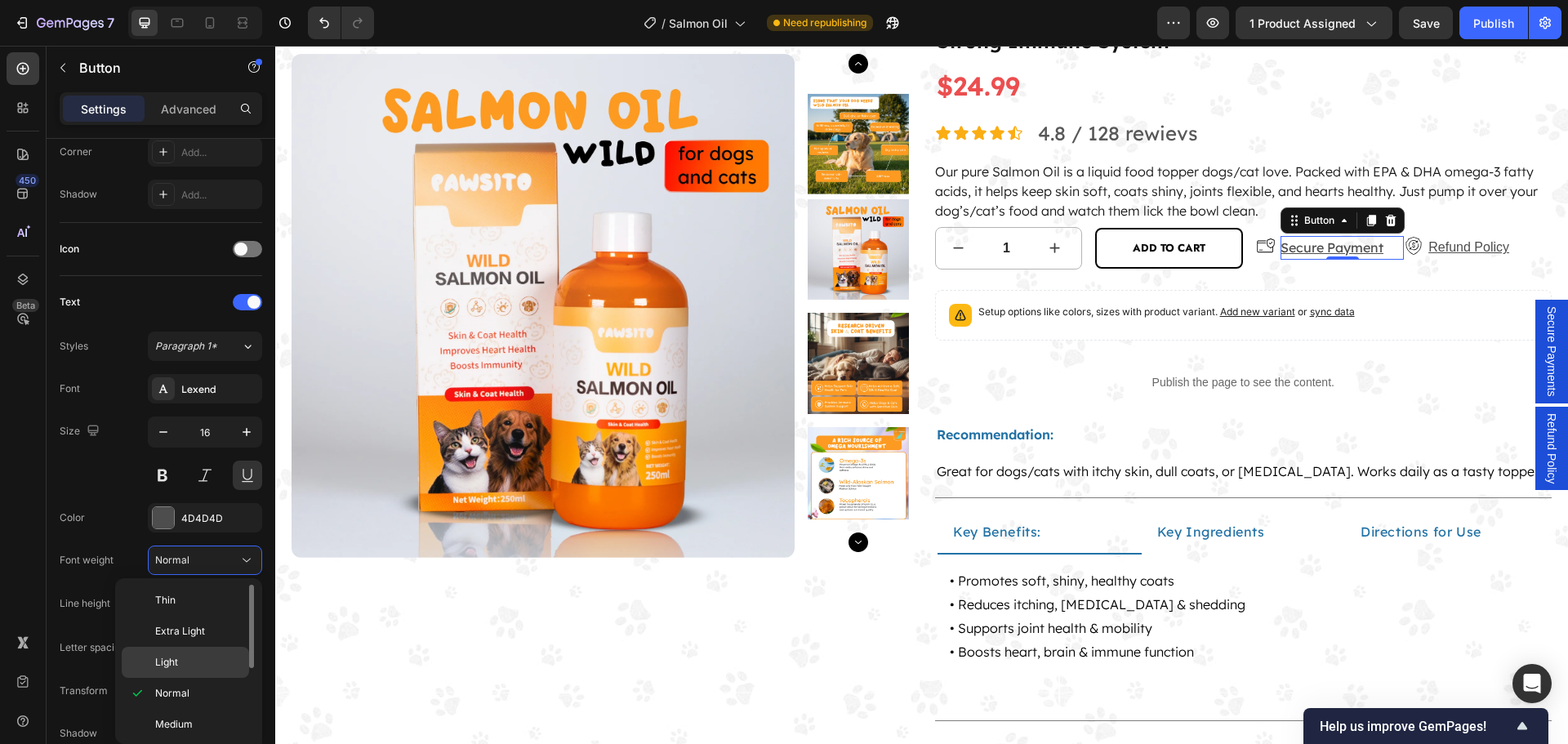
click at [217, 655] on p "Light" at bounding box center [199, 662] width 87 height 14
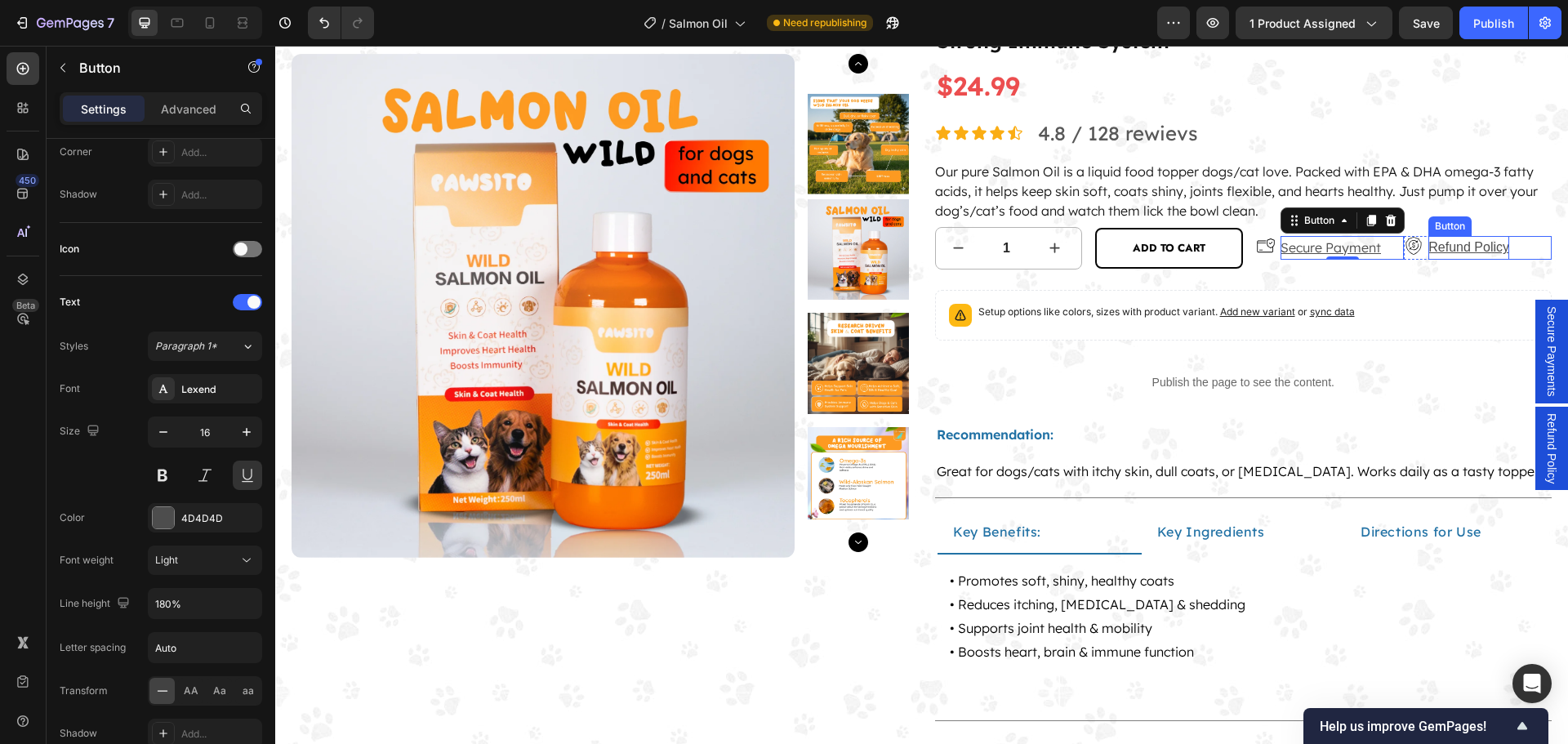
click at [1436, 247] on p "Refund Policy" at bounding box center [1468, 248] width 80 height 24
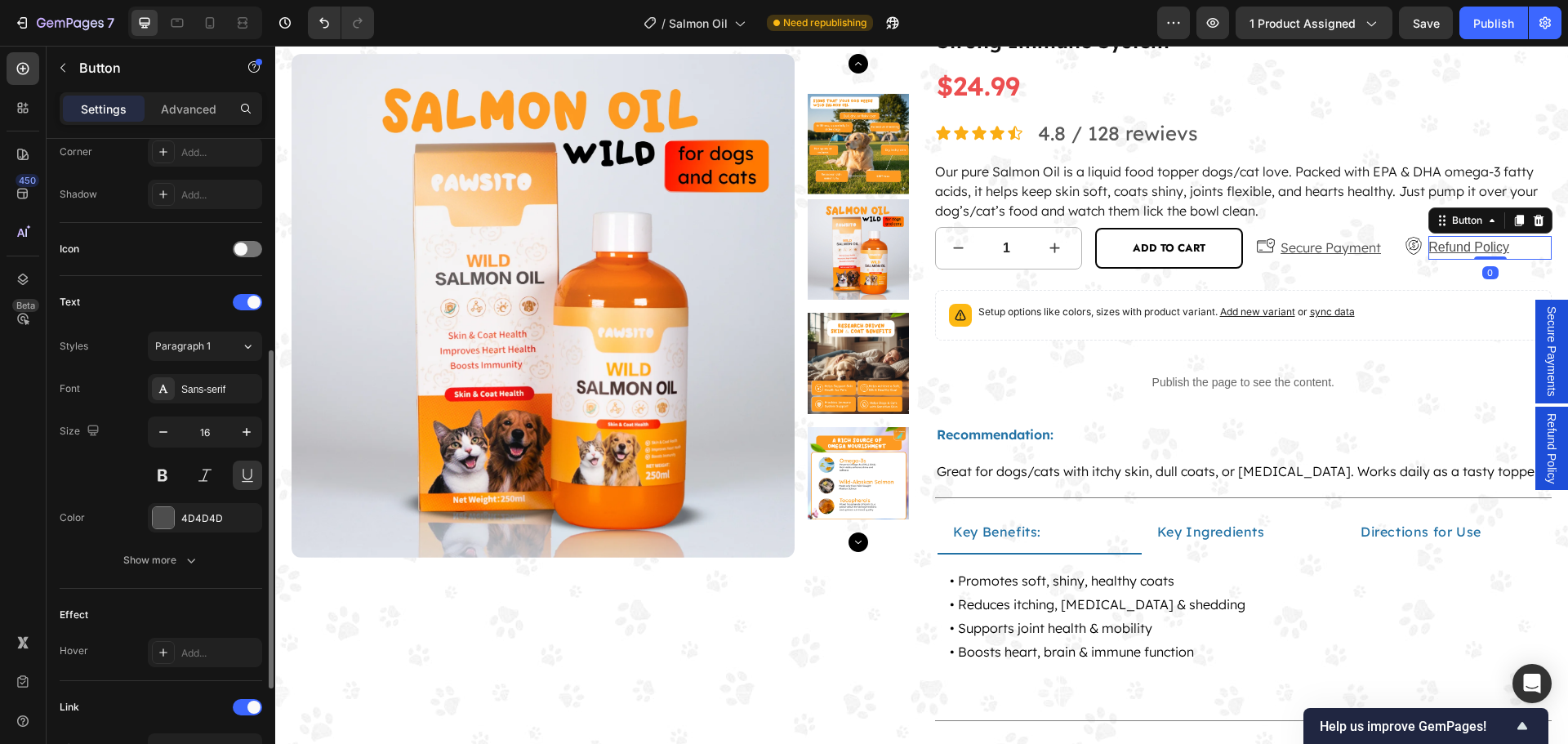
click at [208, 372] on div "Styles Paragraph 1 Font Sans-serif Size 16 Color 4D4D4D Show more" at bounding box center [161, 453] width 203 height 243
click at [203, 381] on div "Sans-serif" at bounding box center [204, 389] width 114 height 30
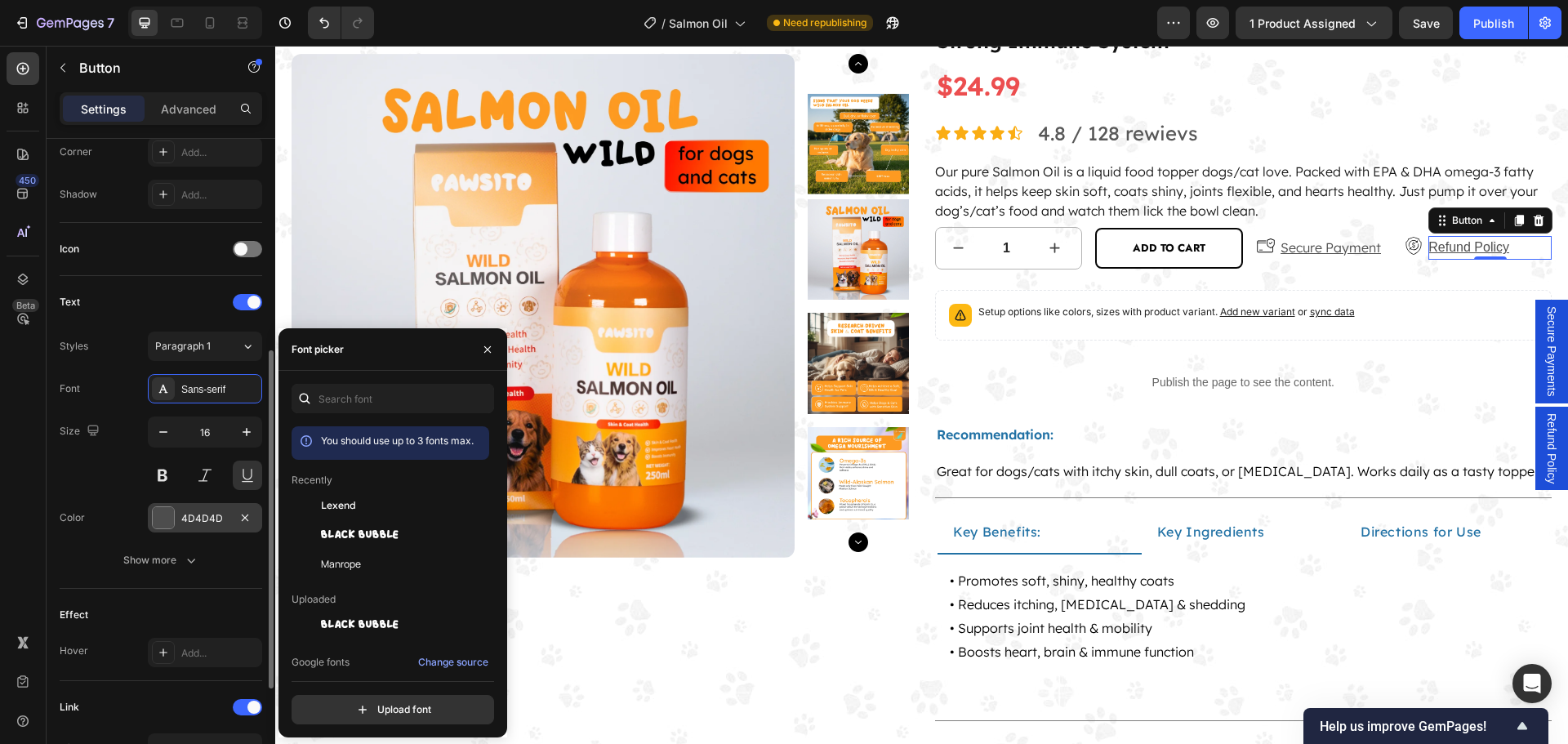
click at [356, 504] on div "Lexend" at bounding box center [403, 505] width 165 height 14
click at [175, 563] on div "Show more" at bounding box center [161, 560] width 76 height 16
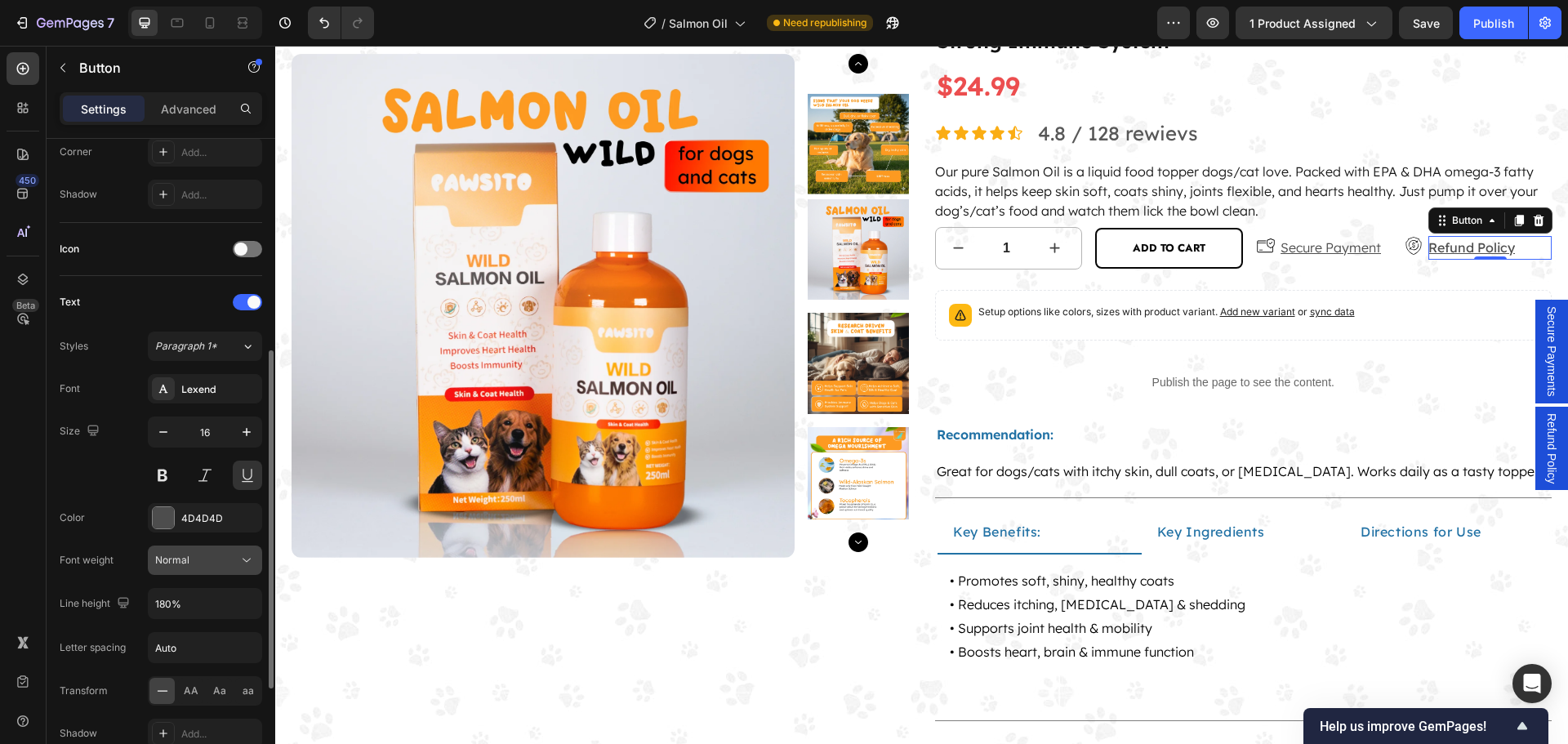
click at [239, 563] on icon at bounding box center [247, 560] width 16 height 16
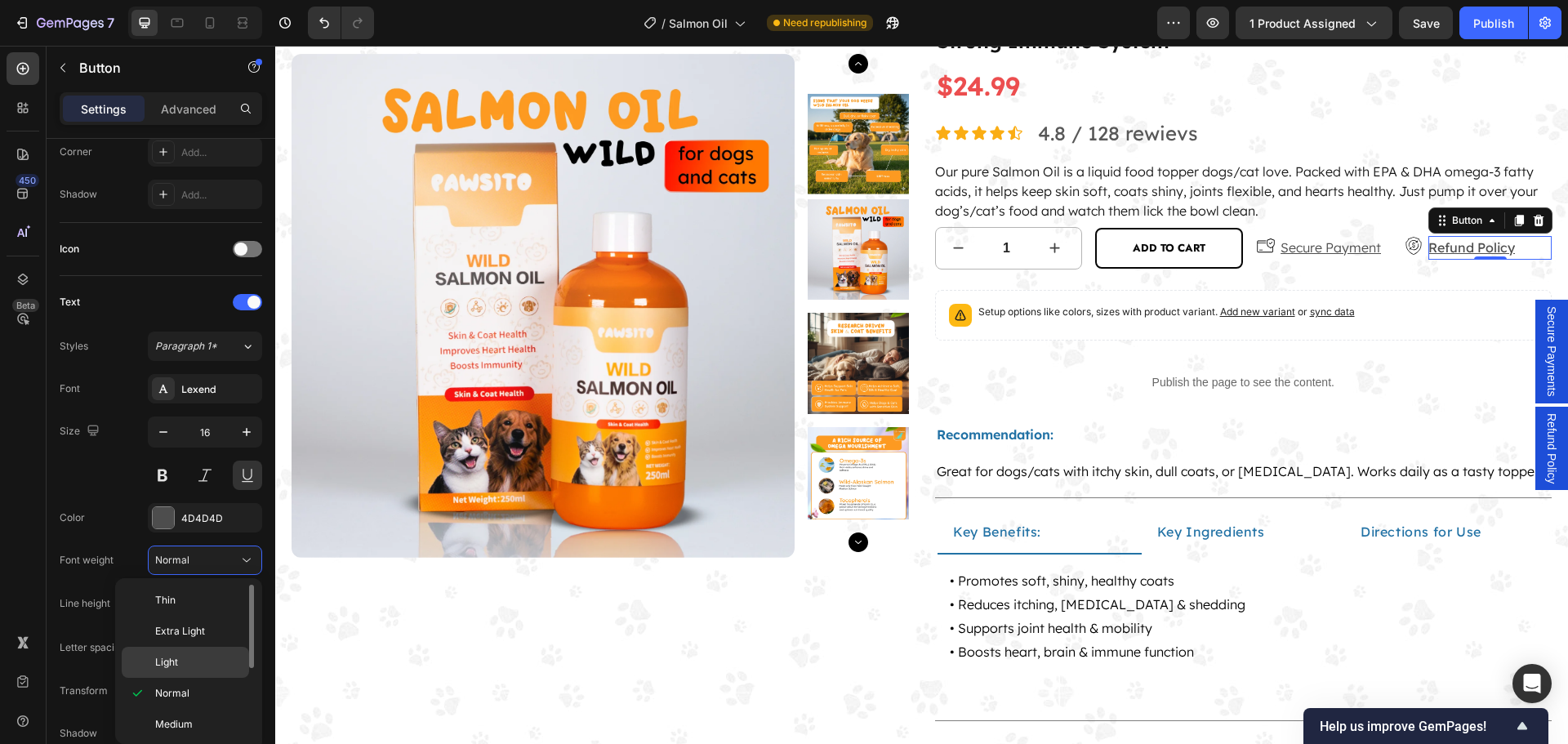
click at [173, 659] on span "Light" at bounding box center [166, 662] width 23 height 14
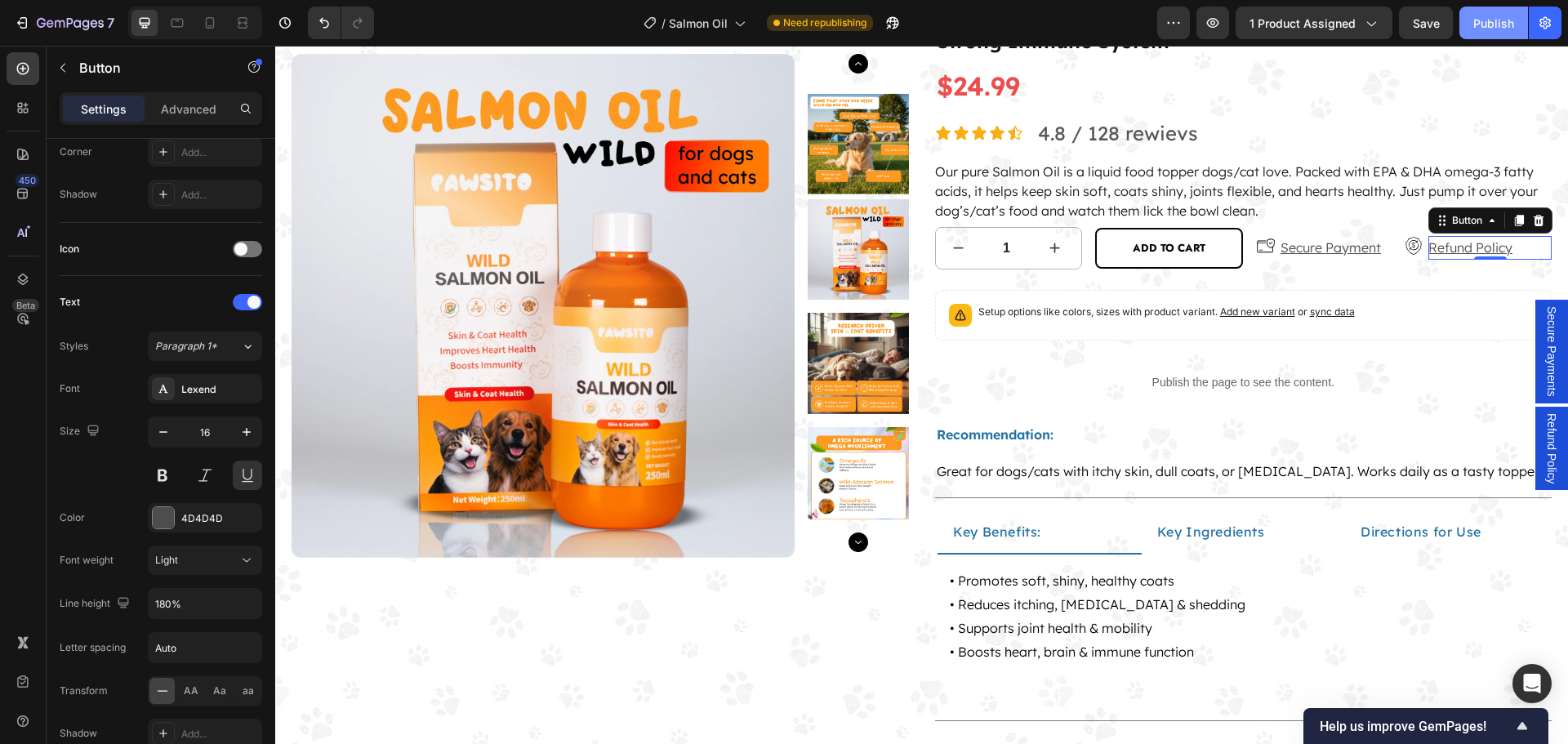
click at [1478, 25] on div "Publish" at bounding box center [1493, 23] width 41 height 17
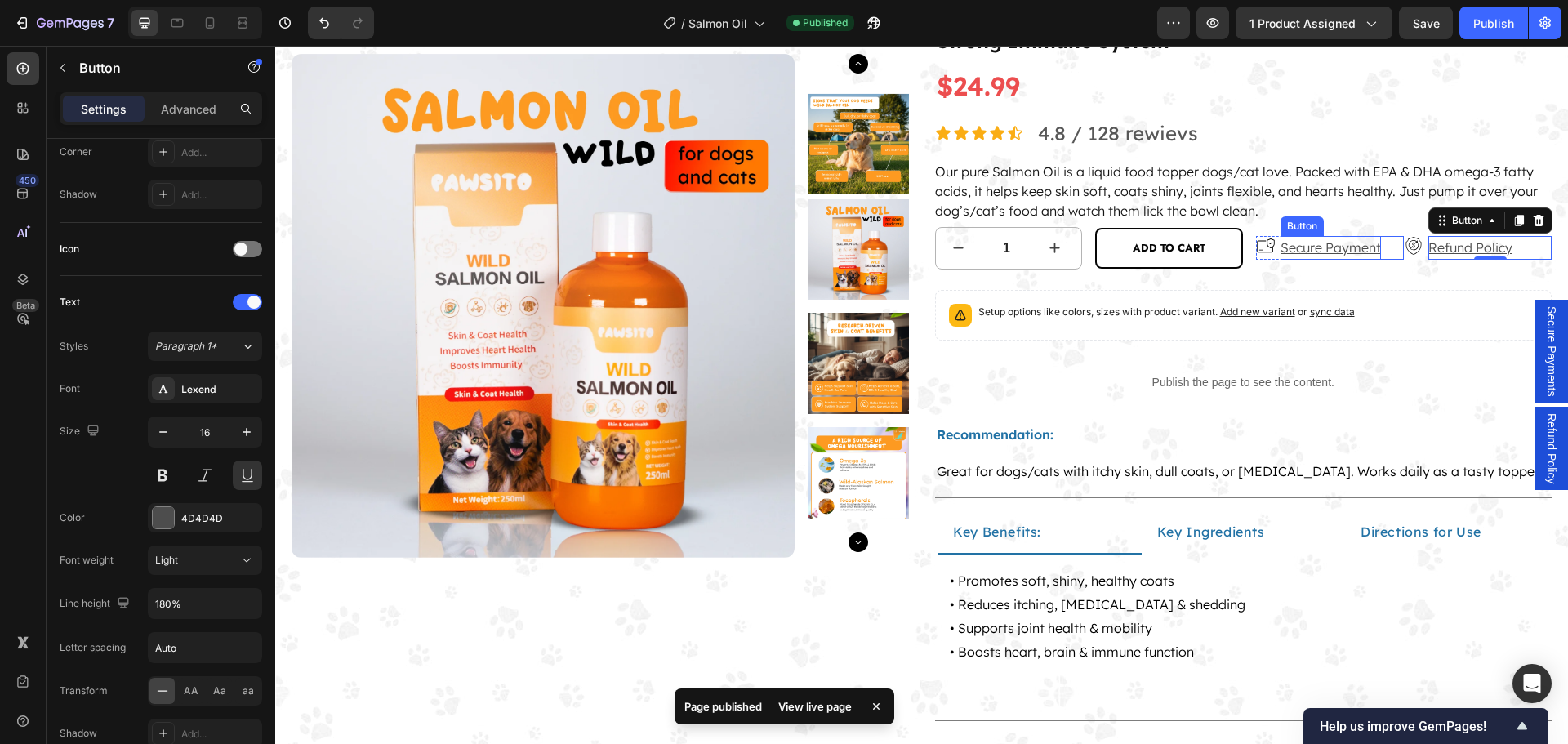
click at [1332, 244] on p "Secure Payment" at bounding box center [1330, 248] width 100 height 24
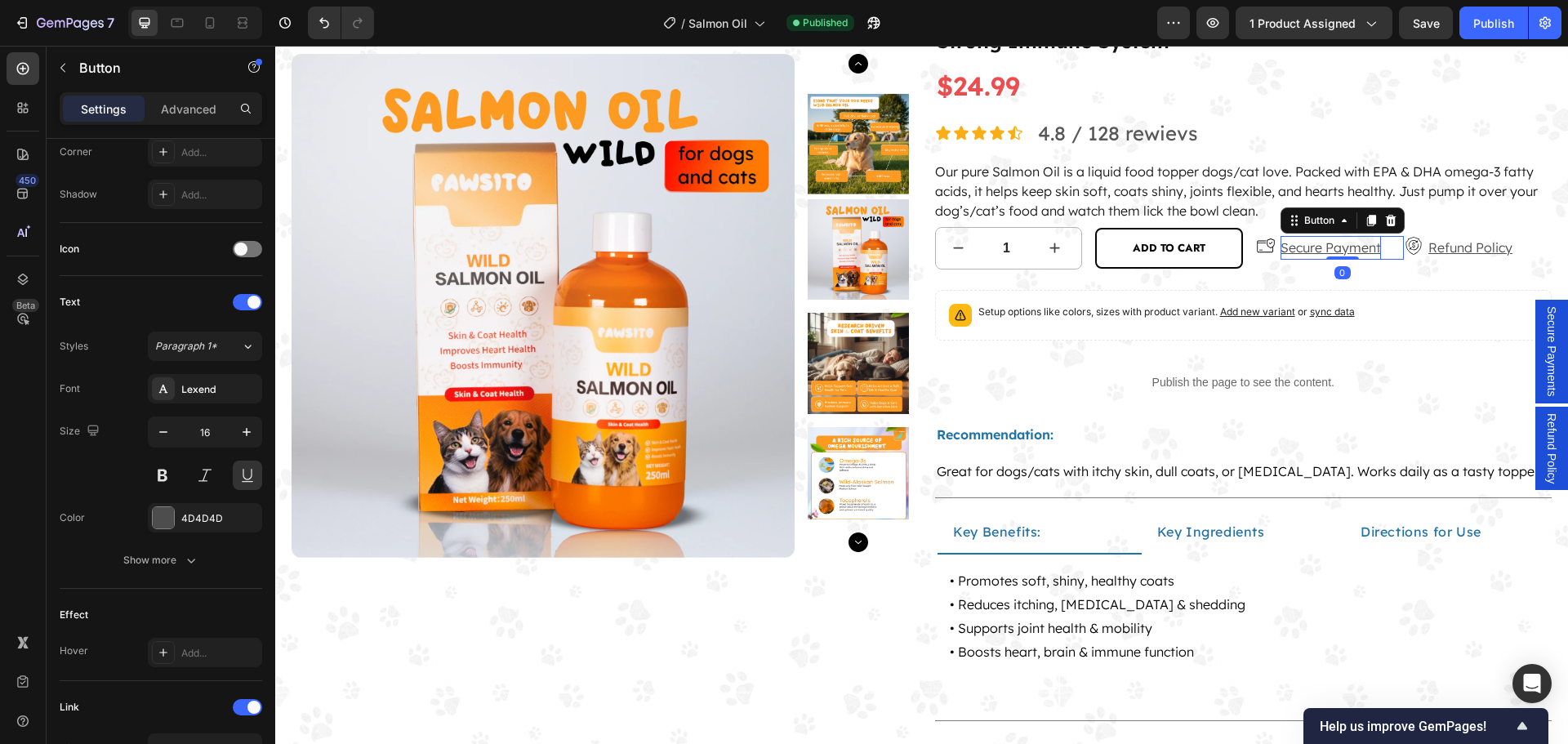
click at [1316, 244] on p "Secure Payment" at bounding box center [1330, 248] width 100 height 24
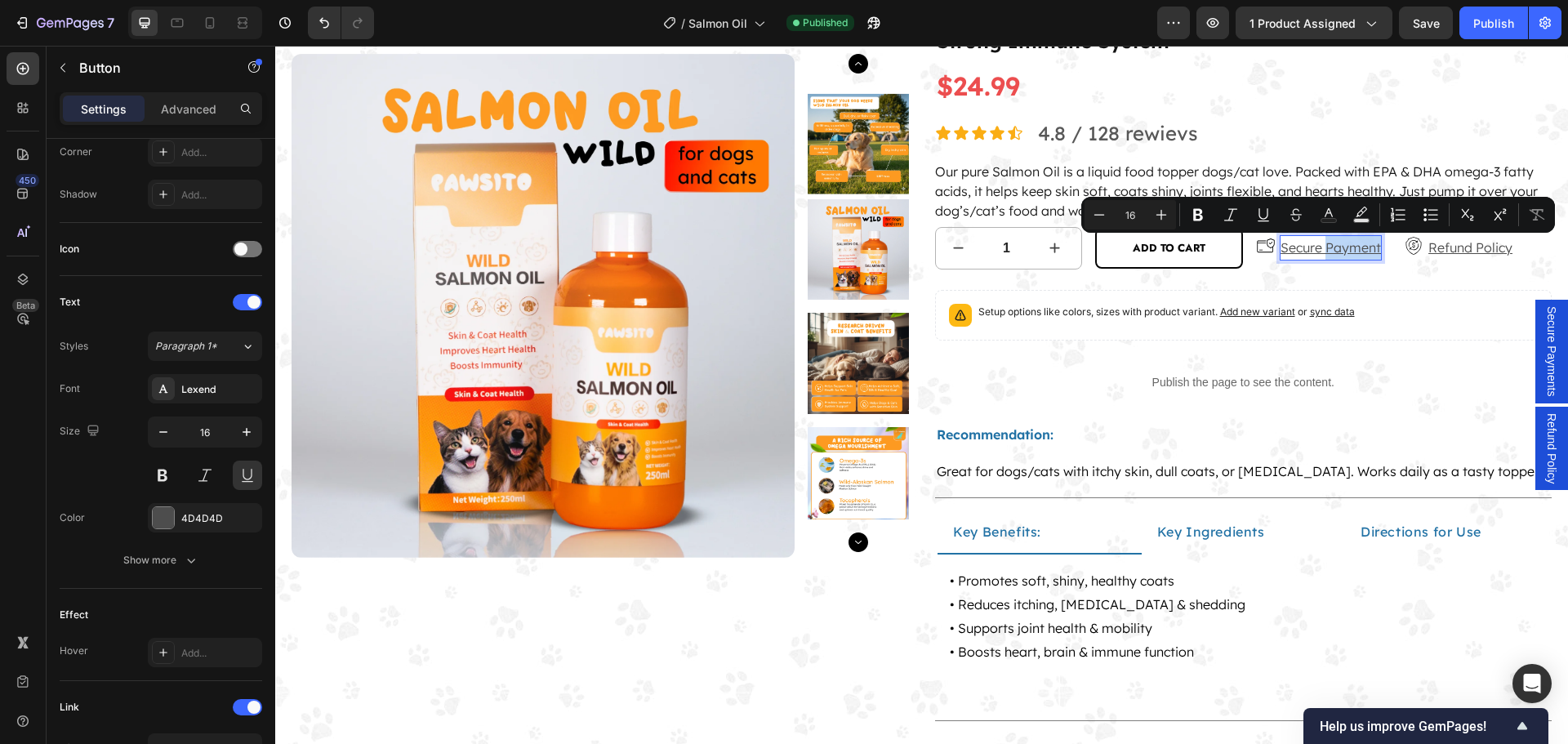
click at [1316, 244] on p "Secure Payment" at bounding box center [1330, 248] width 100 height 24
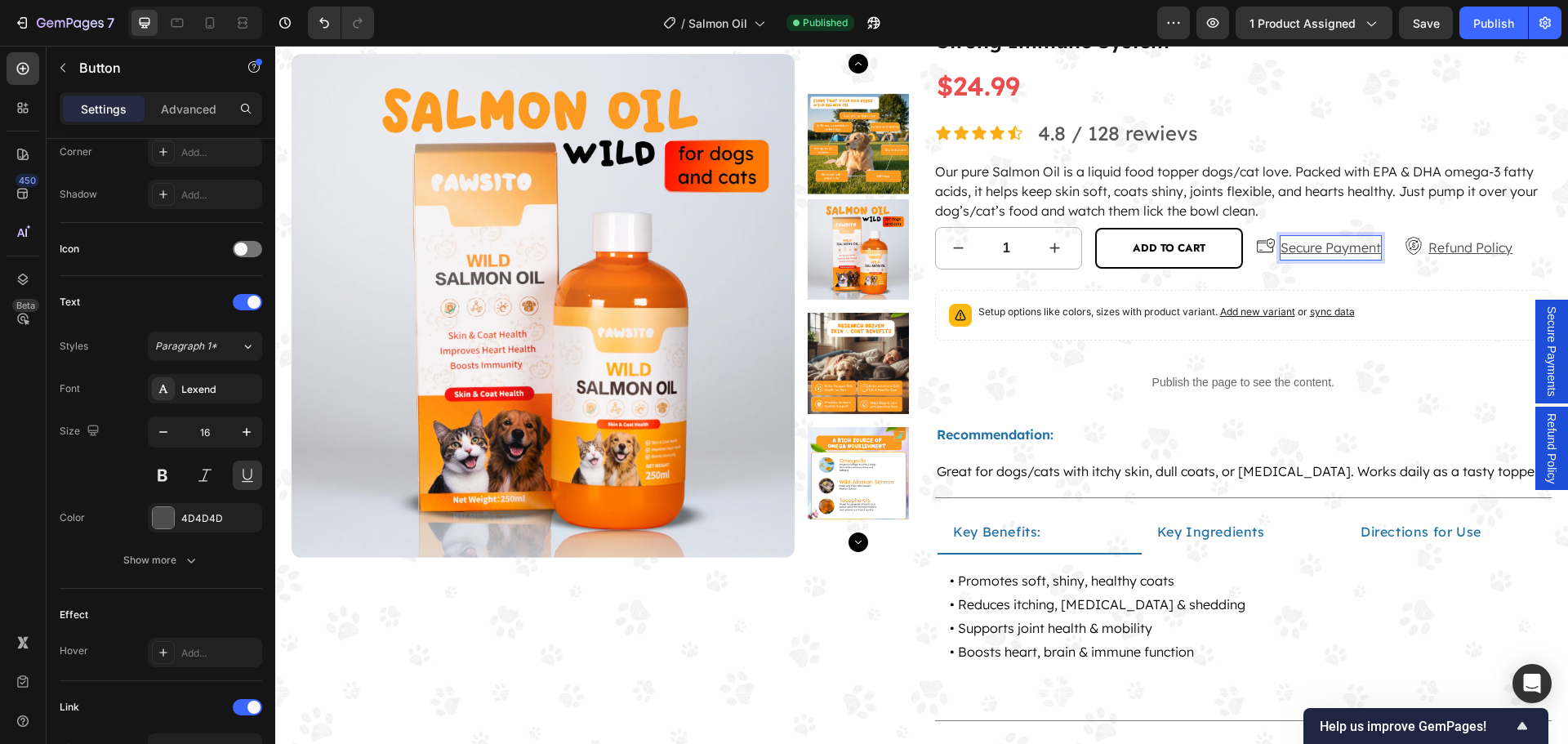
click at [1313, 244] on p "Secure Payment" at bounding box center [1330, 248] width 100 height 24
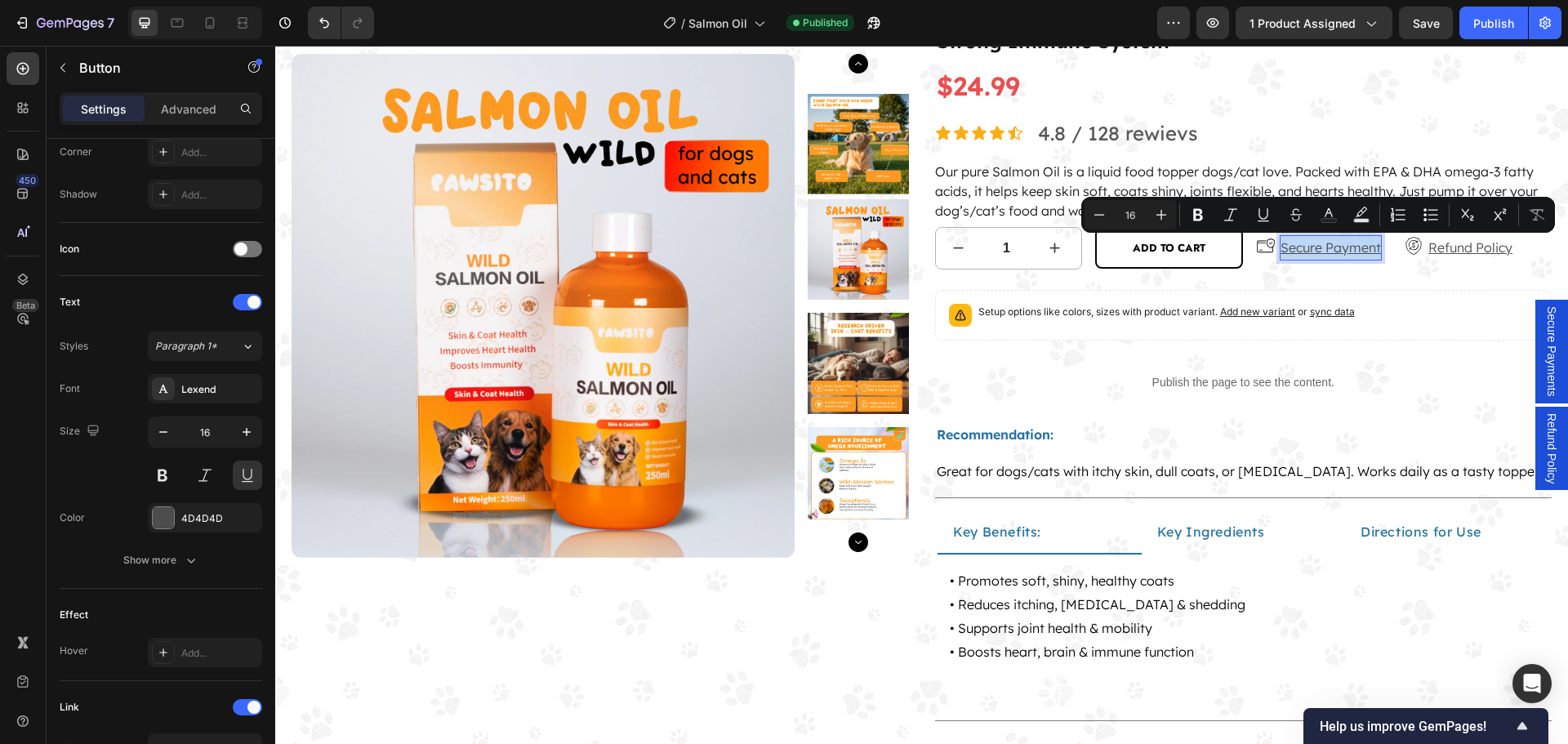
copy p "Secure Payment"
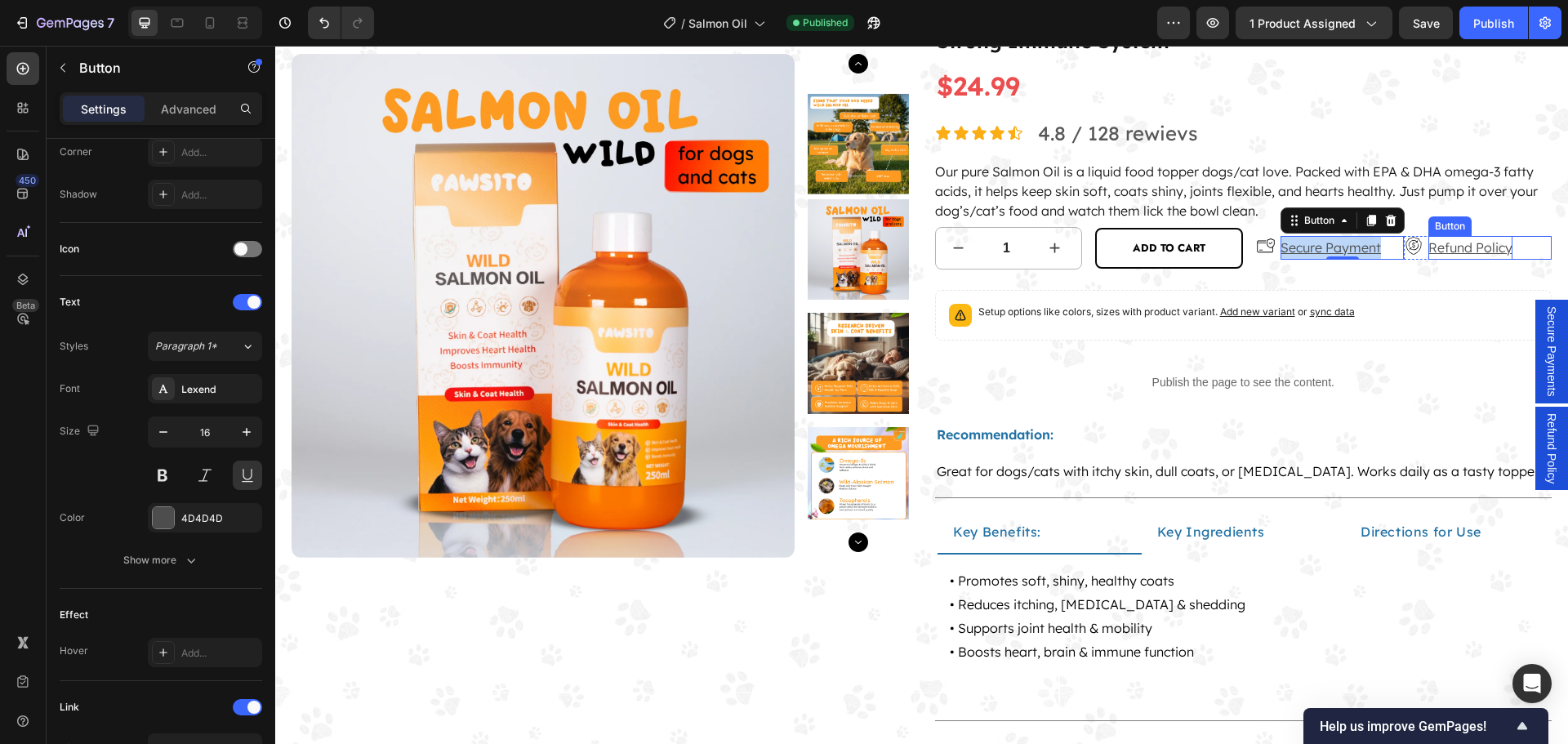
click at [1462, 249] on p "Refund Policy" at bounding box center [1469, 248] width 84 height 24
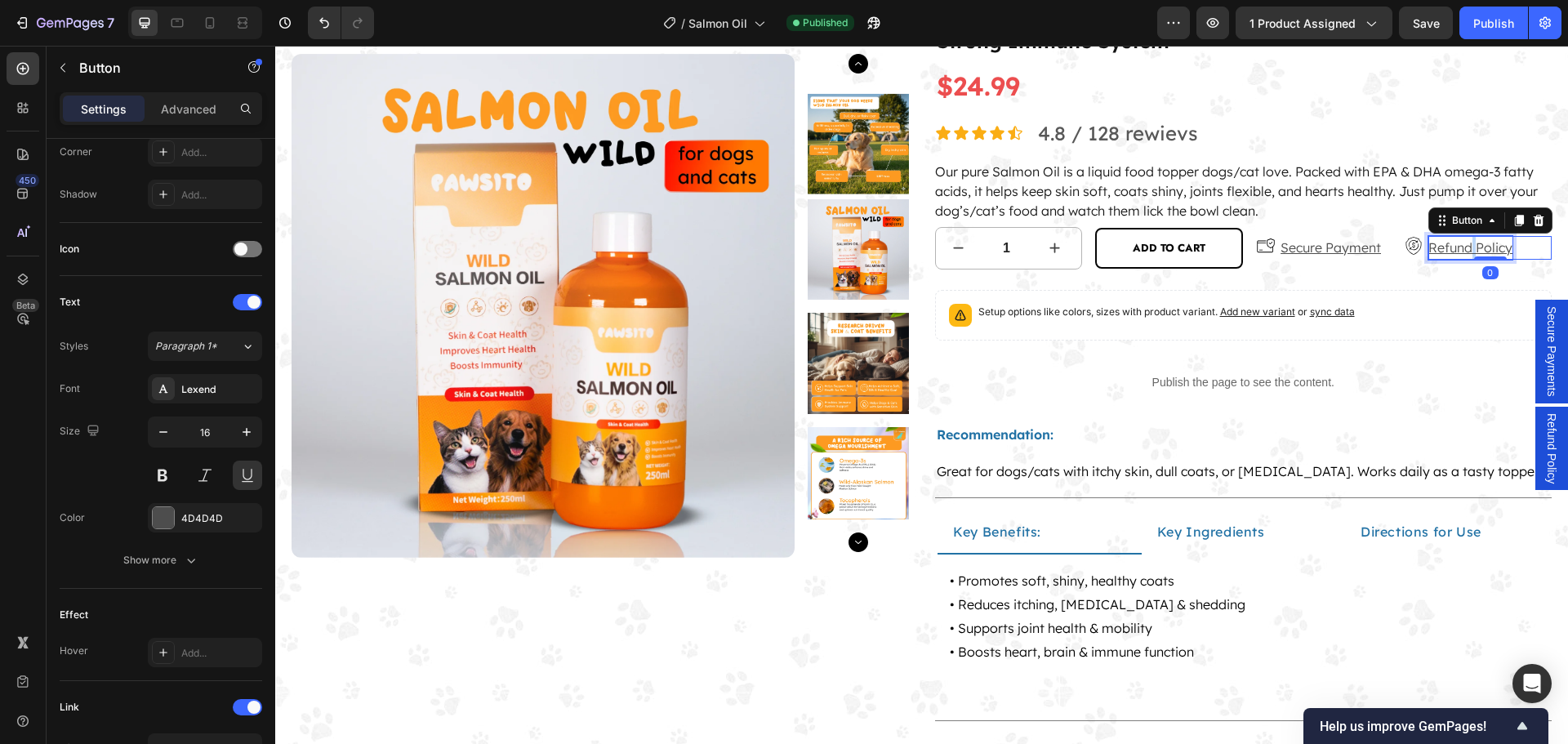
click at [1462, 249] on p "Refund Policy" at bounding box center [1469, 248] width 84 height 24
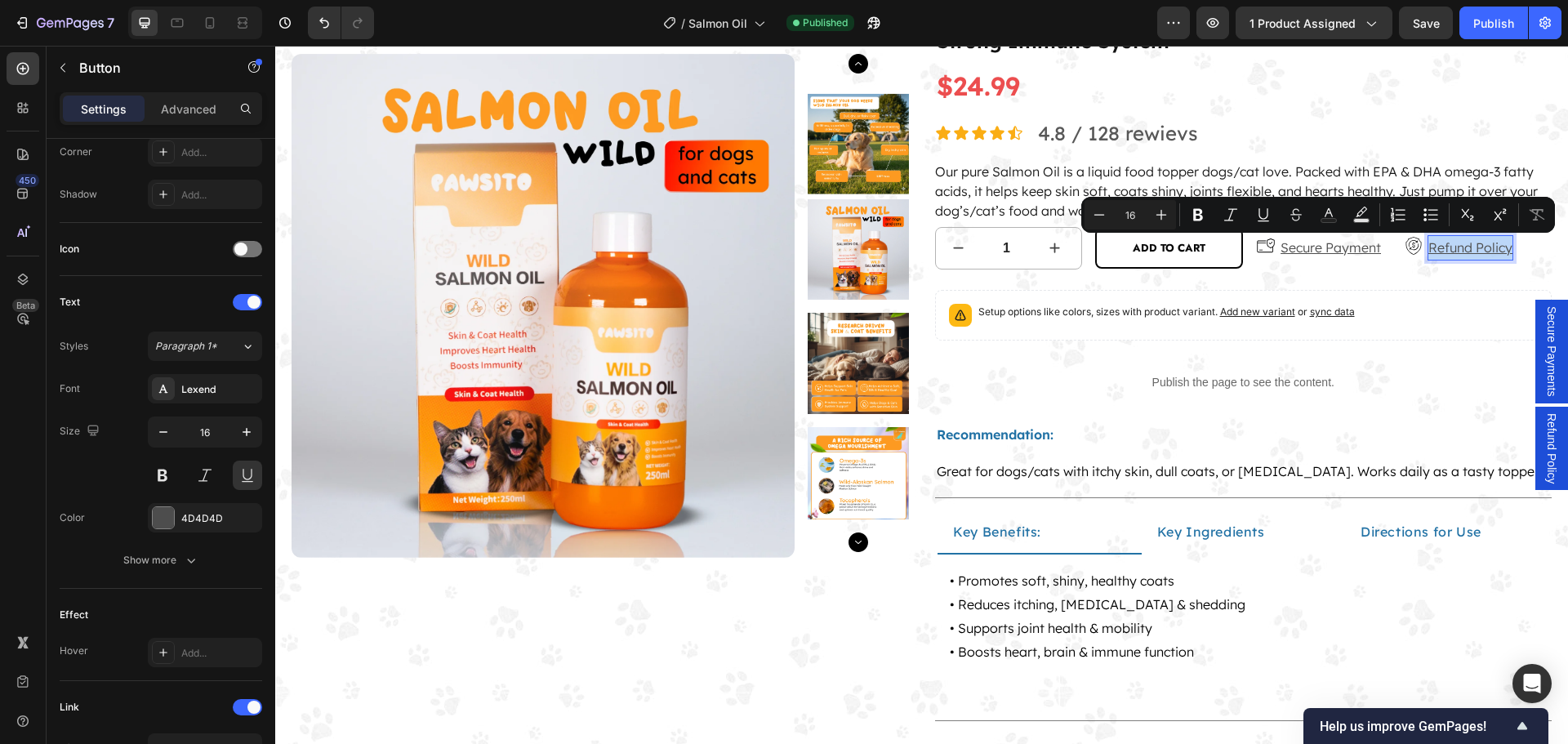
copy p "Refund Policy"
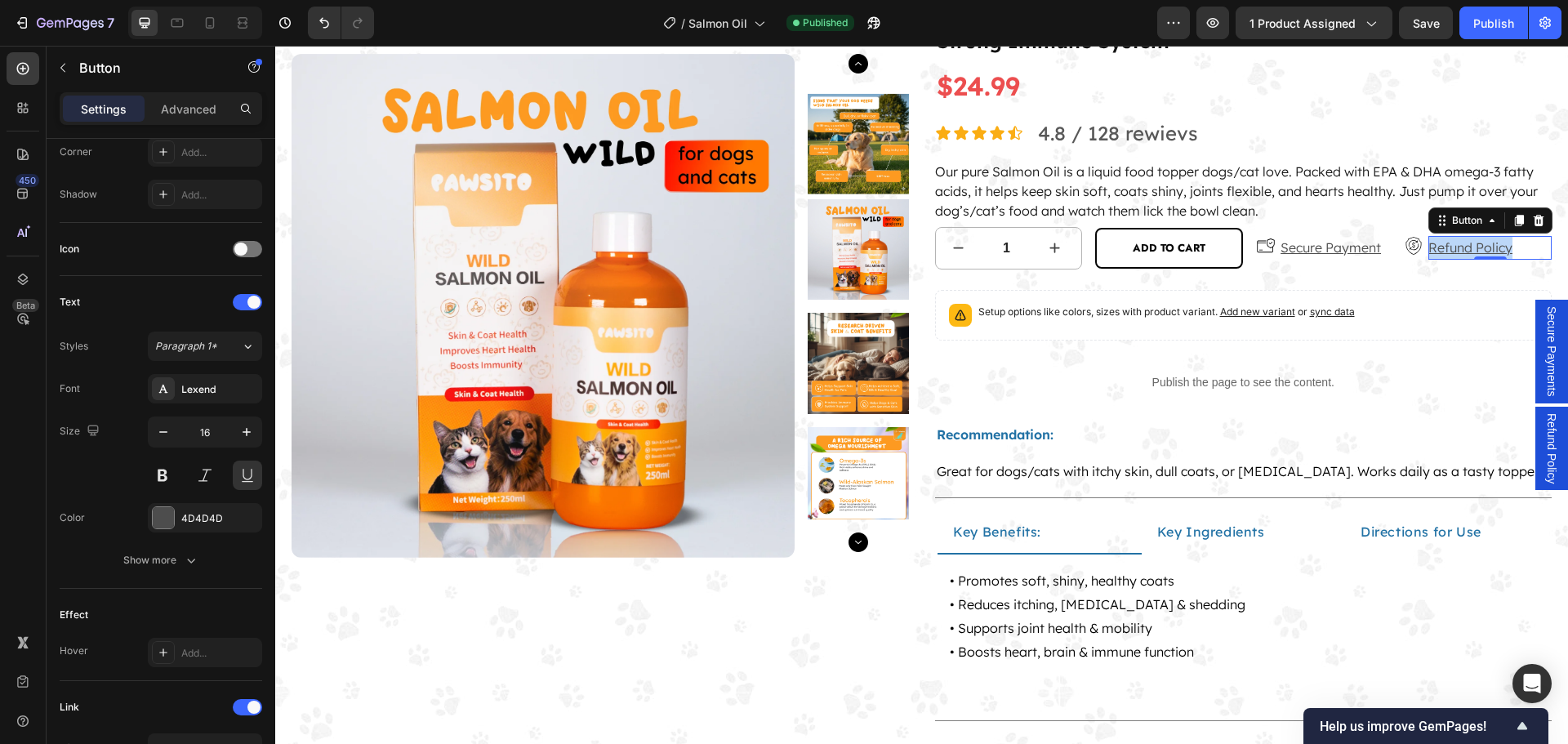
click at [1543, 341] on span "Secure Payments" at bounding box center [1551, 352] width 16 height 90
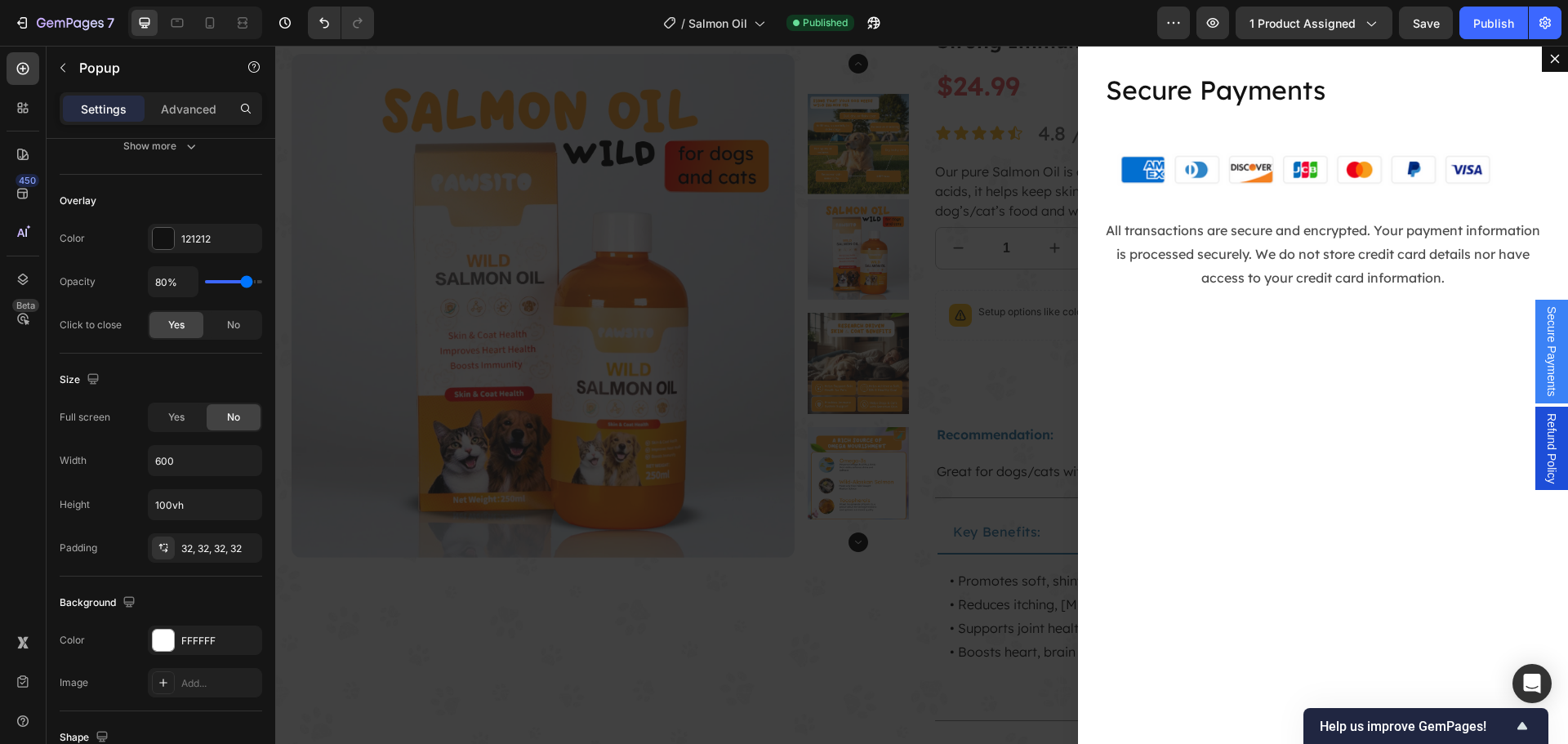
scroll to position [0, 0]
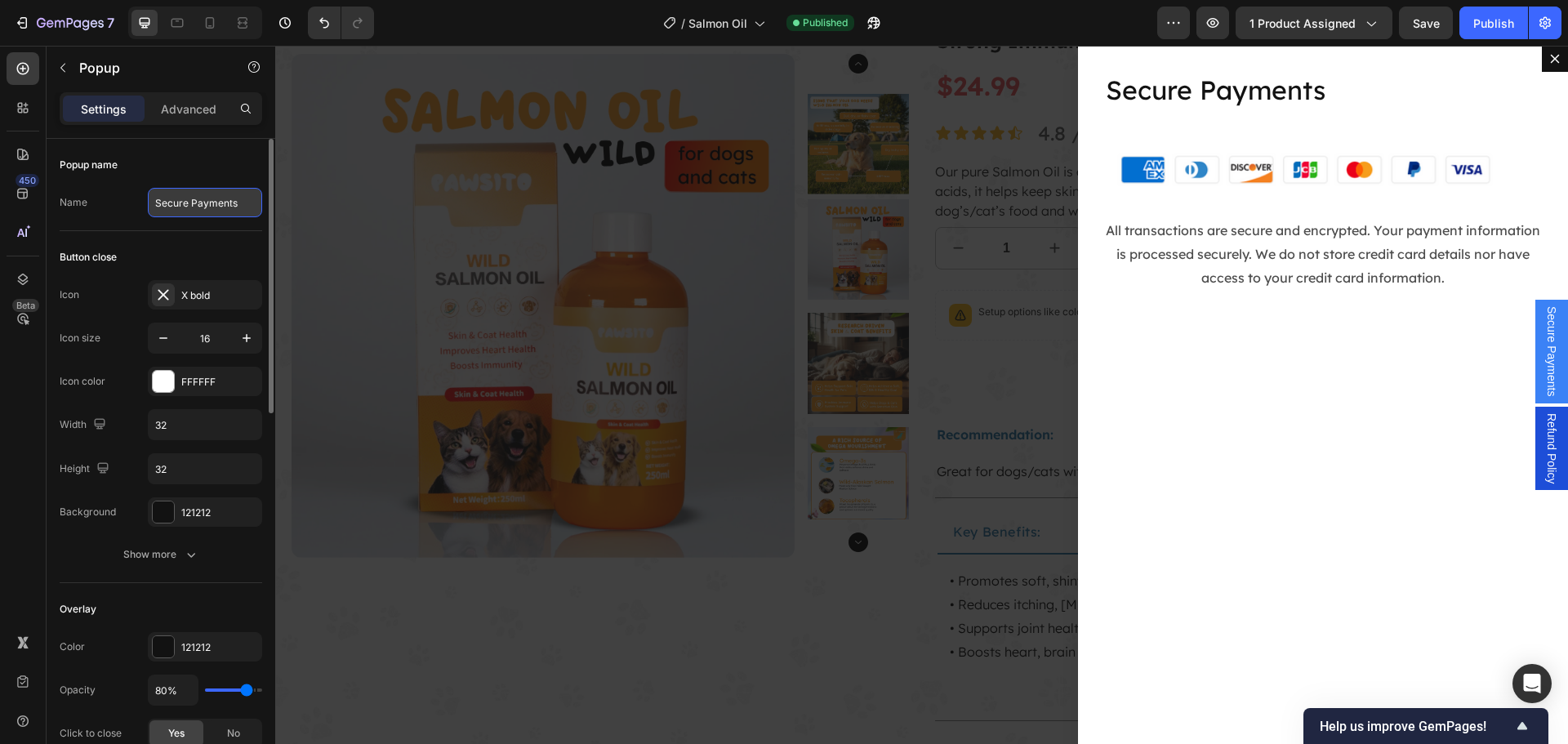
click at [189, 195] on input "Secure Payments" at bounding box center [204, 202] width 114 height 30
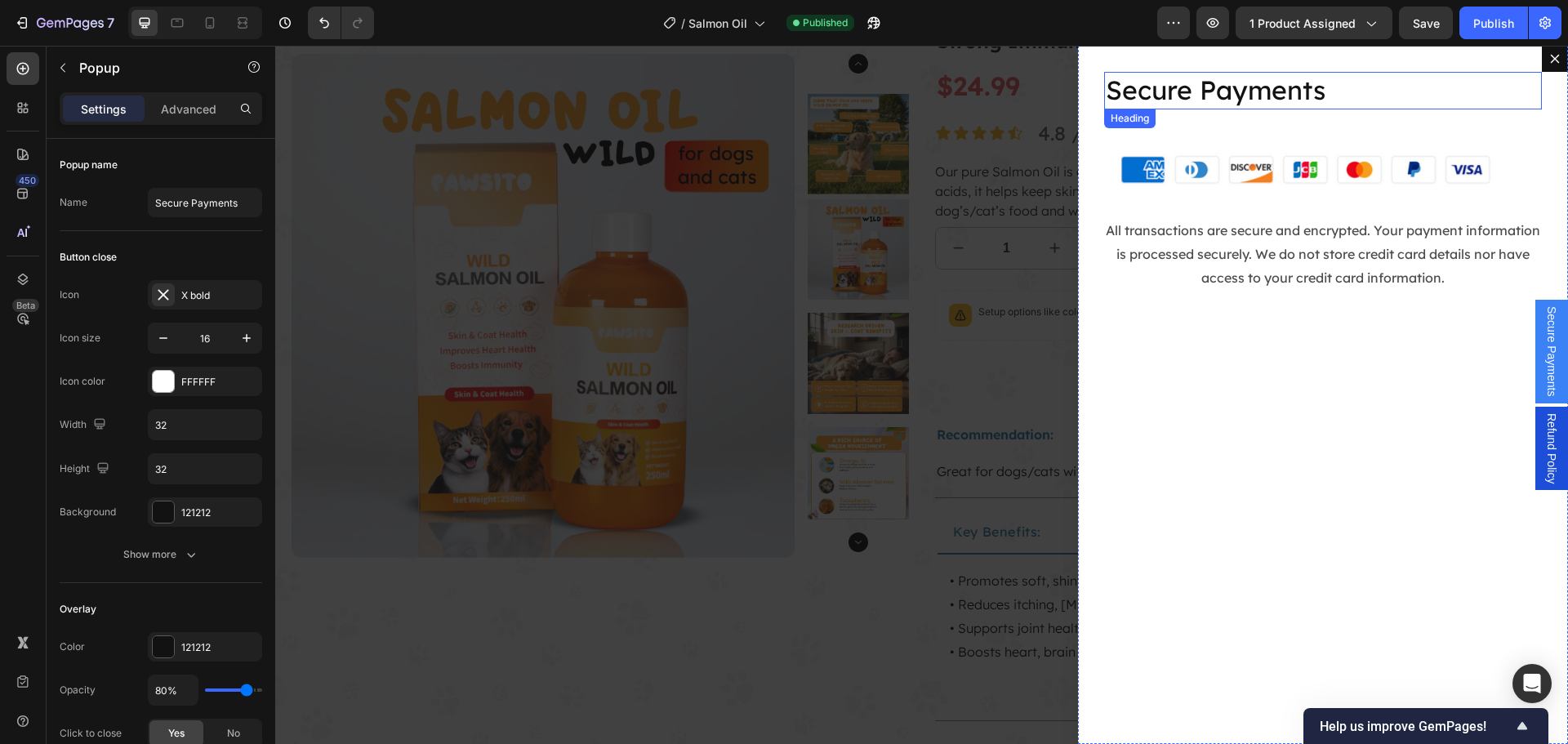
click at [1188, 86] on h2 "Secure Payments" at bounding box center [1323, 90] width 438 height 38
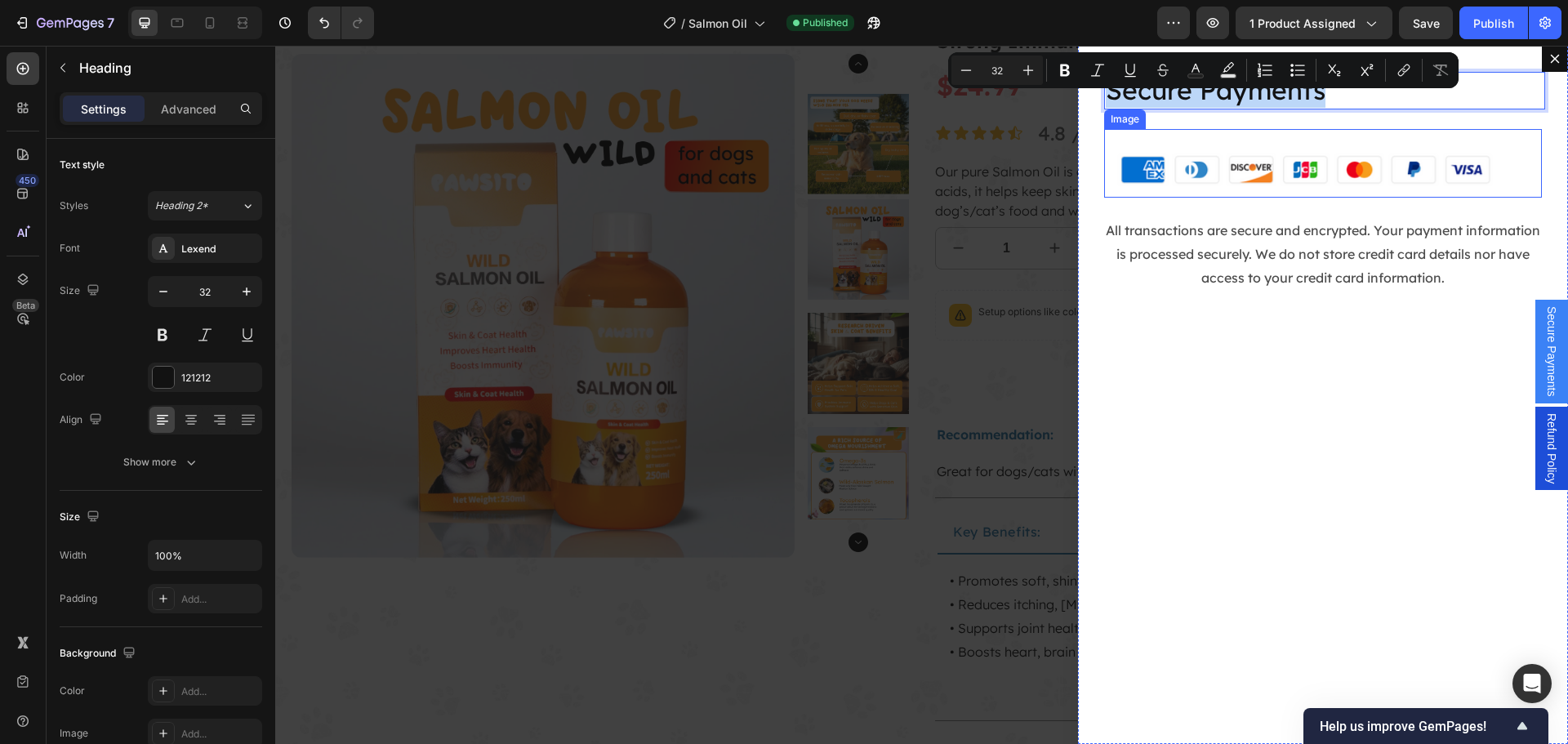
copy p "Secure Payments"
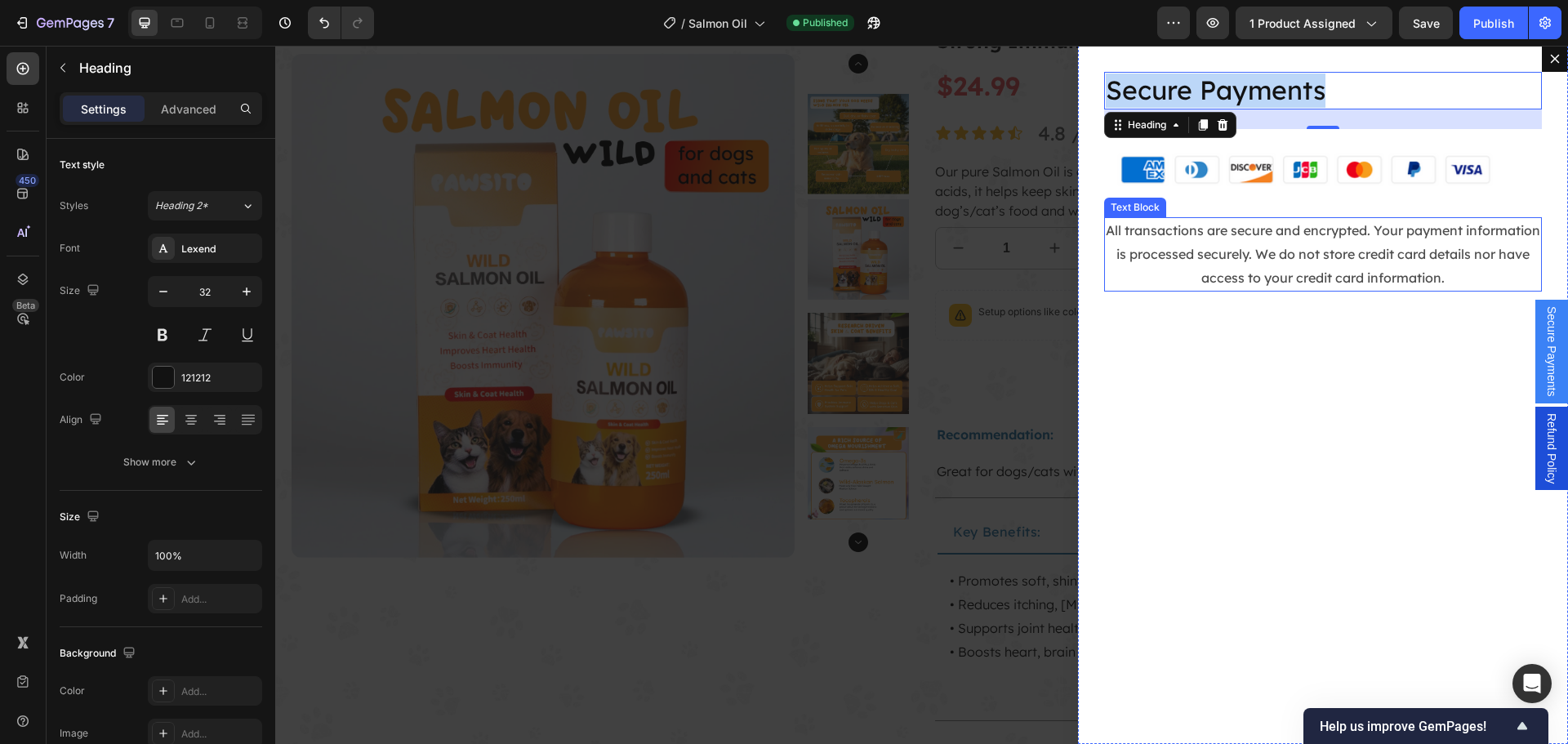
click at [1228, 257] on p "All transactions are secure and encrypted. Your payment information is processe…" at bounding box center [1323, 254] width 434 height 71
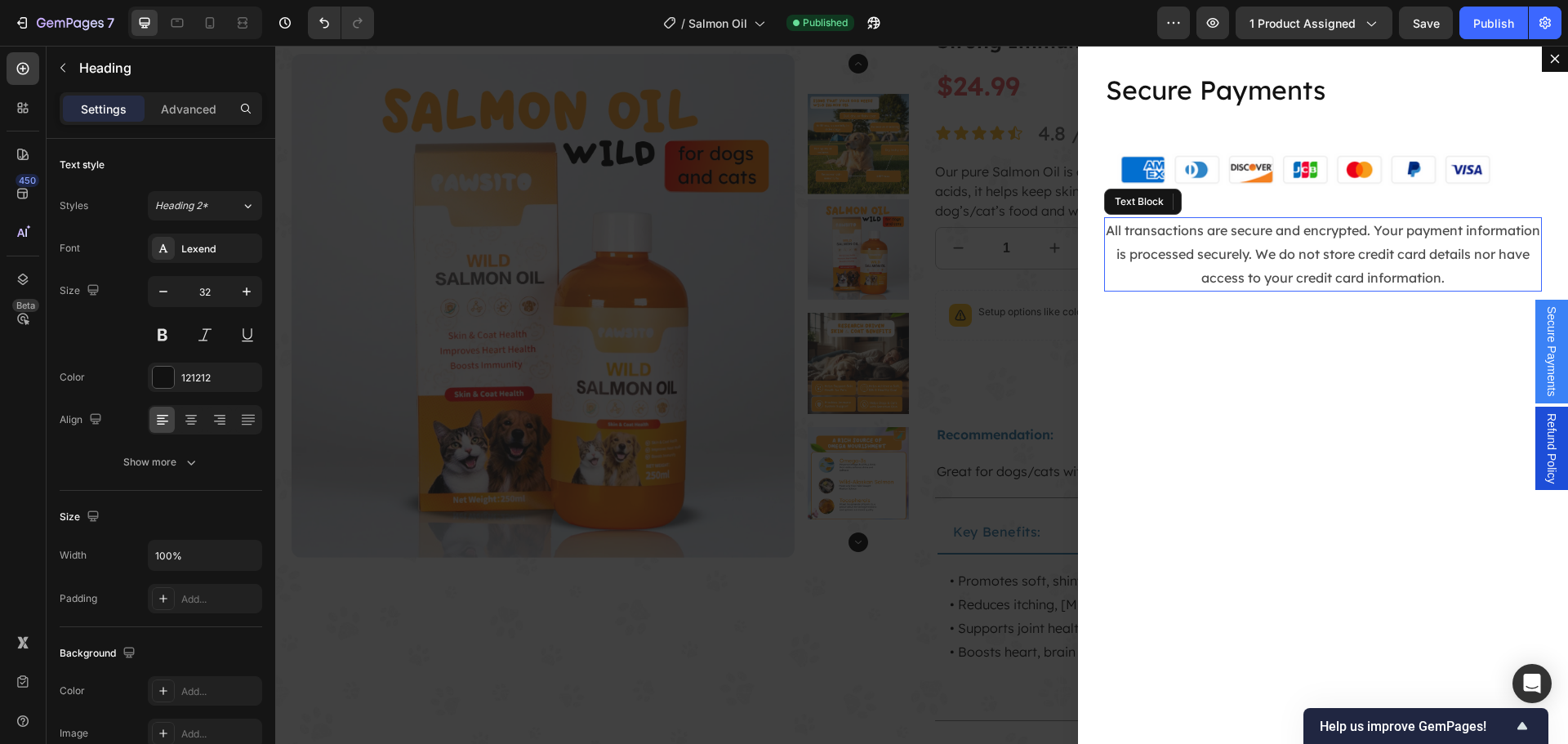
click at [1228, 257] on p "All transactions are secure and encrypted. Your payment information is processe…" at bounding box center [1323, 254] width 434 height 71
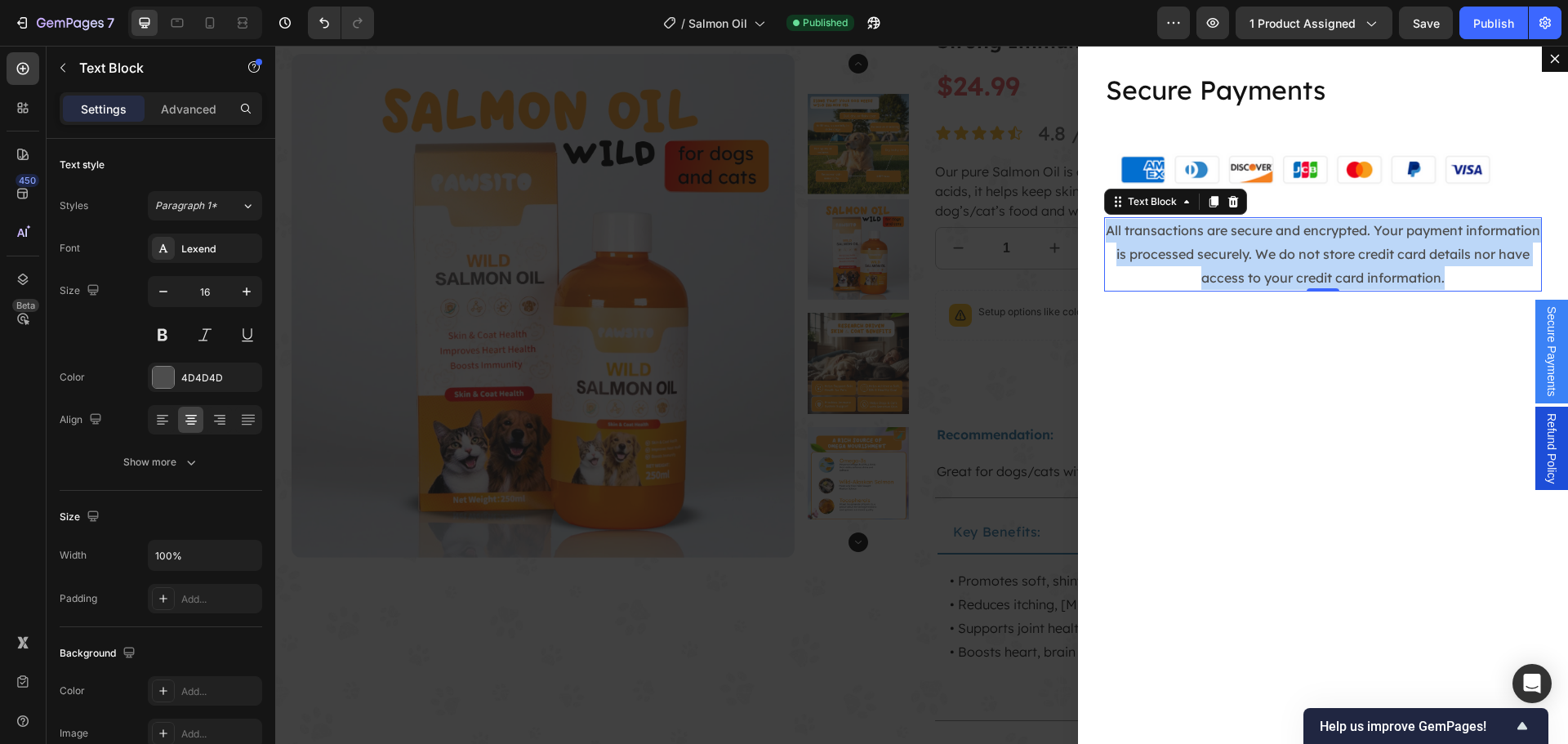
click at [1228, 257] on p "All transactions are secure and encrypted. Your payment information is processe…" at bounding box center [1323, 254] width 434 height 71
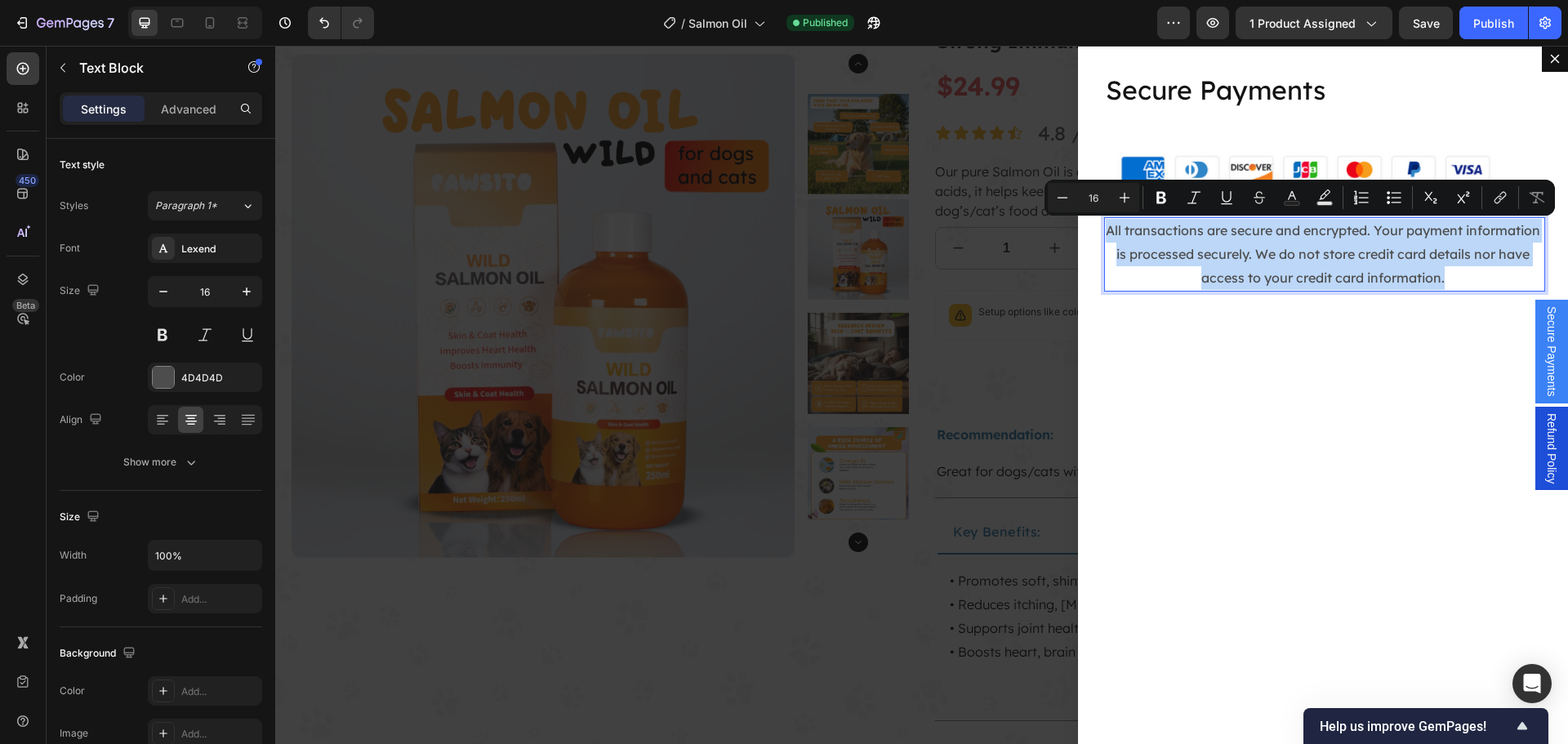
copy p "All transactions are secure and encrypted. Your payment information is processe…"
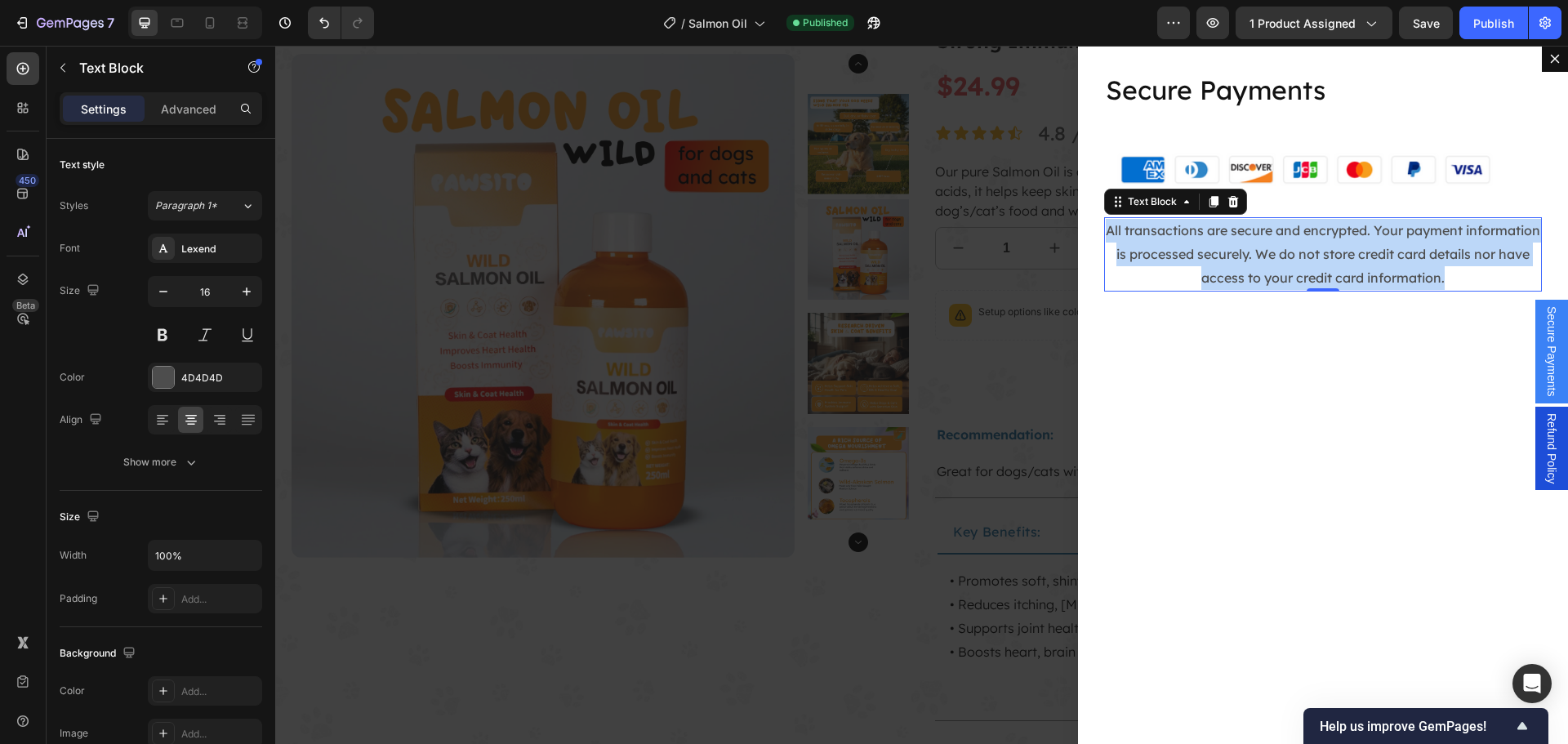
click at [1543, 447] on span "Refund Policy" at bounding box center [1551, 448] width 16 height 71
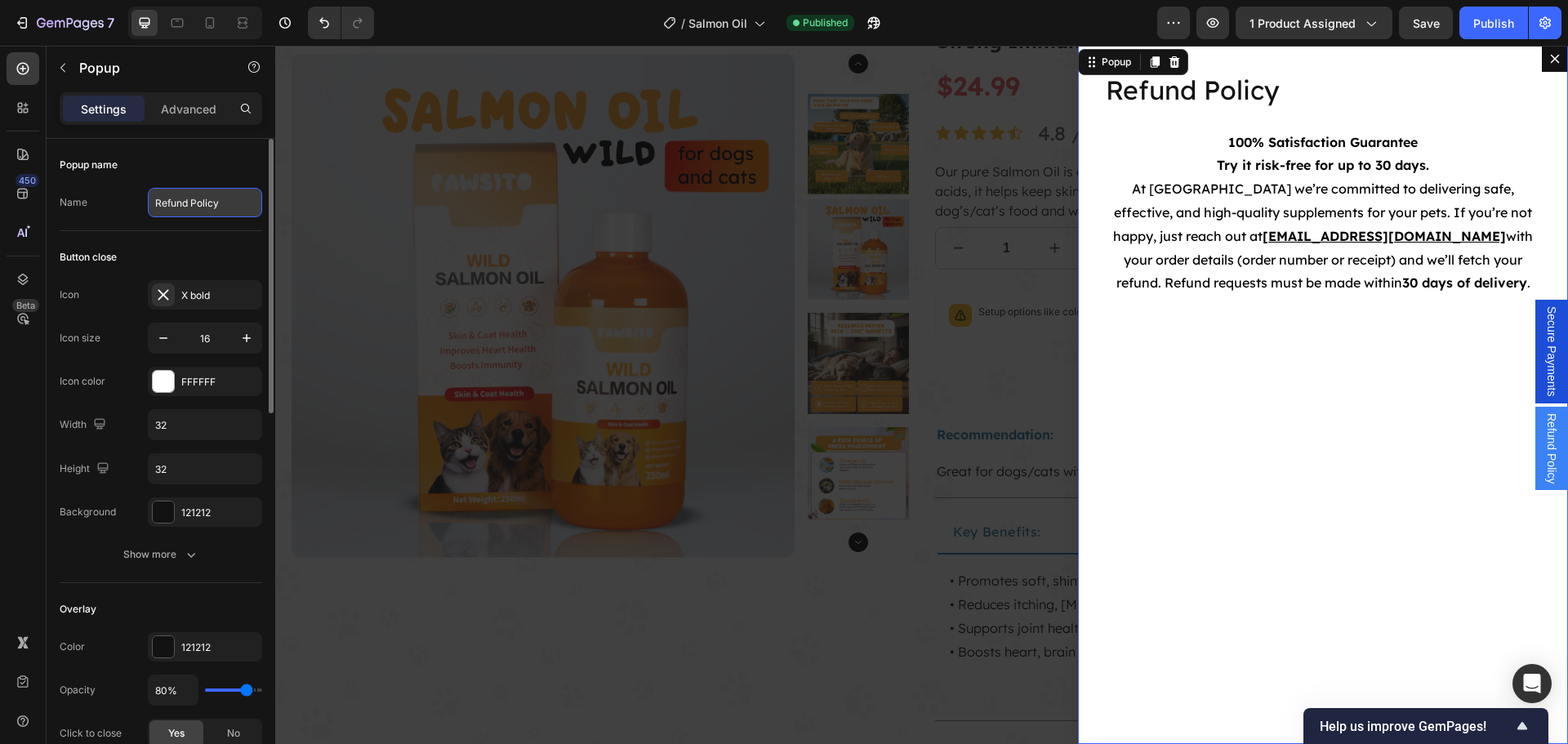
click at [205, 202] on input "Refund Policy" at bounding box center [204, 202] width 114 height 30
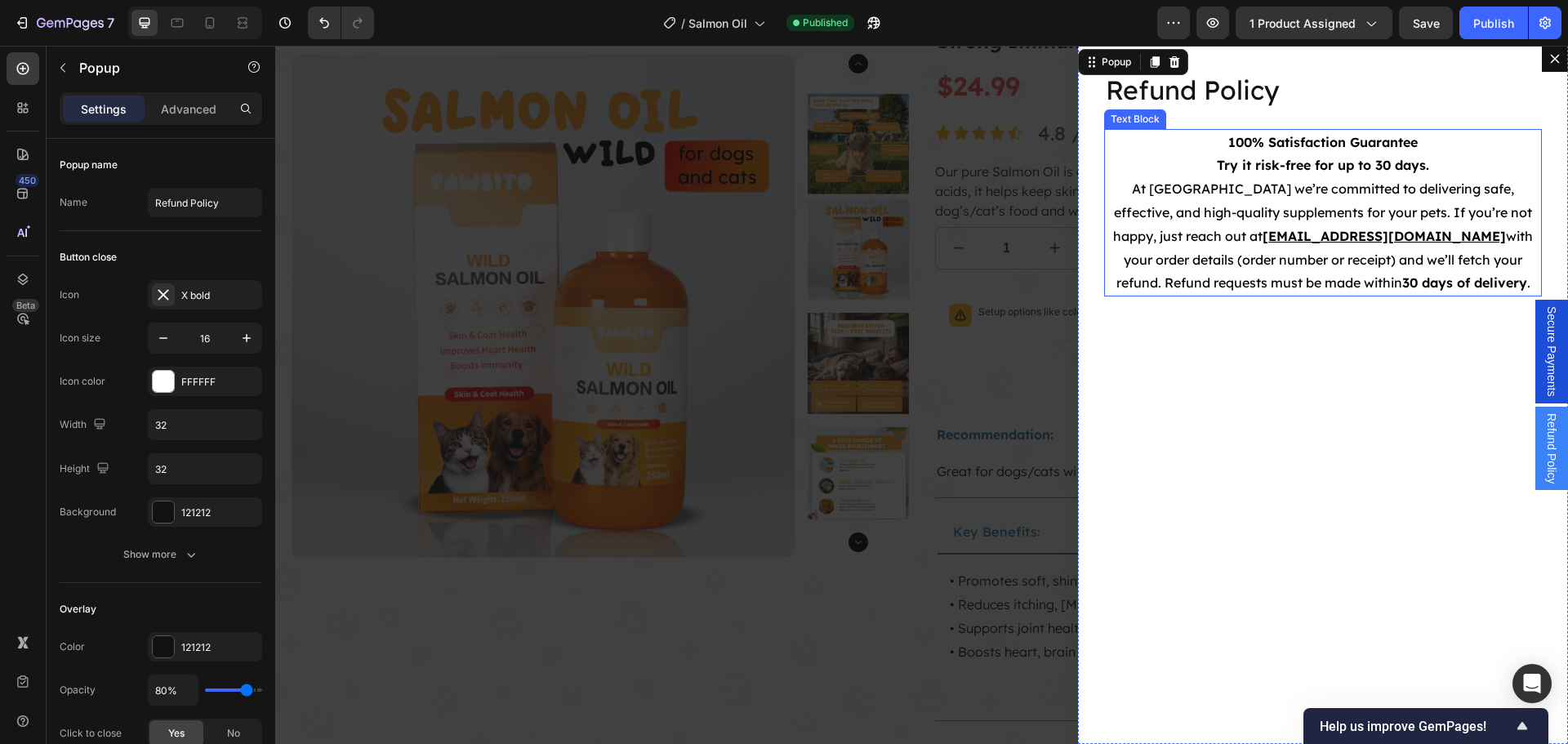
click at [1345, 208] on span "At [GEOGRAPHIC_DATA] we’re committed to delivering safe, effective, and high-qu…" at bounding box center [1322, 212] width 419 height 63
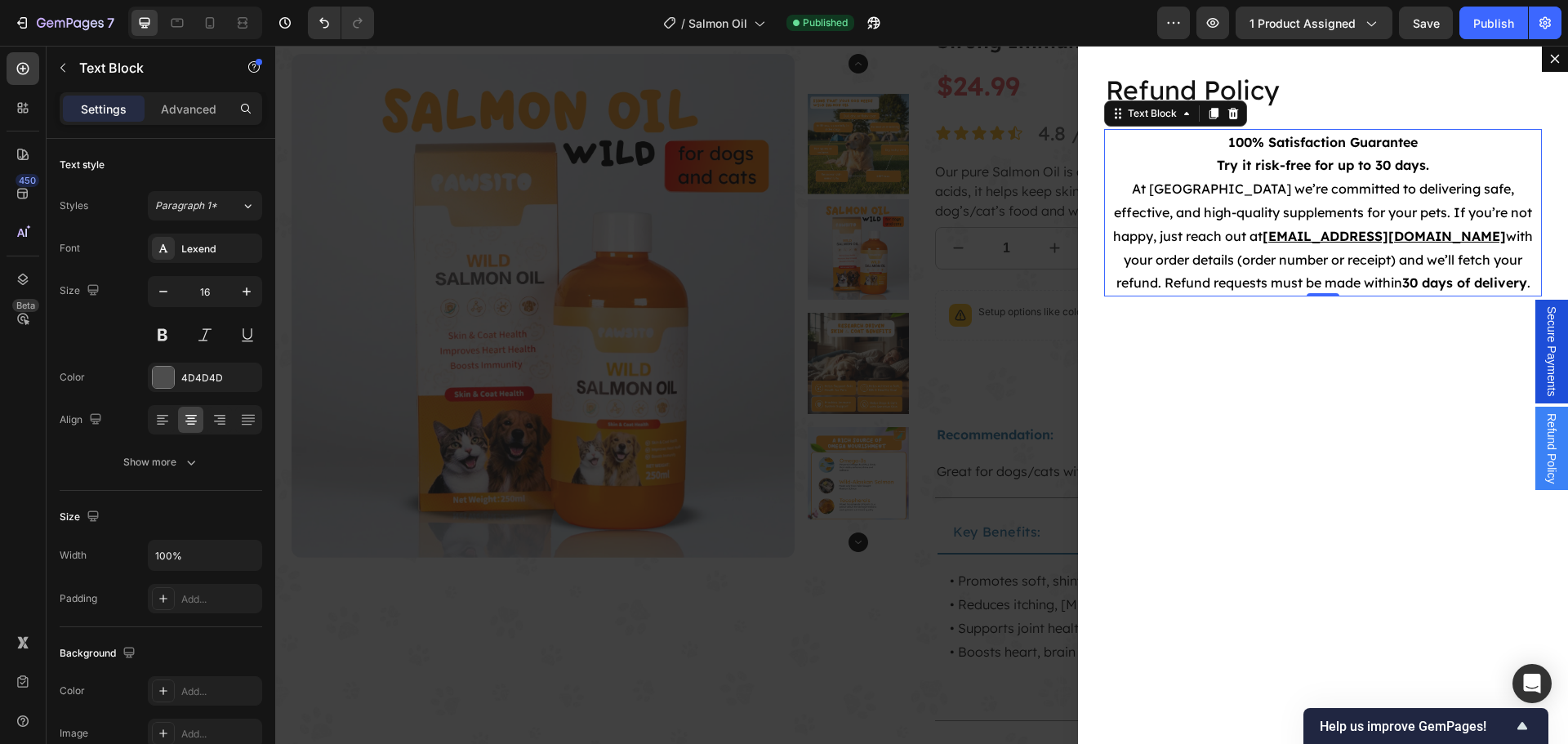
click at [1345, 208] on span "At [GEOGRAPHIC_DATA] we’re committed to delivering safe, effective, and high-qu…" at bounding box center [1322, 212] width 419 height 63
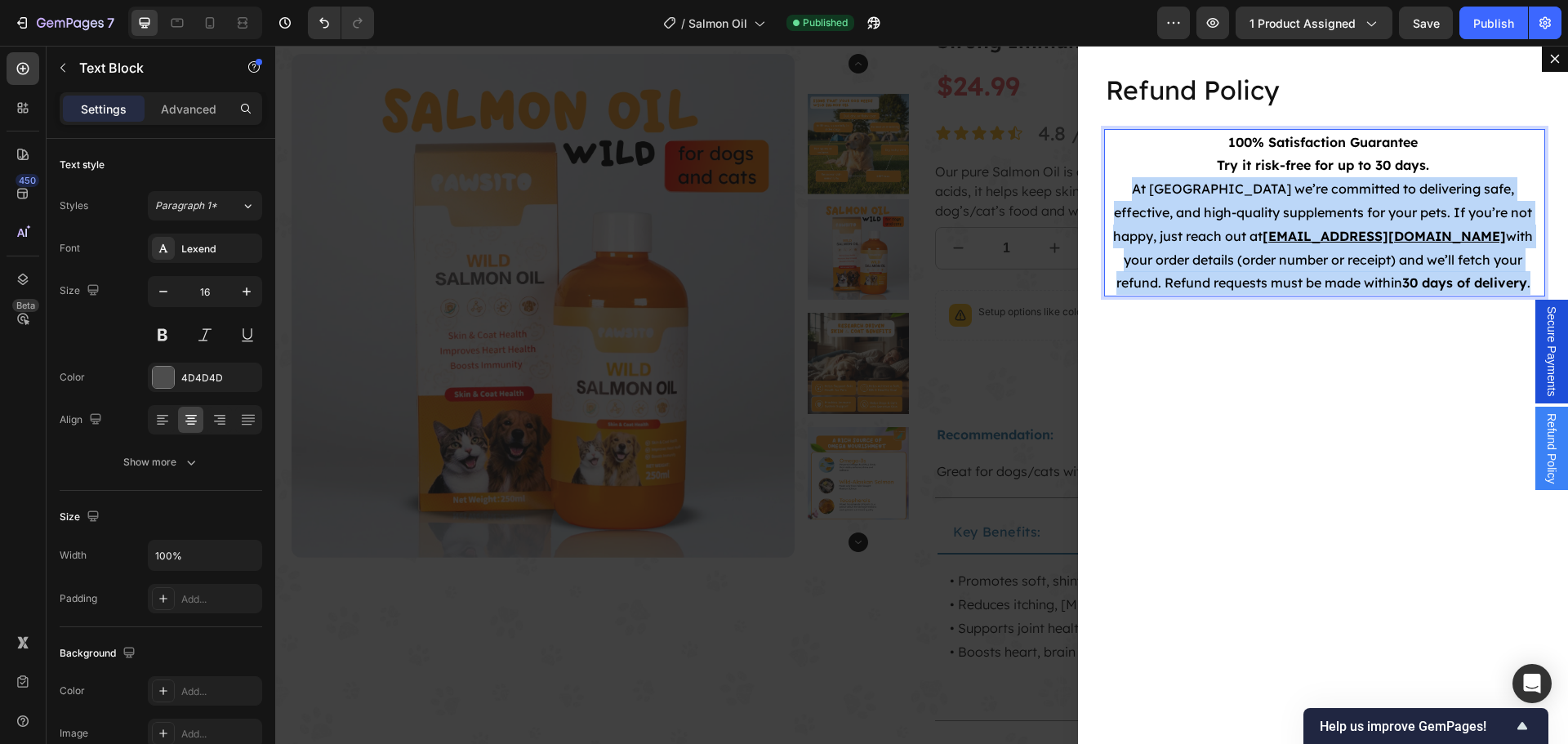
copy p "At [GEOGRAPHIC_DATA] we’re committed to delivering safe, effective, and high-qu…"
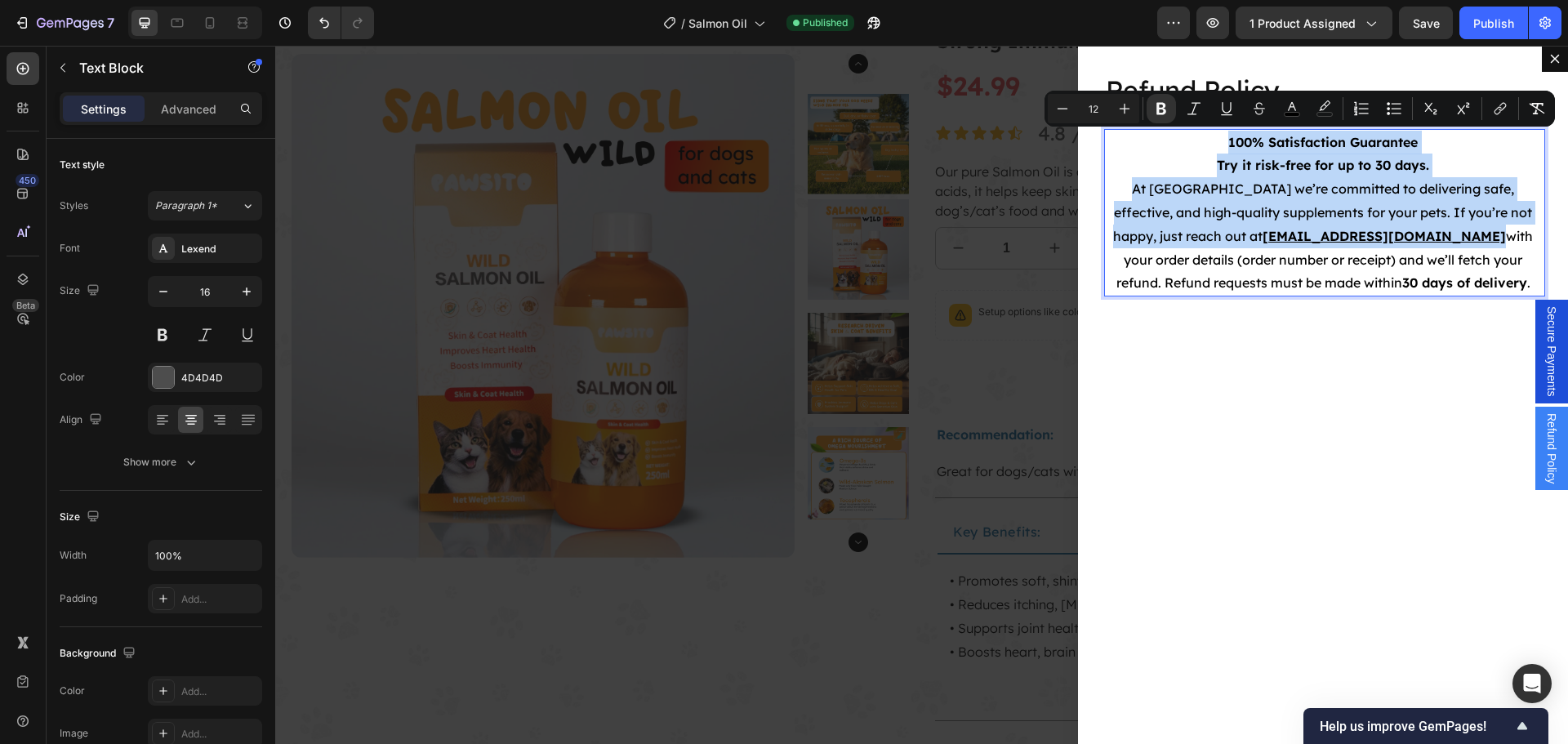
copy div "100% Satisfaction Guarantee Try it risk-free for up to 30 days. At [GEOGRAPHIC_…"
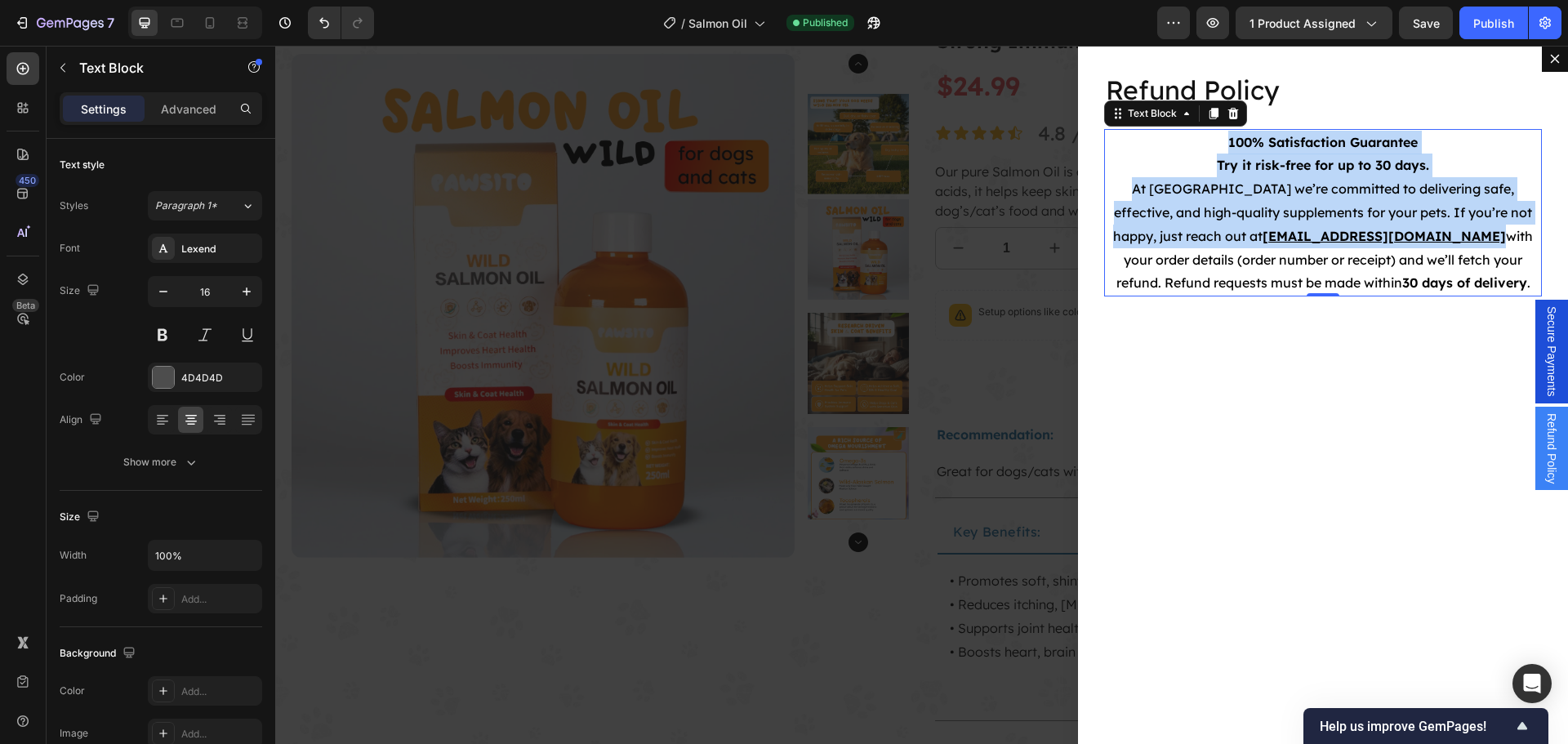
drag, startPoint x: 661, startPoint y: 323, endPoint x: 683, endPoint y: 324, distance: 22.0
click at [661, 323] on div "Backdrop" at bounding box center [921, 395] width 1292 height 698
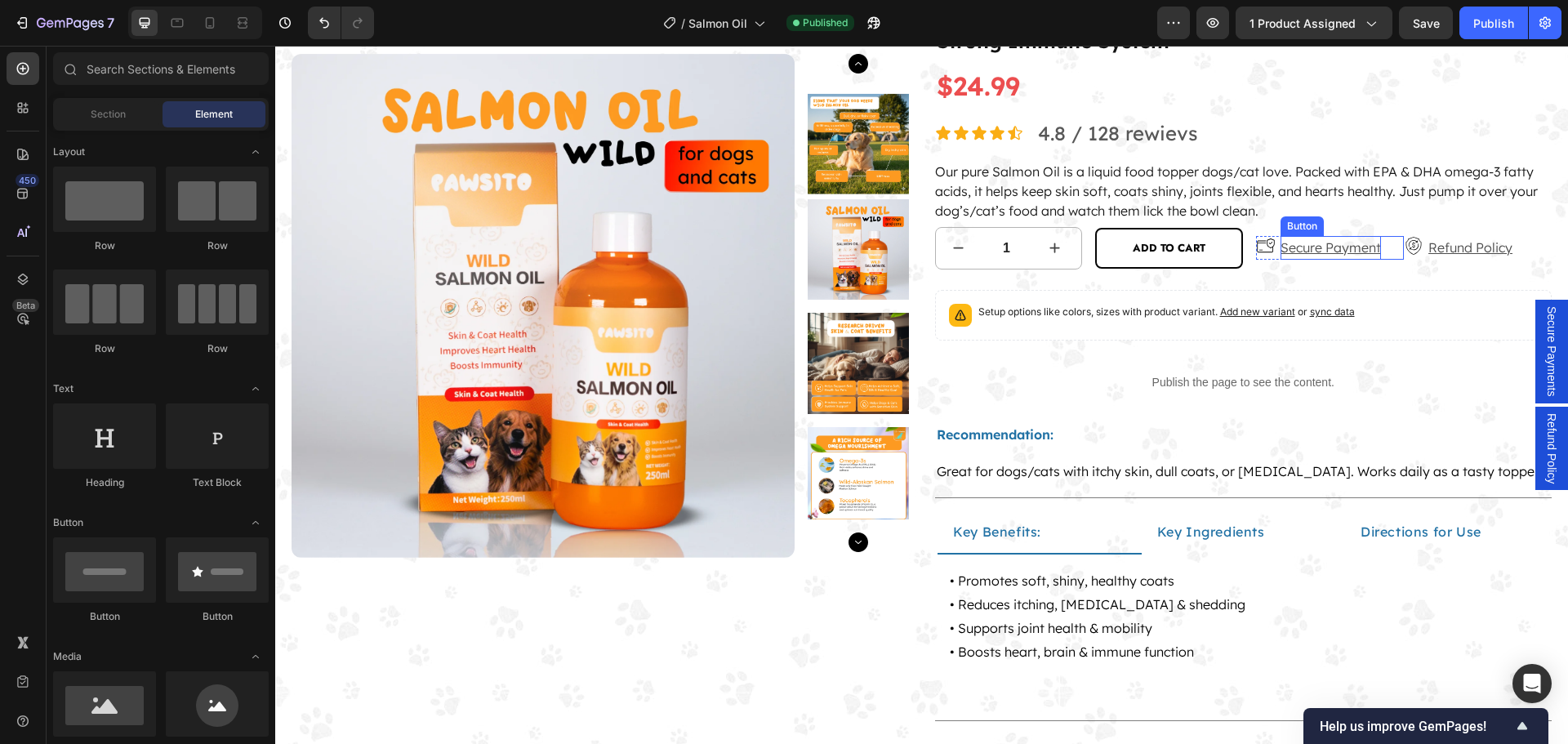
click at [1306, 247] on p "Secure Payment" at bounding box center [1330, 248] width 100 height 24
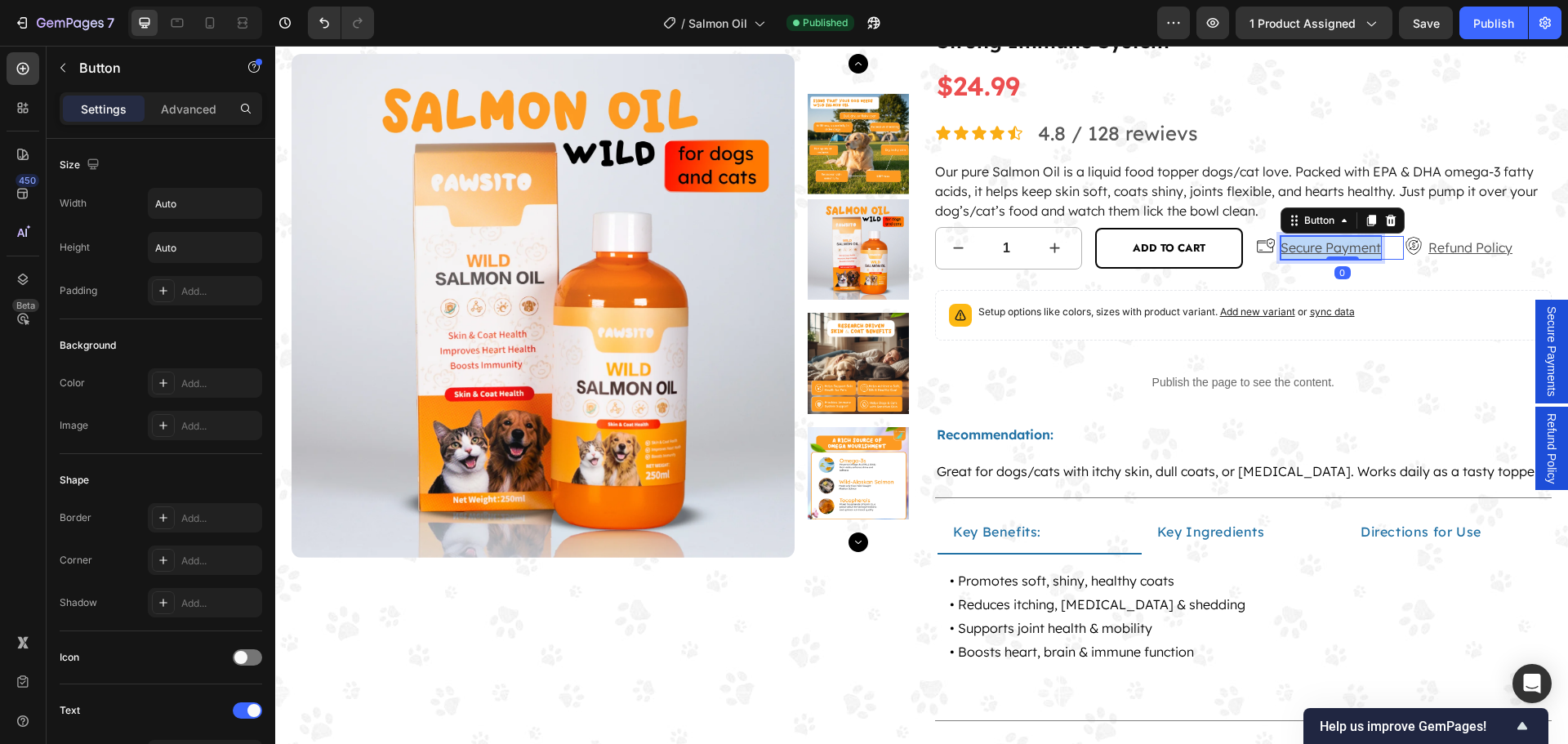
click at [1306, 247] on p "Secure Payment" at bounding box center [1330, 248] width 100 height 24
click at [1480, 244] on p "Refund Policy" at bounding box center [1469, 248] width 84 height 24
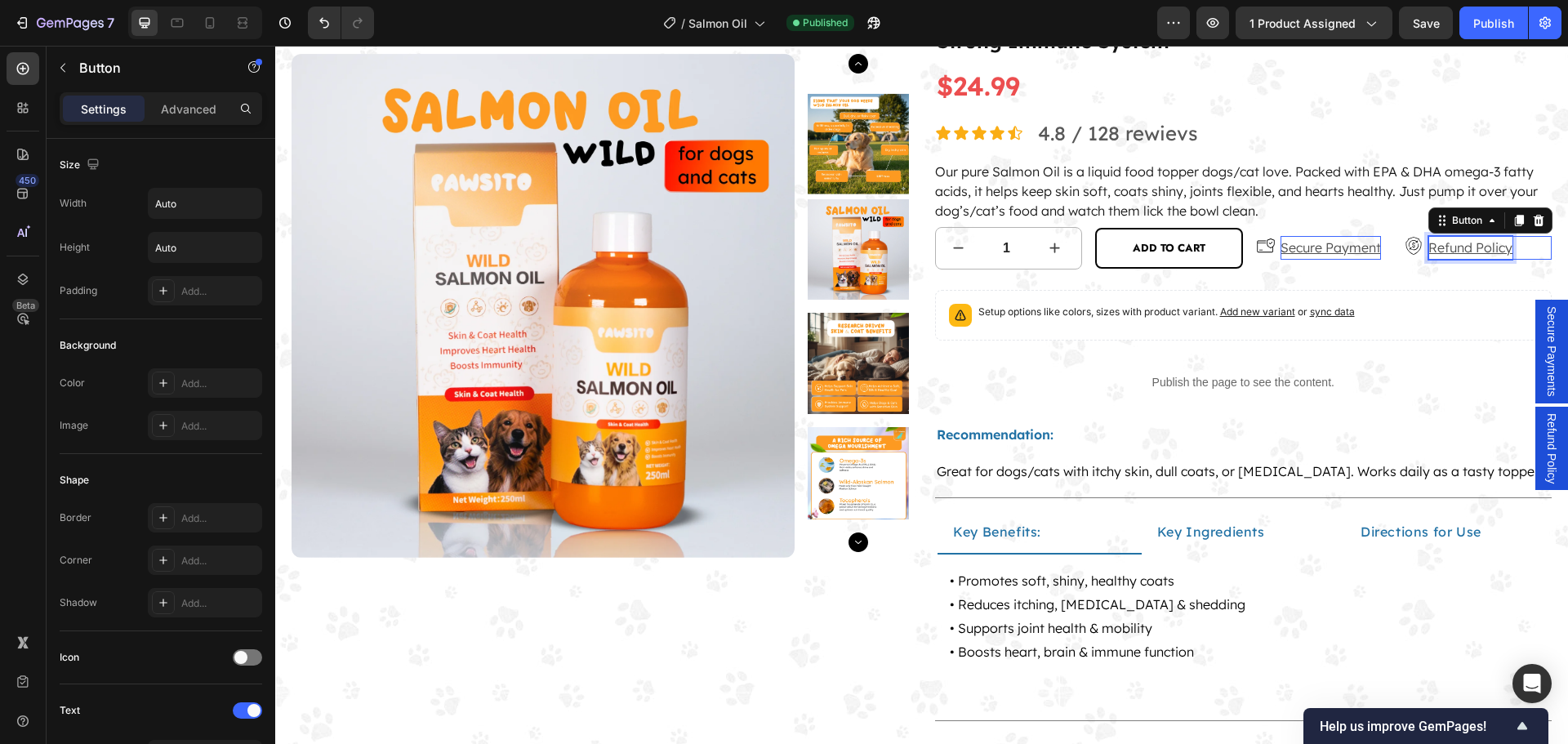
click at [1480, 244] on p "Refund Policy" at bounding box center [1469, 248] width 84 height 24
copy p "Refund Policy"
click at [1543, 324] on span "Secure Payments" at bounding box center [1551, 352] width 16 height 90
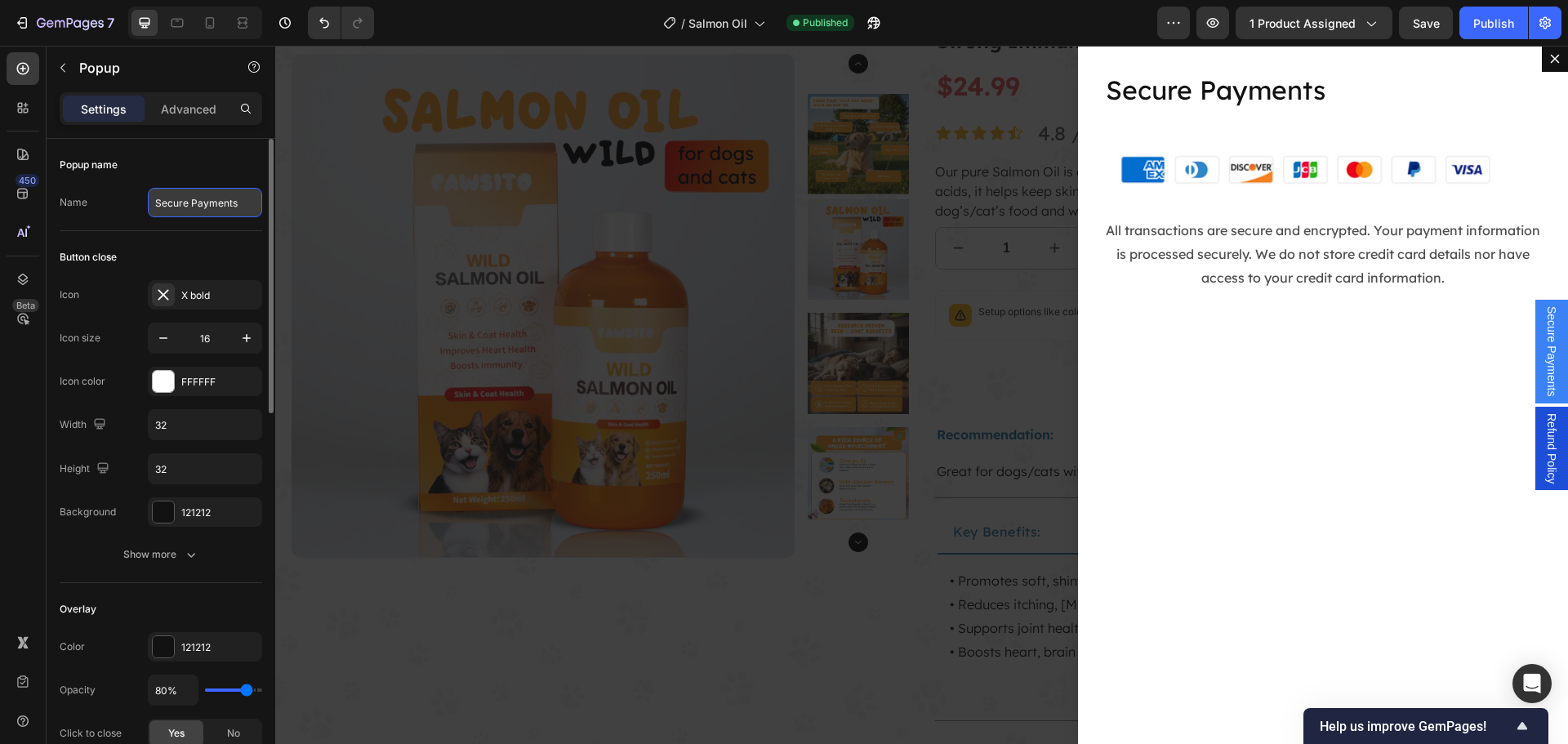
click at [211, 212] on input "Secure Payments" at bounding box center [204, 202] width 114 height 30
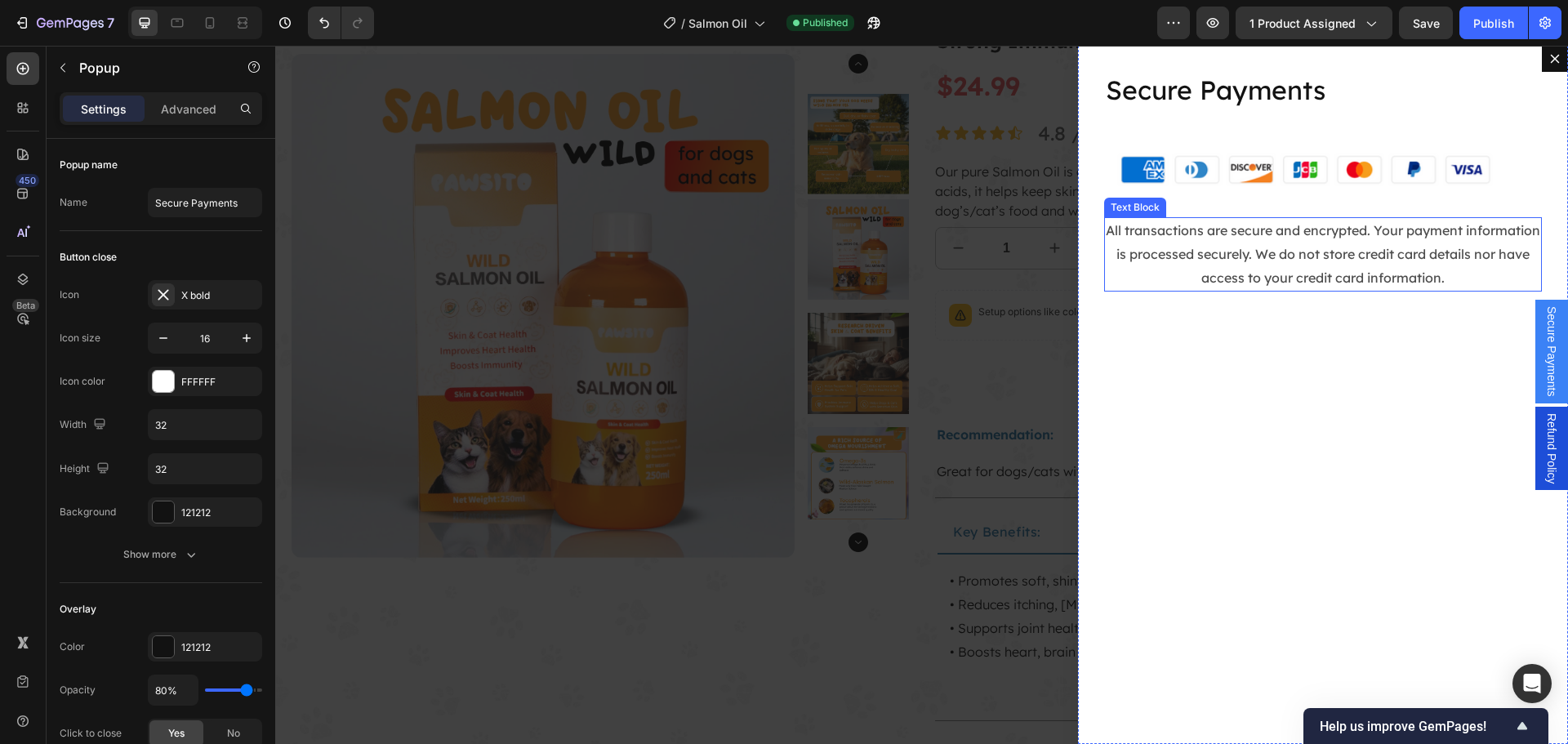
click at [1318, 240] on p "All transactions are secure and encrypted. Your payment information is processe…" at bounding box center [1323, 254] width 434 height 71
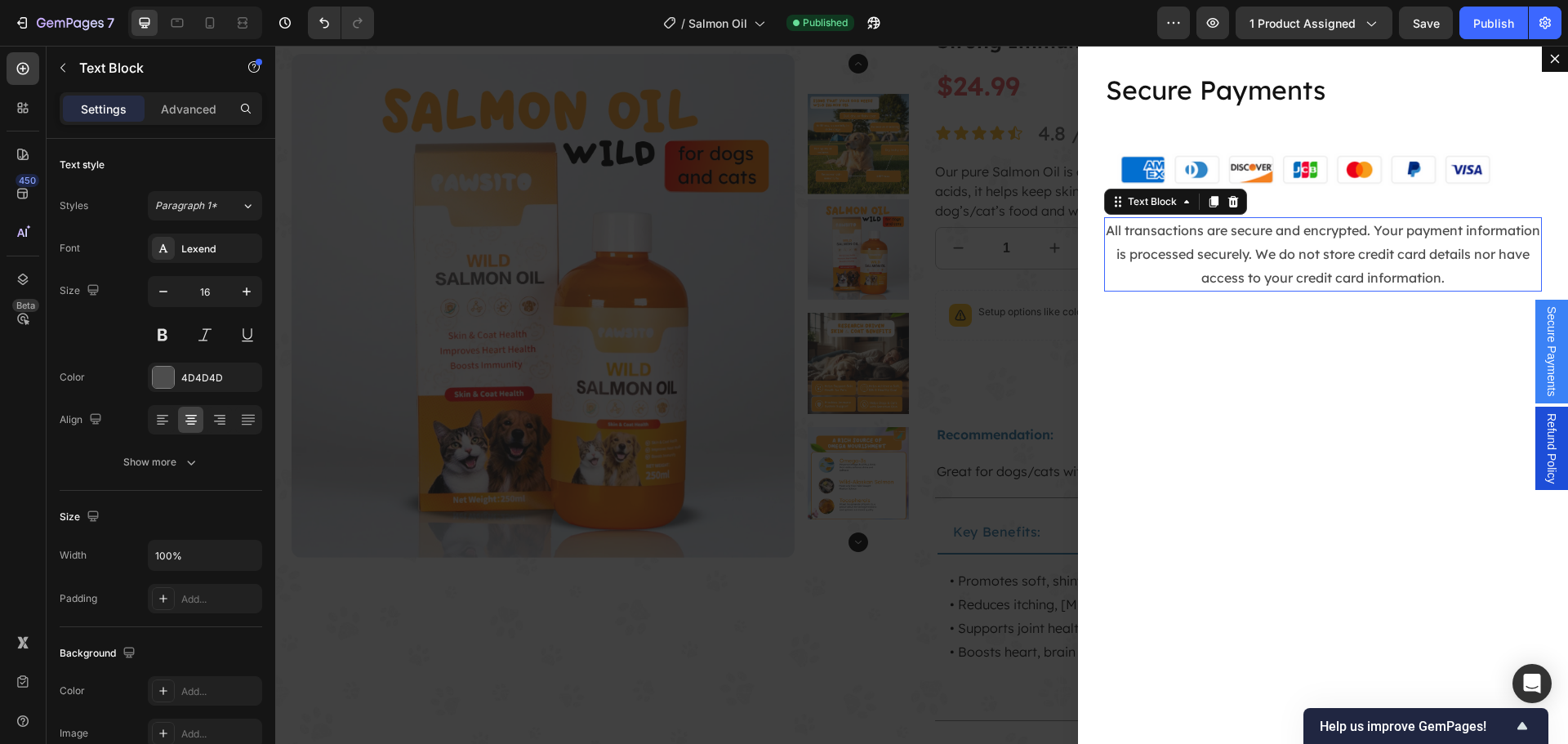
click at [1318, 240] on p "All transactions are secure and encrypted. Your payment information is processe…" at bounding box center [1323, 254] width 434 height 71
click at [1318, 240] on p "All transactions are secure and encrypted. Your payment information is processe…" at bounding box center [1323, 254] width 434 height 71
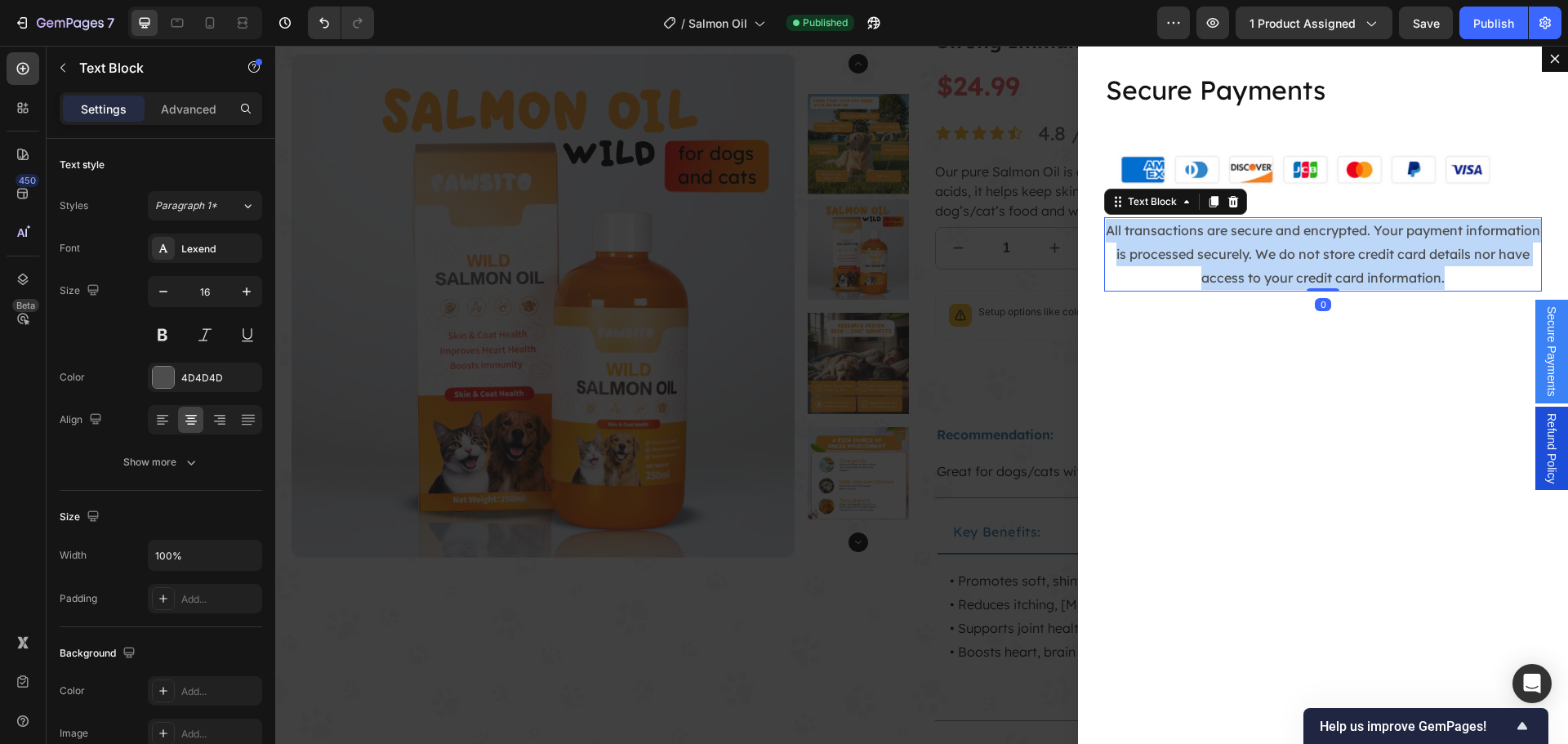
click at [1318, 240] on p "All transactions are secure and encrypted. Your payment information is processe…" at bounding box center [1323, 254] width 434 height 71
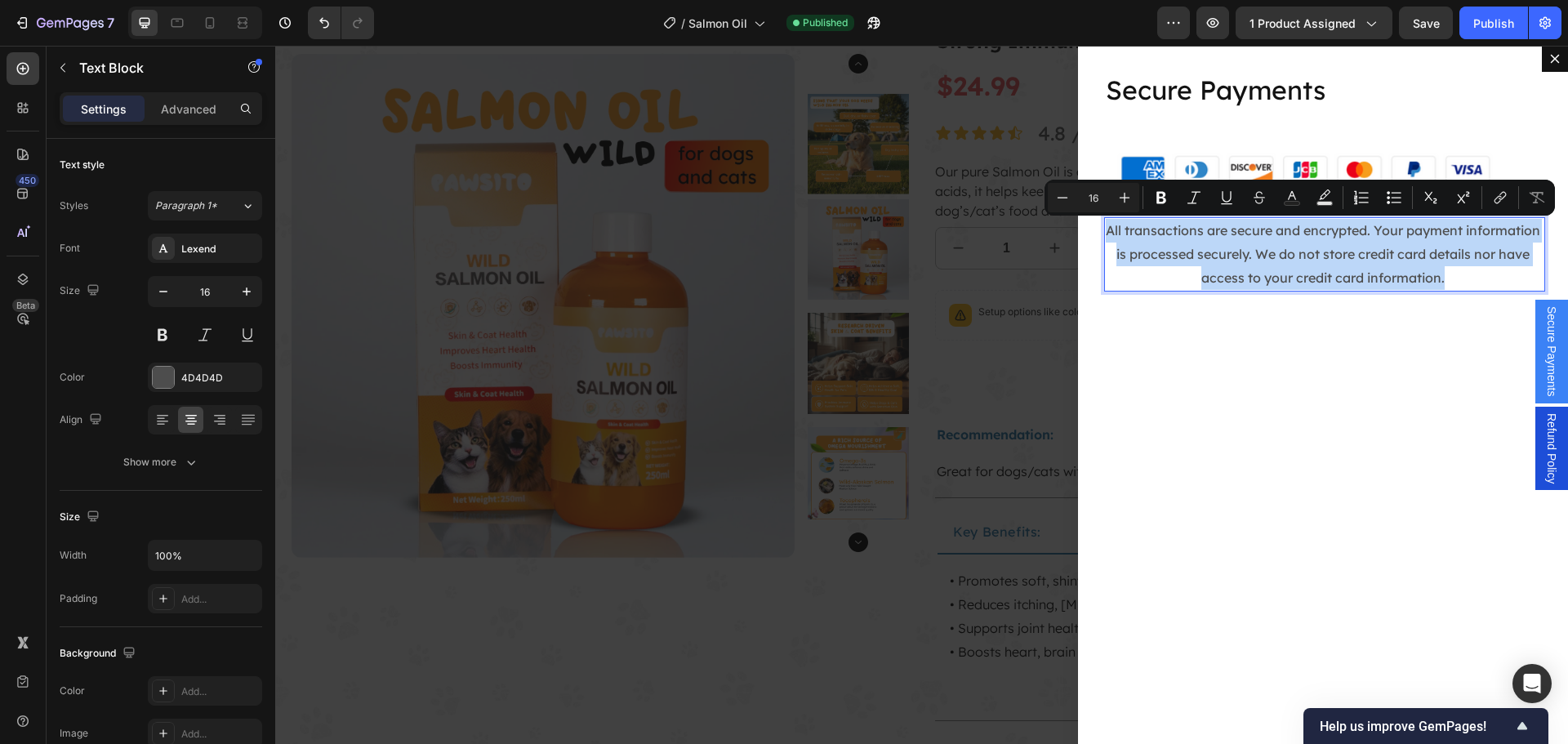
copy p "All transactions are secure and encrypted. Your payment information is processe…"
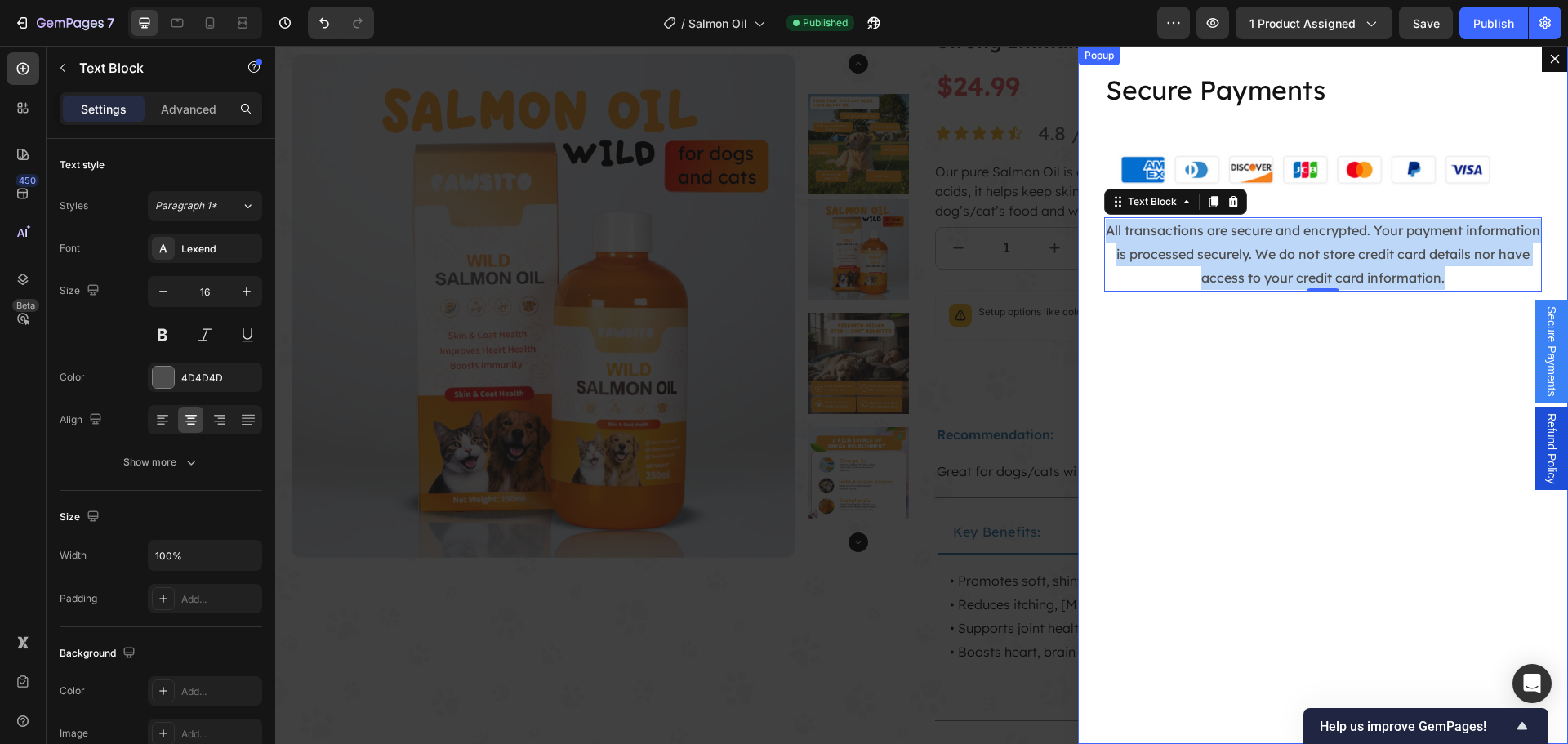
click at [950, 290] on div "Backdrop" at bounding box center [921, 395] width 1292 height 698
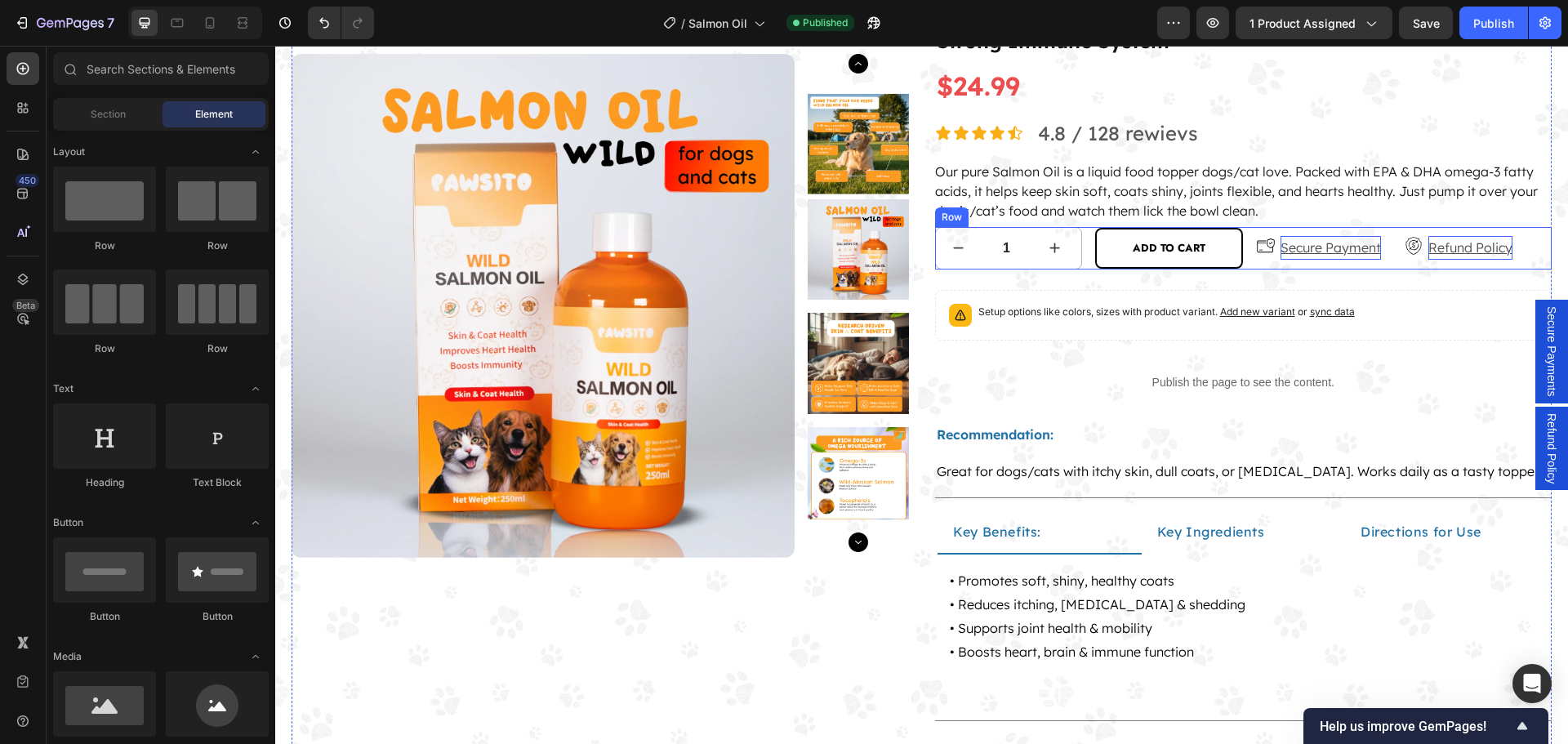
click at [1450, 247] on p "Refund Policy" at bounding box center [1469, 248] width 84 height 24
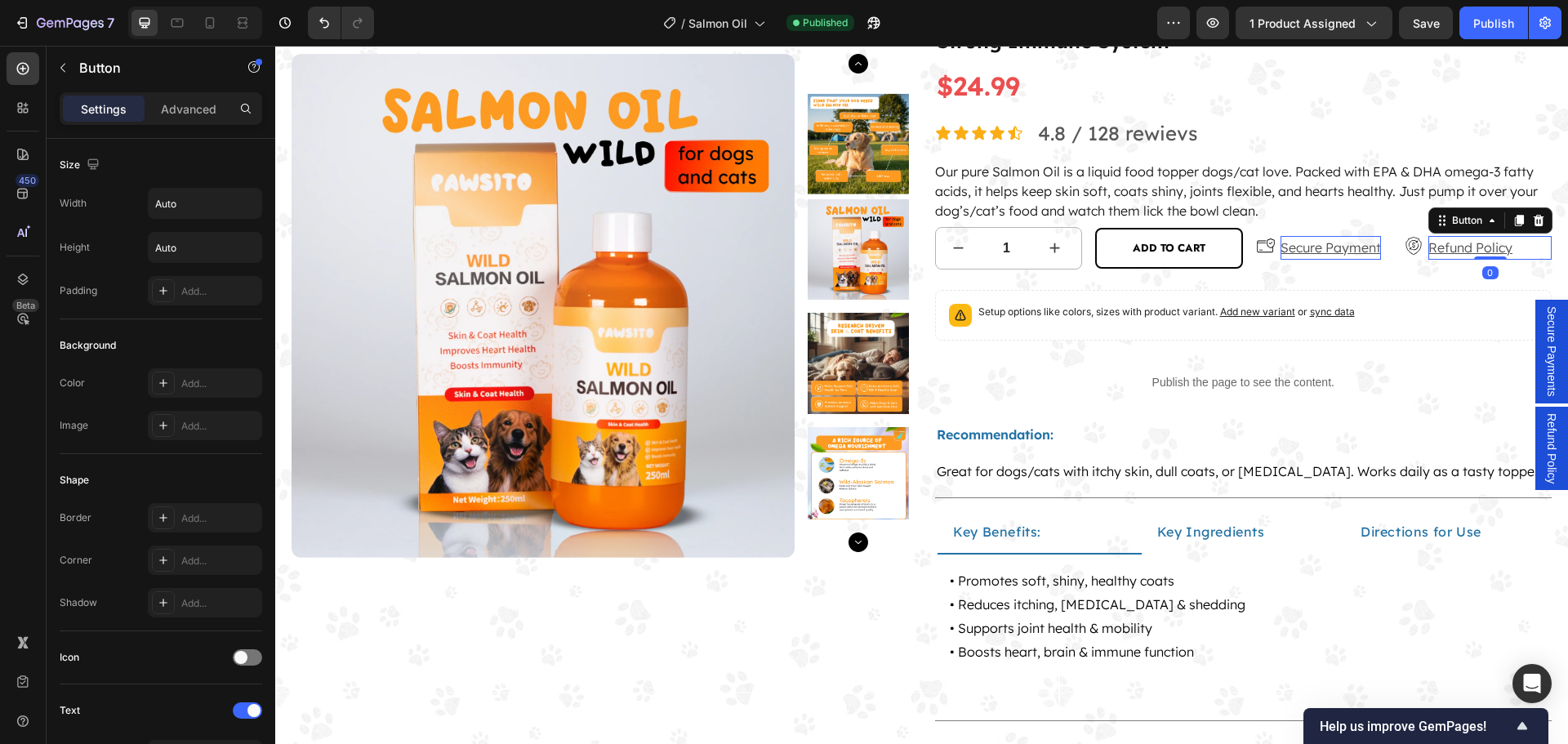
click at [1543, 438] on span "Refund Policy" at bounding box center [1551, 448] width 16 height 71
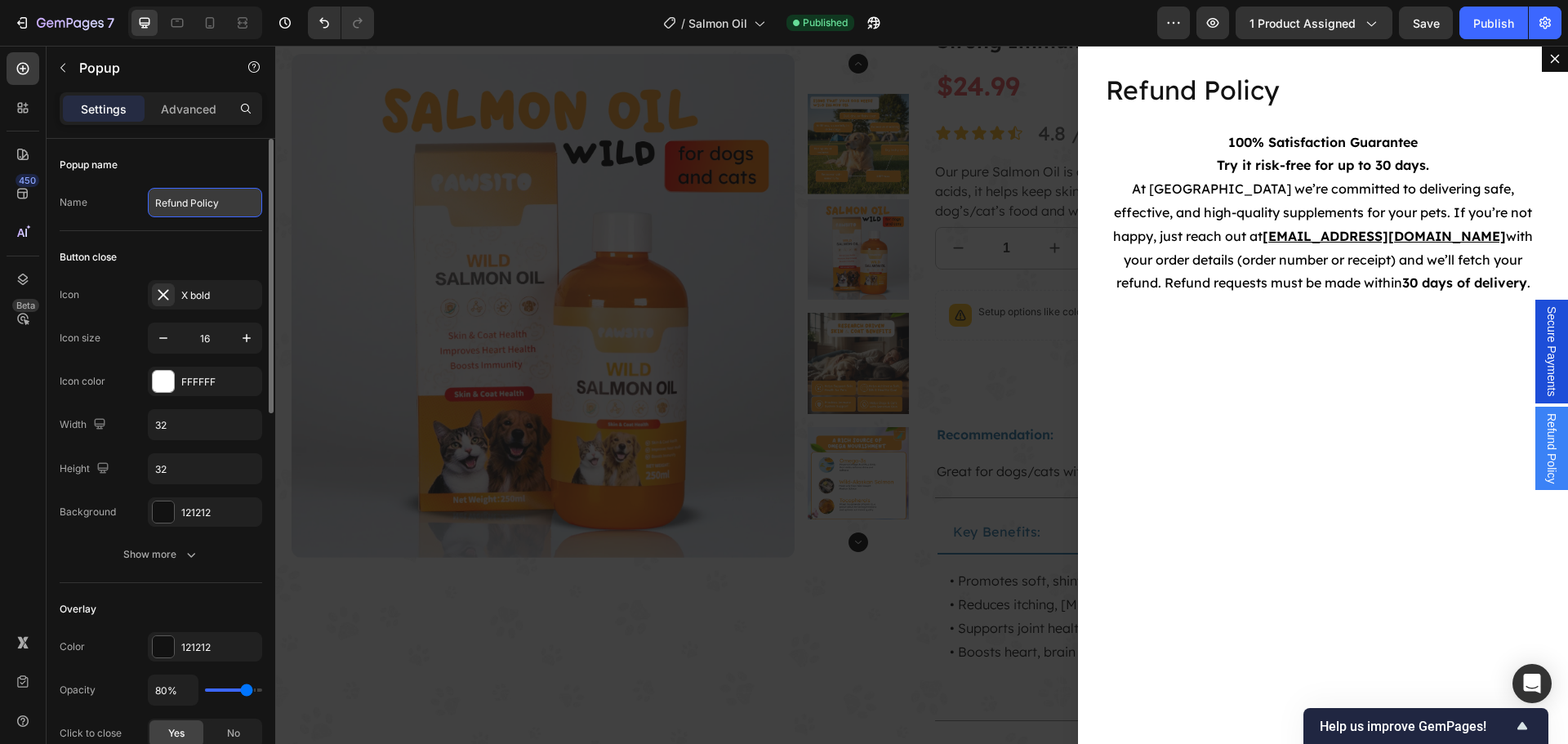
click at [213, 206] on input "Refund Policy" at bounding box center [204, 202] width 114 height 30
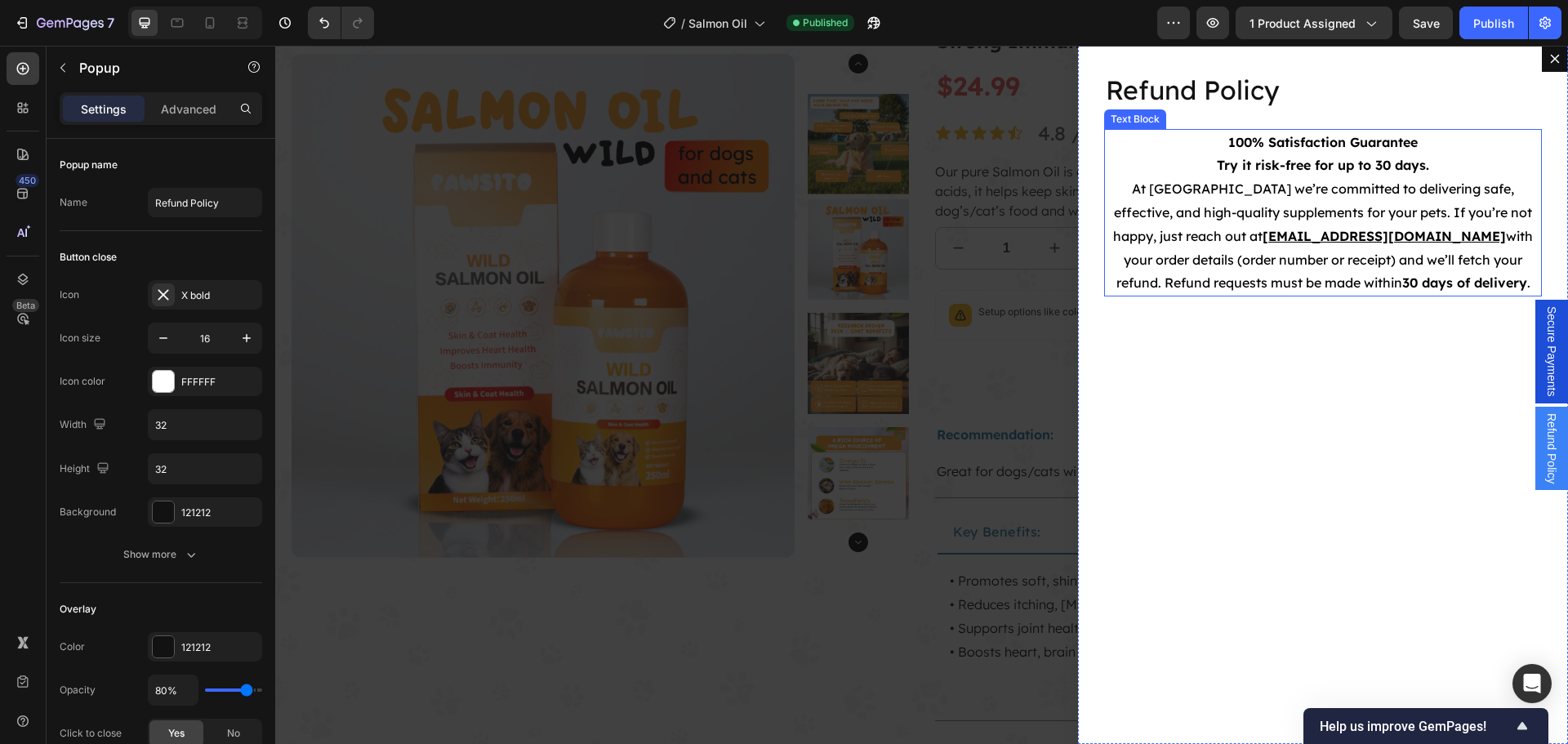
click at [1297, 248] on p "Try it risk-free for up to 30 days. At Pawsito we’re committed to delivering sa…" at bounding box center [1323, 224] width 434 height 141
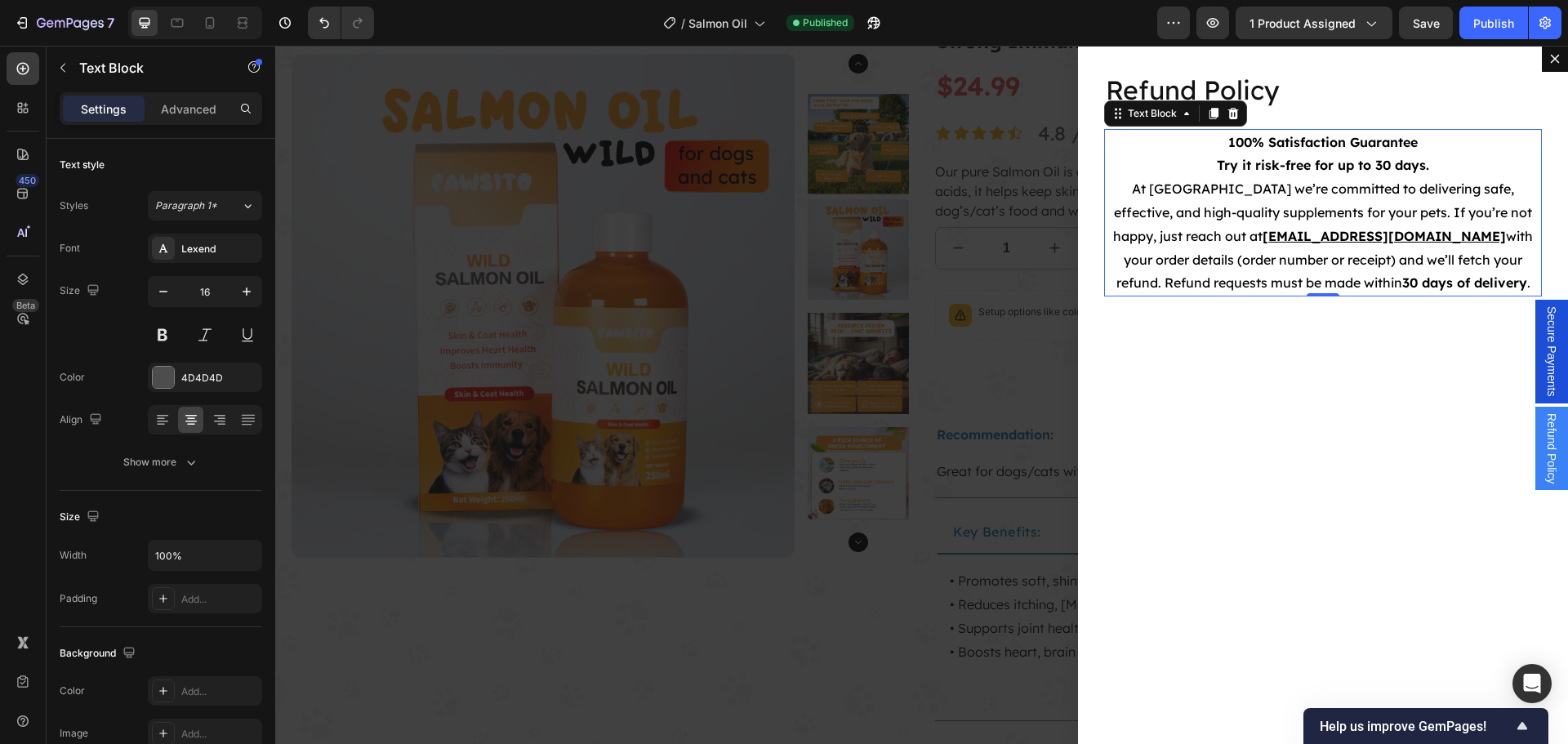
click at [1309, 222] on p "Try it risk-free for up to 30 days. At Pawsito we’re committed to delivering sa…" at bounding box center [1323, 224] width 434 height 141
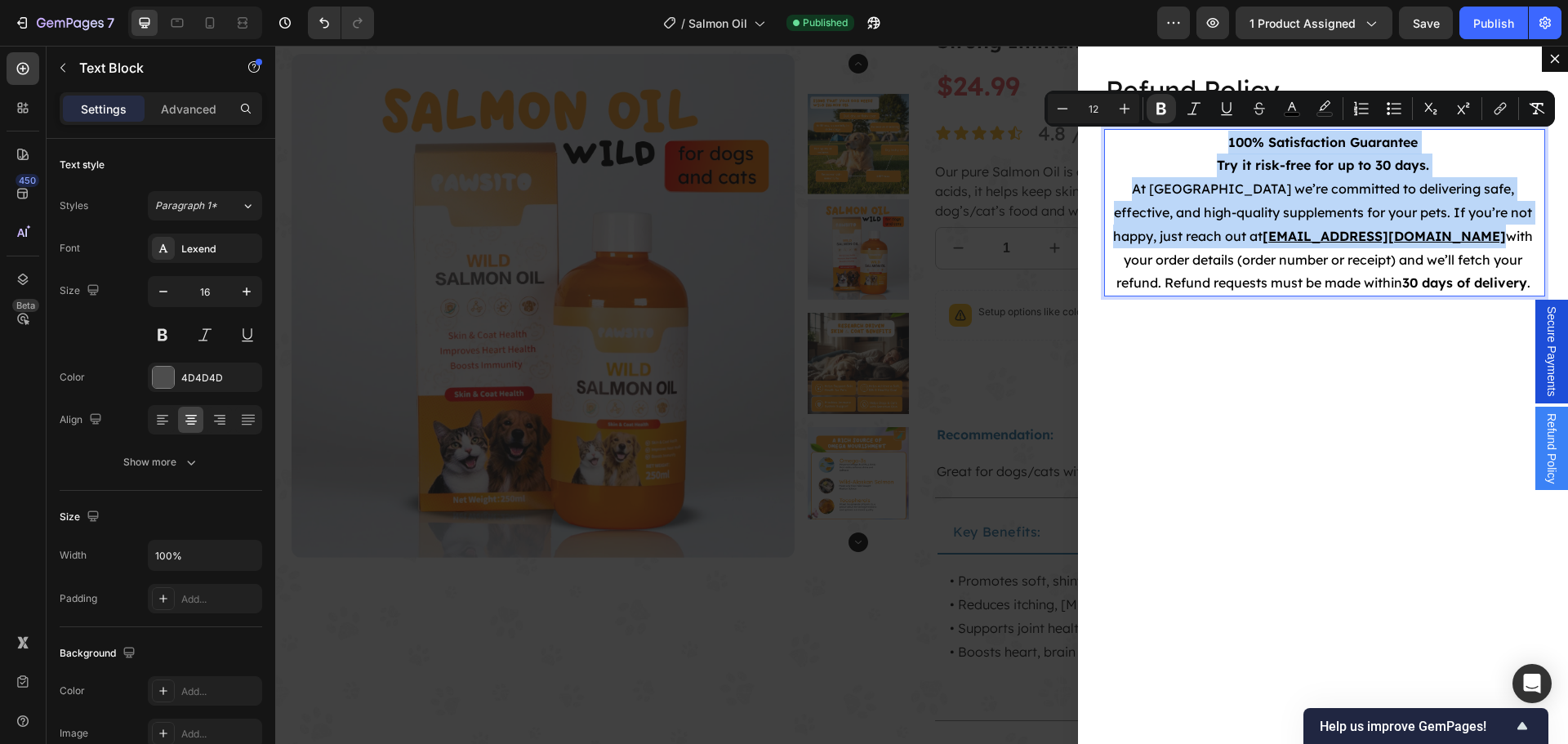
copy div "100% Satisfaction Guarantee Try it risk-free for up to 30 days. At Pawsito we’r…"
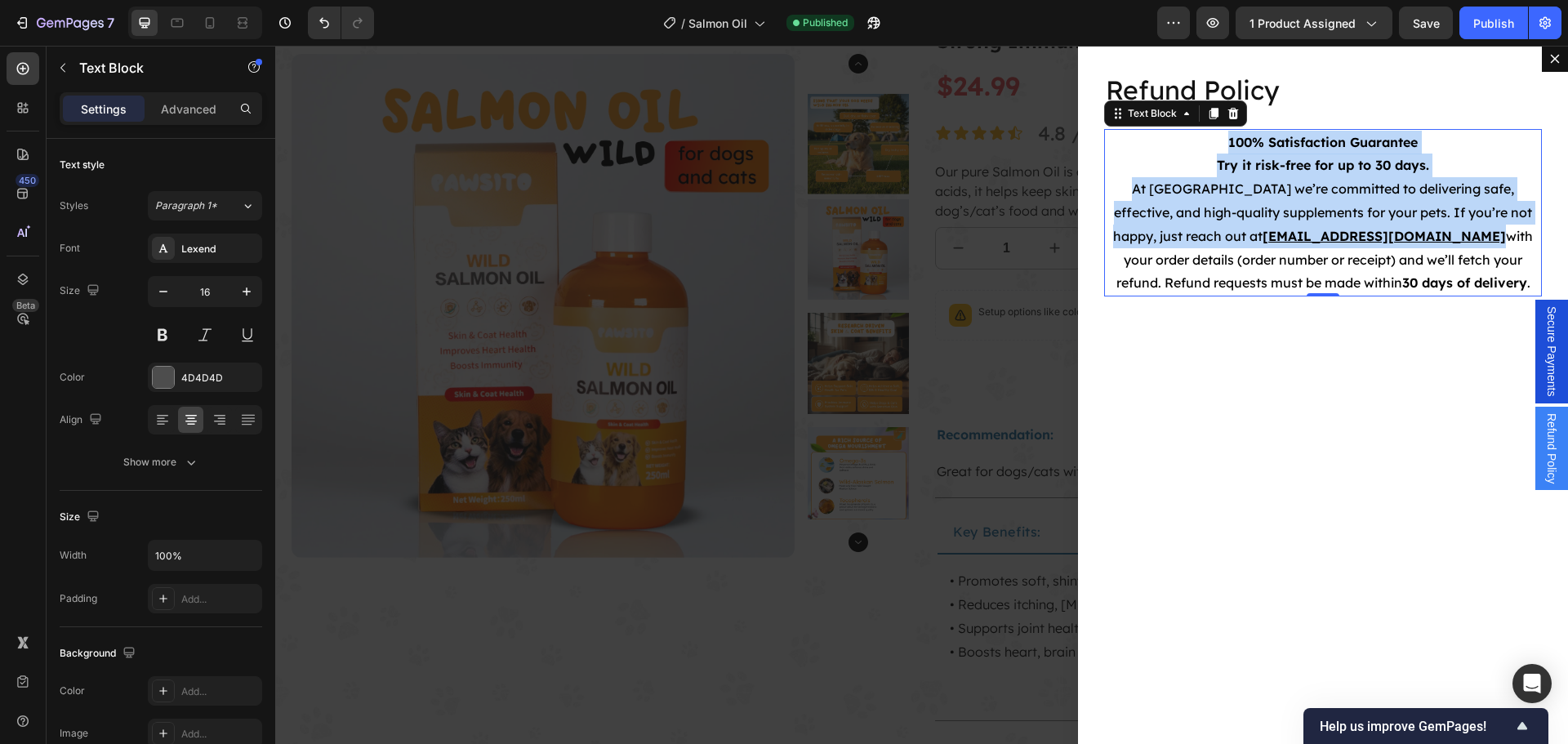
click at [770, 287] on div "Backdrop" at bounding box center [921, 395] width 1292 height 698
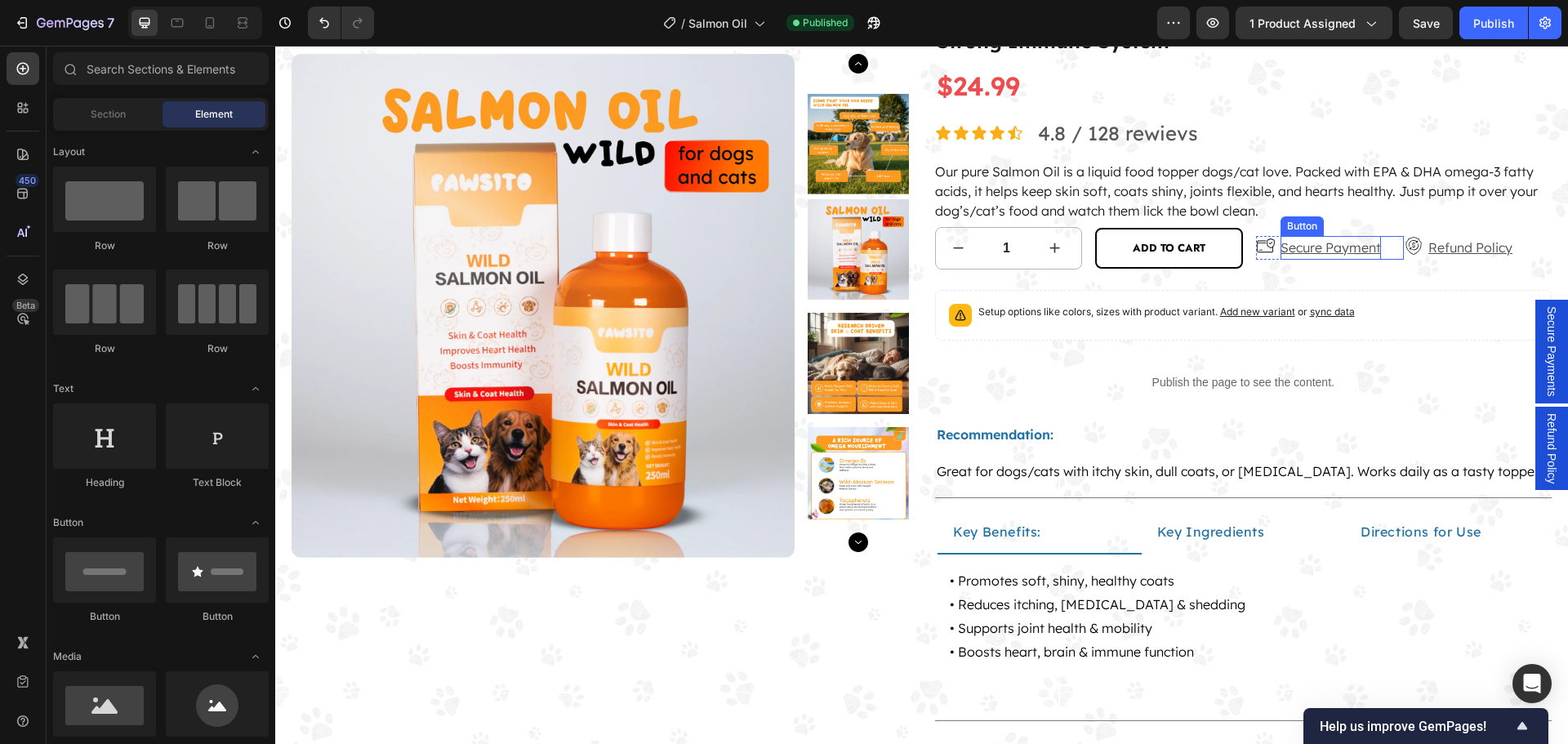
click at [1312, 241] on p "Secure Payment" at bounding box center [1330, 248] width 100 height 24
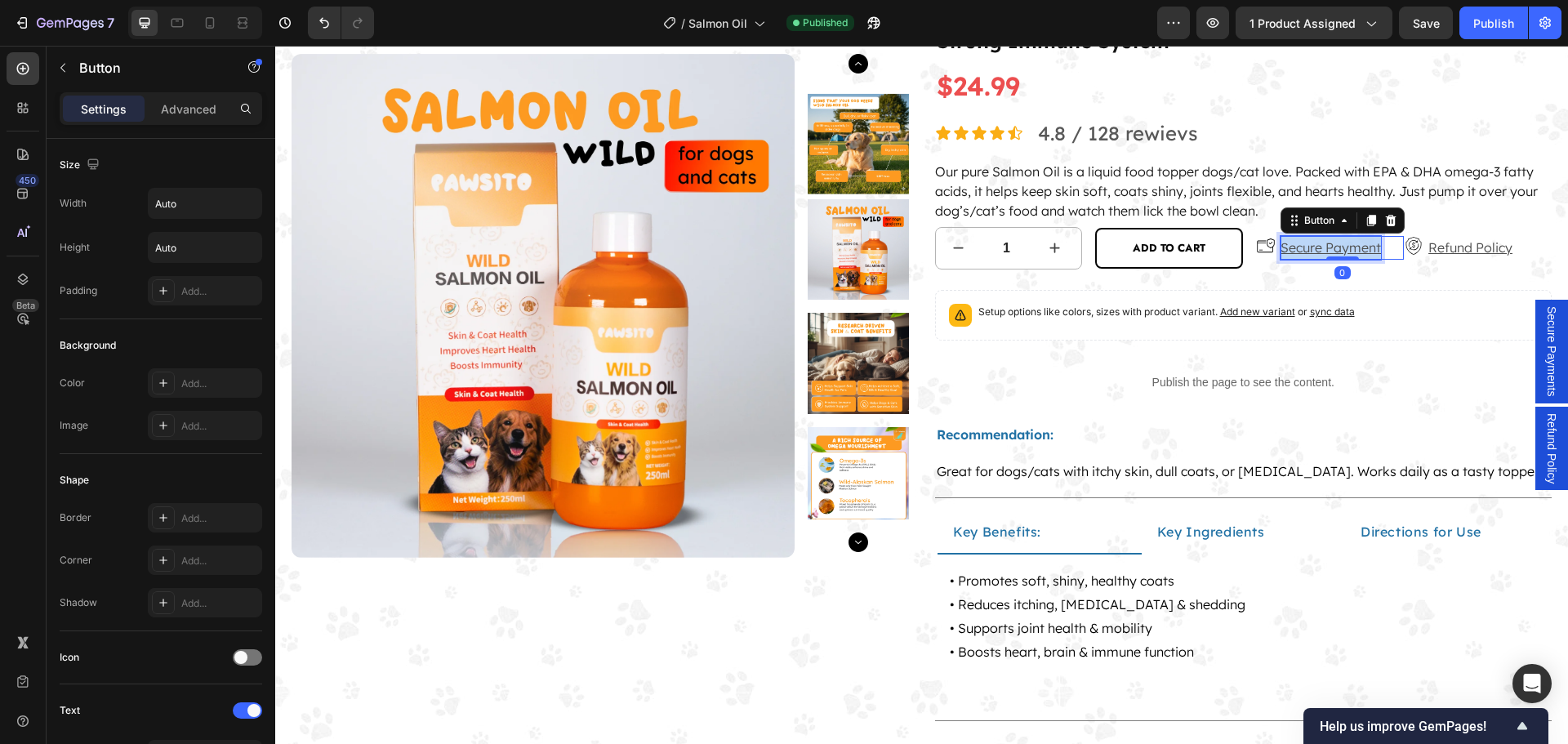
click at [1312, 241] on p "Secure Payment" at bounding box center [1330, 248] width 100 height 24
click at [1446, 246] on p "Refund Policy" at bounding box center [1469, 248] width 84 height 24
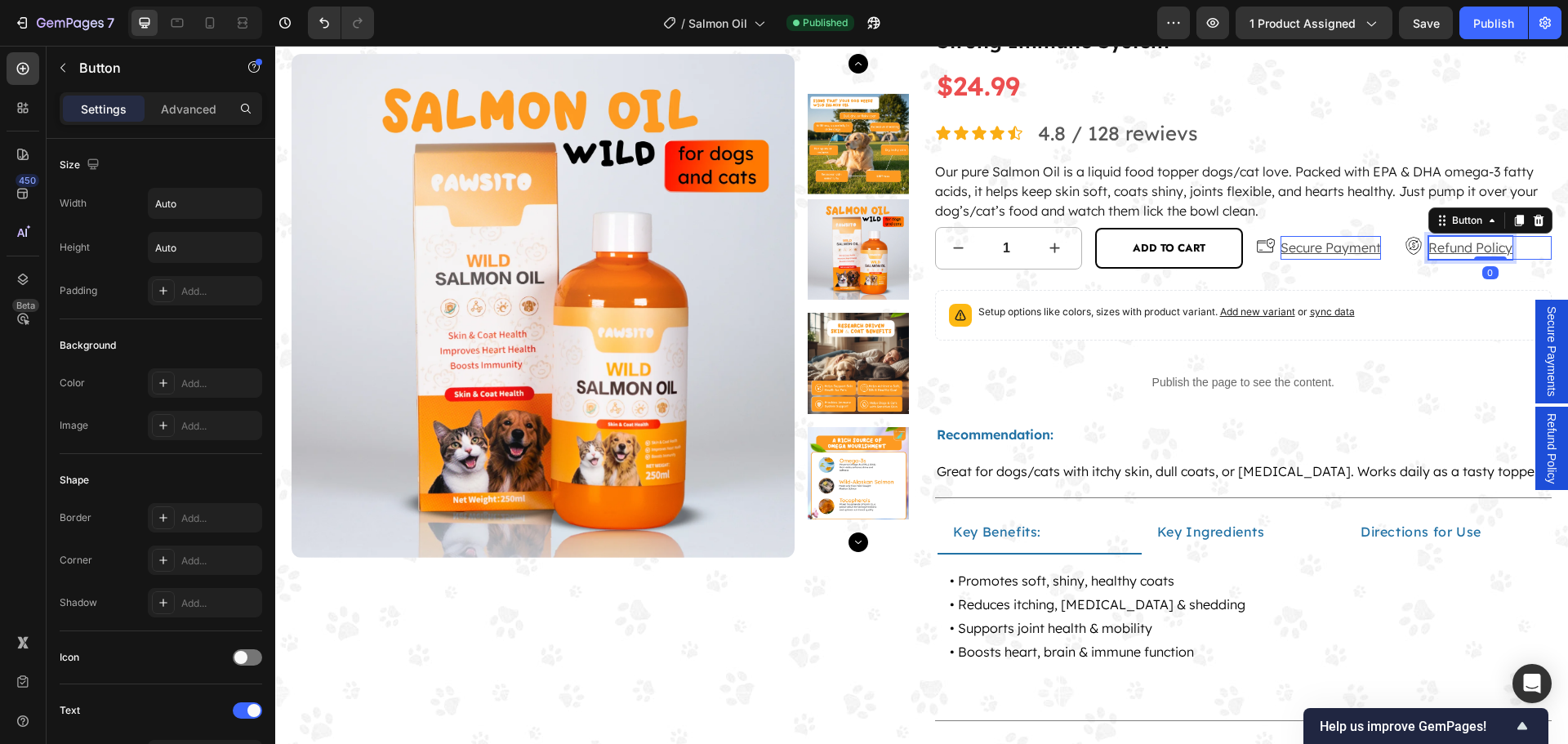
click at [1446, 246] on p "Refund Policy" at bounding box center [1469, 248] width 84 height 24
click at [1543, 338] on span "Secure Payments" at bounding box center [1551, 352] width 16 height 90
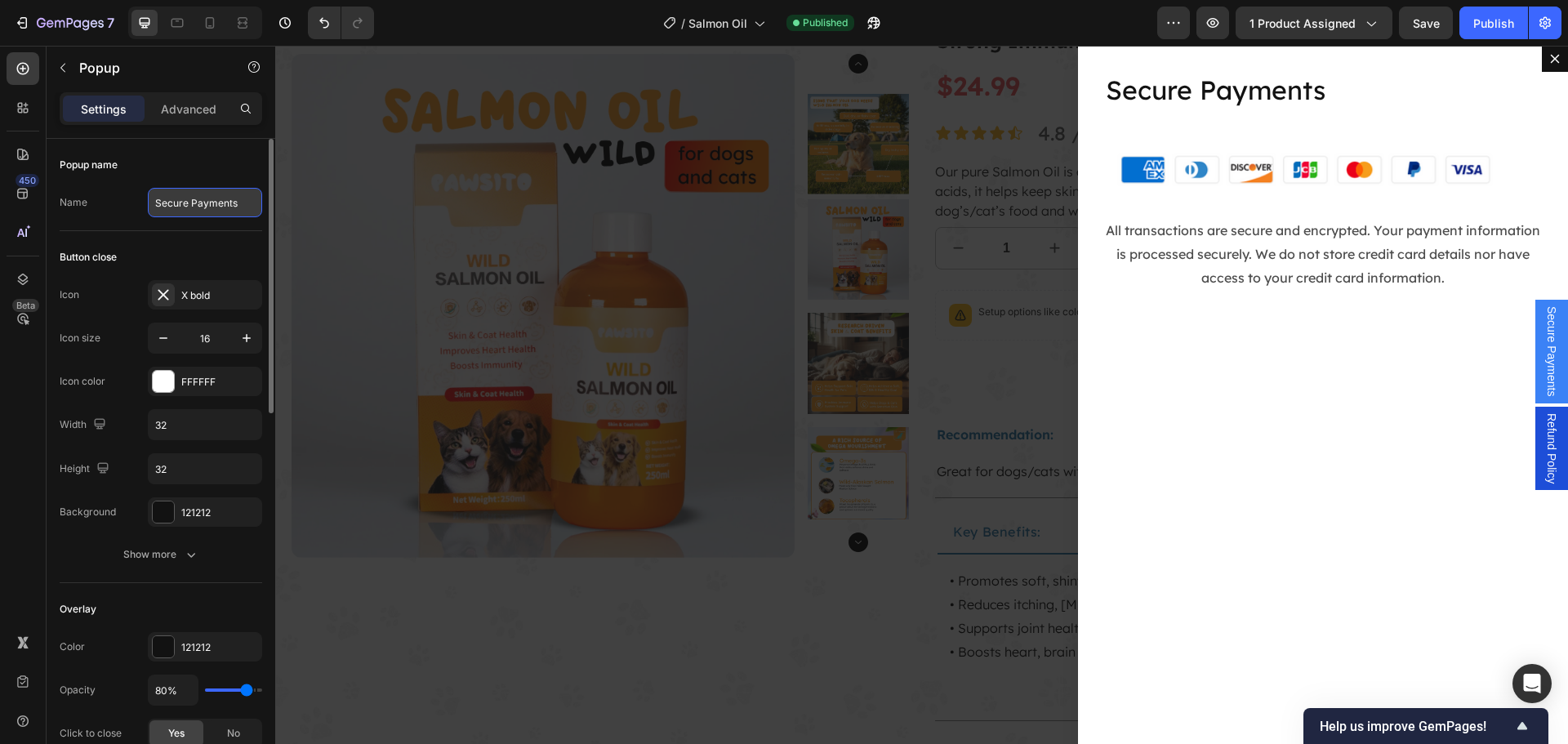
click at [233, 198] on input "Secure Payments" at bounding box center [204, 202] width 114 height 30
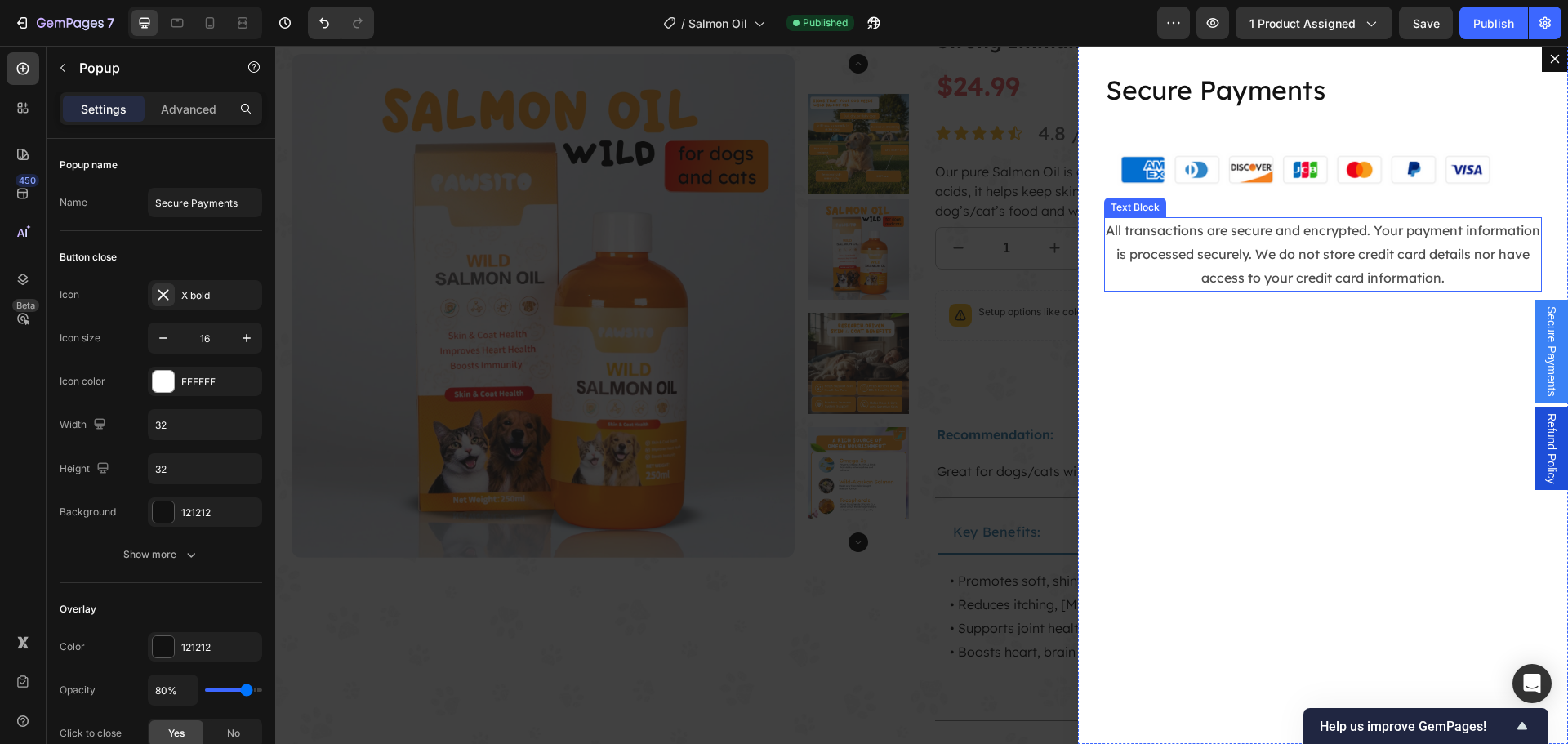
click at [1182, 232] on p "All transactions are secure and encrypted. Your payment information is processe…" at bounding box center [1323, 254] width 434 height 71
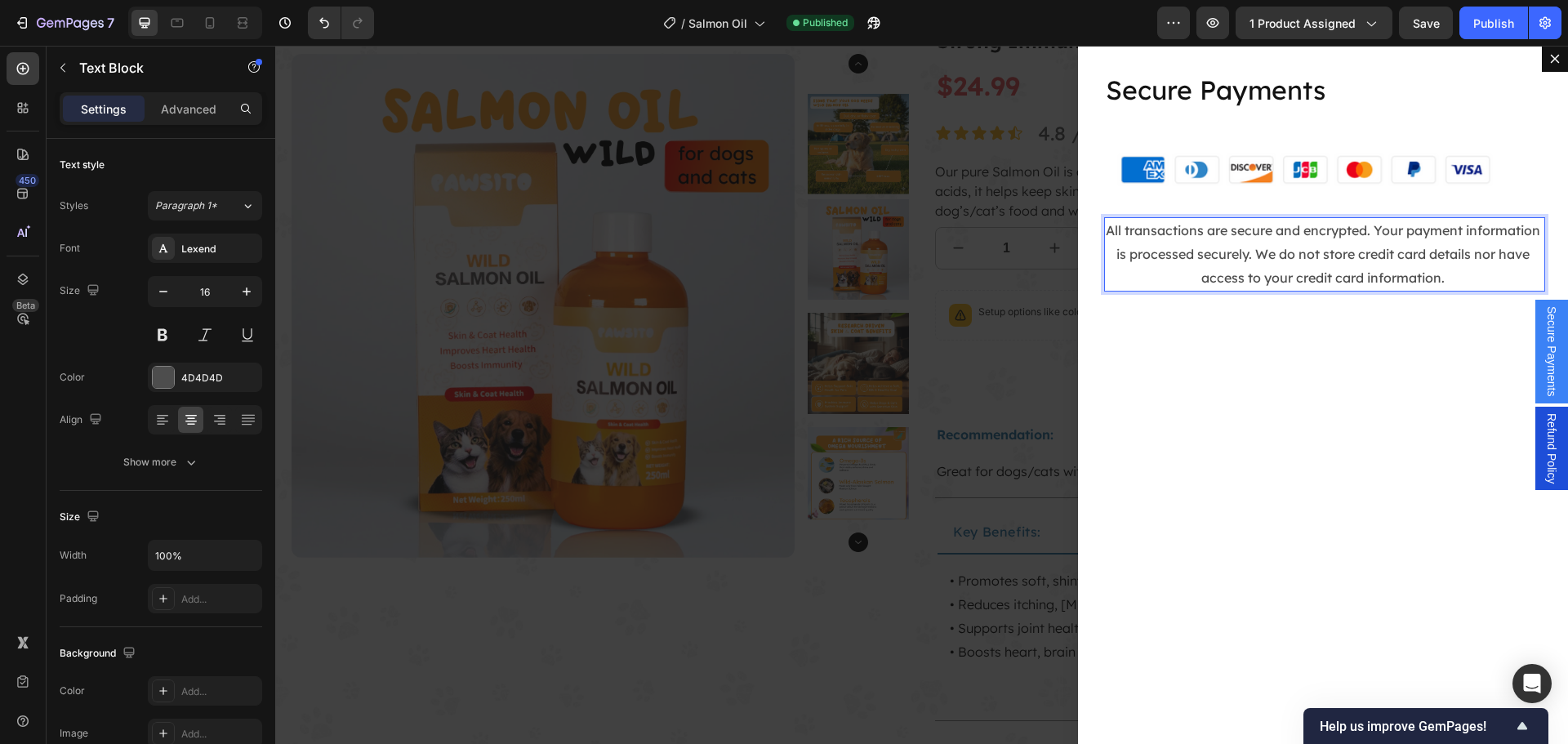
click at [1206, 247] on p "All transactions are secure and encrypted. Your payment information is processe…" at bounding box center [1323, 254] width 434 height 71
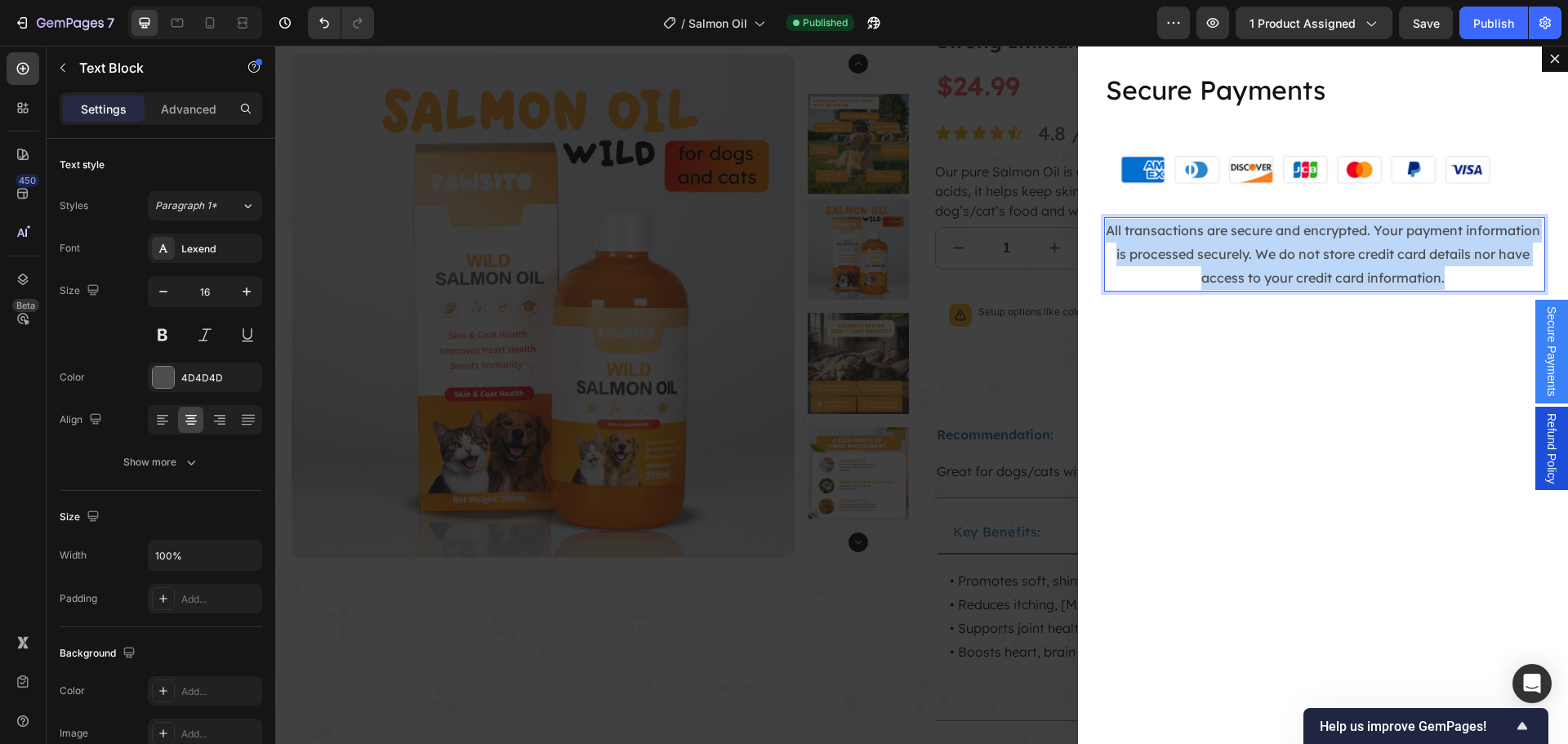
click at [1206, 247] on p "All transactions are secure and encrypted. Your payment information is processe…" at bounding box center [1323, 254] width 434 height 71
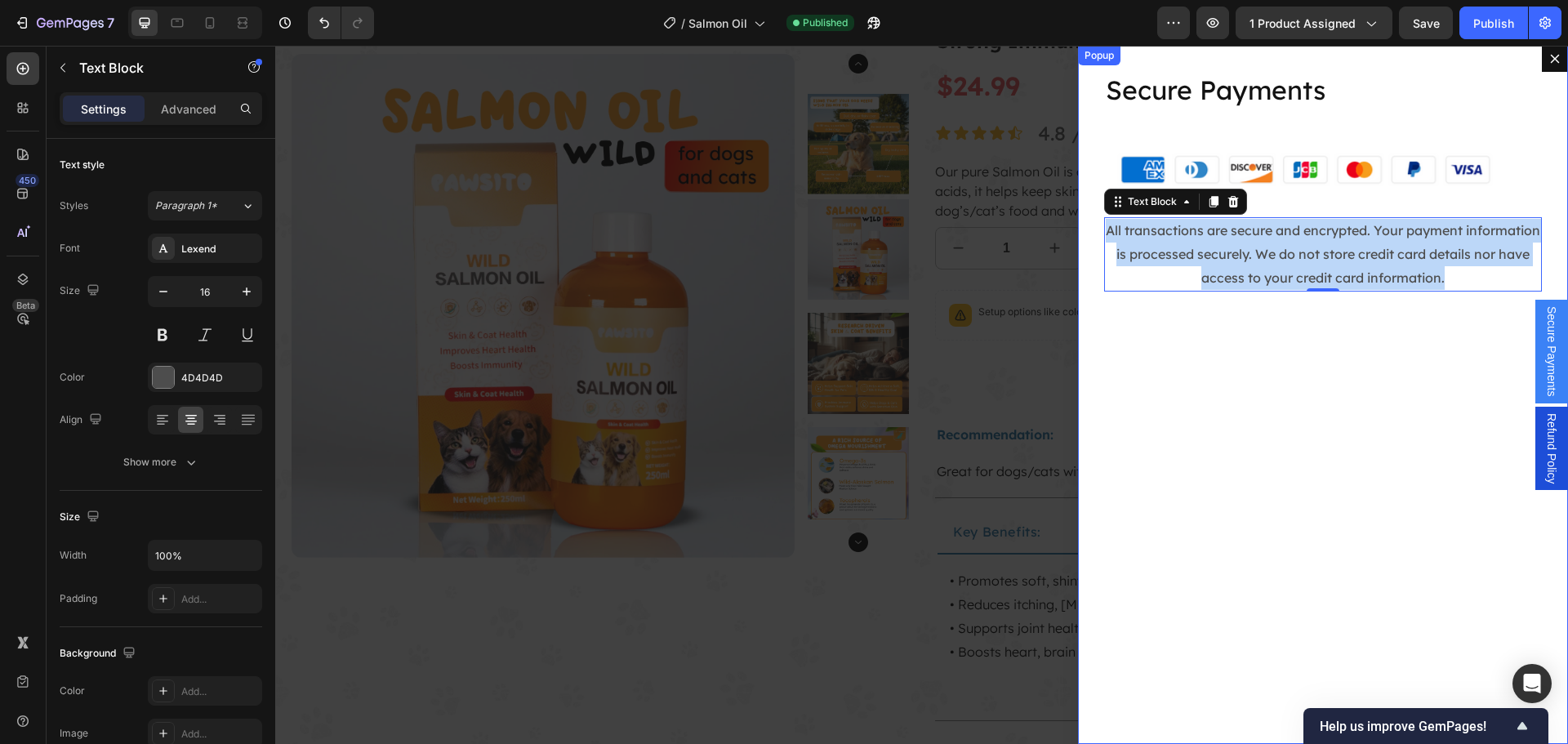
click at [979, 280] on div "Backdrop" at bounding box center [921, 395] width 1292 height 698
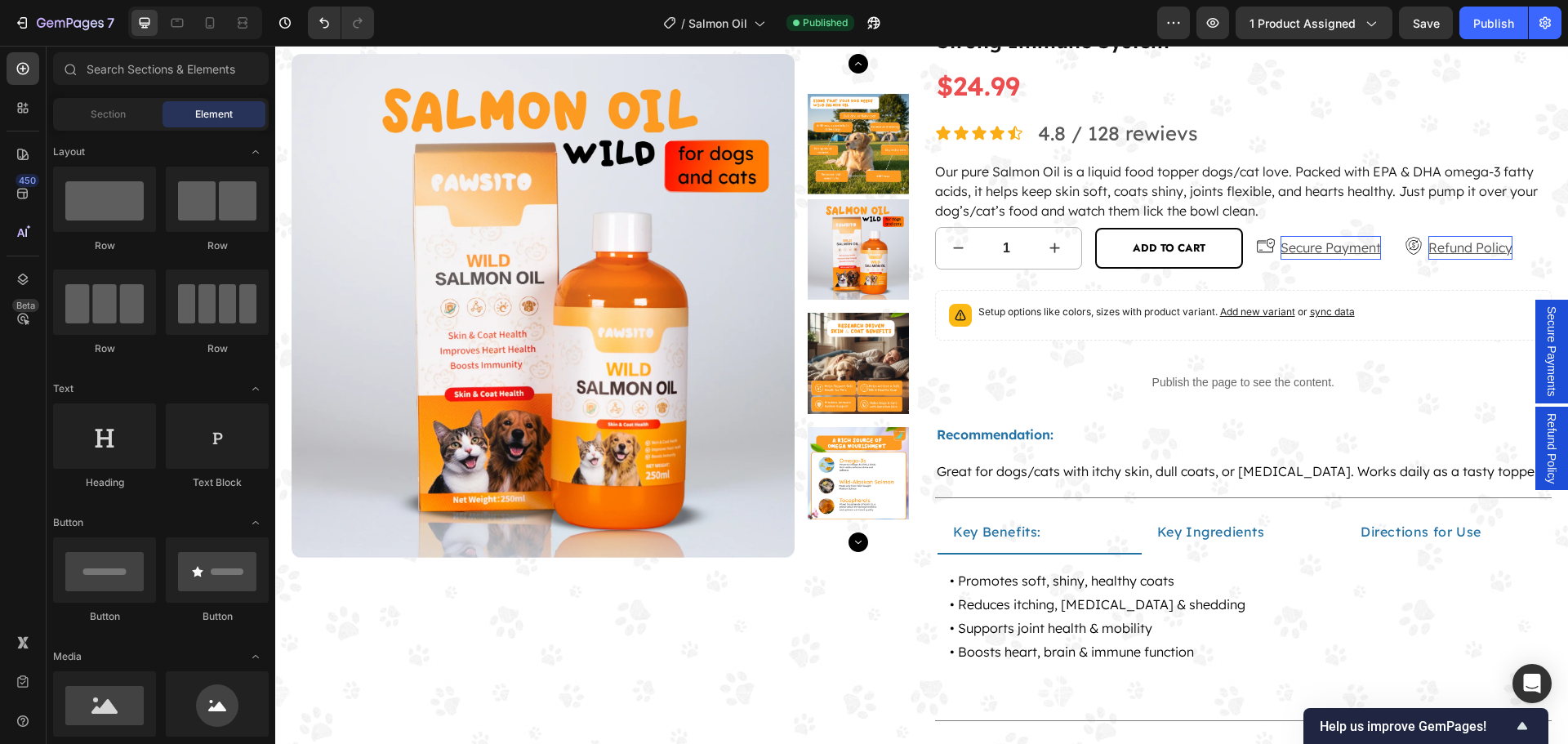
click at [1543, 444] on span "Refund Policy" at bounding box center [1551, 448] width 16 height 71
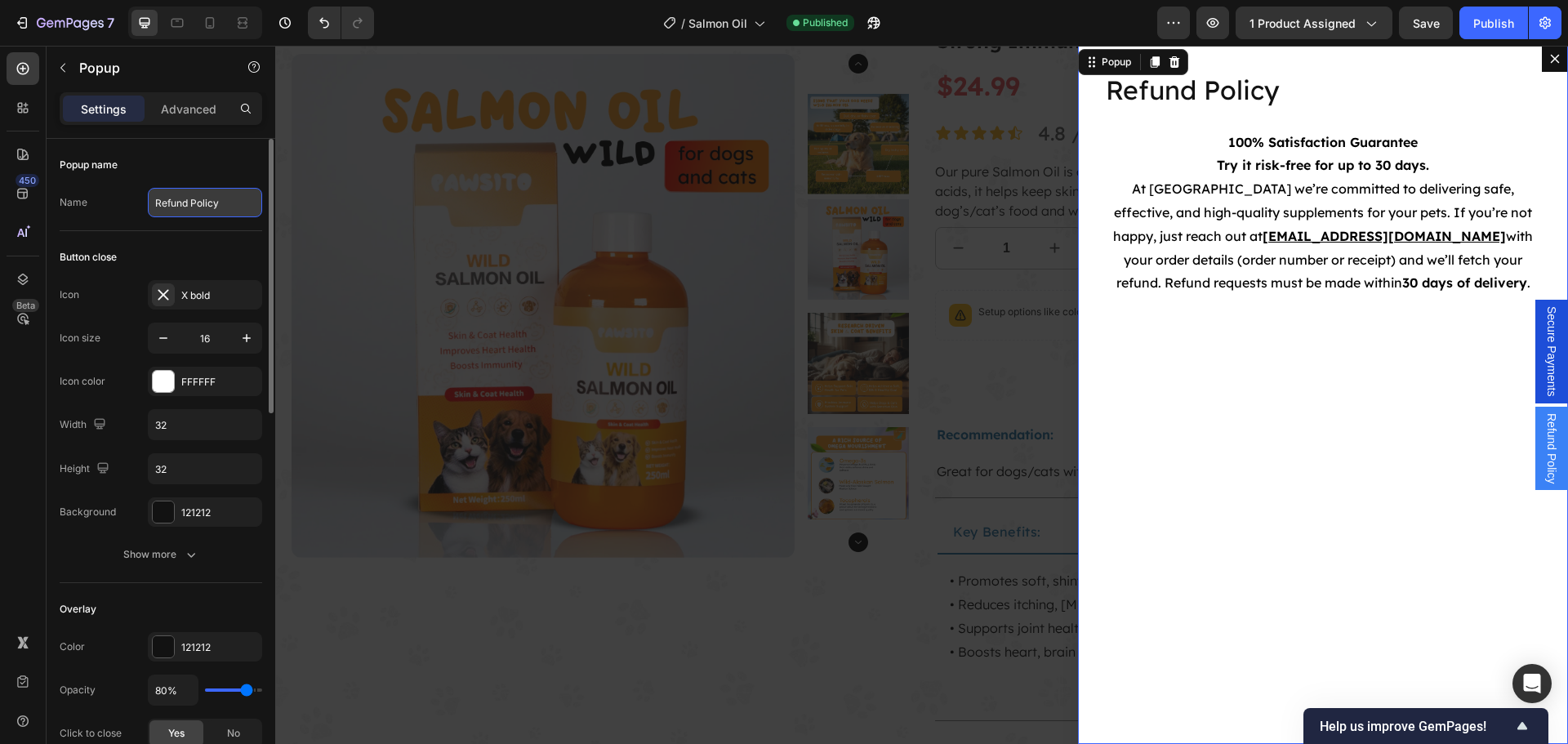
click at [213, 203] on input "Refund Policy" at bounding box center [204, 202] width 114 height 30
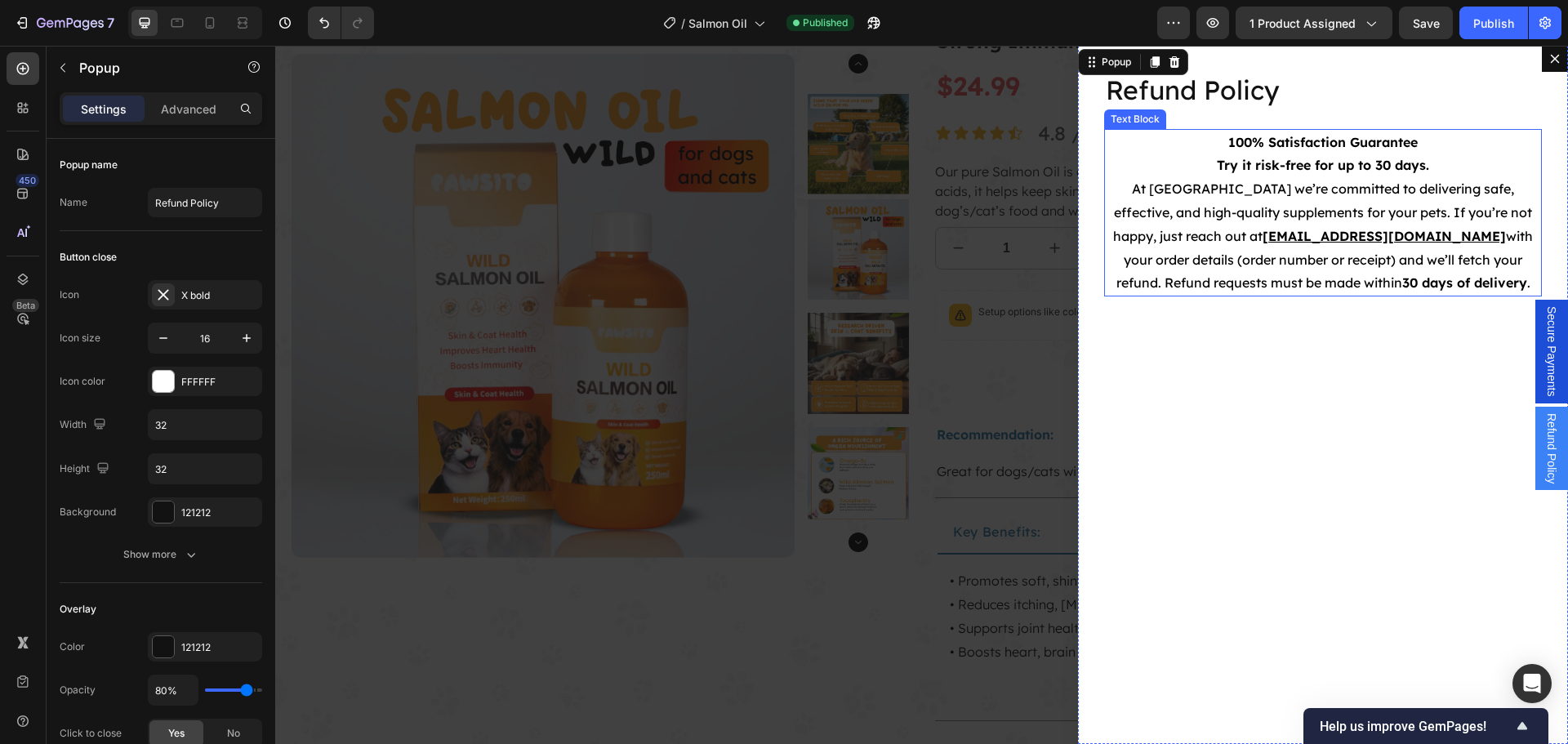
click at [1392, 244] on p "Try it risk-free for up to 30 days. At Pawsito we’re committed to delivering sa…" at bounding box center [1323, 224] width 434 height 141
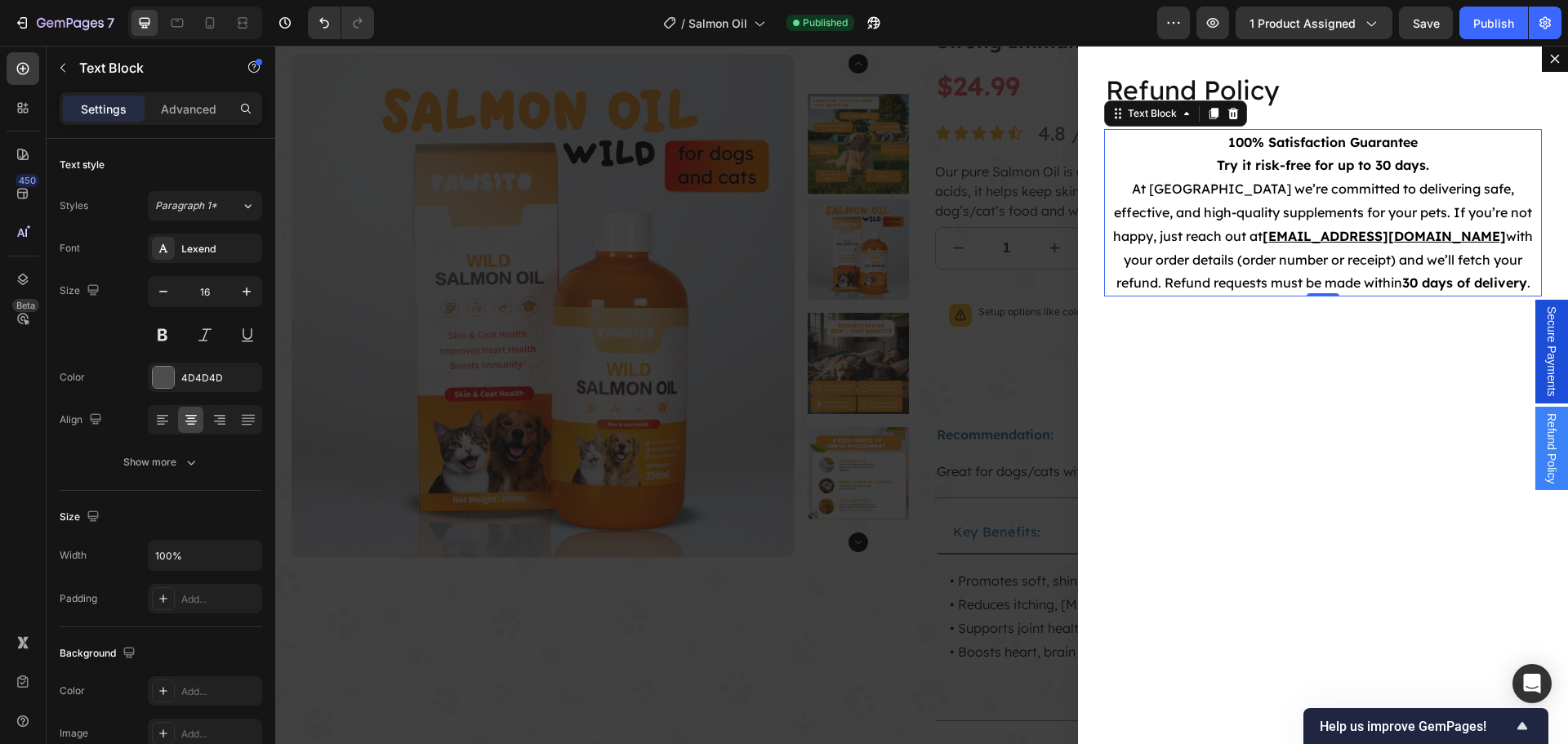
click at [1392, 215] on span "At [GEOGRAPHIC_DATA] we’re committed to delivering safe, effective, and high-qu…" at bounding box center [1322, 212] width 419 height 63
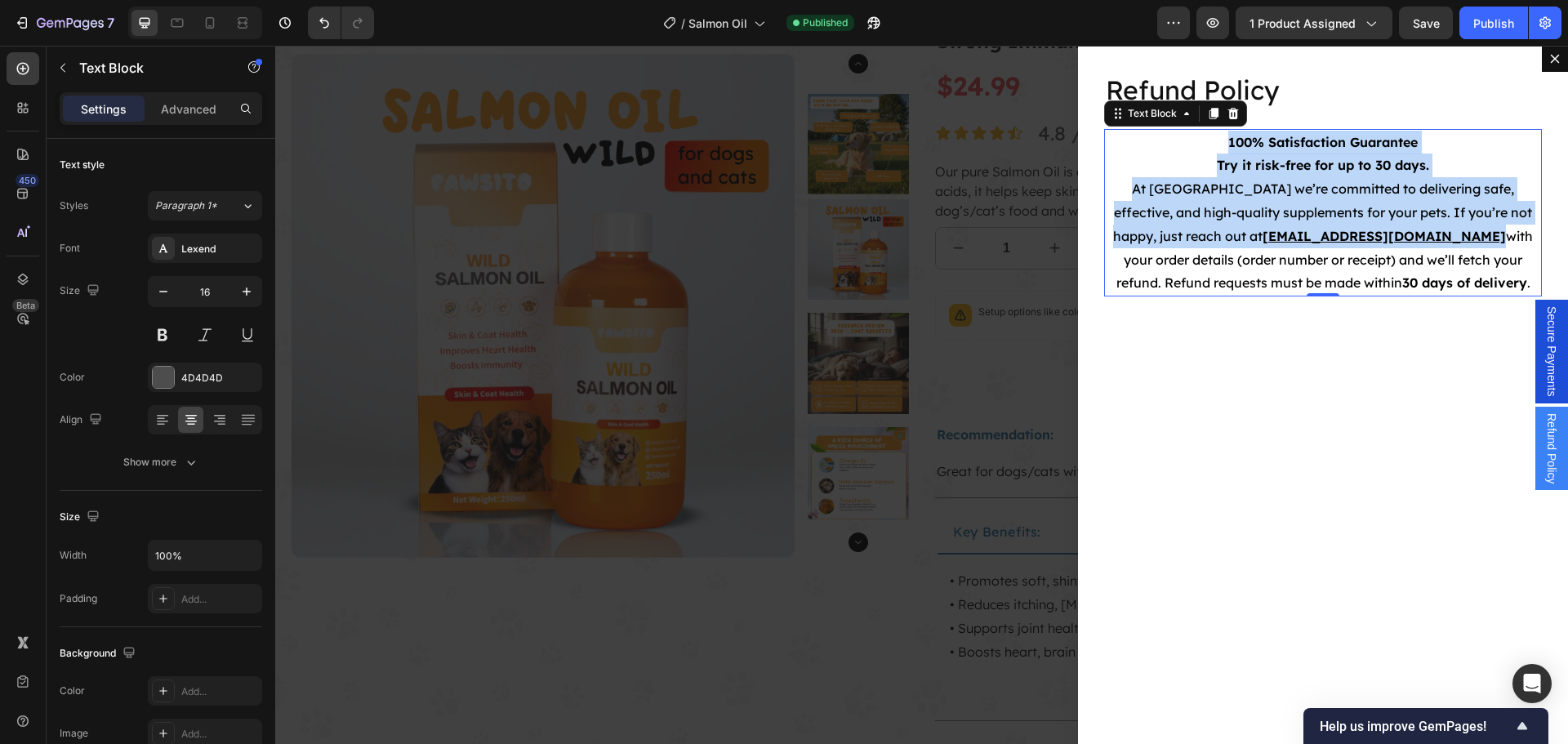
click at [925, 300] on div "Backdrop" at bounding box center [921, 395] width 1292 height 698
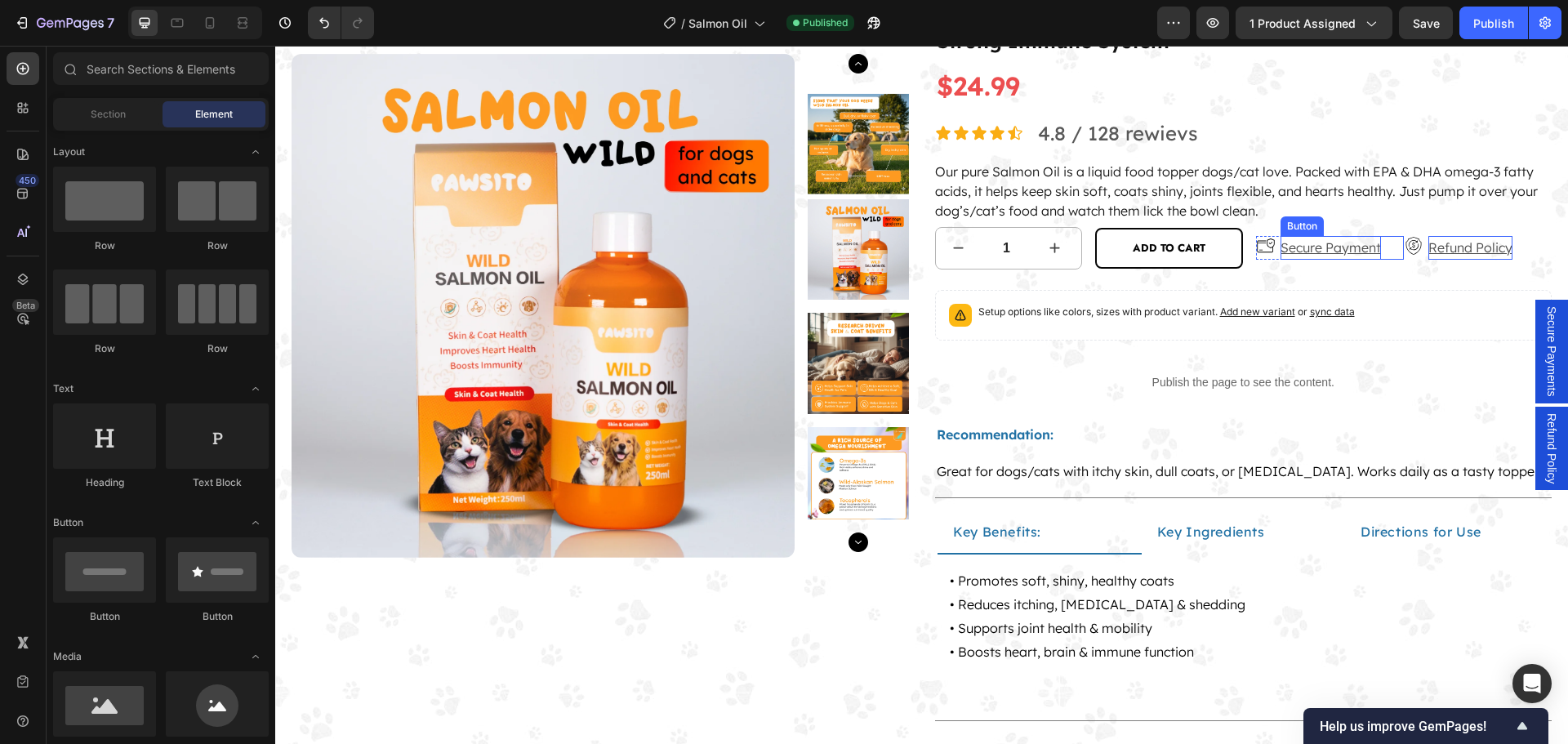
click at [1318, 246] on p "Secure Payment" at bounding box center [1330, 248] width 100 height 24
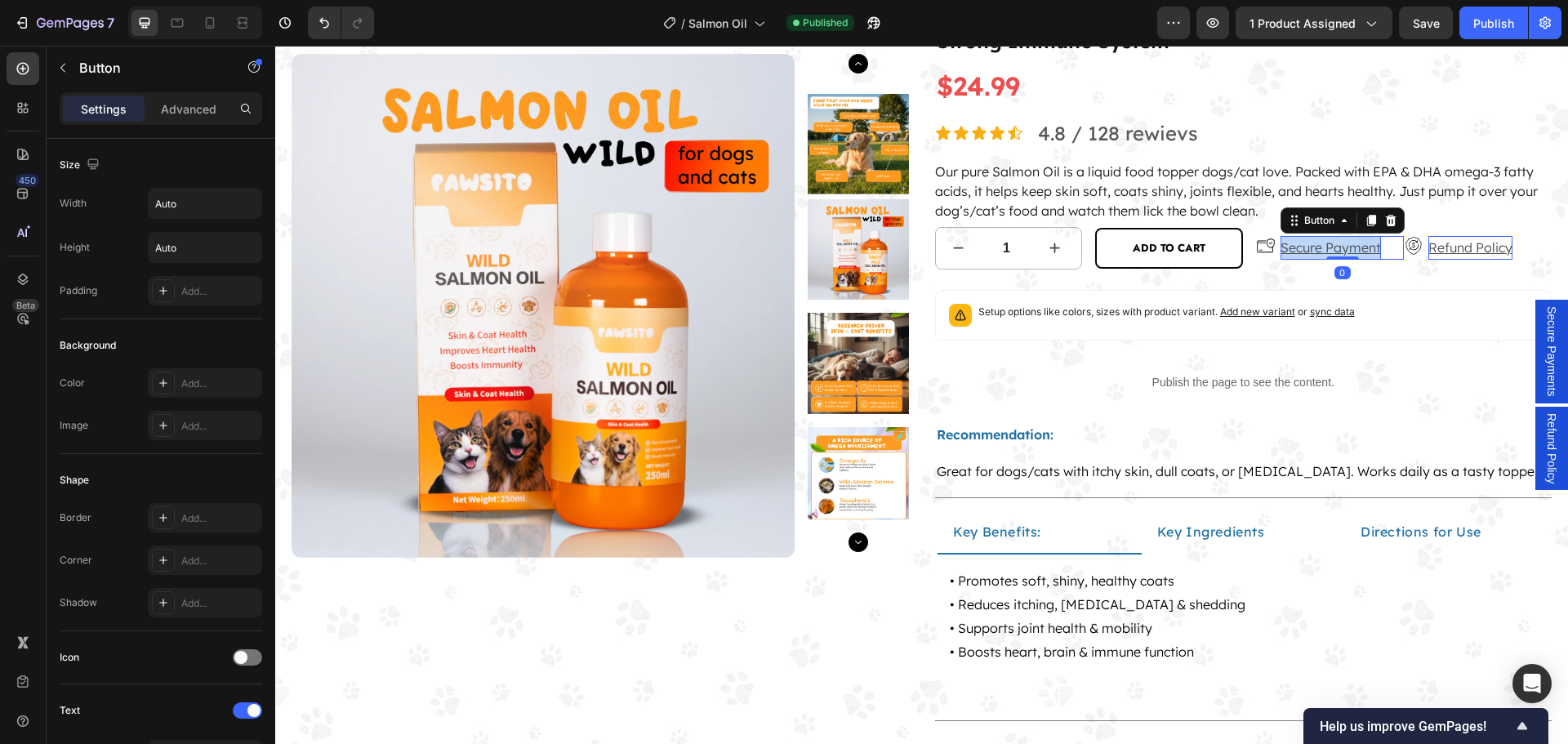
click at [1318, 246] on p "Secure Payment" at bounding box center [1330, 248] width 100 height 24
click at [1456, 246] on p "Refund Policy" at bounding box center [1469, 248] width 84 height 24
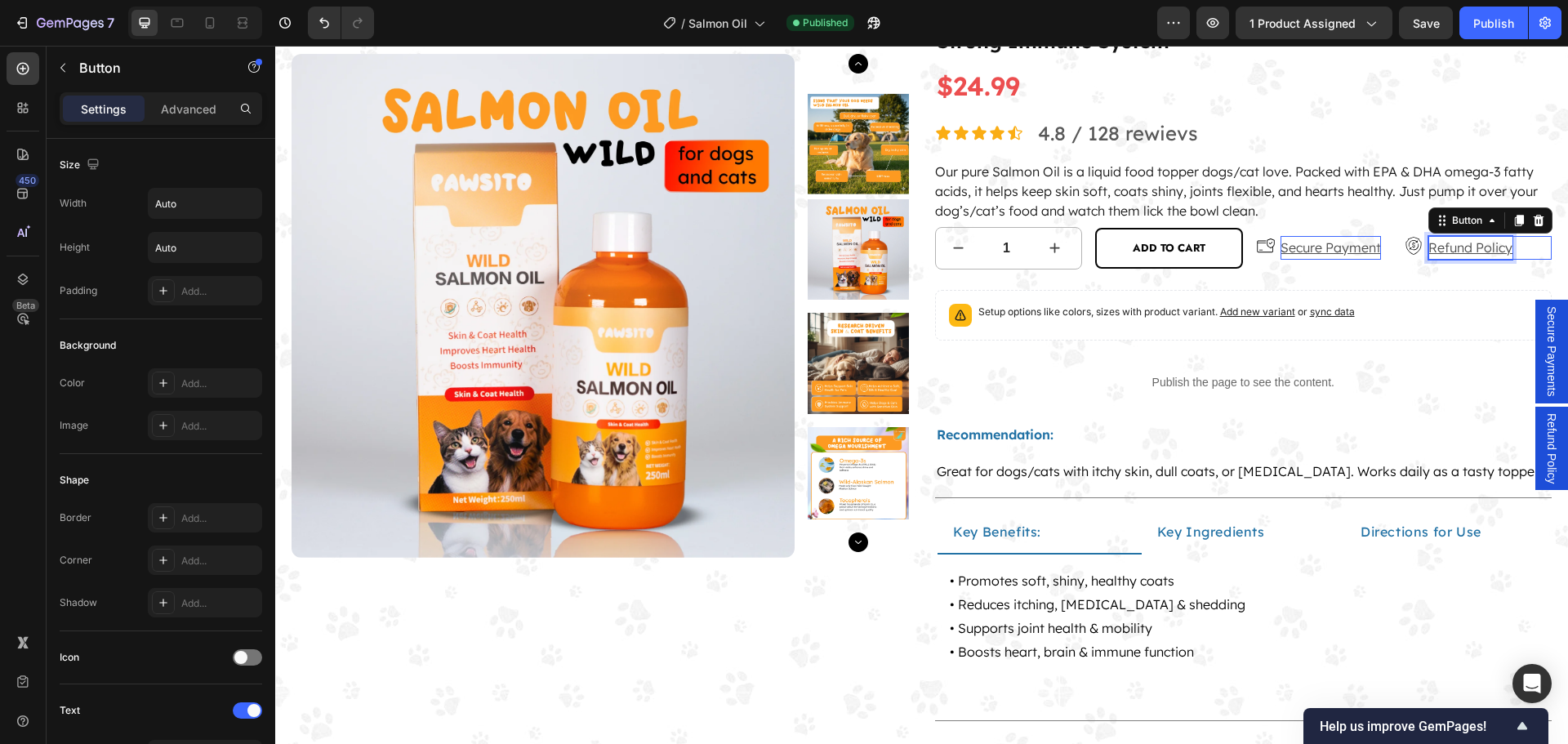
click at [1456, 246] on p "Refund Policy" at bounding box center [1469, 248] width 84 height 24
click at [1482, 23] on div "Publish" at bounding box center [1493, 23] width 41 height 17
click at [95, 29] on icon "button" at bounding box center [71, 24] width 67 height 14
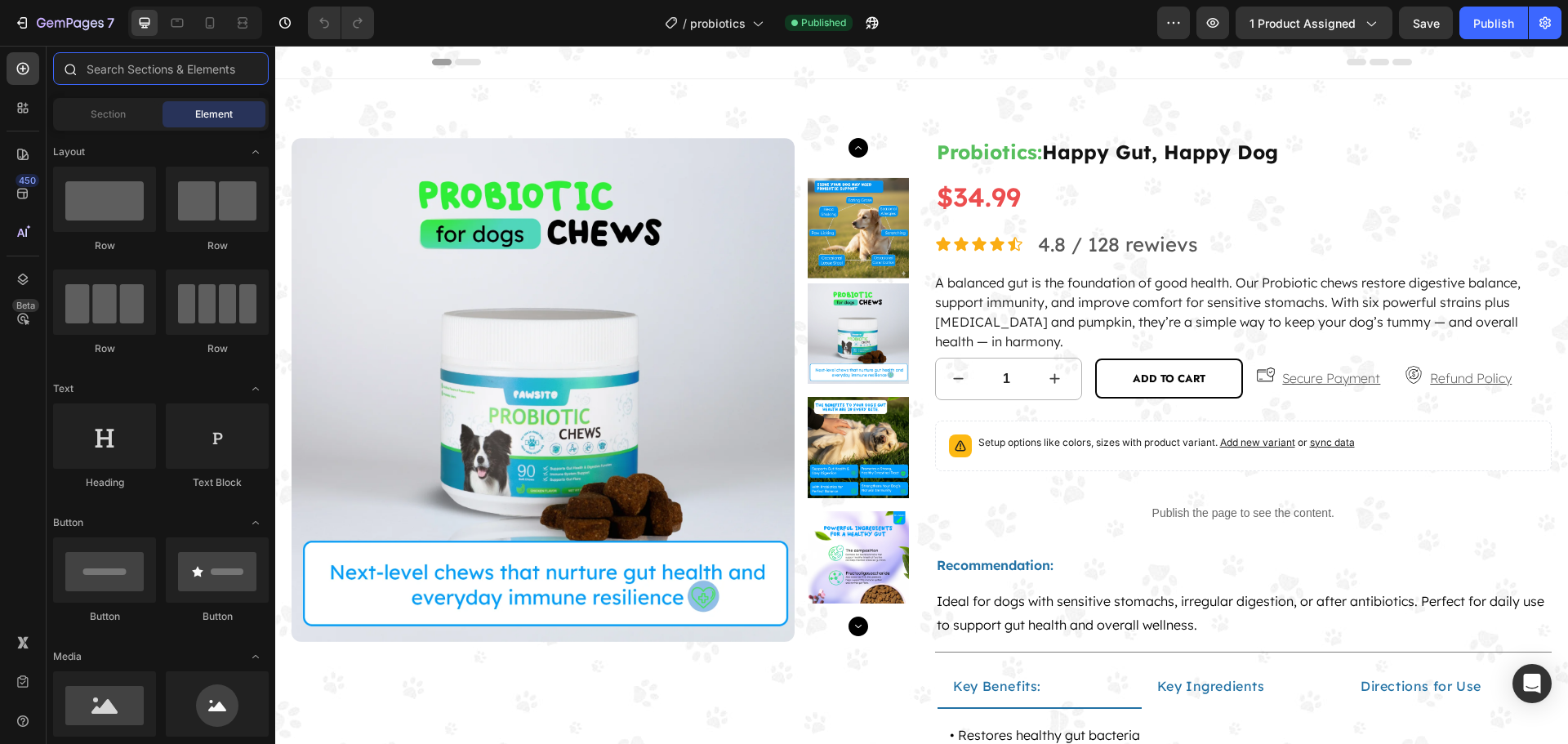
click at [105, 77] on input "text" at bounding box center [161, 69] width 215 height 33
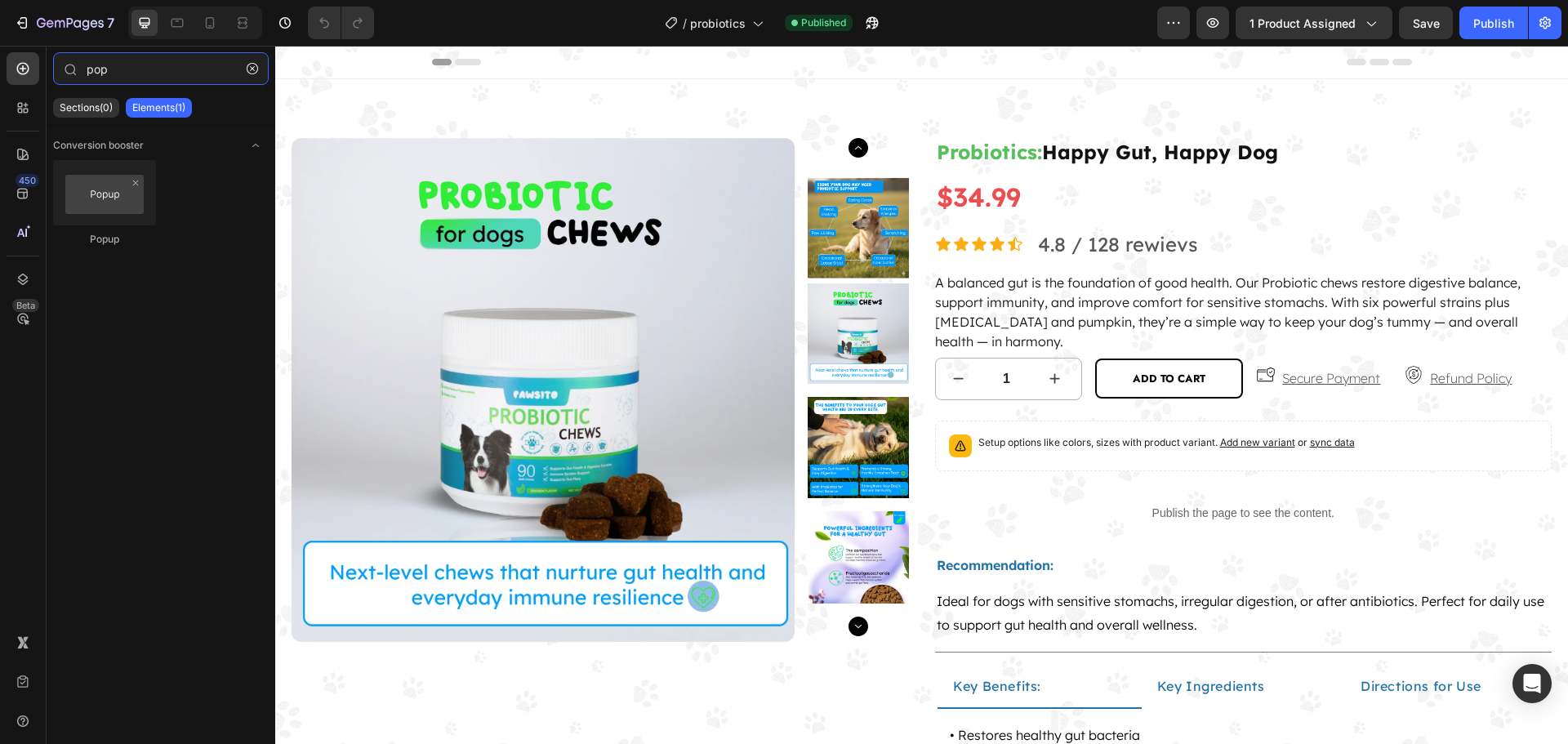
type input "pop"
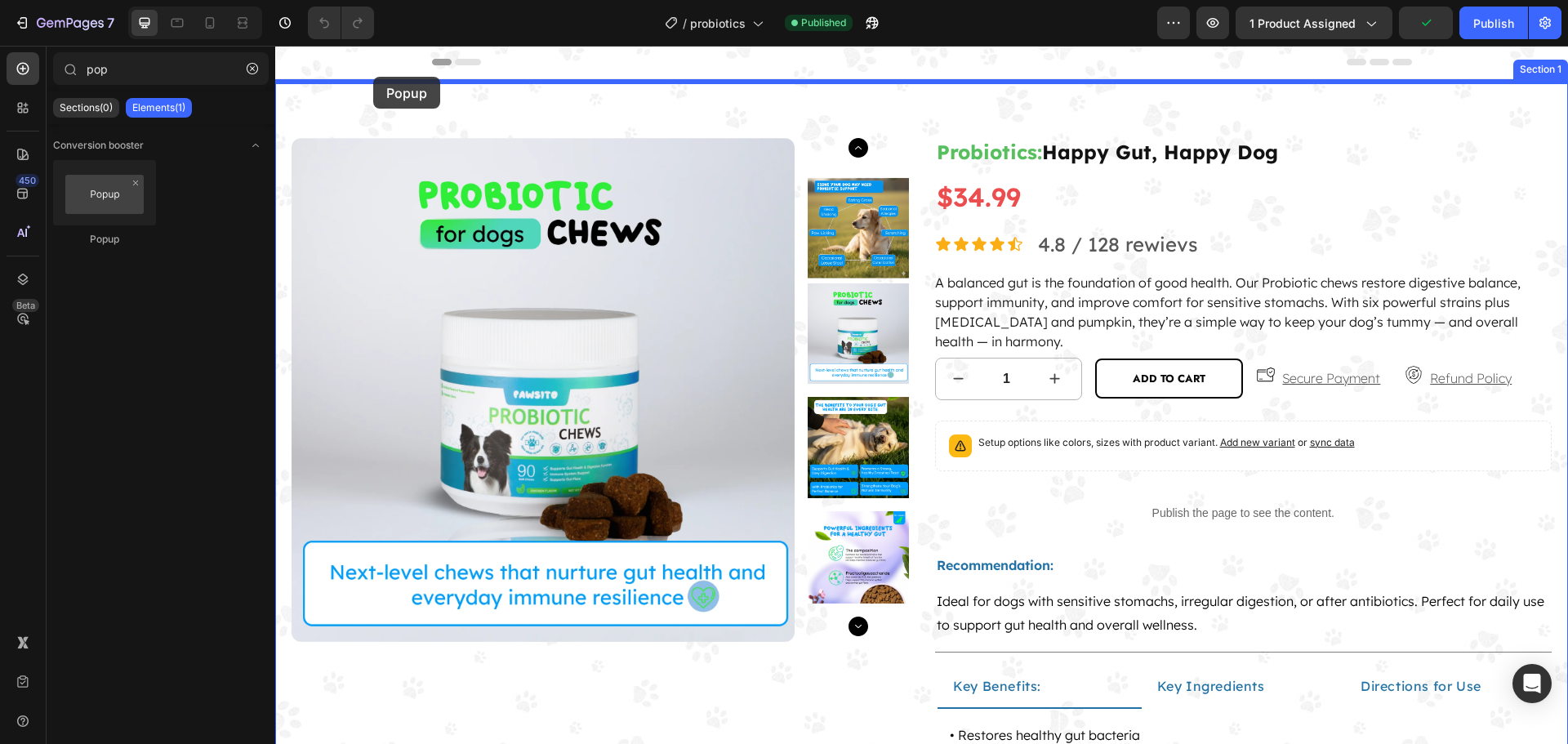
drag, startPoint x: 462, startPoint y: 251, endPoint x: 283, endPoint y: 317, distance: 190.8
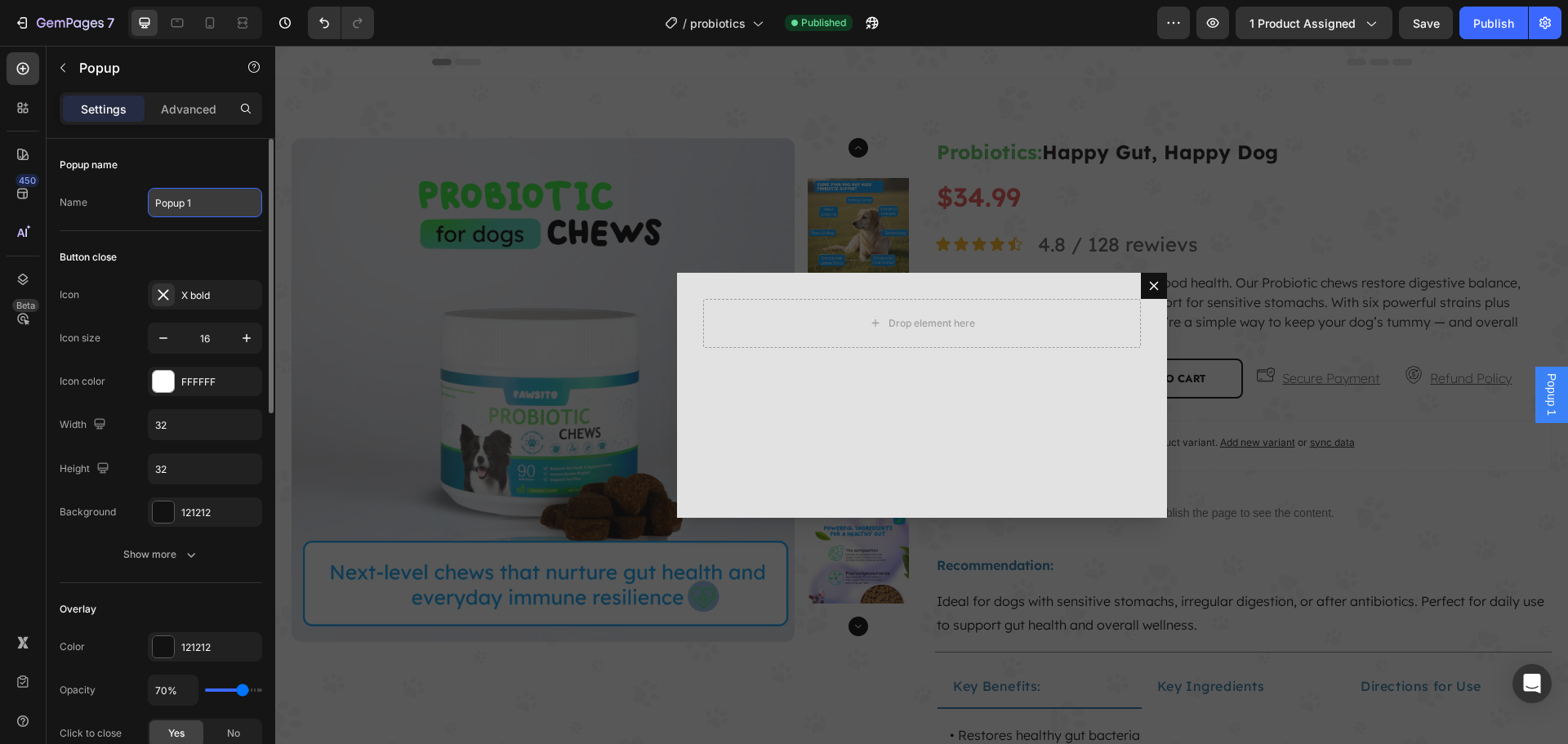
click at [179, 197] on input "Popup 1" at bounding box center [204, 202] width 114 height 30
paste input "Secure Payments"
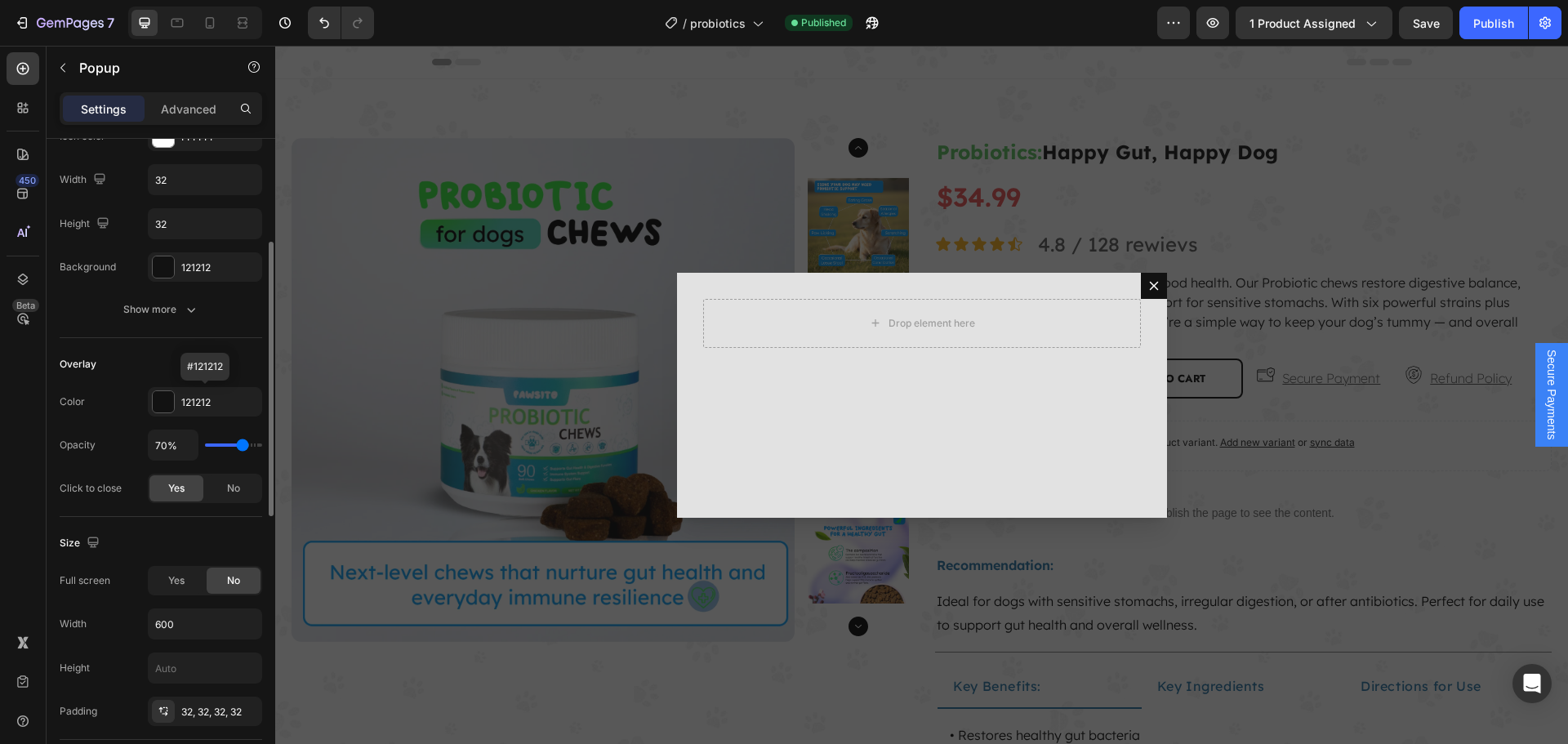
scroll to position [408, 0]
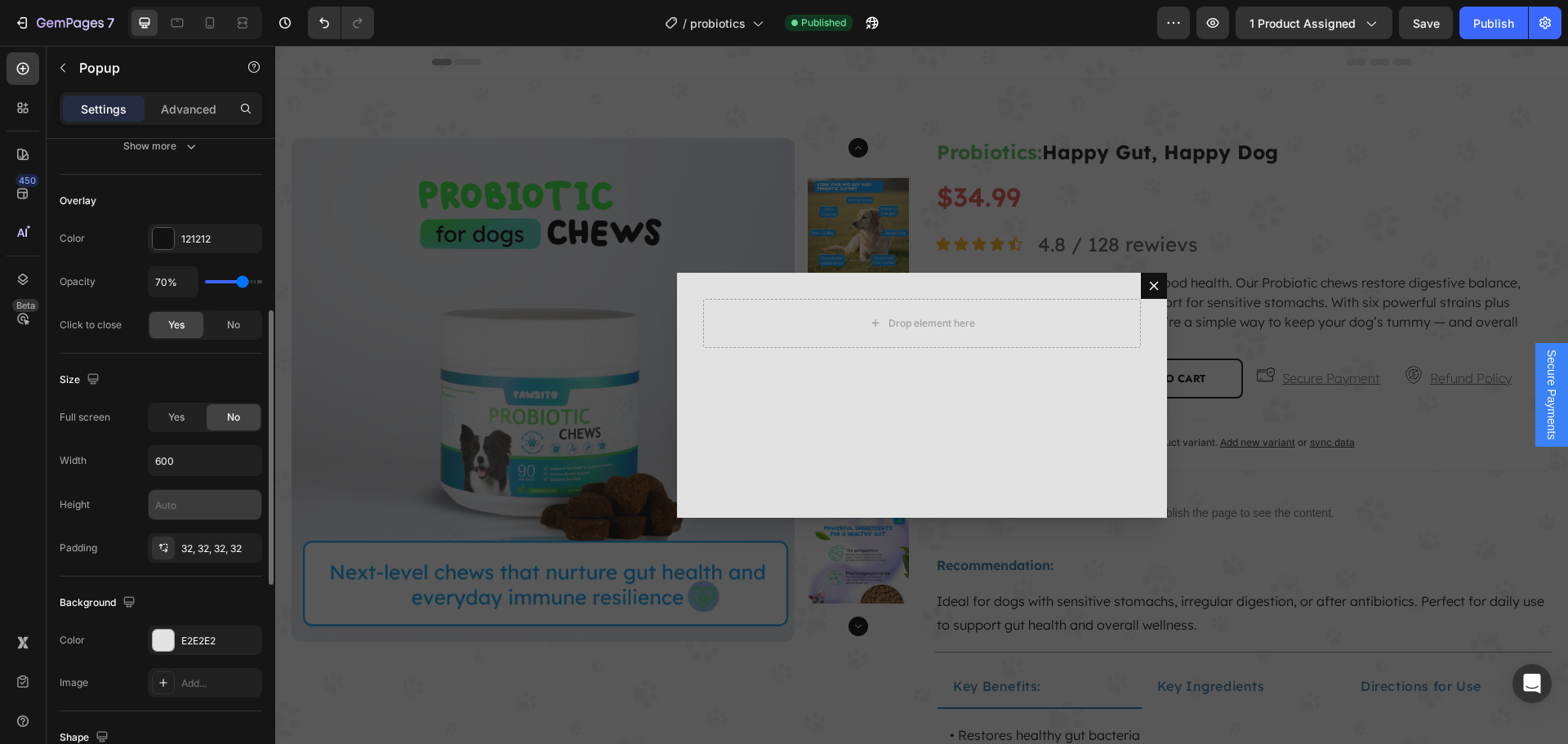
type input "Secure Payments"
click at [192, 492] on input "text" at bounding box center [204, 504] width 113 height 30
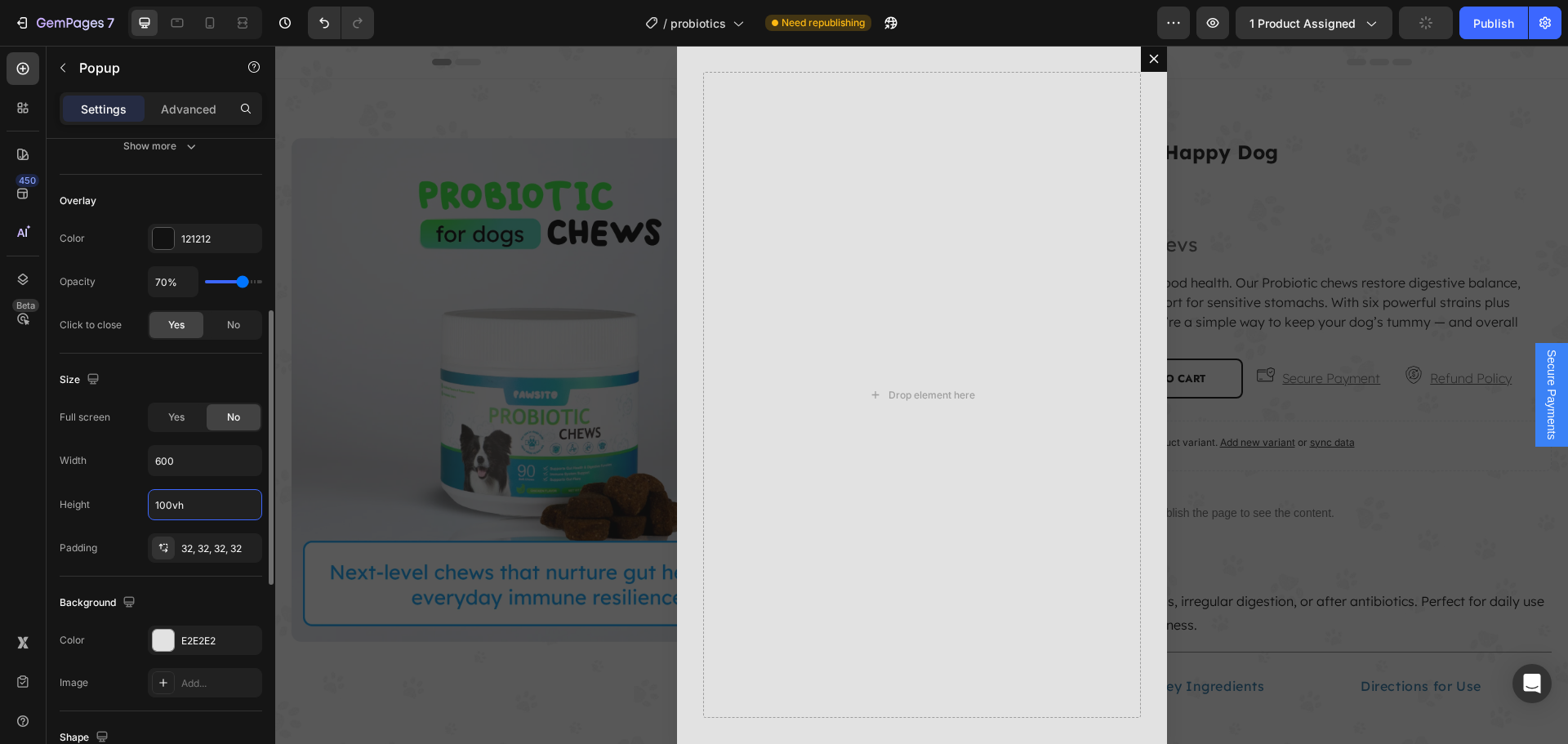
scroll to position [653, 0]
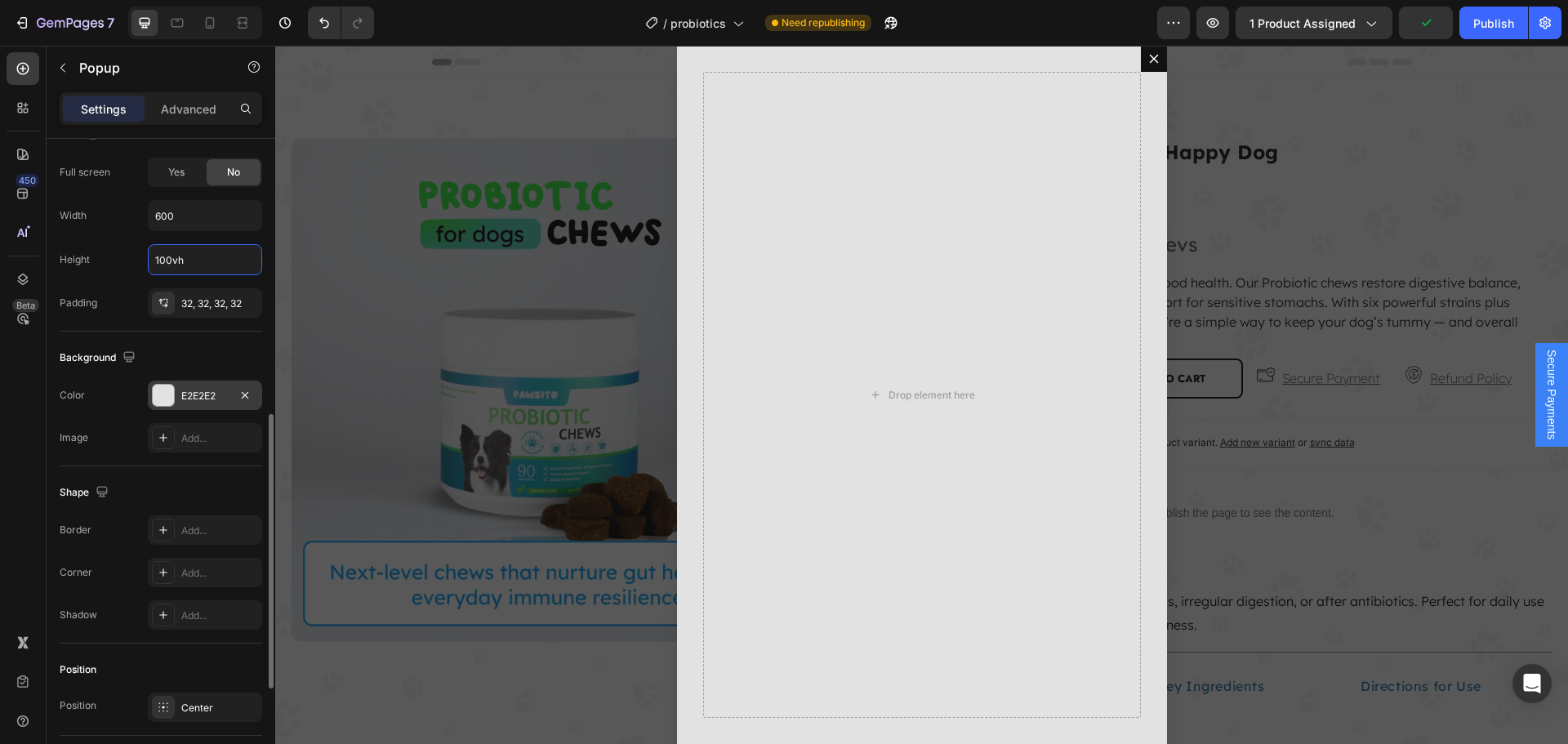
type input "100vh"
click at [151, 396] on div "E2E2E2" at bounding box center [204, 395] width 114 height 30
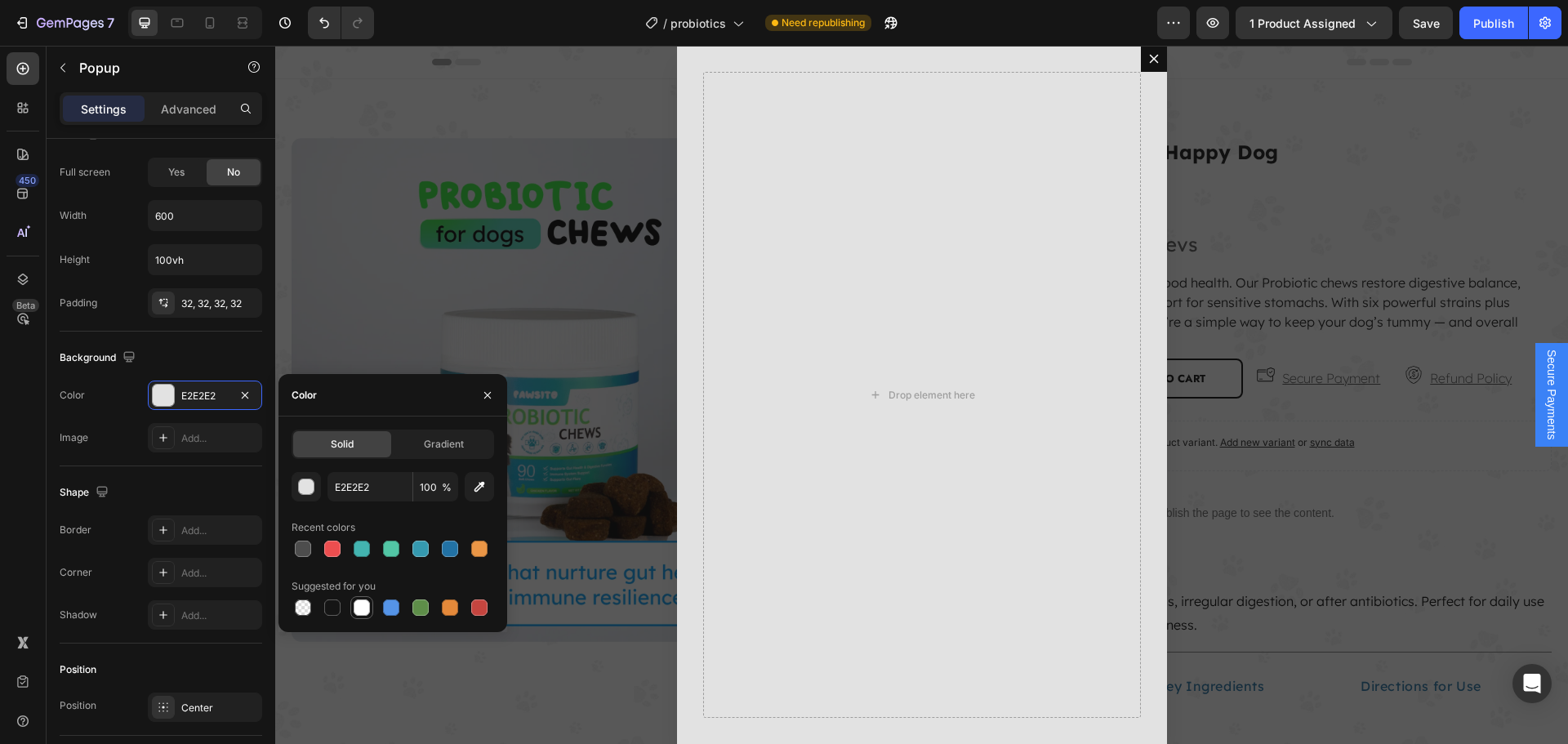
click at [361, 610] on div at bounding box center [362, 607] width 16 height 16
type input "FFFFFF"
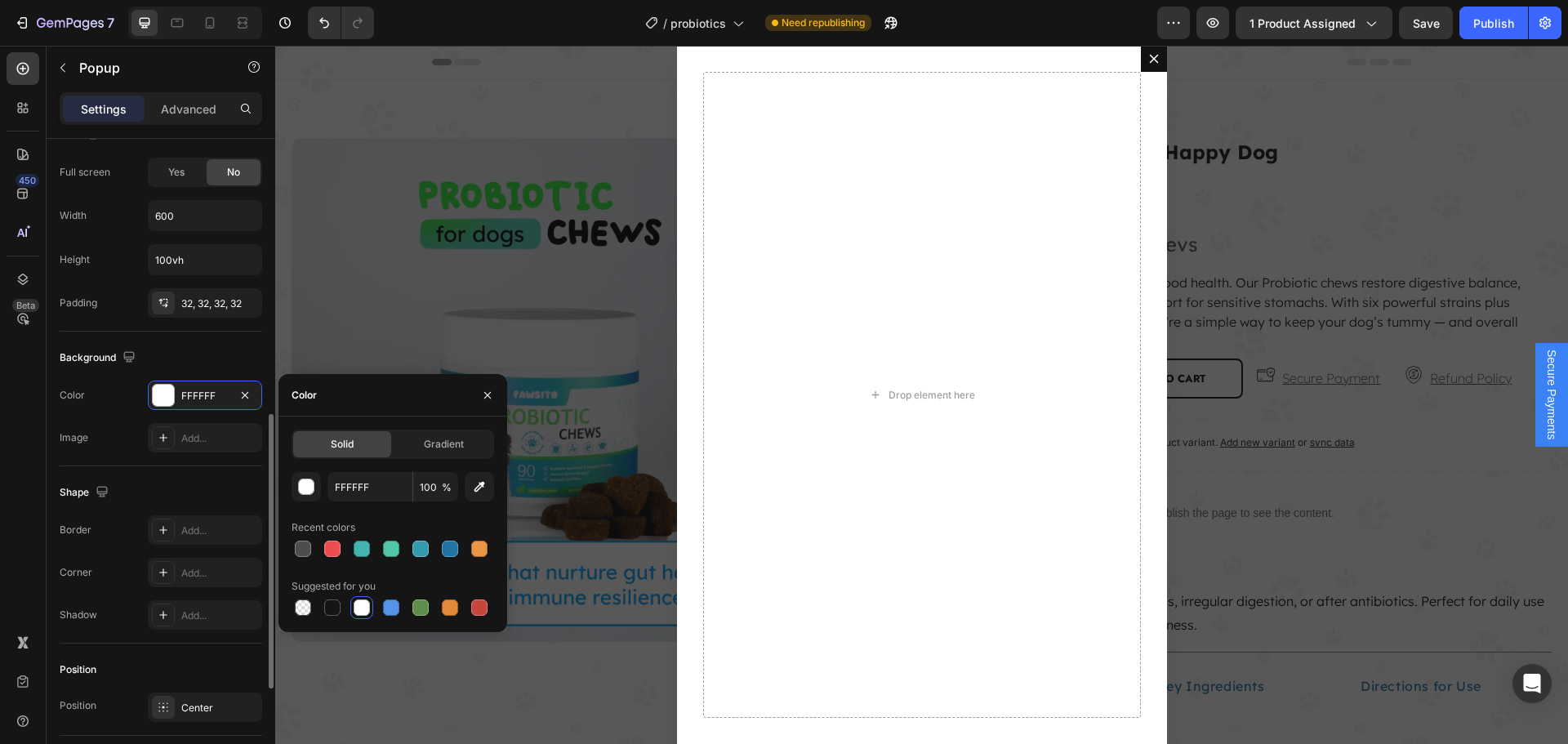
scroll to position [894, 0]
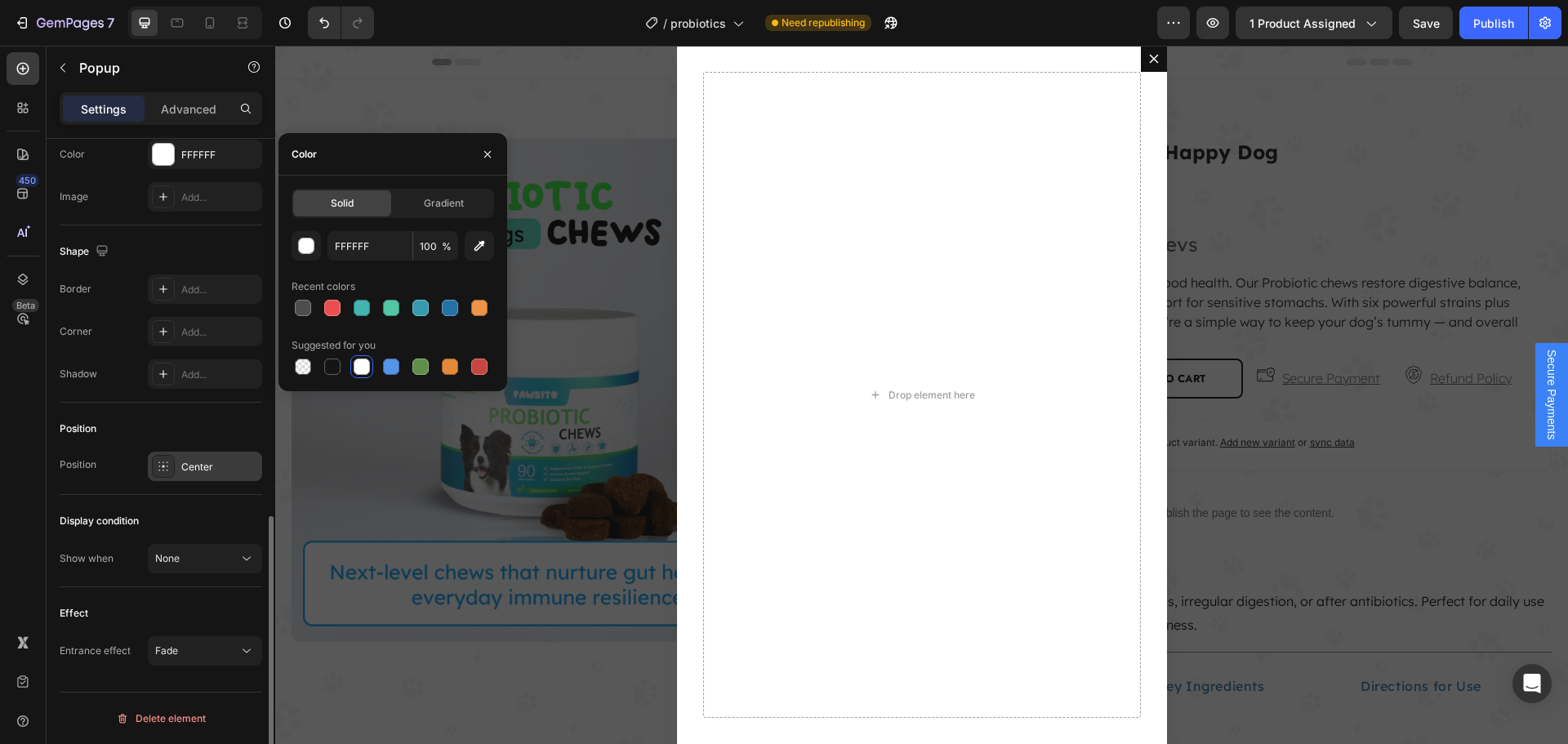
click at [227, 470] on div "Center" at bounding box center [219, 466] width 77 height 14
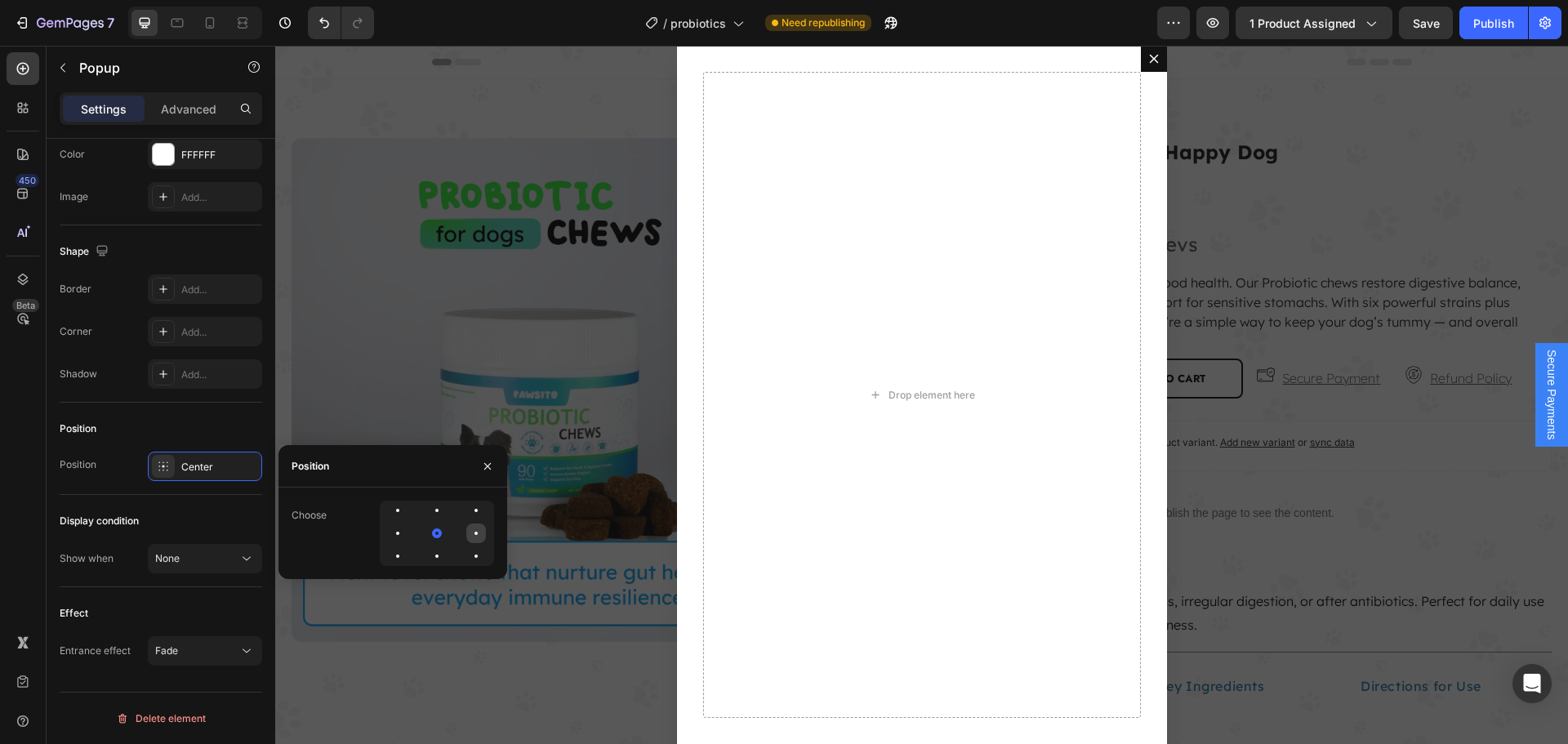
click at [475, 533] on div at bounding box center [477, 533] width 4 height 4
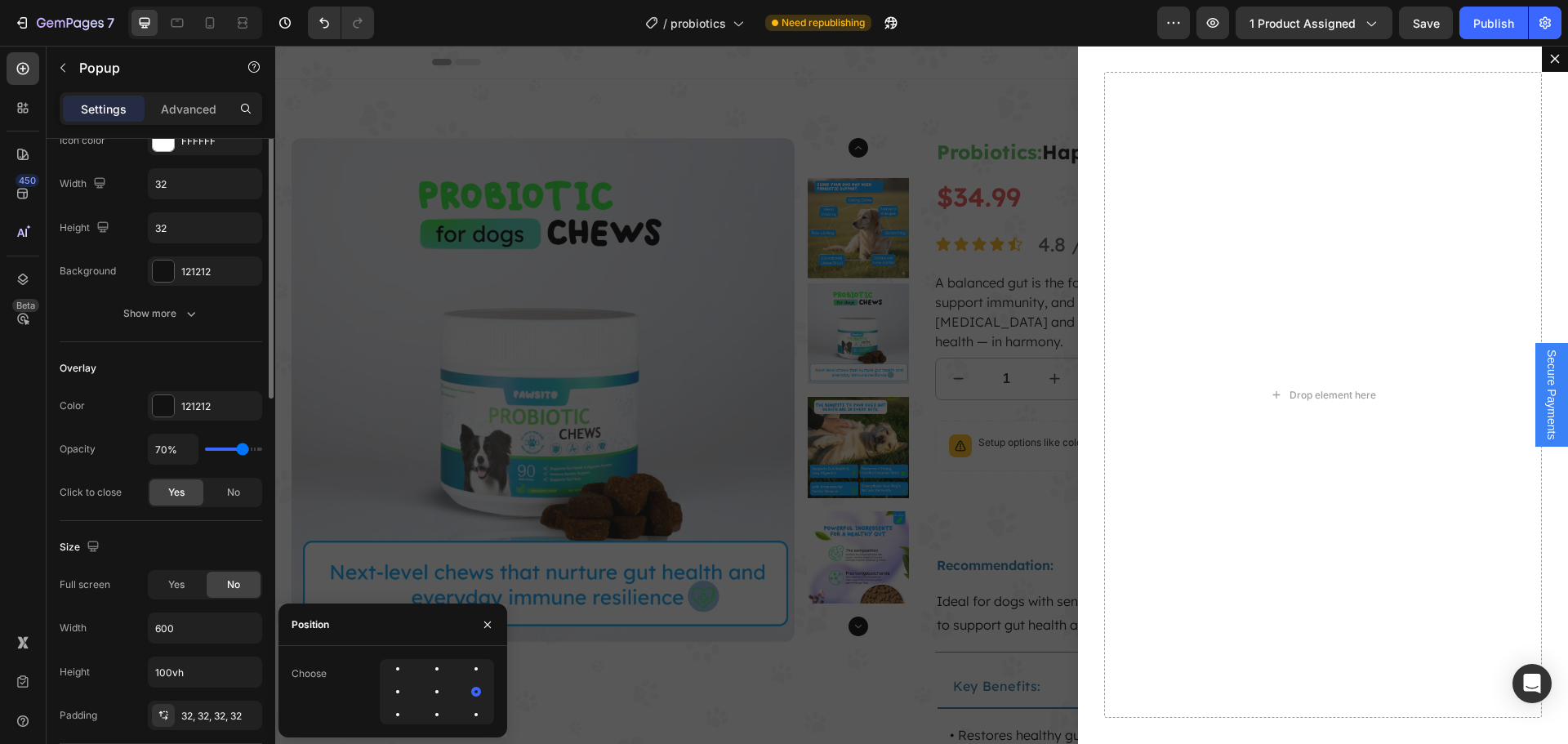
scroll to position [0, 0]
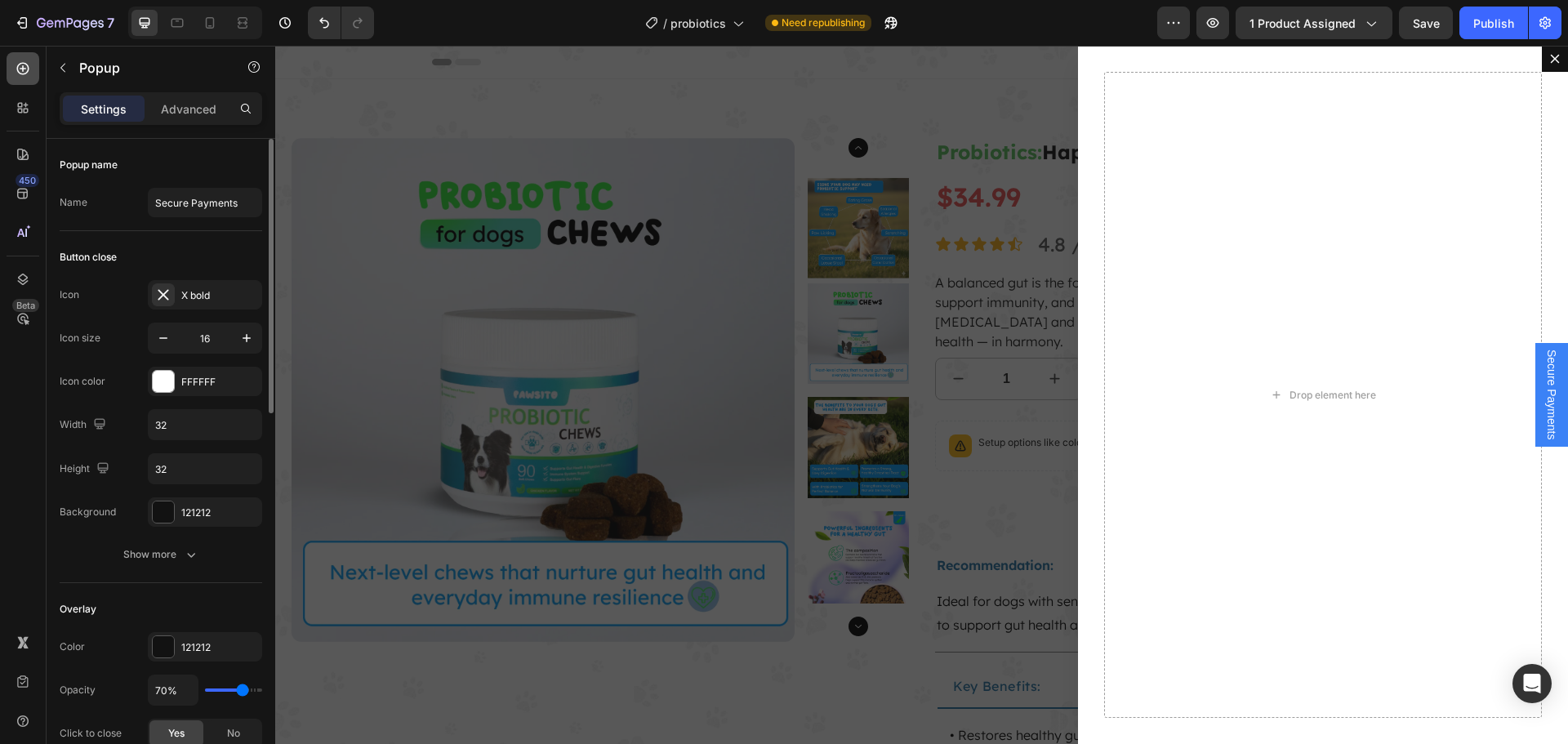
click at [26, 66] on icon at bounding box center [23, 69] width 16 height 16
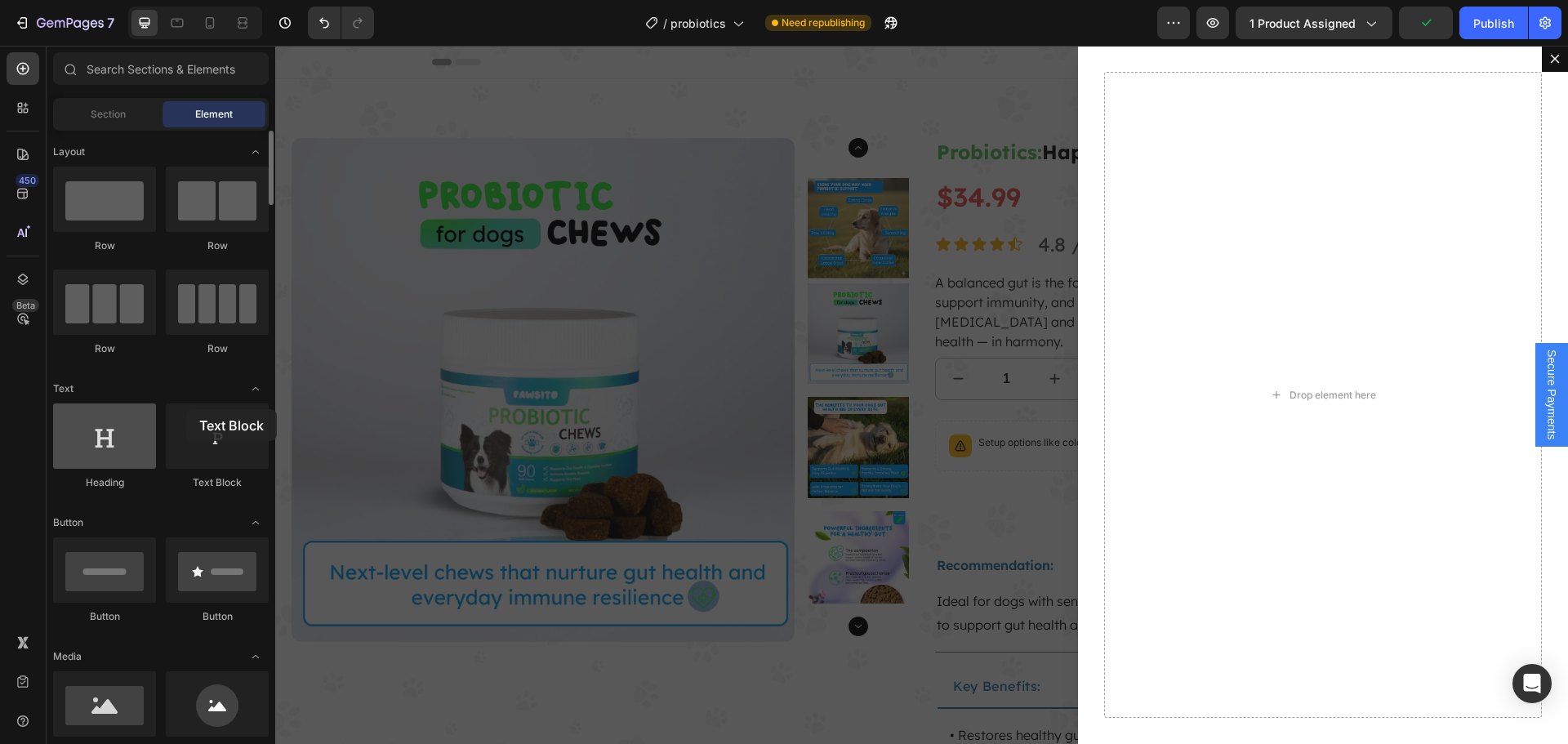
drag, startPoint x: 365, startPoint y: 438, endPoint x: 140, endPoint y: 437, distance: 225.0
click at [196, 441] on div at bounding box center [217, 436] width 103 height 65
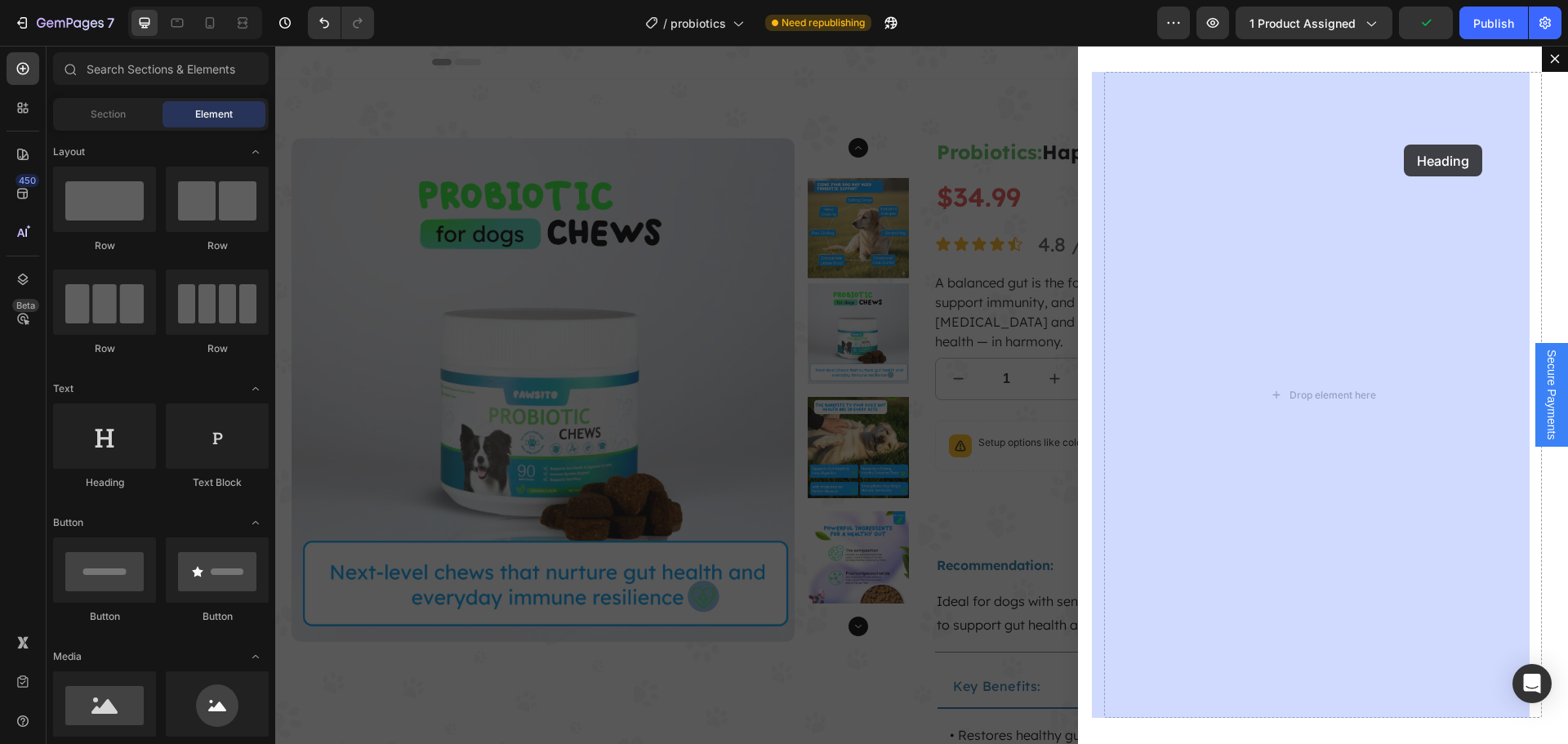
drag, startPoint x: 458, startPoint y: 474, endPoint x: 1333, endPoint y: 143, distance: 935.5
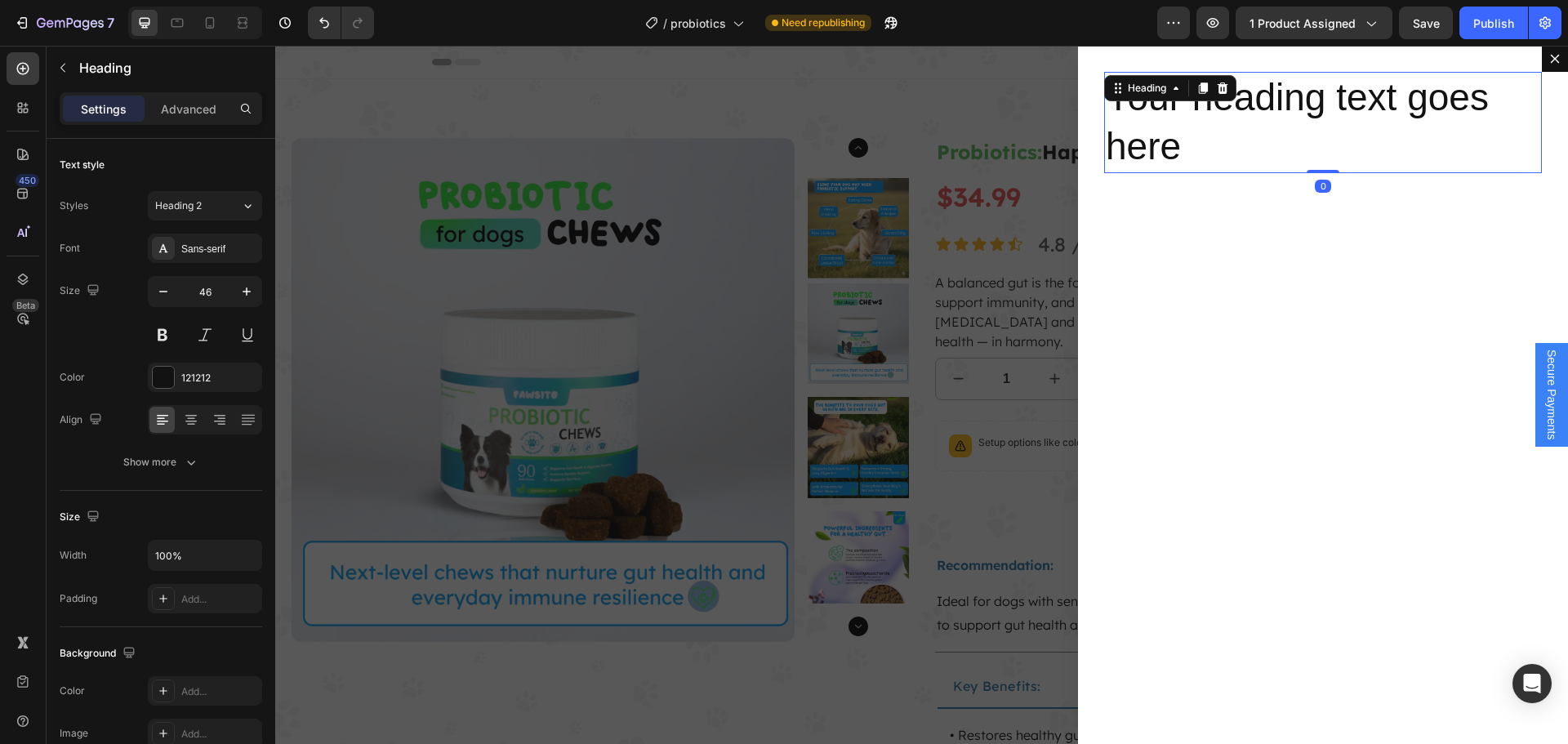
click at [1171, 115] on h2 "Your heading text goes here" at bounding box center [1323, 122] width 438 height 101
click at [1171, 115] on p "Your heading text goes here" at bounding box center [1323, 122] width 434 height 98
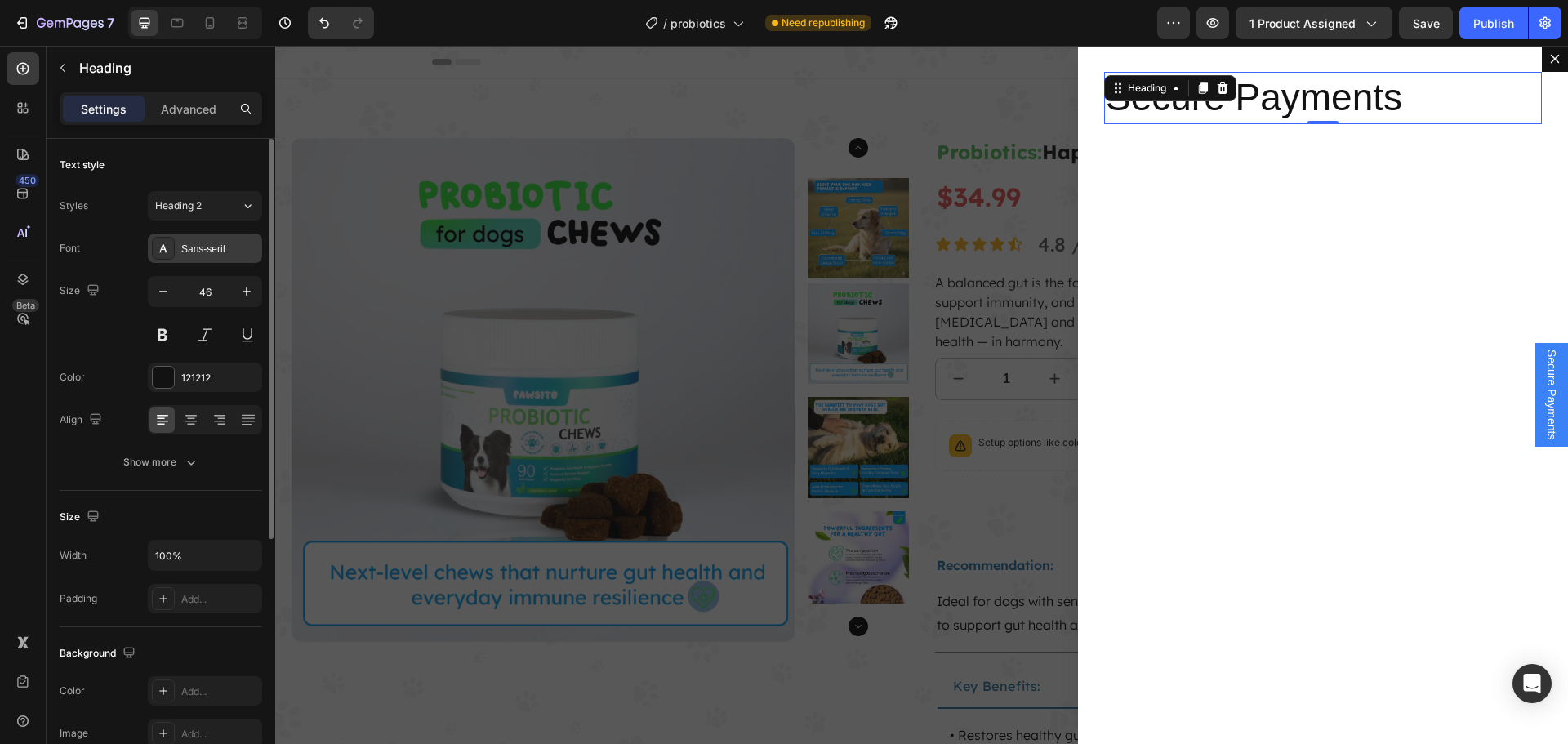
click at [214, 251] on div "Sans-serif" at bounding box center [219, 249] width 77 height 14
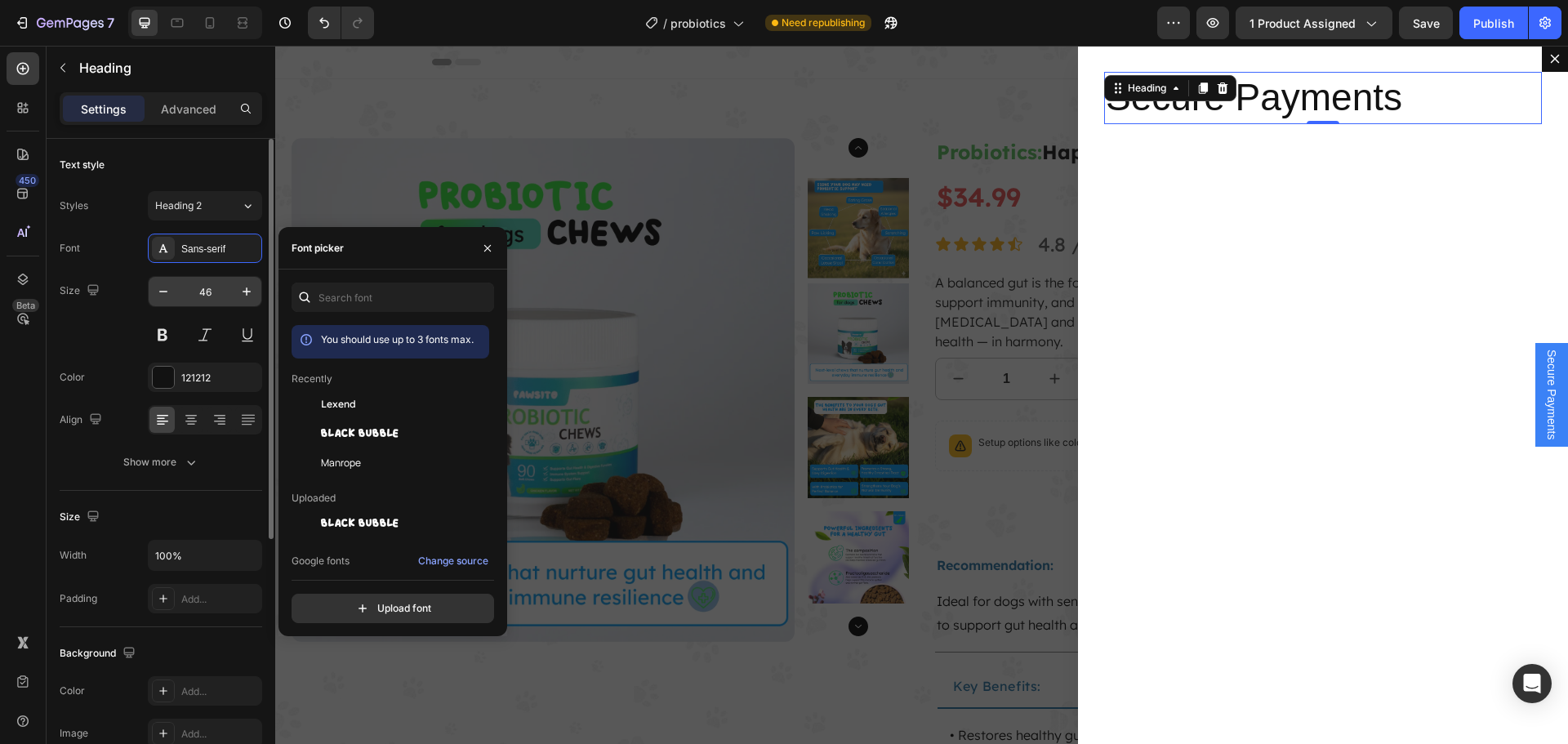
click at [210, 287] on input "46" at bounding box center [205, 291] width 54 height 30
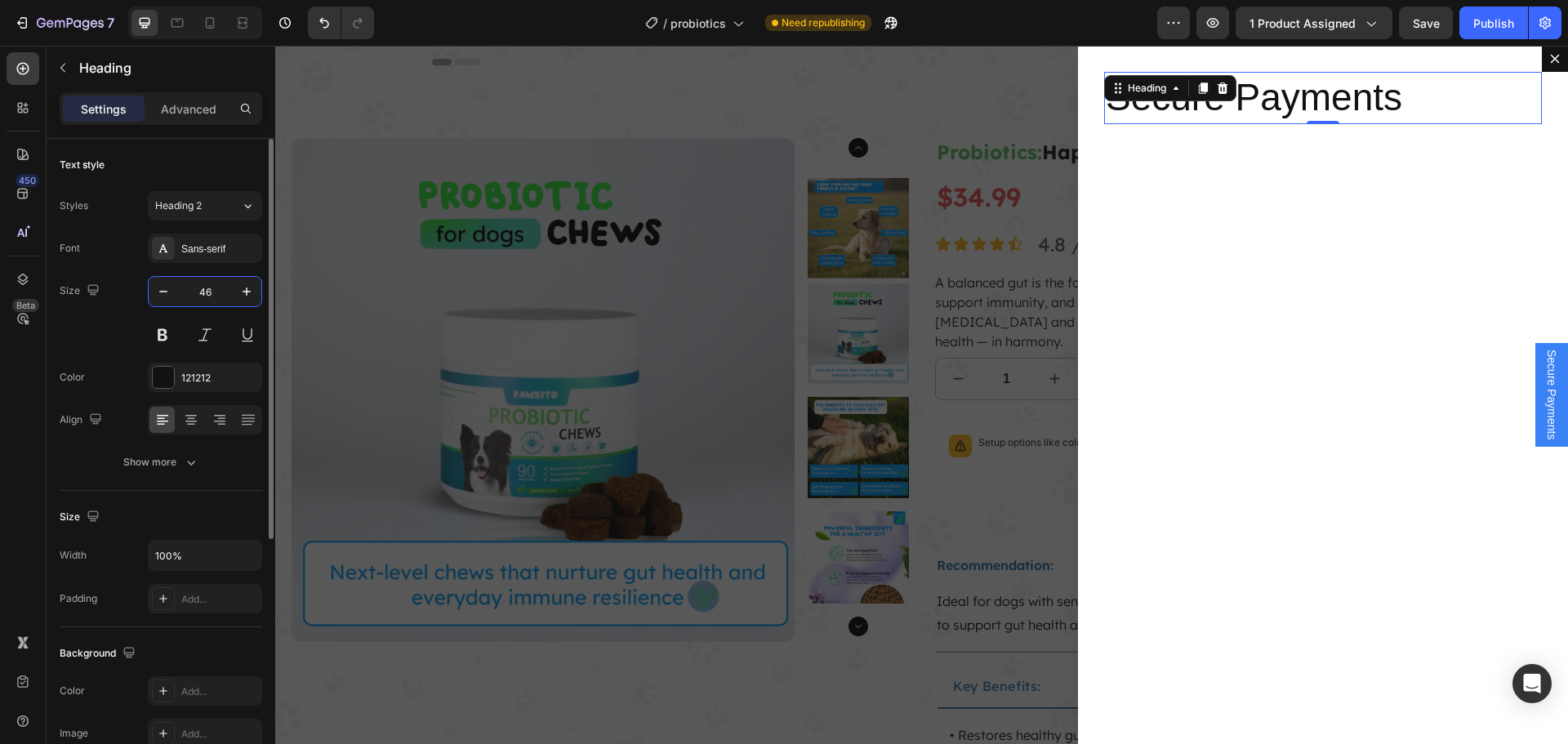
click at [210, 287] on input "46" at bounding box center [205, 291] width 54 height 30
click at [211, 251] on div "Sans-serif" at bounding box center [219, 249] width 77 height 14
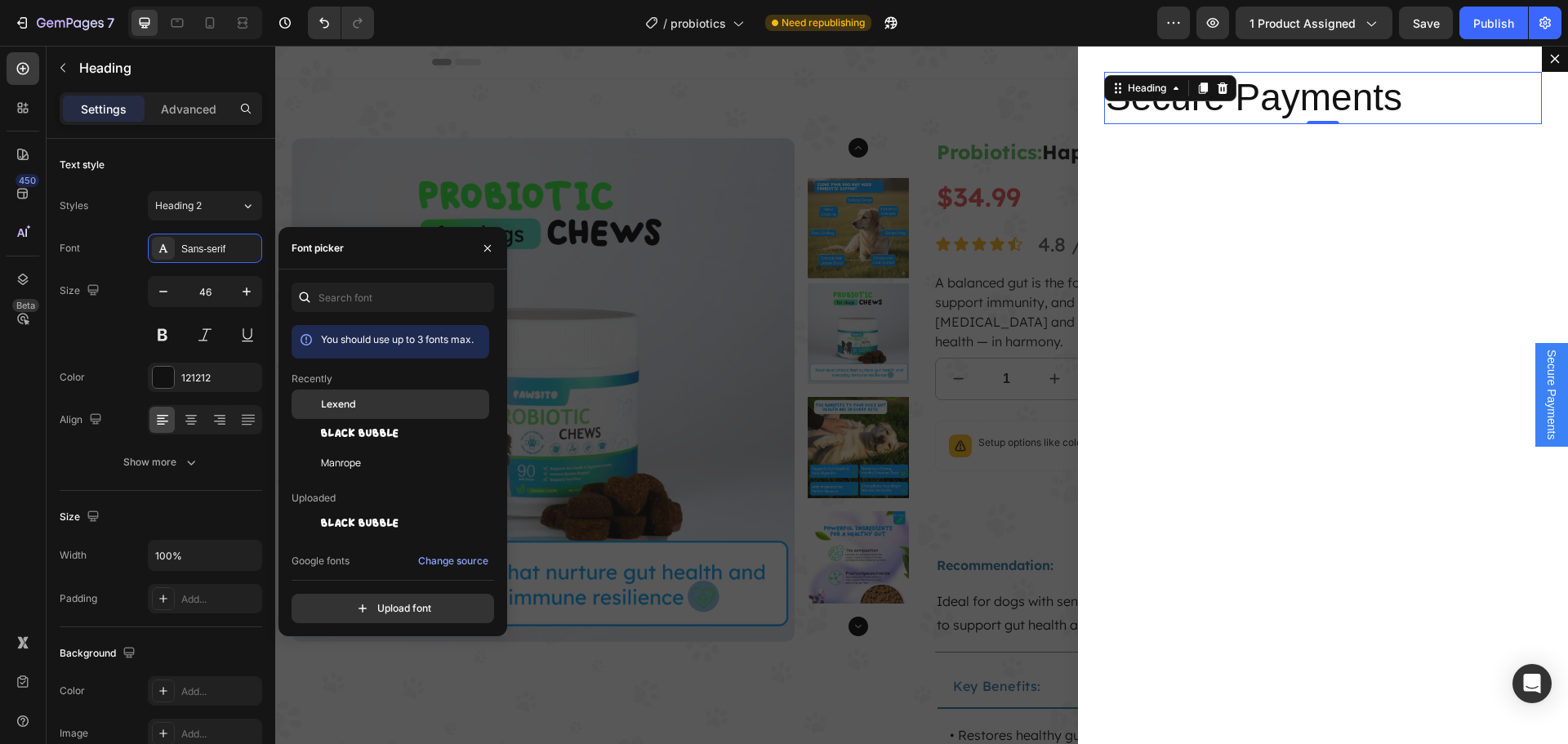
click at [380, 404] on div "Lexend" at bounding box center [403, 404] width 165 height 14
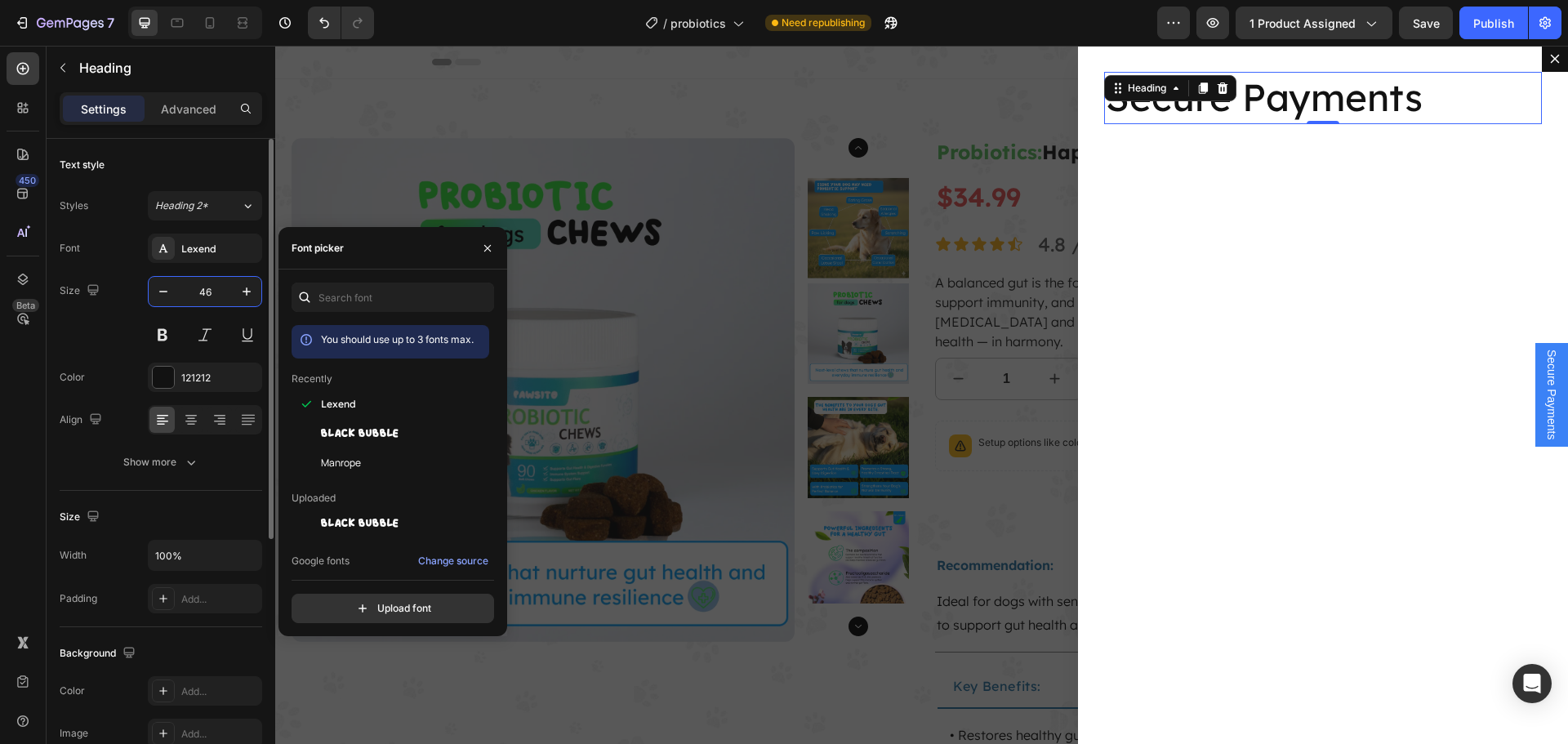
click at [217, 298] on input "46" at bounding box center [205, 291] width 54 height 30
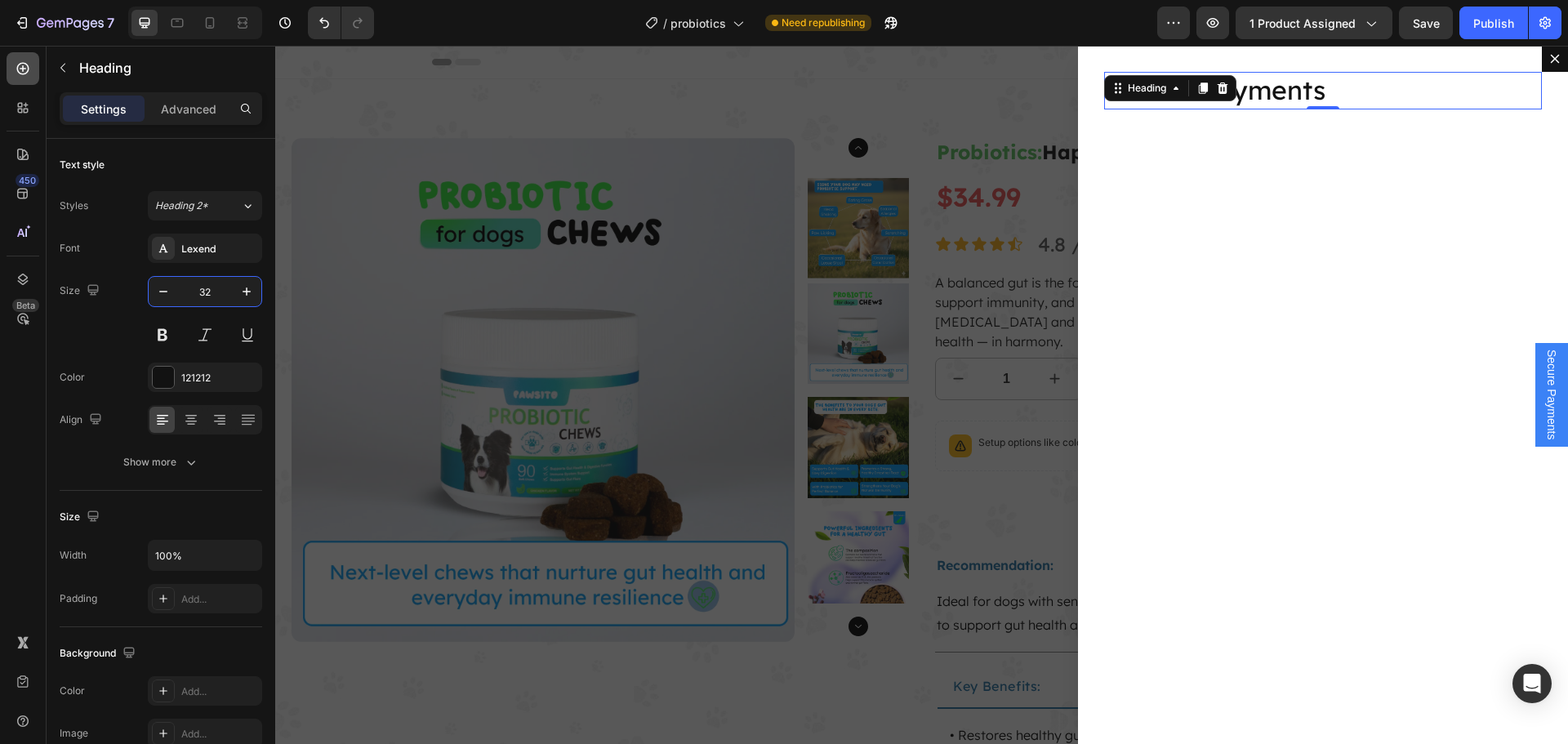
type input "32"
click at [30, 71] on icon at bounding box center [23, 69] width 16 height 16
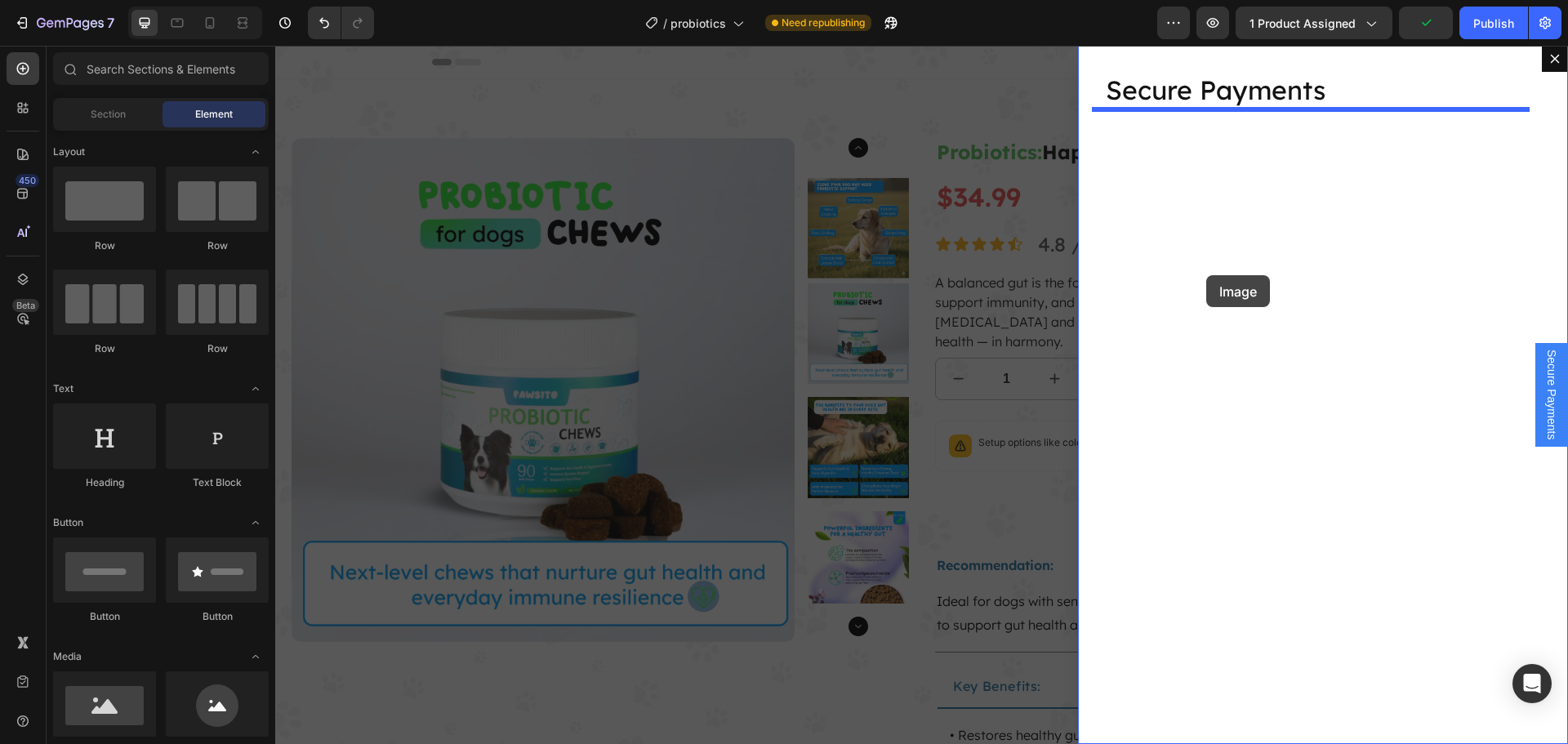
drag, startPoint x: 525, startPoint y: 702, endPoint x: 1206, endPoint y: 275, distance: 803.8
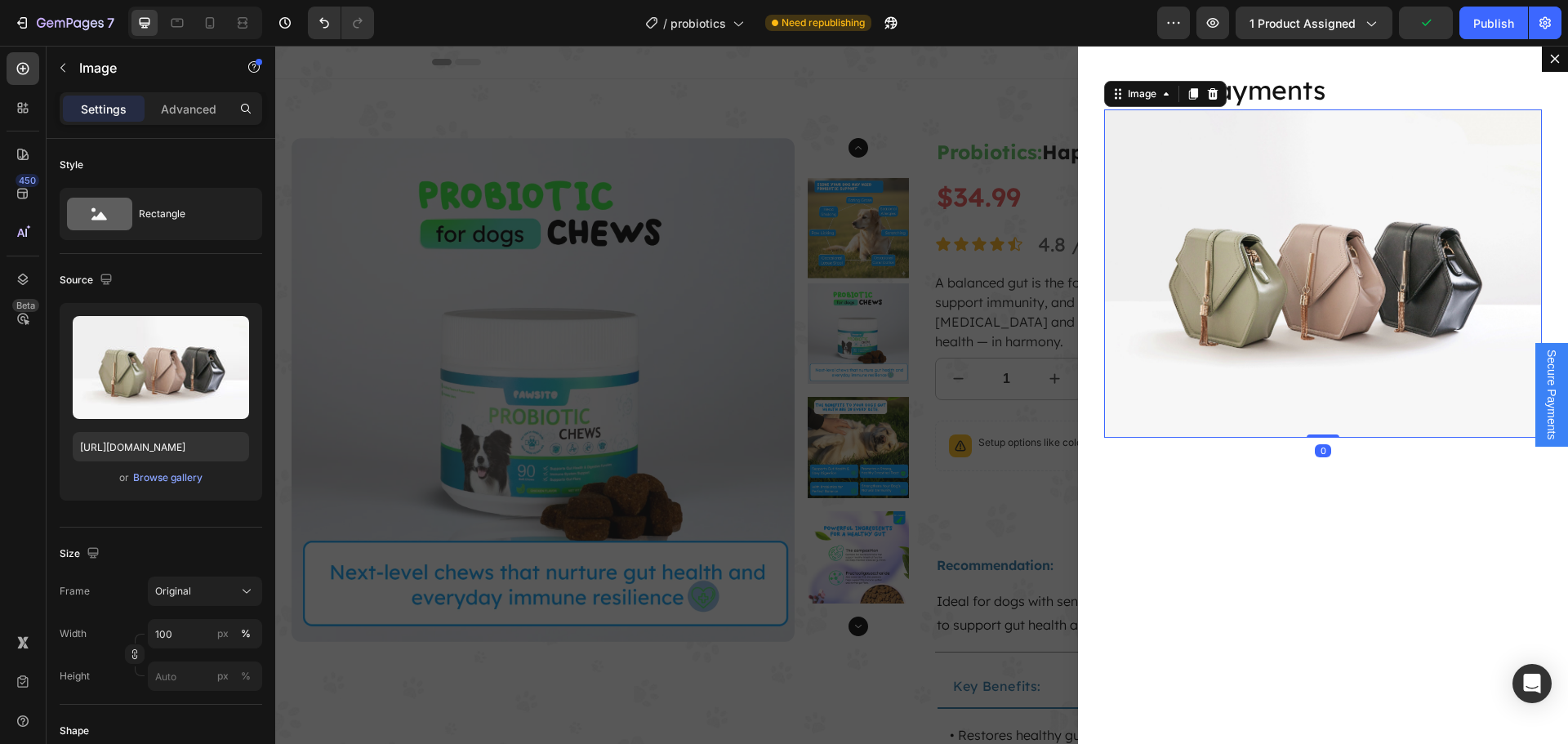
click at [1247, 86] on p "Secure Payments" at bounding box center [1323, 90] width 434 height 34
click at [1309, 115] on img "Dialog body" at bounding box center [1323, 273] width 438 height 328
click at [1315, 100] on p "Secure Payments" at bounding box center [1323, 90] width 434 height 34
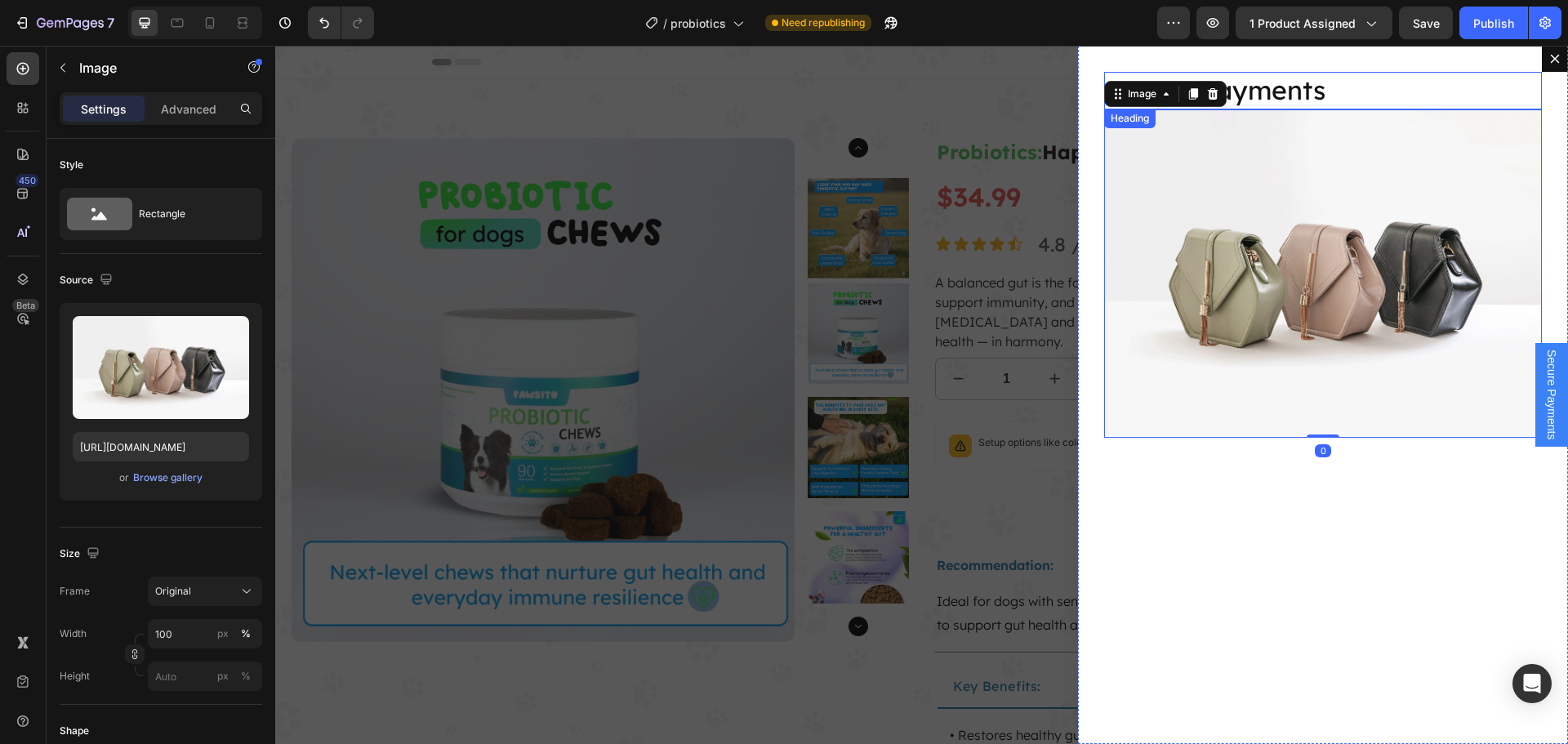
click at [1313, 99] on p "Secure Payments" at bounding box center [1323, 90] width 434 height 34
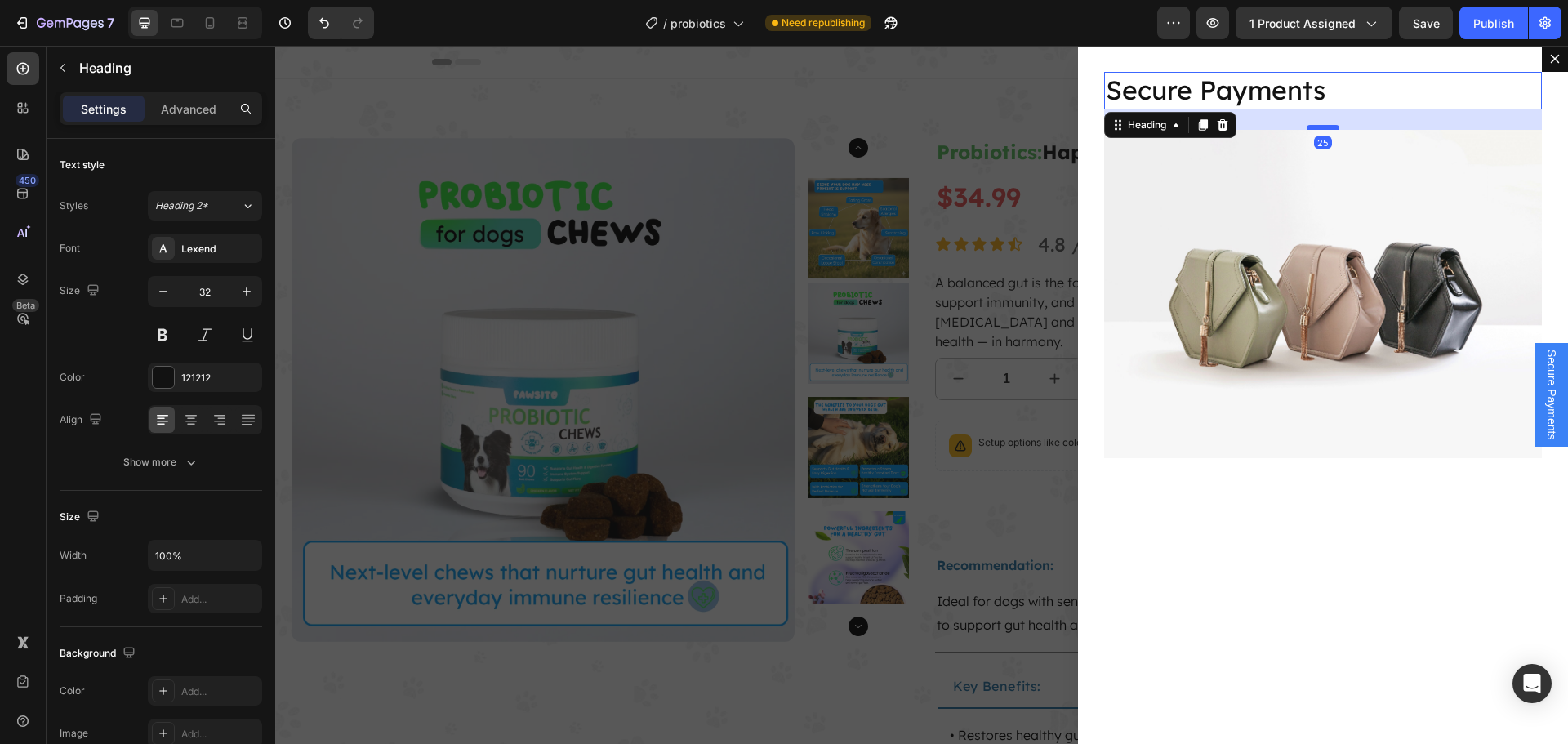
drag, startPoint x: 1313, startPoint y: 107, endPoint x: 1318, endPoint y: 127, distance: 20.6
click at [1318, 127] on div "Dialog body" at bounding box center [1323, 127] width 33 height 5
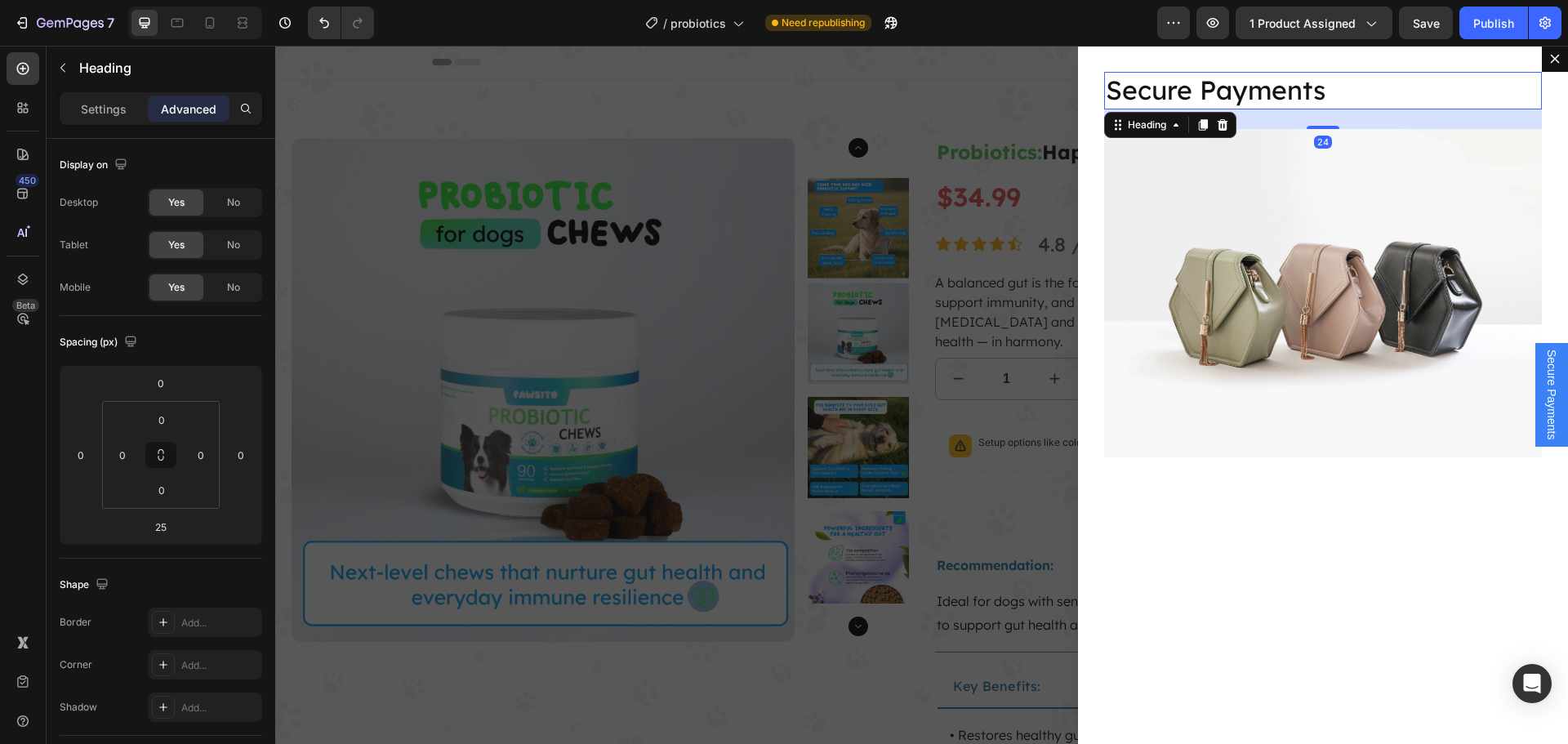
click at [1318, 127] on div "Dialog body" at bounding box center [1323, 127] width 33 height 4
click at [1321, 127] on div "Dialog body" at bounding box center [1323, 126] width 33 height 5
type input "24"
click at [1338, 182] on img "Dialog body" at bounding box center [1323, 293] width 438 height 328
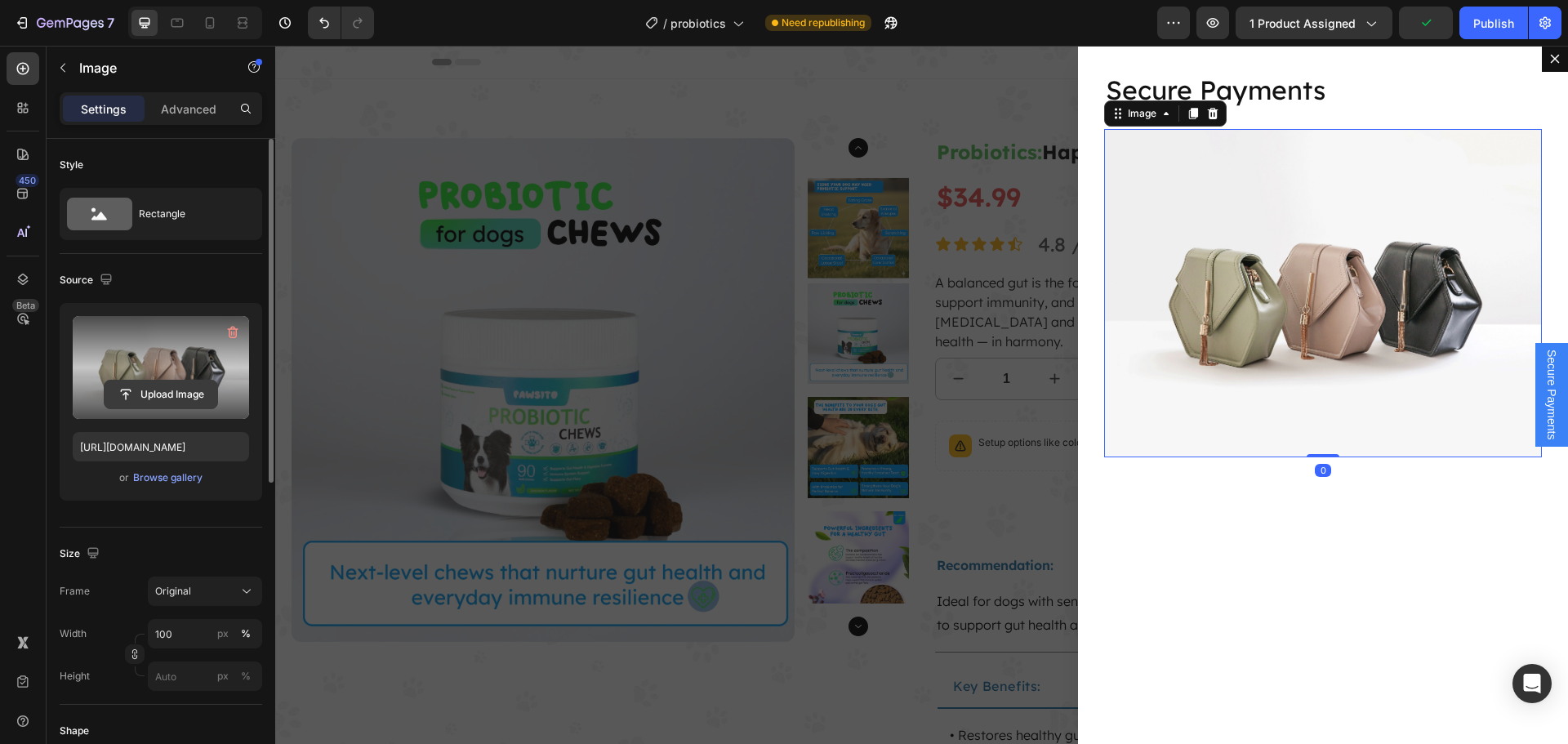
click at [184, 380] on button "Upload Image" at bounding box center [161, 394] width 114 height 30
click at [189, 357] on label at bounding box center [160, 367] width 176 height 103
click at [189, 381] on input "file" at bounding box center [161, 394] width 113 height 28
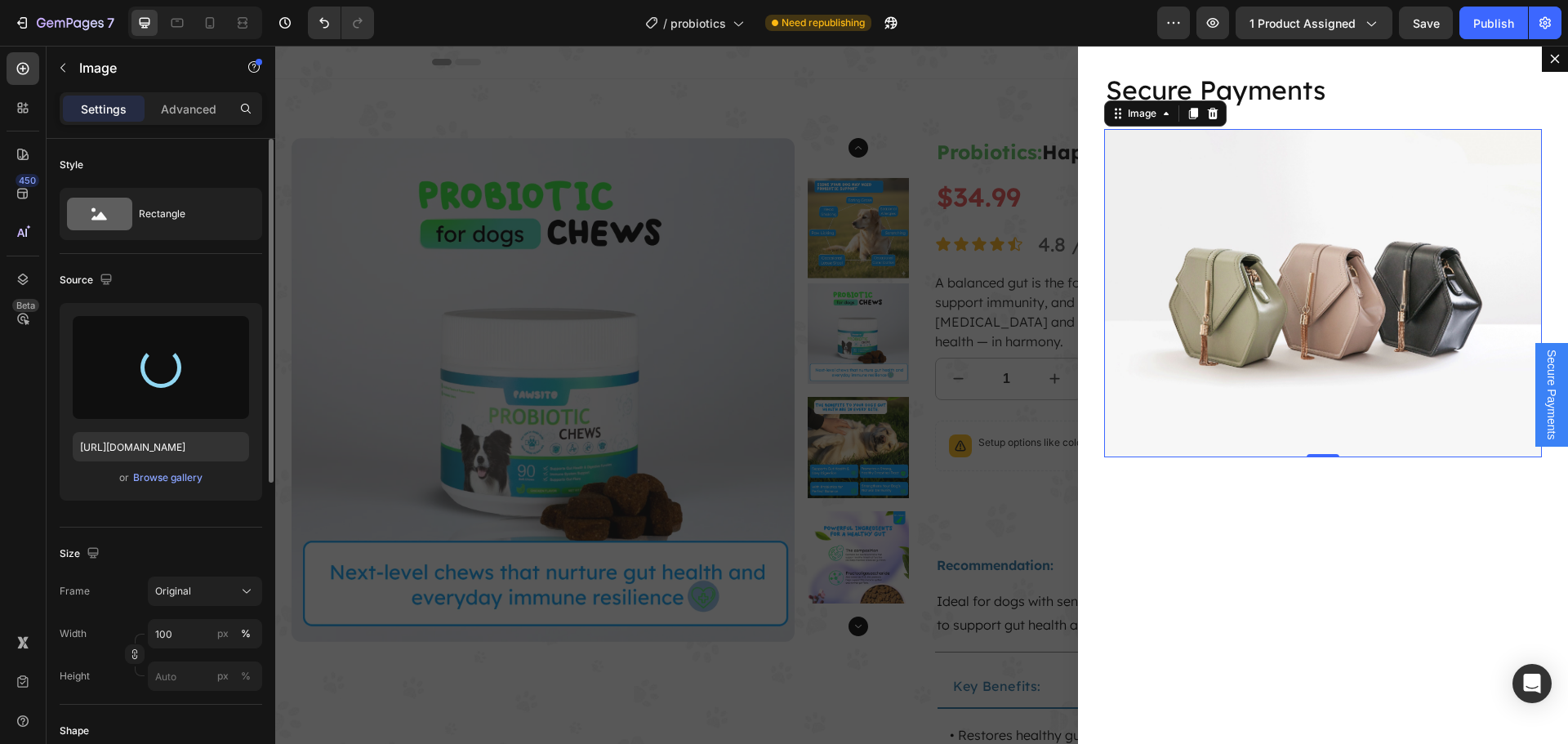
type input "[URL][DOMAIN_NAME]"
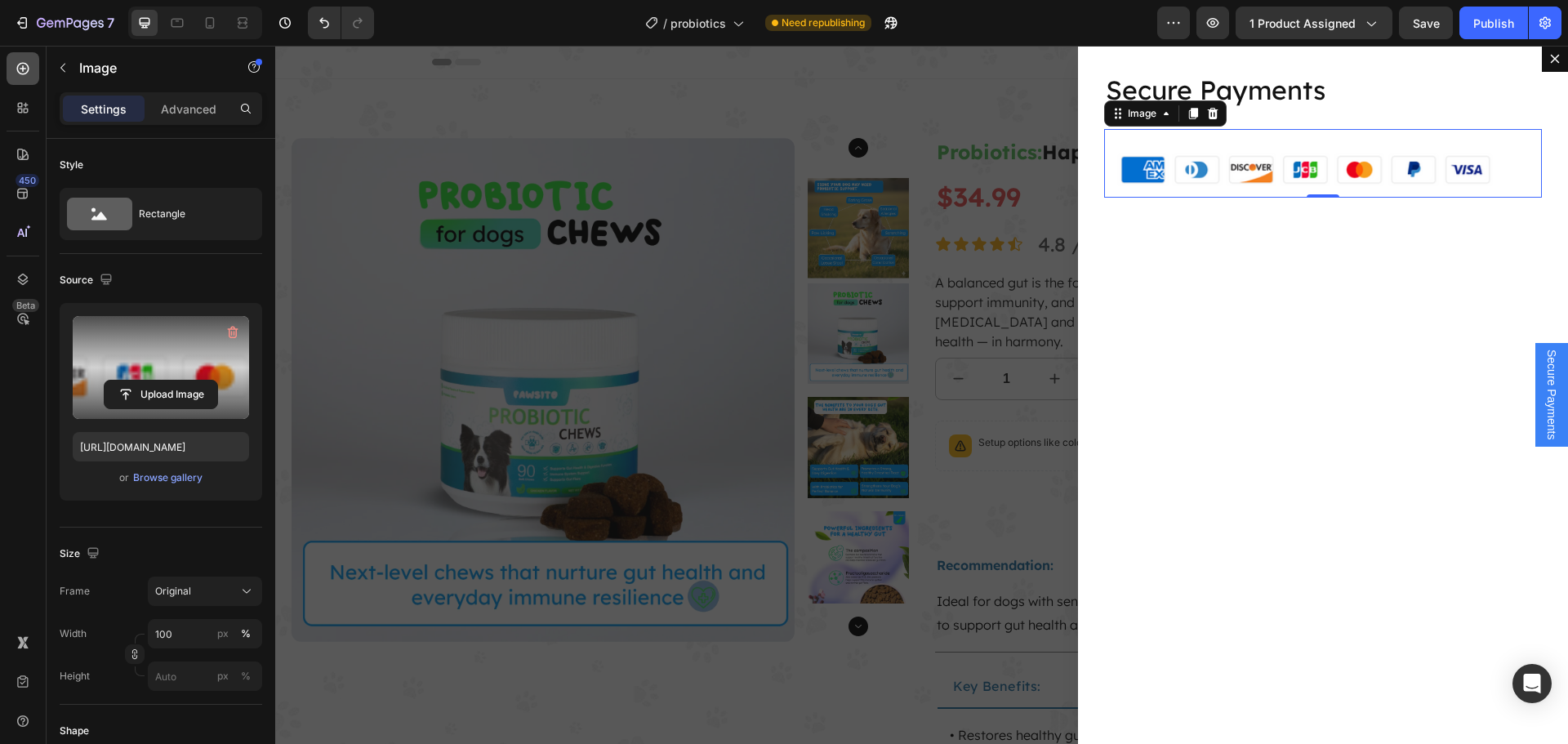
click at [29, 65] on icon at bounding box center [23, 69] width 16 height 16
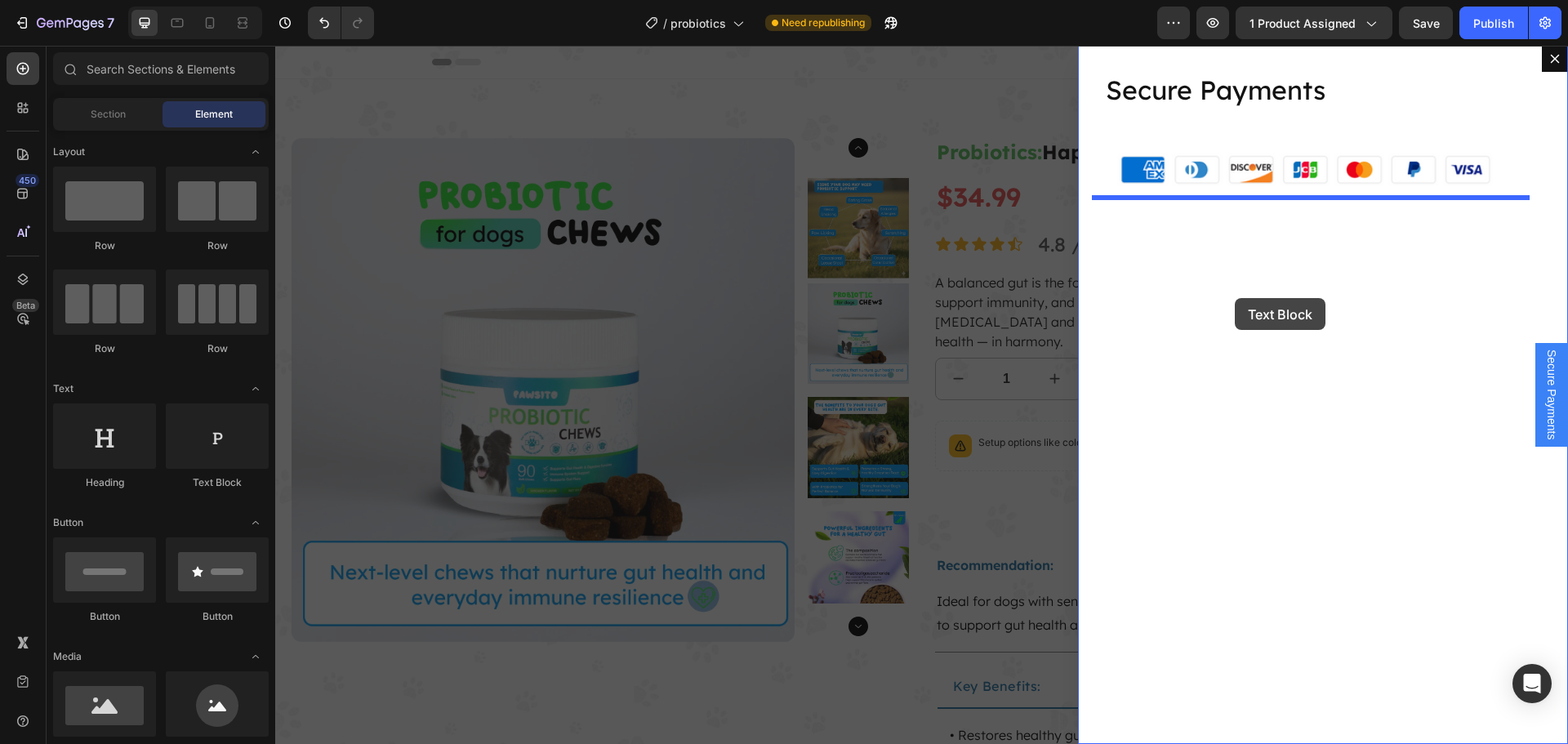
drag, startPoint x: 516, startPoint y: 500, endPoint x: 1234, endPoint y: 298, distance: 745.9
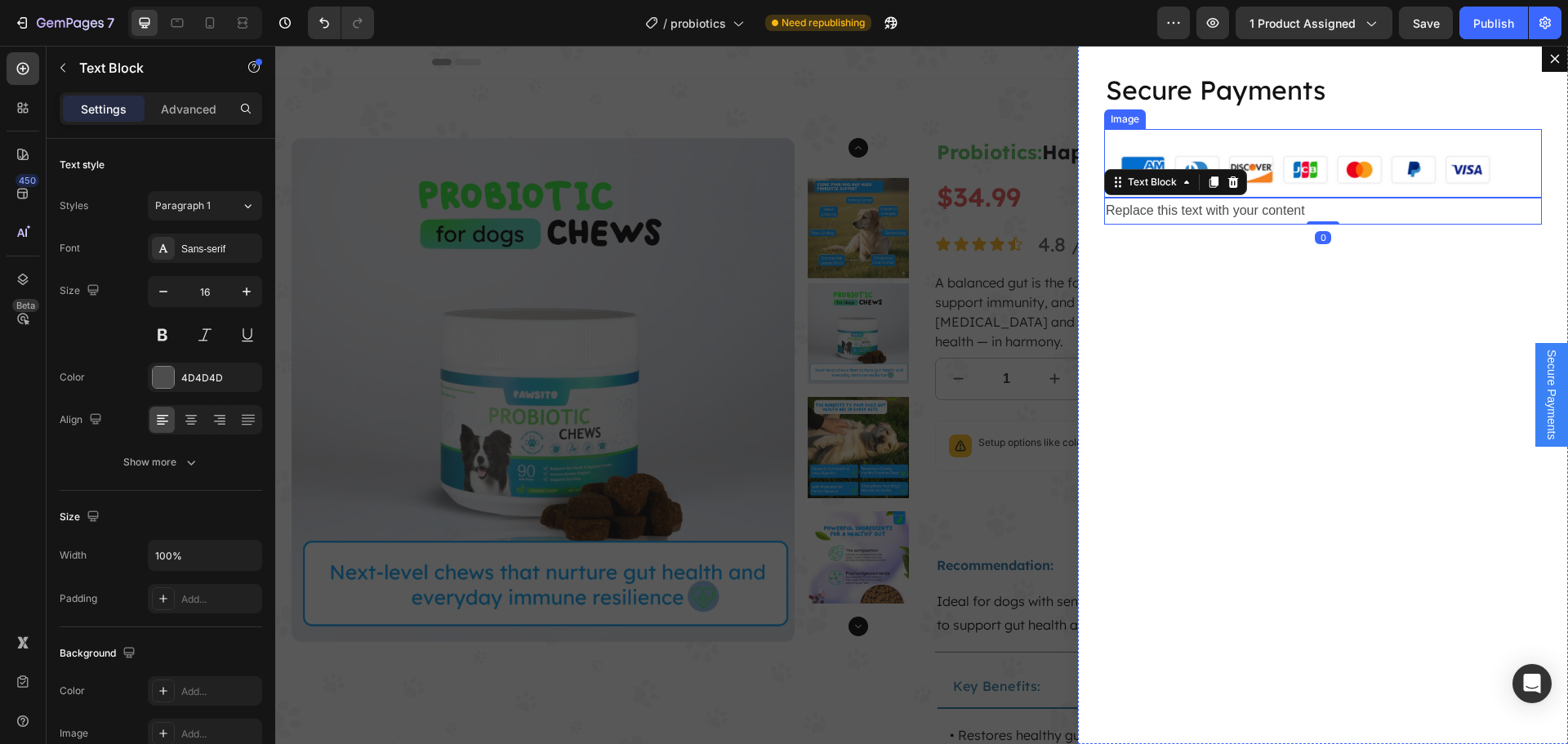
click at [1287, 182] on img "Dialog body" at bounding box center [1323, 164] width 438 height 70
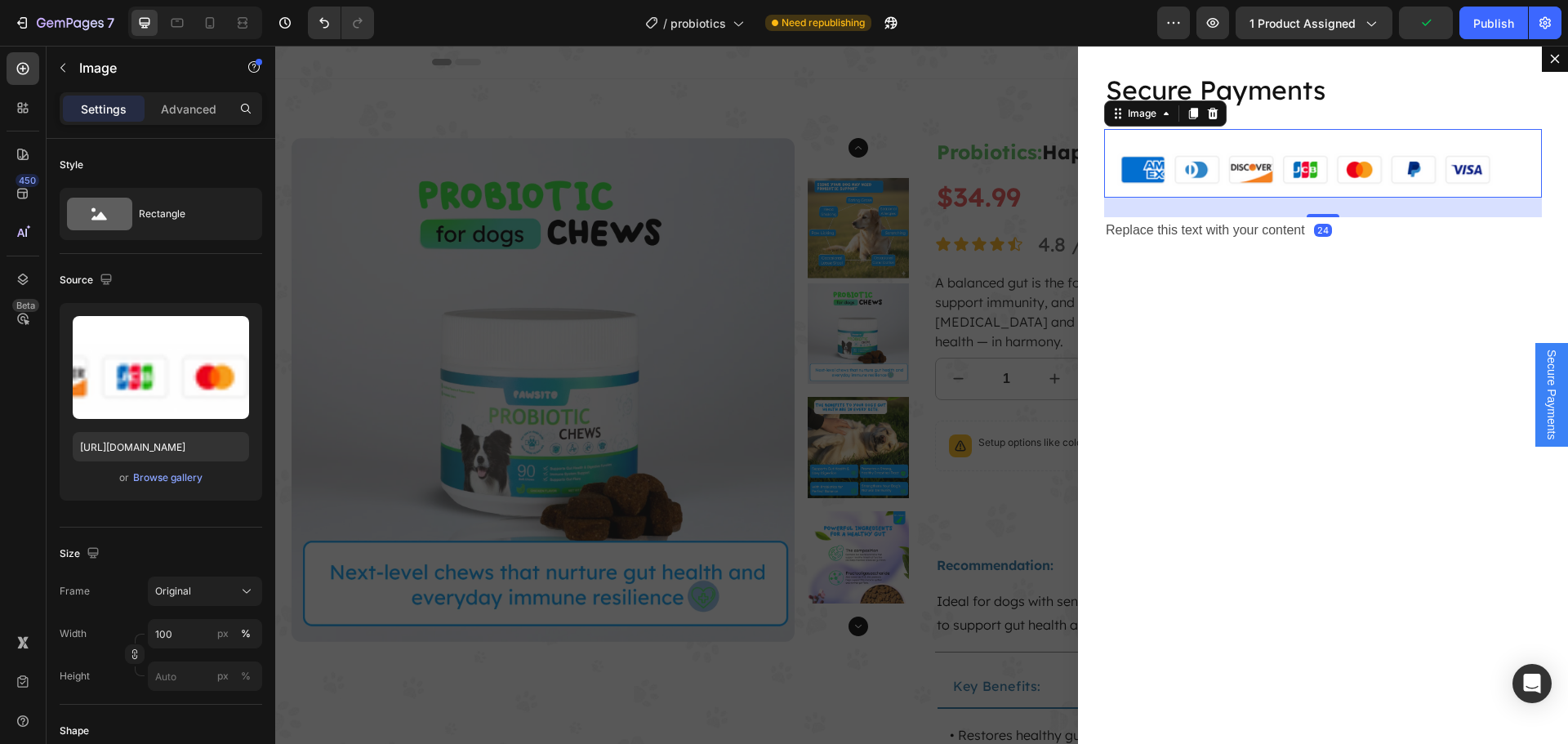
drag, startPoint x: 1314, startPoint y: 197, endPoint x: 1336, endPoint y: 217, distance: 29.7
click at [1336, 197] on div "24" at bounding box center [1323, 197] width 438 height 0
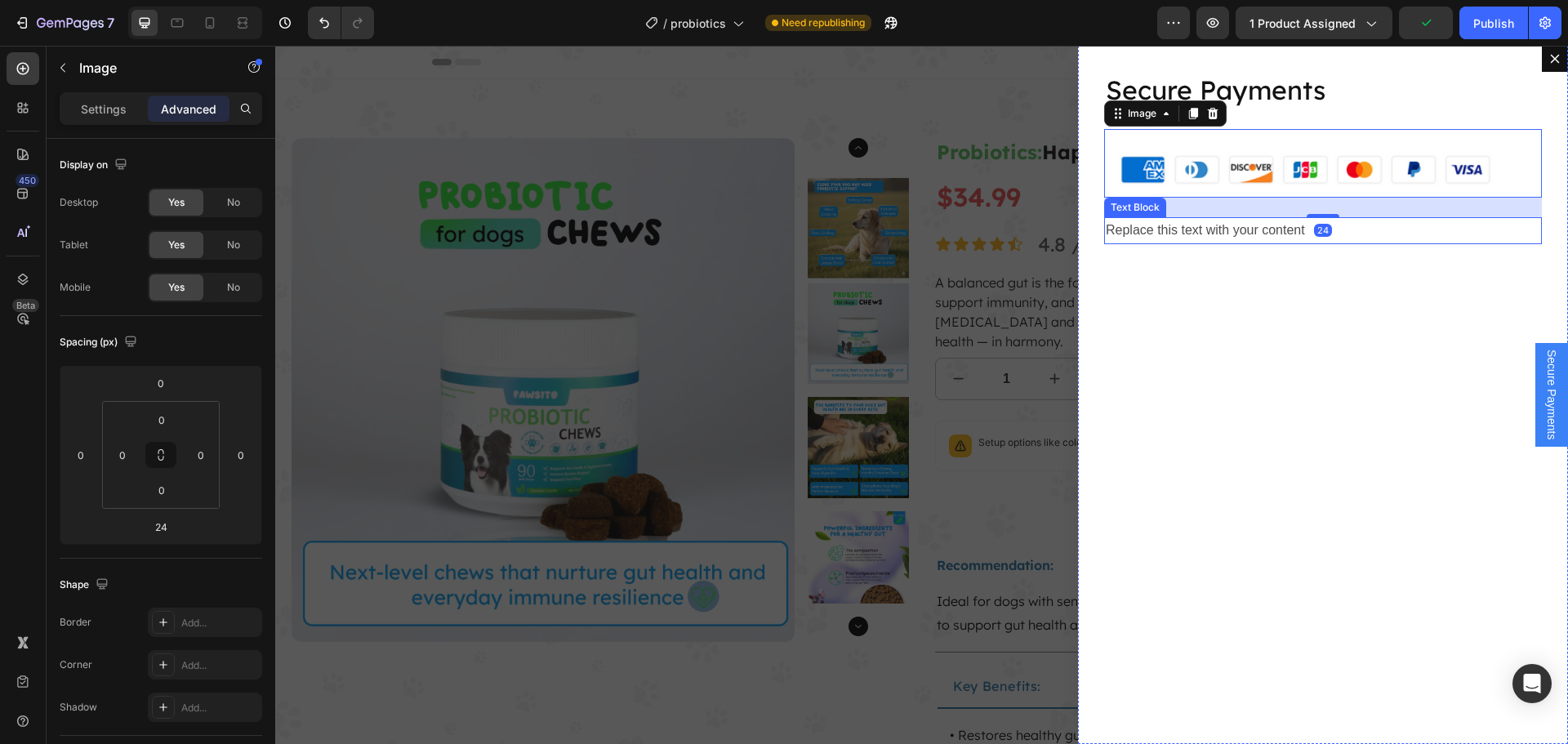
click at [1207, 233] on div "Replace this text with your content" at bounding box center [1323, 231] width 438 height 27
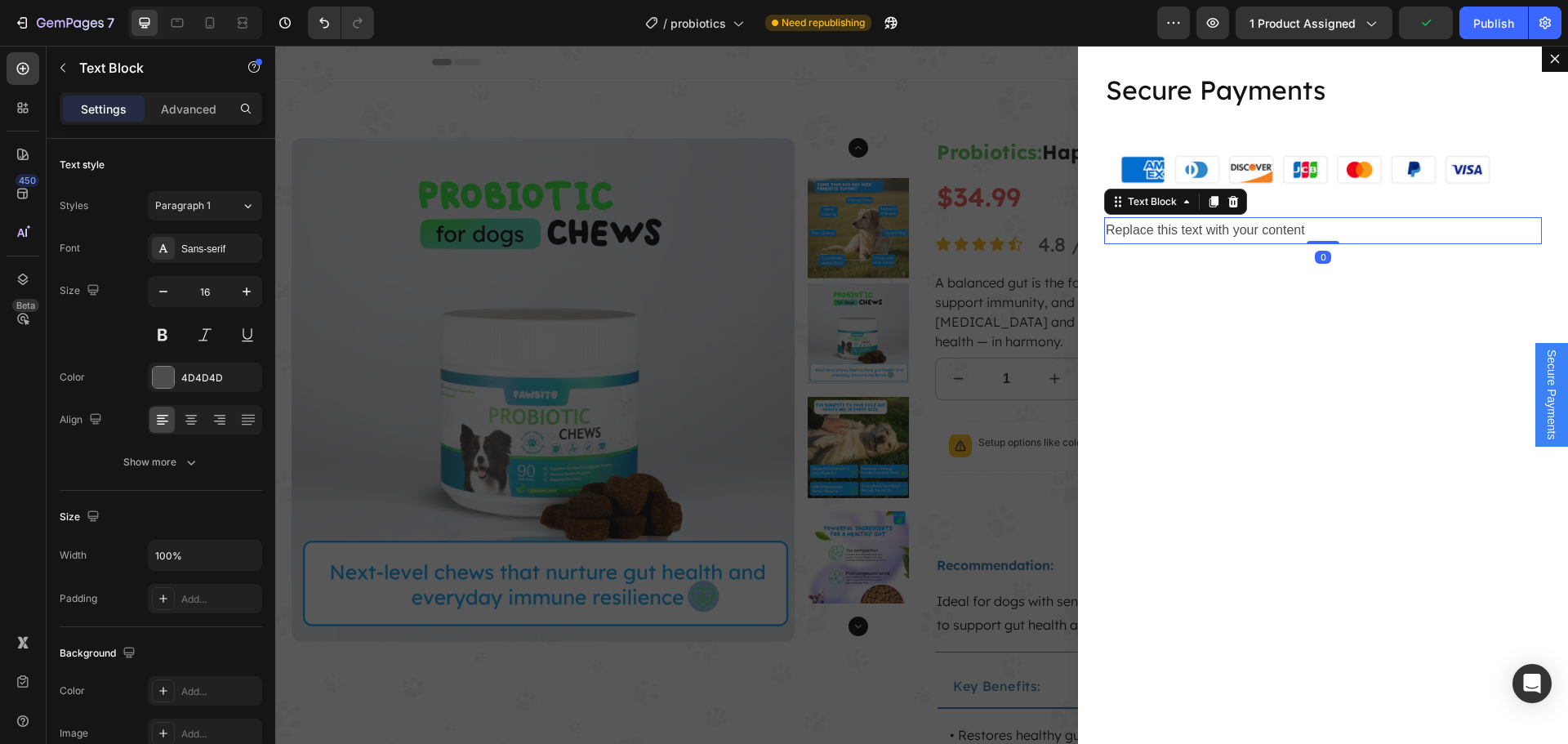
click at [1207, 233] on div "Replace this text with your content" at bounding box center [1323, 231] width 438 height 27
click at [1207, 233] on p "Replace this text with your content" at bounding box center [1323, 231] width 434 height 24
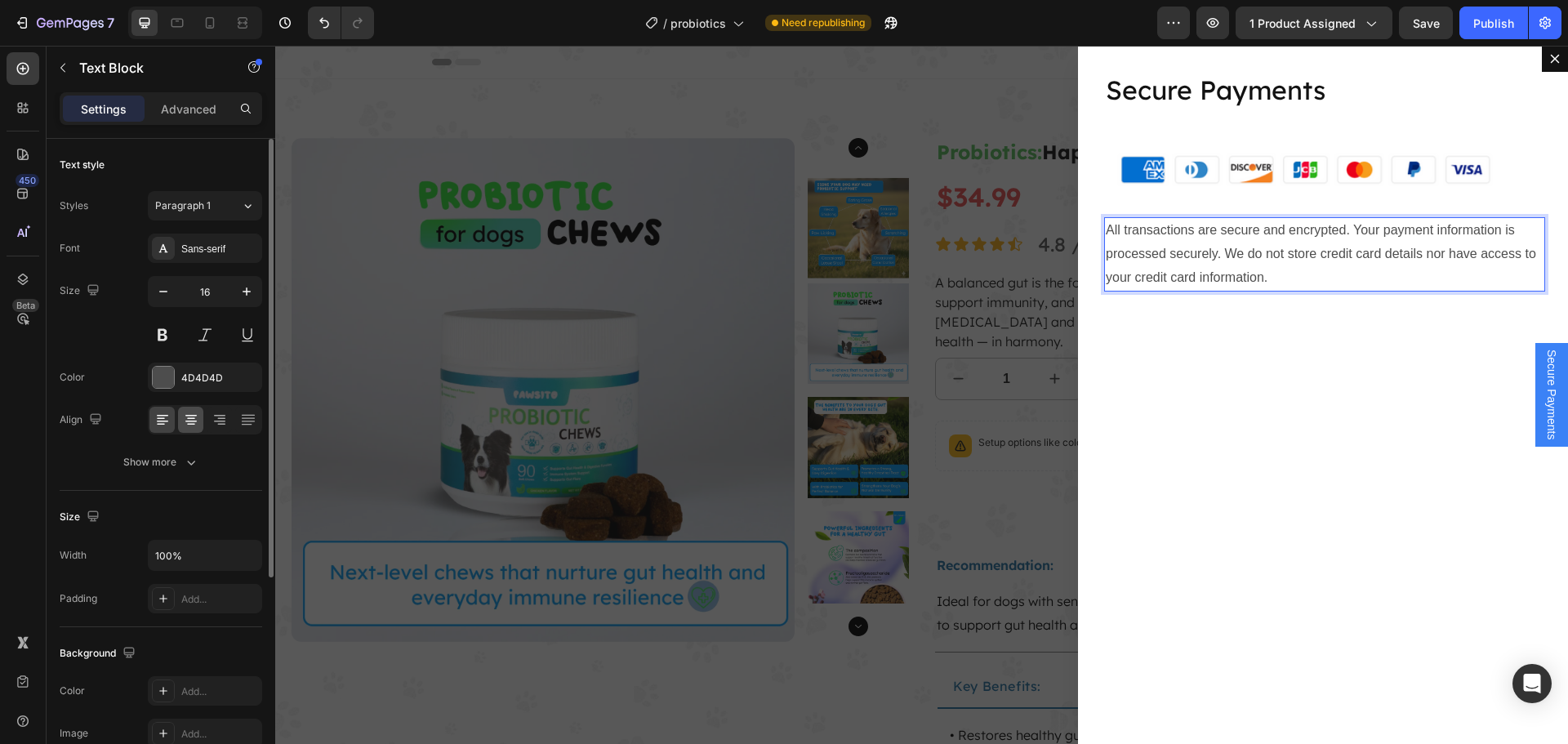
click at [186, 417] on icon at bounding box center [191, 419] width 16 height 16
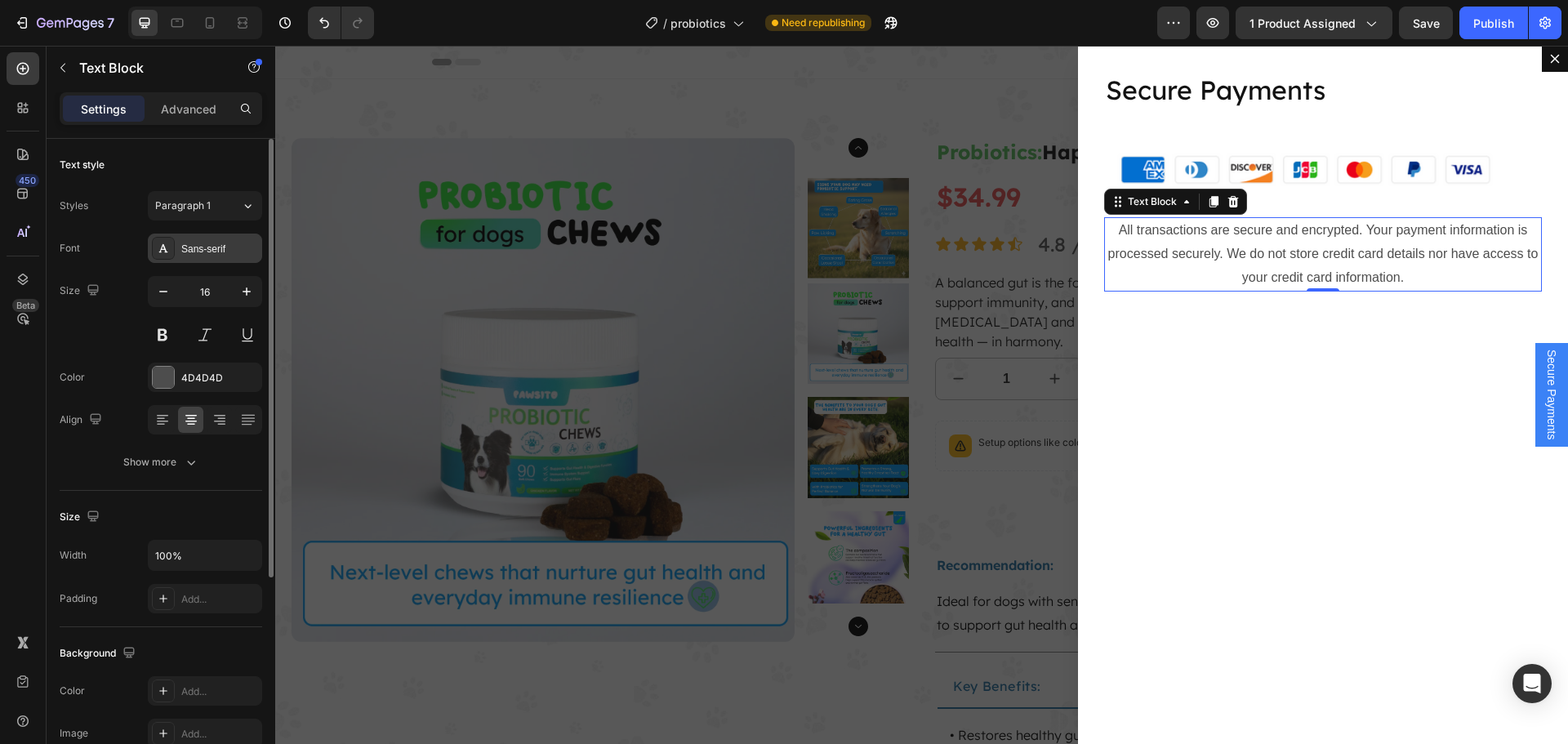
click at [211, 250] on div "Sans-serif" at bounding box center [219, 249] width 77 height 14
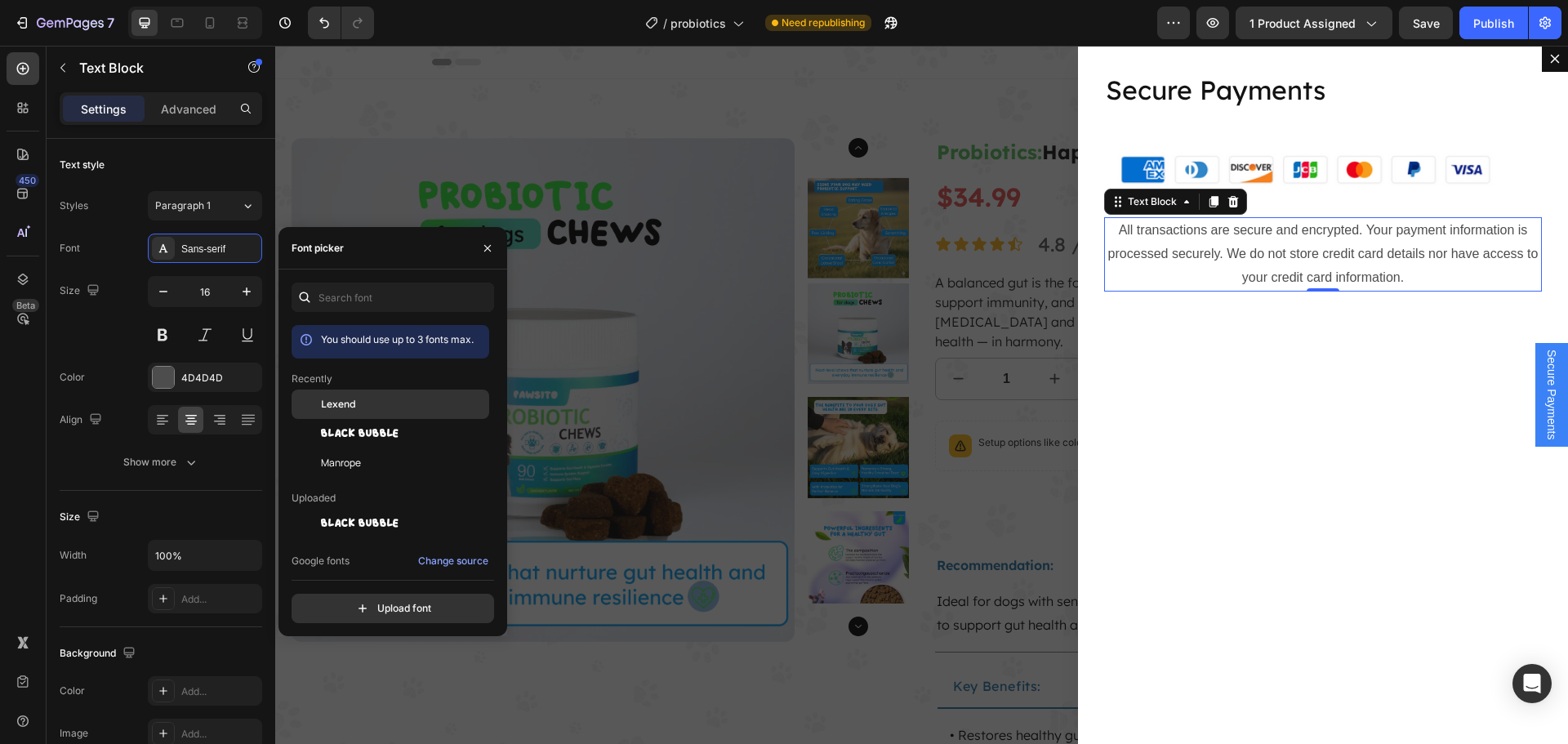
click at [365, 406] on div "Lexend" at bounding box center [403, 404] width 165 height 14
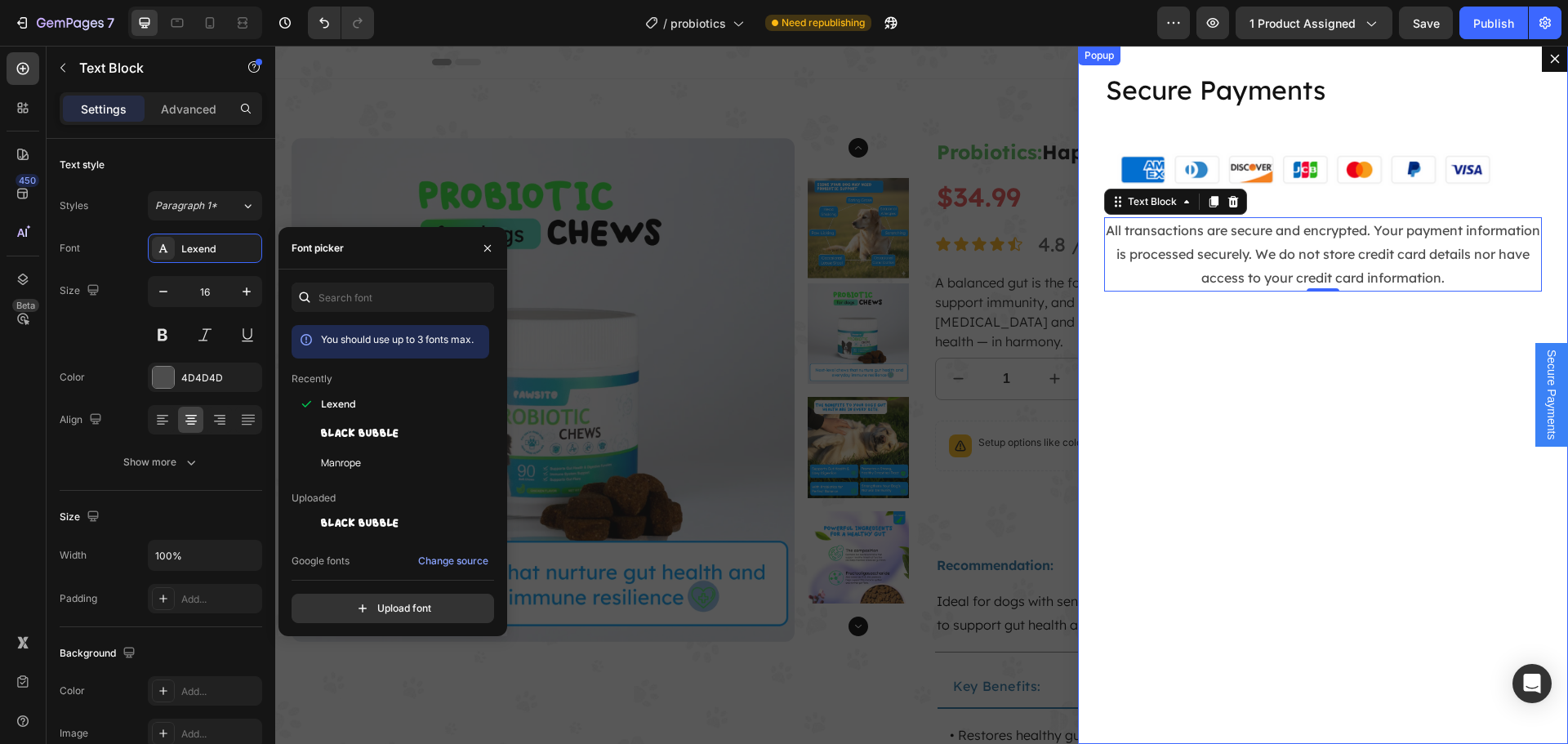
click at [1261, 429] on div "Secure Payments Heading Image All transactions are secure and encrypted. Your p…" at bounding box center [1323, 395] width 490 height 698
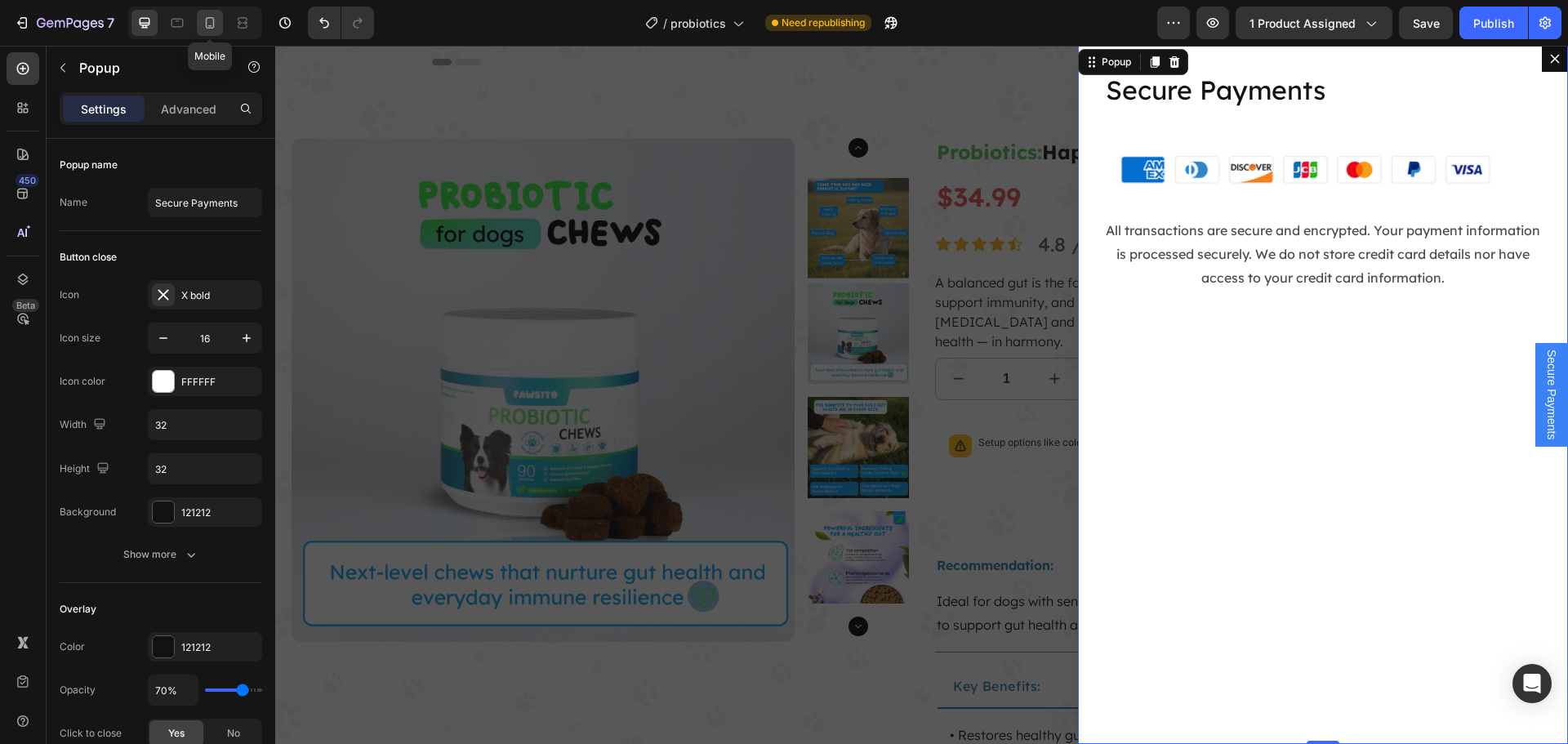
click at [212, 14] on icon at bounding box center [210, 23] width 16 height 16
type input "100%"
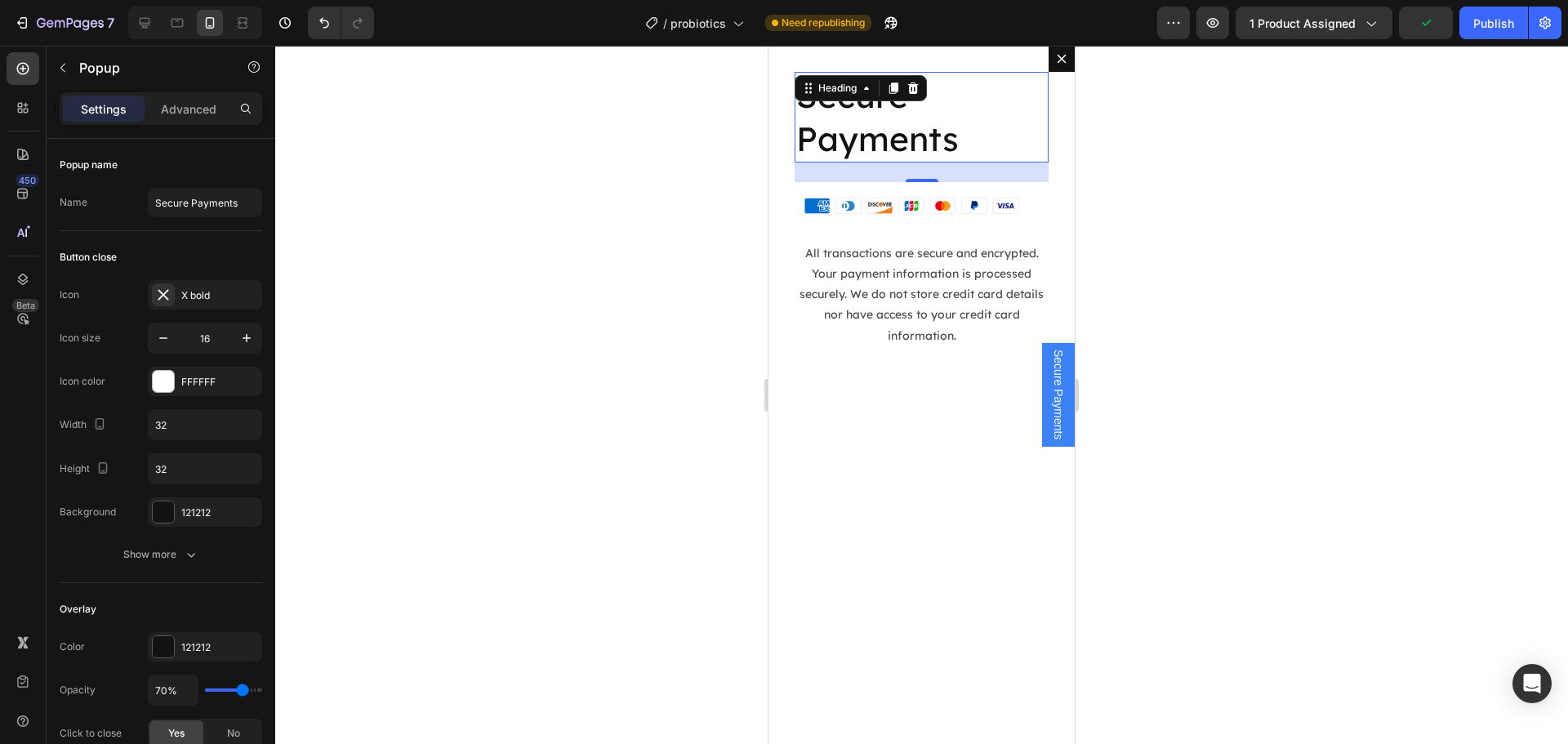
click at [879, 103] on p "Secure Payments" at bounding box center [921, 117] width 250 height 88
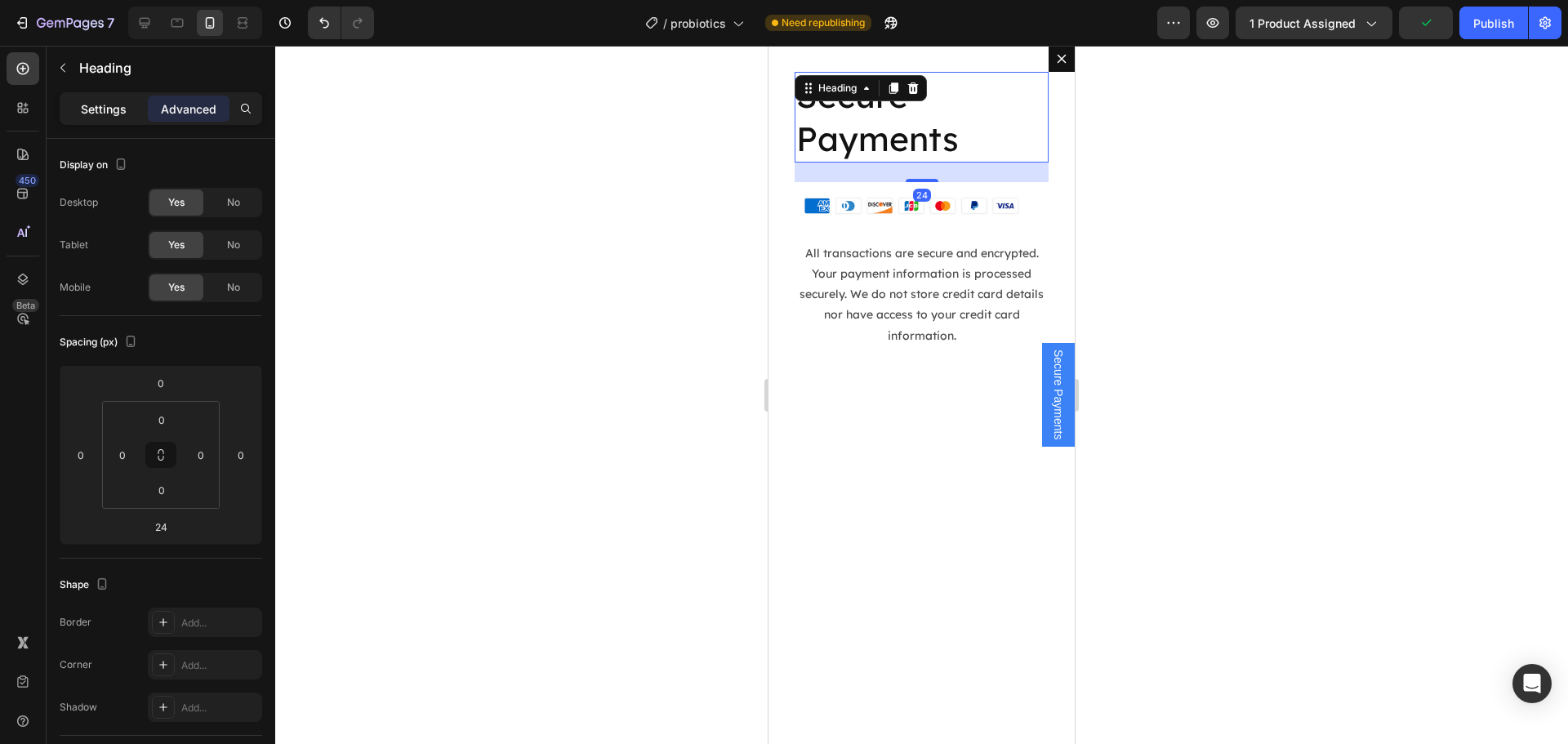
click at [115, 104] on p "Settings" at bounding box center [103, 108] width 46 height 17
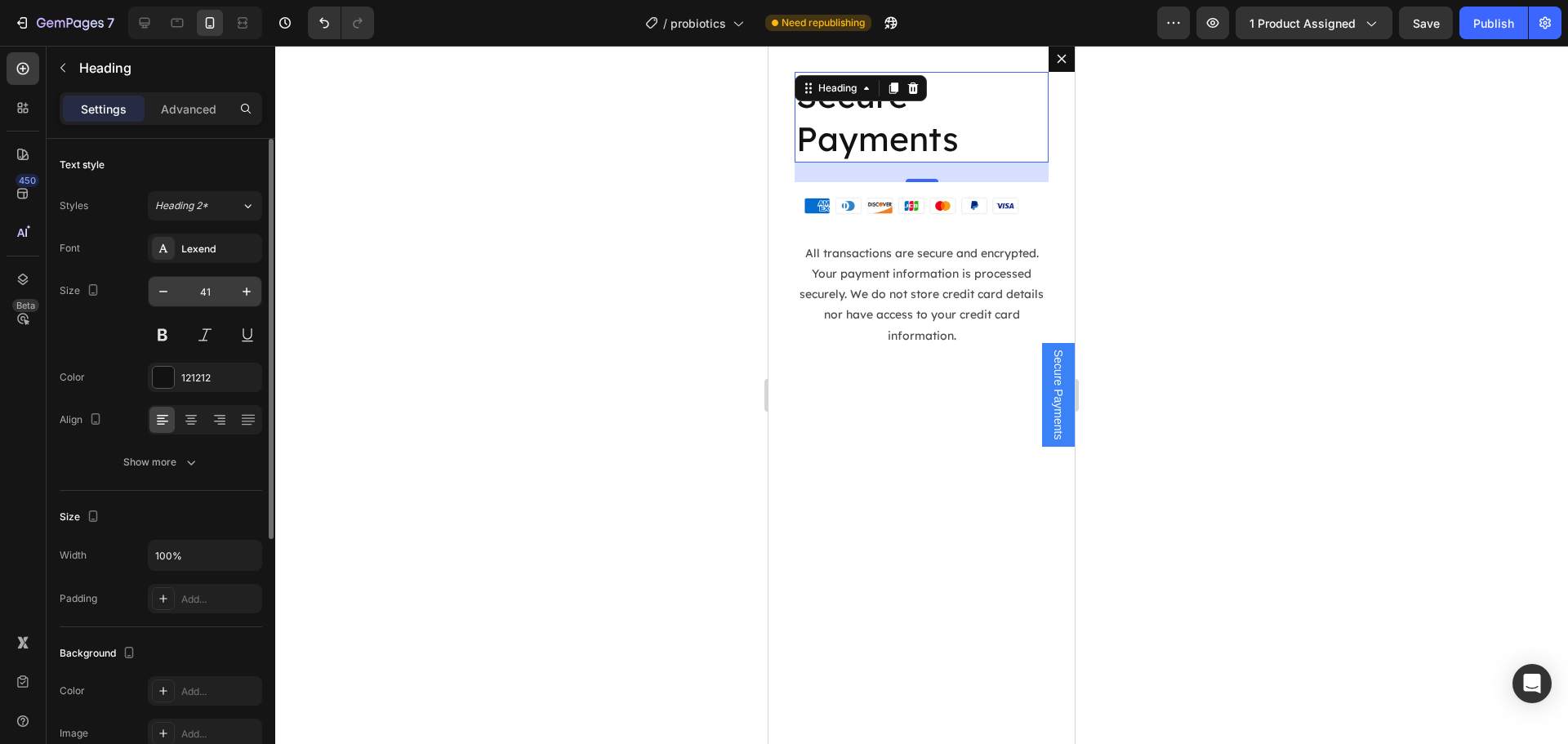
click at [216, 296] on input "41" at bounding box center [205, 291] width 54 height 30
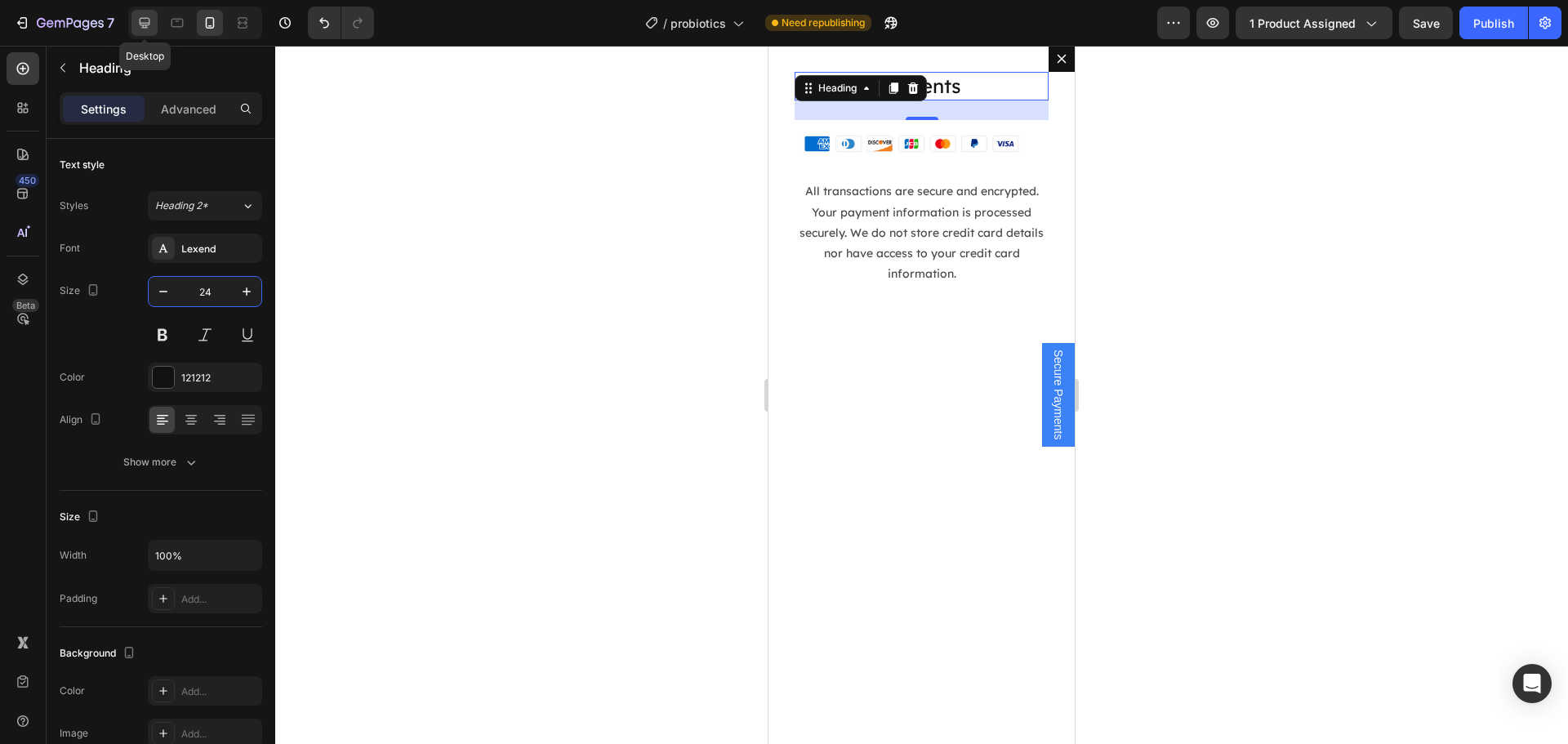
click at [155, 28] on div at bounding box center [144, 23] width 26 height 26
type input "32"
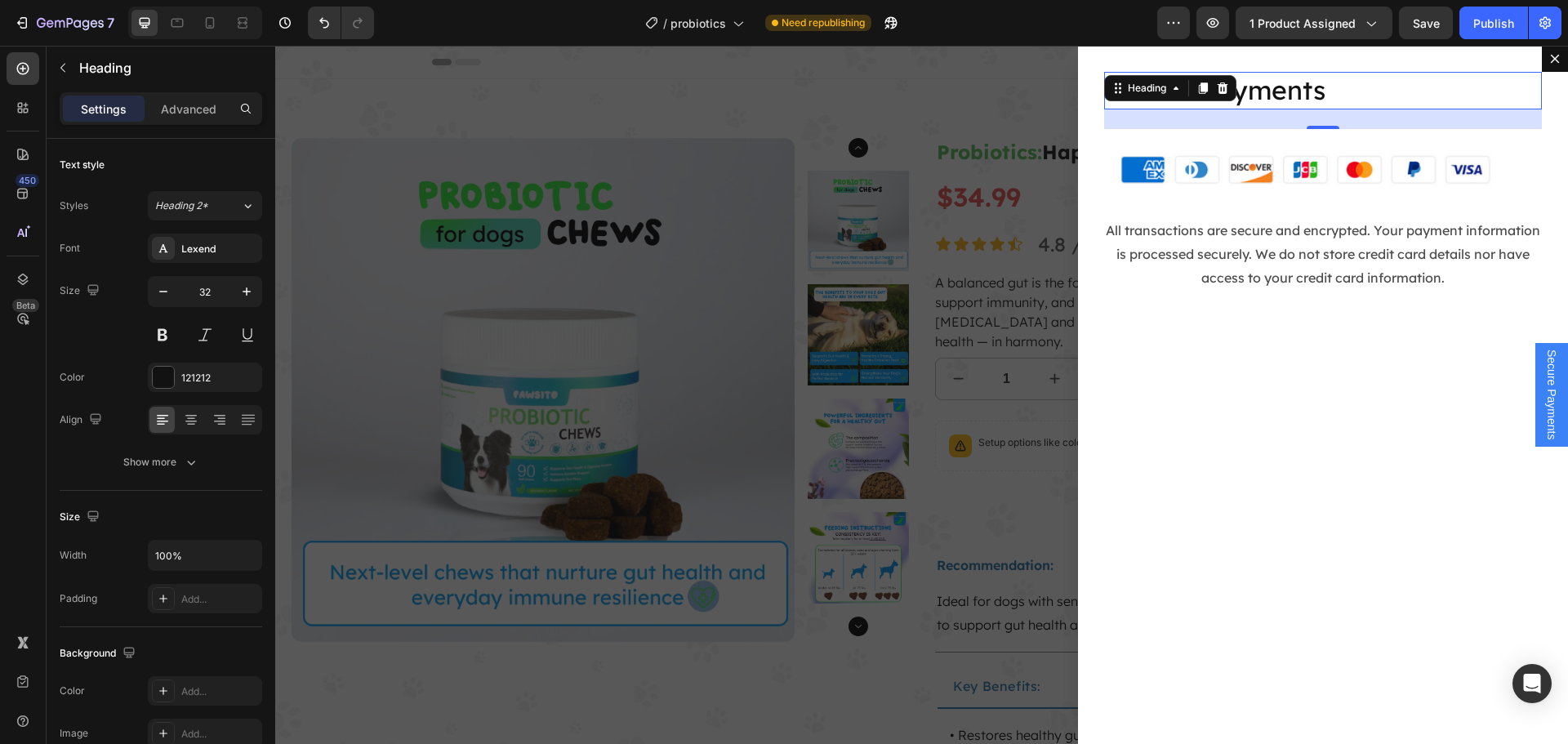
click at [1543, 373] on span "Secure Payments" at bounding box center [1551, 394] width 16 height 90
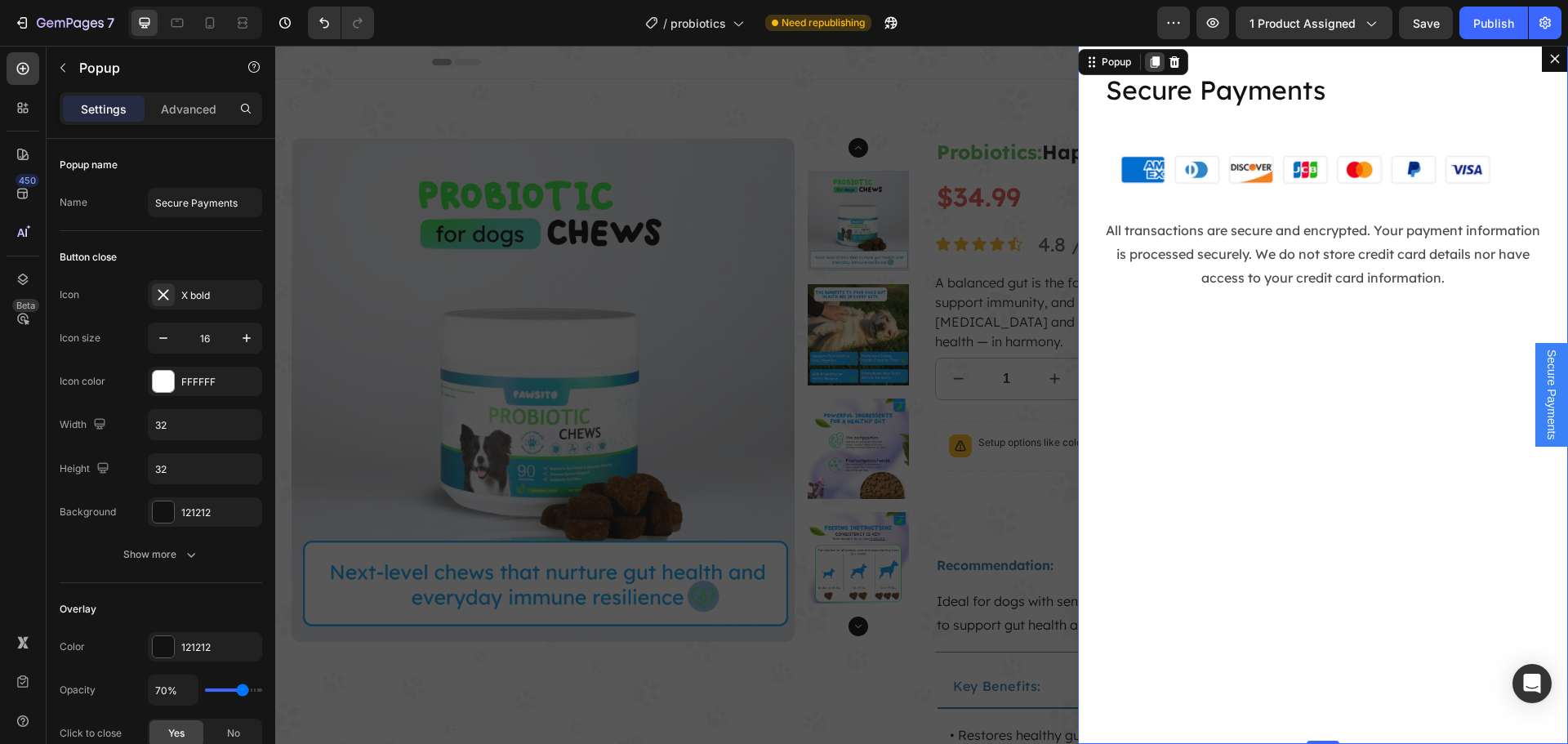
click at [1148, 62] on icon "Dialog content" at bounding box center [1154, 61] width 13 height 13
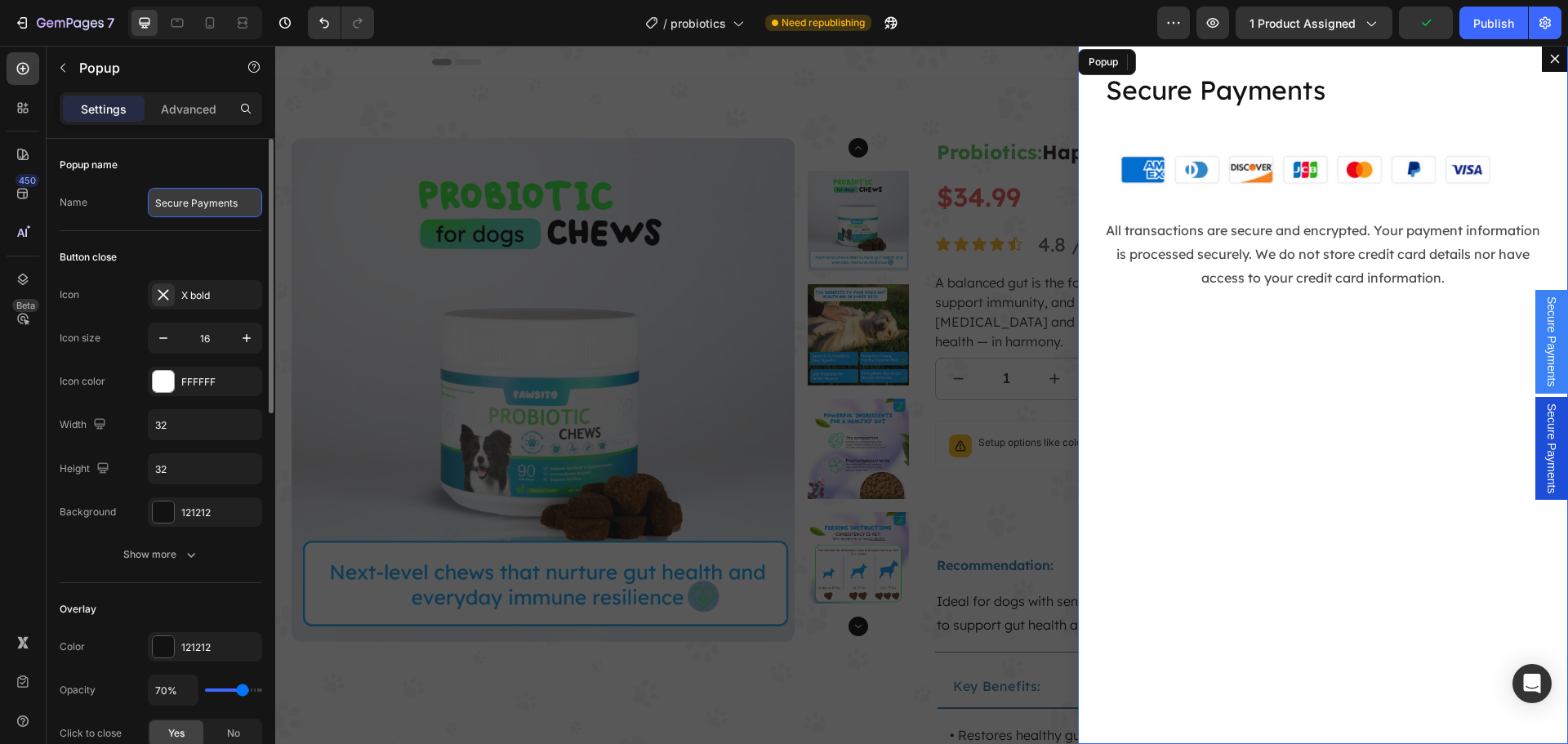
click at [179, 207] on input "Secure Payments" at bounding box center [204, 202] width 114 height 30
click at [179, 206] on input "Secure Payments" at bounding box center [204, 202] width 114 height 30
type input "Refund Policyre Payments"
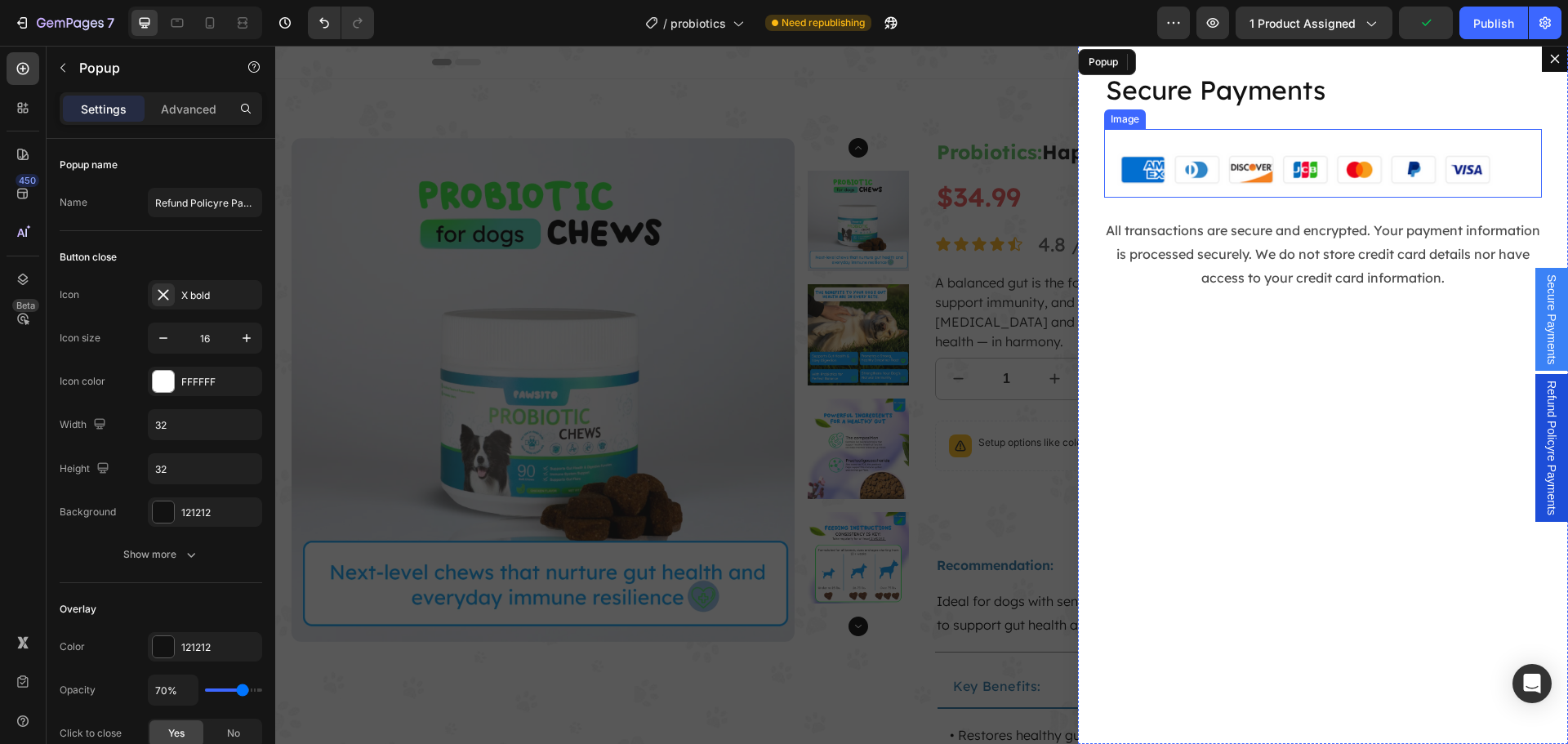
click at [1138, 93] on p "Secure Payments" at bounding box center [1323, 90] width 434 height 34
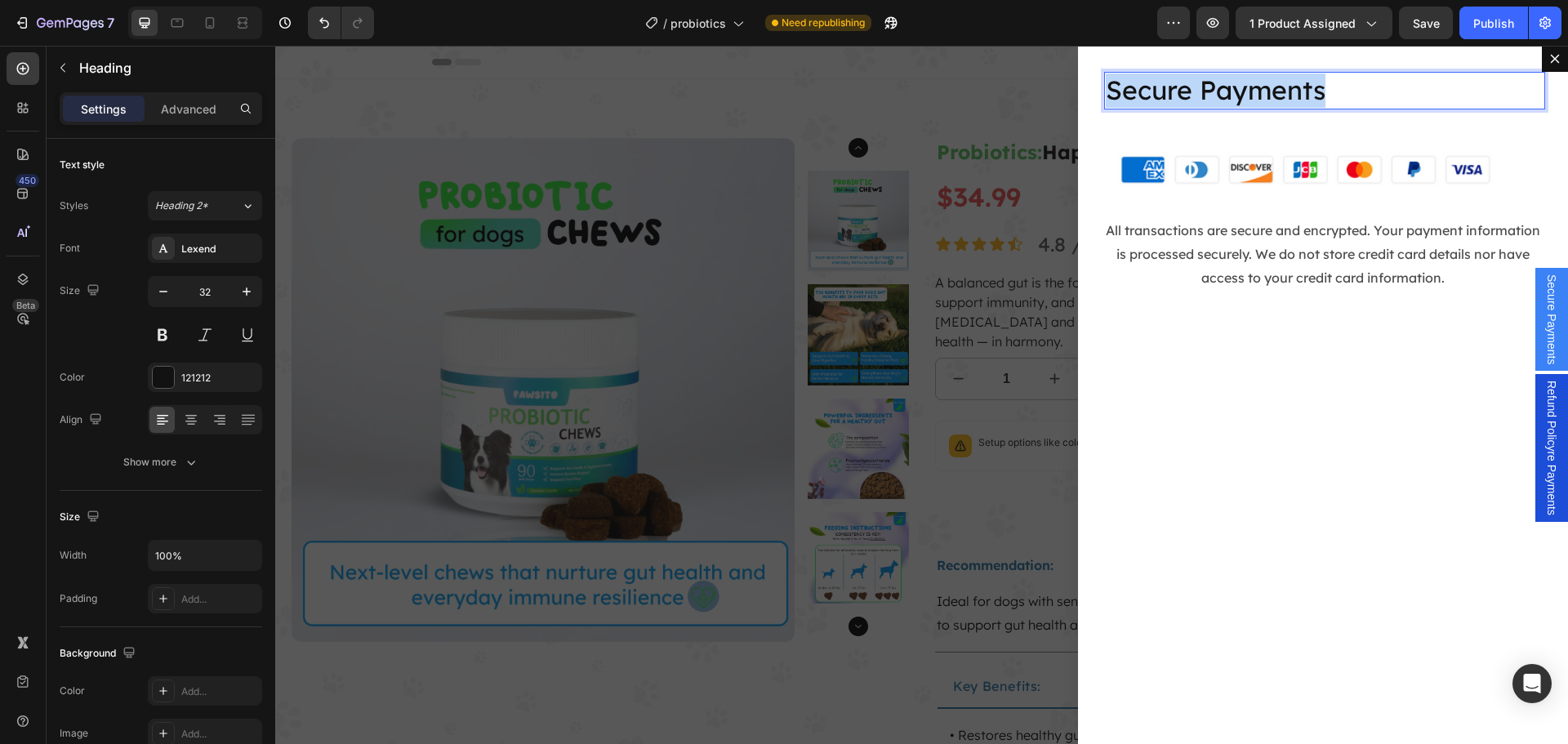
click at [1138, 93] on p "Secure Payments" at bounding box center [1323, 90] width 434 height 34
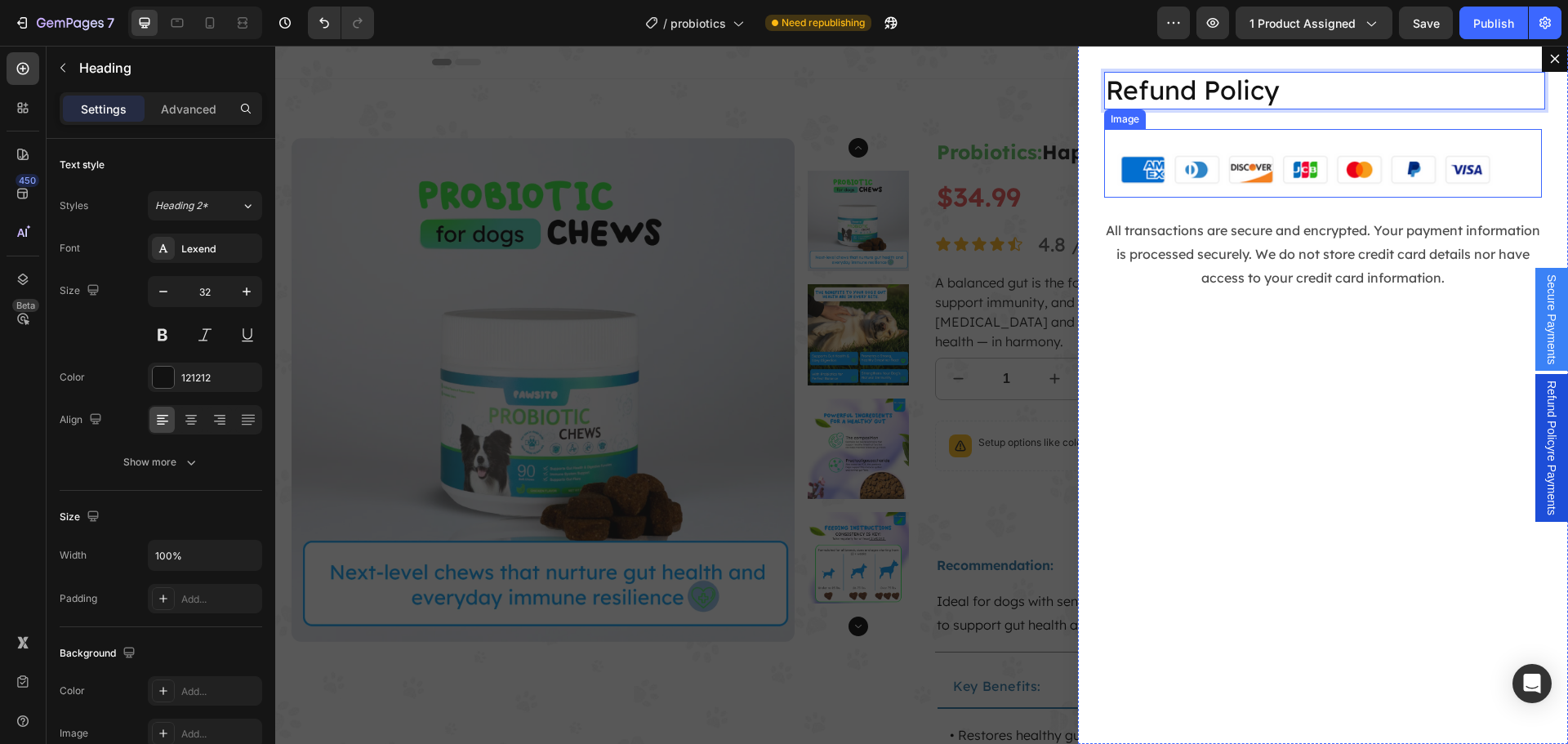
click at [1190, 174] on img "Dialog body" at bounding box center [1323, 164] width 438 height 70
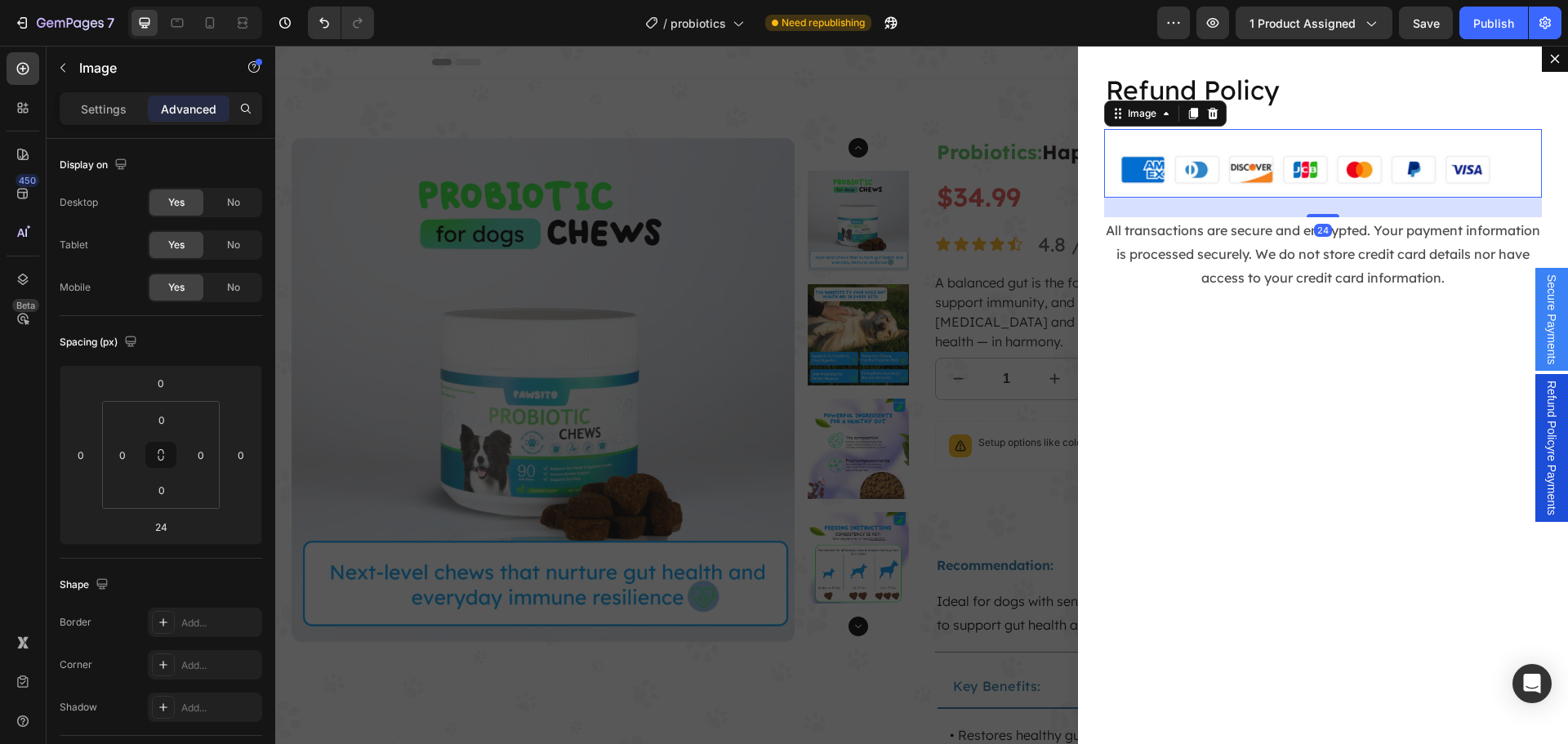
click at [1207, 117] on icon "Dialog body" at bounding box center [1213, 112] width 11 height 12
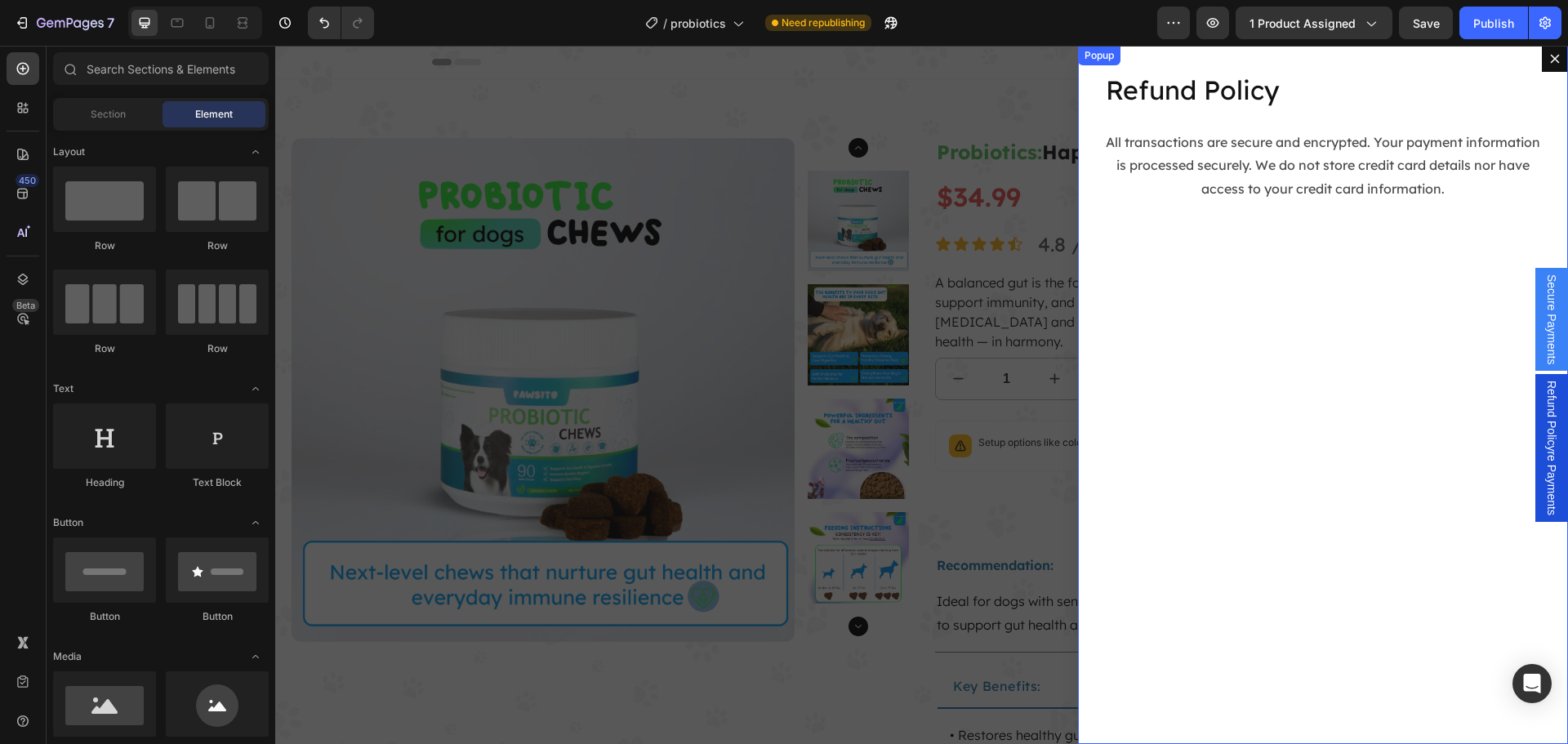
click at [1280, 150] on p "All transactions are secure and encrypted. Your payment information is processe…" at bounding box center [1323, 165] width 434 height 71
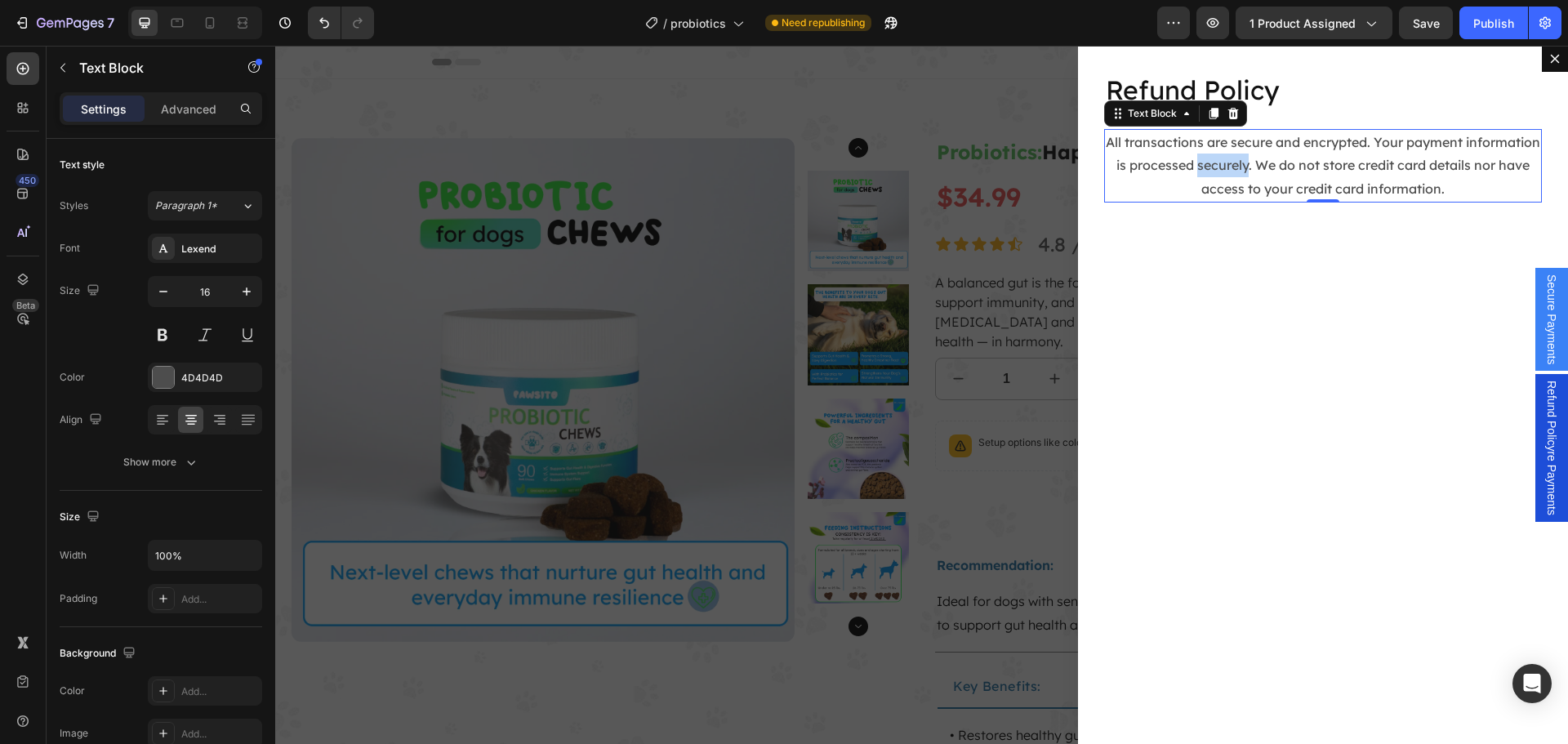
click at [1283, 174] on p "All transactions are secure and encrypted. Your payment information is processe…" at bounding box center [1323, 165] width 434 height 71
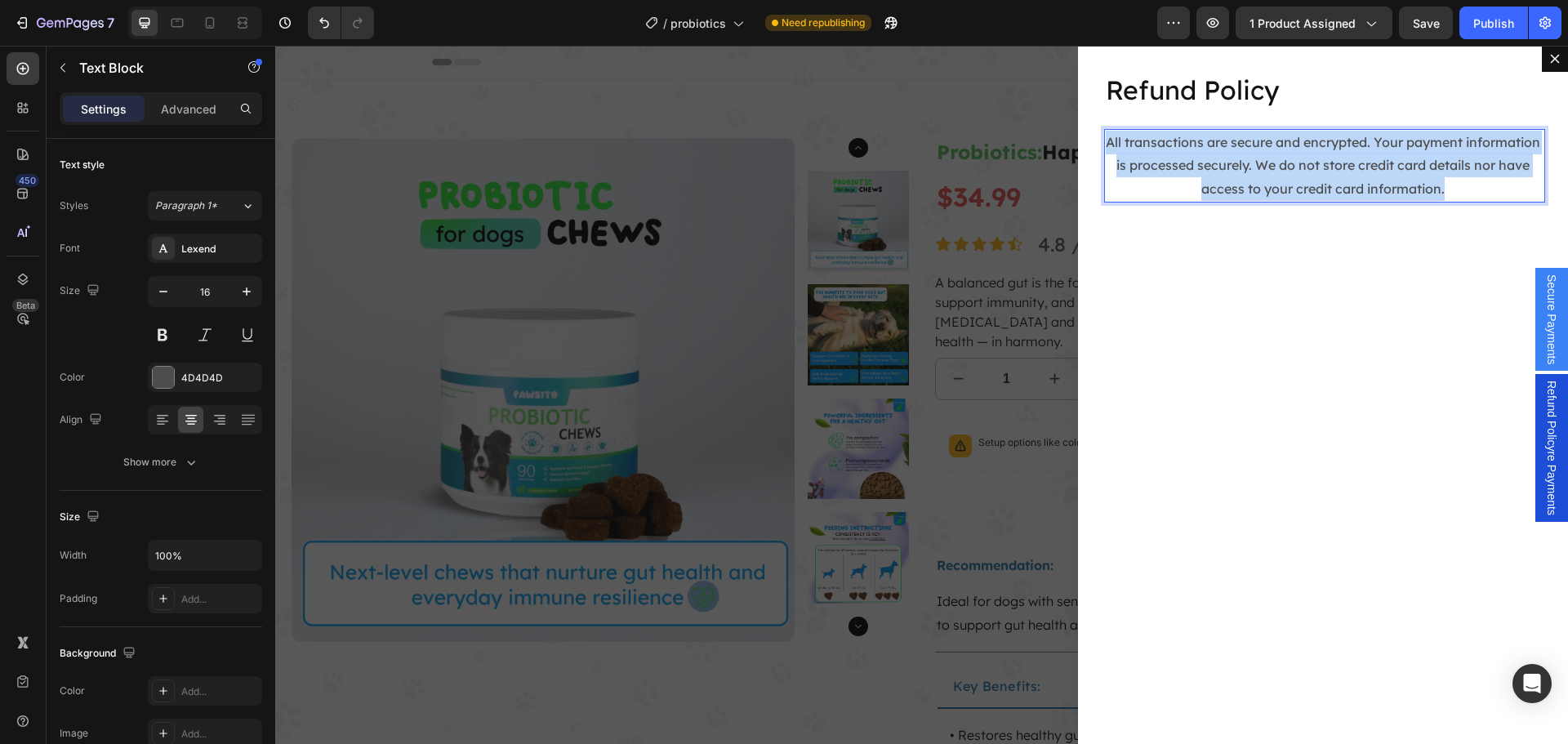
click at [1282, 174] on p "All transactions are secure and encrypted. Your payment information is processe…" at bounding box center [1323, 165] width 434 height 71
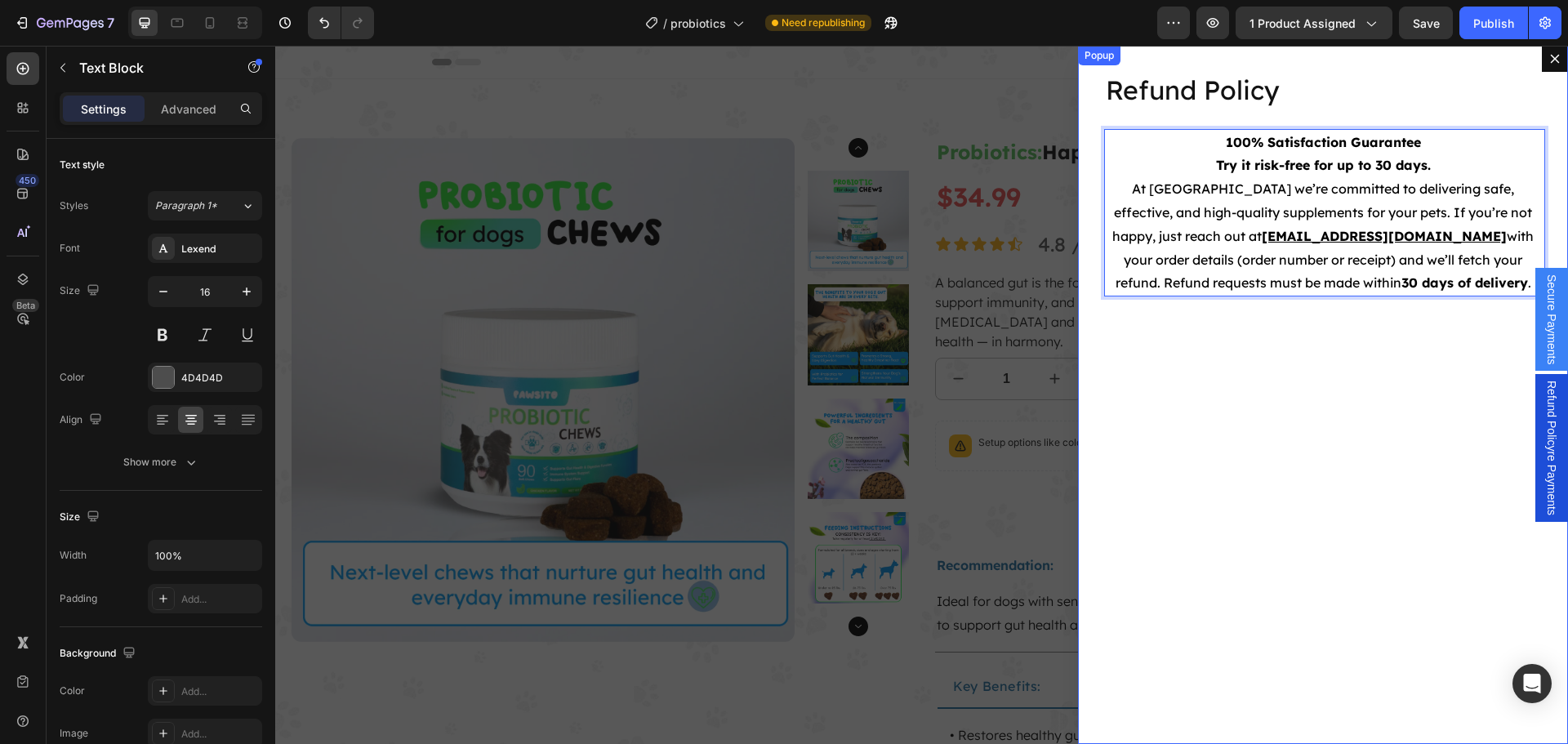
click at [1308, 369] on div "Refund Policy Heading 100% Satisfaction Guarantee Try it risk-free for up to 30…" at bounding box center [1323, 395] width 490 height 698
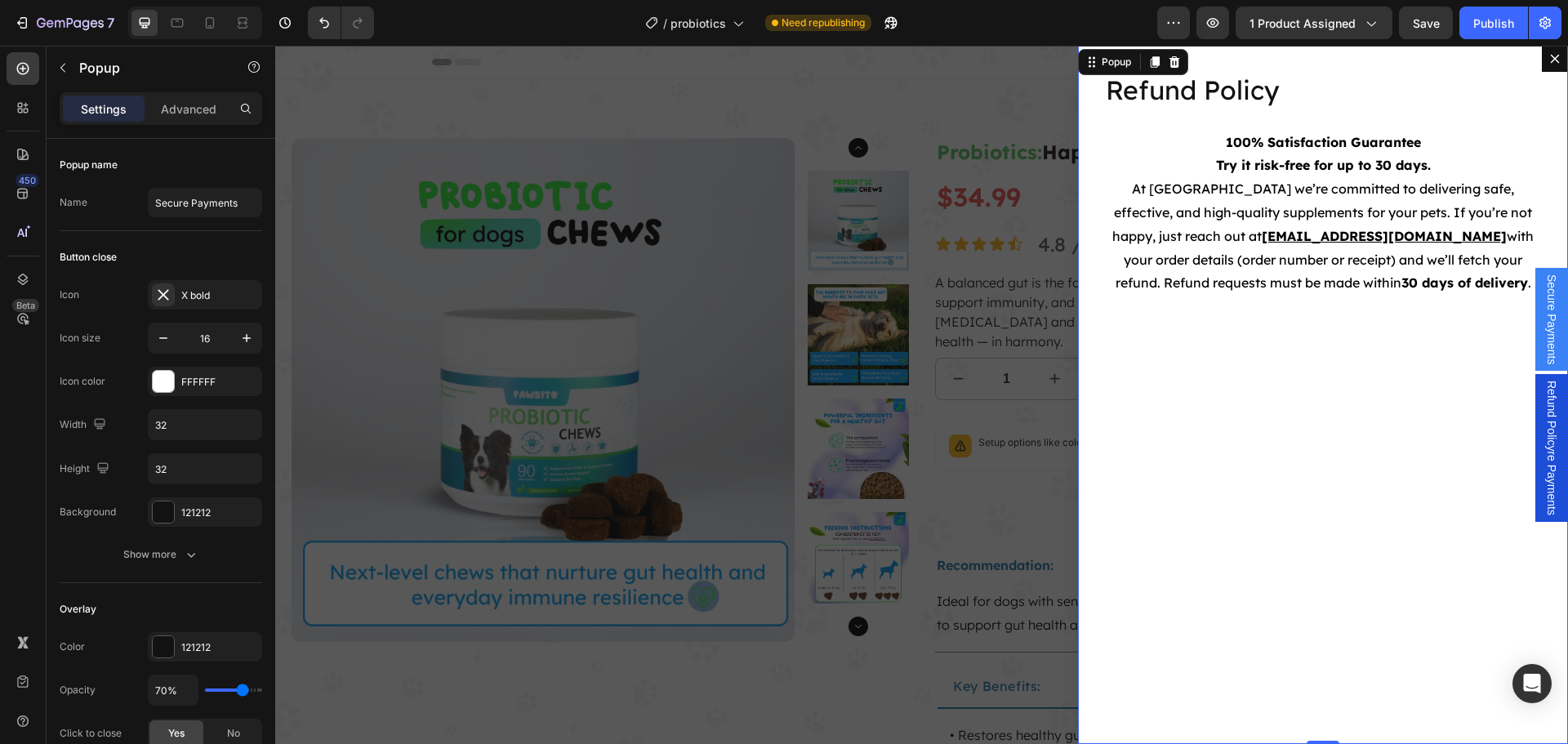
click at [817, 256] on div "Backdrop" at bounding box center [921, 395] width 1292 height 698
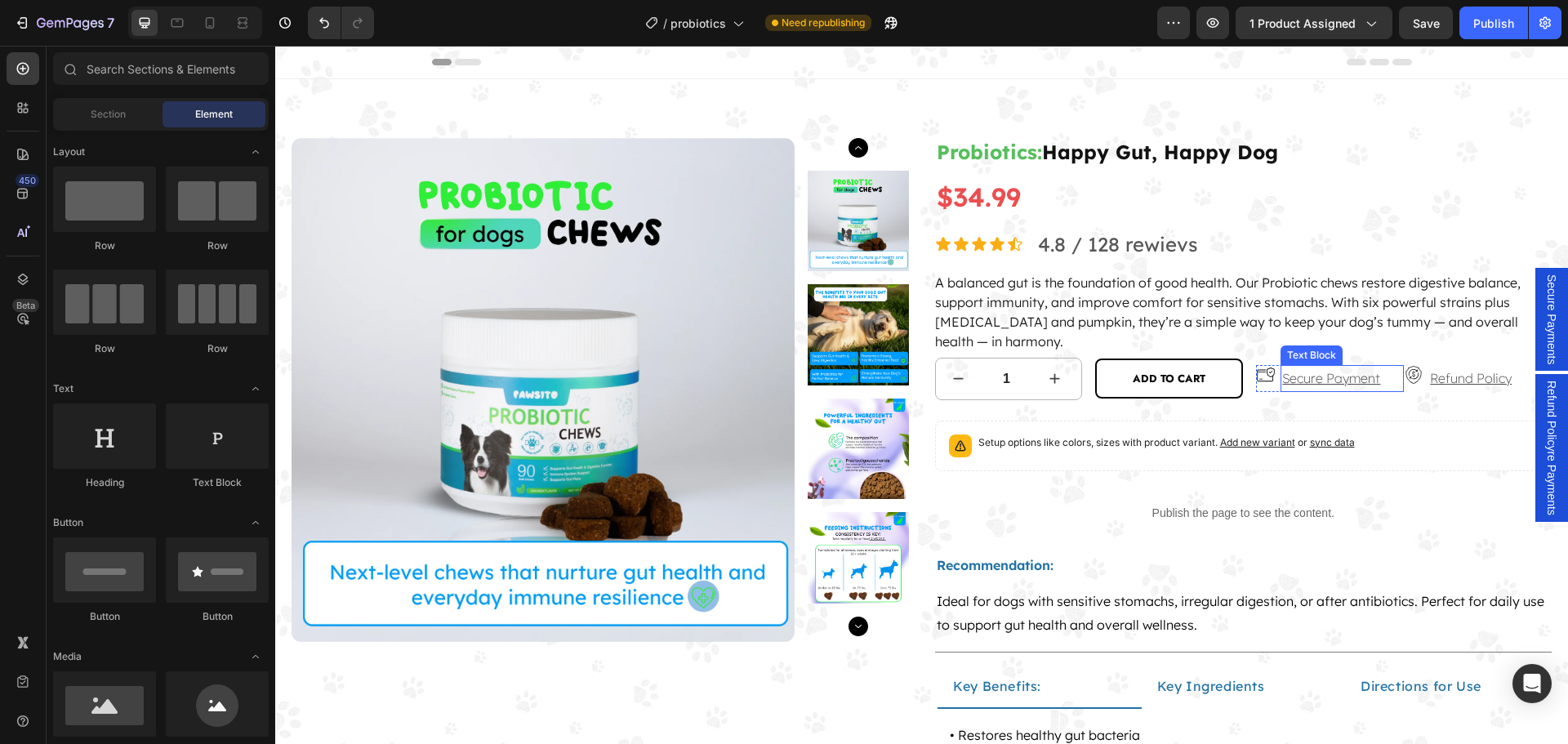
click at [1298, 381] on p "Secure Payment" at bounding box center [1331, 378] width 98 height 24
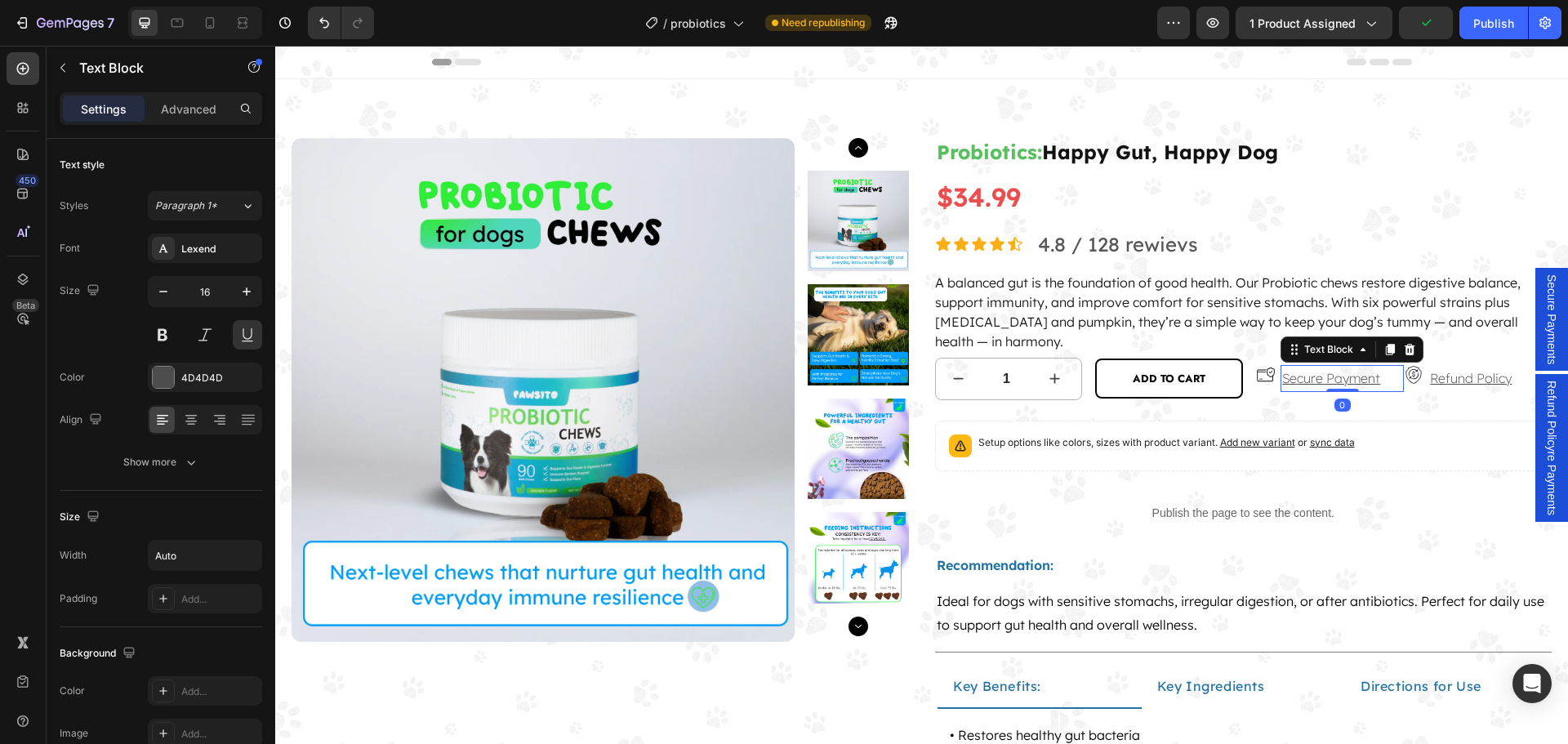
click at [1403, 351] on icon at bounding box center [1409, 349] width 13 height 13
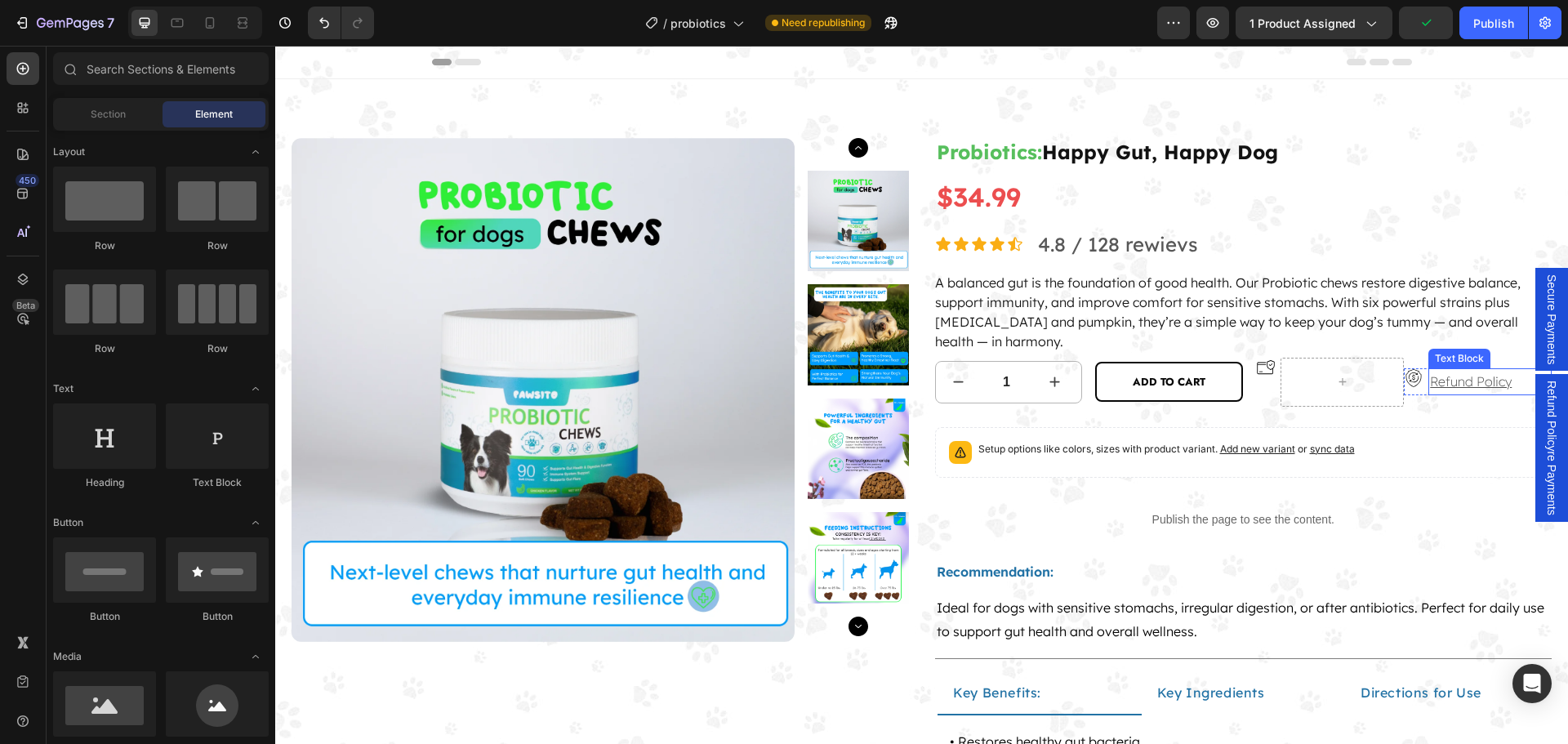
click at [1459, 381] on p "Refund Policy" at bounding box center [1489, 381] width 120 height 24
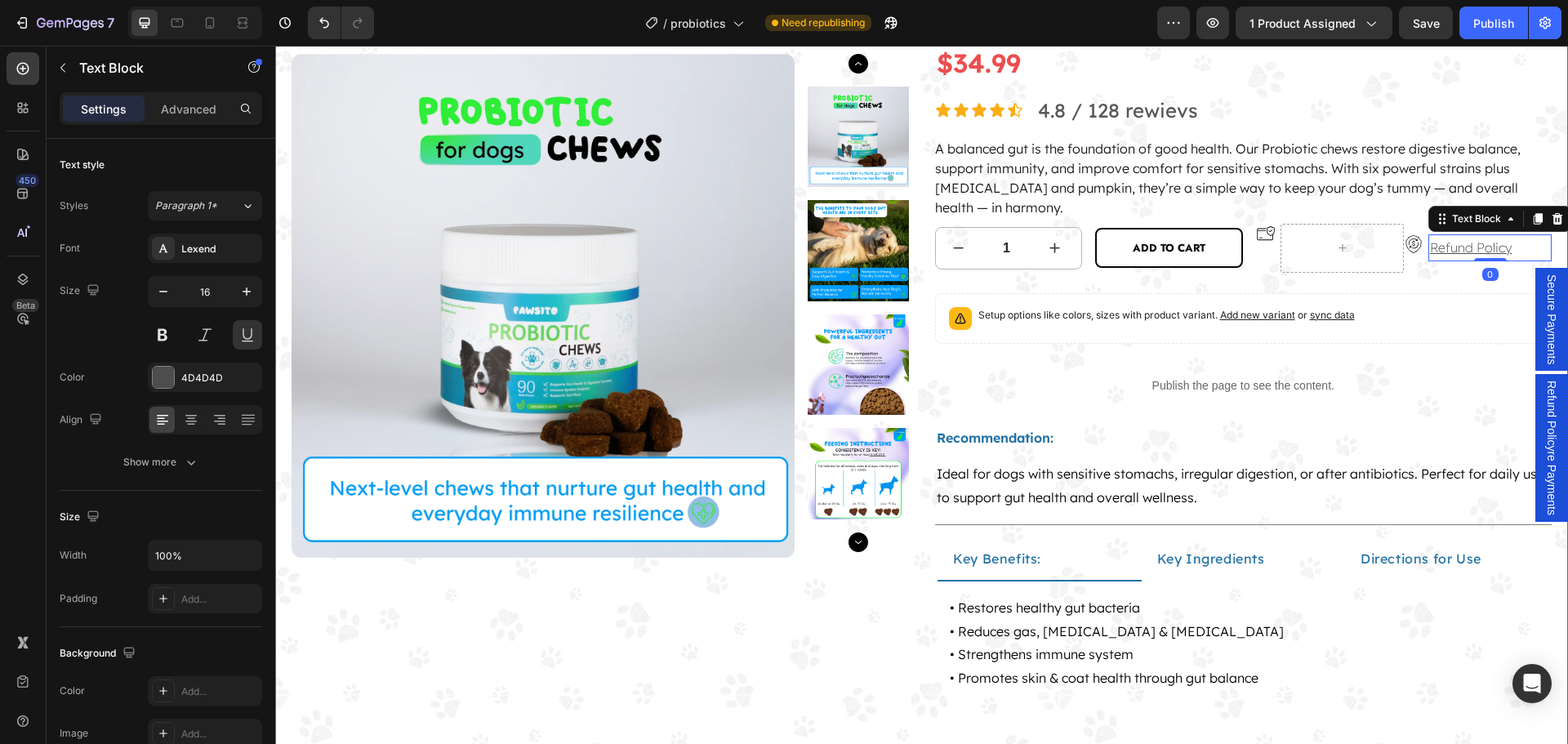
scroll to position [164, 0]
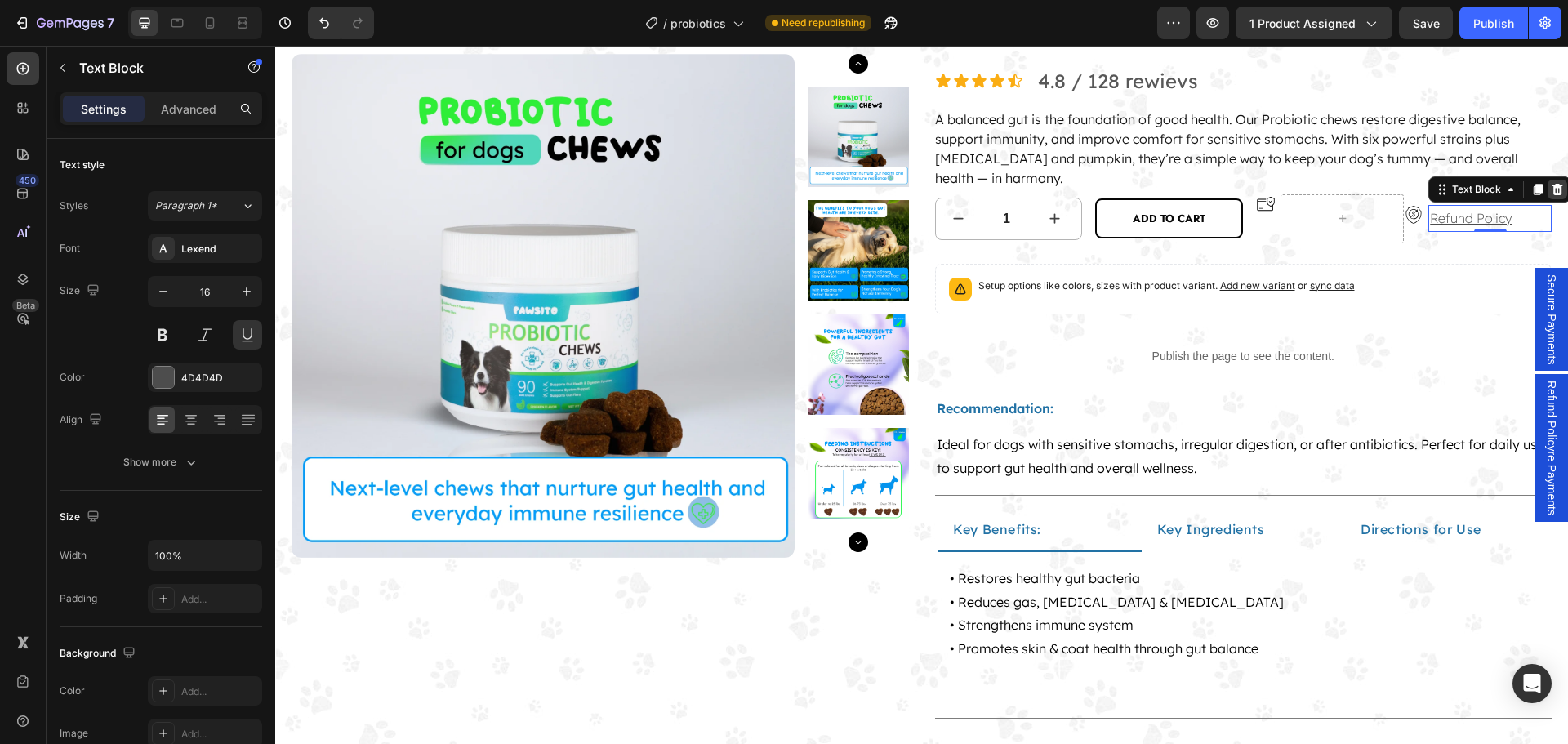
click at [1551, 185] on icon at bounding box center [1557, 189] width 13 height 13
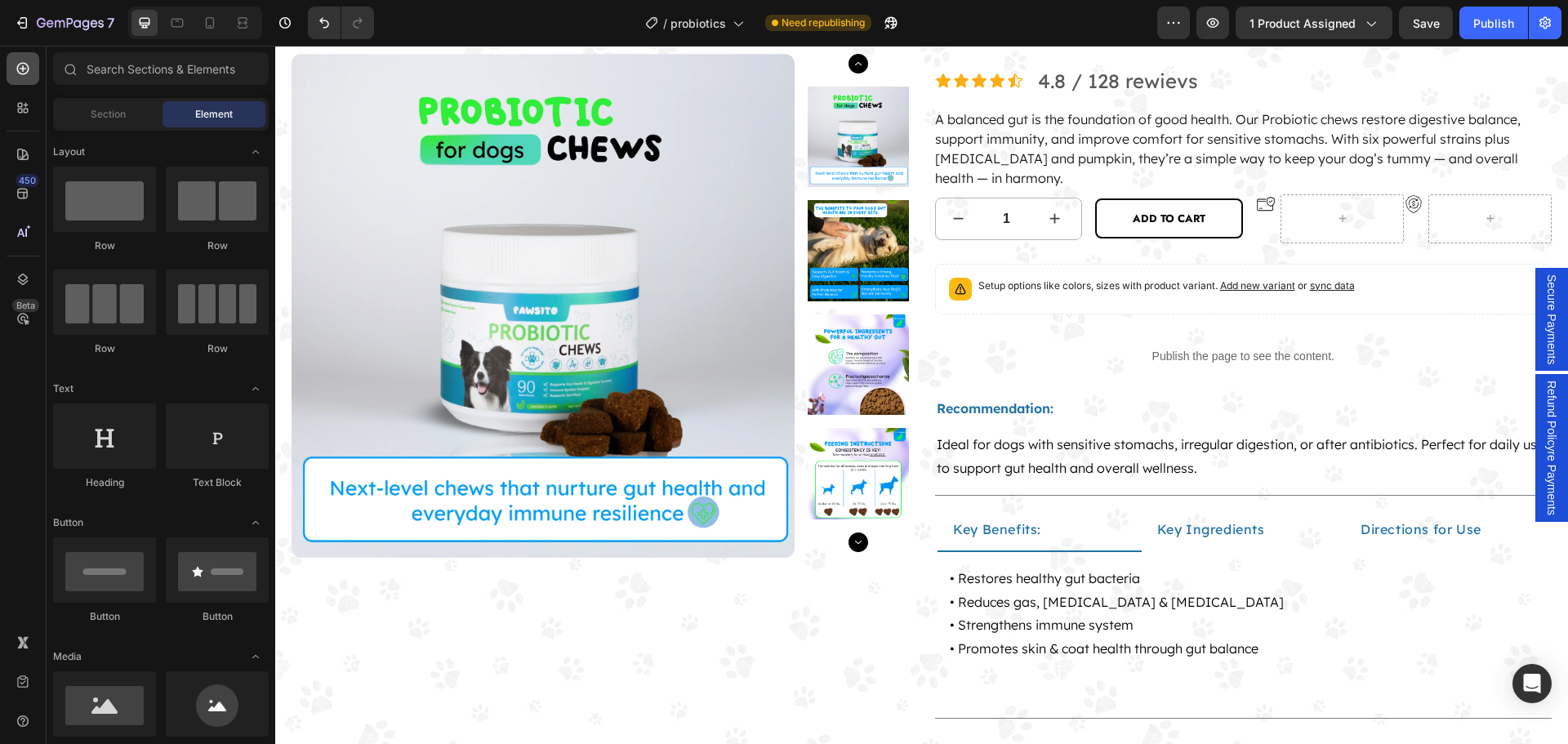
click at [30, 66] on icon at bounding box center [23, 69] width 16 height 16
drag, startPoint x: 382, startPoint y: 616, endPoint x: 1311, endPoint y: 218, distance: 1010.7
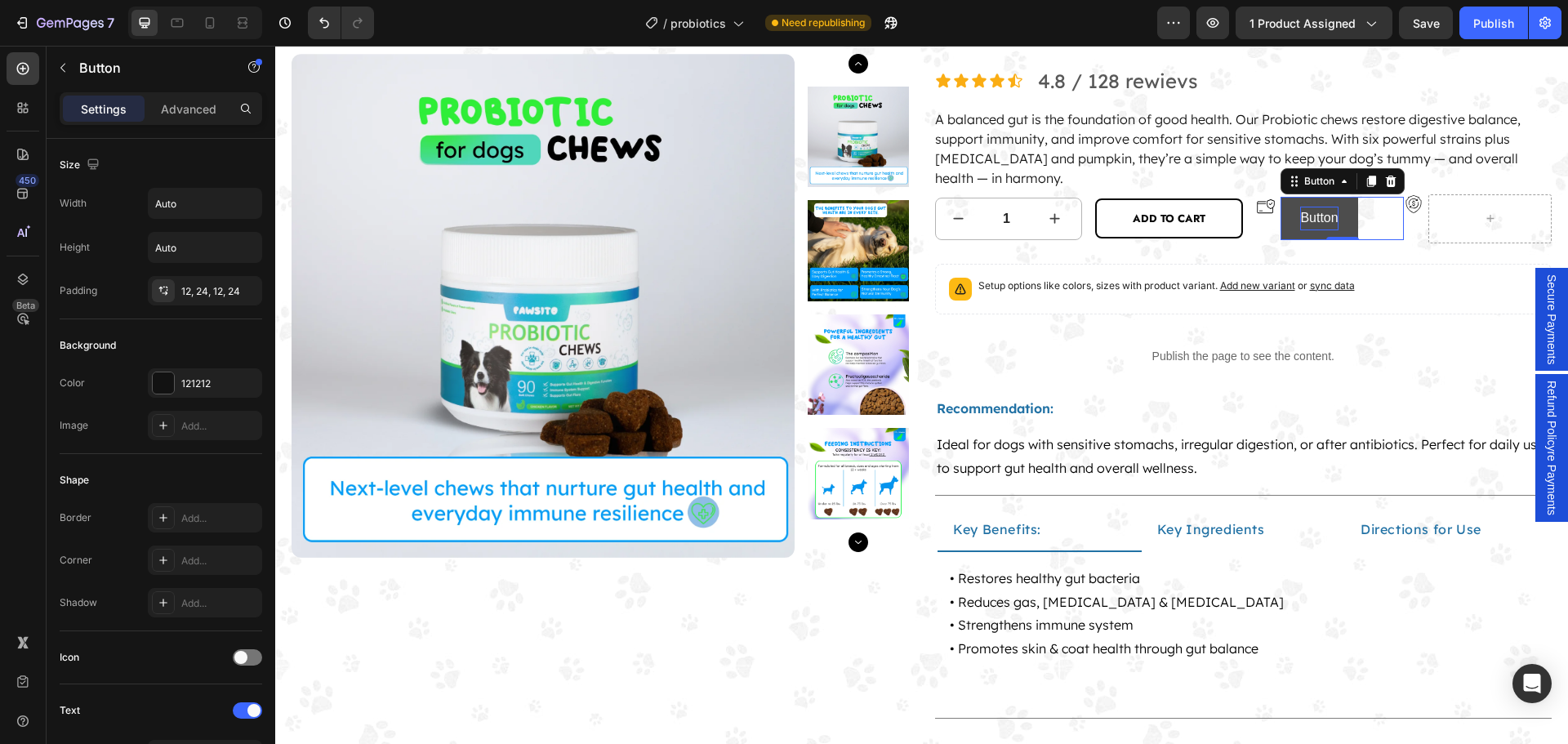
click at [1300, 218] on p "Button" at bounding box center [1318, 218] width 38 height 24
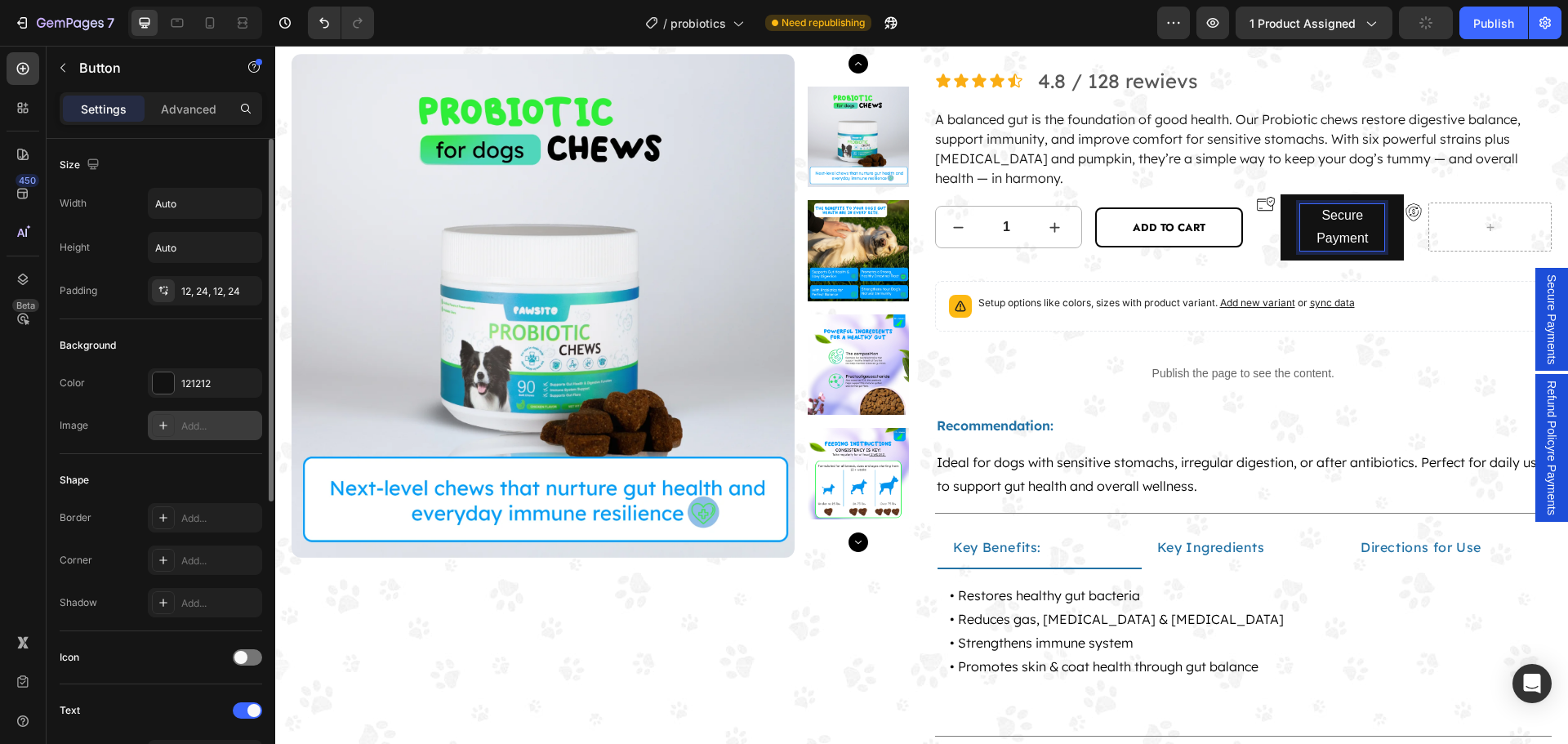
scroll to position [161, 0]
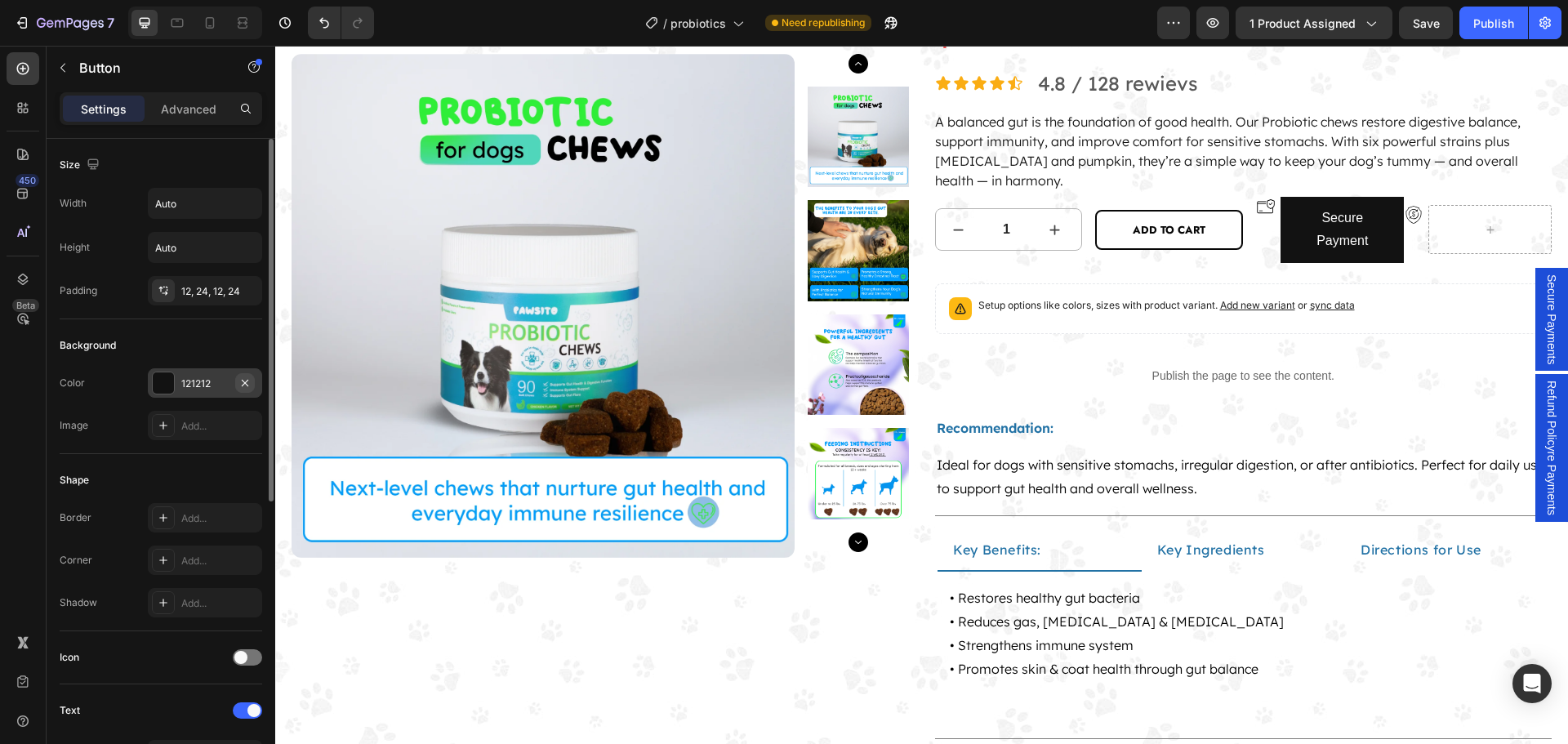
click at [248, 384] on icon "button" at bounding box center [245, 382] width 13 height 13
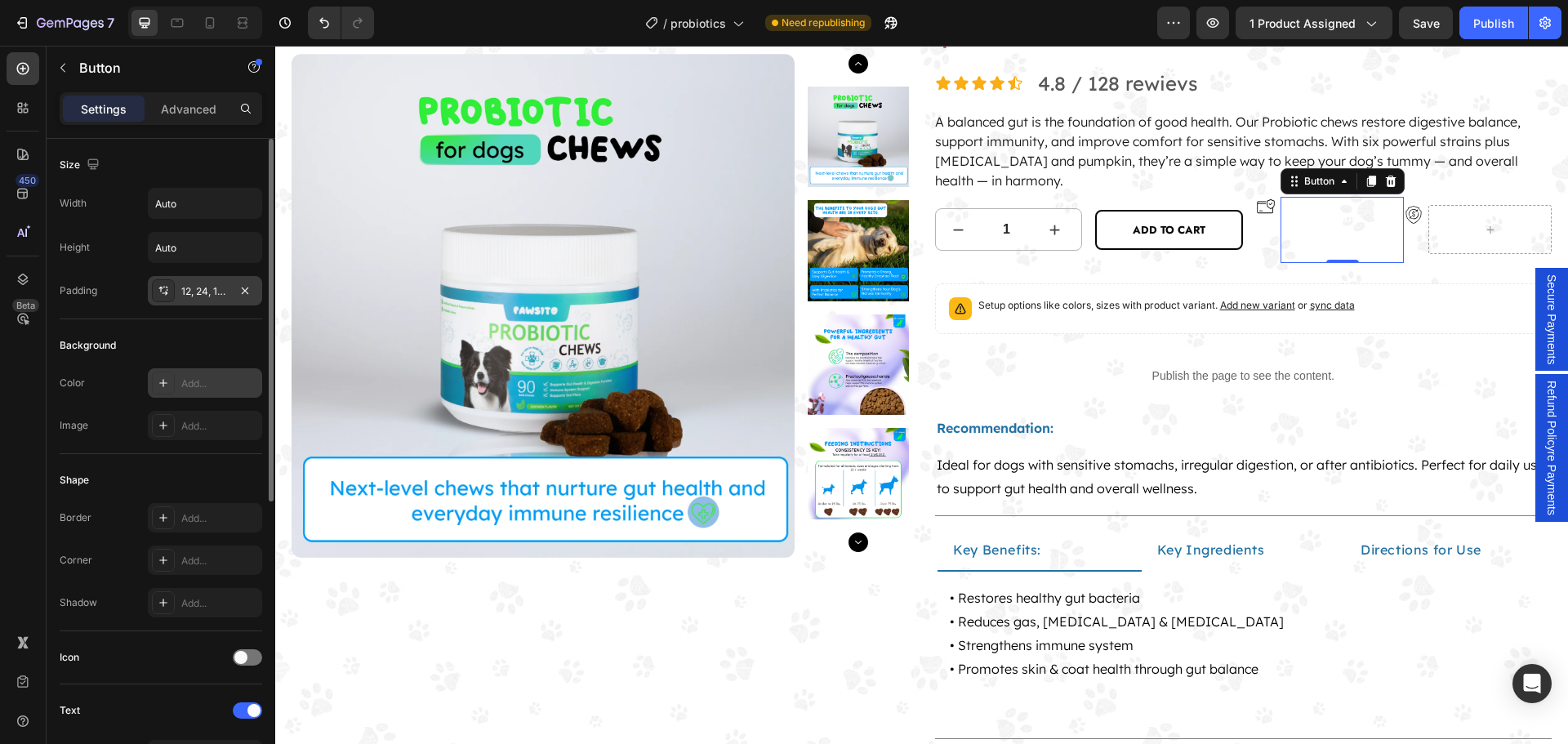
click at [244, 300] on div at bounding box center [245, 291] width 20 height 21
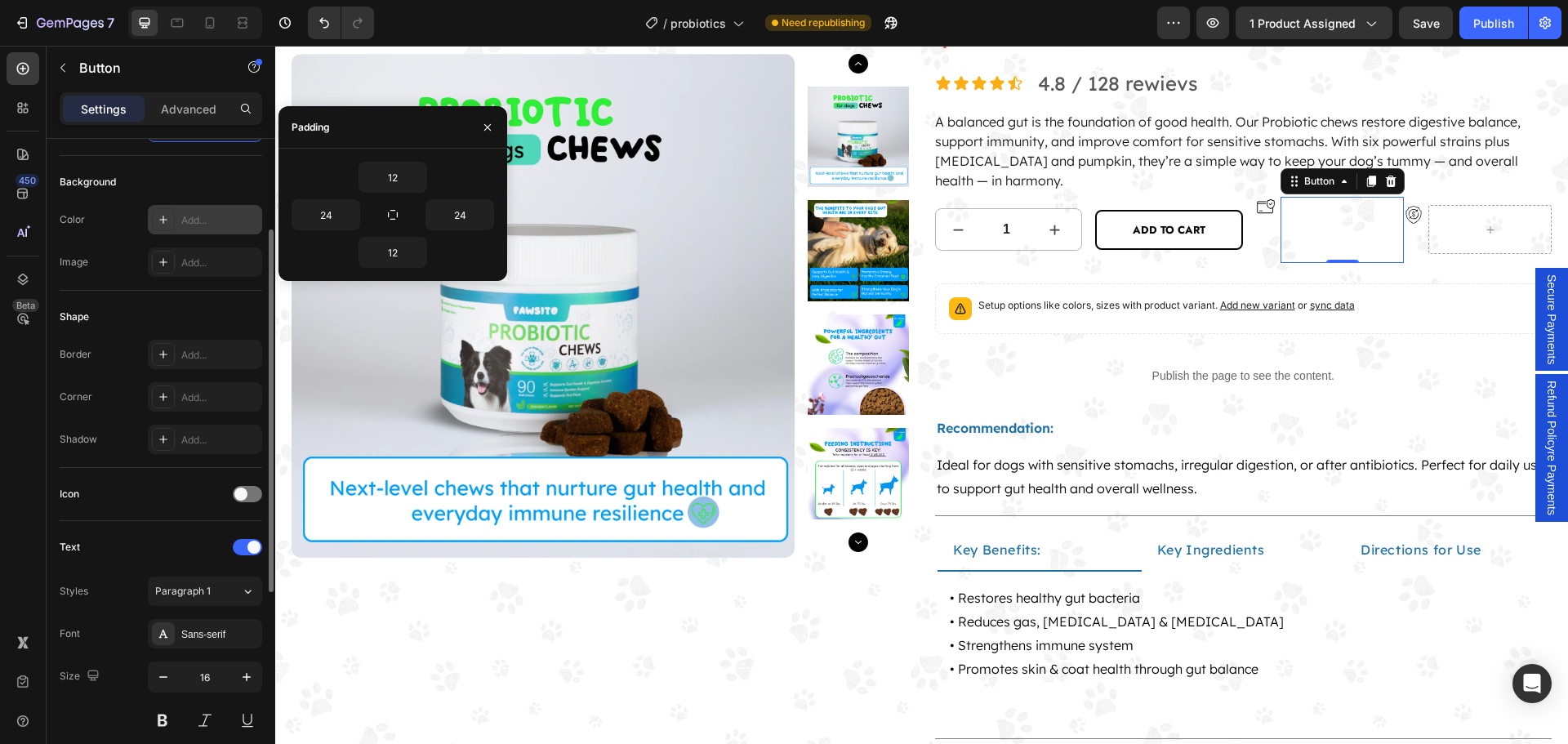
scroll to position [0, 0]
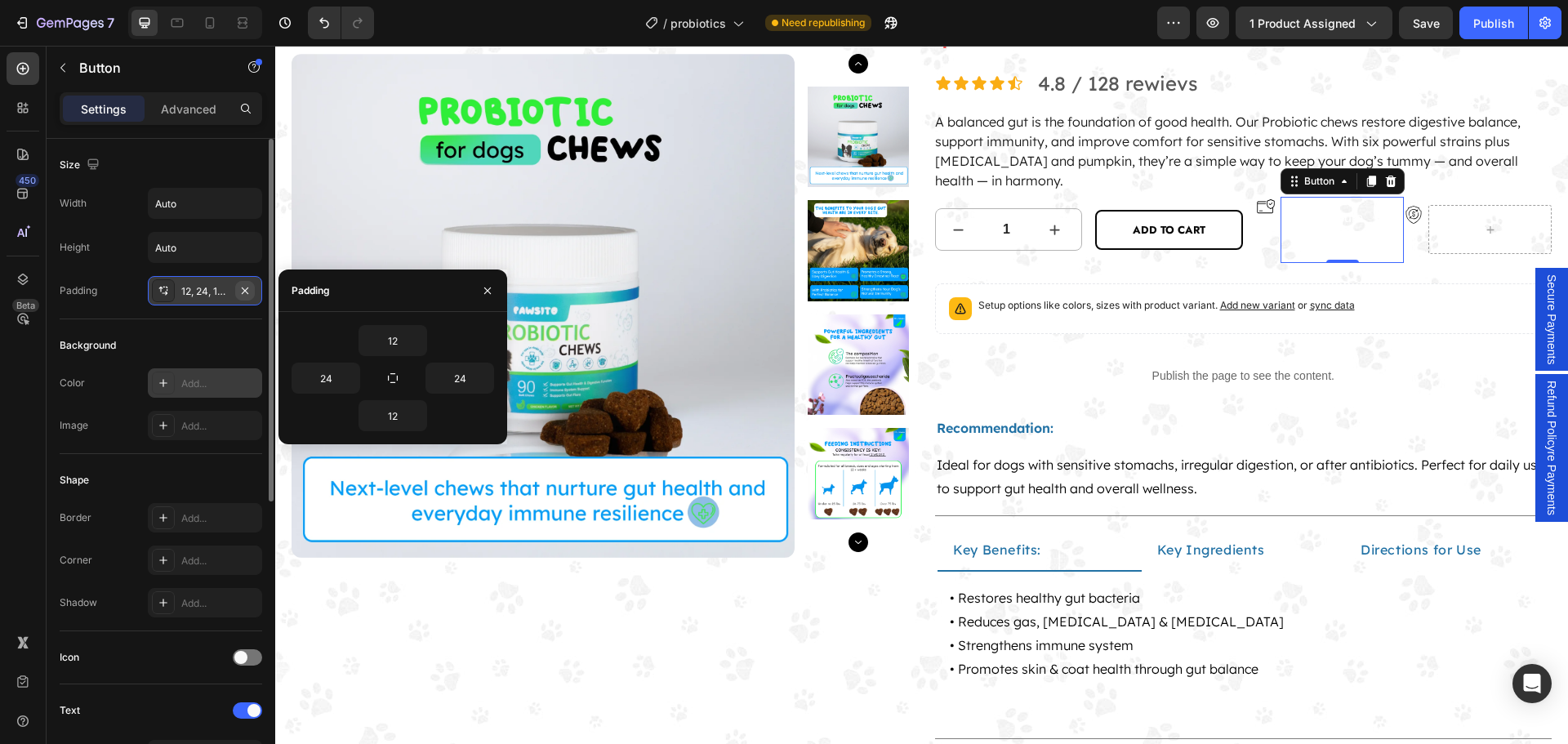
click at [249, 299] on button "button" at bounding box center [245, 291] width 20 height 20
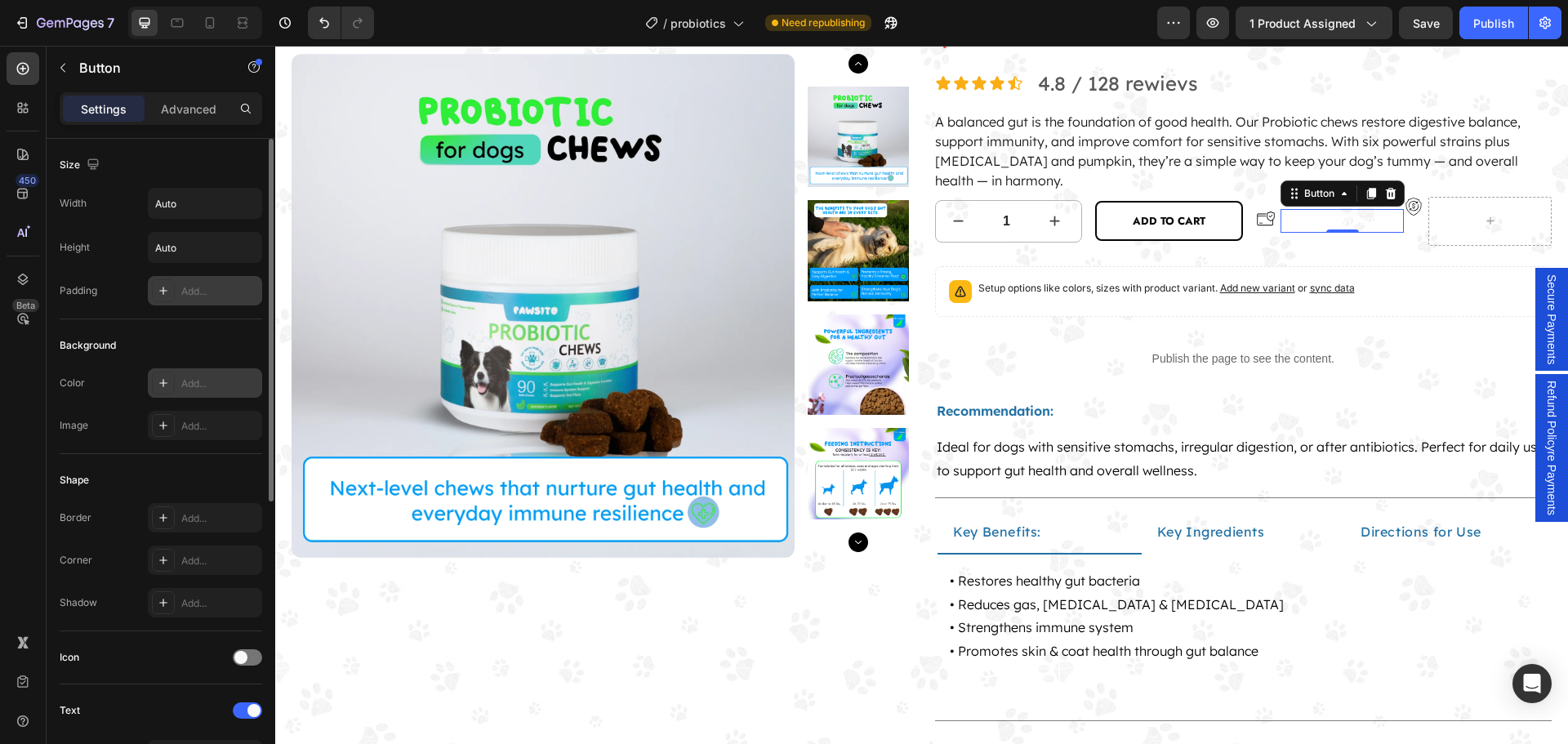
click at [243, 341] on div "Background" at bounding box center [161, 344] width 203 height 26
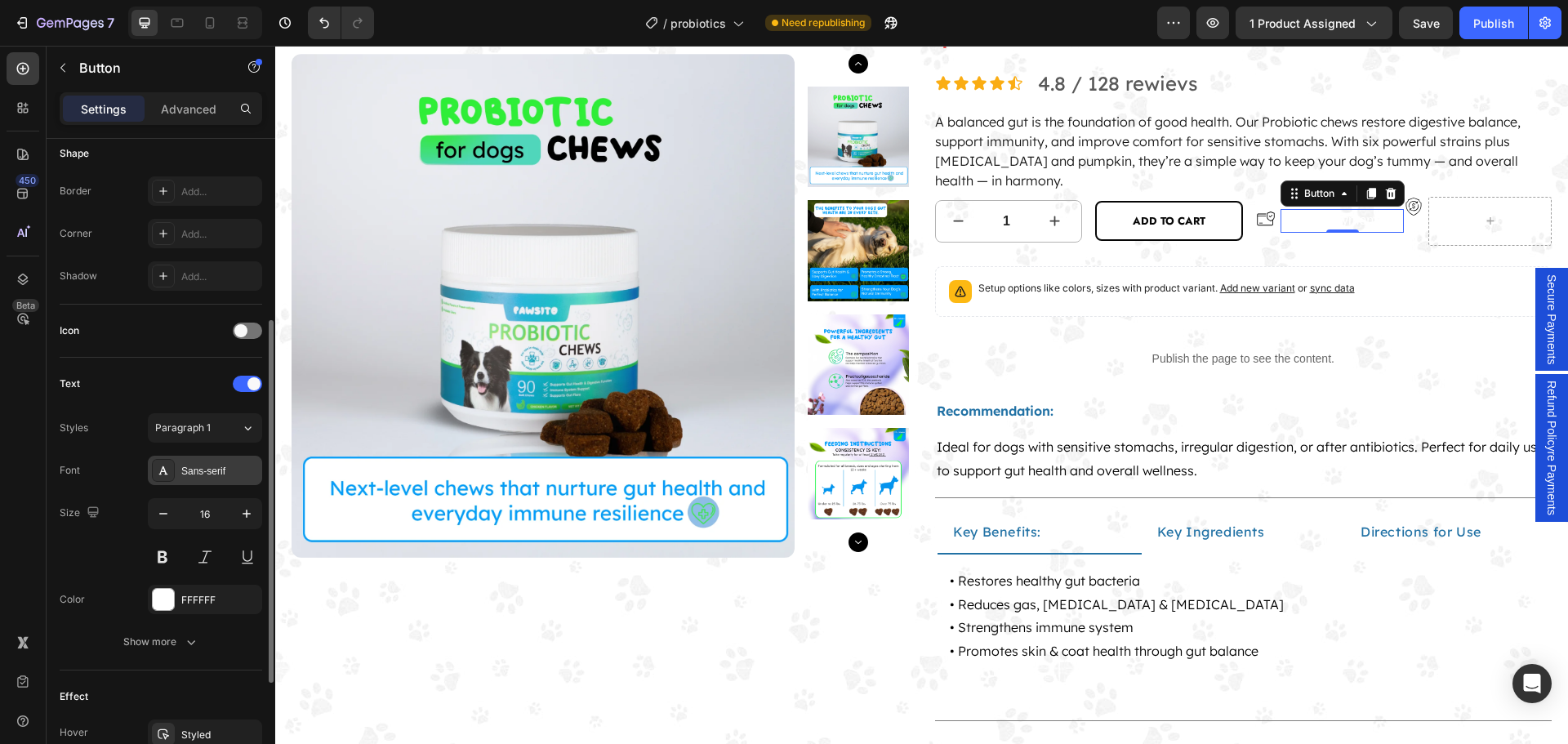
click at [227, 466] on div "Sans-serif" at bounding box center [219, 471] width 77 height 14
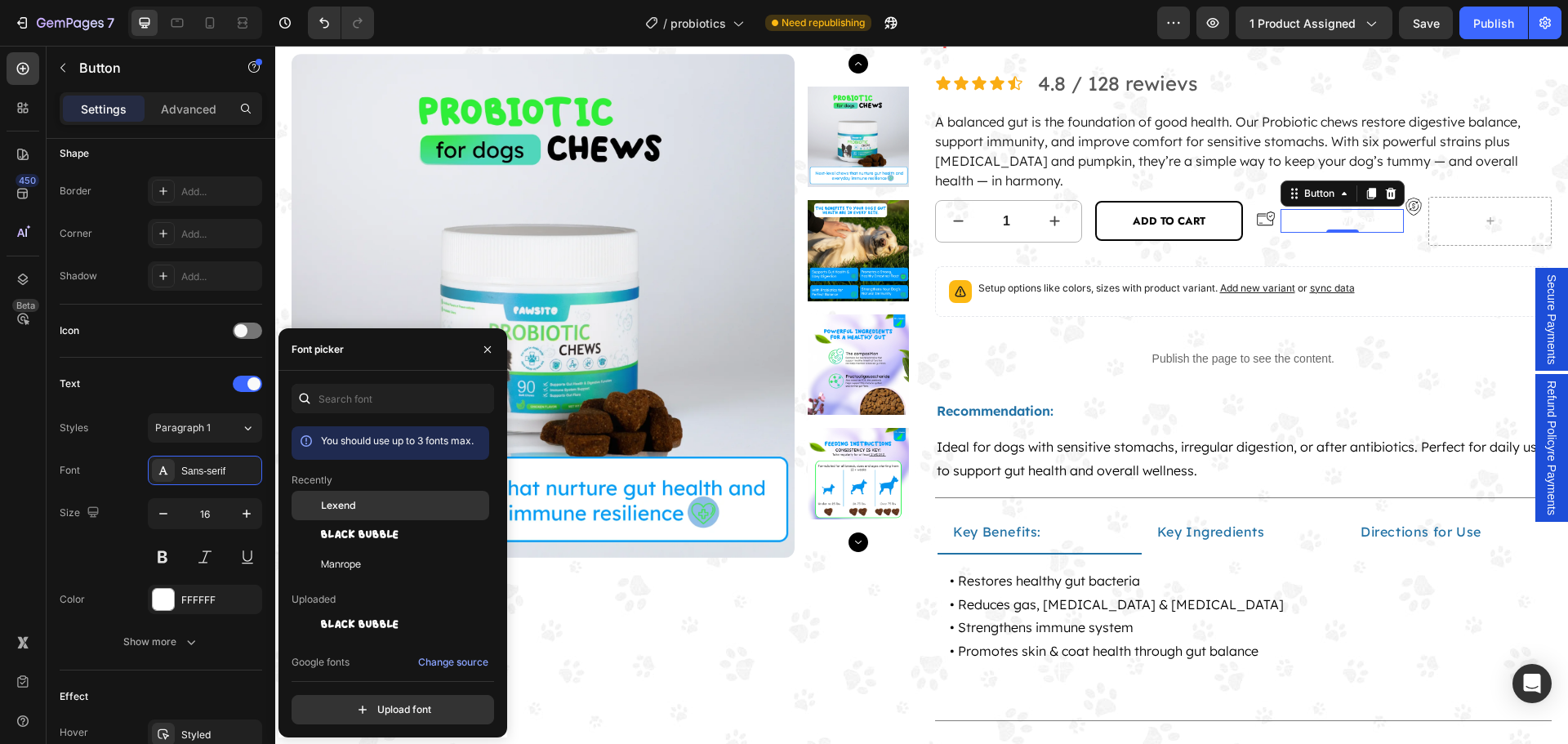
click at [367, 506] on div "Lexend" at bounding box center [403, 505] width 165 height 14
click at [162, 608] on div at bounding box center [163, 598] width 21 height 21
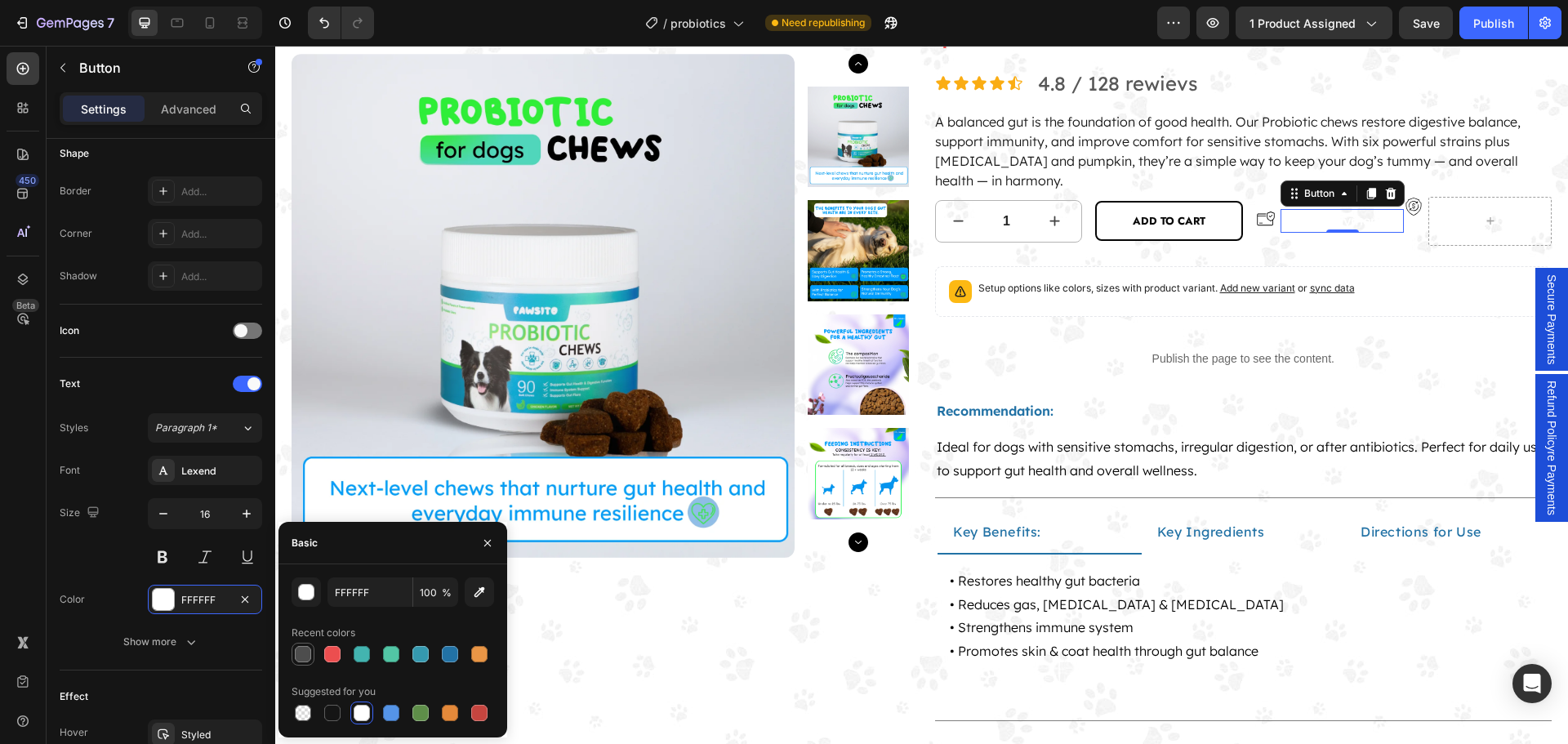
click at [307, 655] on div at bounding box center [303, 654] width 16 height 16
type input "4D4D4D"
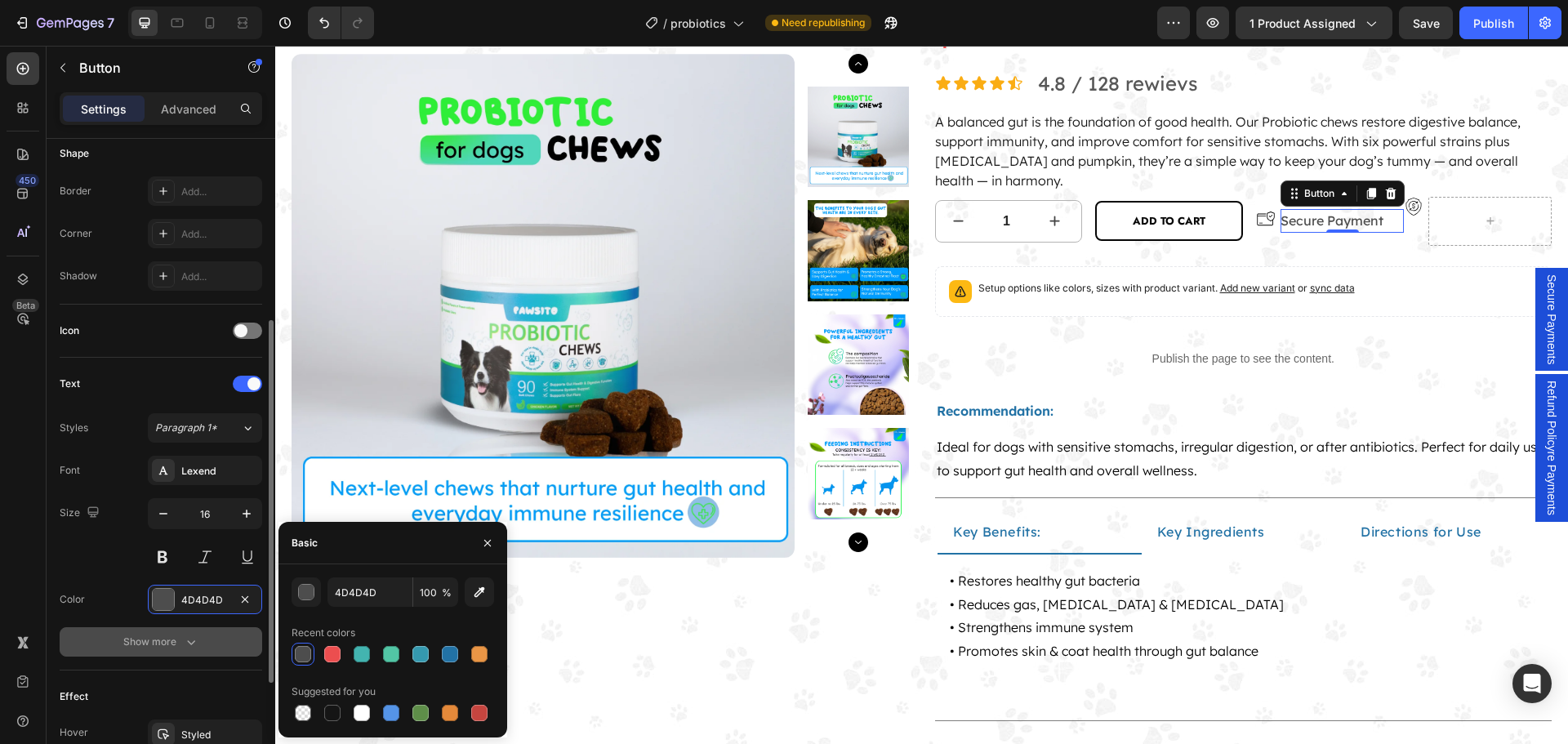
click at [199, 640] on button "Show more" at bounding box center [161, 641] width 203 height 30
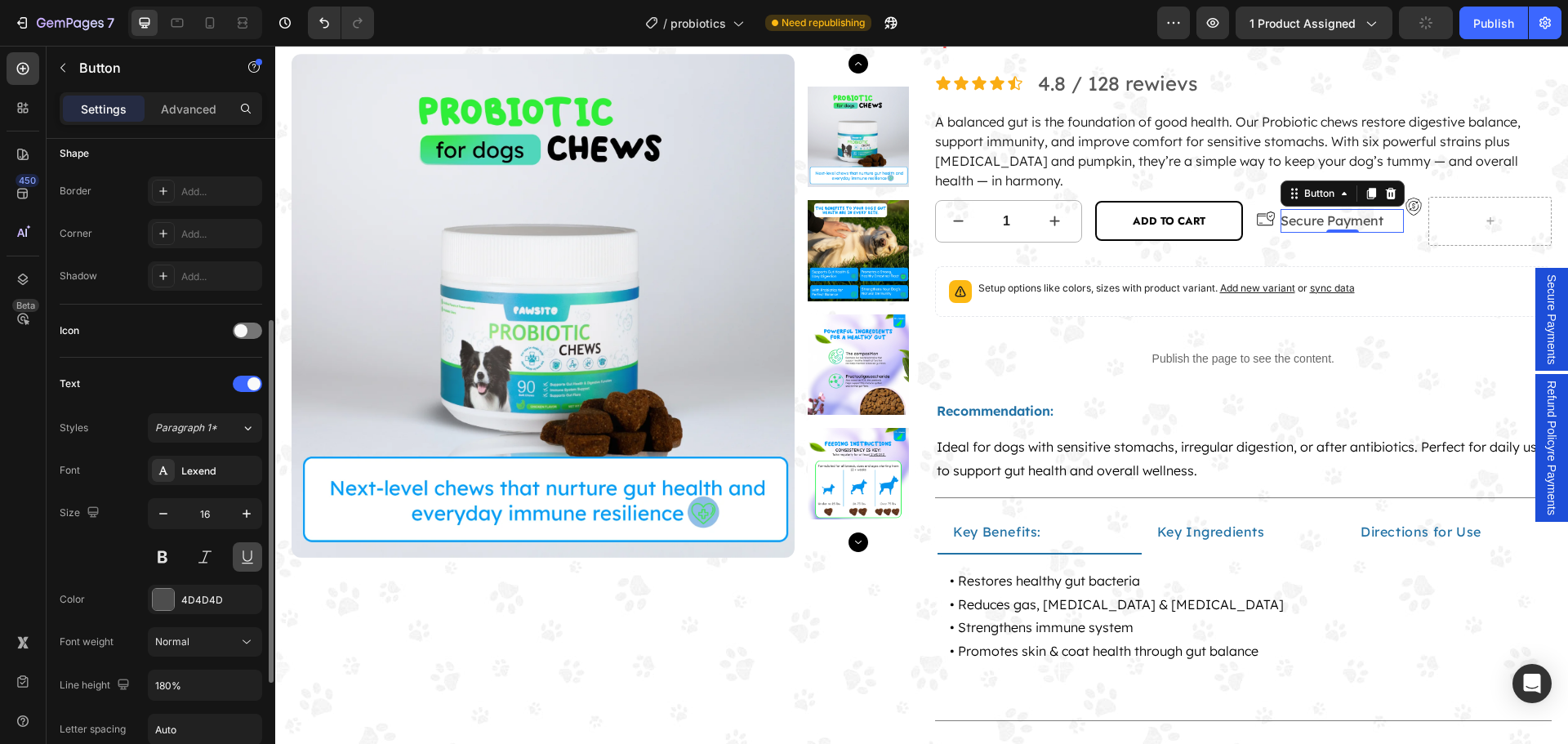
click at [240, 564] on button at bounding box center [247, 557] width 30 height 30
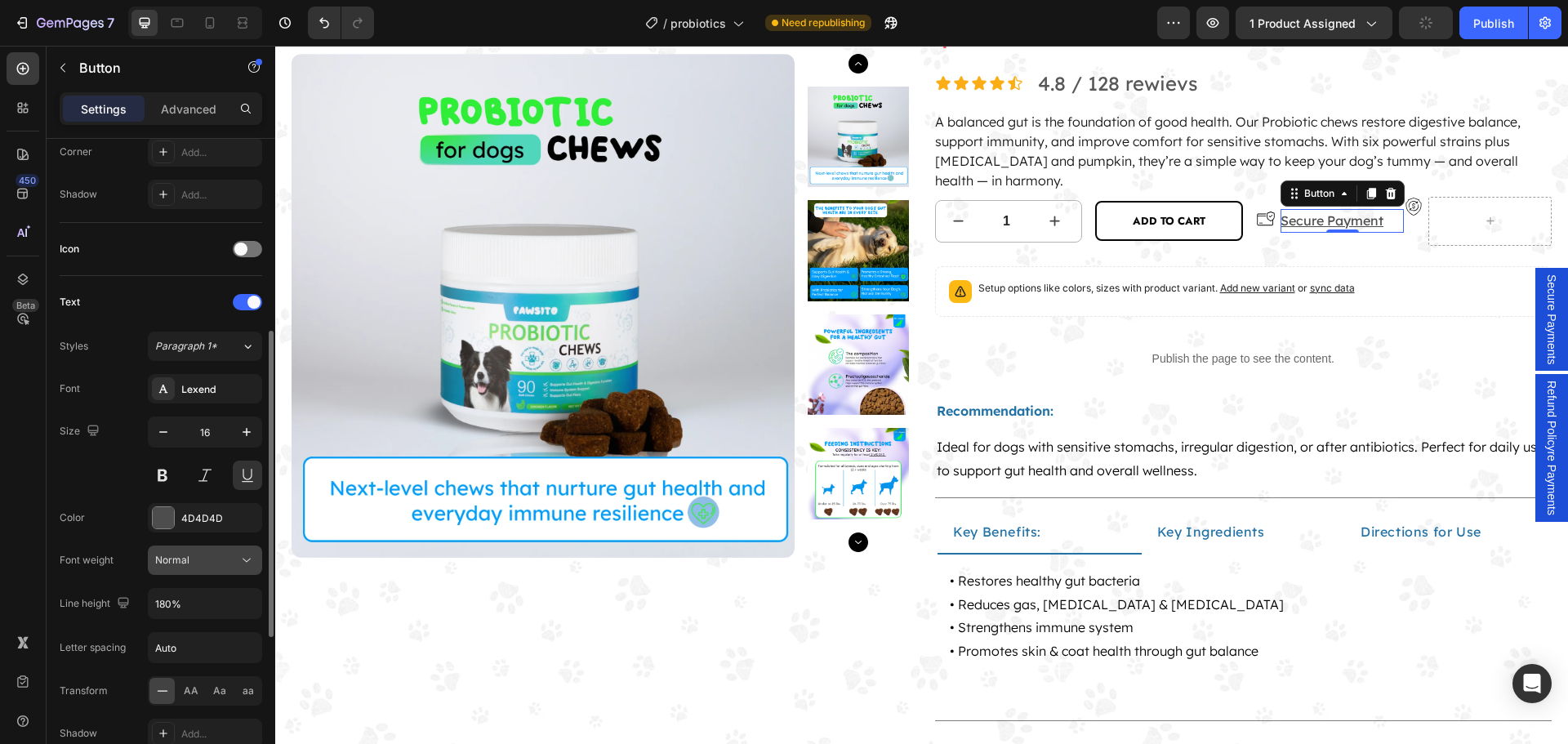
click at [222, 562] on div "Normal" at bounding box center [197, 560] width 83 height 14
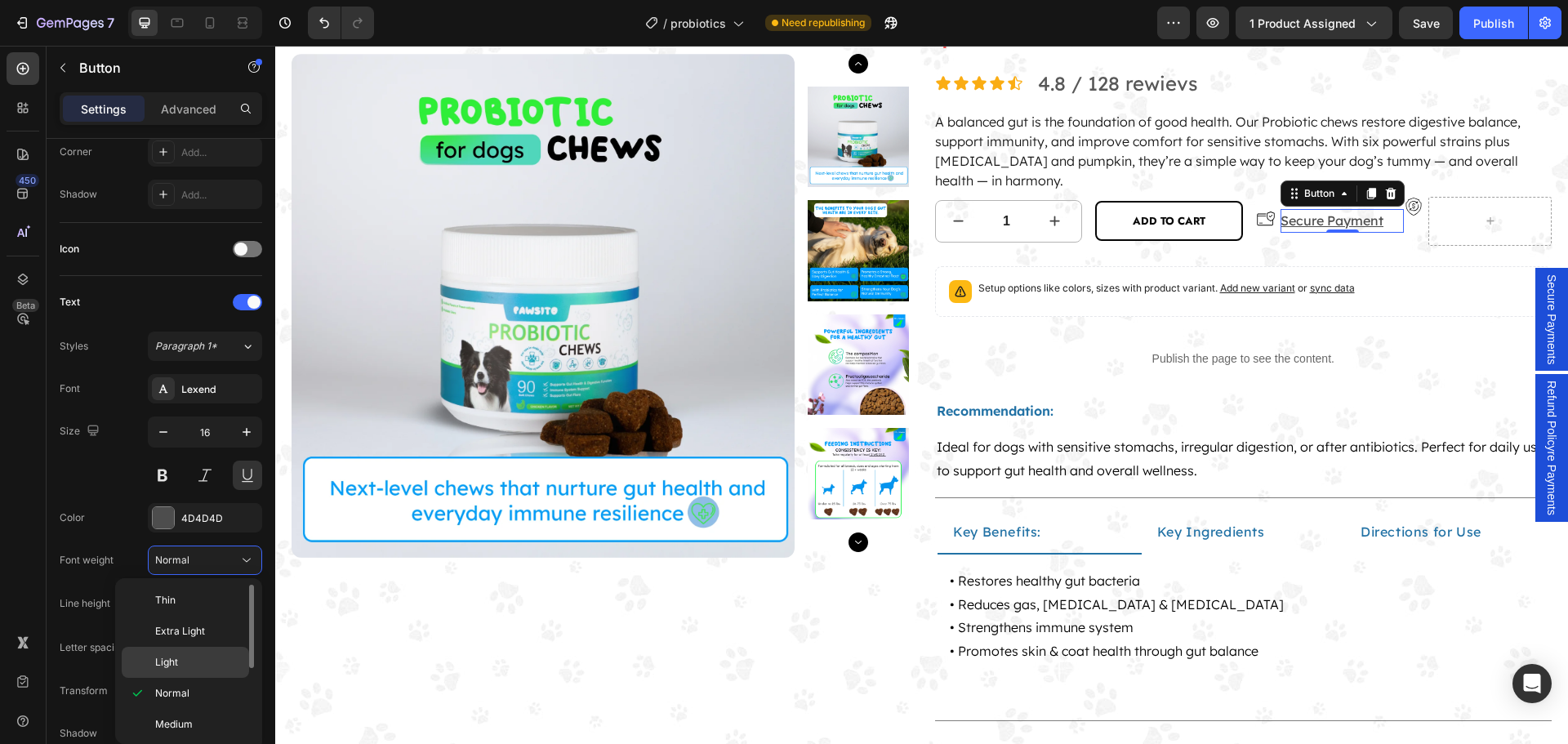
click at [203, 652] on div "Light" at bounding box center [185, 662] width 128 height 31
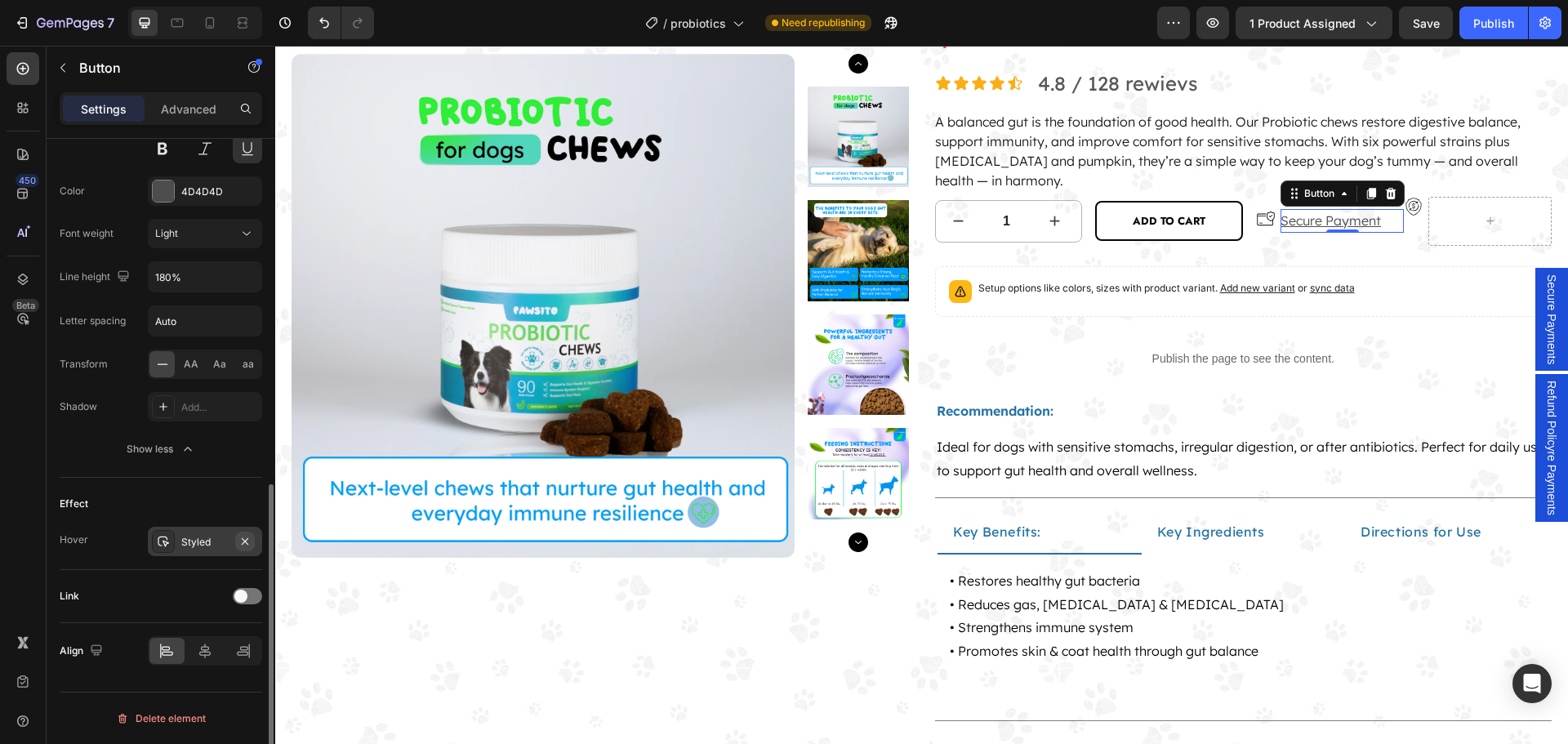
click at [242, 538] on icon "button" at bounding box center [244, 540] width 6 height 6
click at [247, 584] on div "Link" at bounding box center [161, 596] width 203 height 26
click at [248, 591] on div at bounding box center [247, 596] width 30 height 16
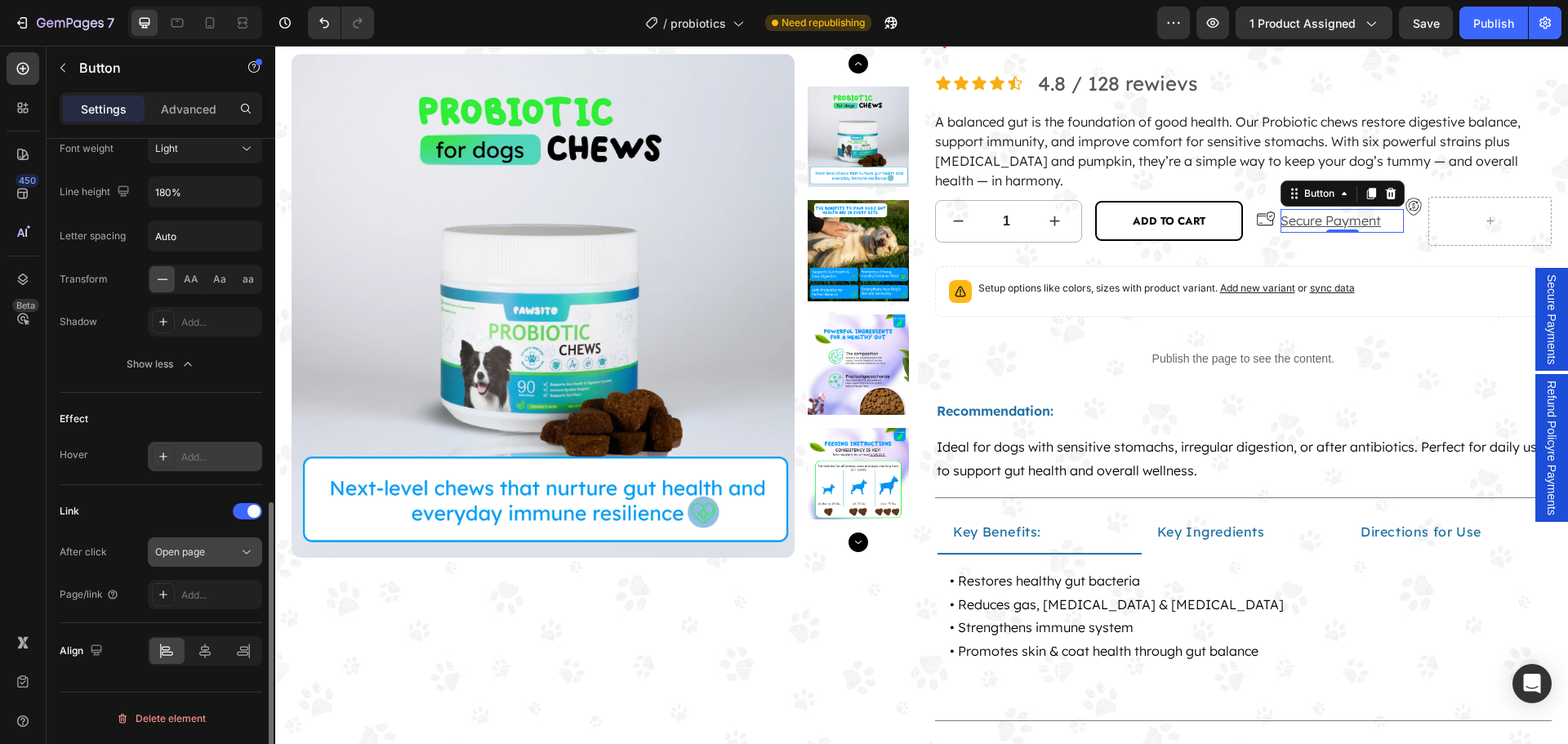
click at [222, 559] on div "Open page" at bounding box center [197, 551] width 83 height 14
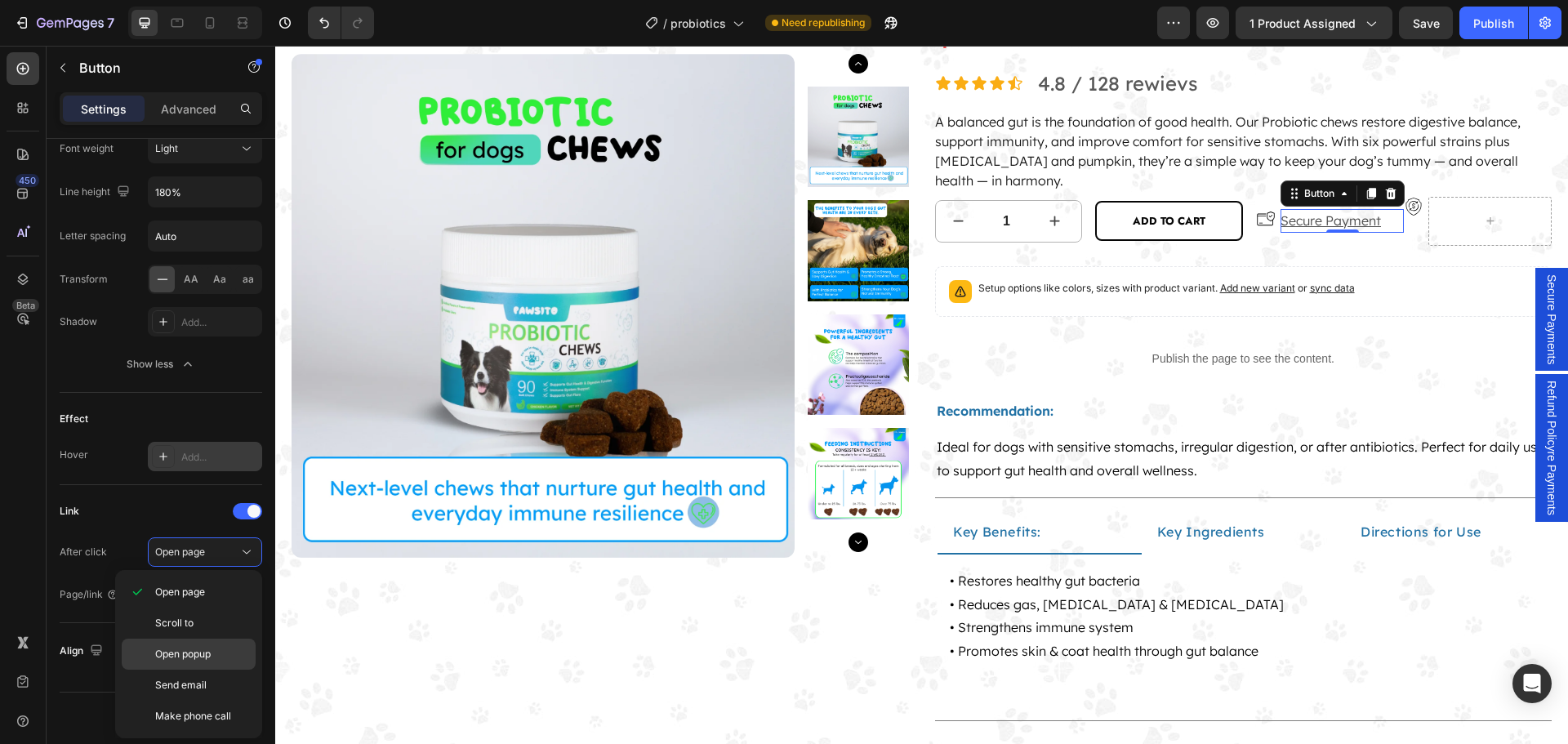
drag, startPoint x: 210, startPoint y: 657, endPoint x: 215, endPoint y: 641, distance: 16.8
click at [211, 656] on span "Open popup" at bounding box center [183, 654] width 55 height 14
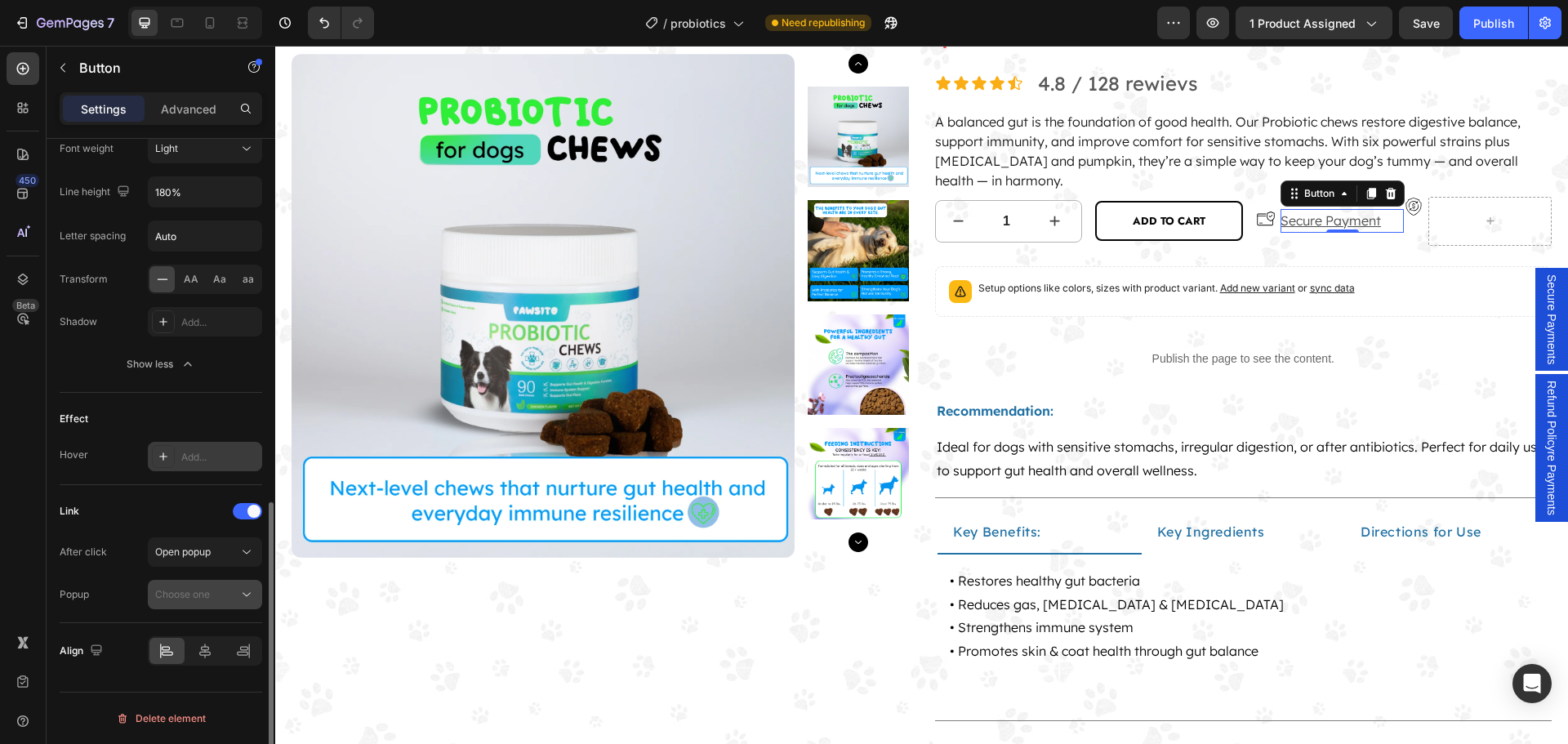
click at [213, 596] on div "Choose one" at bounding box center [197, 594] width 83 height 14
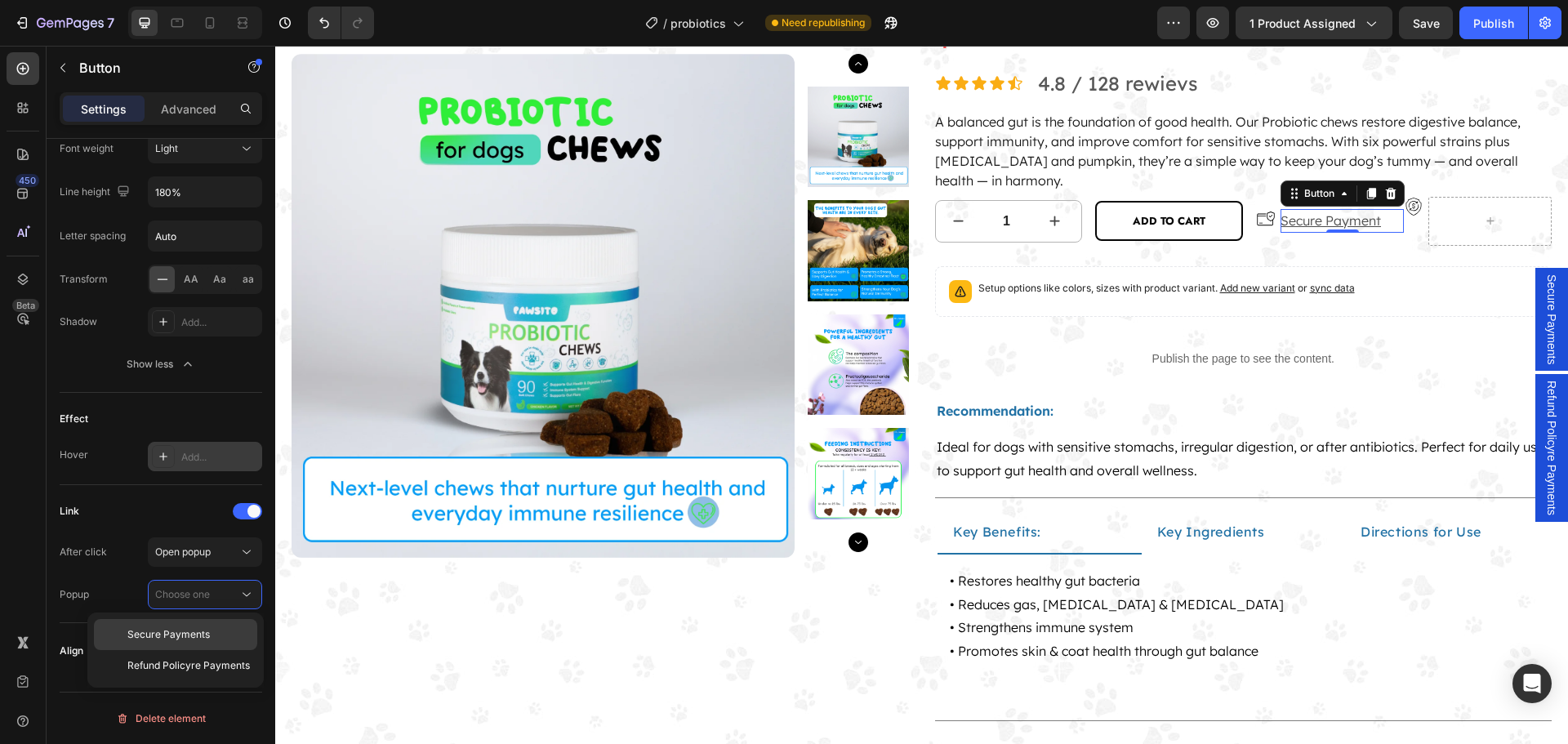
click at [209, 631] on p "Secure Payments" at bounding box center [188, 634] width 122 height 14
click at [1366, 192] on icon at bounding box center [1371, 193] width 9 height 12
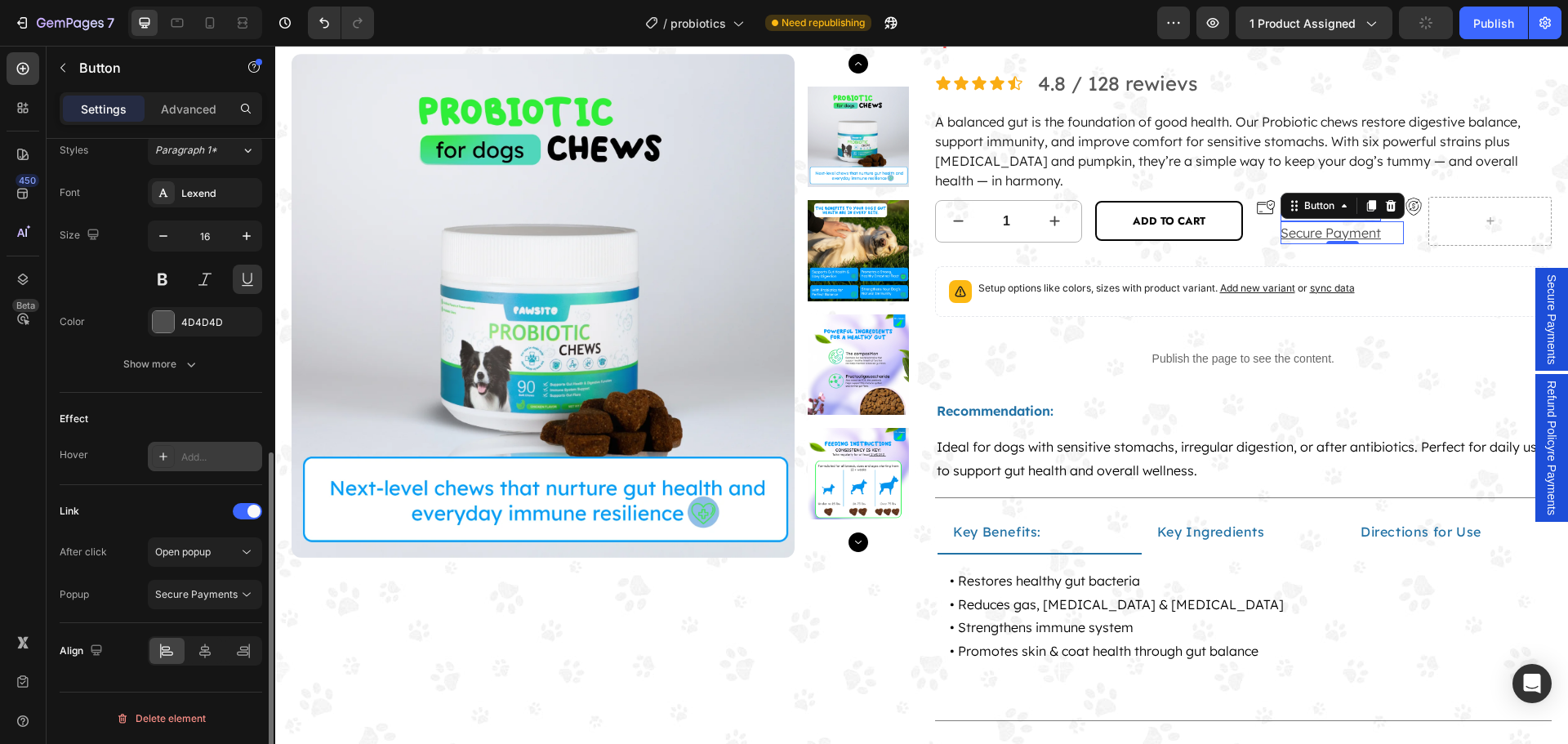
scroll to position [604, 0]
click at [1290, 236] on p "Secure Payment" at bounding box center [1330, 233] width 100 height 24
click at [1245, 237] on div "1 (P) Quantity Row ADD TO CART (P) Cart Button Icon Secure Payment Button Secur…" at bounding box center [1243, 221] width 618 height 49
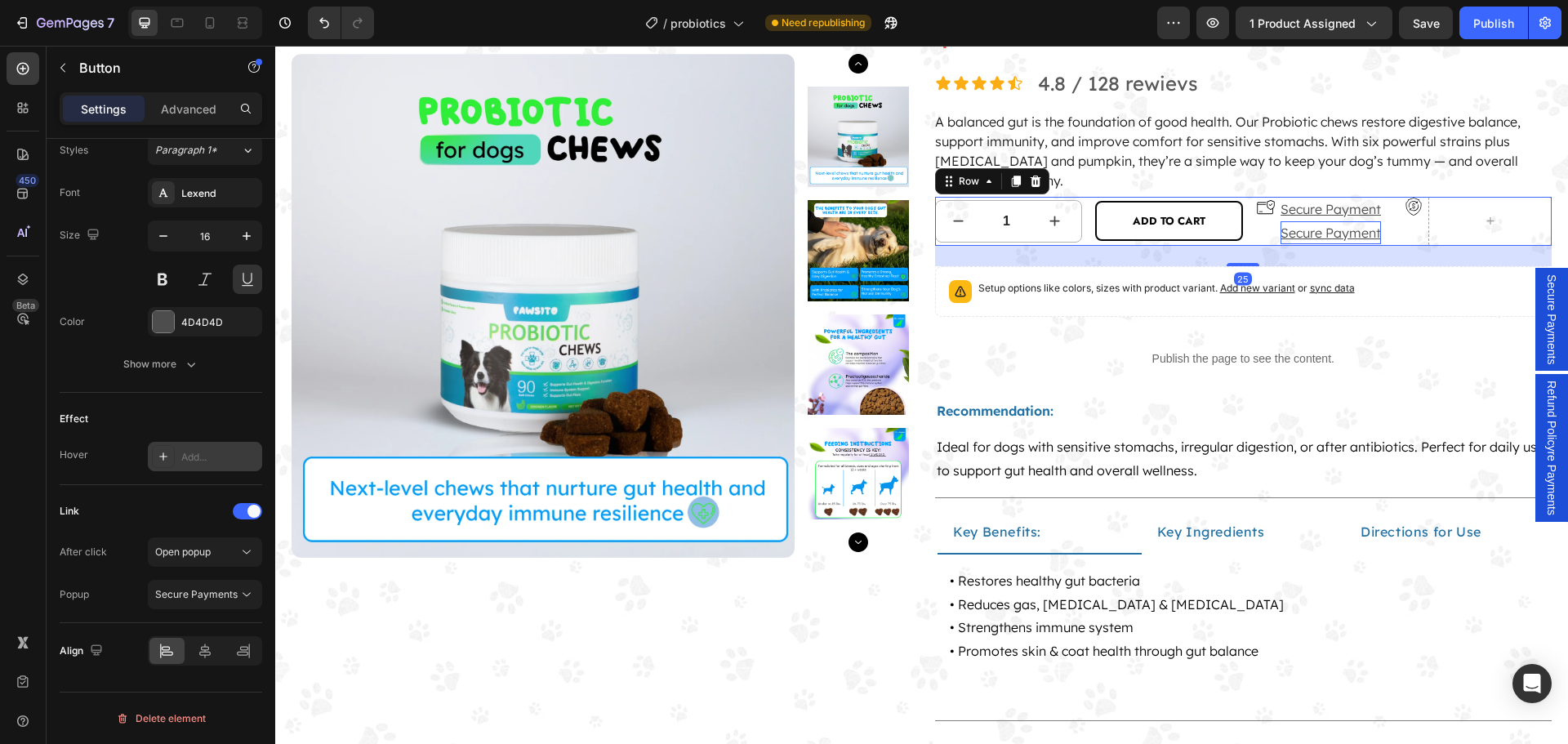
scroll to position [0, 0]
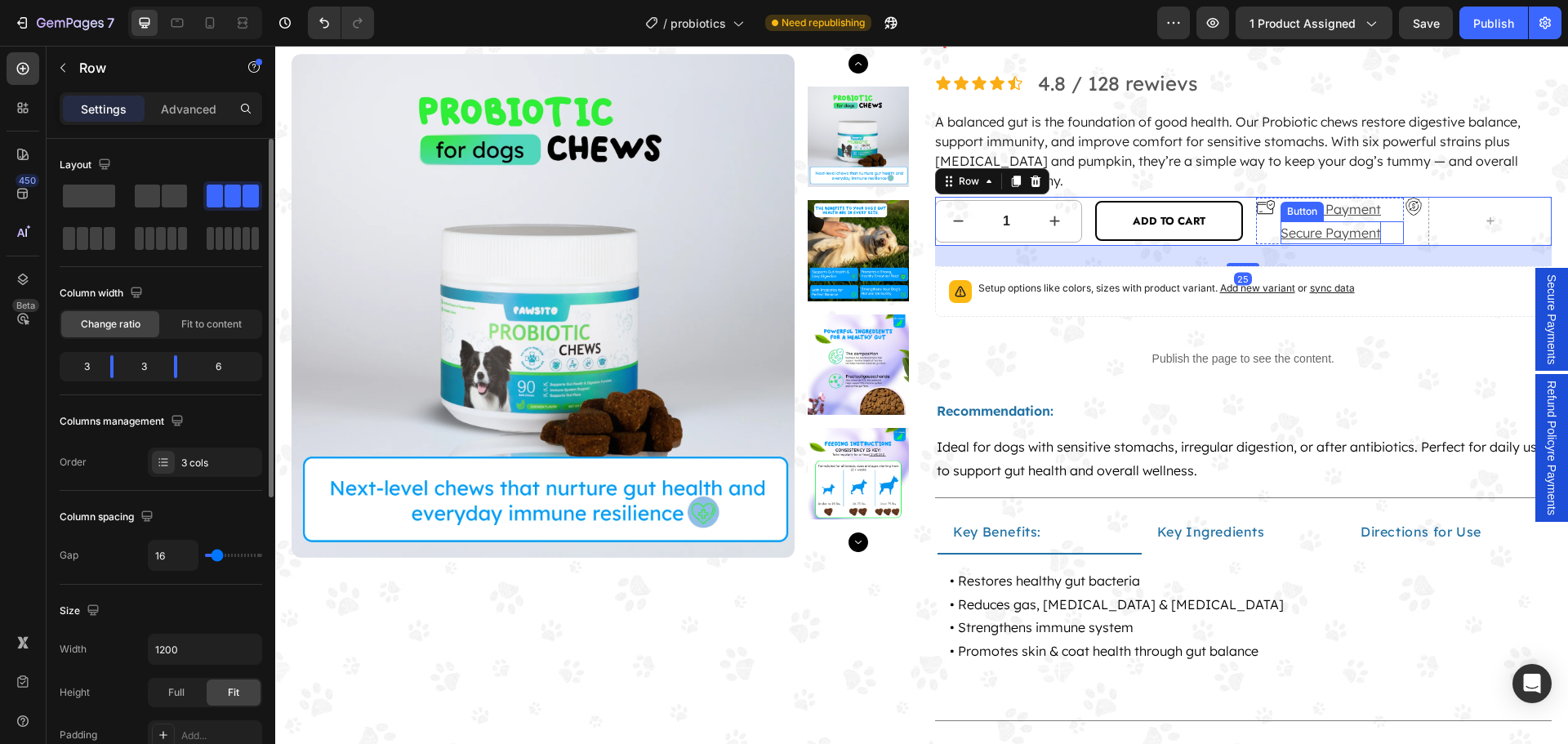
click at [1280, 232] on p "Secure Payment" at bounding box center [1330, 233] width 100 height 24
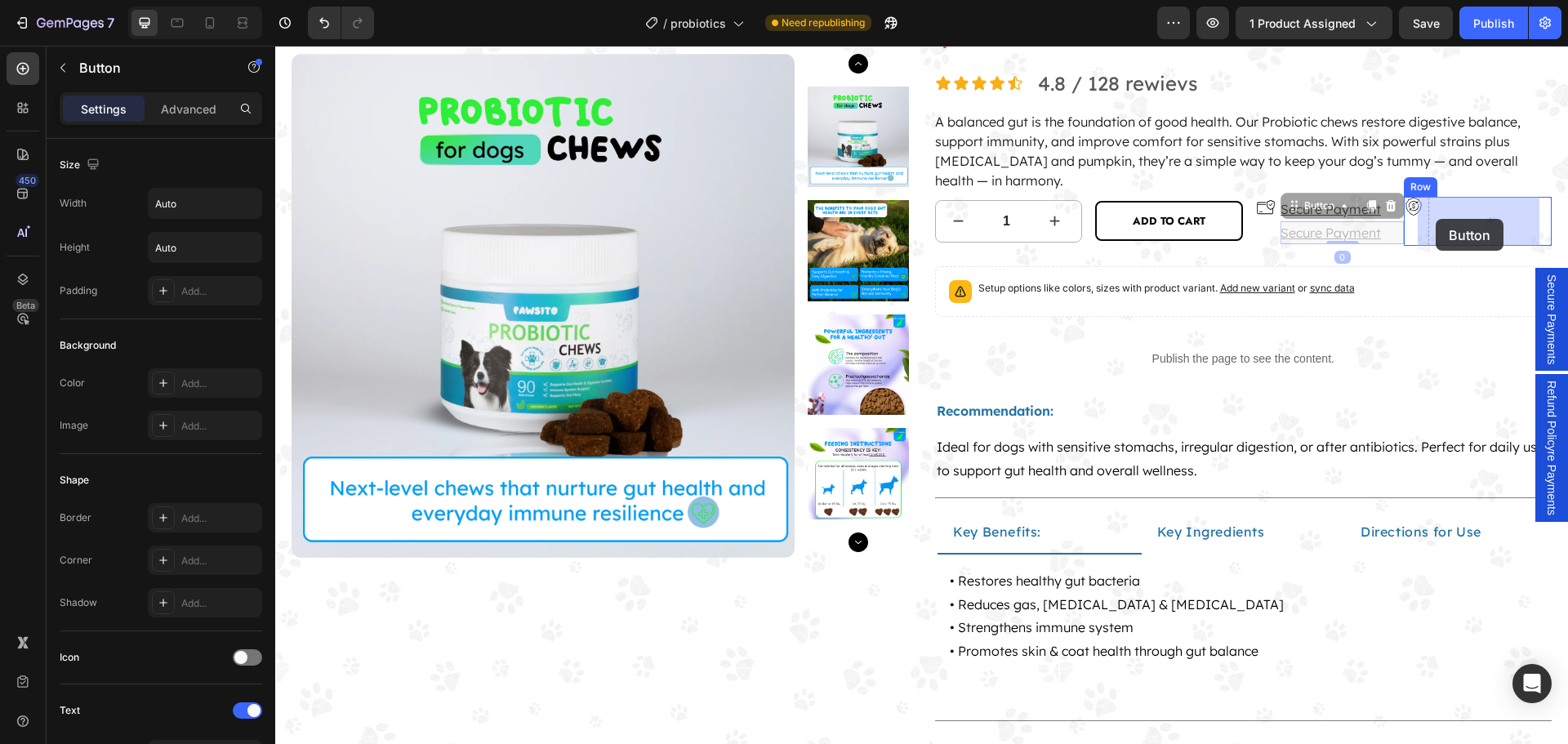
drag, startPoint x: 1291, startPoint y: 205, endPoint x: 1430, endPoint y: 221, distance: 139.9
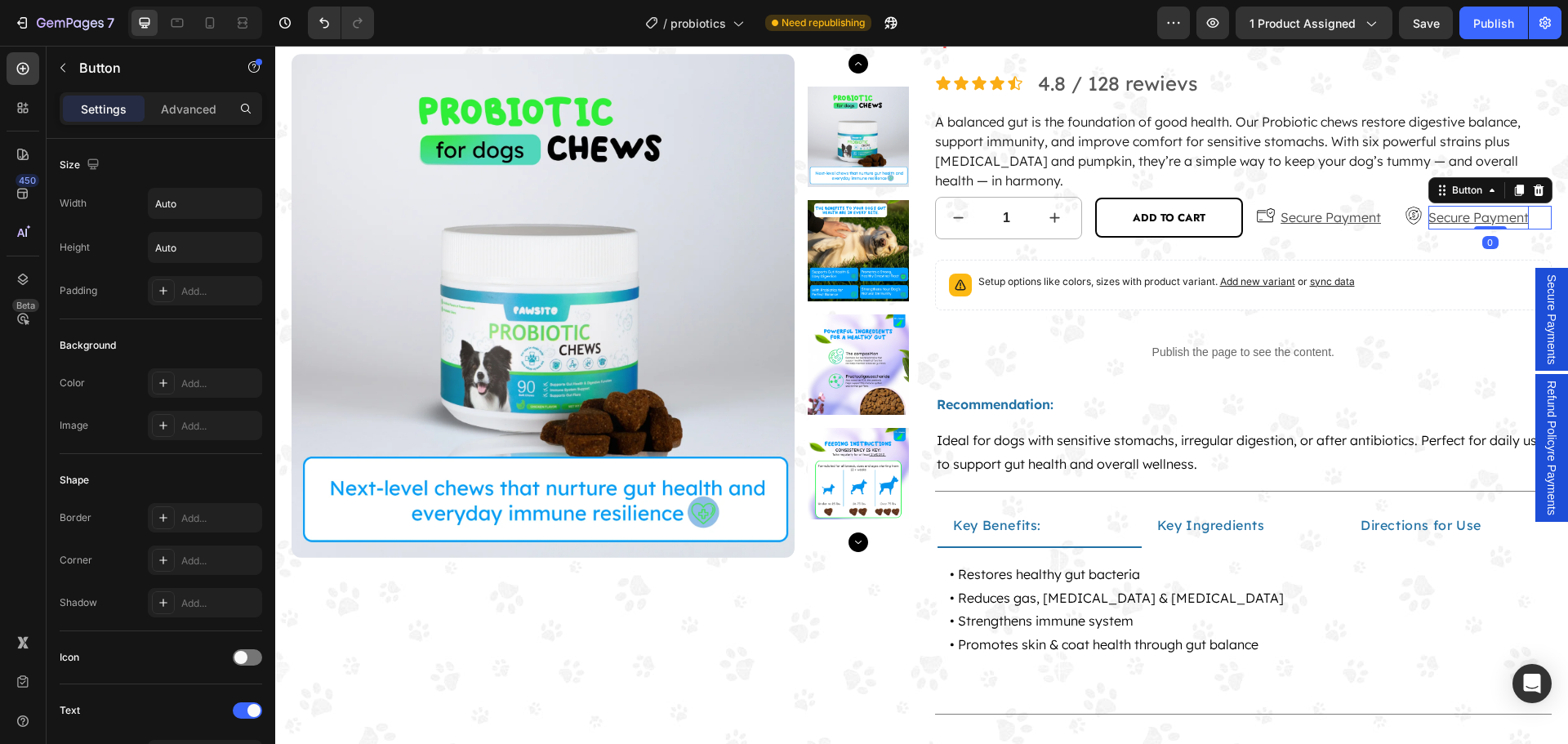
click at [1452, 221] on p "Secure Payment" at bounding box center [1478, 218] width 100 height 24
click at [1470, 214] on p "Secure Payment" at bounding box center [1478, 218] width 100 height 24
click at [1469, 214] on p "Secure Payment" at bounding box center [1478, 218] width 100 height 24
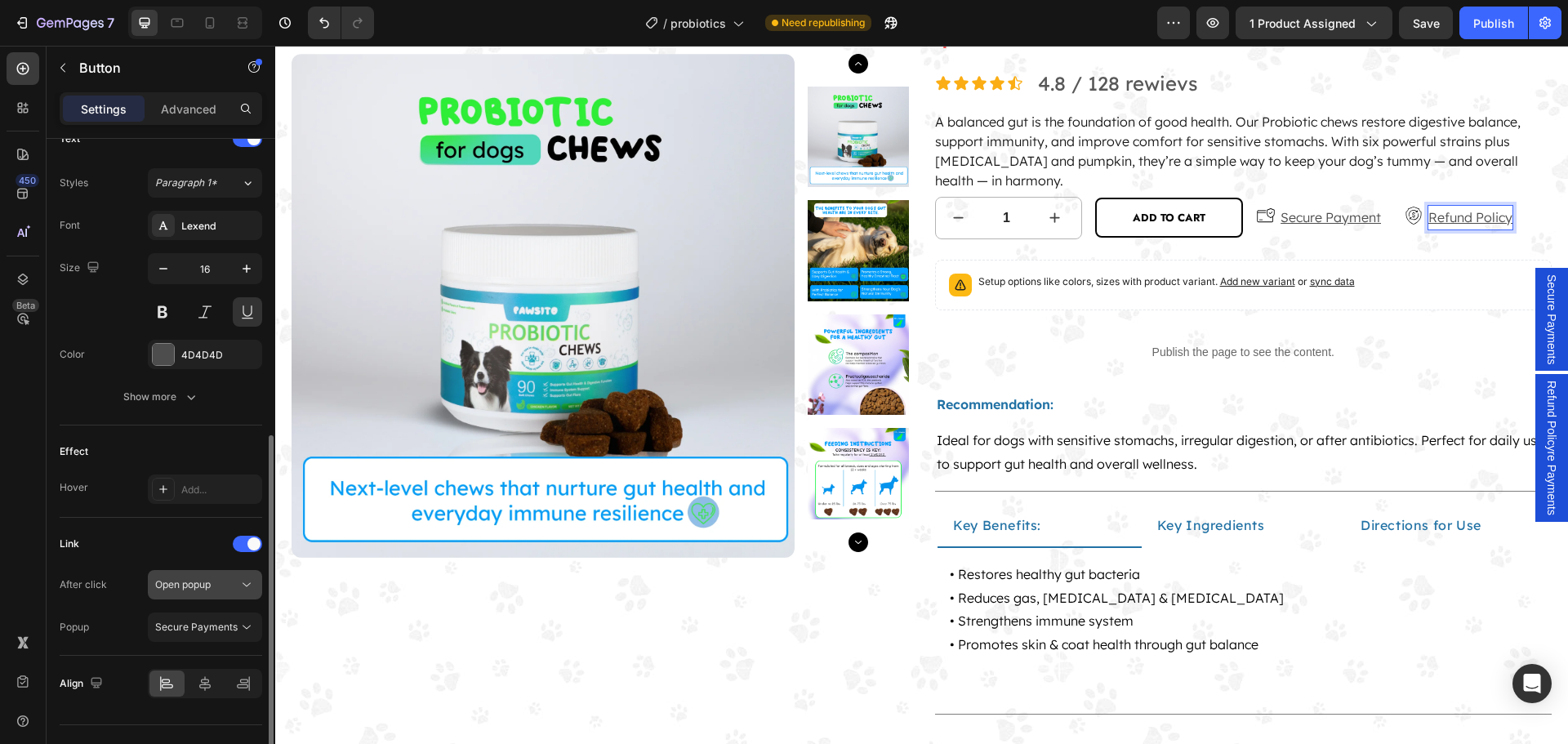
scroll to position [604, 0]
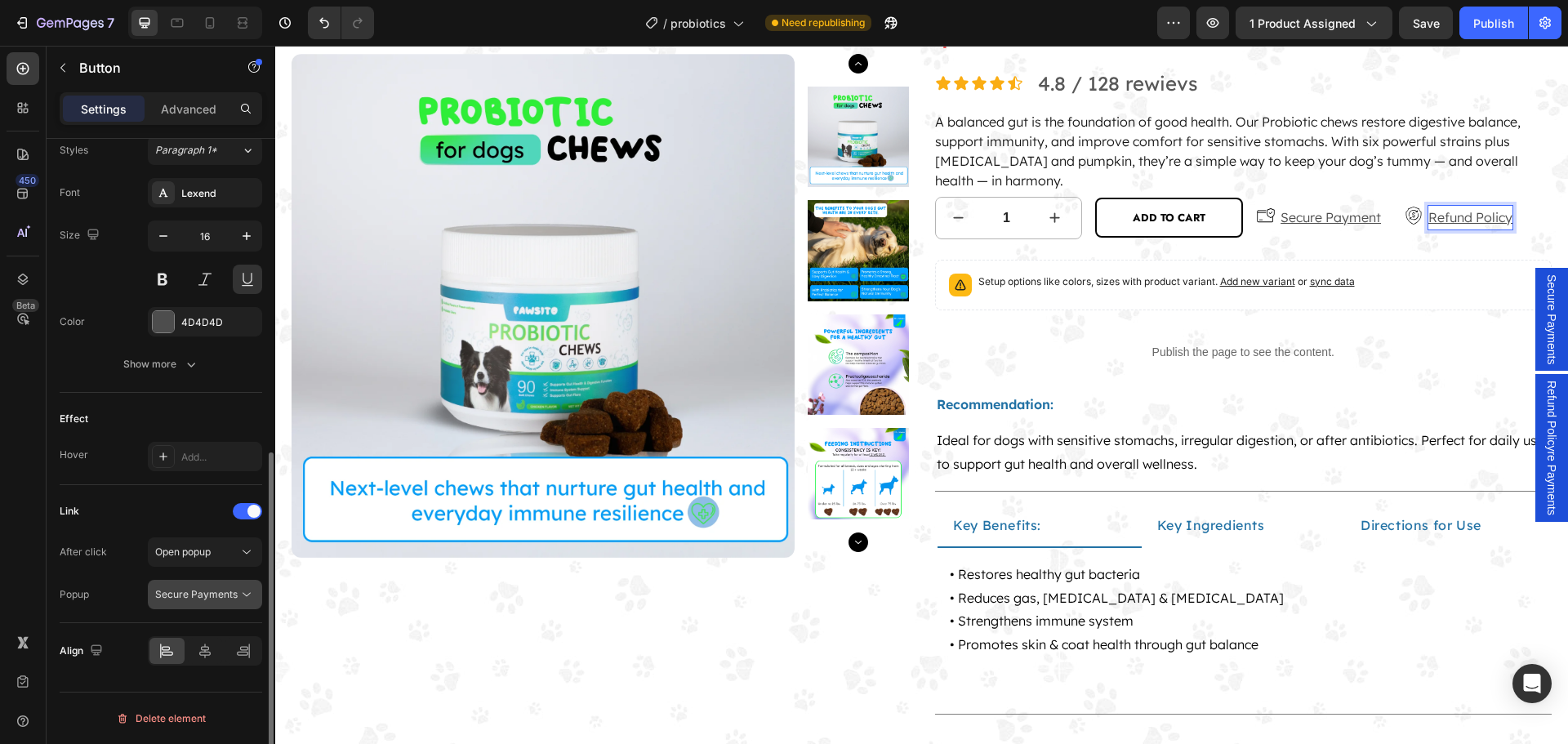
click at [231, 596] on span "Secure Payments" at bounding box center [196, 594] width 82 height 13
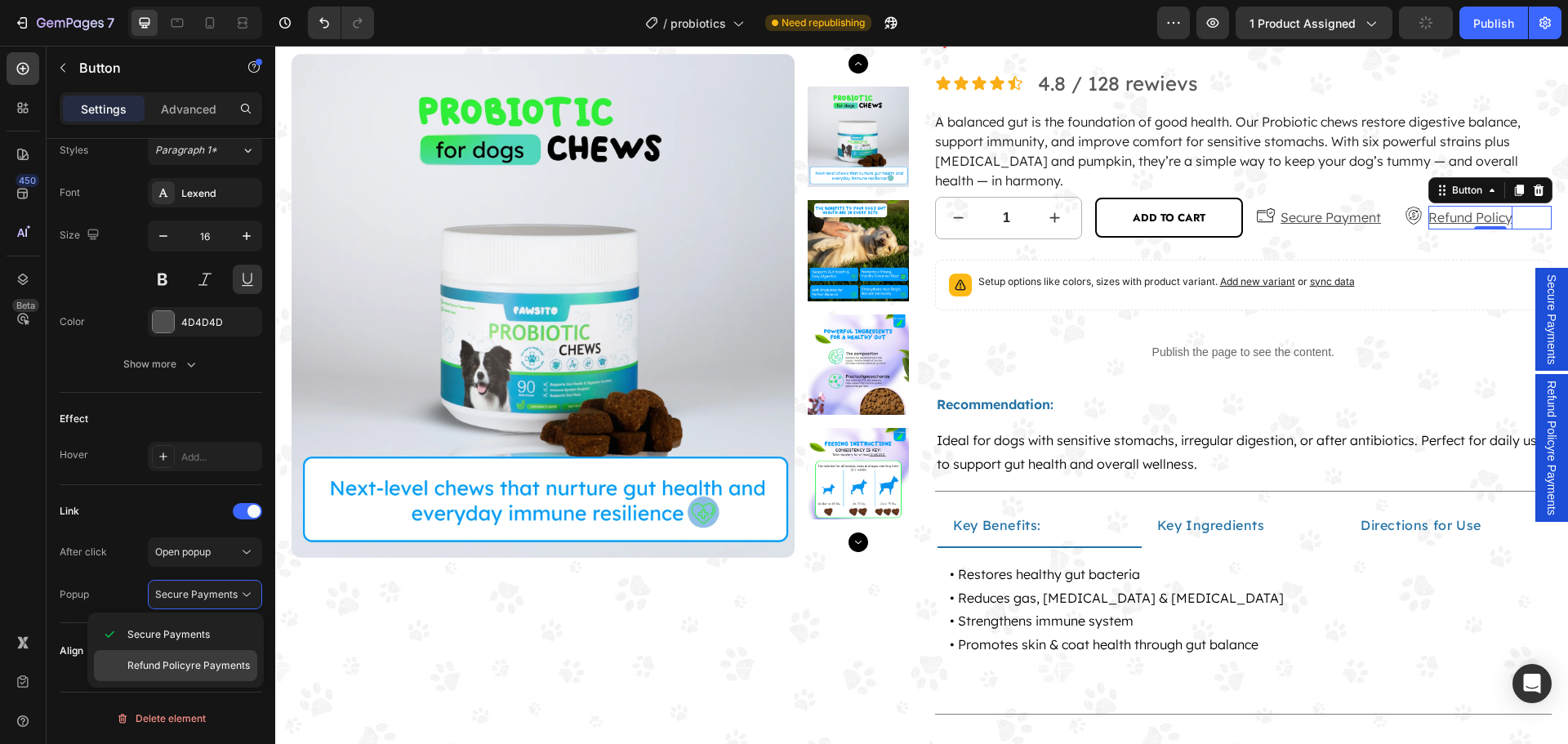
click at [198, 668] on span "Refund Policyre Payments" at bounding box center [188, 665] width 122 height 14
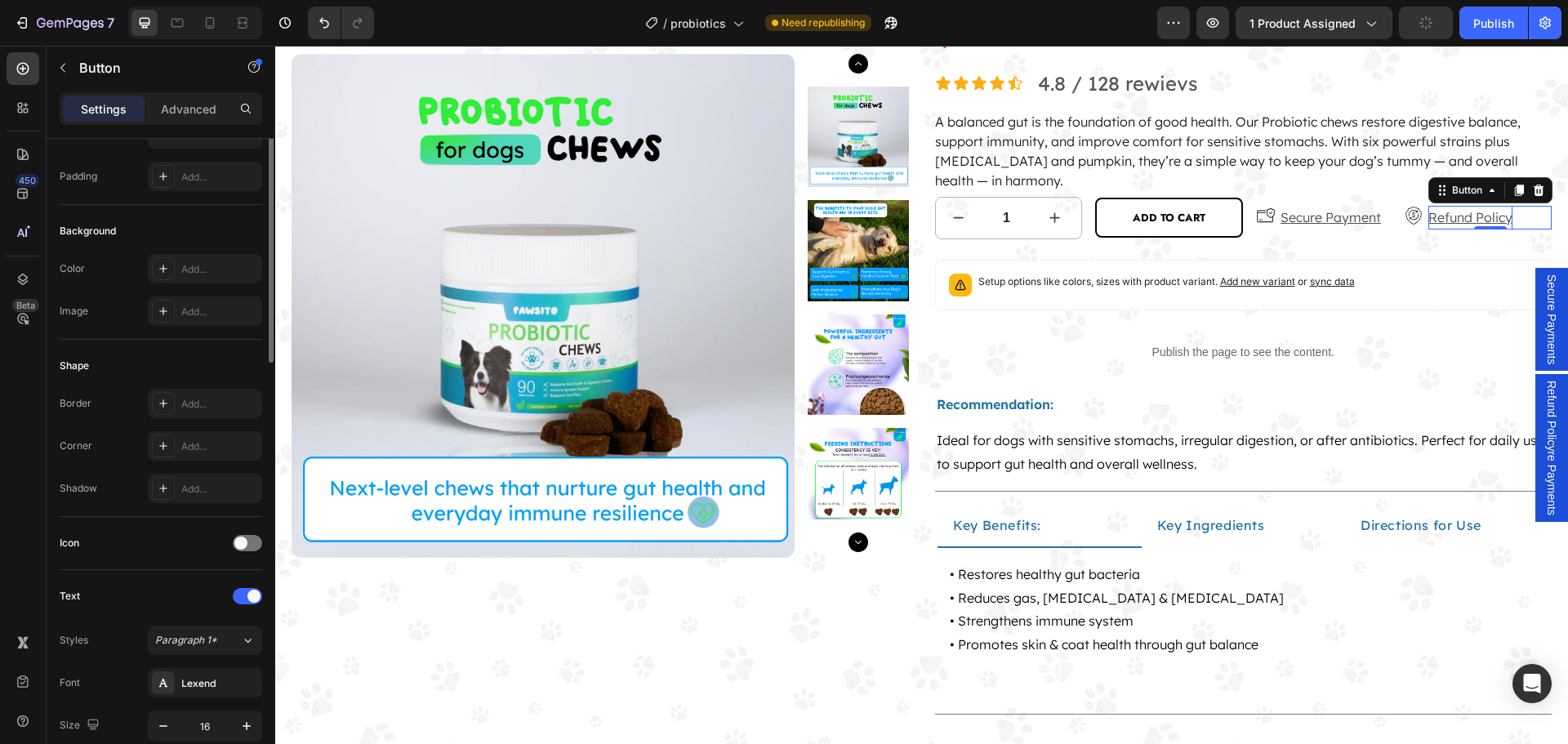
scroll to position [0, 0]
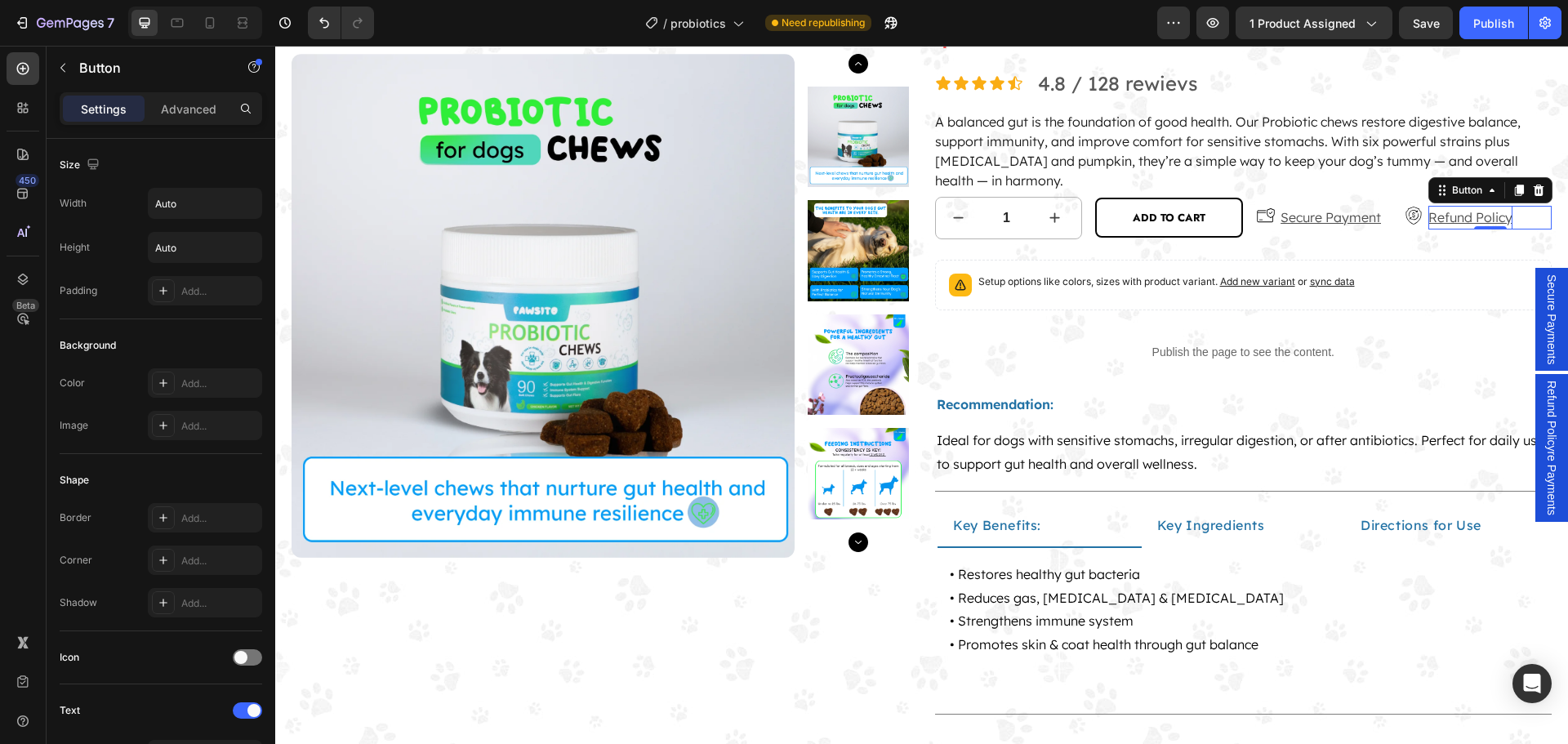
click at [1543, 448] on span "Refund Policyre Payments" at bounding box center [1551, 447] width 16 height 135
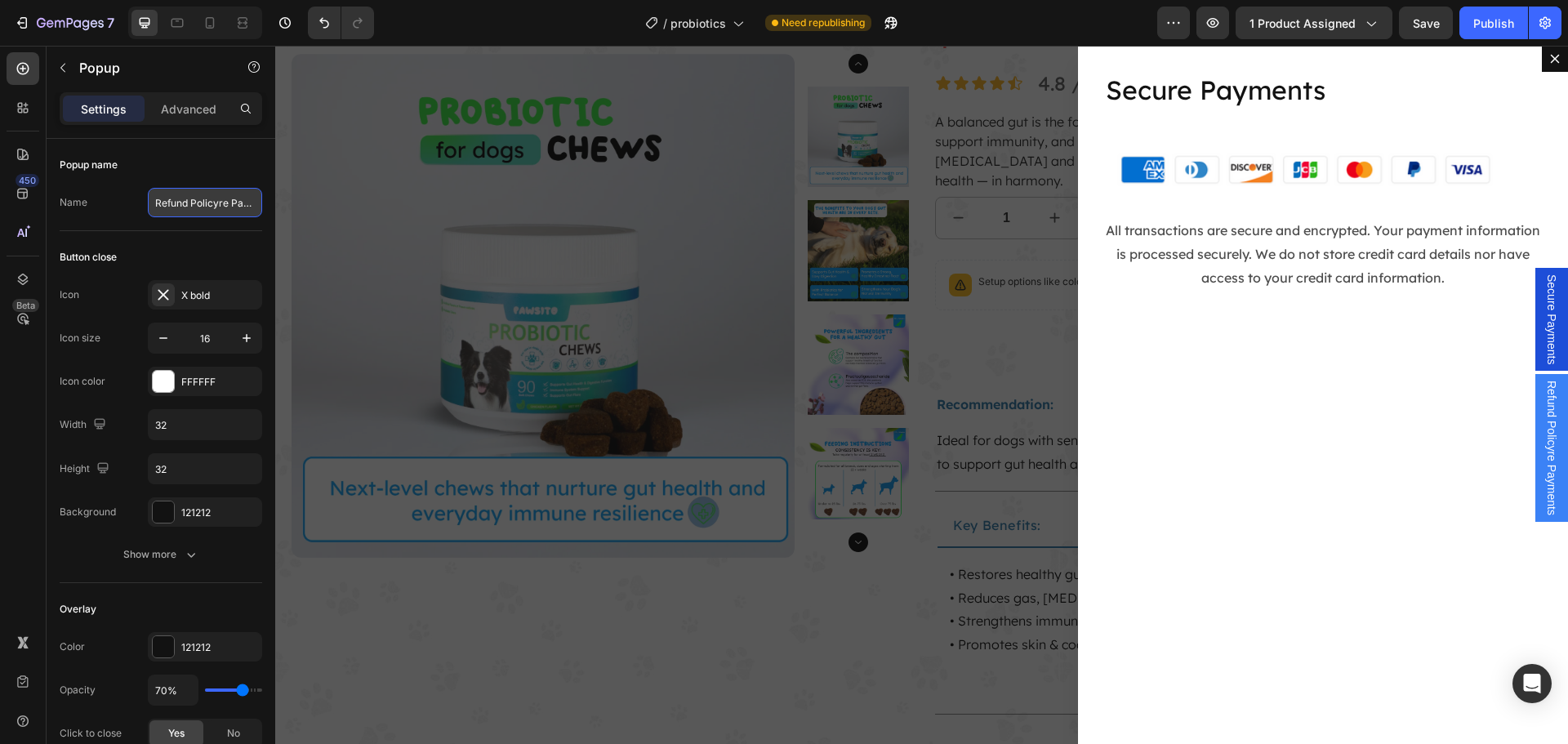
click at [228, 210] on input "Refund Policyre Payments" at bounding box center [204, 202] width 114 height 30
type input "Refund Policyre"
click at [188, 222] on div "Popup name Name Refund Policyre" at bounding box center [161, 184] width 203 height 92
click at [916, 193] on div "Backdrop" at bounding box center [921, 395] width 1292 height 698
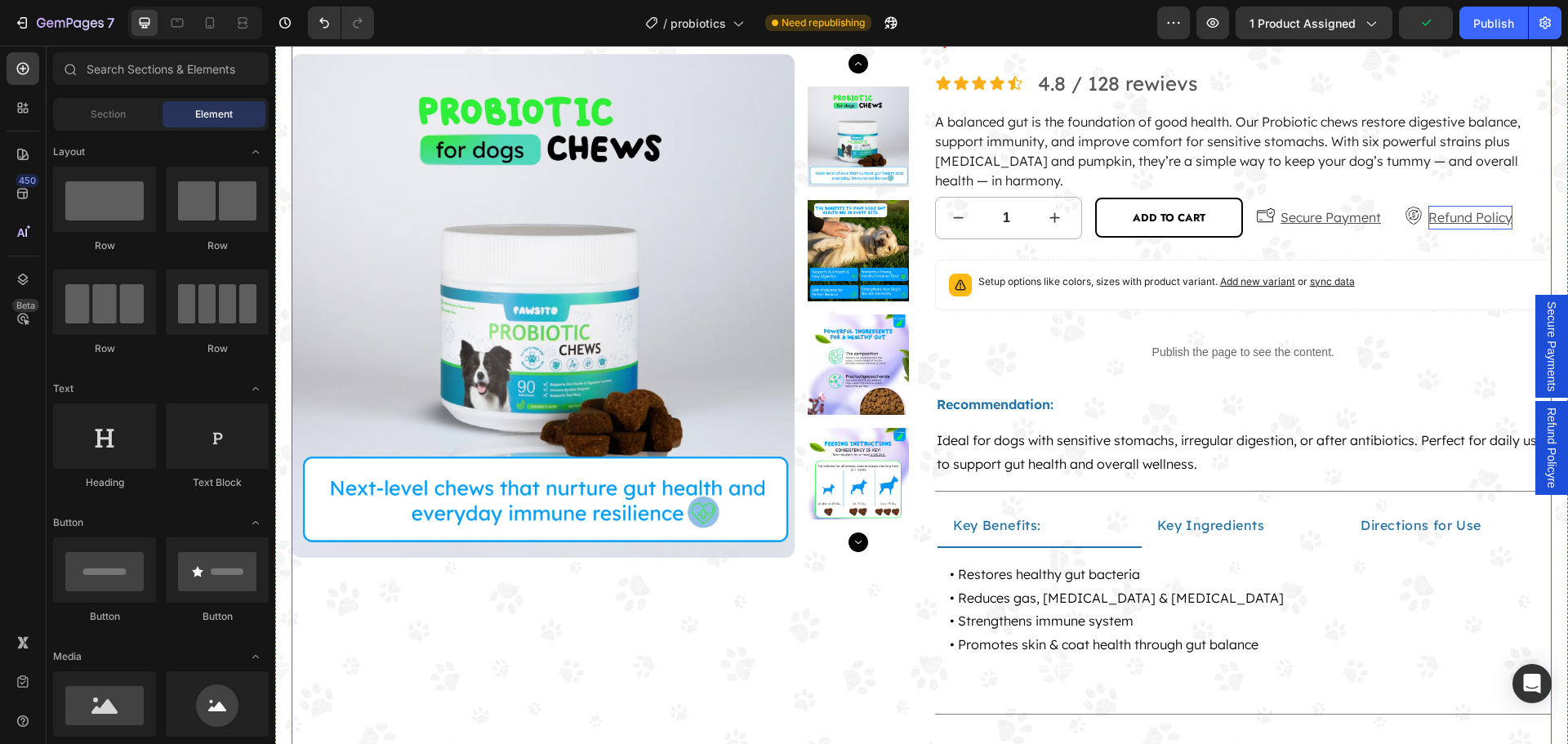
click at [1450, 221] on p "Refund Policy" at bounding box center [1469, 218] width 84 height 24
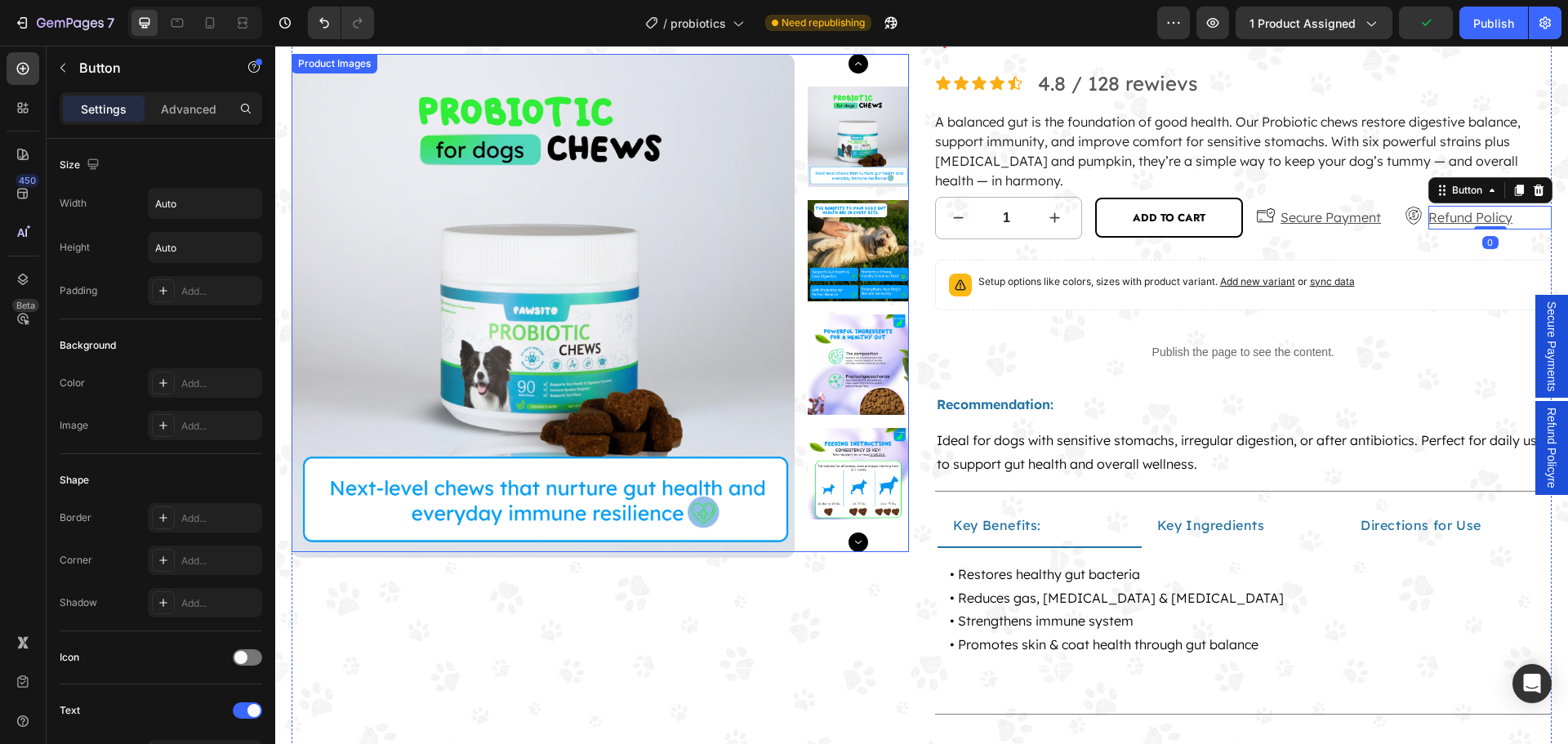
scroll to position [604, 0]
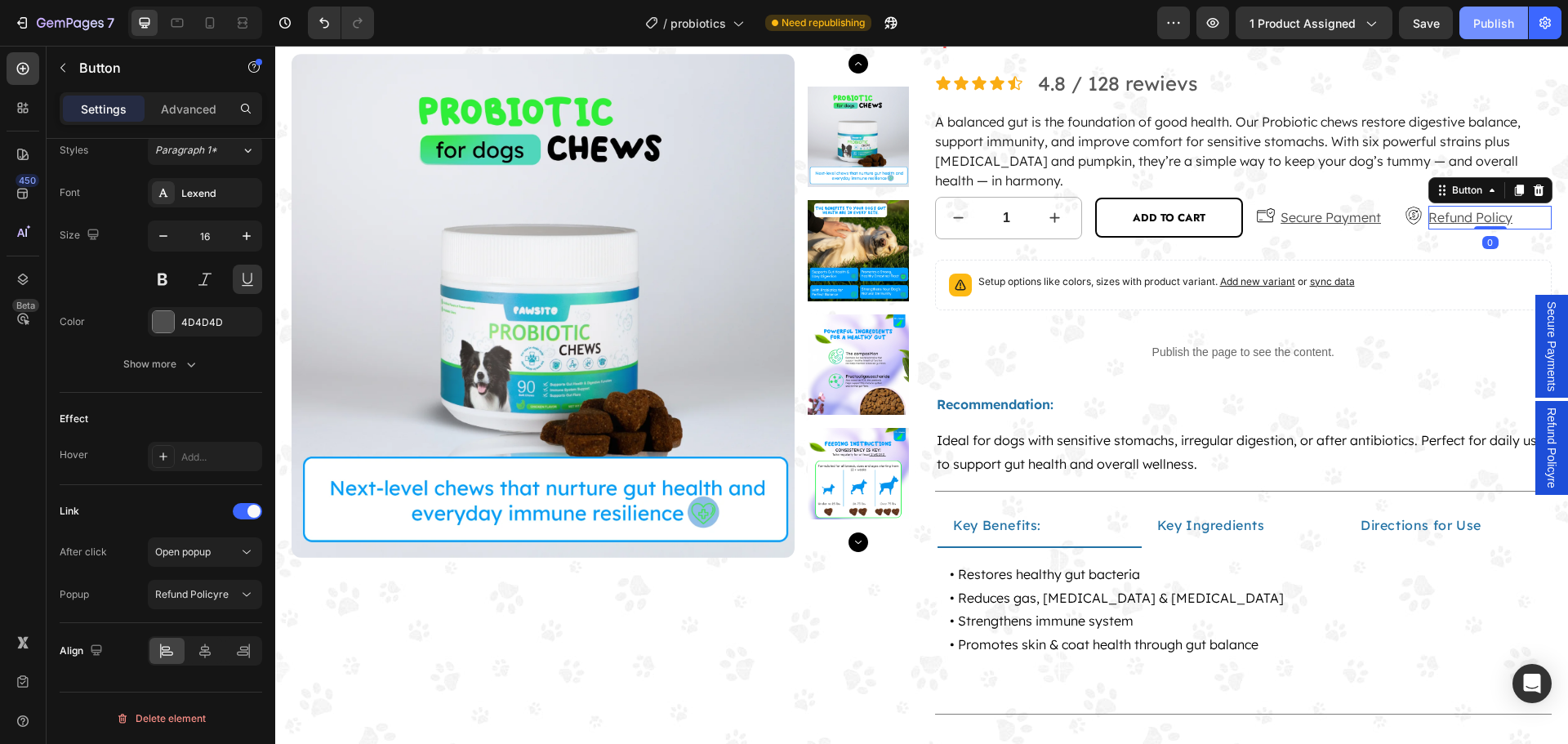
click at [1492, 27] on div "Publish" at bounding box center [1493, 23] width 41 height 17
click at [1319, 214] on p "Secure Payment" at bounding box center [1330, 218] width 100 height 24
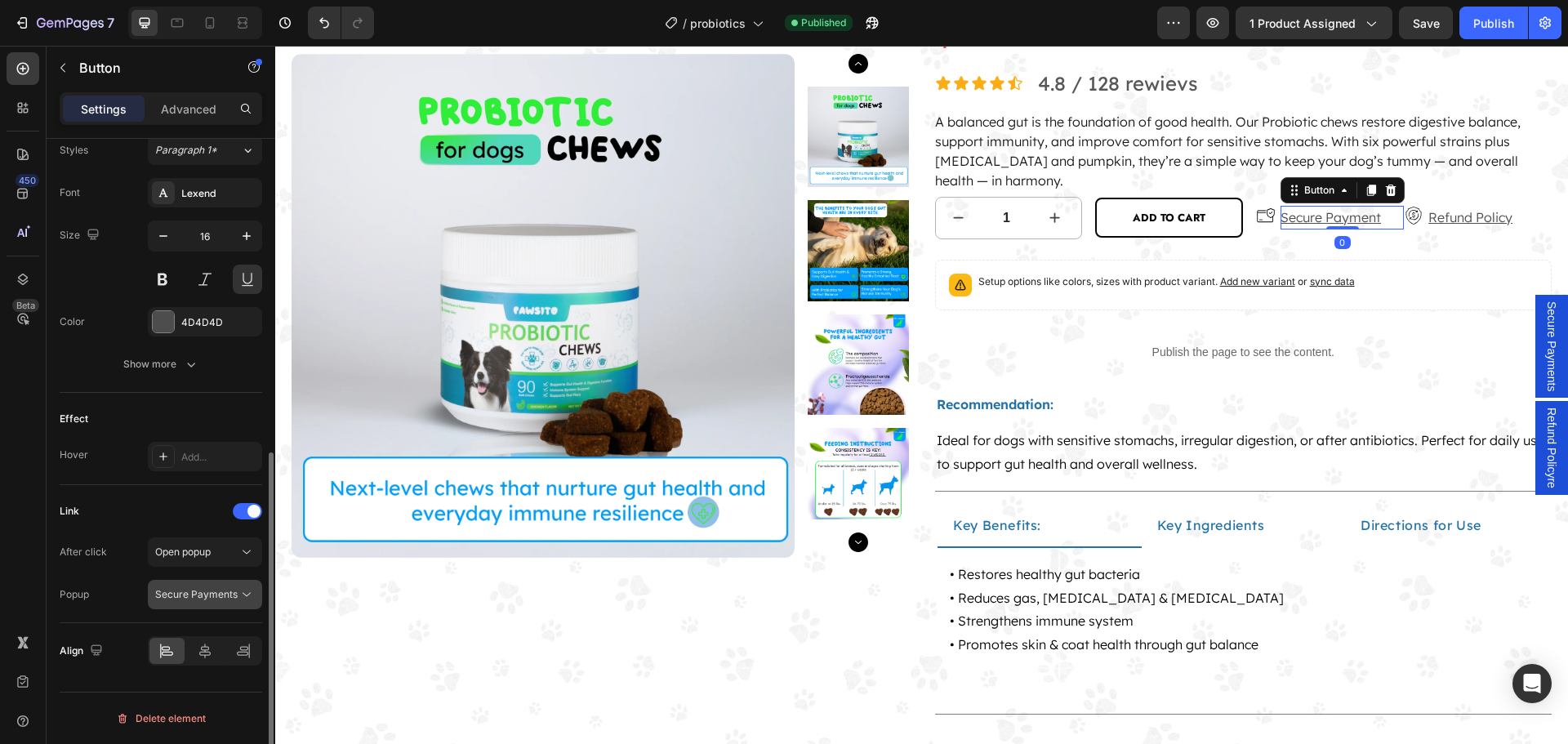
click at [203, 594] on span "Secure Payments" at bounding box center [196, 594] width 82 height 13
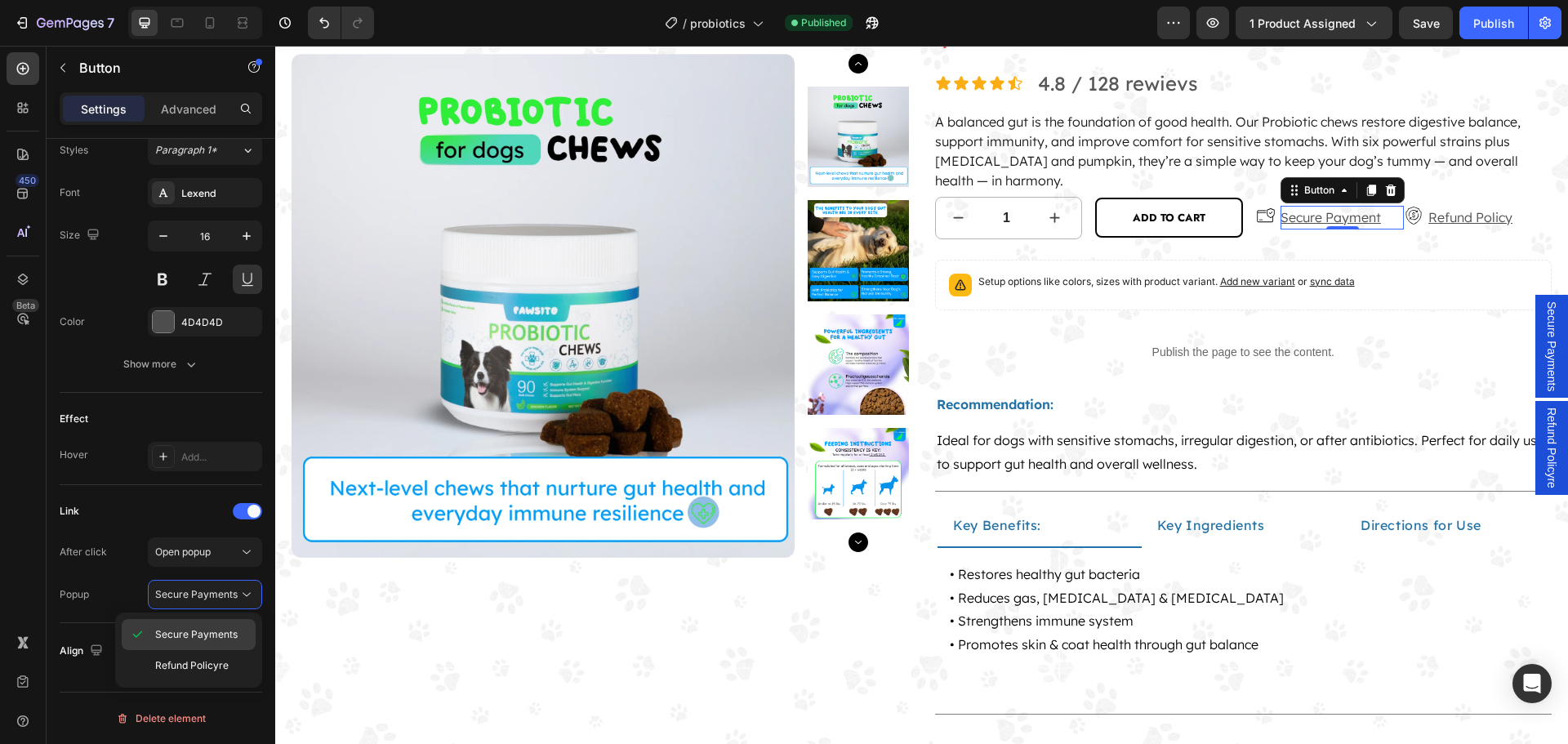
click at [198, 639] on span "Secure Payments" at bounding box center [196, 634] width 82 height 14
click at [194, 673] on div "Align" at bounding box center [161, 650] width 203 height 55
click at [206, 599] on span "Secure Payments" at bounding box center [196, 594] width 82 height 13
click at [203, 656] on div "Refund Policyre" at bounding box center [189, 665] width 134 height 31
click at [218, 595] on span "Refund Policyre" at bounding box center [192, 594] width 73 height 13
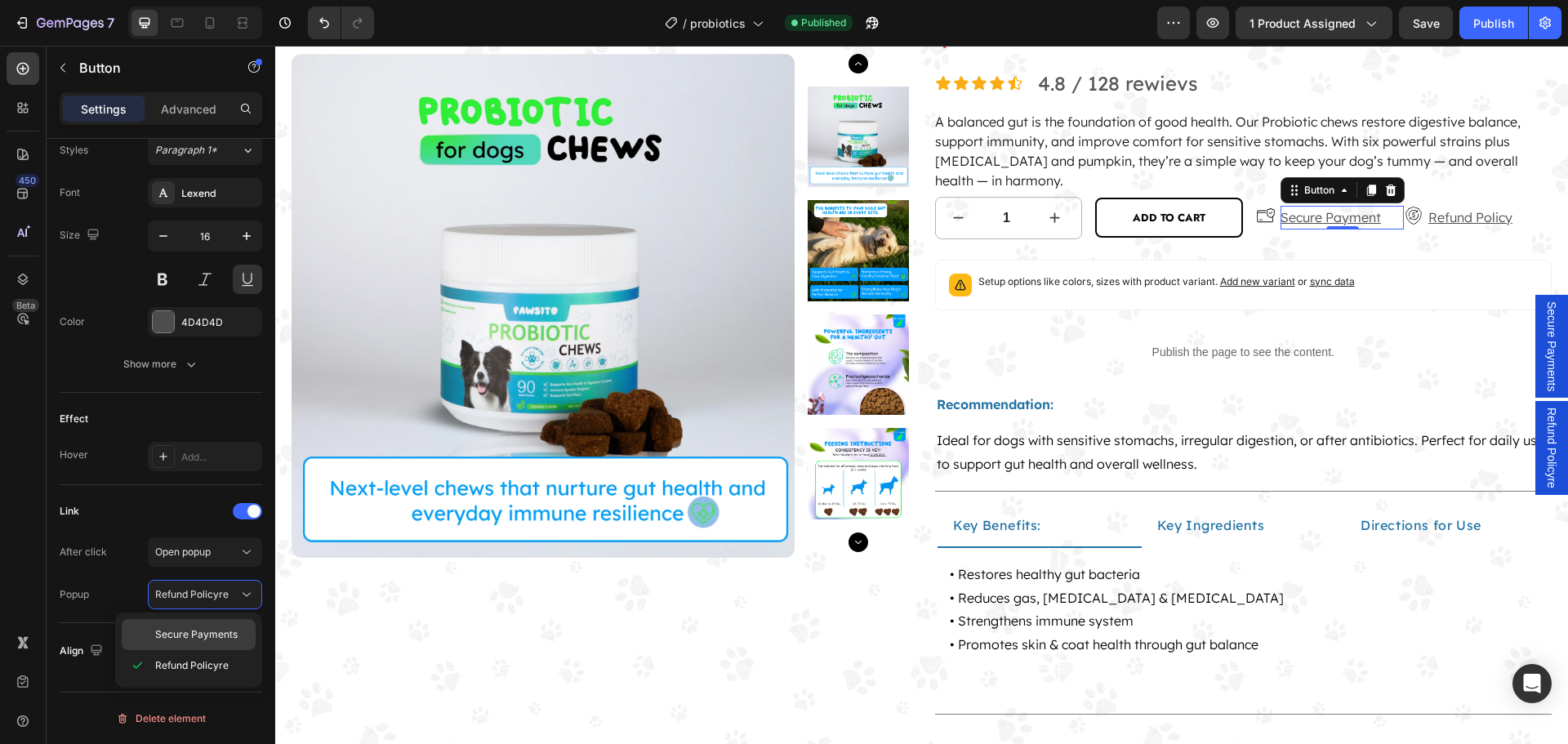
click at [218, 633] on span "Secure Payments" at bounding box center [196, 634] width 82 height 14
click at [1450, 218] on p "Refund Policy" at bounding box center [1469, 218] width 84 height 24
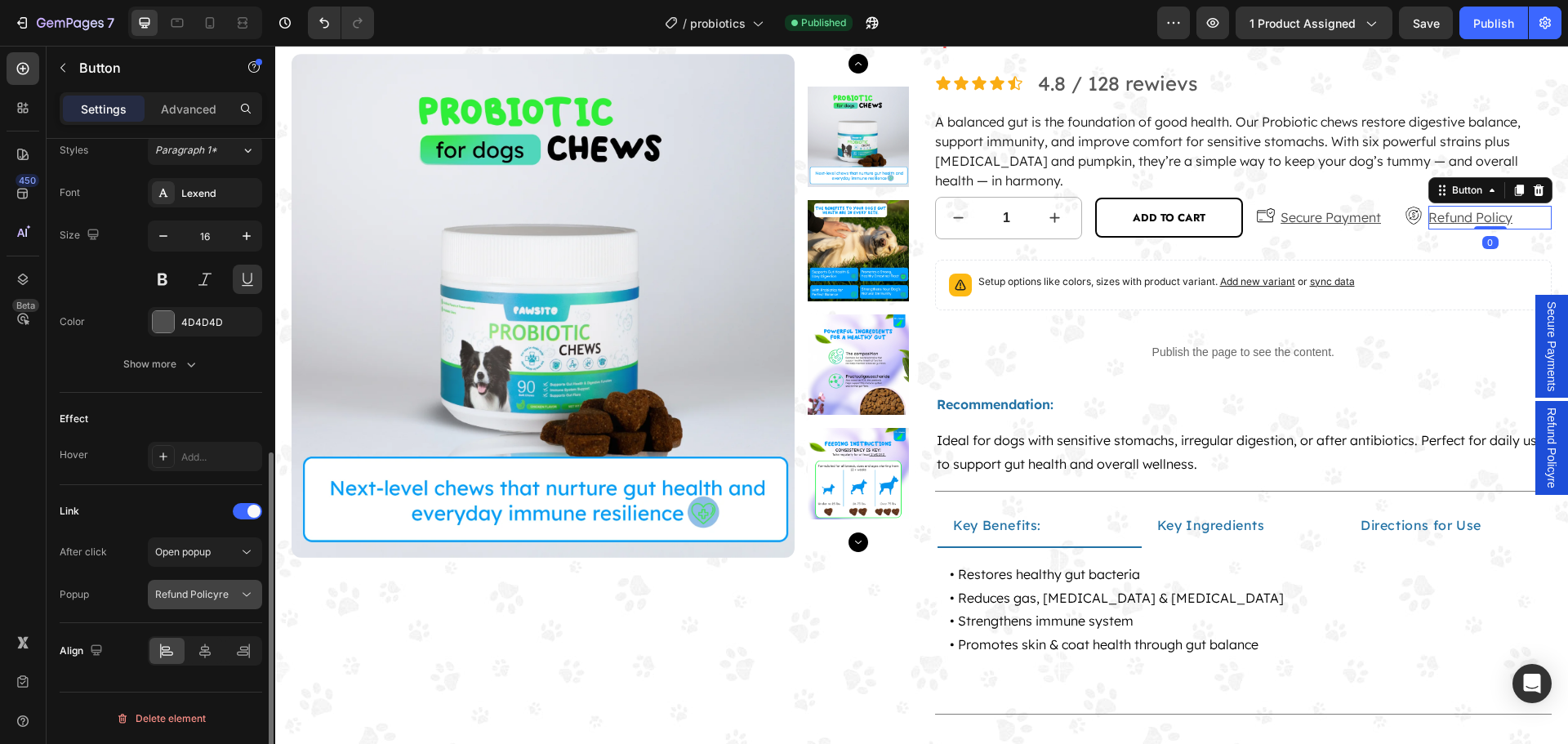
click at [217, 598] on span "Refund Policyre" at bounding box center [192, 594] width 73 height 13
click at [202, 639] on span "Secure Payments" at bounding box center [196, 634] width 82 height 14
click at [214, 592] on span "Secure Payments" at bounding box center [196, 594] width 82 height 13
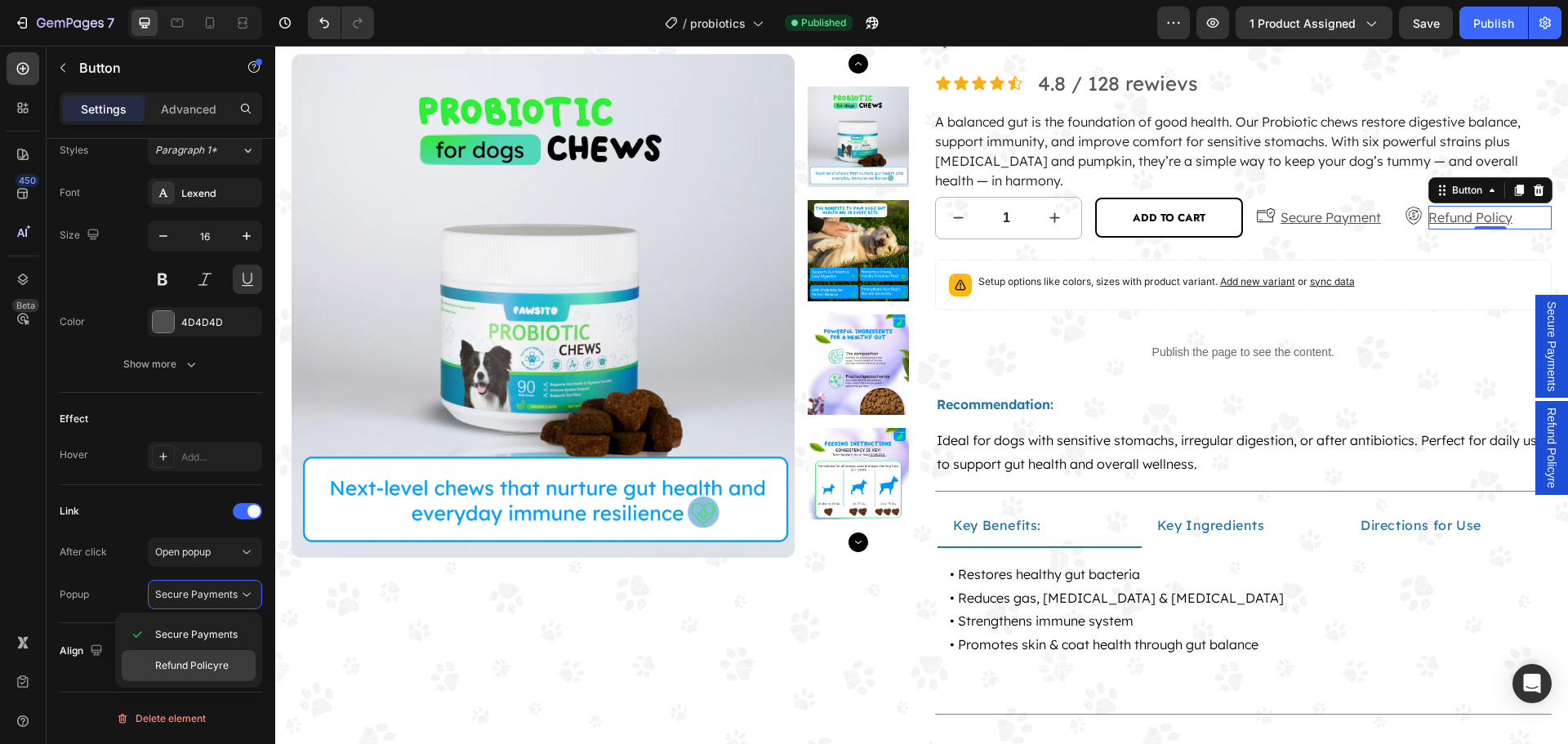
click at [192, 664] on span "Refund Policyre" at bounding box center [192, 665] width 73 height 14
click at [1485, 14] on div "Publish" at bounding box center [1493, 23] width 41 height 17
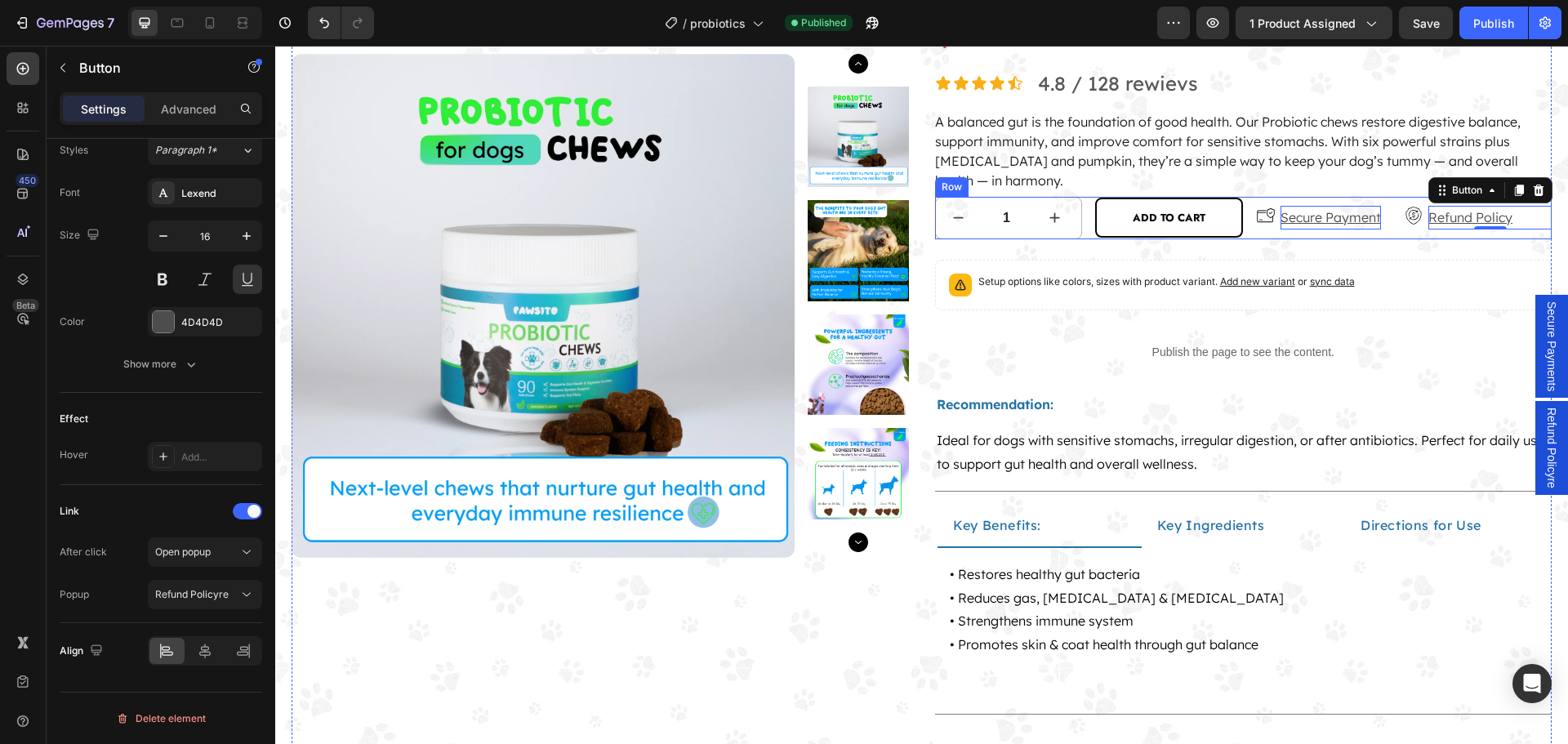
click at [1342, 212] on p "Secure Payment" at bounding box center [1330, 218] width 100 height 24
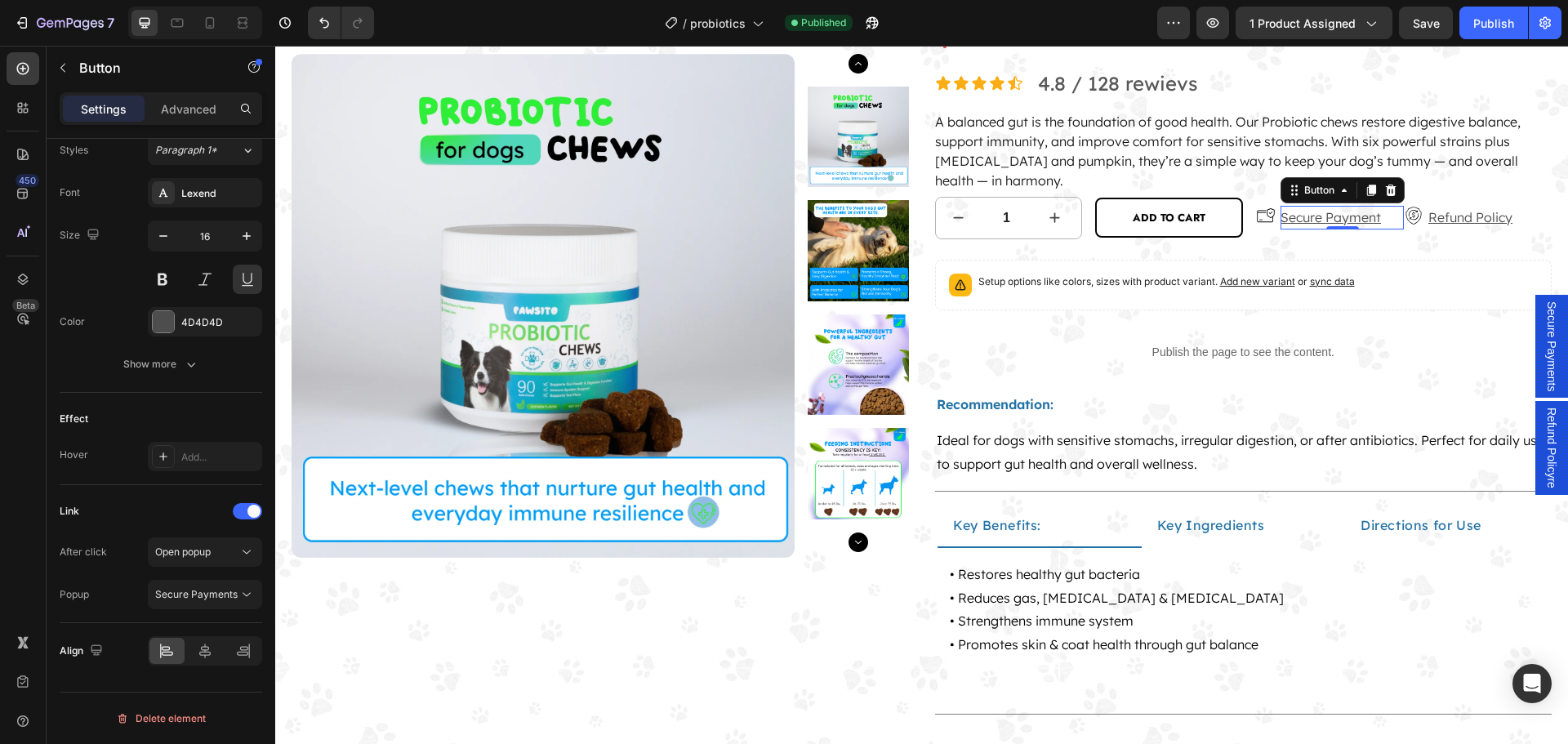
click at [1543, 346] on span "Secure Payments" at bounding box center [1551, 346] width 16 height 90
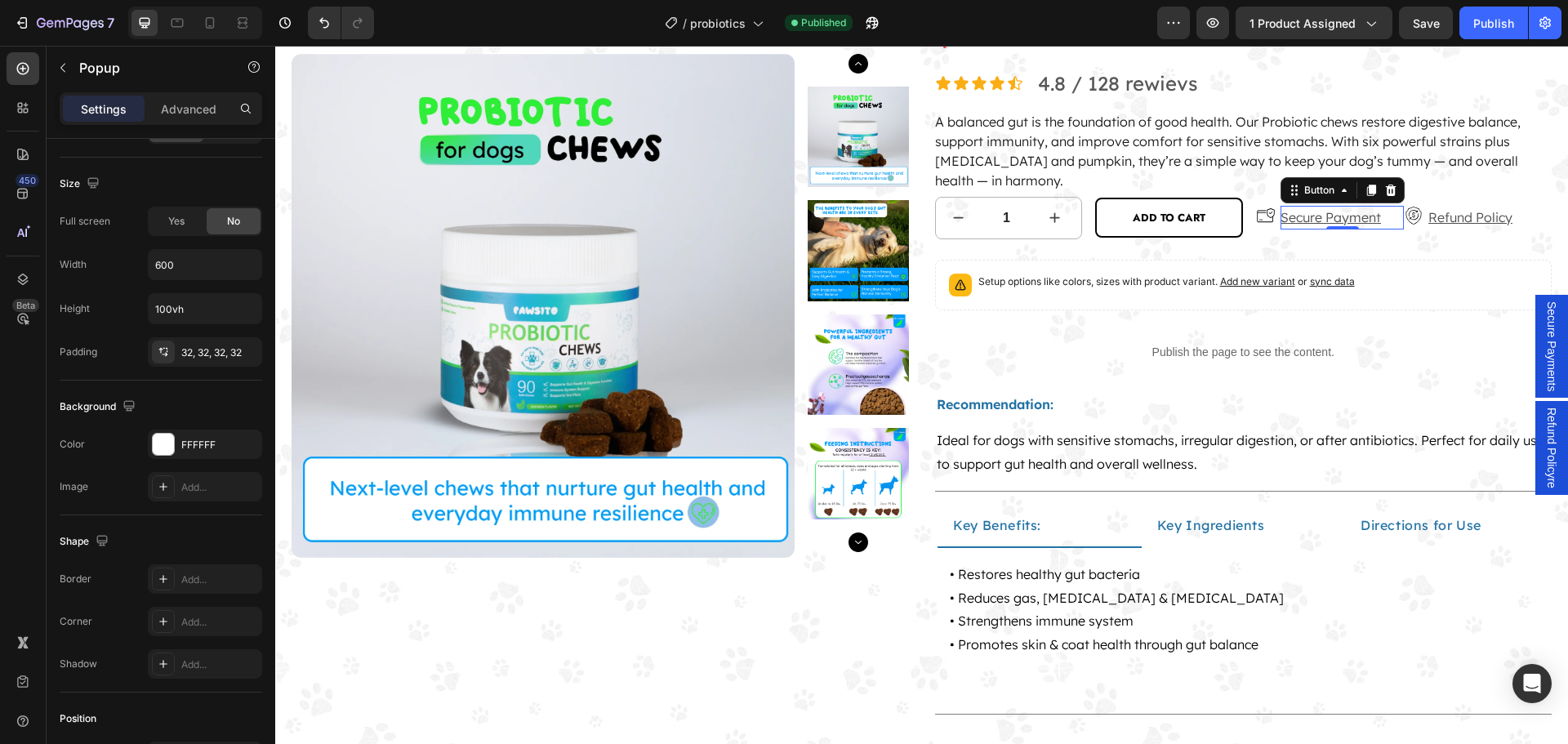
scroll to position [0, 0]
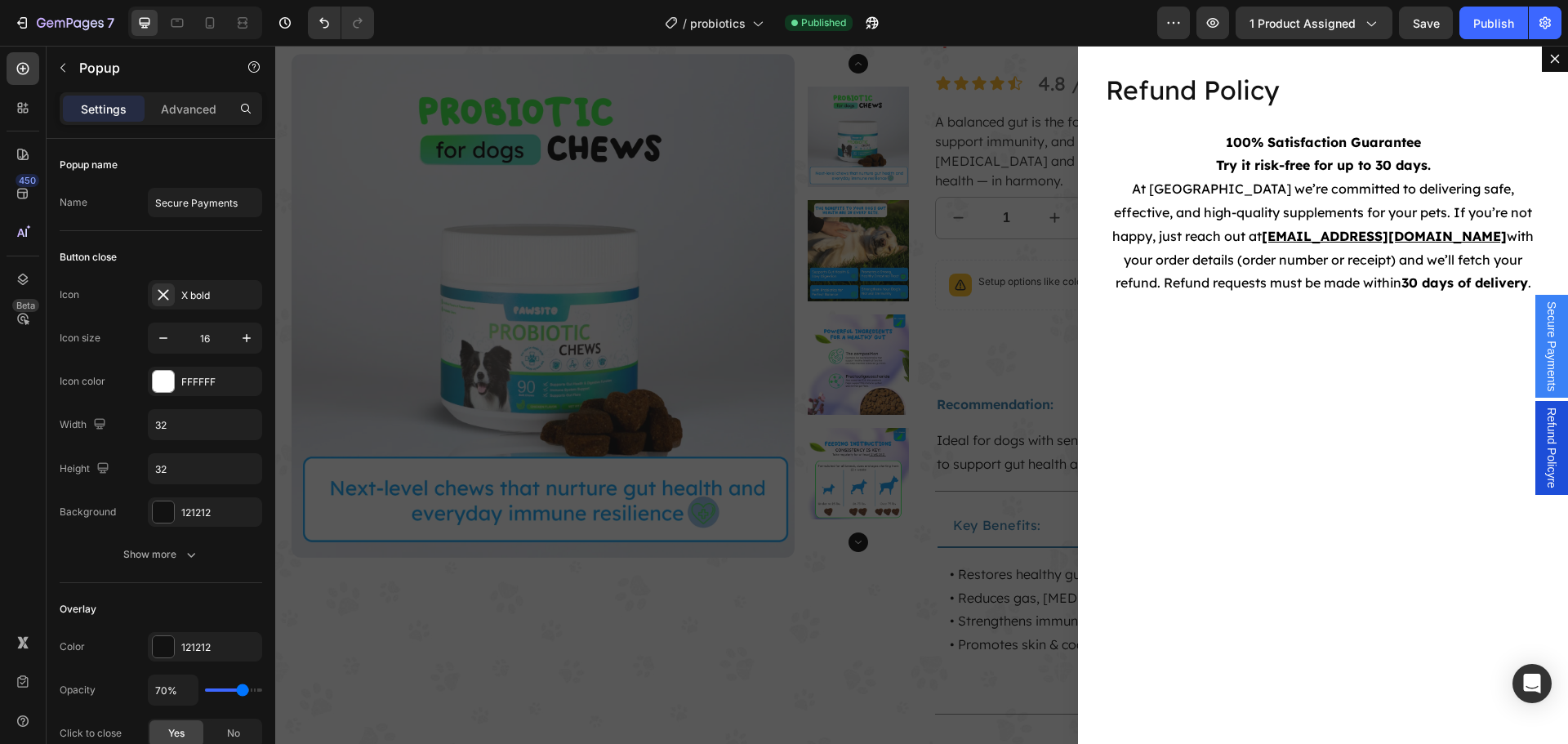
click at [1544, 430] on span "Refund Policyre" at bounding box center [1551, 447] width 16 height 80
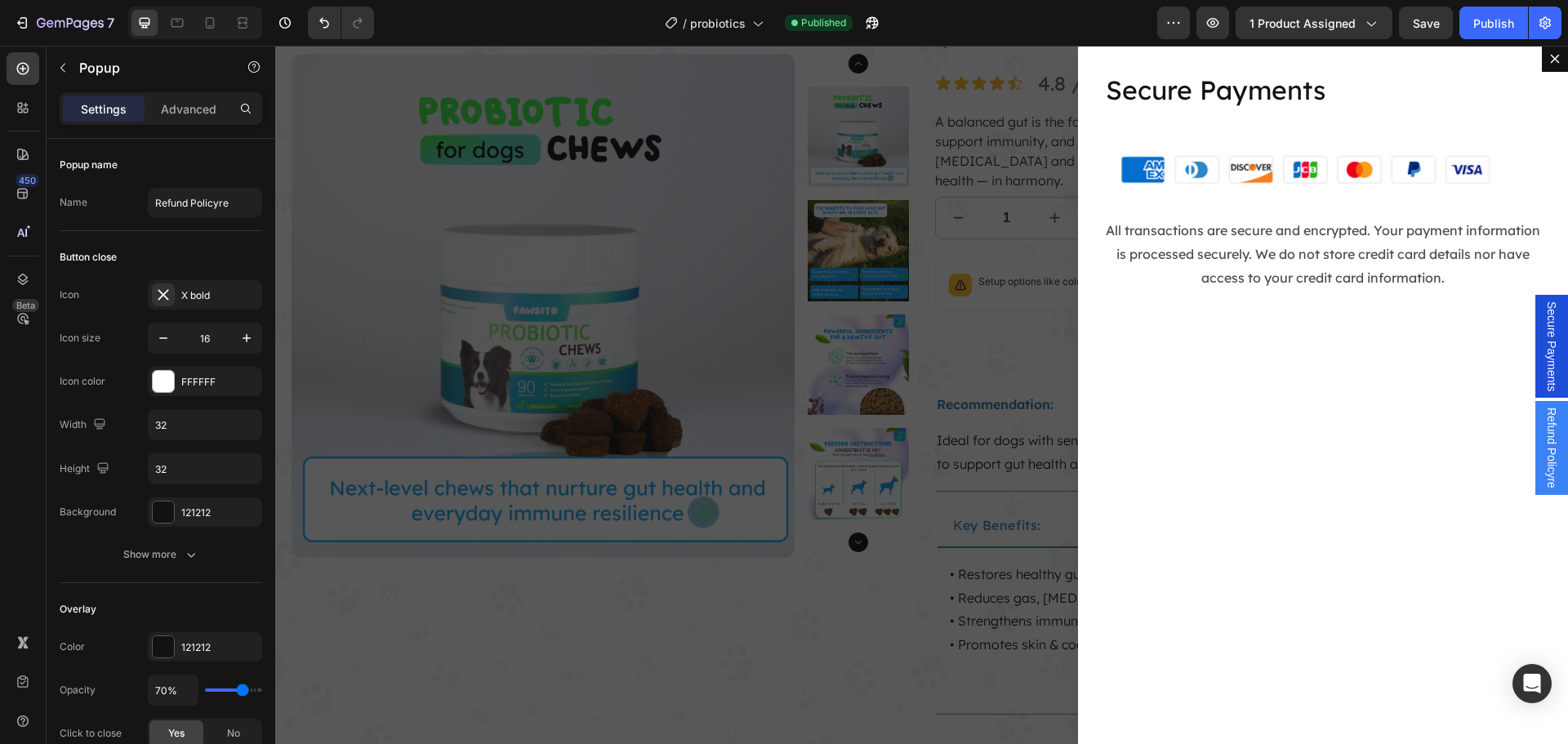
click at [1543, 364] on span "Secure Payments" at bounding box center [1551, 346] width 16 height 90
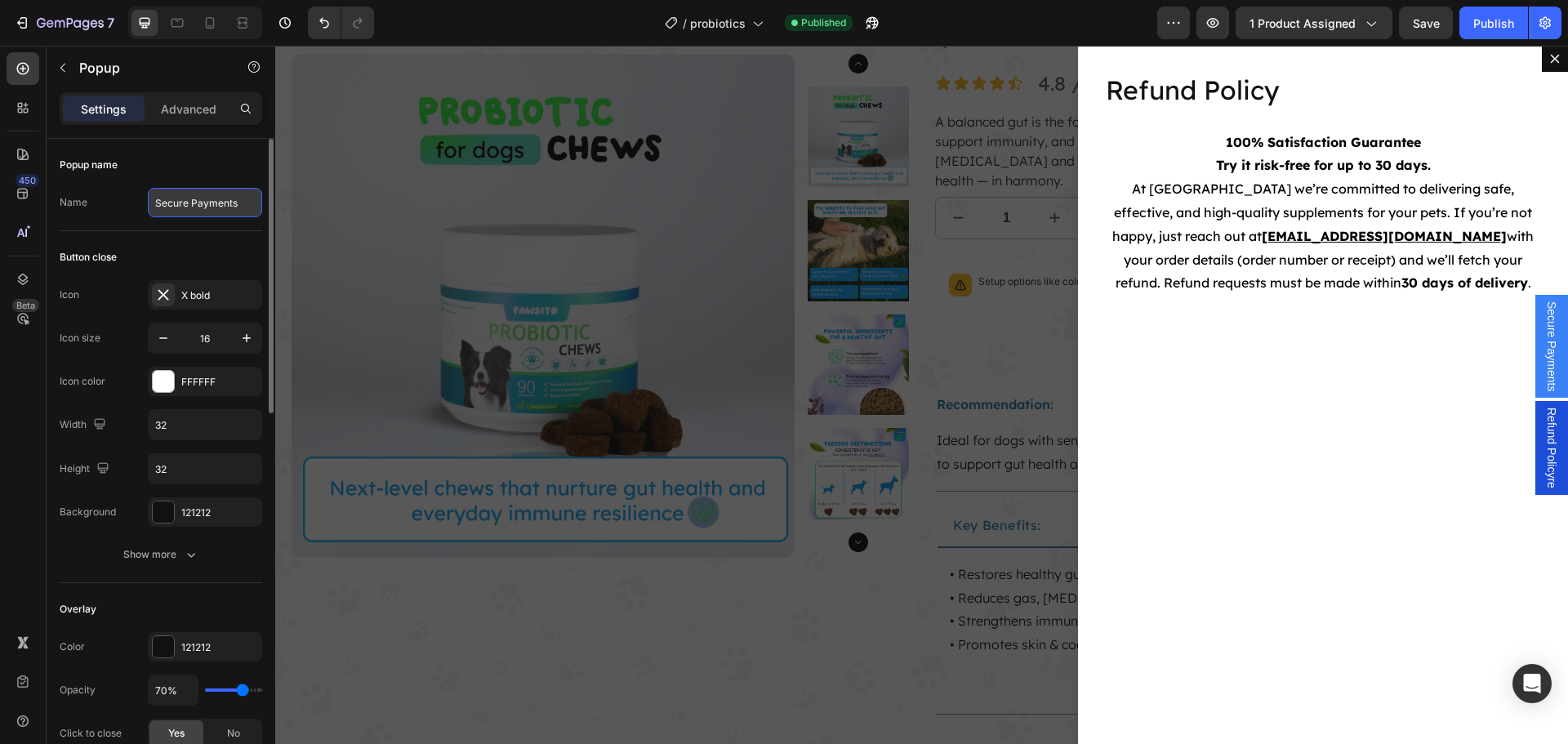
click at [201, 210] on input "Secure Payments" at bounding box center [204, 202] width 114 height 30
click at [1543, 440] on span "Refund Policyre" at bounding box center [1551, 447] width 16 height 80
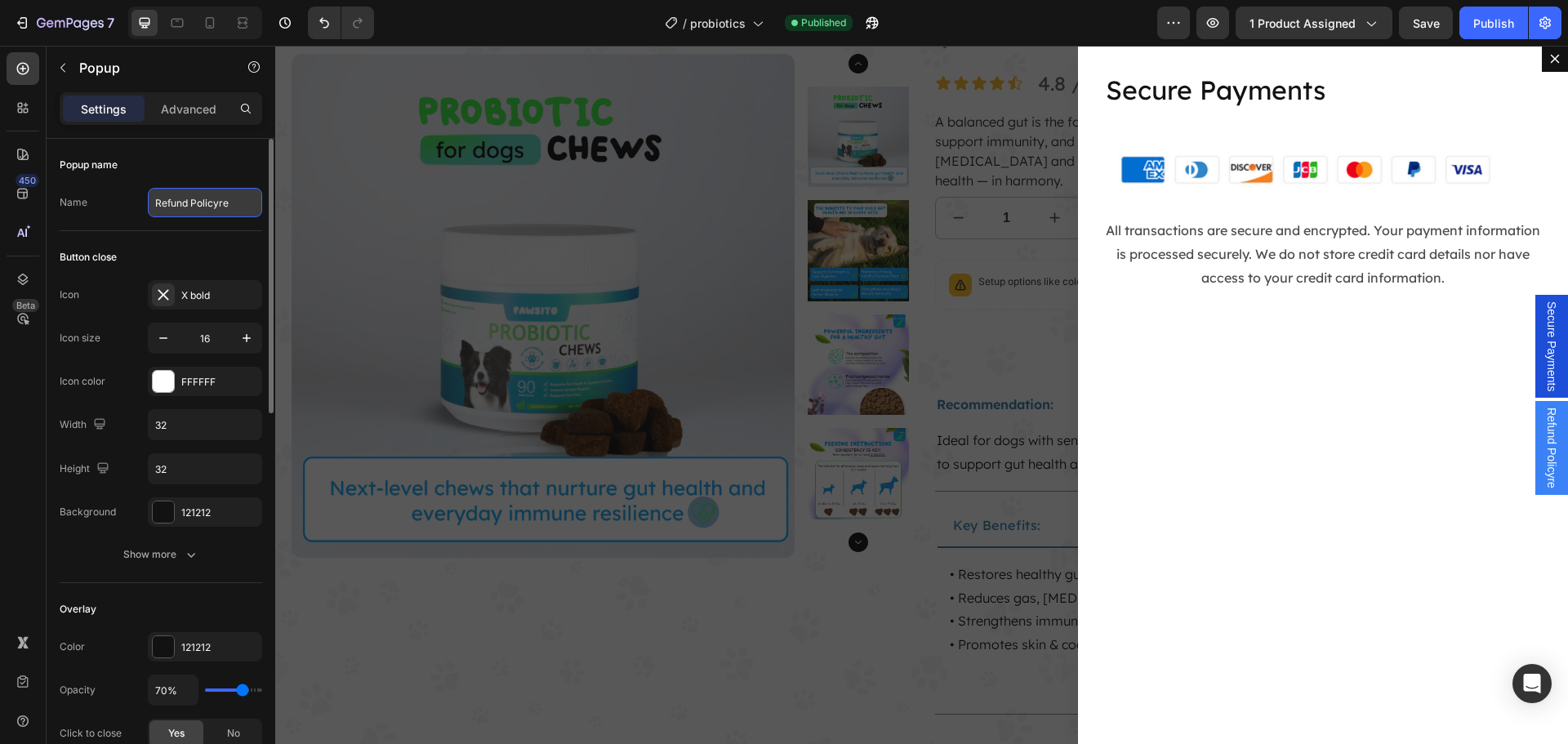
click at [216, 211] on input "Refund Policyre" at bounding box center [204, 202] width 114 height 30
click at [216, 207] on input "Refund Policyre" at bounding box center [204, 202] width 114 height 30
click at [1543, 333] on span "Secure Payments" at bounding box center [1551, 346] width 16 height 90
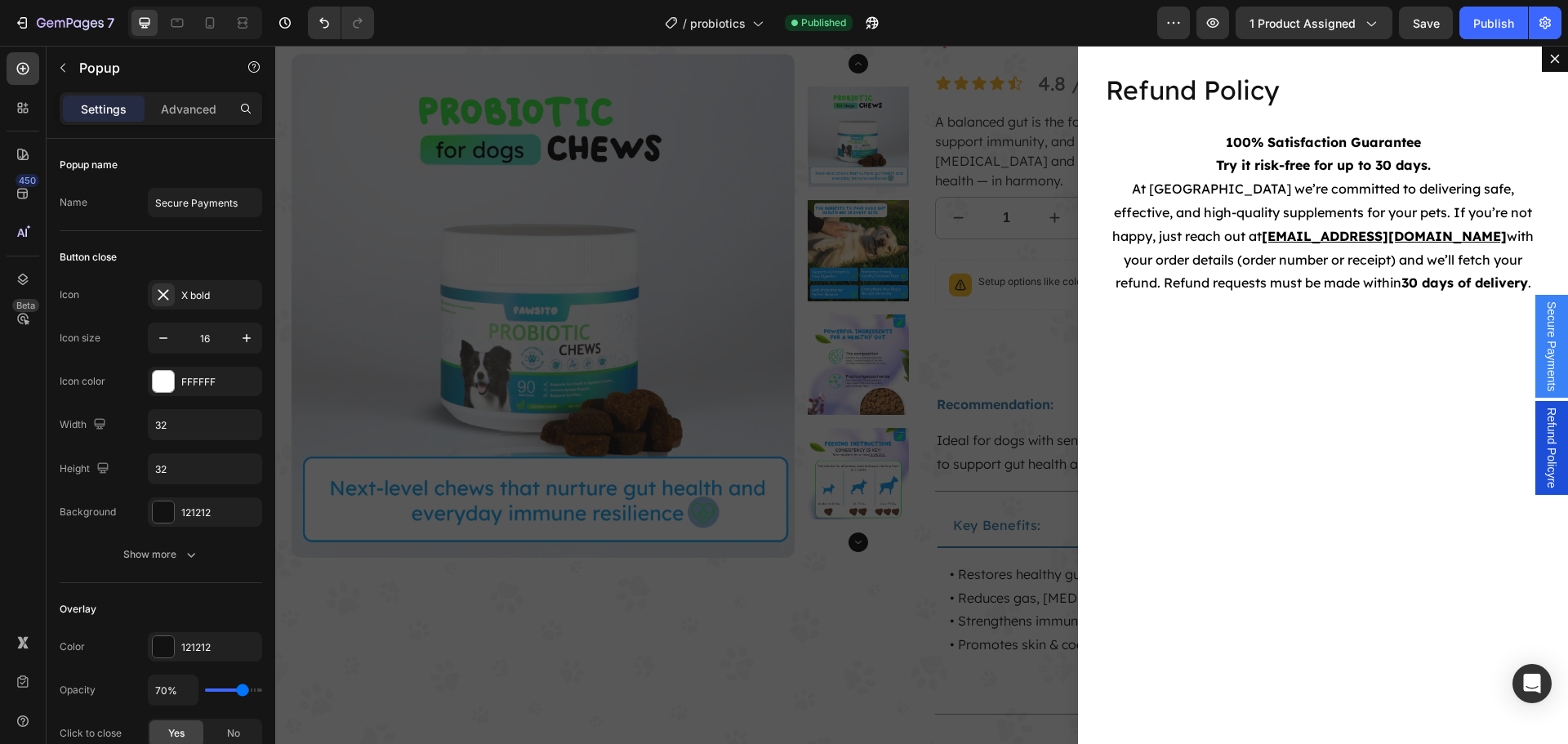
drag, startPoint x: 1543, startPoint y: 437, endPoint x: 1530, endPoint y: 337, distance: 100.8
click at [1535, 337] on div "Secure Payments Refund Policyre" at bounding box center [1551, 395] width 33 height 698
click at [1543, 334] on span "Secure Payments" at bounding box center [1551, 346] width 16 height 90
click at [1543, 455] on span "Refund Policyre" at bounding box center [1551, 447] width 16 height 80
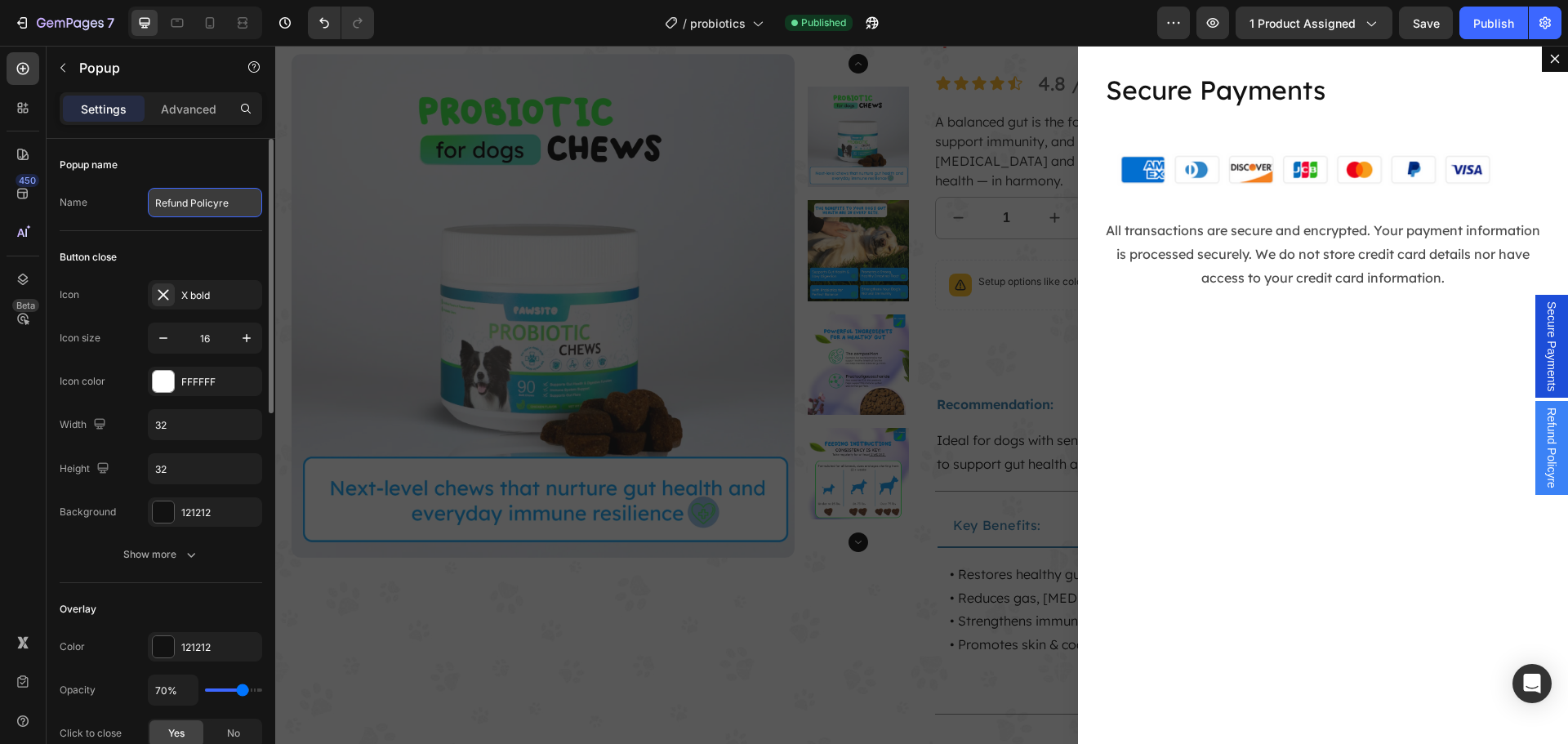
click at [194, 199] on input "Refund Policyre" at bounding box center [204, 202] width 114 height 30
paste input "Secure Payments"
type input "Secure Payments"
click at [1486, 30] on div "Publish" at bounding box center [1493, 23] width 41 height 17
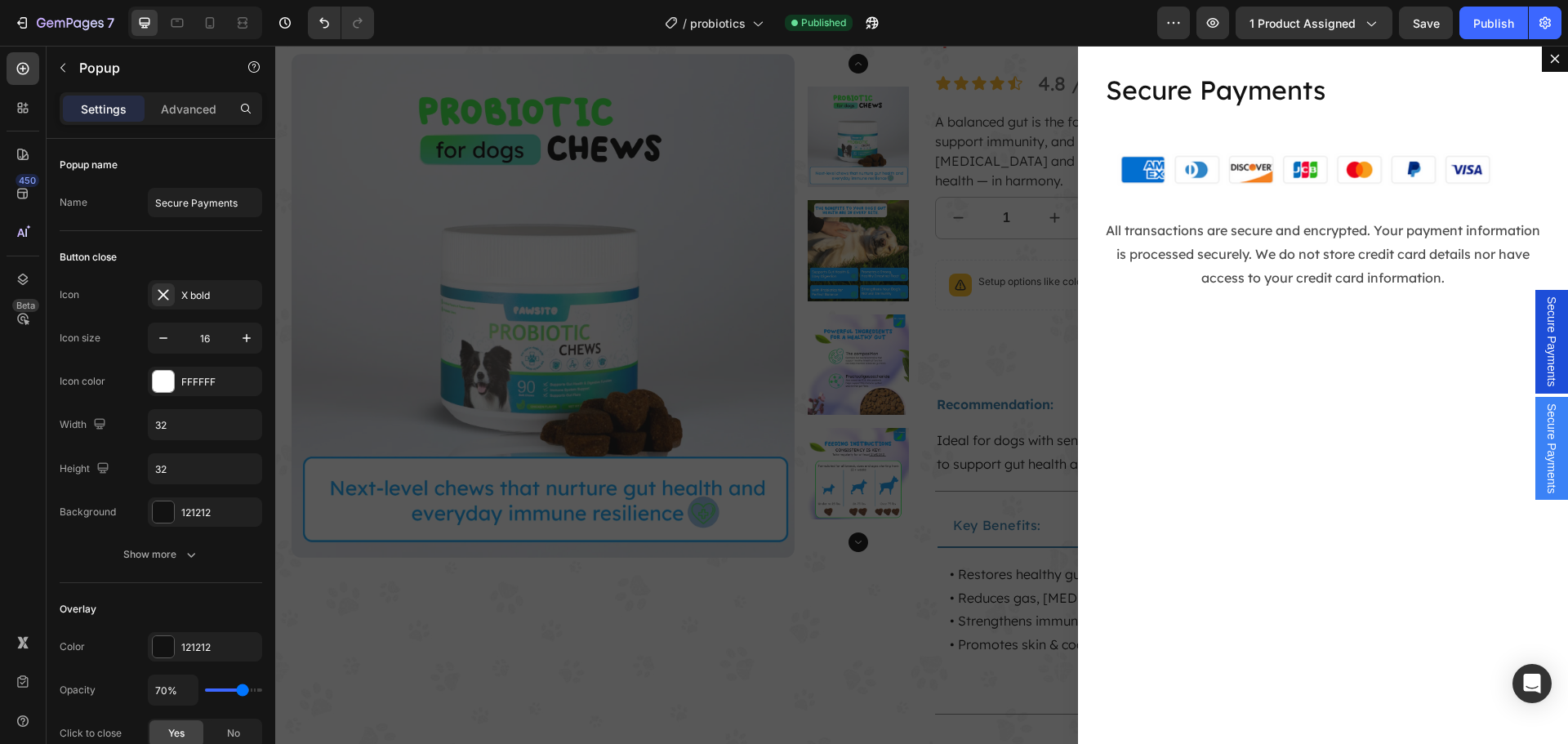
click at [606, 425] on div "Backdrop" at bounding box center [921, 395] width 1292 height 698
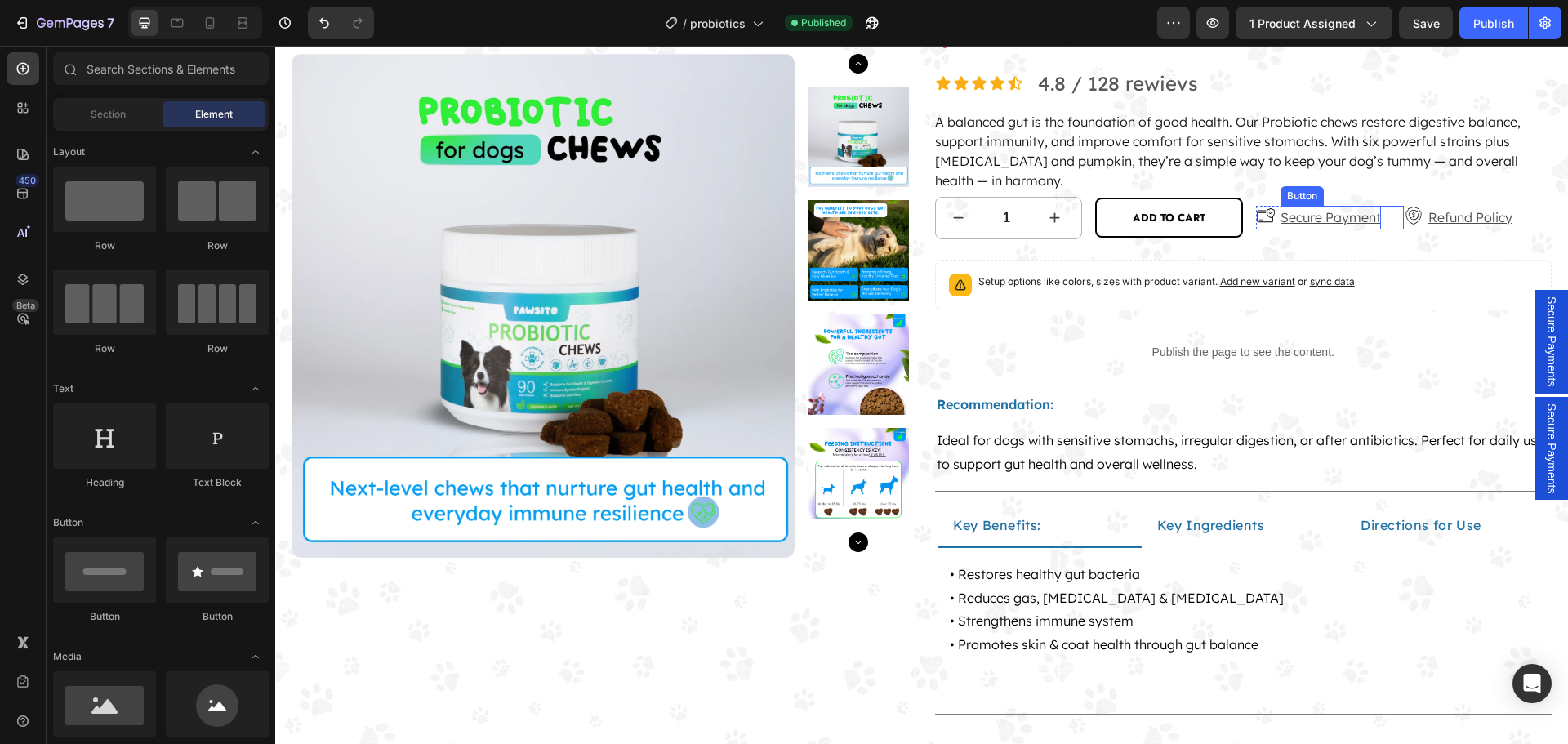
click at [1314, 213] on p "Secure Payment" at bounding box center [1330, 218] width 100 height 24
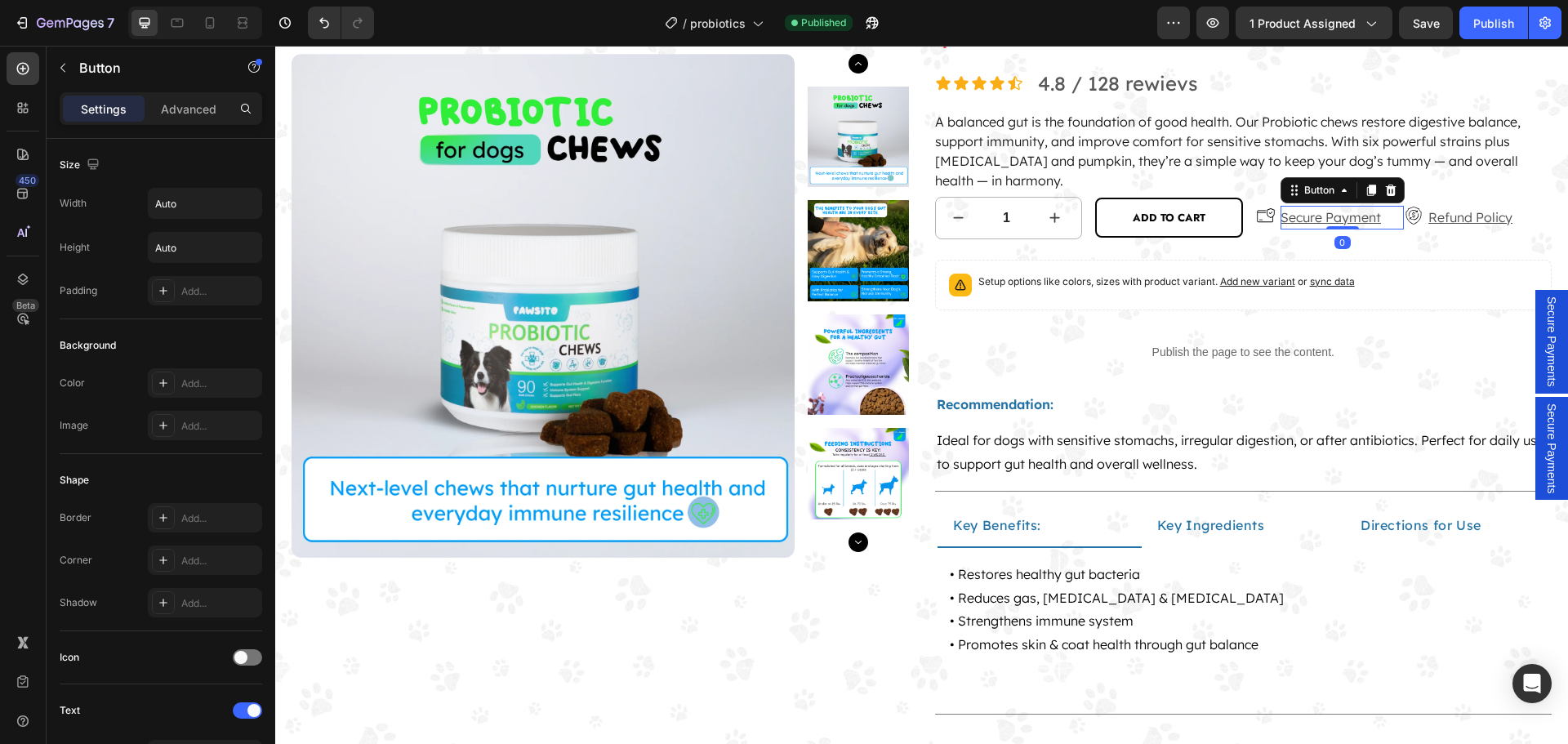
scroll to position [604, 0]
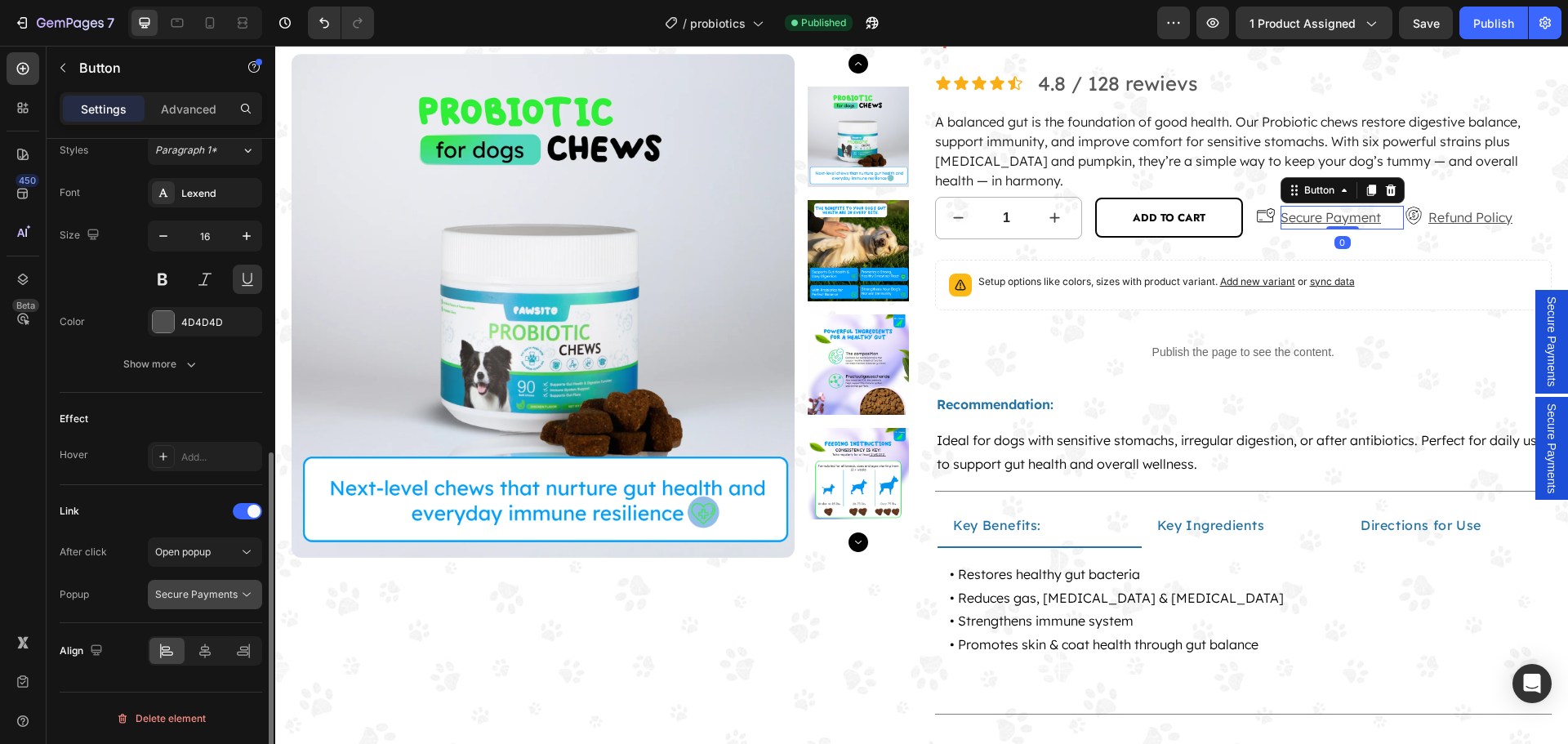
click at [213, 596] on span "Secure Payments" at bounding box center [196, 594] width 82 height 13
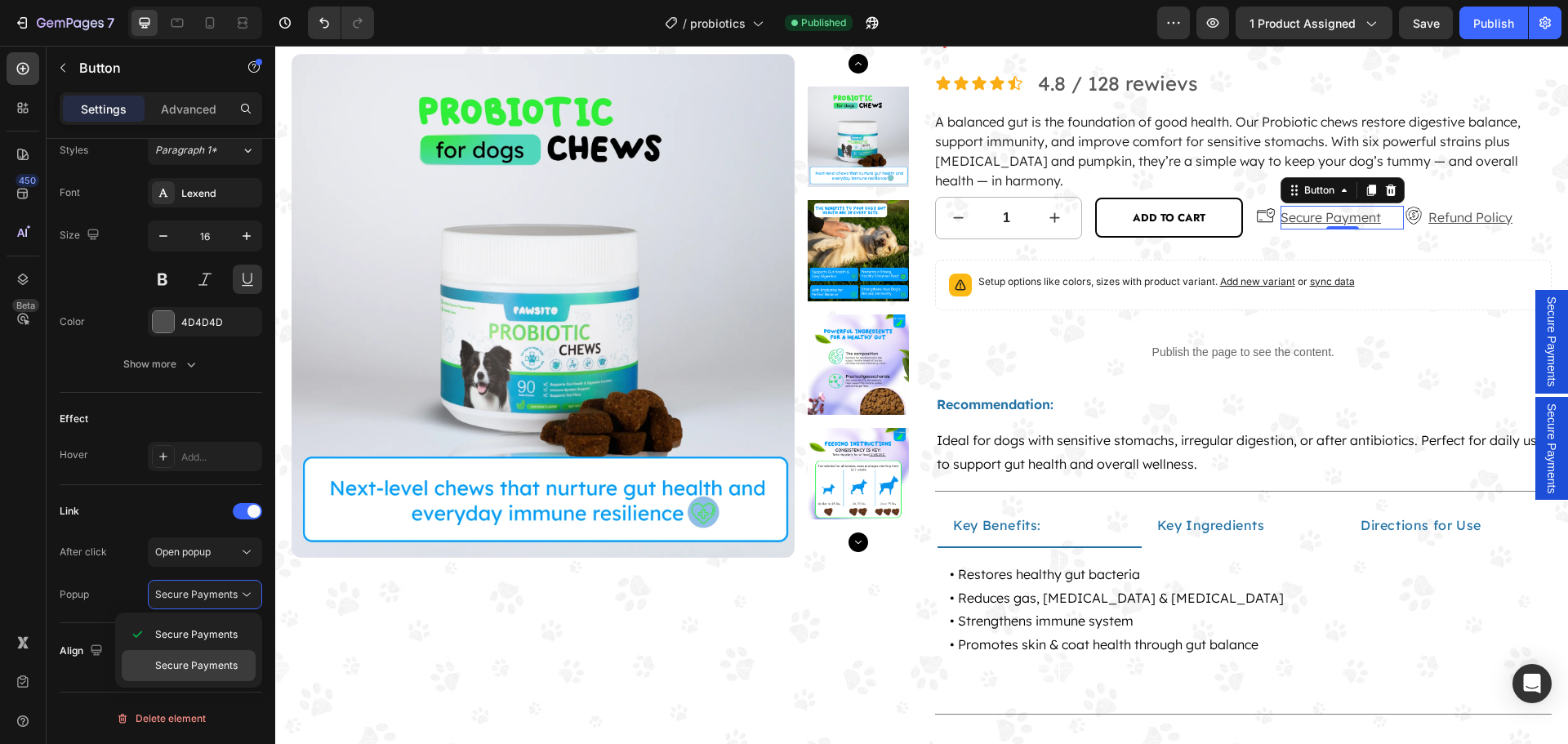
click at [207, 658] on div "Secure Payments" at bounding box center [189, 665] width 134 height 31
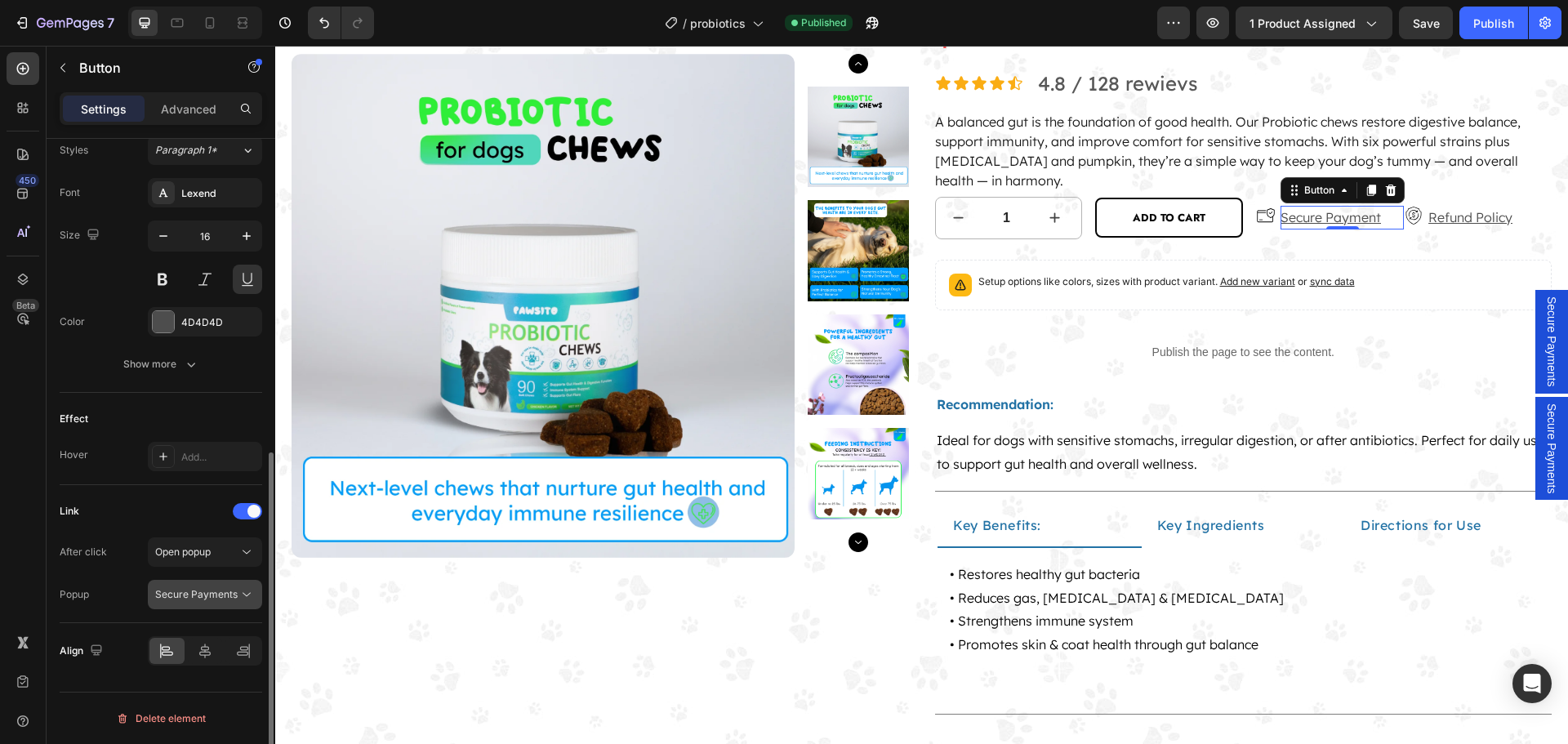
click at [207, 606] on button "Secure Payments" at bounding box center [204, 594] width 114 height 30
click at [213, 637] on span "Secure Payments" at bounding box center [196, 634] width 82 height 14
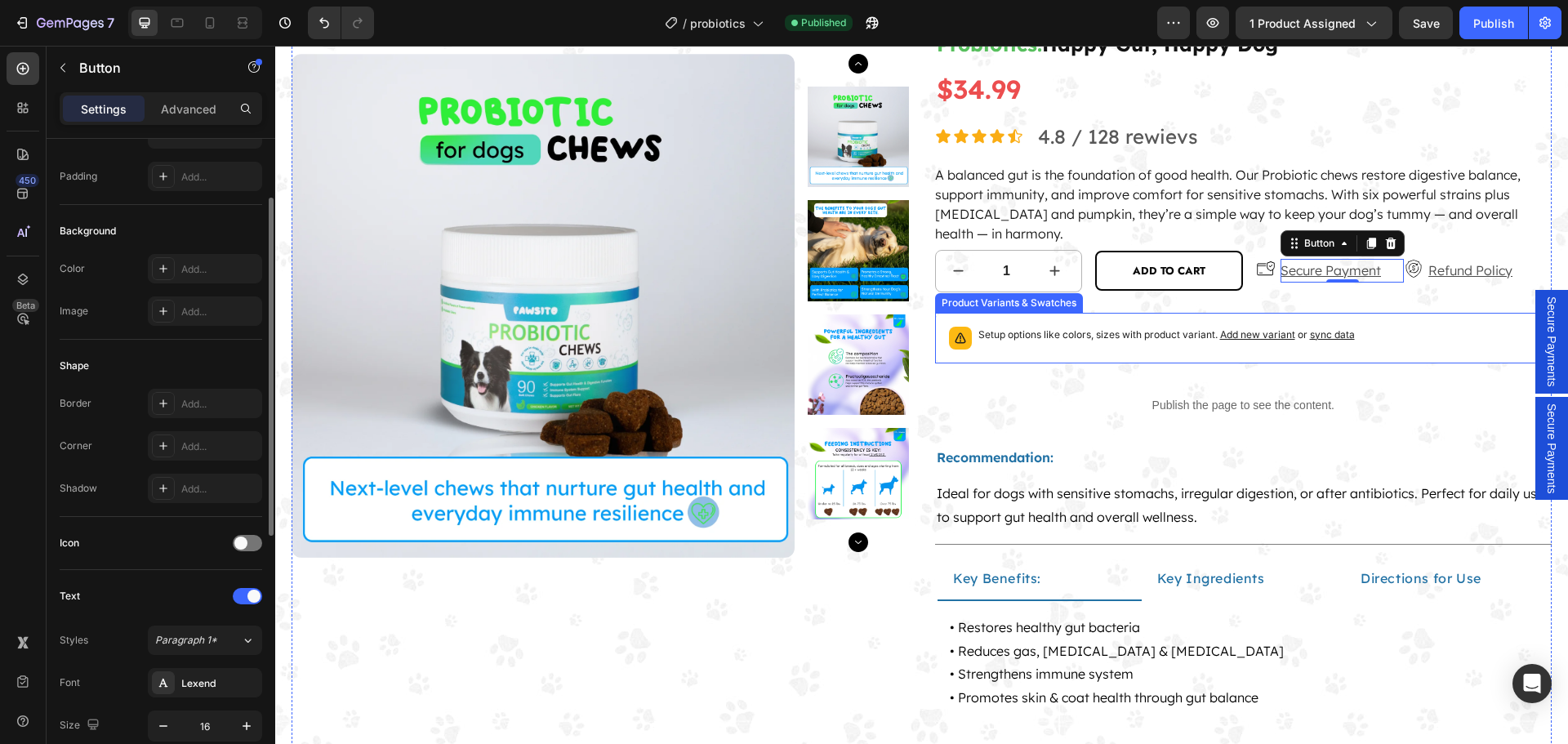
scroll to position [0, 0]
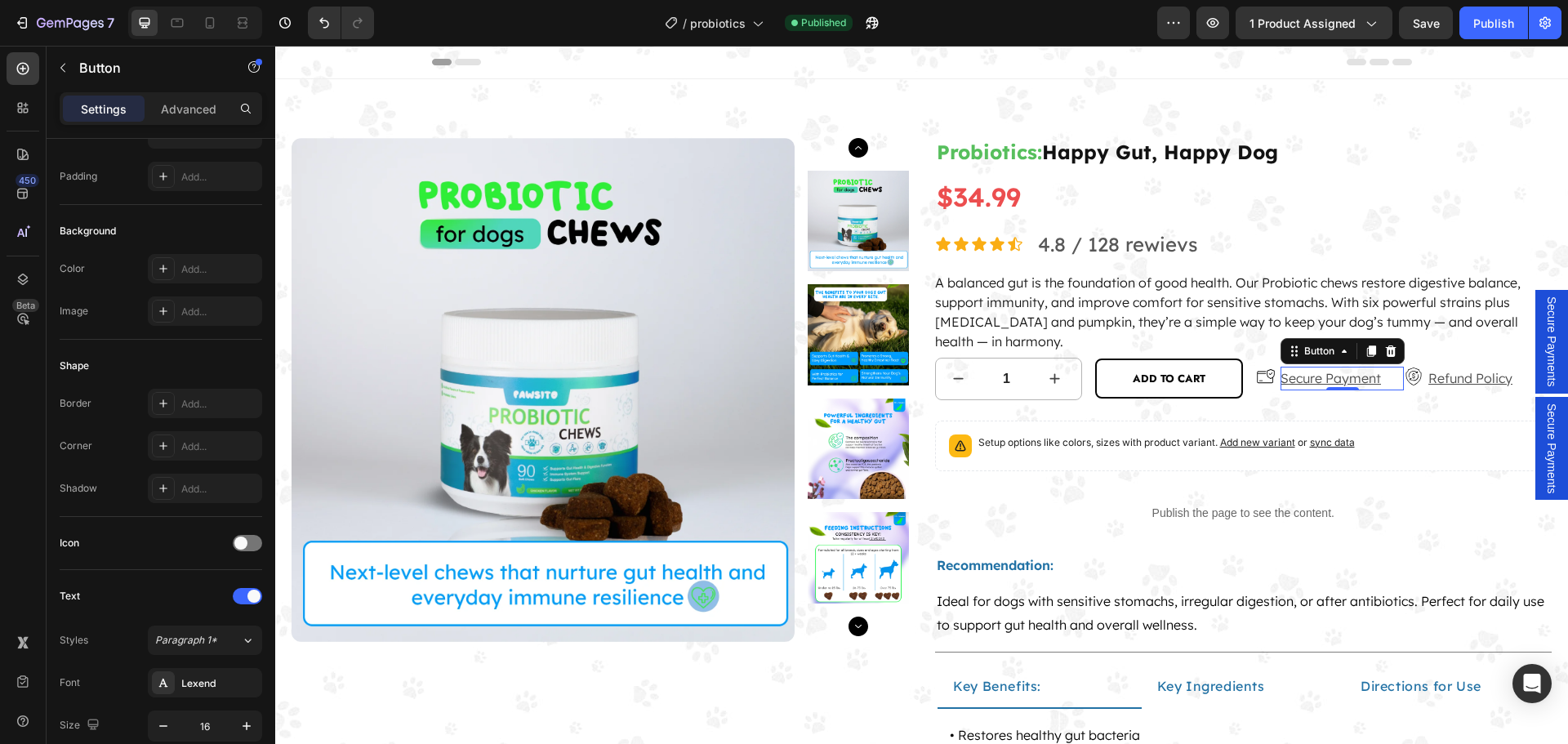
click at [1543, 332] on span "Secure Payments" at bounding box center [1551, 342] width 16 height 90
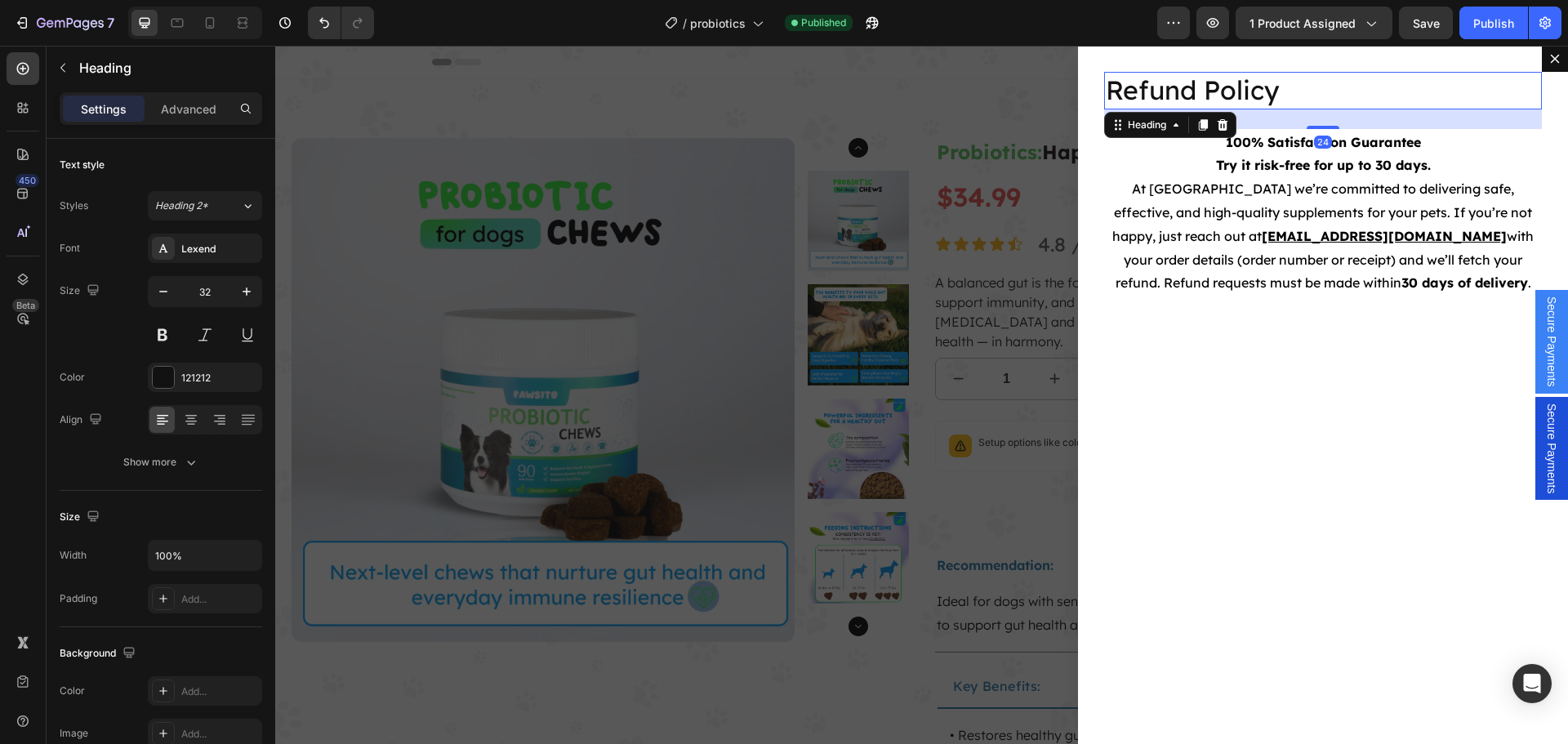
click at [1122, 89] on h2 "Refund Policy" at bounding box center [1323, 90] width 438 height 38
click at [1122, 89] on p "Refund Policy" at bounding box center [1323, 90] width 434 height 34
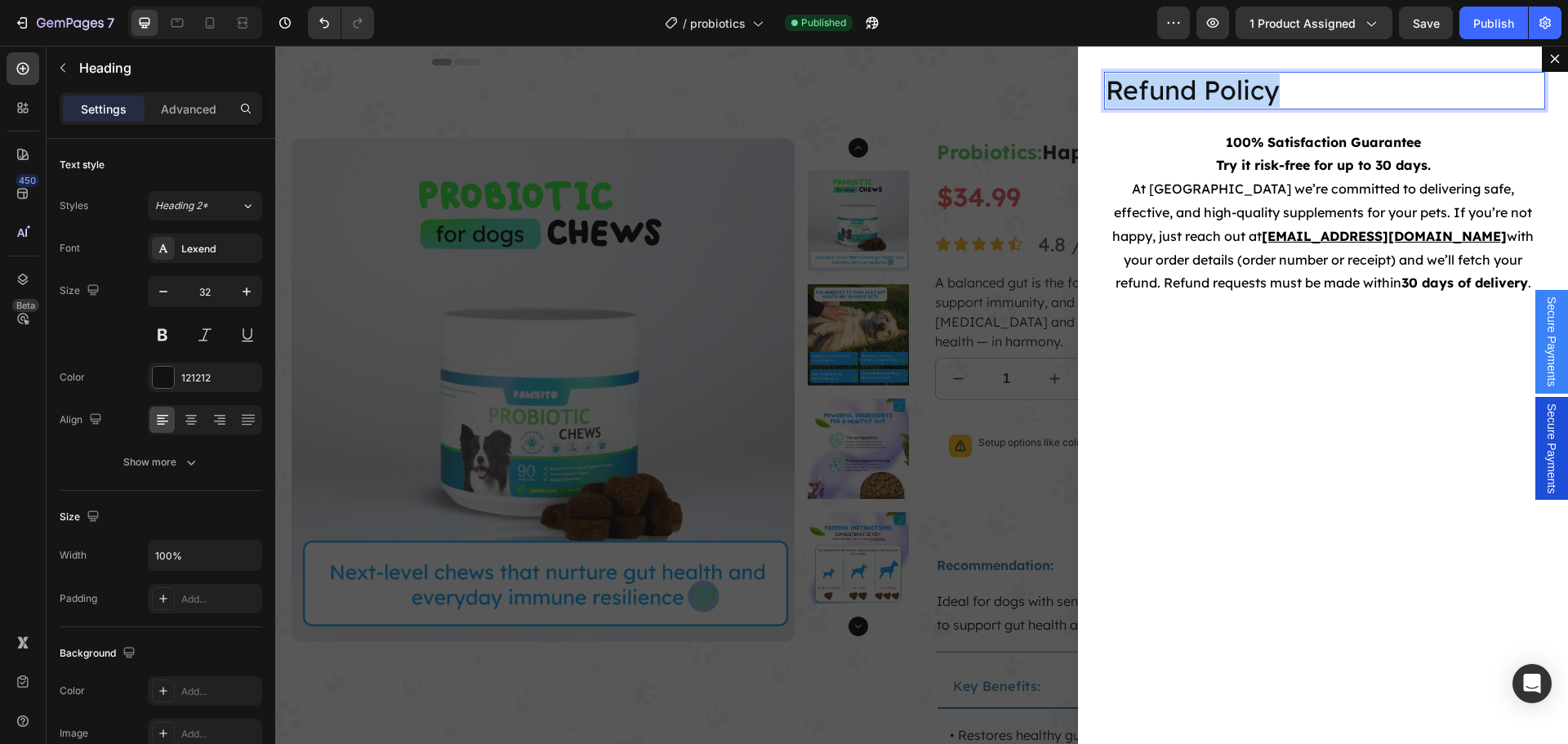
click at [1122, 89] on p "Refund Policy" at bounding box center [1323, 90] width 434 height 34
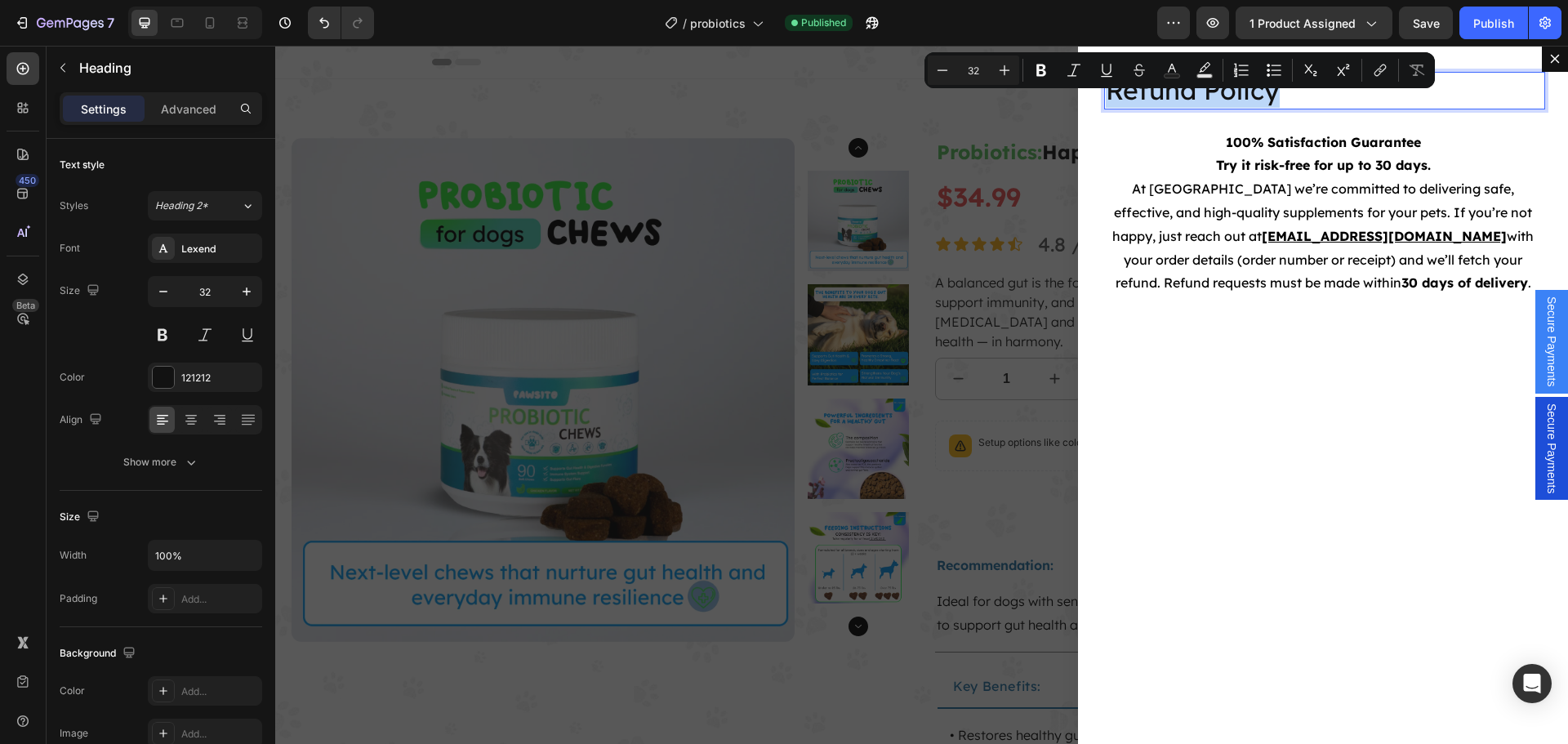
copy p "Refund Policy"
click at [1239, 454] on div "Refund Policy Heading 24 100% Satisfaction Guarantee Try it risk-free for up to…" at bounding box center [1323, 395] width 490 height 698
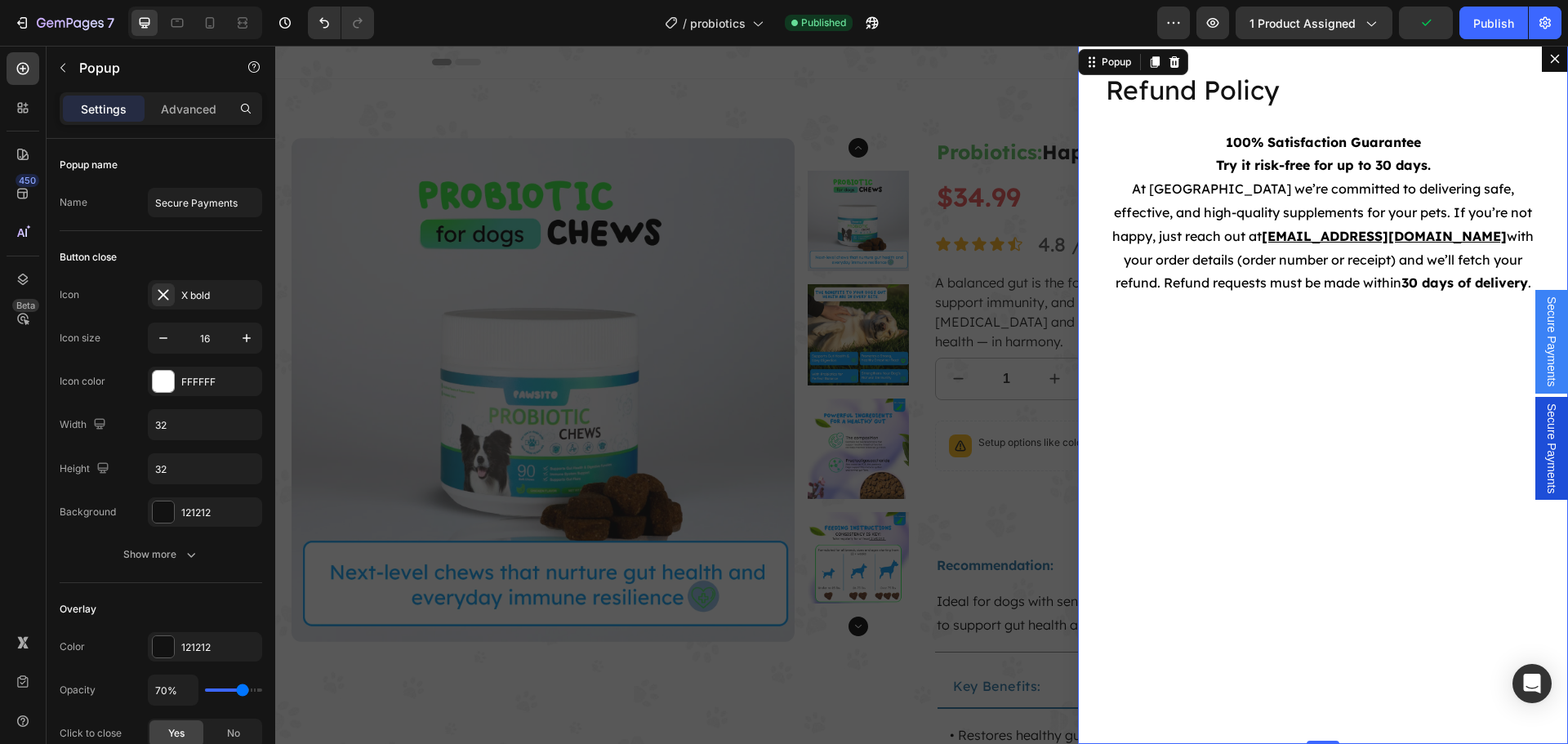
click at [1141, 475] on div "Refund Policy Heading 100% Satisfaction Guarantee Try it risk-free for up to 30…" at bounding box center [1323, 395] width 490 height 698
click at [198, 198] on input "Secure Payments" at bounding box center [204, 202] width 114 height 30
type input "Refund Policy"
click at [399, 251] on div "Backdrop" at bounding box center [921, 395] width 1292 height 698
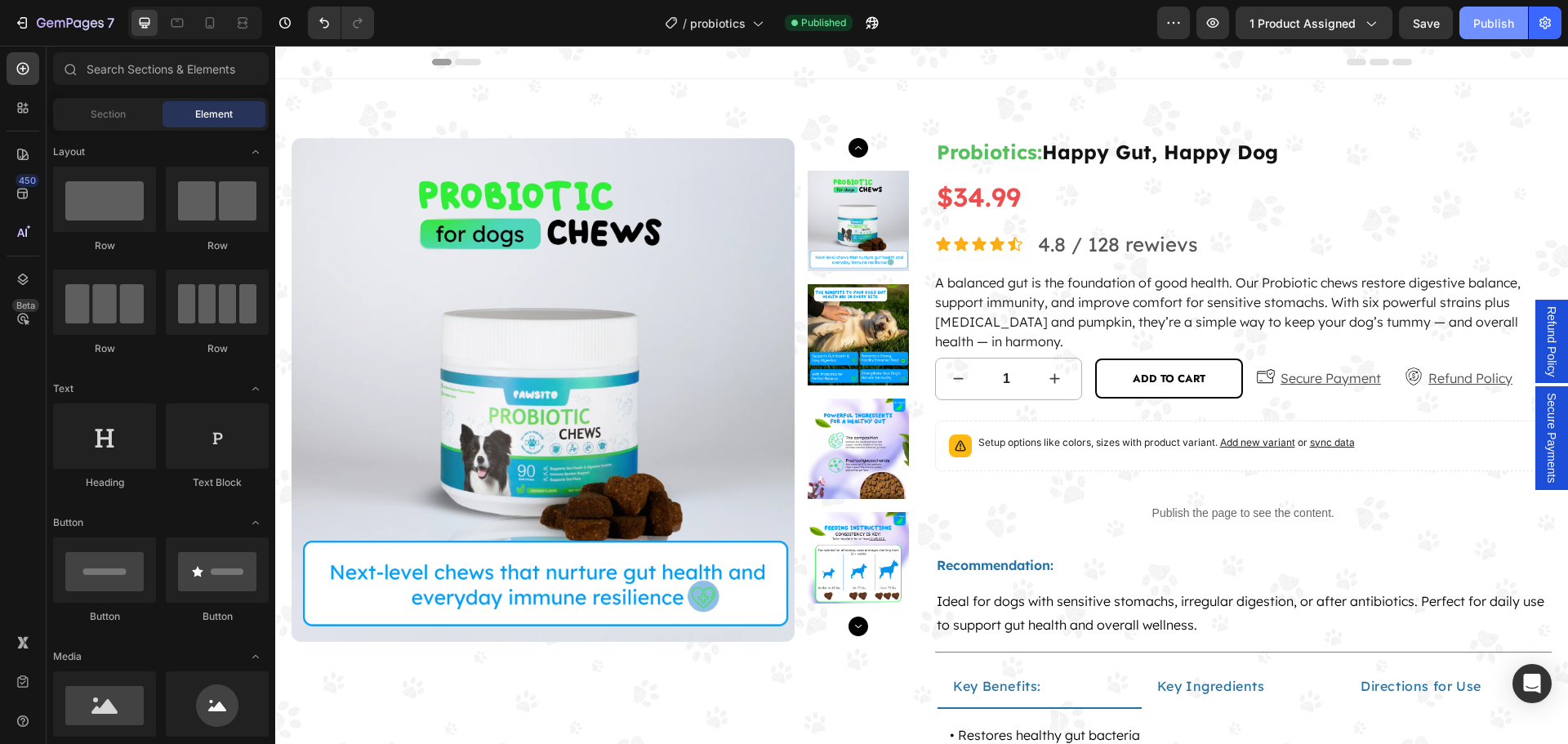
click at [1504, 22] on div "Publish" at bounding box center [1493, 23] width 41 height 17
drag, startPoint x: 1552, startPoint y: 447, endPoint x: 1539, endPoint y: 357, distance: 90.9
click at [1539, 357] on div "Refund Policy Secure Payments" at bounding box center [1551, 395] width 33 height 698
click at [1535, 327] on div "Refund Policy" at bounding box center [1551, 341] width 33 height 83
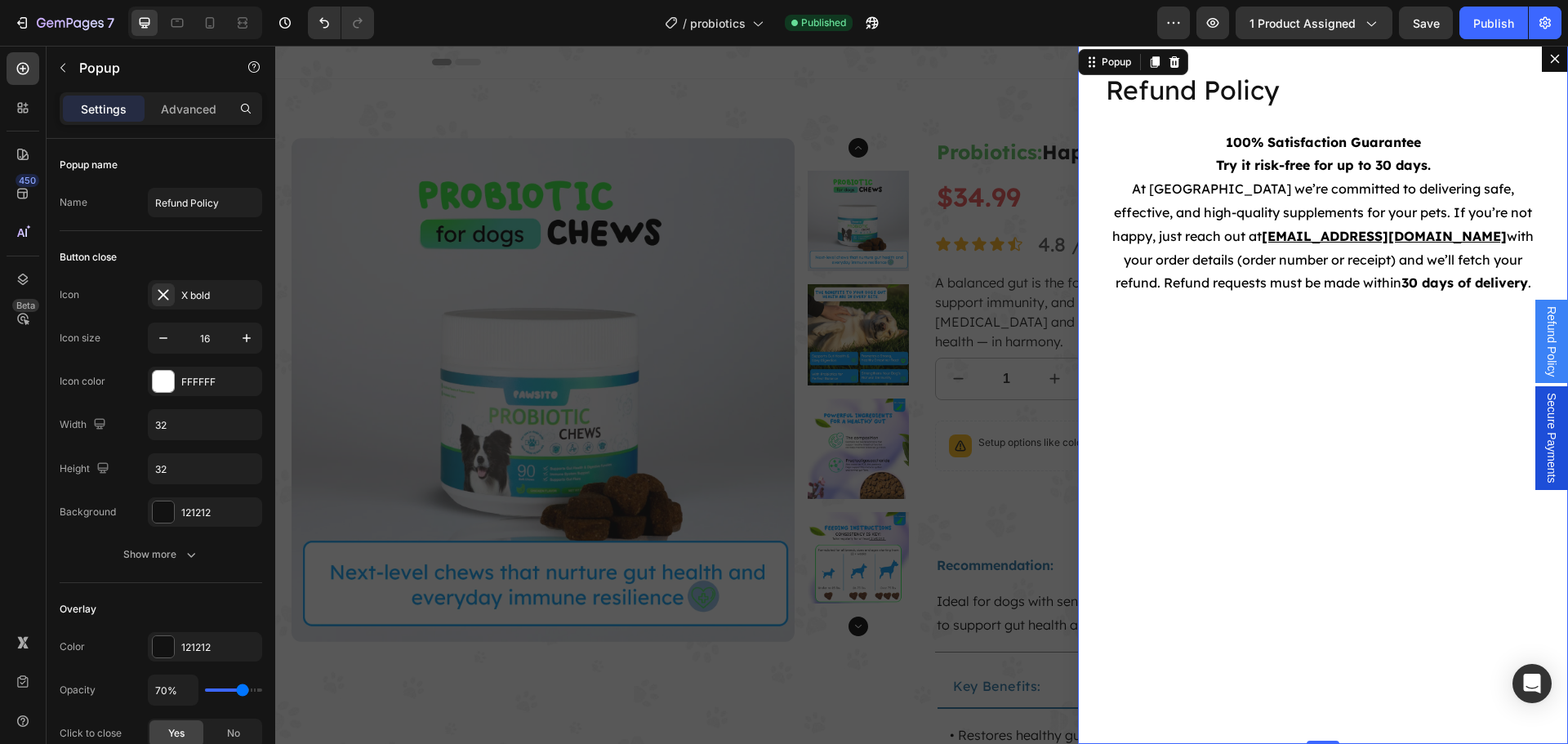
click at [1543, 419] on span "Secure Payments" at bounding box center [1551, 438] width 16 height 90
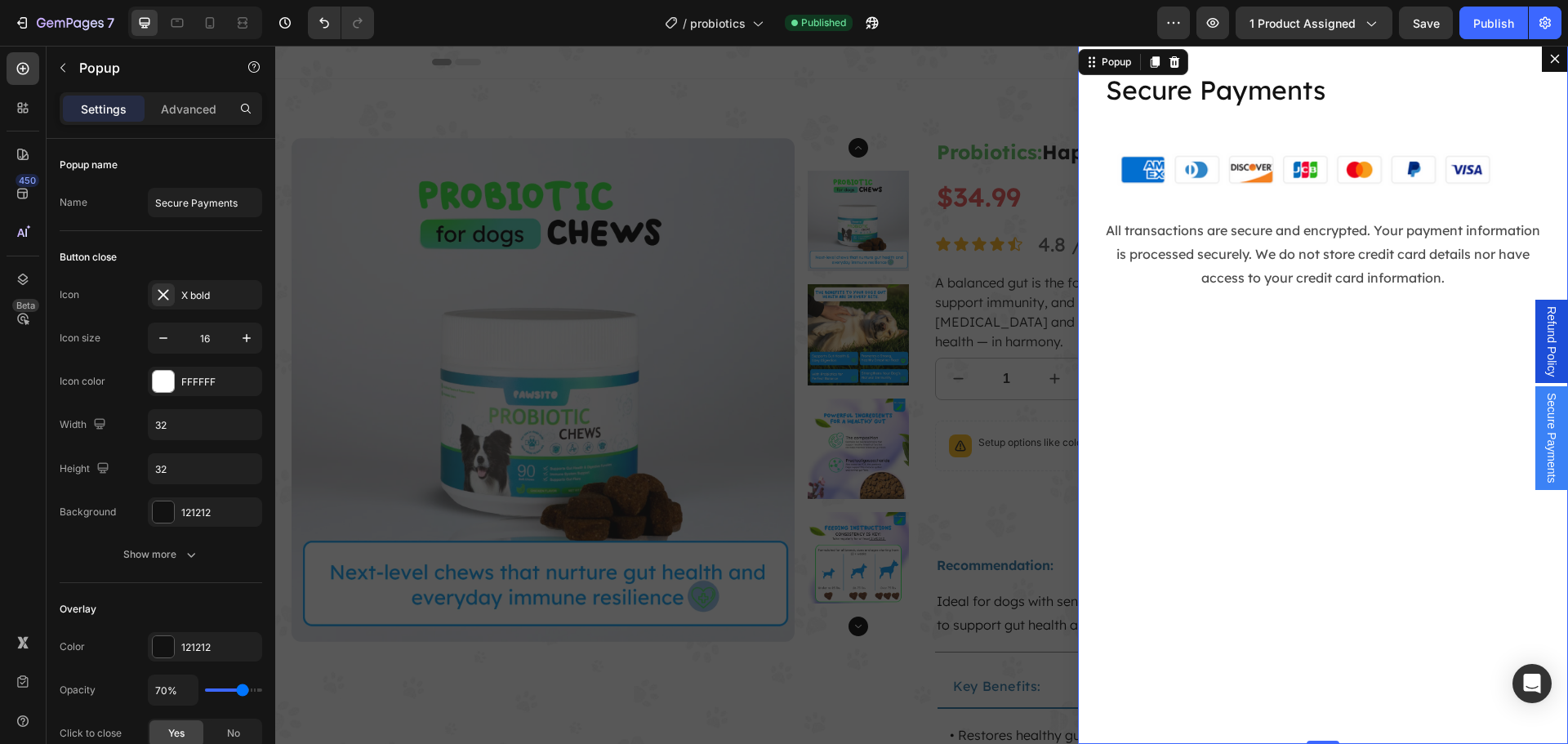
click at [857, 401] on div "Backdrop" at bounding box center [921, 395] width 1292 height 698
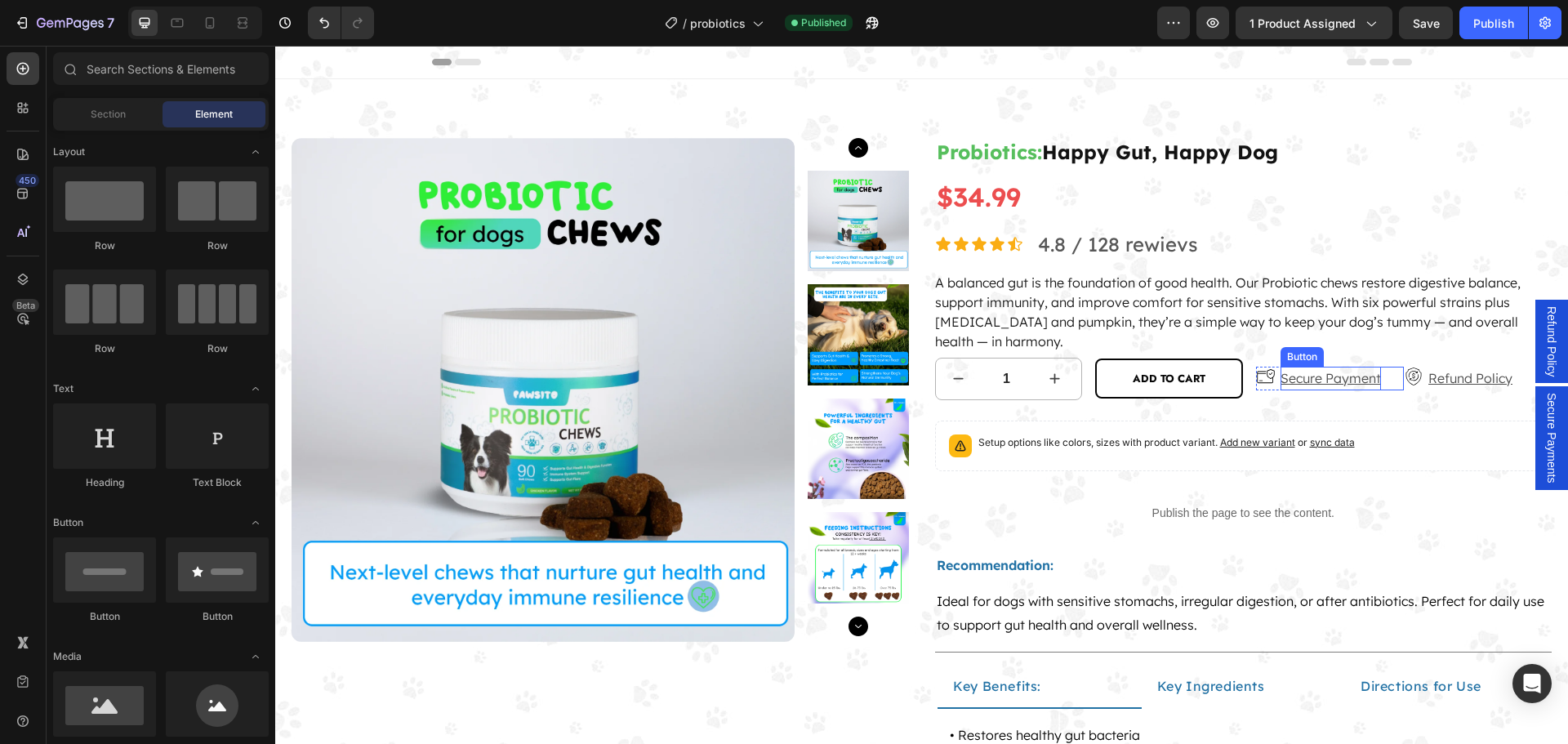
click at [1317, 385] on p "Secure Payment" at bounding box center [1330, 378] width 100 height 24
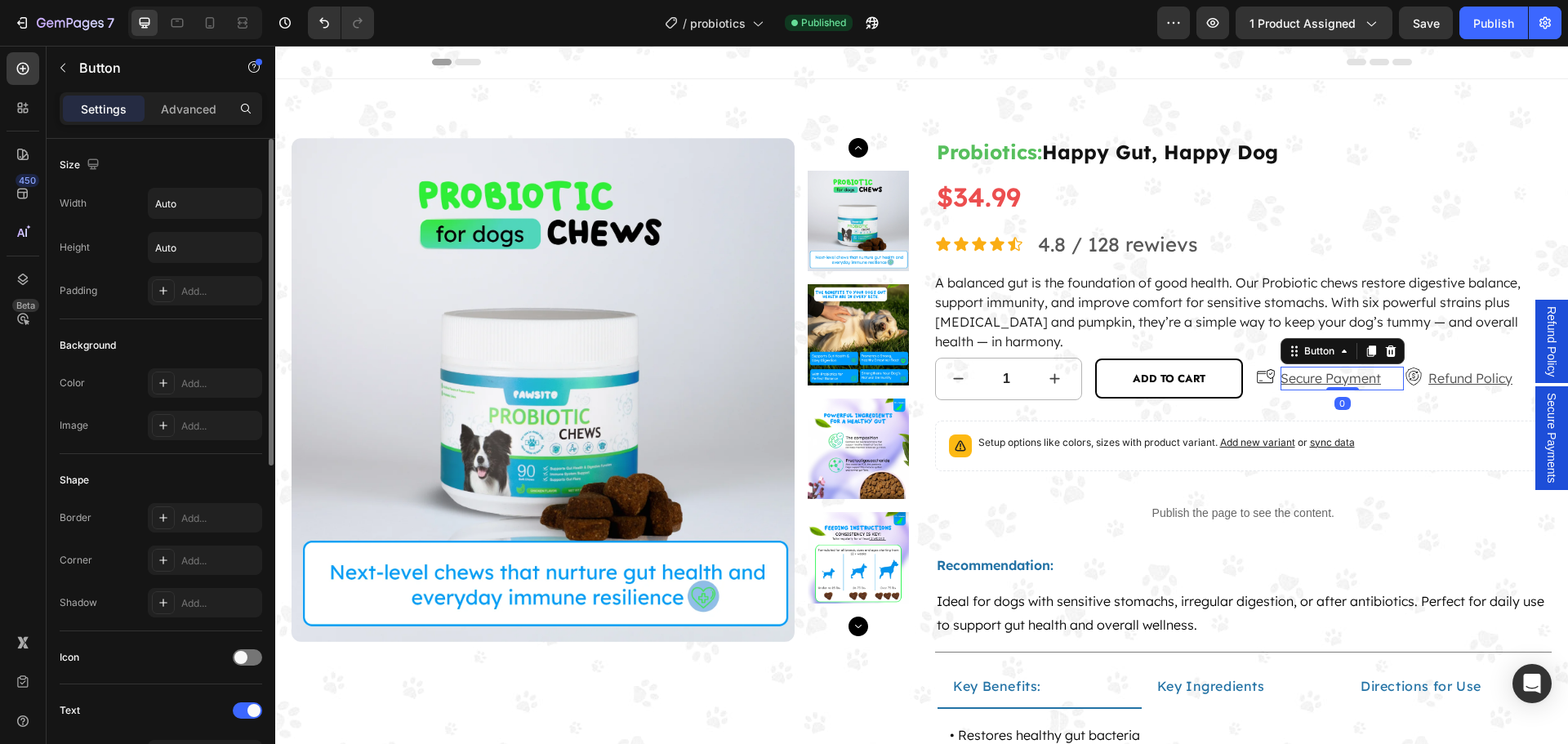
scroll to position [604, 0]
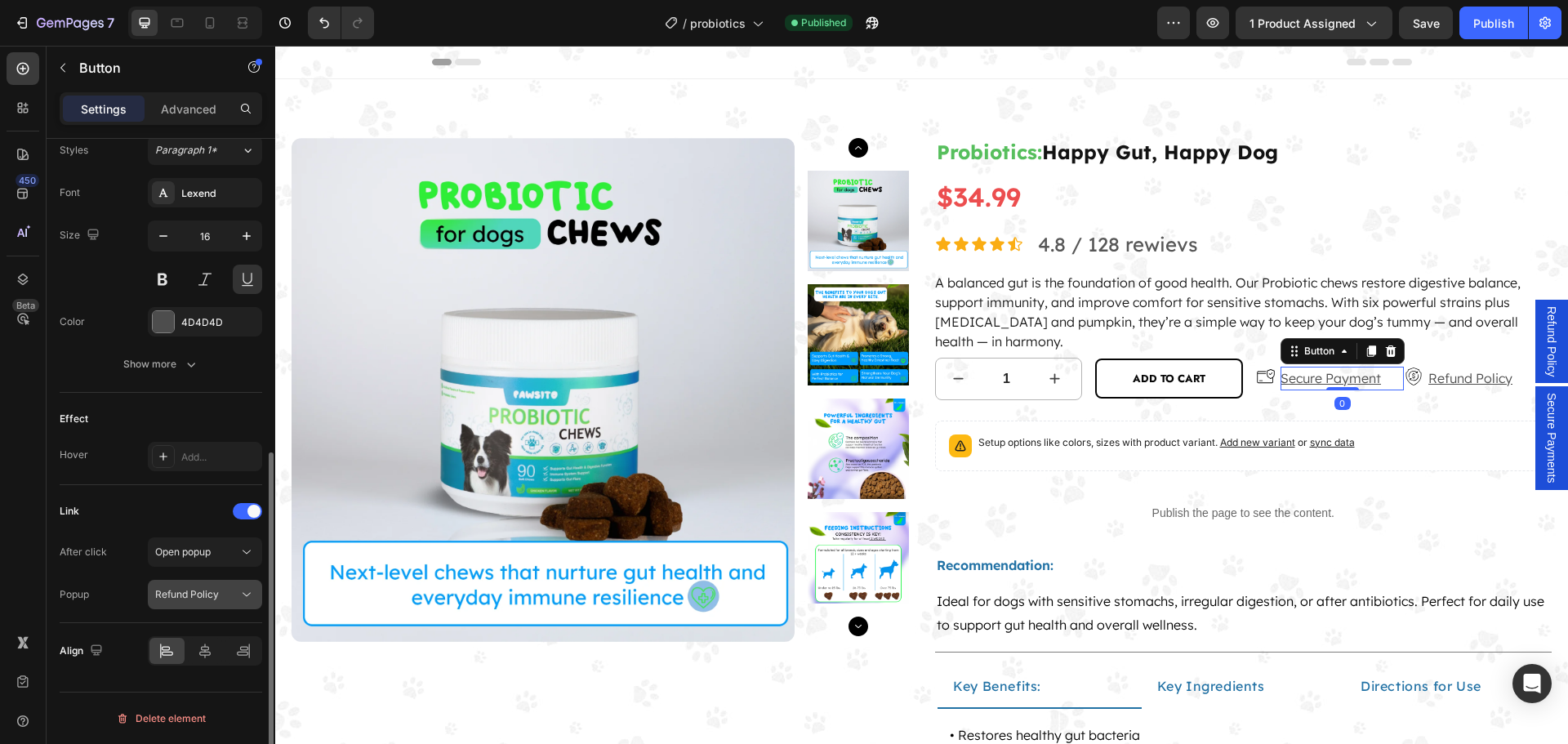
click at [199, 589] on span "Refund Policy" at bounding box center [187, 594] width 63 height 13
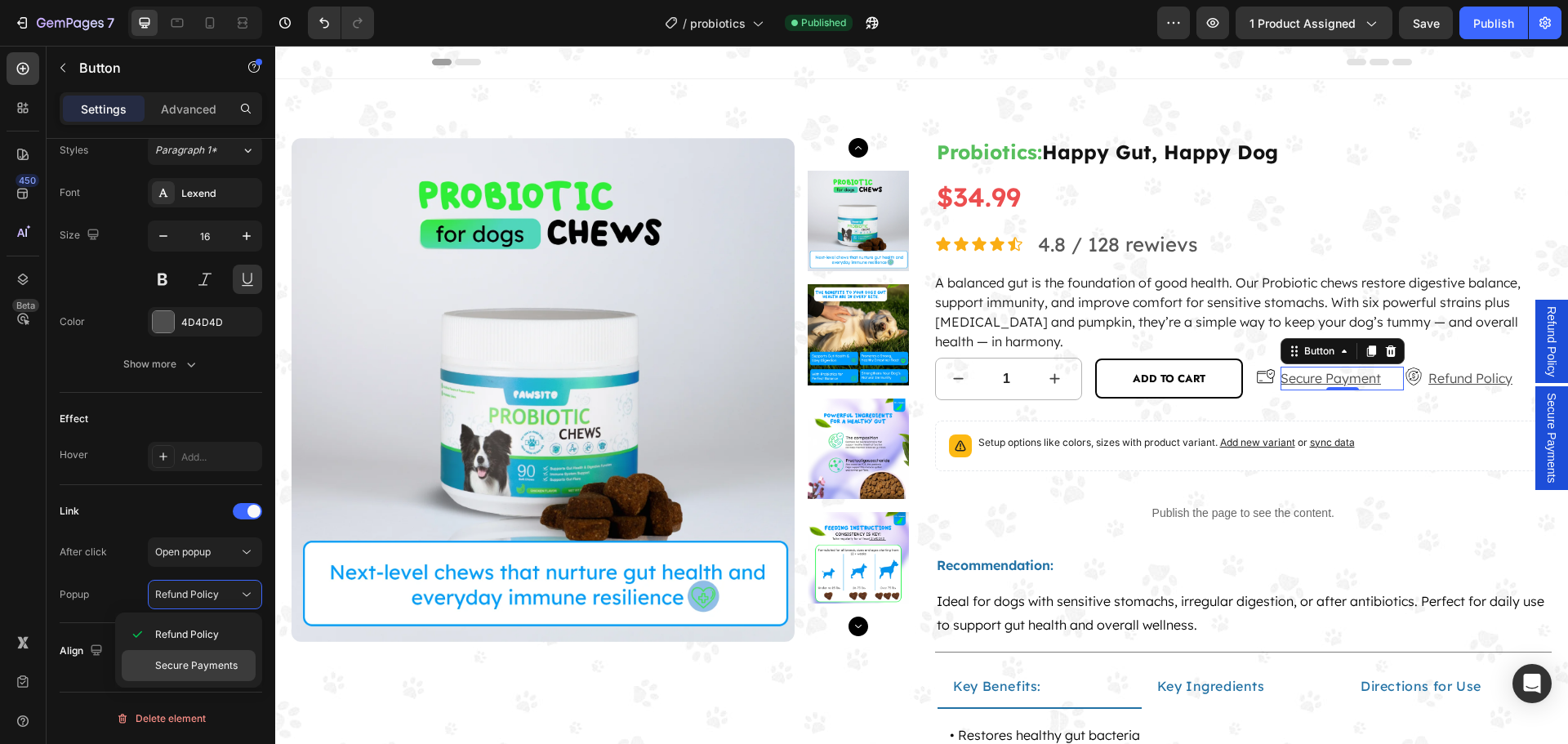
click at [202, 660] on span "Secure Payments" at bounding box center [196, 665] width 82 height 14
click at [1440, 377] on p "Refund Policy" at bounding box center [1469, 378] width 84 height 24
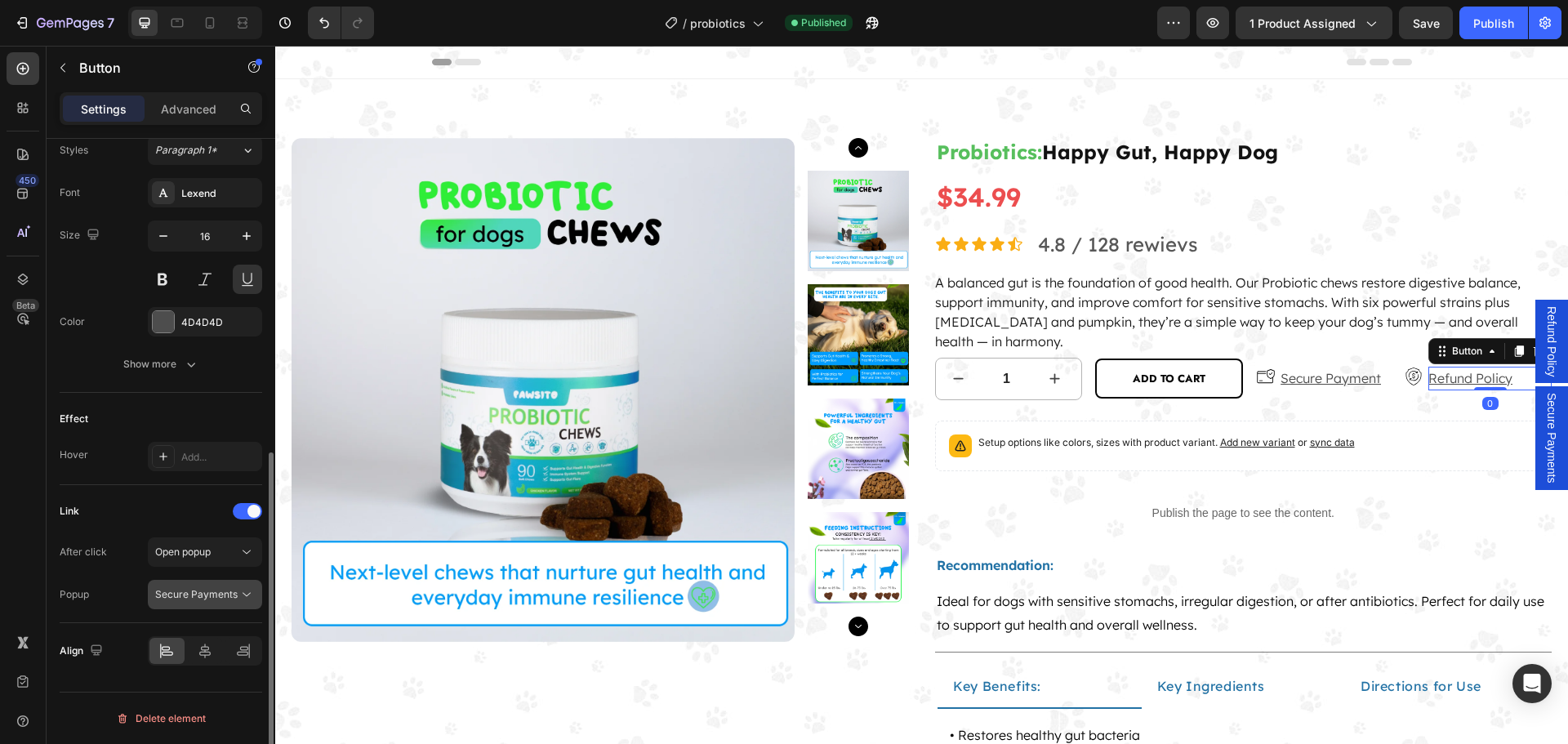
click at [210, 598] on span "Secure Payments" at bounding box center [196, 594] width 82 height 13
click at [209, 633] on span "Refund Policy" at bounding box center [187, 634] width 63 height 14
click at [1499, 21] on div "Publish" at bounding box center [1493, 23] width 41 height 17
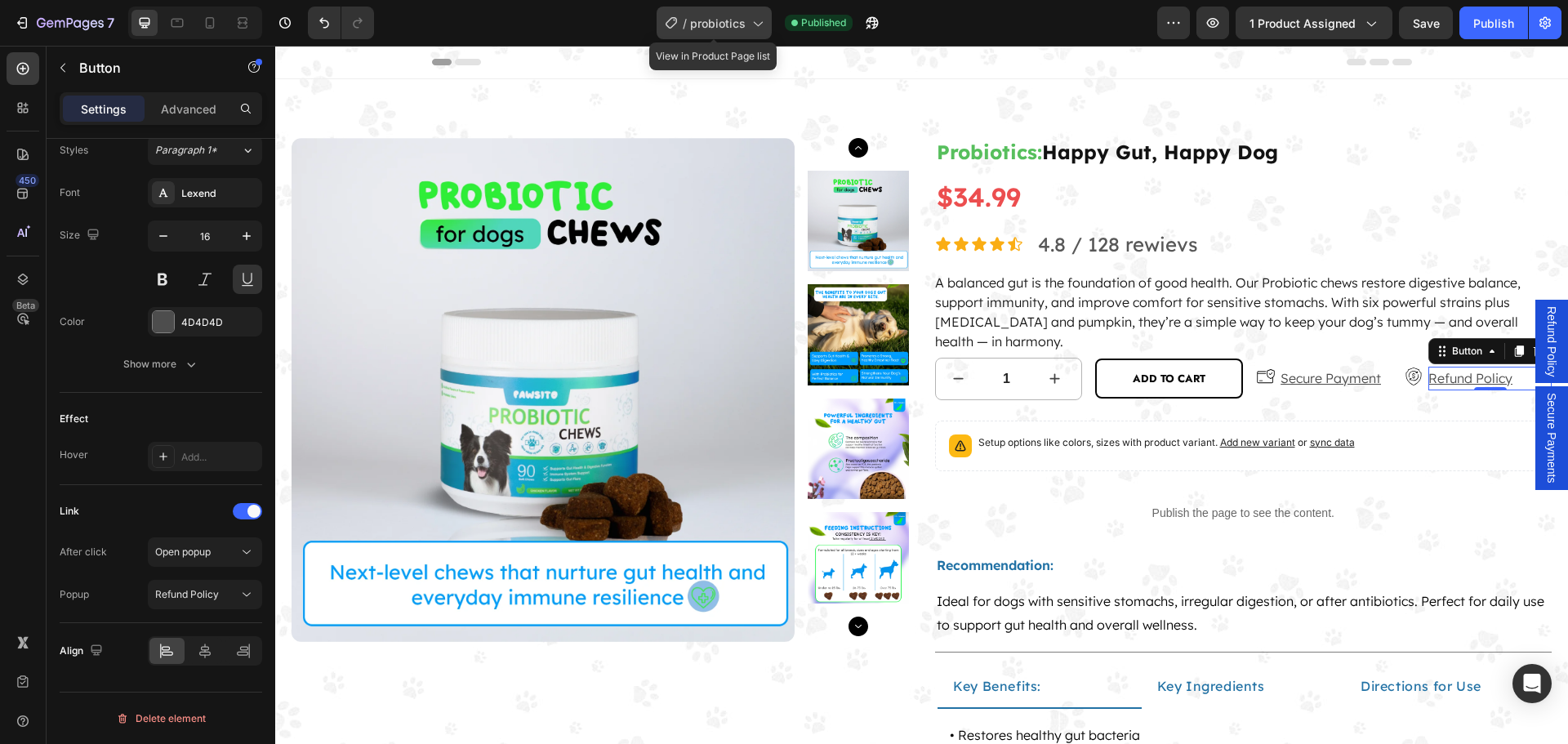
click at [701, 29] on span "probiotics" at bounding box center [717, 23] width 55 height 17
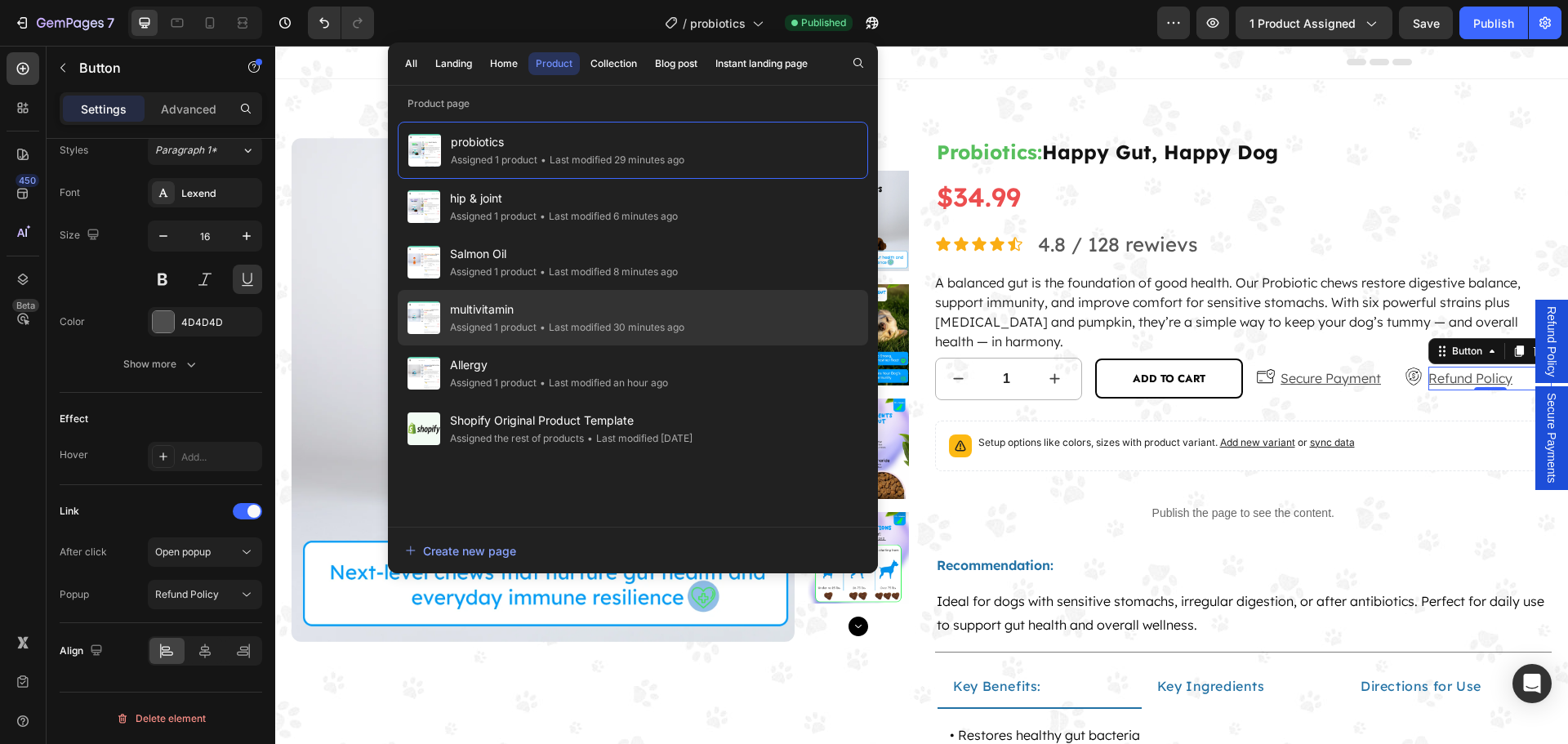
click at [604, 321] on div "• Last modified 30 minutes ago" at bounding box center [609, 327] width 147 height 16
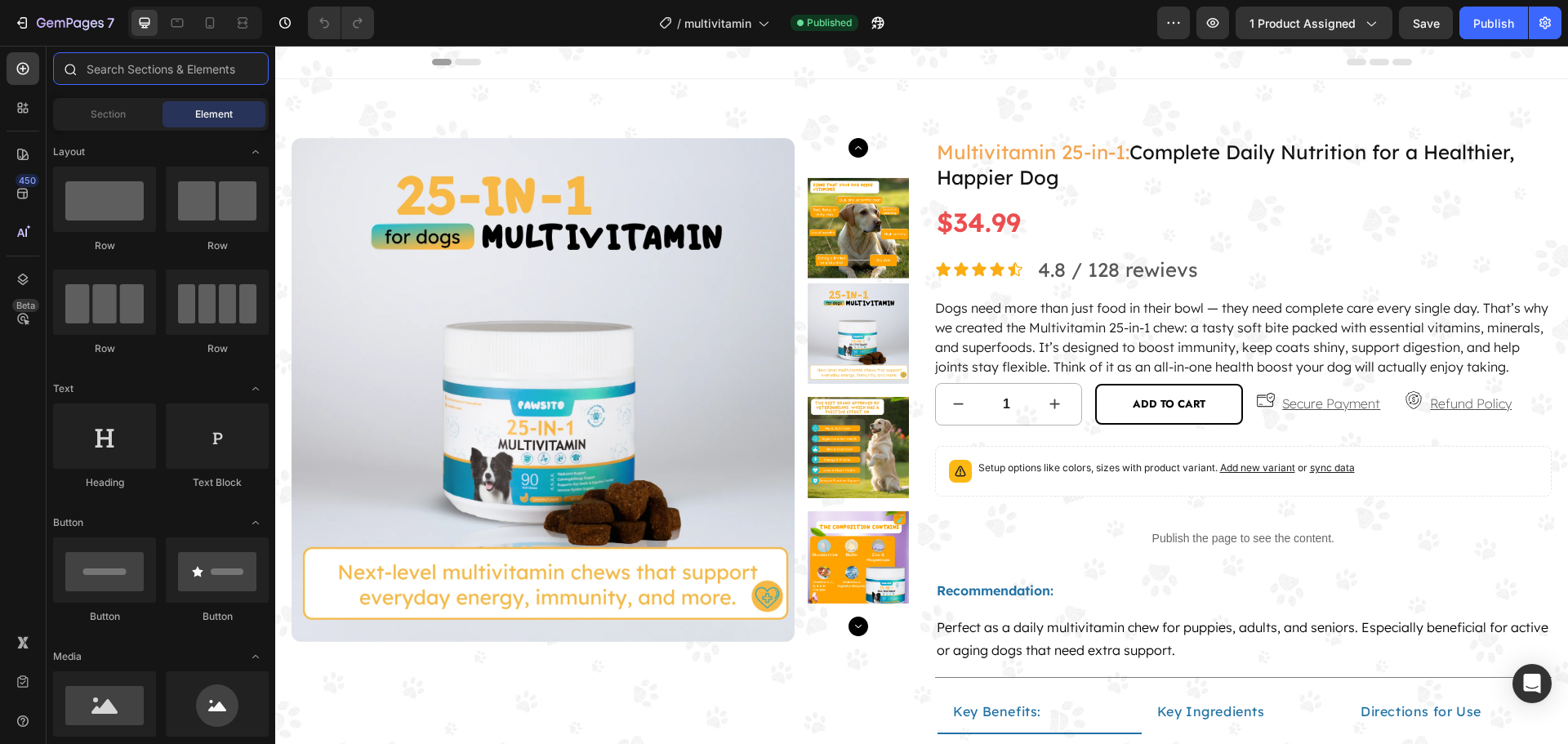
click at [126, 70] on input "text" at bounding box center [161, 69] width 215 height 33
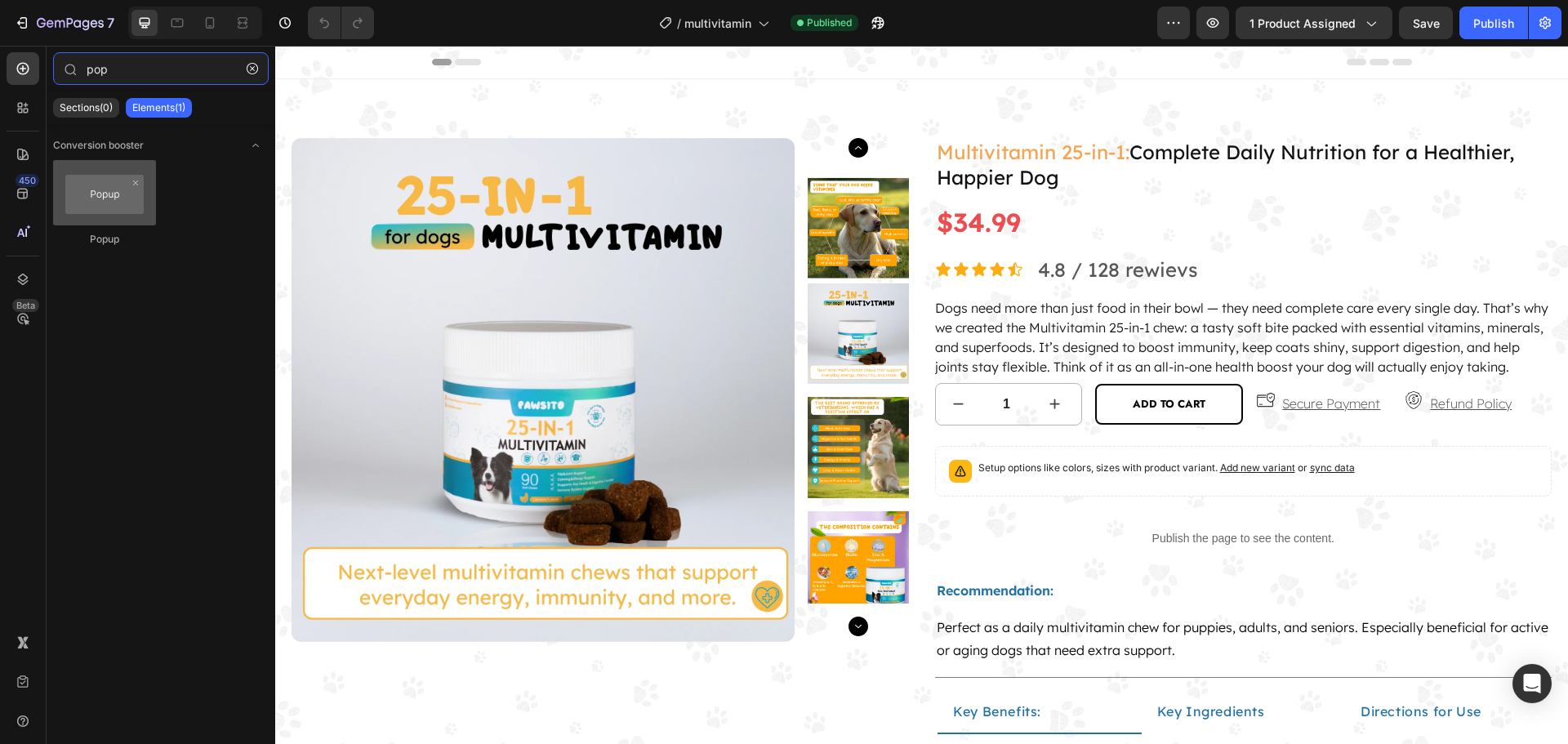
type input "pop"
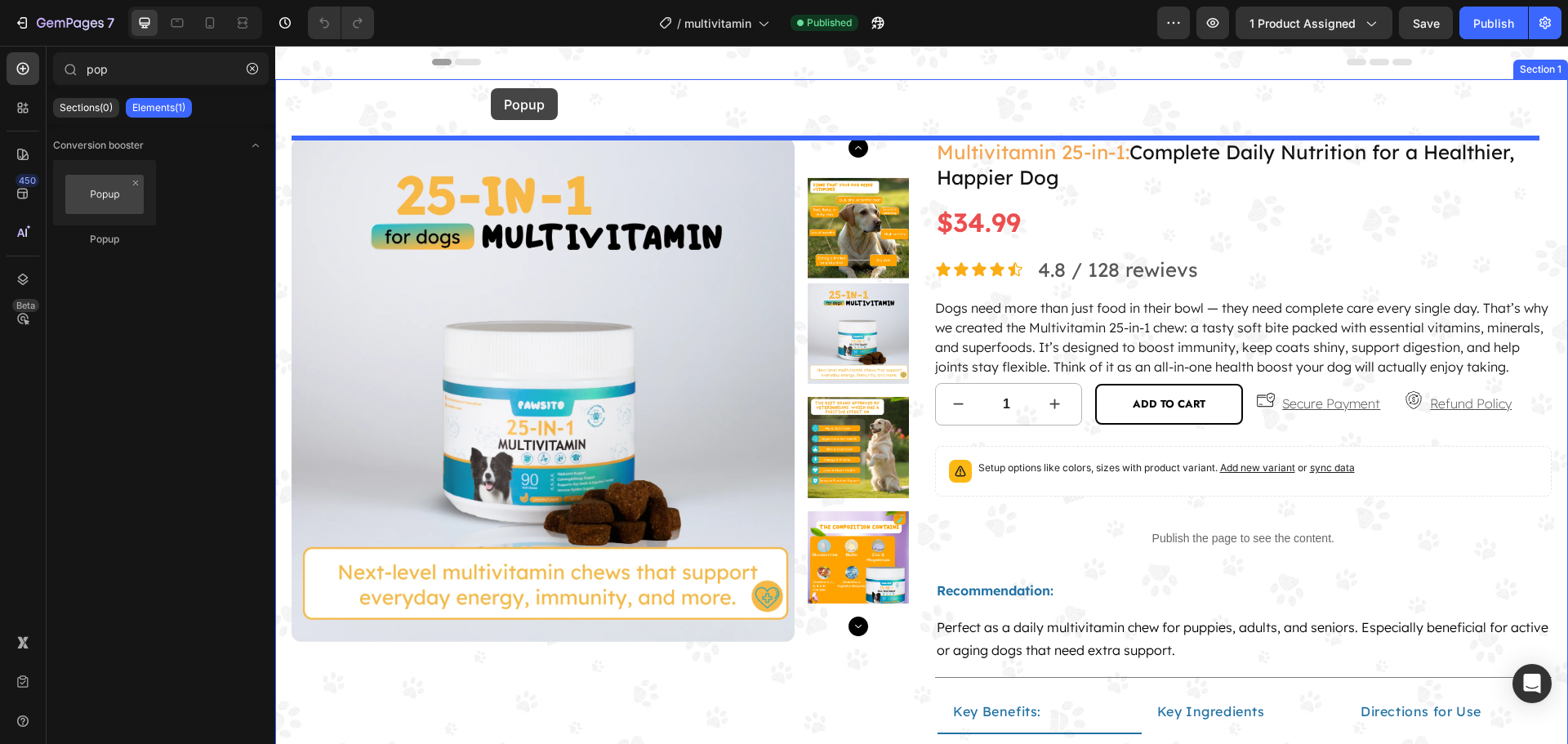
drag, startPoint x: 285, startPoint y: 181, endPoint x: 491, endPoint y: 89, distance: 225.6
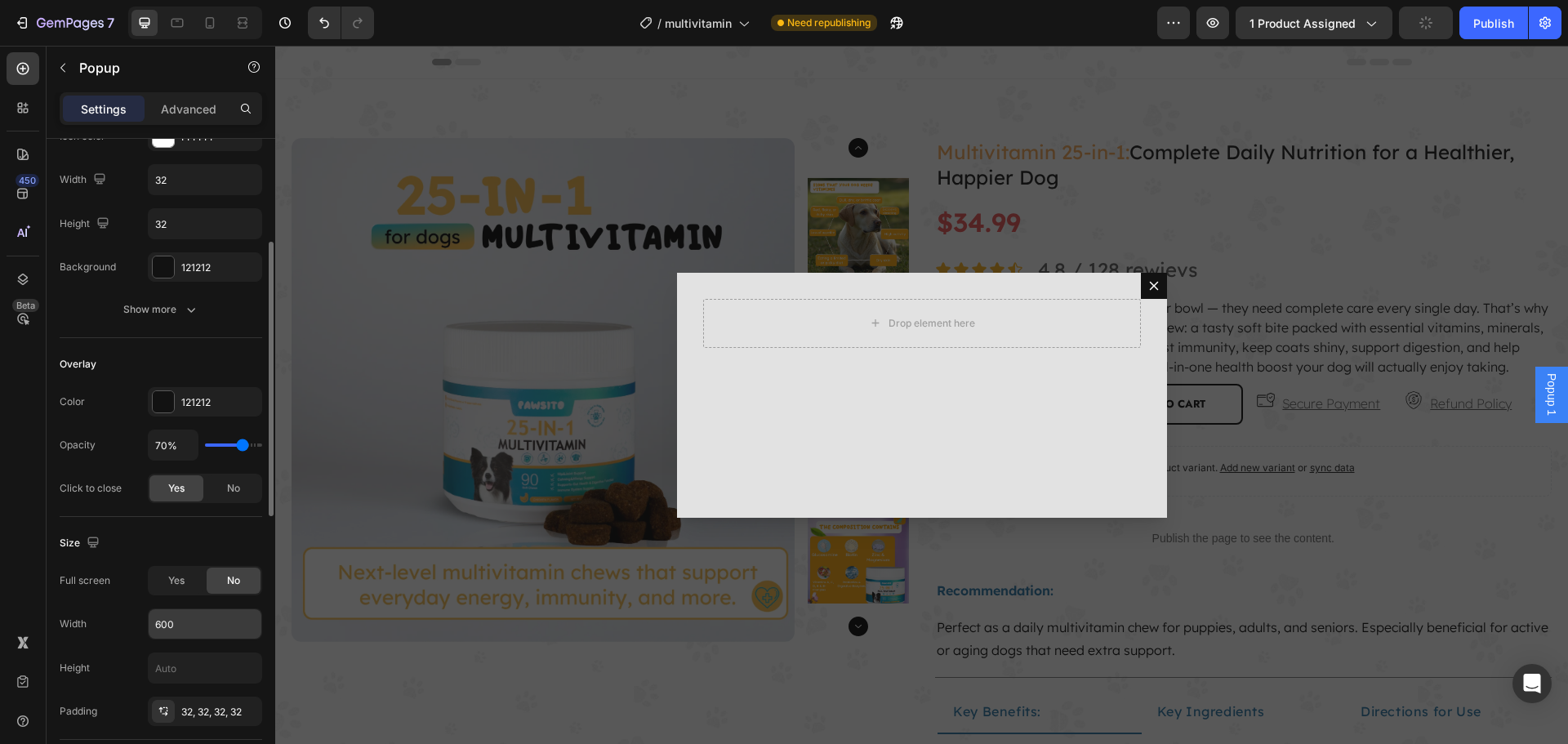
scroll to position [490, 0]
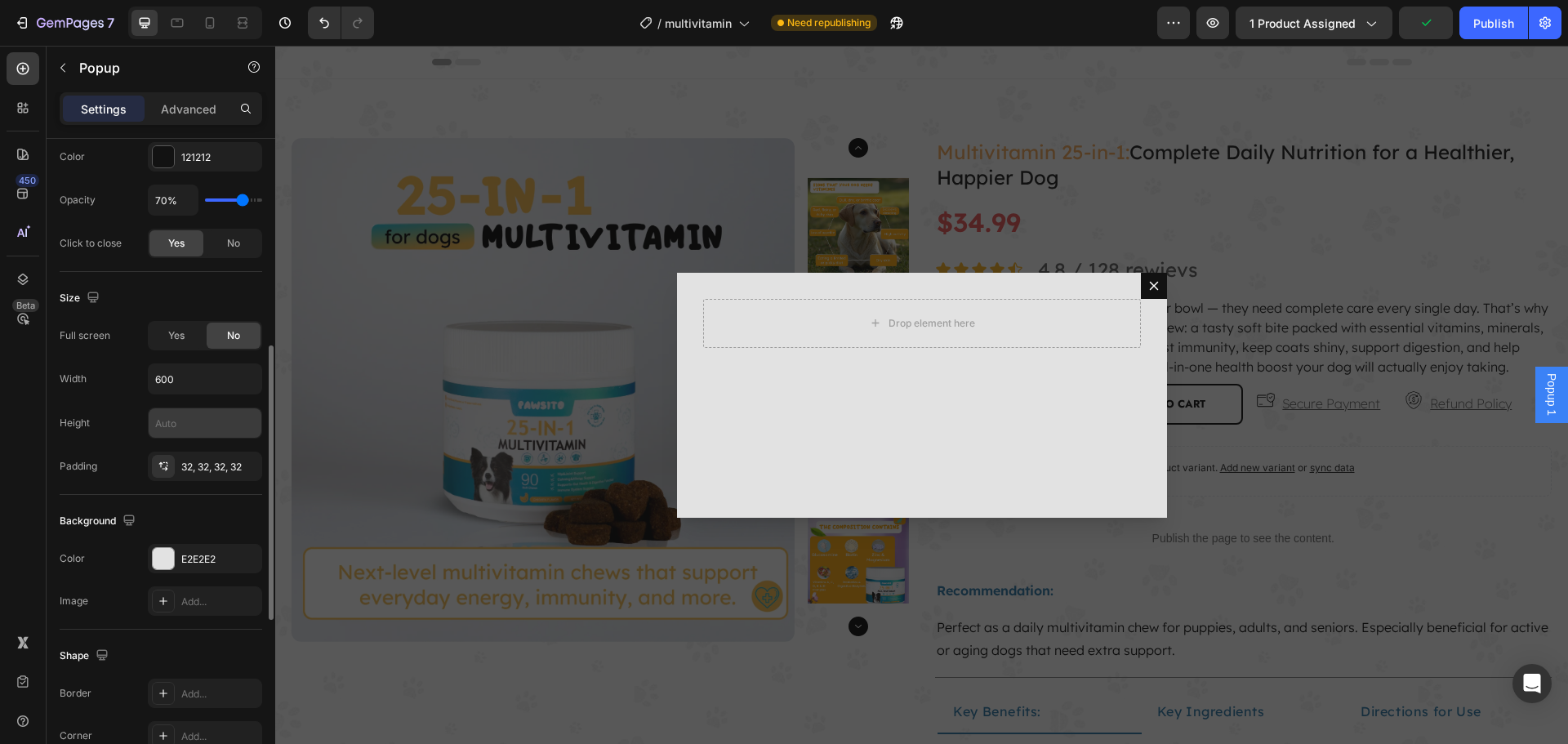
click at [195, 424] on input "text" at bounding box center [204, 422] width 113 height 30
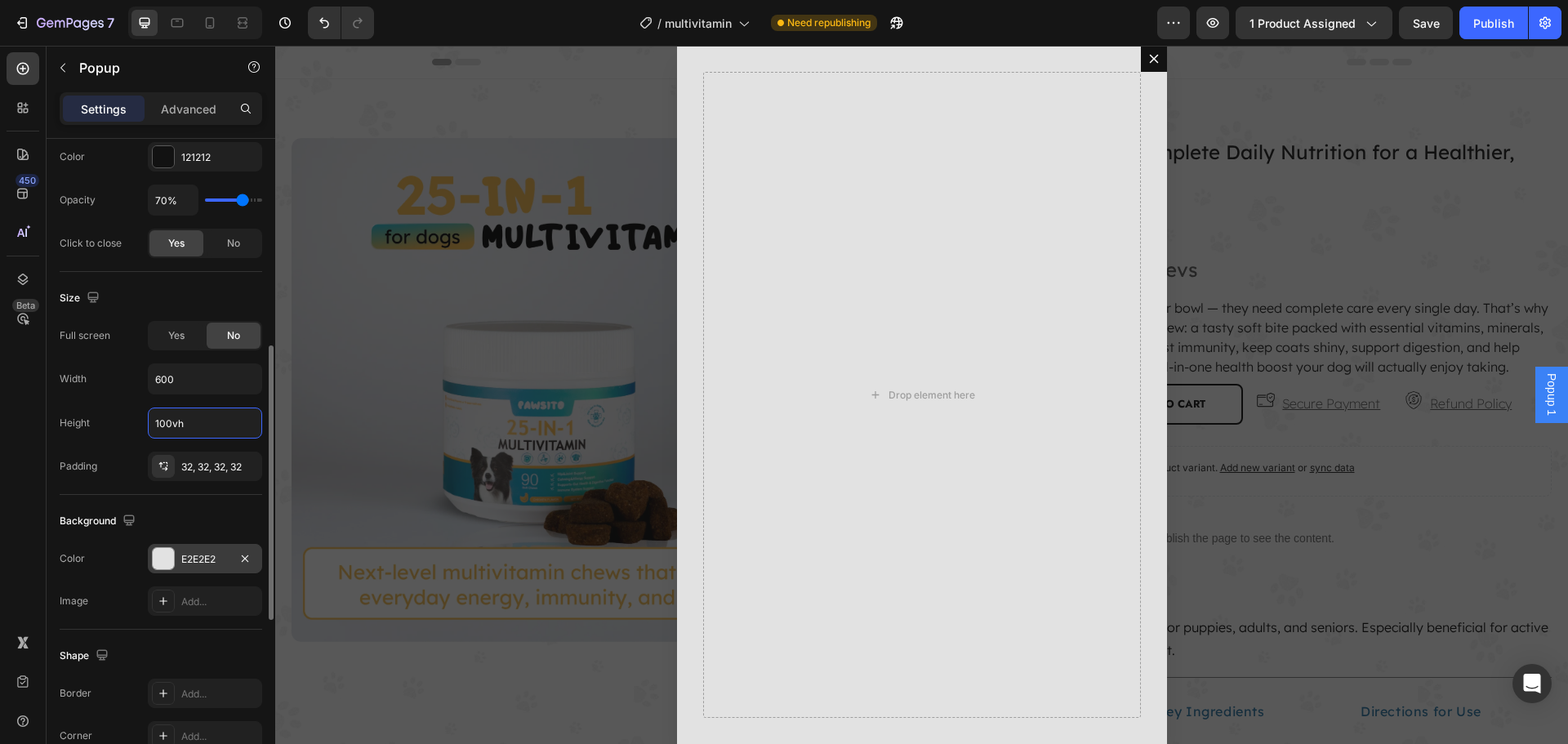
type input "100vh"
click at [181, 556] on div "E2E2E2" at bounding box center [204, 558] width 114 height 30
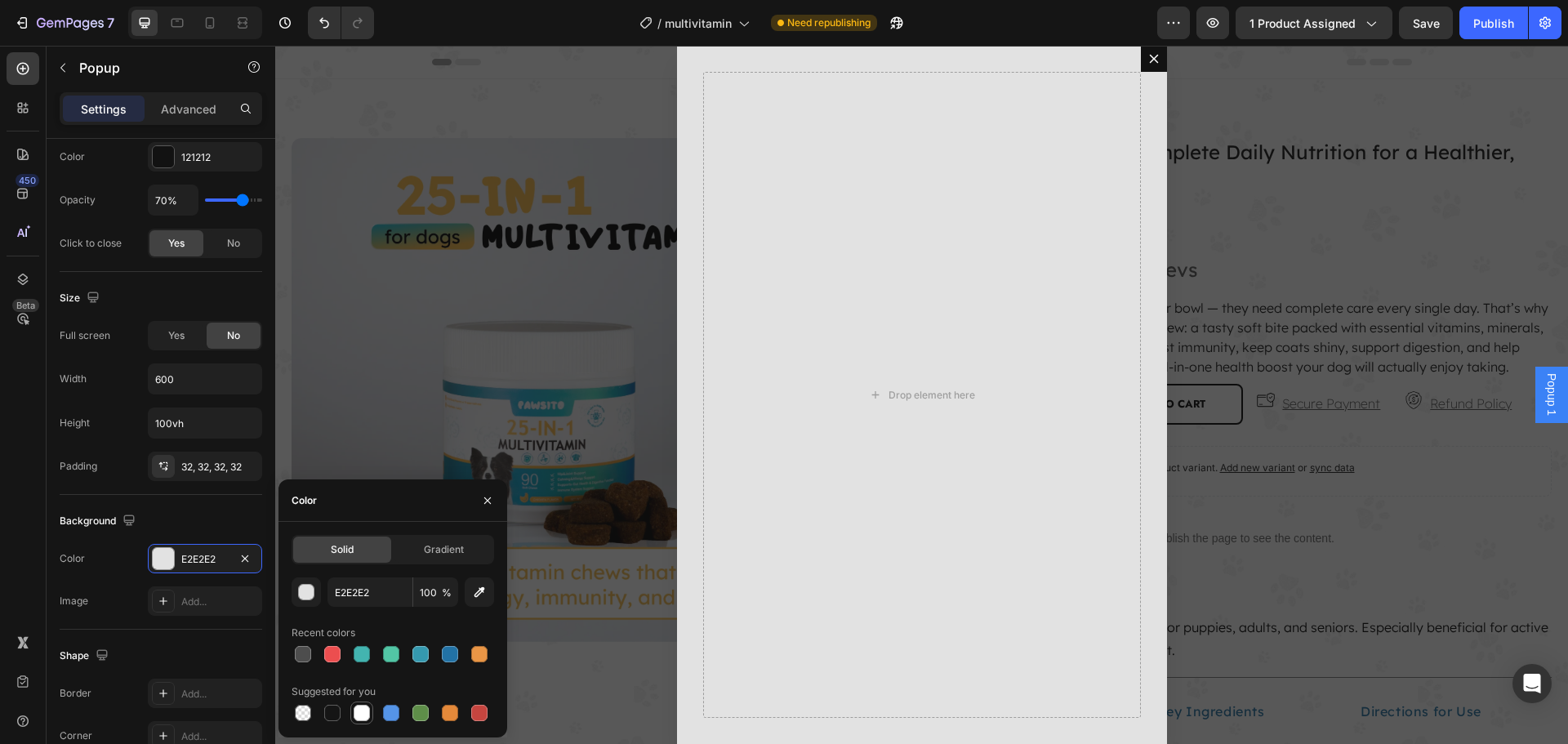
click at [358, 714] on div at bounding box center [362, 712] width 16 height 16
type input "FFFFFF"
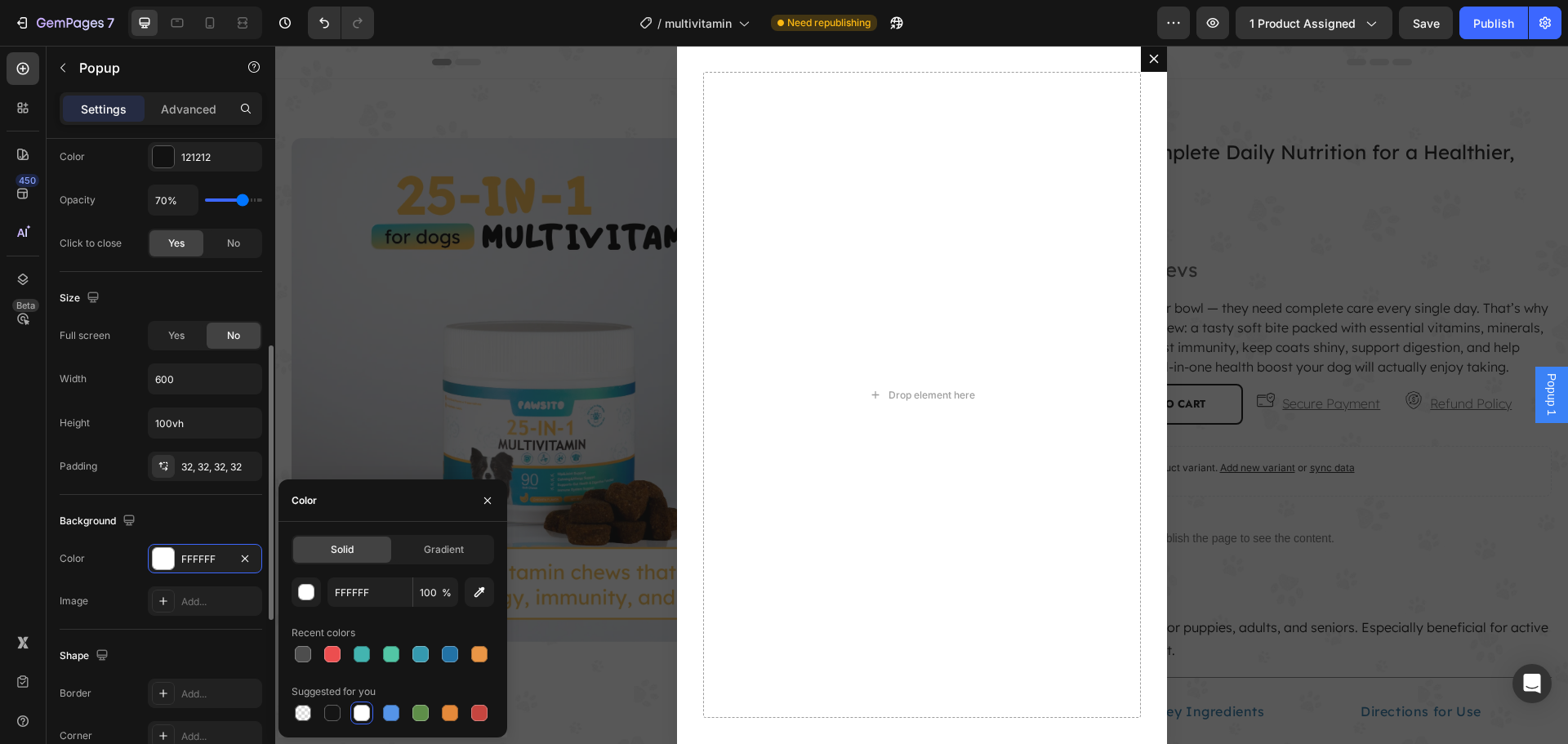
scroll to position [816, 0]
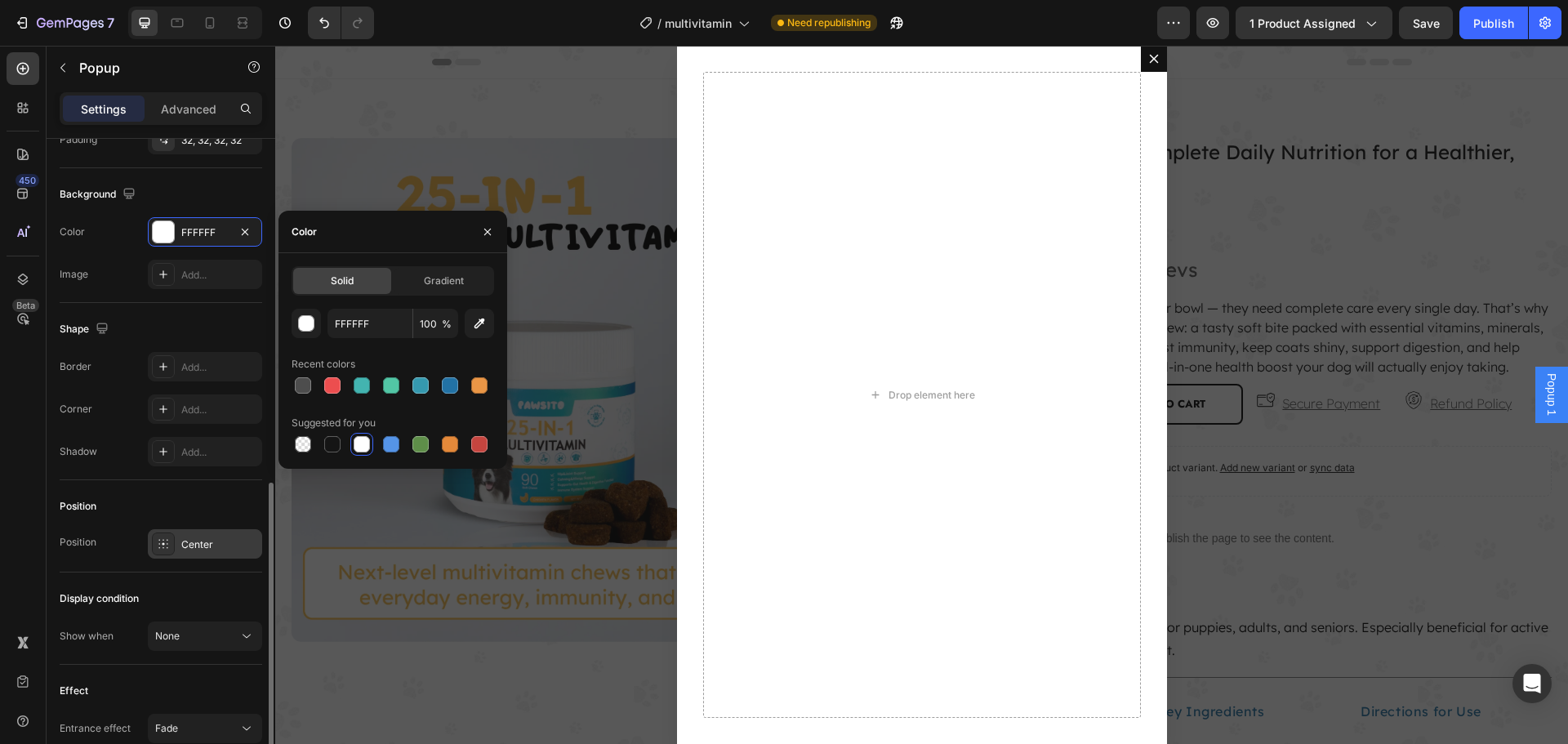
click at [196, 539] on div "Center" at bounding box center [219, 544] width 77 height 14
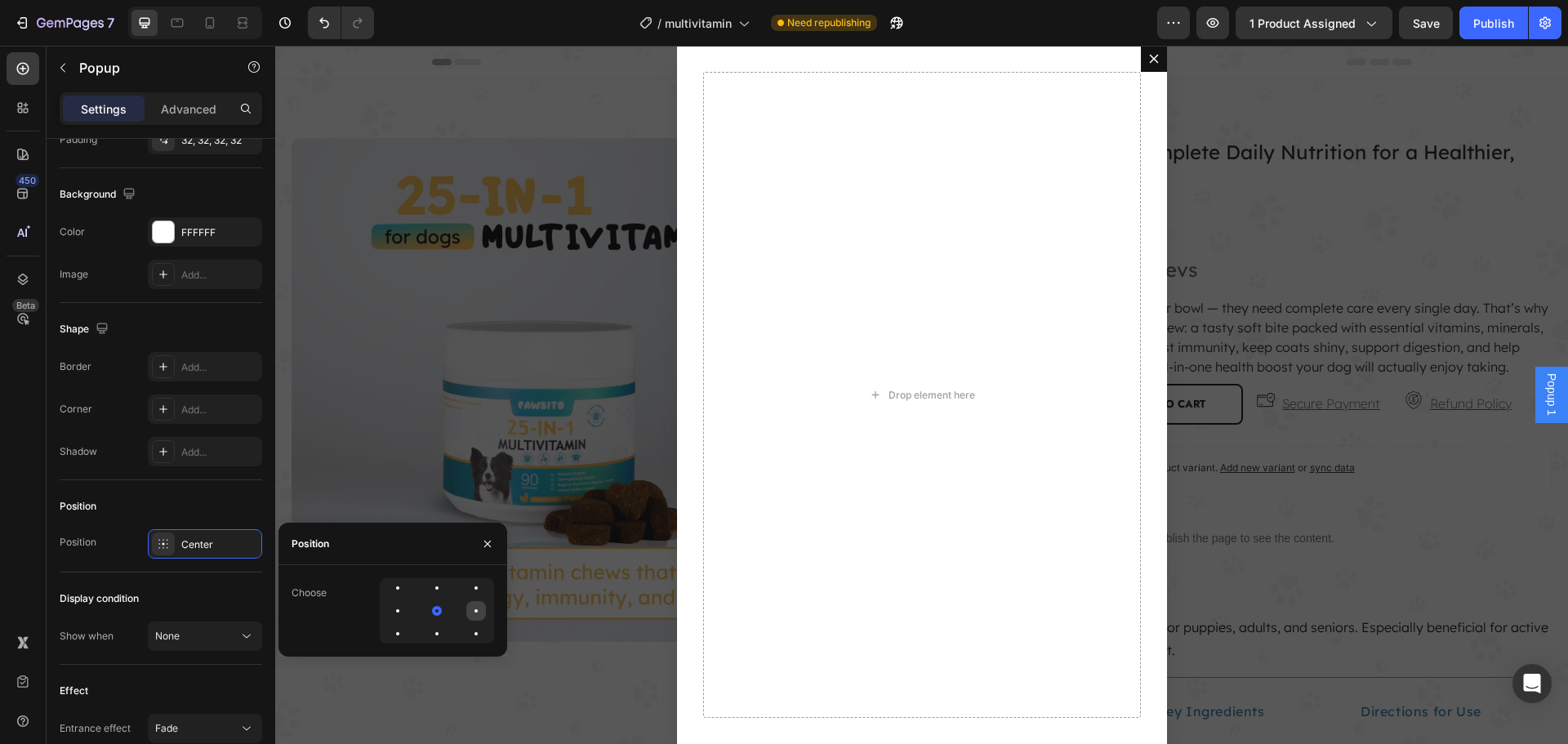
click at [479, 617] on div at bounding box center [477, 611] width 20 height 20
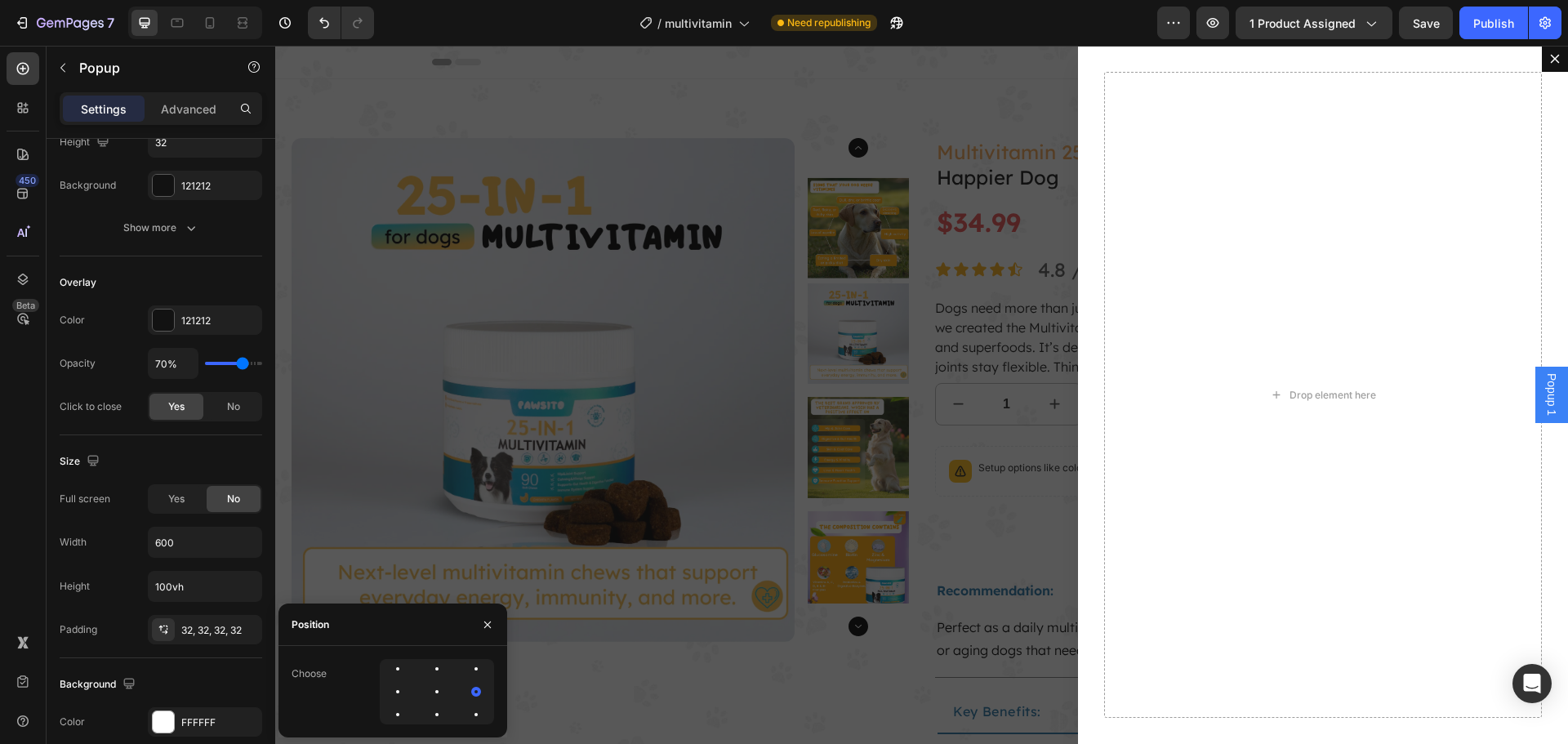
scroll to position [0, 0]
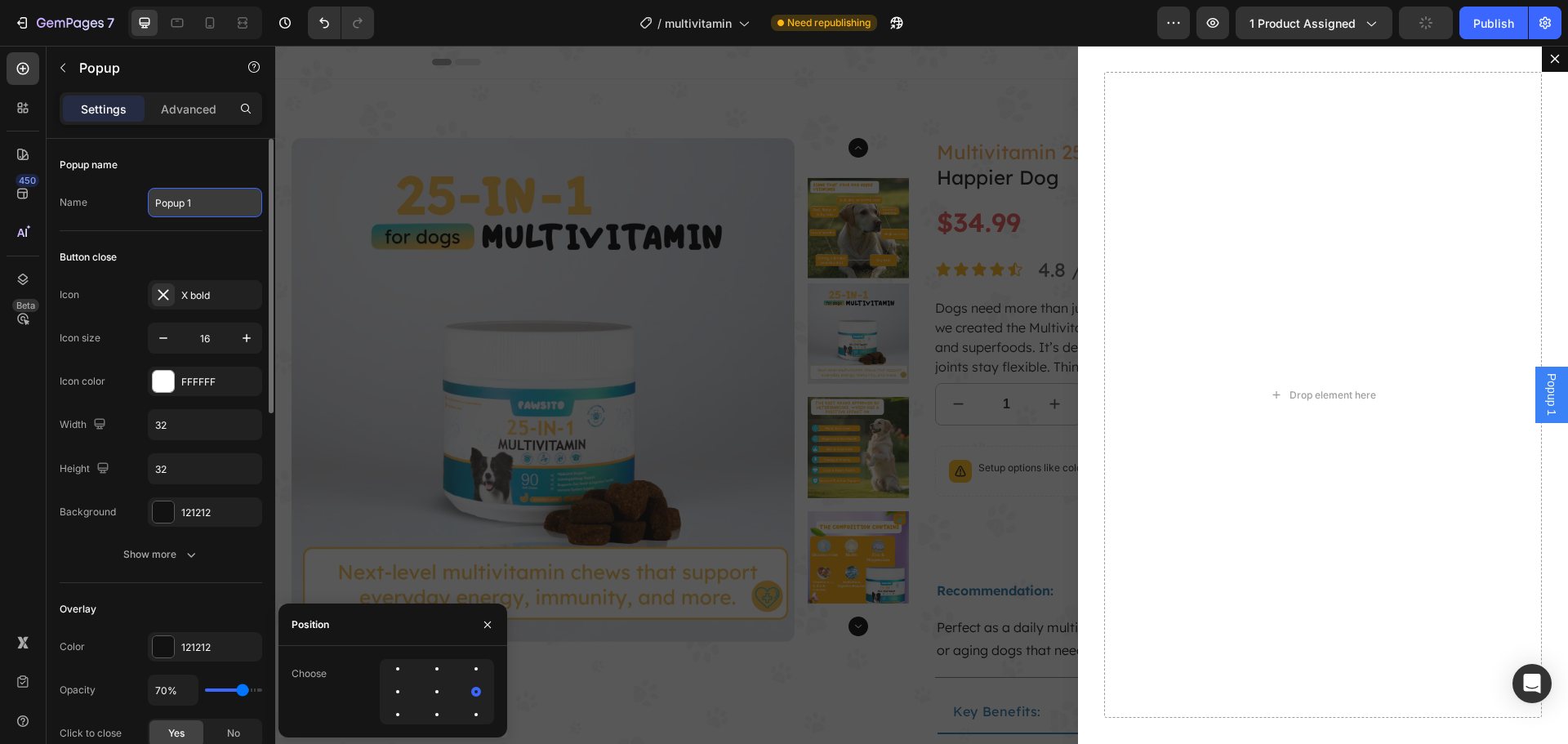
click at [190, 212] on input "Popup 1" at bounding box center [204, 202] width 114 height 30
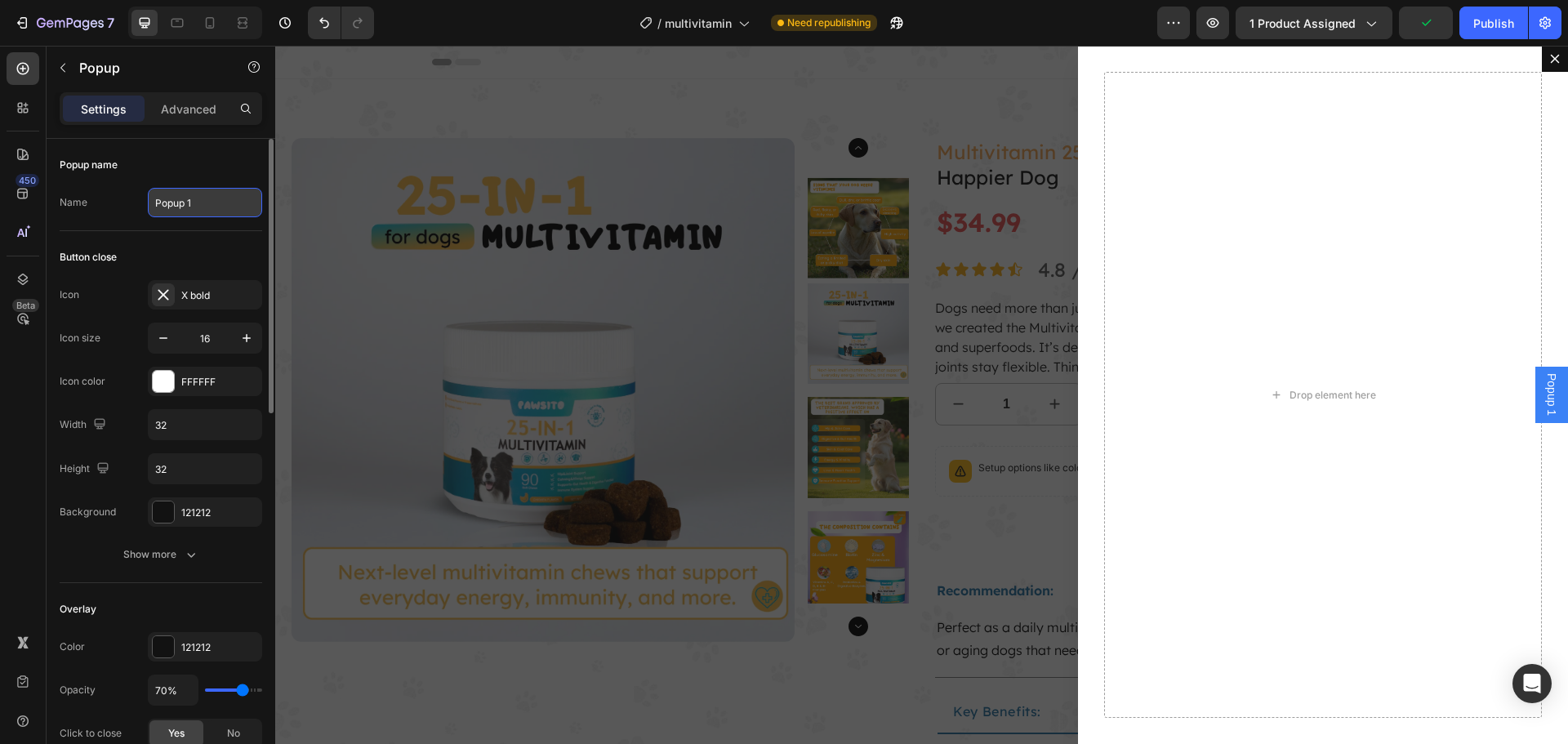
click at [190, 212] on input "Popup 1" at bounding box center [204, 202] width 114 height 30
paste input "Secure Payments"
type input "Secure Payments"
click at [33, 68] on div at bounding box center [23, 69] width 33 height 33
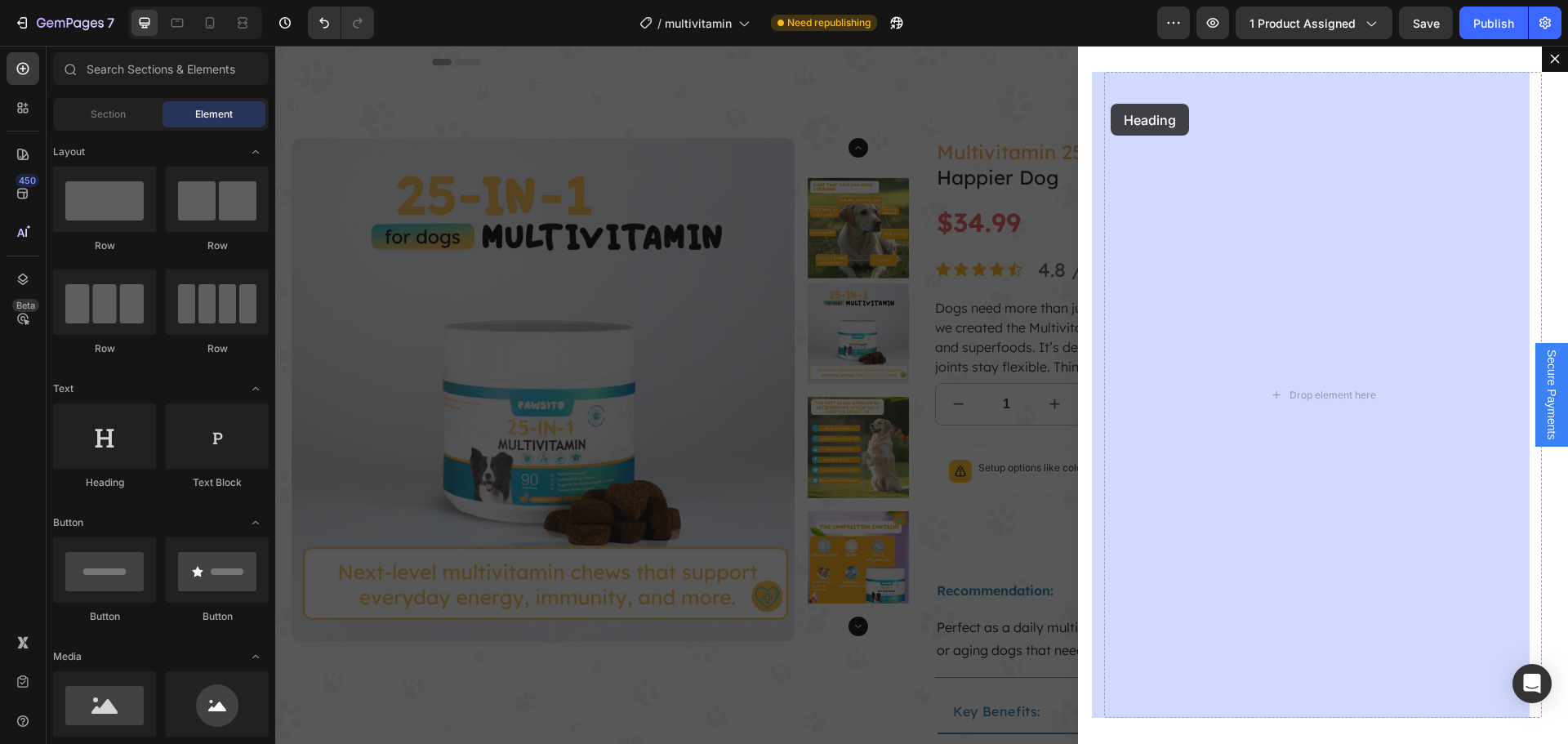
drag, startPoint x: 534, startPoint y: 476, endPoint x: 1158, endPoint y: 84, distance: 736.9
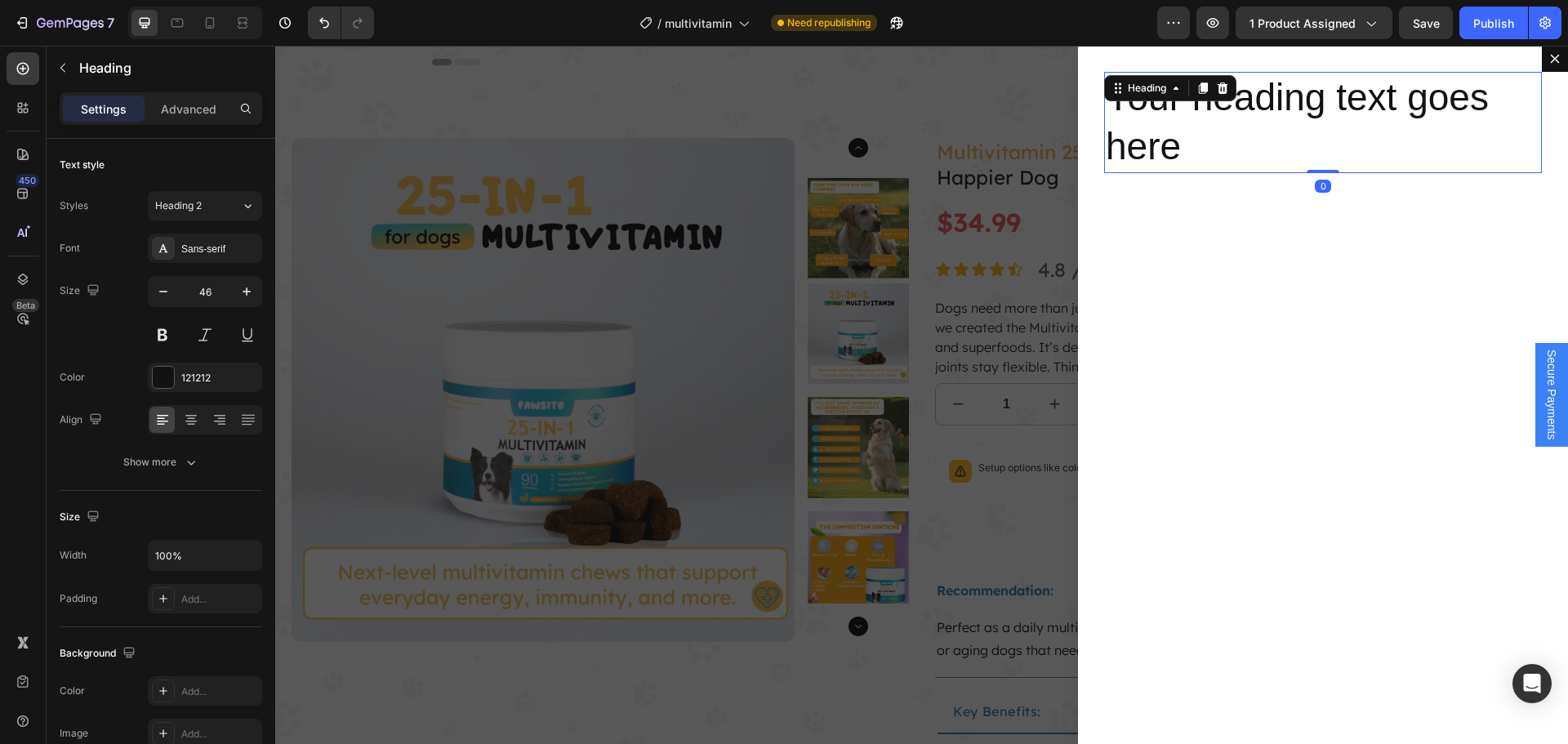
click at [1153, 110] on h2 "Your heading text goes here" at bounding box center [1323, 122] width 438 height 101
click at [1153, 110] on p "Your heading text goes here" at bounding box center [1323, 122] width 434 height 98
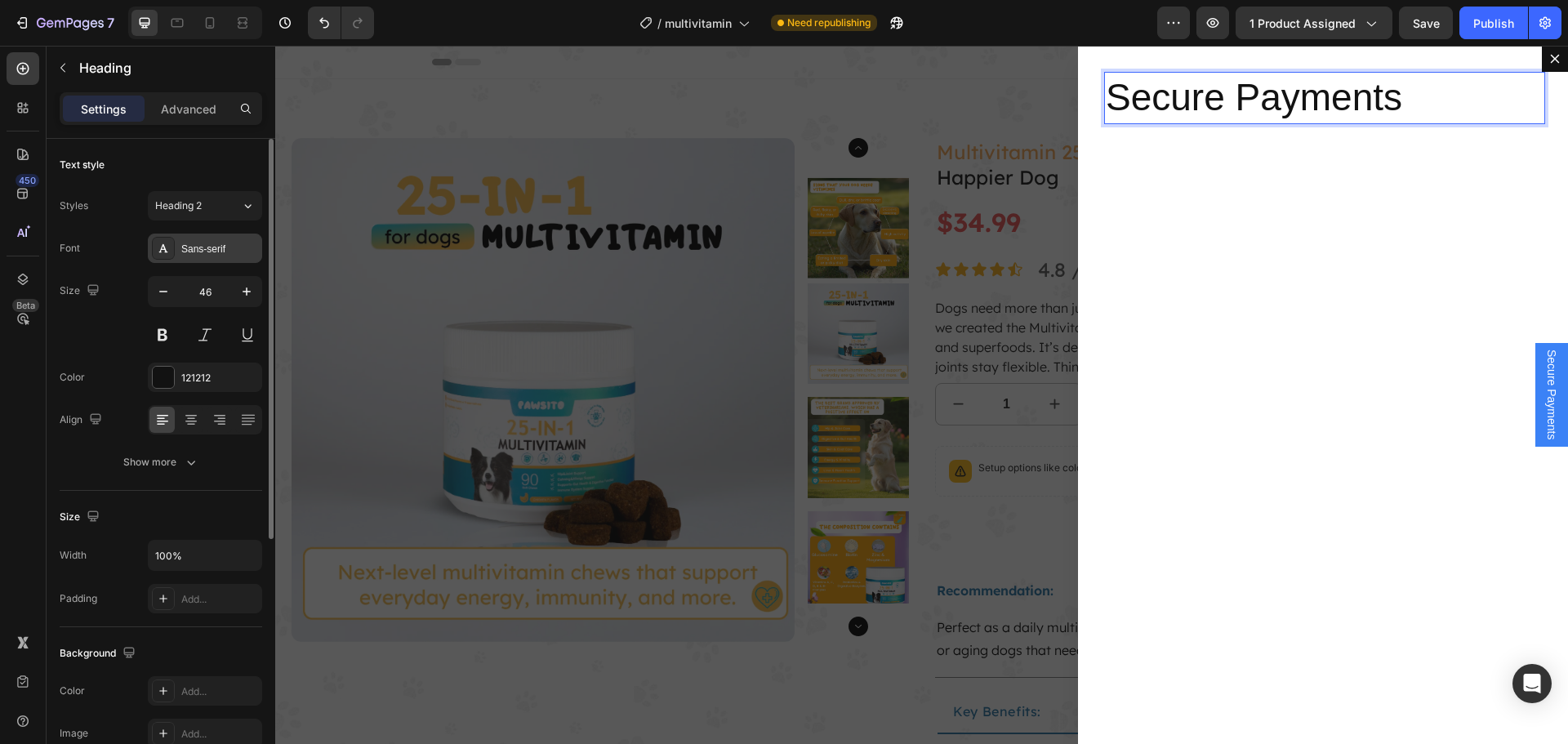
click at [215, 247] on div "Sans-serif" at bounding box center [219, 249] width 77 height 14
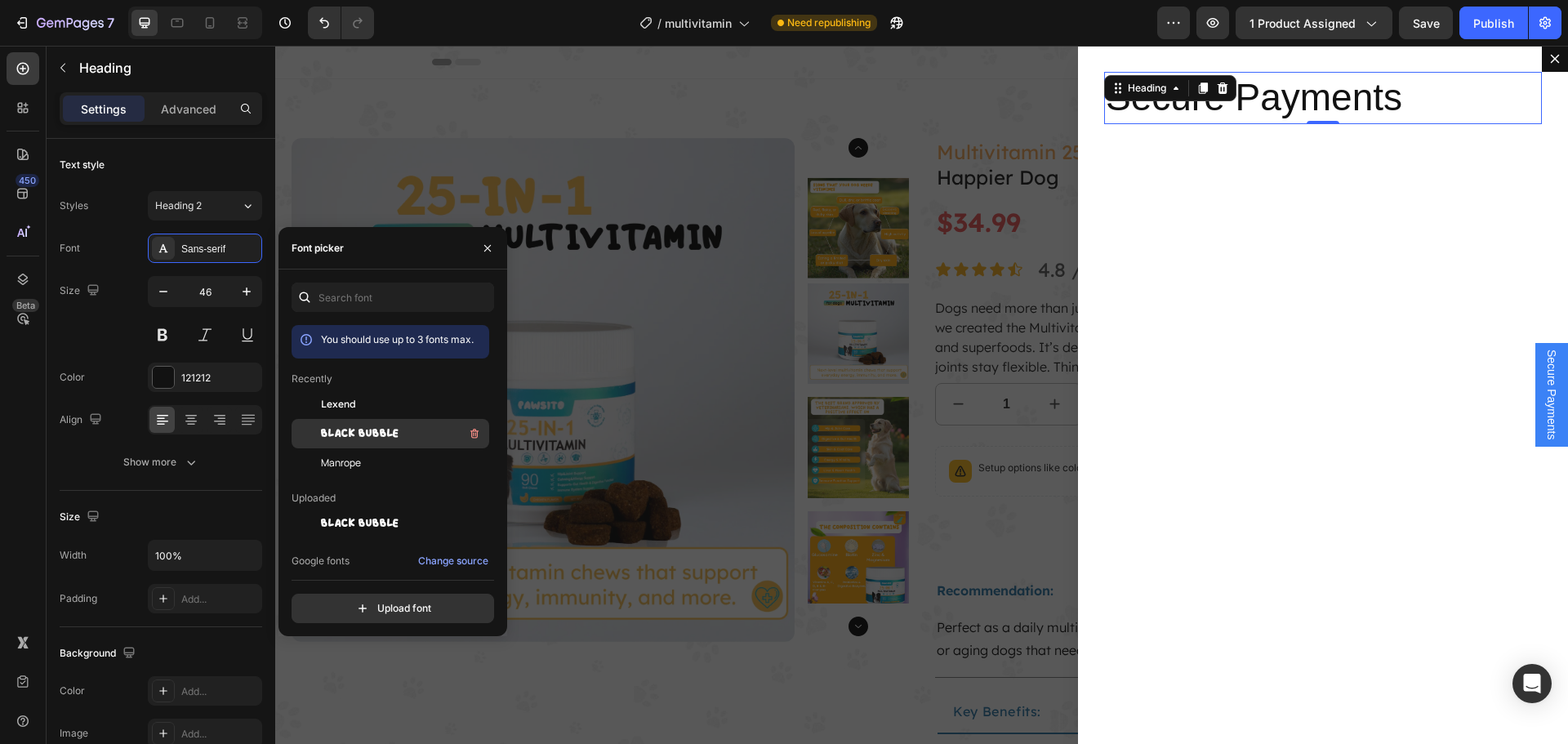
drag, startPoint x: 367, startPoint y: 429, endPoint x: 1, endPoint y: 294, distance: 390.1
click at [367, 429] on span "BLACK BUBBLE" at bounding box center [360, 433] width 79 height 14
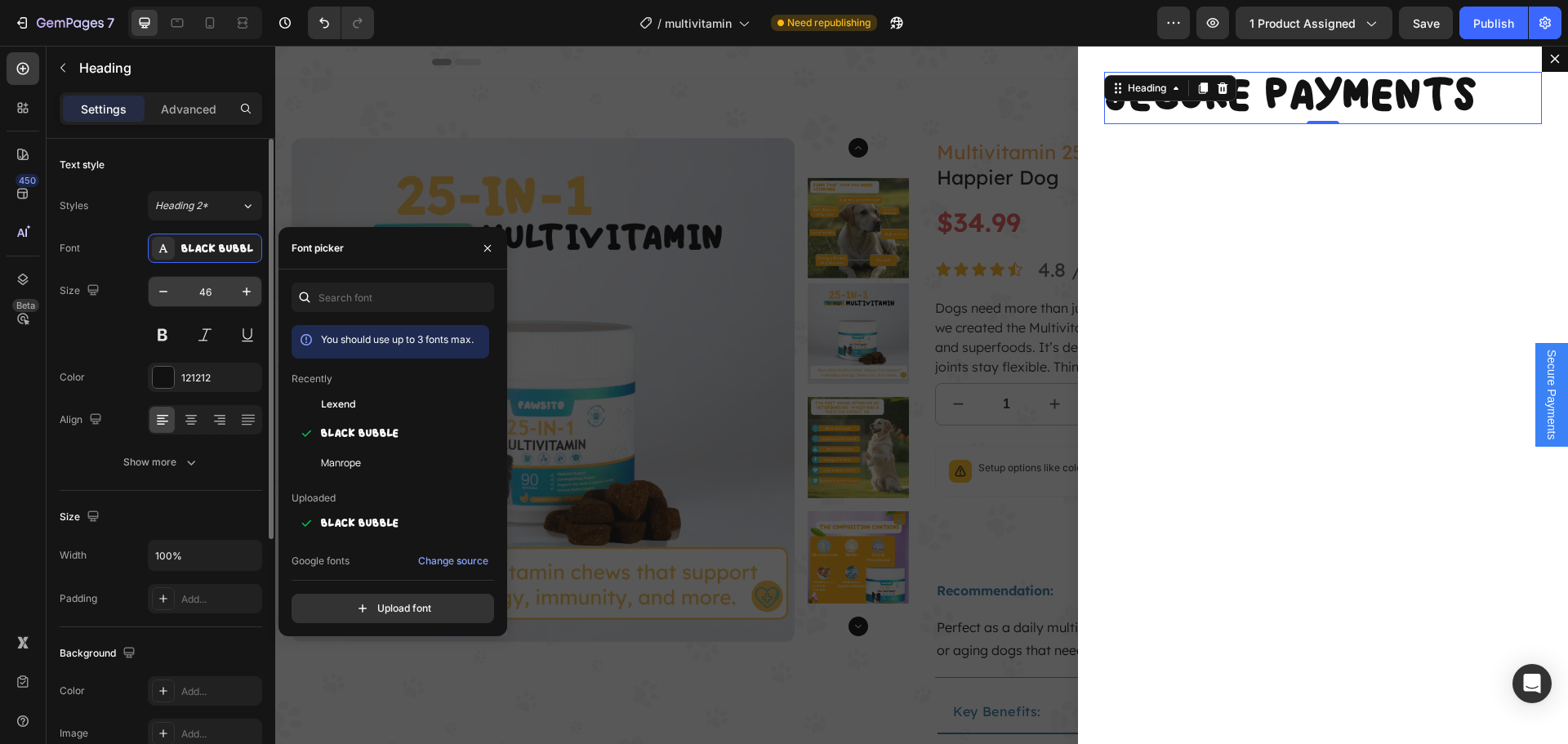
click at [210, 286] on input "46" at bounding box center [205, 291] width 54 height 30
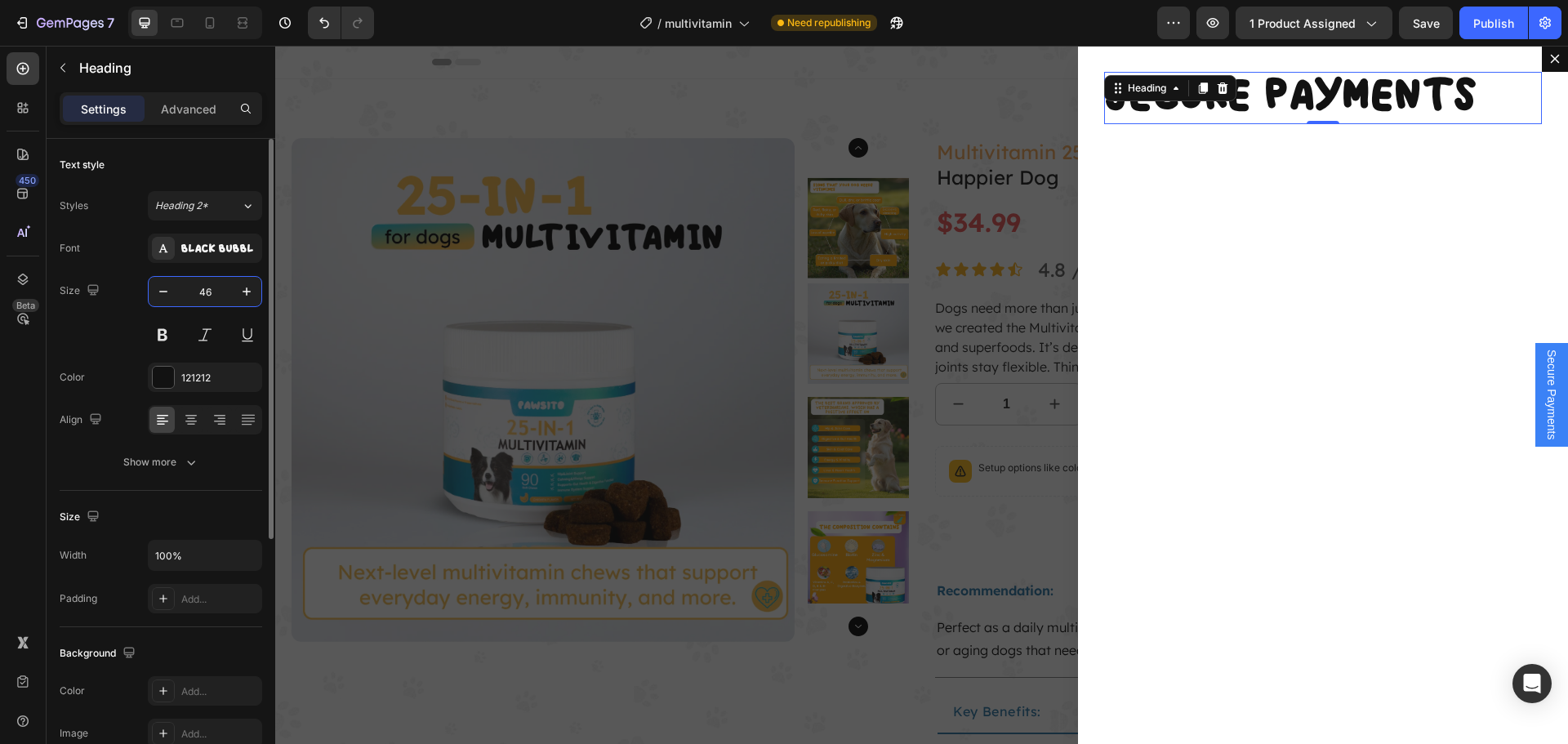
click at [210, 286] on input "46" at bounding box center [205, 291] width 54 height 30
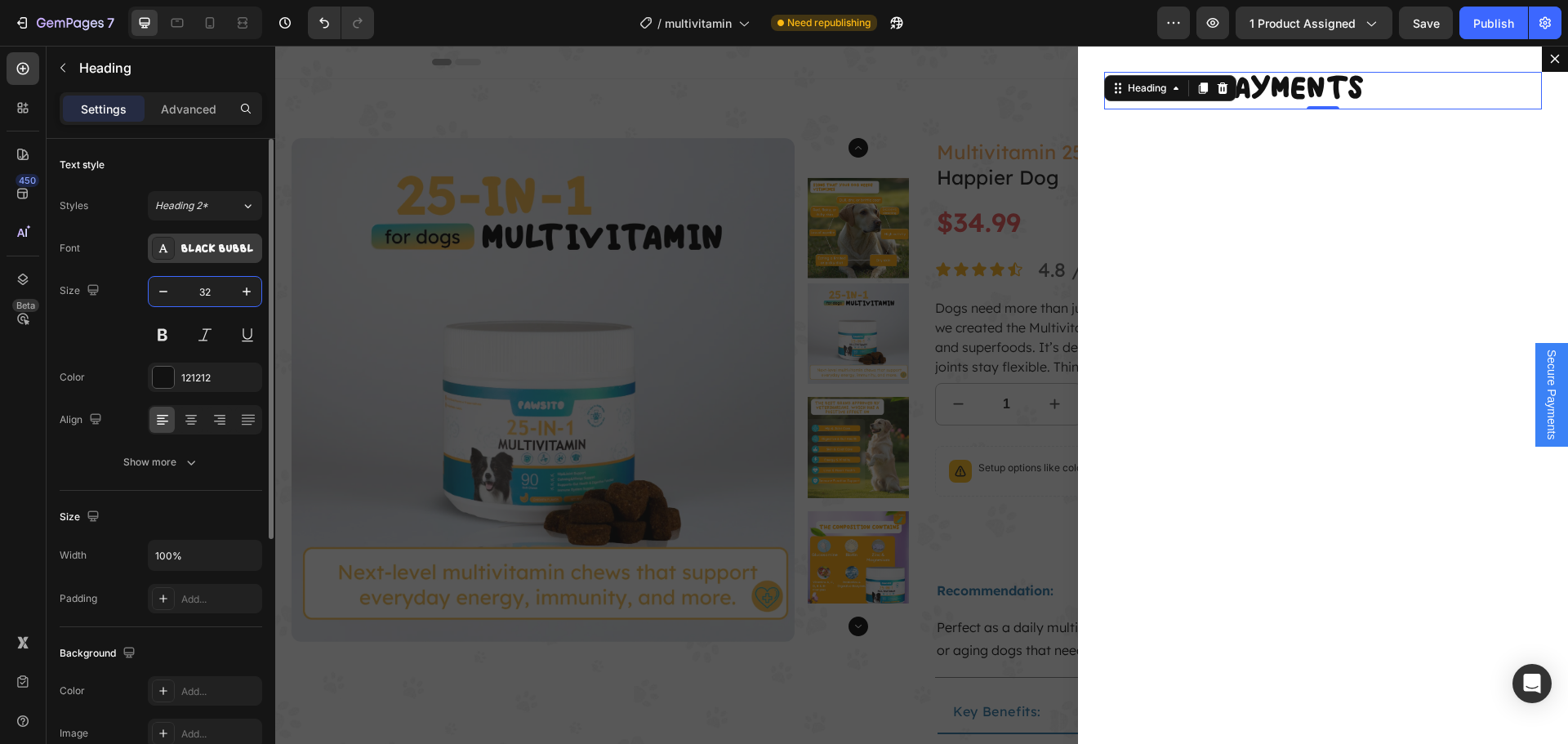
type input "32"
click at [249, 250] on div "BLACK BUBBLE" at bounding box center [219, 249] width 77 height 14
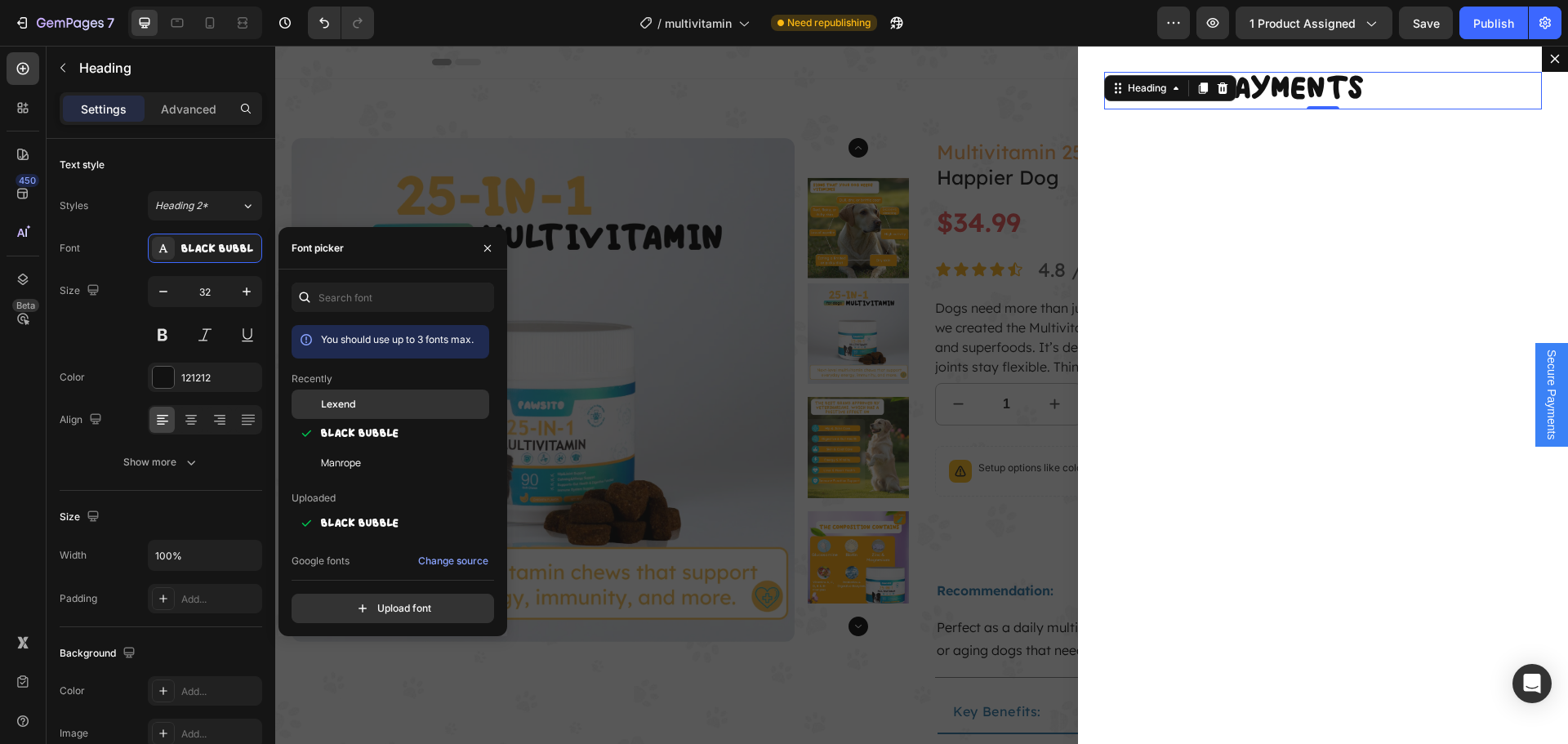
click at [370, 401] on div "Lexend" at bounding box center [403, 404] width 165 height 14
click at [14, 61] on div at bounding box center [23, 69] width 33 height 33
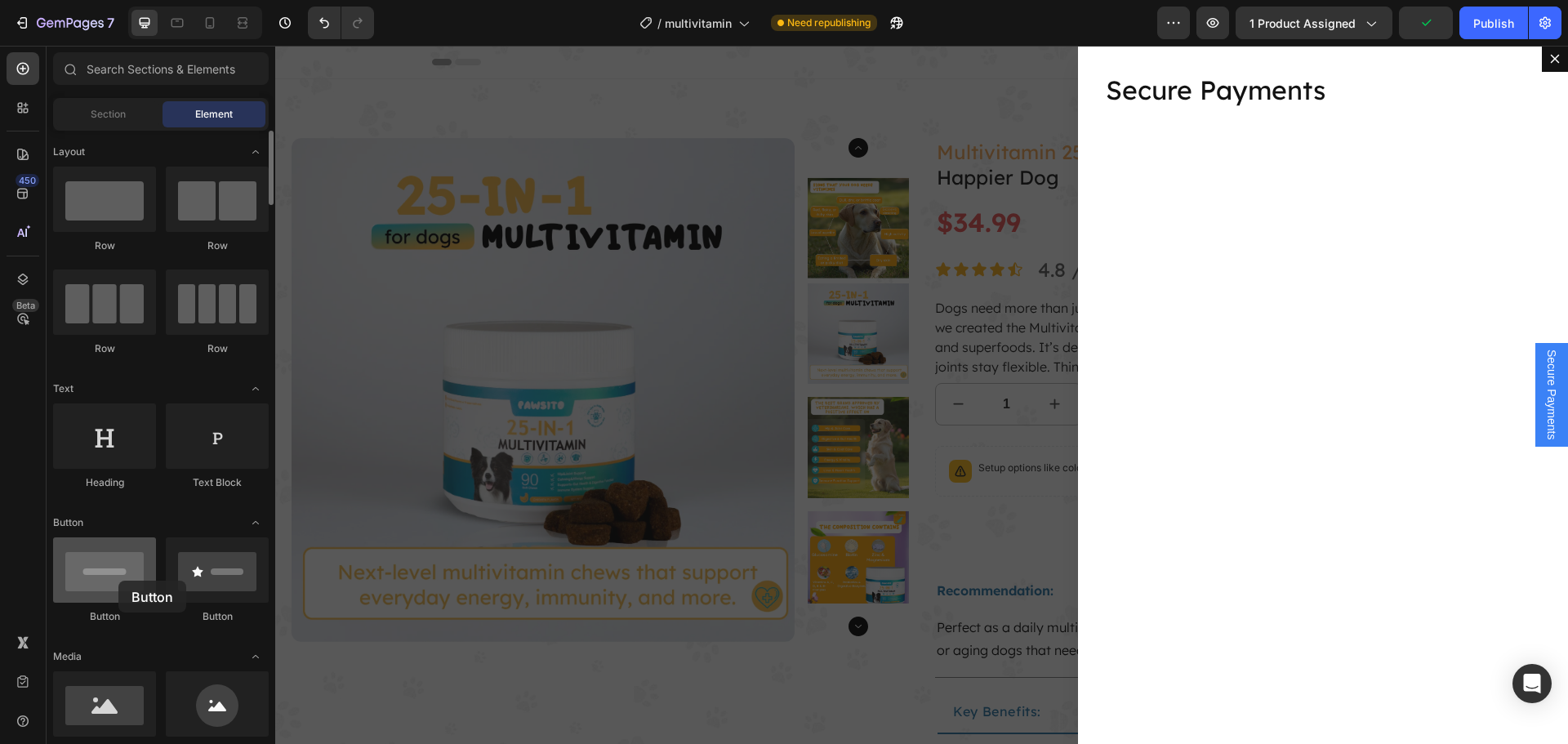
drag, startPoint x: 192, startPoint y: 556, endPoint x: 118, endPoint y: 580, distance: 77.8
click at [118, 580] on div at bounding box center [105, 570] width 103 height 65
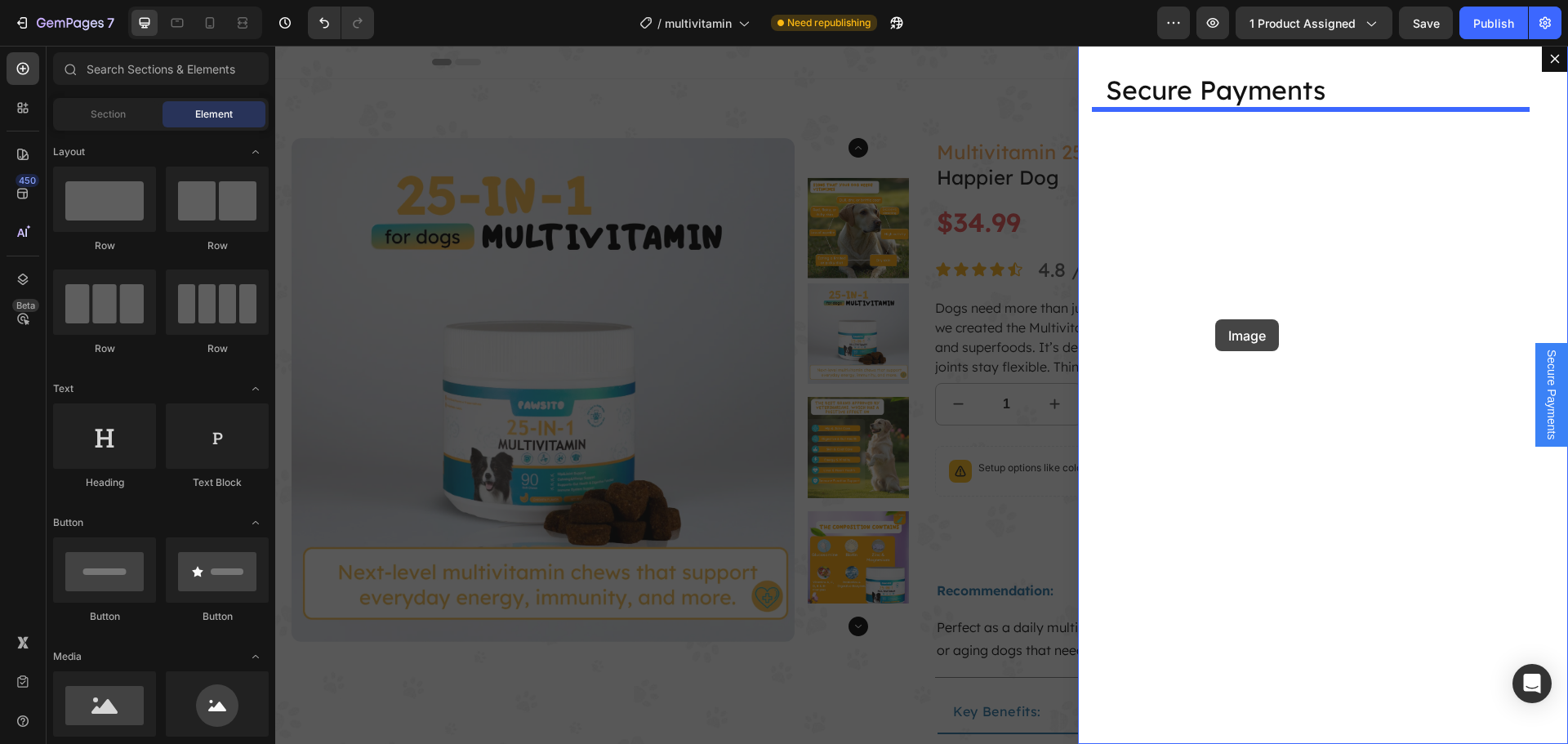
drag, startPoint x: 389, startPoint y: 749, endPoint x: 1215, endPoint y: 319, distance: 931.2
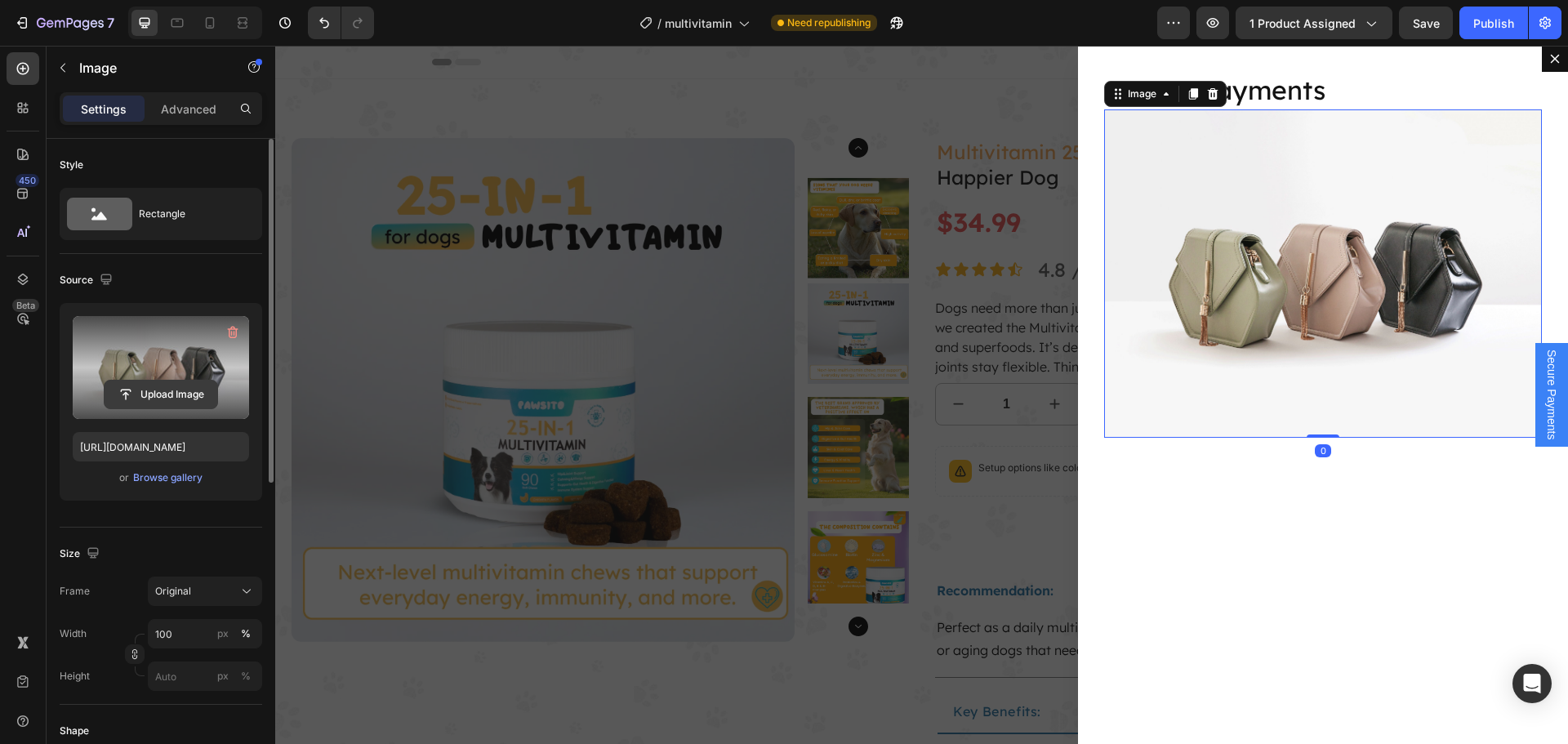
click at [179, 383] on input "file" at bounding box center [161, 394] width 113 height 28
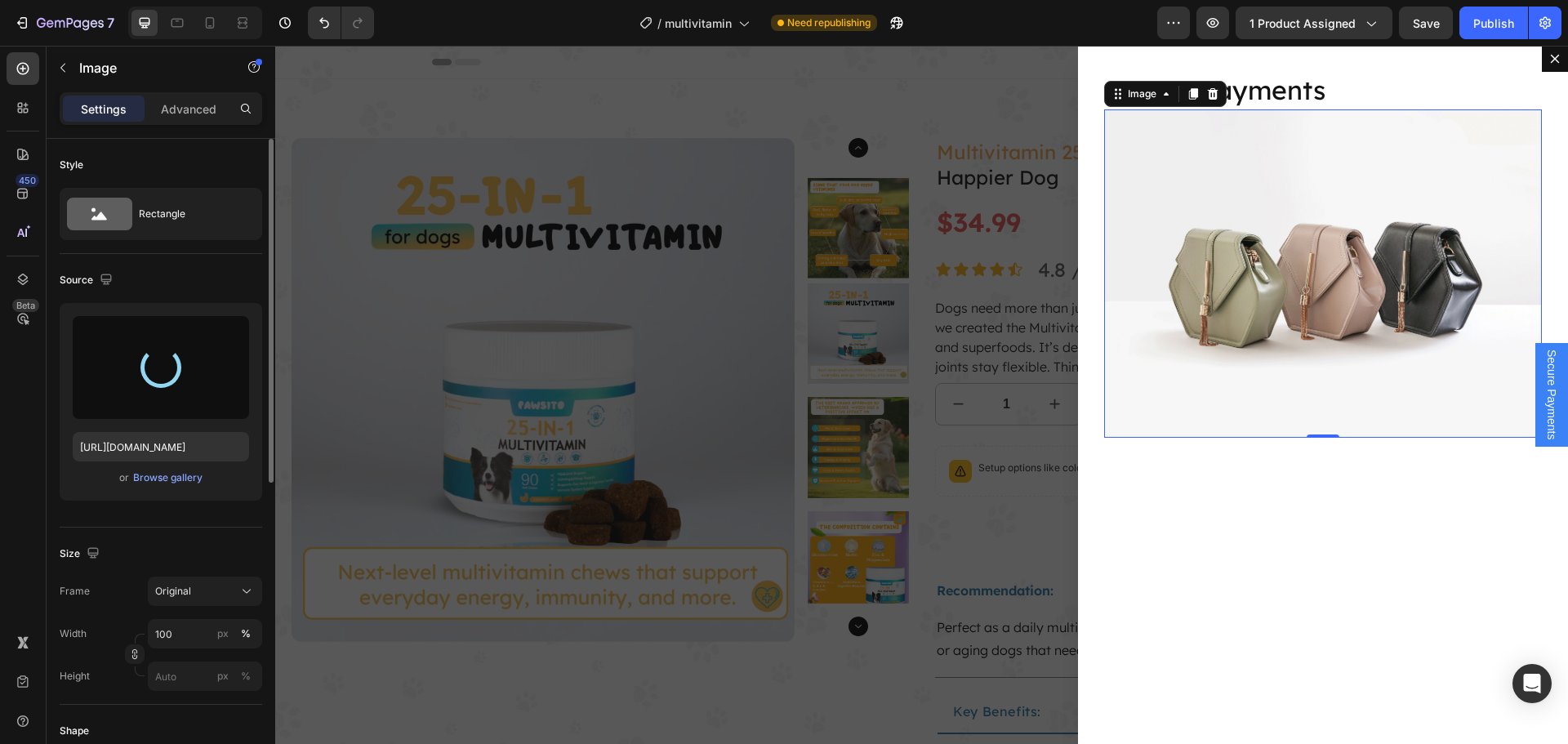
type input "[URL][DOMAIN_NAME]"
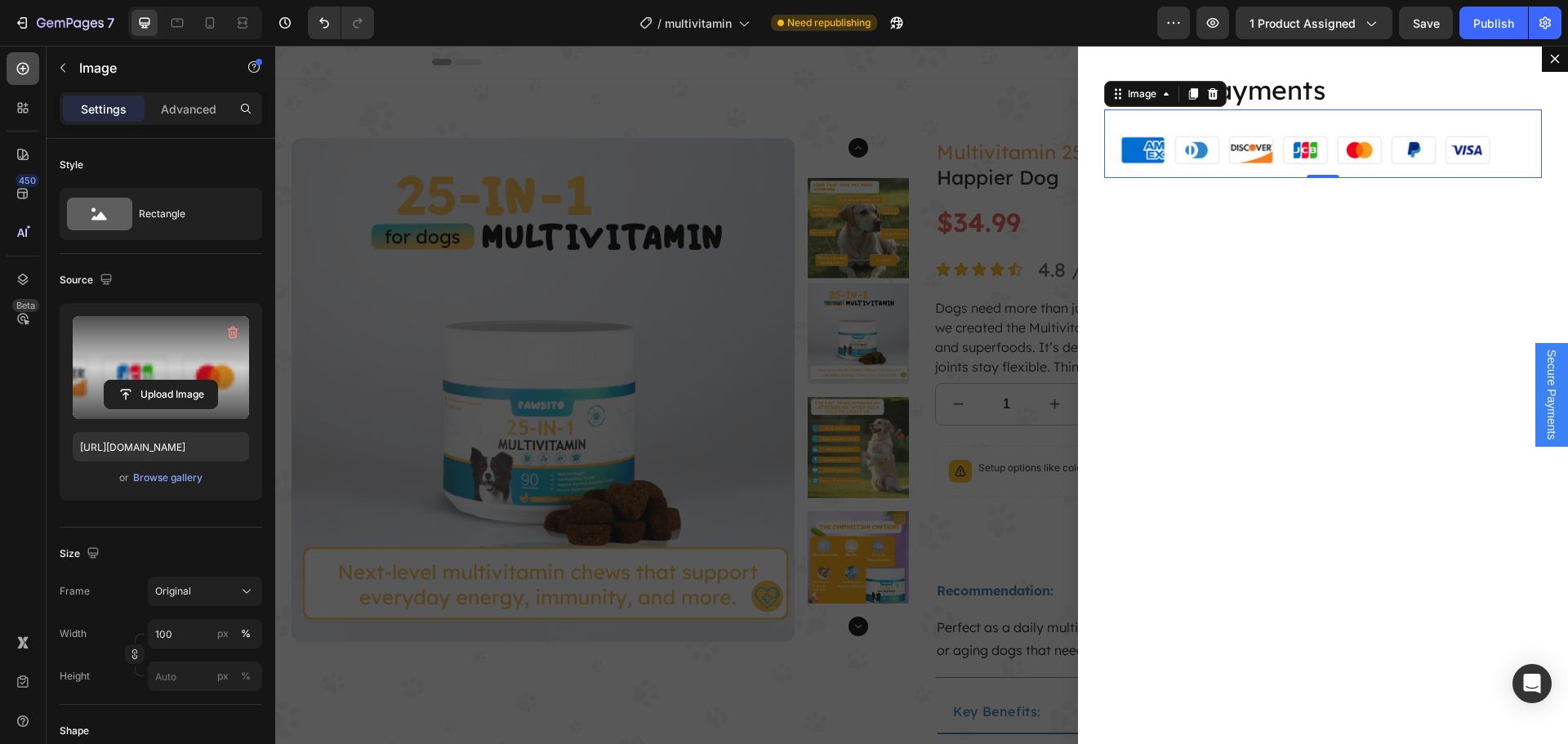
click at [23, 67] on icon at bounding box center [23, 68] width 6 height 6
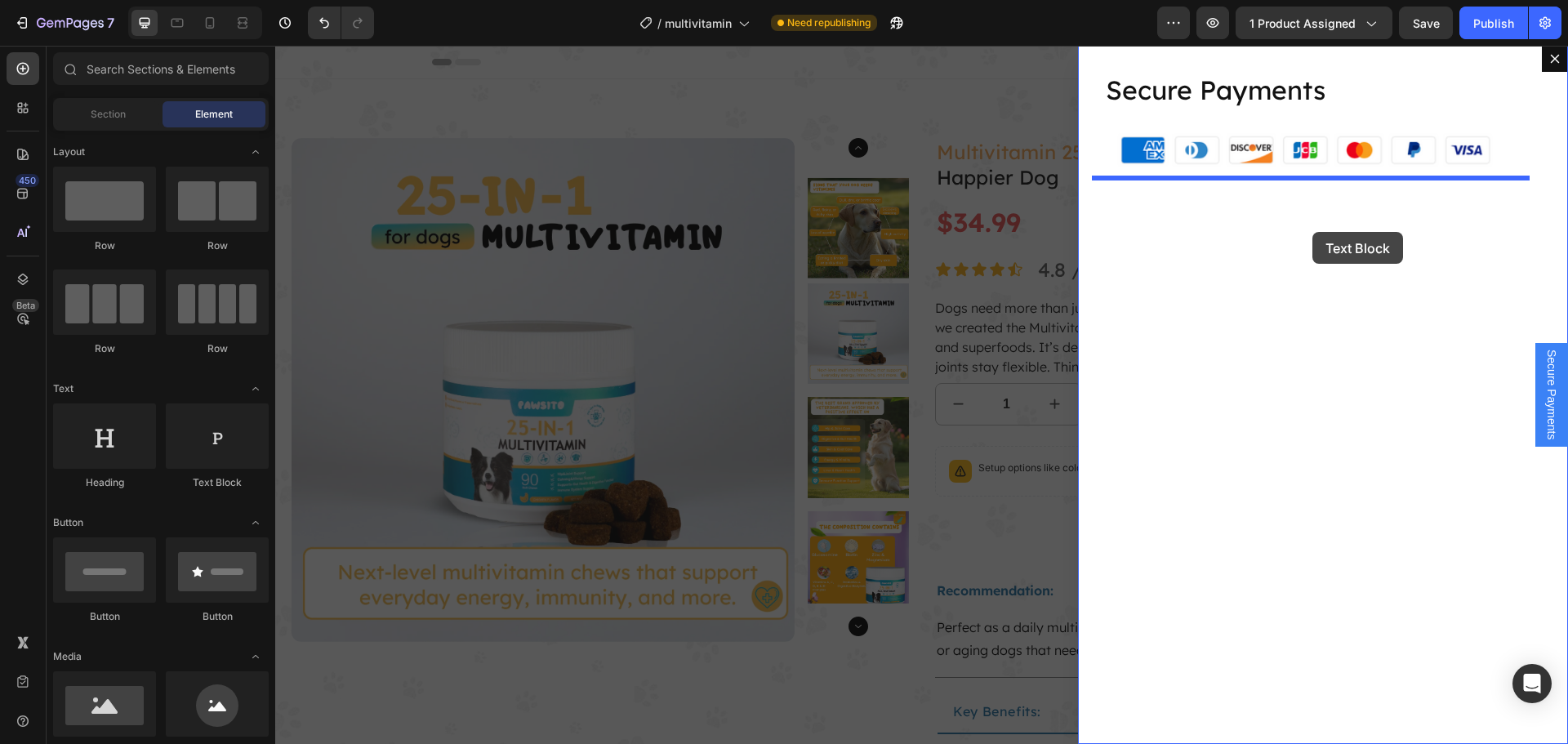
drag, startPoint x: 501, startPoint y: 502, endPoint x: 1312, endPoint y: 231, distance: 855.1
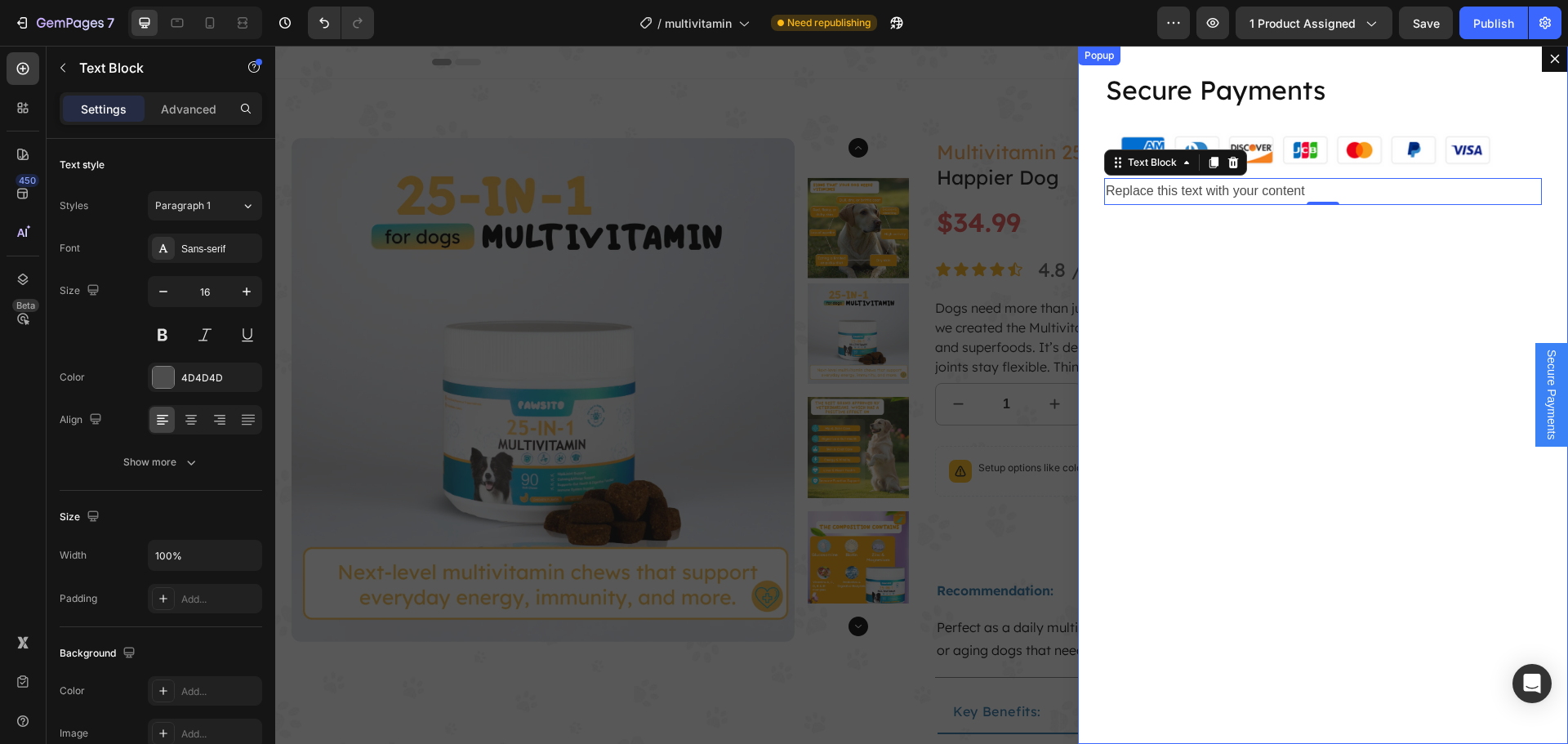
click at [1171, 191] on div "Replace this text with your content" at bounding box center [1323, 192] width 438 height 27
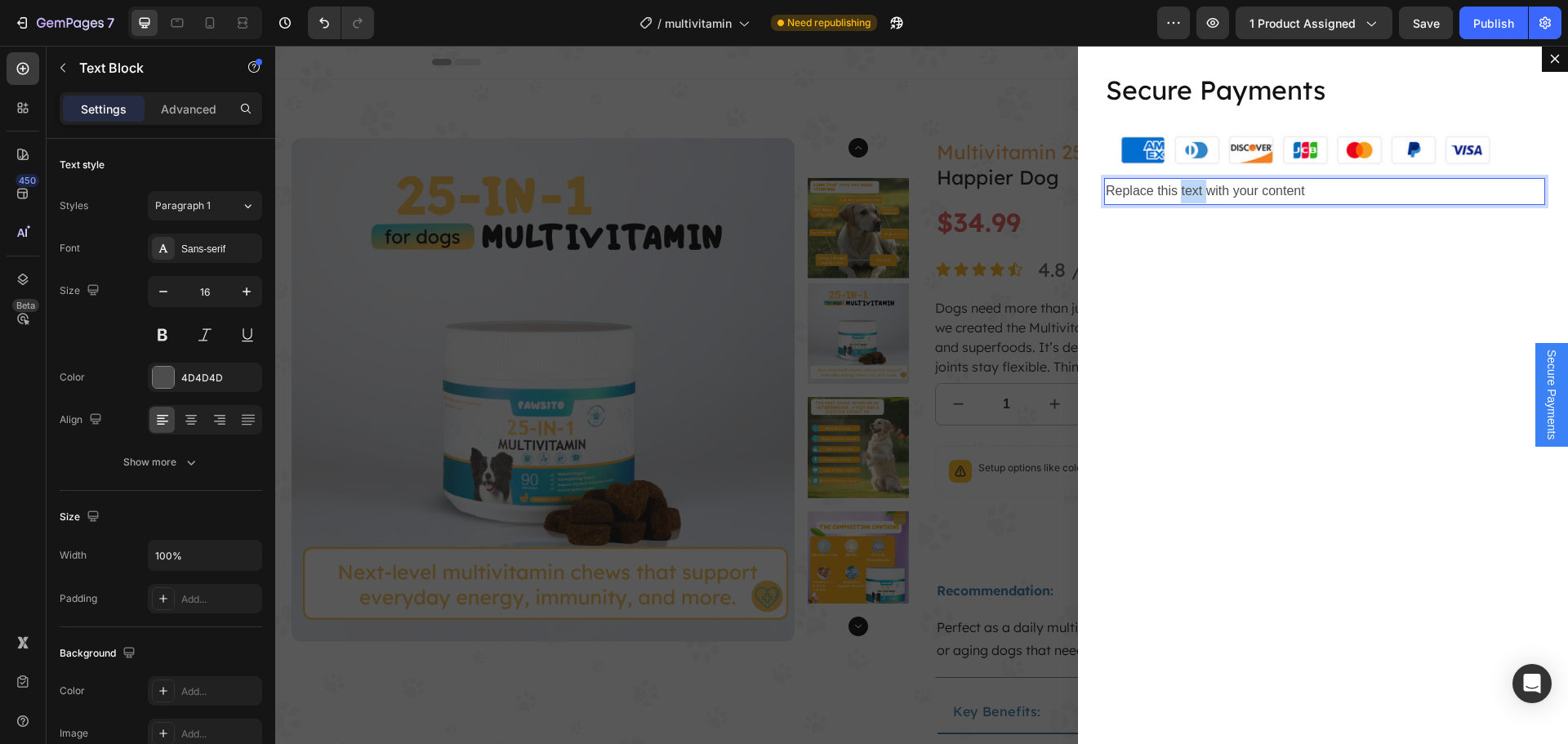
click at [1171, 190] on p "Replace this text with your content" at bounding box center [1323, 192] width 434 height 24
click at [1170, 190] on p "Replace this text with your content" at bounding box center [1323, 192] width 434 height 24
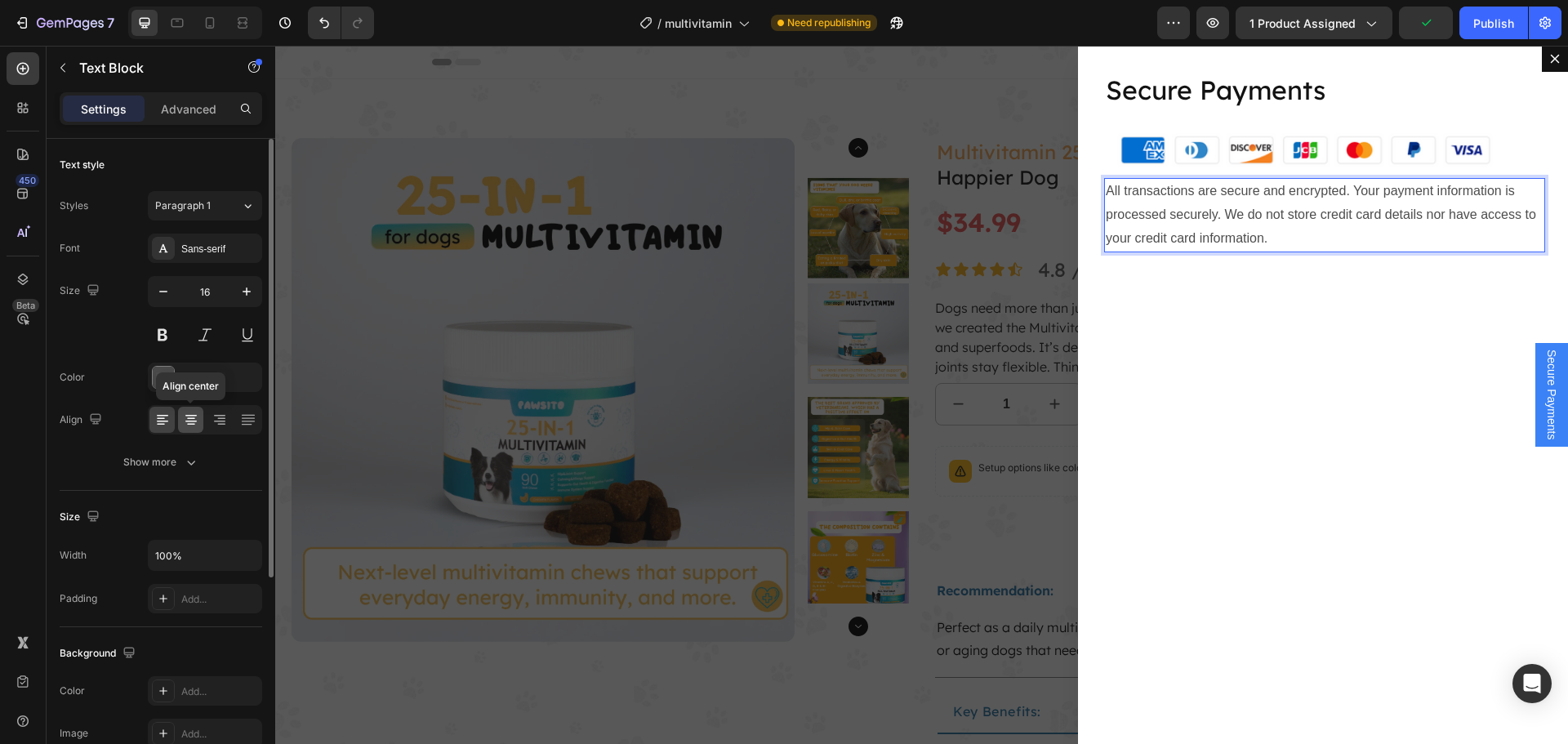
click at [189, 420] on icon at bounding box center [191, 421] width 12 height 2
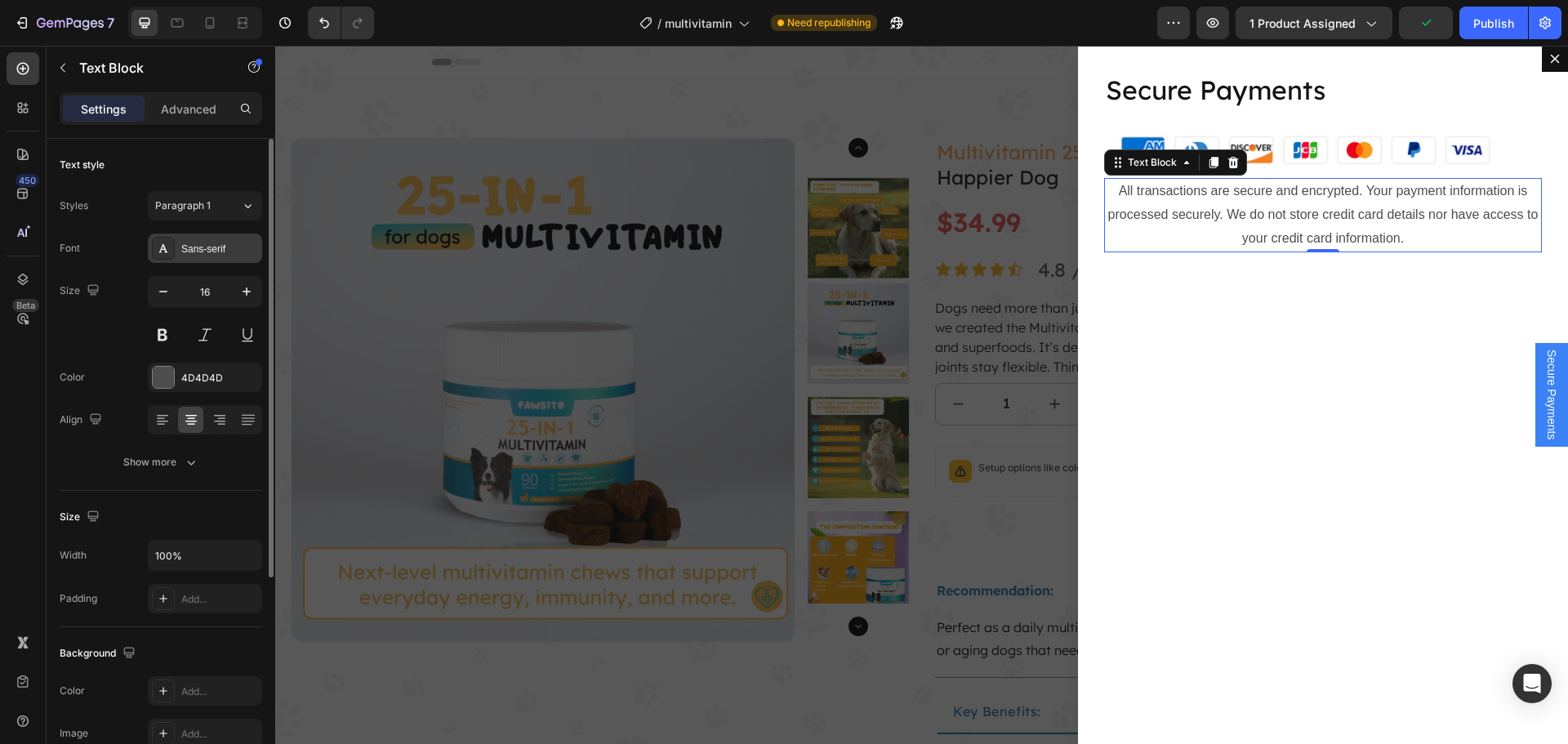
click at [228, 250] on div "Sans-serif" at bounding box center [219, 249] width 77 height 14
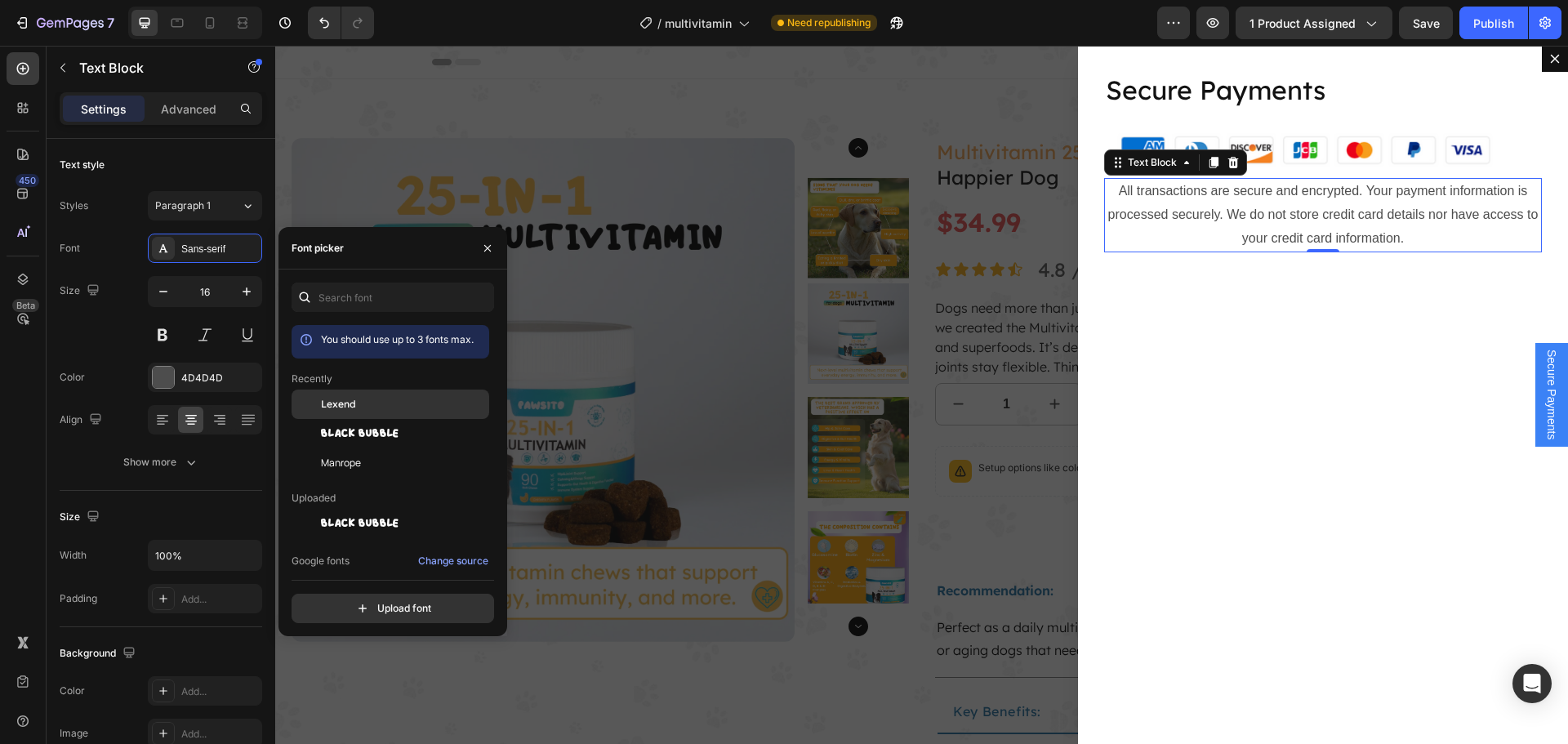
click at [383, 401] on div "Lexend" at bounding box center [403, 404] width 165 height 14
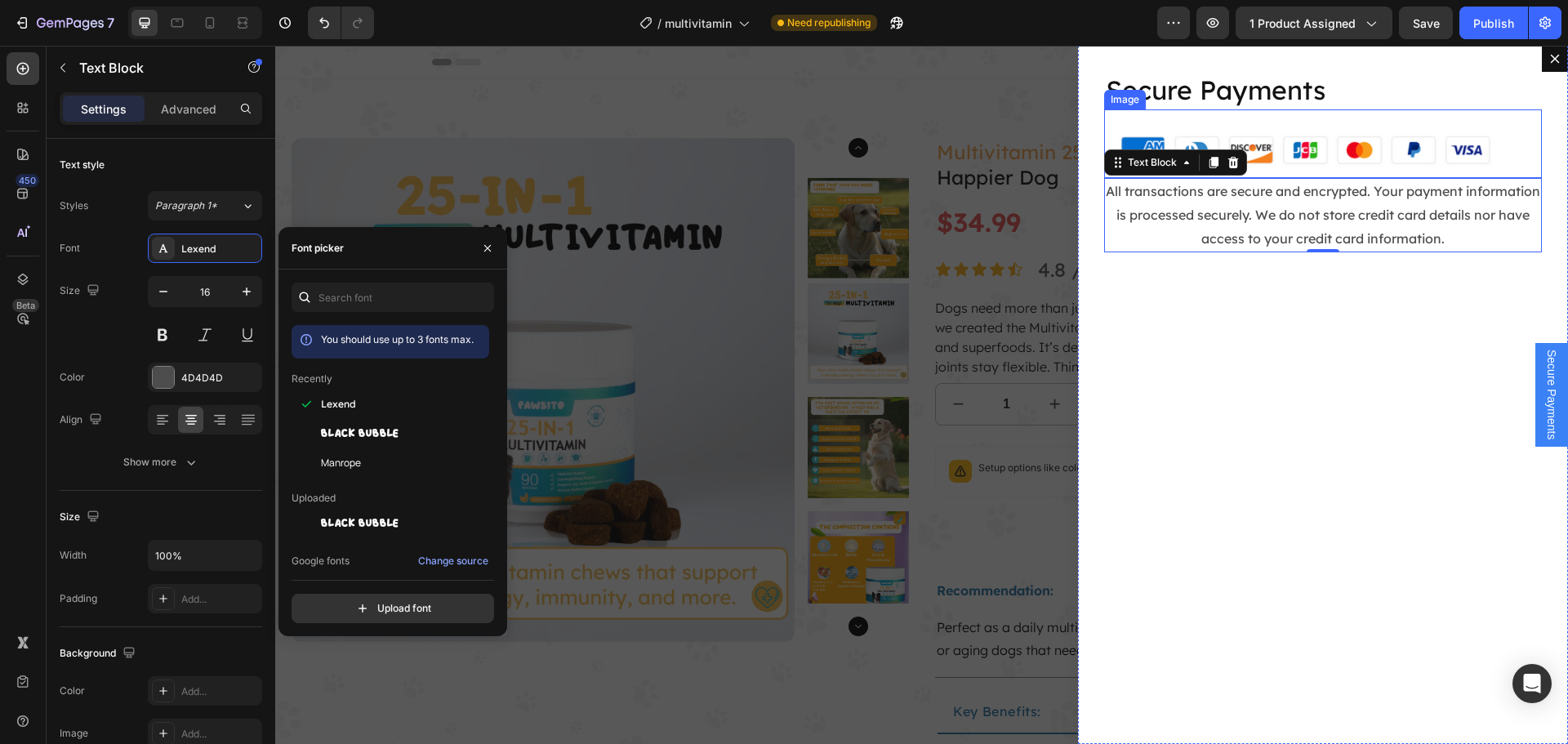
click at [1270, 101] on p "Secure Payments" at bounding box center [1323, 90] width 434 height 34
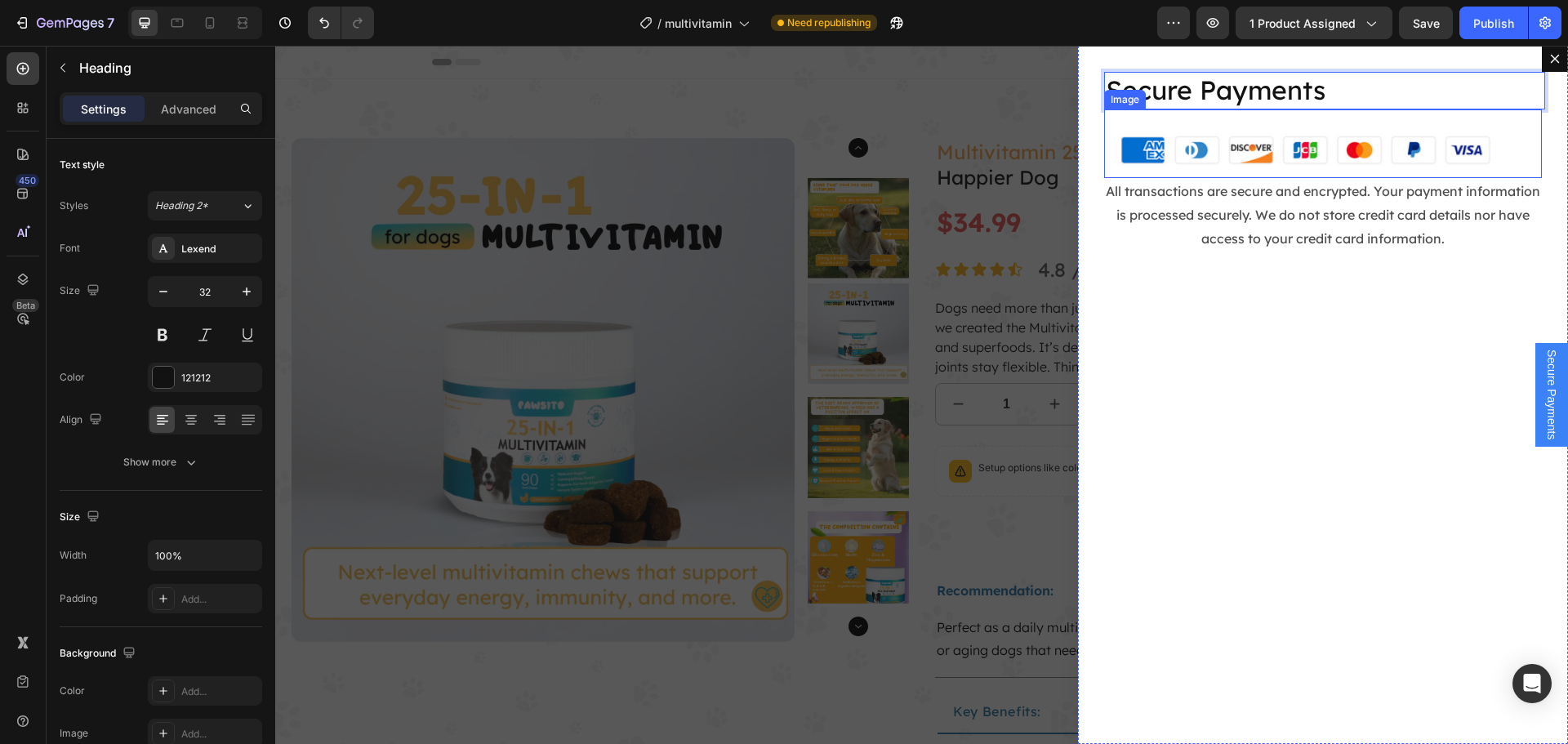
click at [1303, 94] on p "Secure Payments" at bounding box center [1323, 90] width 434 height 34
click at [1354, 146] on img "Dialog body" at bounding box center [1323, 144] width 438 height 70
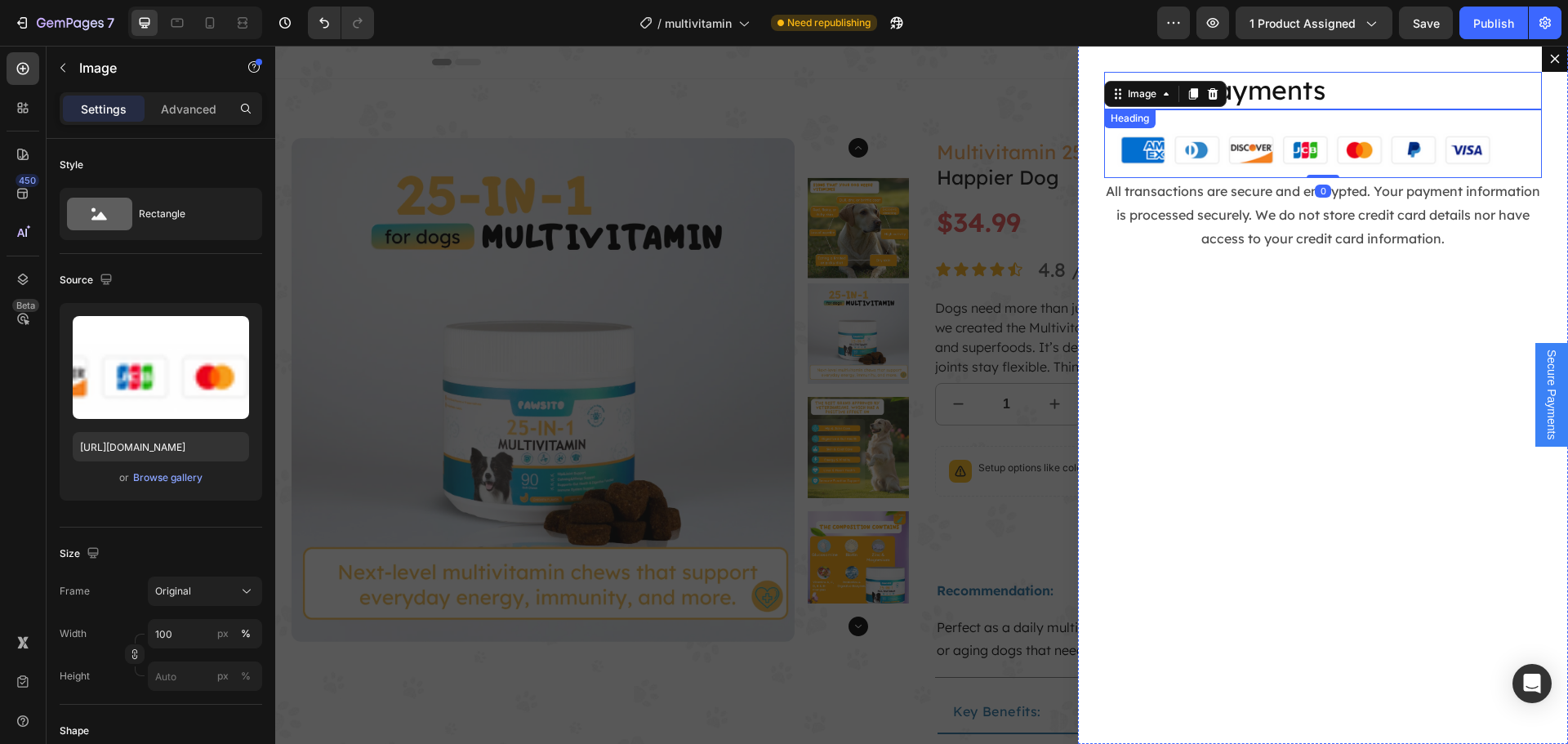
click at [1319, 94] on p "Secure Payments" at bounding box center [1323, 90] width 434 height 34
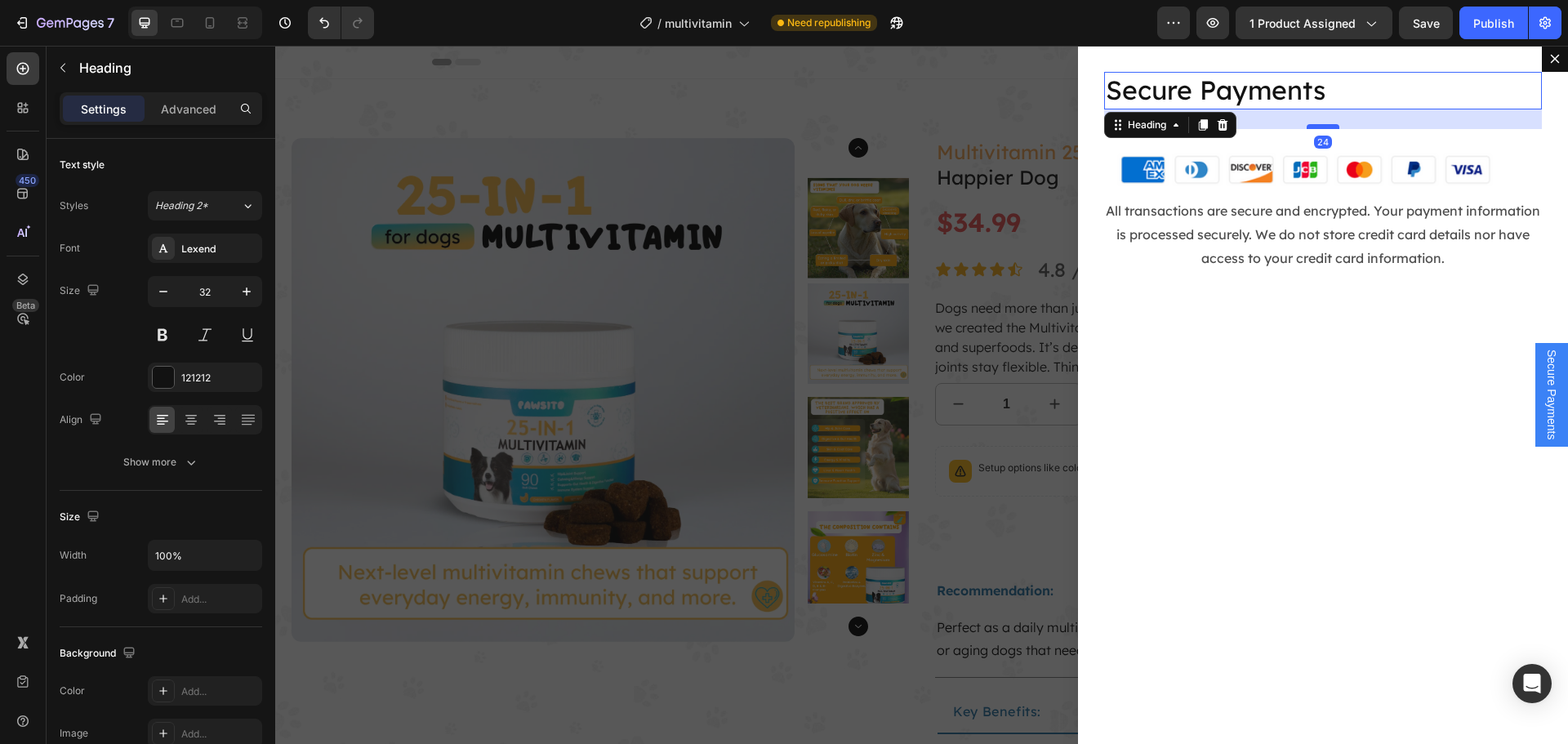
drag, startPoint x: 1312, startPoint y: 106, endPoint x: 1317, endPoint y: 126, distance: 20.6
click at [1317, 126] on div "Dialog body" at bounding box center [1323, 126] width 33 height 5
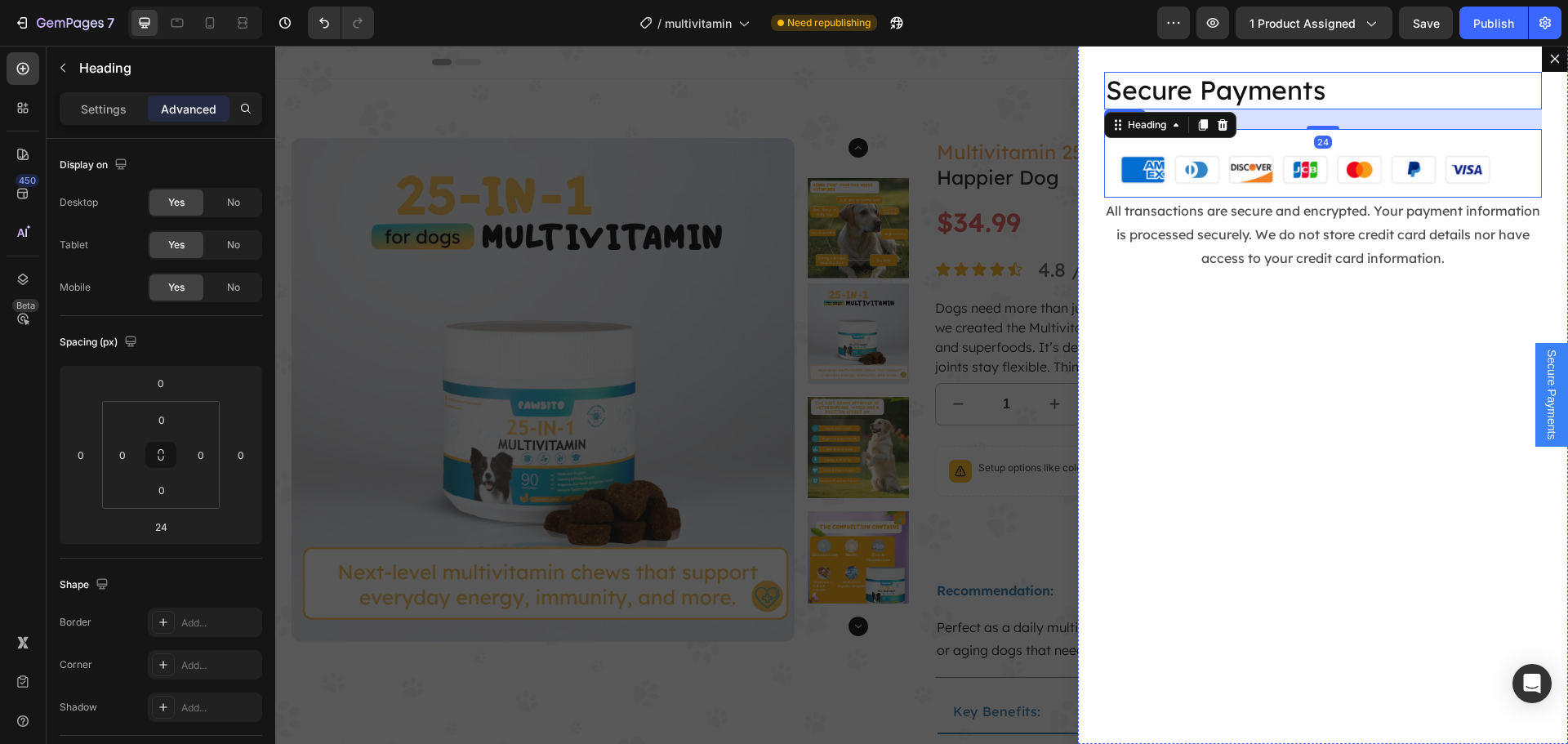
click at [1324, 166] on img "Dialog body" at bounding box center [1323, 164] width 438 height 70
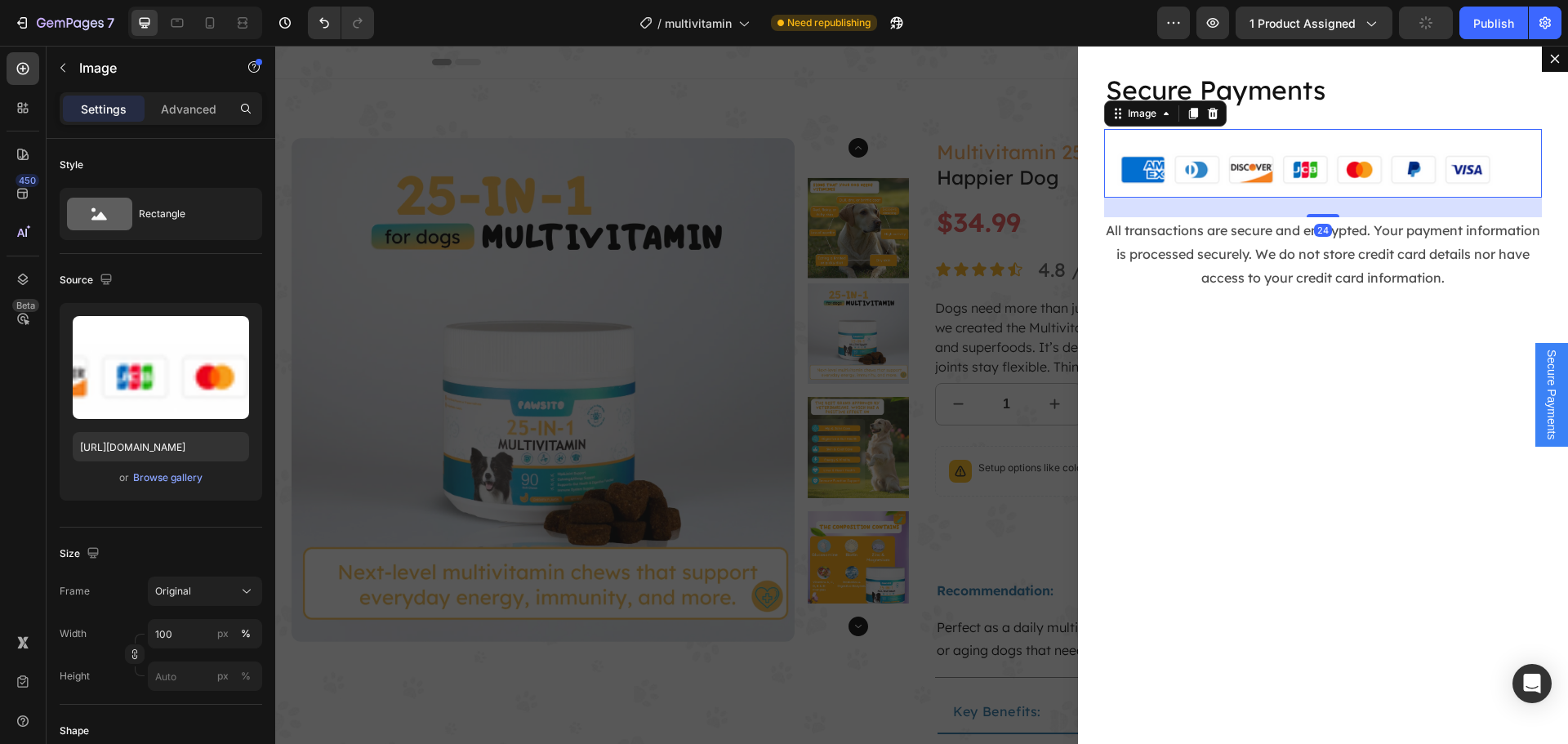
drag, startPoint x: 1309, startPoint y: 197, endPoint x: 1314, endPoint y: 217, distance: 20.6
click at [1314, 217] on div "Dialog body" at bounding box center [1323, 216] width 33 height 4
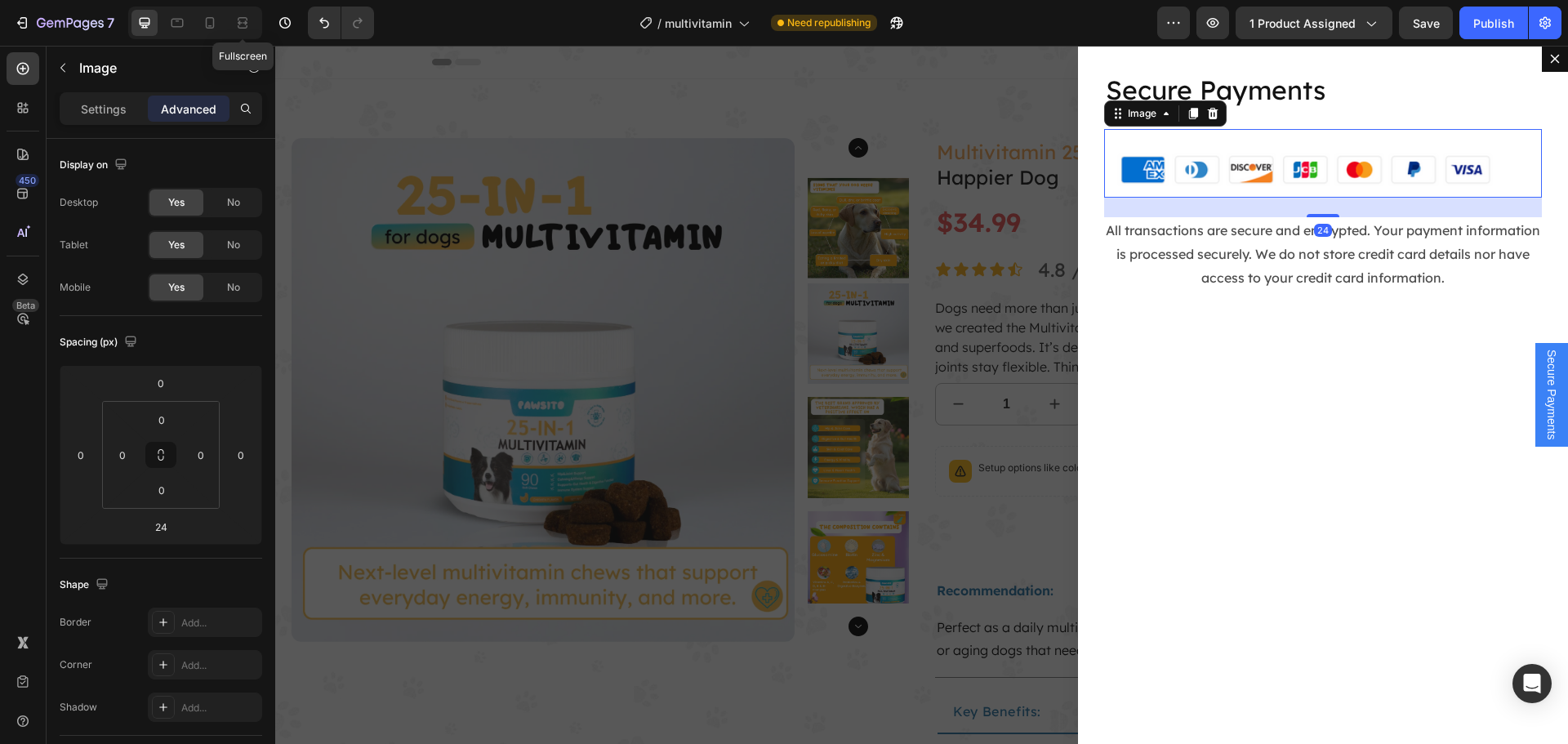
click at [214, 25] on icon at bounding box center [210, 23] width 16 height 16
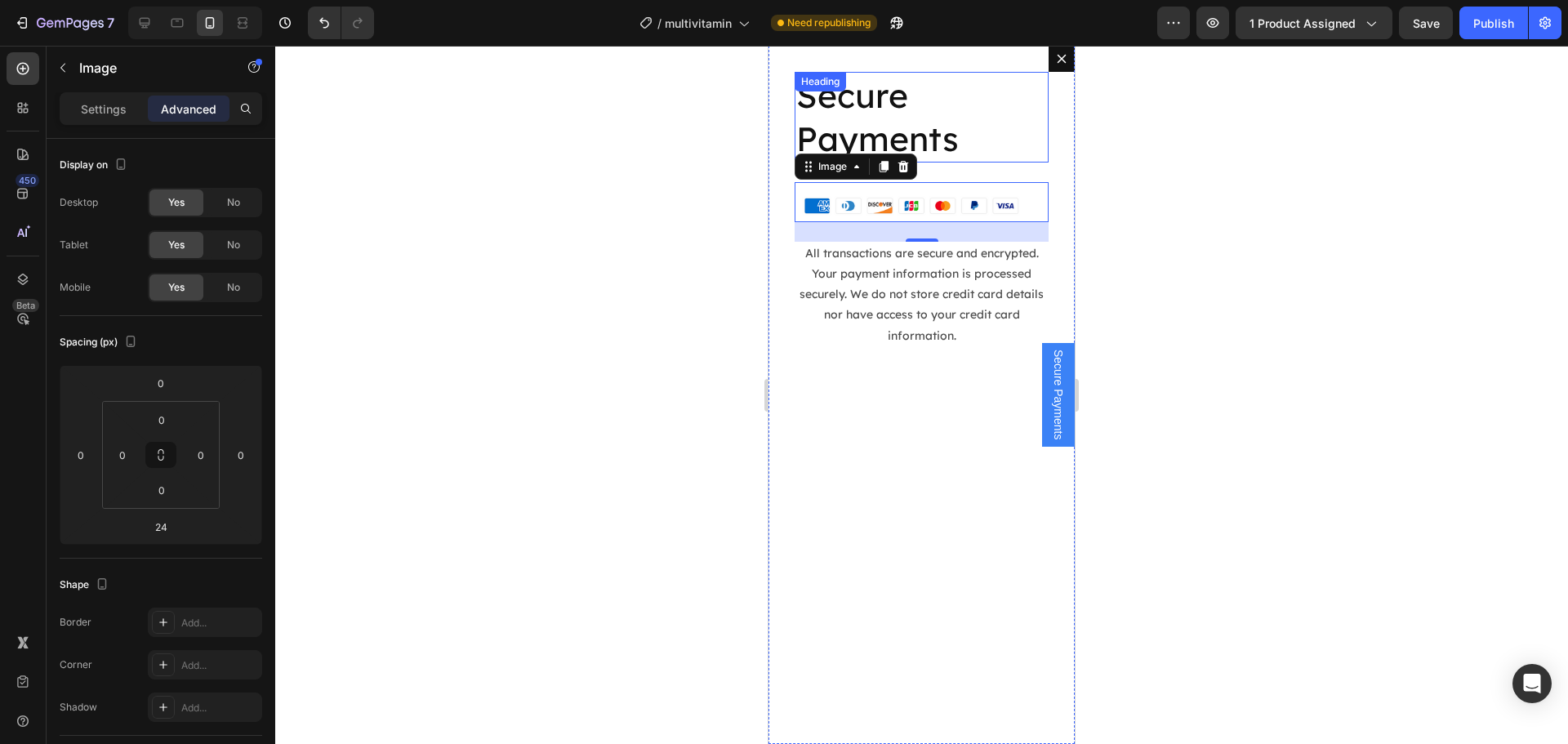
scroll to position [80, 0]
click at [847, 95] on div "Secure Payments Heading" at bounding box center [921, 117] width 254 height 90
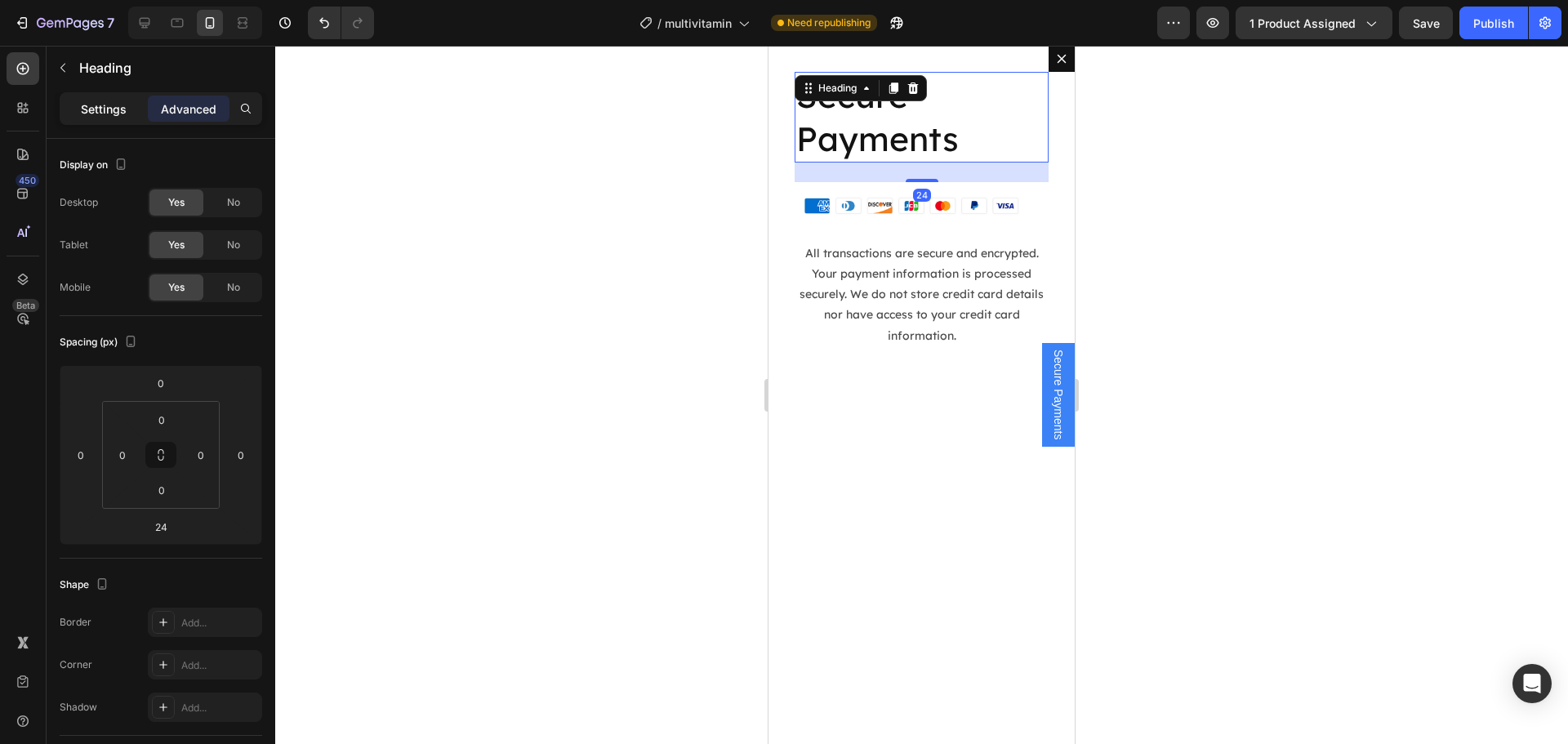
click at [92, 112] on p "Settings" at bounding box center [103, 108] width 46 height 17
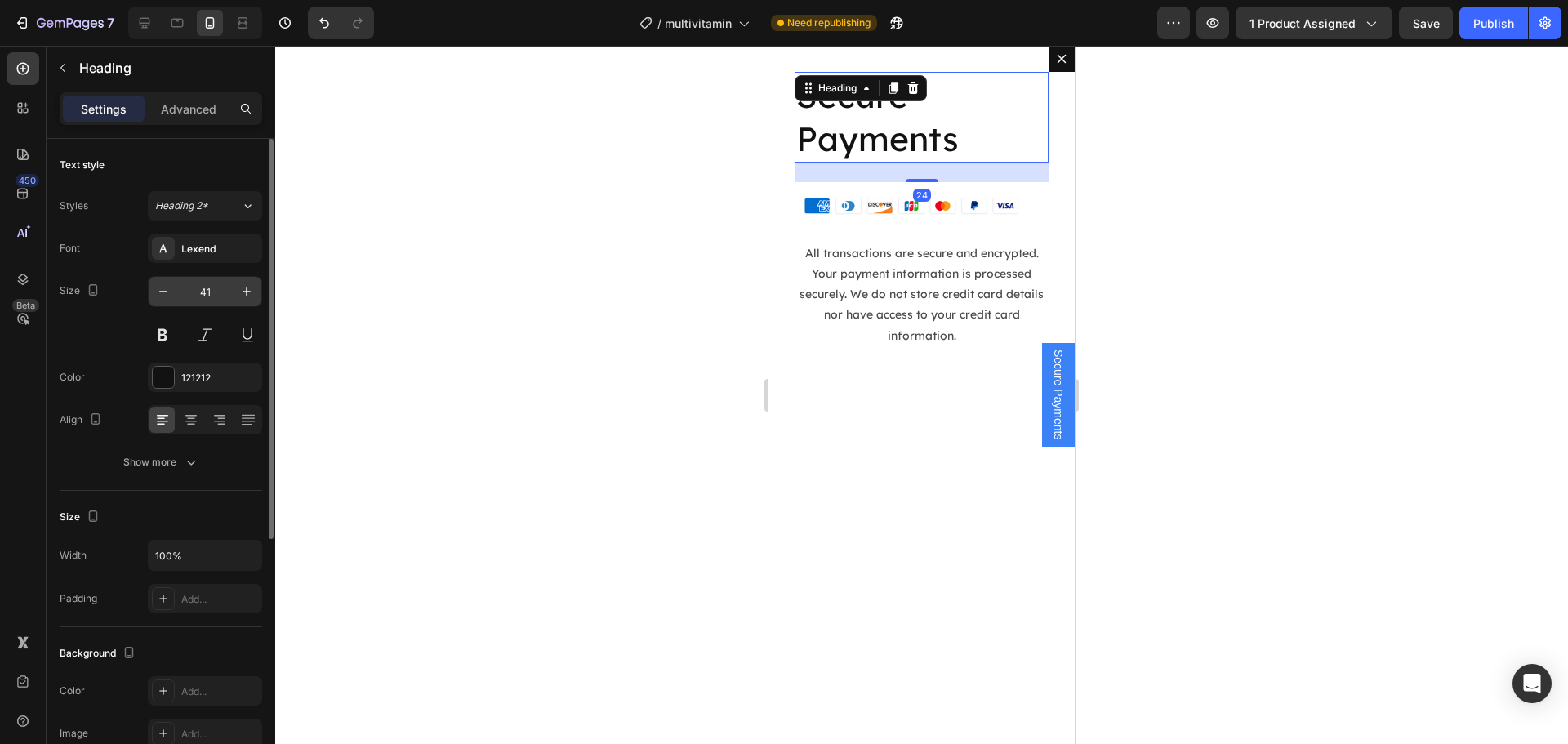
click at [210, 292] on input "41" at bounding box center [205, 291] width 54 height 30
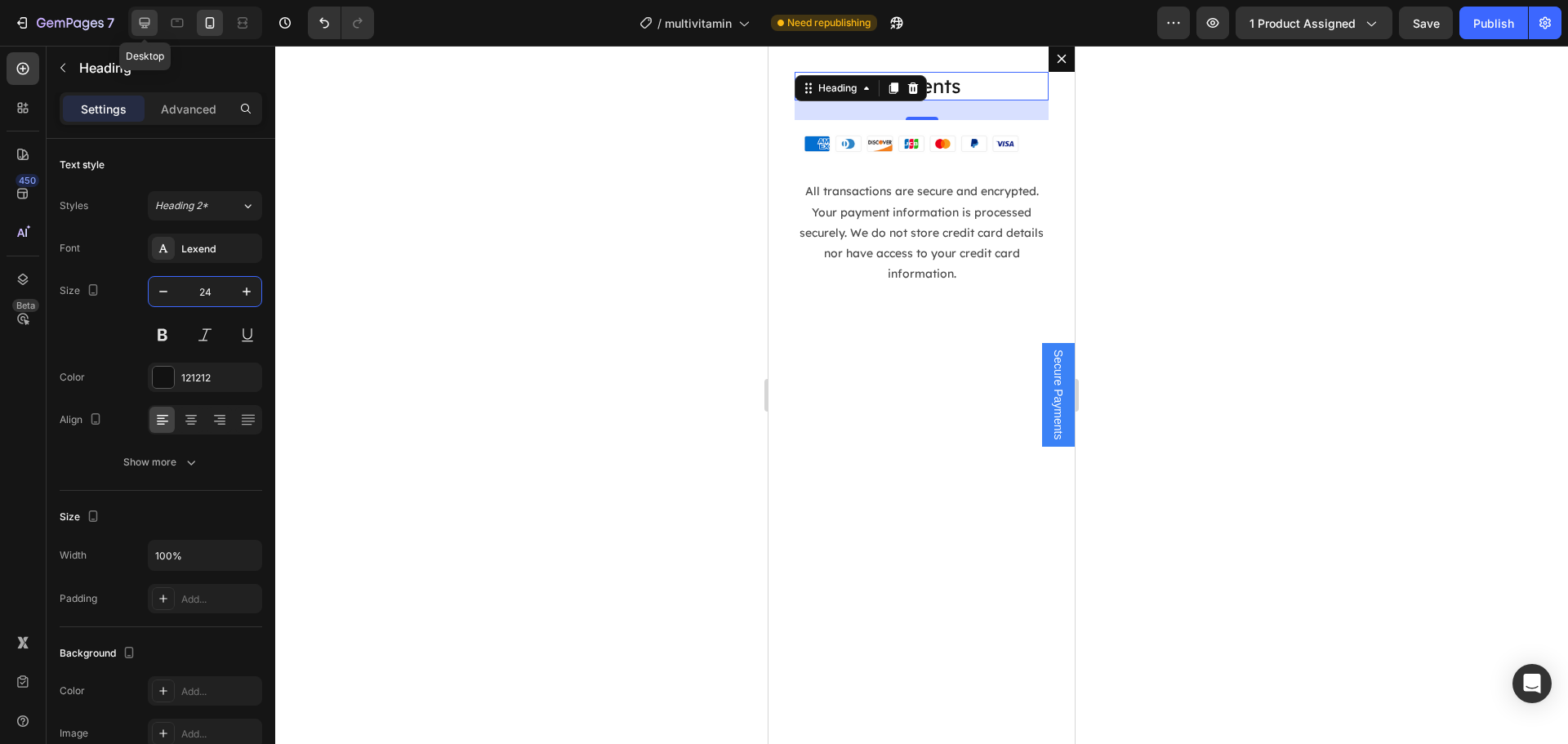
click at [147, 21] on icon at bounding box center [145, 23] width 16 height 16
type input "32"
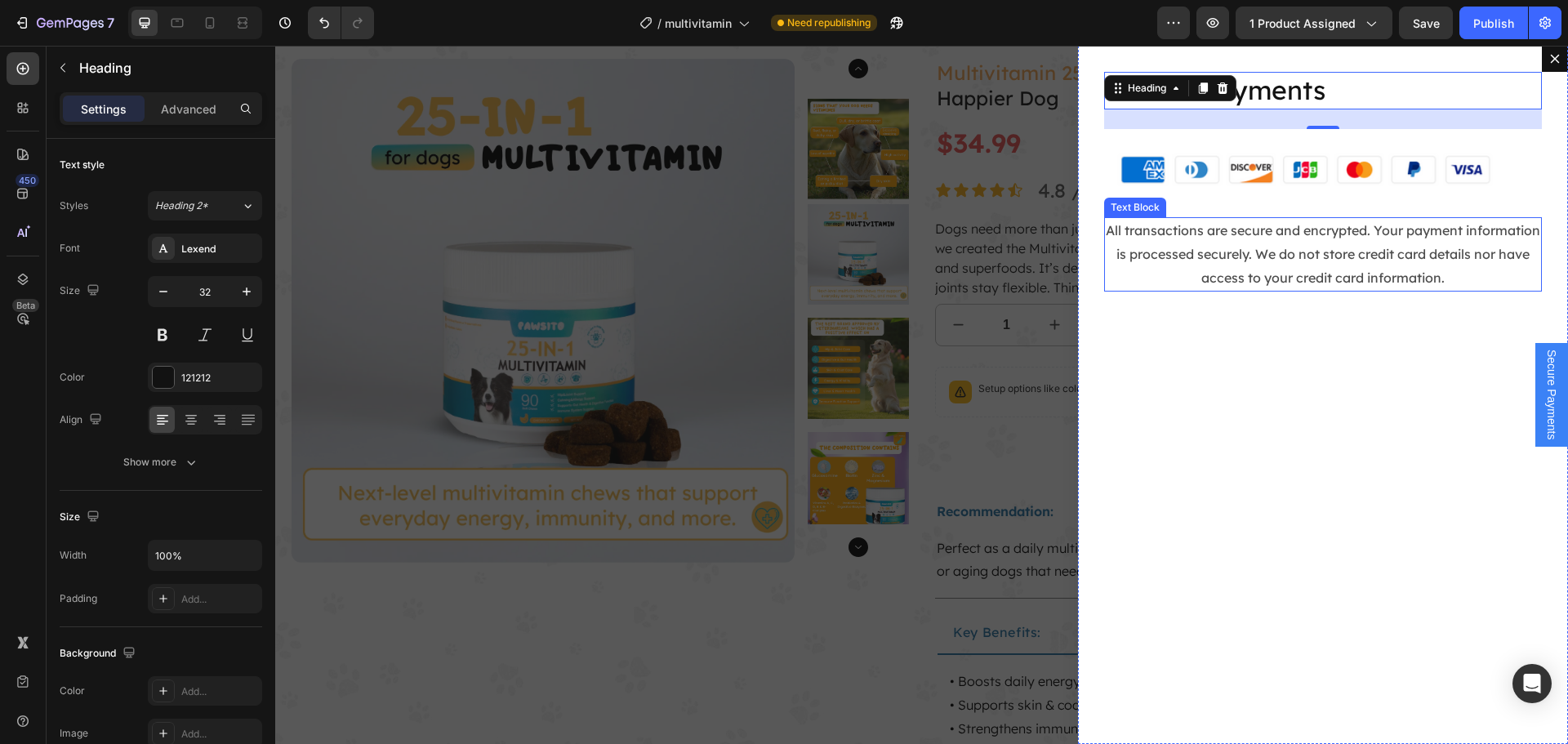
scroll to position [48, 0]
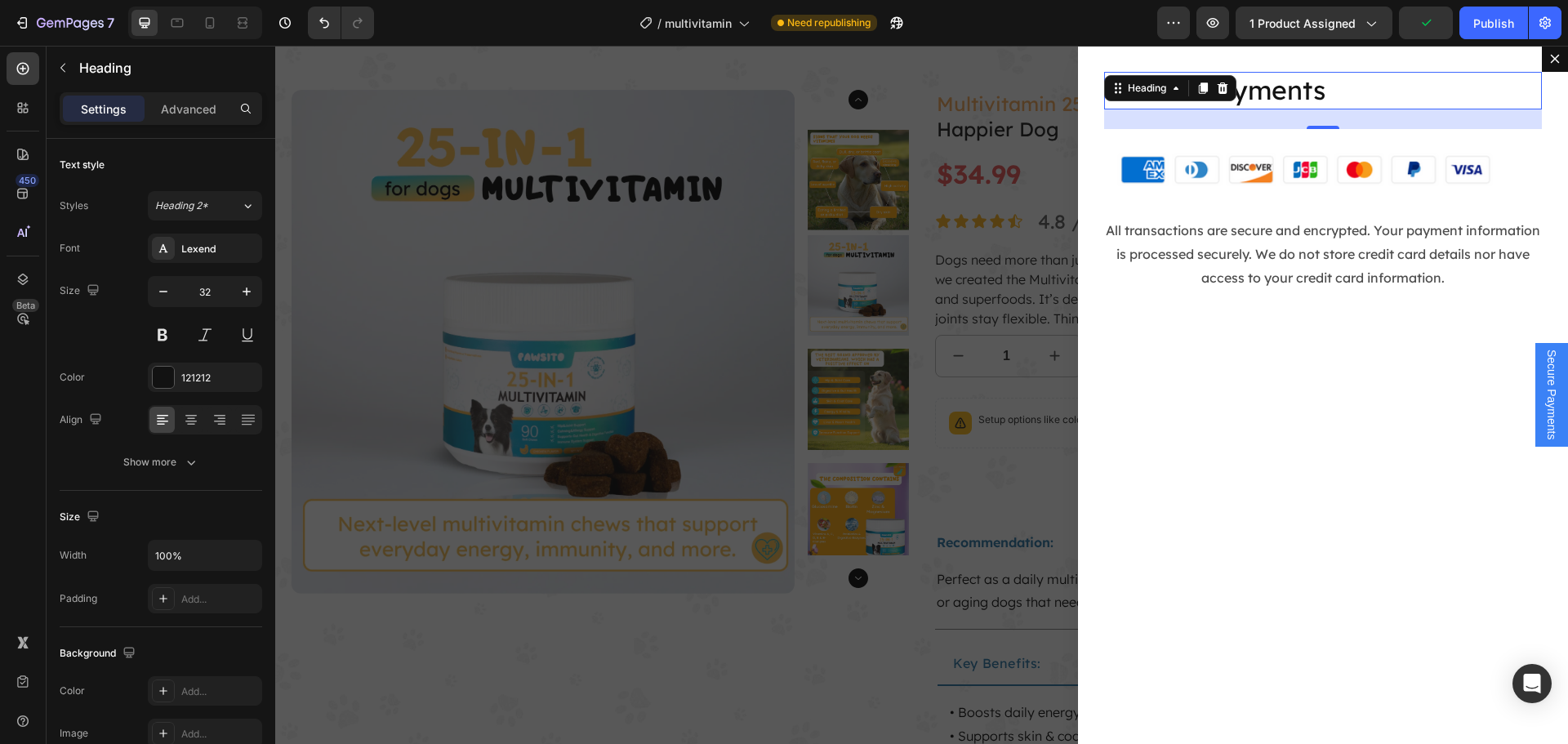
click at [962, 338] on div "Backdrop" at bounding box center [921, 395] width 1292 height 698
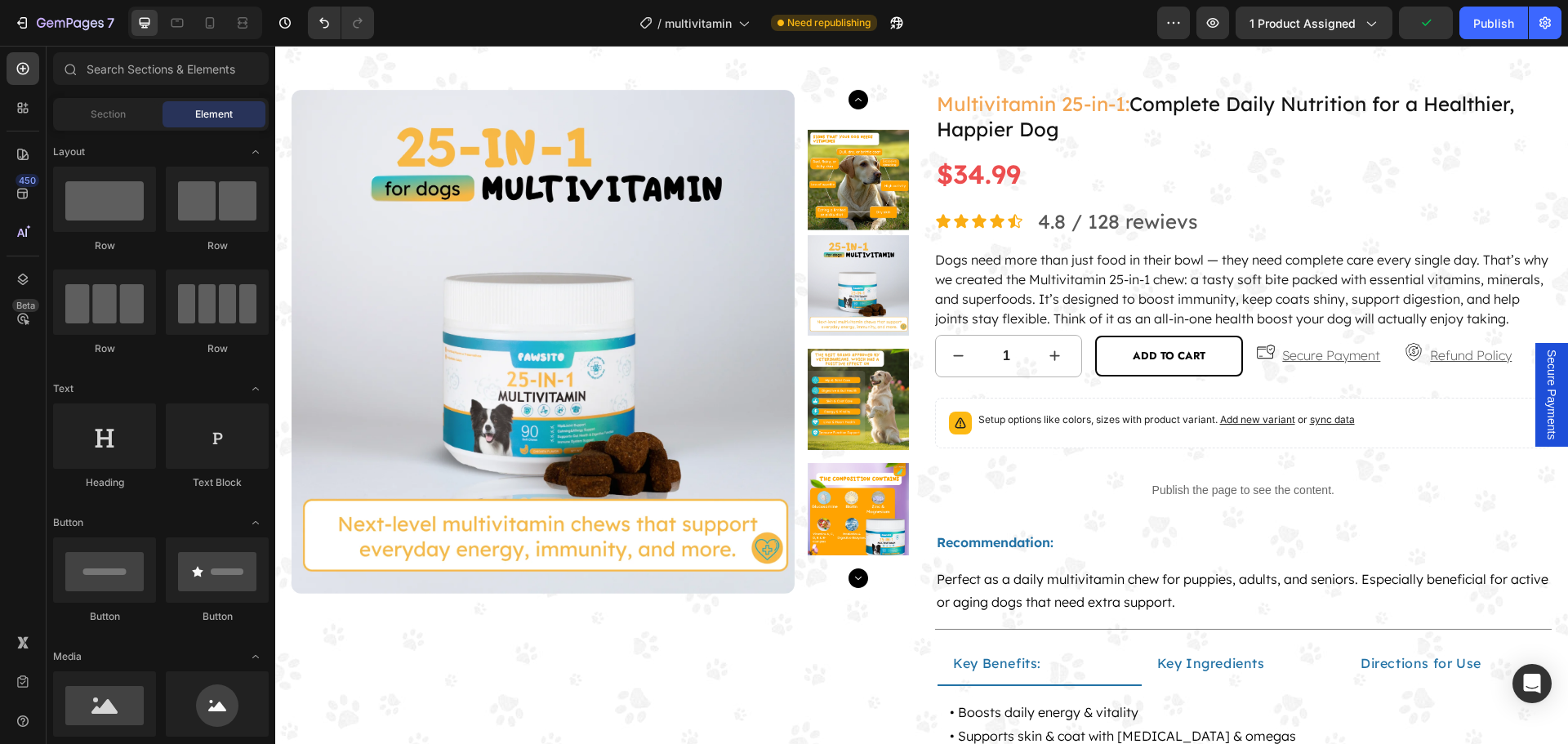
click at [1554, 391] on div "Secure Payments" at bounding box center [1551, 394] width 33 height 104
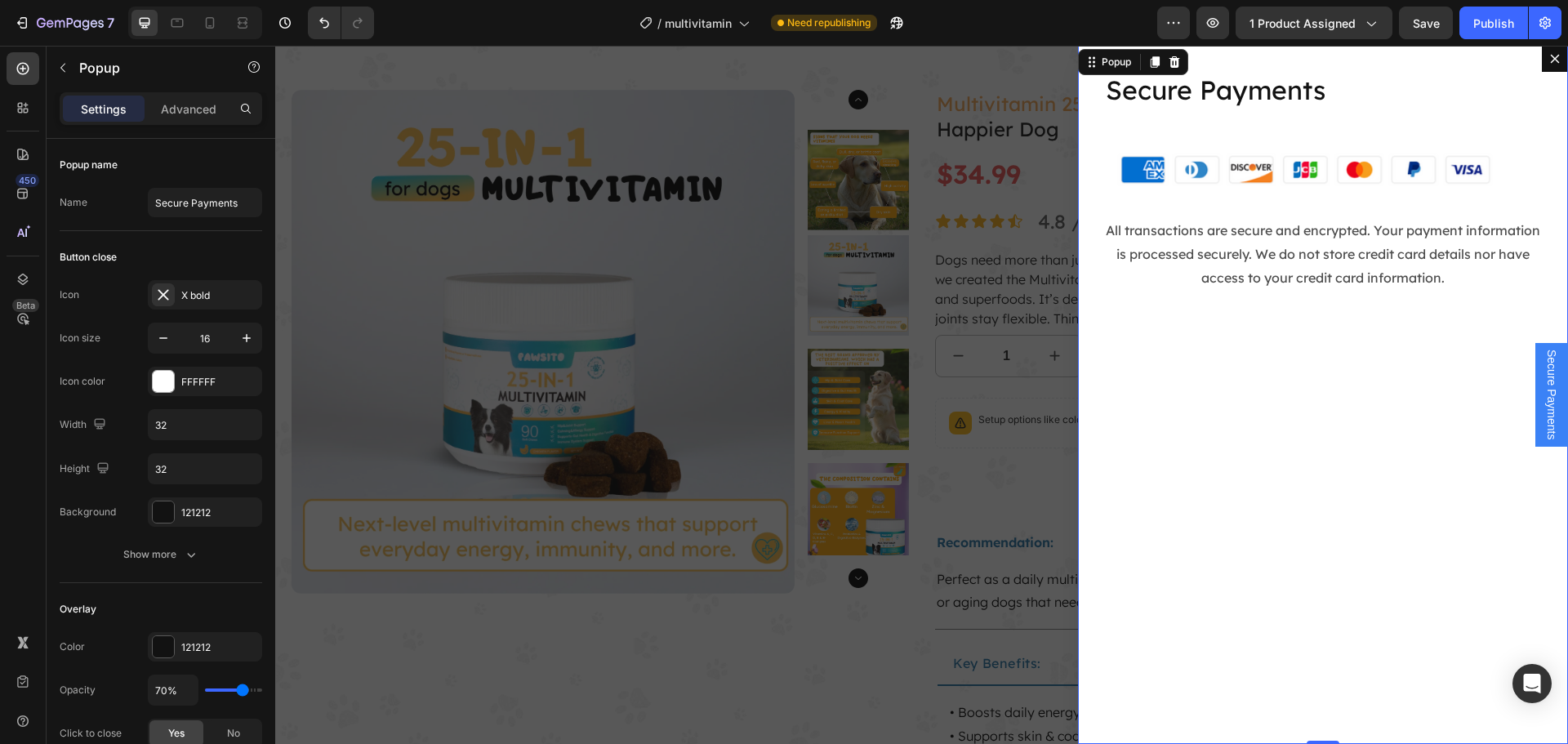
click at [1150, 59] on icon "Dialog content" at bounding box center [1155, 61] width 9 height 12
click at [1543, 443] on span "Secure Payments" at bounding box center [1551, 448] width 16 height 90
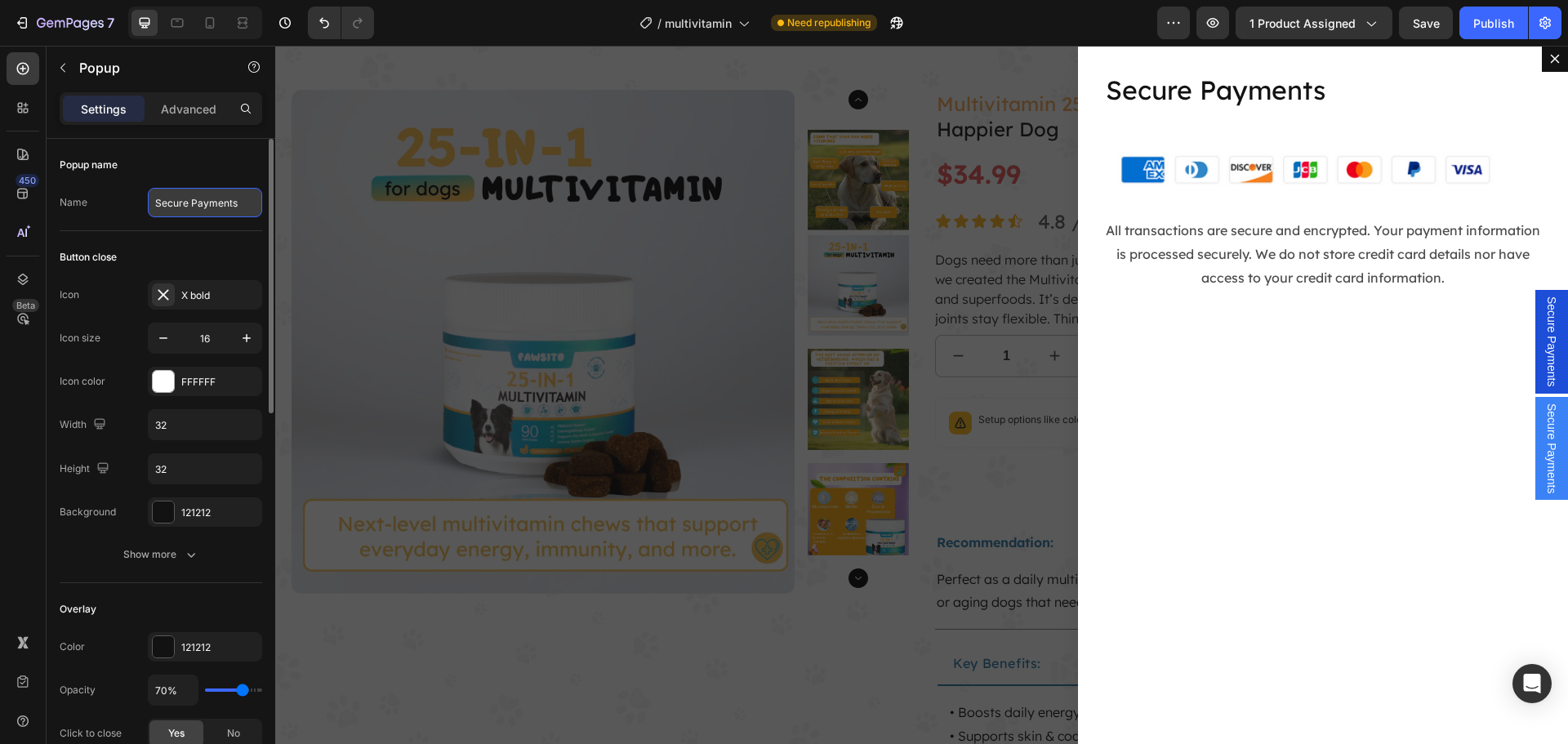
click at [211, 210] on input "Secure Payments" at bounding box center [204, 202] width 114 height 30
click at [210, 210] on input "Secure Payments" at bounding box center [204, 202] width 114 height 30
paste input "Refund Policy"
type input "Refund Policy"
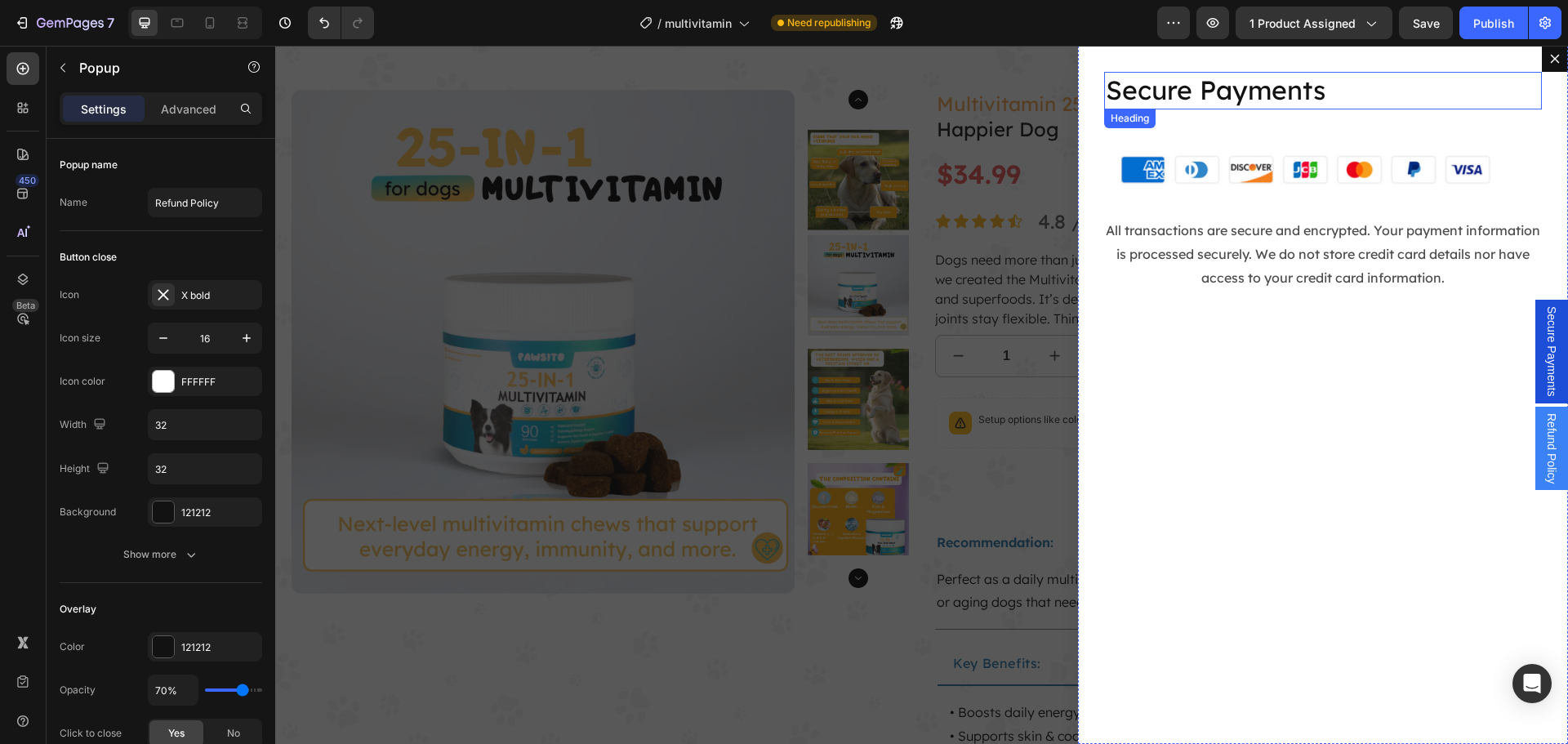
click at [1174, 100] on h2 "Secure Payments" at bounding box center [1323, 90] width 438 height 38
click at [1173, 99] on h2 "Secure Payments" at bounding box center [1323, 90] width 438 height 38
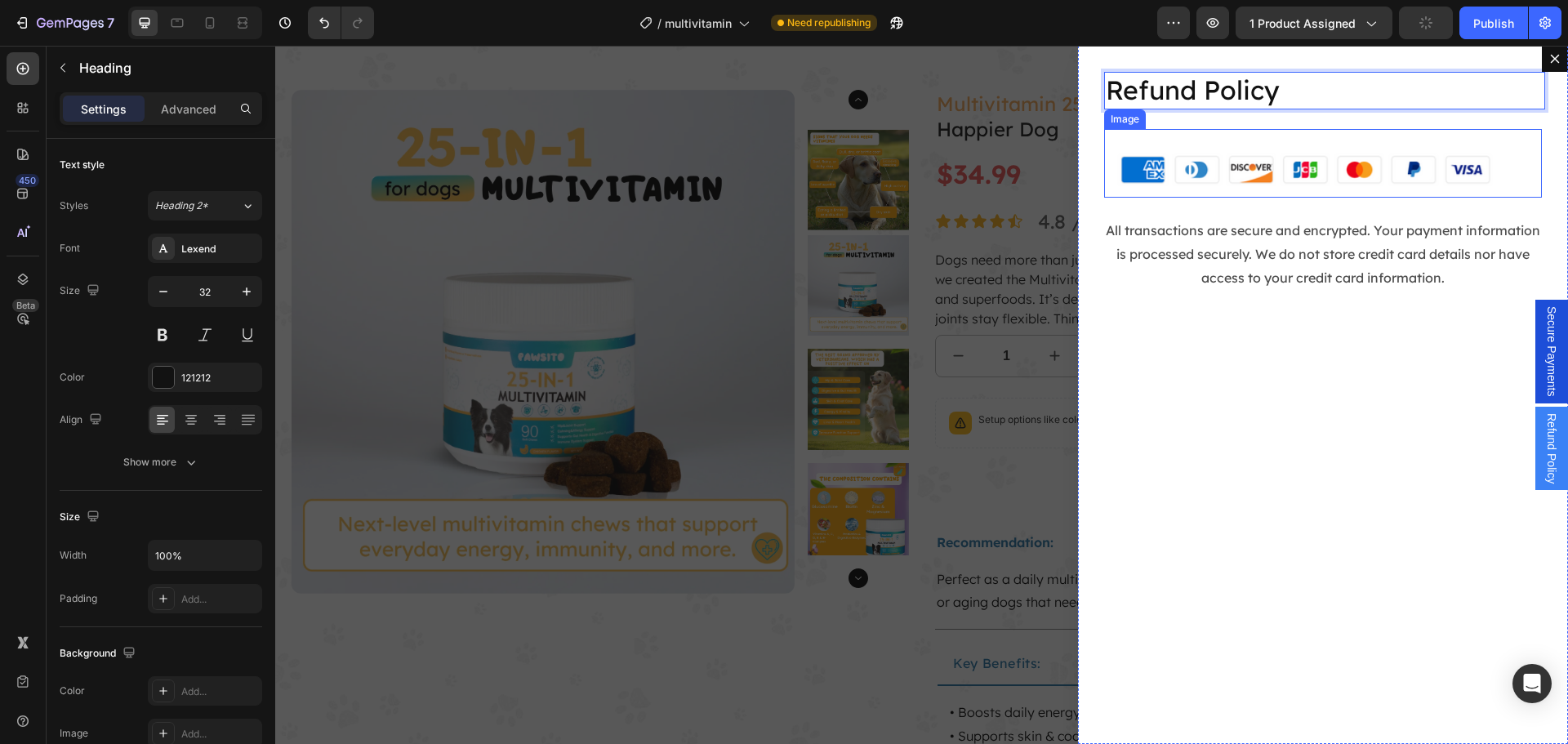
click at [1192, 173] on img "Dialog body" at bounding box center [1323, 164] width 438 height 70
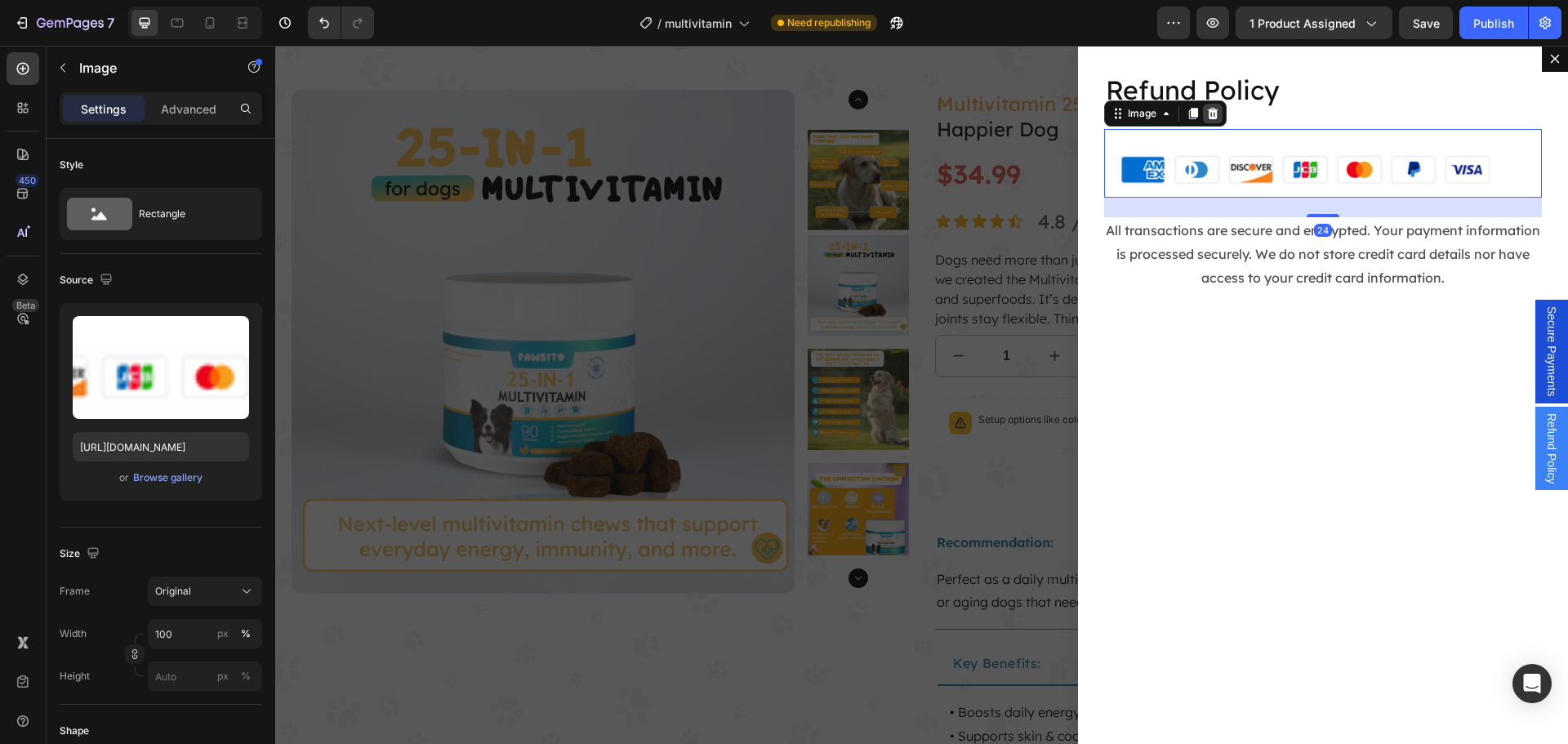
click at [1207, 117] on icon "Dialog body" at bounding box center [1213, 112] width 11 height 12
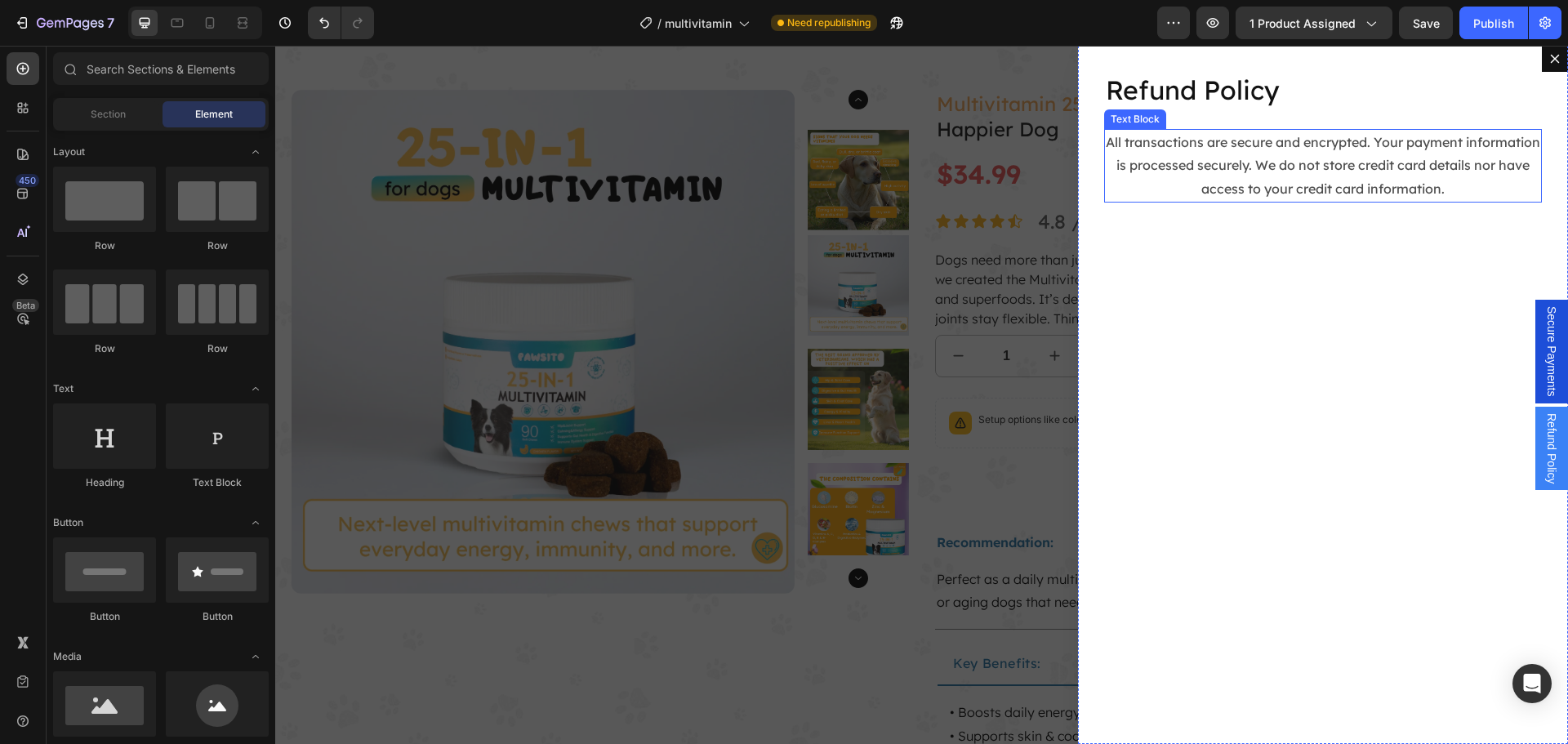
click at [1199, 173] on p "All transactions are secure and encrypted. Your payment information is processe…" at bounding box center [1323, 165] width 434 height 71
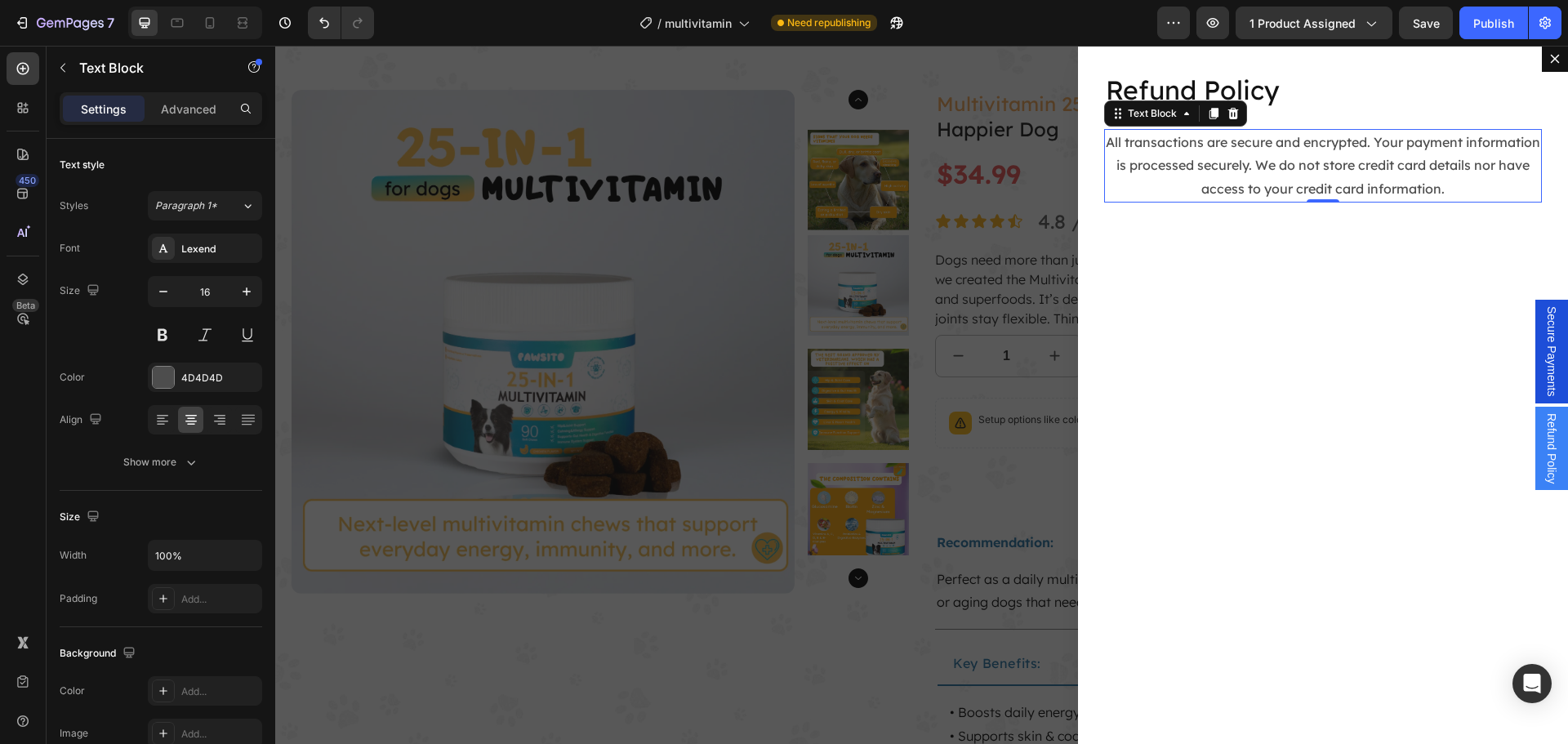
click at [1310, 139] on p "All transactions are secure and encrypted. Your payment information is processe…" at bounding box center [1323, 165] width 434 height 71
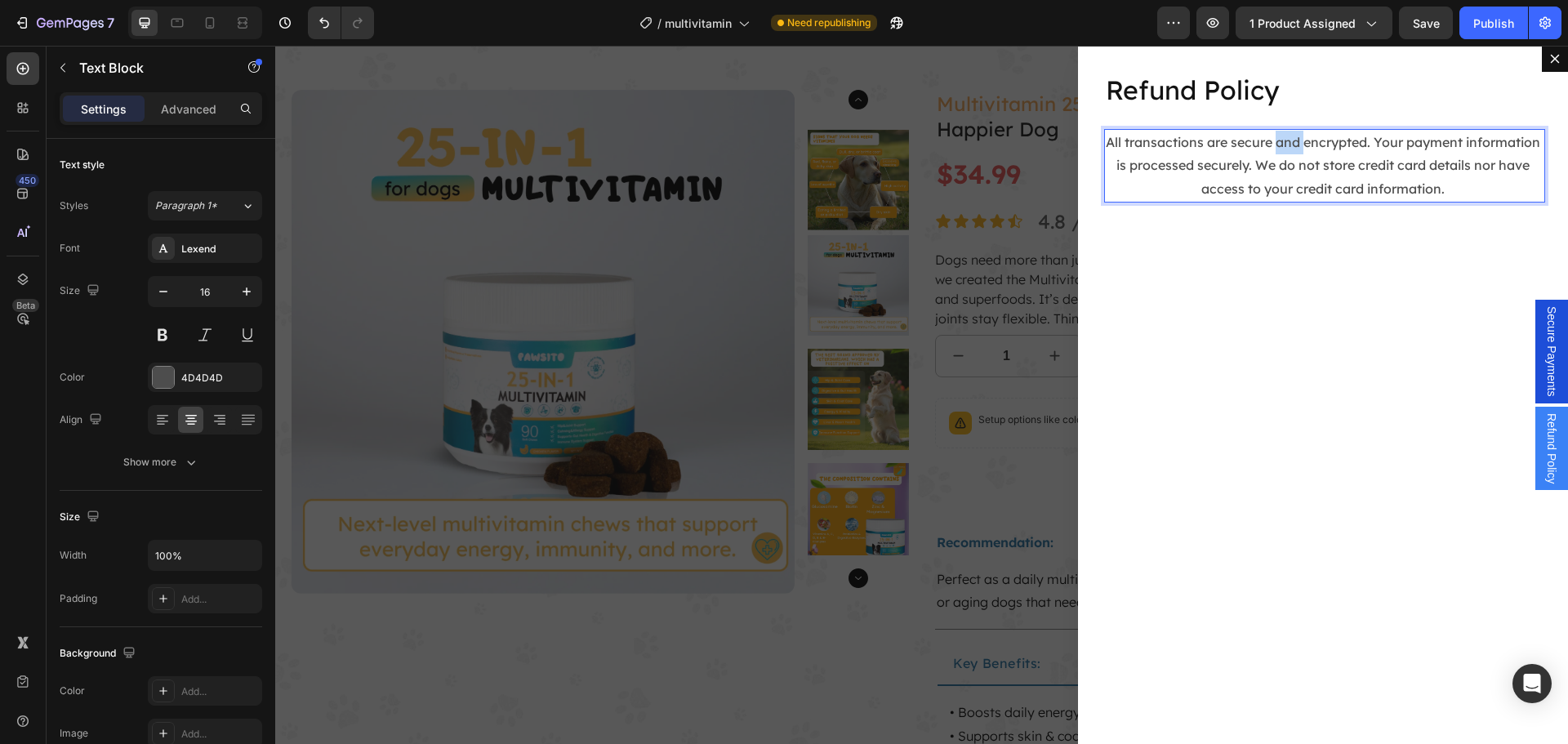
click at [1310, 139] on p "All transactions are secure and encrypted. Your payment information is processe…" at bounding box center [1323, 165] width 434 height 71
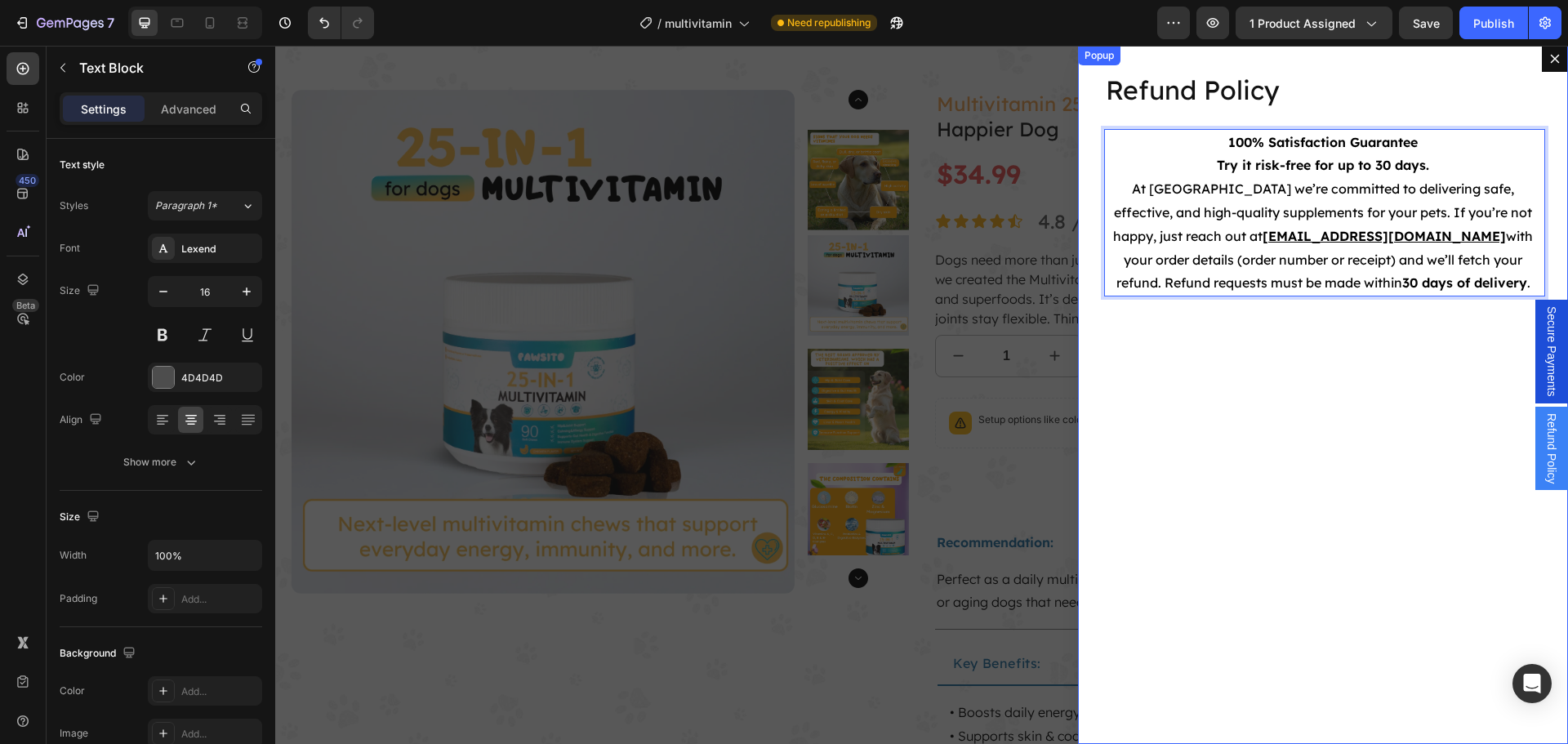
click at [1204, 390] on div "Refund Policy Heading 100% Satisfaction Guarantee Try it risk-free for up to 30…" at bounding box center [1323, 395] width 490 height 698
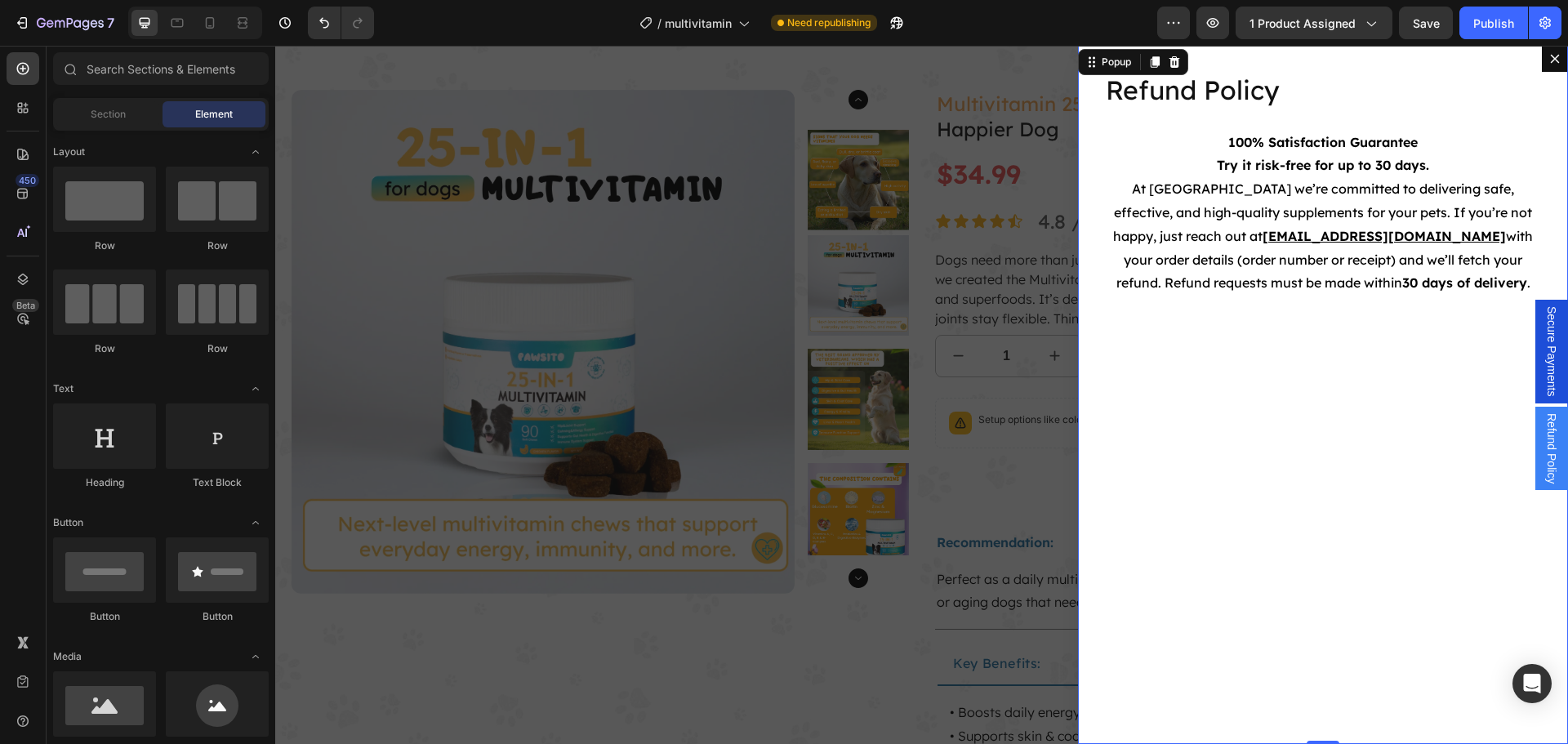
click at [980, 393] on div "Backdrop" at bounding box center [921, 395] width 1292 height 698
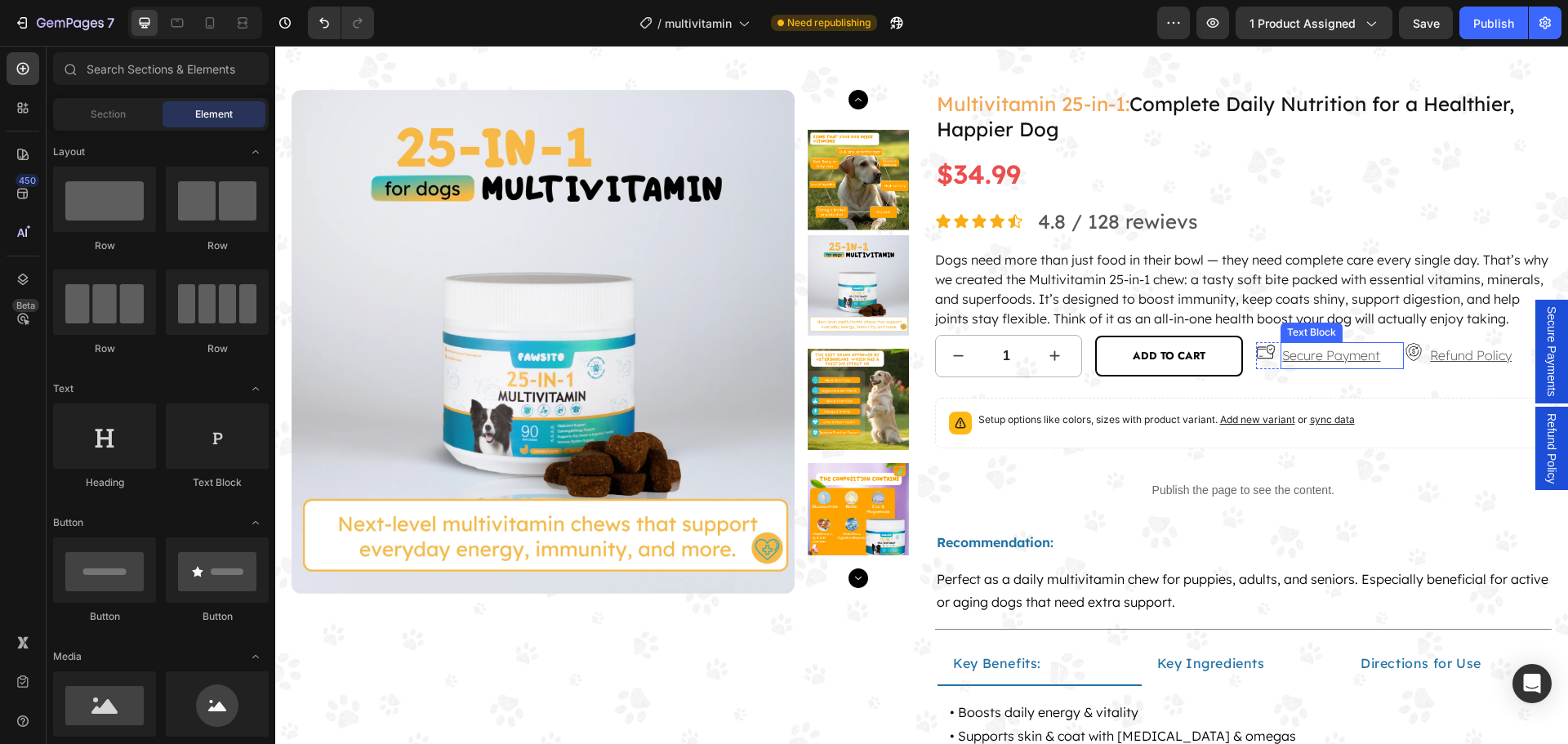
click at [1337, 367] on p "Secure Payment" at bounding box center [1331, 355] width 98 height 24
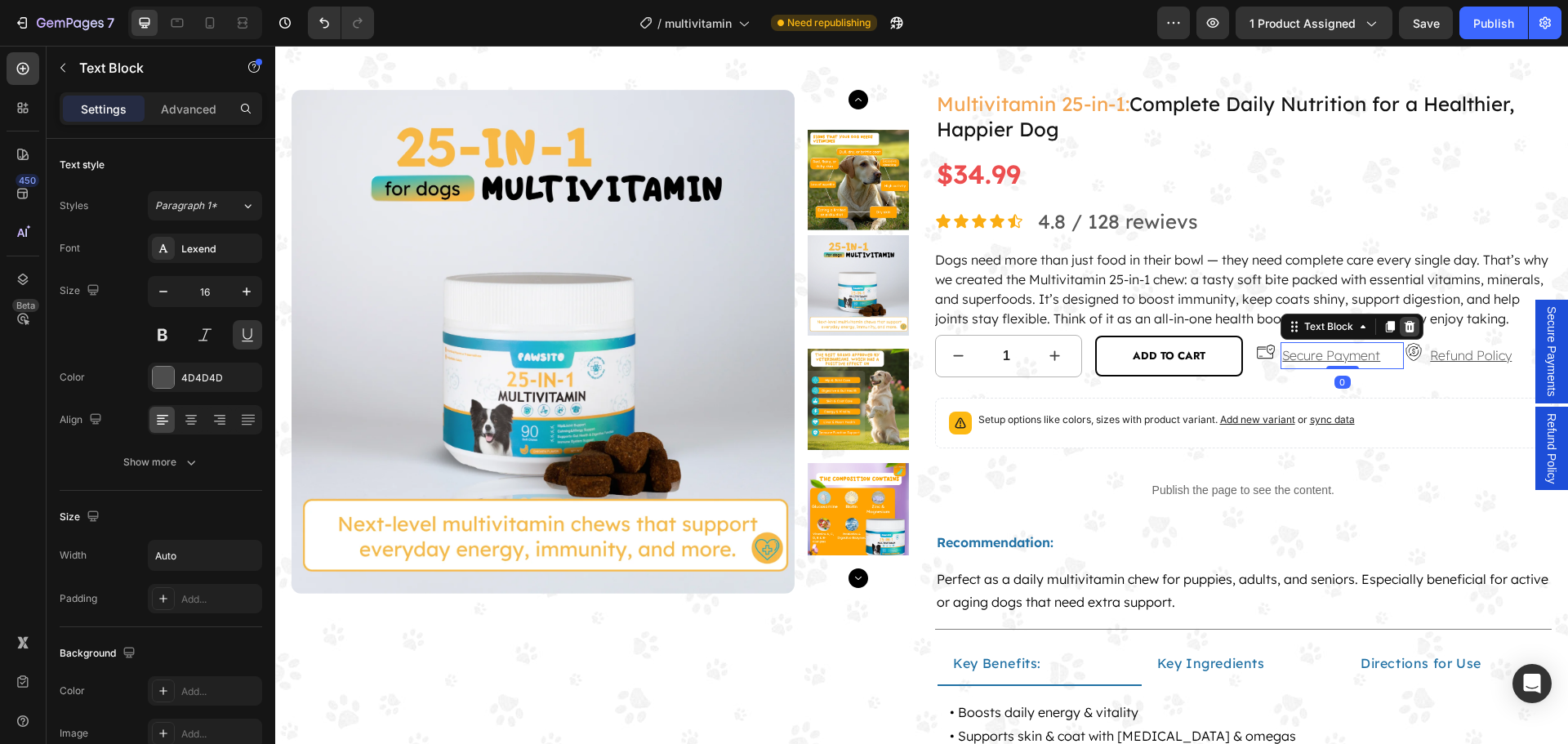
click at [1404, 333] on icon at bounding box center [1409, 326] width 13 height 13
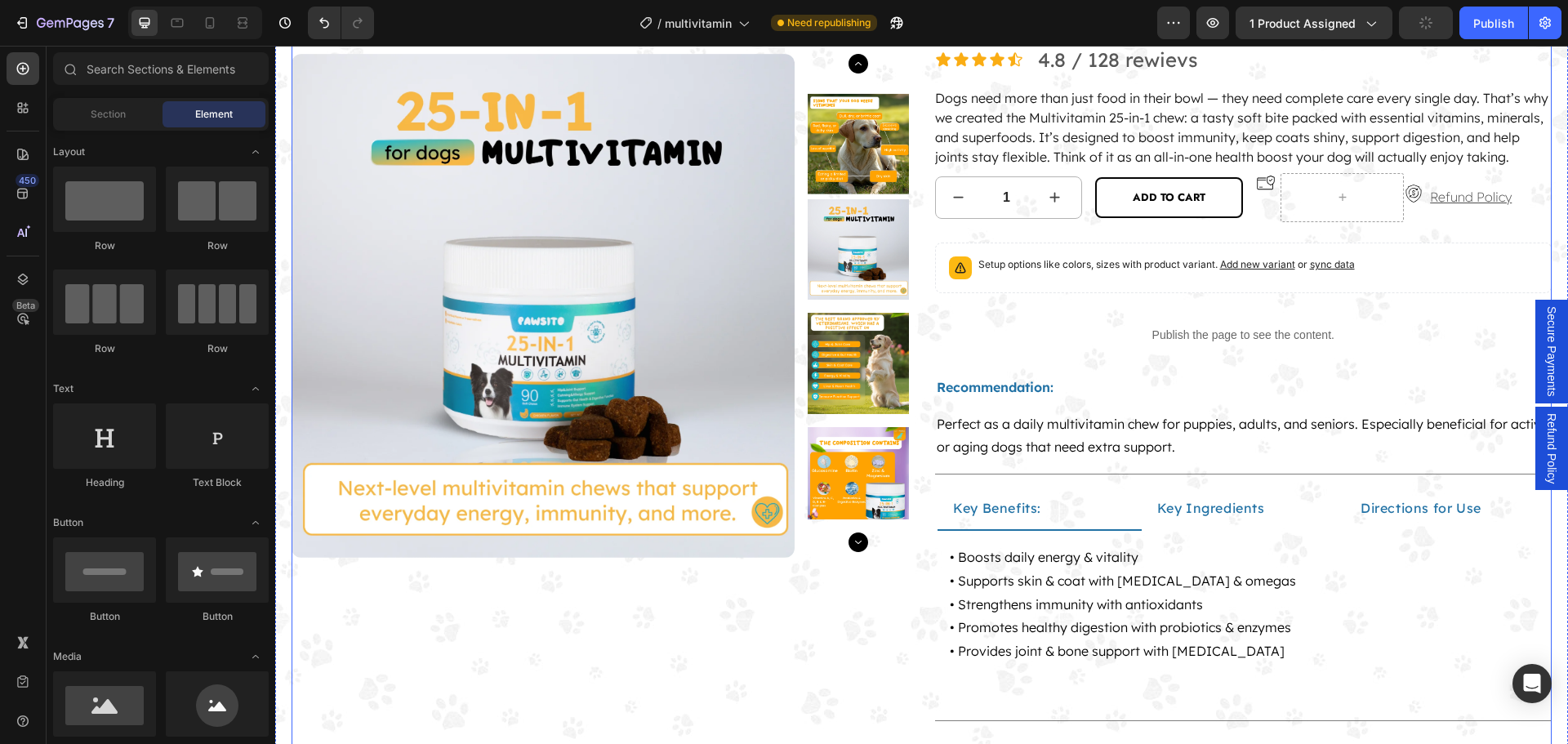
scroll to position [212, 0]
click at [1481, 207] on p "Refund Policy" at bounding box center [1489, 195] width 120 height 24
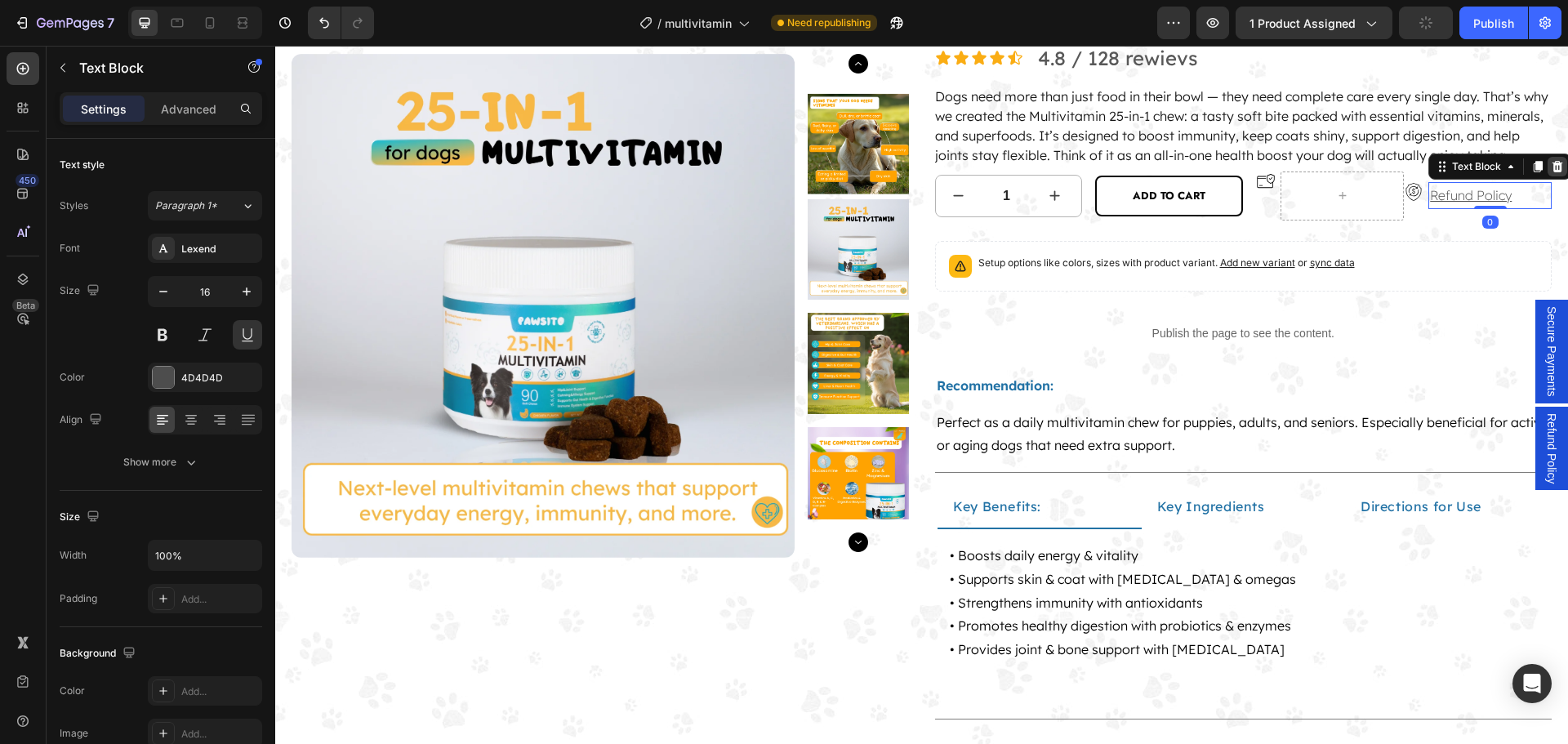
click at [1552, 173] on icon at bounding box center [1557, 166] width 11 height 12
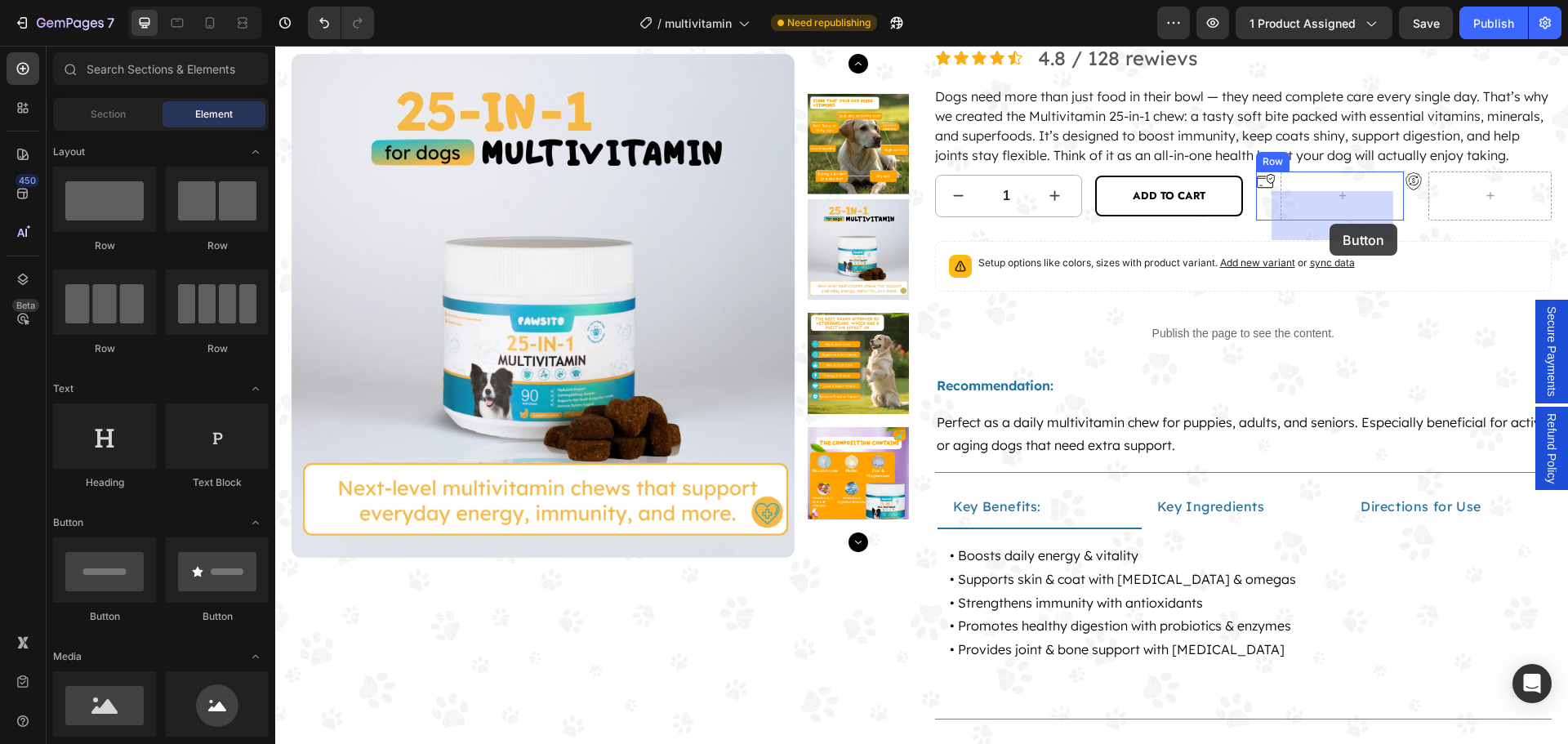
drag, startPoint x: 388, startPoint y: 628, endPoint x: 1329, endPoint y: 223, distance: 1024.5
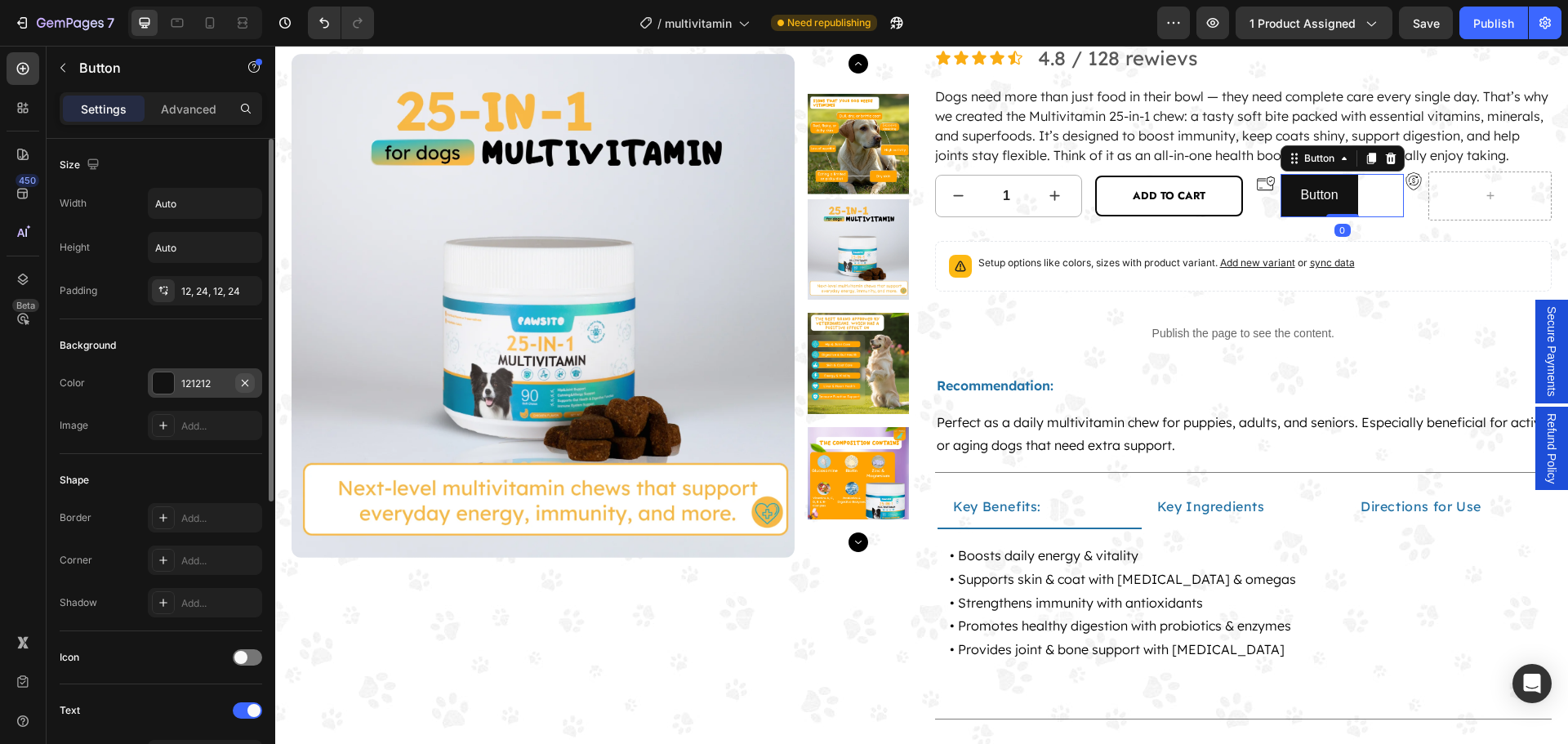
click at [244, 377] on icon "button" at bounding box center [245, 382] width 13 height 13
click at [250, 288] on icon "button" at bounding box center [245, 290] width 13 height 13
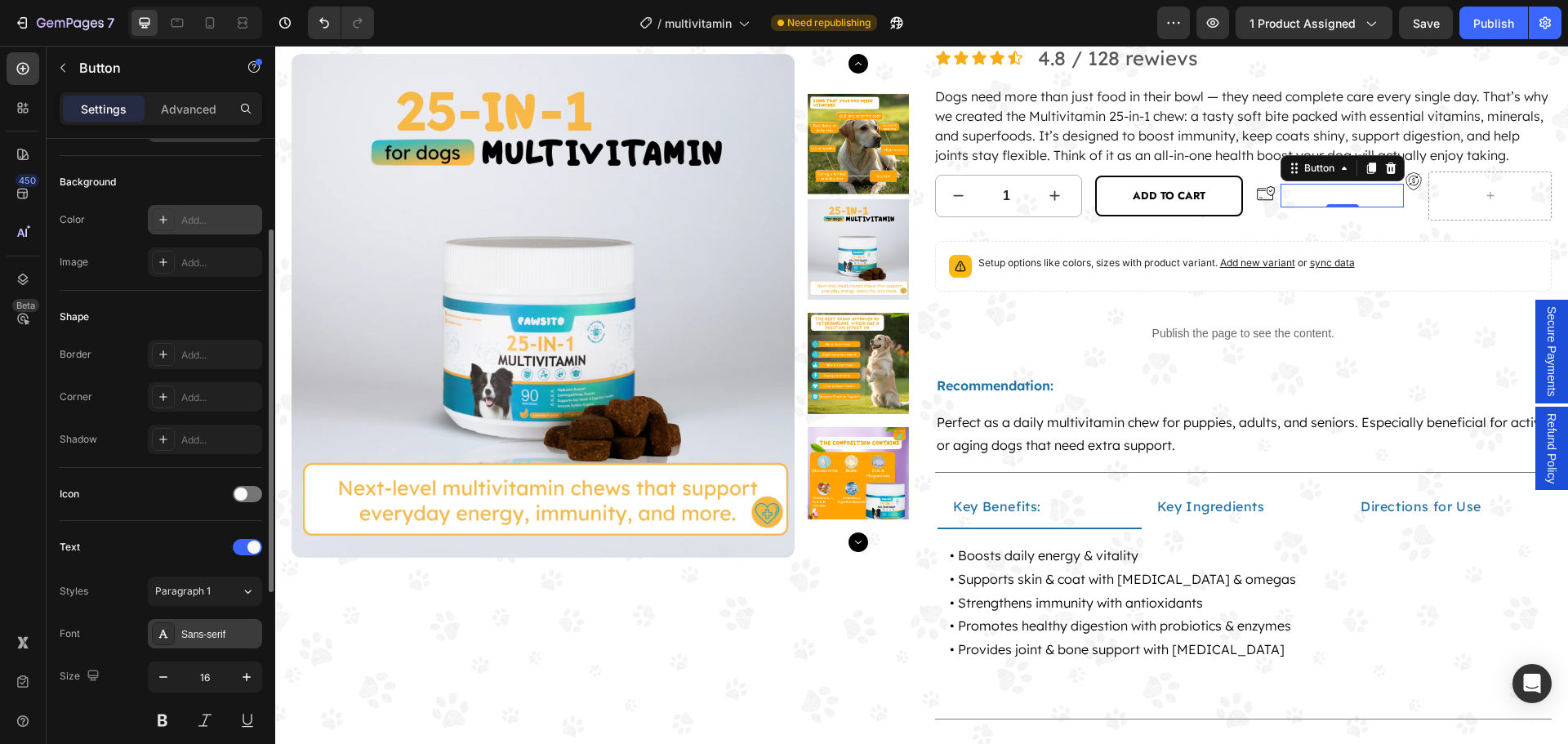
scroll to position [326, 0]
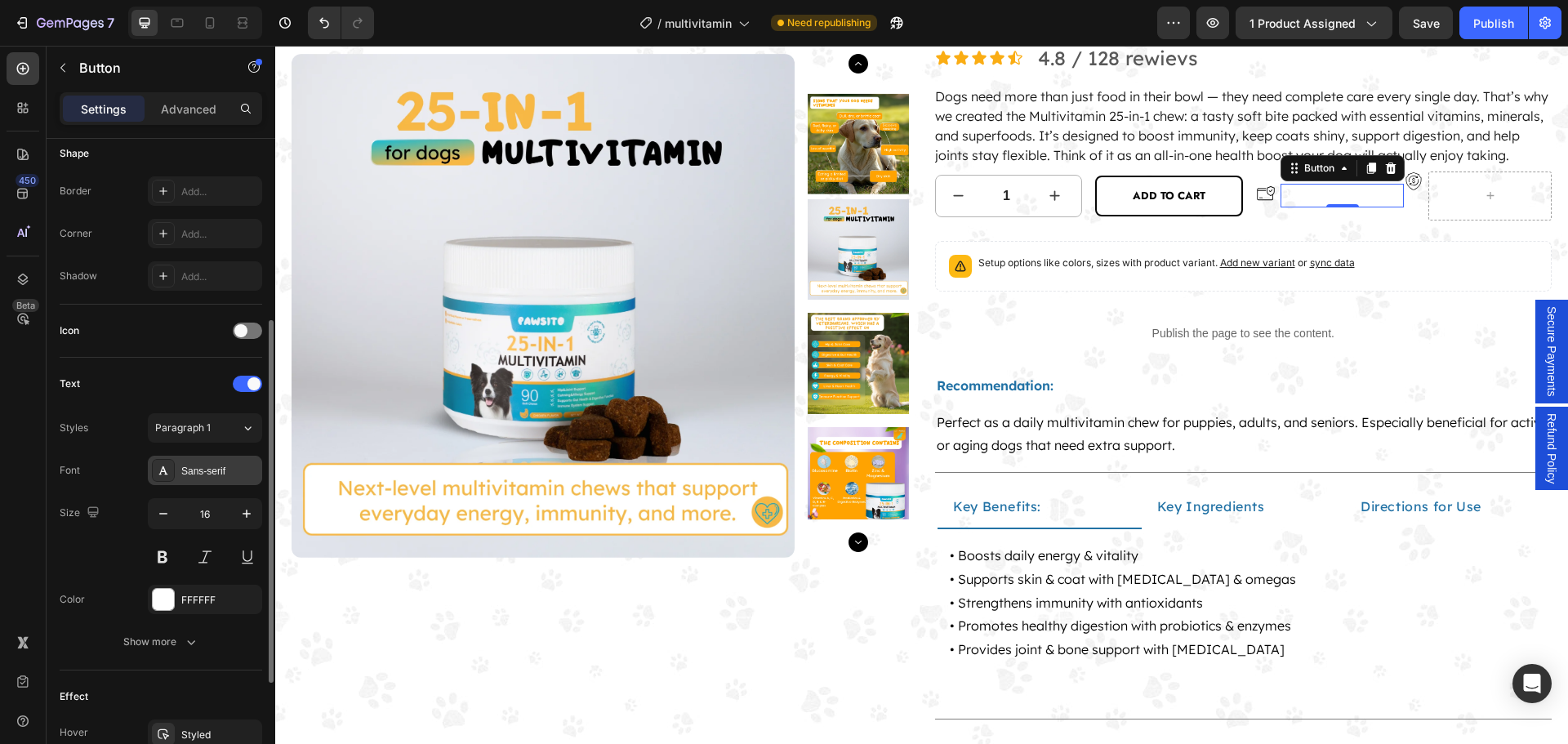
click at [222, 466] on div "Sans-serif" at bounding box center [219, 471] width 77 height 14
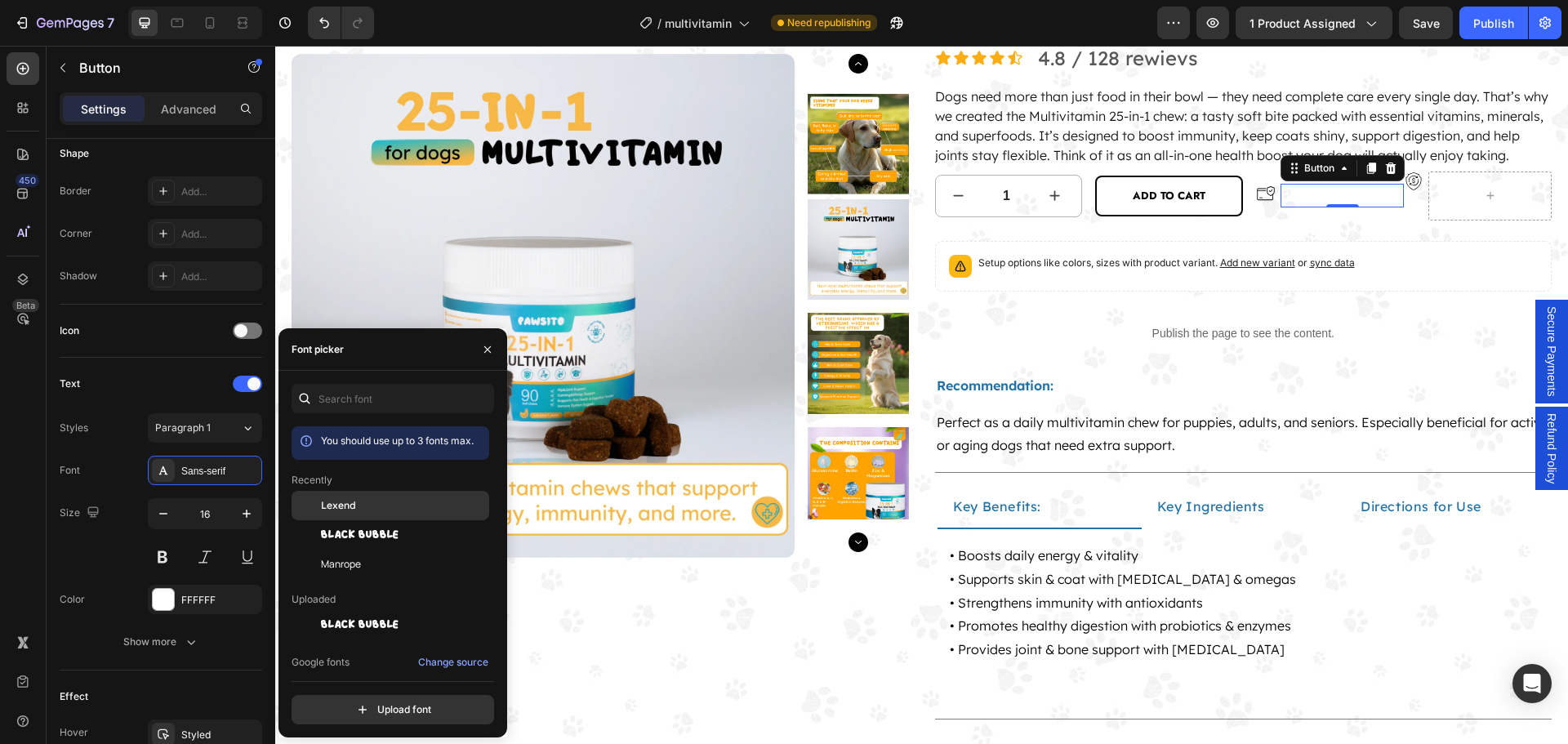
click at [357, 501] on div "Lexend" at bounding box center [403, 505] width 165 height 14
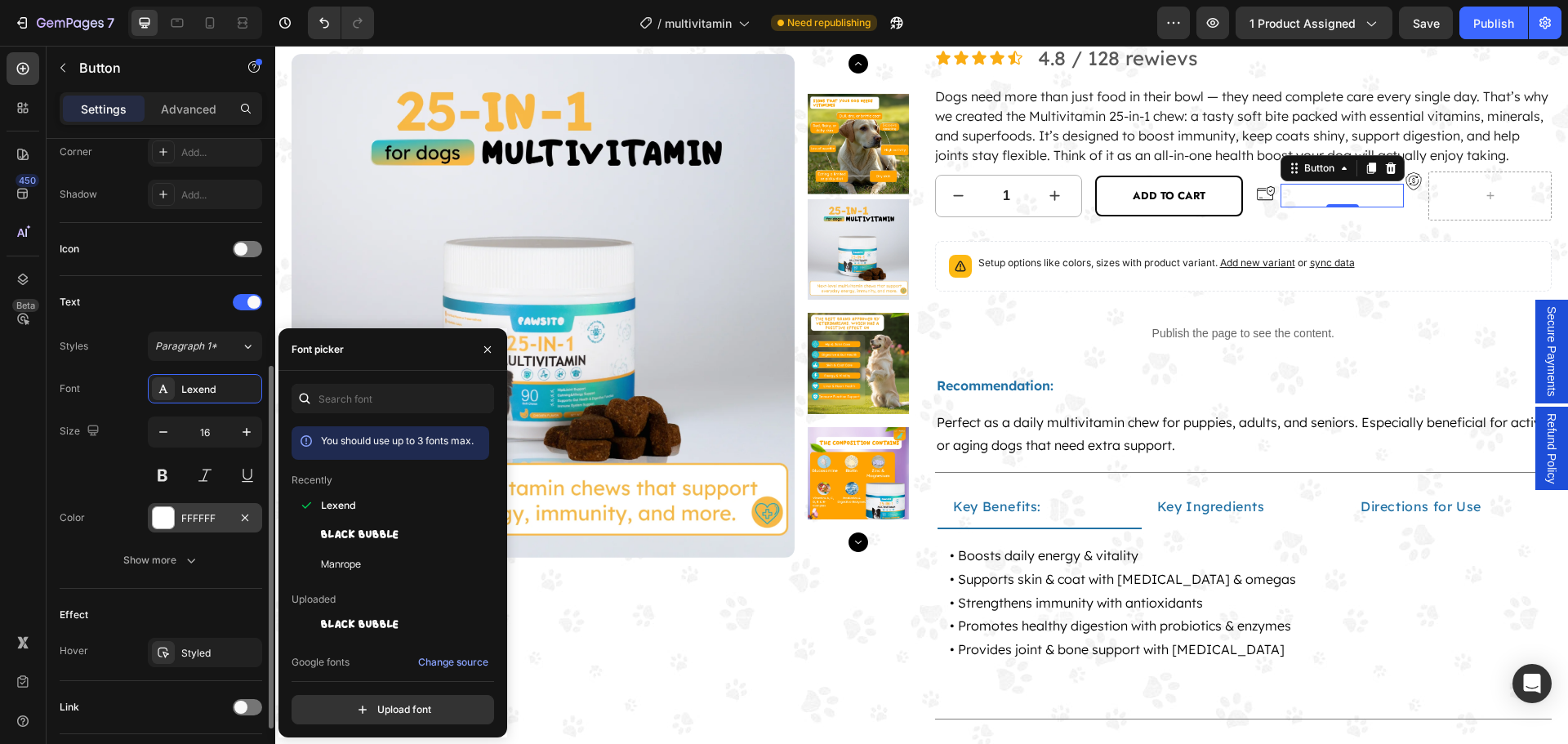
click at [165, 527] on div at bounding box center [163, 517] width 21 height 21
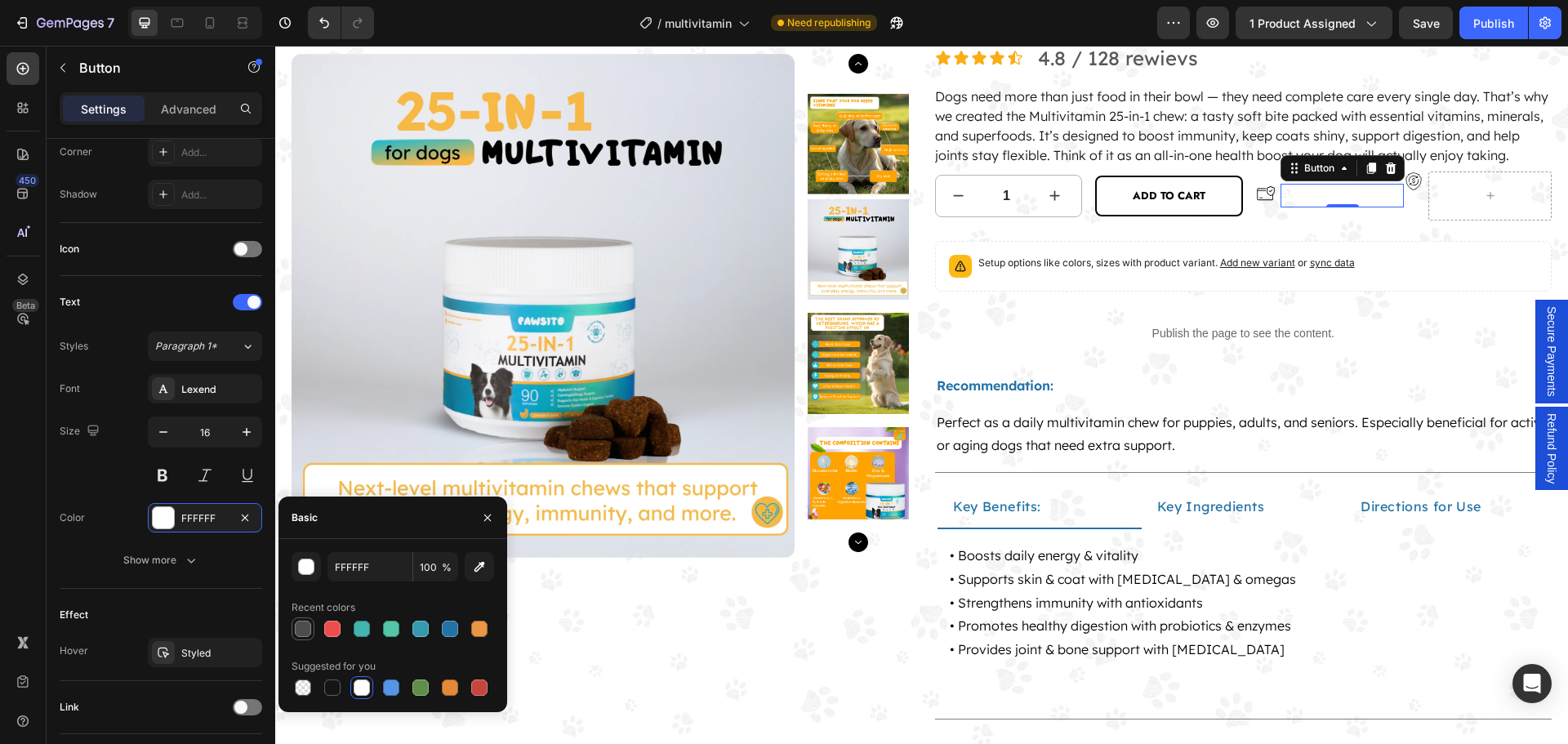
click at [298, 626] on div at bounding box center [303, 628] width 16 height 16
type input "4D4D4D"
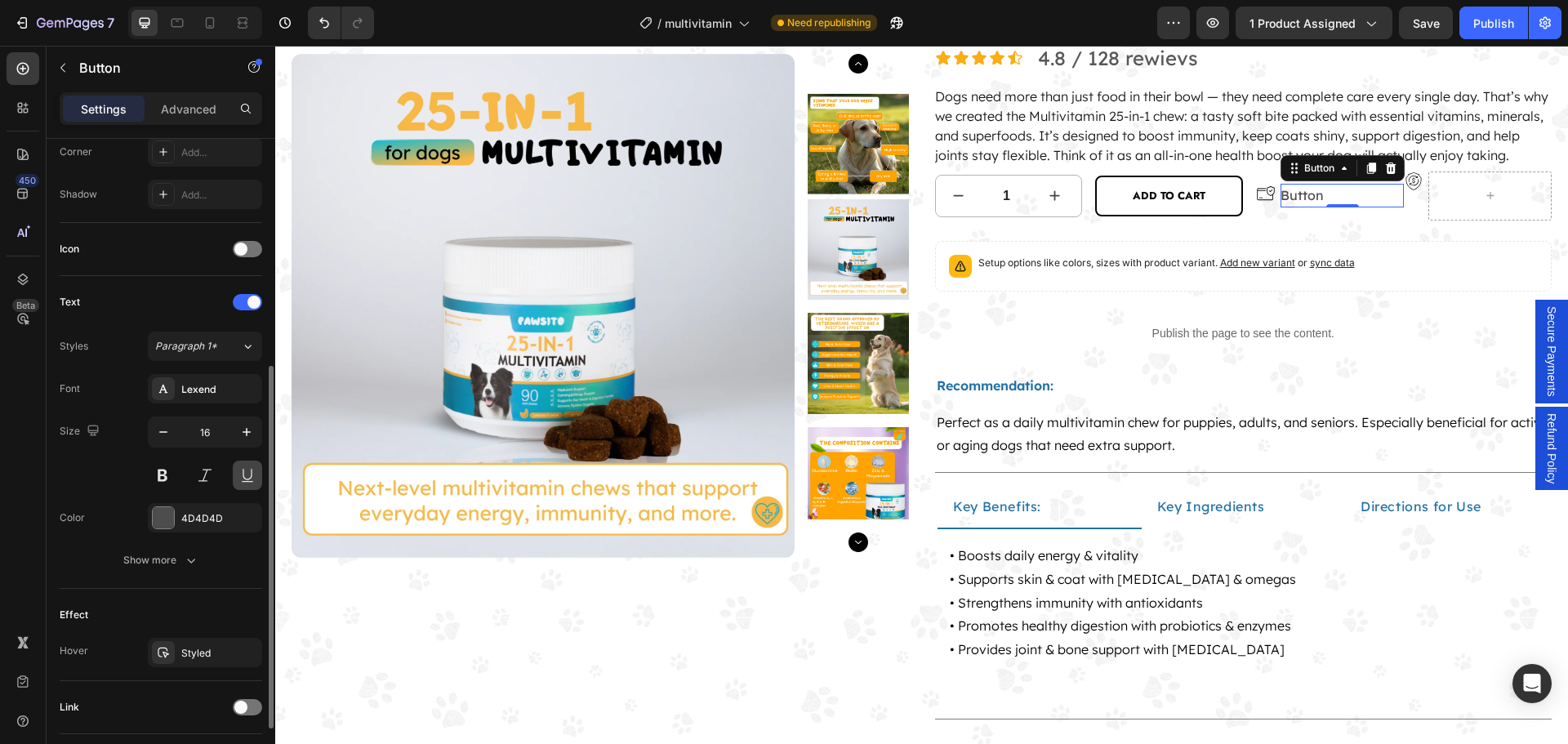
click at [248, 476] on button at bounding box center [247, 475] width 30 height 30
click at [197, 547] on button "Show more" at bounding box center [161, 560] width 203 height 30
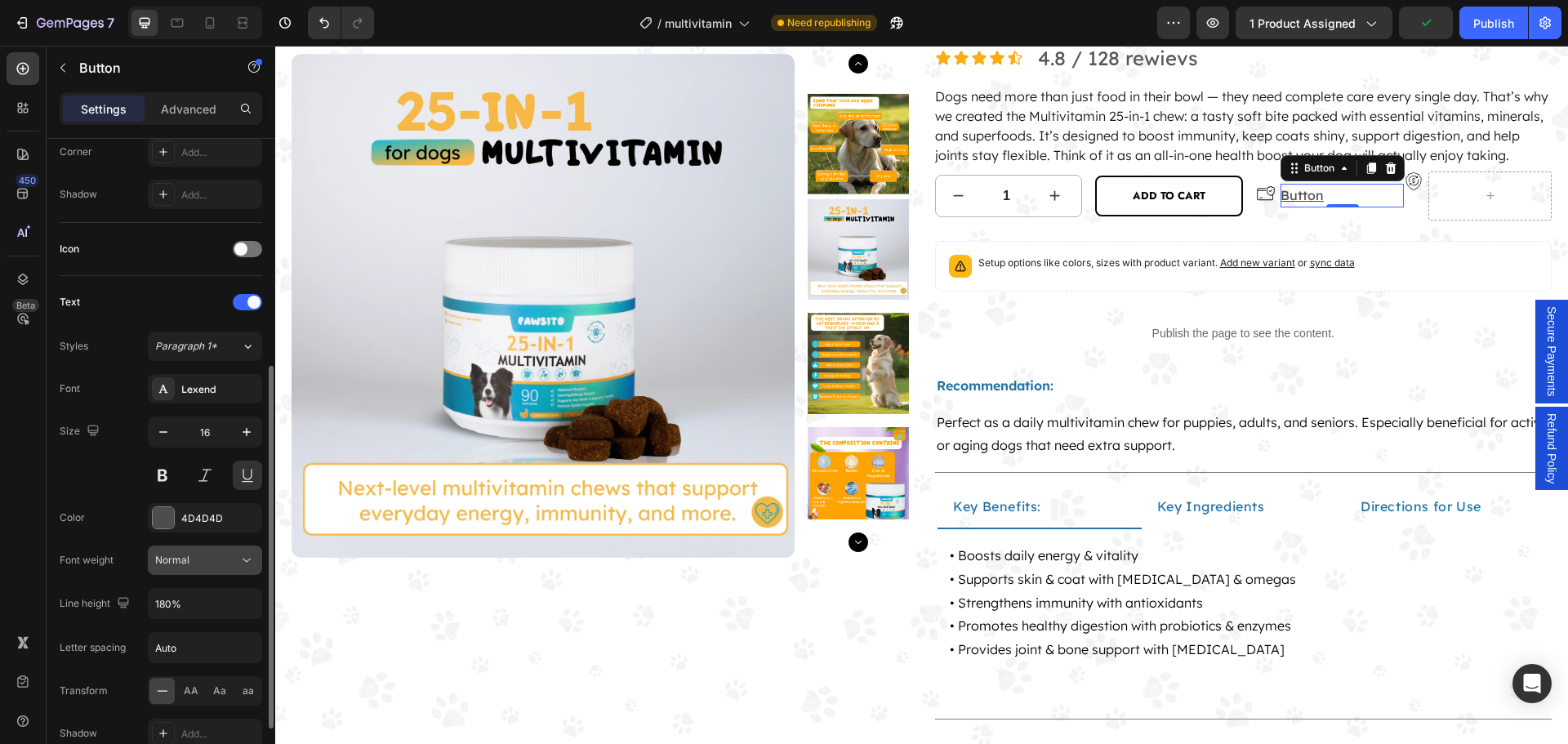
click at [222, 563] on div "Normal" at bounding box center [197, 560] width 83 height 14
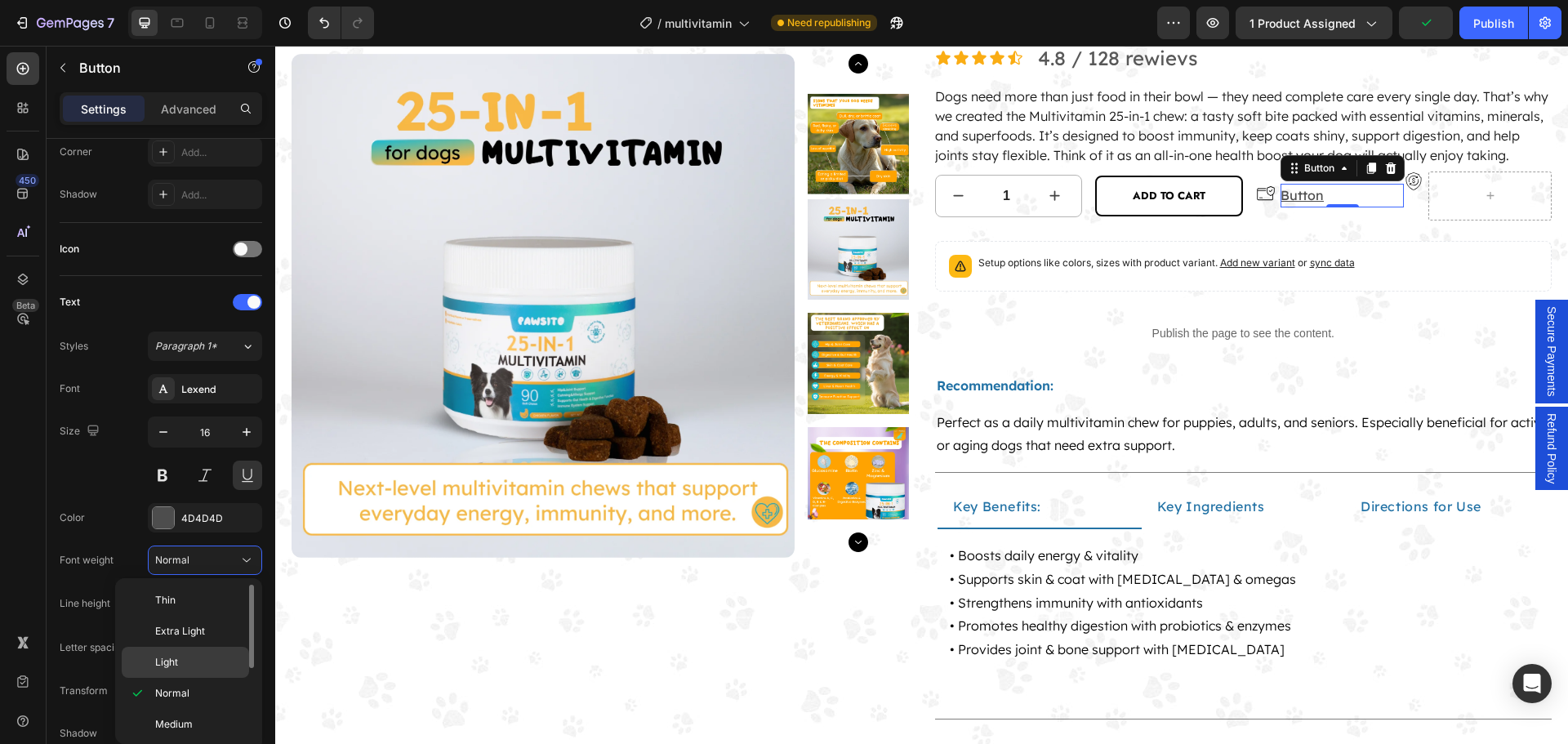
click at [192, 667] on p "Light" at bounding box center [199, 662] width 87 height 14
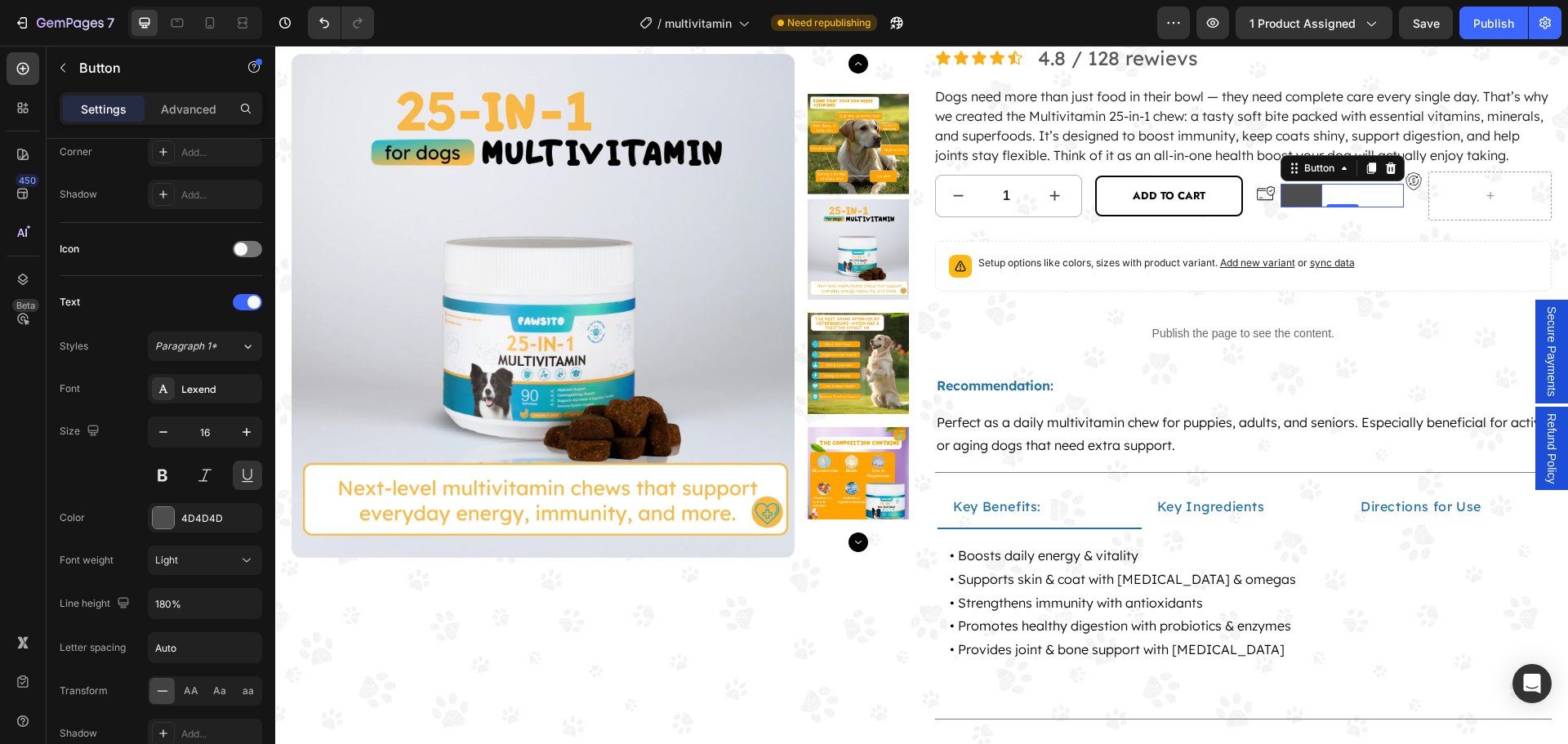
click at [1290, 207] on p "Button" at bounding box center [1301, 195] width 42 height 24
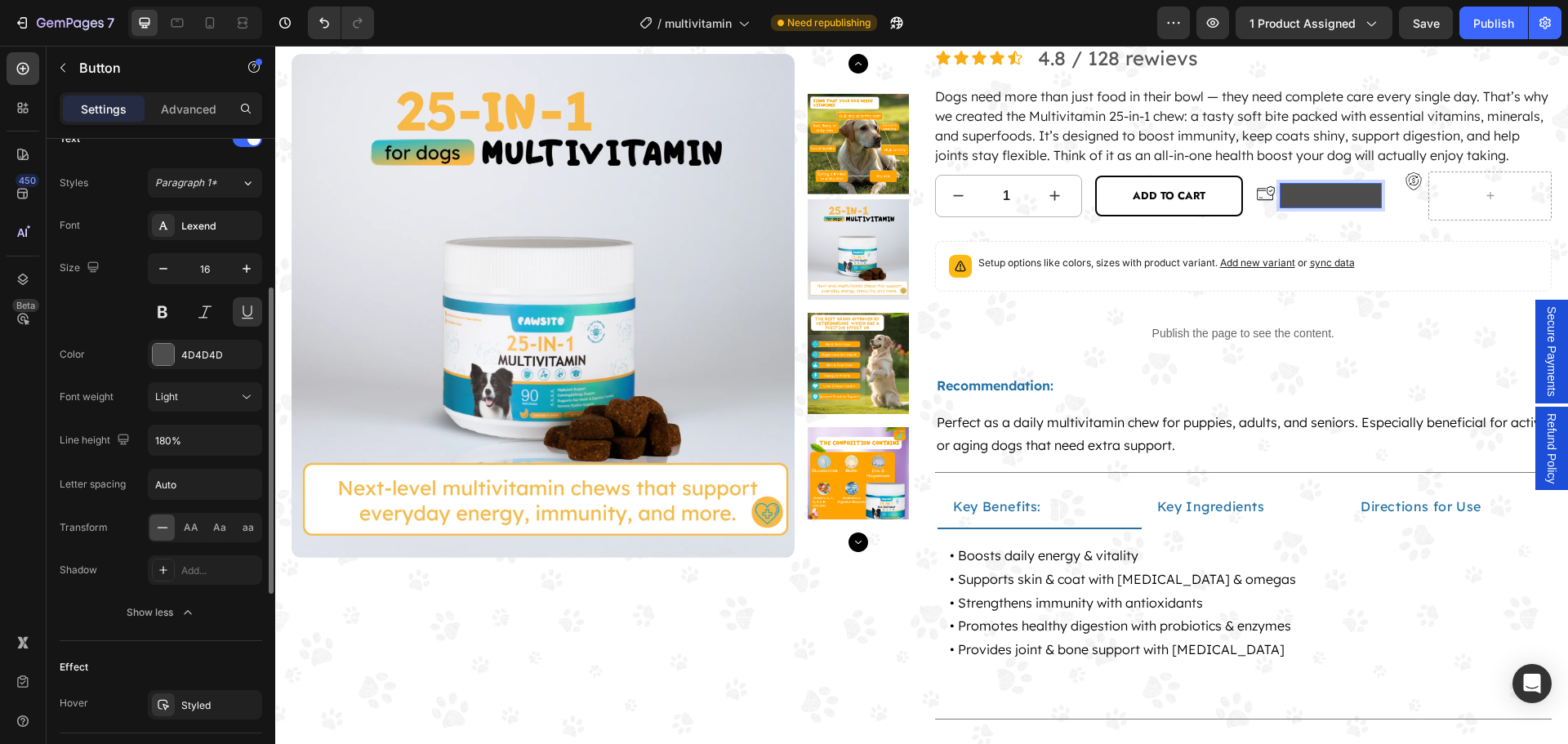
scroll to position [735, 0]
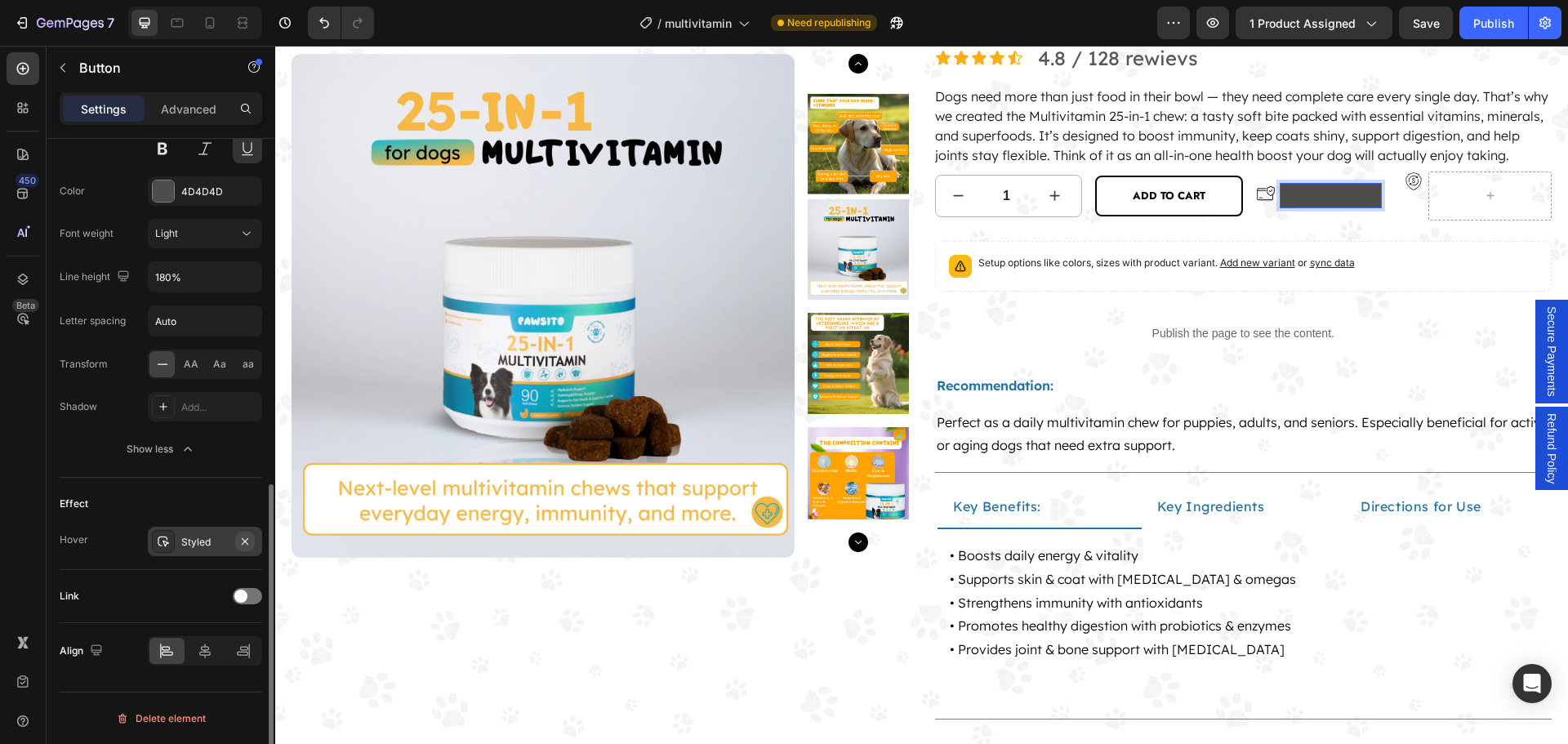
click at [251, 538] on button "button" at bounding box center [245, 542] width 20 height 20
click at [248, 597] on div at bounding box center [247, 596] width 30 height 13
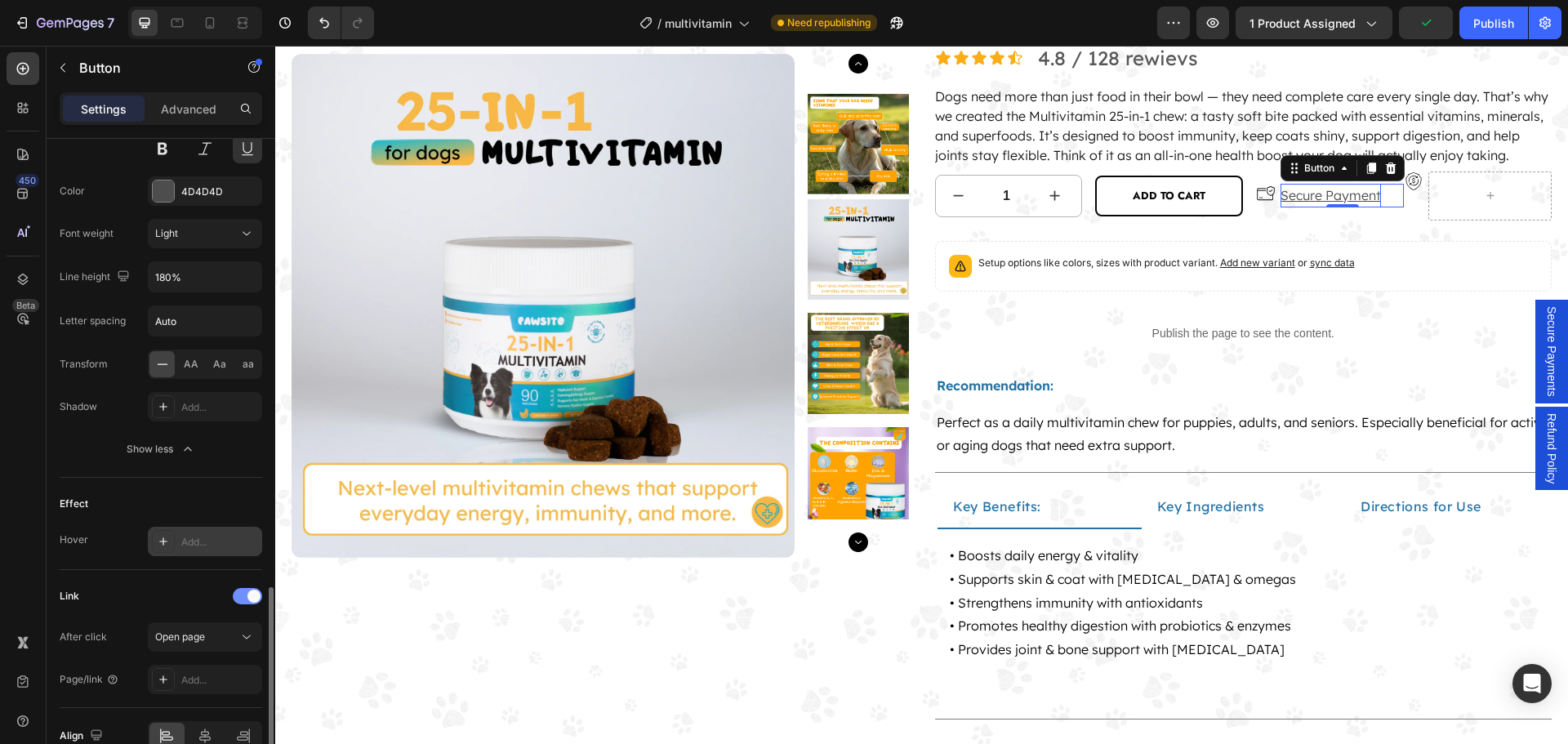
scroll to position [820, 0]
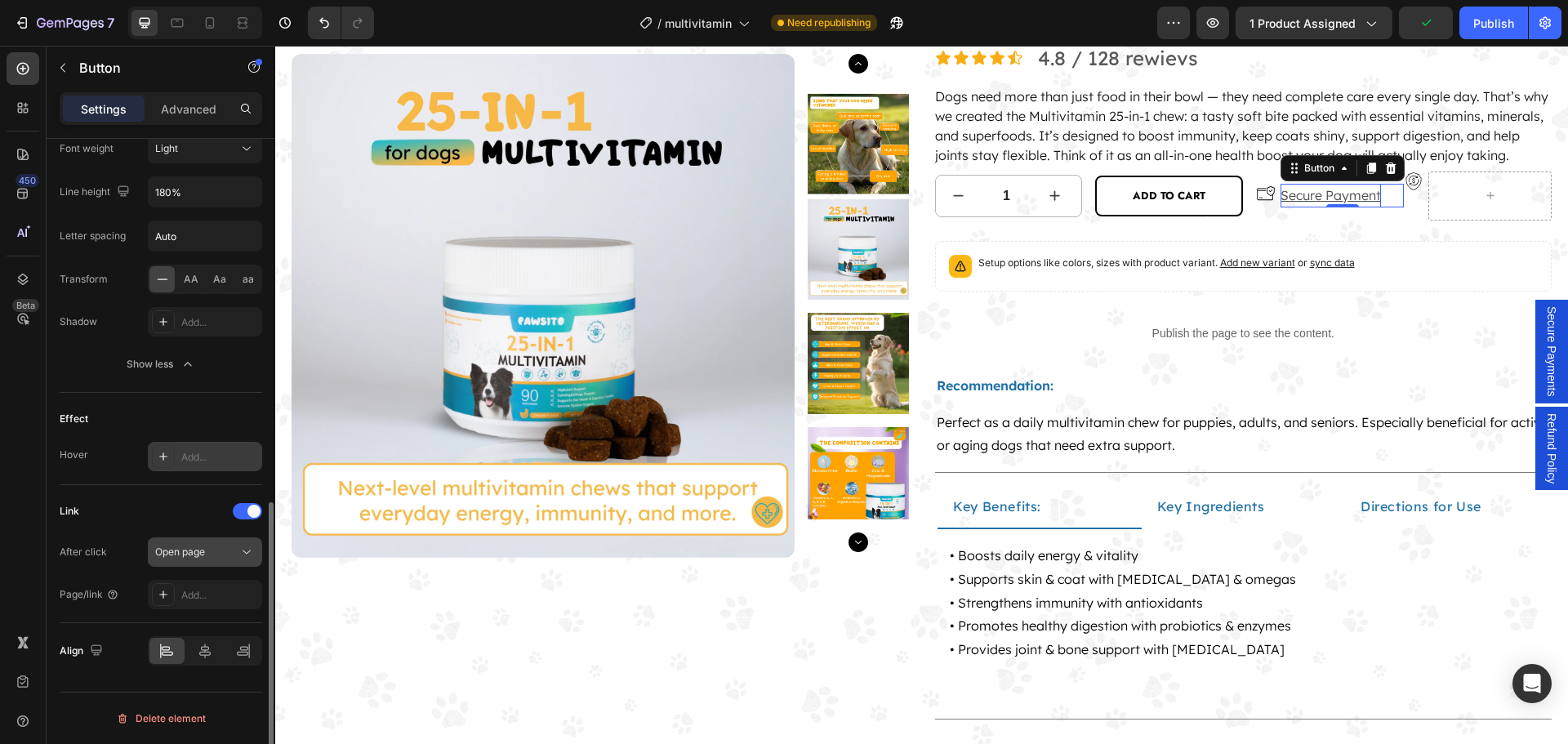
click at [239, 557] on icon at bounding box center [247, 551] width 16 height 16
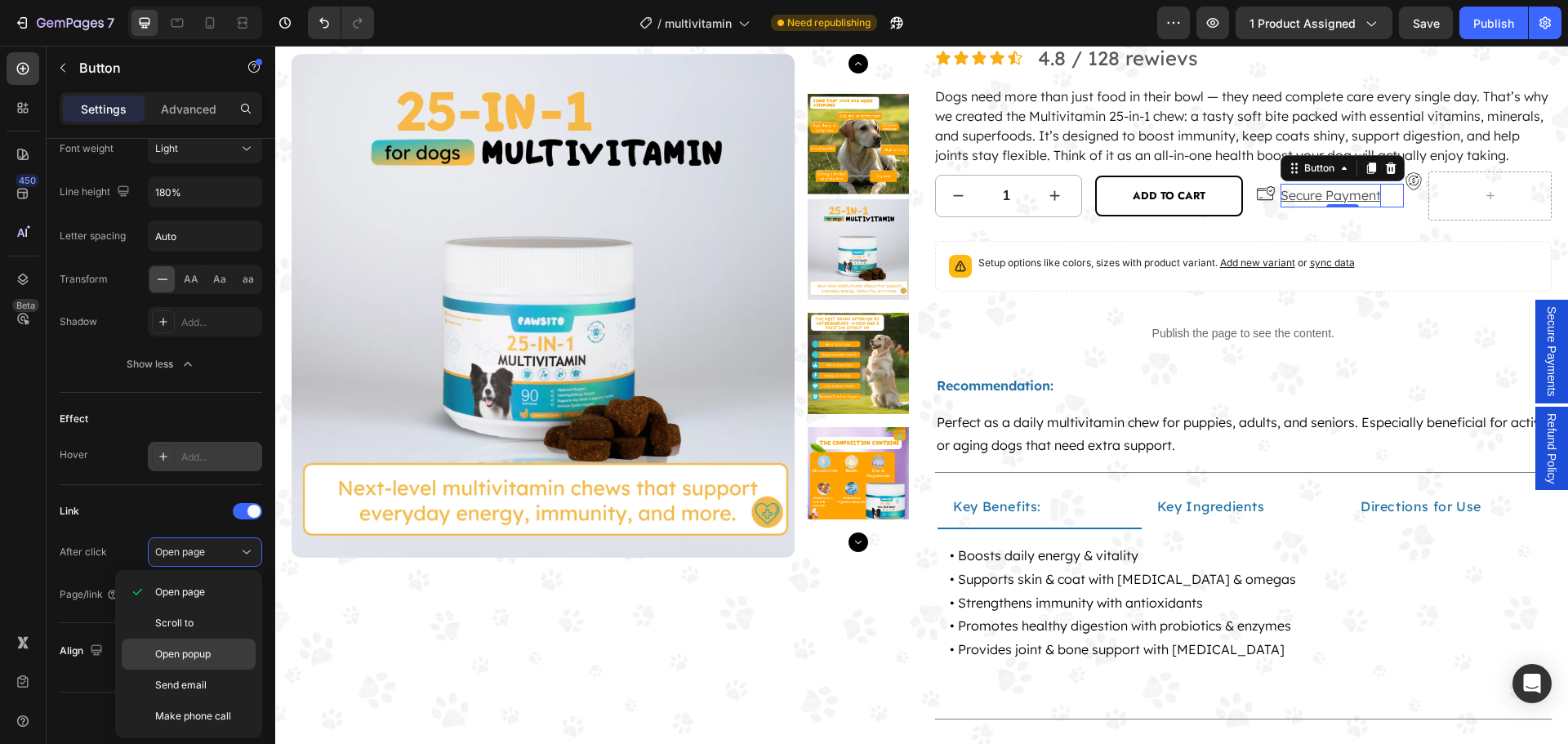
click at [224, 649] on p "Open popup" at bounding box center [202, 654] width 93 height 14
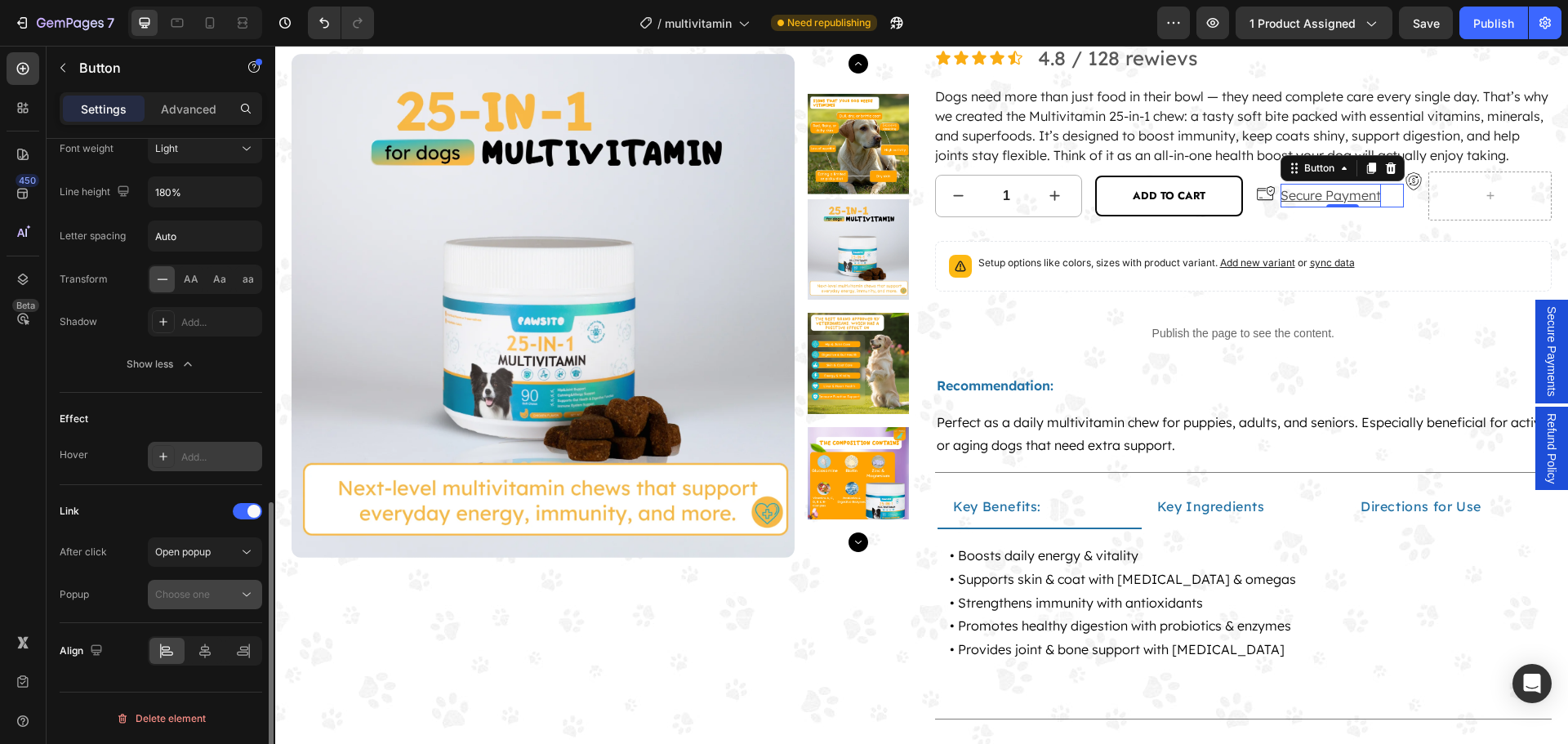
click at [231, 600] on div "Choose one" at bounding box center [197, 594] width 83 height 14
click at [228, 626] on div "Secure Payments" at bounding box center [189, 634] width 134 height 31
drag, startPoint x: 1367, startPoint y: 191, endPoint x: 1355, endPoint y: 200, distance: 15.0
click at [1367, 174] on icon at bounding box center [1371, 168] width 13 height 13
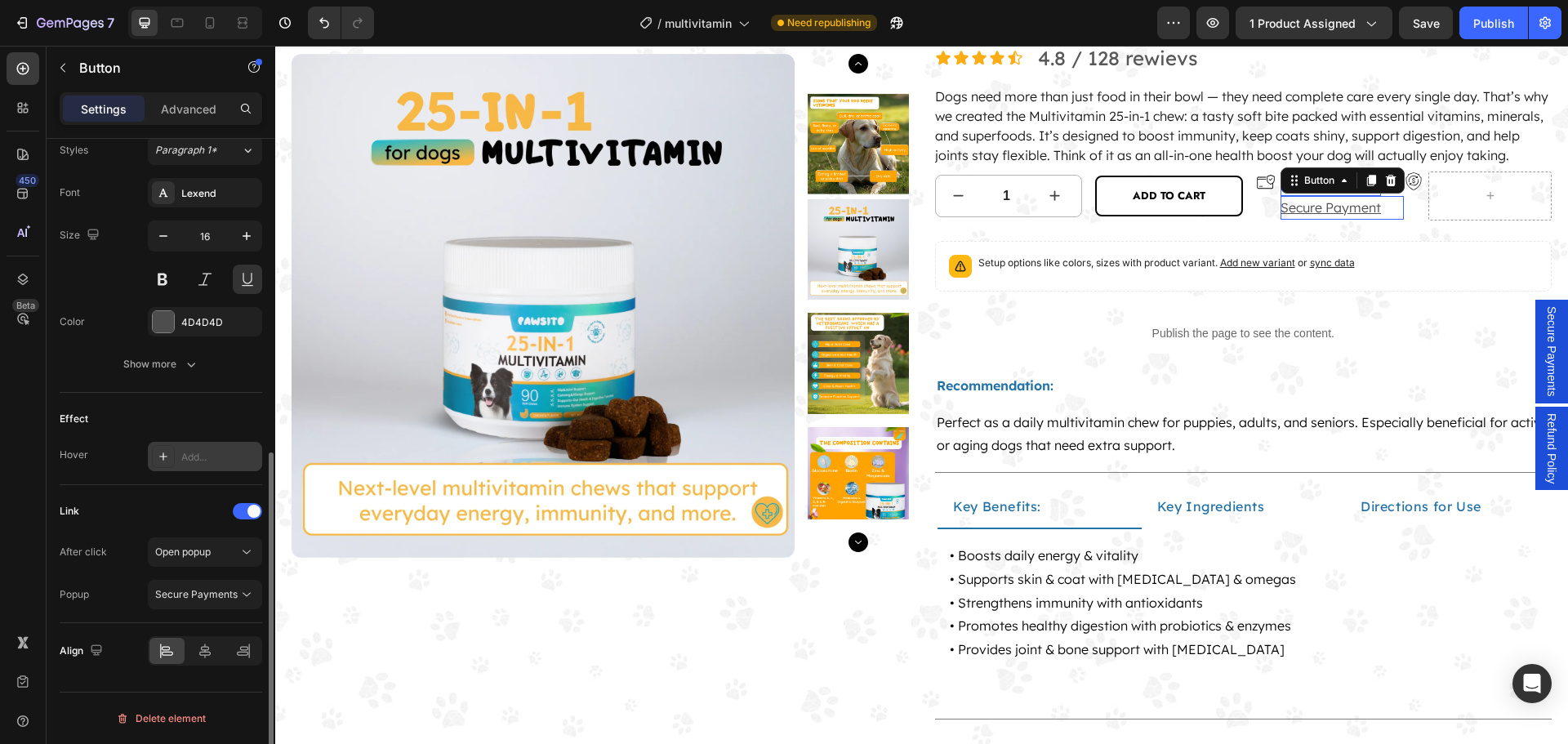
scroll to position [604, 0]
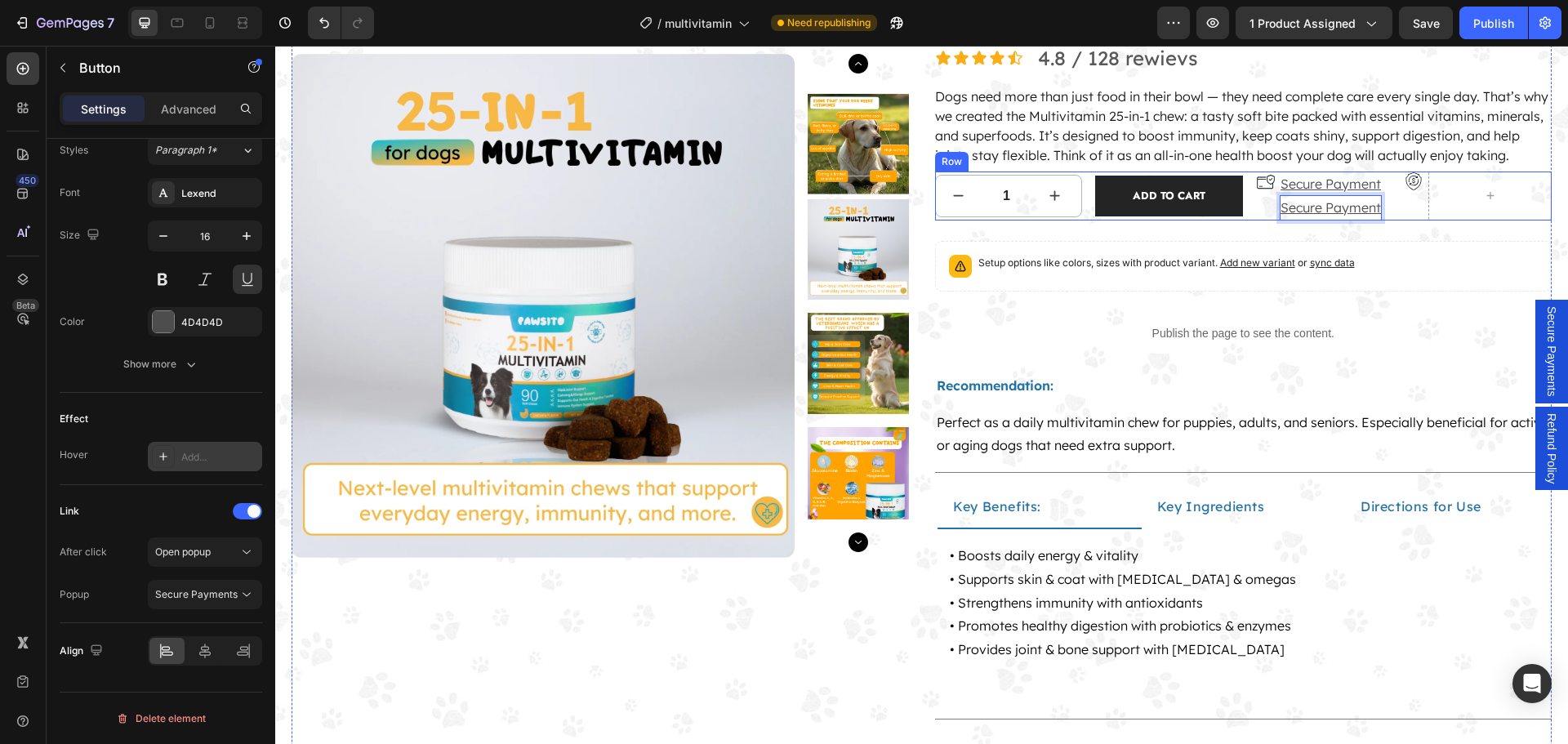
click at [1228, 216] on button "ADD TO CART" at bounding box center [1168, 195] width 147 height 41
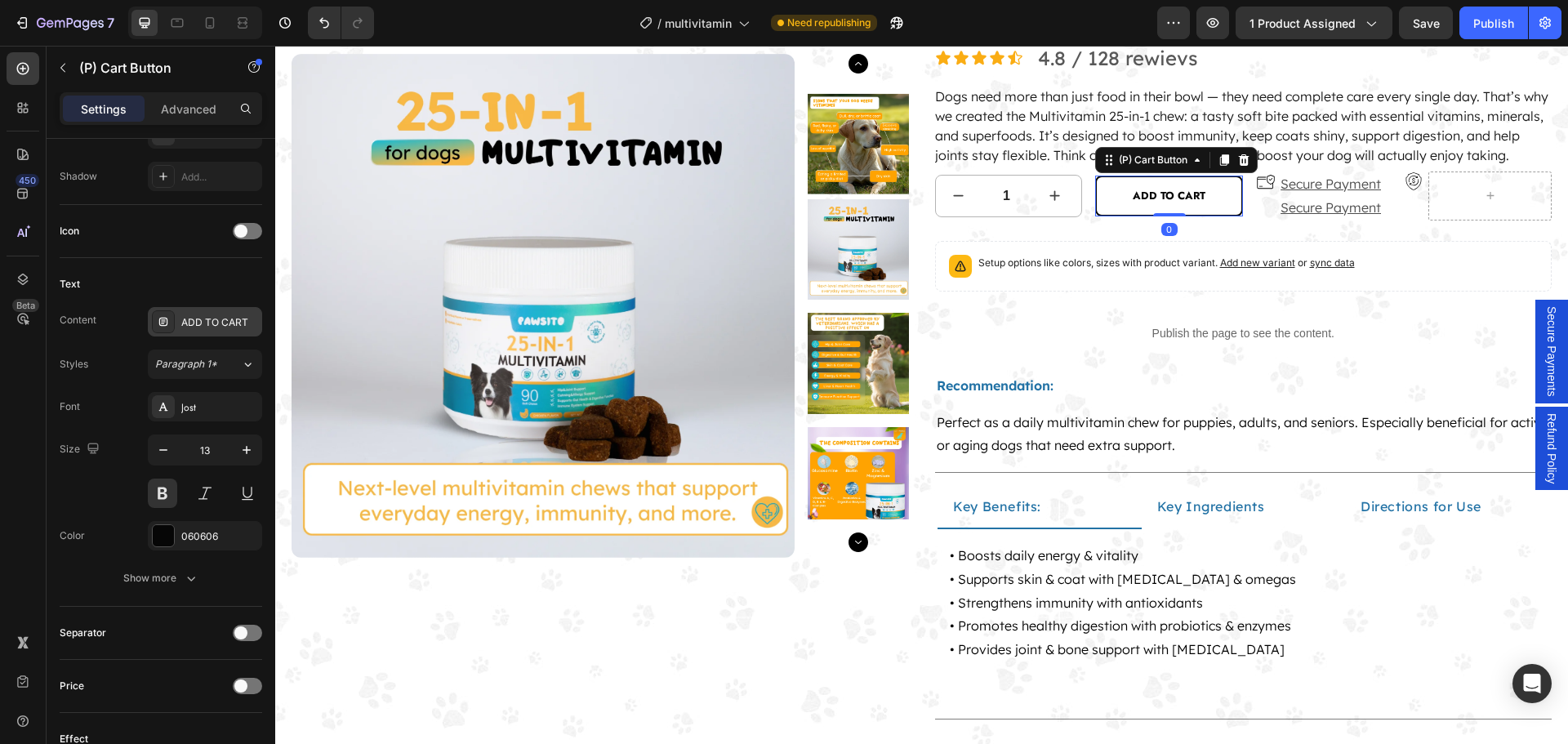
scroll to position [0, 0]
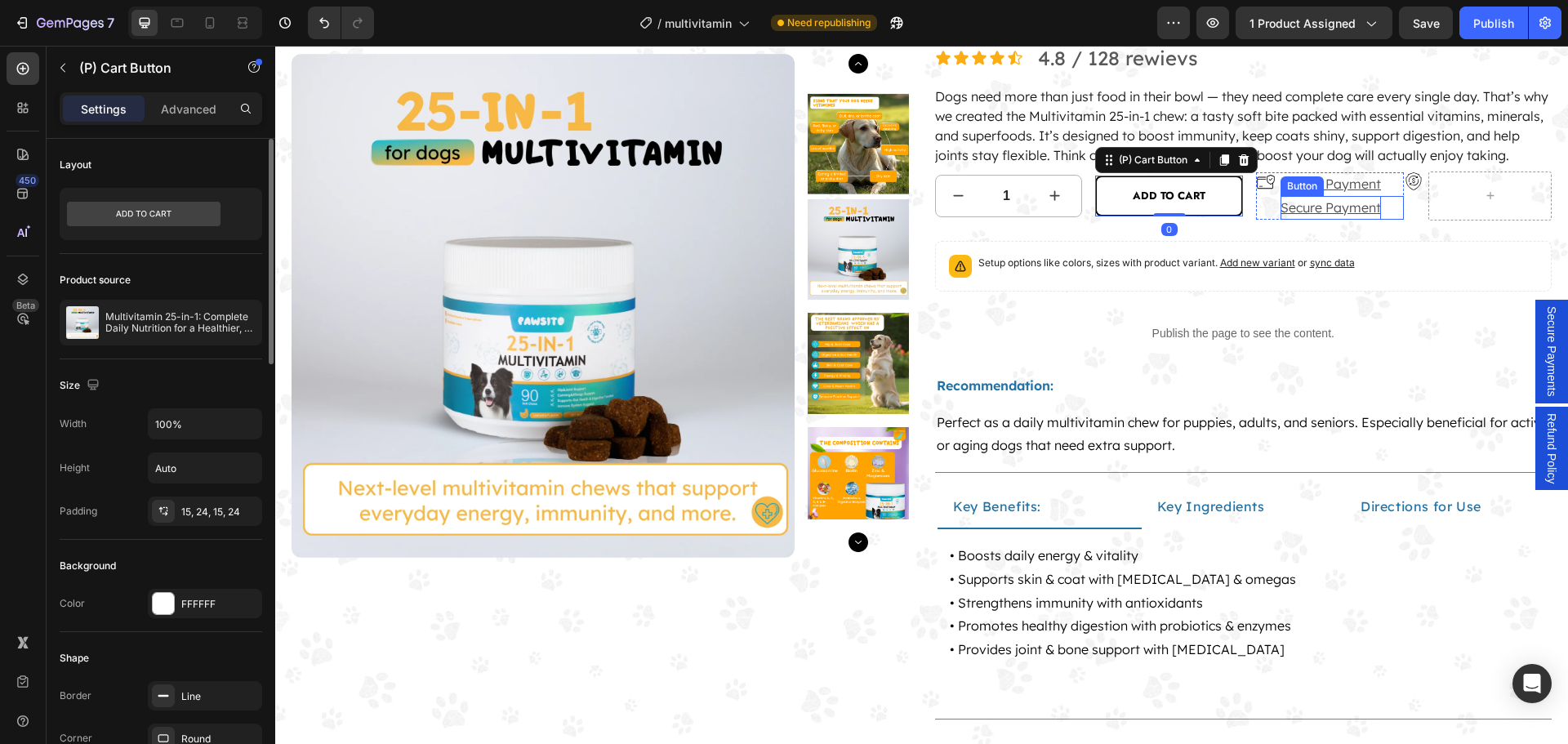
click at [1283, 220] on p "Secure Payment" at bounding box center [1330, 208] width 100 height 24
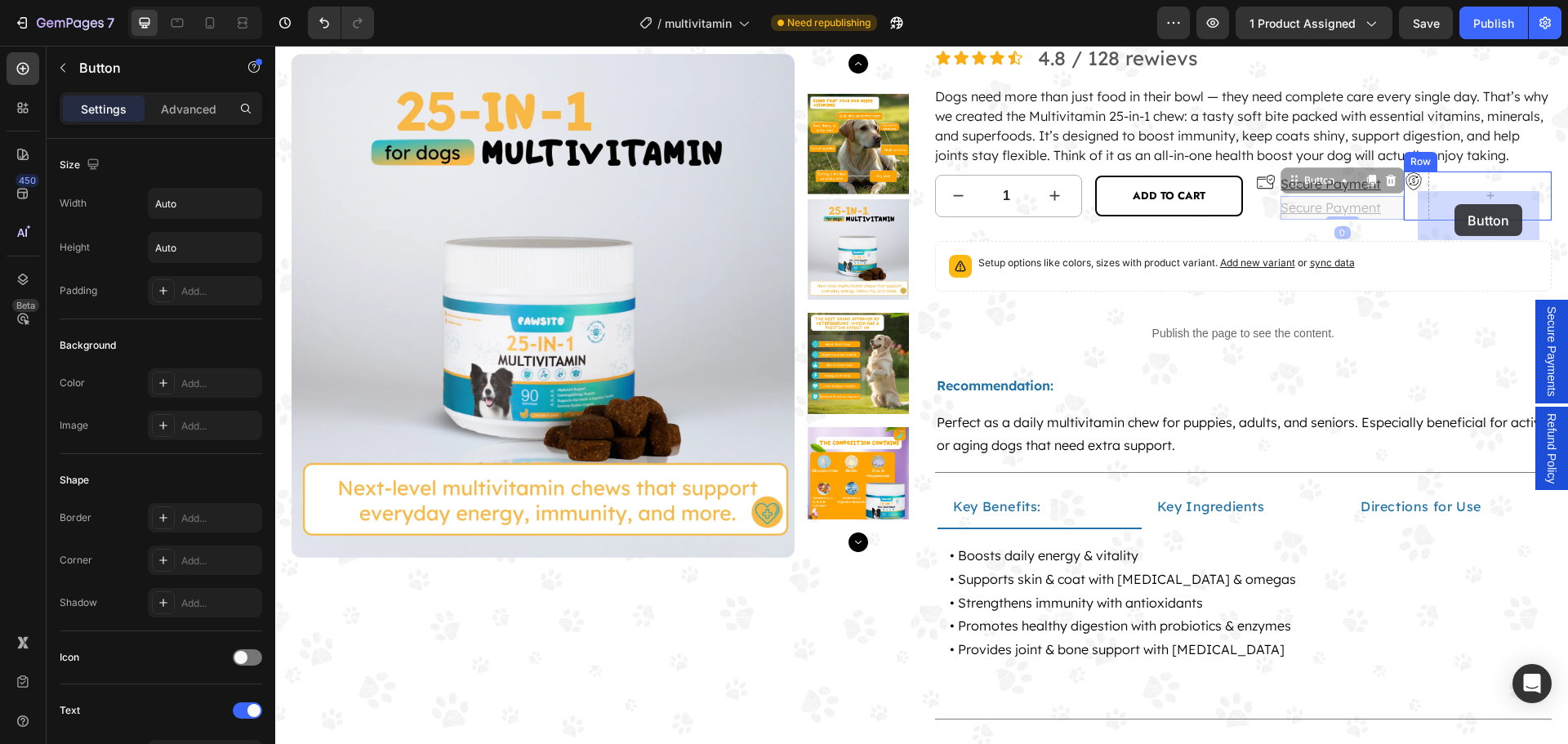
drag, startPoint x: 1287, startPoint y: 203, endPoint x: 1455, endPoint y: 204, distance: 168.0
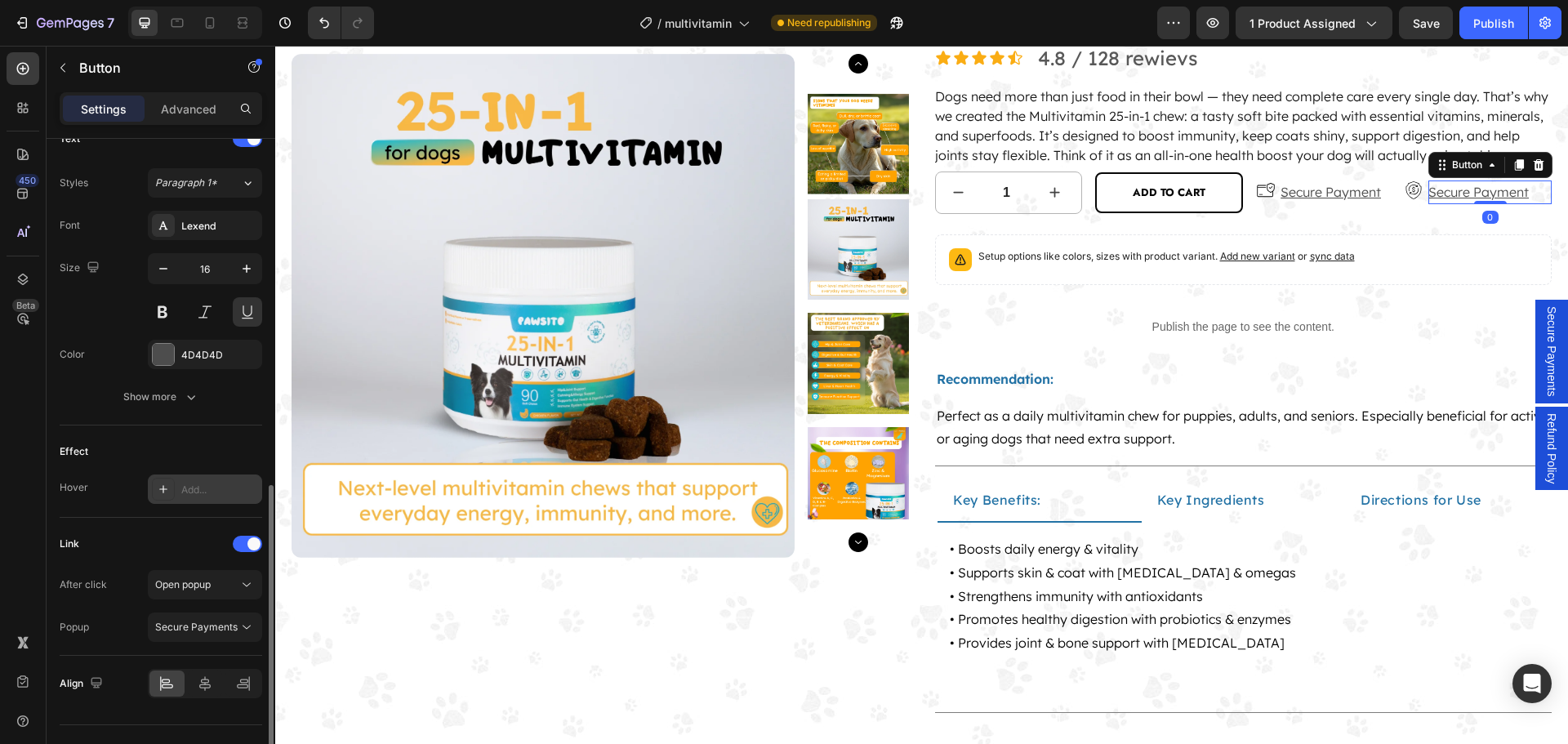
scroll to position [604, 0]
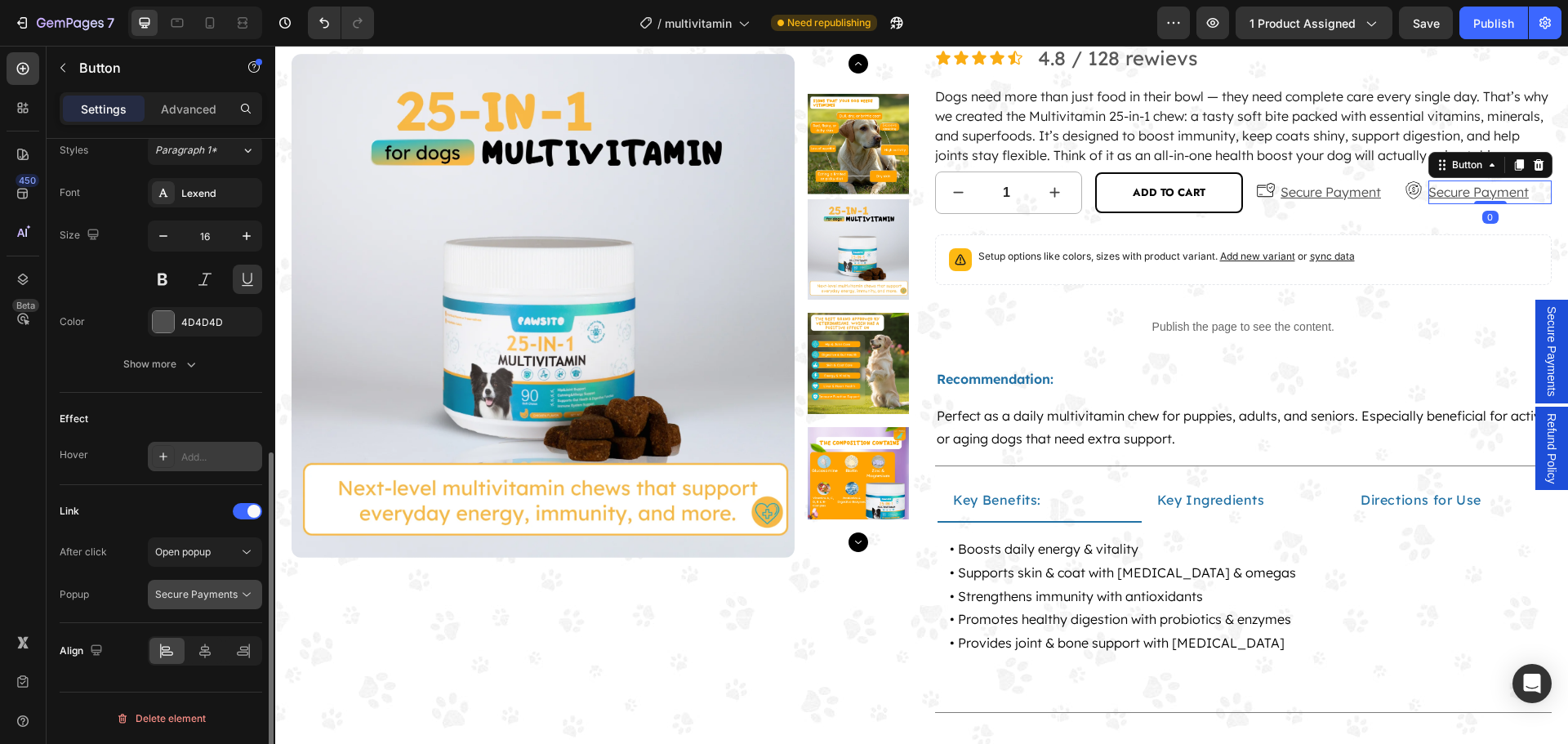
click at [208, 596] on span "Secure Payments" at bounding box center [196, 594] width 82 height 13
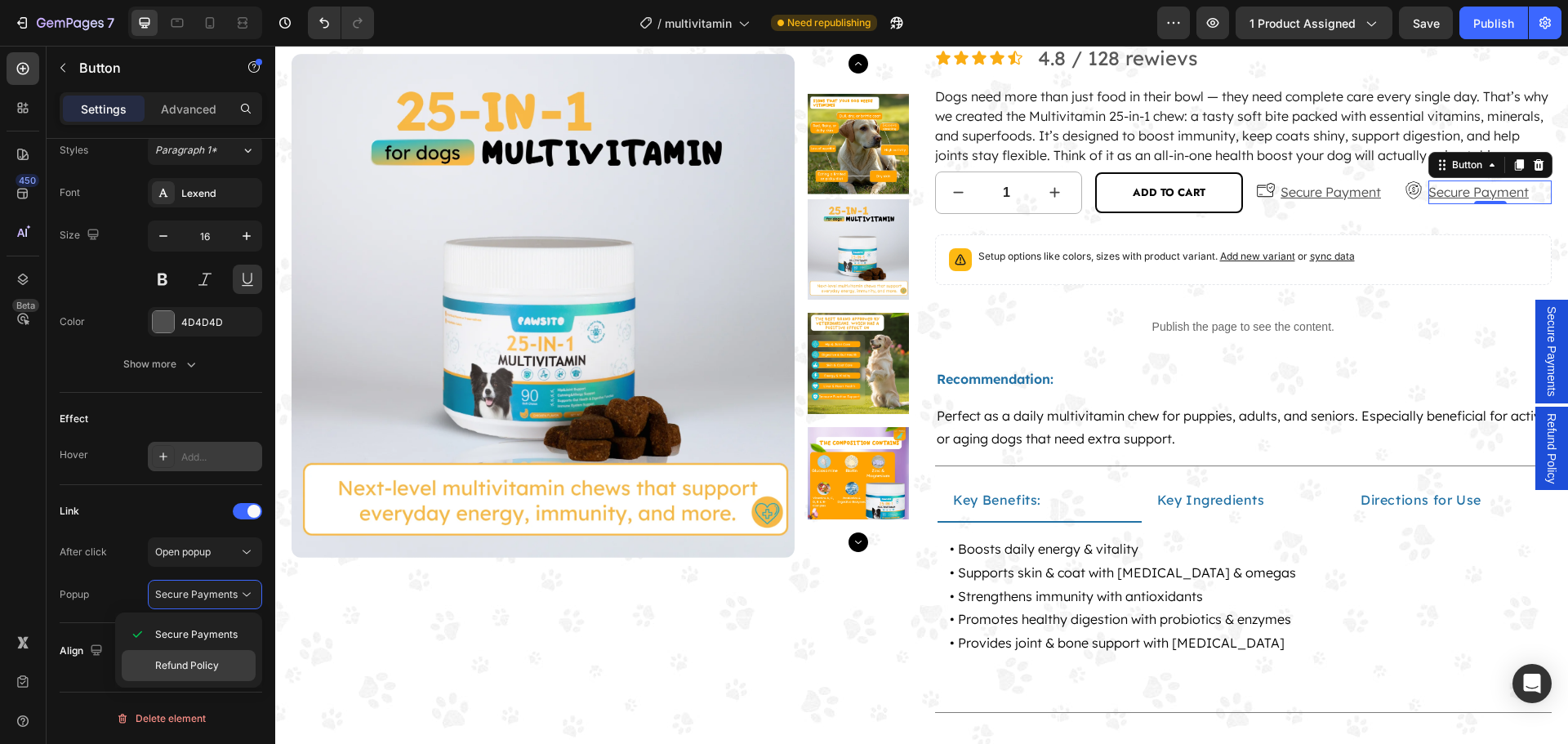
click at [200, 659] on span "Refund Policy" at bounding box center [187, 665] width 63 height 14
click at [1451, 204] on p "Secure Payment" at bounding box center [1478, 193] width 100 height 24
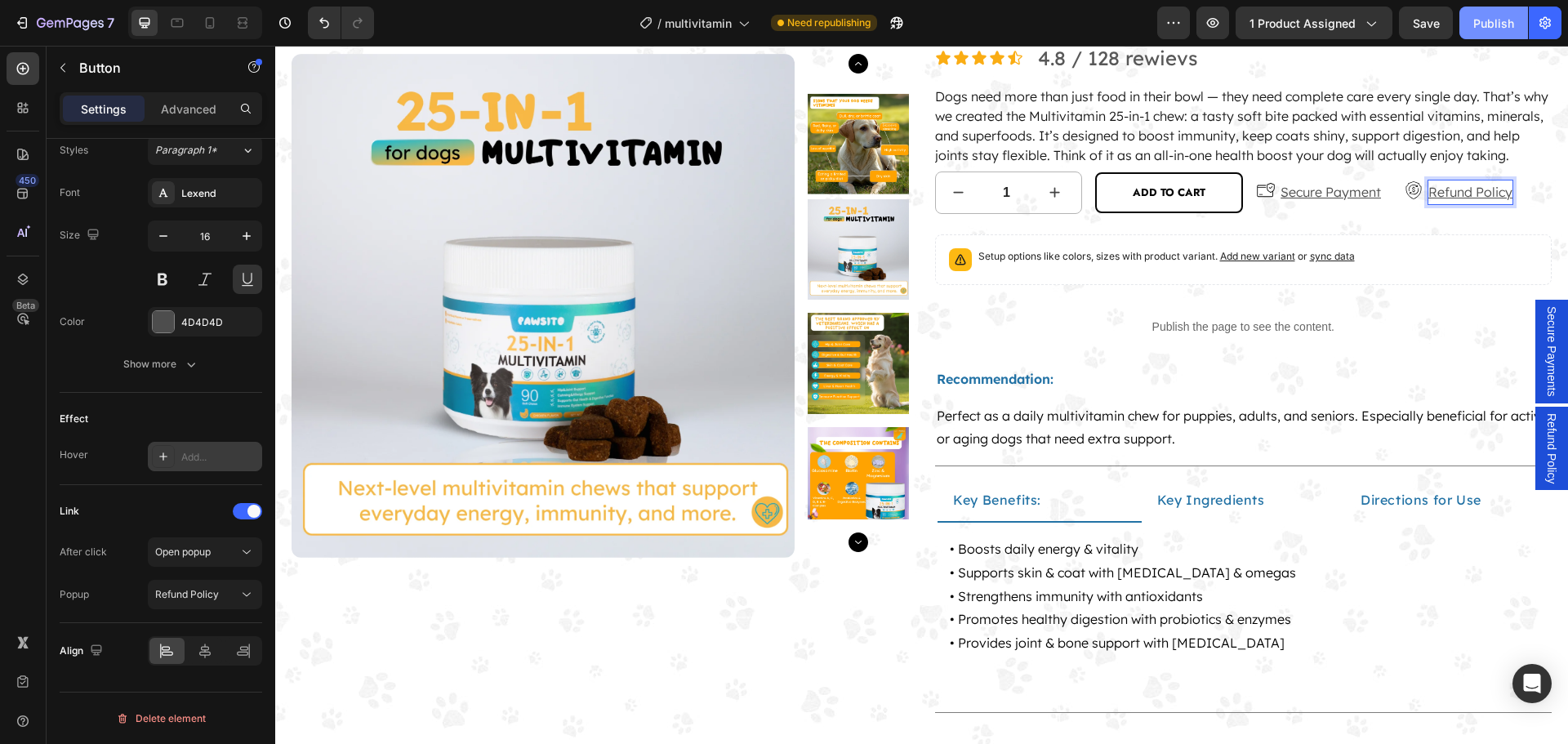
click at [1492, 28] on div "Publish" at bounding box center [1493, 23] width 41 height 17
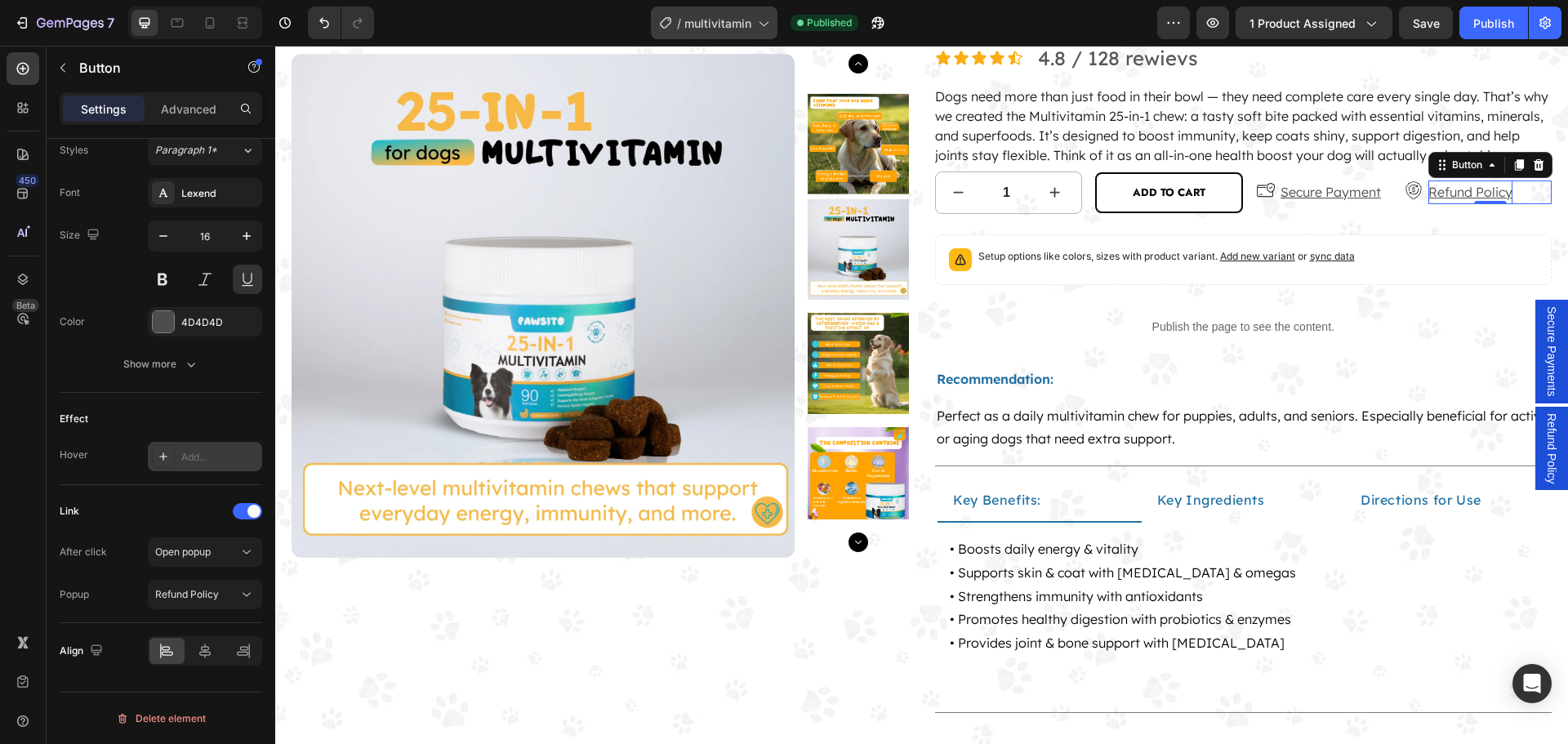
click at [739, 21] on span "multivitamin" at bounding box center [718, 23] width 67 height 17
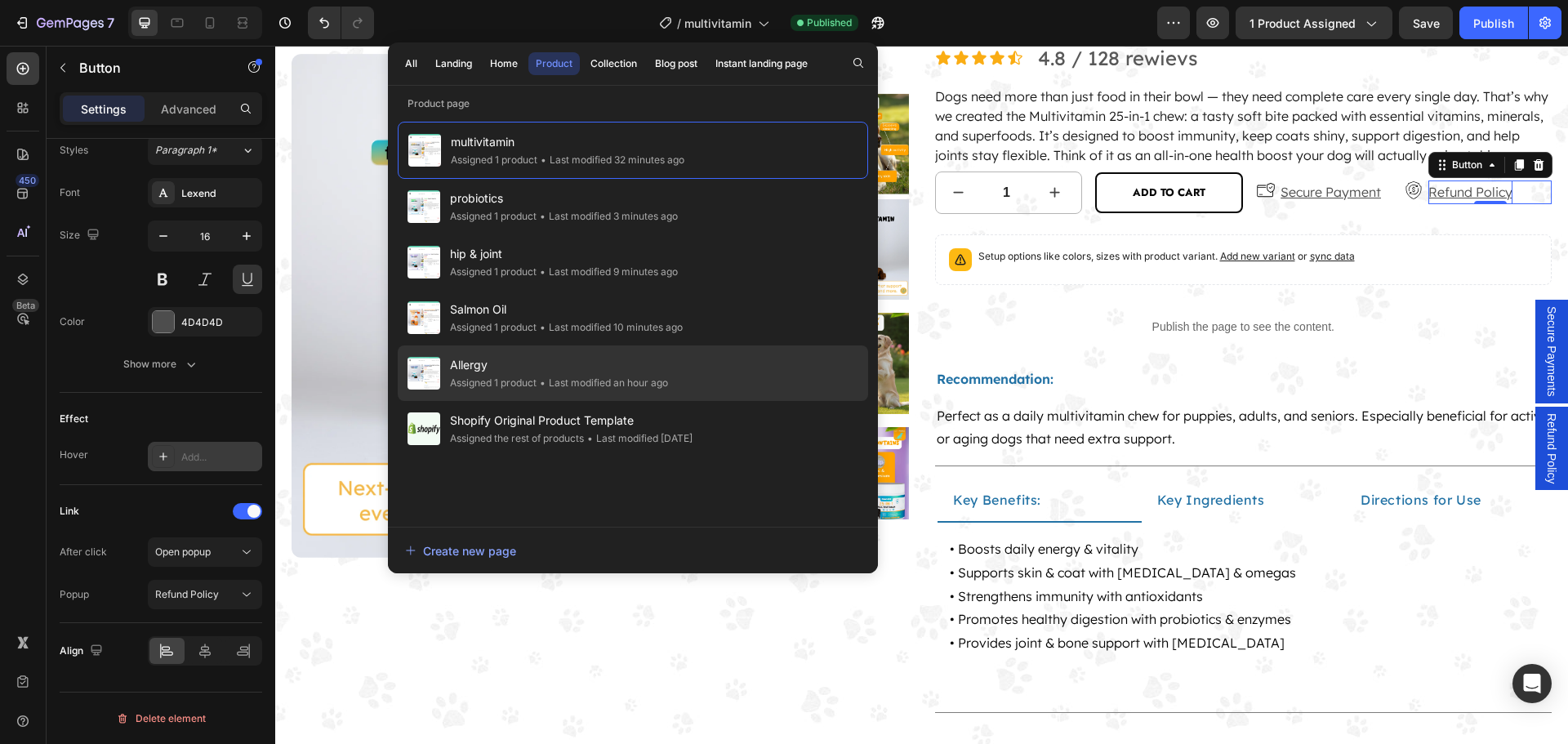
click at [569, 382] on div "• Last modified an hour ago" at bounding box center [601, 382] width 131 height 16
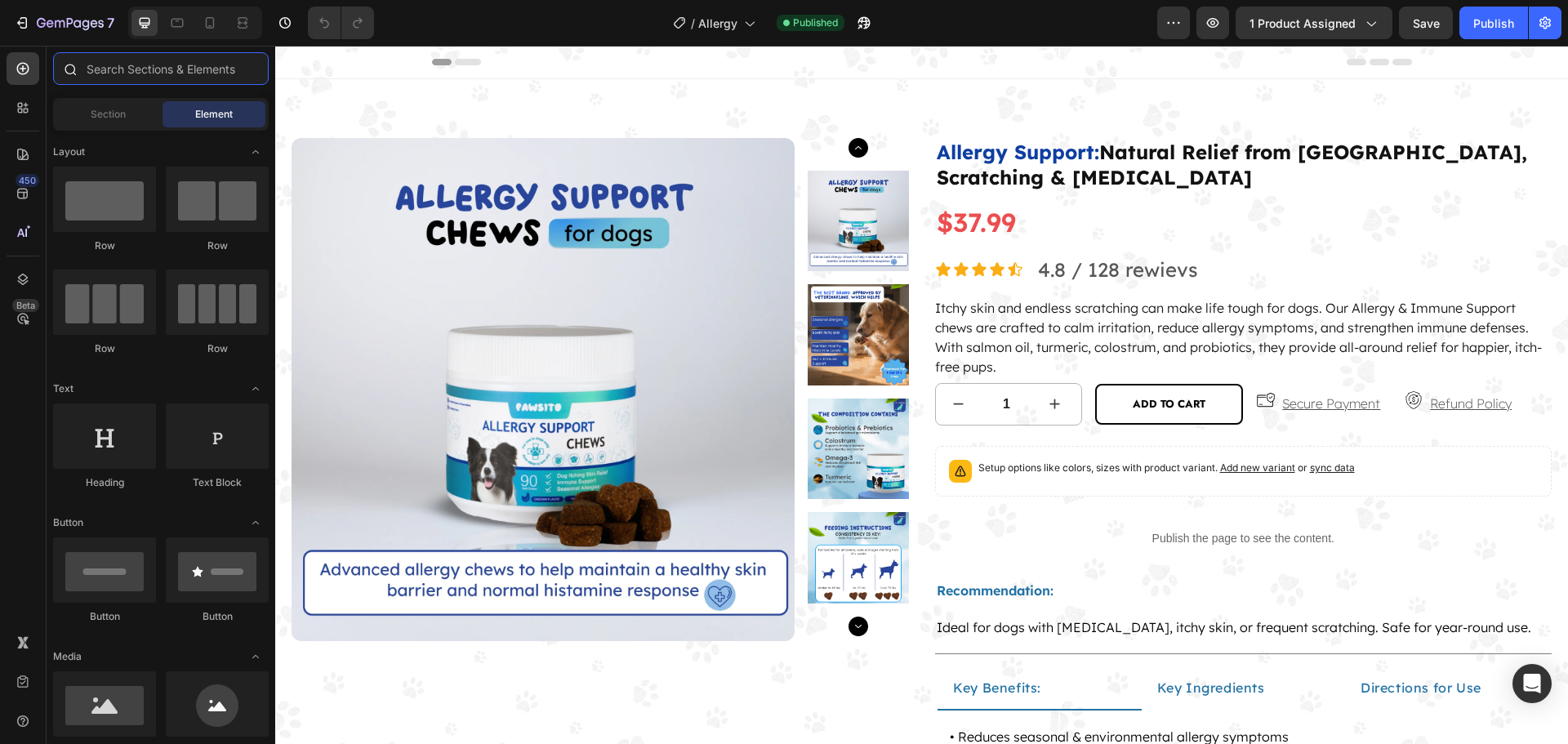
click at [125, 76] on input "text" at bounding box center [161, 69] width 215 height 33
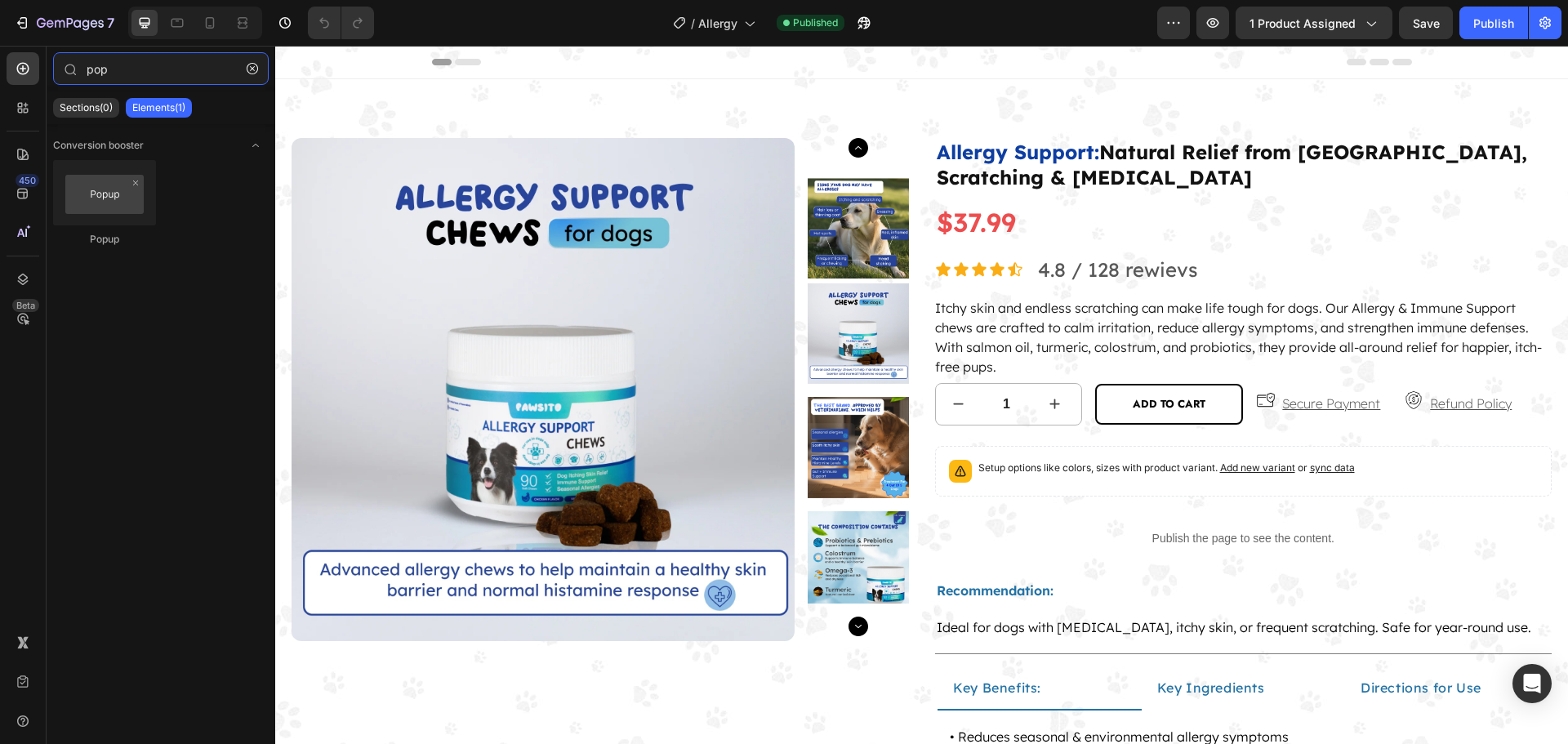
type input "pop"
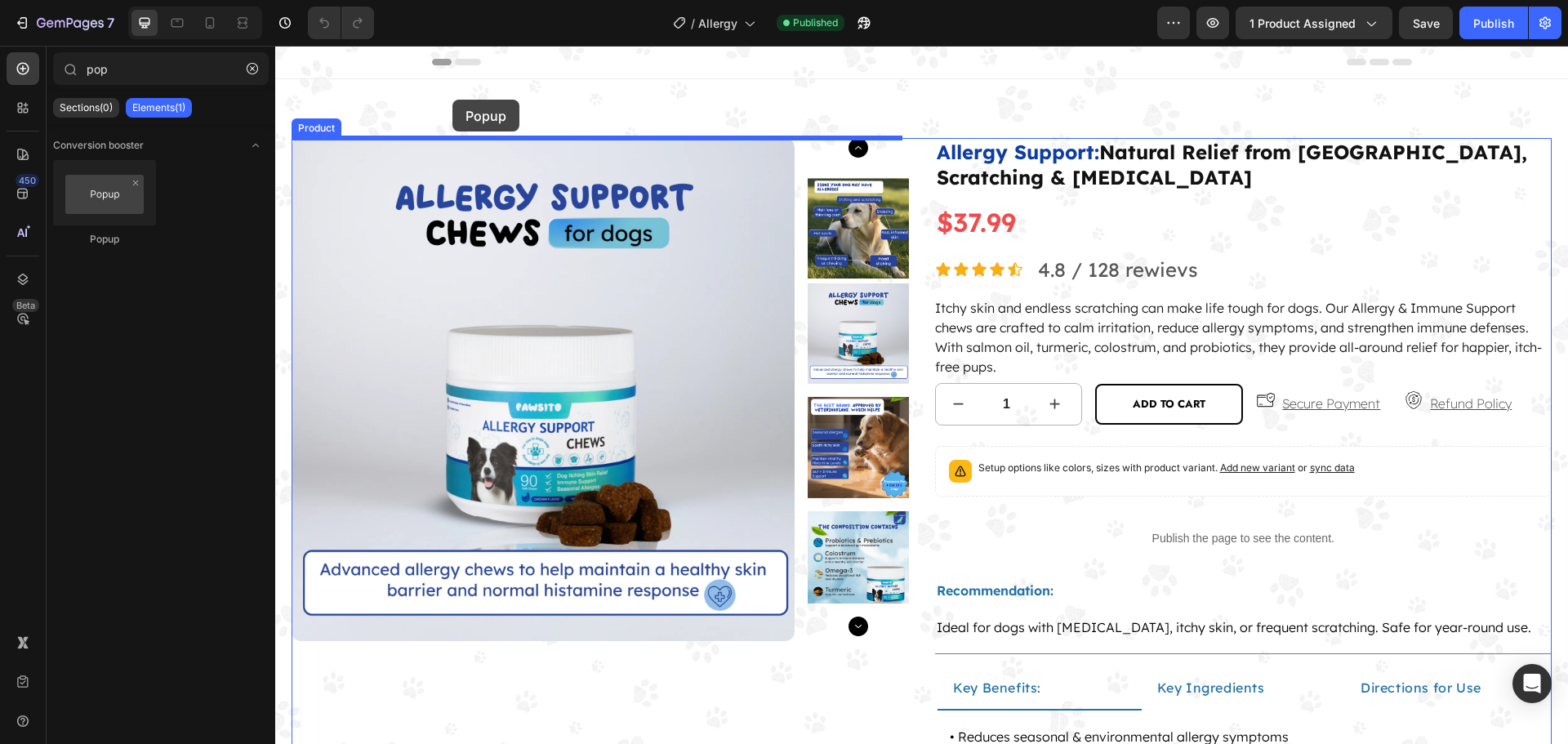
drag, startPoint x: 489, startPoint y: 231, endPoint x: 452, endPoint y: 99, distance: 137.1
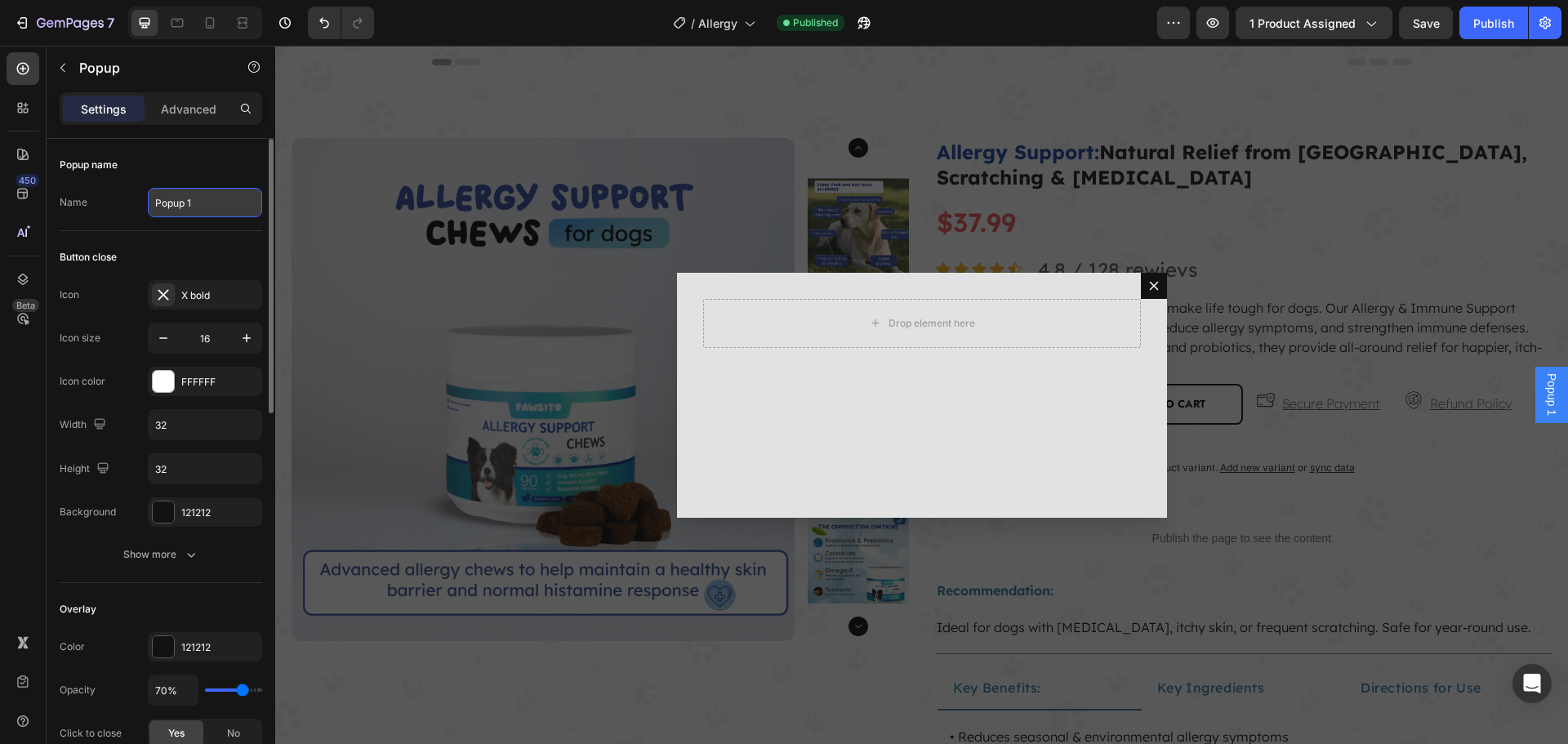
click at [216, 203] on input "Popup 1" at bounding box center [204, 202] width 114 height 30
paste input "Secure Payments"
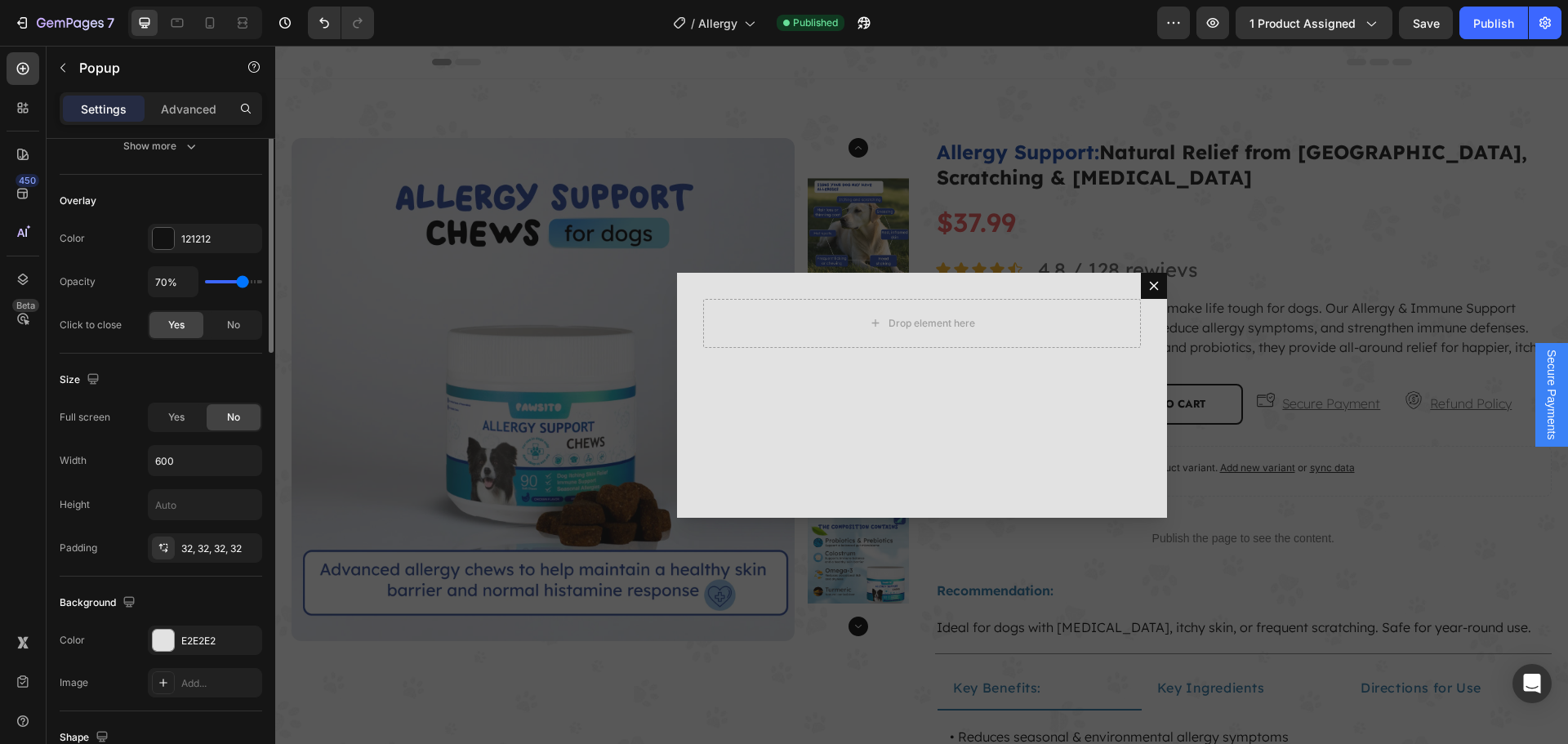
scroll to position [490, 0]
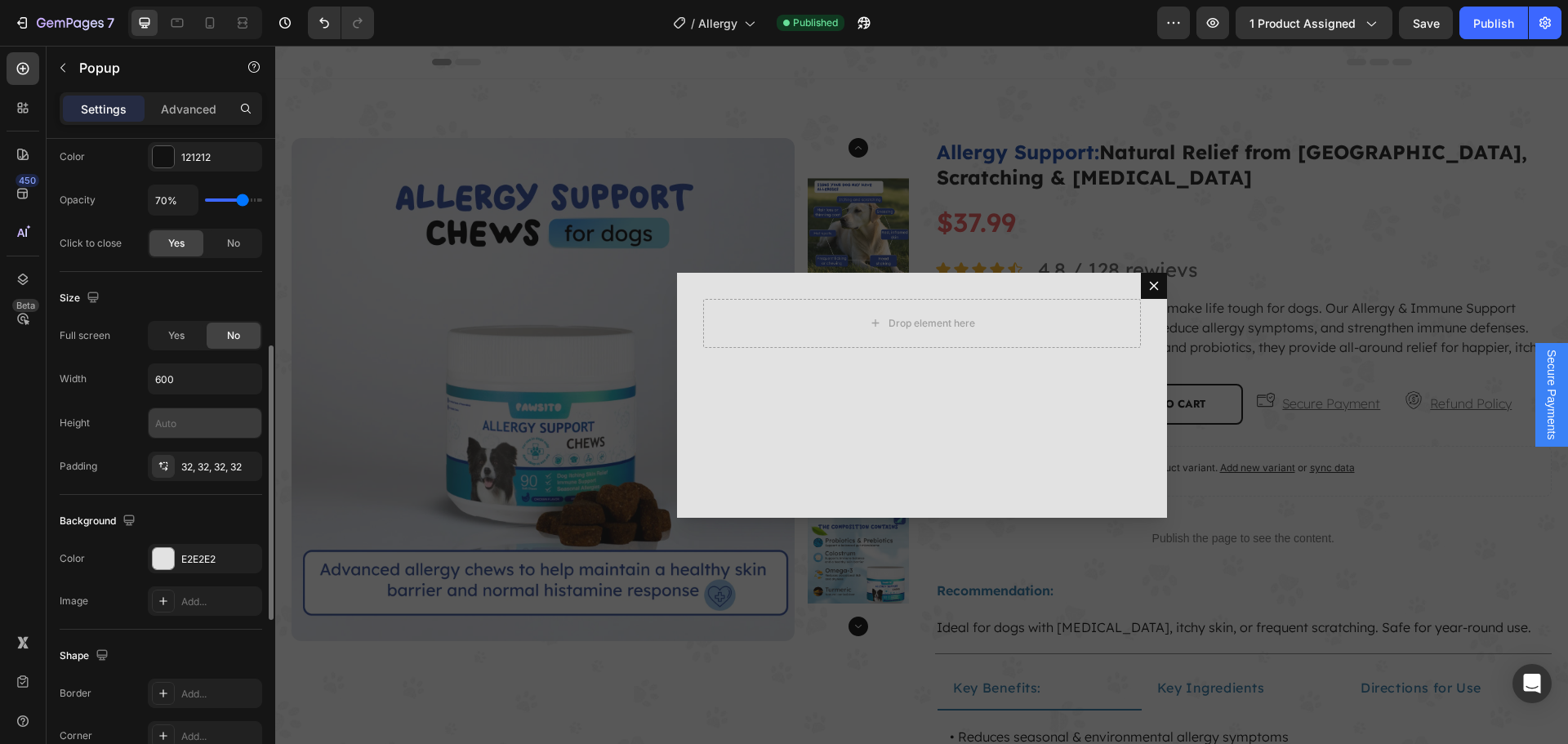
type input "Secure Payments"
click at [203, 425] on input "text" at bounding box center [204, 422] width 113 height 30
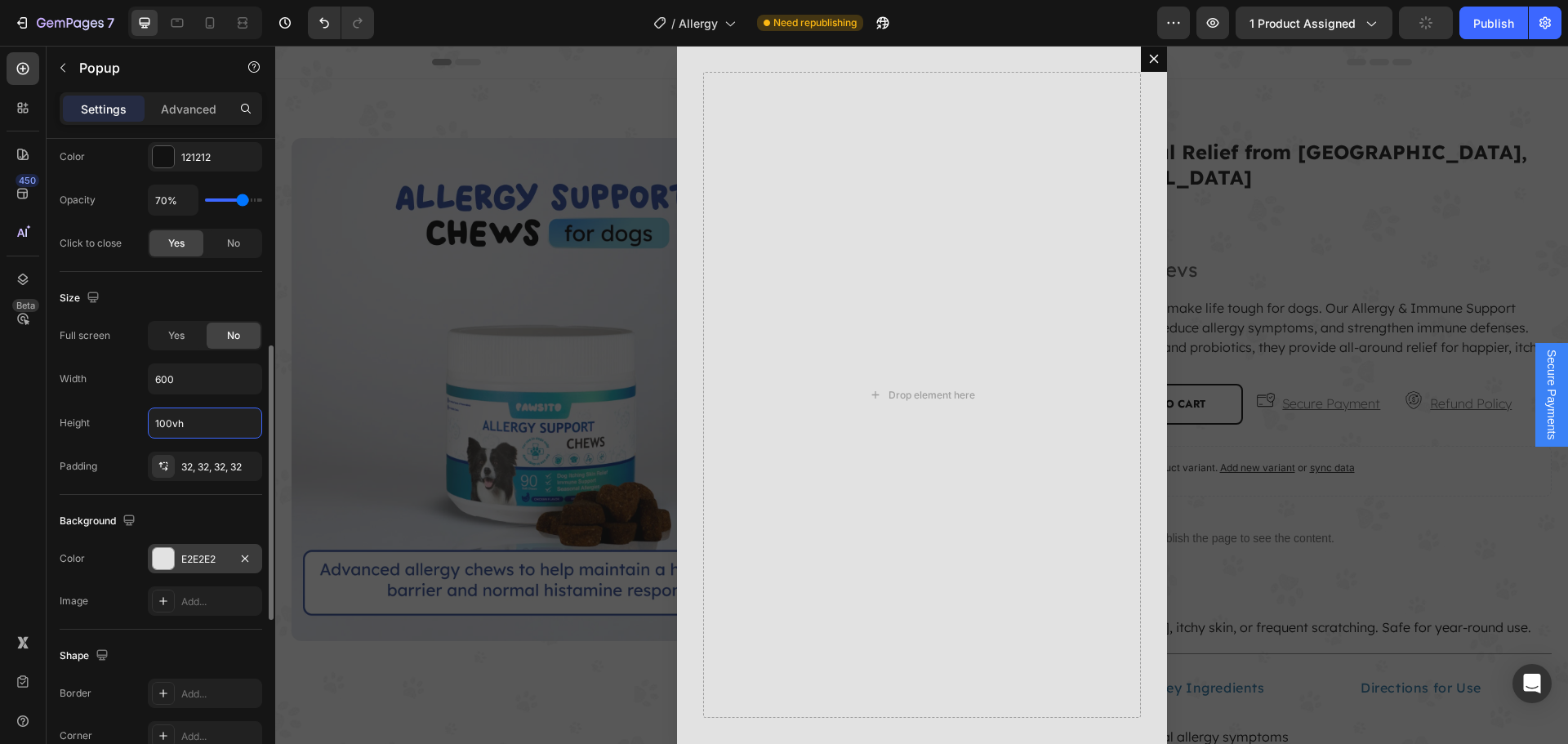
type input "100vh"
click at [203, 560] on div "E2E2E2" at bounding box center [204, 559] width 47 height 14
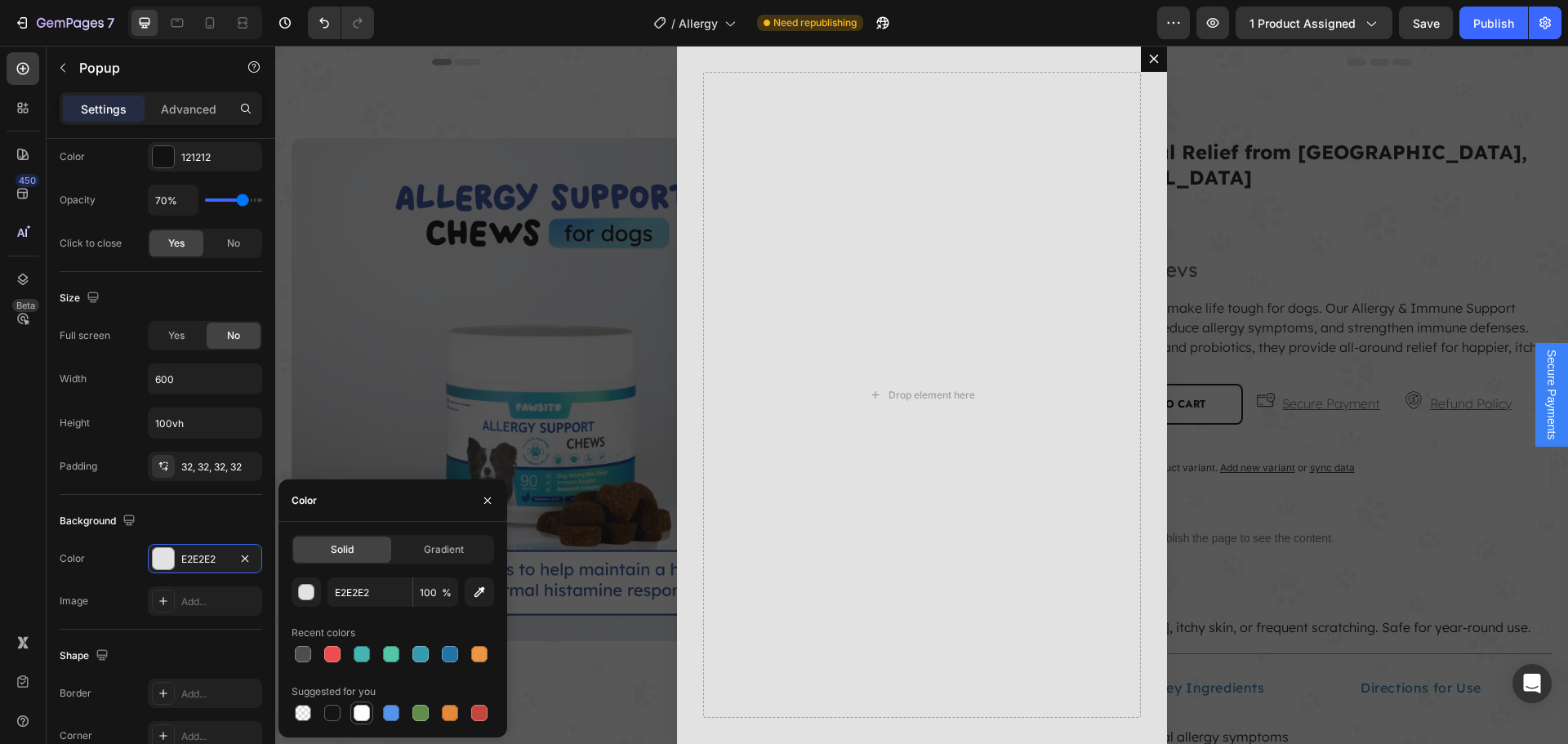
click at [365, 708] on div at bounding box center [362, 712] width 16 height 16
type input "FFFFFF"
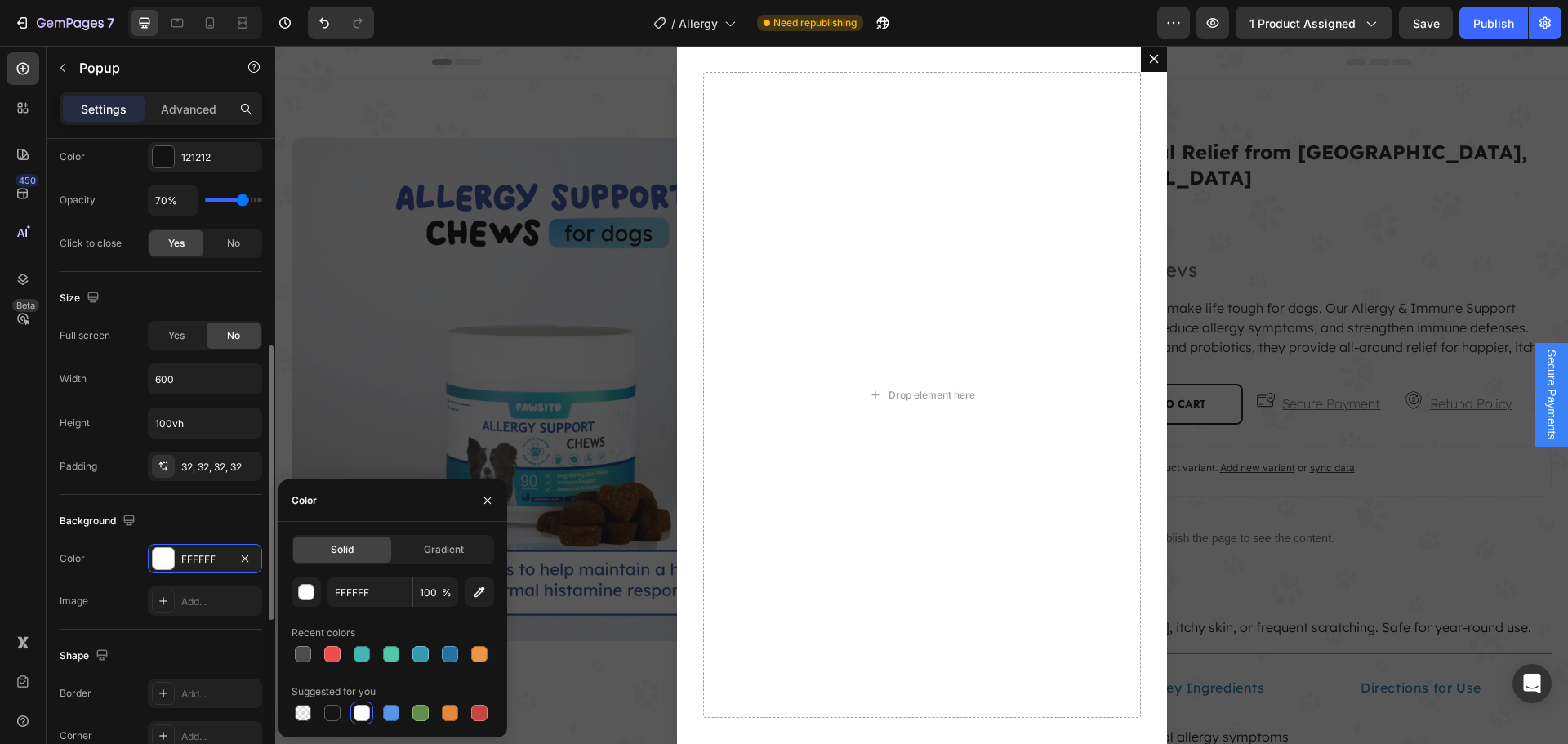
scroll to position [735, 0]
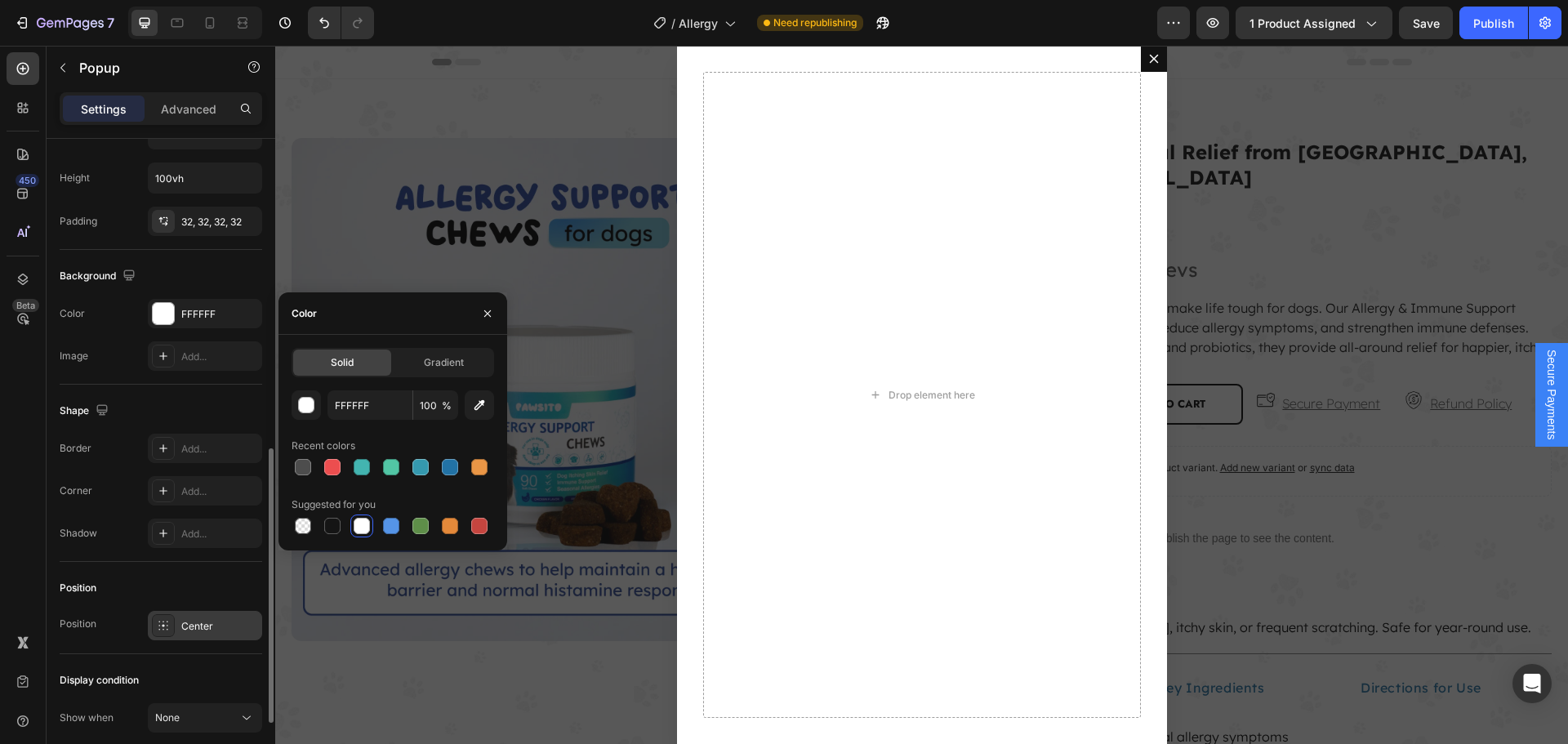
click at [193, 636] on div "Center" at bounding box center [204, 625] width 114 height 30
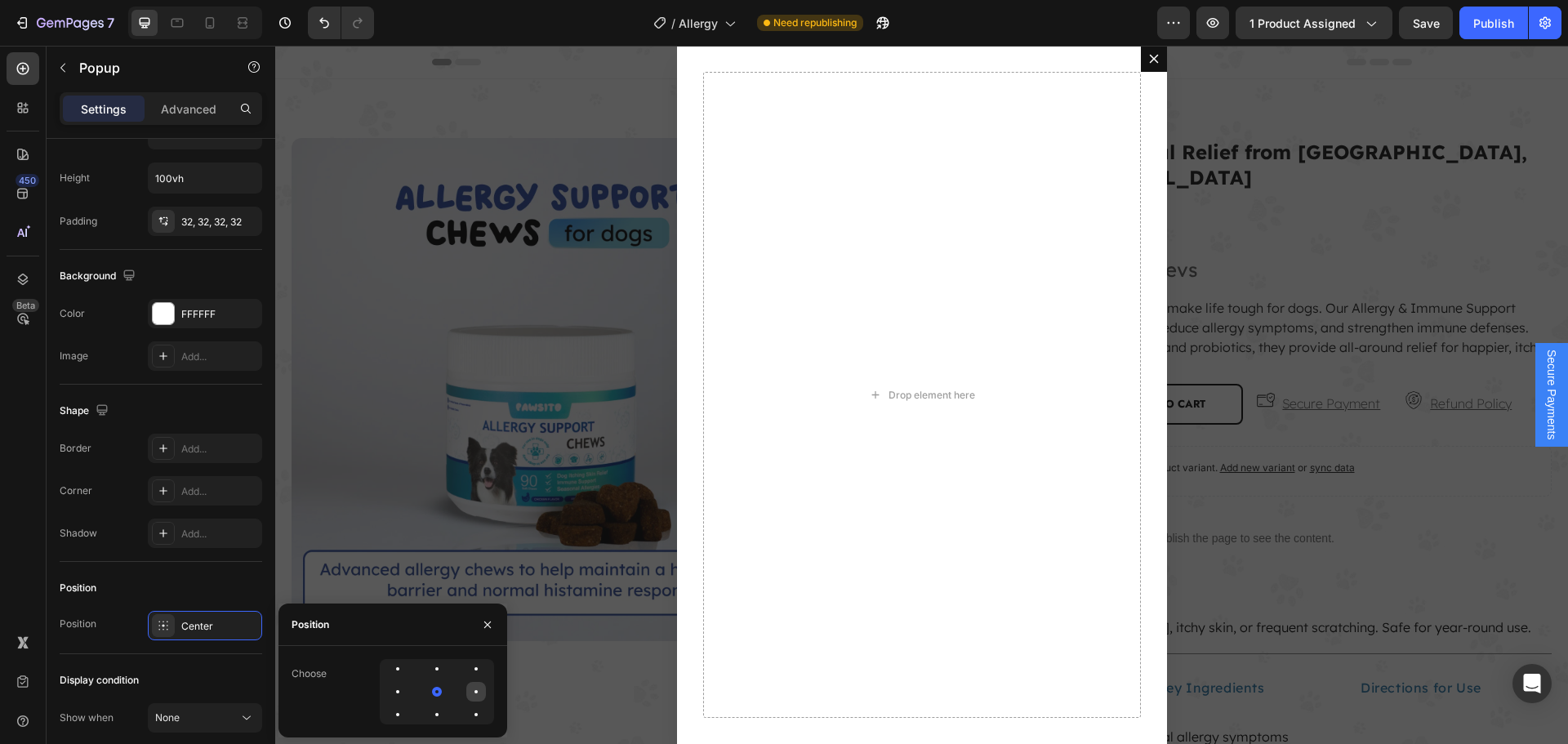
click at [479, 698] on div at bounding box center [477, 692] width 20 height 20
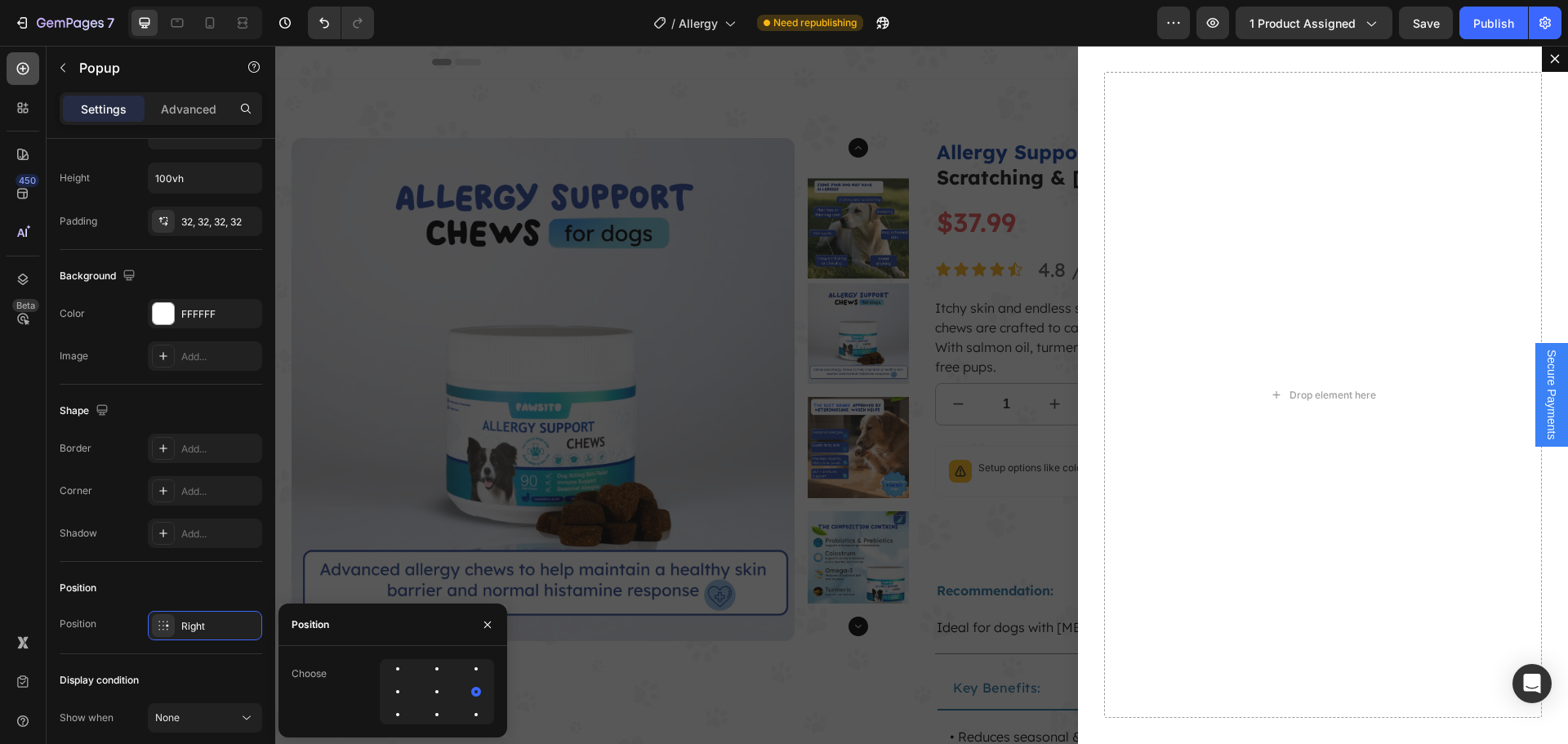
click at [31, 72] on div at bounding box center [23, 69] width 33 height 33
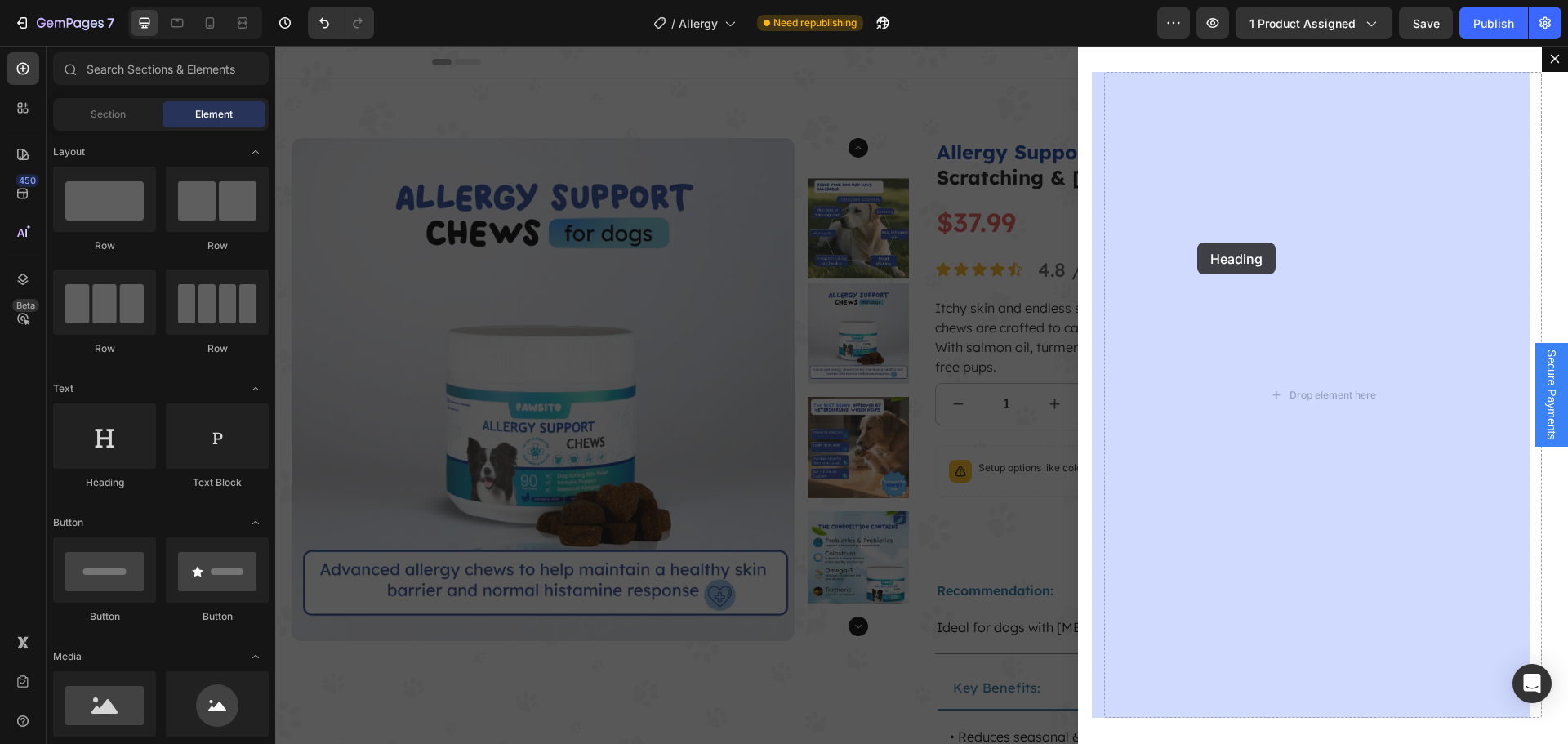
drag, startPoint x: 468, startPoint y: 510, endPoint x: 1217, endPoint y: 232, distance: 798.9
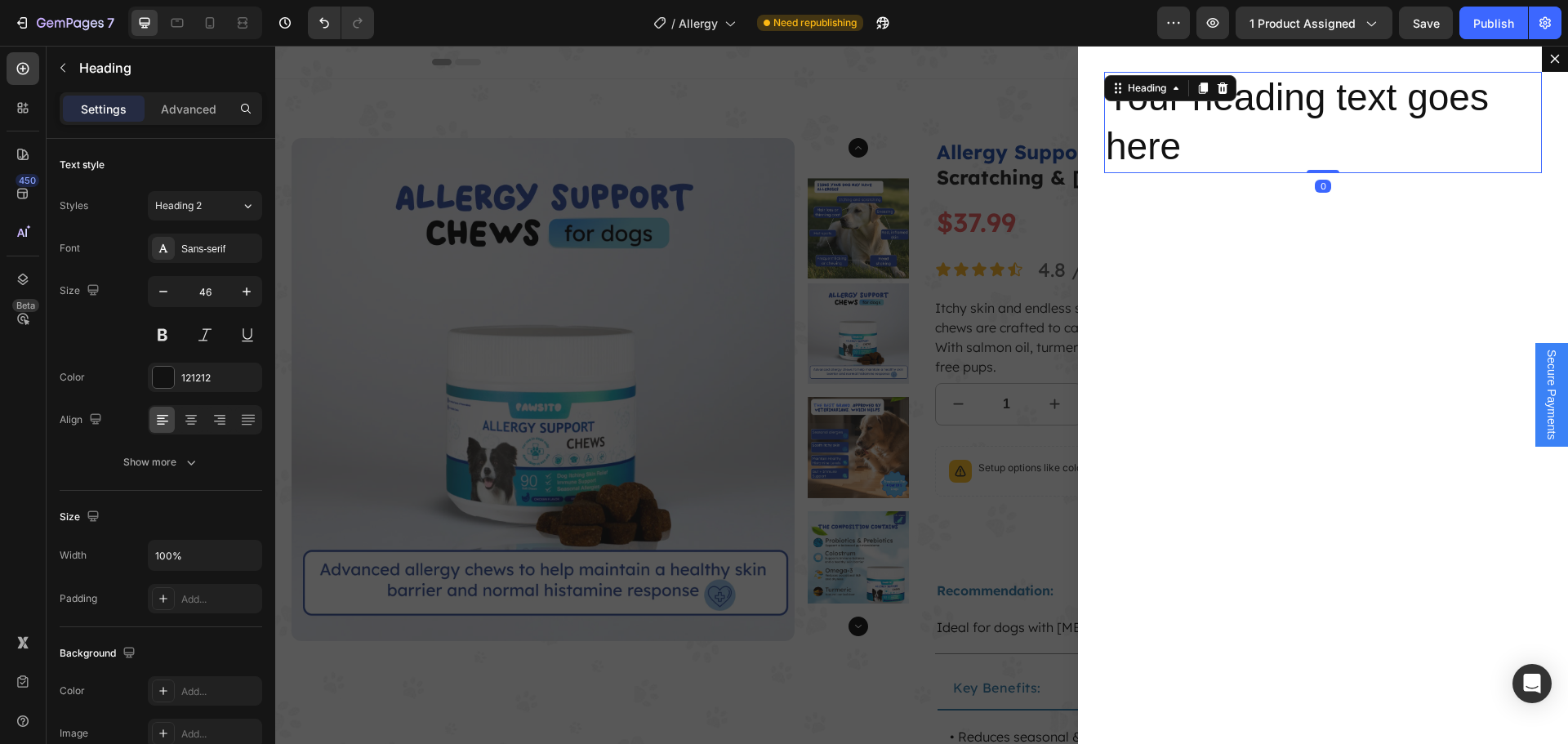
click at [1207, 149] on h2 "Your heading text goes here" at bounding box center [1323, 122] width 438 height 101
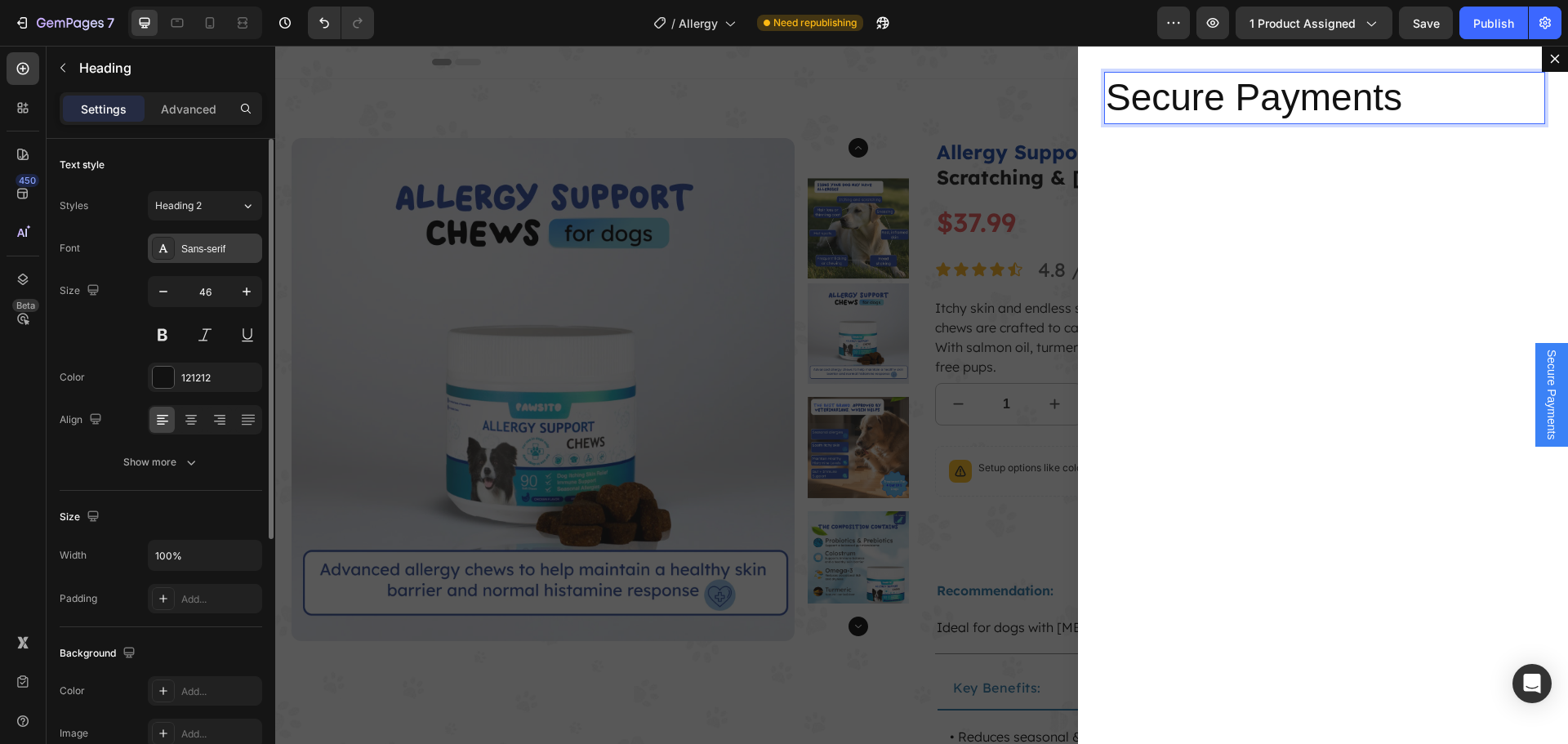
click at [237, 240] on div "Sans-serif" at bounding box center [204, 248] width 114 height 30
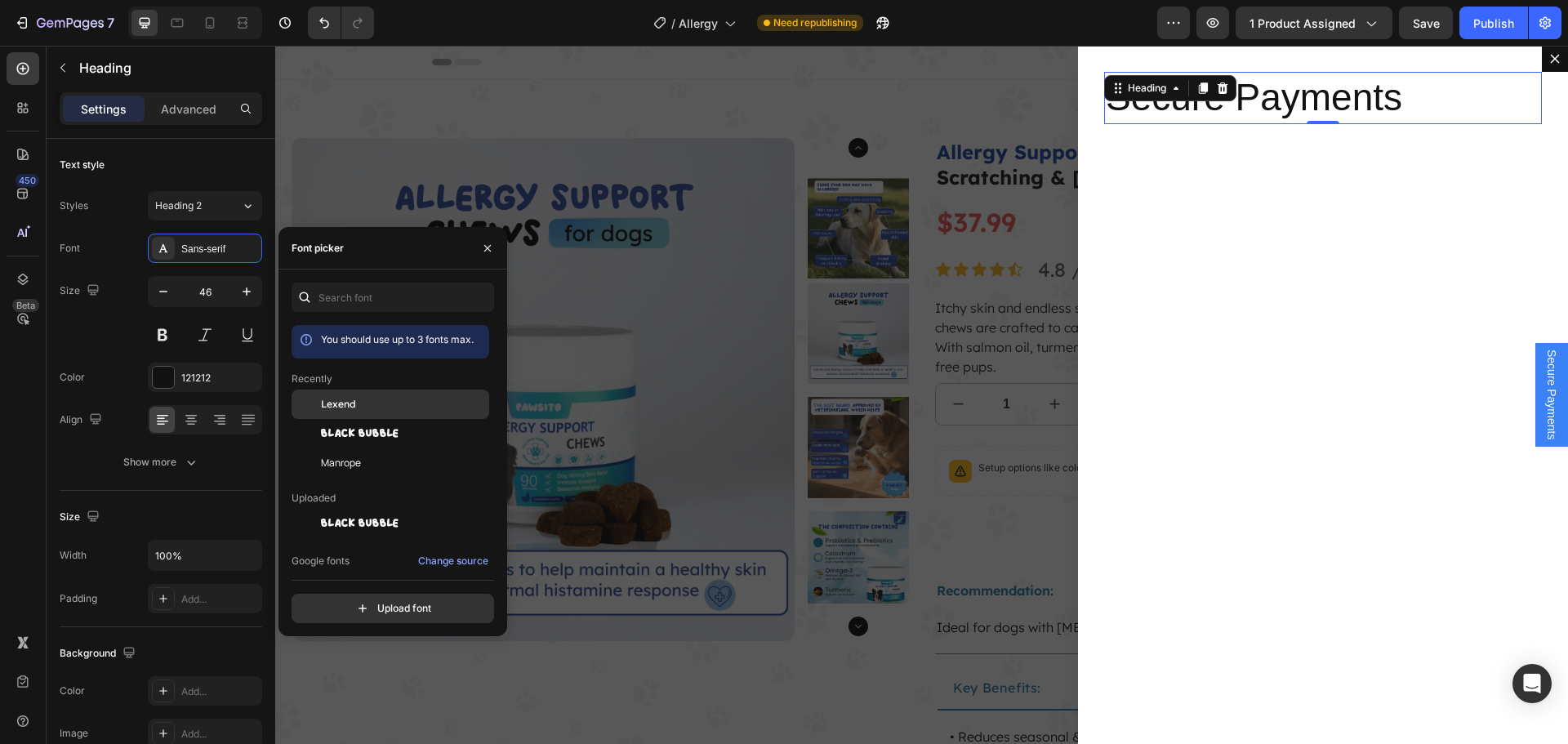
click at [373, 400] on div "Lexend" at bounding box center [403, 404] width 165 height 14
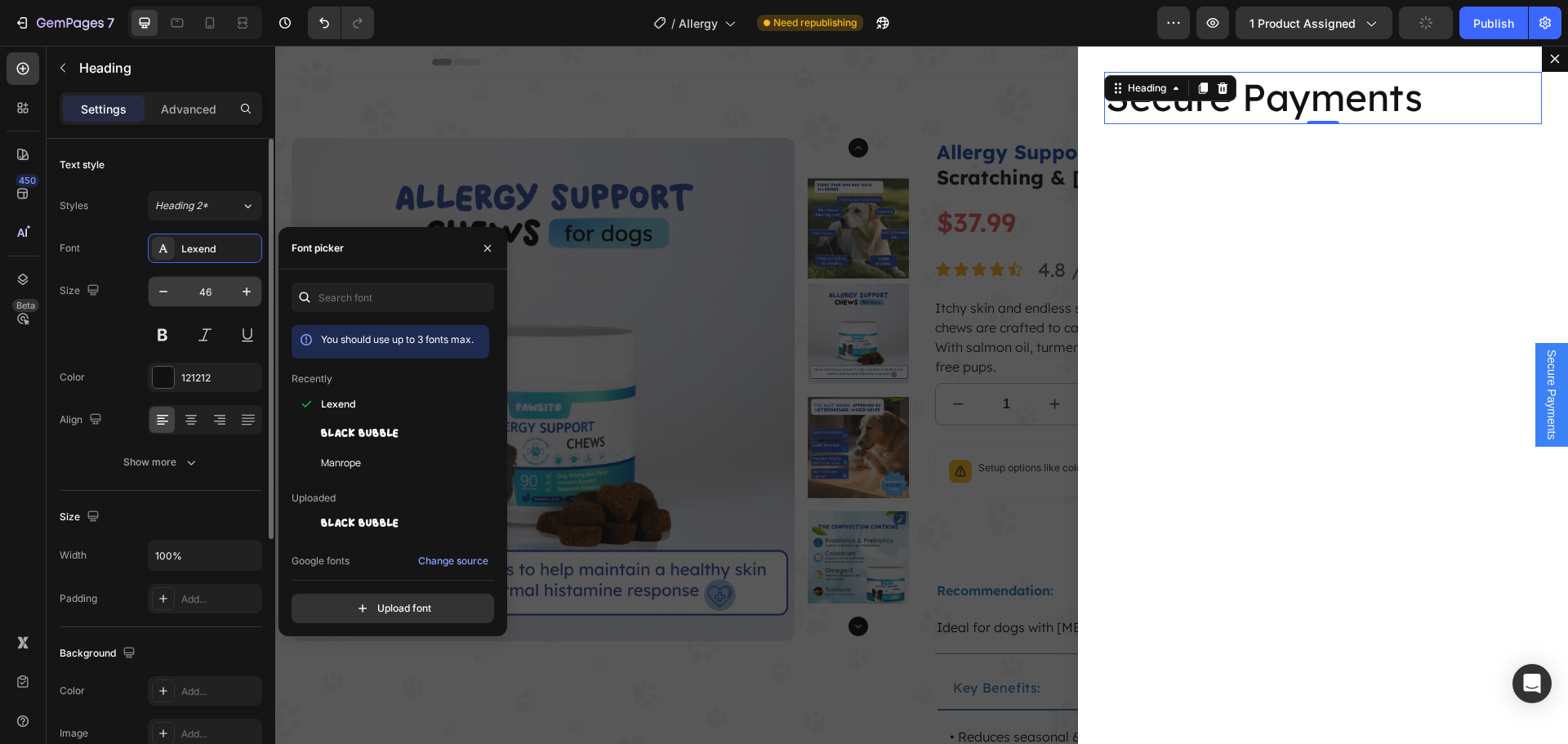
click at [213, 294] on input "46" at bounding box center [205, 291] width 54 height 30
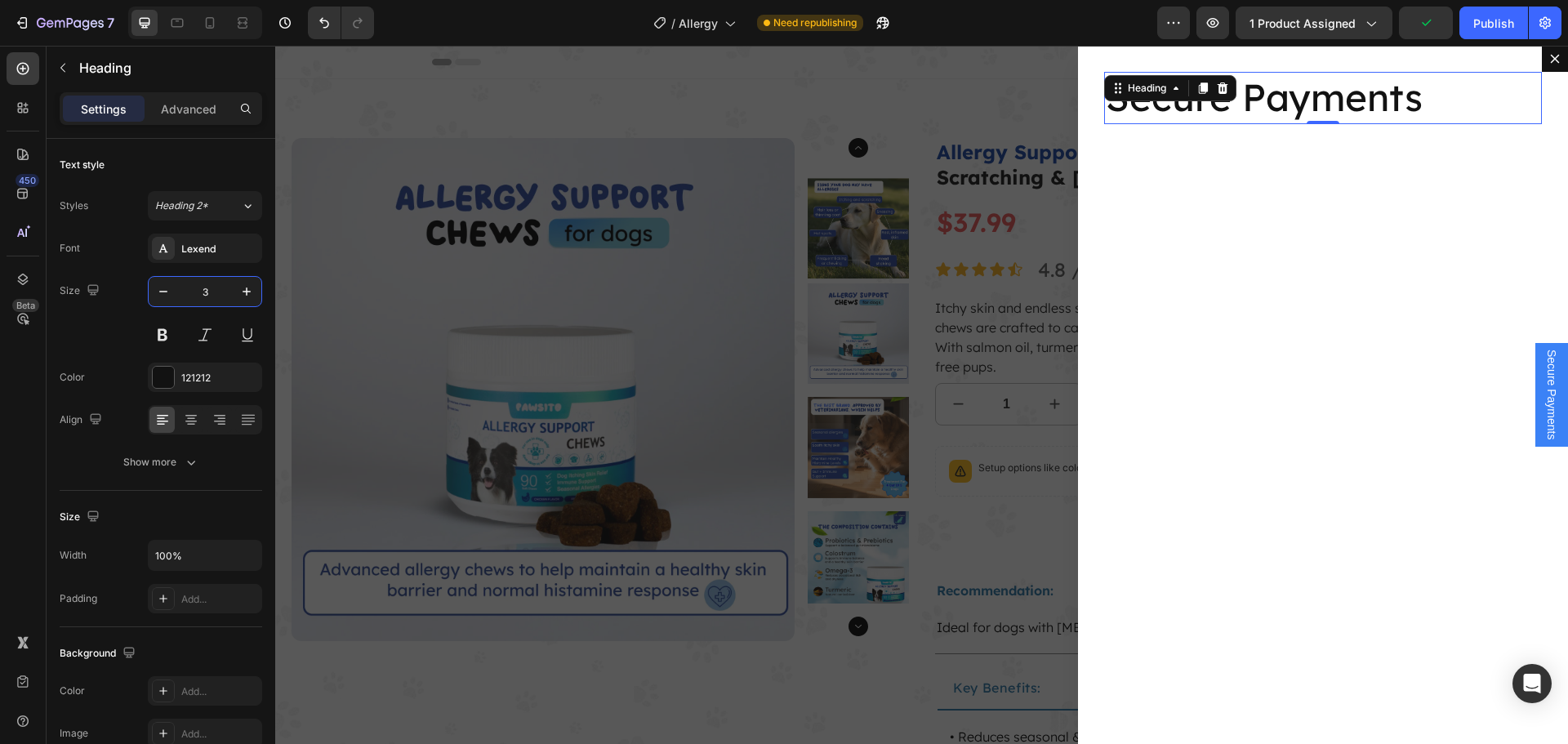
type input "32"
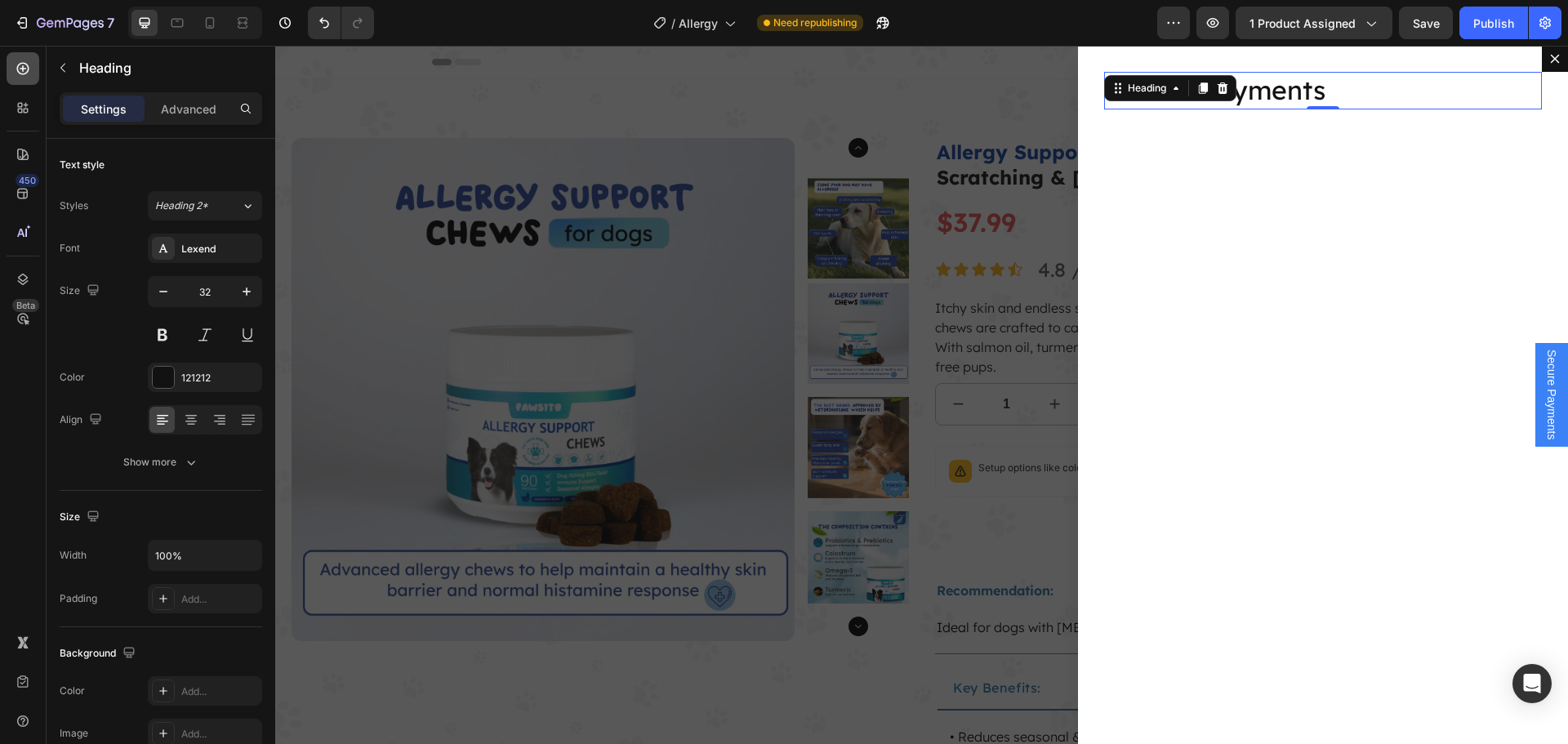
click at [30, 69] on icon at bounding box center [23, 69] width 16 height 16
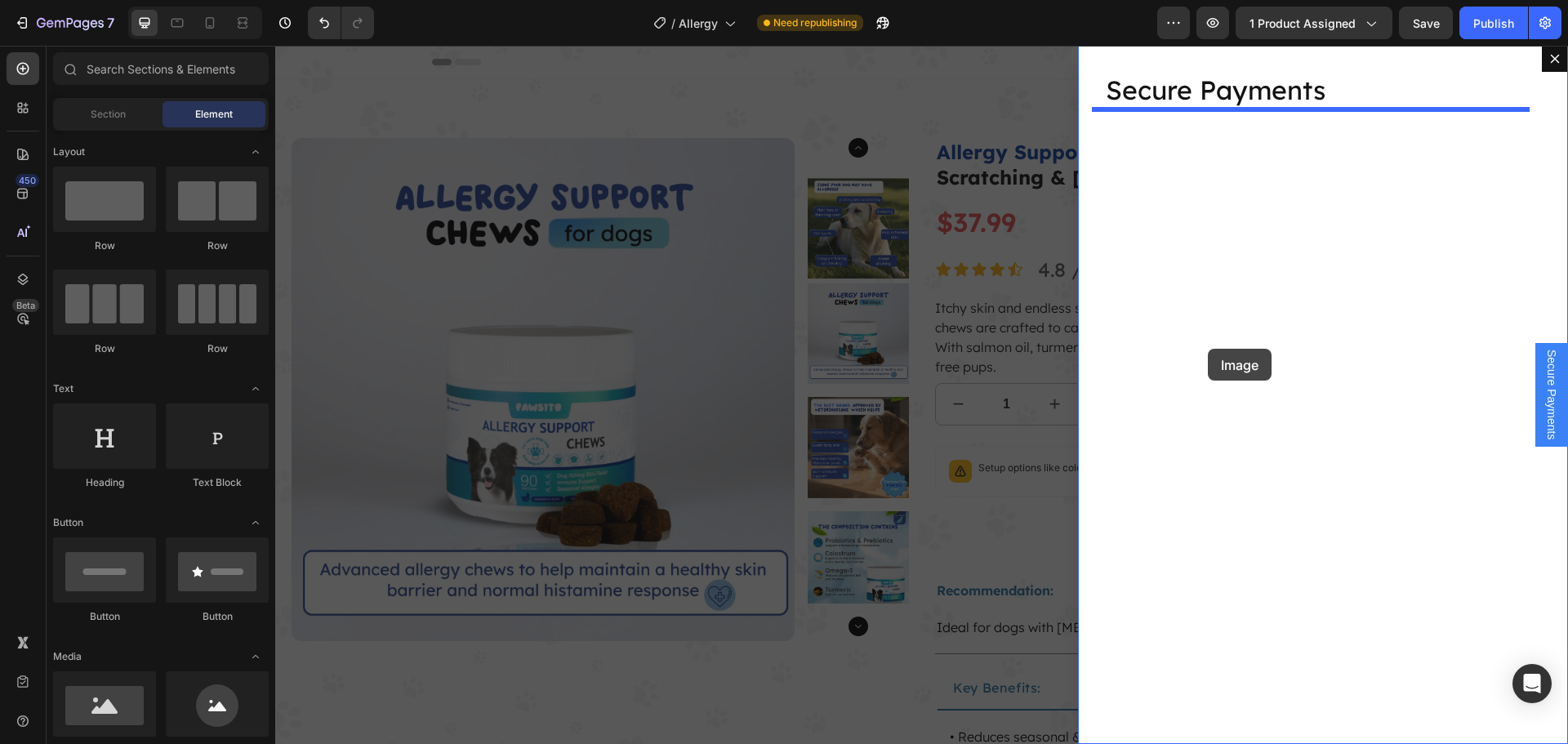
drag, startPoint x: 386, startPoint y: 735, endPoint x: 1207, endPoint y: 349, distance: 907.2
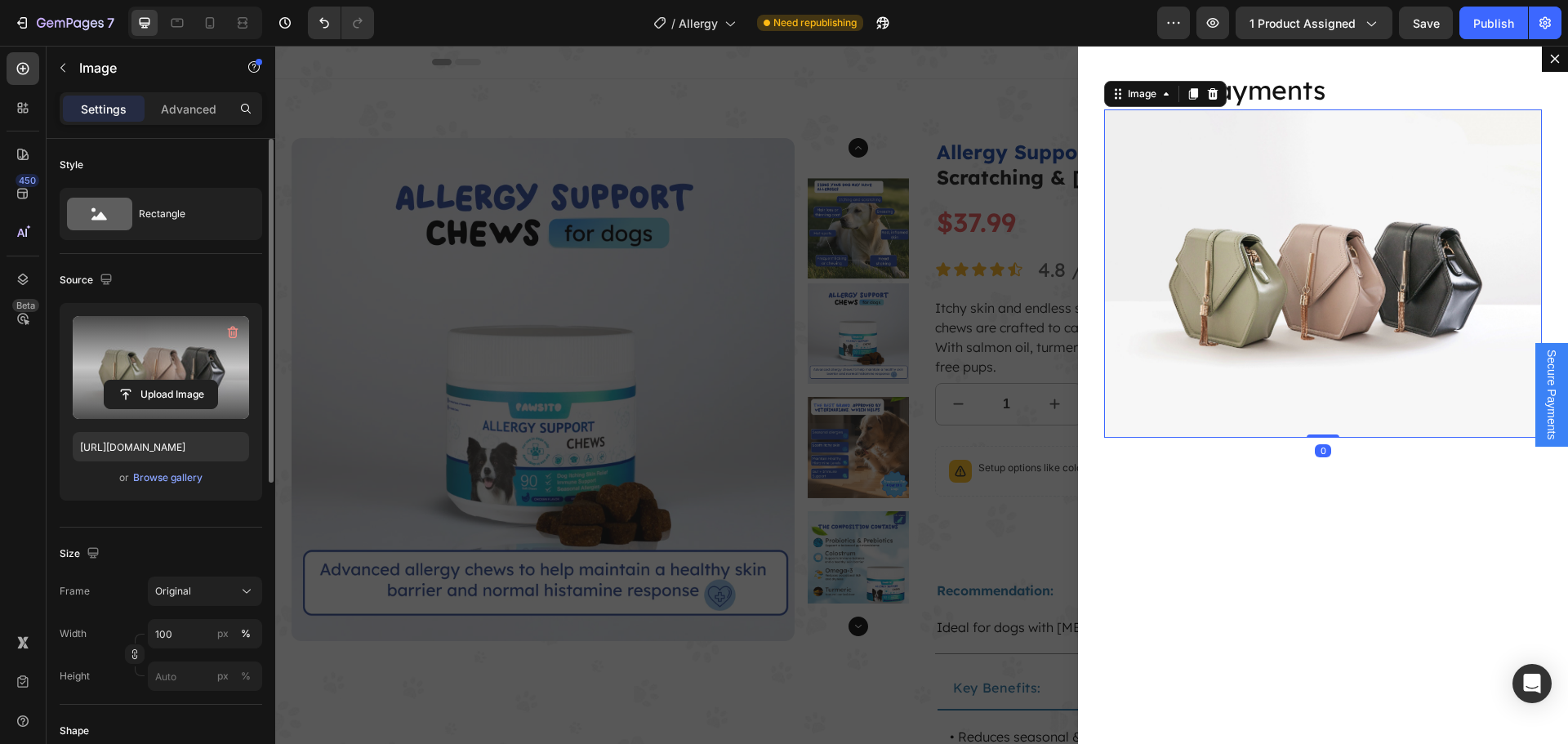
click at [169, 342] on label at bounding box center [160, 367] width 176 height 103
click at [169, 381] on input "file" at bounding box center [161, 394] width 113 height 28
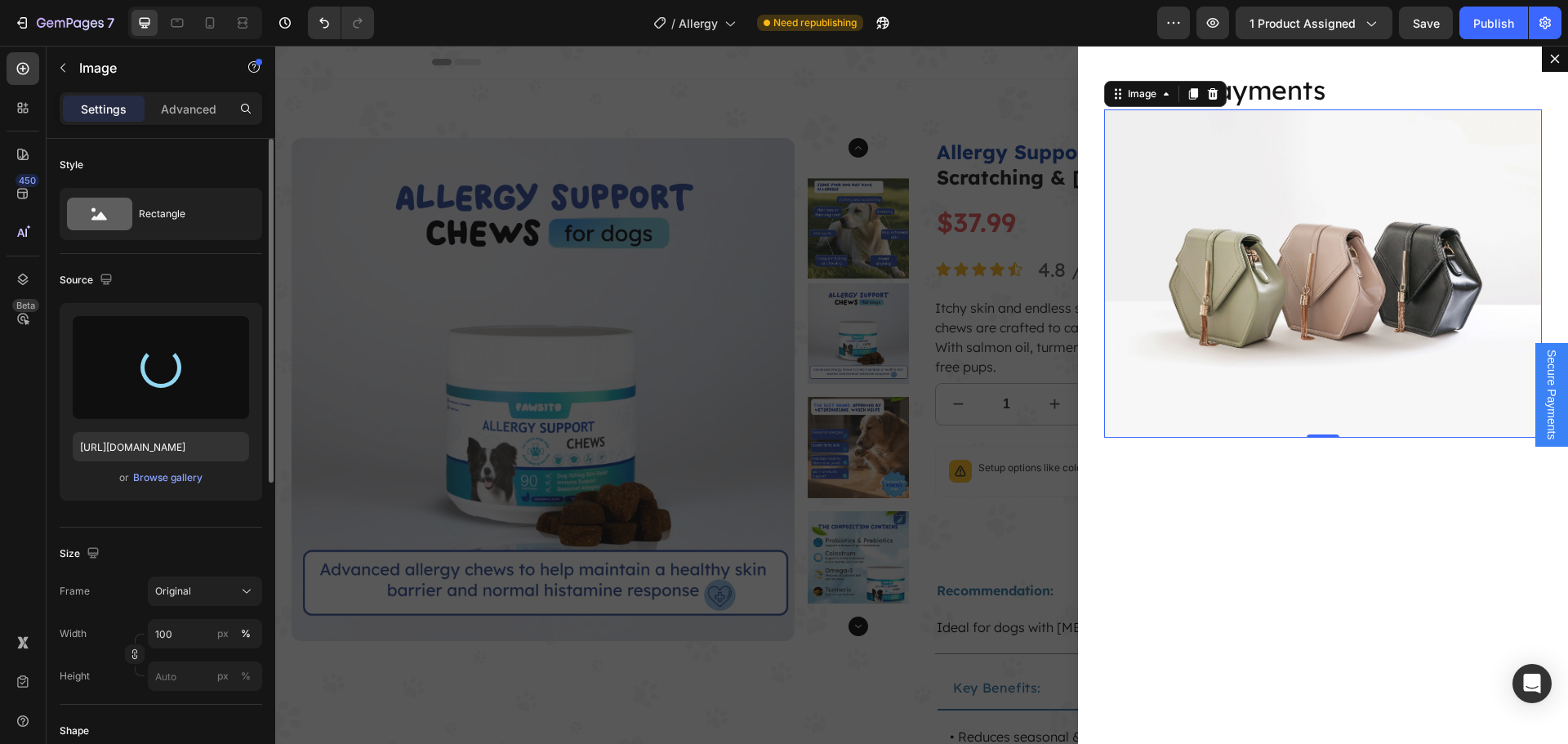
type input "[URL][DOMAIN_NAME]"
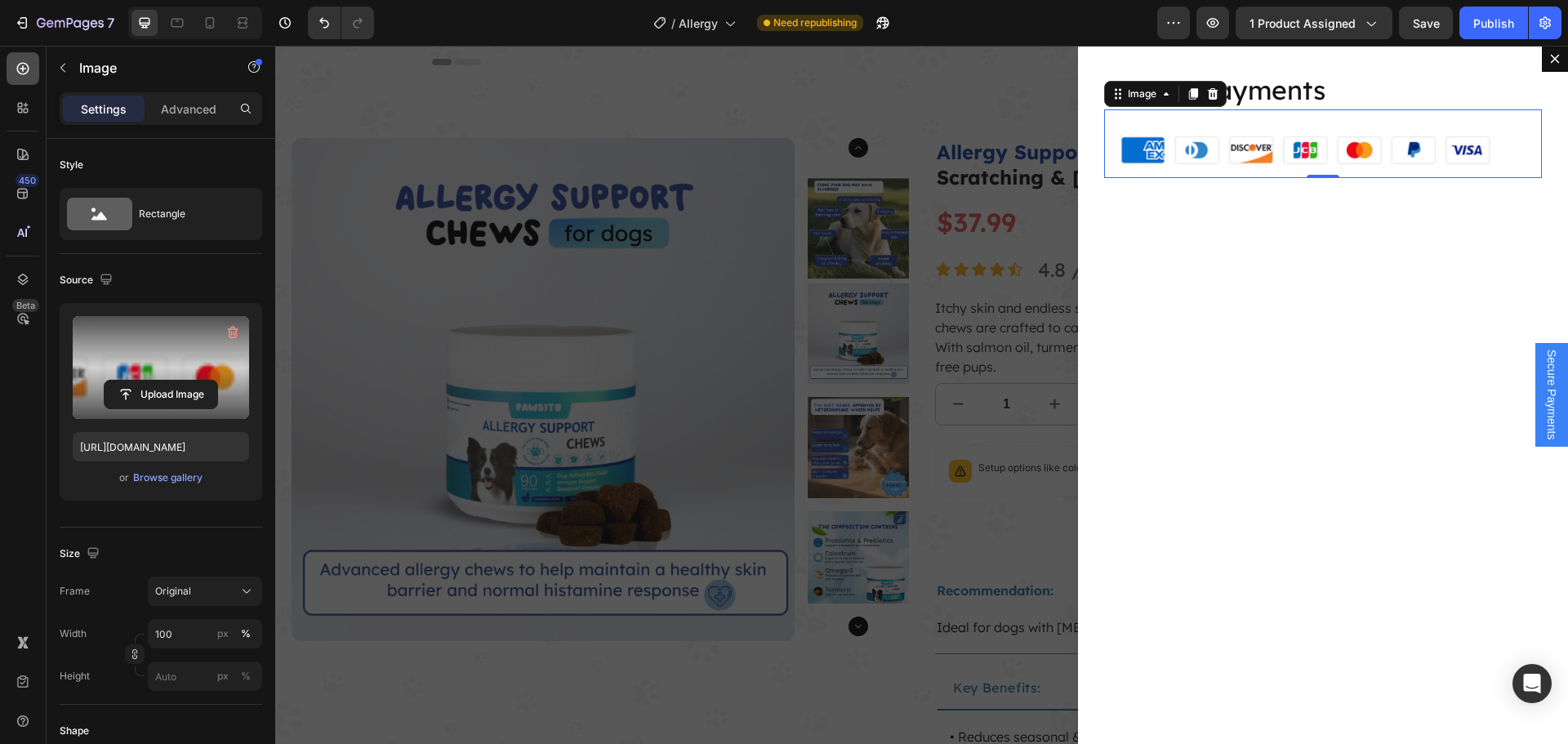
click at [27, 75] on icon at bounding box center [23, 69] width 16 height 16
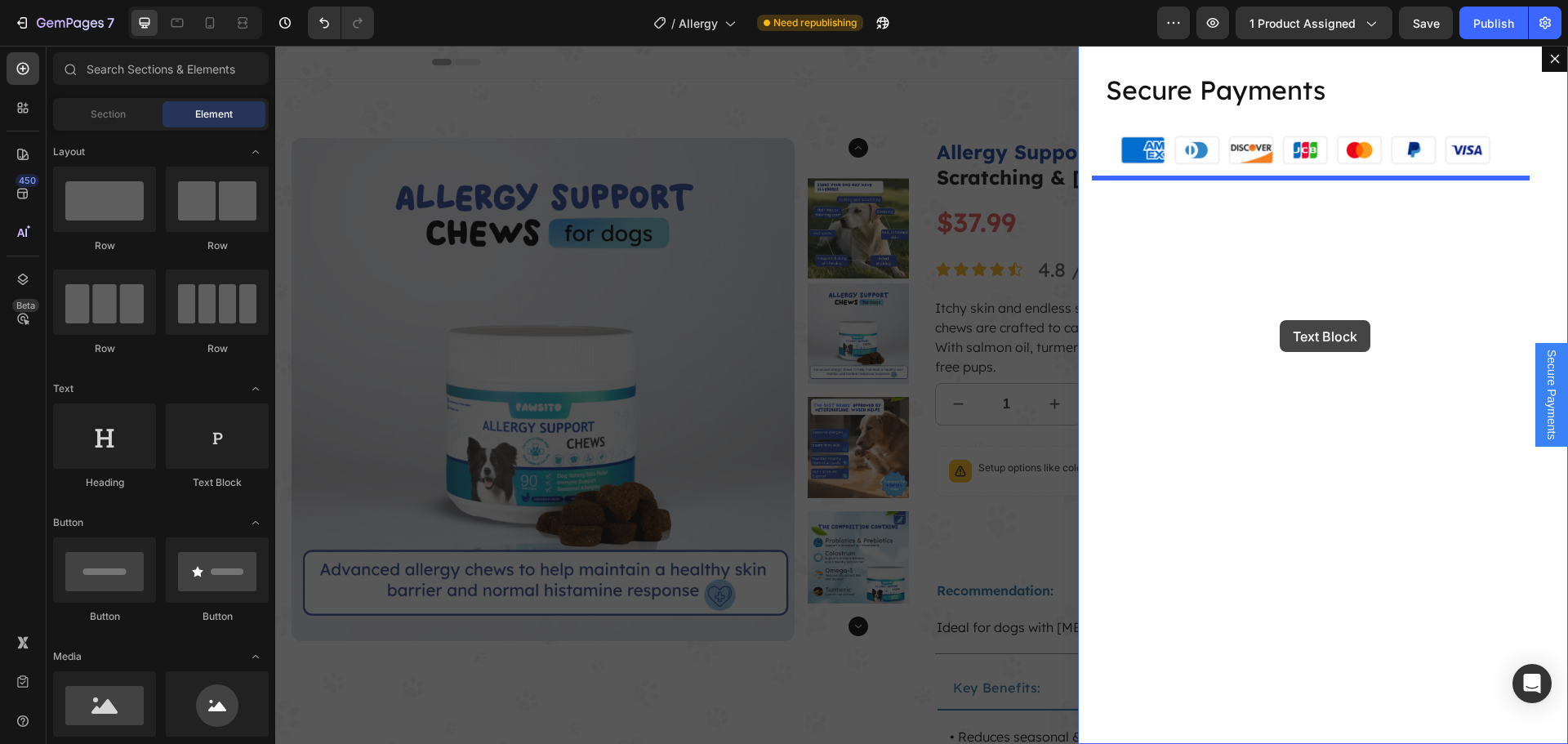
drag, startPoint x: 519, startPoint y: 494, endPoint x: 1280, endPoint y: 320, distance: 780.6
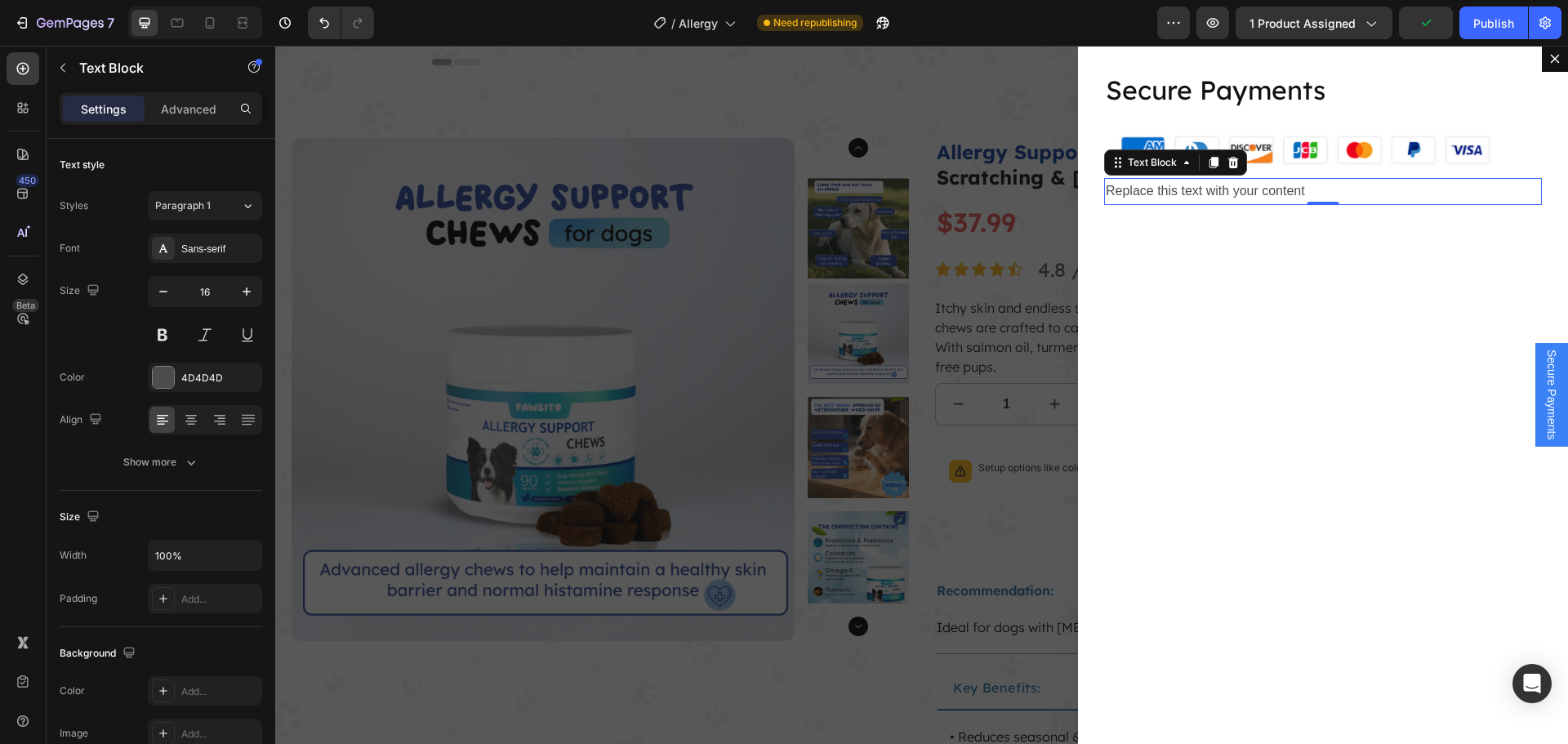
click at [1269, 186] on div "Replace this text with your content" at bounding box center [1323, 192] width 438 height 27
click at [1269, 186] on p "Replace this text with your content" at bounding box center [1323, 192] width 434 height 24
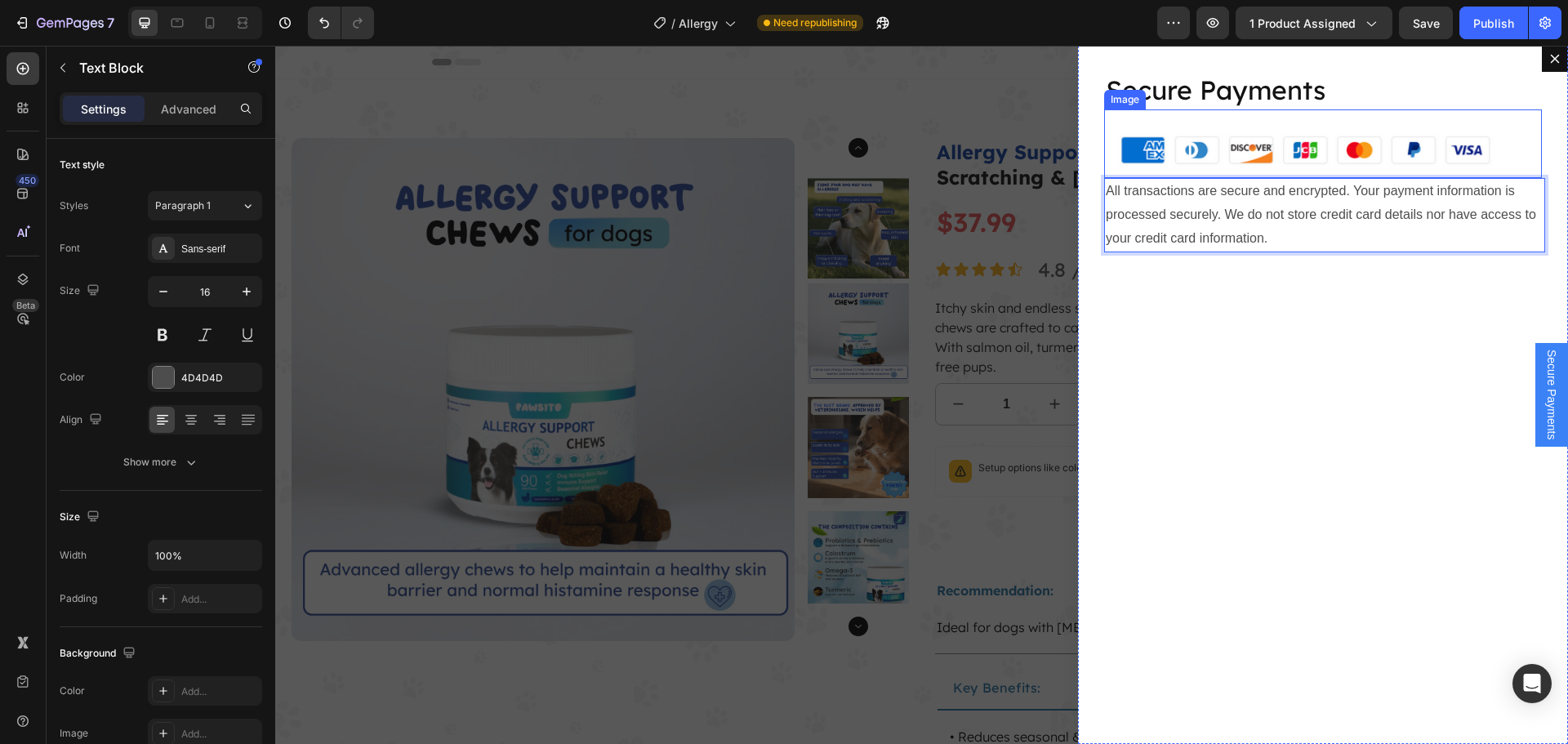
click at [1377, 155] on img "Dialog body" at bounding box center [1323, 144] width 438 height 70
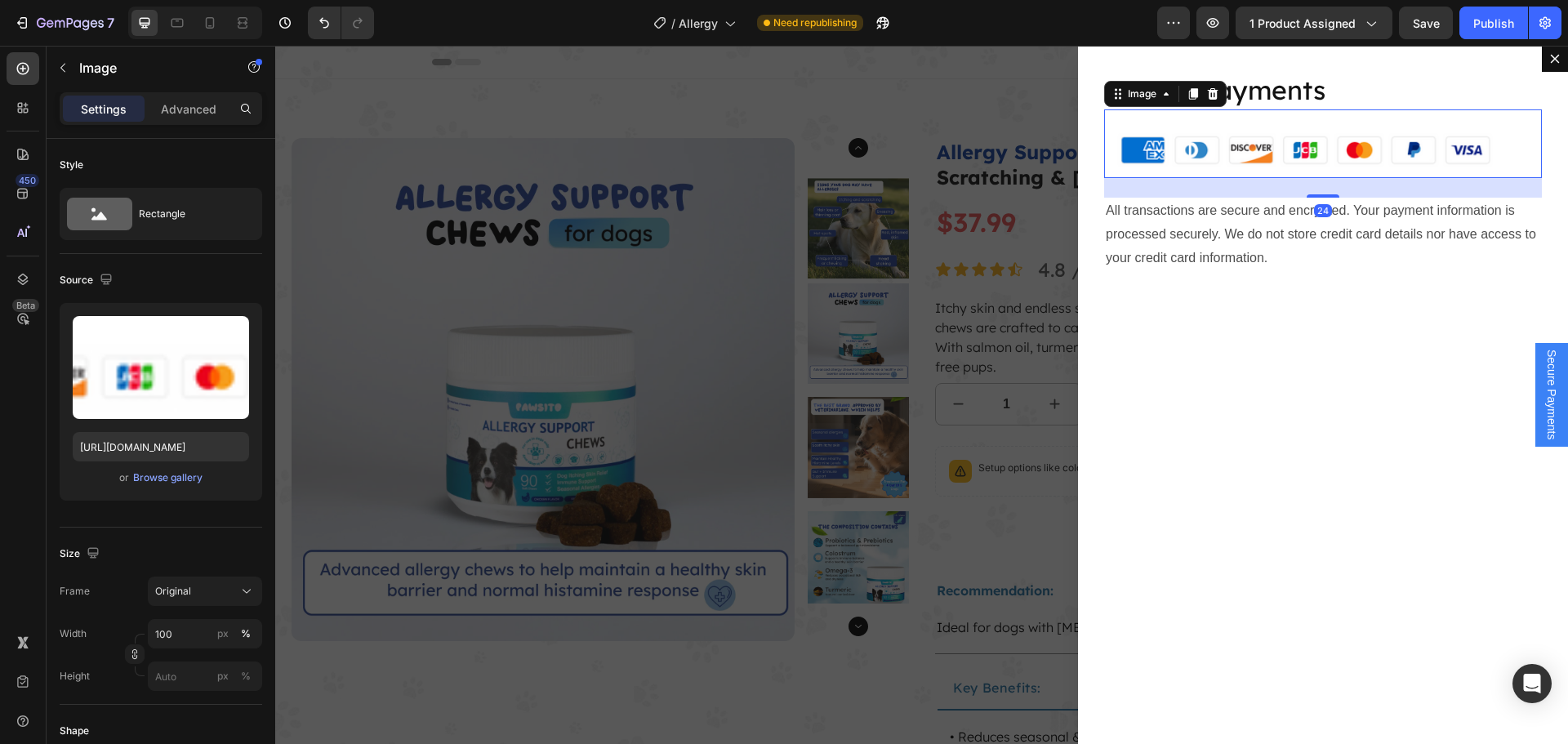
drag, startPoint x: 1308, startPoint y: 178, endPoint x: 1308, endPoint y: 197, distance: 19.0
click at [1308, 197] on div "Dialog body" at bounding box center [1323, 196] width 33 height 4
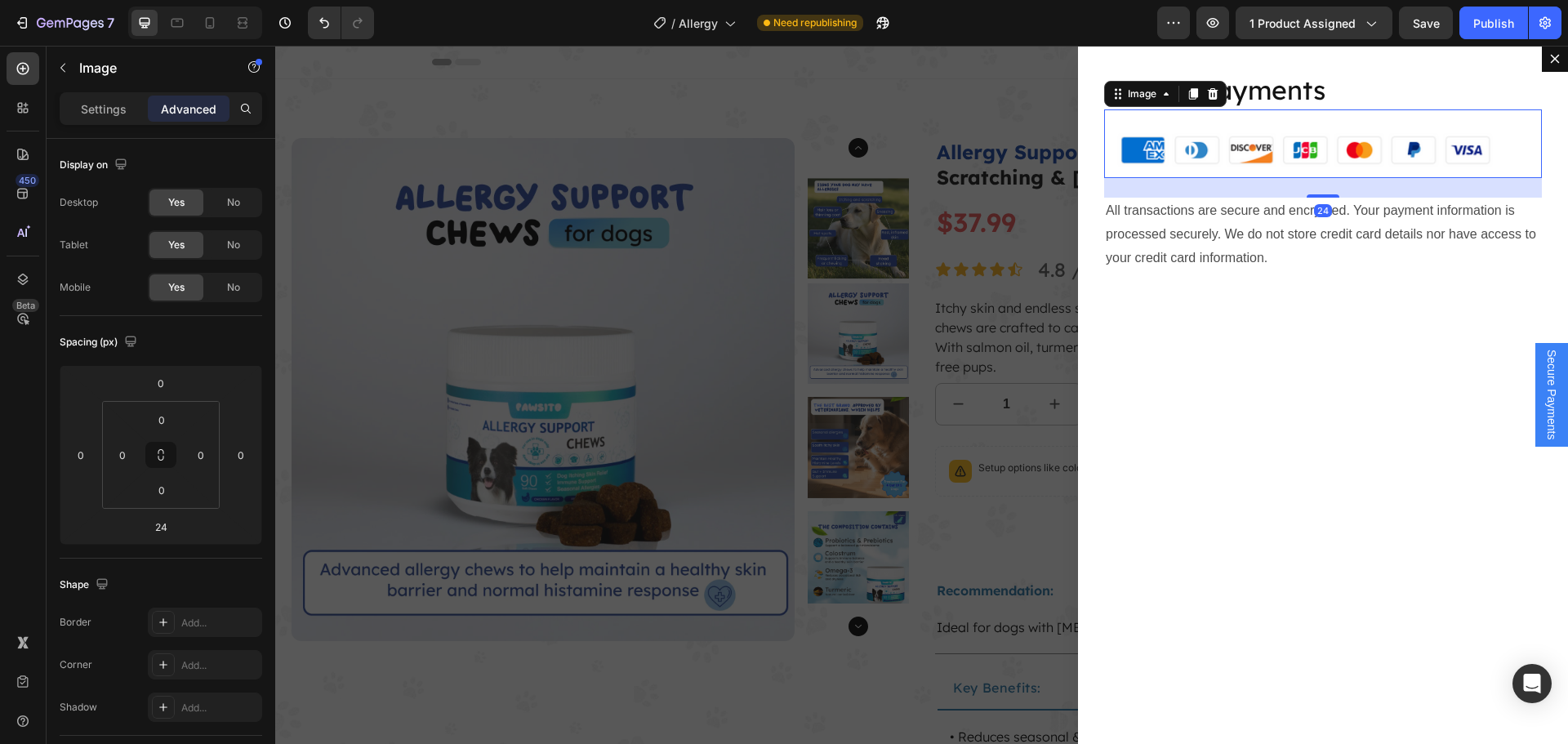
click at [1291, 98] on p "Secure Payments" at bounding box center [1323, 90] width 434 height 34
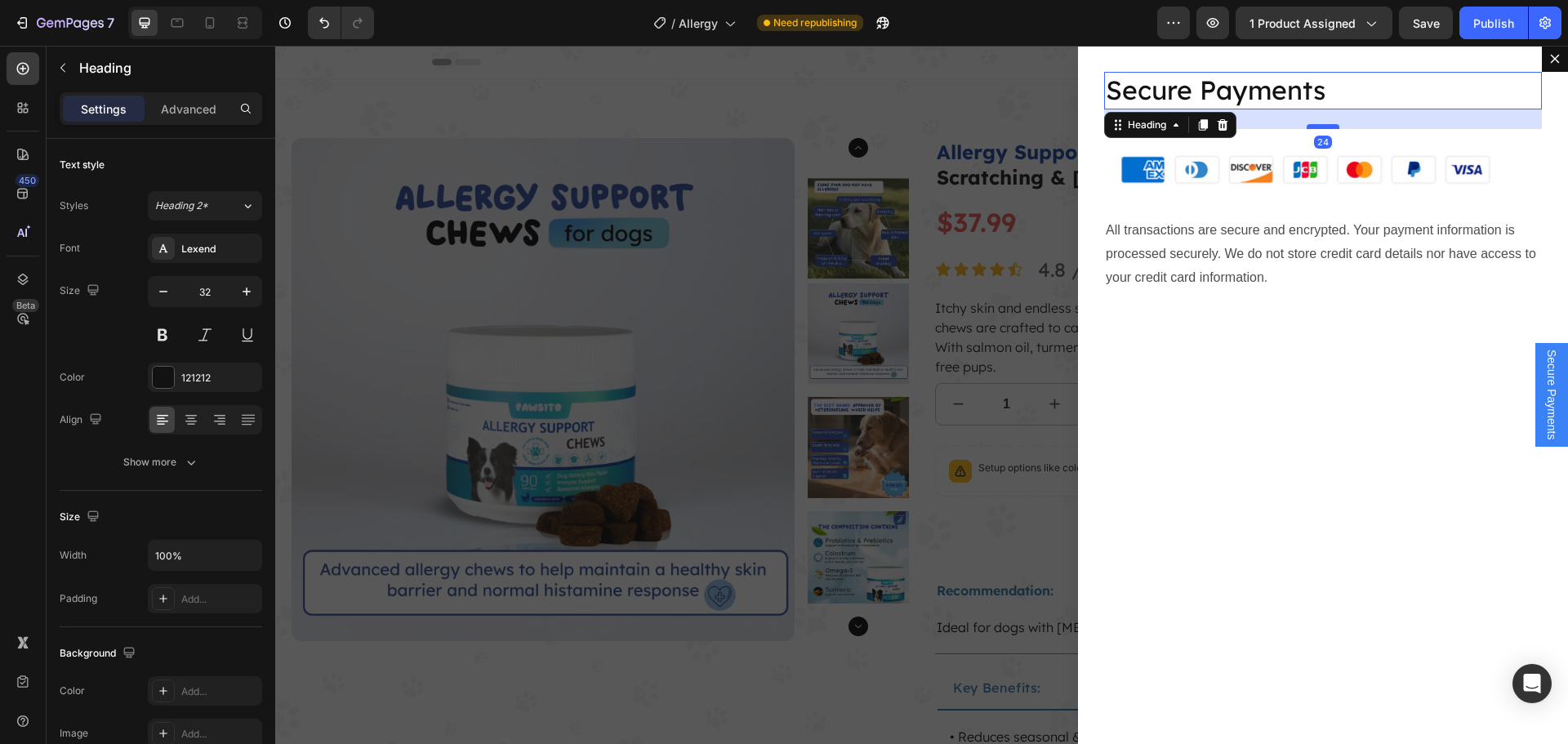
drag, startPoint x: 1316, startPoint y: 108, endPoint x: 1320, endPoint y: 127, distance: 19.4
click at [1320, 127] on div "Dialog body" at bounding box center [1323, 126] width 33 height 5
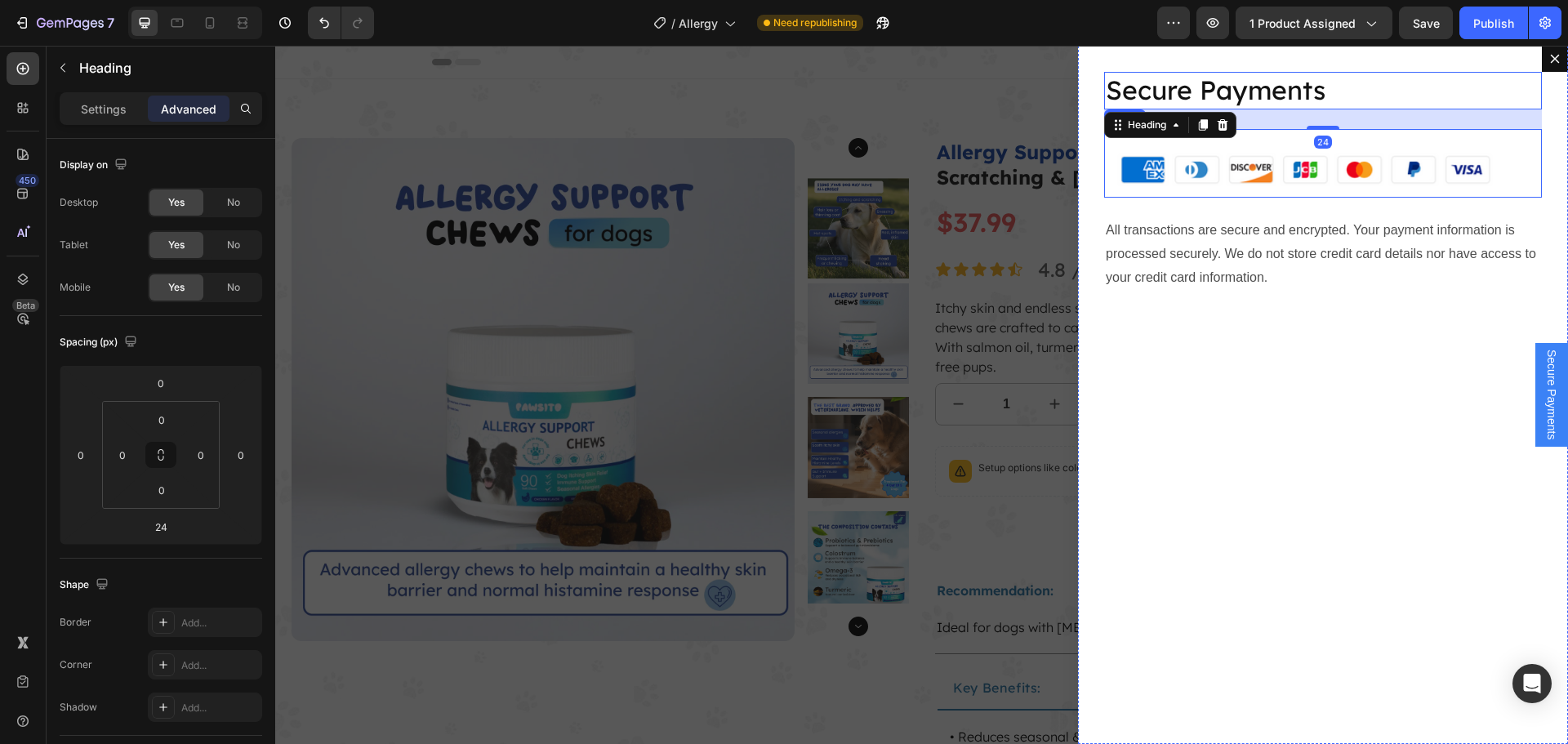
click at [1313, 226] on p "All transactions are secure and encrypted. Your payment information is processe…" at bounding box center [1323, 254] width 434 height 71
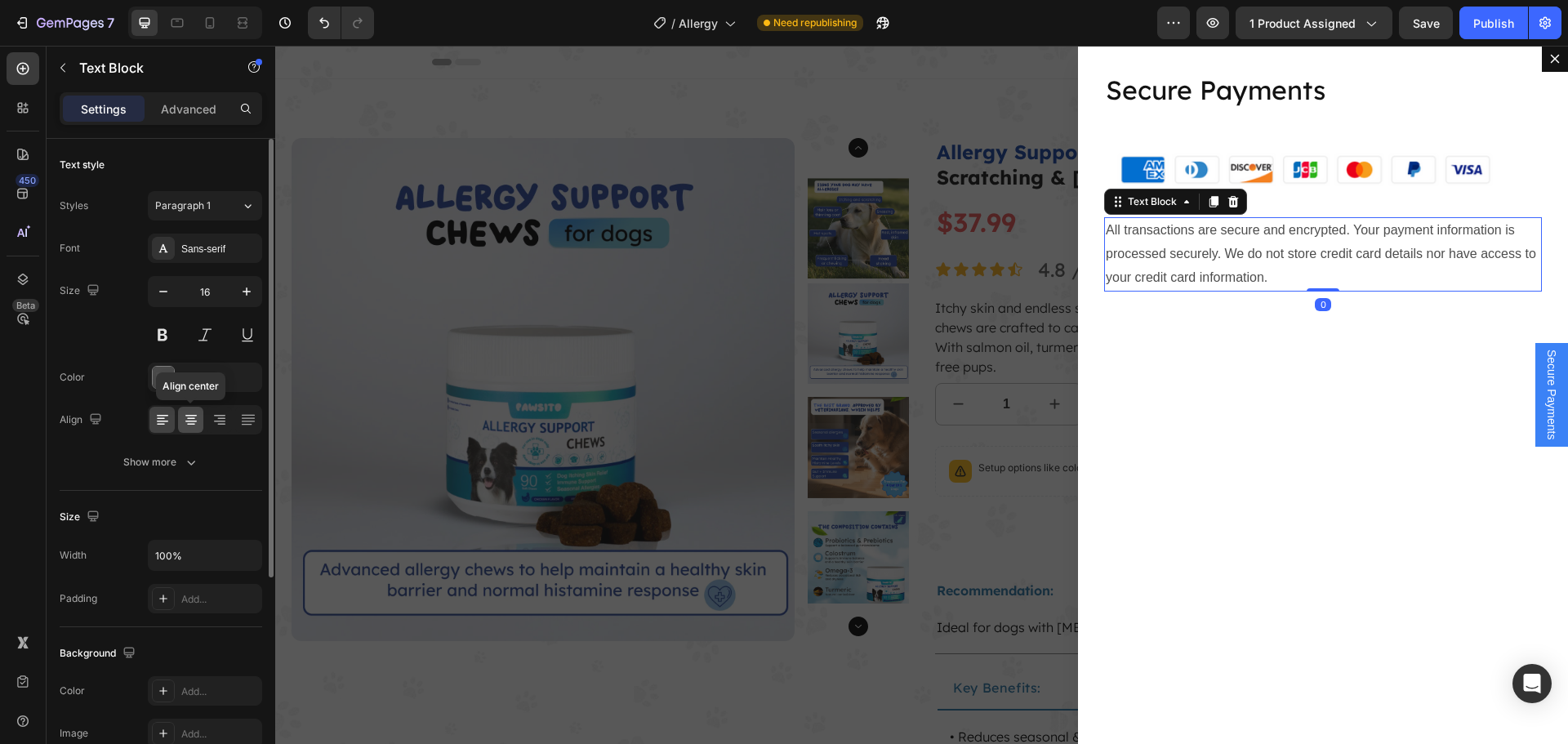
click at [194, 417] on icon at bounding box center [191, 419] width 16 height 16
click at [210, 250] on div "Sans-serif" at bounding box center [219, 249] width 77 height 14
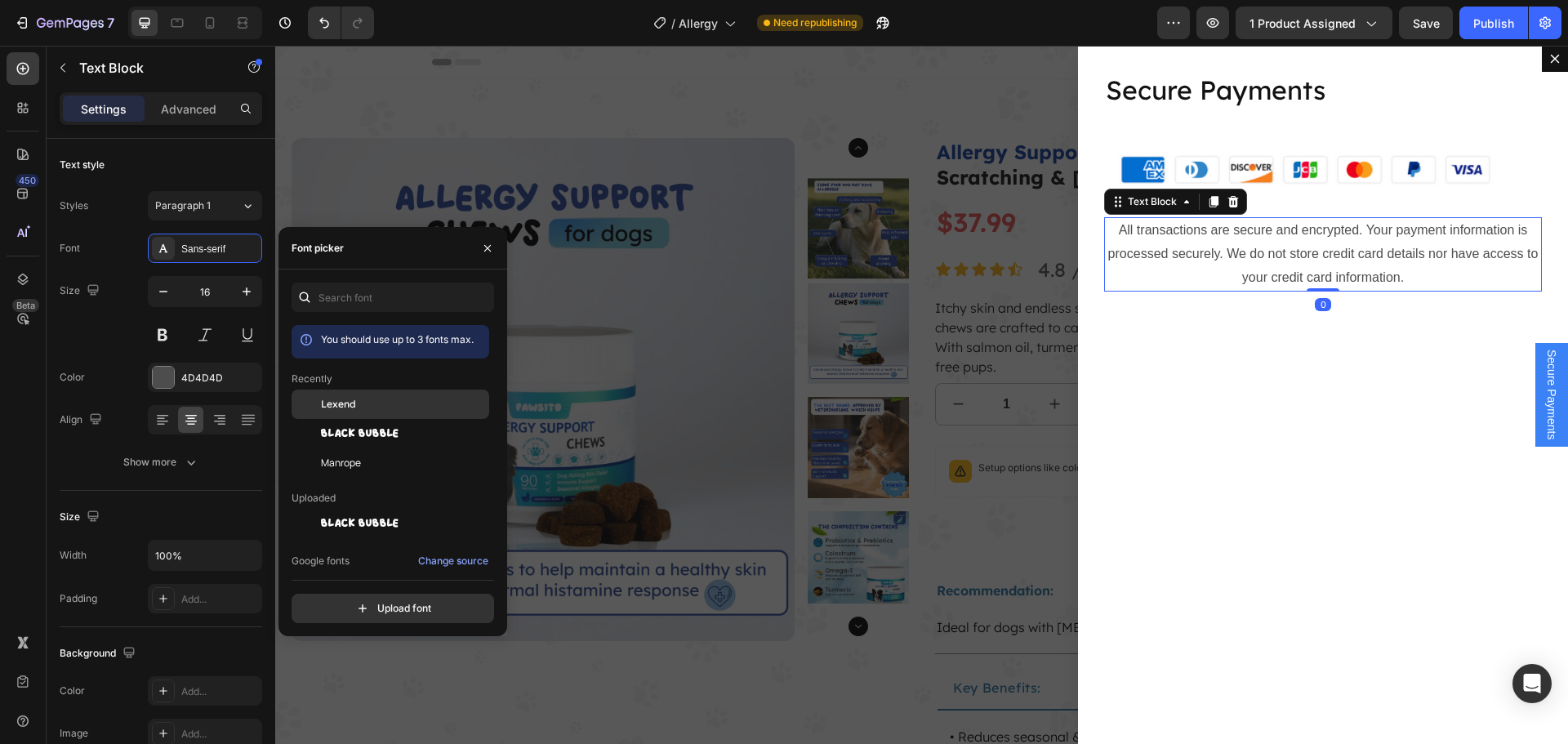
click at [362, 400] on div "Lexend" at bounding box center [403, 404] width 165 height 14
click at [208, 29] on icon at bounding box center [211, 23] width 9 height 12
type input "14"
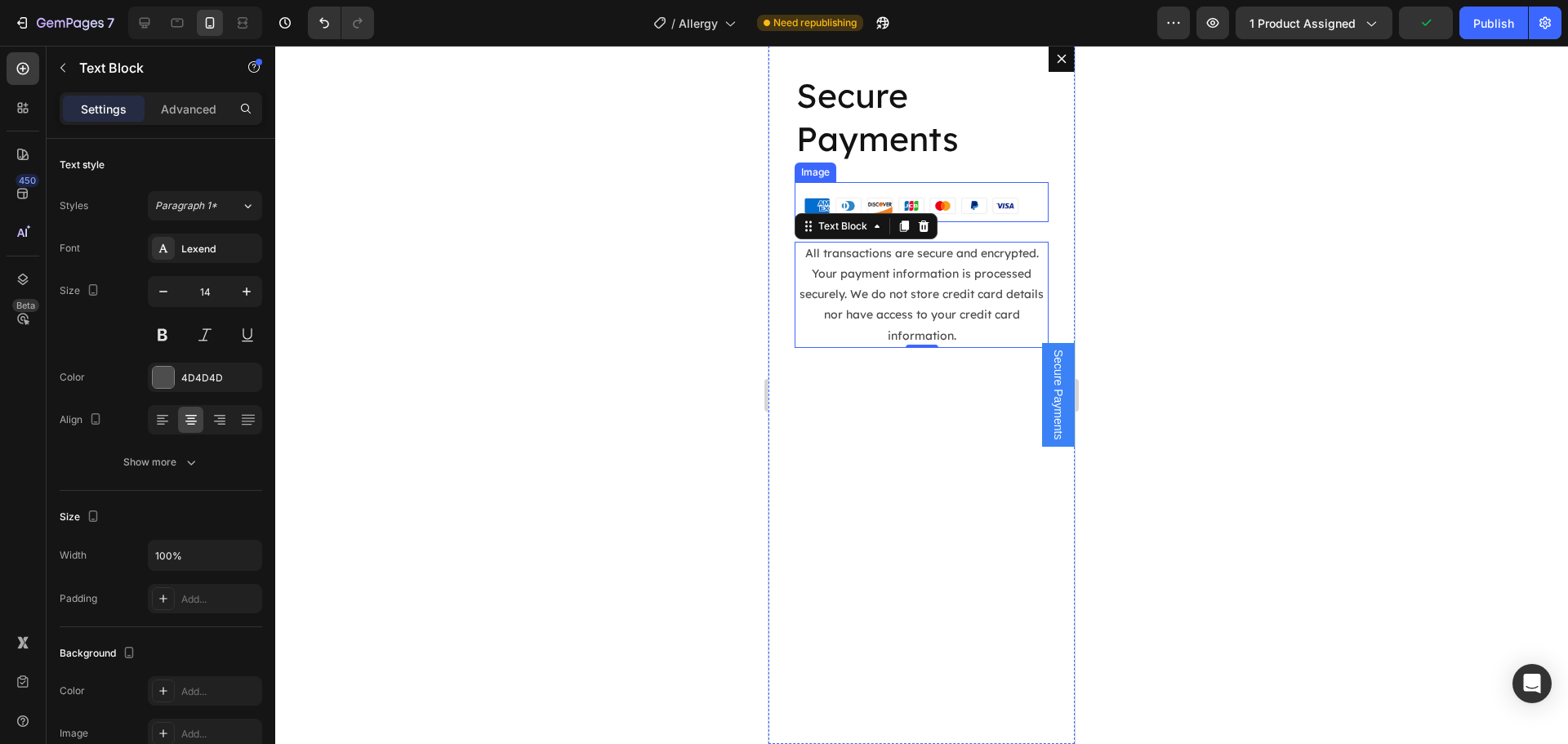
scroll to position [137, 0]
click at [858, 134] on p "Secure Payments" at bounding box center [921, 117] width 250 height 88
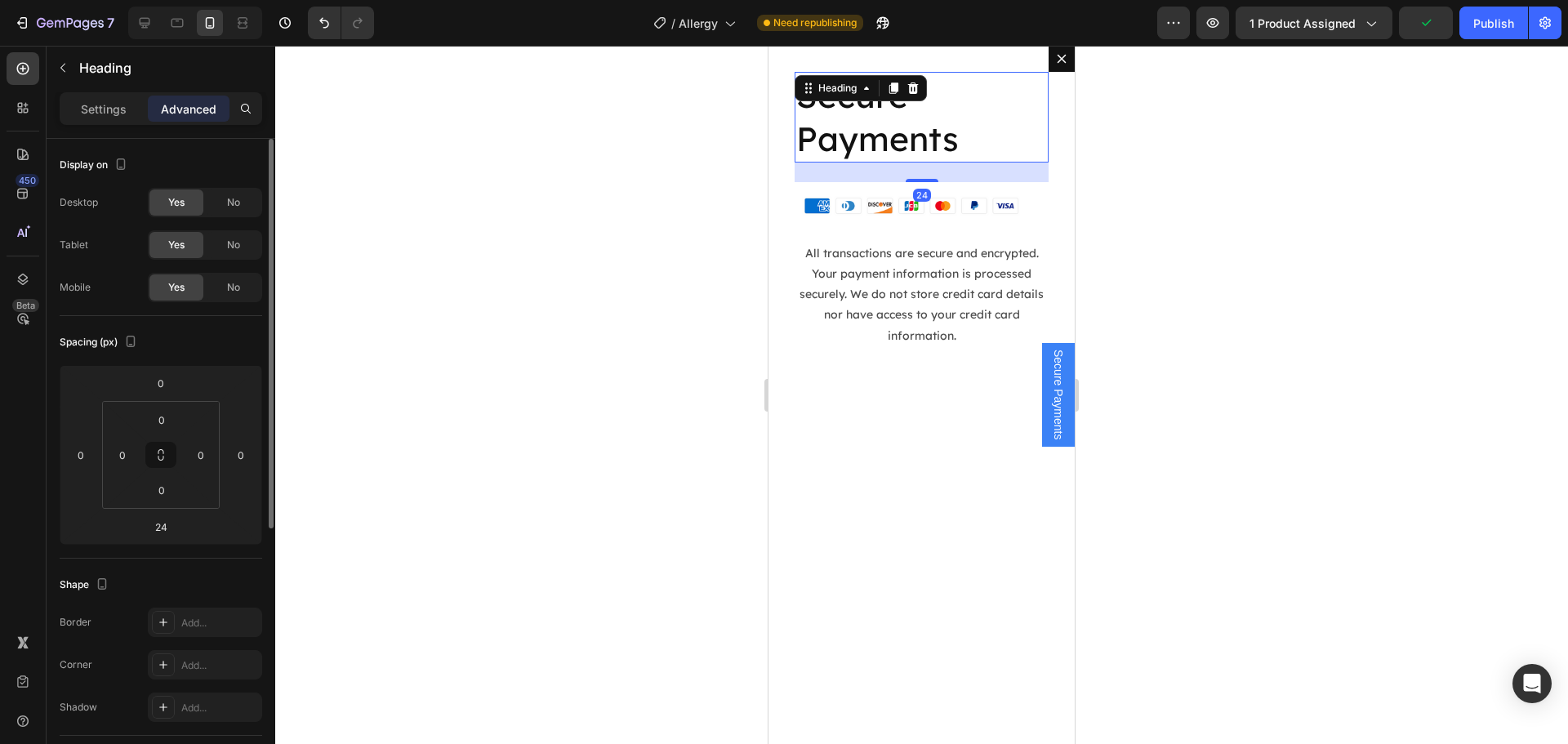
click at [90, 114] on p "Settings" at bounding box center [103, 108] width 46 height 17
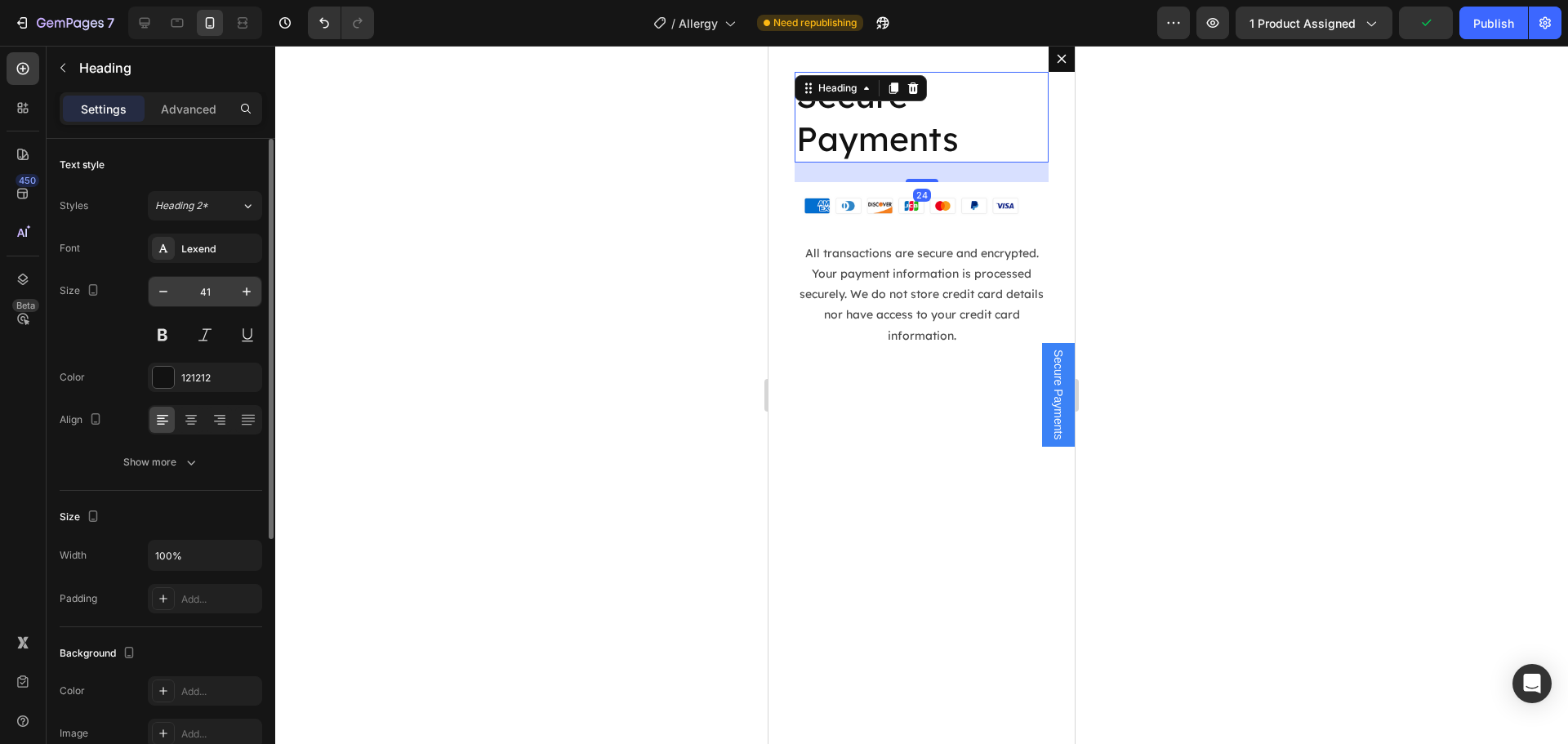
click at [212, 298] on input "41" at bounding box center [205, 291] width 54 height 30
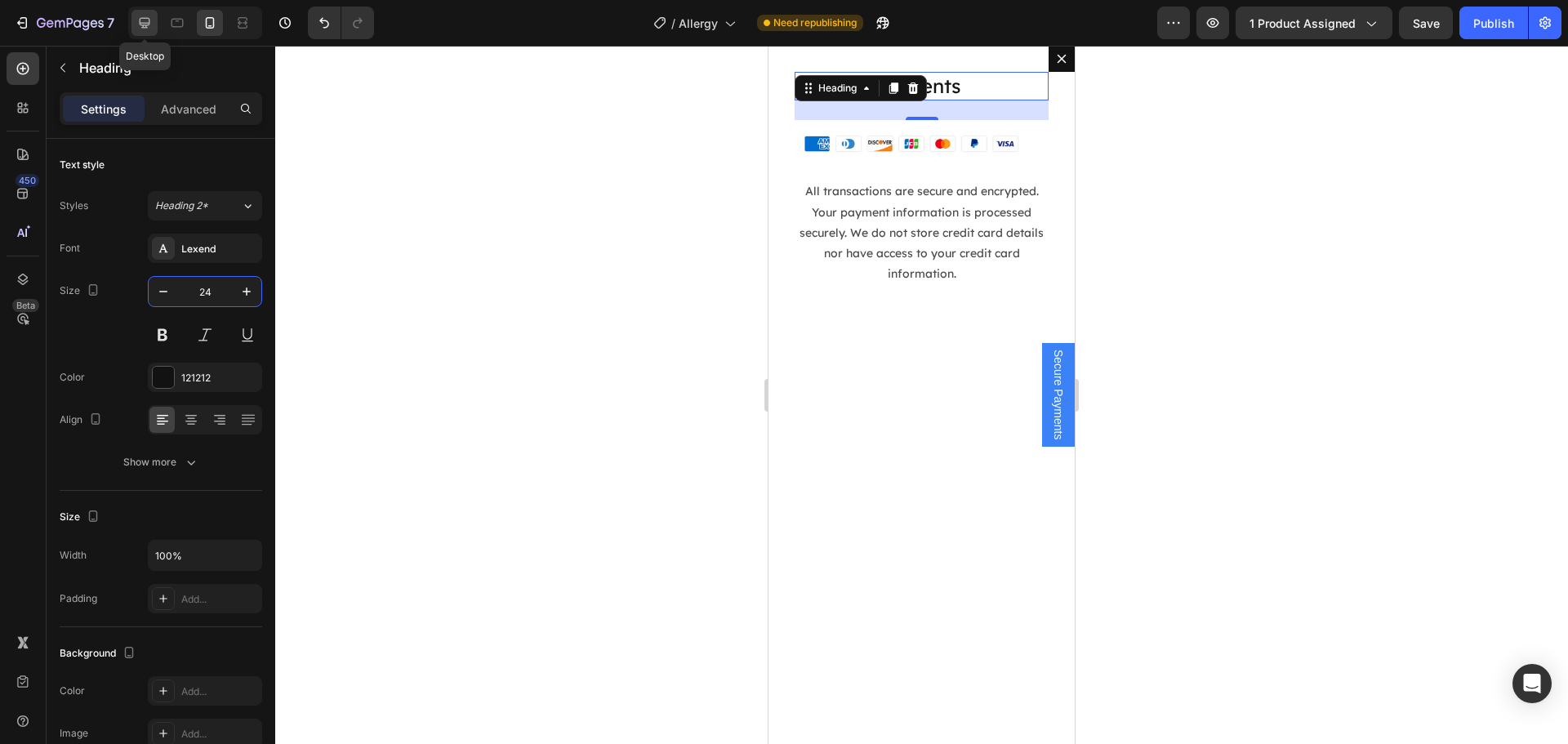
click at [148, 24] on icon at bounding box center [145, 24] width 11 height 11
type input "32"
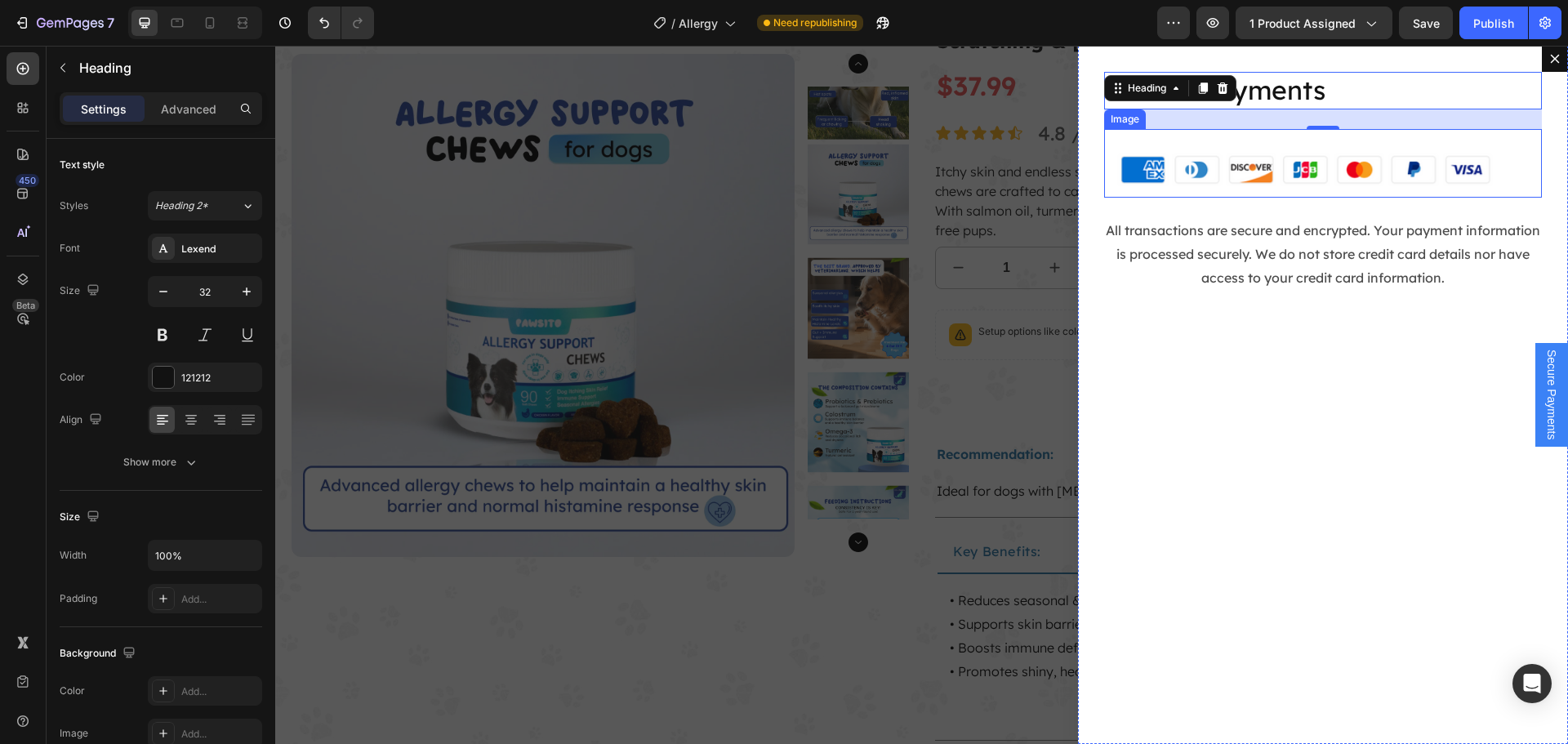
scroll to position [105, 0]
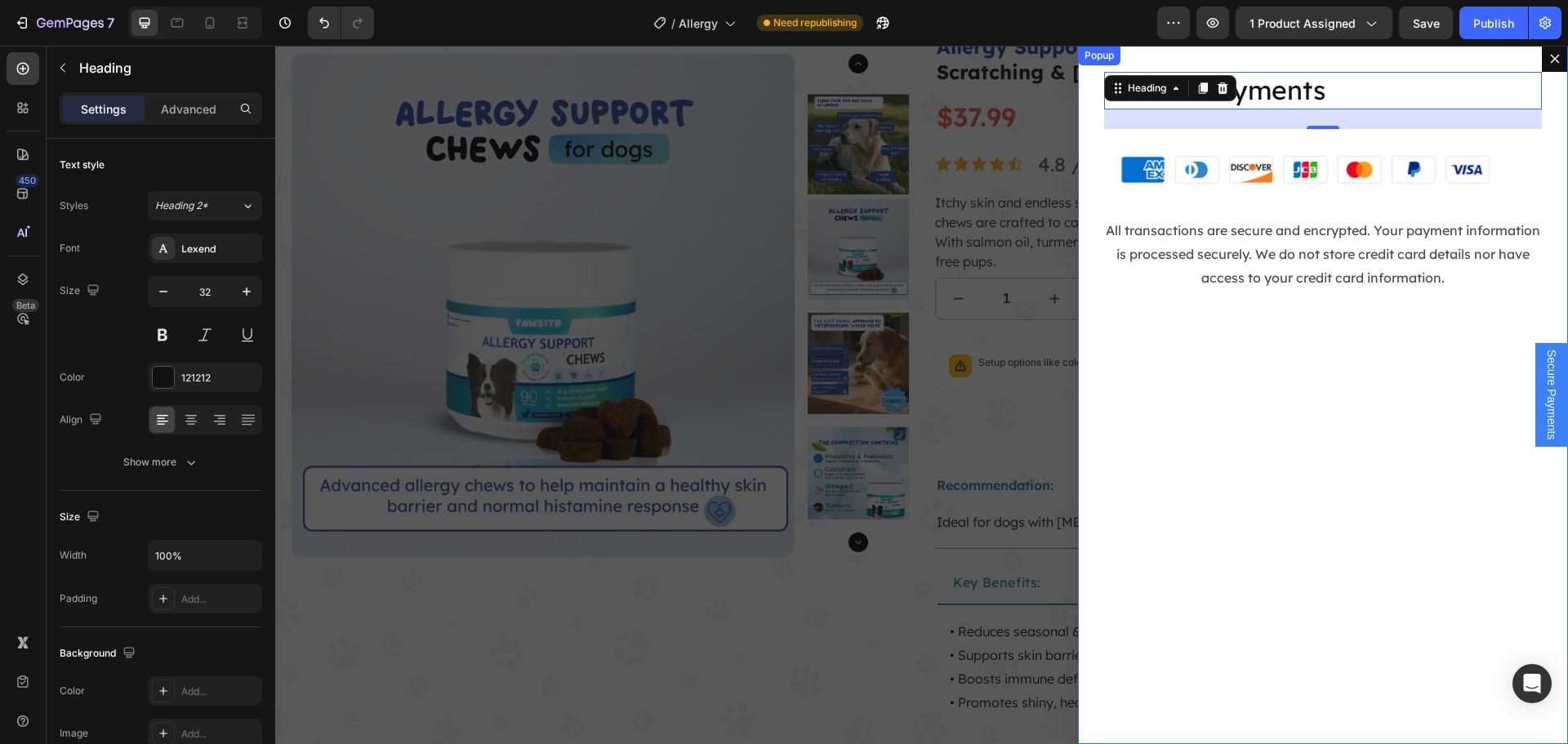
click at [1082, 68] on div "Secure Payments Heading 24 Image All transactions are secure and encrypted. You…" at bounding box center [1323, 395] width 490 height 698
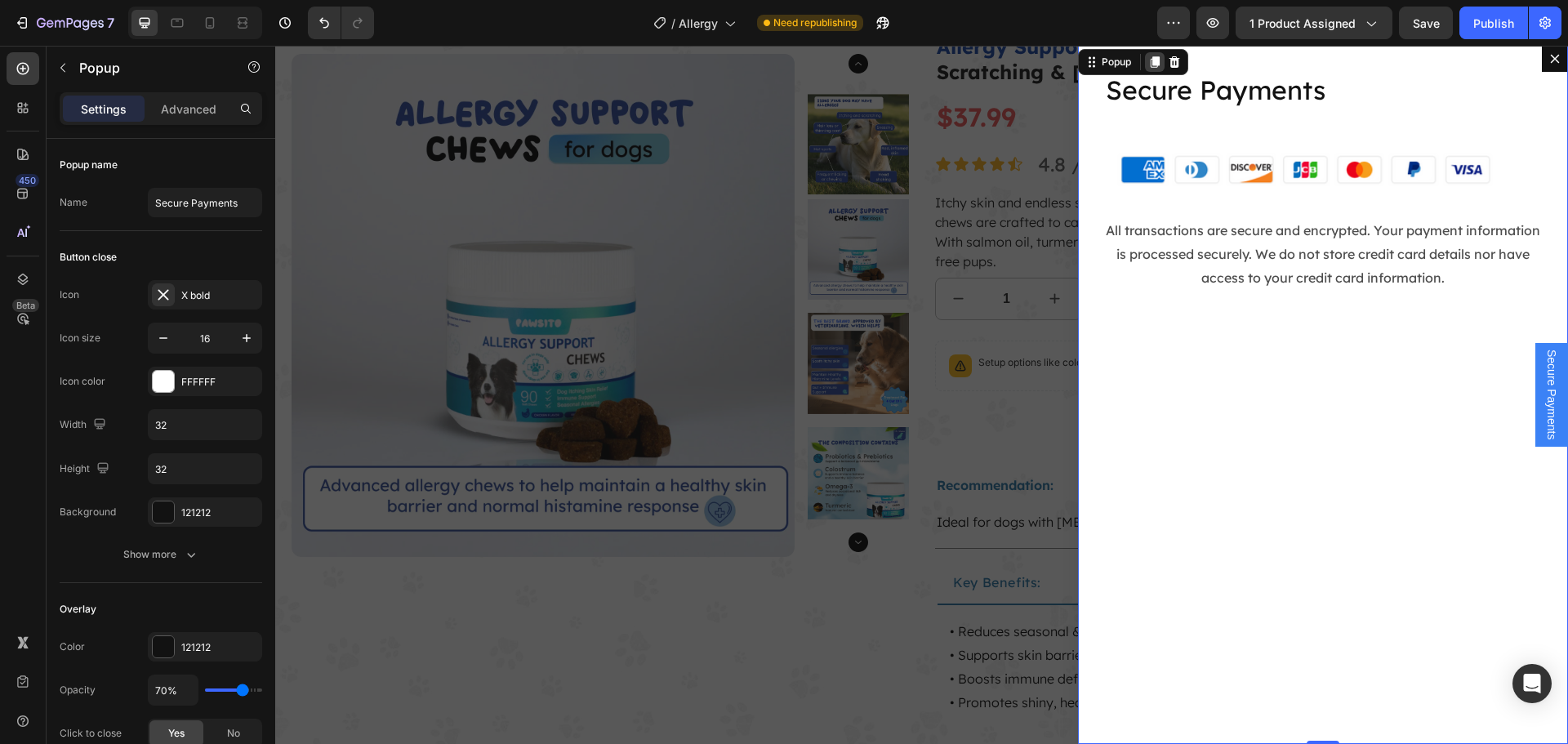
click at [1150, 61] on icon "Dialog content" at bounding box center [1155, 61] width 9 height 12
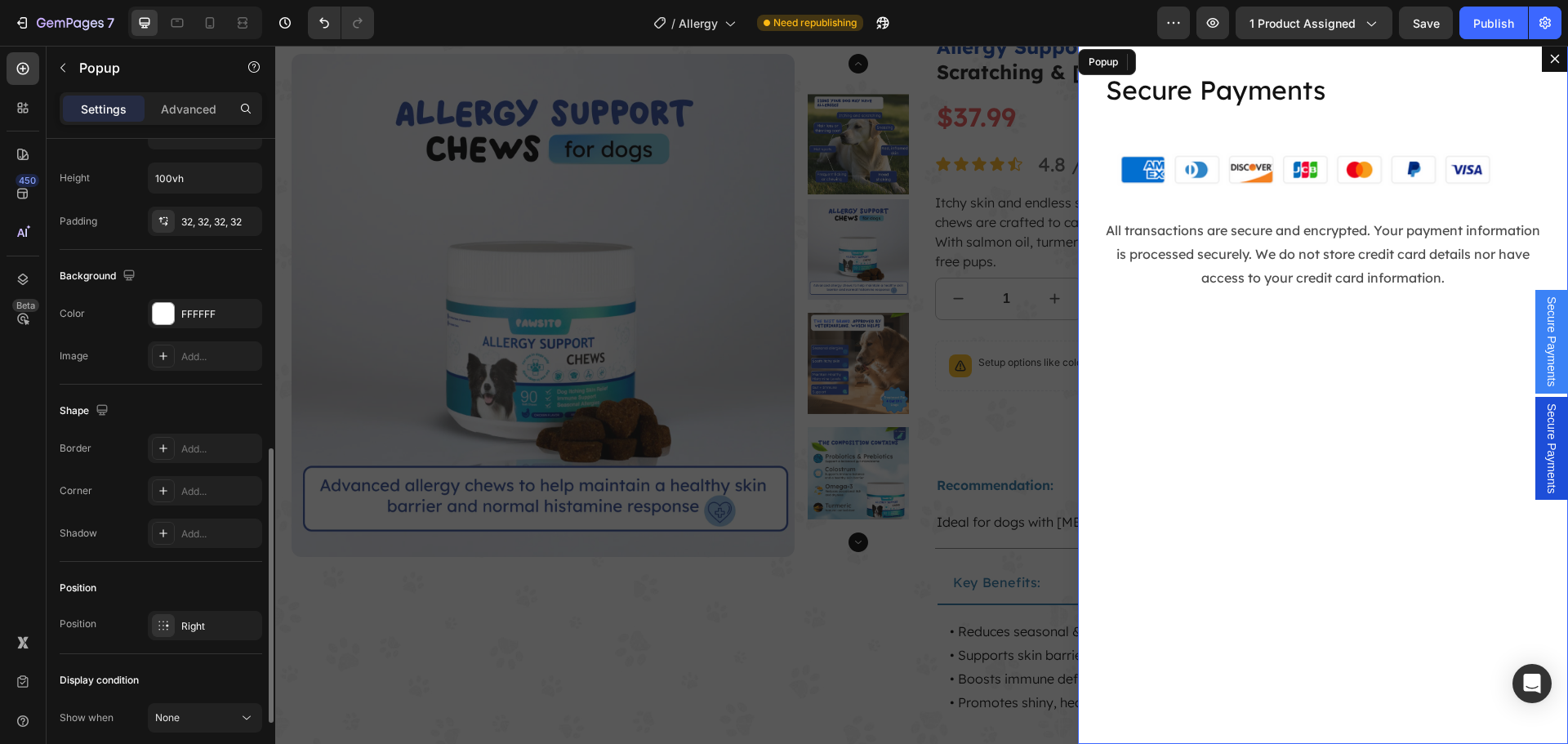
click at [1543, 433] on span "Secure Payments" at bounding box center [1551, 448] width 16 height 90
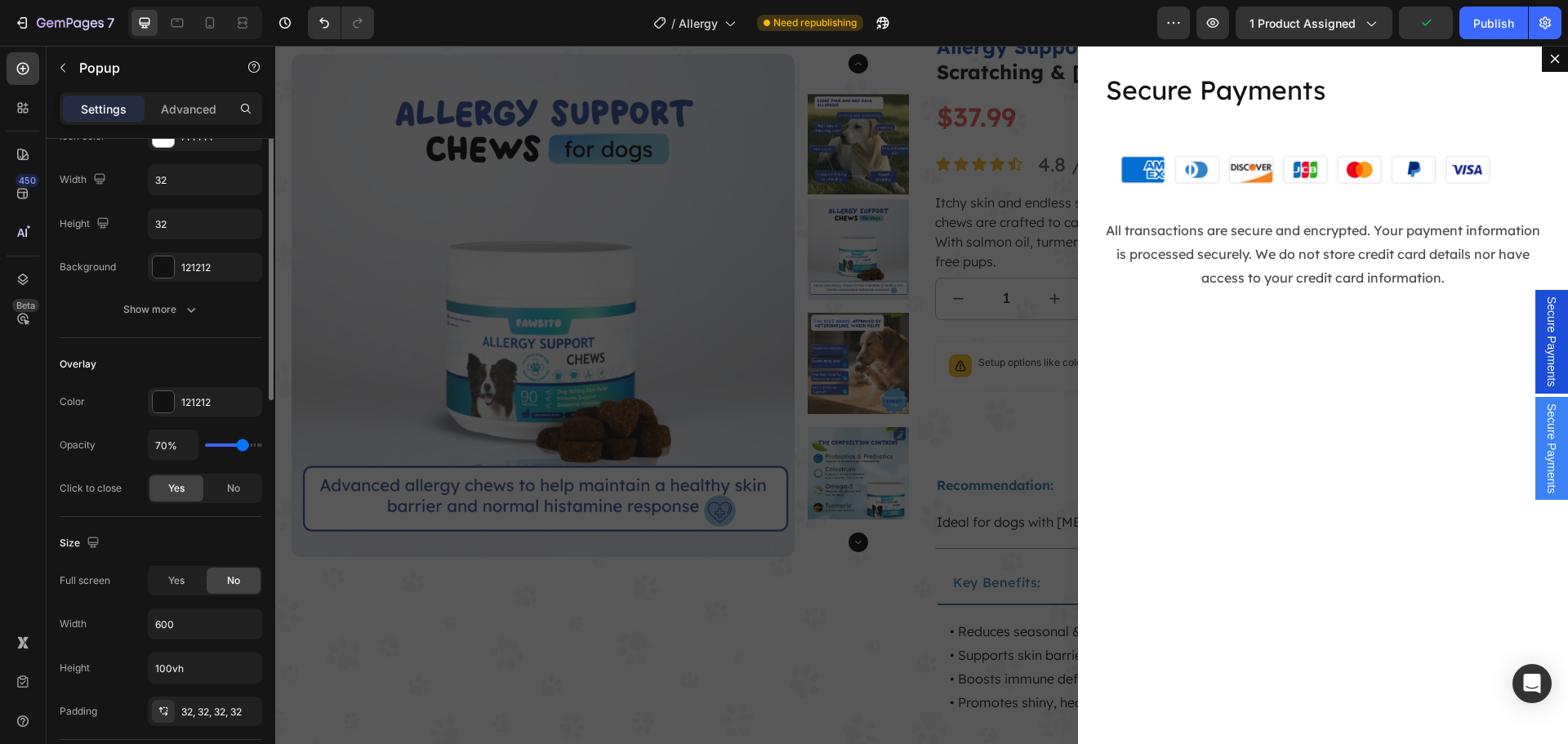
scroll to position [0, 0]
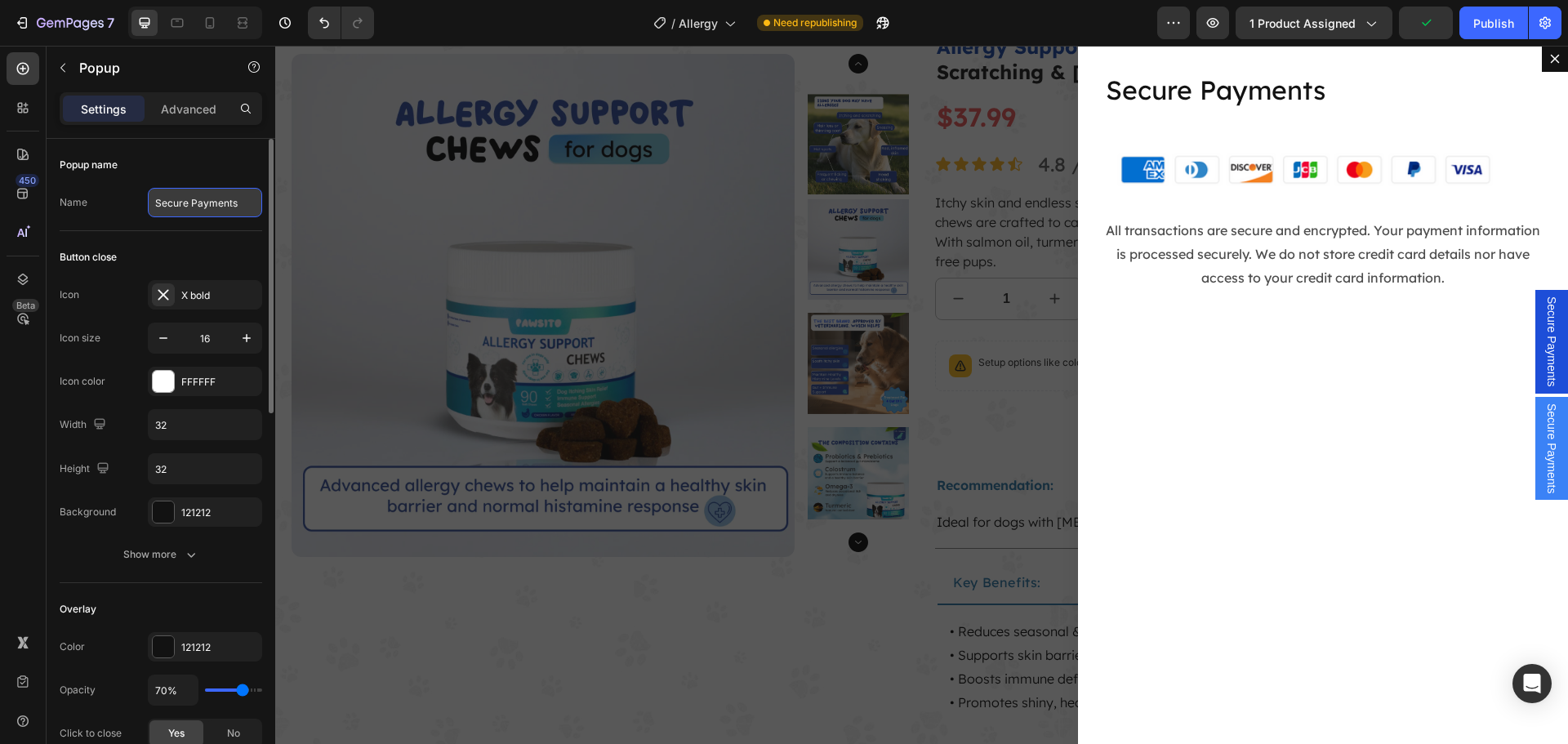
click at [207, 198] on input "Secure Payments" at bounding box center [204, 202] width 114 height 30
paste input "Refund Policy"
type input "Refund Policy"
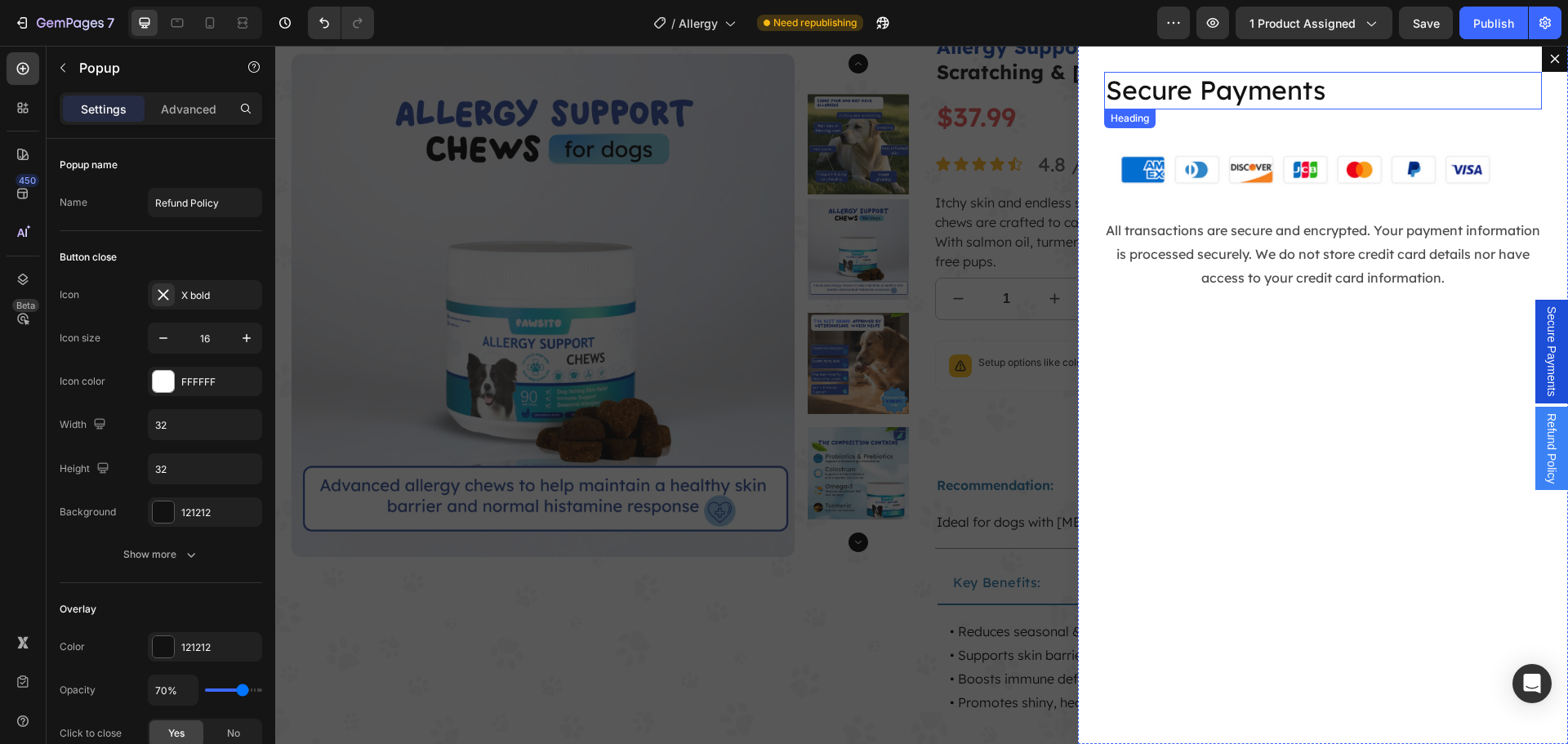
click at [1217, 81] on h2 "Secure Payments" at bounding box center [1323, 90] width 438 height 38
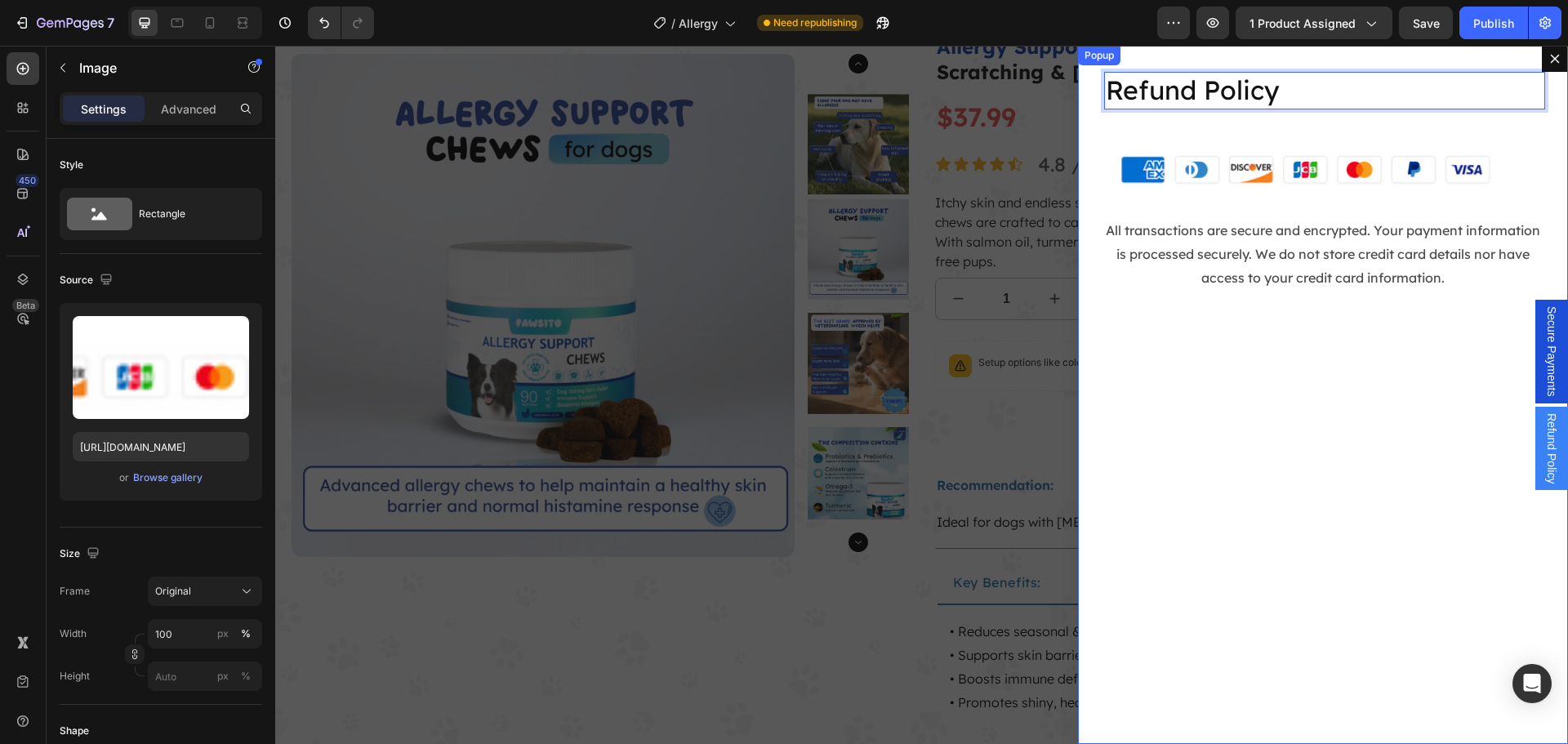
click at [1206, 155] on img "Dialog body" at bounding box center [1323, 164] width 438 height 70
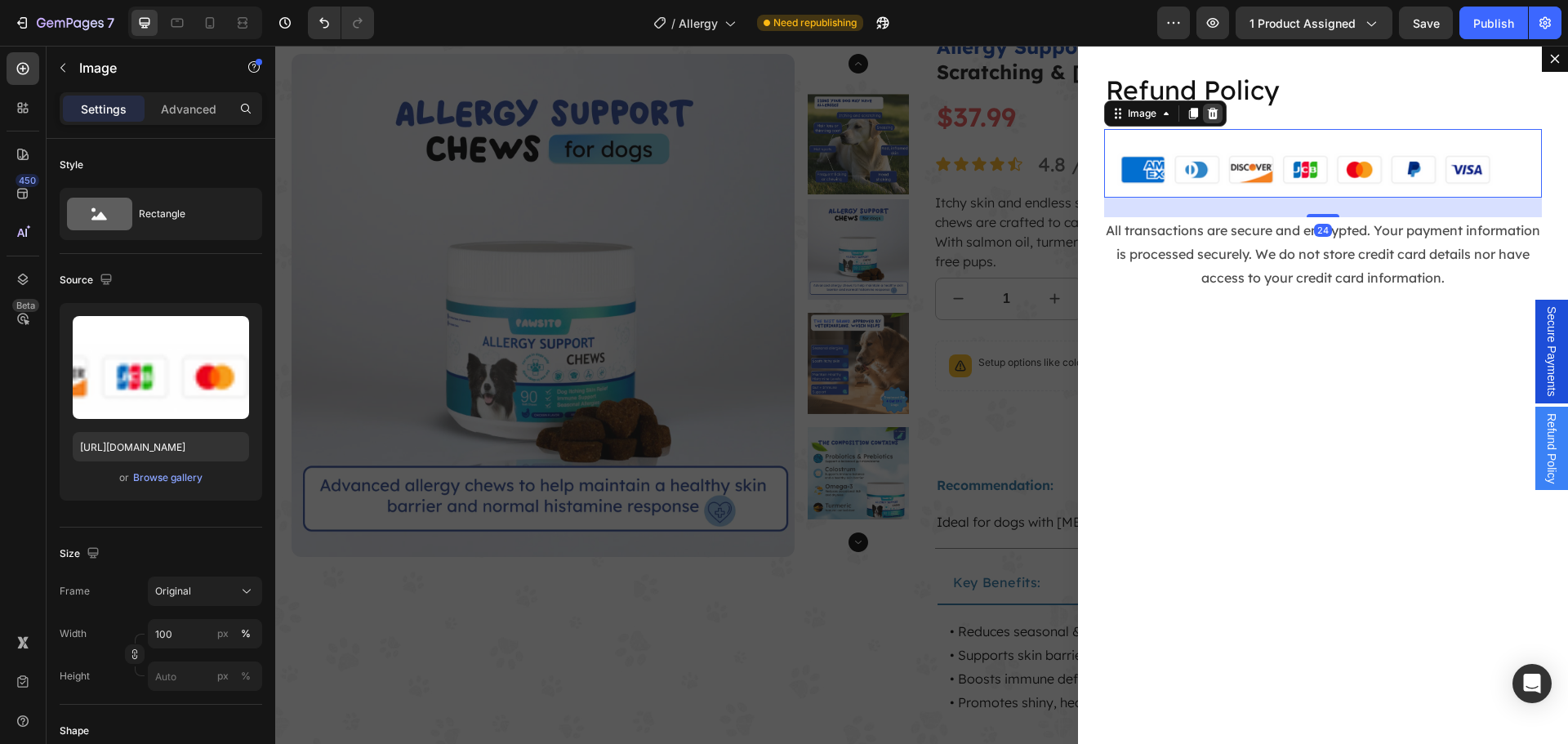
click at [1207, 114] on icon "Dialog body" at bounding box center [1213, 112] width 11 height 12
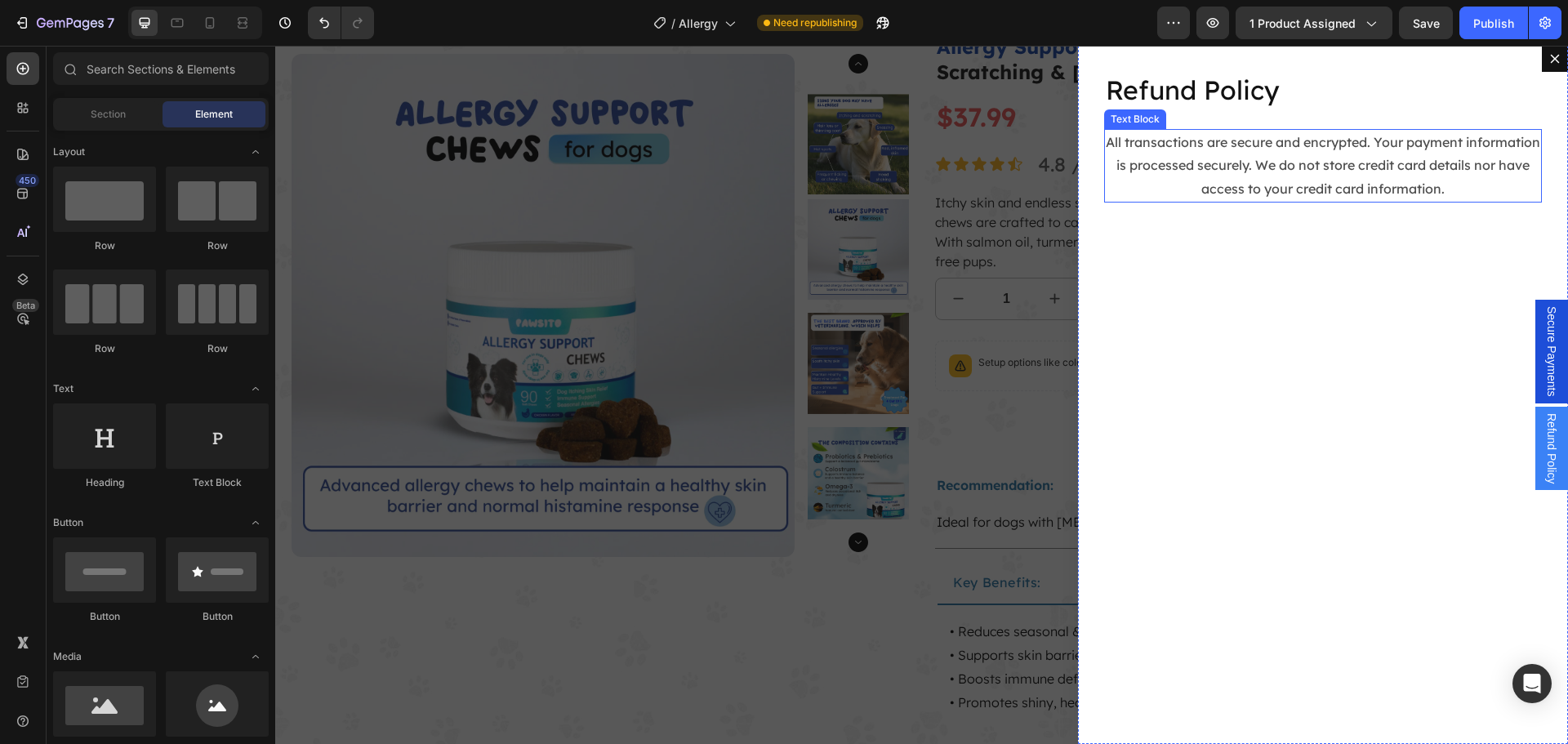
click at [1201, 165] on p "All transactions are secure and encrypted. Your payment information is processe…" at bounding box center [1323, 165] width 434 height 71
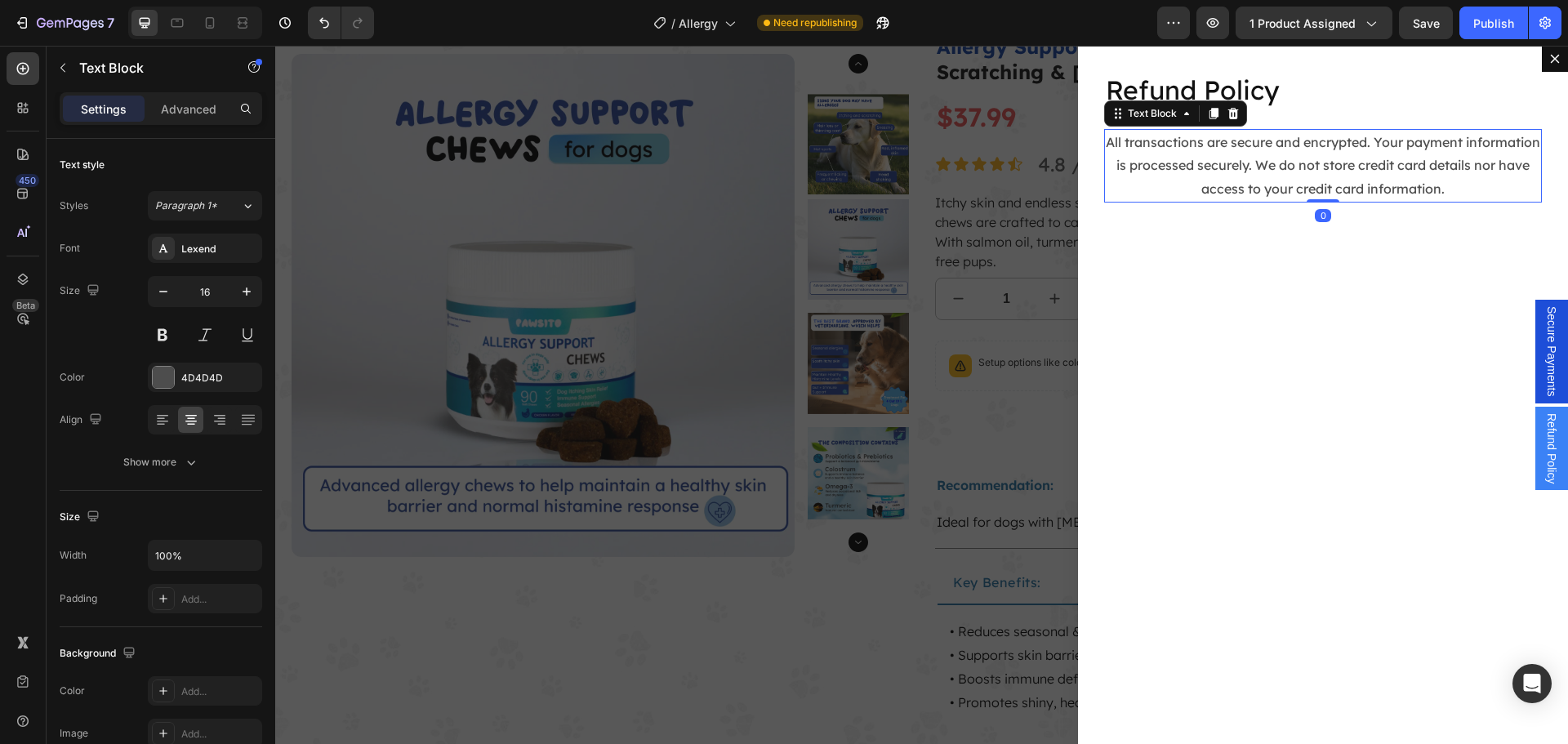
click at [1201, 165] on p "All transactions are secure and encrypted. Your payment information is processe…" at bounding box center [1323, 165] width 434 height 71
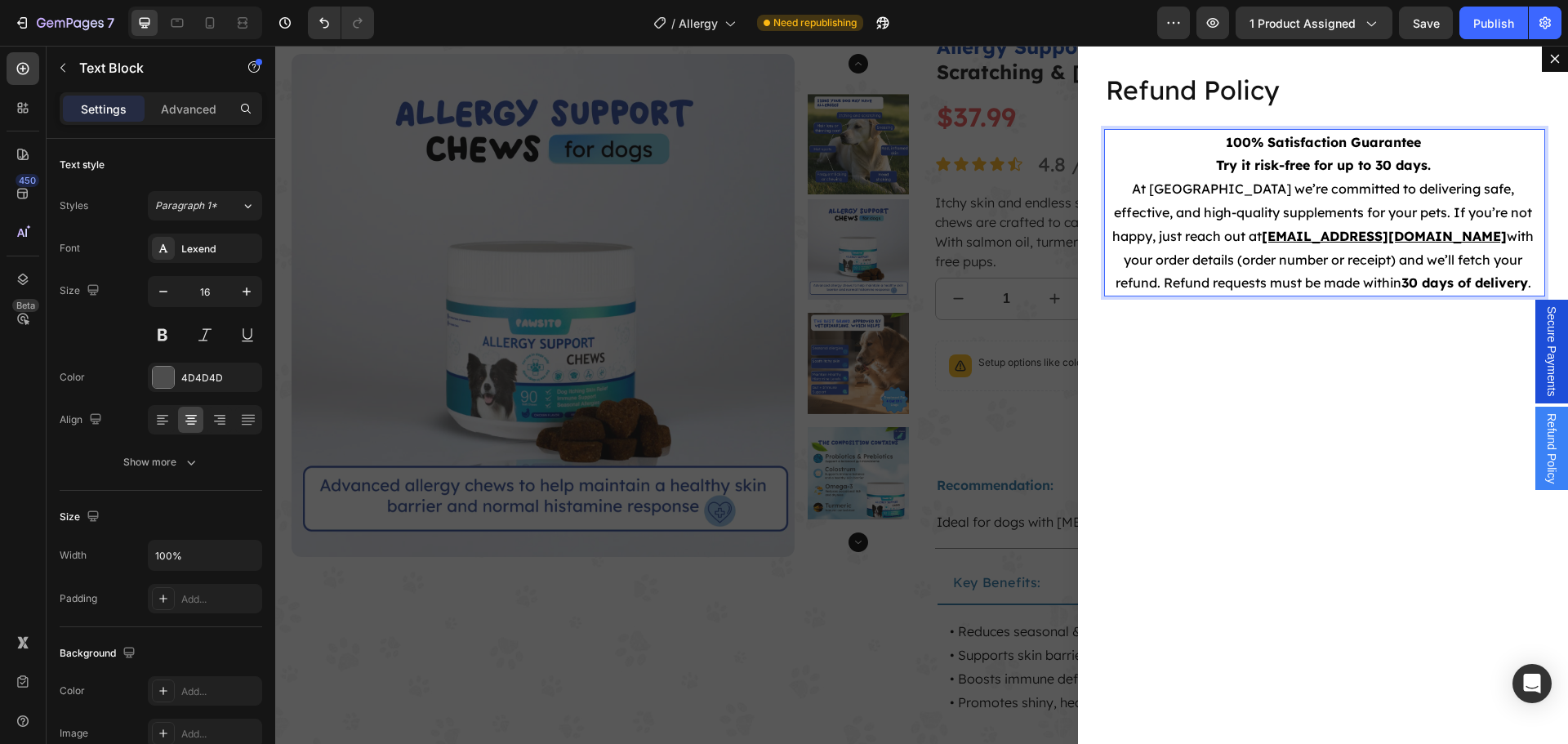
click at [1029, 371] on div "Backdrop" at bounding box center [921, 395] width 1292 height 698
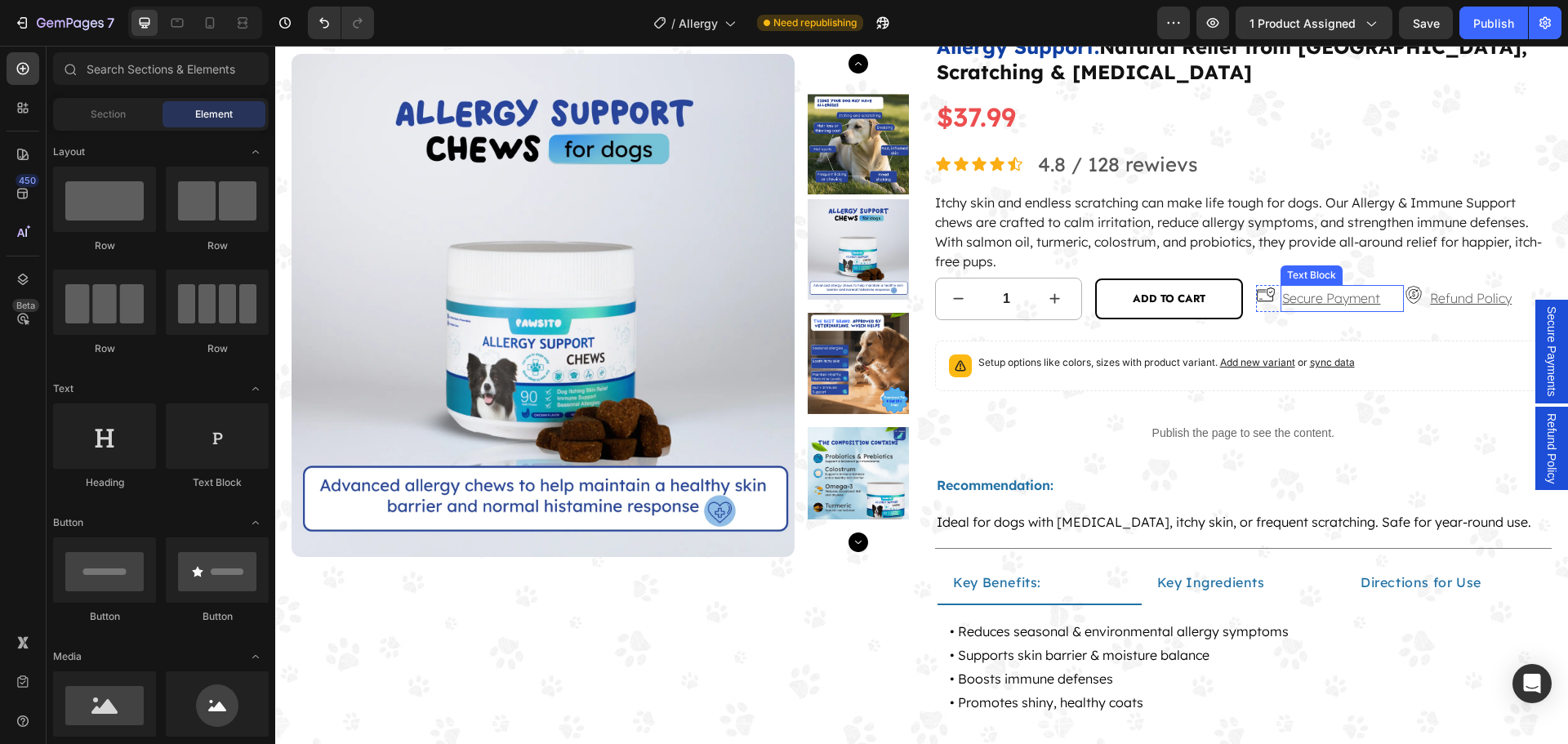
click at [1355, 299] on p "Secure Payment" at bounding box center [1331, 298] width 98 height 24
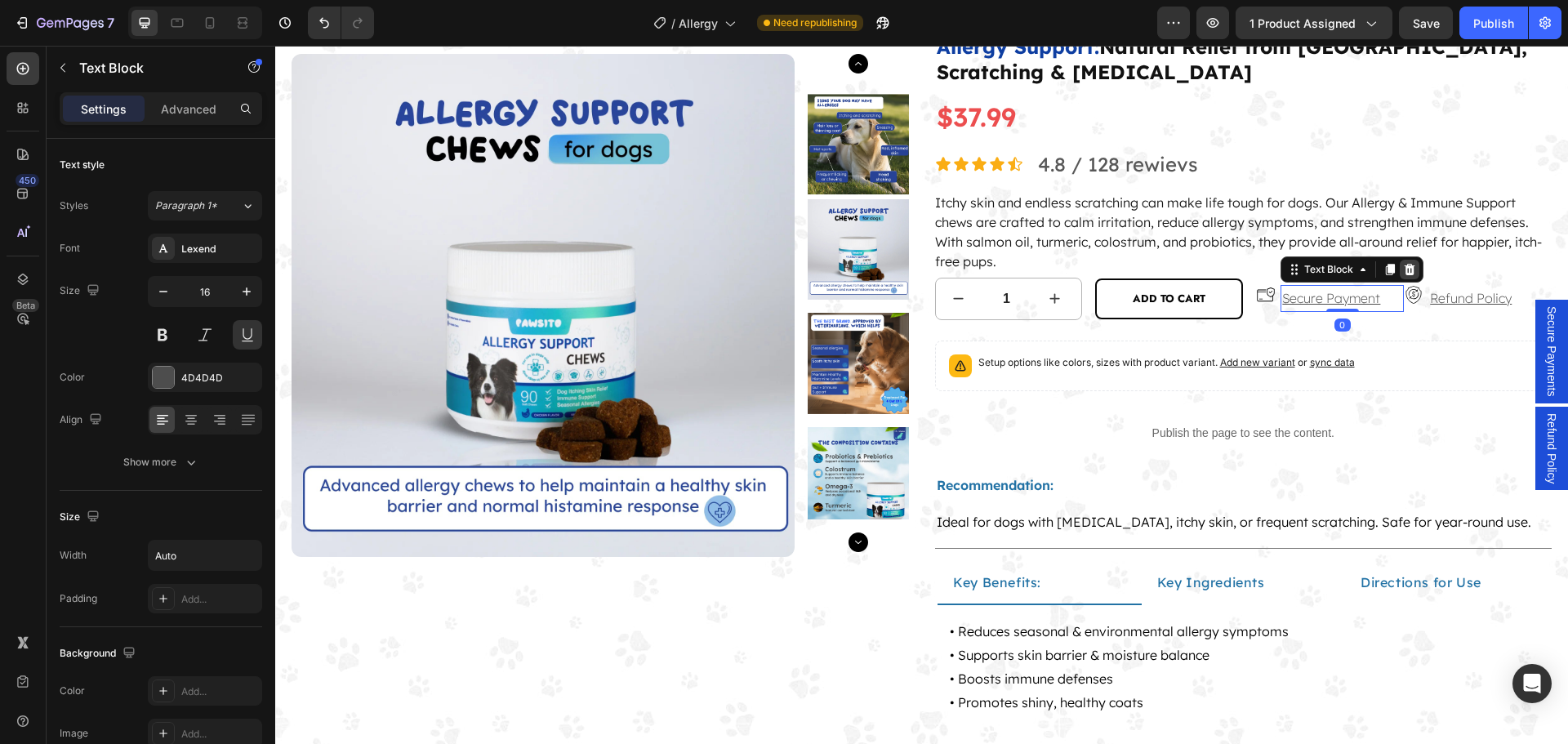
click at [1404, 268] on icon at bounding box center [1410, 269] width 11 height 12
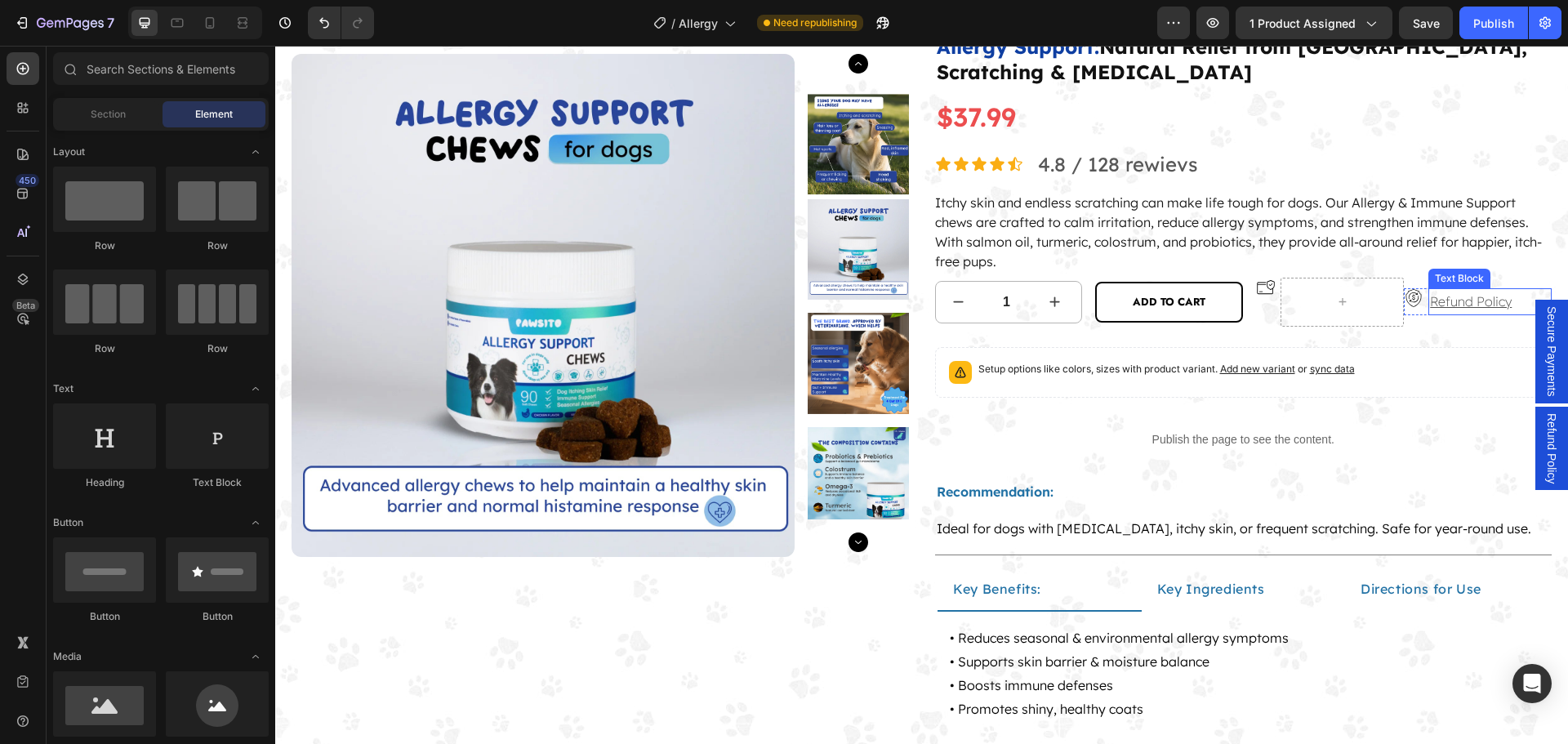
click at [1469, 298] on p "Refund Policy" at bounding box center [1489, 302] width 120 height 24
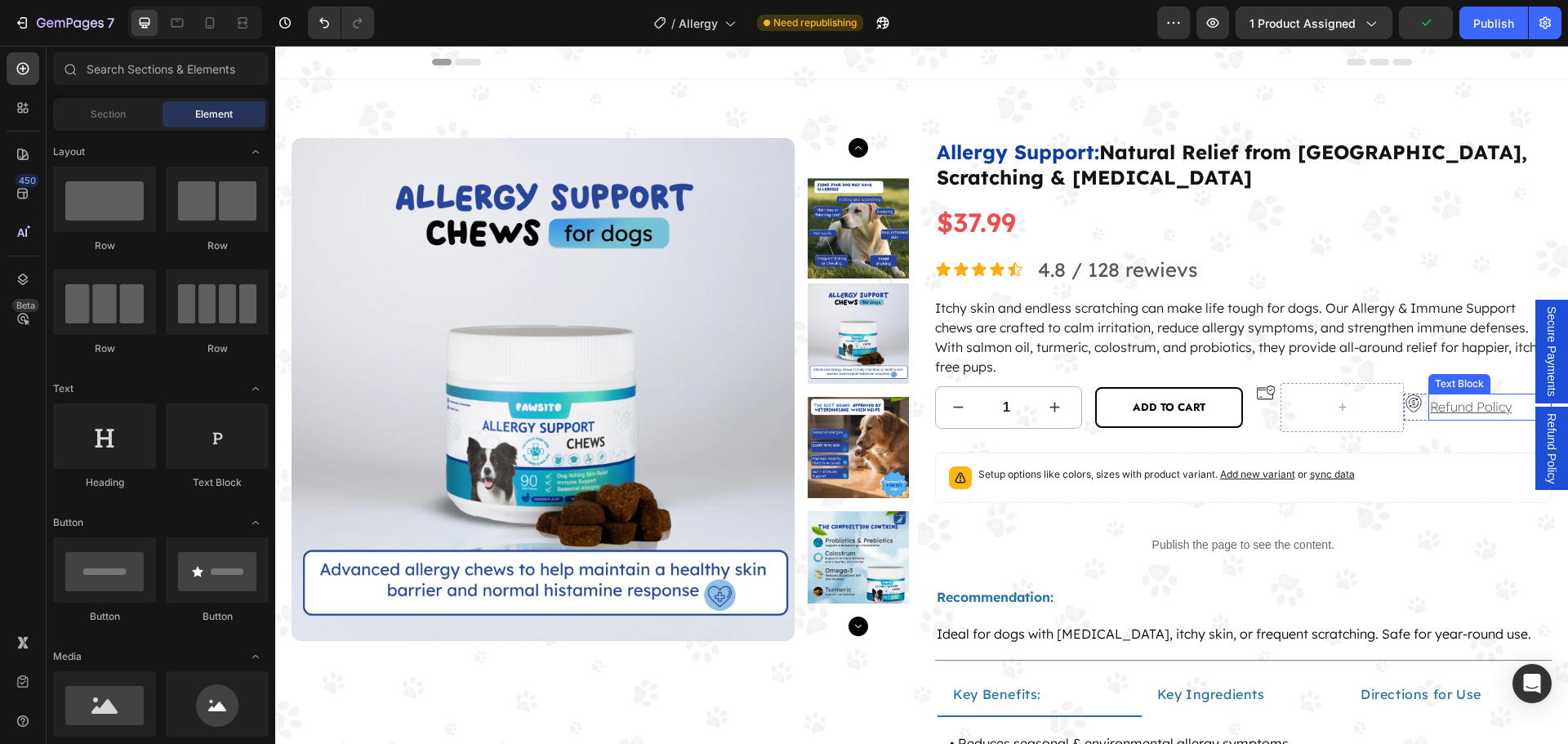
click at [1433, 410] on p "Refund Policy" at bounding box center [1489, 407] width 120 height 24
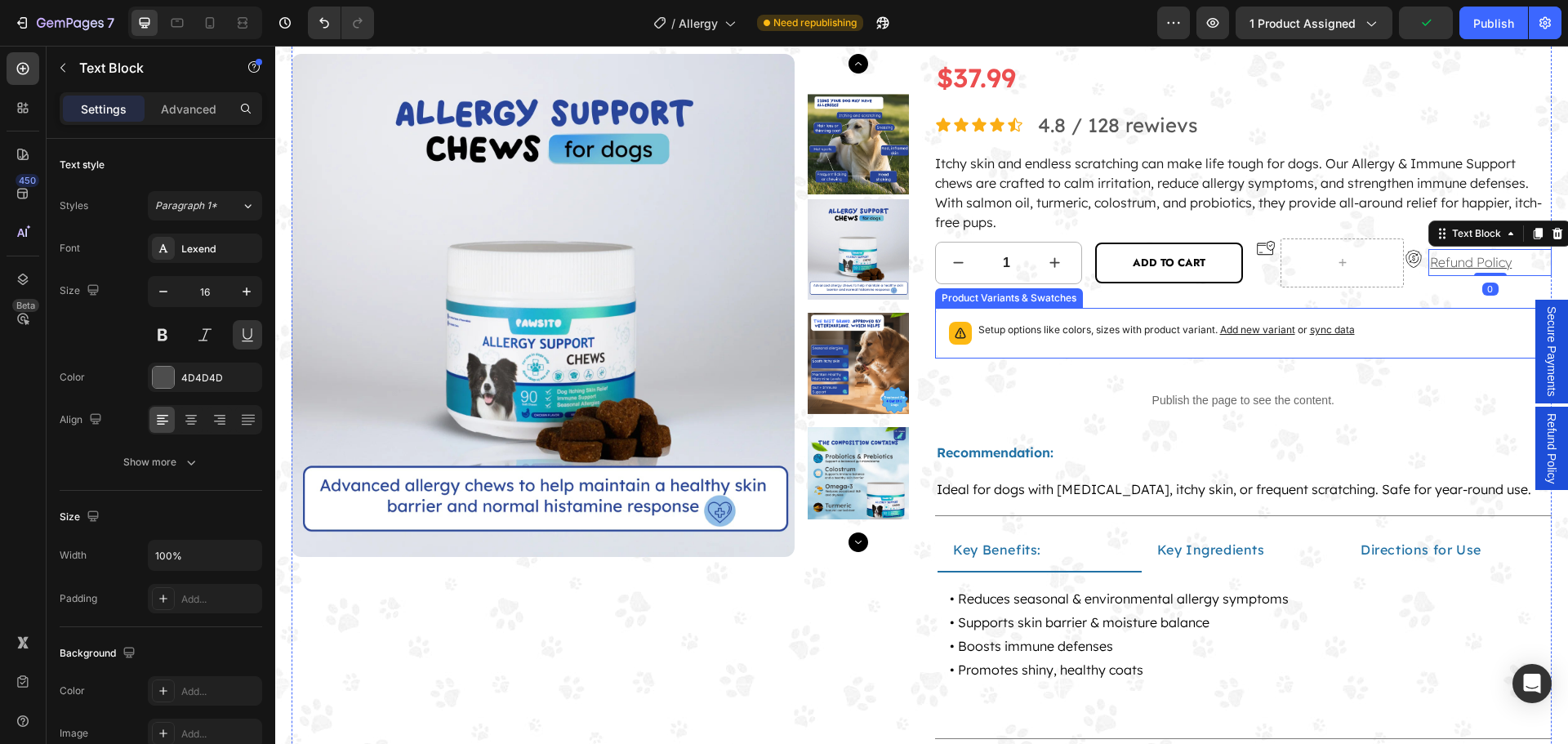
scroll to position [164, 0]
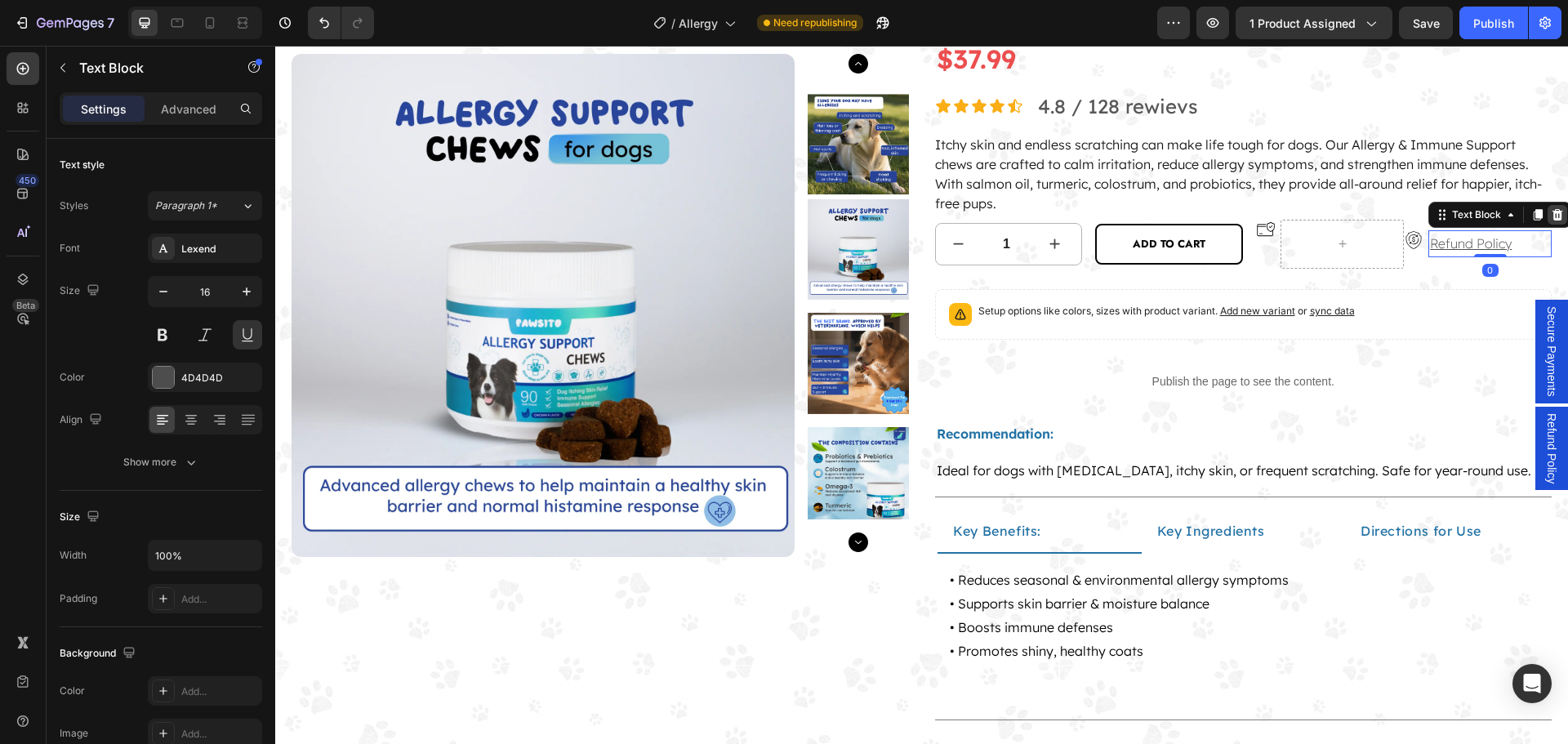
click at [1552, 217] on icon at bounding box center [1557, 214] width 11 height 12
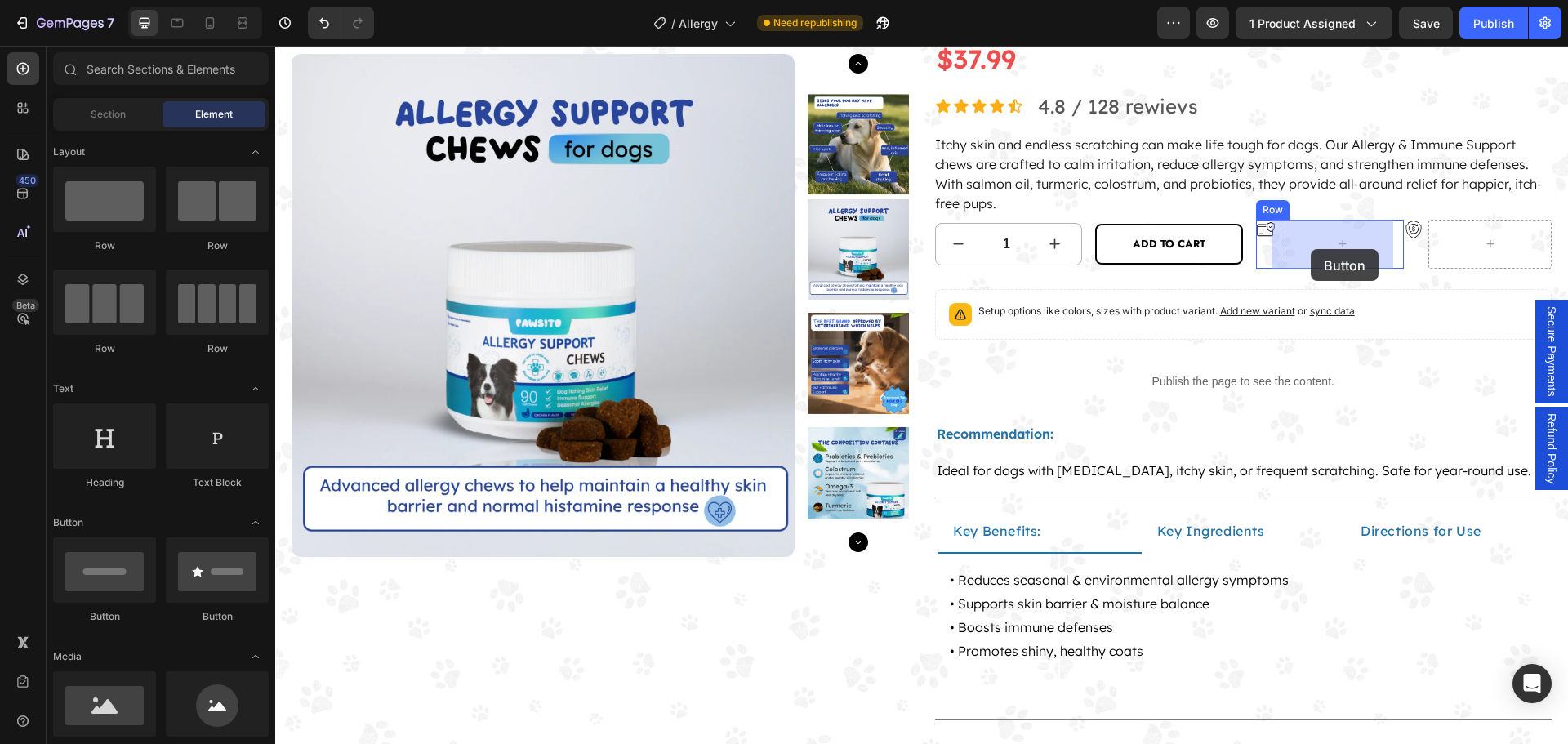
drag, startPoint x: 495, startPoint y: 617, endPoint x: 1310, endPoint y: 249, distance: 894.2
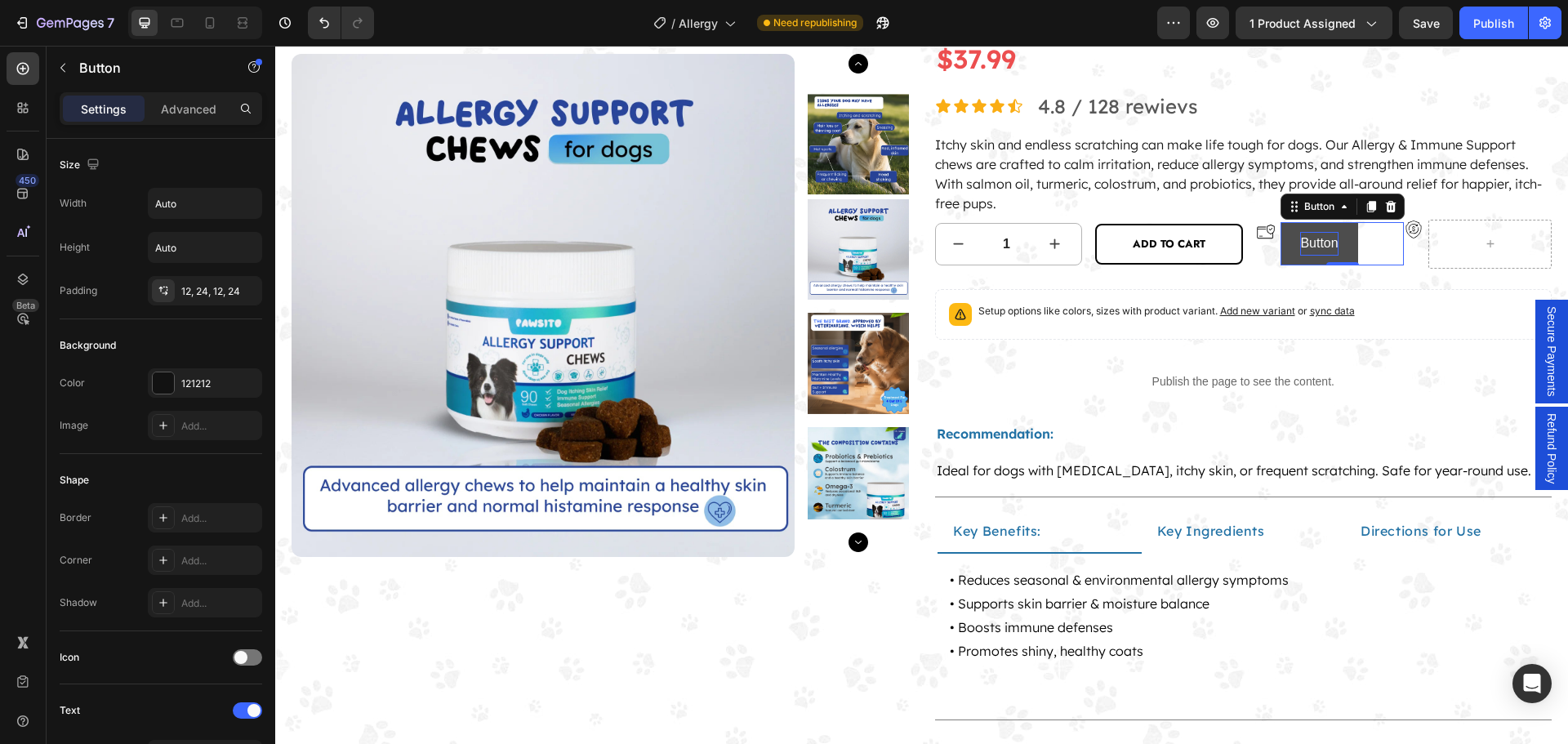
click at [1325, 250] on p "Button" at bounding box center [1318, 243] width 38 height 24
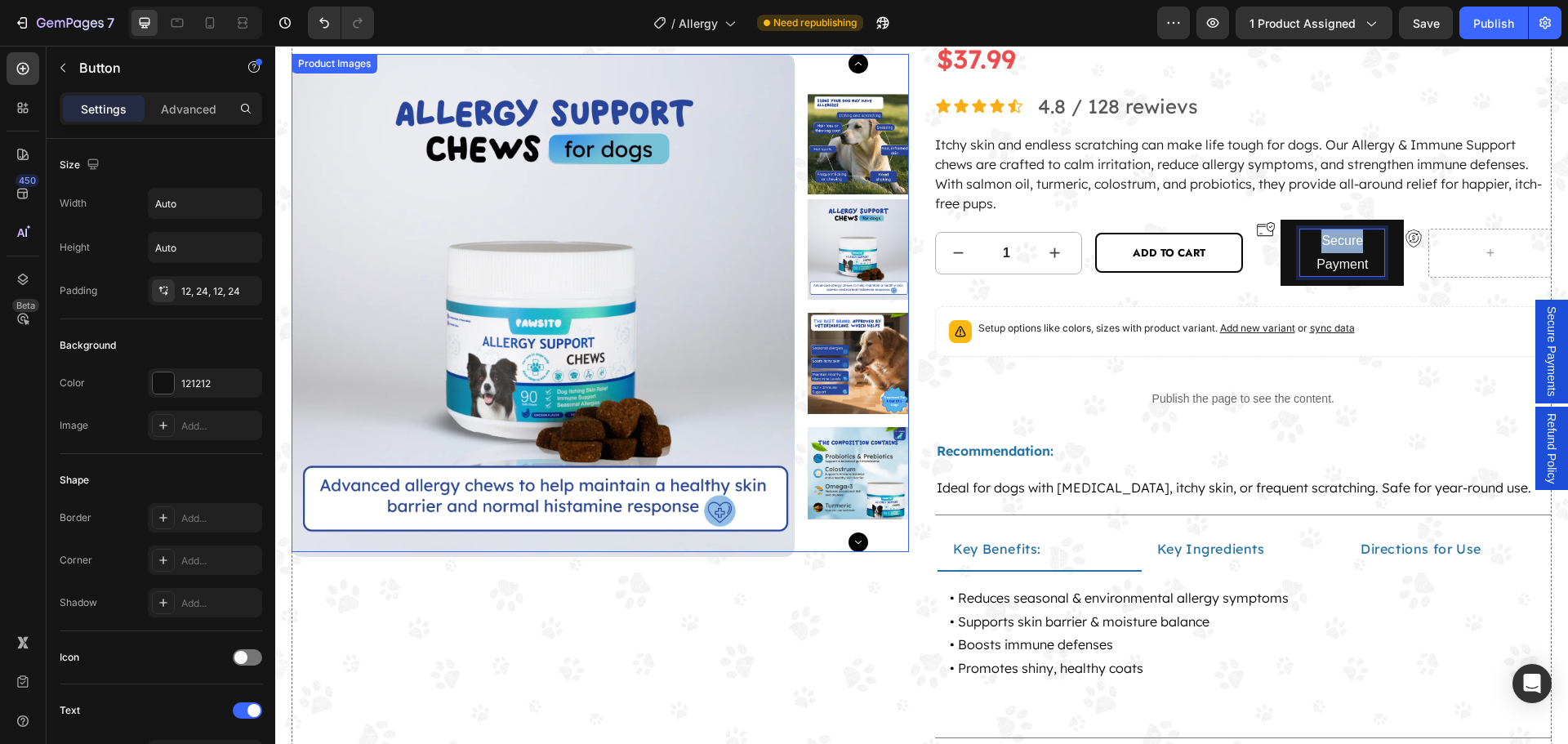
scroll to position [161, 0]
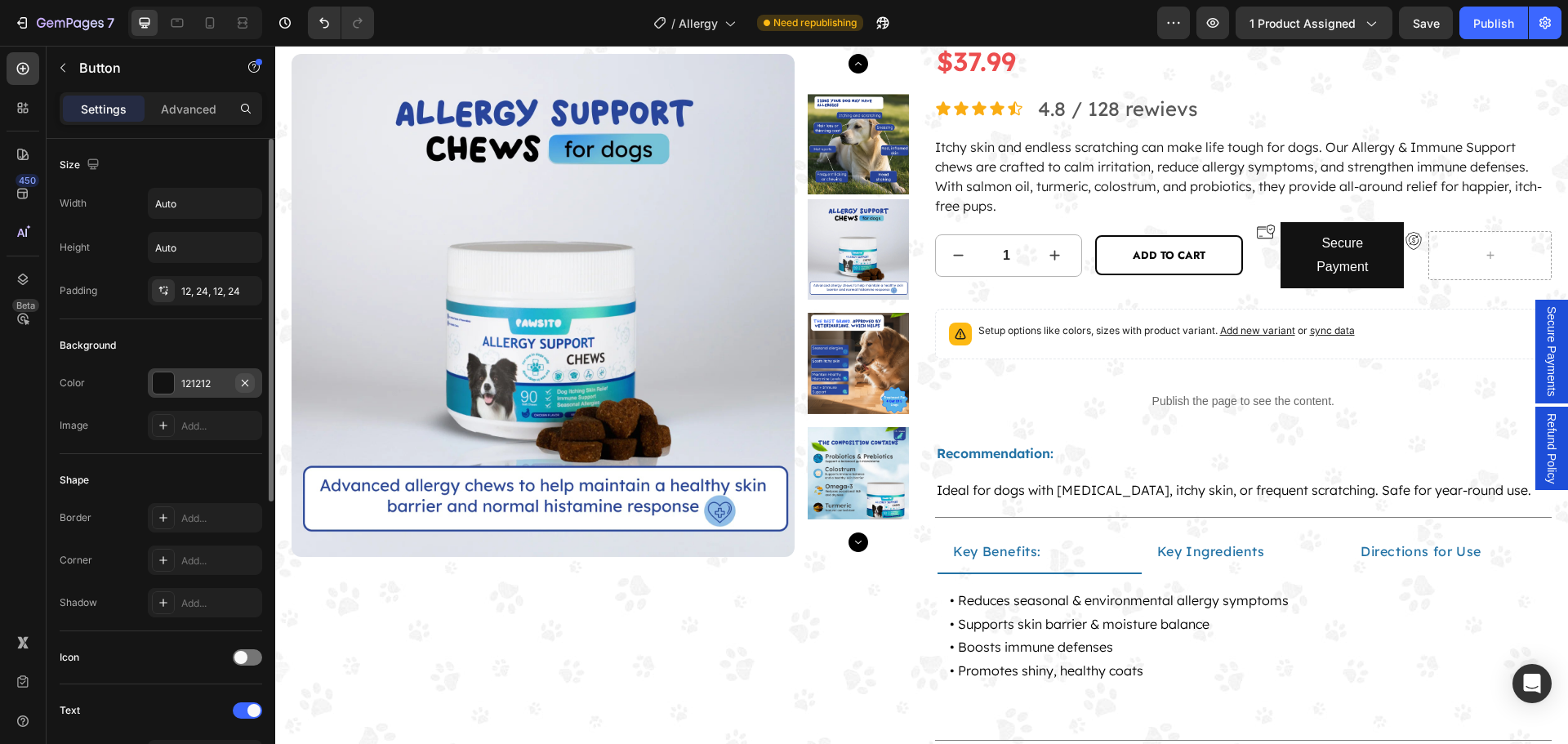
click at [252, 383] on button "button" at bounding box center [245, 383] width 20 height 20
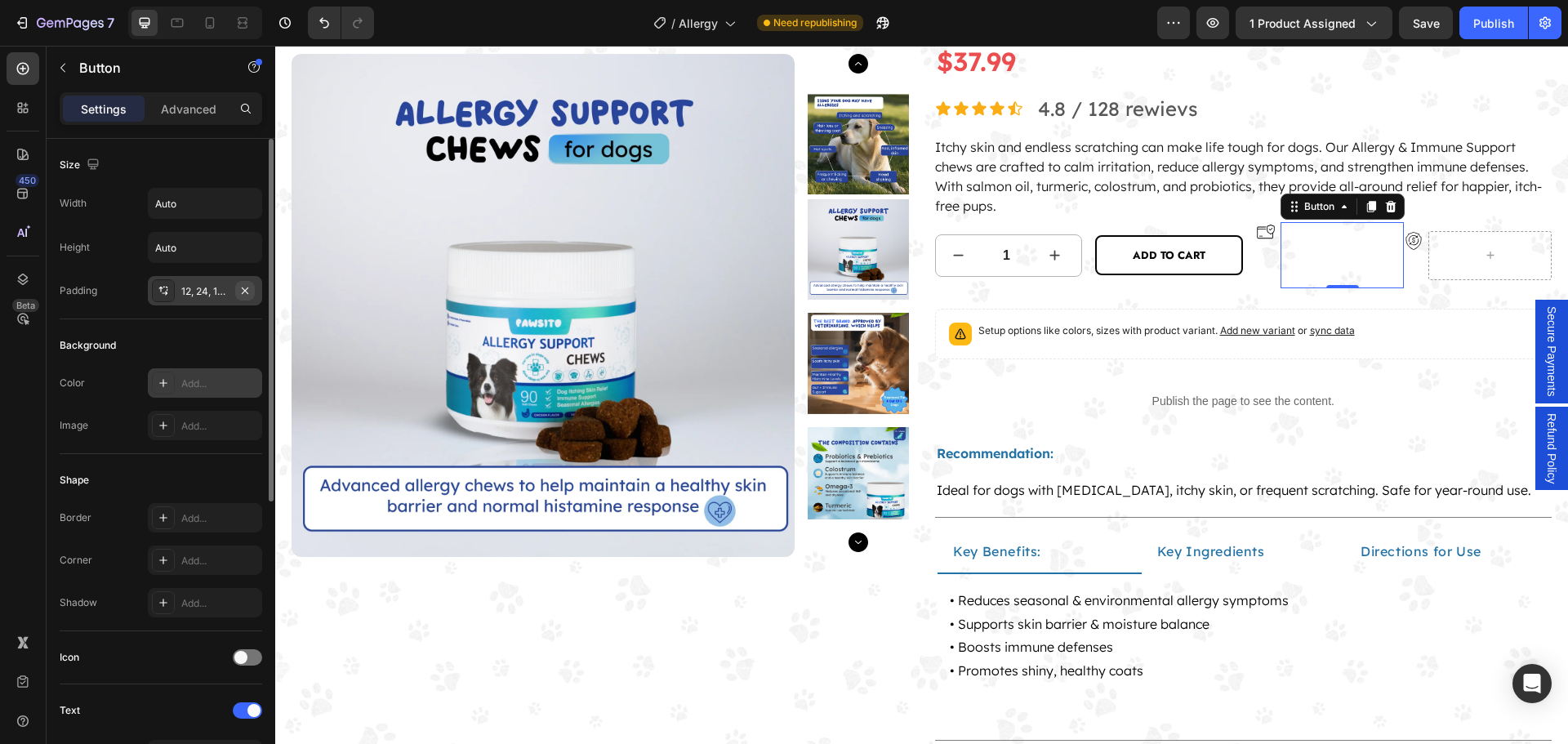
click at [247, 290] on icon "button" at bounding box center [245, 290] width 13 height 13
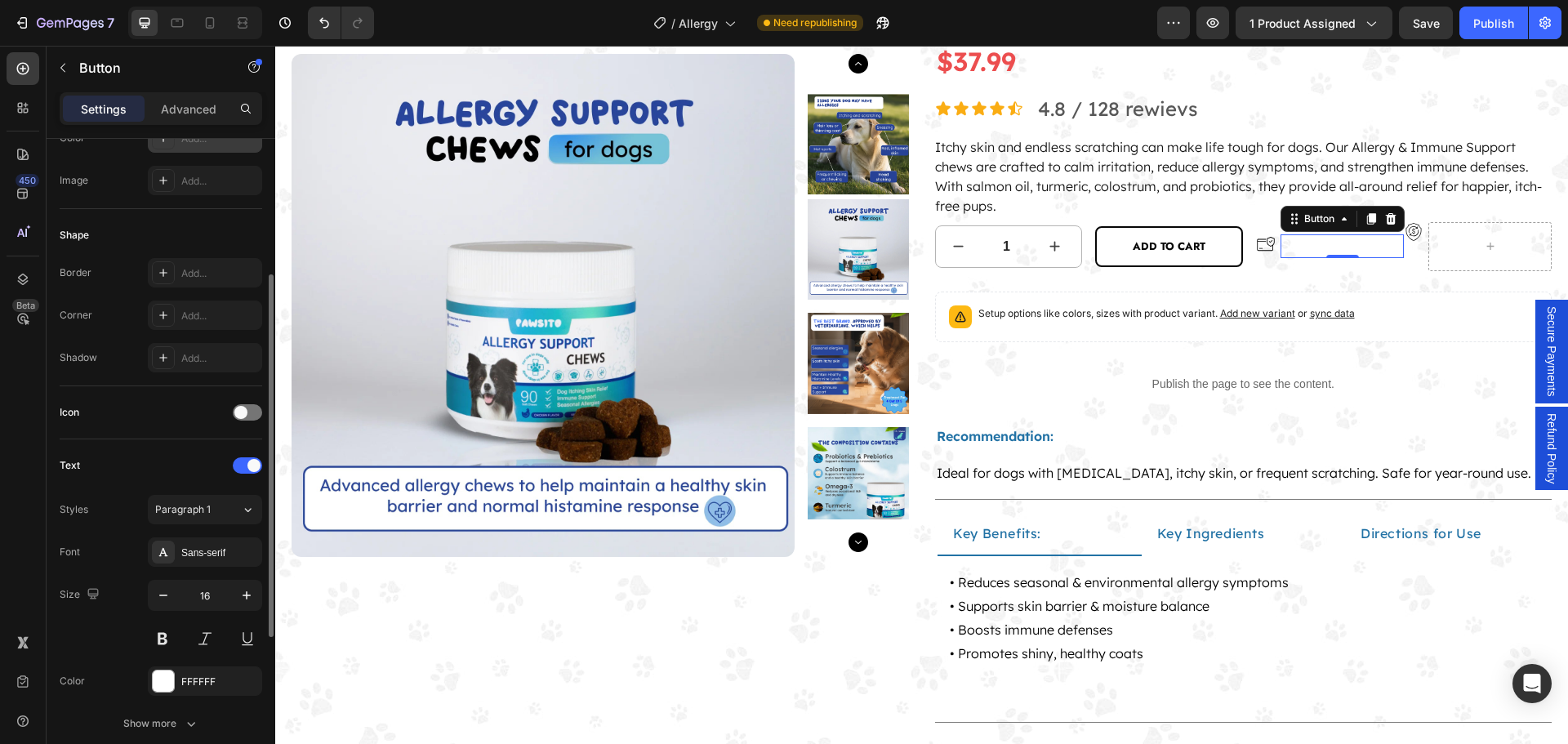
scroll to position [408, 0]
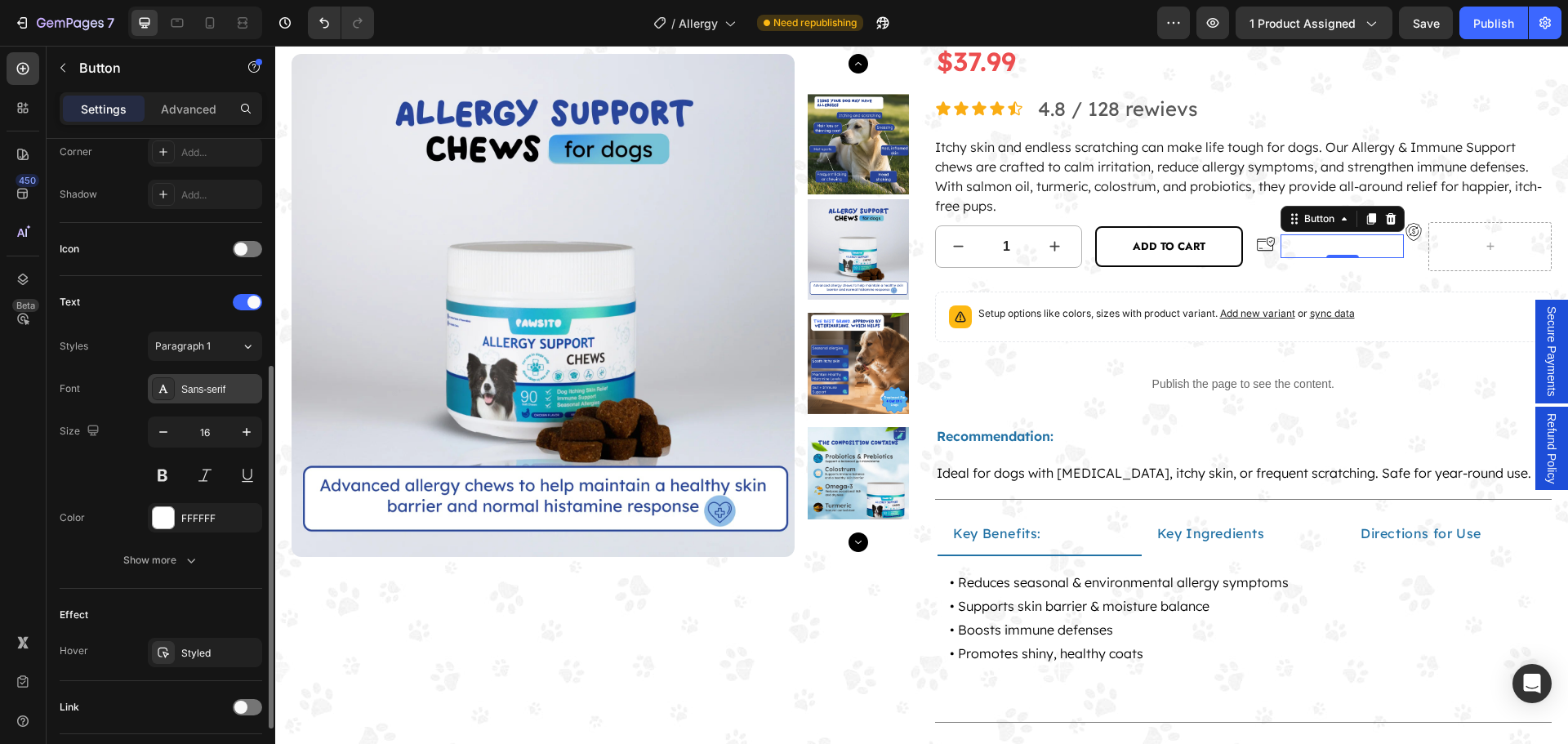
click at [198, 383] on div "Sans-serif" at bounding box center [219, 390] width 77 height 14
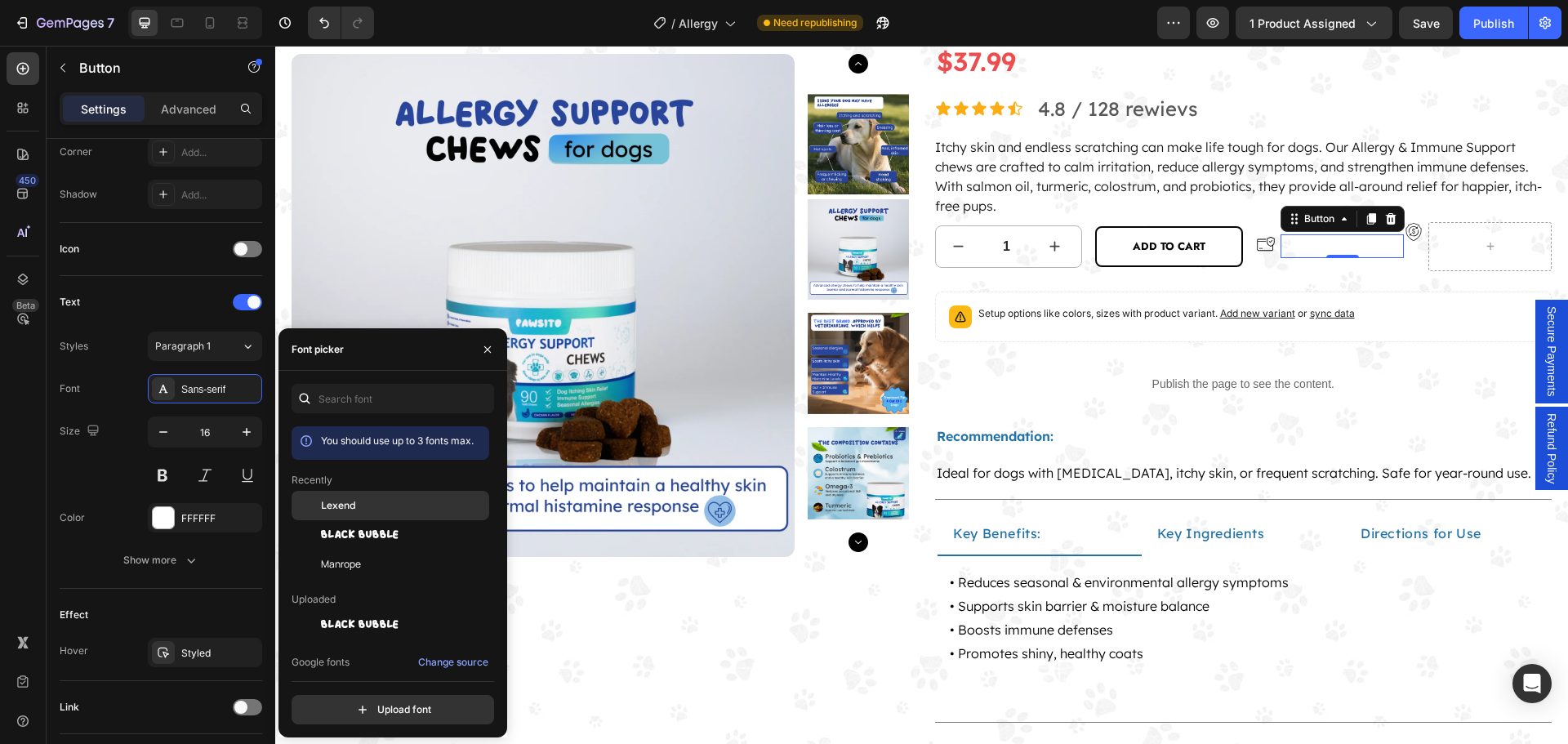
click at [370, 503] on div "Lexend" at bounding box center [403, 505] width 165 height 14
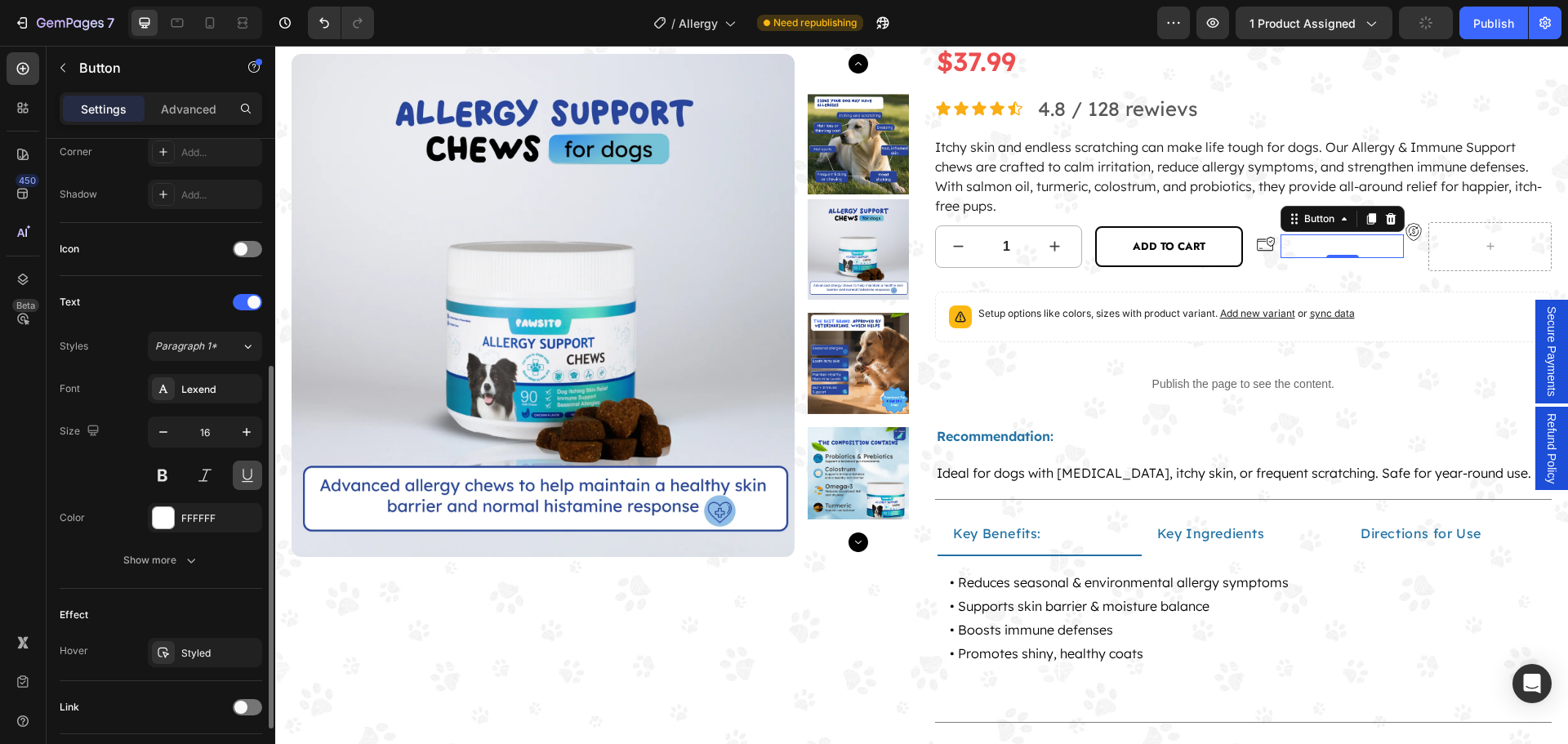
click at [247, 479] on button at bounding box center [247, 475] width 30 height 30
click at [224, 523] on div "FFFFFF" at bounding box center [204, 518] width 47 height 14
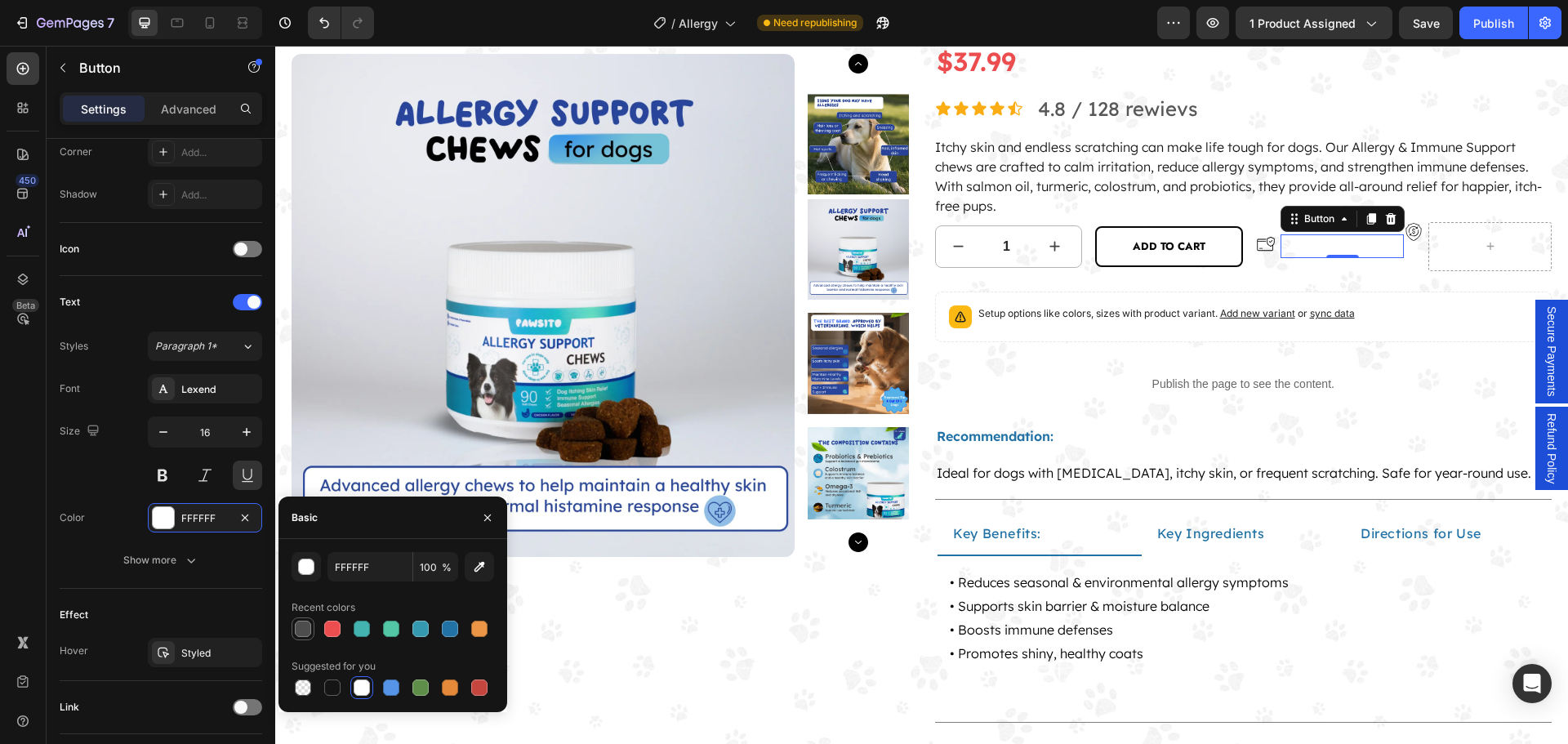
click at [300, 625] on div at bounding box center [303, 628] width 16 height 16
type input "4D4D4D"
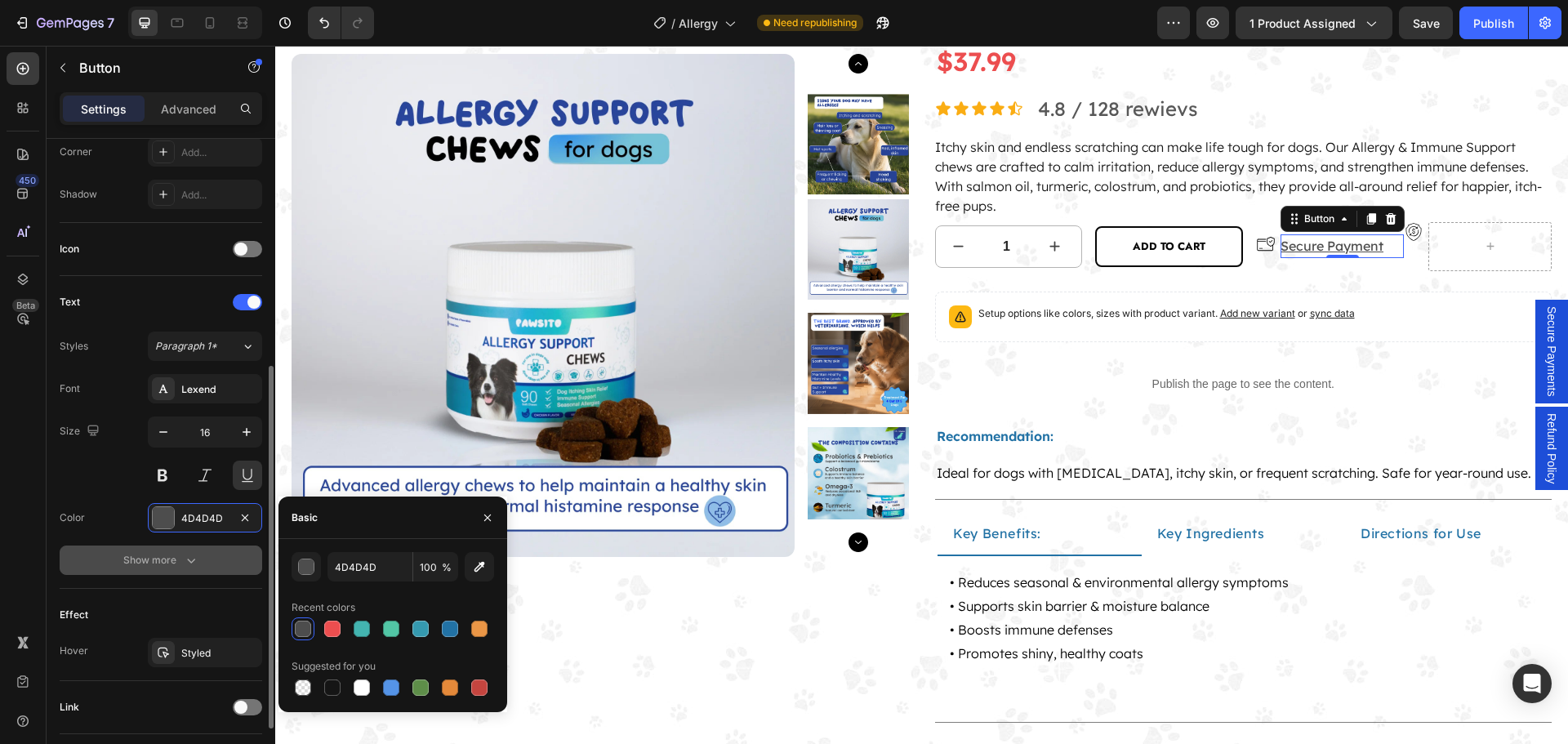
click at [203, 550] on button "Show more" at bounding box center [161, 560] width 203 height 30
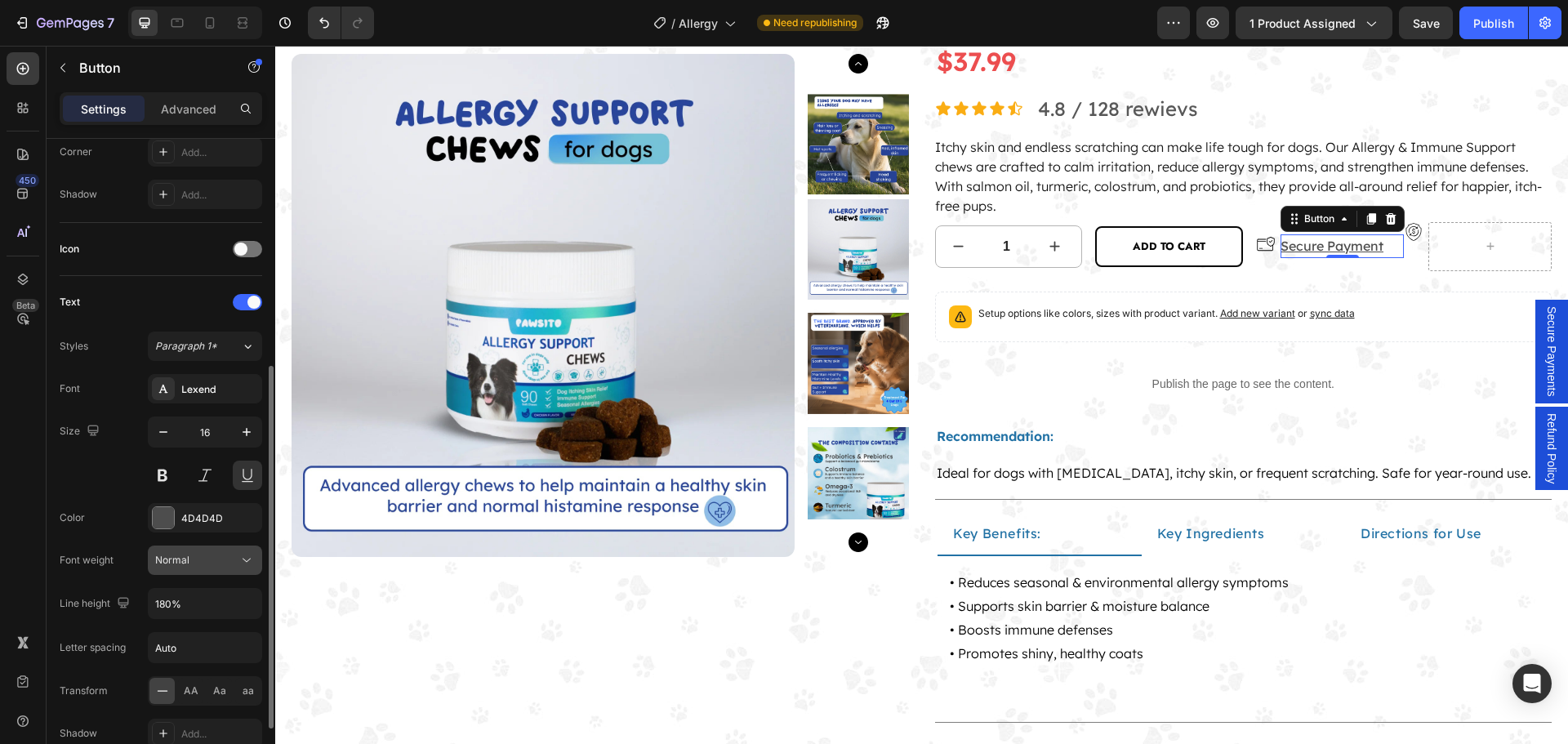
click at [214, 564] on div "Normal" at bounding box center [197, 560] width 83 height 14
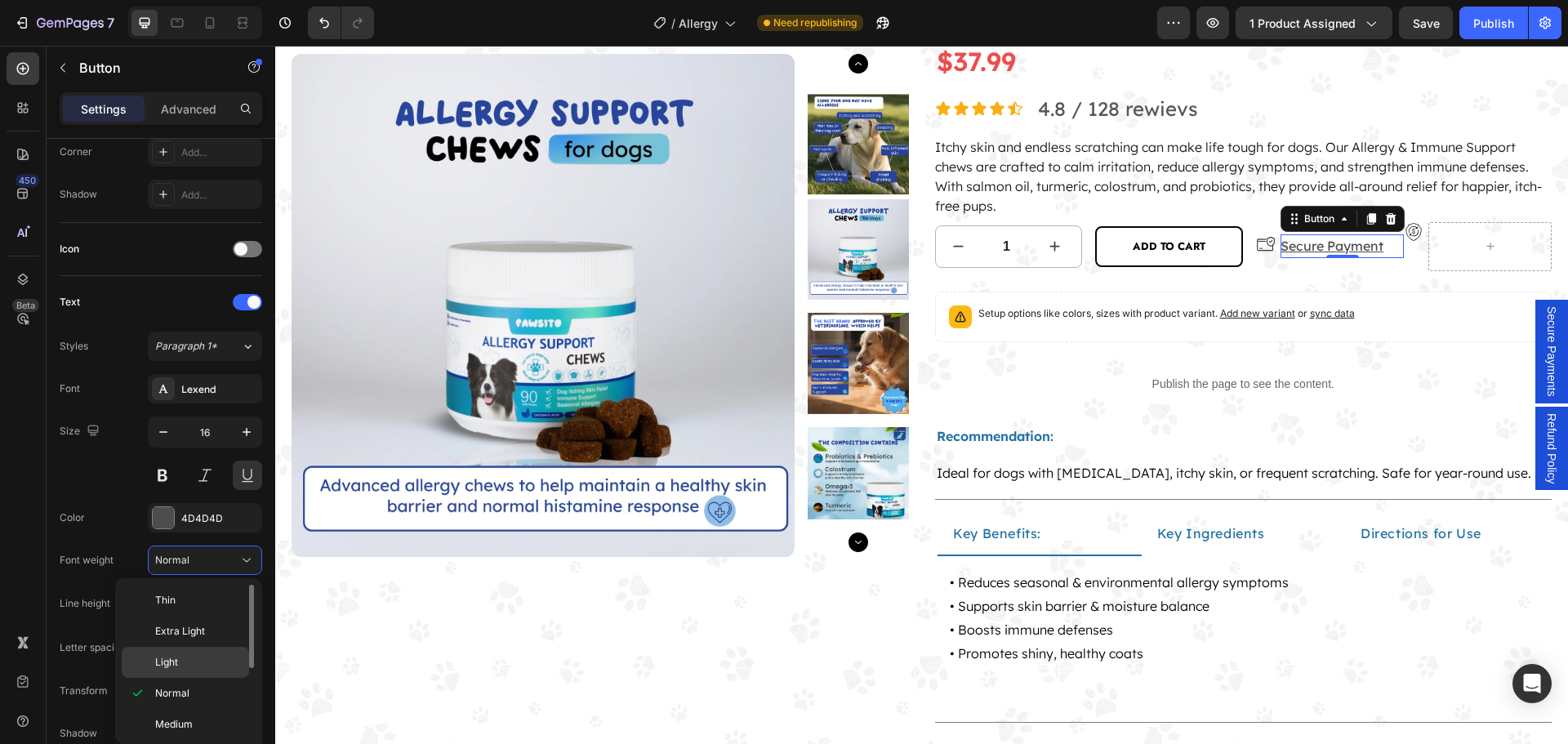
click at [193, 661] on p "Light" at bounding box center [199, 662] width 87 height 14
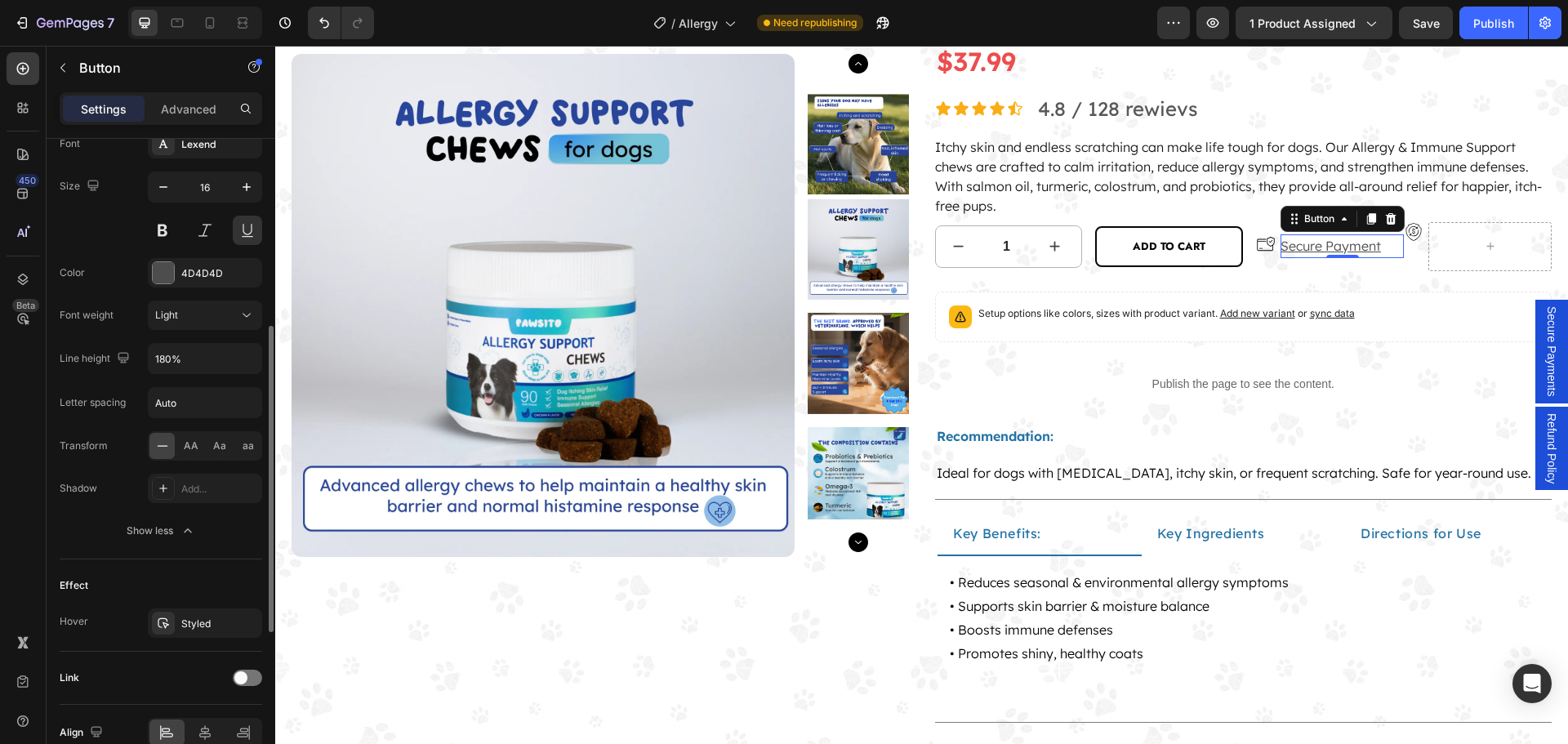
scroll to position [735, 0]
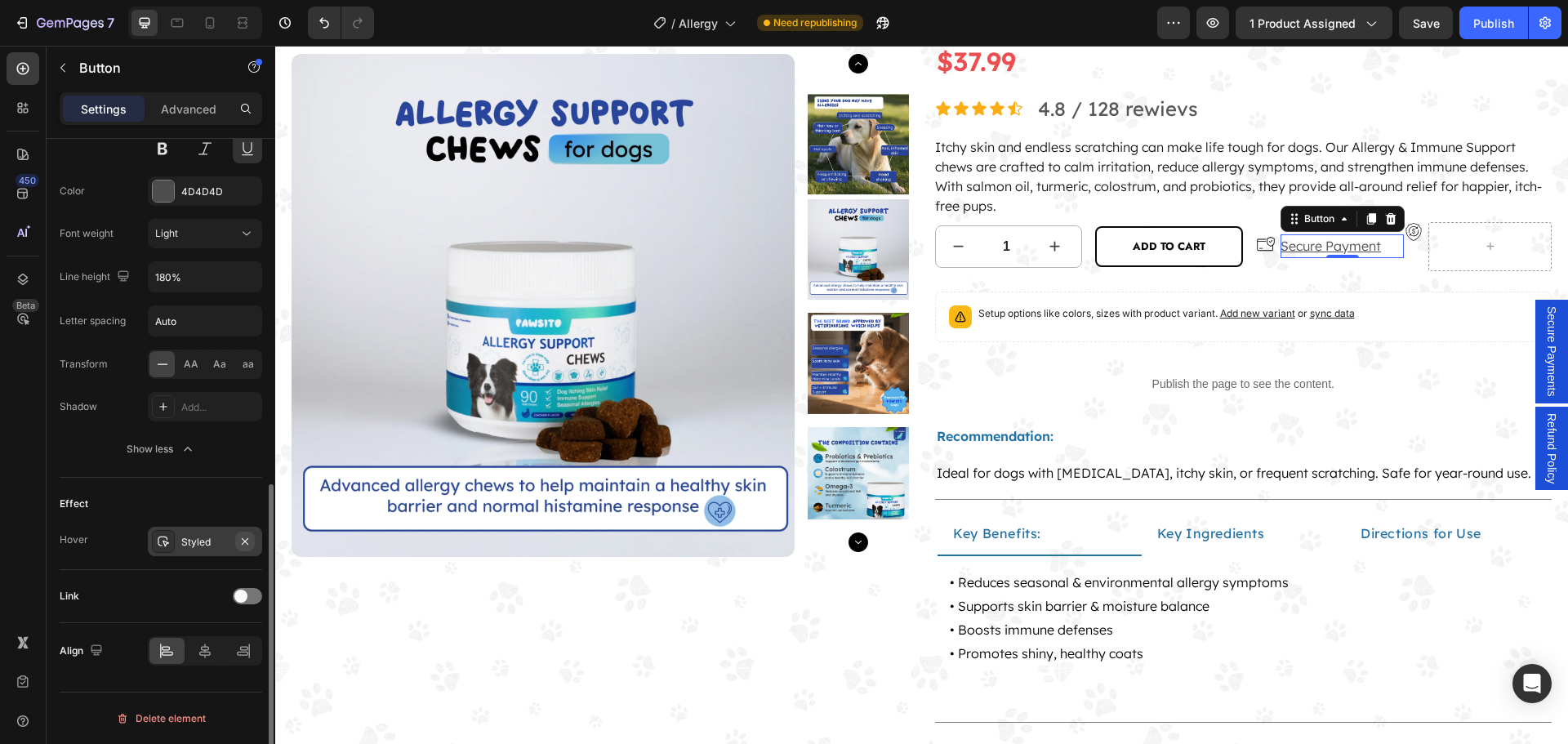
click at [245, 542] on icon "button" at bounding box center [245, 541] width 13 height 13
click at [248, 593] on div at bounding box center [247, 596] width 30 height 16
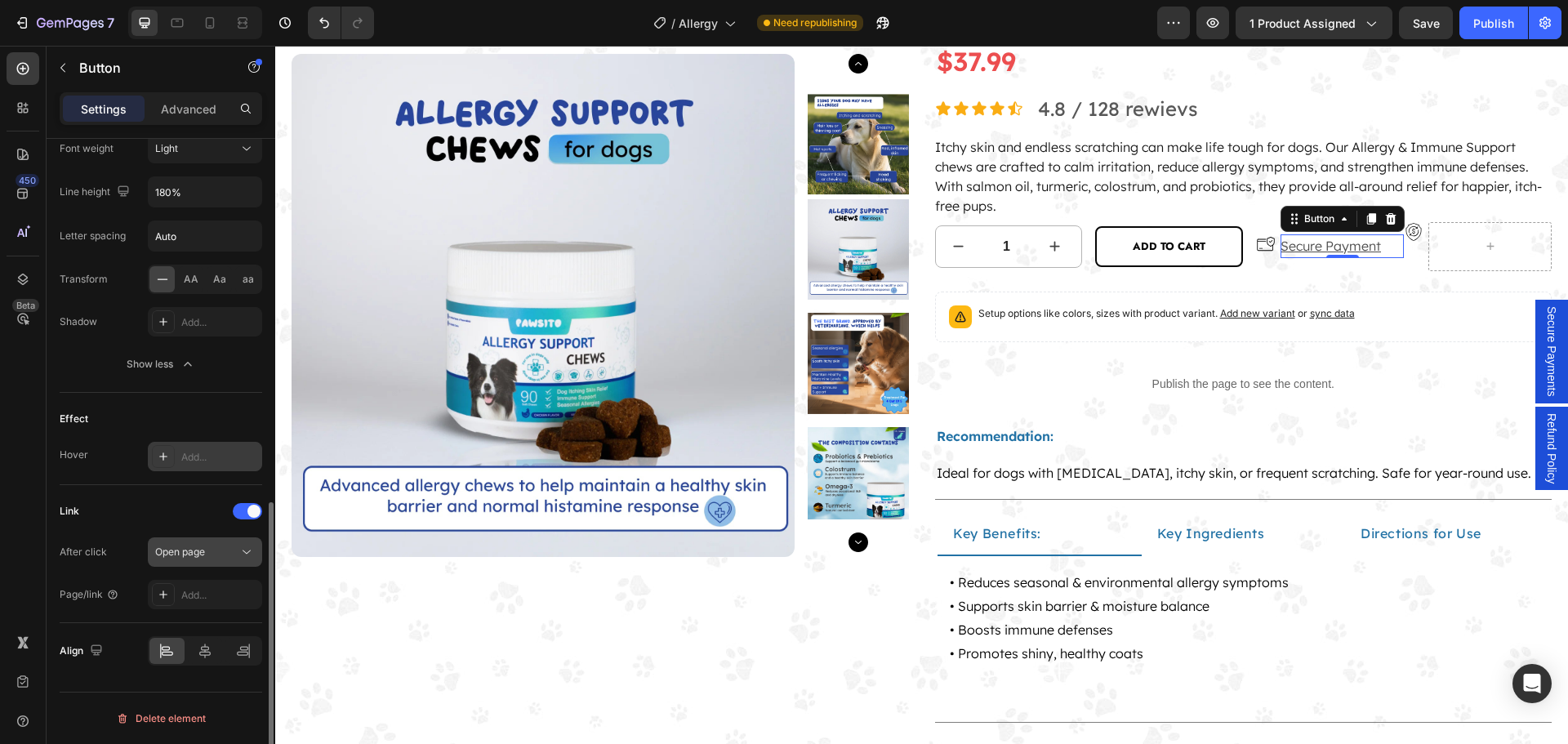
click at [210, 557] on div "Open page" at bounding box center [197, 551] width 83 height 14
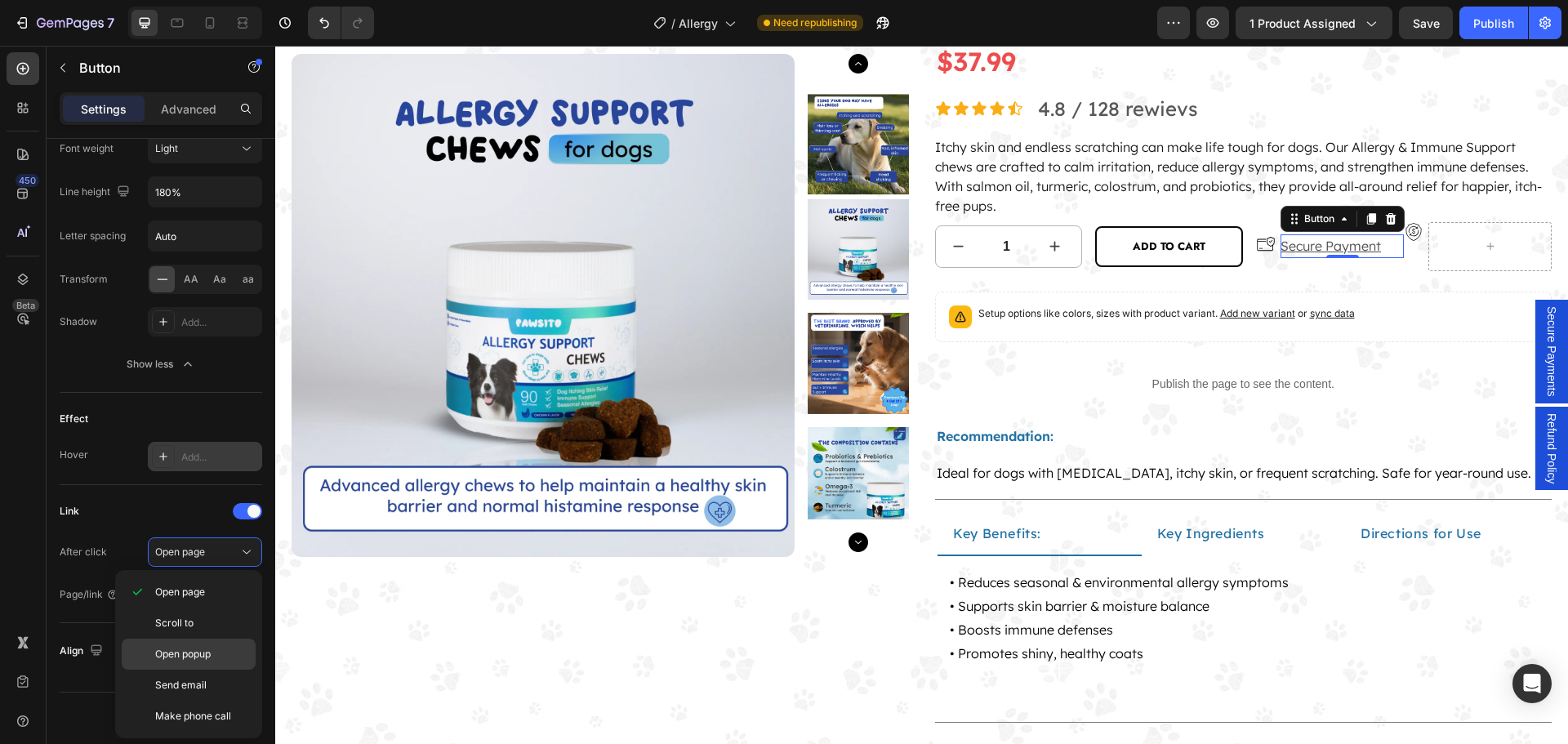
click at [204, 654] on span "Open popup" at bounding box center [183, 654] width 55 height 14
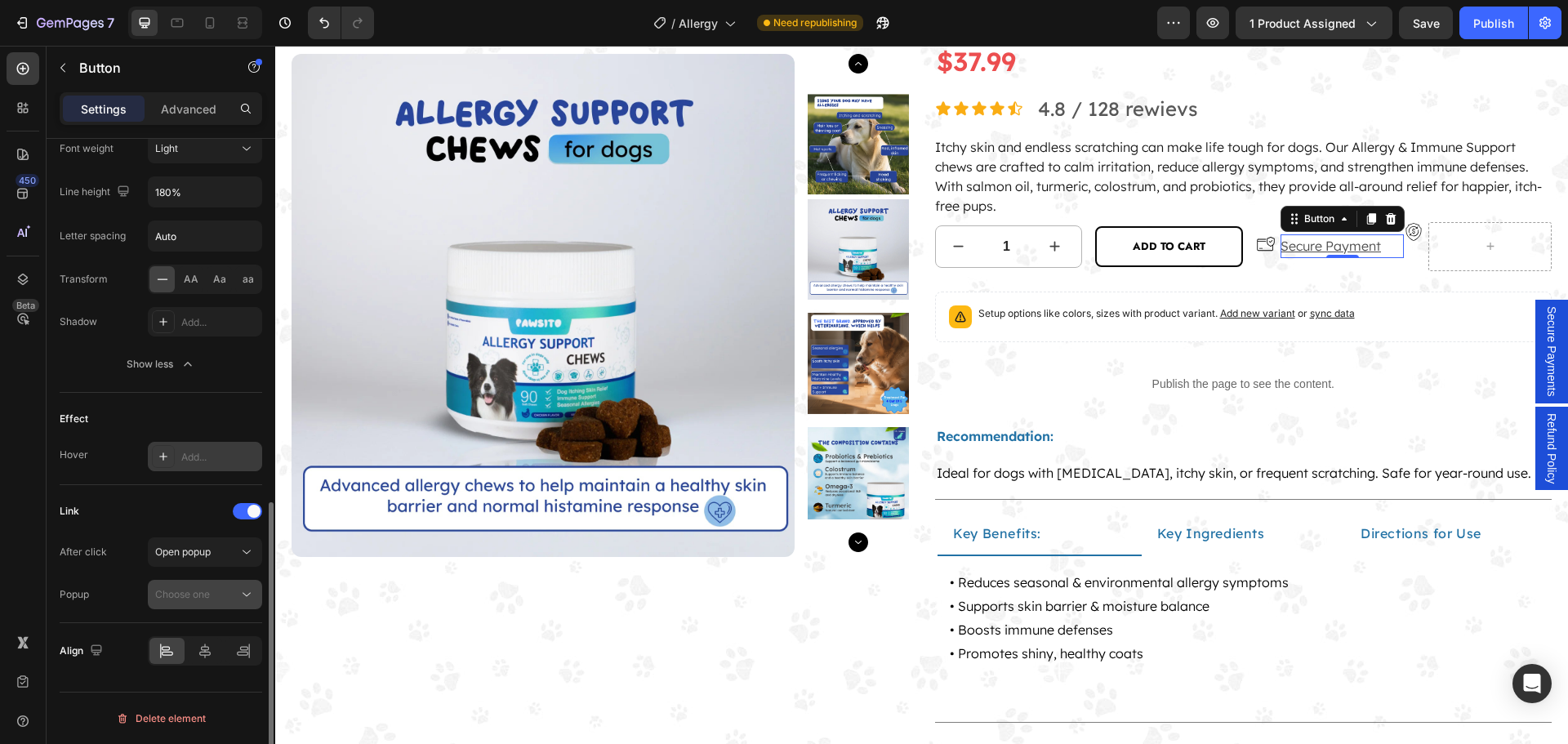
click at [218, 606] on button "Choose one" at bounding box center [204, 594] width 114 height 30
click at [222, 636] on span "Secure Payments" at bounding box center [196, 634] width 82 height 14
click at [1366, 216] on icon at bounding box center [1371, 220] width 9 height 12
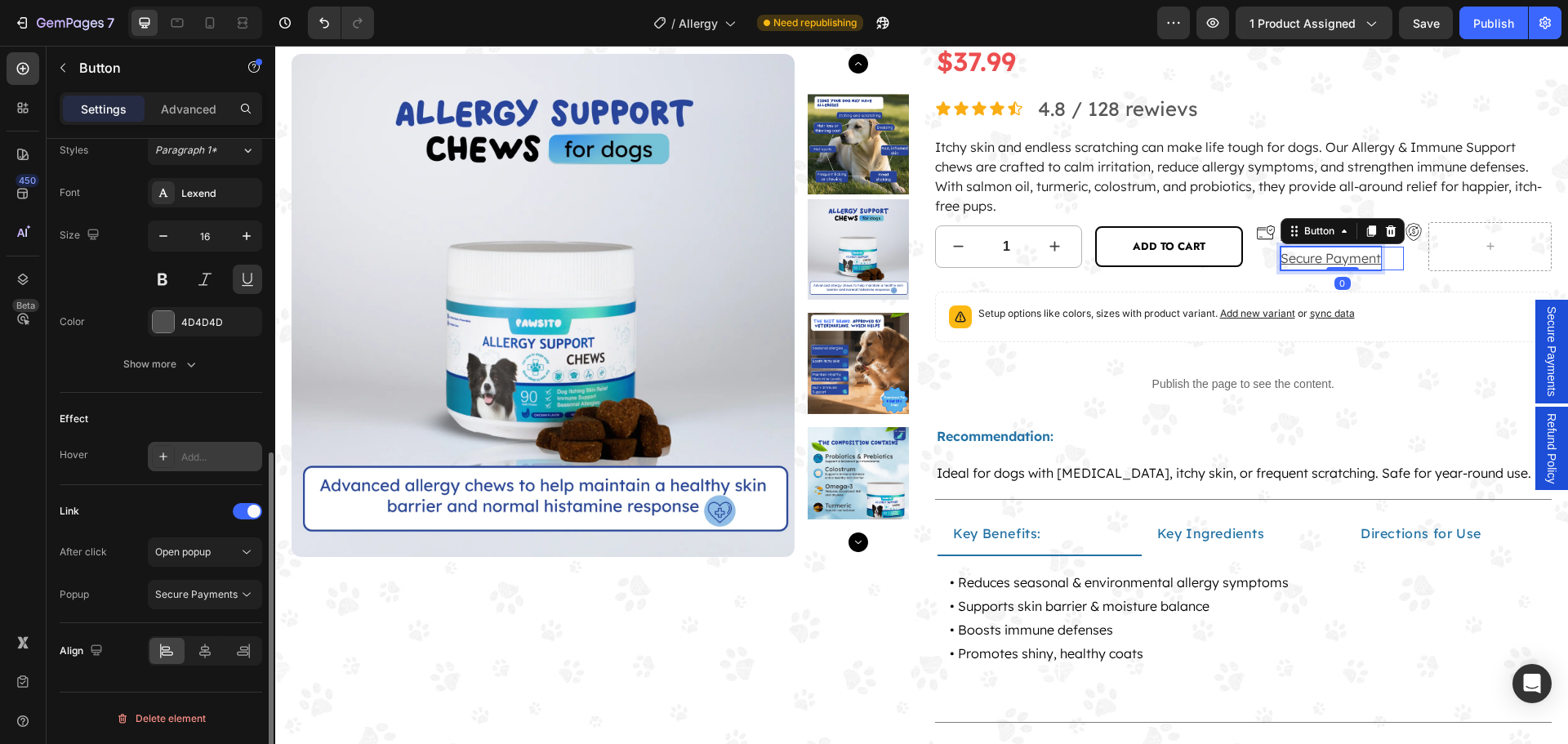
scroll to position [604, 0]
click at [1265, 264] on div "Icon" at bounding box center [1268, 246] width 24 height 47
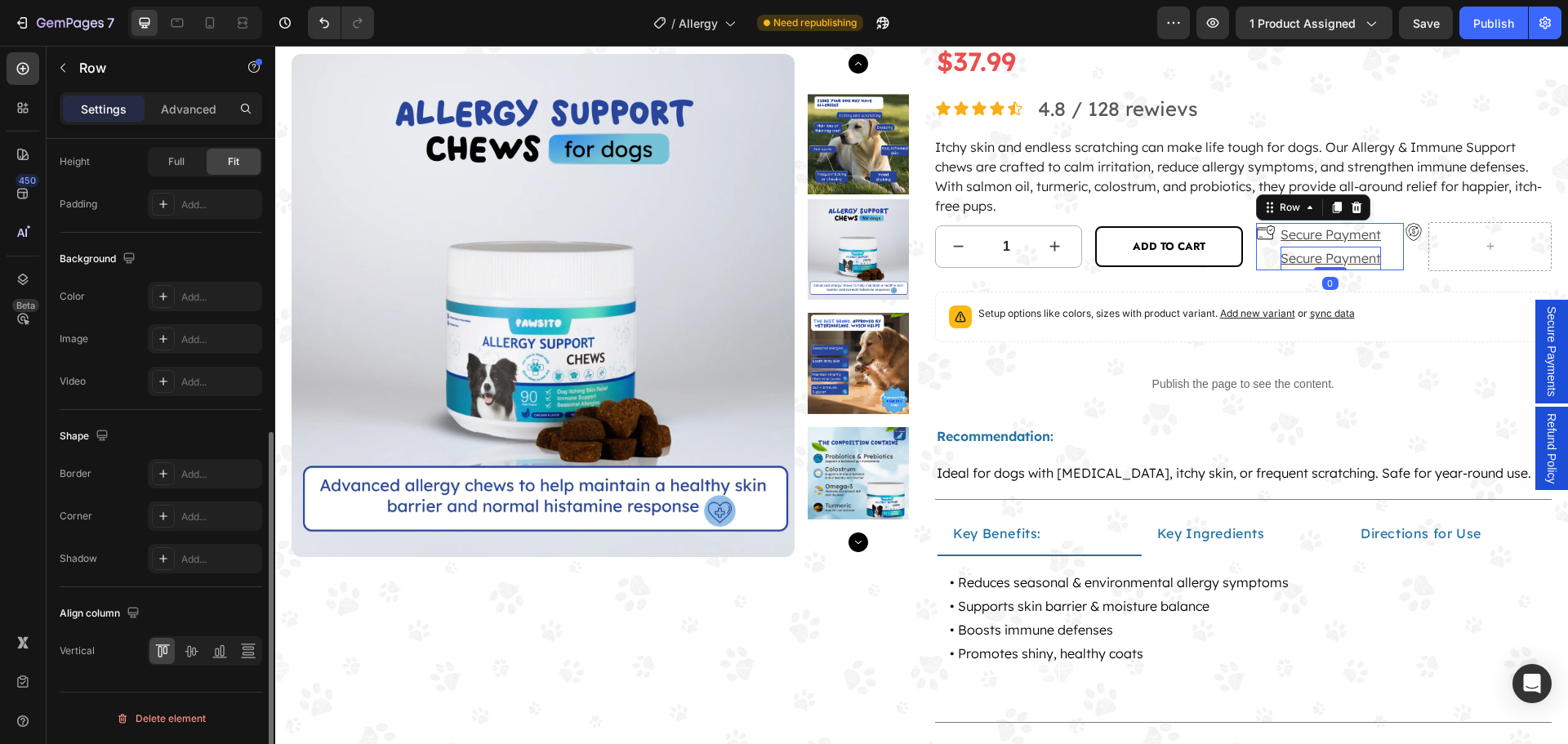
scroll to position [0, 0]
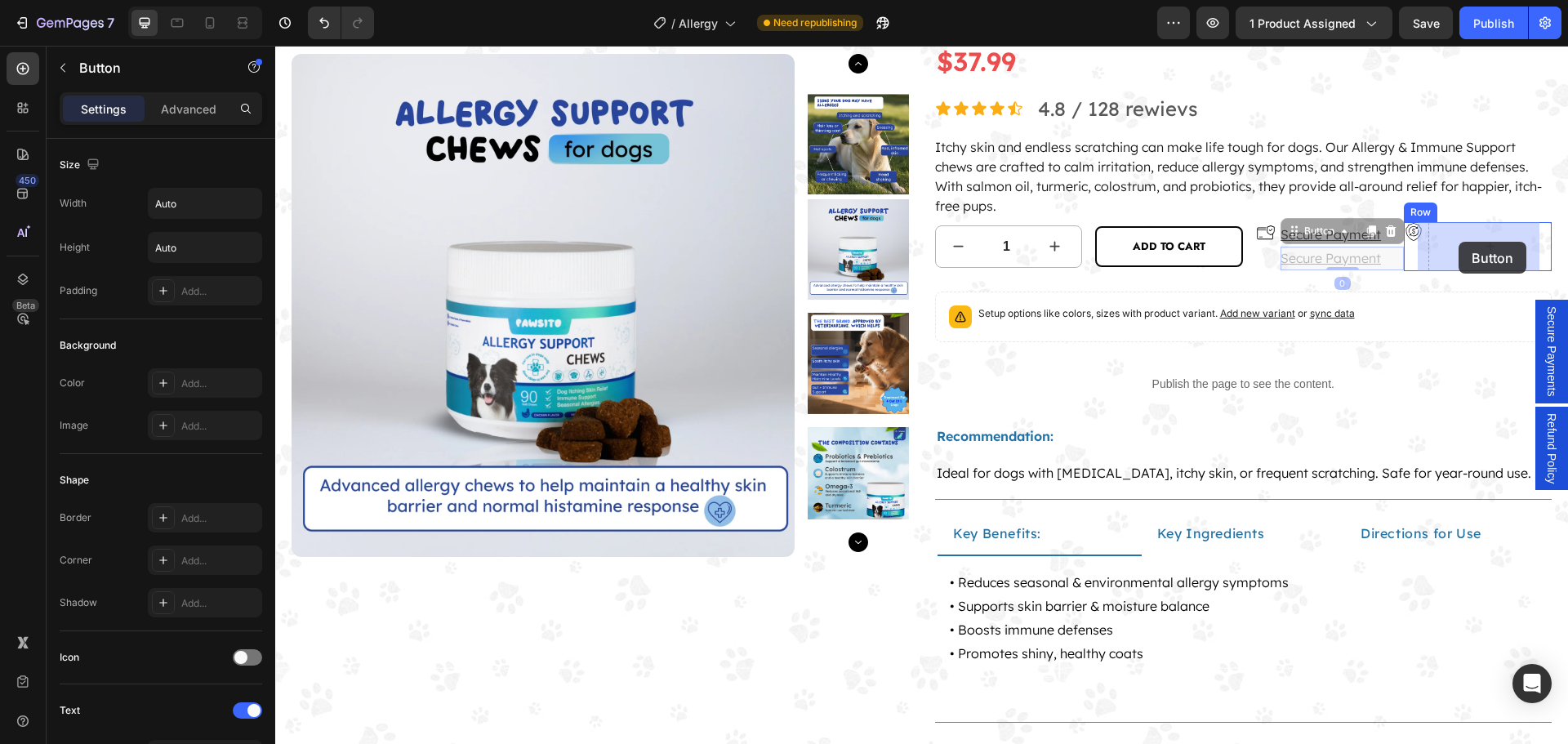
drag, startPoint x: 1285, startPoint y: 240, endPoint x: 1459, endPoint y: 241, distance: 174.0
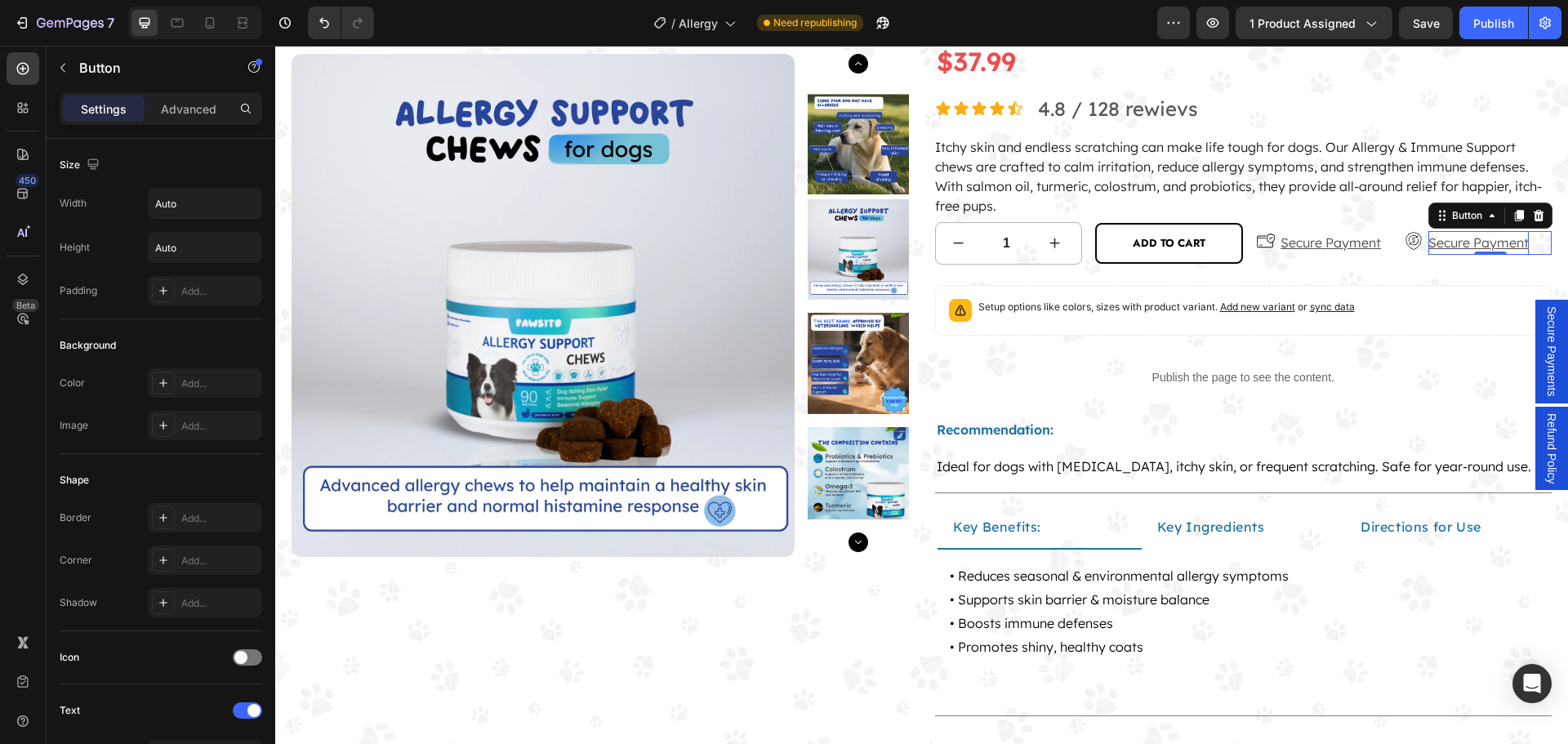
click at [1450, 243] on p "Secure Payment" at bounding box center [1478, 243] width 100 height 24
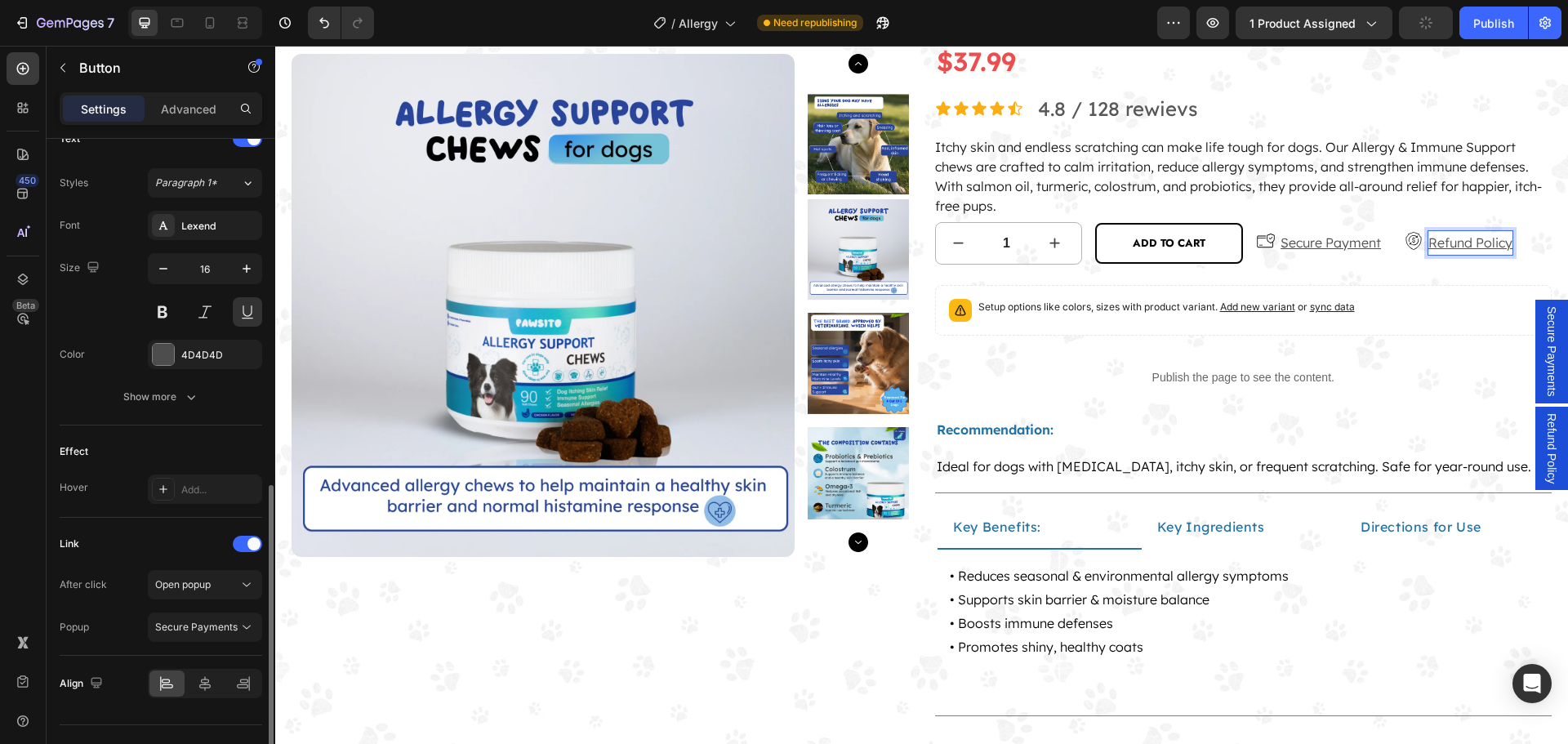
scroll to position [604, 0]
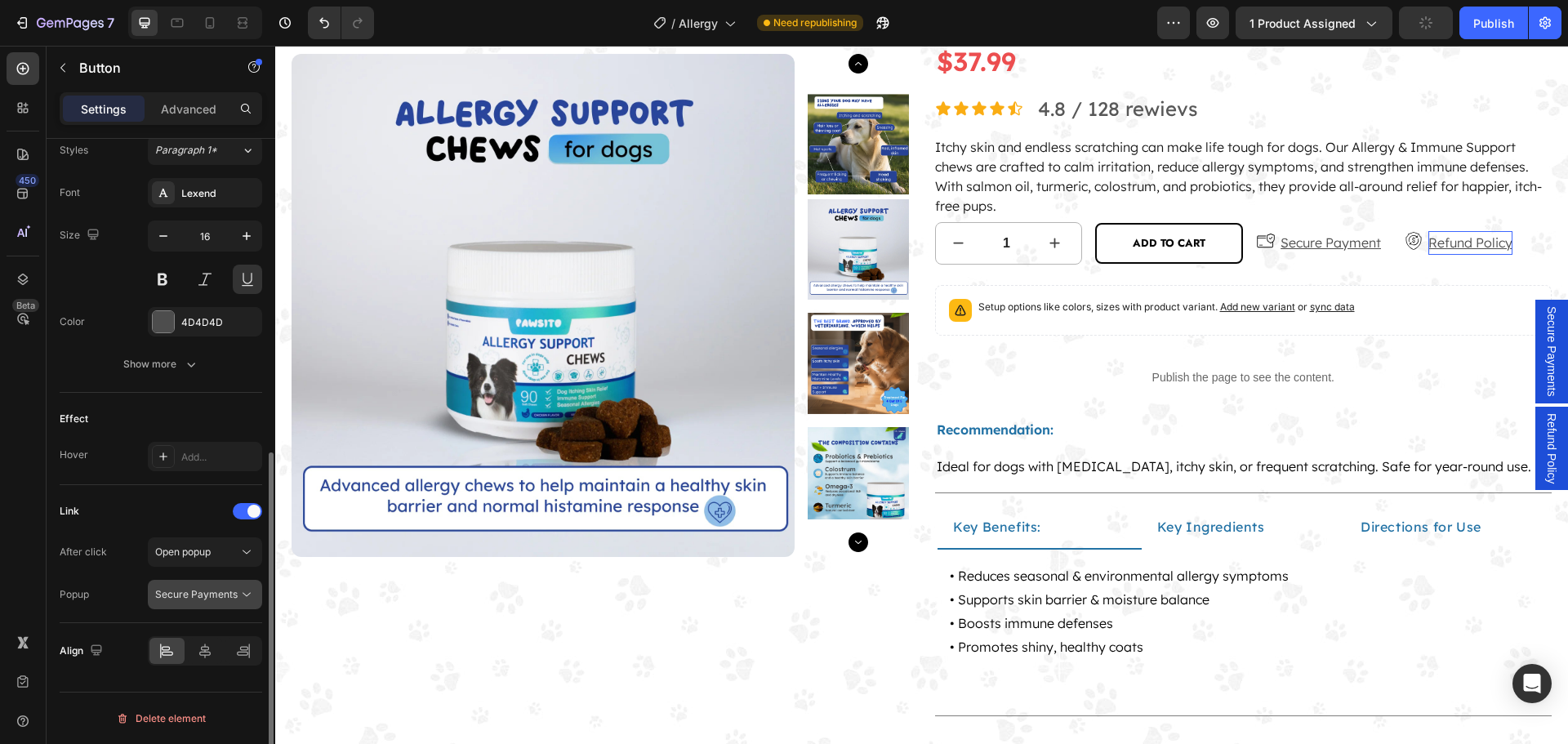
click at [228, 585] on button "Secure Payments" at bounding box center [204, 594] width 114 height 30
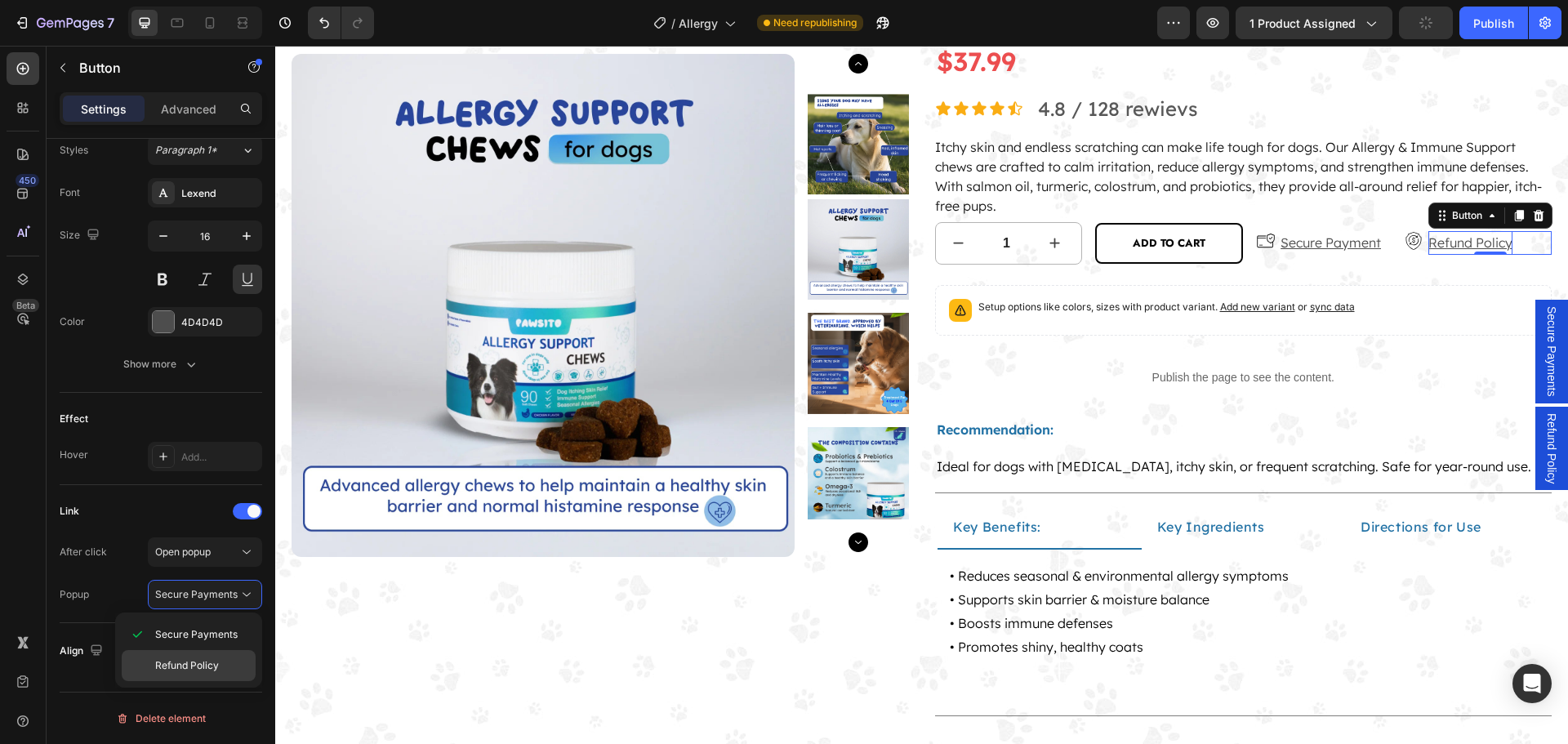
click at [222, 664] on p "Refund Policy" at bounding box center [202, 665] width 93 height 14
click at [1486, 30] on div "Publish" at bounding box center [1493, 23] width 41 height 17
